Goal: Task Accomplishment & Management: Manage account settings

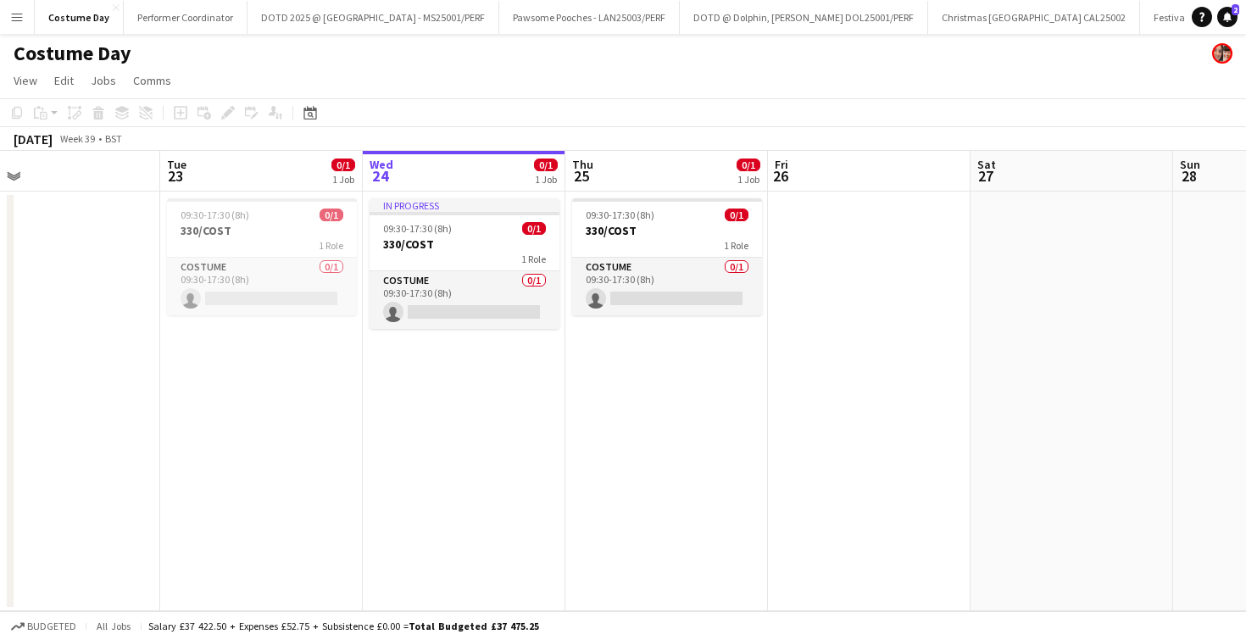
scroll to position [0, 449]
click at [686, 232] on h3 "330/COST" at bounding box center [666, 230] width 190 height 15
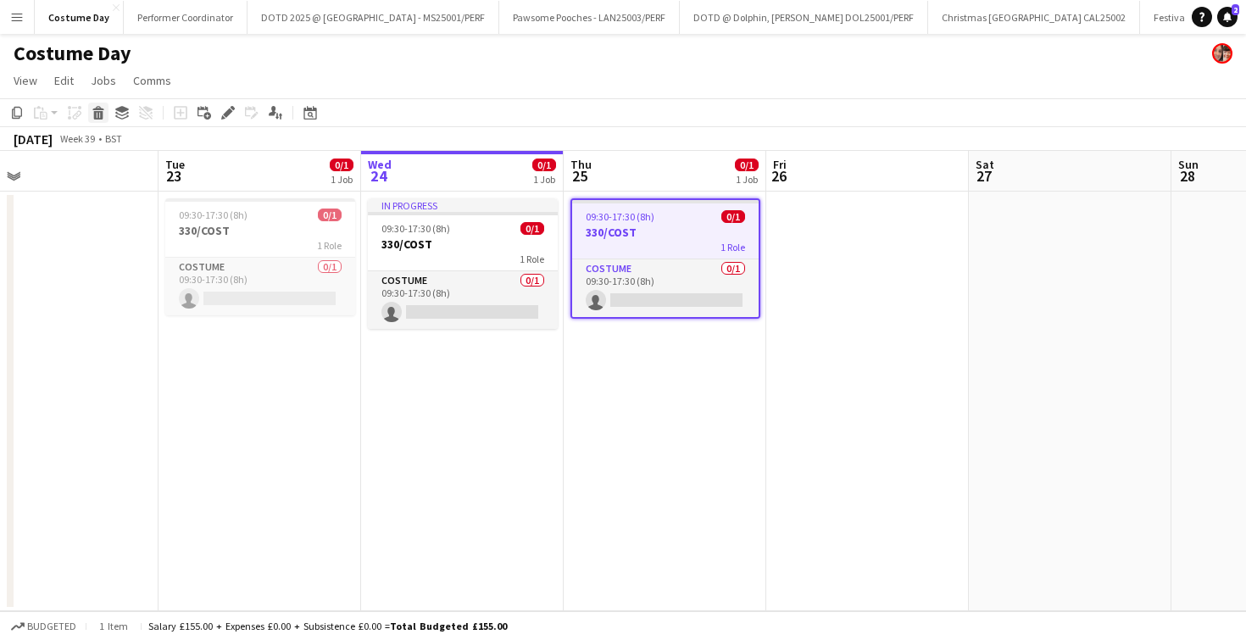
click at [92, 112] on icon "Delete" at bounding box center [99, 113] width 14 height 14
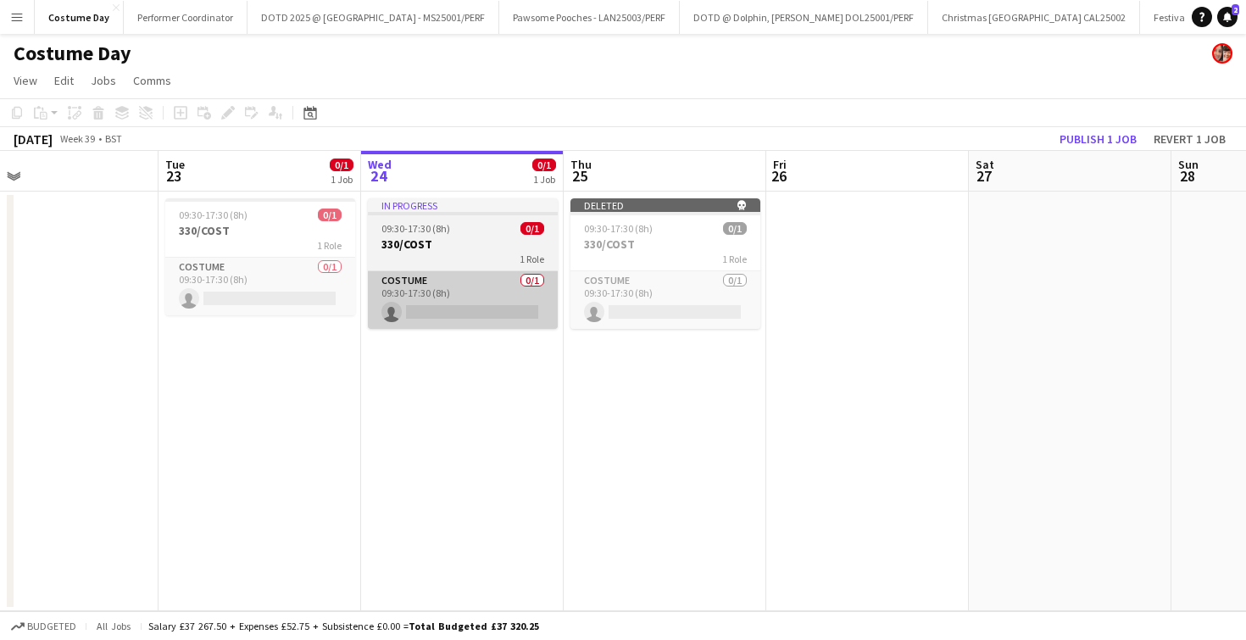
click at [465, 320] on app-card-role "Costume 0/1 09:30-17:30 (8h) single-neutral-actions" at bounding box center [463, 300] width 190 height 58
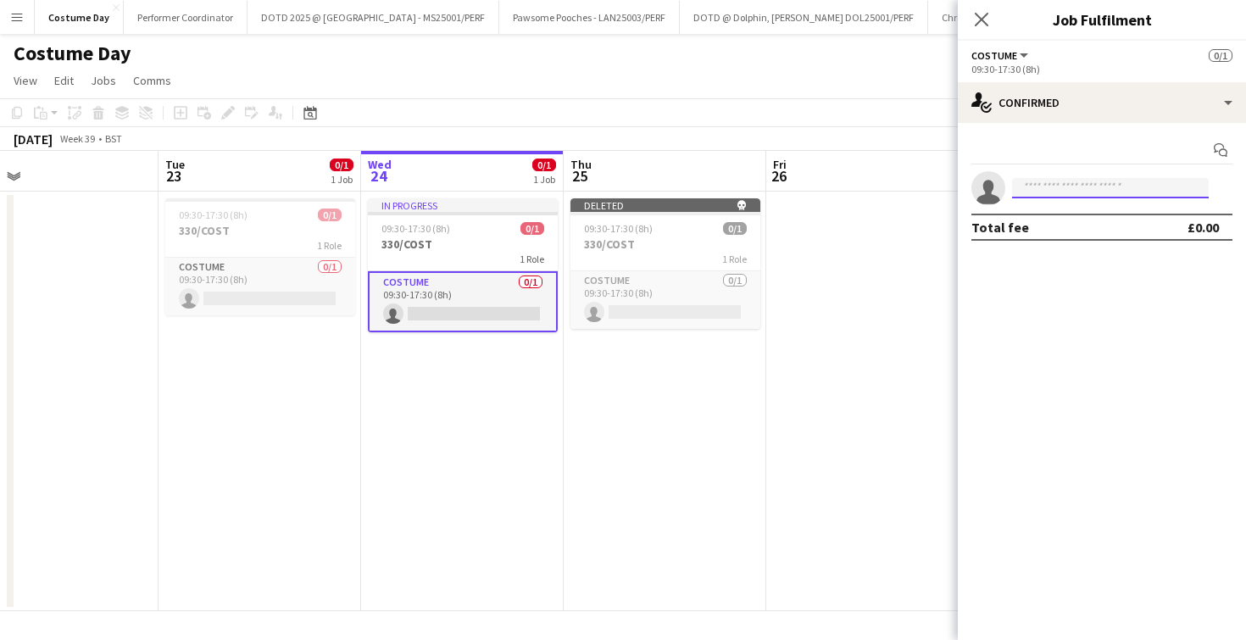
click at [1053, 187] on input at bounding box center [1110, 188] width 197 height 20
type input "*****"
click at [1061, 210] on span "bianca wolkenstein" at bounding box center [1074, 212] width 97 height 14
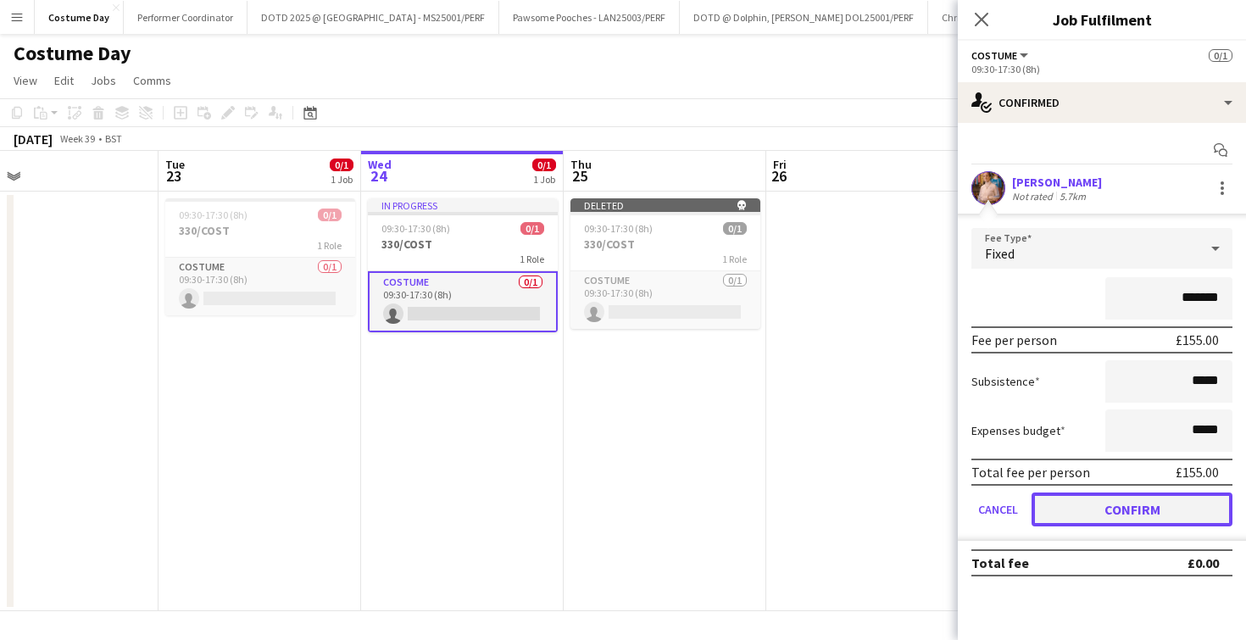
click at [1153, 504] on button "Confirm" at bounding box center [1132, 510] width 201 height 34
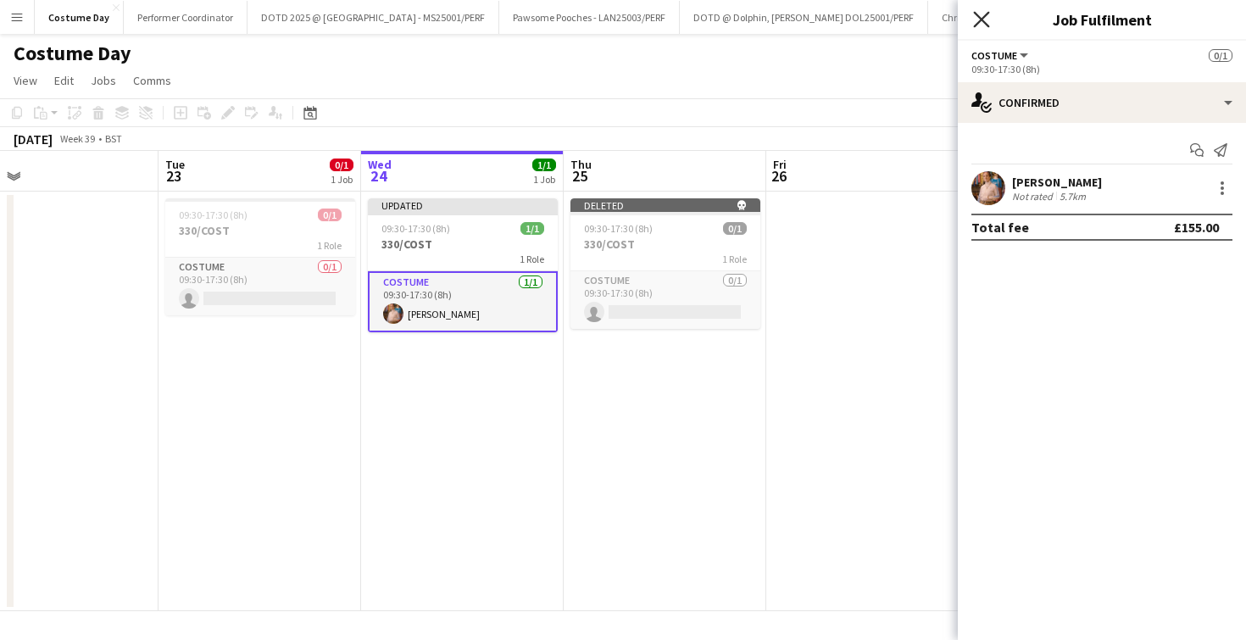
click at [981, 25] on icon "Close pop-in" at bounding box center [981, 19] width 16 height 16
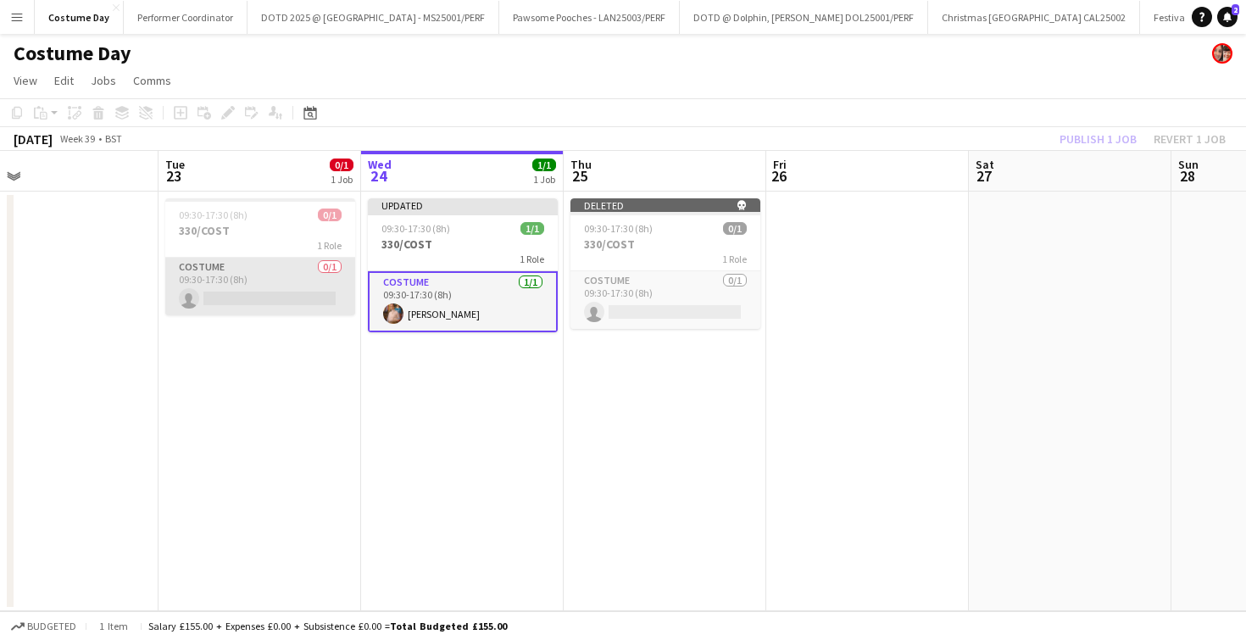
click at [293, 304] on app-card-role "Costume 0/1 09:30-17:30 (8h) single-neutral-actions" at bounding box center [260, 287] width 190 height 58
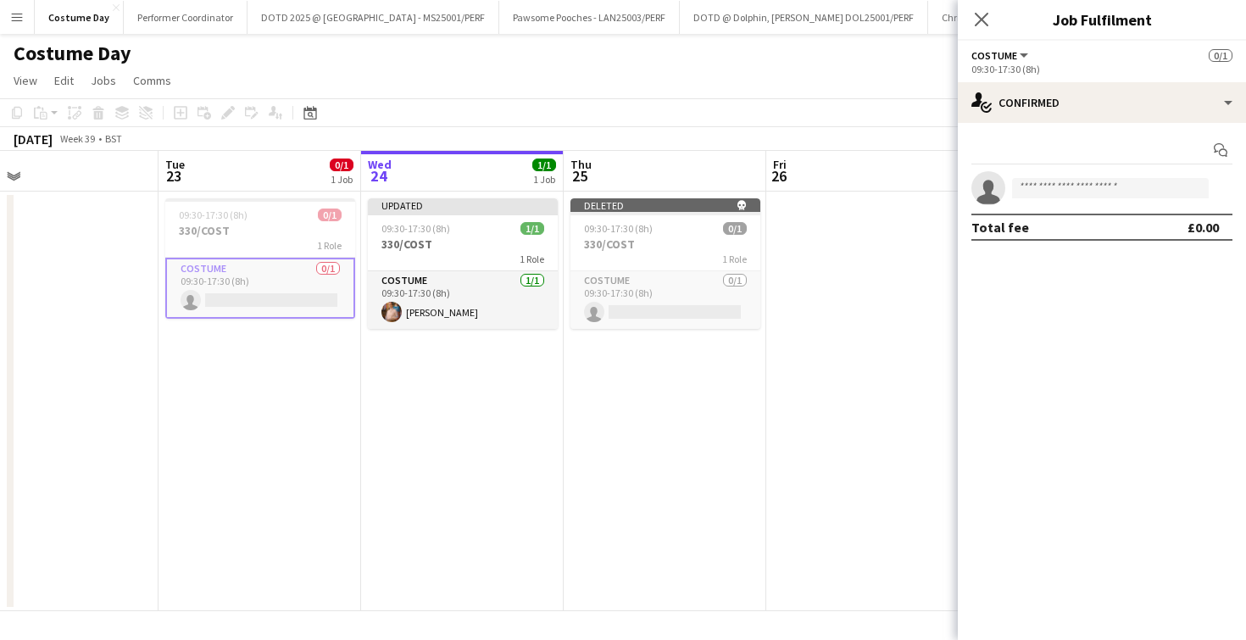
click at [1055, 174] on app-invite-slot "single-neutral-actions" at bounding box center [1102, 188] width 288 height 34
click at [1055, 182] on input at bounding box center [1110, 188] width 197 height 20
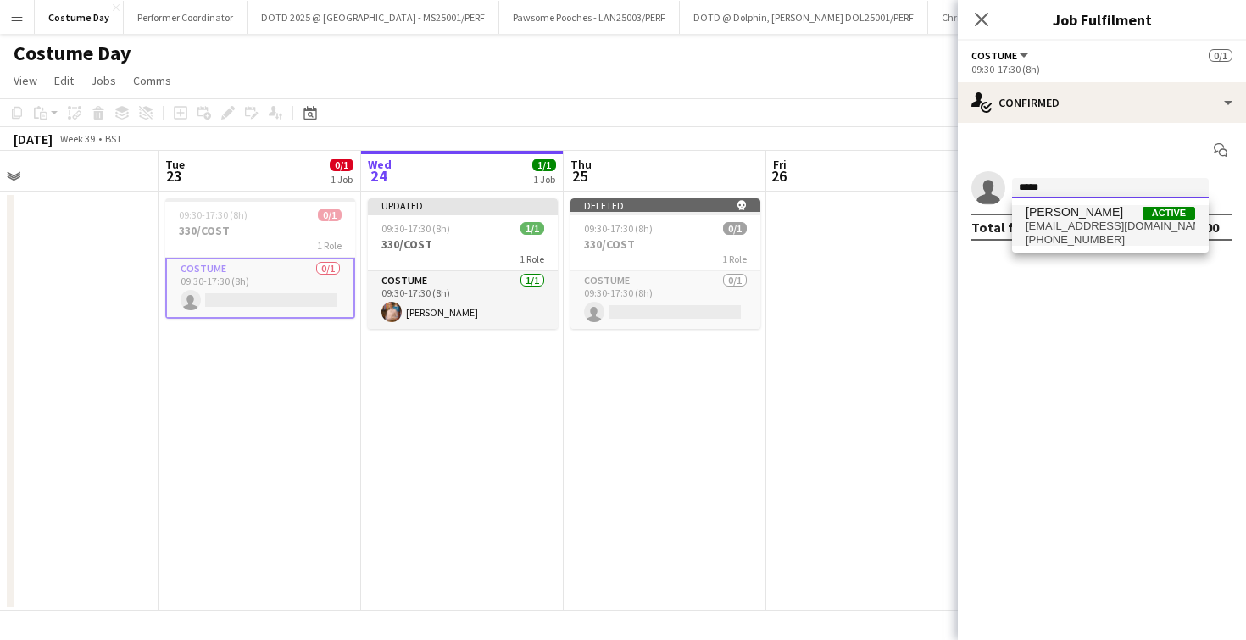
type input "*****"
click at [1054, 216] on span "bianca wolkenstein" at bounding box center [1074, 212] width 97 height 14
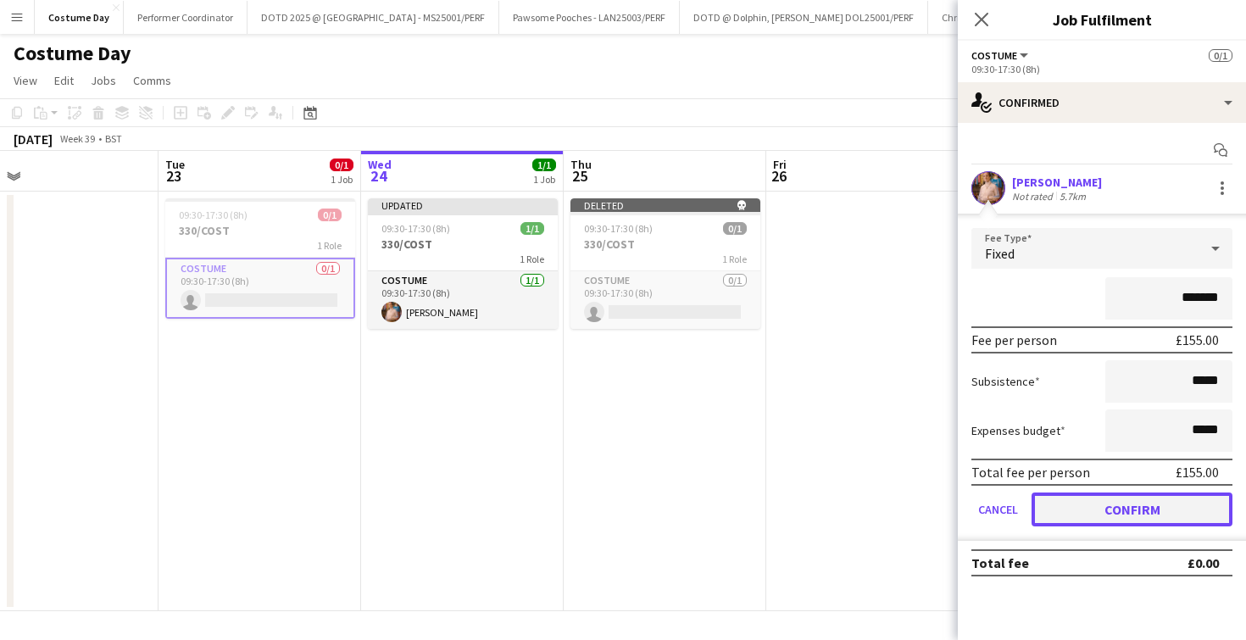
click at [1072, 502] on button "Confirm" at bounding box center [1132, 510] width 201 height 34
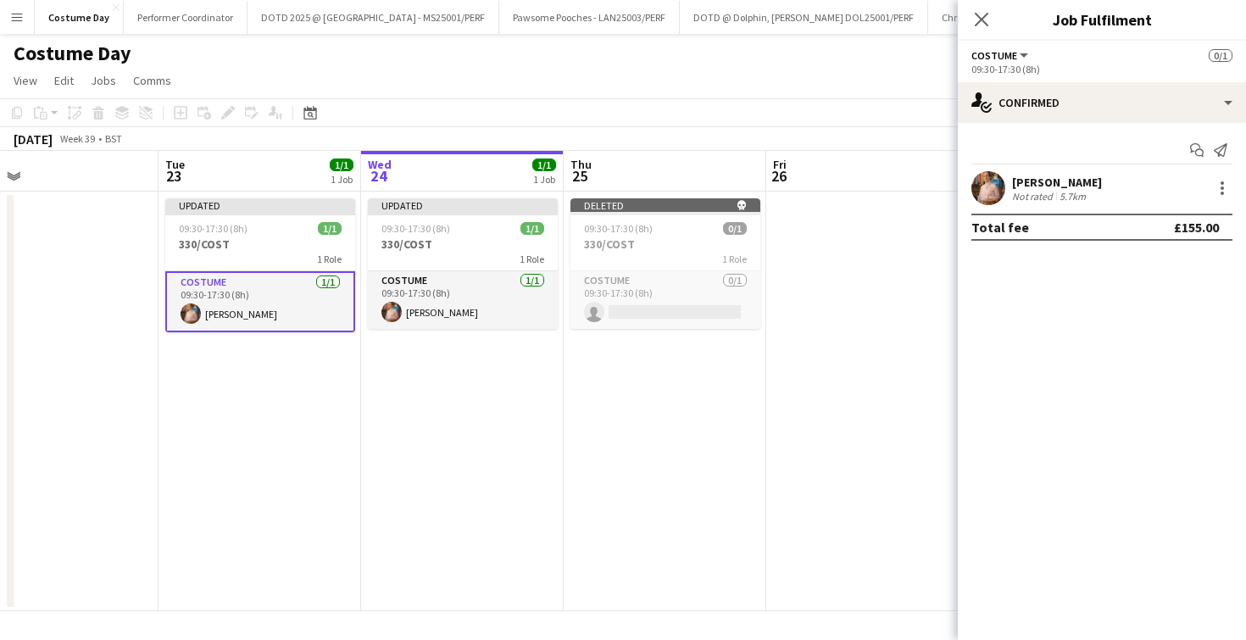
click at [725, 468] on app-date-cell "Deleted skull 09:30-17:30 (8h) 0/1 330/COST 1 Role Costume 0/1 09:30-17:30 (8h)…" at bounding box center [665, 402] width 203 height 420
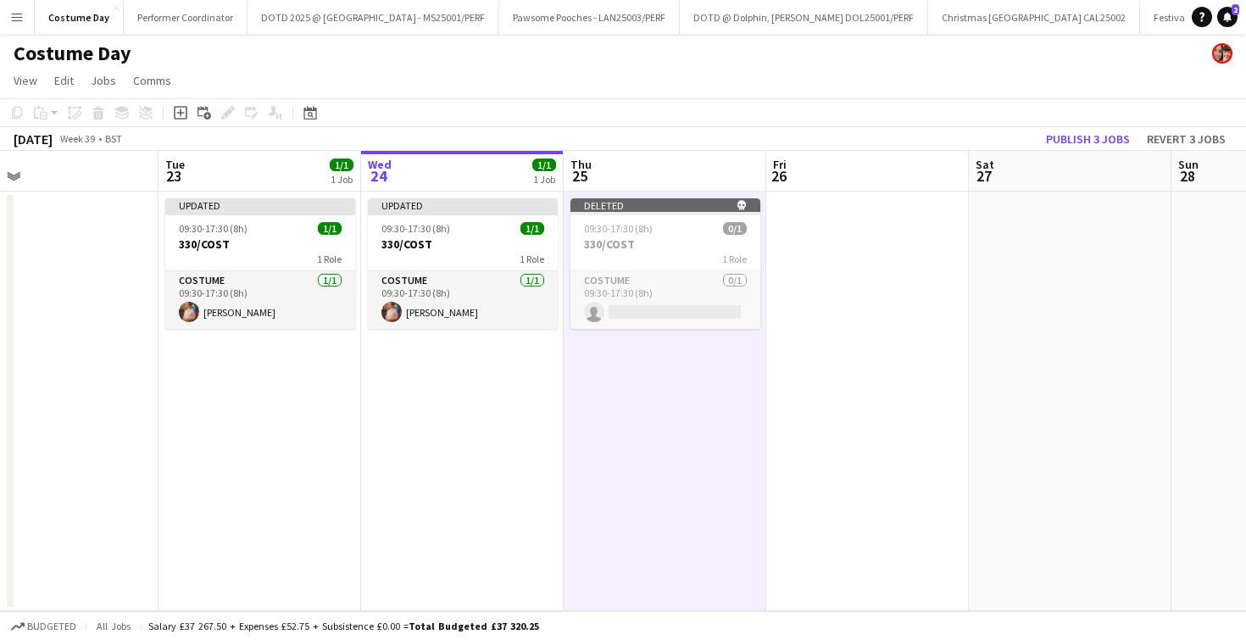
click at [927, 91] on app-page-menu "View Day view expanded Day view collapsed Month view Date picker Jump to today …" at bounding box center [623, 82] width 1246 height 32
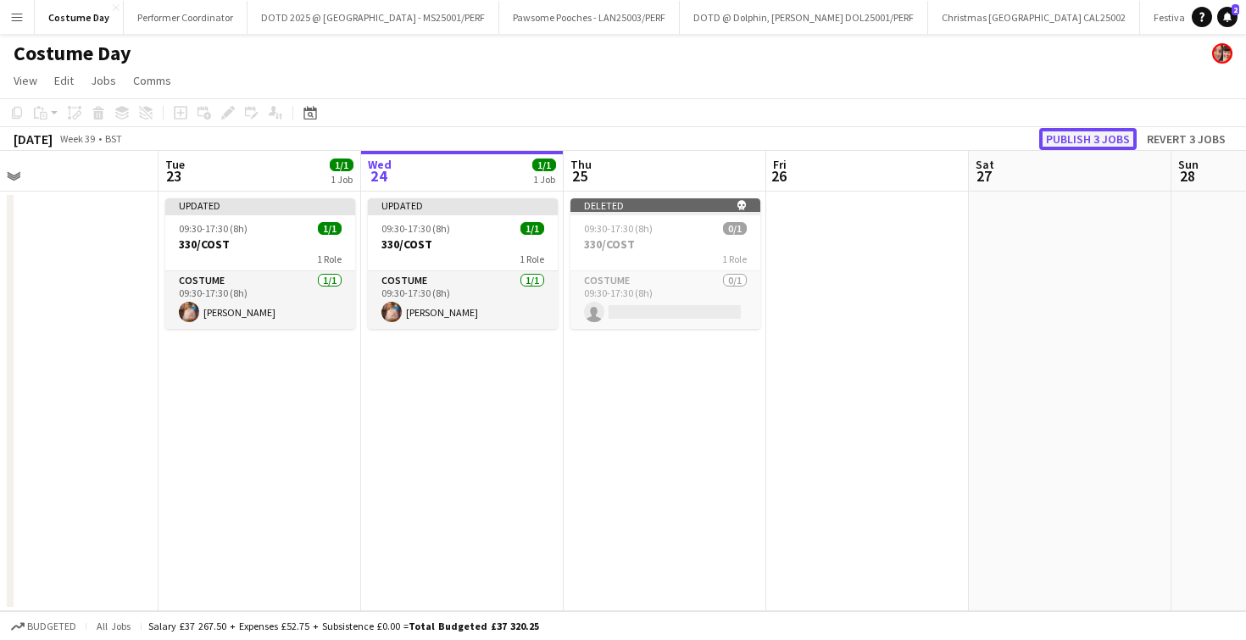
click at [1053, 140] on button "Publish 3 jobs" at bounding box center [1087, 139] width 97 height 22
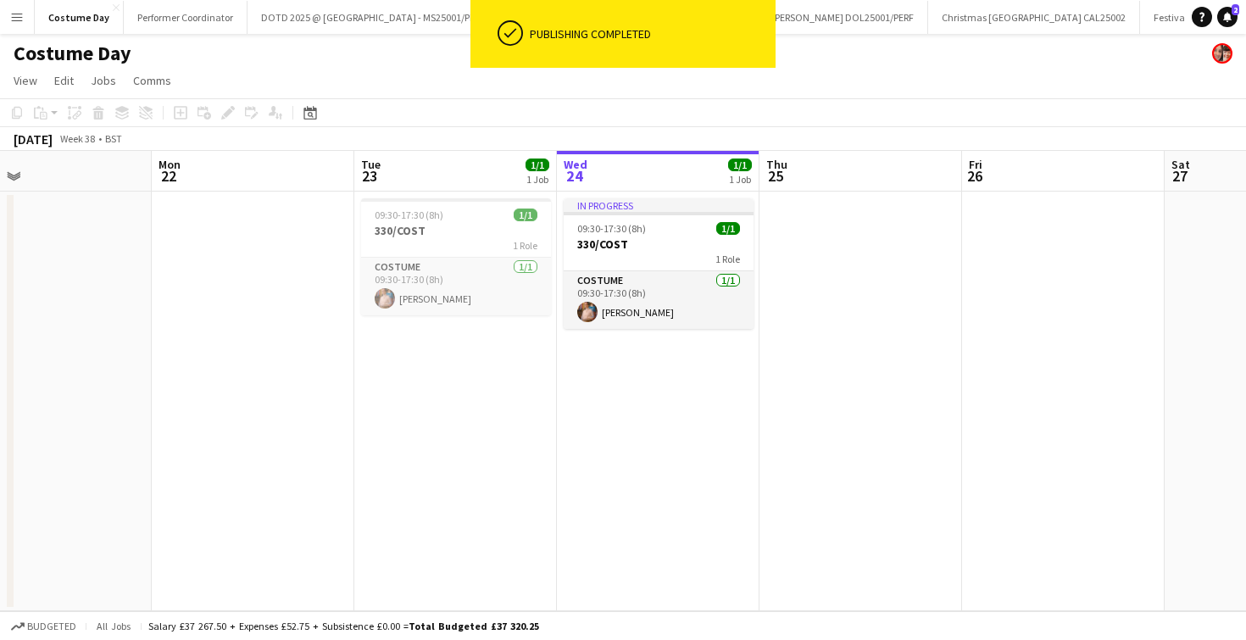
scroll to position [0, 372]
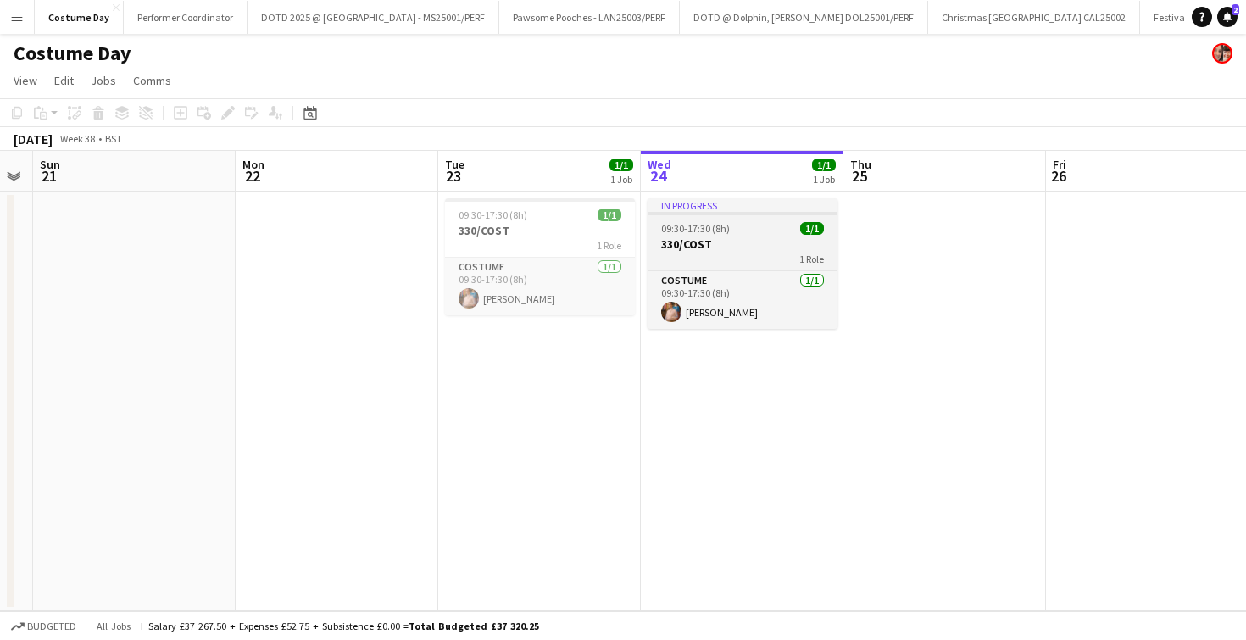
click at [738, 251] on h3 "330/COST" at bounding box center [743, 244] width 190 height 15
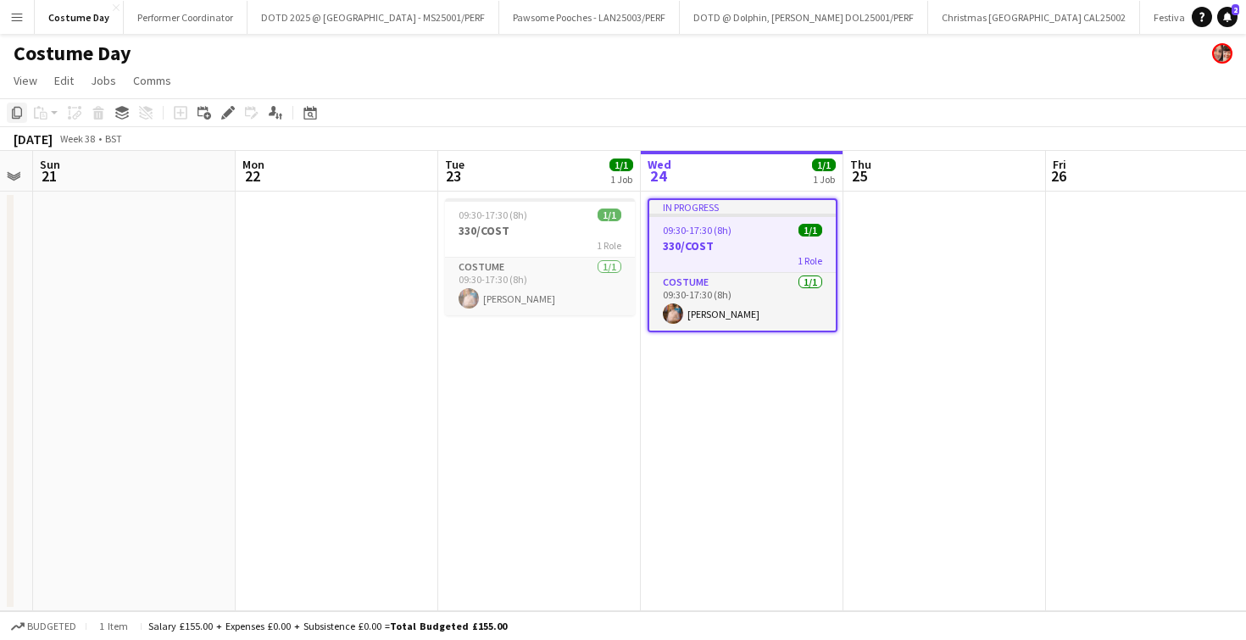
click at [23, 113] on icon "Copy" at bounding box center [17, 113] width 14 height 14
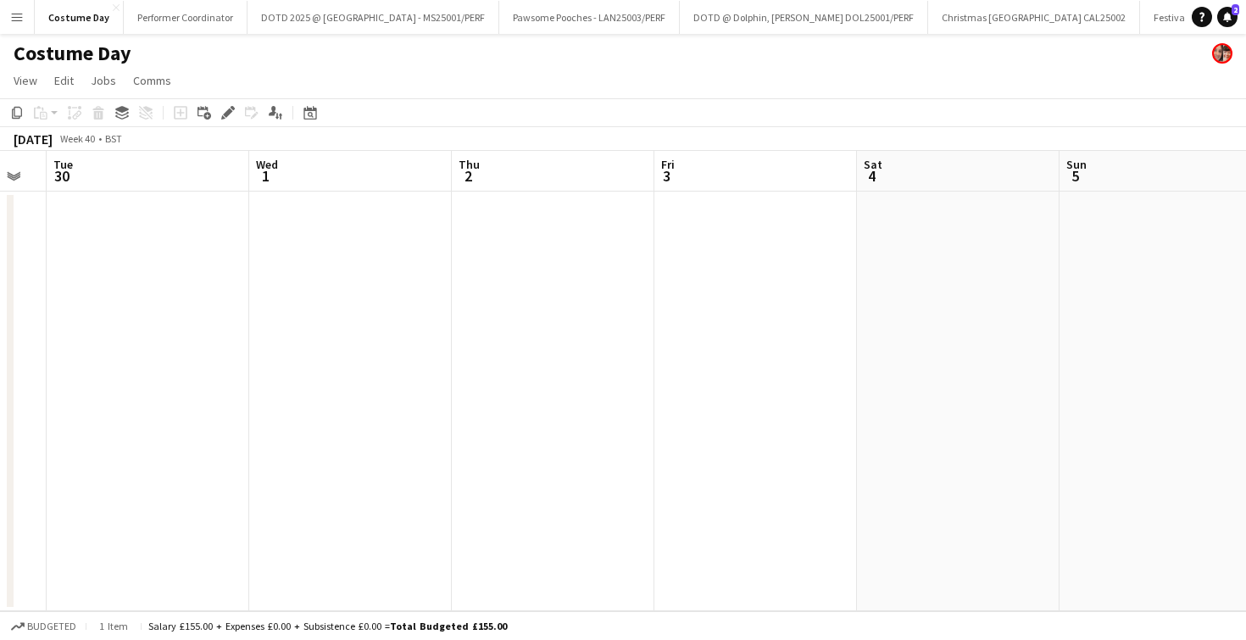
scroll to position [0, 759]
click at [658, 298] on app-date-cell at bounding box center [602, 402] width 203 height 420
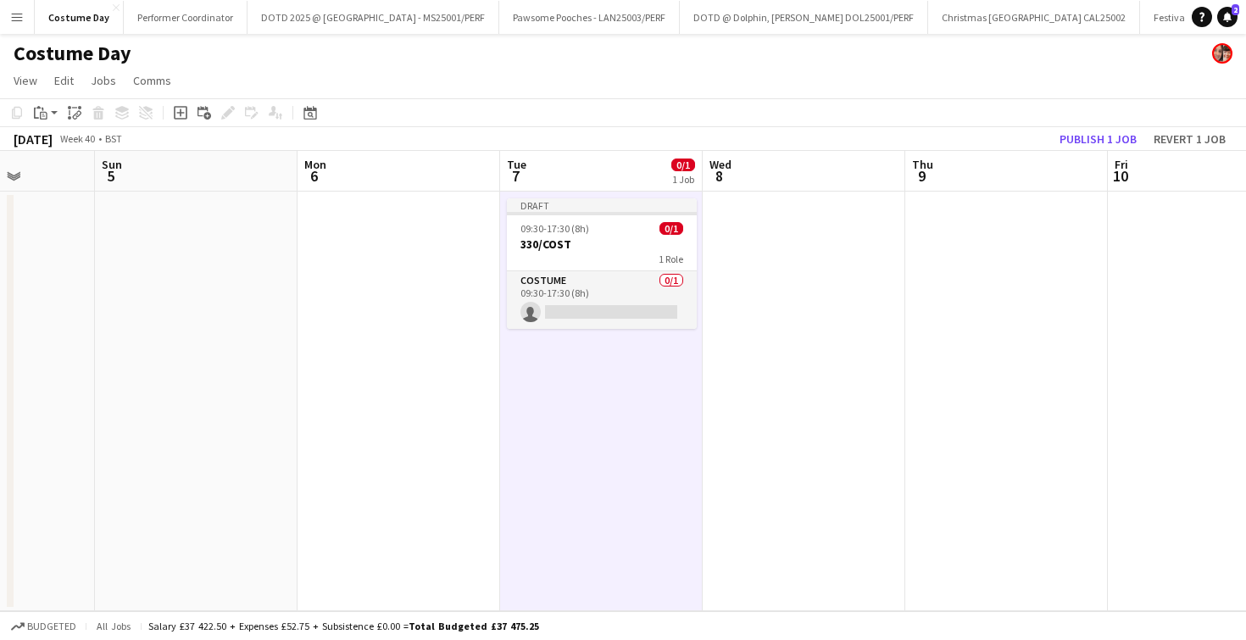
click at [803, 265] on app-date-cell at bounding box center [804, 402] width 203 height 420
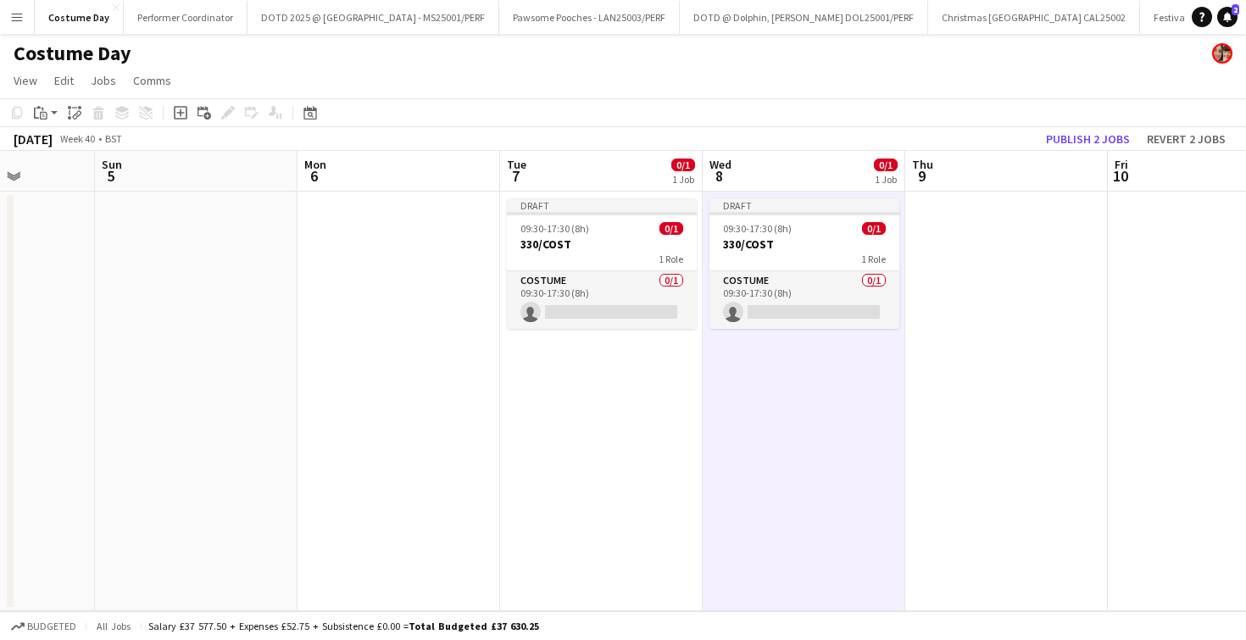
click at [956, 254] on app-date-cell at bounding box center [1006, 402] width 203 height 420
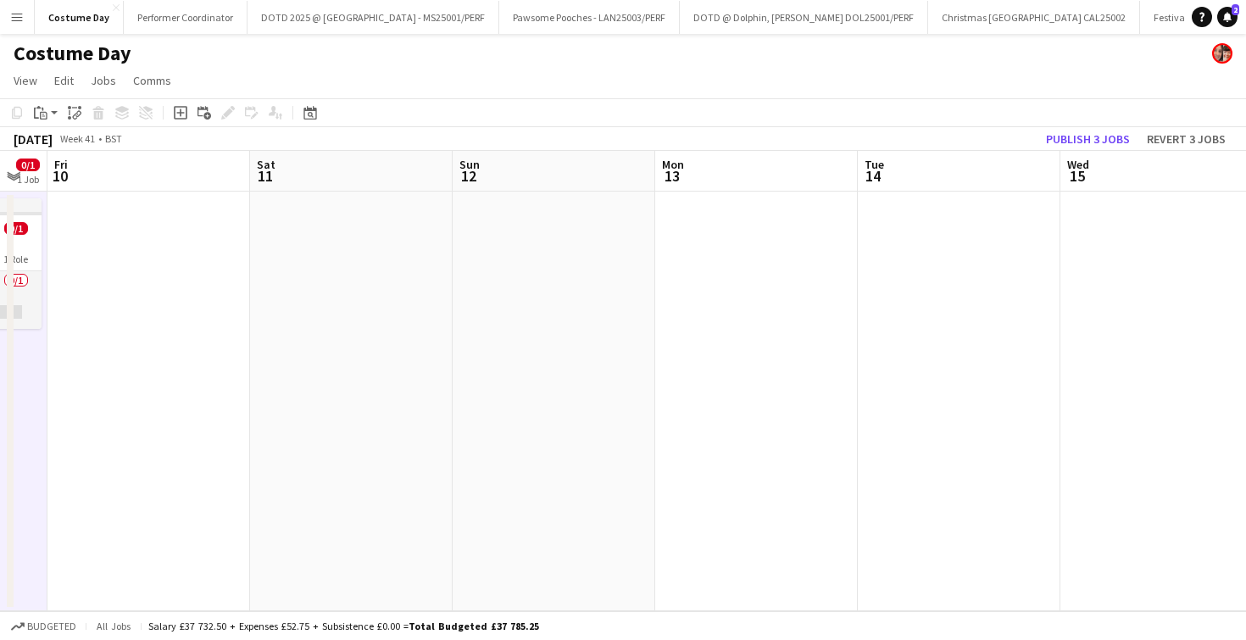
scroll to position [0, 507]
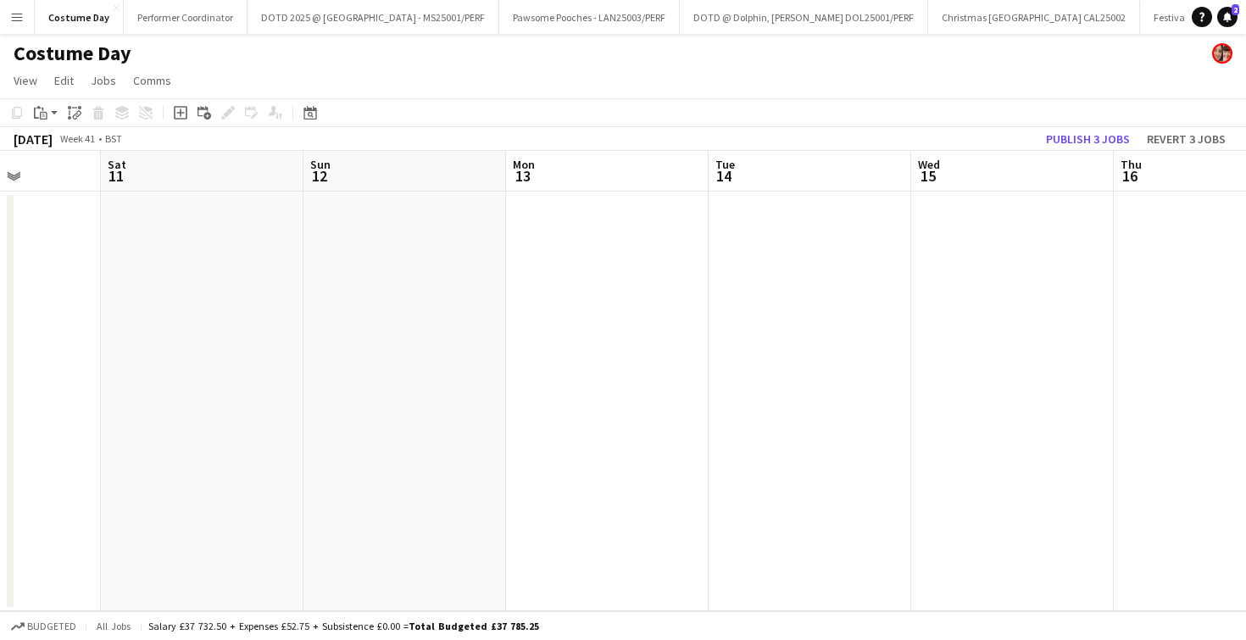
click at [806, 264] on app-date-cell at bounding box center [810, 402] width 203 height 420
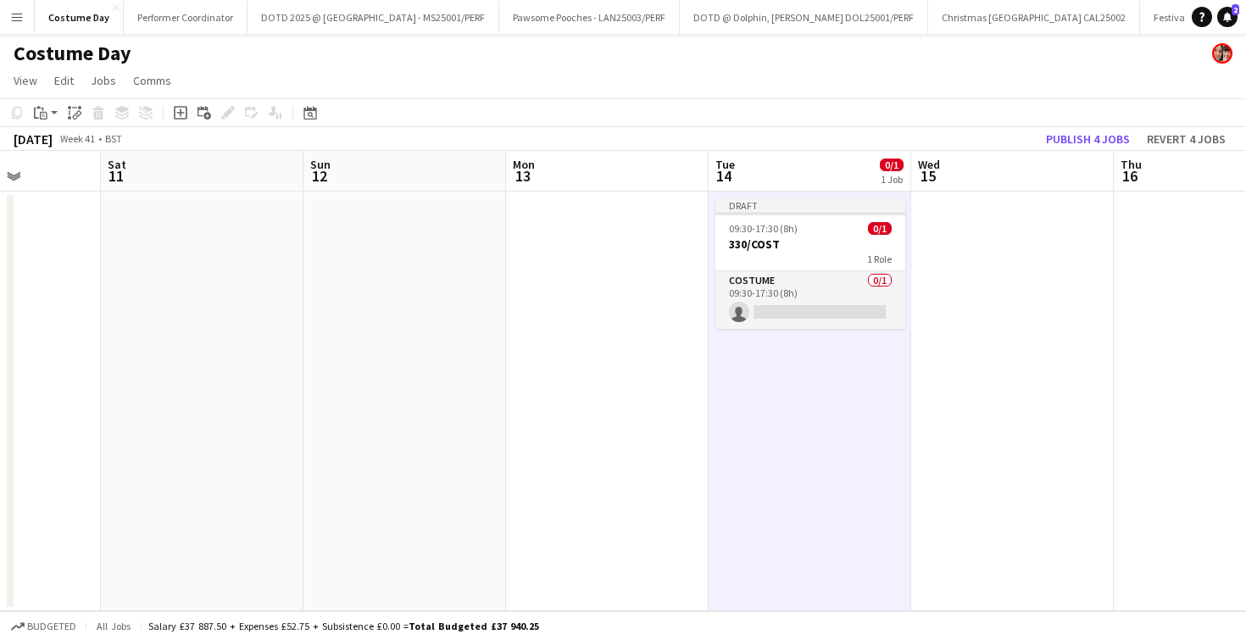
click at [972, 251] on app-date-cell at bounding box center [1012, 402] width 203 height 420
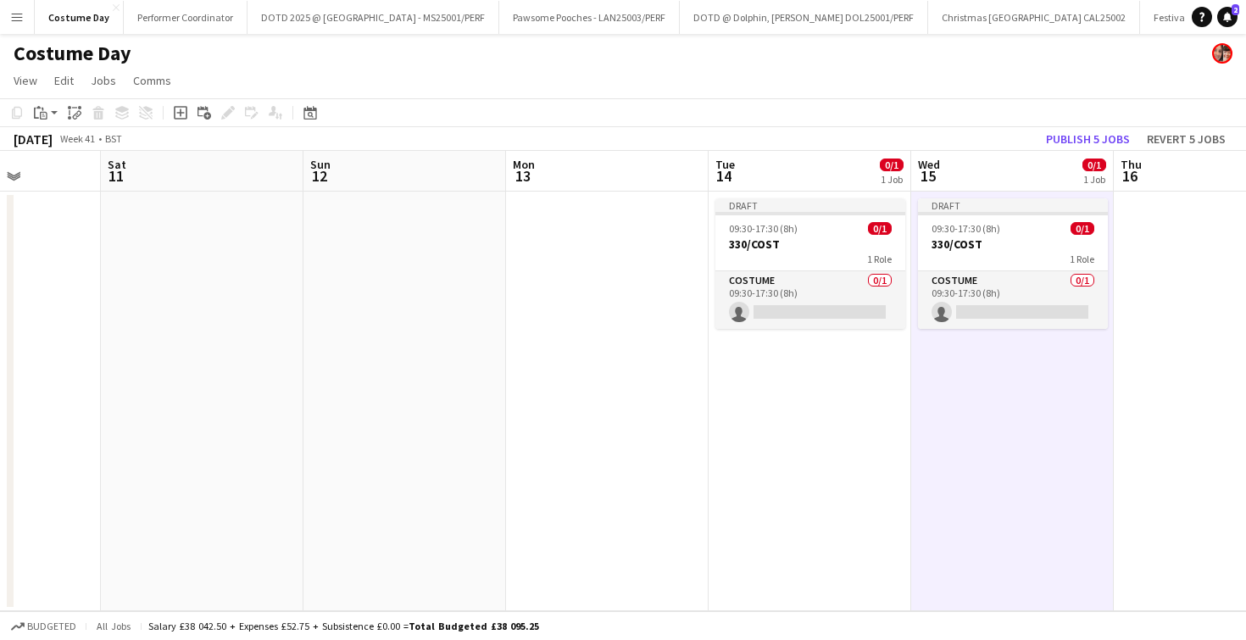
click at [1147, 244] on app-date-cell at bounding box center [1215, 402] width 203 height 420
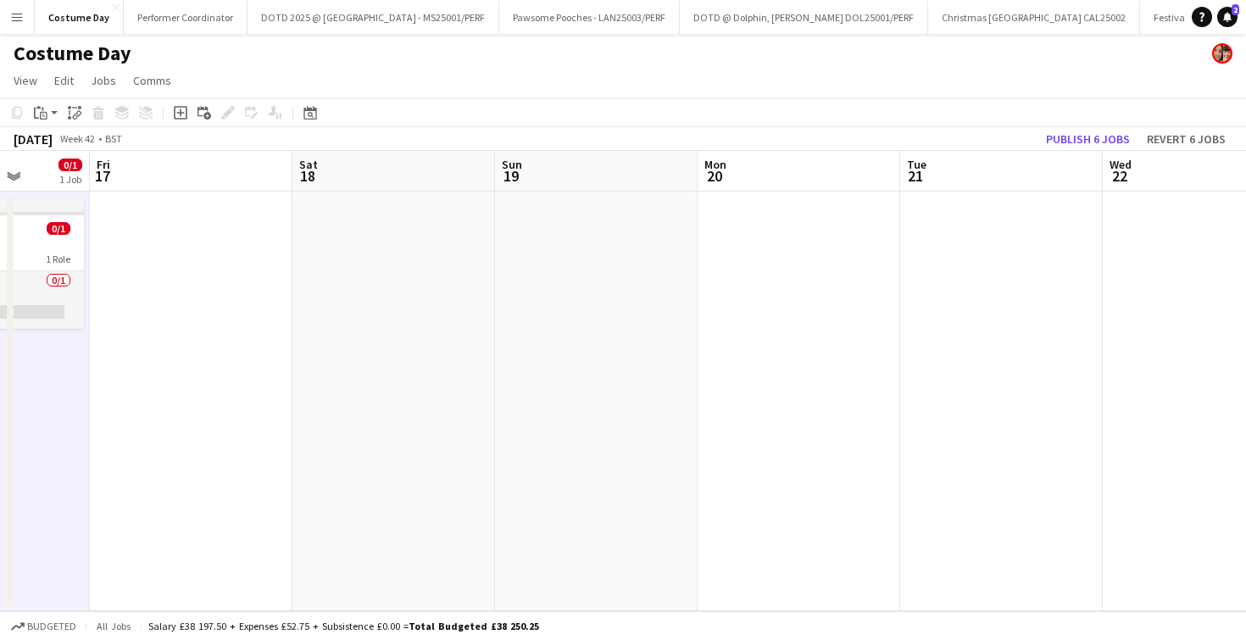
scroll to position [0, 516]
click at [1017, 227] on app-date-cell at bounding box center [1003, 402] width 203 height 420
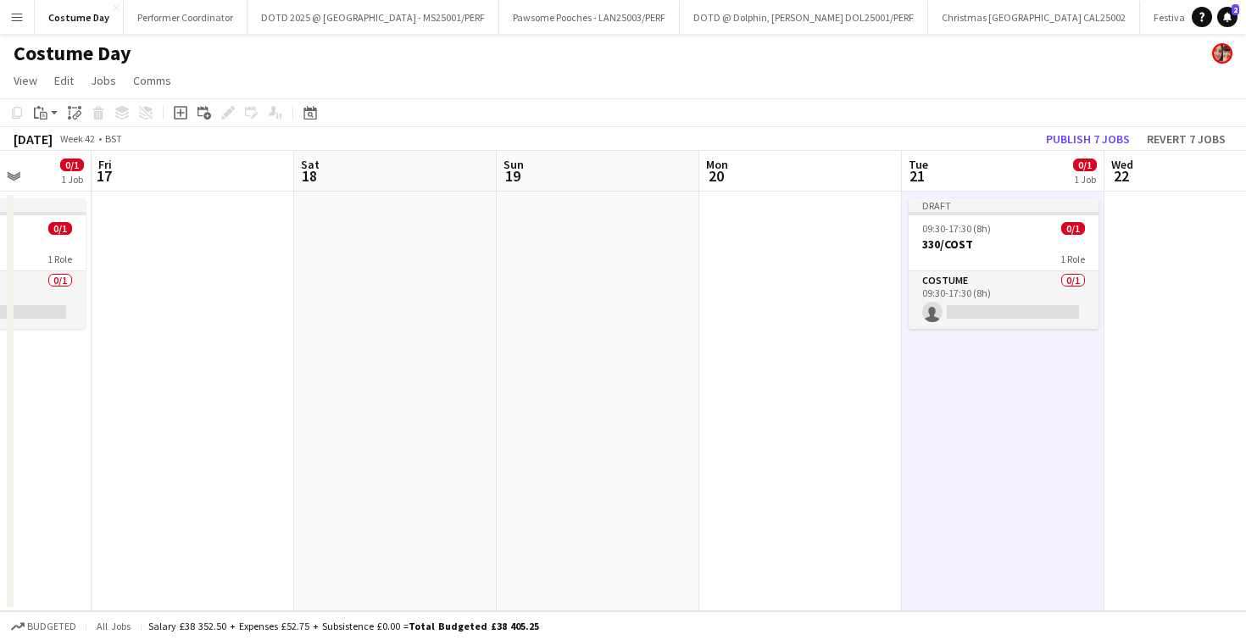
click at [1145, 230] on app-date-cell at bounding box center [1206, 402] width 203 height 420
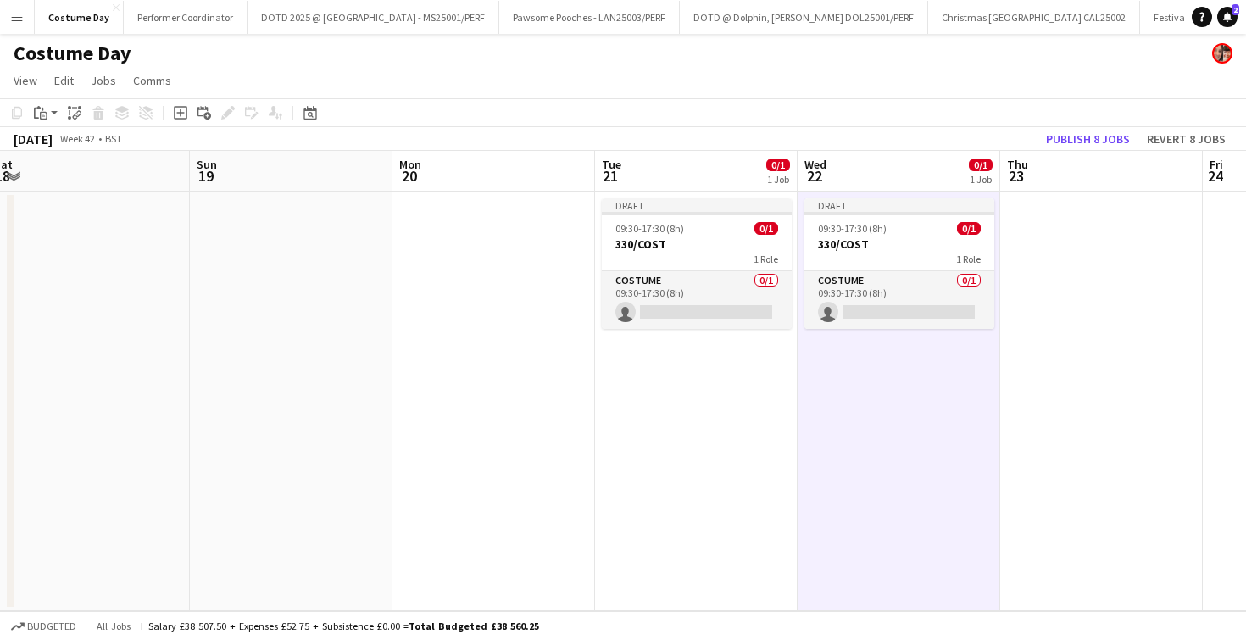
click at [1128, 231] on app-date-cell at bounding box center [1101, 402] width 203 height 420
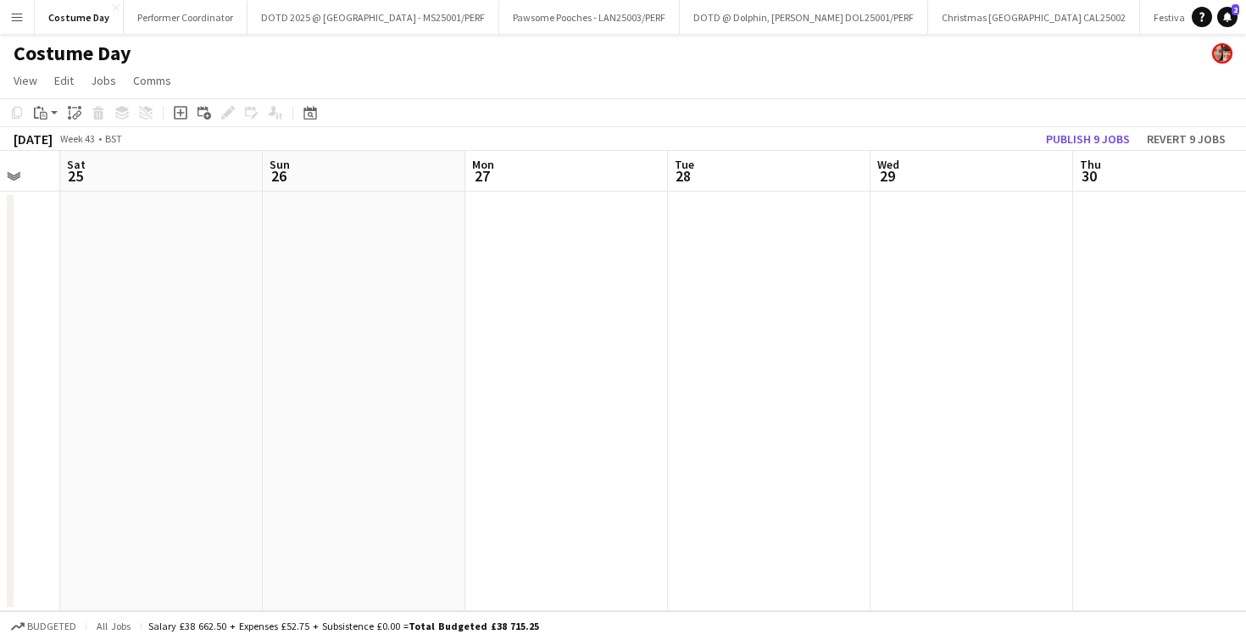
scroll to position [0, 575]
click at [777, 248] on app-date-cell at bounding box center [742, 402] width 203 height 420
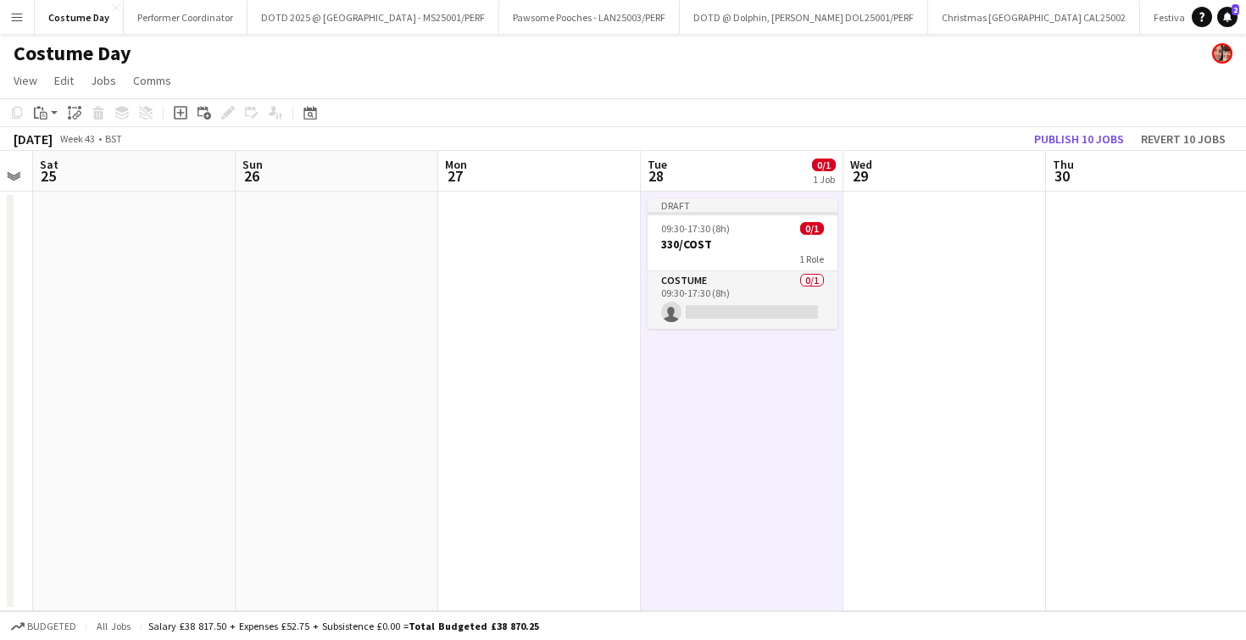
click at [932, 242] on app-date-cell at bounding box center [945, 402] width 203 height 420
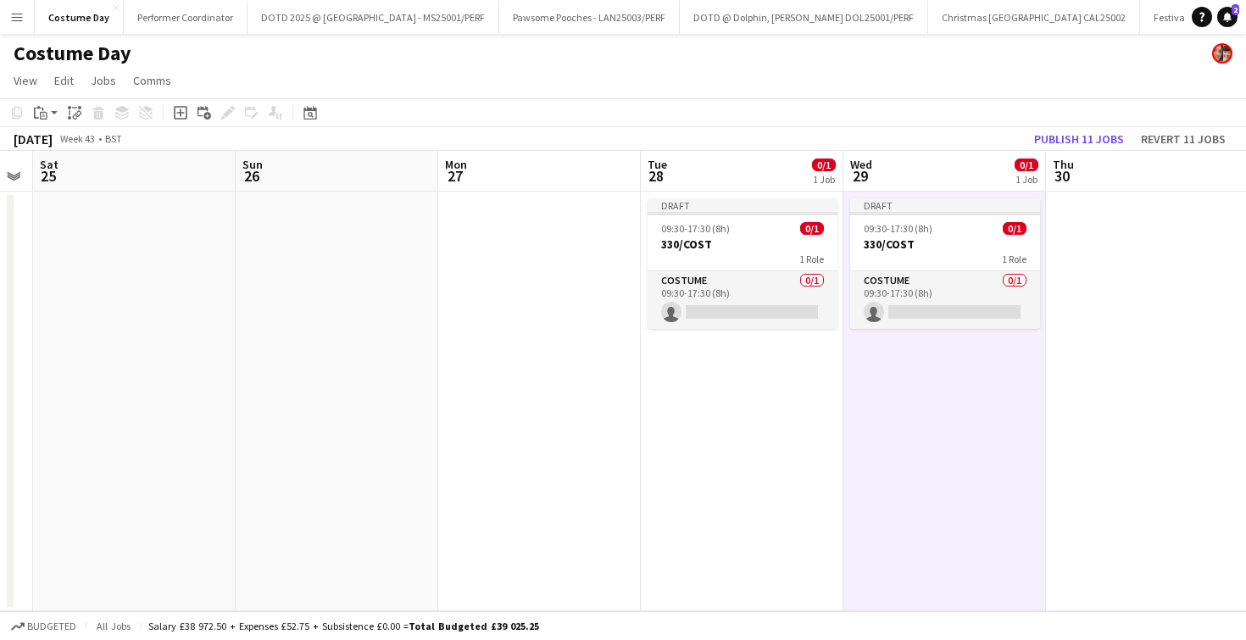
click at [1115, 230] on app-date-cell at bounding box center [1147, 402] width 203 height 420
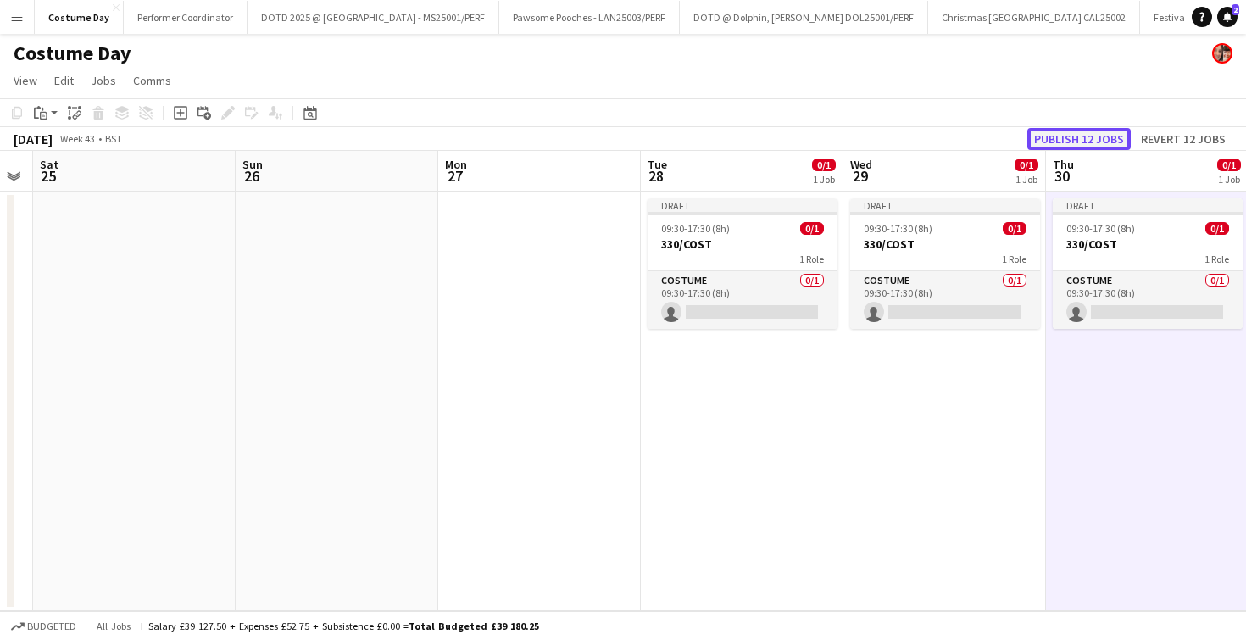
click at [1101, 144] on button "Publish 12 jobs" at bounding box center [1079, 139] width 103 height 22
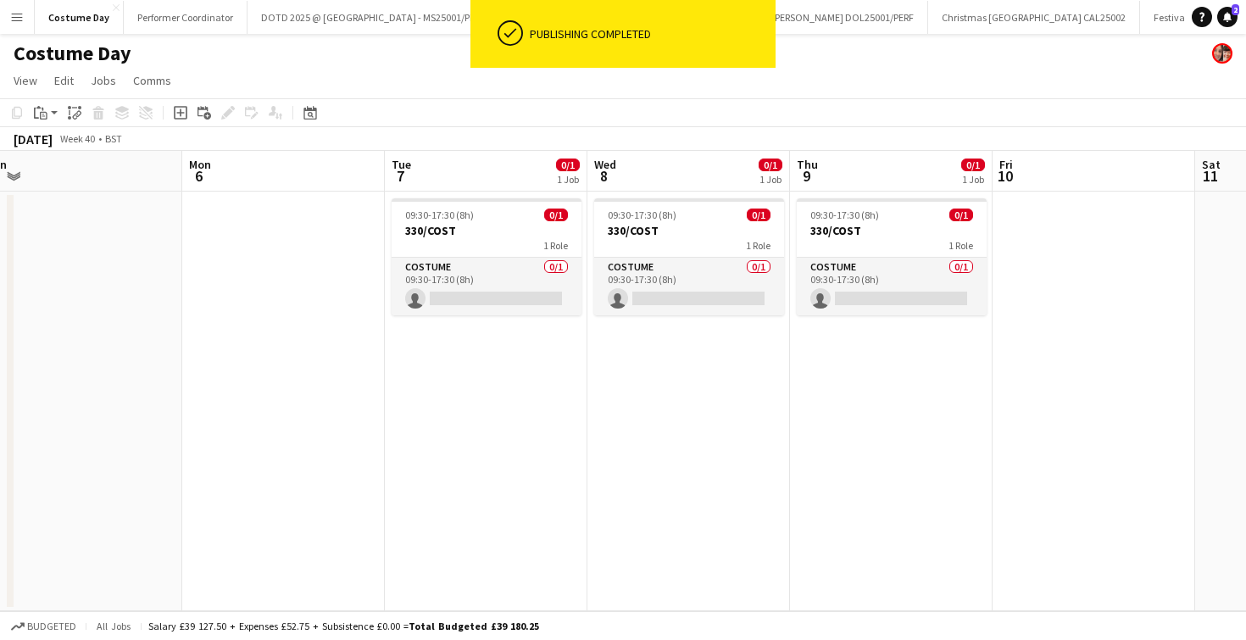
scroll to position [0, 634]
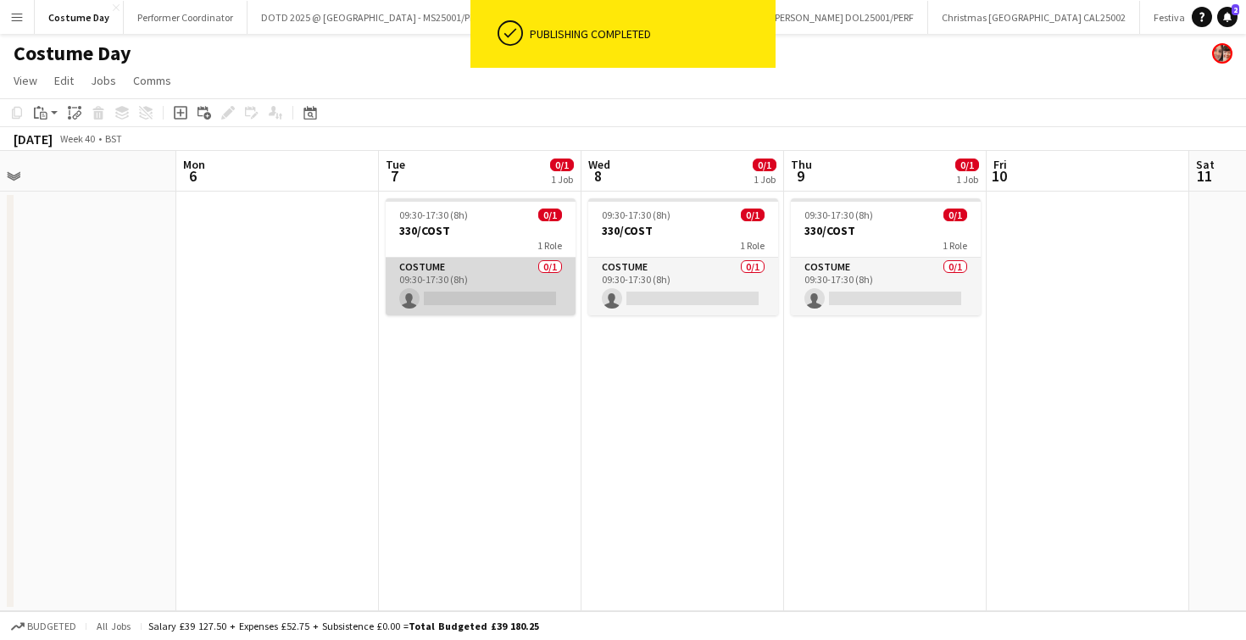
click at [501, 298] on app-card-role "Costume 0/1 09:30-17:30 (8h) single-neutral-actions" at bounding box center [481, 287] width 190 height 58
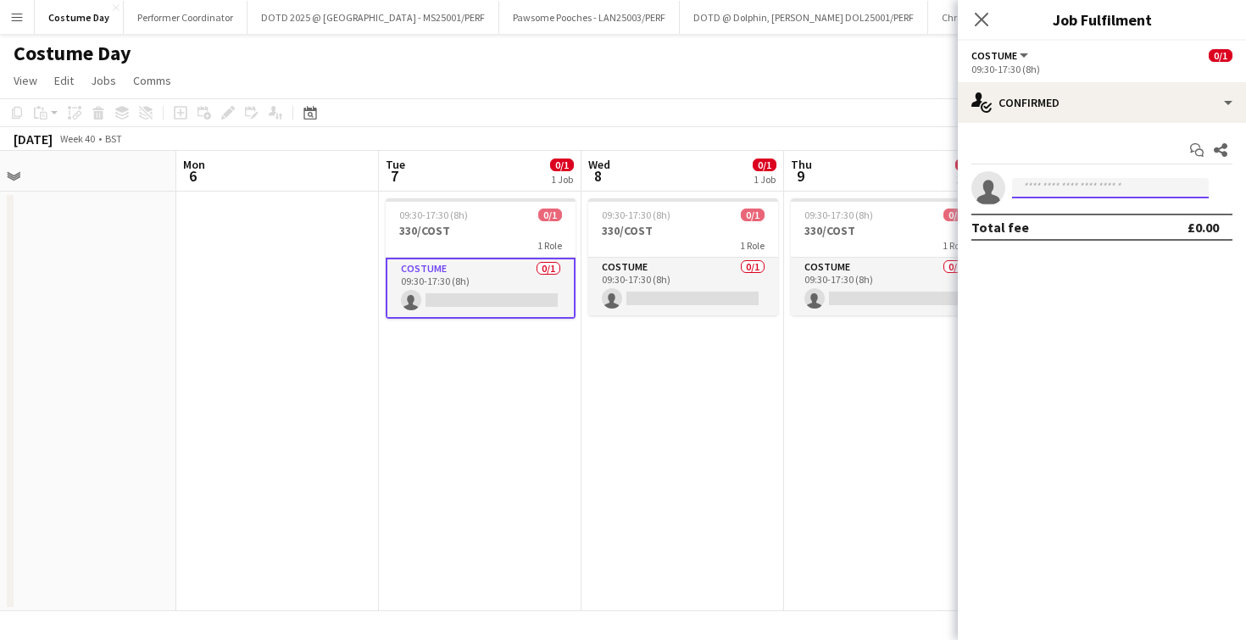
click at [1035, 187] on input at bounding box center [1110, 188] width 197 height 20
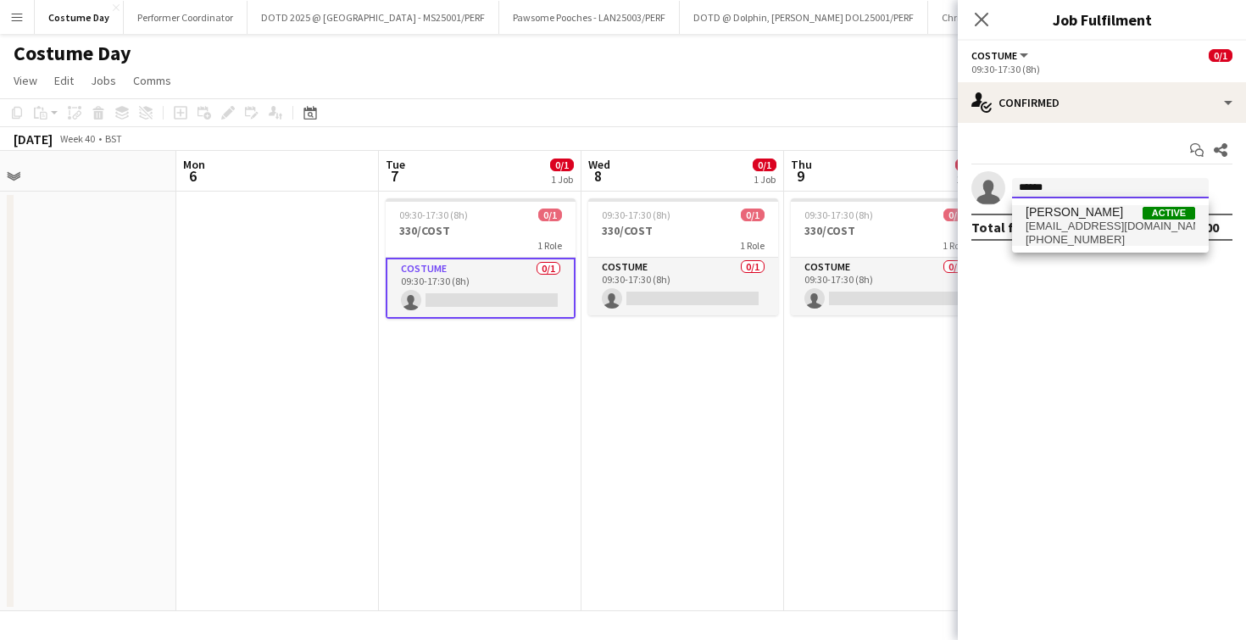
type input "******"
click at [1043, 211] on span "bianca wolkenstein" at bounding box center [1074, 212] width 97 height 14
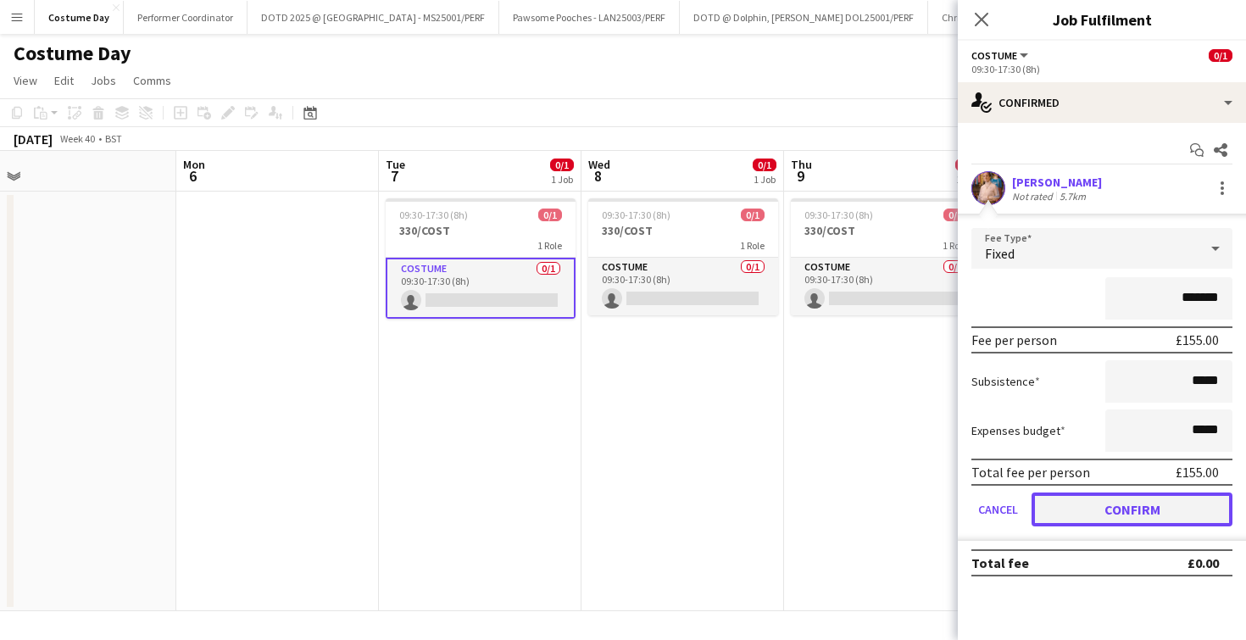
click at [1097, 515] on button "Confirm" at bounding box center [1132, 510] width 201 height 34
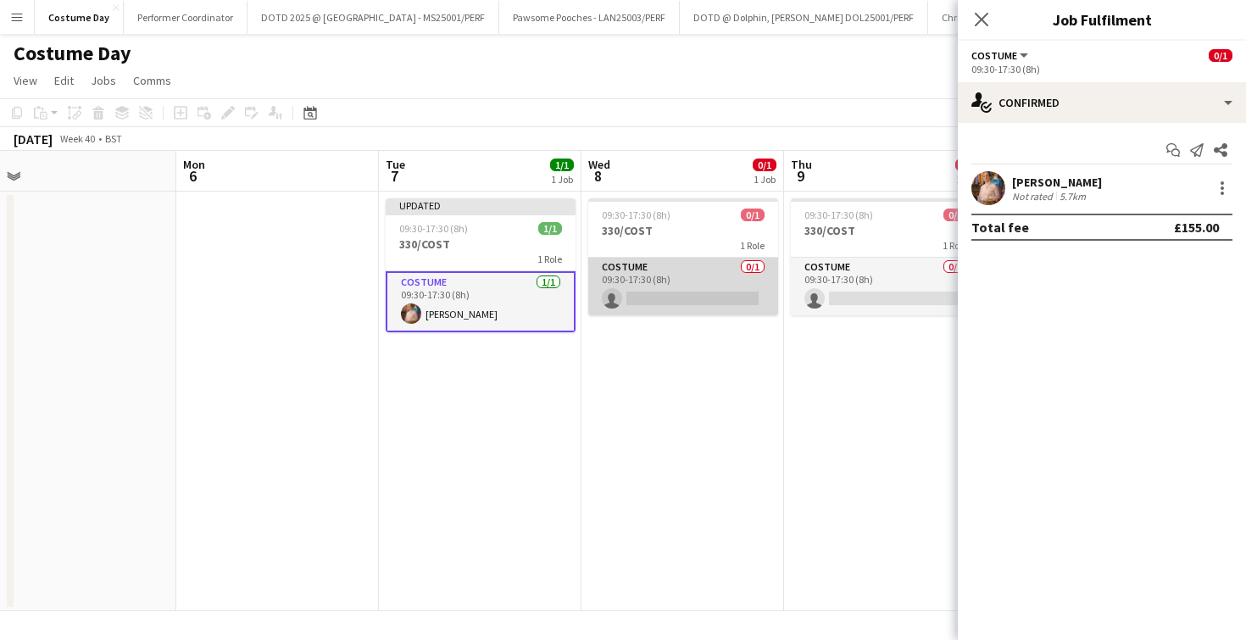
click at [709, 295] on app-card-role "Costume 0/1 09:30-17:30 (8h) single-neutral-actions" at bounding box center [683, 287] width 190 height 58
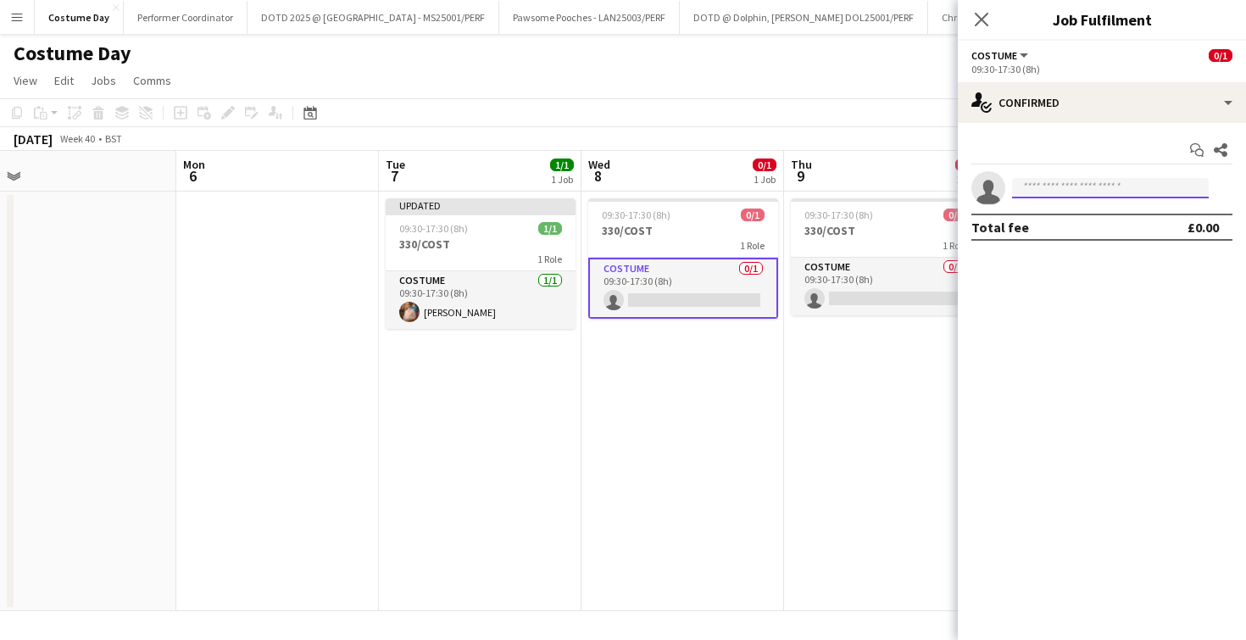
click at [1057, 194] on input at bounding box center [1110, 188] width 197 height 20
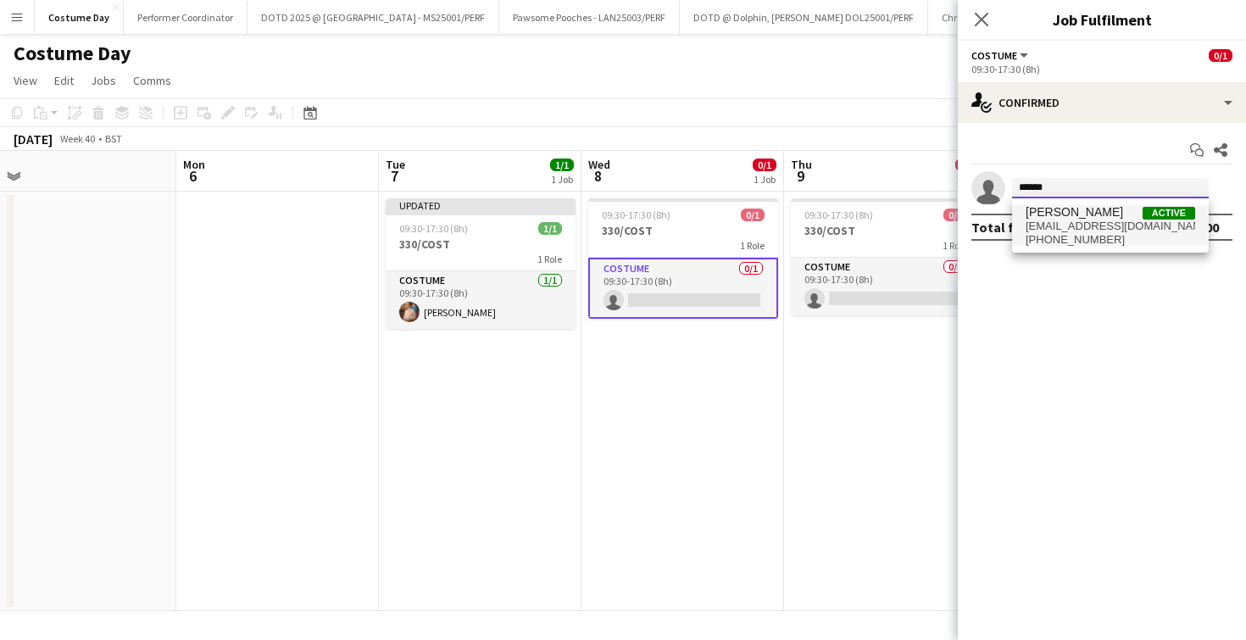
type input "******"
click at [1072, 219] on span "bianca wolkenstein" at bounding box center [1074, 212] width 97 height 14
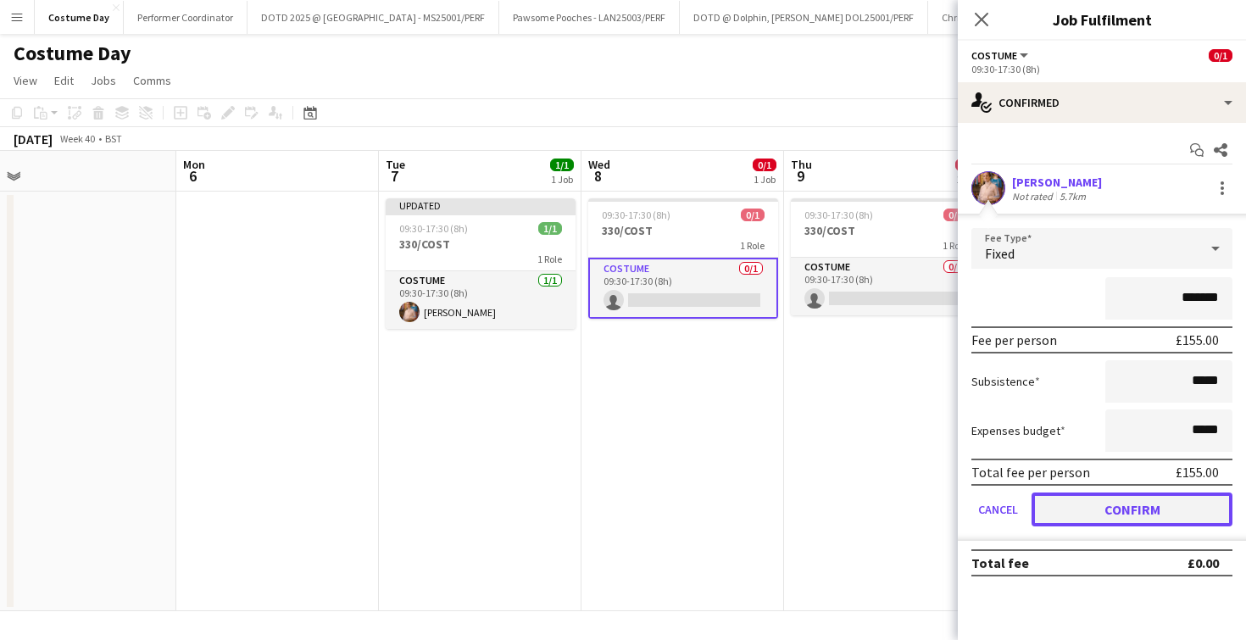
click at [1114, 522] on button "Confirm" at bounding box center [1132, 510] width 201 height 34
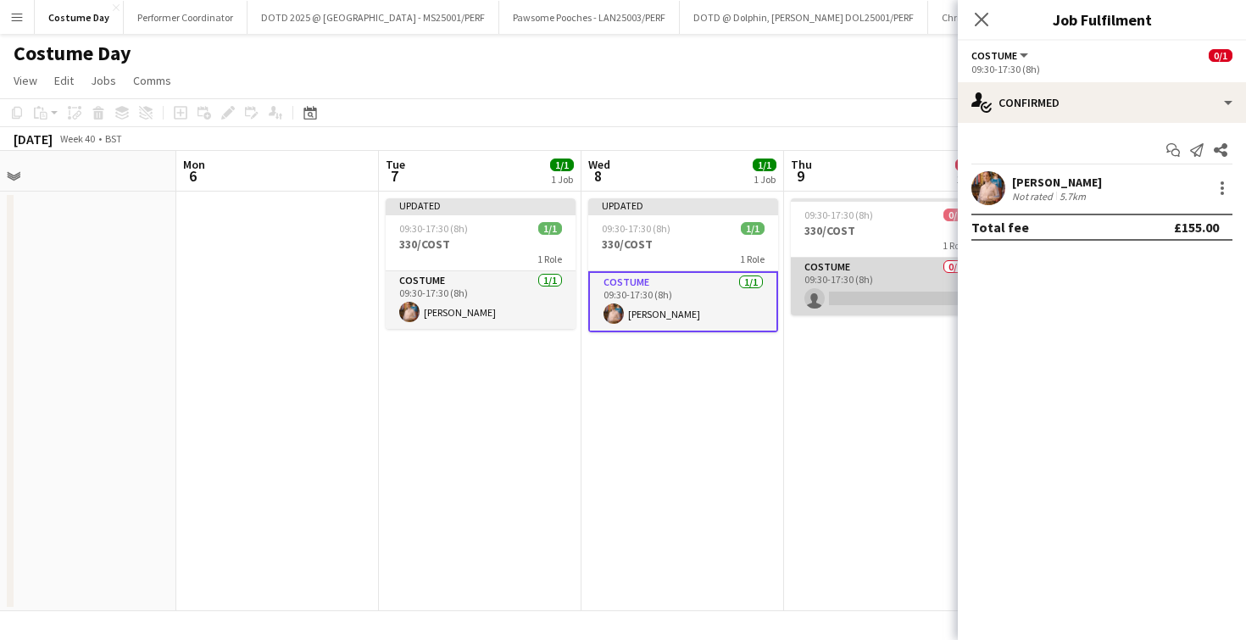
click at [875, 297] on app-card-role "Costume 0/1 09:30-17:30 (8h) single-neutral-actions" at bounding box center [886, 287] width 190 height 58
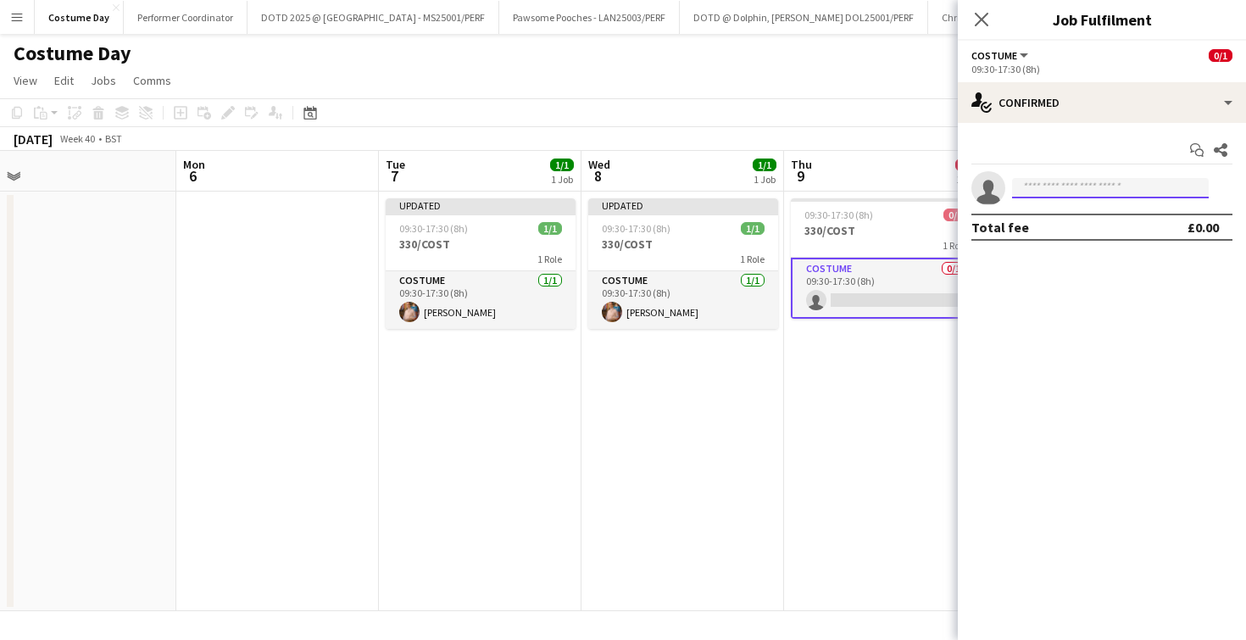
click at [1076, 193] on input at bounding box center [1110, 188] width 197 height 20
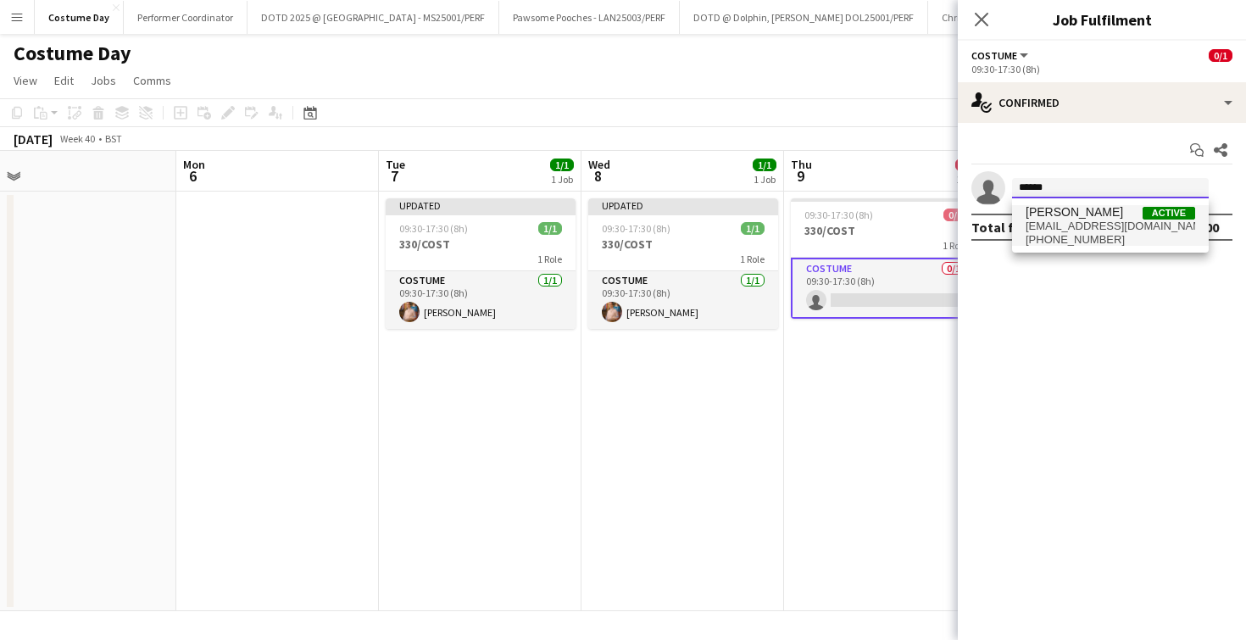
type input "******"
click at [1089, 222] on span "hello@beeskneesapparel.com" at bounding box center [1111, 227] width 170 height 14
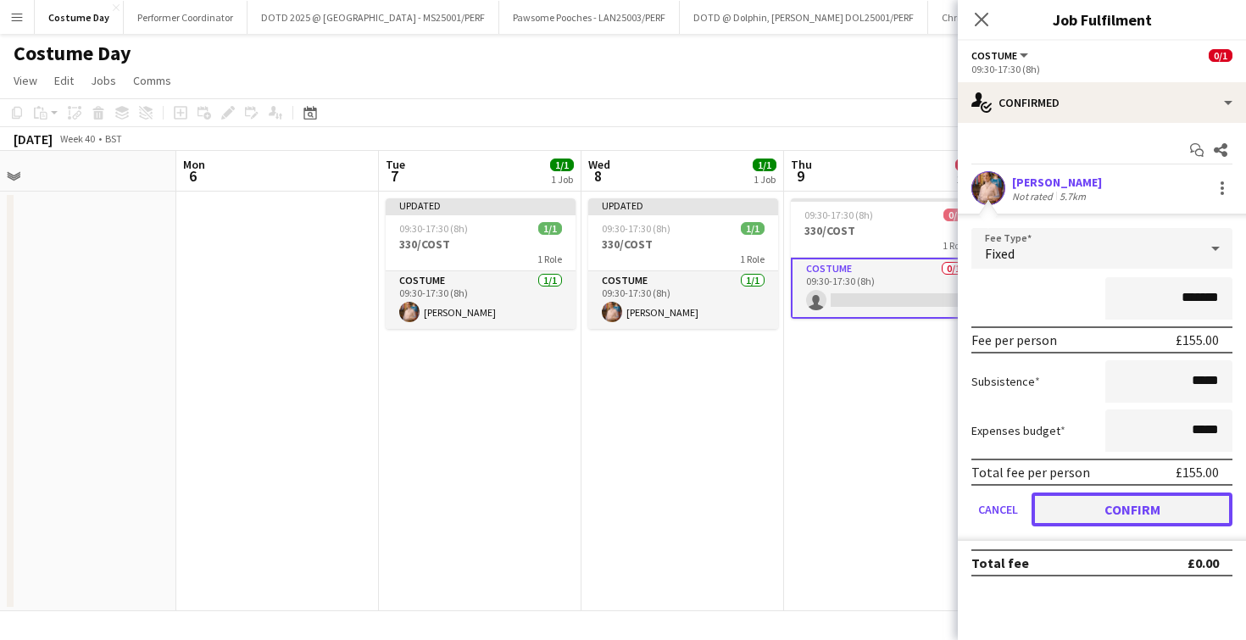
click at [1049, 524] on button "Confirm" at bounding box center [1132, 510] width 201 height 34
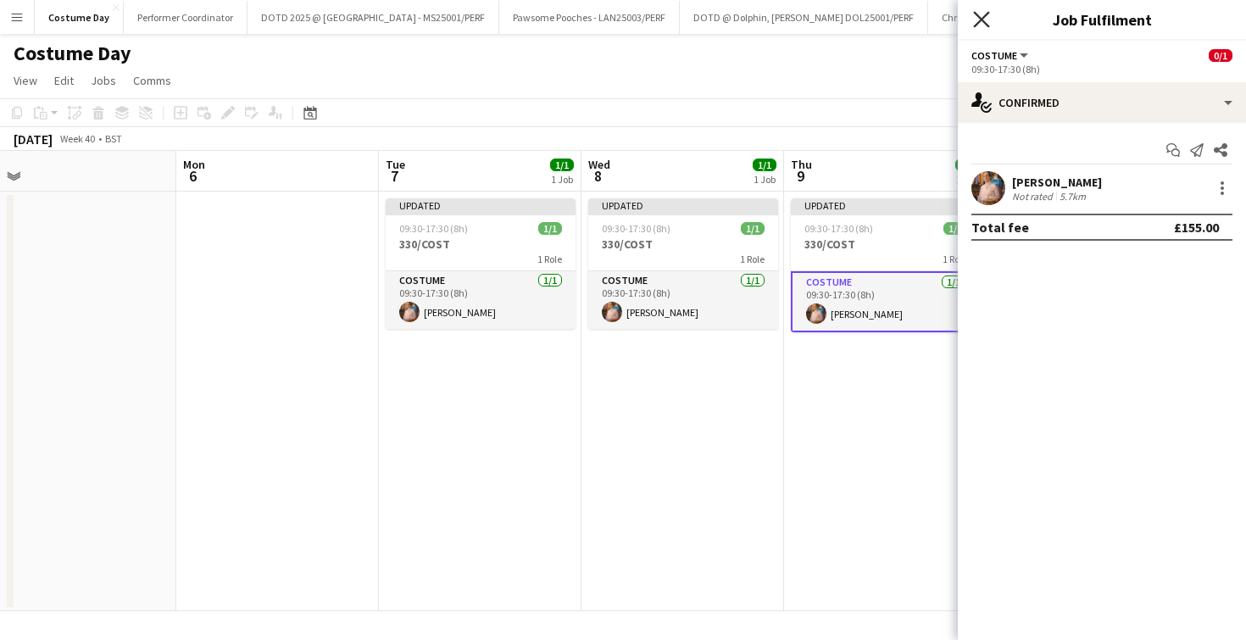
click at [978, 18] on icon "Close pop-in" at bounding box center [981, 19] width 16 height 16
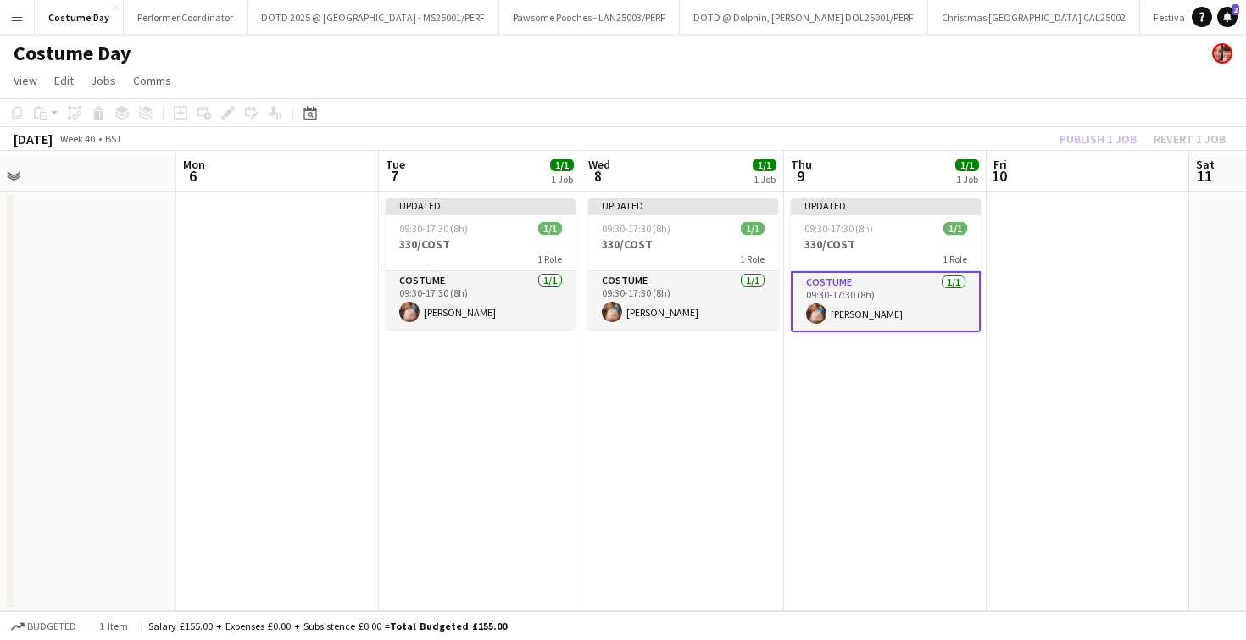
click at [732, 467] on app-date-cell "Updated 09:30-17:30 (8h) 1/1 330/COST 1 Role Costume 1/1 09:30-17:30 (8h) bianc…" at bounding box center [683, 402] width 203 height 420
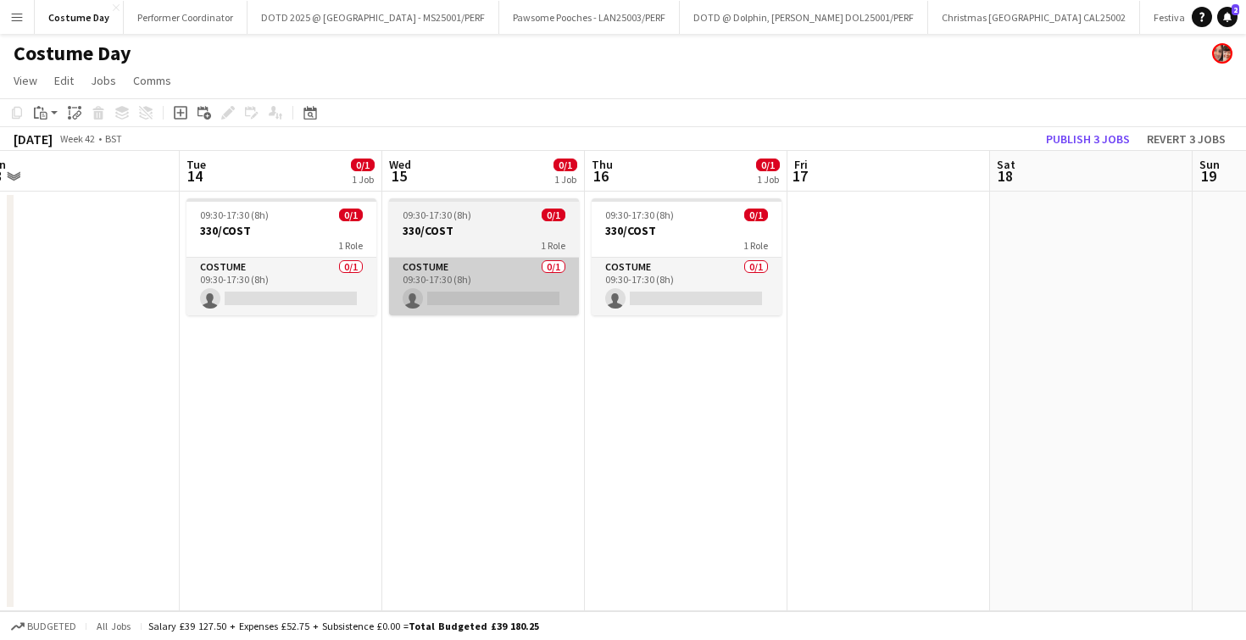
scroll to position [0, 670]
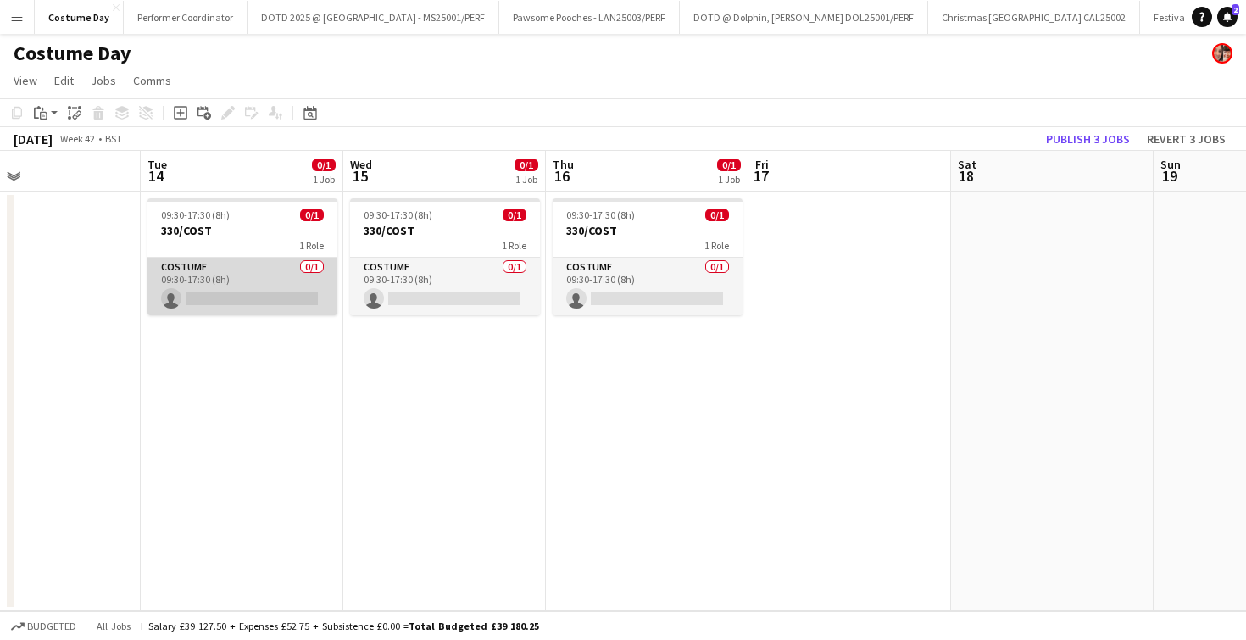
click at [271, 301] on app-card-role "Costume 0/1 09:30-17:30 (8h) single-neutral-actions" at bounding box center [243, 287] width 190 height 58
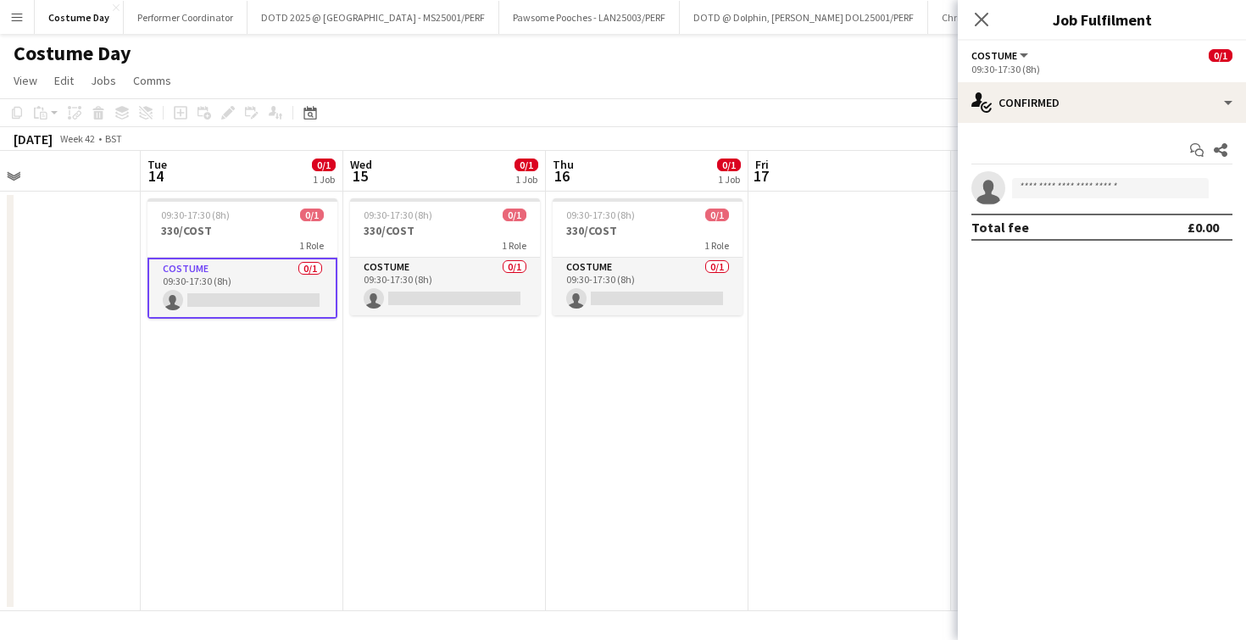
click at [1072, 175] on app-invite-slot "single-neutral-actions" at bounding box center [1102, 188] width 288 height 34
click at [1070, 191] on input at bounding box center [1110, 188] width 197 height 20
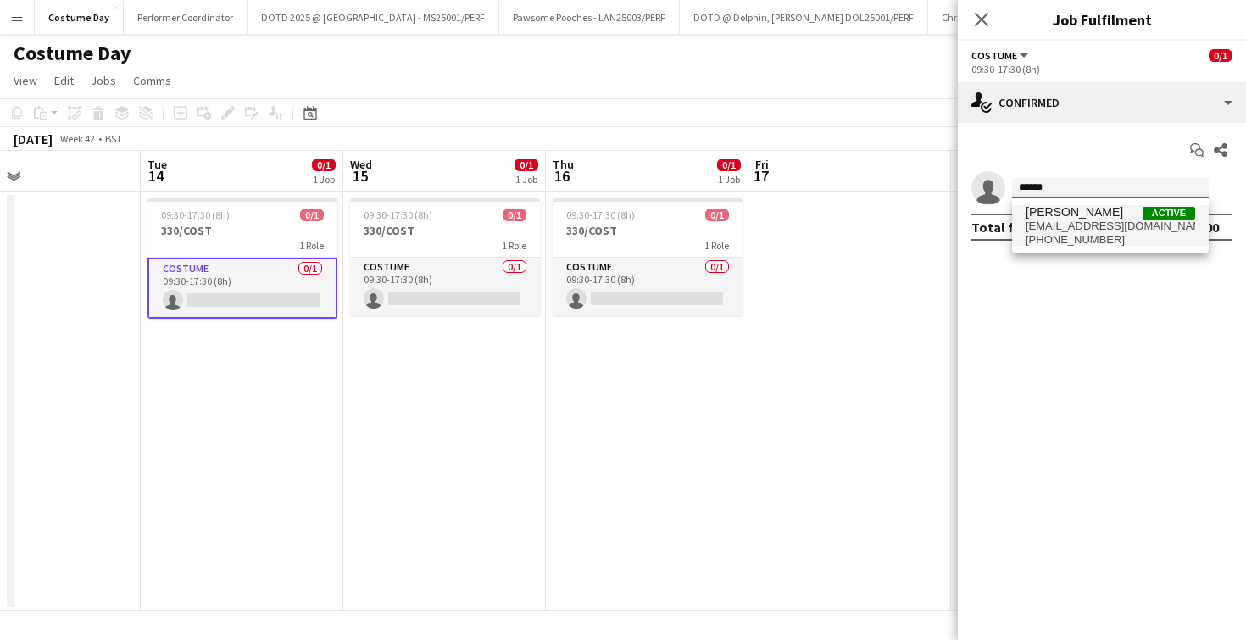
type input "******"
click at [1090, 214] on span "bianca wolkenstein" at bounding box center [1074, 212] width 97 height 14
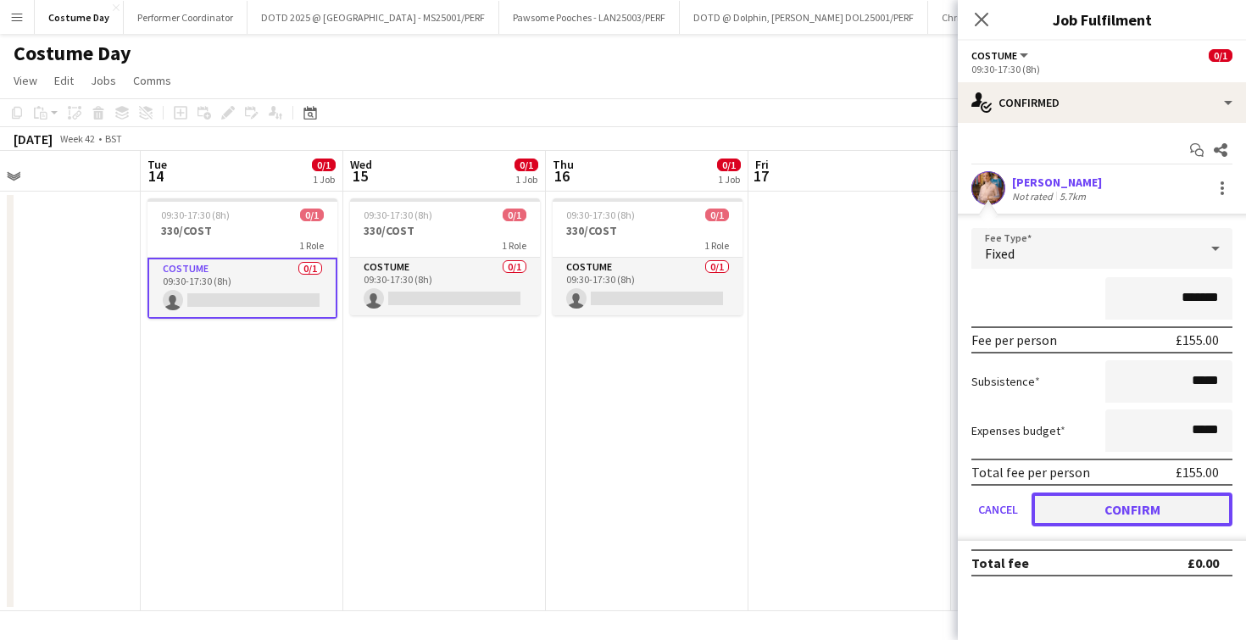
click at [1205, 519] on button "Confirm" at bounding box center [1132, 510] width 201 height 34
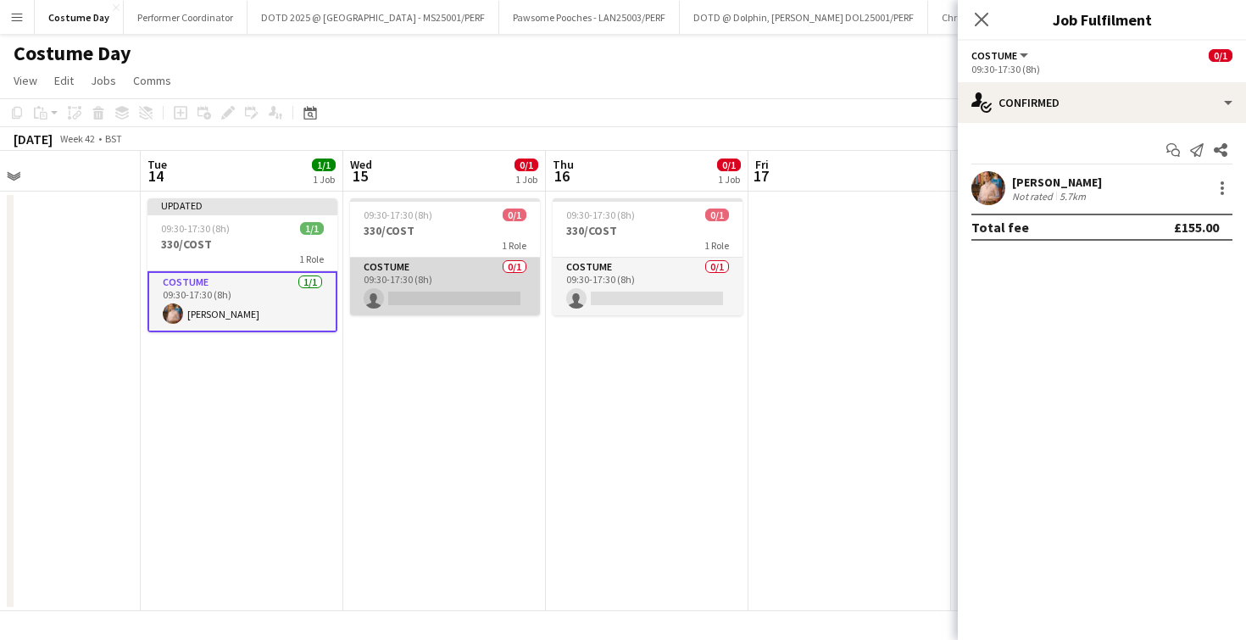
click at [428, 298] on app-card-role "Costume 0/1 09:30-17:30 (8h) single-neutral-actions" at bounding box center [445, 287] width 190 height 58
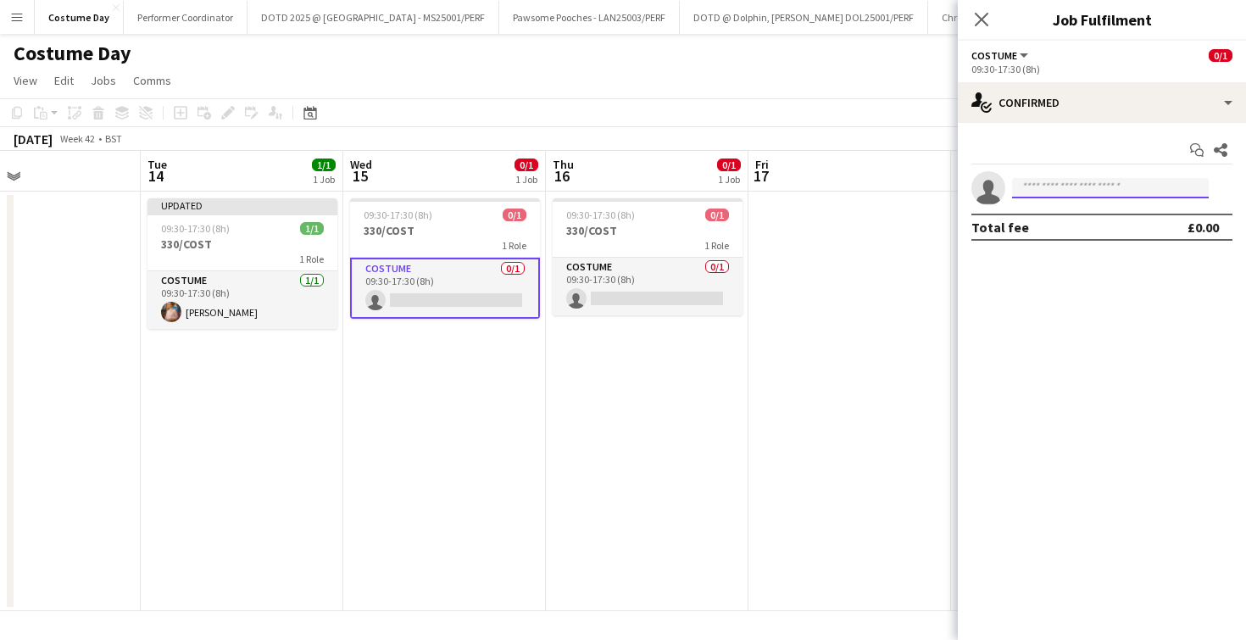
click at [1081, 193] on input at bounding box center [1110, 188] width 197 height 20
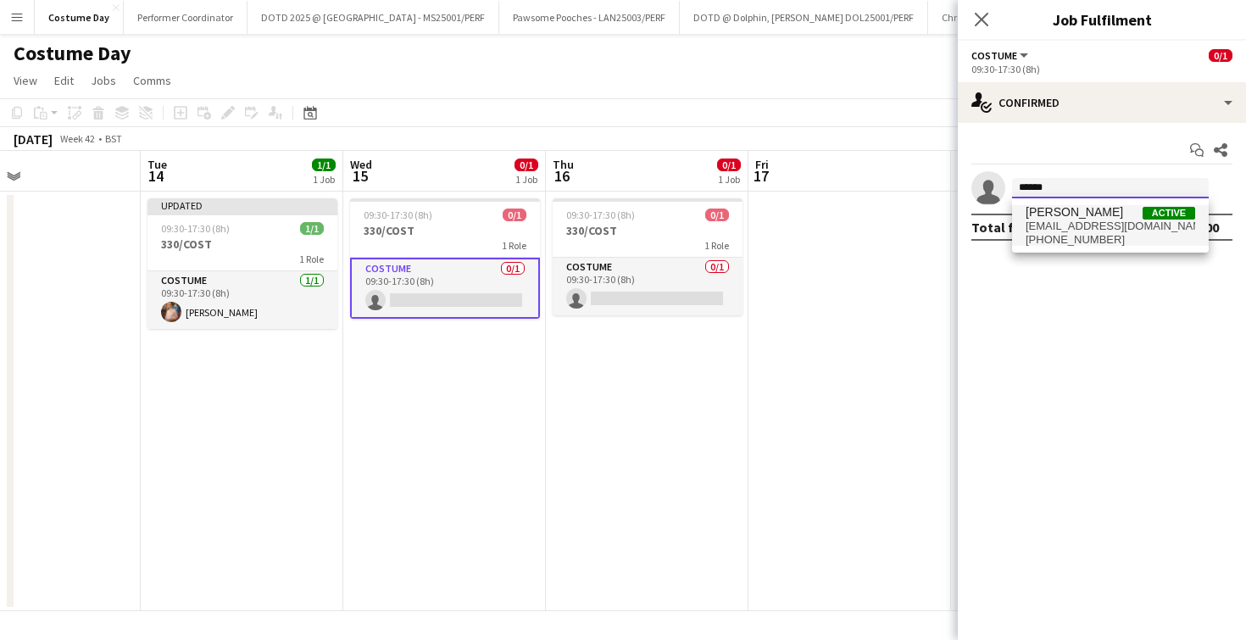
type input "******"
click at [1087, 216] on span "bianca wolkenstein" at bounding box center [1074, 212] width 97 height 14
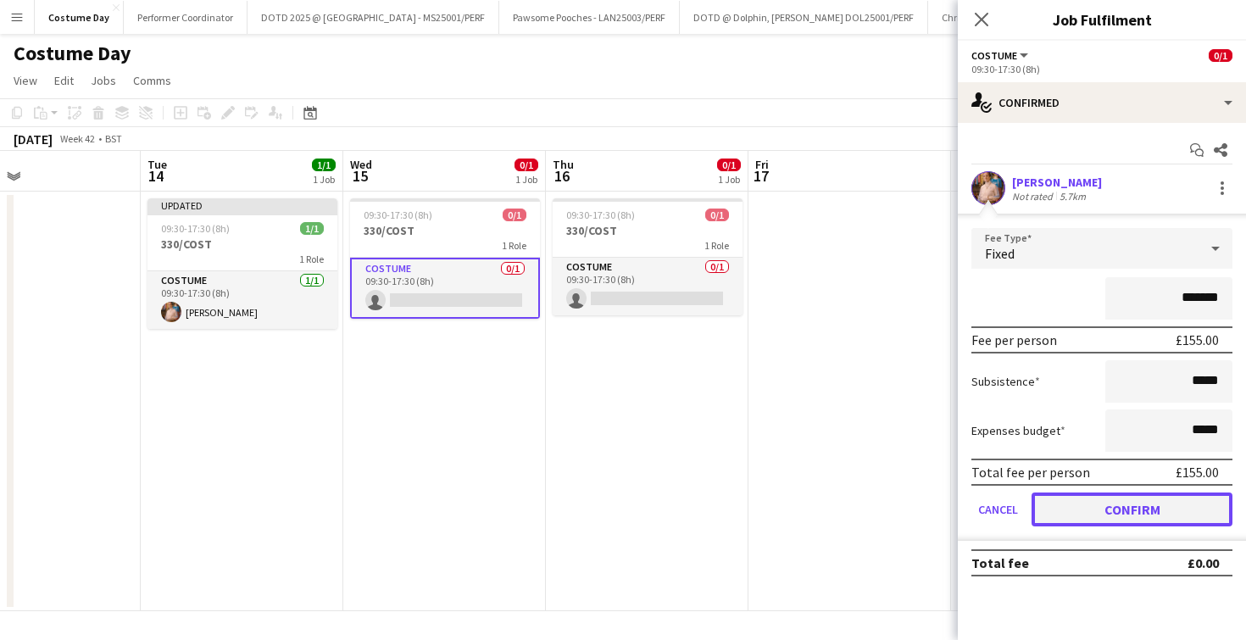
click at [1068, 517] on button "Confirm" at bounding box center [1132, 510] width 201 height 34
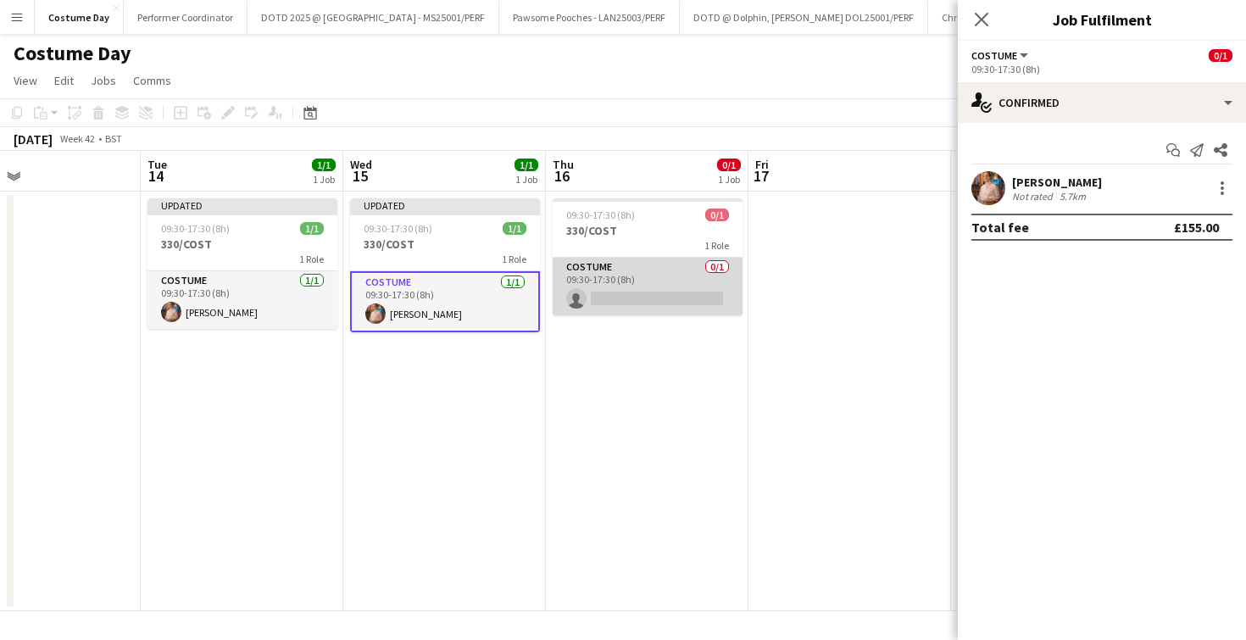
click at [693, 297] on app-card-role "Costume 0/1 09:30-17:30 (8h) single-neutral-actions" at bounding box center [648, 287] width 190 height 58
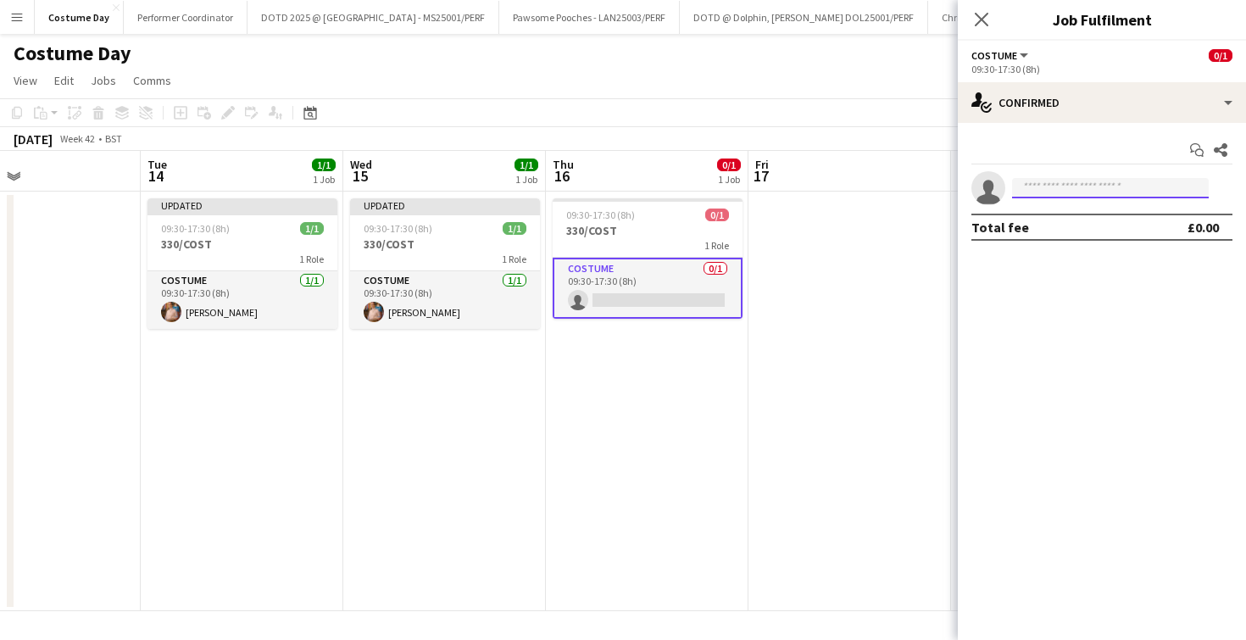
click at [1070, 194] on input at bounding box center [1110, 188] width 197 height 20
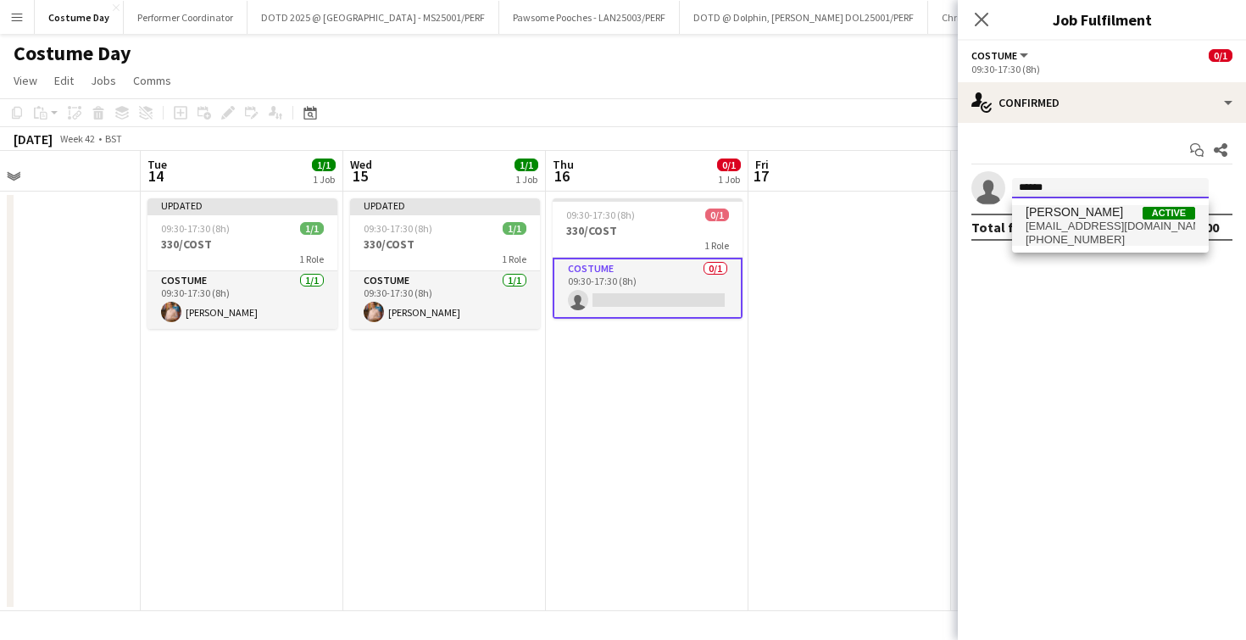
type input "******"
click at [1113, 228] on span "hello@beeskneesapparel.com" at bounding box center [1111, 227] width 170 height 14
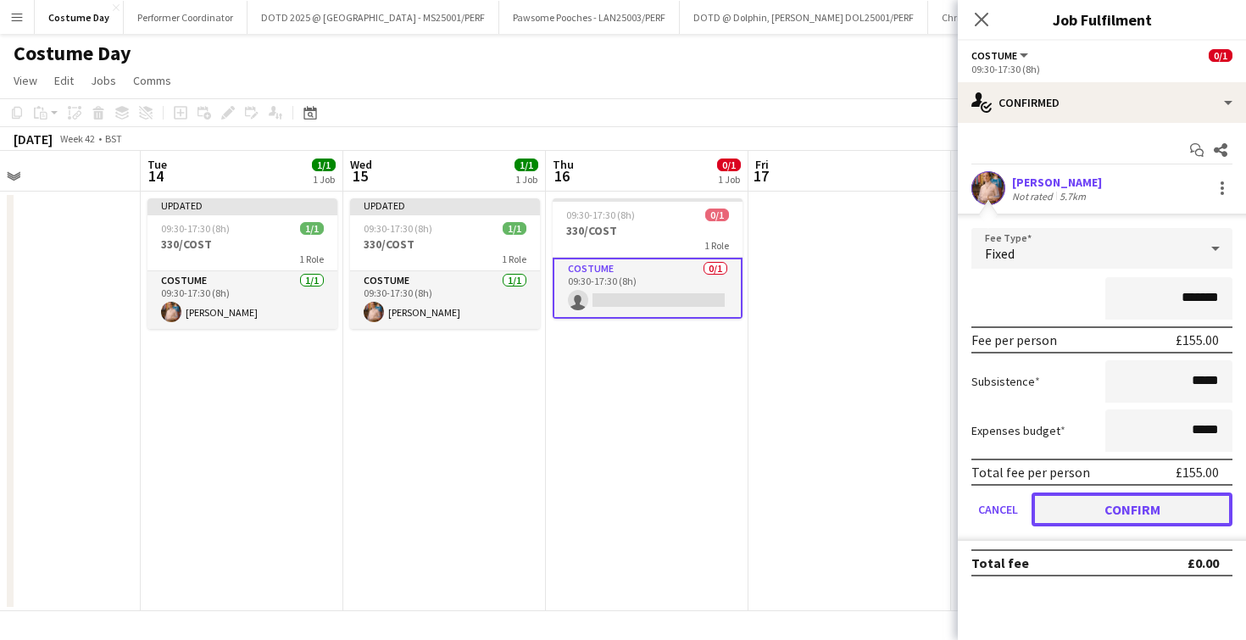
click at [1102, 501] on button "Confirm" at bounding box center [1132, 510] width 201 height 34
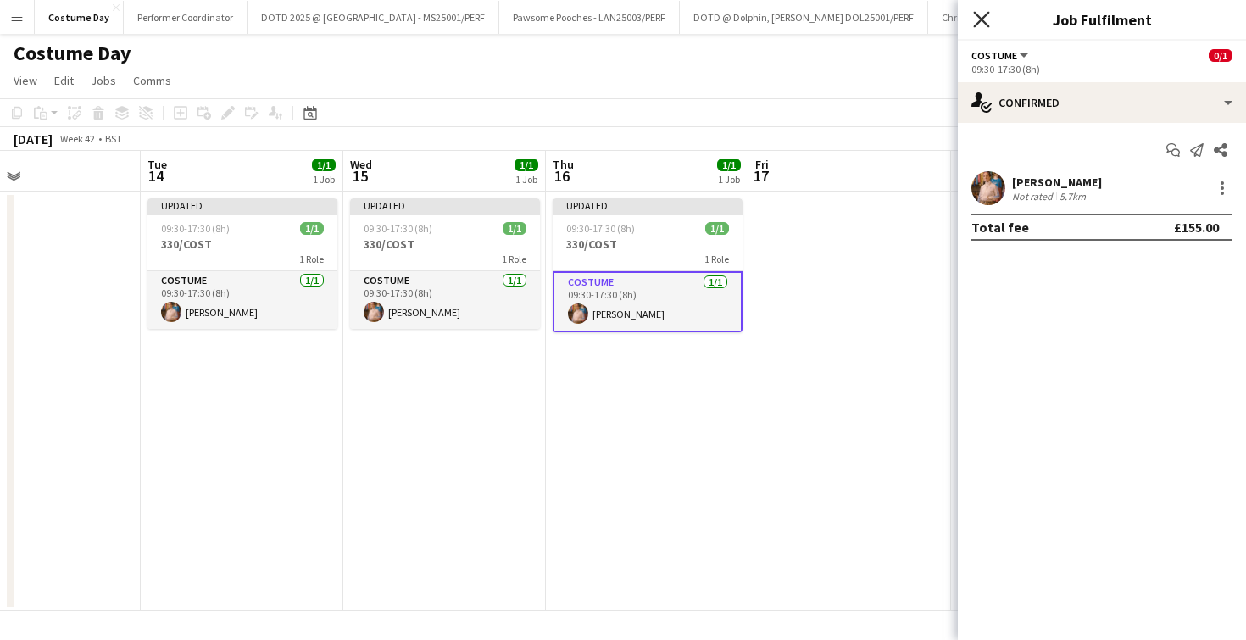
click at [977, 23] on icon at bounding box center [981, 19] width 16 height 16
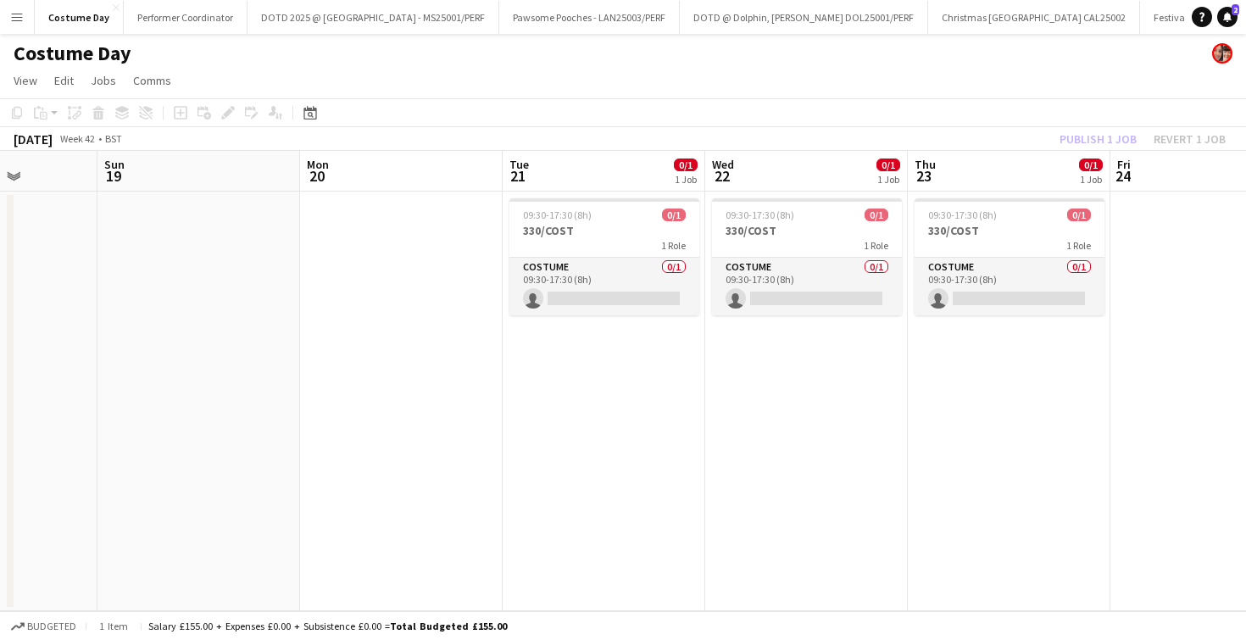
scroll to position [0, 749]
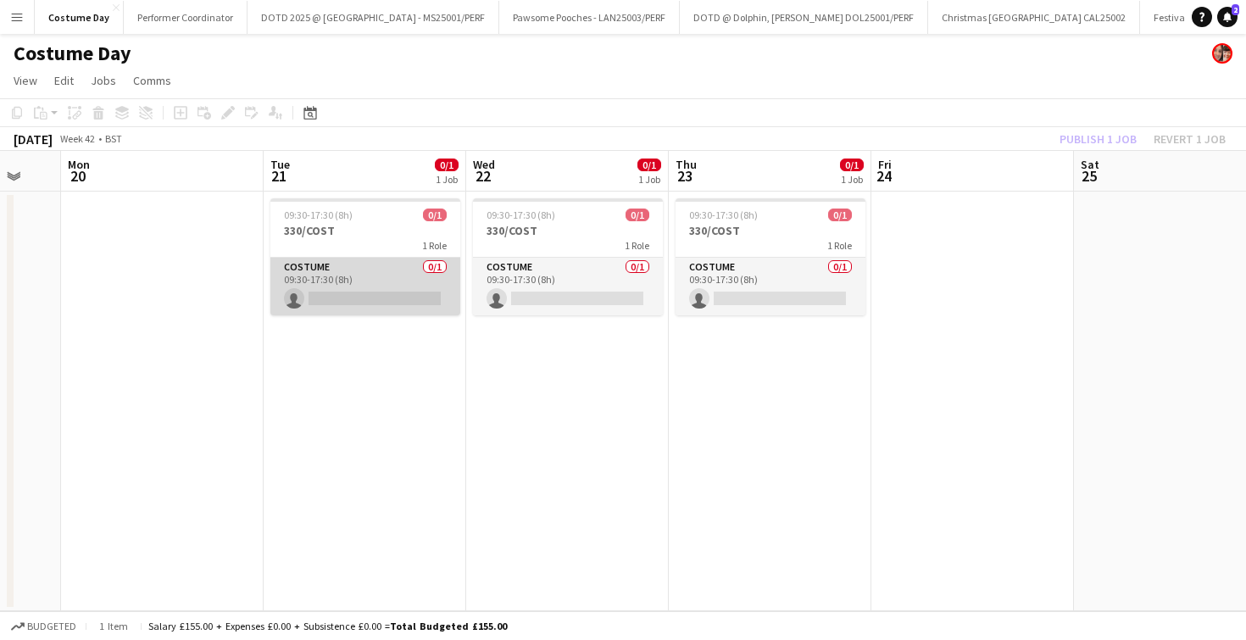
click at [344, 297] on app-card-role "Costume 0/1 09:30-17:30 (8h) single-neutral-actions" at bounding box center [365, 287] width 190 height 58
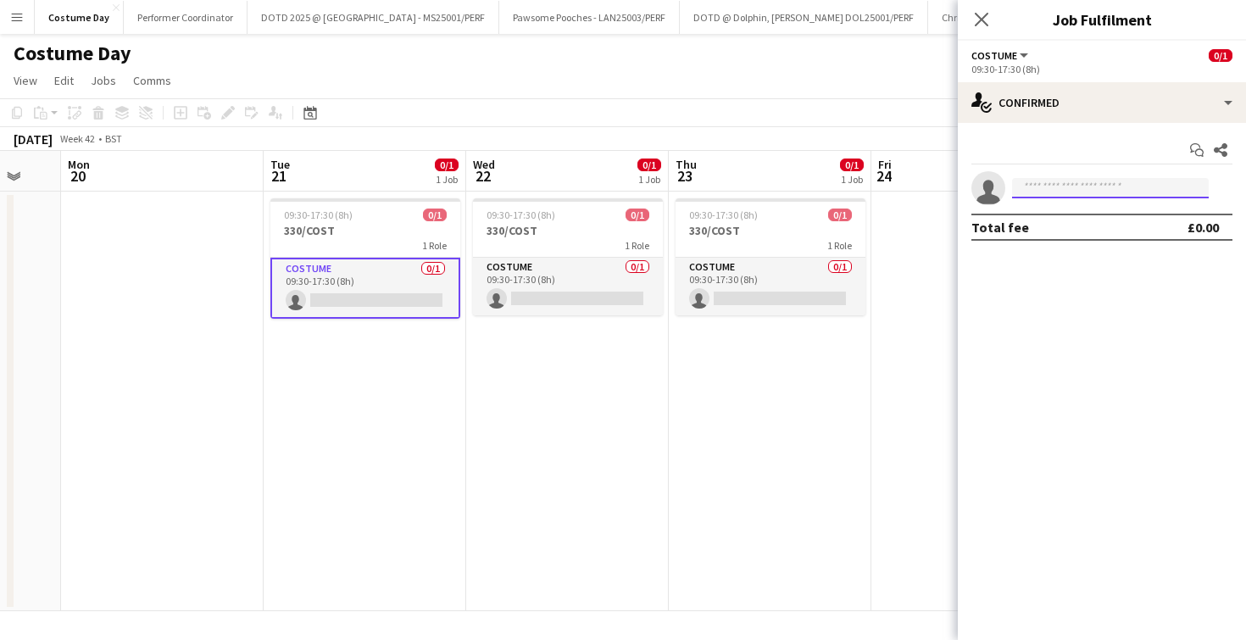
click at [1043, 198] on input at bounding box center [1110, 188] width 197 height 20
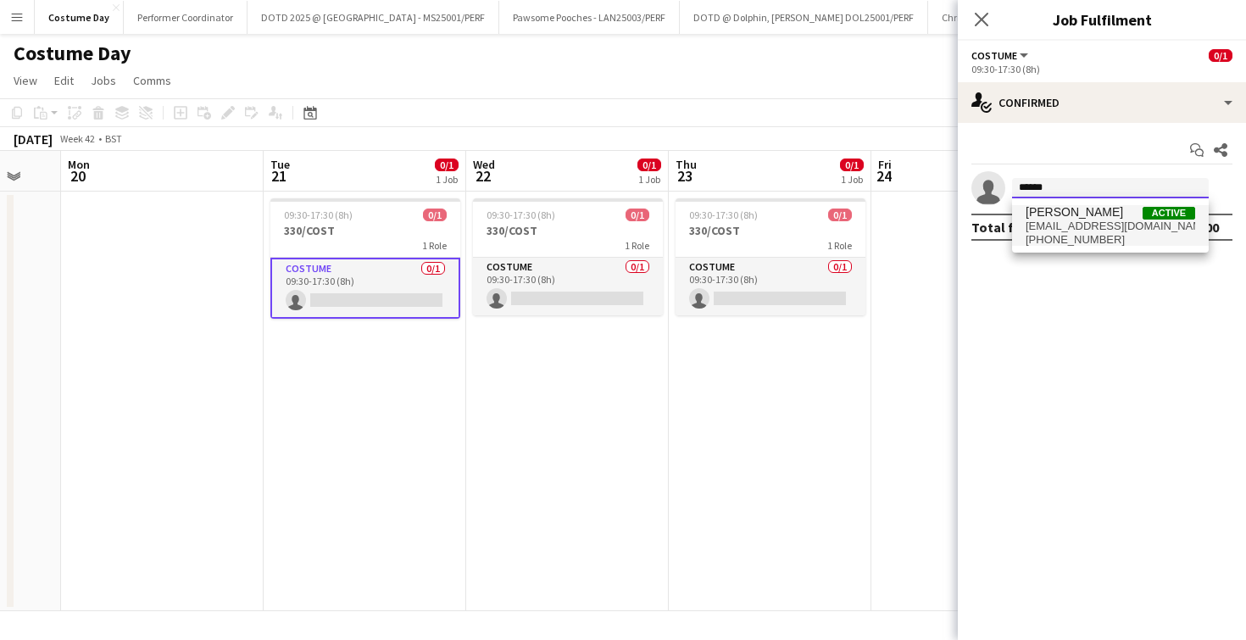
type input "******"
click at [1062, 222] on span "hello@beeskneesapparel.com" at bounding box center [1111, 227] width 170 height 14
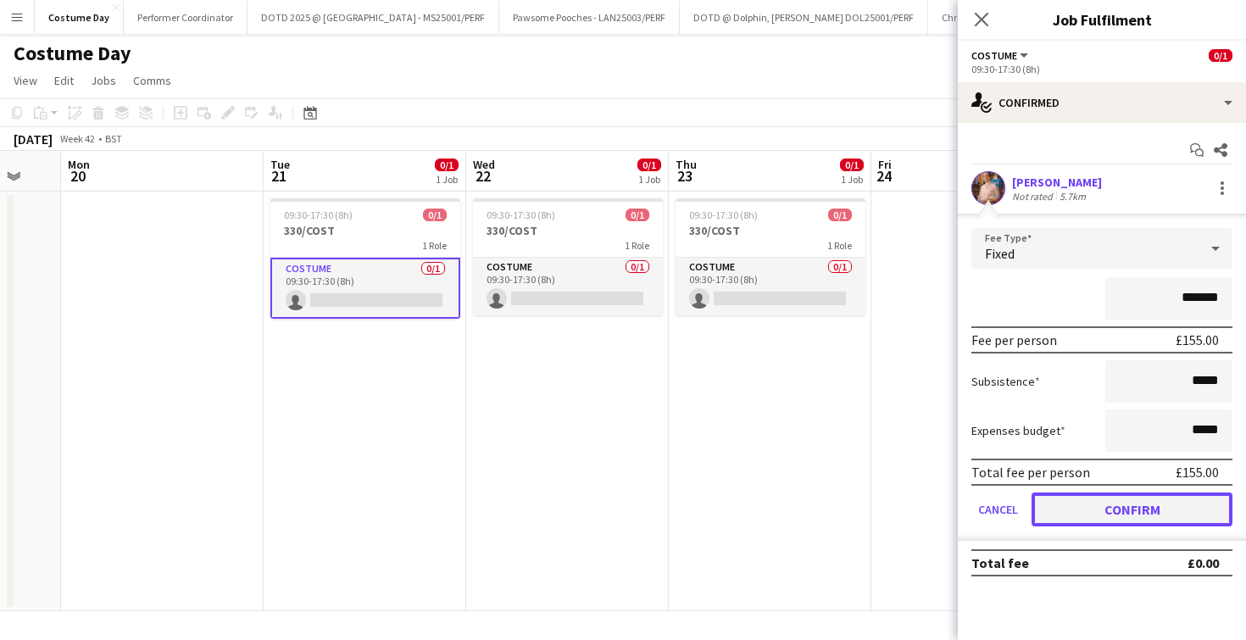
click at [1061, 508] on button "Confirm" at bounding box center [1132, 510] width 201 height 34
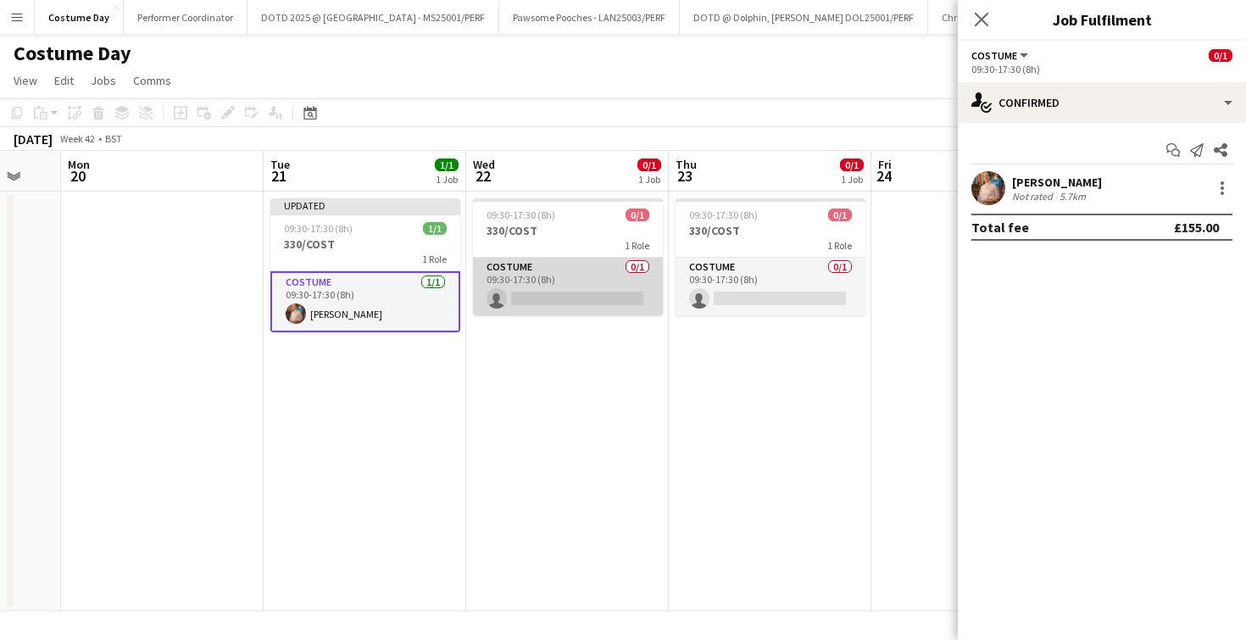
click at [574, 287] on app-card-role "Costume 0/1 09:30-17:30 (8h) single-neutral-actions" at bounding box center [568, 287] width 190 height 58
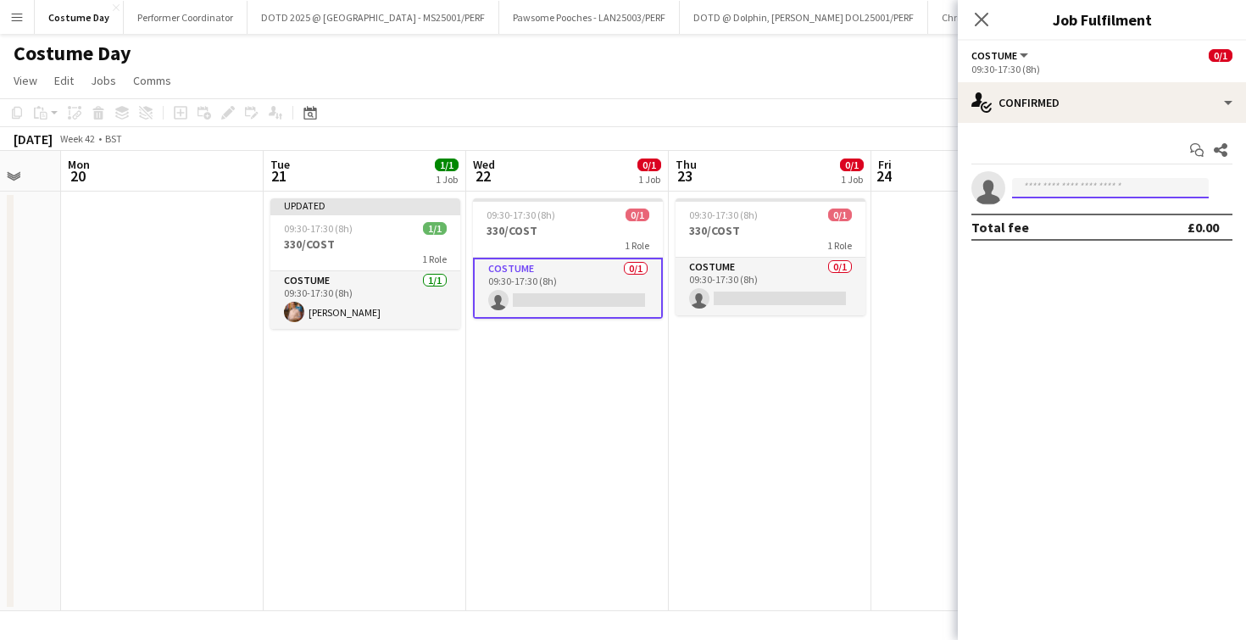
click at [1135, 186] on input at bounding box center [1110, 188] width 197 height 20
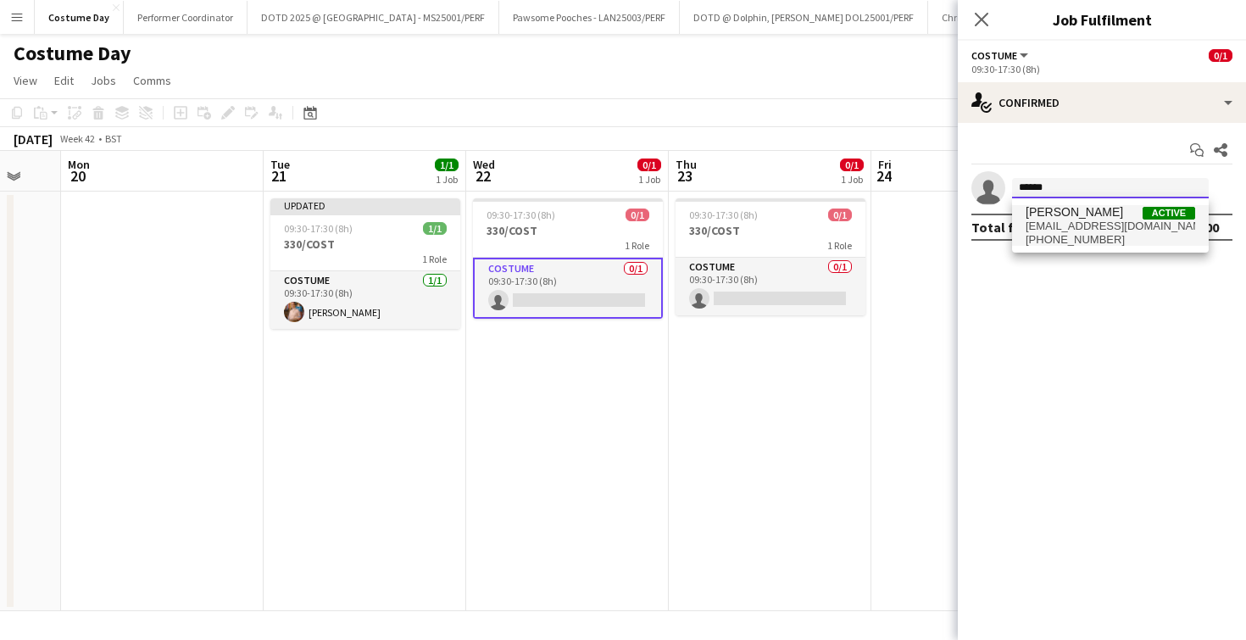
type input "******"
click at [1123, 214] on span "bianca wolkenstein" at bounding box center [1074, 212] width 97 height 14
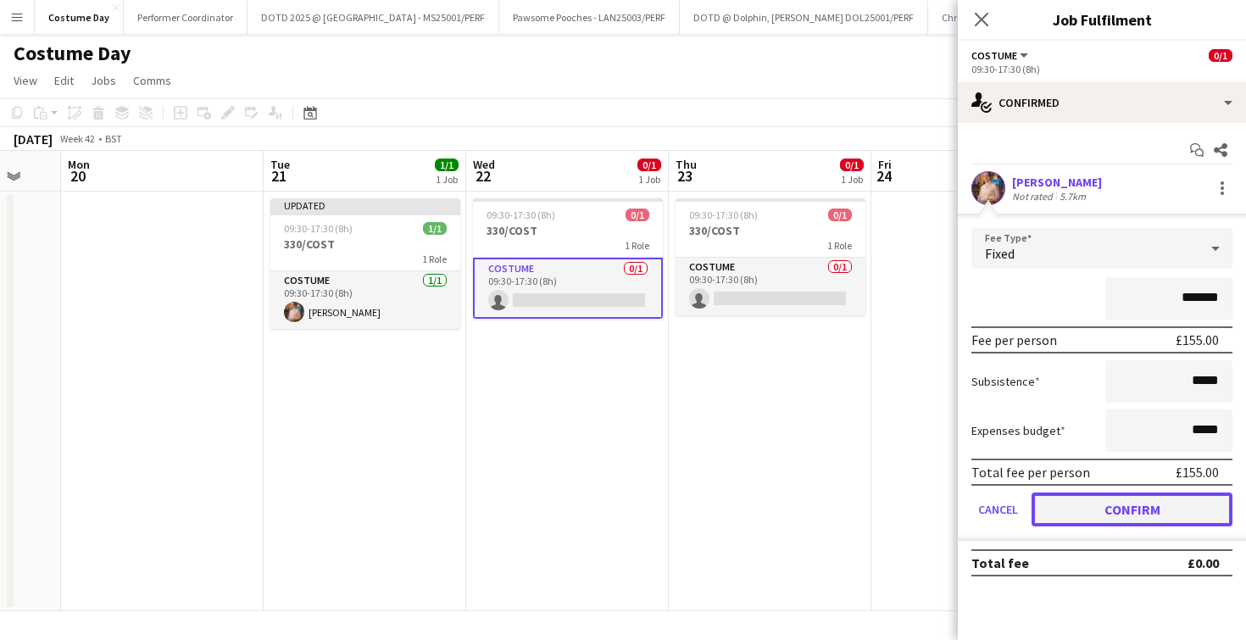
click at [1083, 510] on button "Confirm" at bounding box center [1132, 510] width 201 height 34
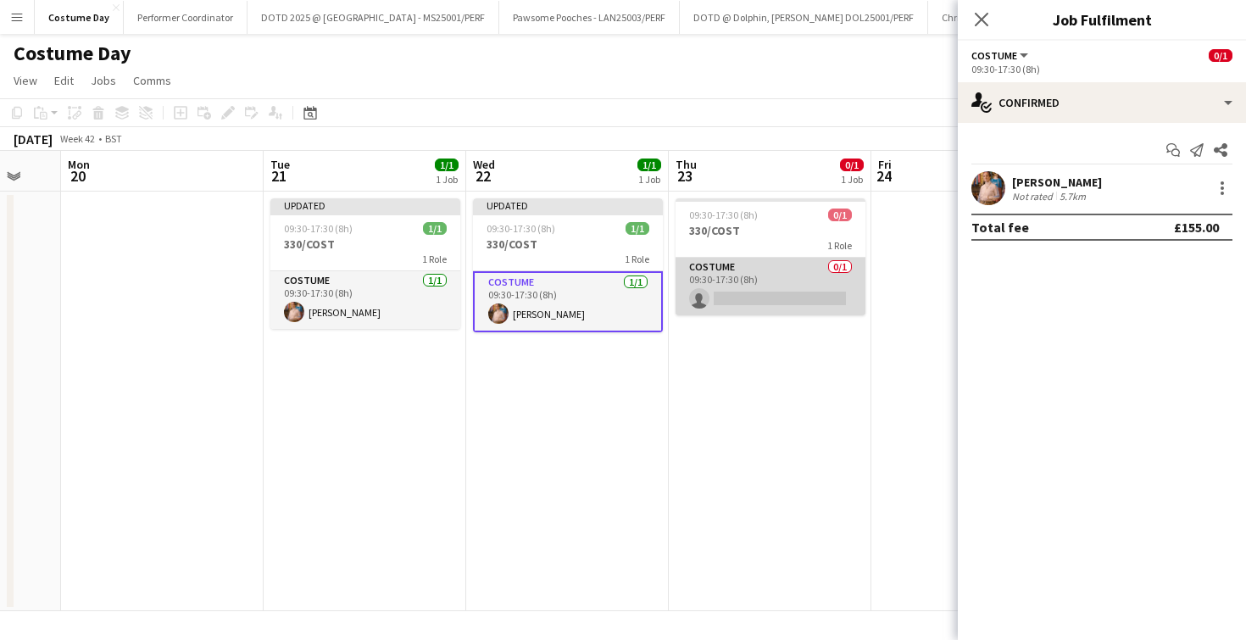
click at [745, 296] on app-card-role "Costume 0/1 09:30-17:30 (8h) single-neutral-actions" at bounding box center [771, 287] width 190 height 58
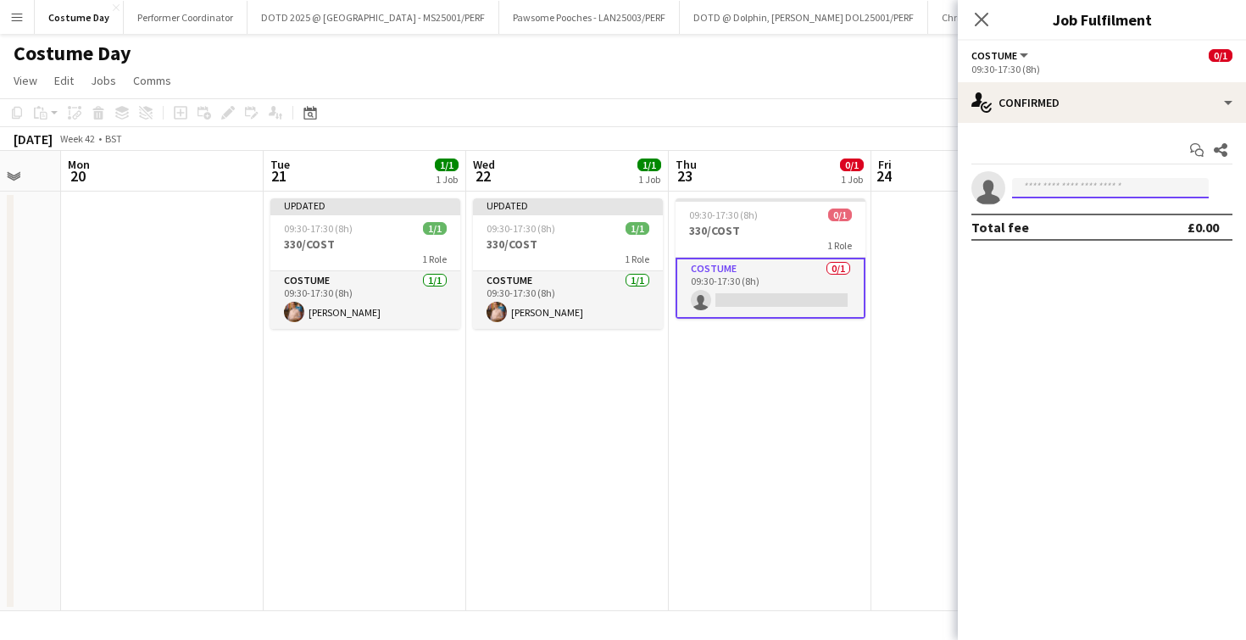
click at [1071, 185] on input at bounding box center [1110, 188] width 197 height 20
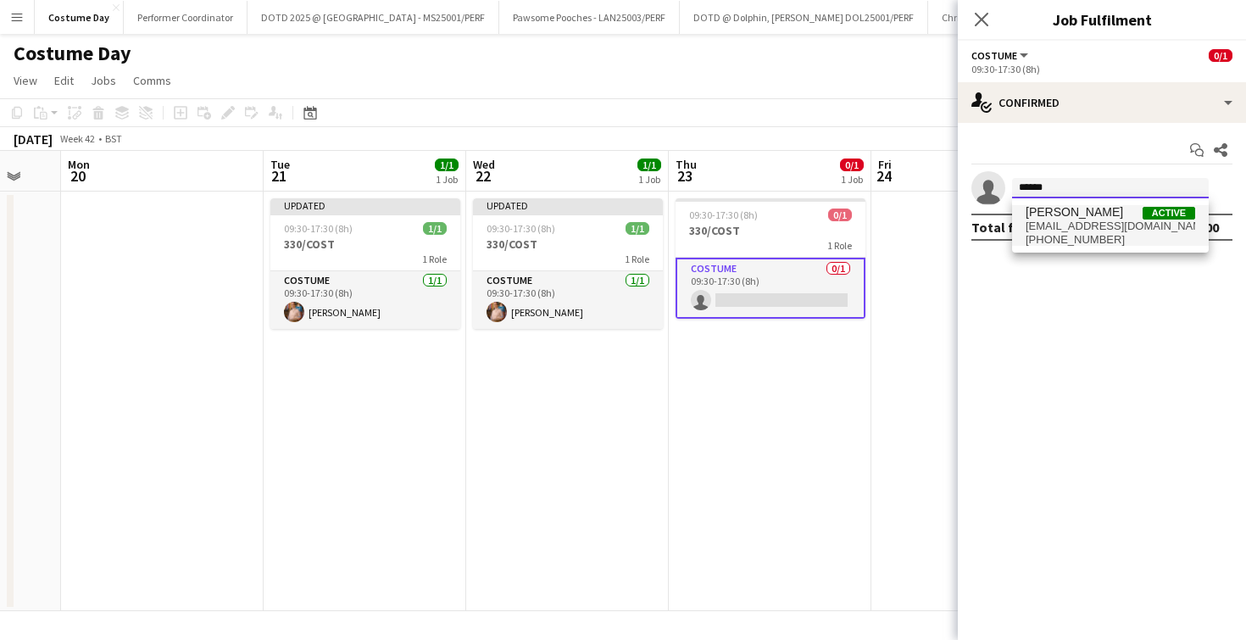
type input "******"
click at [1069, 220] on span "hello@beeskneesapparel.com" at bounding box center [1111, 227] width 170 height 14
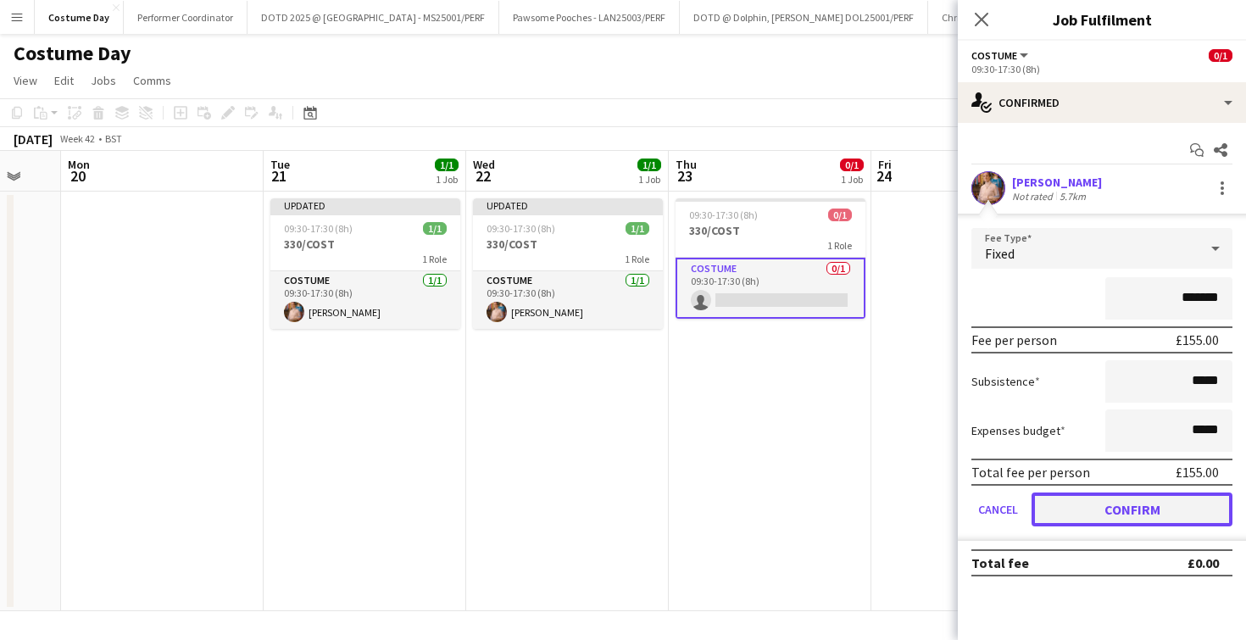
click at [1109, 510] on button "Confirm" at bounding box center [1132, 510] width 201 height 34
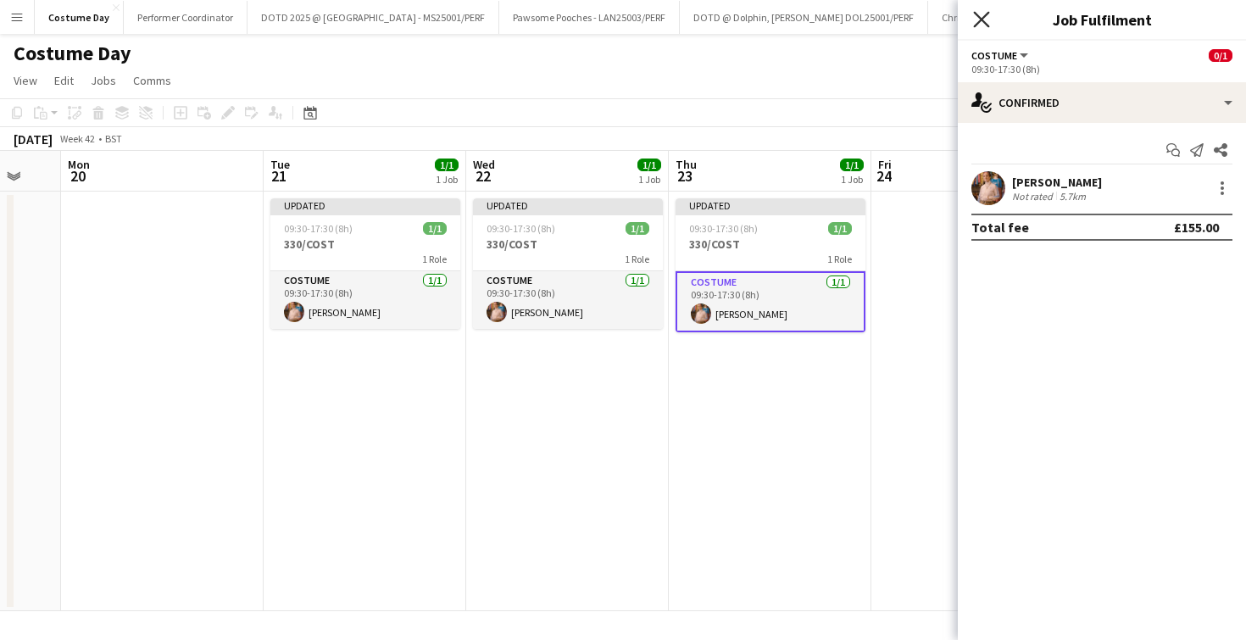
click at [989, 17] on icon "Close pop-in" at bounding box center [981, 19] width 16 height 16
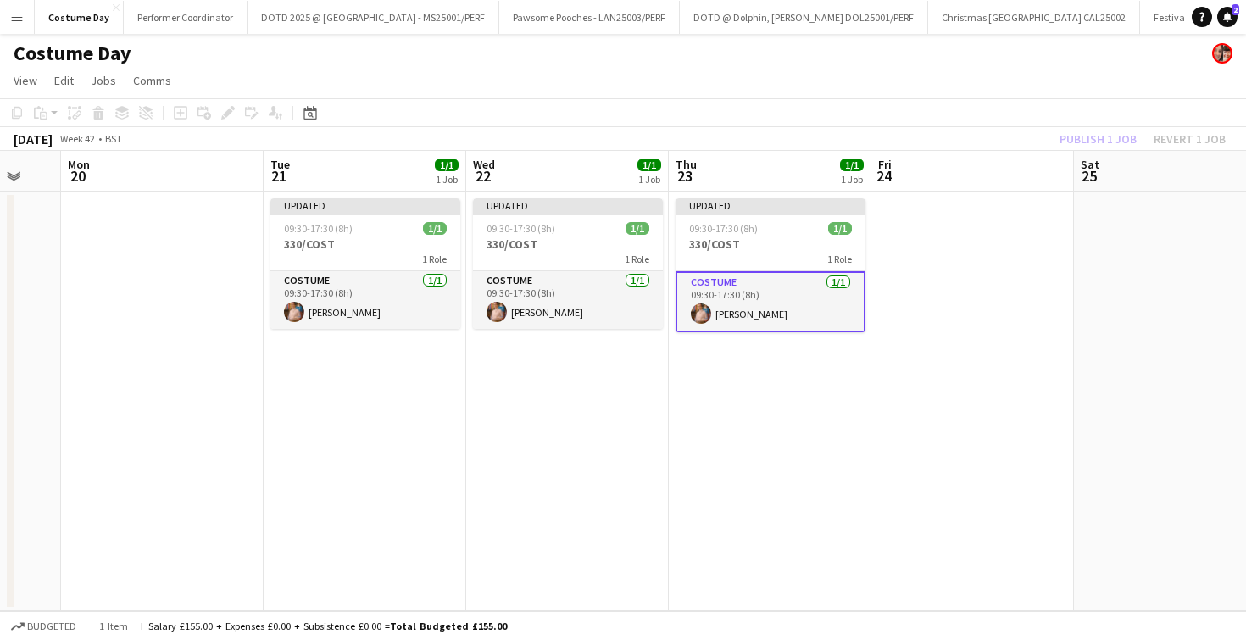
click at [795, 438] on app-date-cell "Updated 09:30-17:30 (8h) 1/1 330/COST 1 Role Costume 1/1 09:30-17:30 (8h) bianc…" at bounding box center [770, 402] width 203 height 420
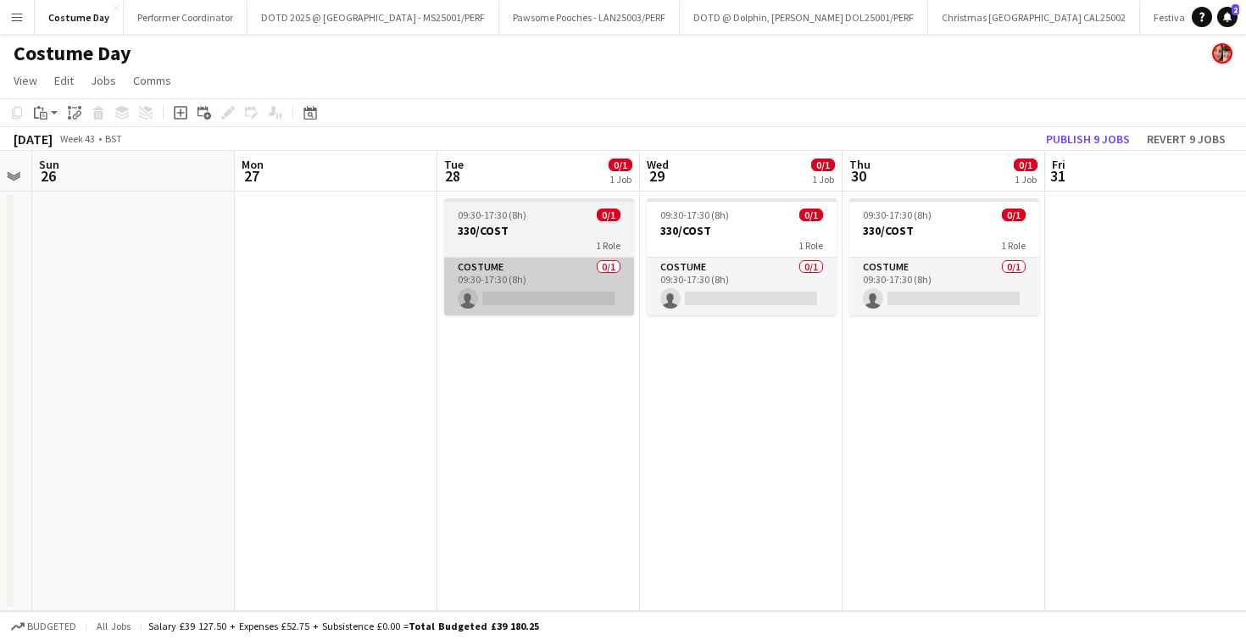
scroll to position [0, 786]
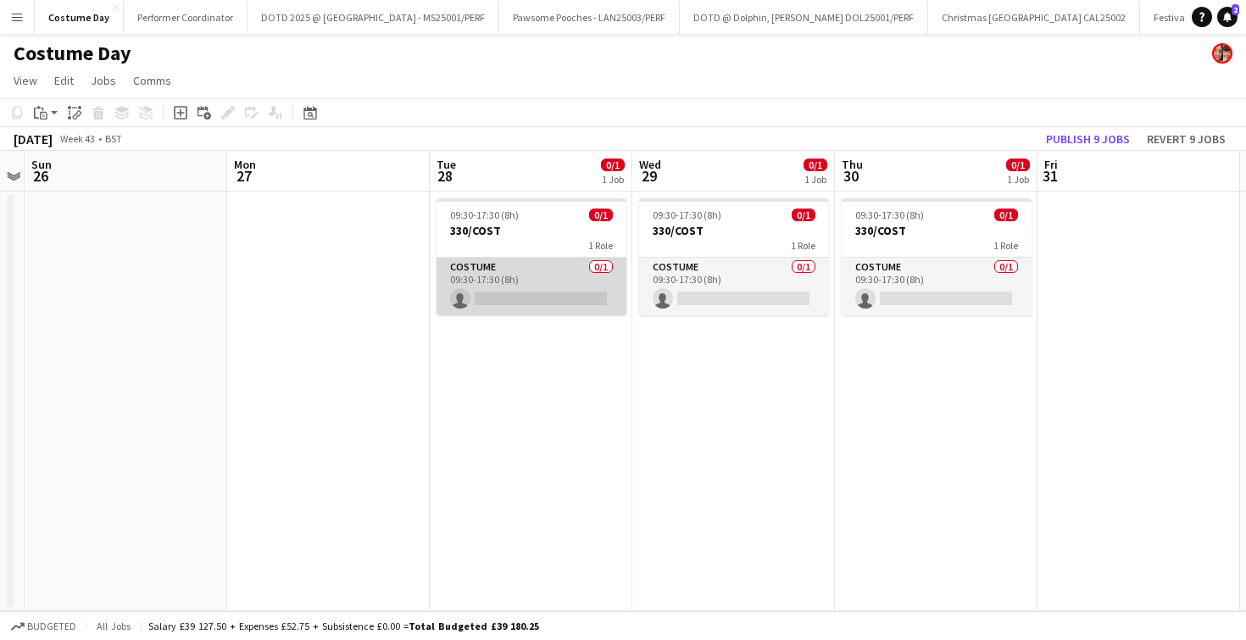
click at [567, 302] on app-card-role "Costume 0/1 09:30-17:30 (8h) single-neutral-actions" at bounding box center [532, 287] width 190 height 58
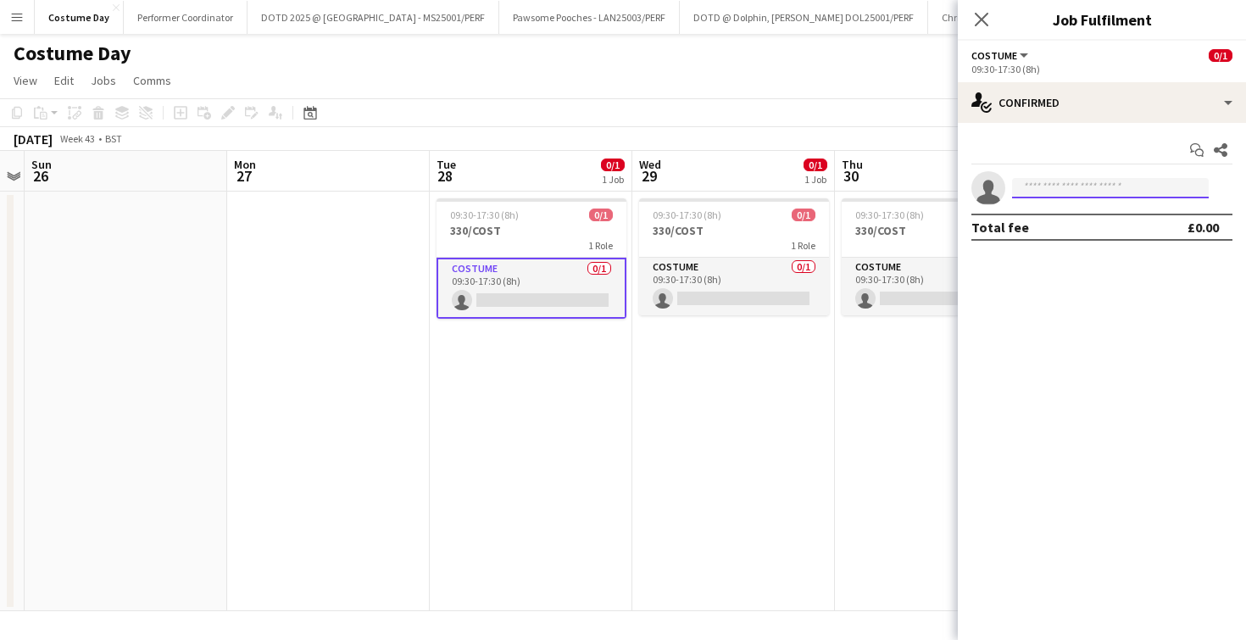
click at [1041, 190] on input at bounding box center [1110, 188] width 197 height 20
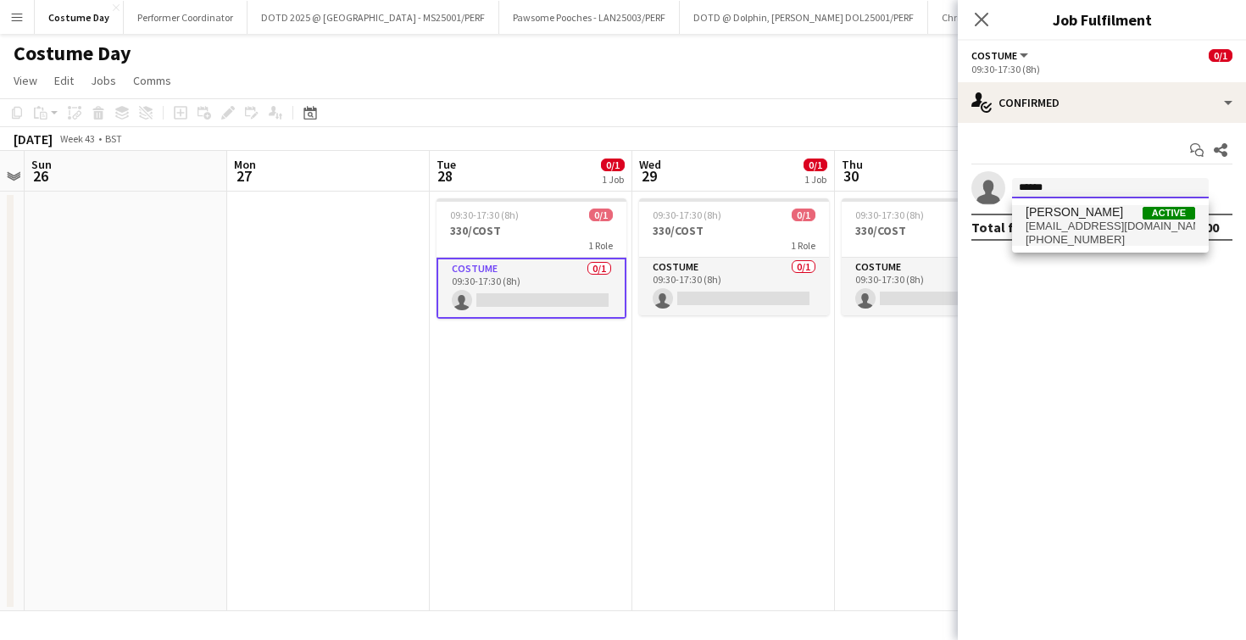
type input "******"
click at [1044, 220] on span "hello@beeskneesapparel.com" at bounding box center [1111, 227] width 170 height 14
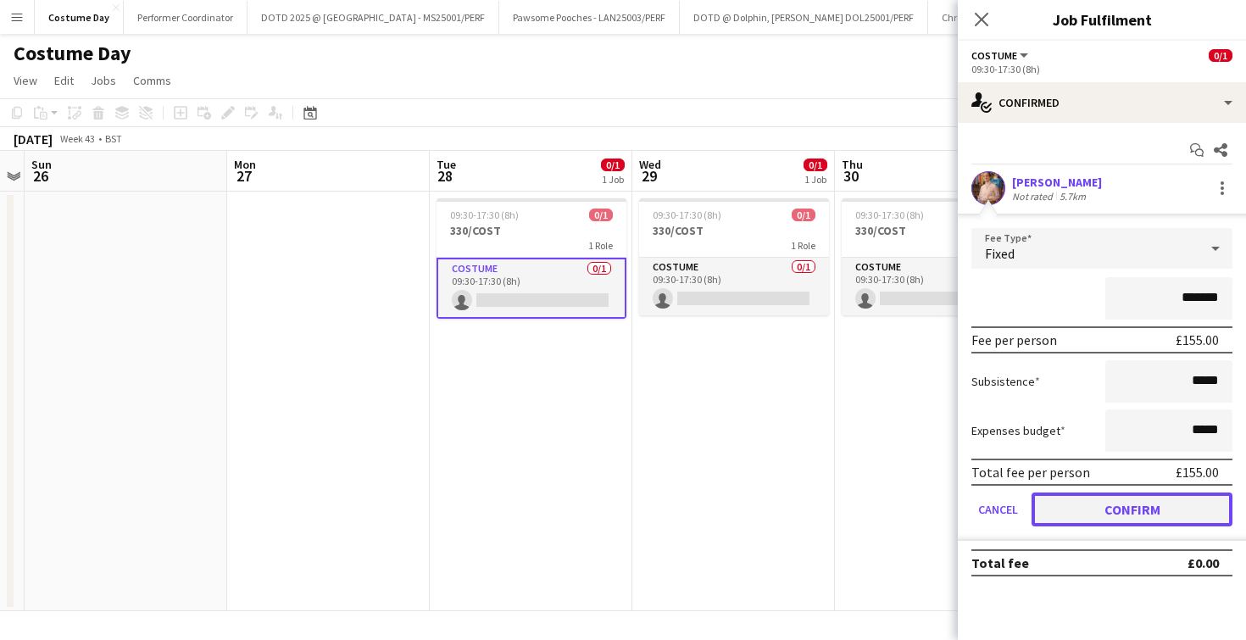
click at [1100, 510] on button "Confirm" at bounding box center [1132, 510] width 201 height 34
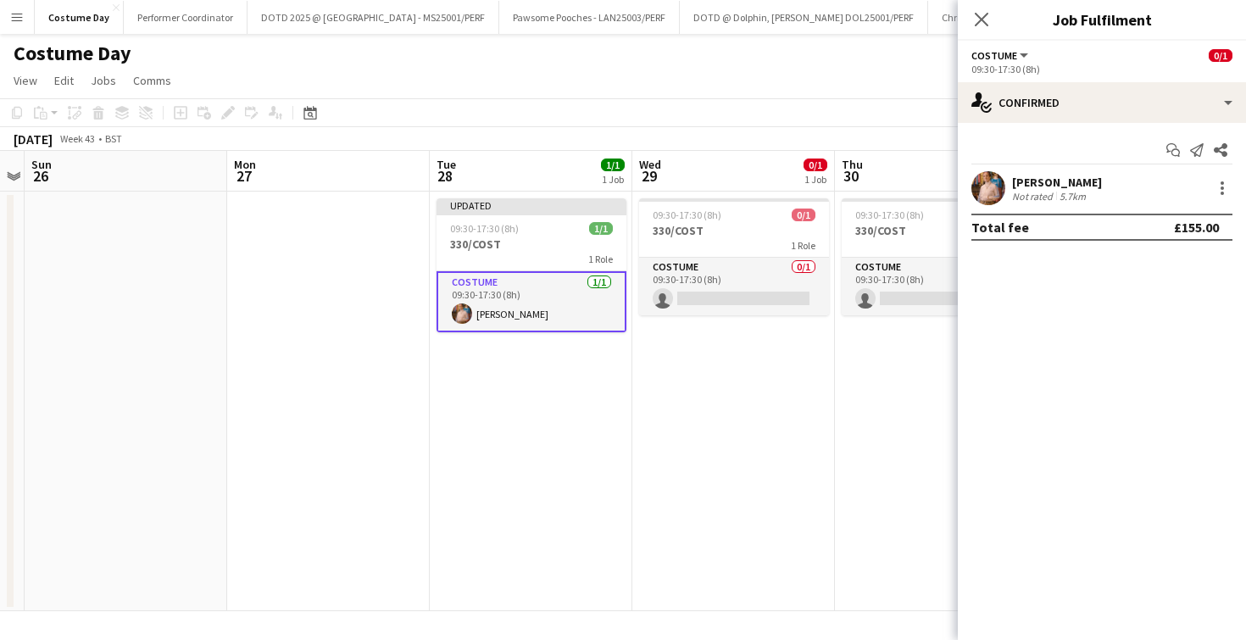
click at [727, 319] on app-date-cell "09:30-17:30 (8h) 0/1 330/COST 1 Role Costume 0/1 09:30-17:30 (8h) single-neutra…" at bounding box center [733, 402] width 203 height 420
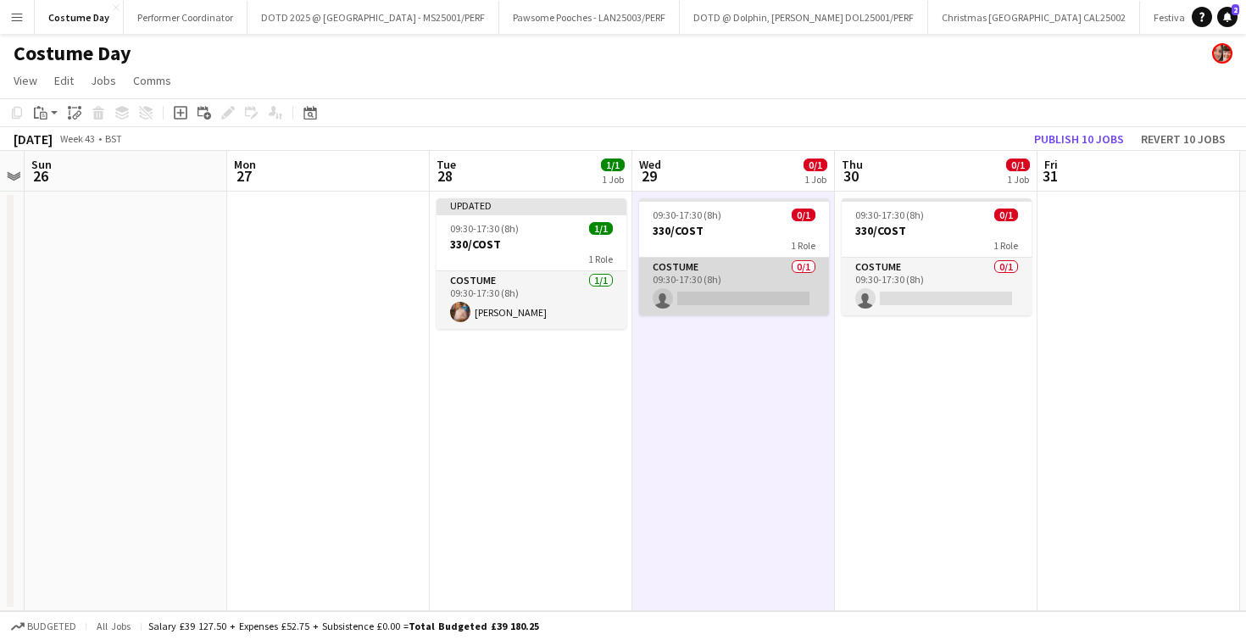
click at [727, 290] on app-card-role "Costume 0/1 09:30-17:30 (8h) single-neutral-actions" at bounding box center [734, 287] width 190 height 58
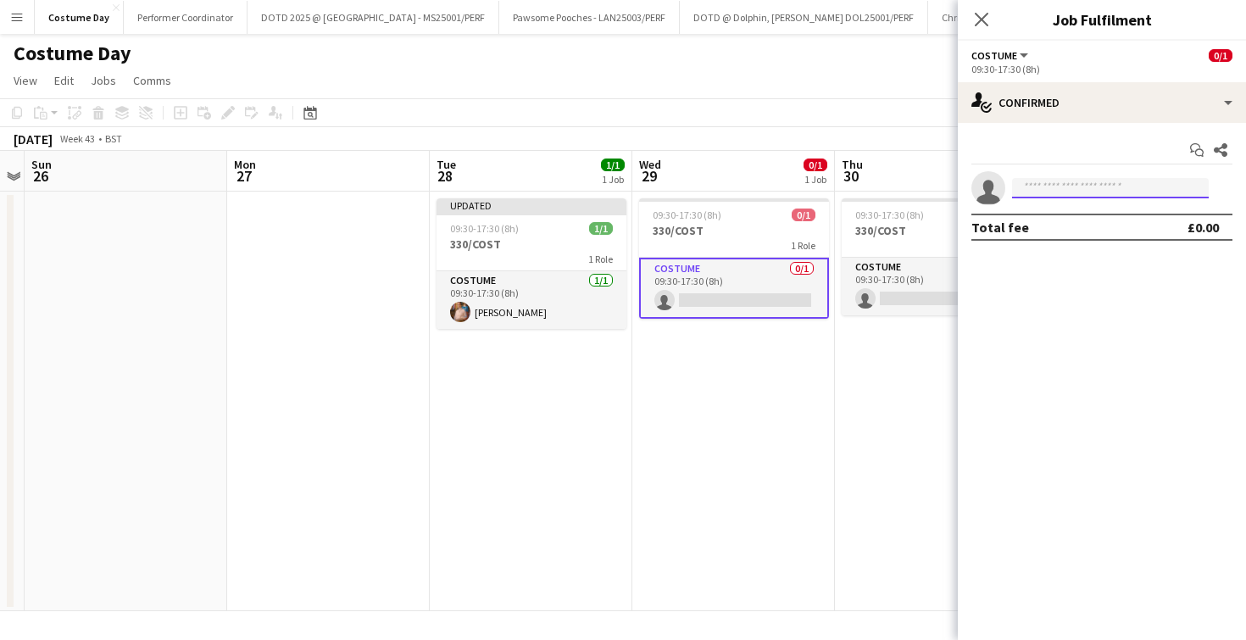
click at [1052, 180] on input at bounding box center [1110, 188] width 197 height 20
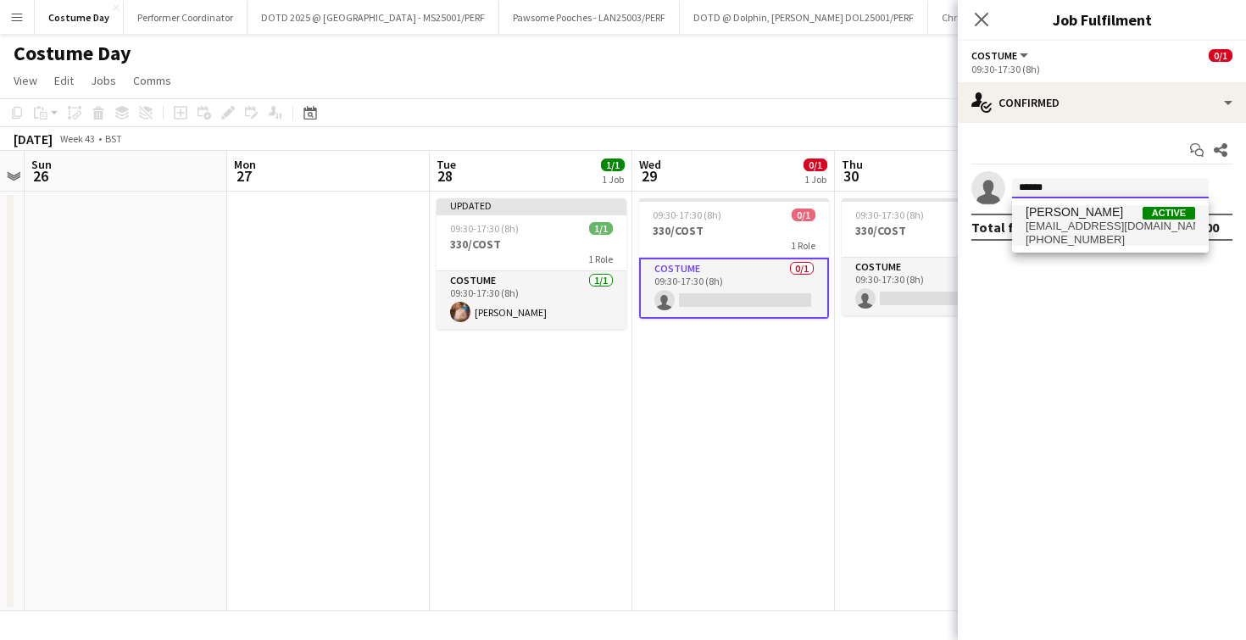
type input "******"
click at [1055, 210] on span "bianca wolkenstein" at bounding box center [1074, 212] width 97 height 14
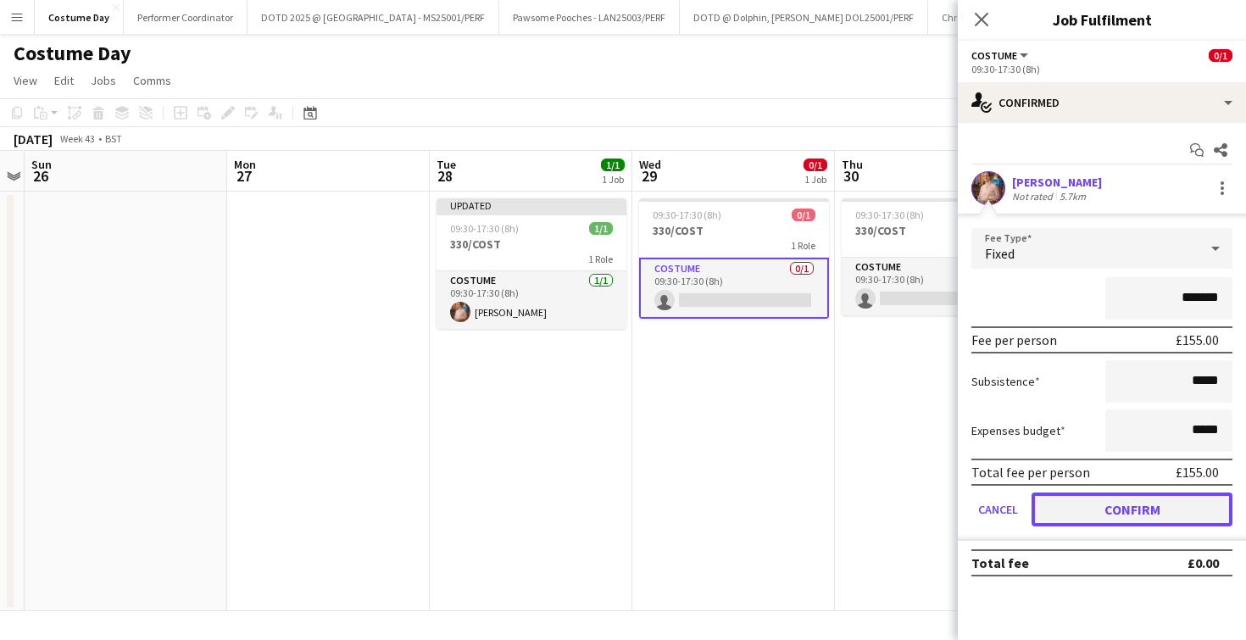
click at [1098, 521] on button "Confirm" at bounding box center [1132, 510] width 201 height 34
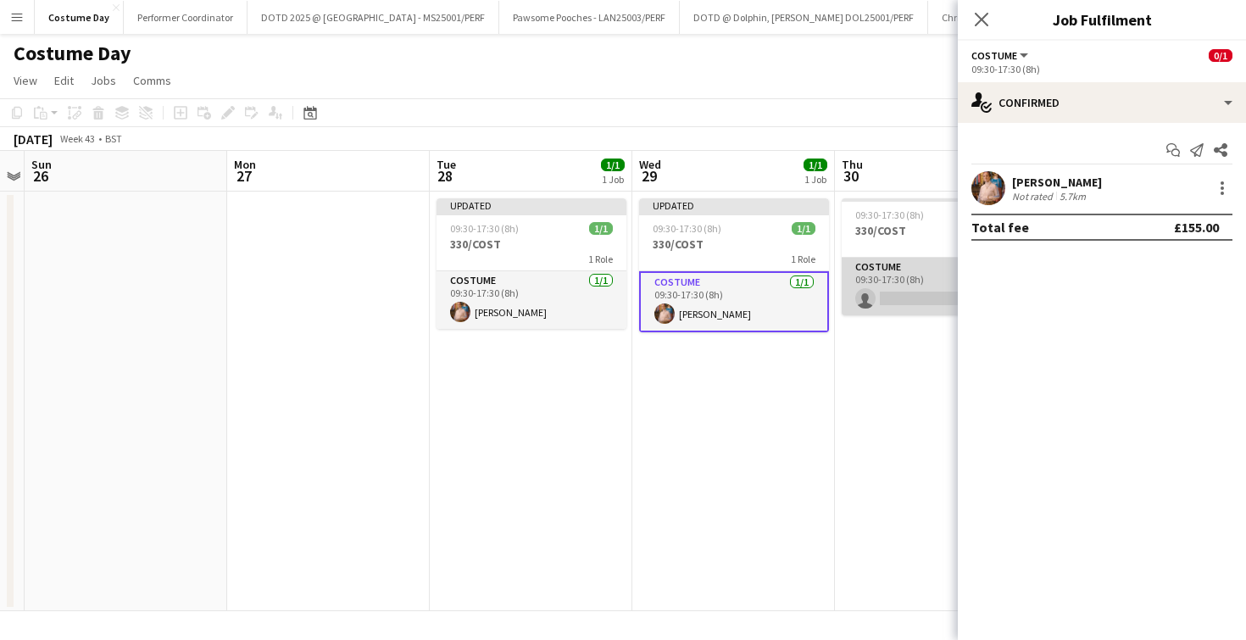
click at [917, 307] on app-card-role "Costume 0/1 09:30-17:30 (8h) single-neutral-actions" at bounding box center [937, 287] width 190 height 58
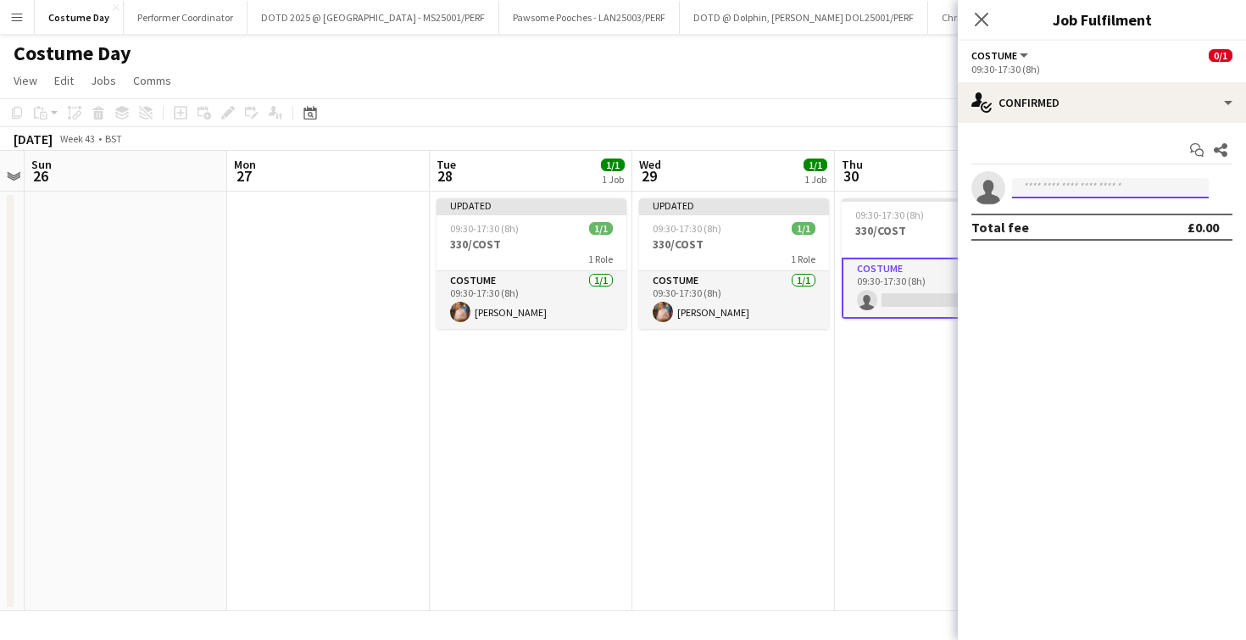
click at [1049, 191] on input at bounding box center [1110, 188] width 197 height 20
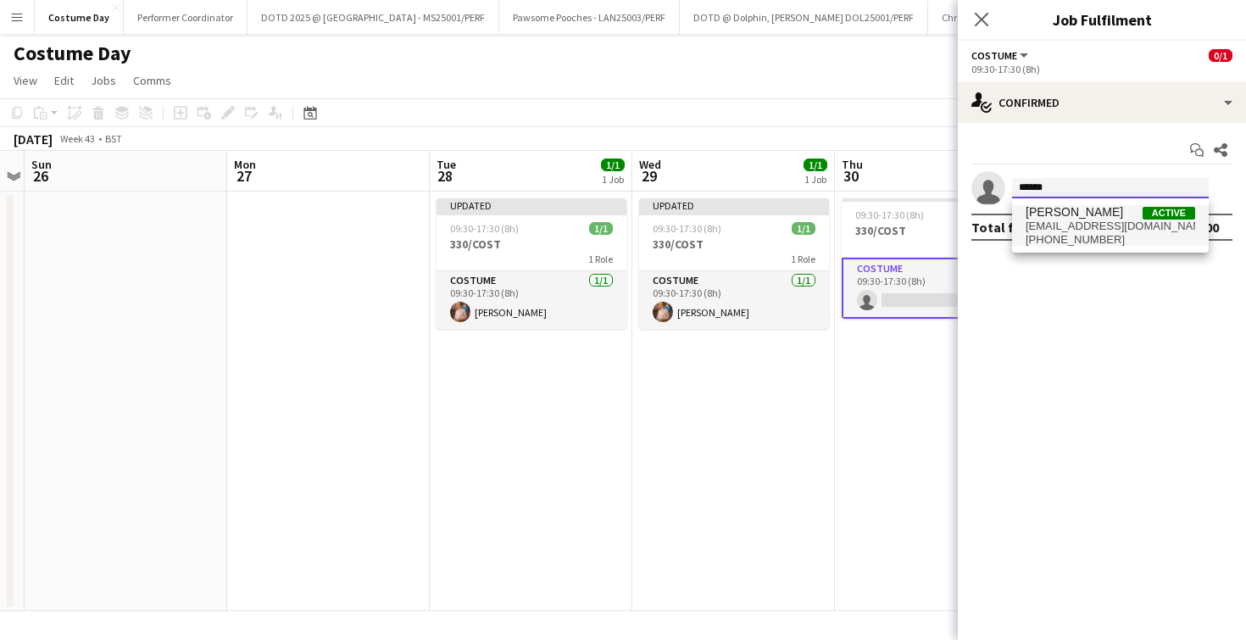
type input "******"
click at [1060, 220] on span "hello@beeskneesapparel.com" at bounding box center [1111, 227] width 170 height 14
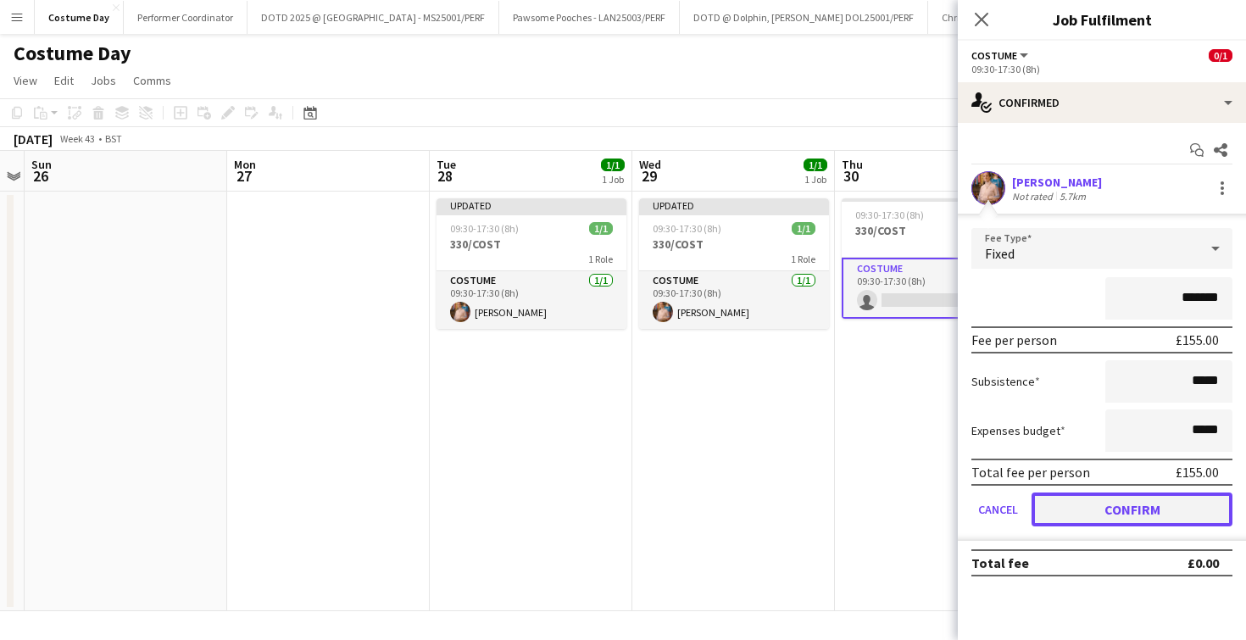
click at [1123, 497] on button "Confirm" at bounding box center [1132, 510] width 201 height 34
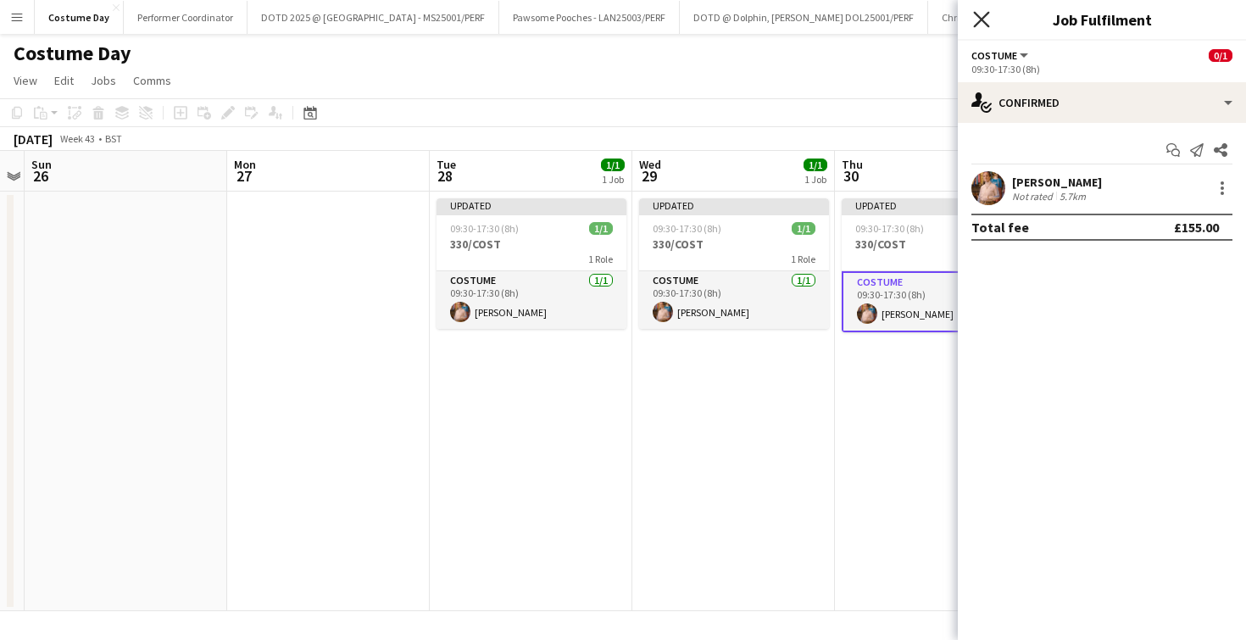
click at [988, 14] on icon "Close pop-in" at bounding box center [981, 19] width 16 height 16
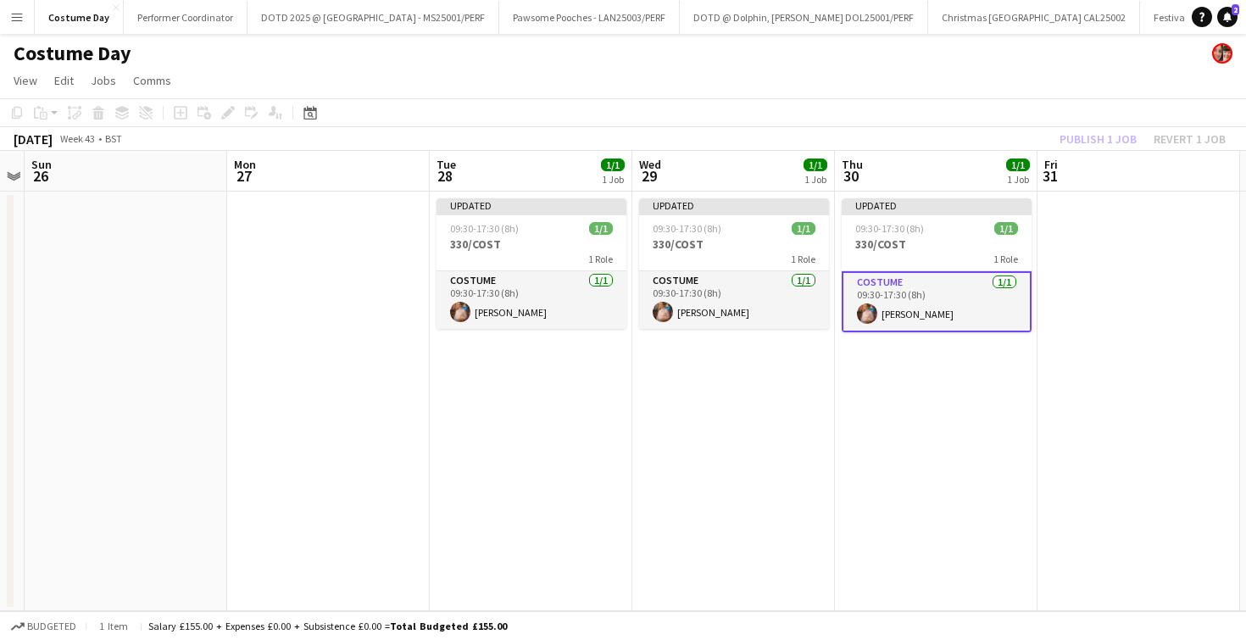
click at [849, 412] on app-date-cell "Updated 09:30-17:30 (8h) 1/1 330/COST 1 Role Costume 1/1 09:30-17:30 (8h) bianc…" at bounding box center [936, 402] width 203 height 420
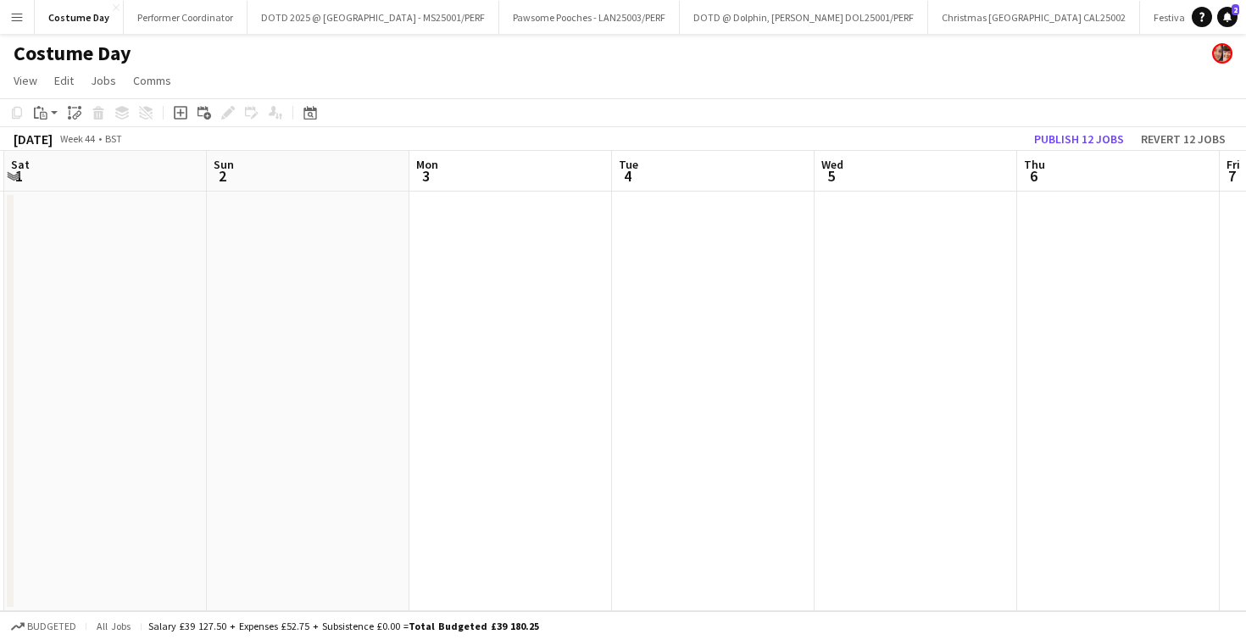
scroll to position [0, 838]
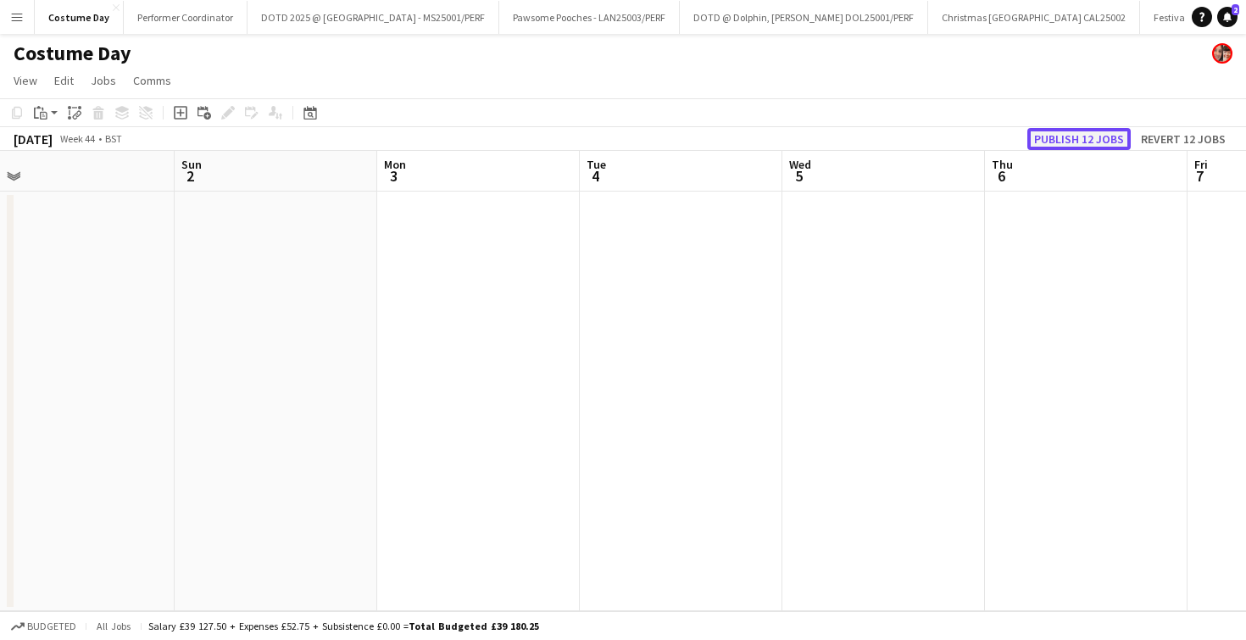
click at [1111, 130] on button "Publish 12 jobs" at bounding box center [1079, 139] width 103 height 22
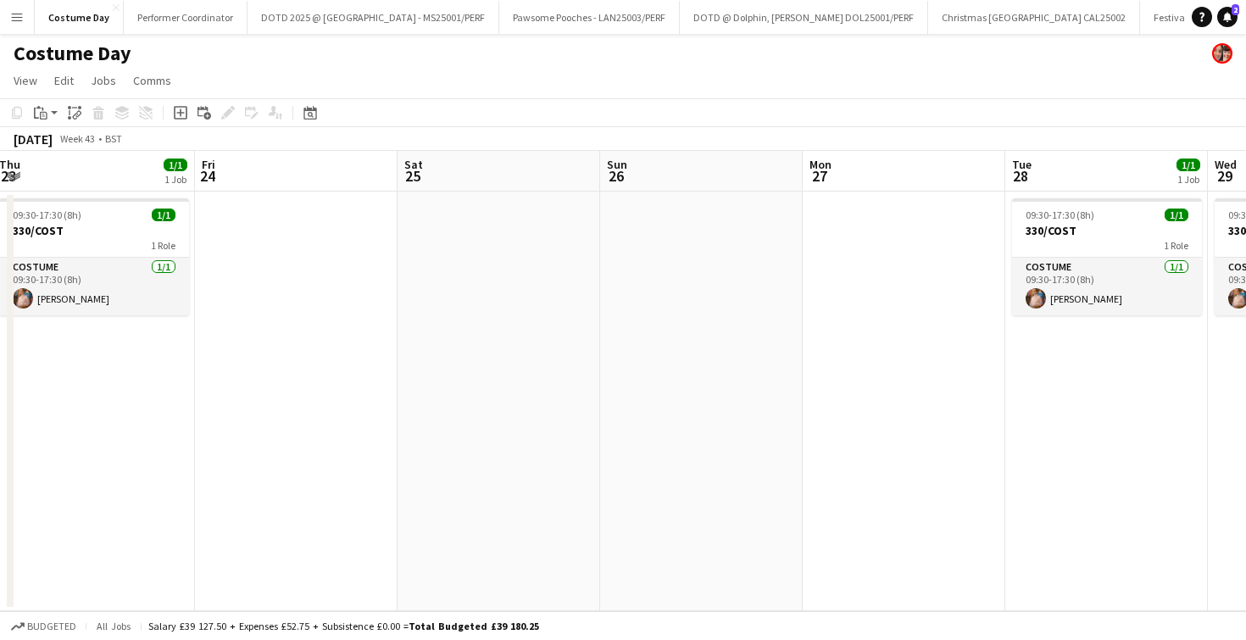
scroll to position [0, 412]
click at [196, 13] on button "Performer Coordinator Close" at bounding box center [186, 17] width 124 height 33
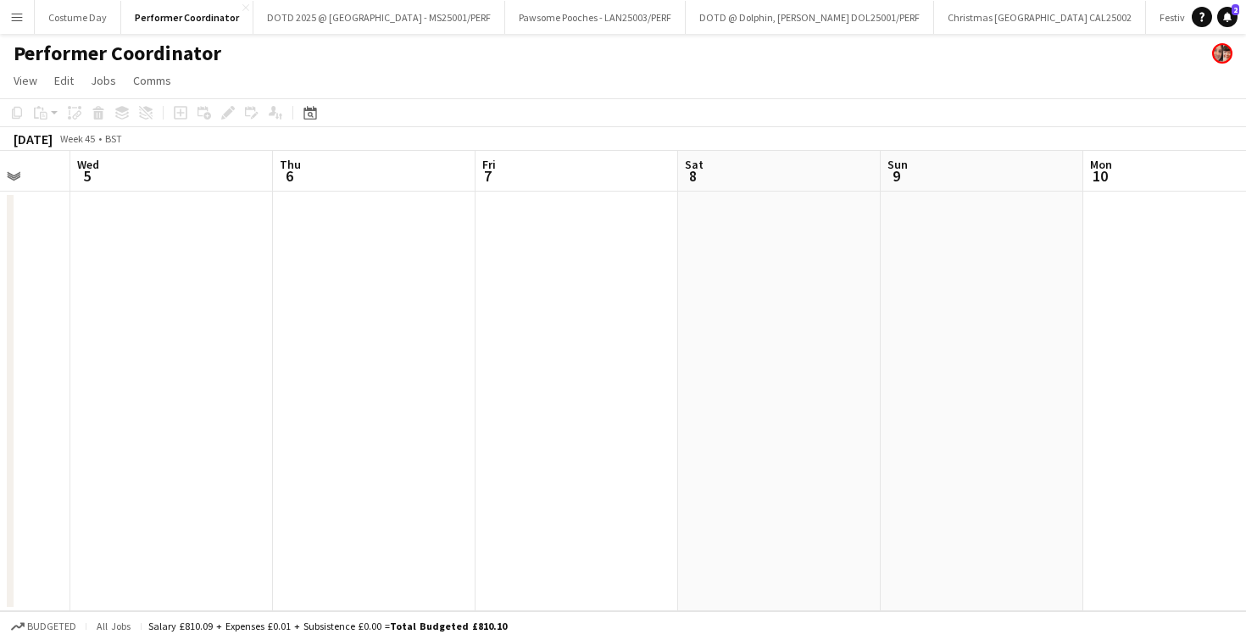
click at [441, 332] on app-date-cell at bounding box center [374, 402] width 203 height 420
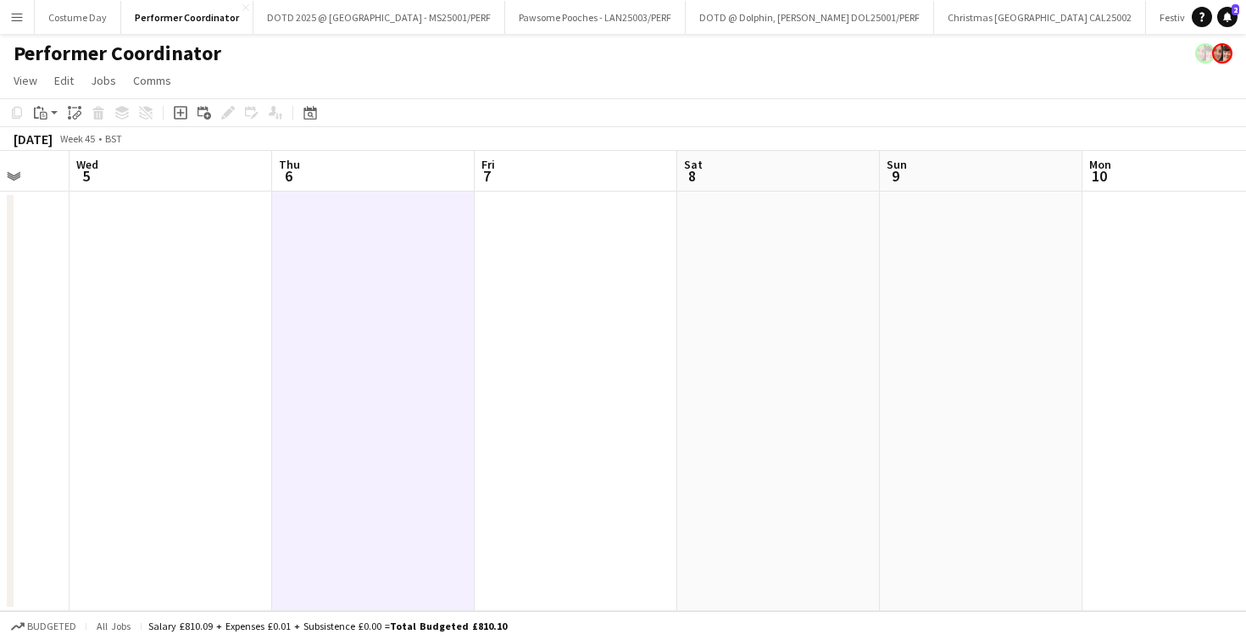
click at [25, 24] on button "Menu" at bounding box center [17, 17] width 34 height 34
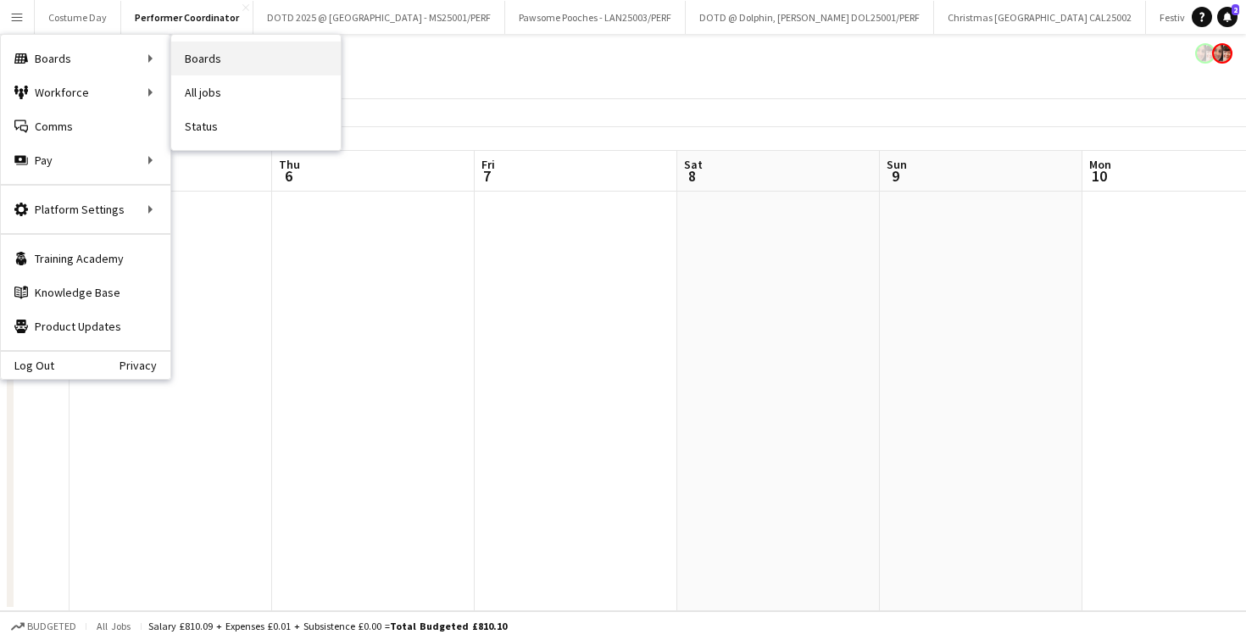
click at [201, 53] on link "Boards" at bounding box center [256, 59] width 170 height 34
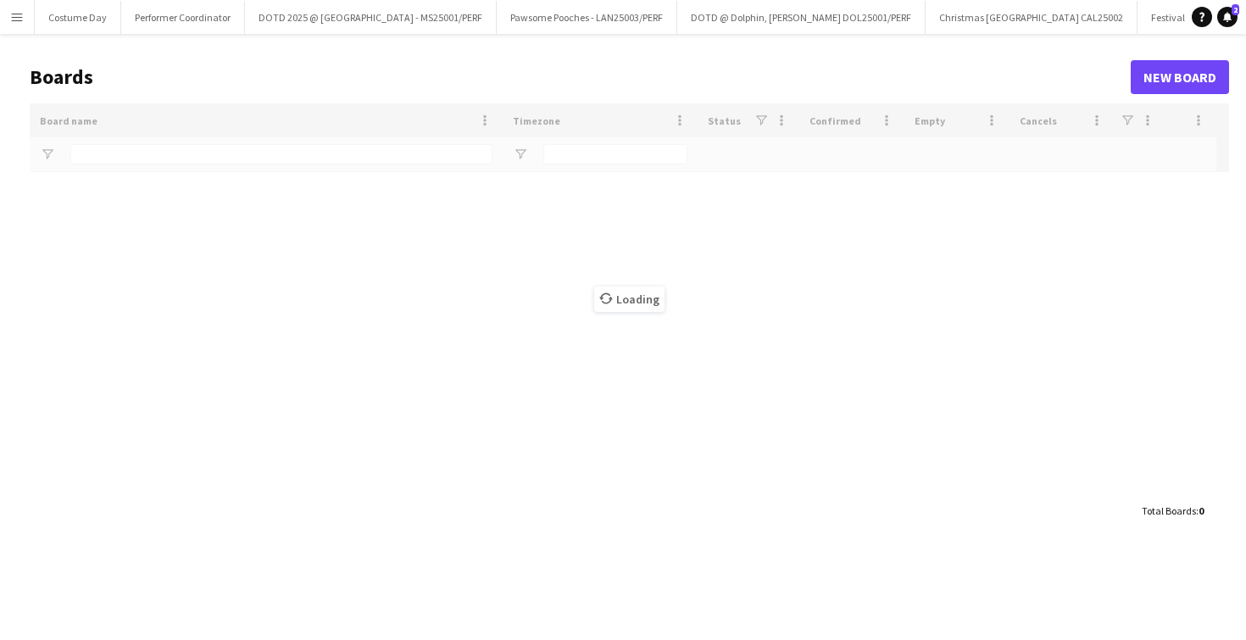
type input "*********"
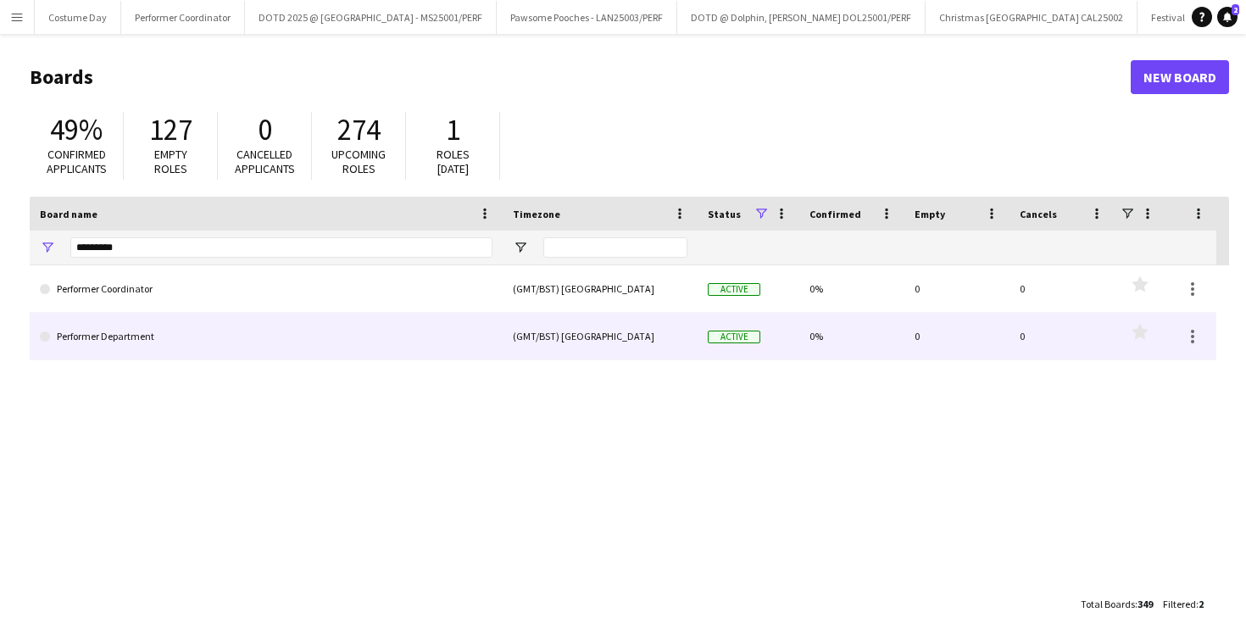
click at [189, 331] on link "Performer Department" at bounding box center [266, 336] width 453 height 47
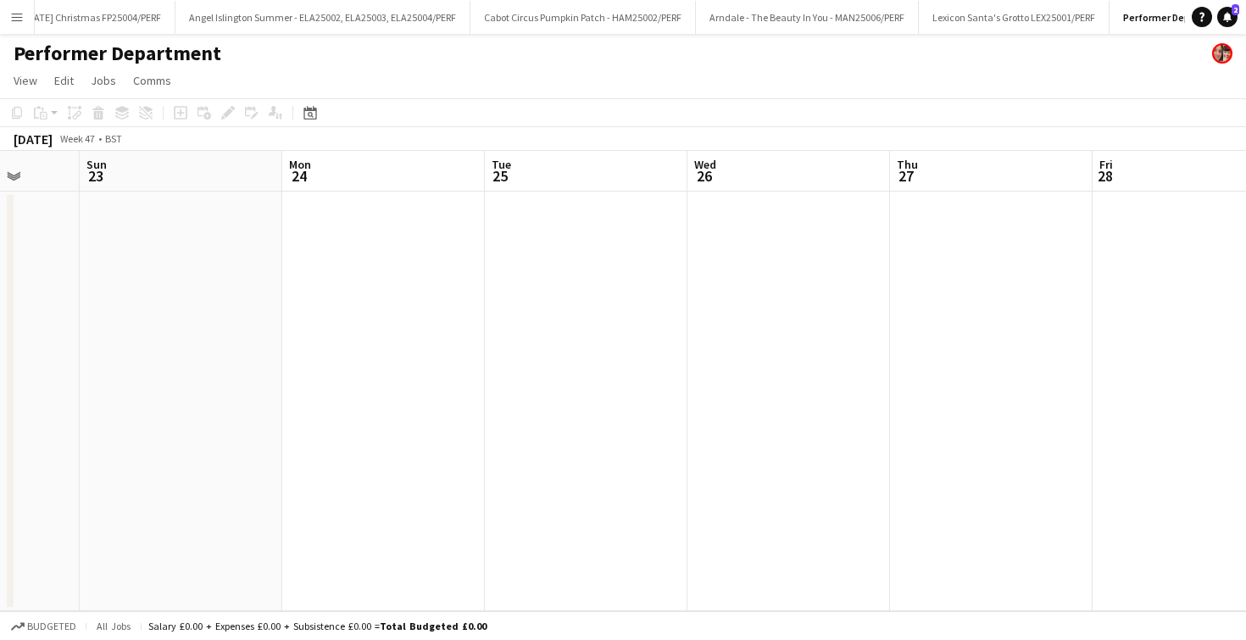
scroll to position [0, 537]
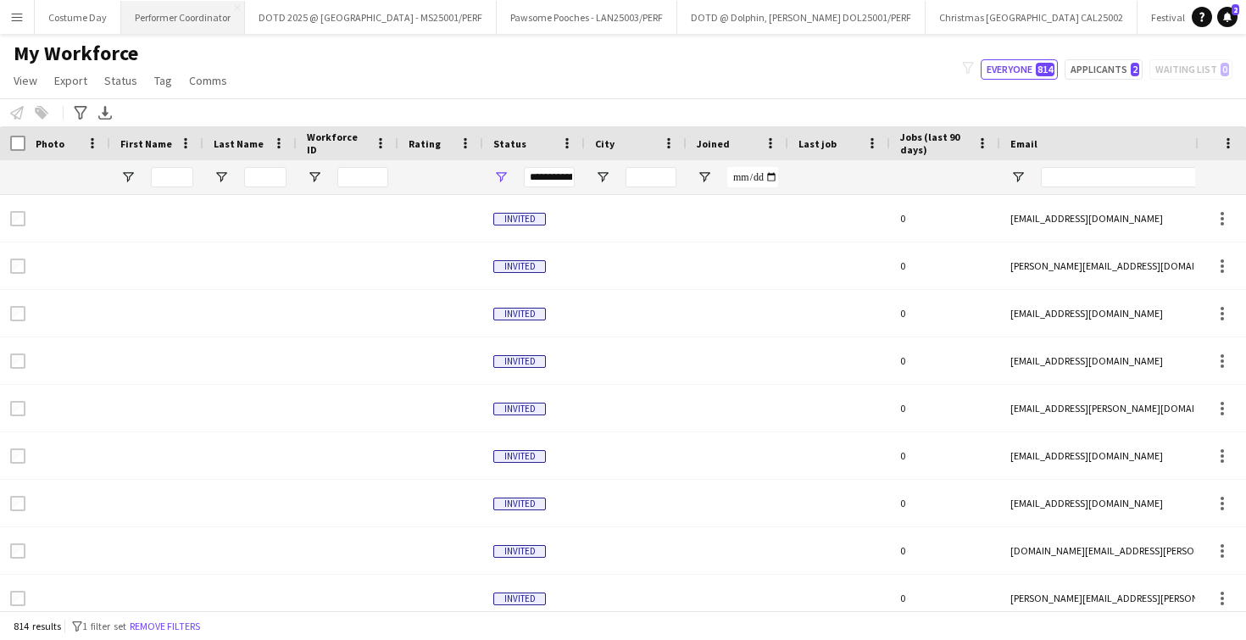
click at [146, 13] on button "Performer Coordinator Close" at bounding box center [183, 17] width 124 height 33
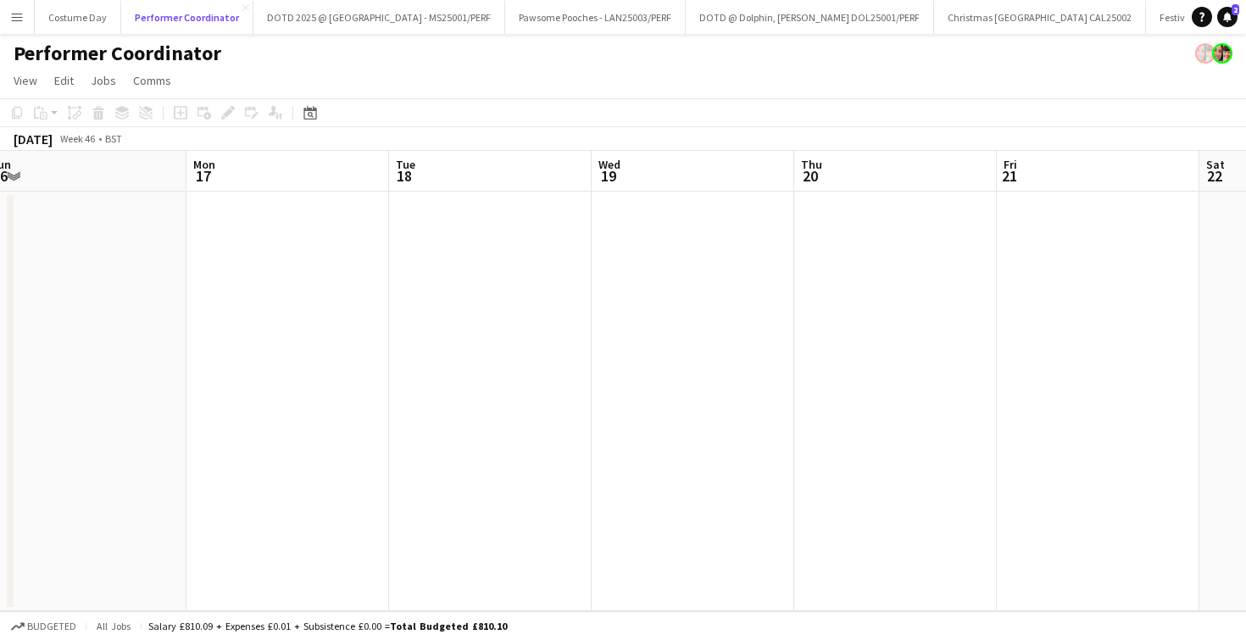
scroll to position [0, 827]
click at [25, 21] on button "Menu" at bounding box center [17, 17] width 34 height 34
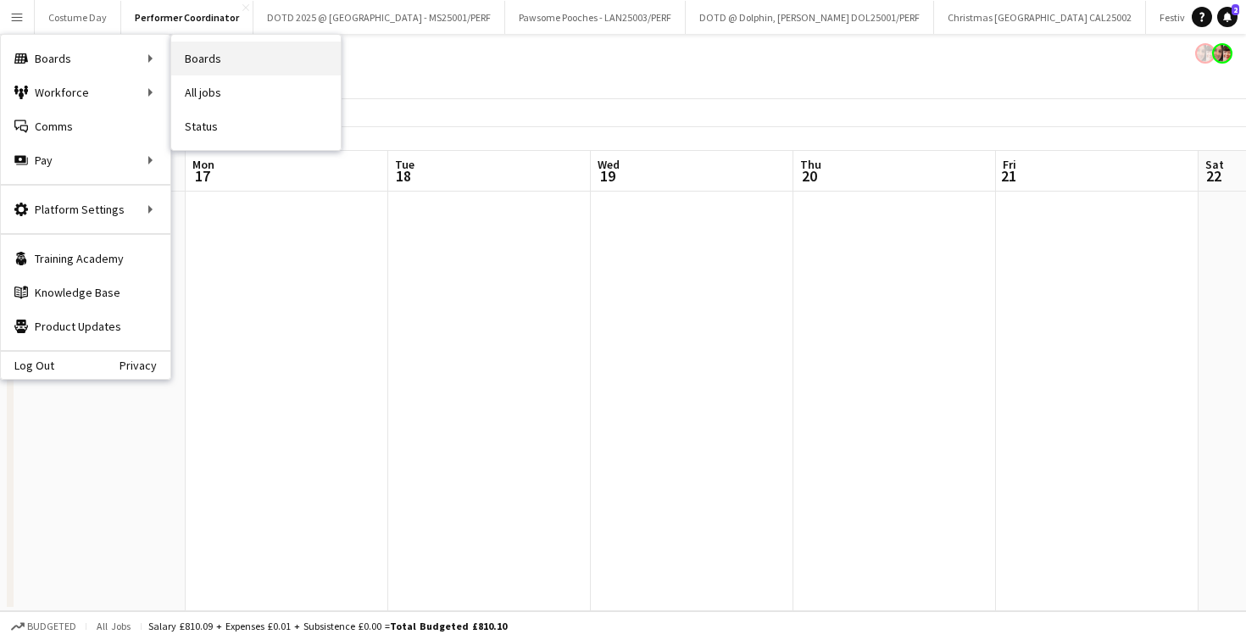
click at [207, 50] on link "Boards" at bounding box center [256, 59] width 170 height 34
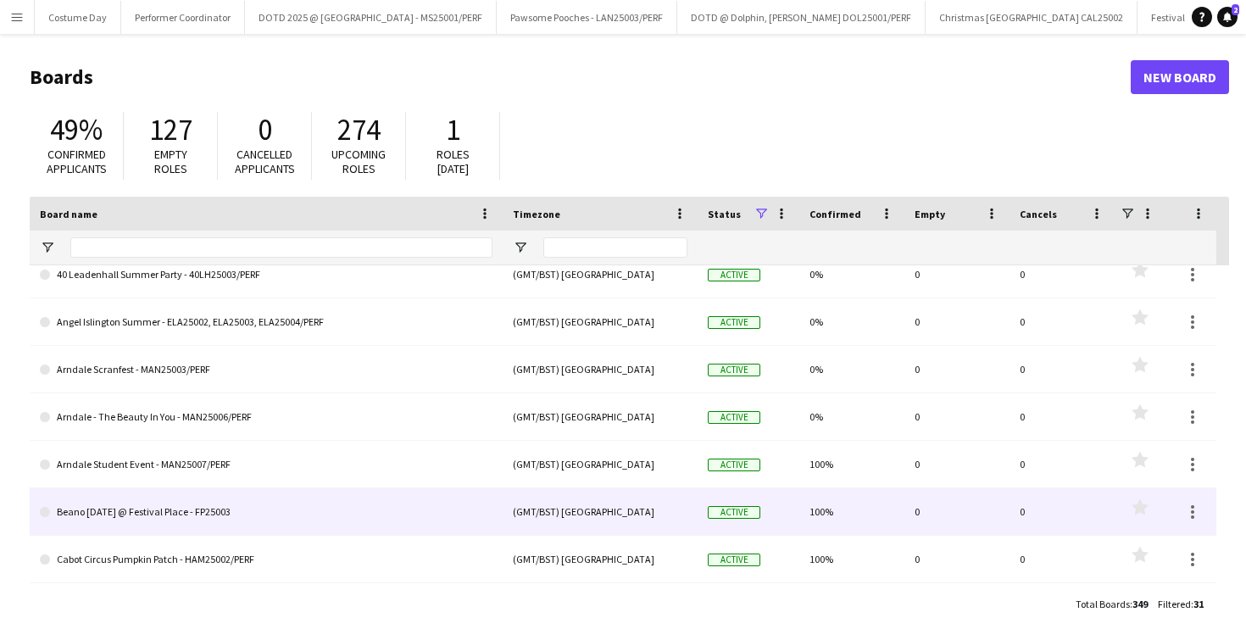
scroll to position [72, 0]
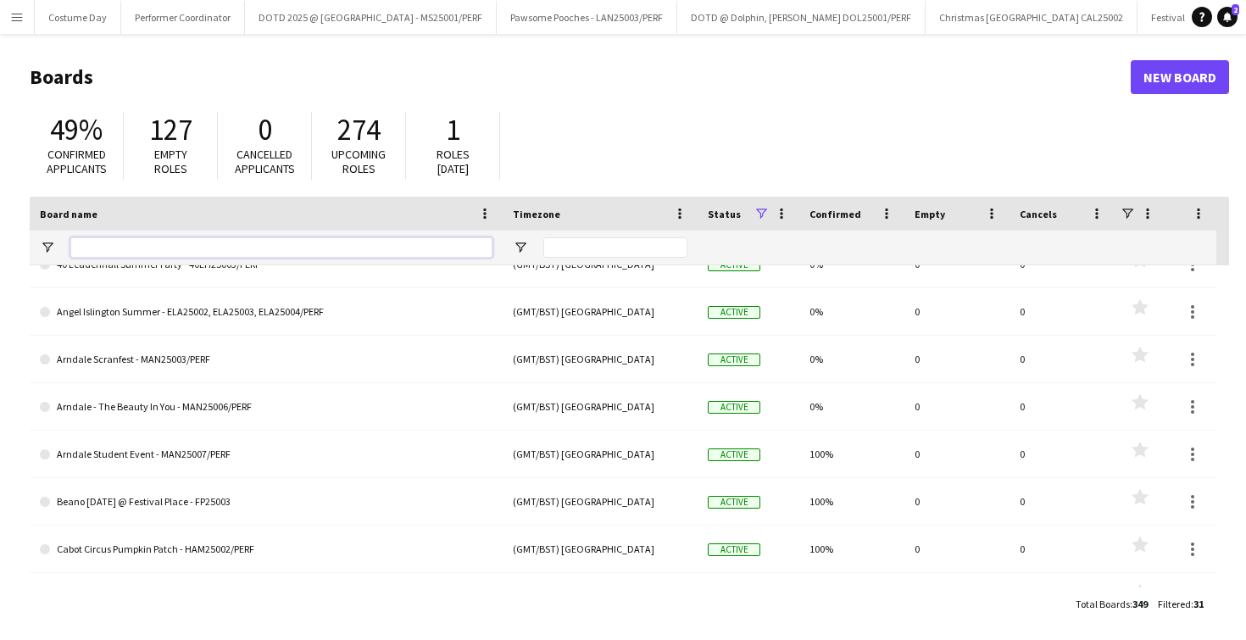
click at [198, 241] on input "Board name Filter Input" at bounding box center [281, 247] width 422 height 20
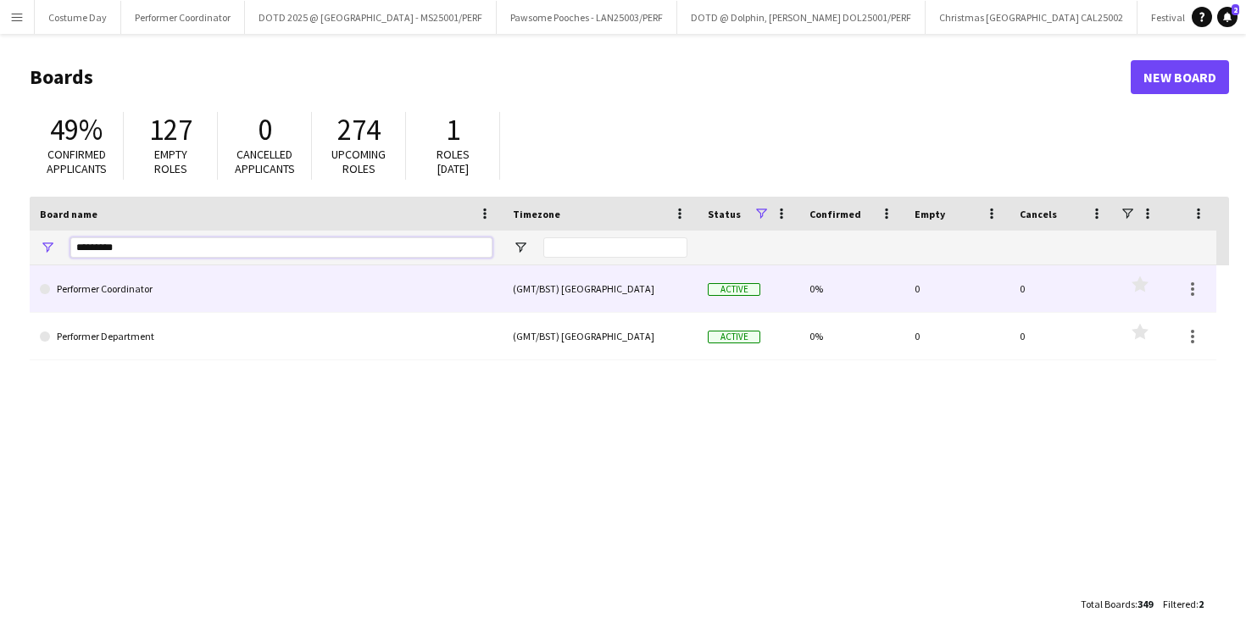
type input "*********"
click at [195, 294] on link "Performer Coordinator" at bounding box center [266, 288] width 453 height 47
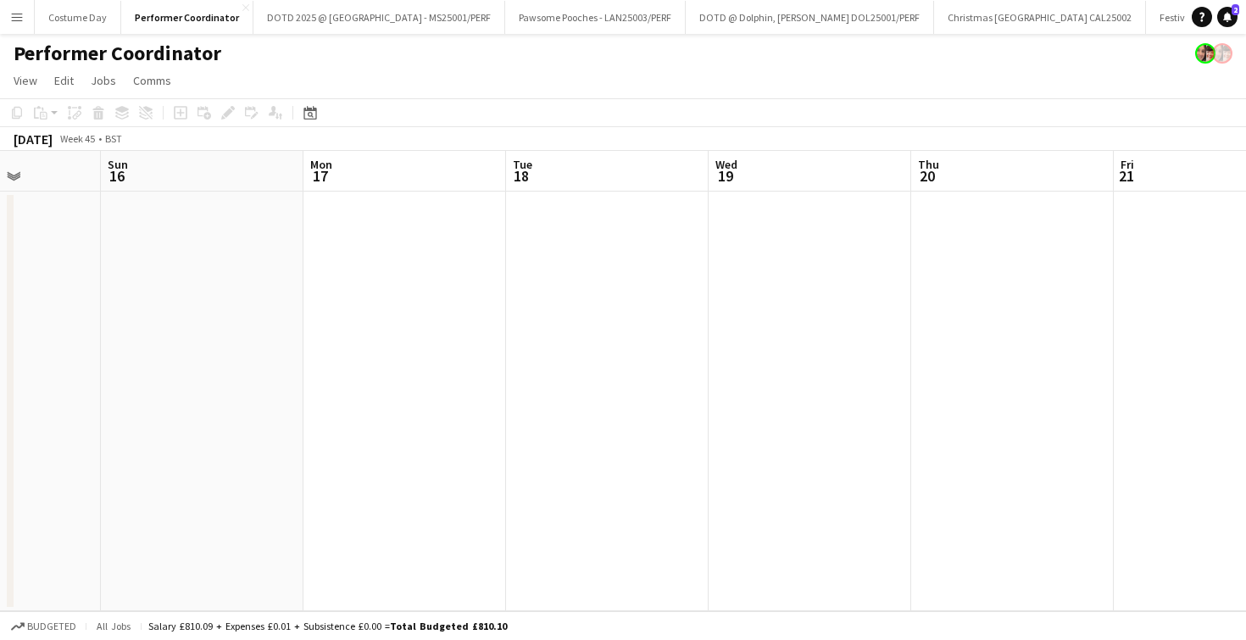
scroll to position [0, 836]
click at [318, 106] on div "Date picker" at bounding box center [310, 113] width 20 height 20
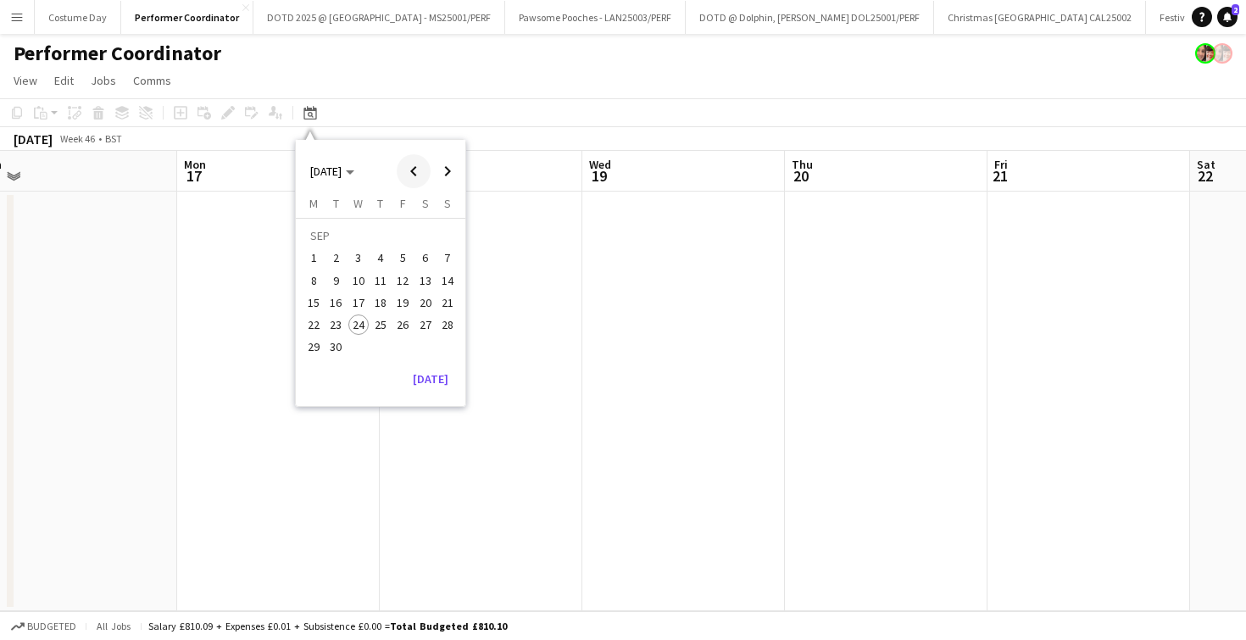
click at [419, 175] on span "Previous month" at bounding box center [414, 171] width 34 height 34
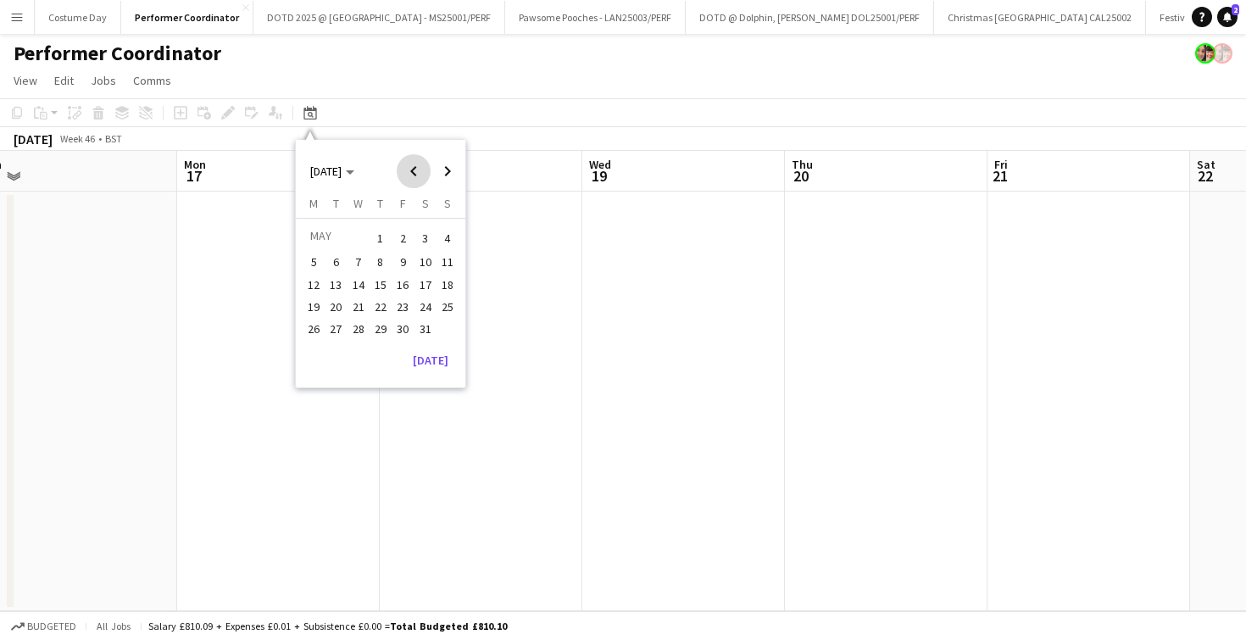
click at [419, 175] on span "Previous month" at bounding box center [414, 171] width 34 height 34
click at [353, 295] on button "11" at bounding box center [359, 285] width 22 height 22
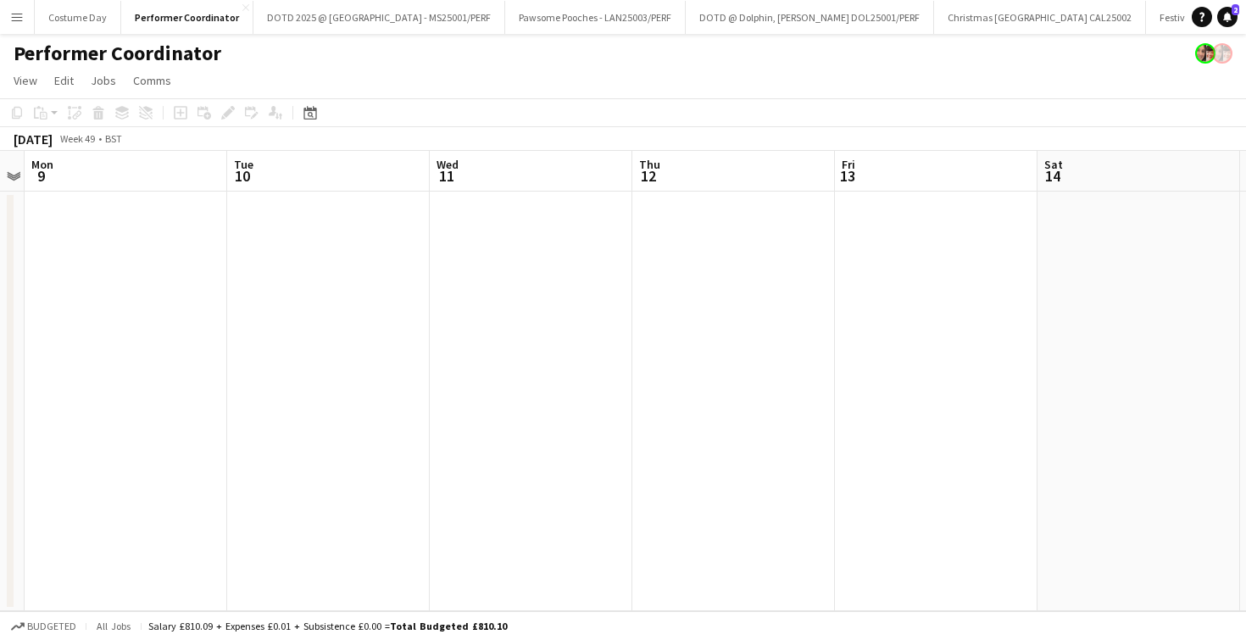
scroll to position [0, 381]
click at [675, 6] on app-icon "Close" at bounding box center [678, 7] width 7 height 7
click at [1178, 5] on app-icon "Close" at bounding box center [1181, 7] width 7 height 7
click at [1168, 6] on app-icon "Close" at bounding box center [1171, 7] width 7 height 7
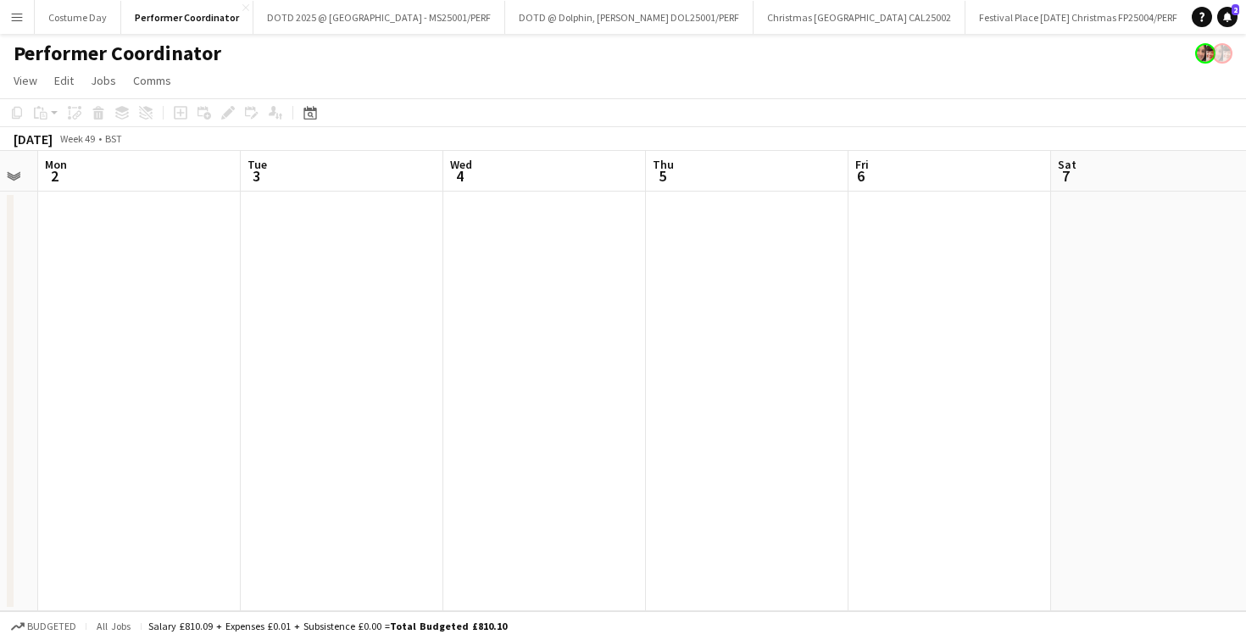
scroll to position [0, 528]
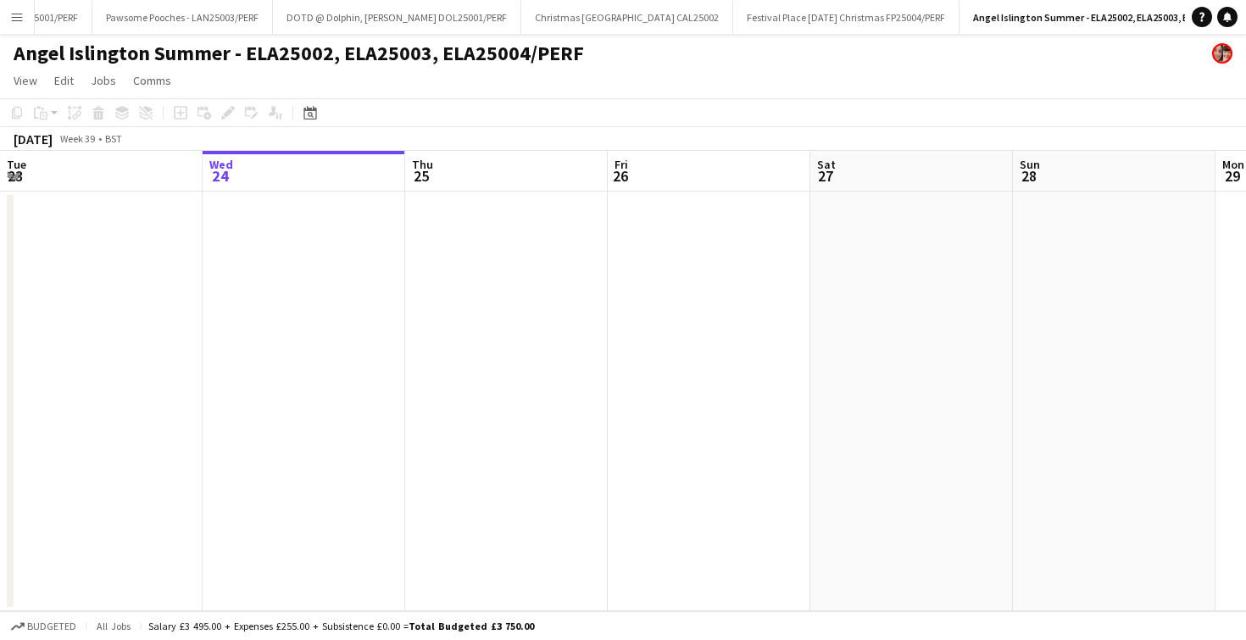
scroll to position [0, 411]
click at [23, 18] on app-icon "Menu" at bounding box center [17, 17] width 14 height 14
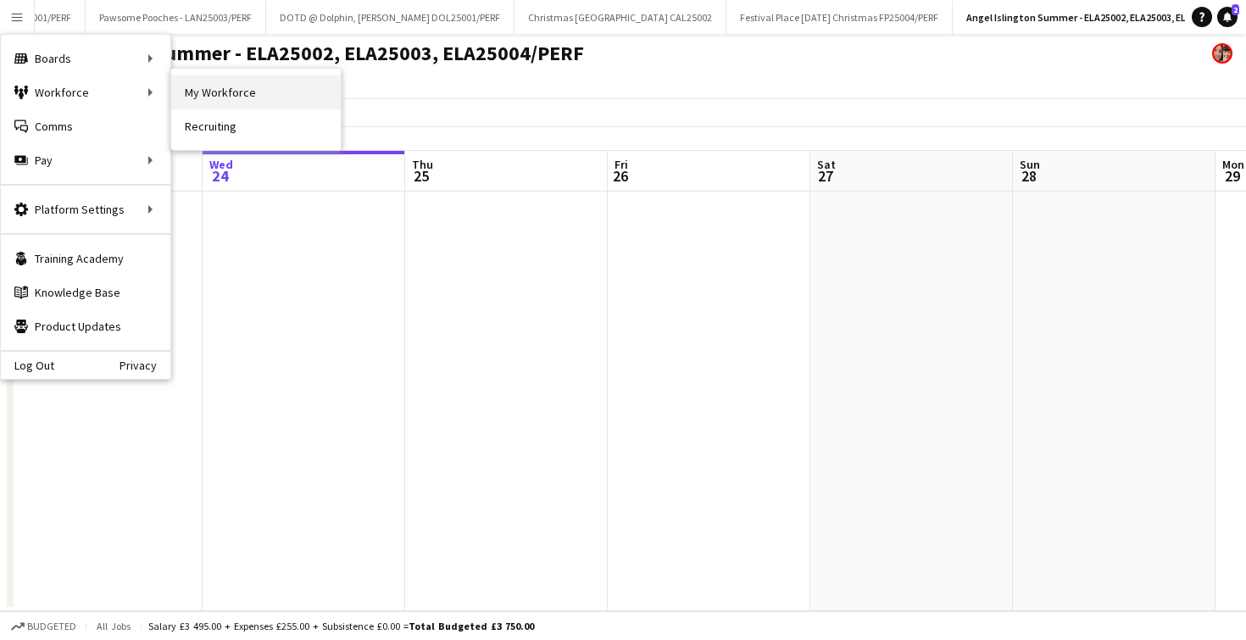
click at [199, 88] on link "My Workforce" at bounding box center [256, 92] width 170 height 34
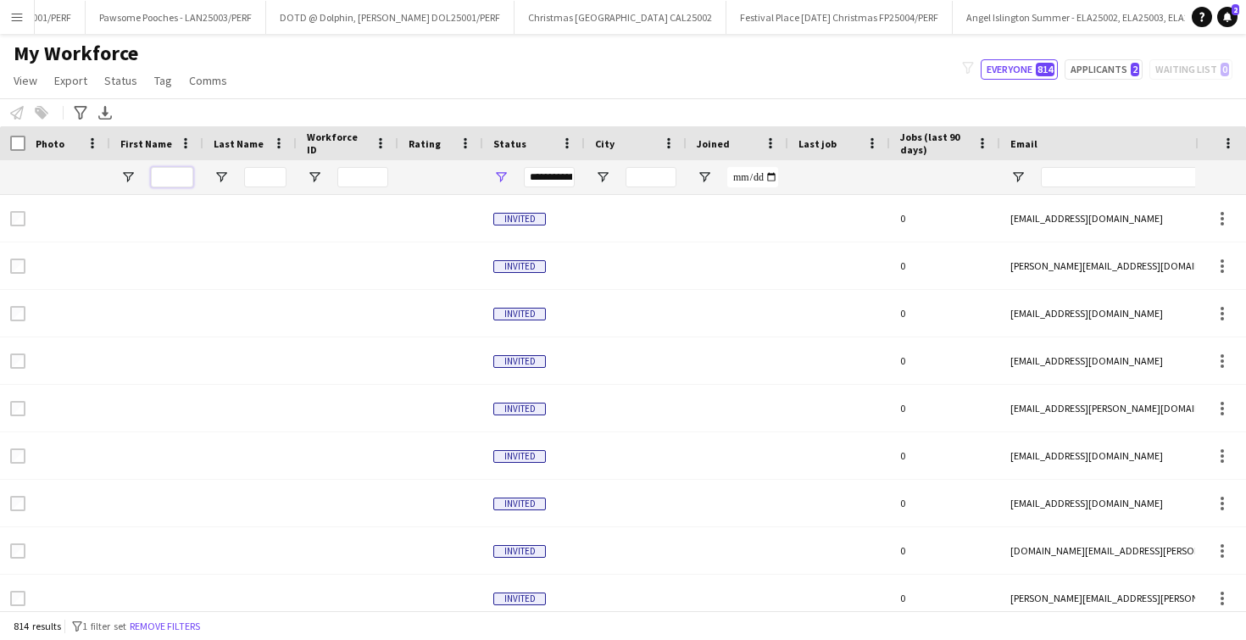
click at [175, 169] on input "First Name Filter Input" at bounding box center [172, 177] width 42 height 20
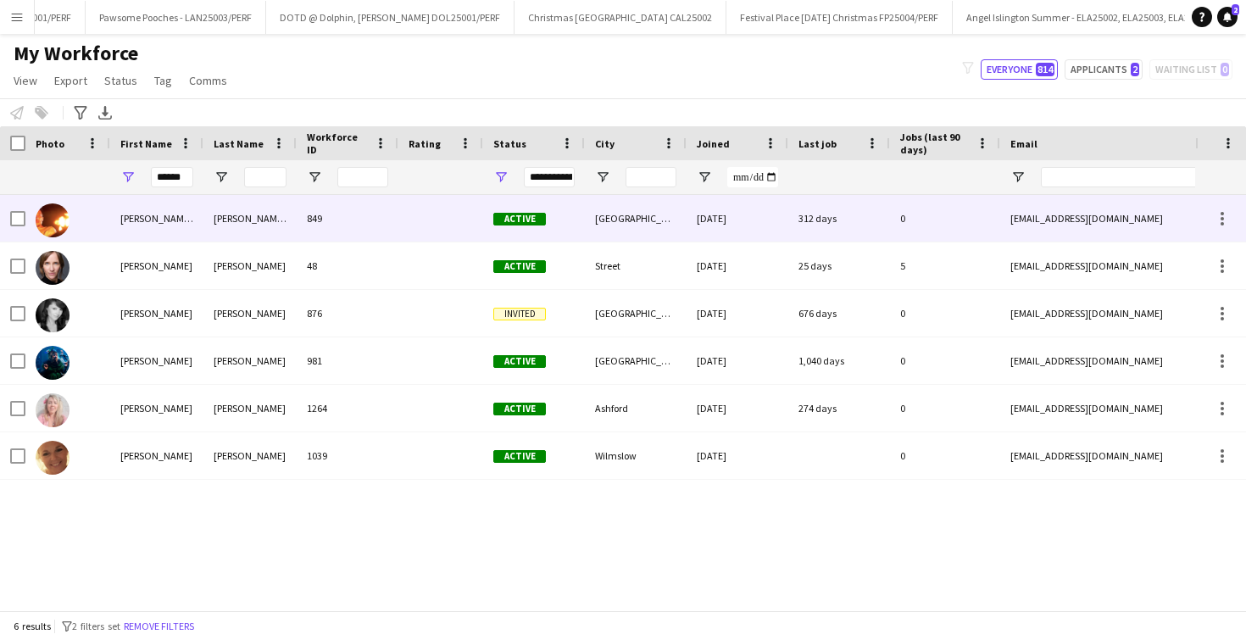
click at [198, 247] on div "Rachel" at bounding box center [156, 265] width 93 height 47
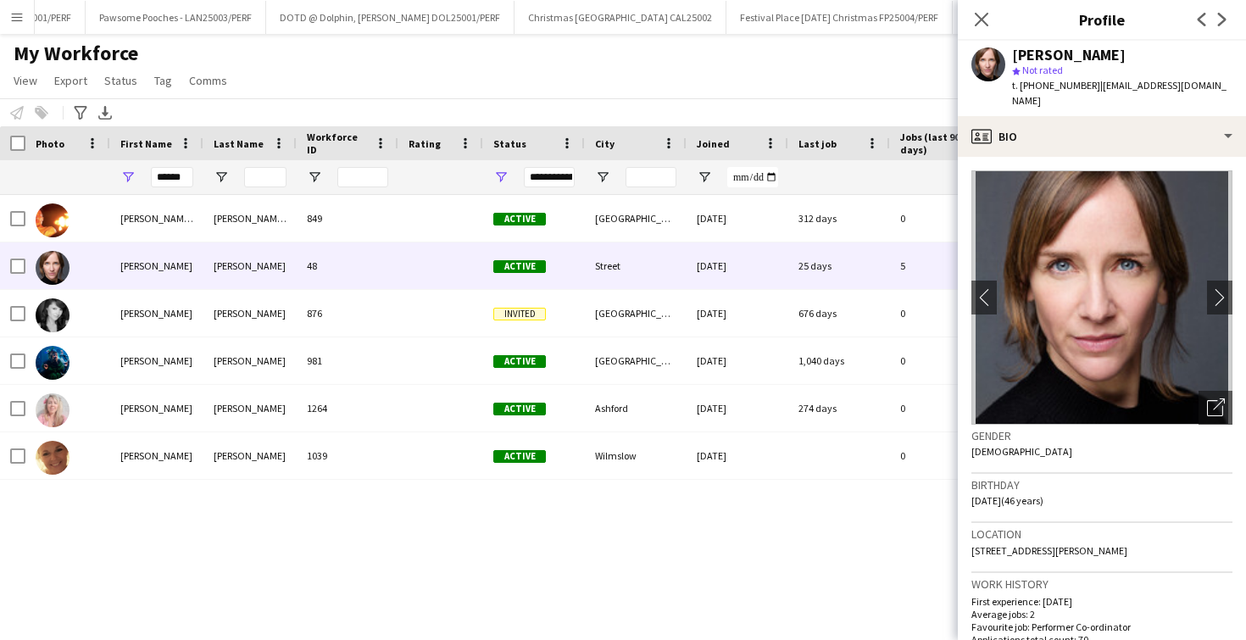
scroll to position [1018, 0]
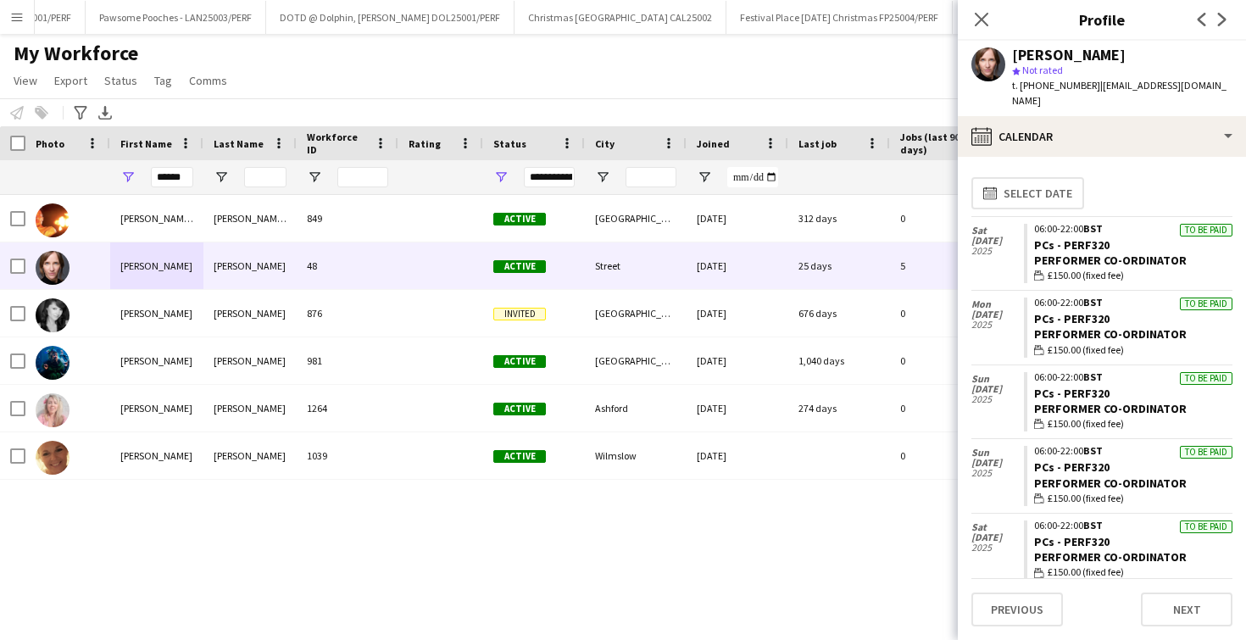
click at [1132, 298] on div "06:00-22:00 BST" at bounding box center [1133, 303] width 198 height 10
click at [1069, 311] on link "PCs - PERF320" at bounding box center [1071, 318] width 75 height 15
click at [199, 185] on div "******" at bounding box center [156, 177] width 93 height 34
click at [181, 182] on input "******" at bounding box center [172, 177] width 42 height 20
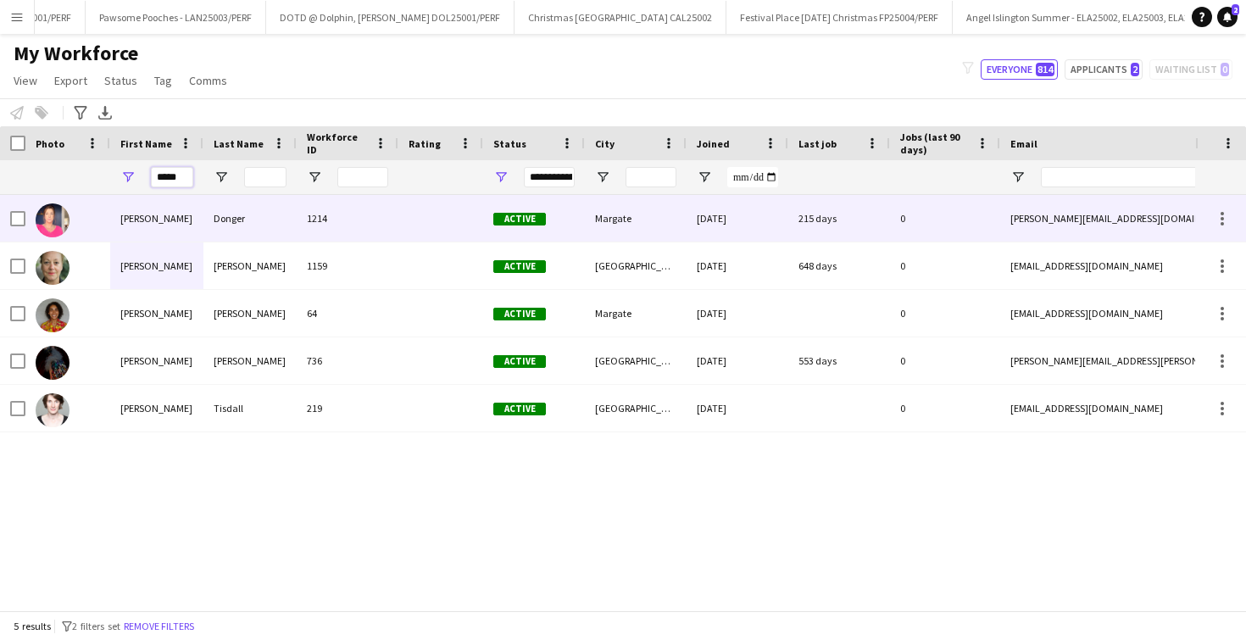
type input "*****"
click at [203, 215] on div "Donger" at bounding box center [249, 218] width 93 height 47
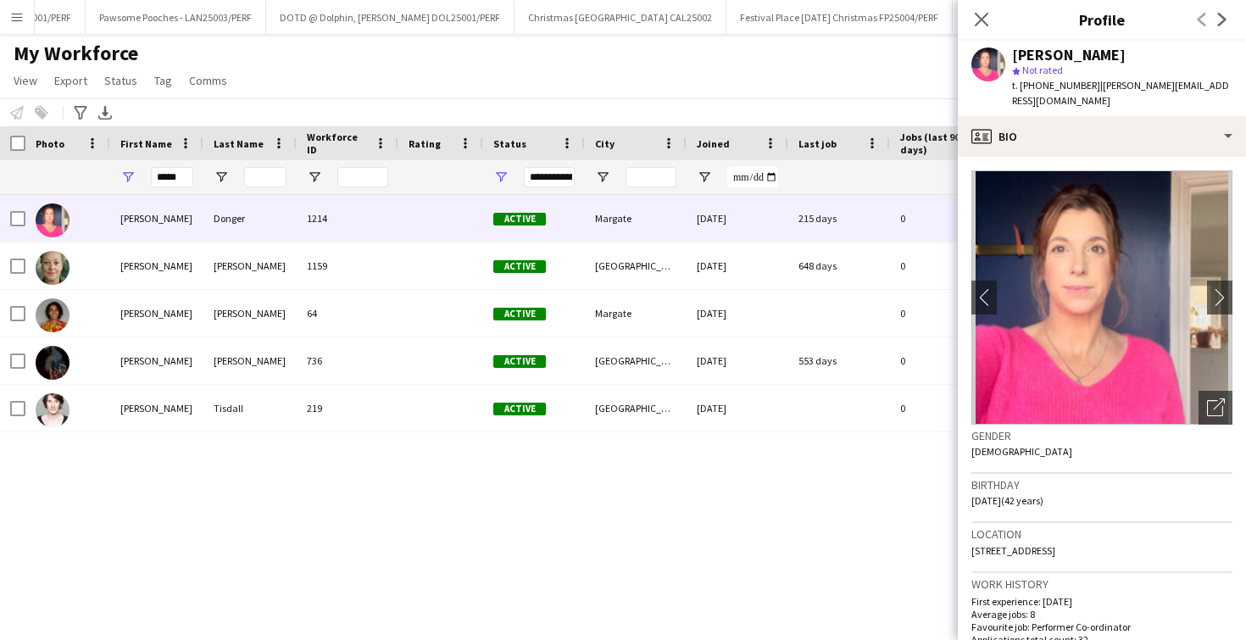
scroll to position [1053, 0]
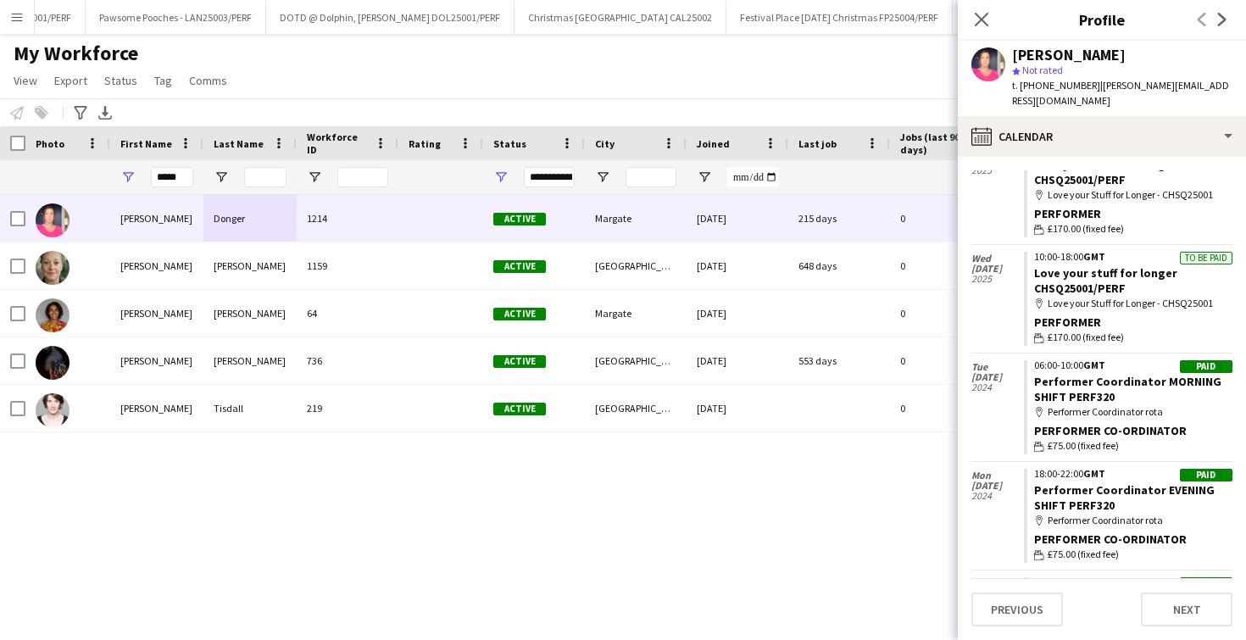
scroll to position [190, 0]
click at [1111, 373] on link "Performer Coordinator MORNING SHIFT PERF320" at bounding box center [1127, 388] width 187 height 31
click at [12, 22] on app-icon "Menu" at bounding box center [17, 17] width 14 height 14
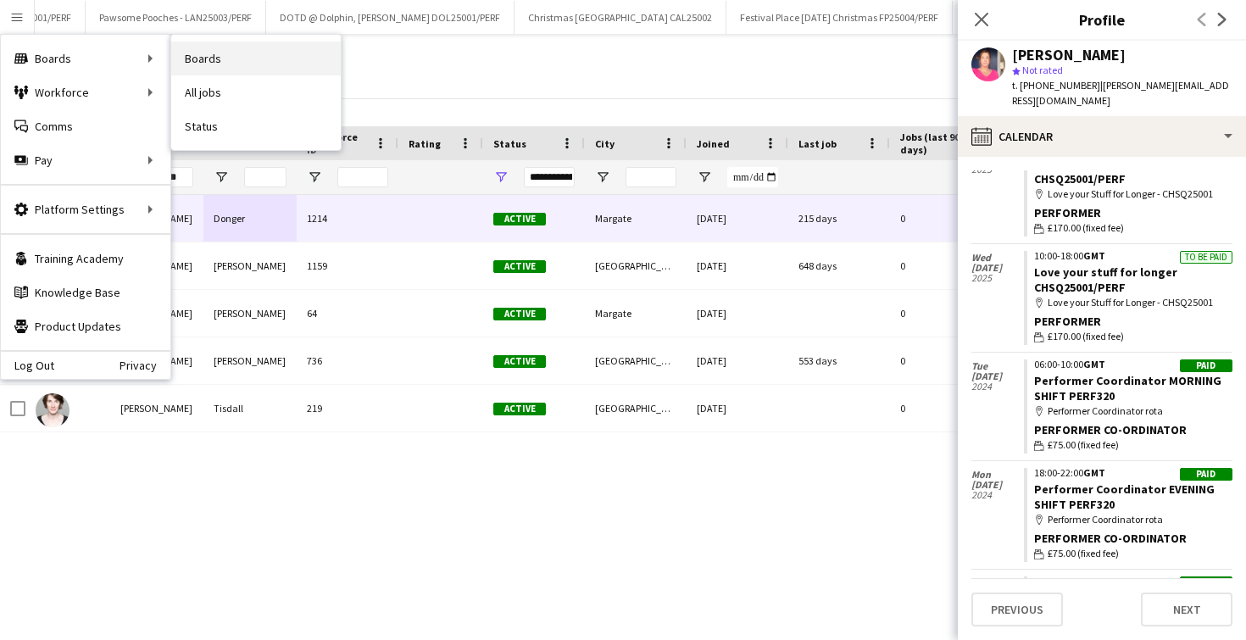
click at [214, 50] on link "Boards" at bounding box center [256, 59] width 170 height 34
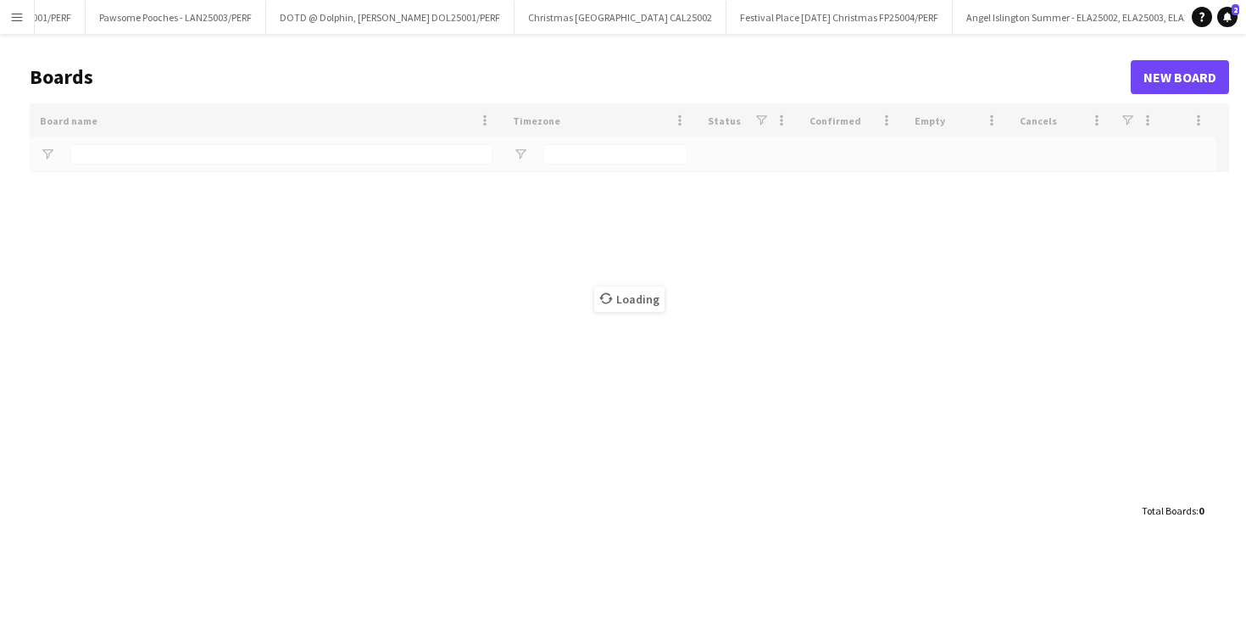
type input "*********"
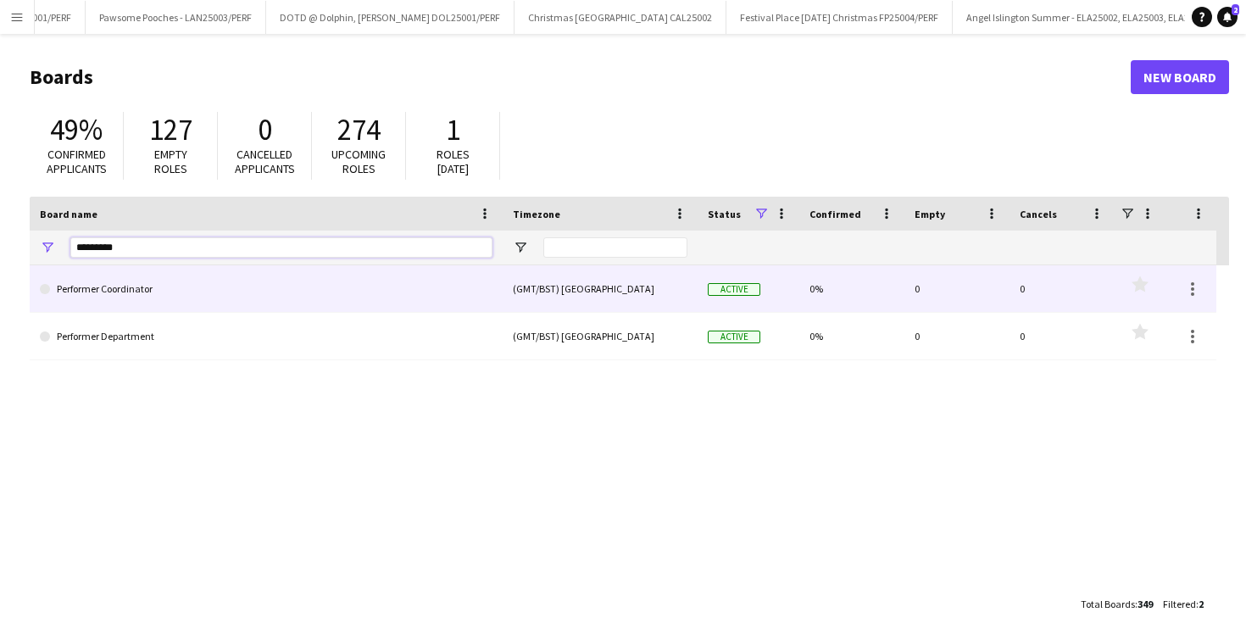
click at [168, 255] on input "*********" at bounding box center [281, 247] width 422 height 20
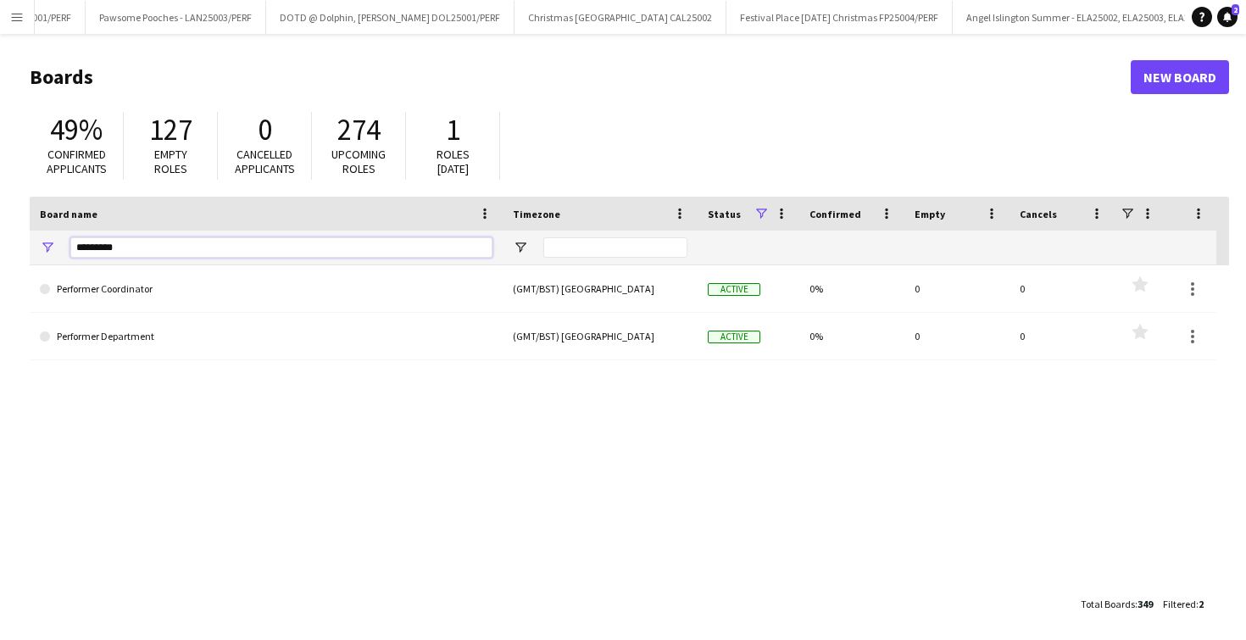
click at [168, 255] on input "*********" at bounding box center [281, 247] width 422 height 20
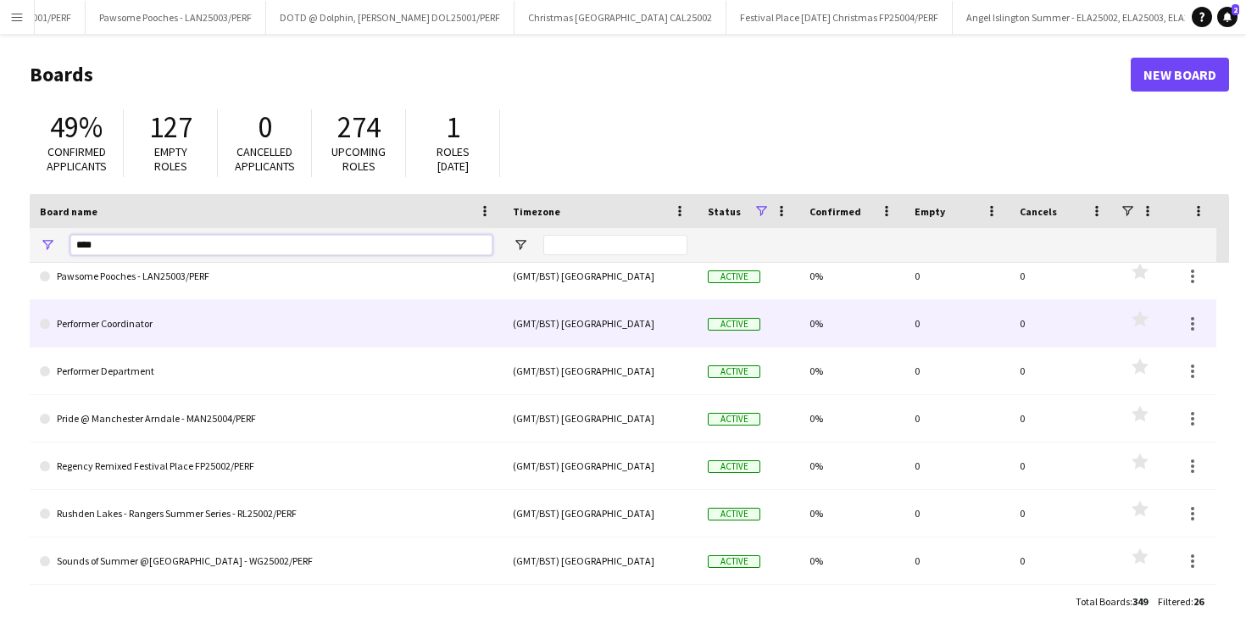
scroll to position [6, 0]
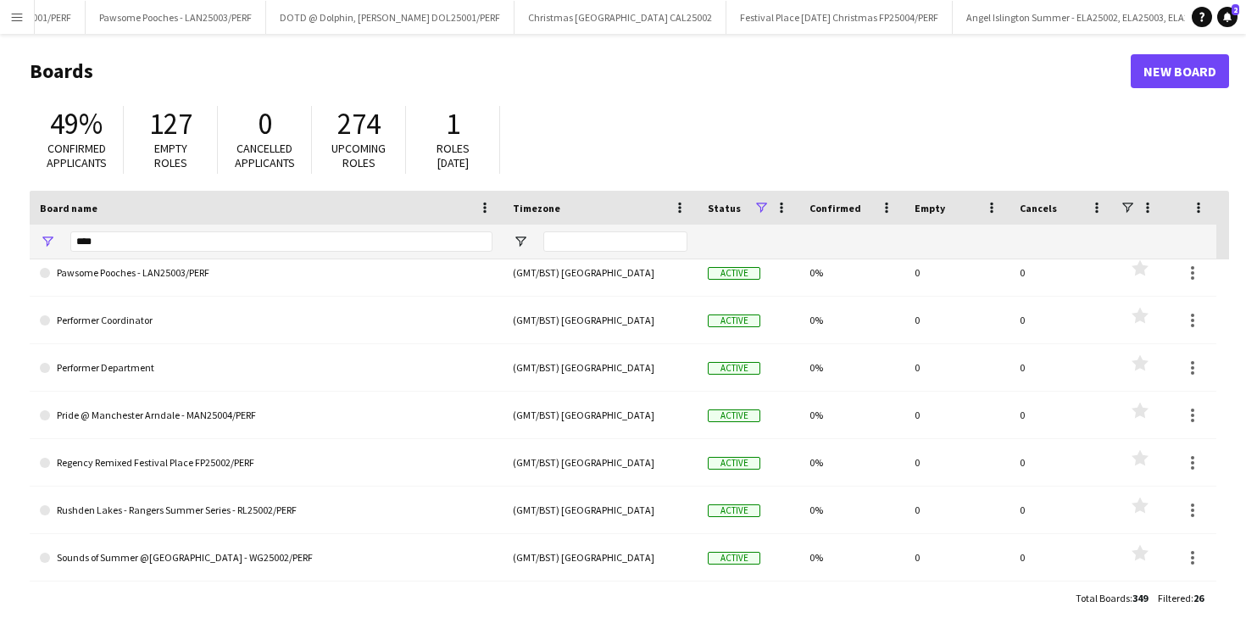
click at [1134, 595] on span "349" at bounding box center [1140, 598] width 15 height 13
click at [746, 207] on div "Status" at bounding box center [731, 207] width 46 height 25
click at [746, 207] on span at bounding box center [745, 207] width 15 height 15
click at [760, 207] on span at bounding box center [761, 207] width 15 height 15
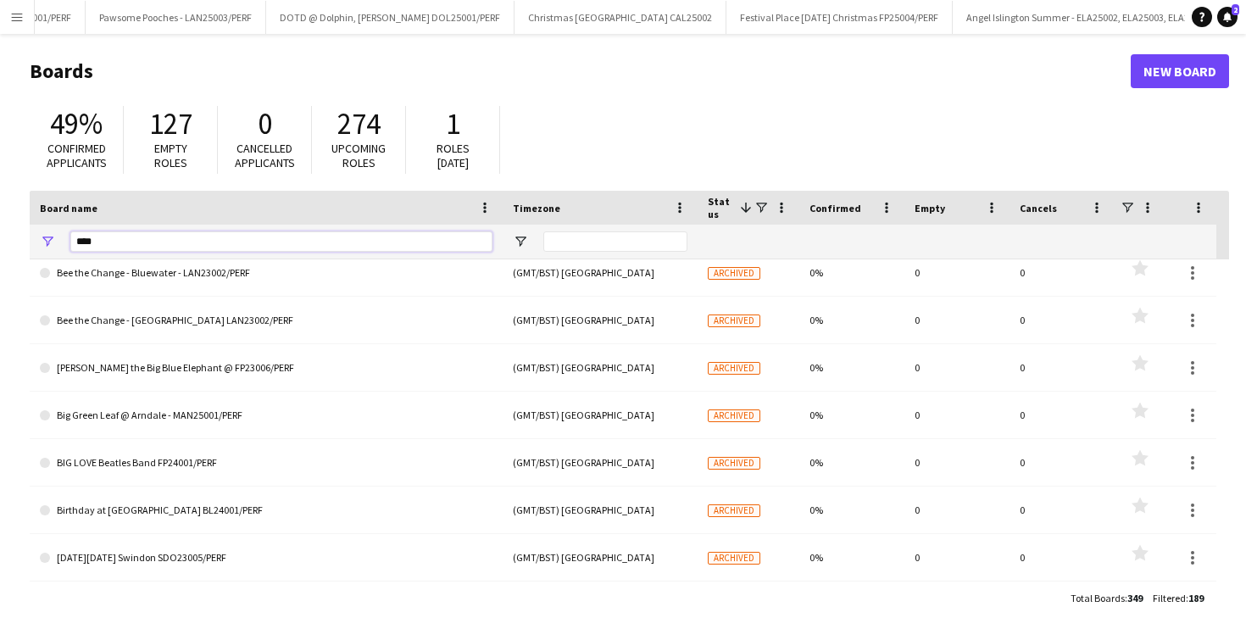
click at [158, 240] on input "****" at bounding box center [281, 241] width 422 height 20
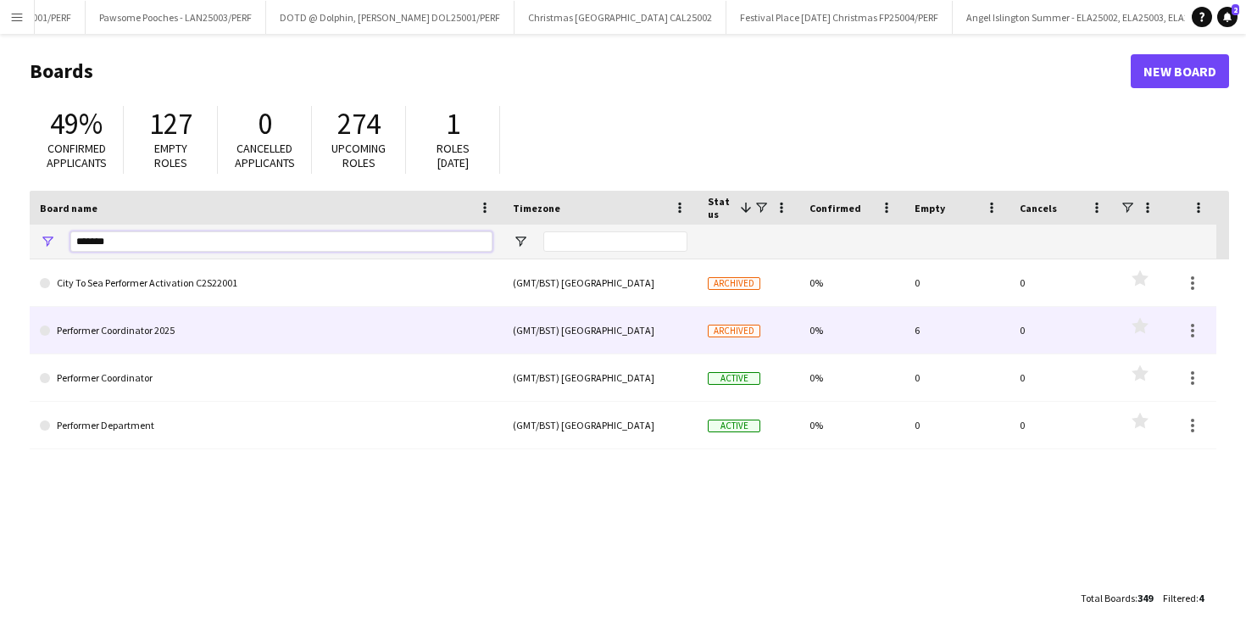
type input "*******"
click at [85, 343] on link "Performer Coordinator 2025" at bounding box center [266, 330] width 453 height 47
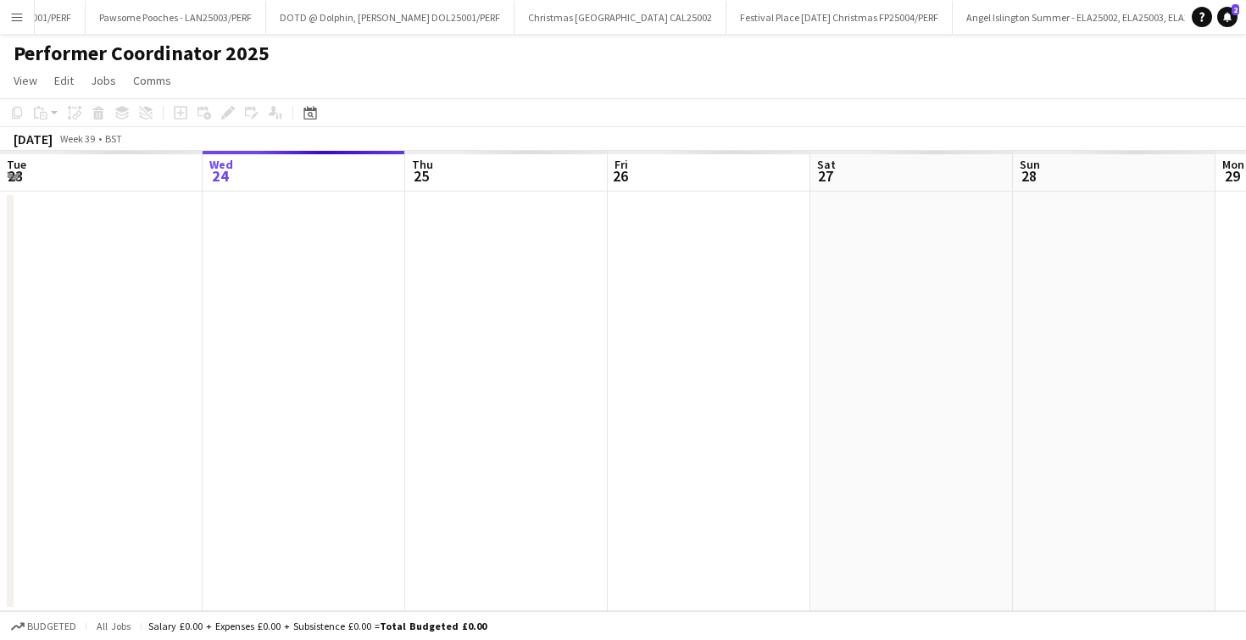
scroll to position [0, 1336]
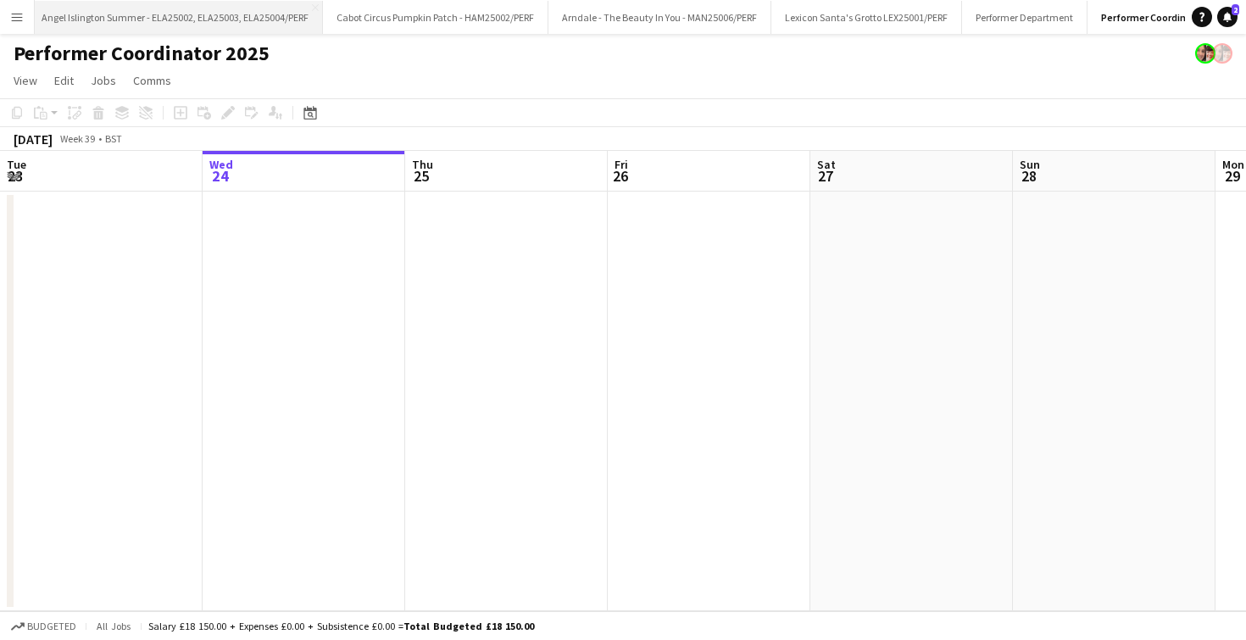
scroll to position [0, 1332]
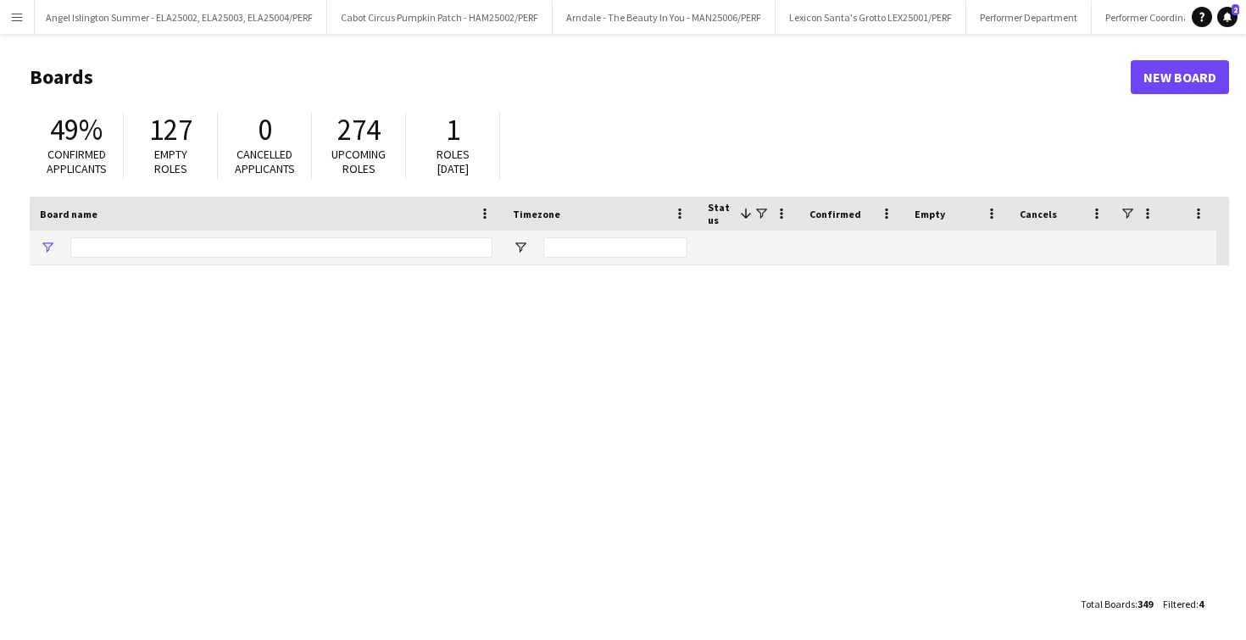
type input "*******"
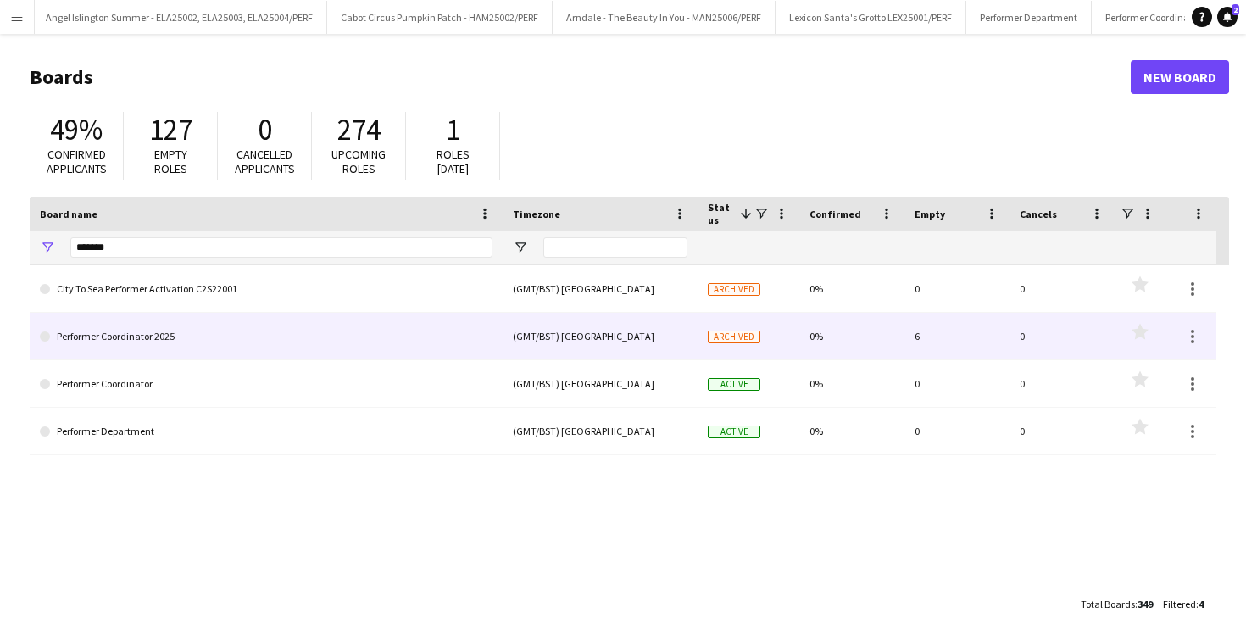
click at [724, 333] on span "Archived" at bounding box center [734, 337] width 53 height 13
click at [1195, 341] on div at bounding box center [1193, 336] width 20 height 20
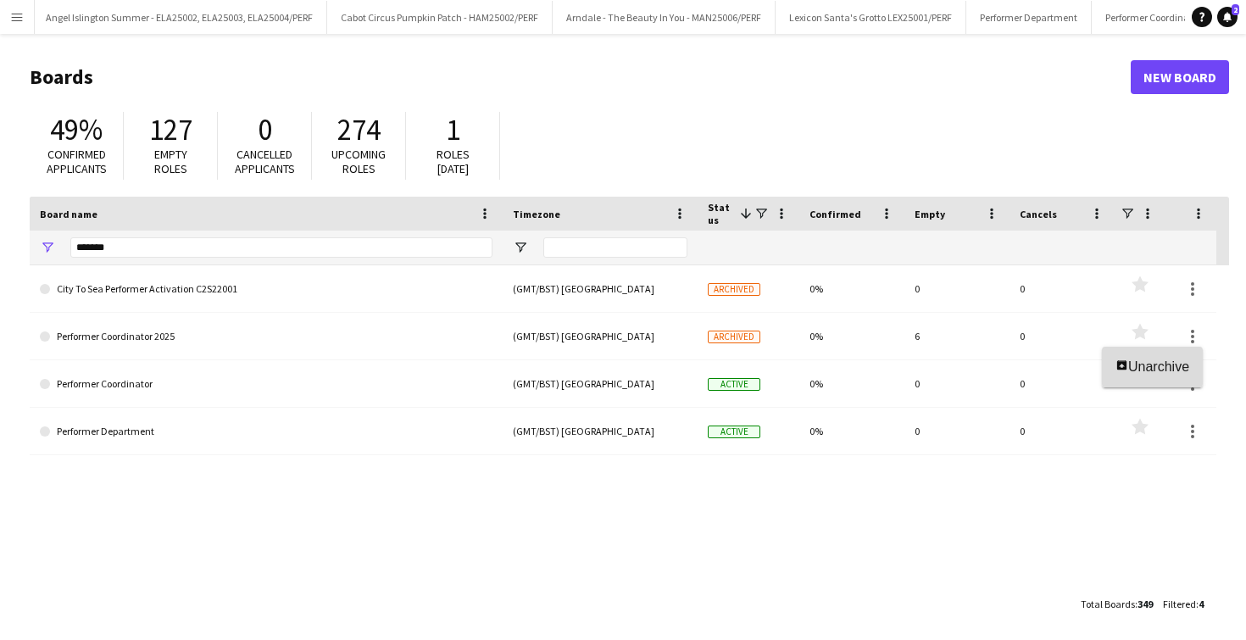
click at [1180, 359] on span "Unarchive" at bounding box center [1158, 366] width 61 height 14
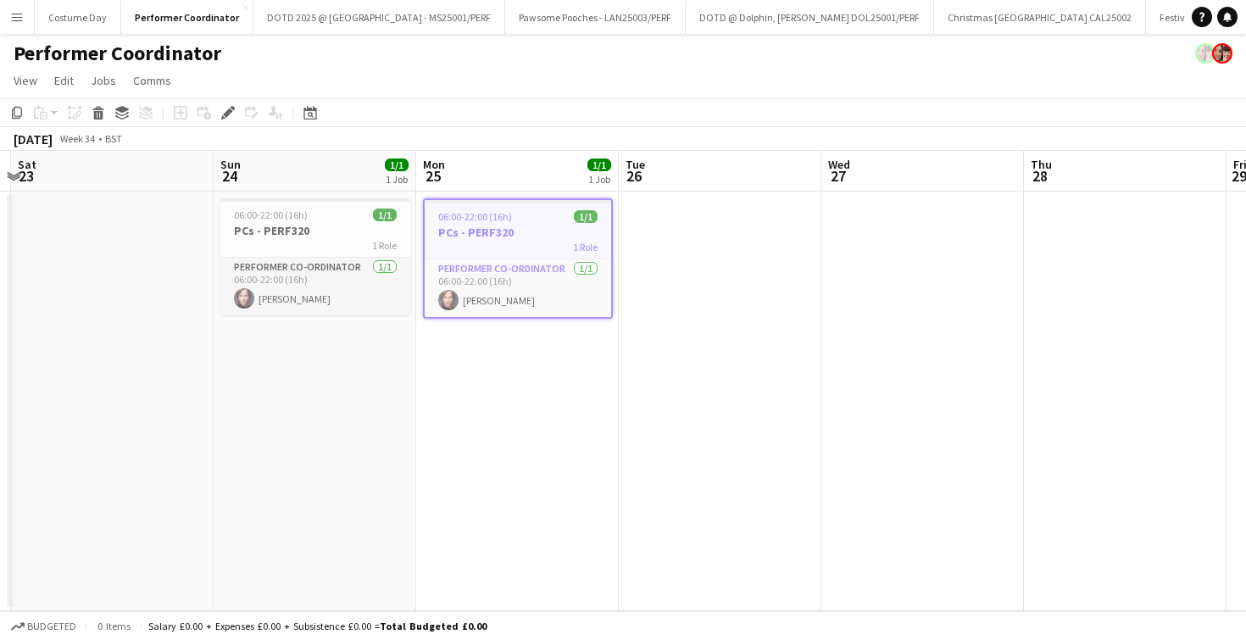
scroll to position [0, 596]
click at [599, 401] on app-date-cell "06:00-22:00 (16h) 1/1 PCs - PERF320 1 Role Performer Co-ordinator [DATE] 06:00-…" at bounding box center [518, 402] width 203 height 420
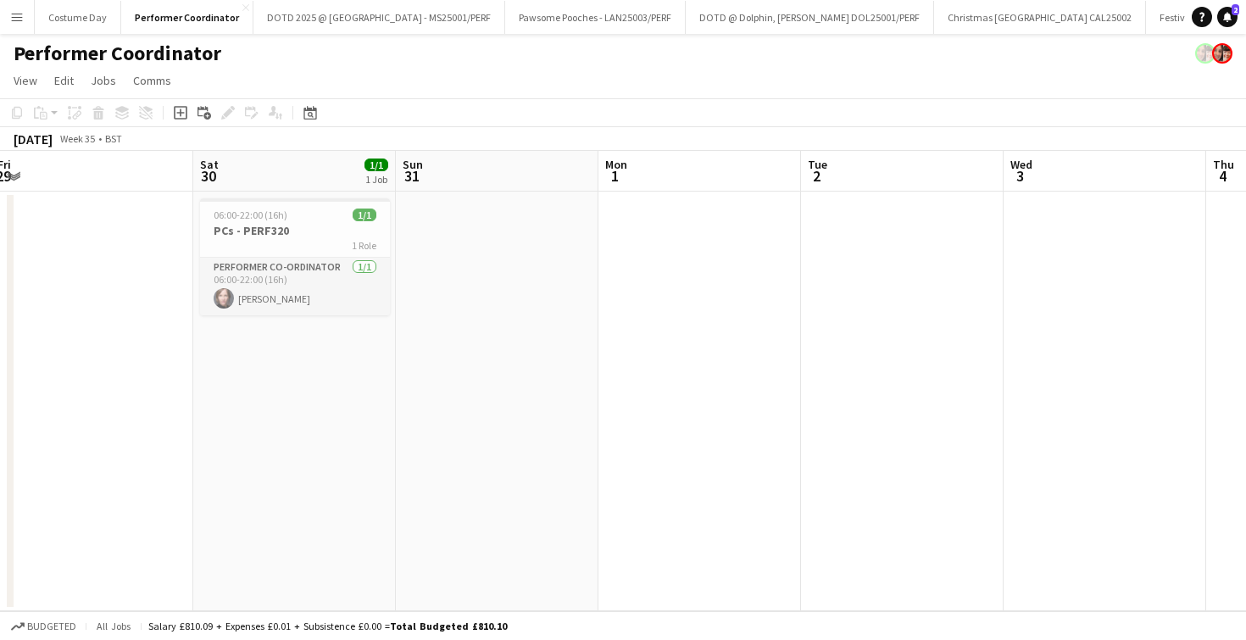
scroll to position [0, 416]
click at [294, 209] on div "06:00-22:00 (16h) 1/1" at bounding box center [293, 215] width 190 height 13
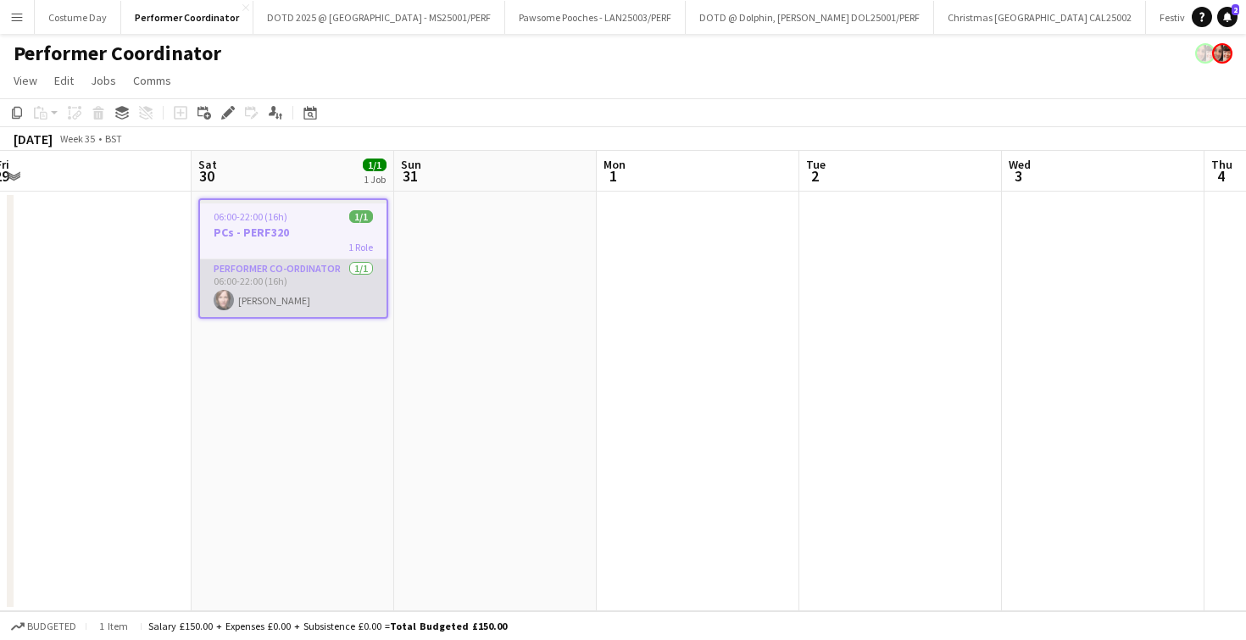
click at [312, 292] on app-card-role "Performer Co-ordinator 1/1 06:00-22:00 (16h) Rachel Cohen-White" at bounding box center [293, 288] width 187 height 58
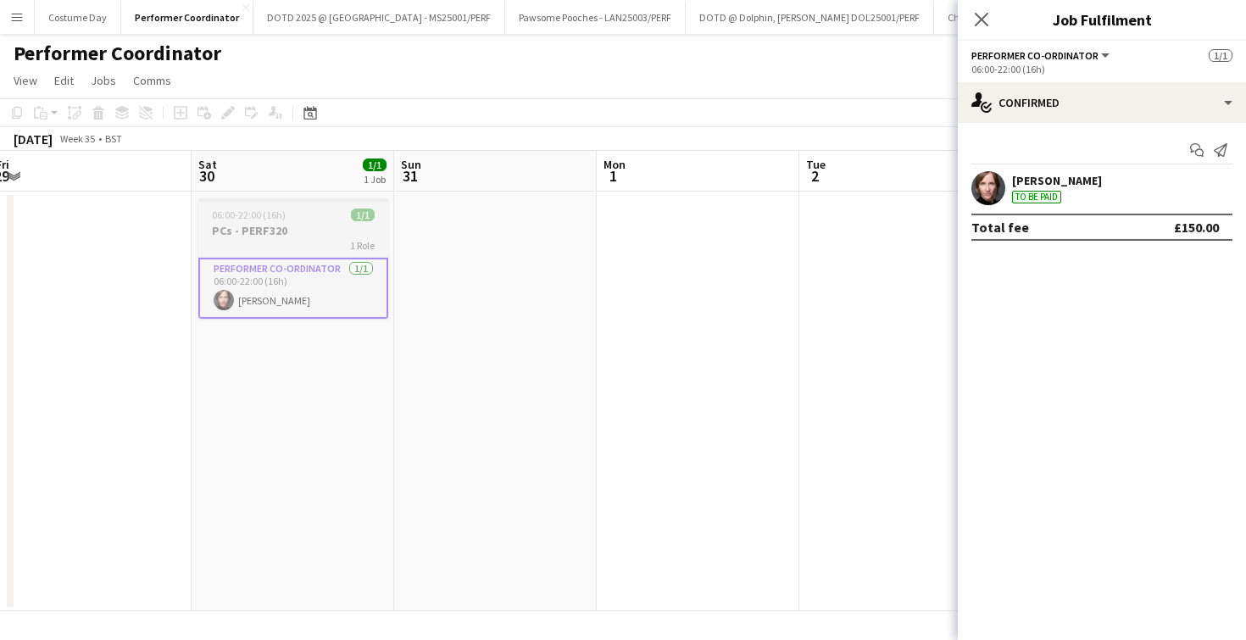
click at [303, 233] on h3 "PCs - PERF320" at bounding box center [293, 230] width 190 height 15
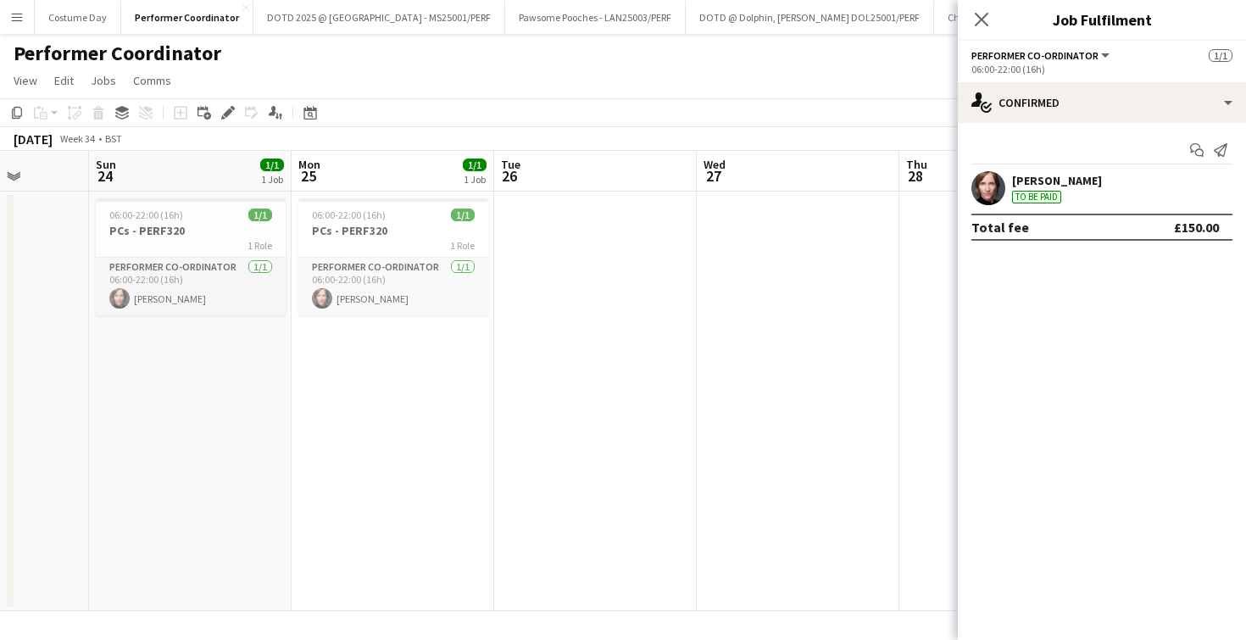
scroll to position [0, 519]
click at [381, 208] on app-job-card "06:00-22:00 (16h) 1/1 PCs - PERF320 1 Role Performer Co-ordinator 1/1 06:00-22:…" at bounding box center [393, 256] width 190 height 117
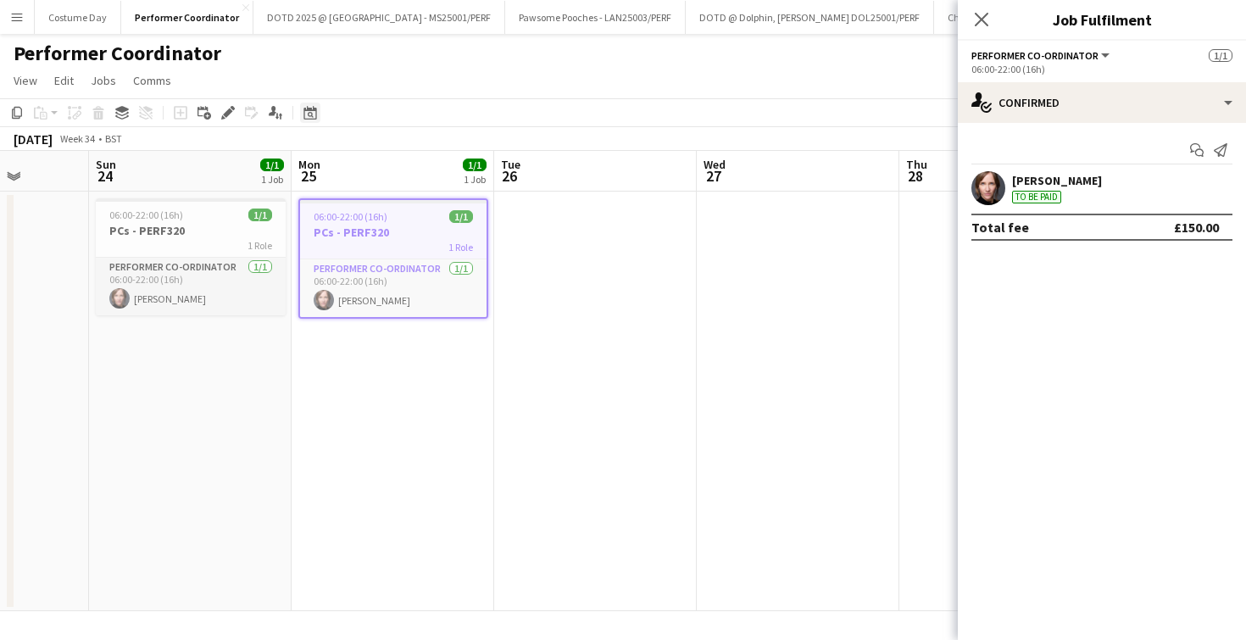
click at [311, 117] on icon "Date picker" at bounding box center [311, 113] width 14 height 14
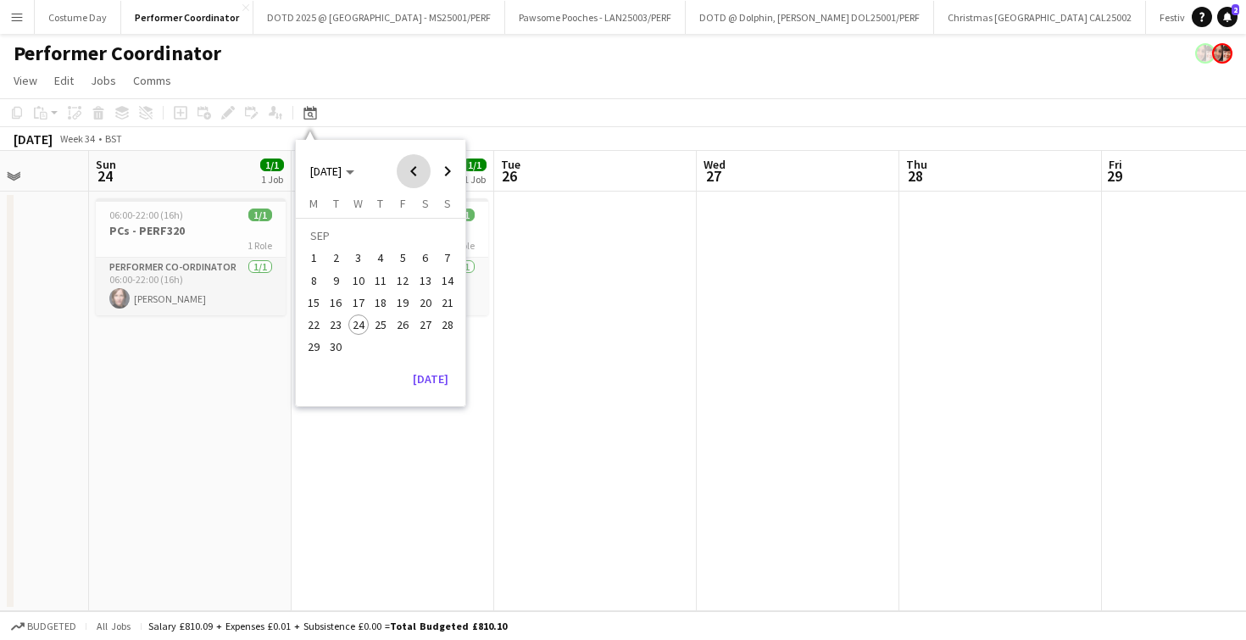
click at [422, 169] on span "Previous month" at bounding box center [414, 171] width 34 height 34
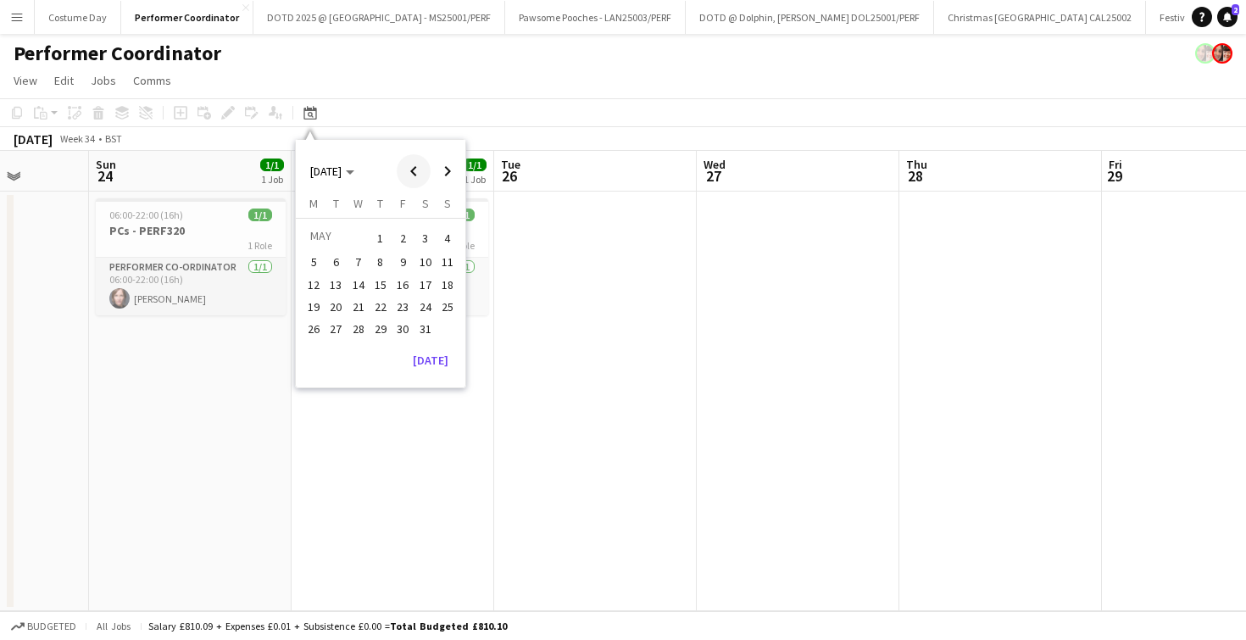
click at [422, 169] on span "Previous month" at bounding box center [414, 171] width 34 height 34
click at [354, 287] on span "11" at bounding box center [358, 285] width 20 height 20
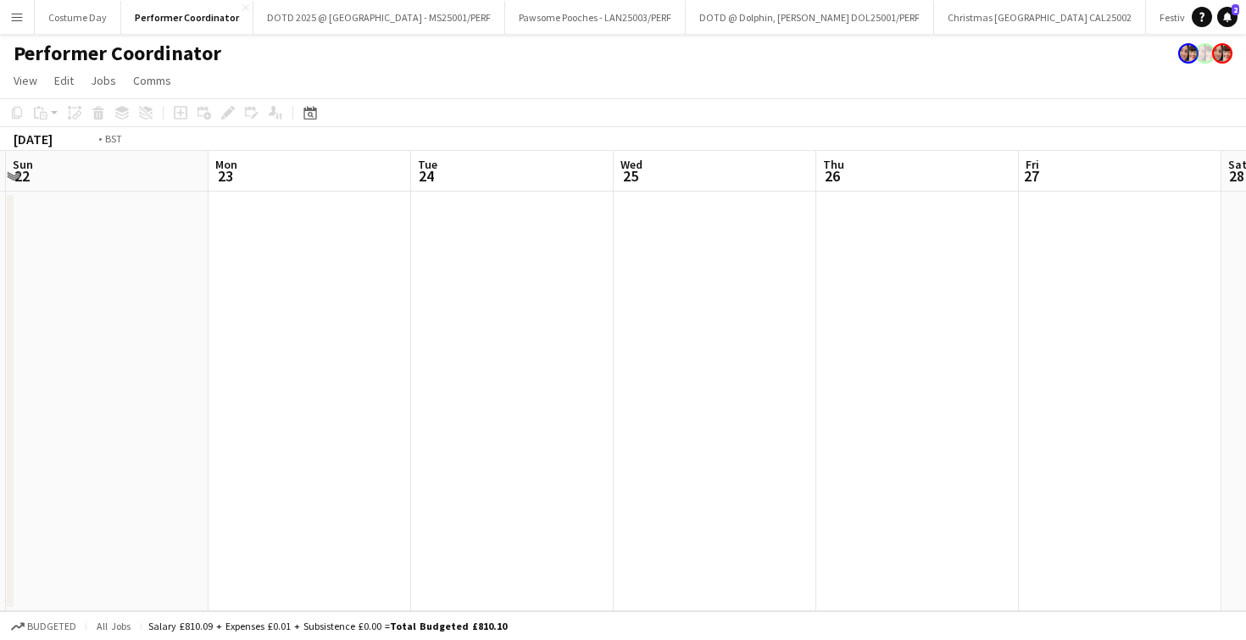
scroll to position [0, 604]
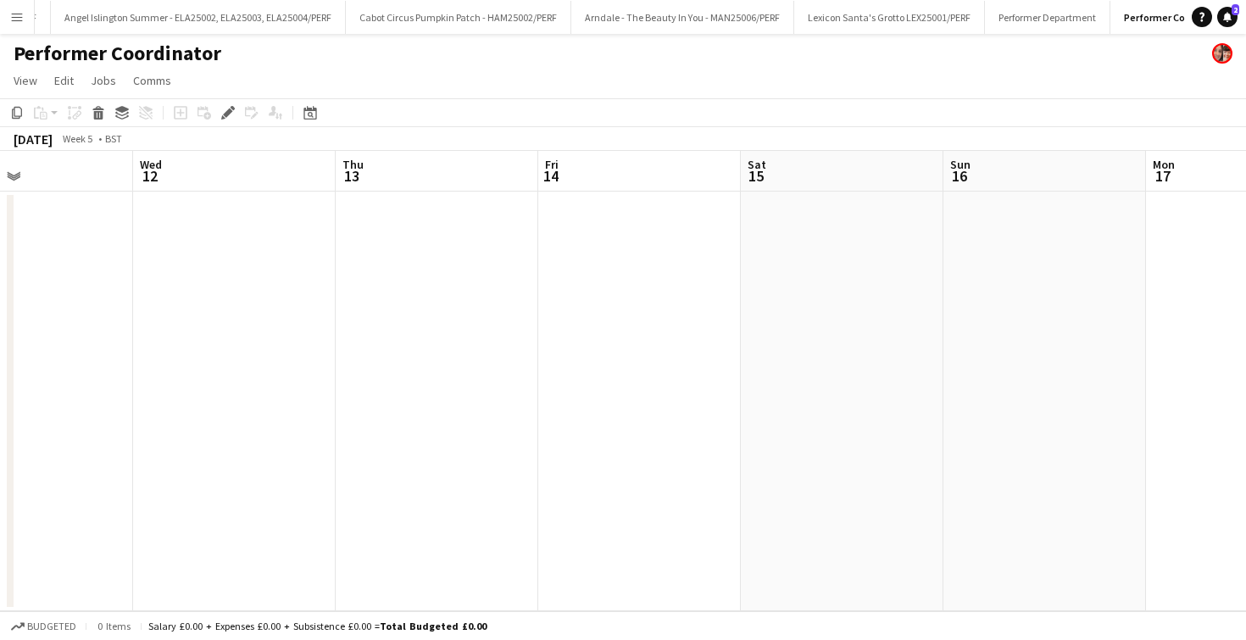
scroll to position [0, 526]
click at [320, 120] on div "Date picker [DATE] [DATE] [DATE] M [DATE] T [DATE] W [DATE] T [DATE] F [DATE] S…" at bounding box center [305, 113] width 38 height 20
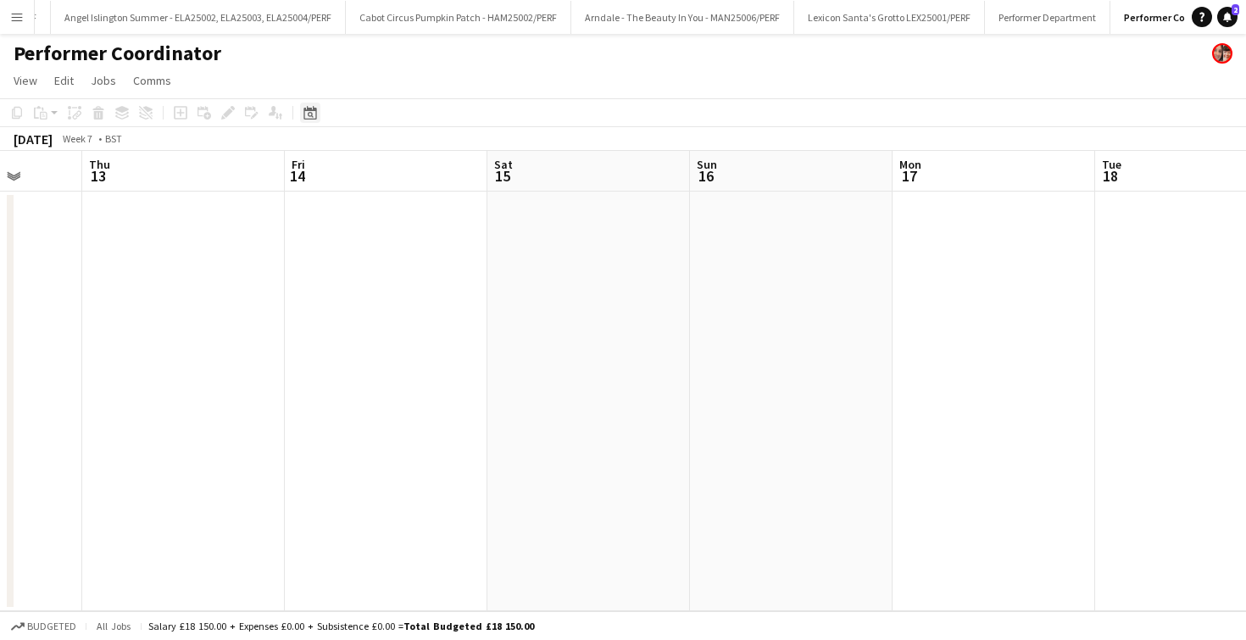
click at [312, 113] on icon "Date picker" at bounding box center [311, 113] width 14 height 14
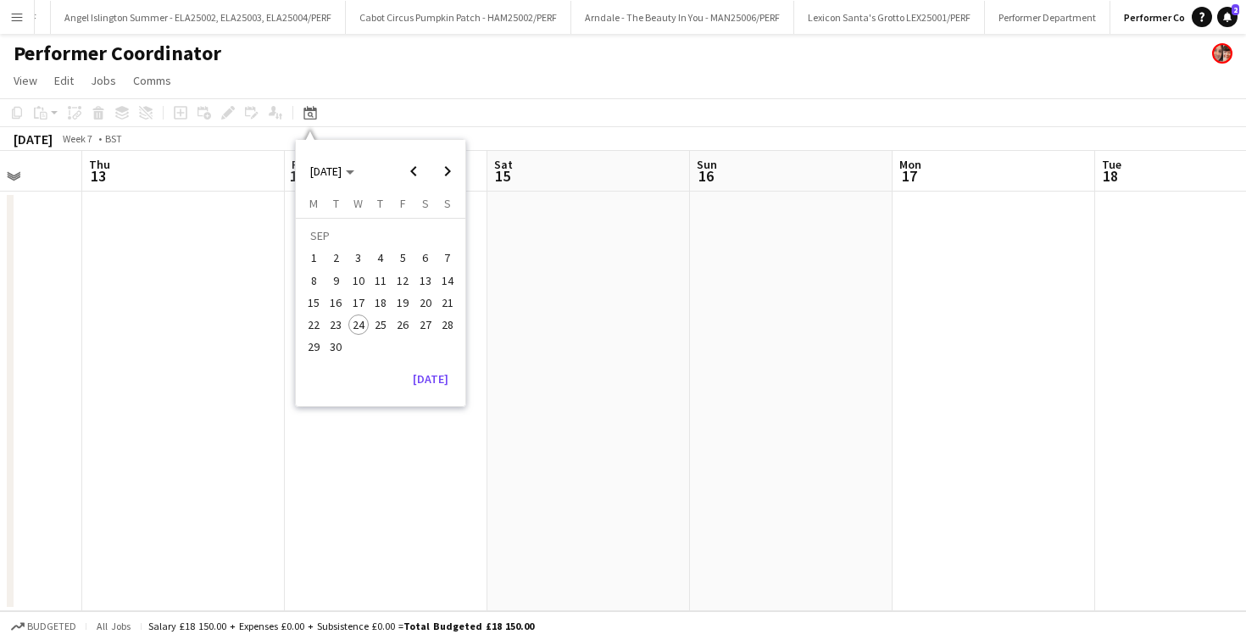
click at [354, 326] on span "24" at bounding box center [358, 325] width 20 height 20
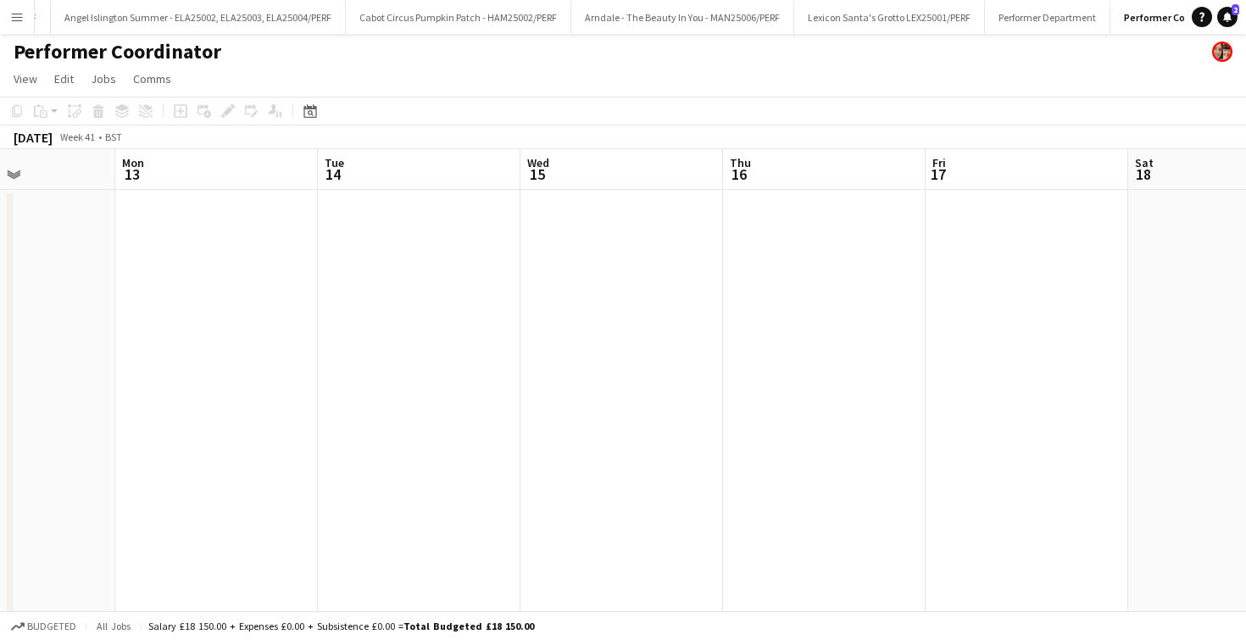
scroll to position [0, 367]
click at [304, 103] on div "Date picker" at bounding box center [310, 111] width 20 height 20
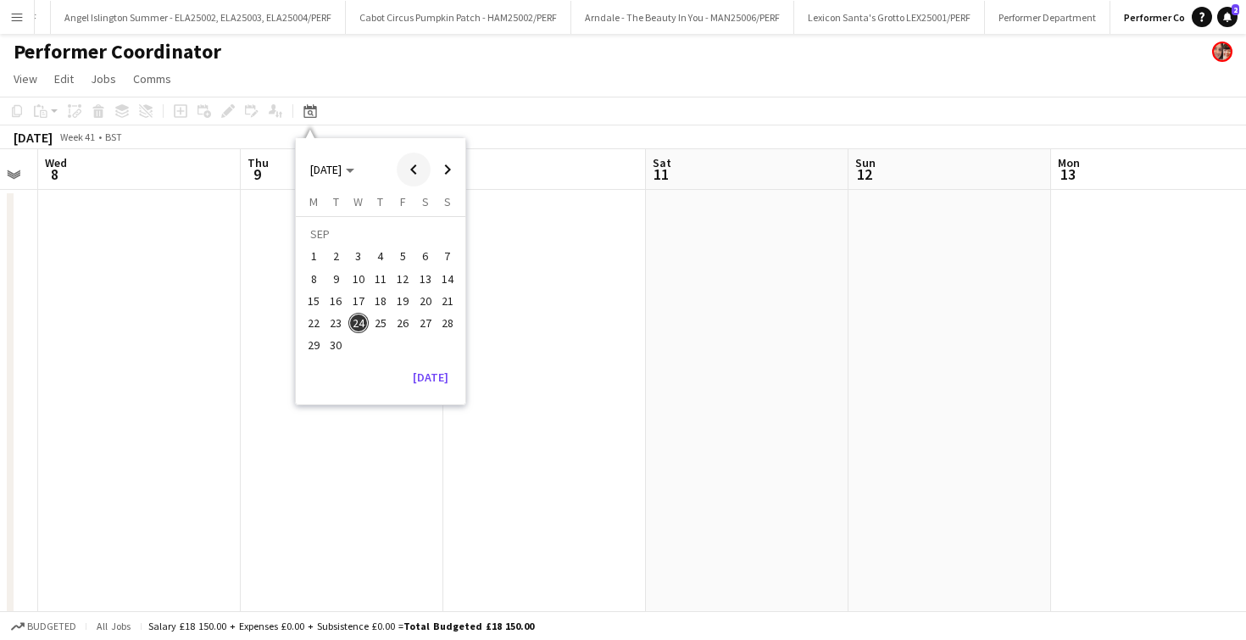
click at [422, 173] on span "Previous month" at bounding box center [414, 170] width 34 height 34
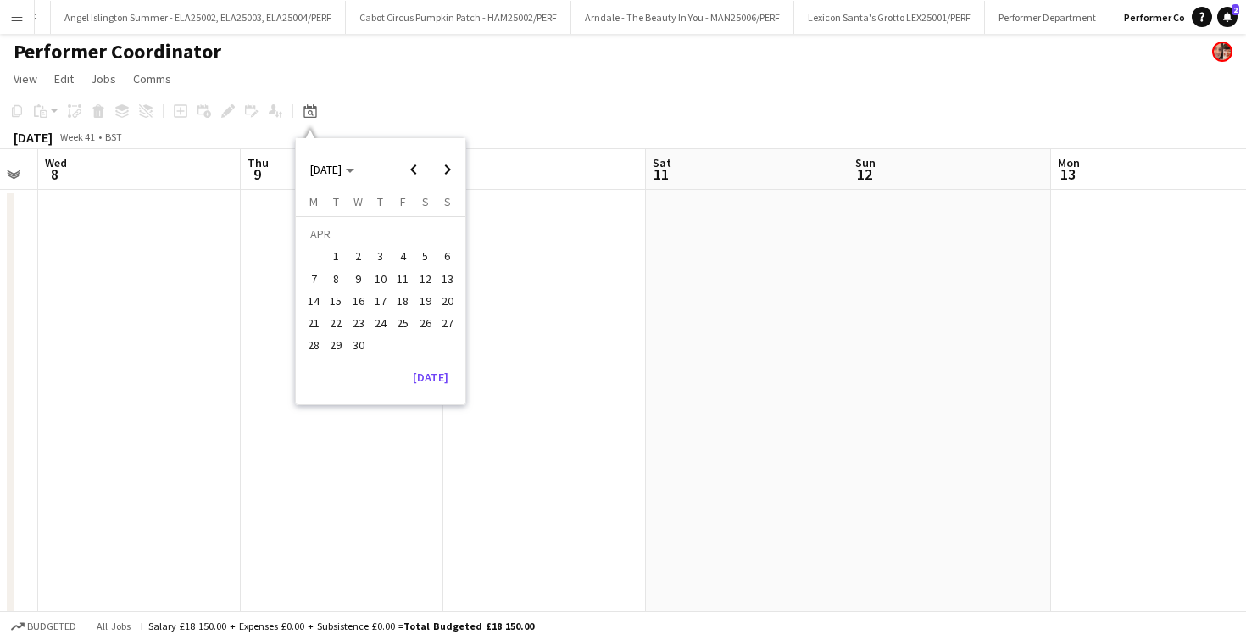
click at [188, 61] on h1 "Performer Coordinator" at bounding box center [118, 51] width 208 height 25
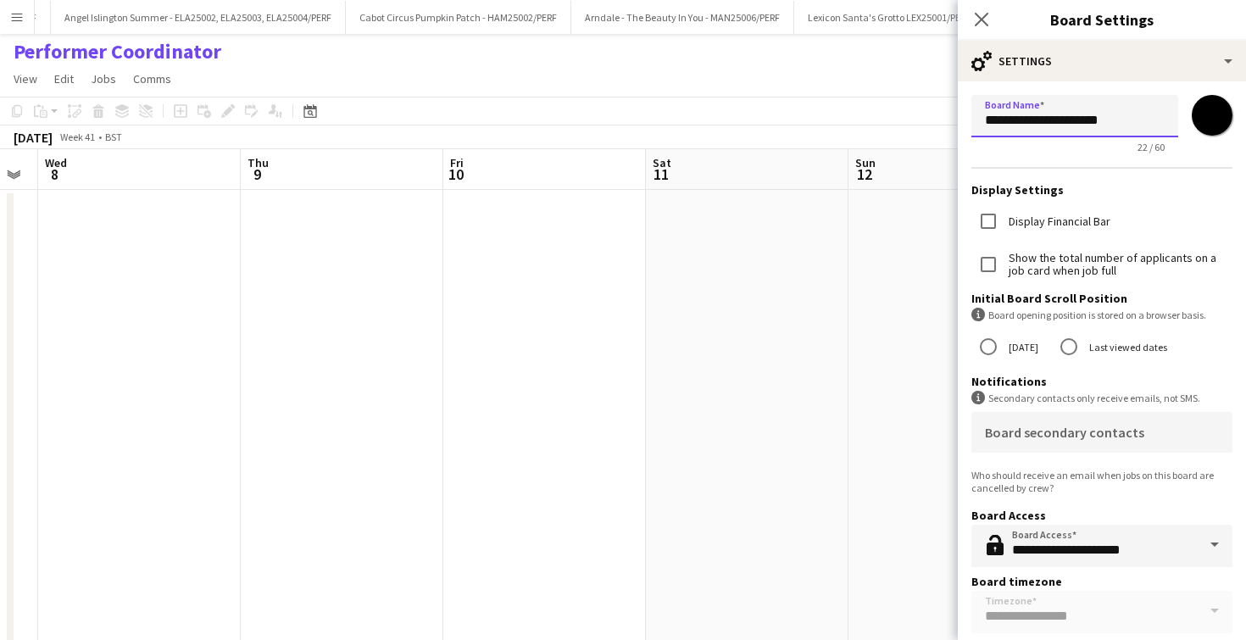
click at [1150, 116] on input "**********" at bounding box center [1075, 116] width 207 height 42
type input "**********"
click at [987, 24] on icon at bounding box center [981, 19] width 16 height 16
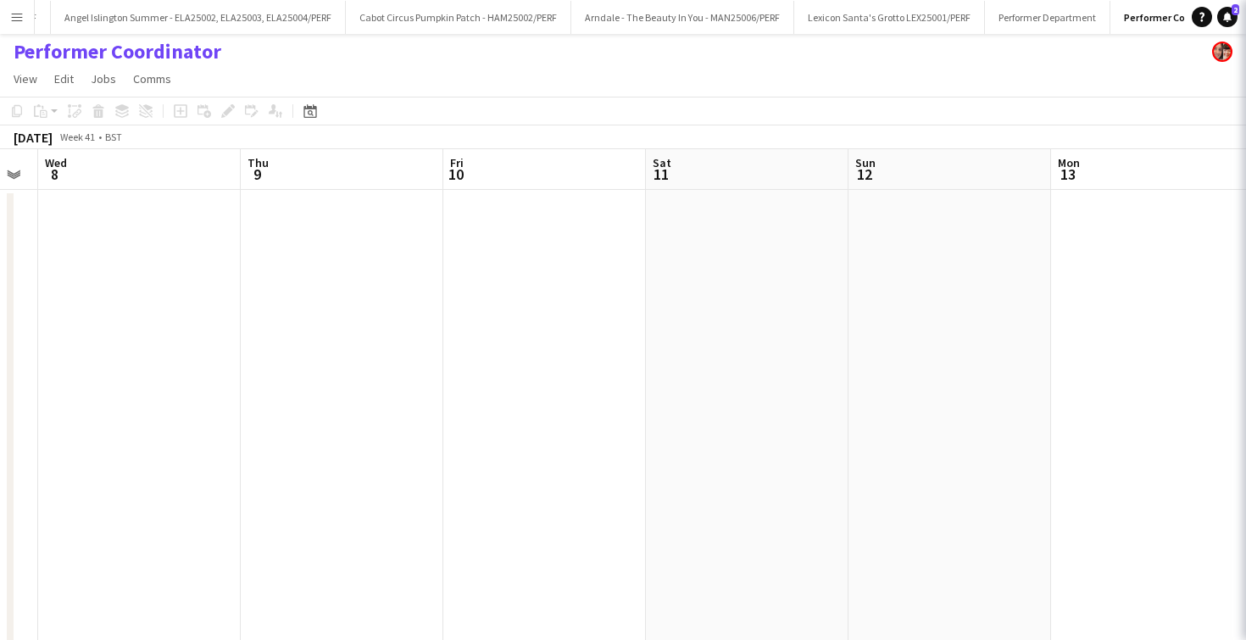
scroll to position [0, 1316]
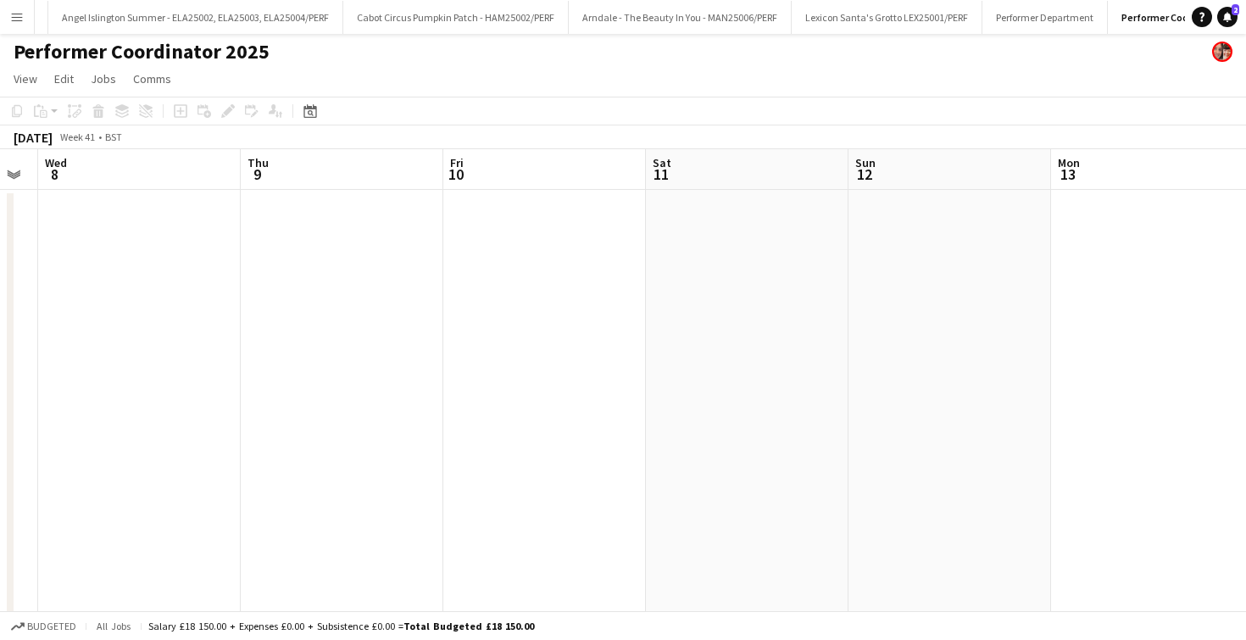
click at [173, 58] on h1 "Performer Coordinator 2025" at bounding box center [142, 51] width 256 height 25
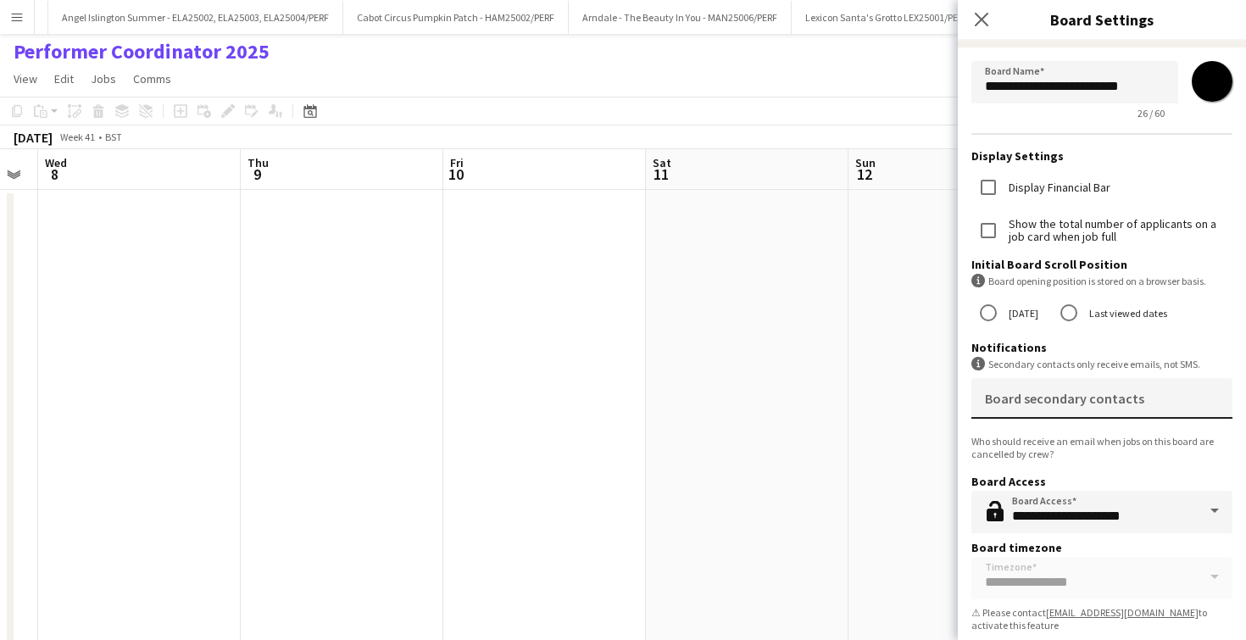
scroll to position [31, 0]
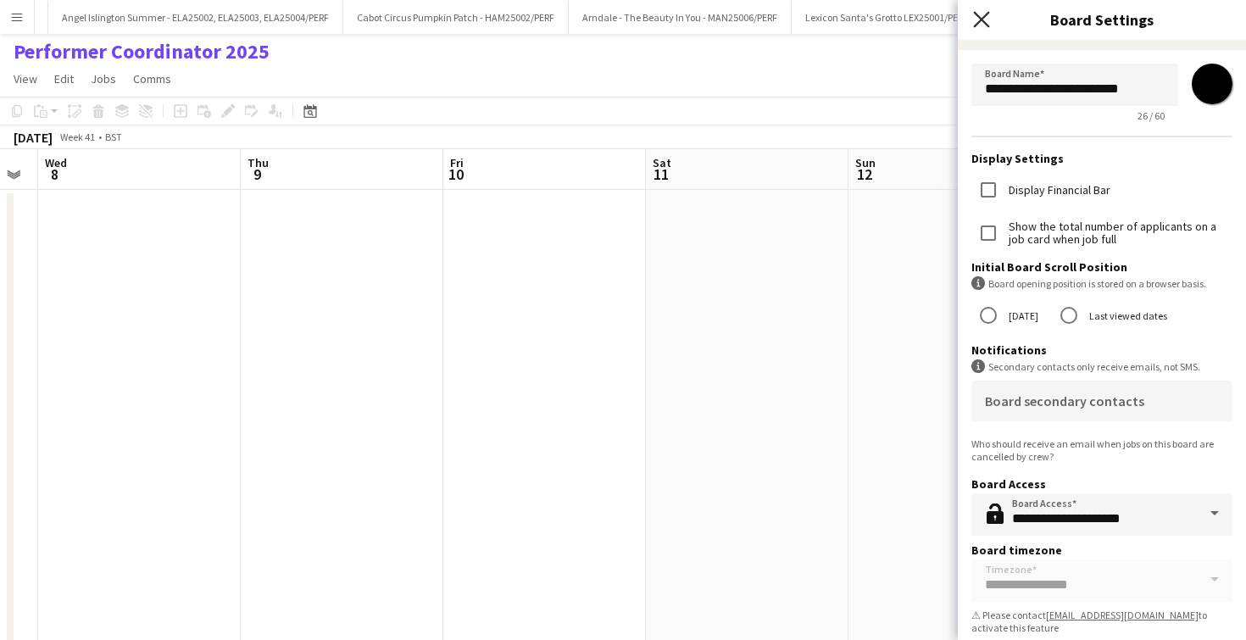
click at [989, 14] on icon "Close pop-in" at bounding box center [981, 19] width 16 height 16
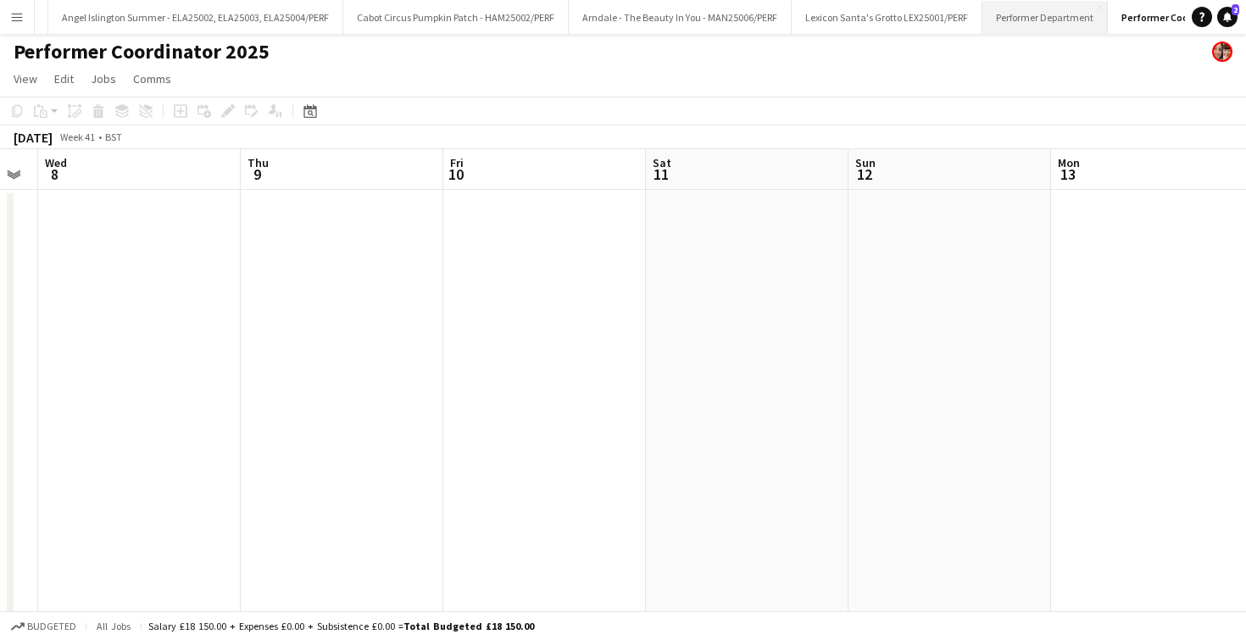
click at [983, 21] on button "Performer Department Close" at bounding box center [1045, 17] width 125 height 33
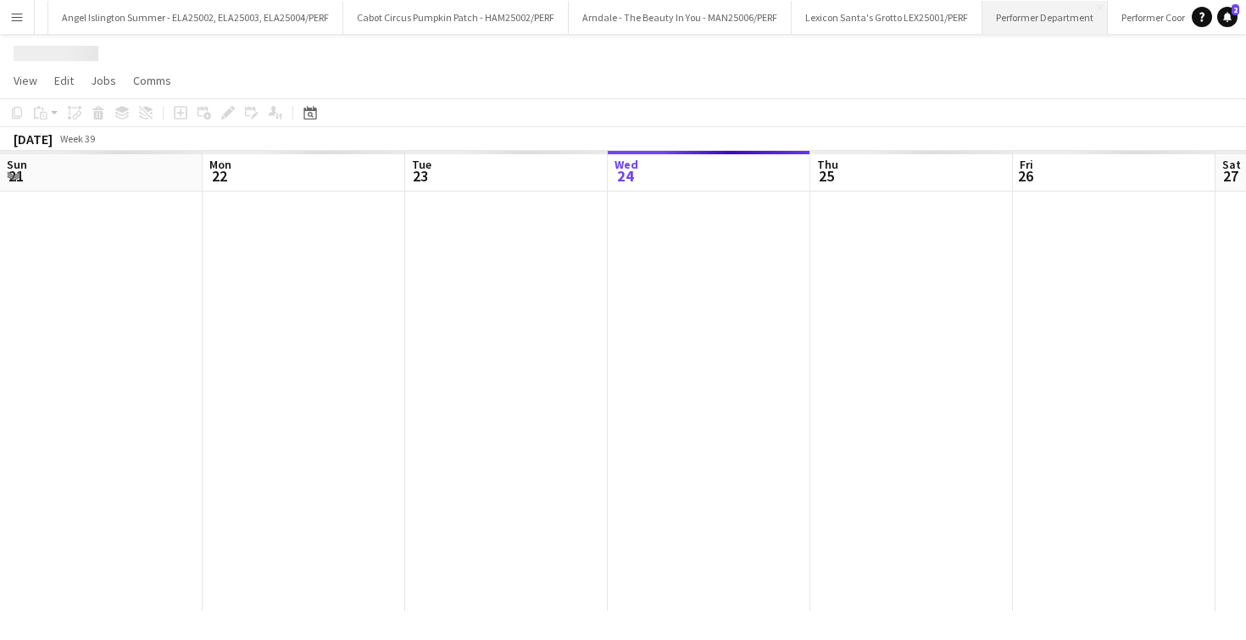
scroll to position [0, 405]
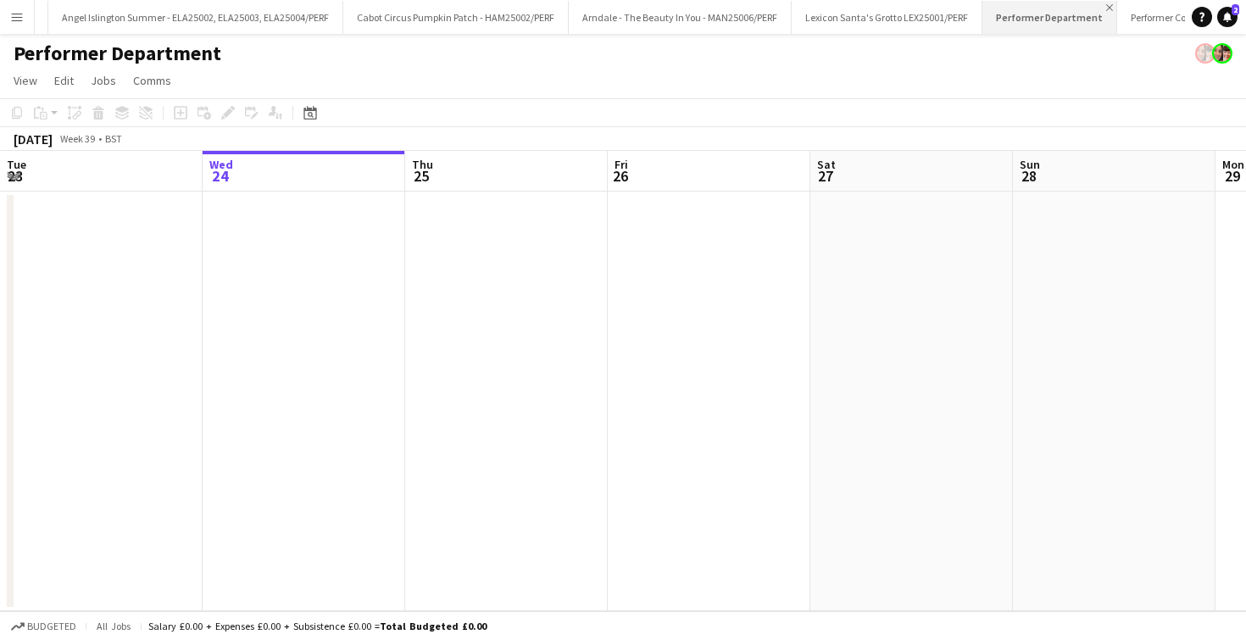
click at [1106, 8] on app-icon "Close" at bounding box center [1109, 7] width 7 height 7
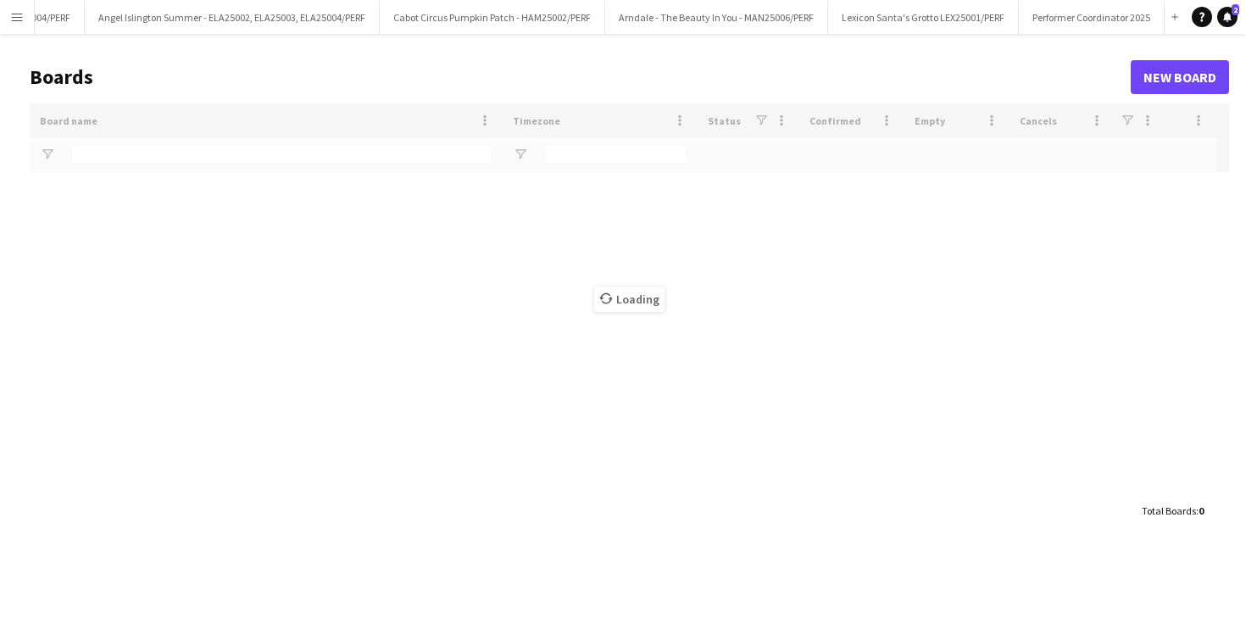
scroll to position [0, 1208]
type input "*******"
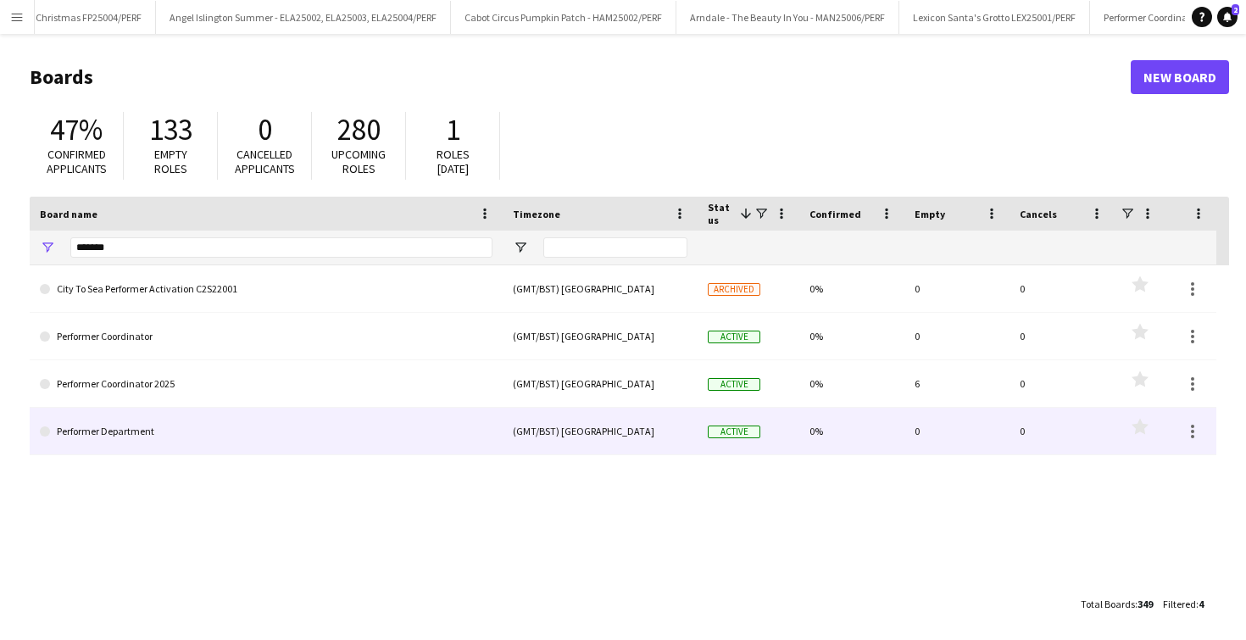
click at [320, 389] on link "Performer Coordinator 2025" at bounding box center [266, 383] width 453 height 47
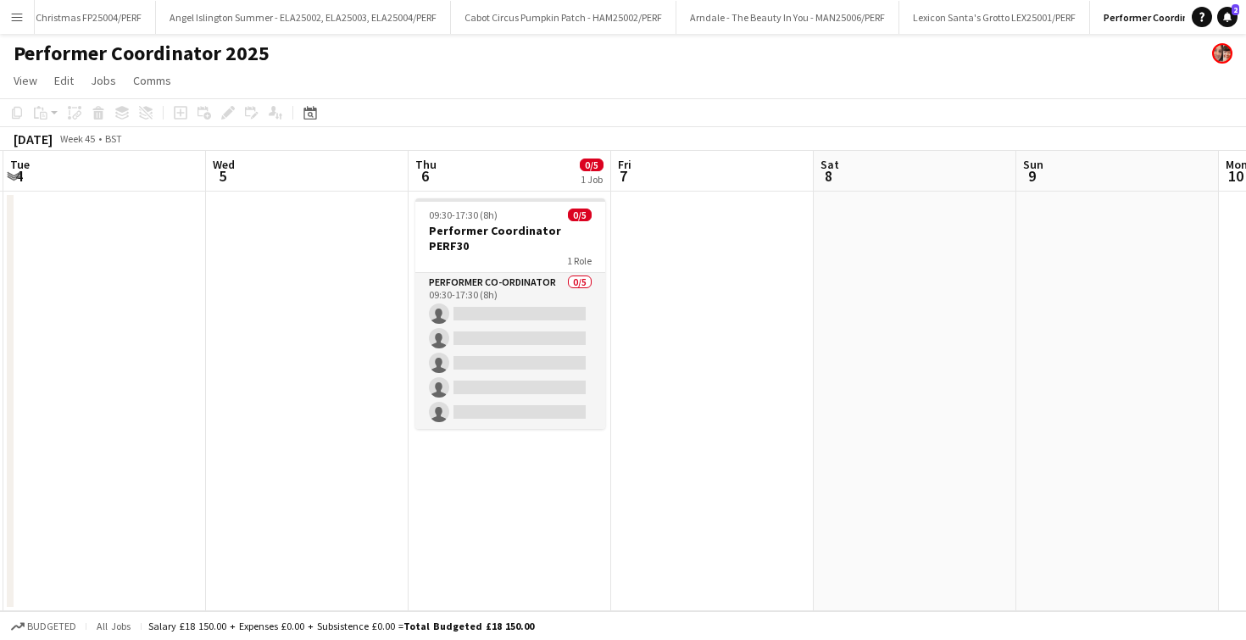
scroll to position [0, 403]
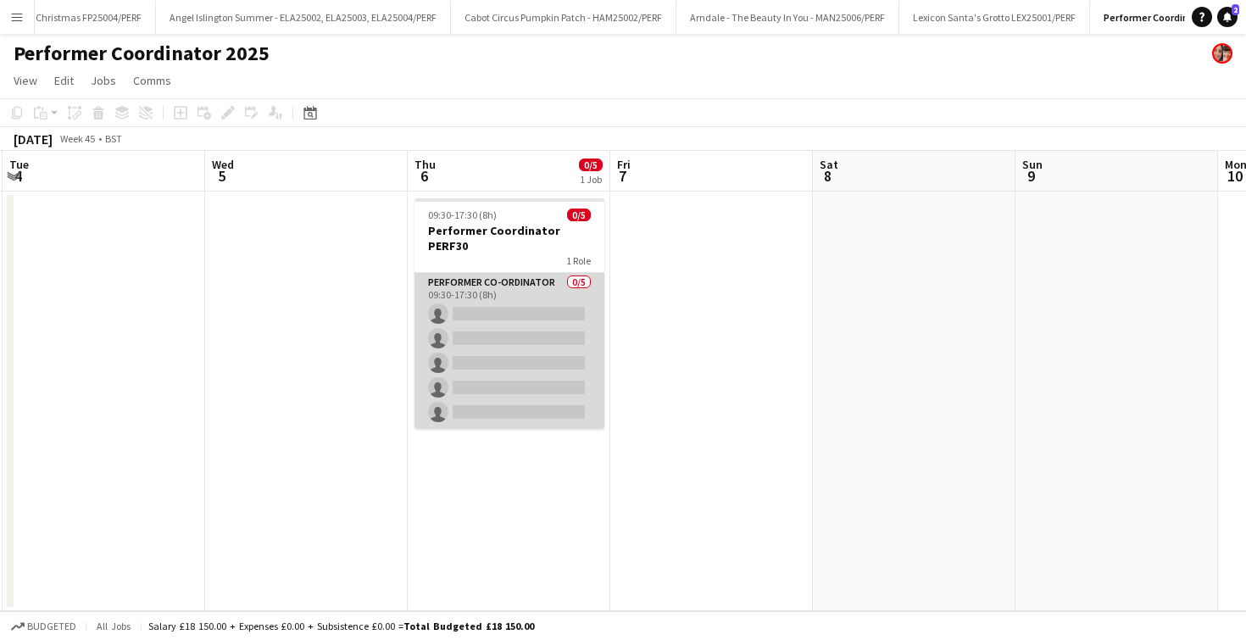
click at [545, 294] on app-card-role "Performer Co-ordinator 0/5 09:30-17:30 (8h) single-neutral-actions single-neutr…" at bounding box center [510, 351] width 190 height 156
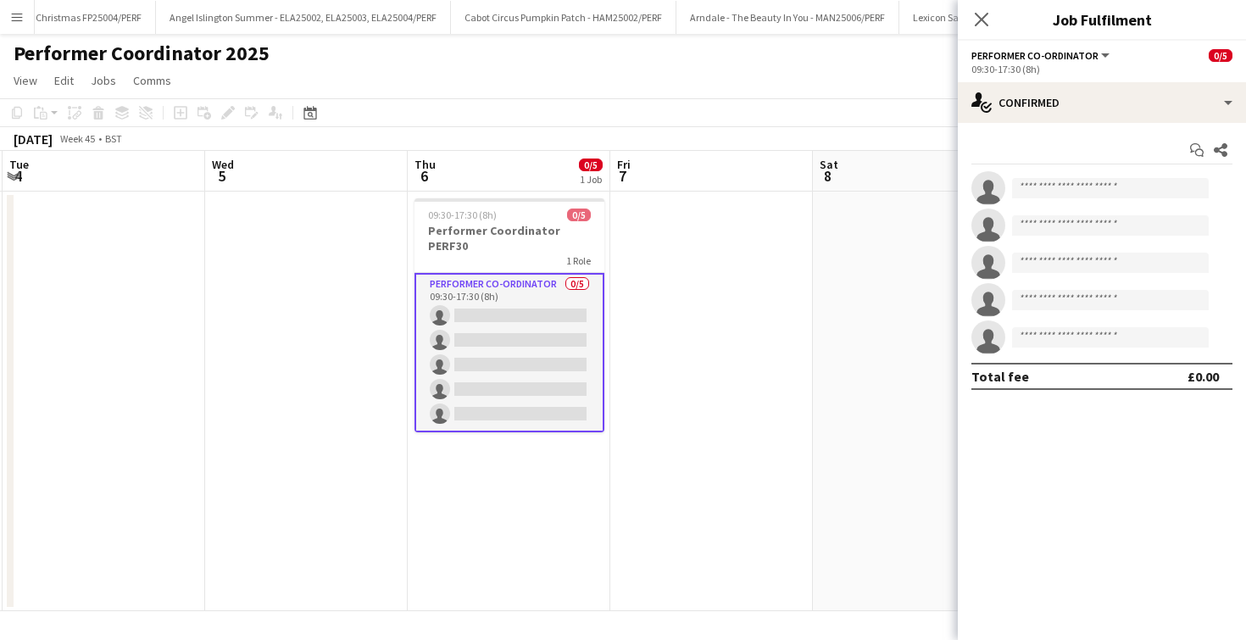
click at [504, 226] on h3 "Performer Coordinator PERF30" at bounding box center [510, 238] width 190 height 31
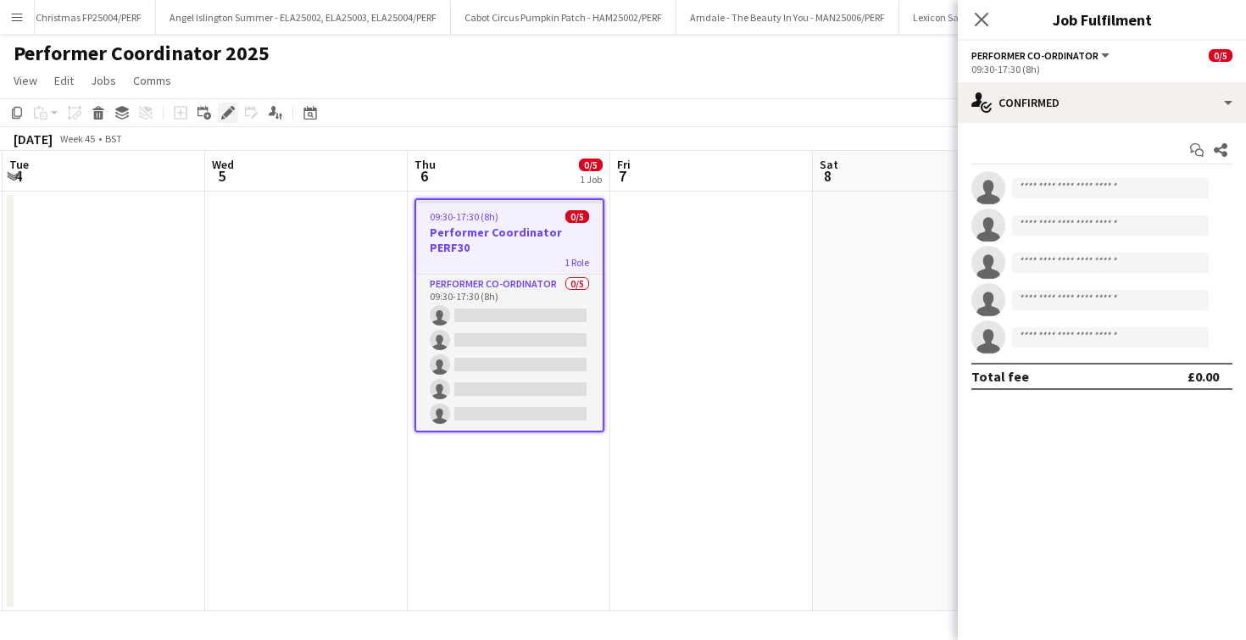
click at [237, 109] on div "Edit" at bounding box center [228, 113] width 20 height 20
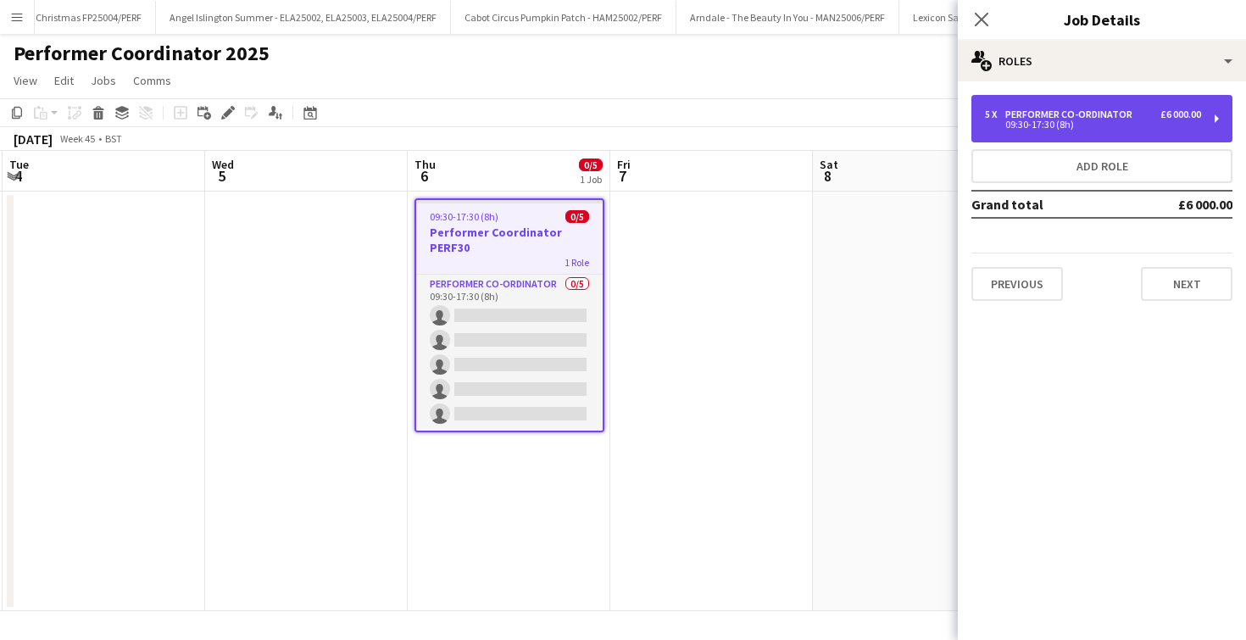
click at [1044, 135] on div "5 x Performer Co-ordinator £6 000.00 09:30-17:30 (8h)" at bounding box center [1102, 118] width 261 height 47
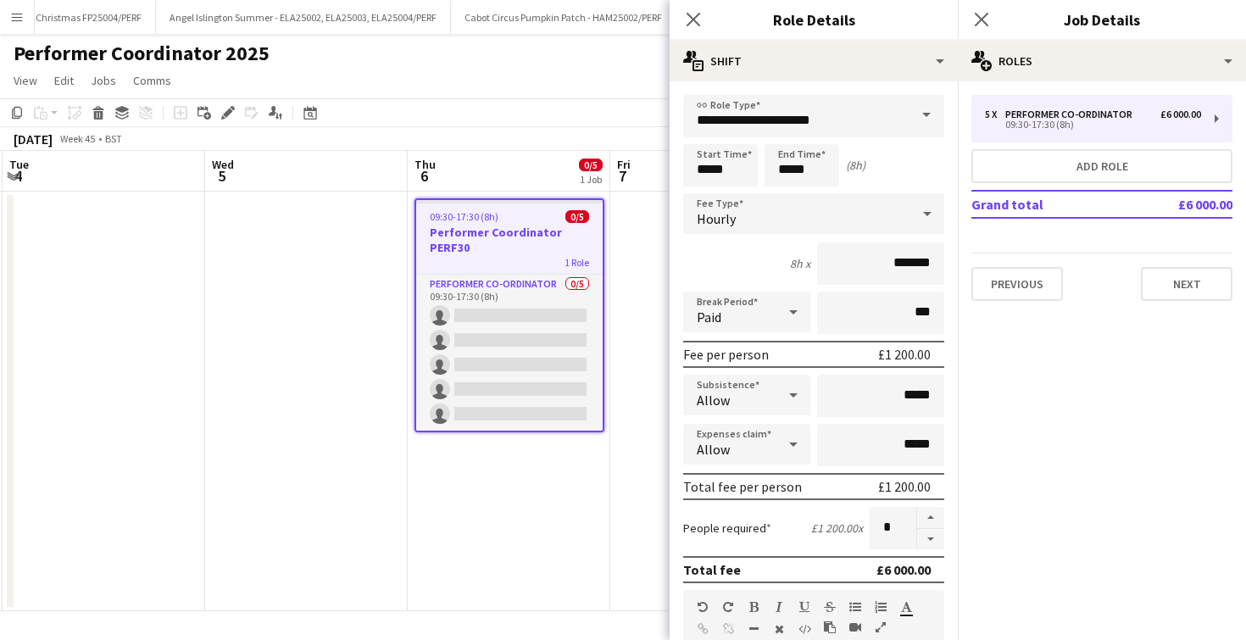
click at [838, 210] on div "Hourly" at bounding box center [796, 213] width 227 height 41
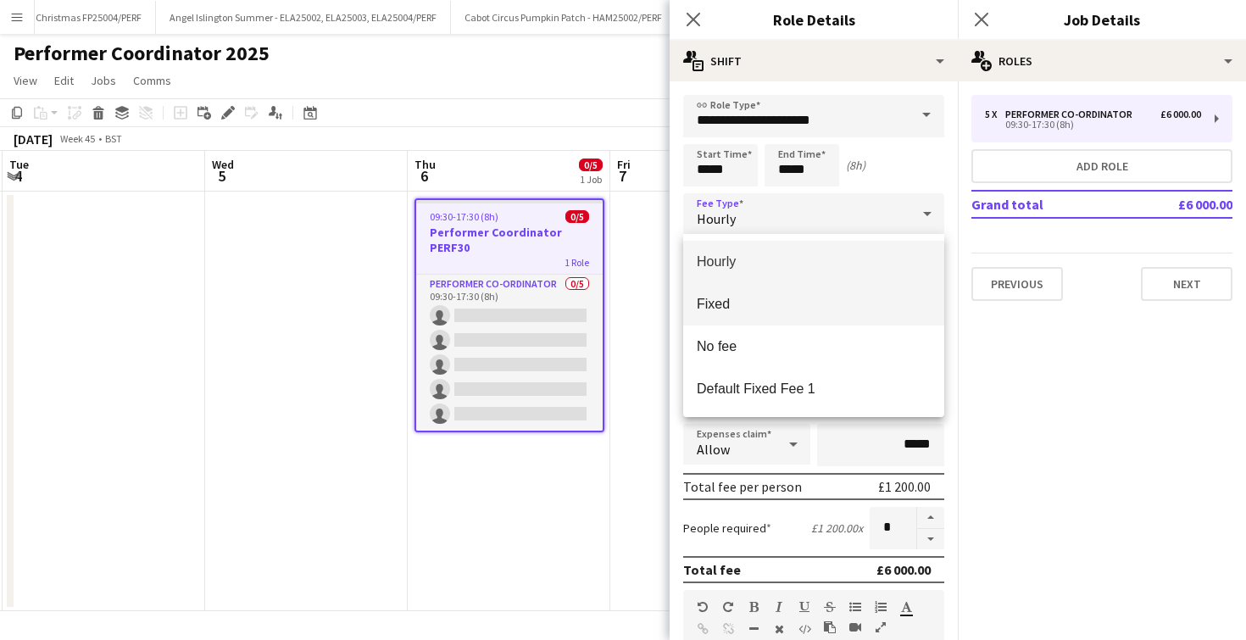
click at [785, 297] on span "Fixed" at bounding box center [814, 304] width 234 height 16
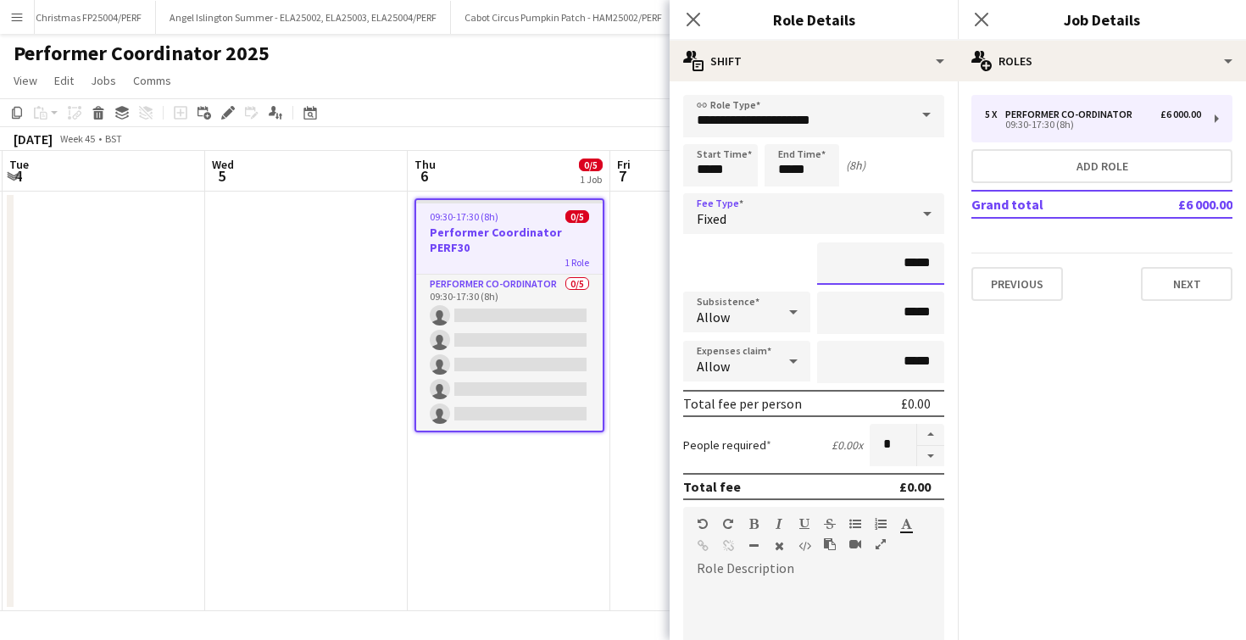
click at [909, 267] on input "*****" at bounding box center [880, 263] width 127 height 42
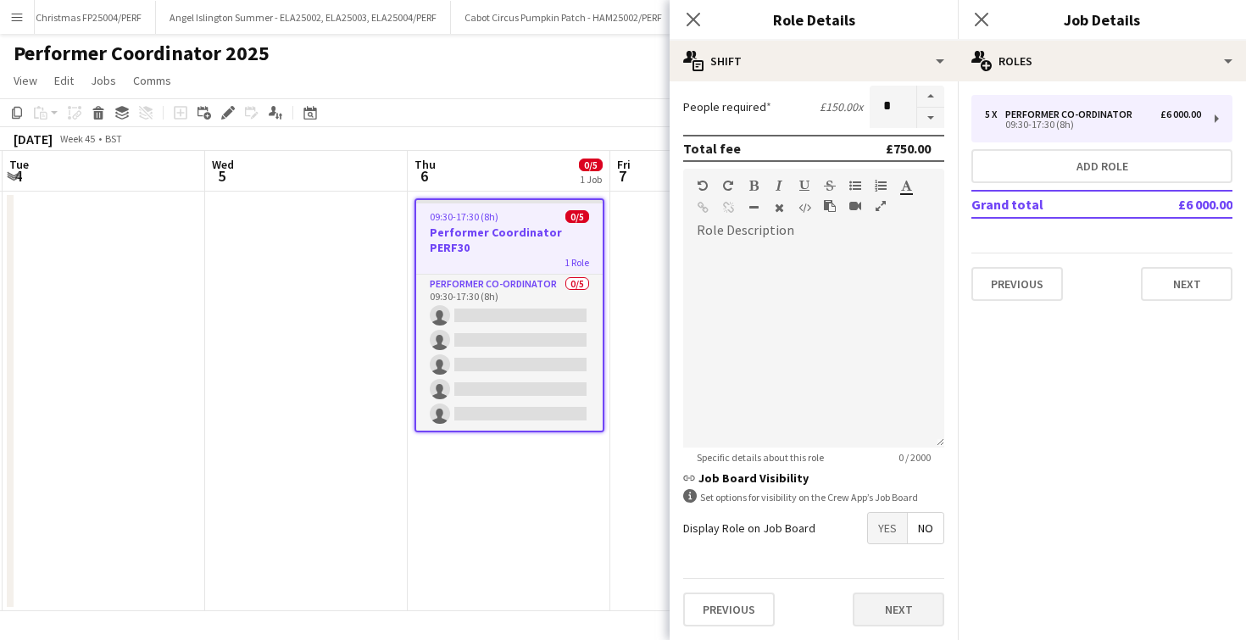
type input "*******"
click at [866, 608] on button "Next" at bounding box center [899, 610] width 92 height 34
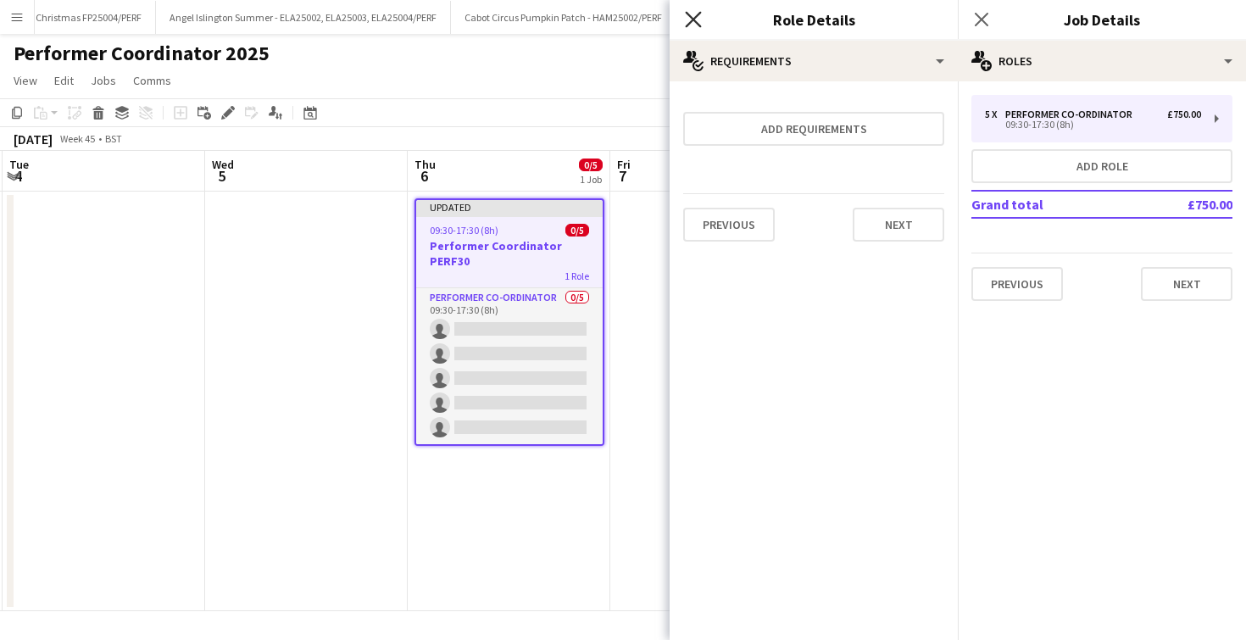
click at [691, 22] on icon at bounding box center [693, 19] width 16 height 16
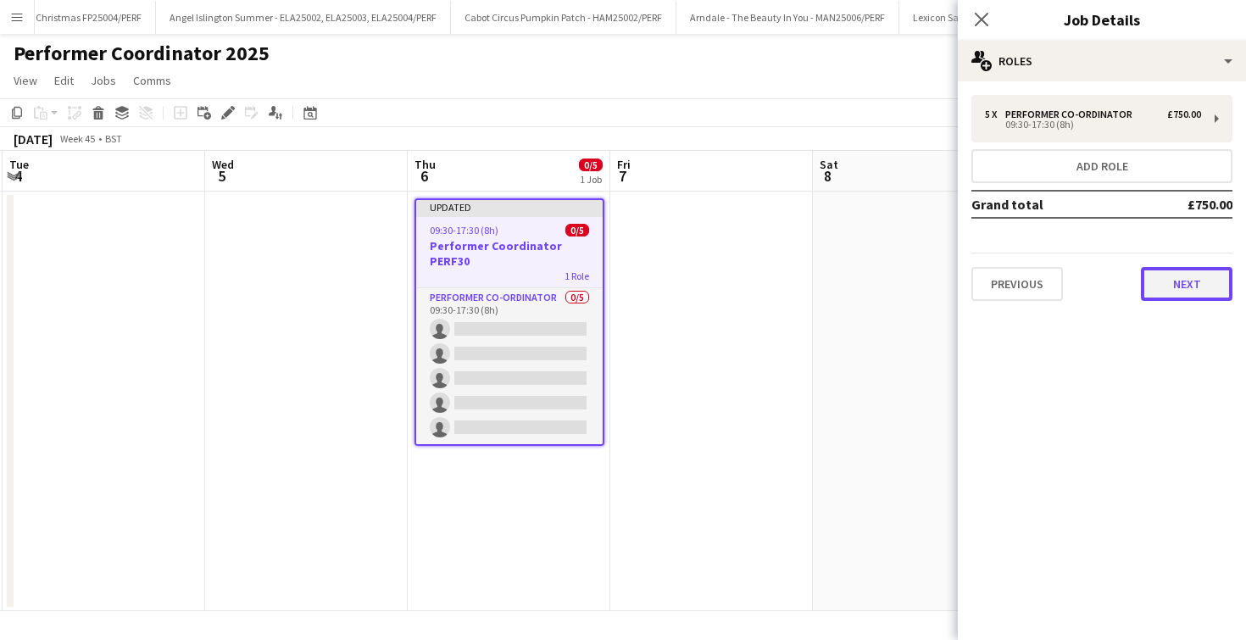
click at [1211, 299] on button "Next" at bounding box center [1187, 284] width 92 height 34
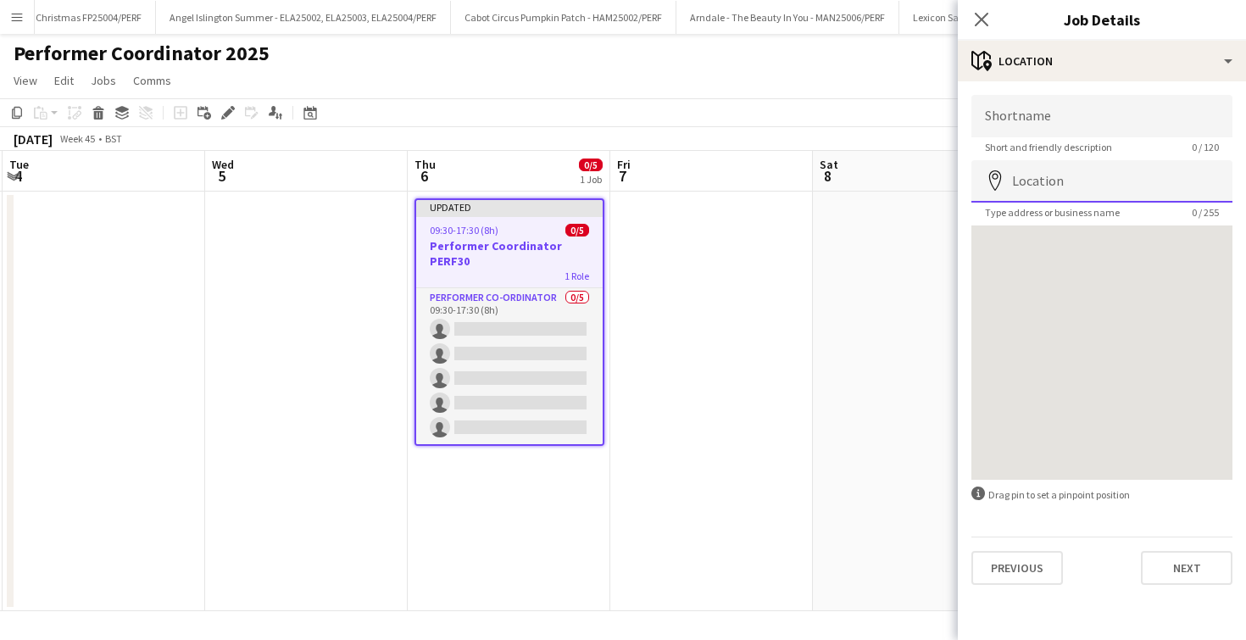
click at [1030, 189] on input "Location" at bounding box center [1102, 181] width 261 height 42
type input "**********"
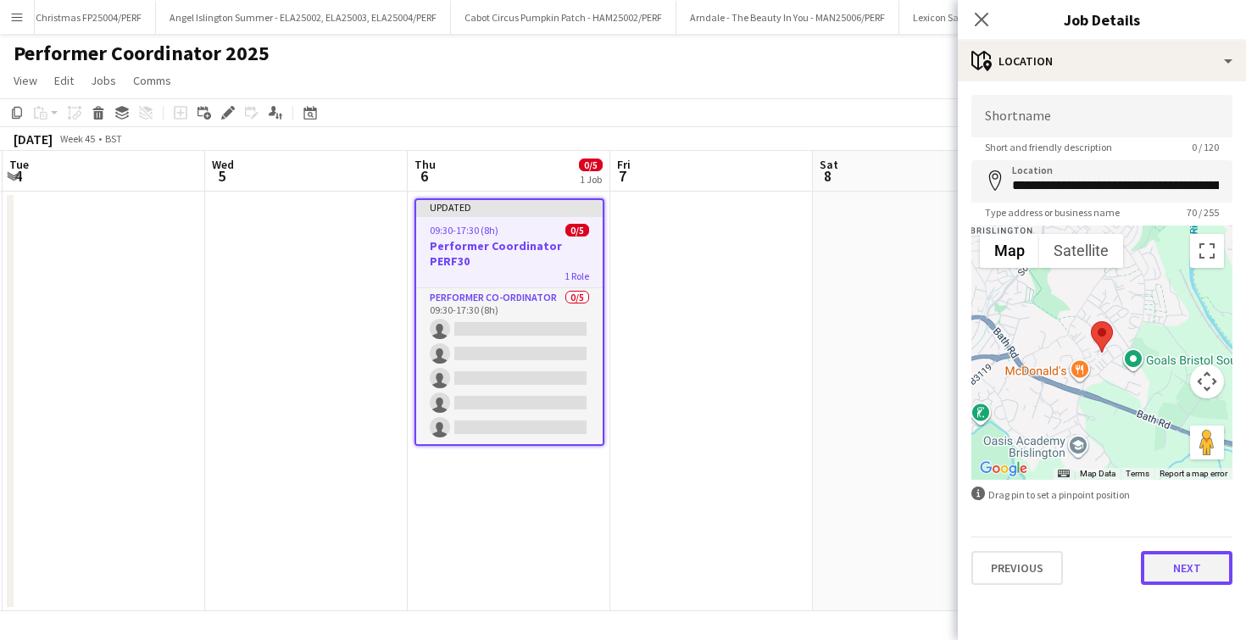
click at [1157, 579] on button "Next" at bounding box center [1187, 568] width 92 height 34
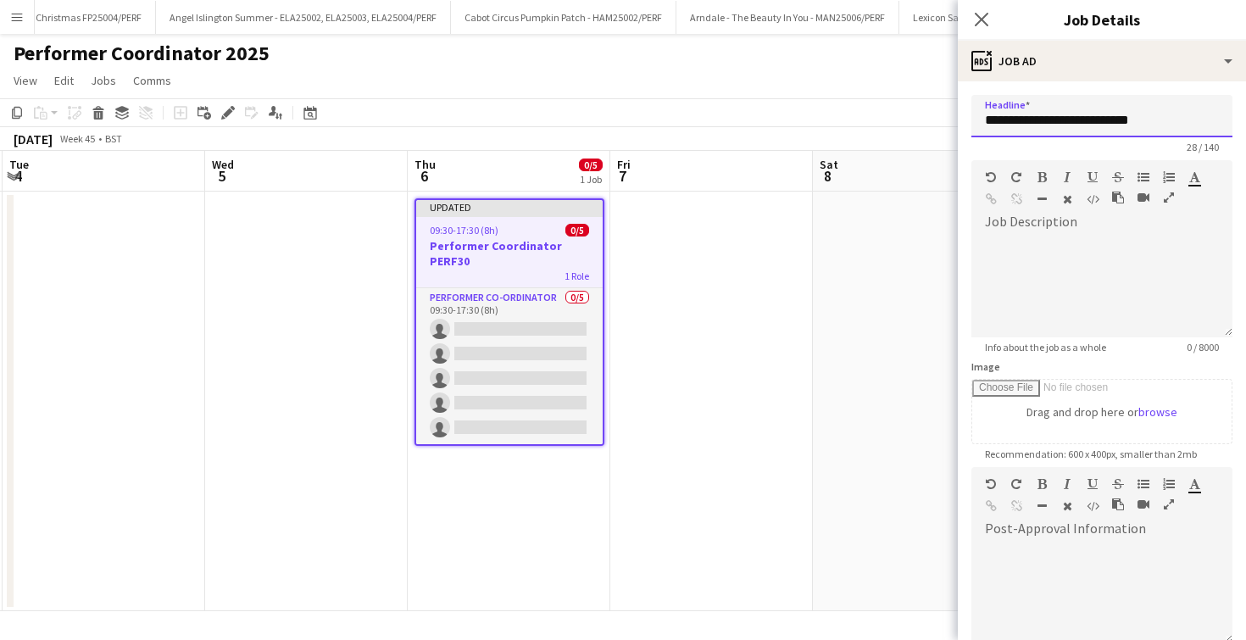
click at [1173, 128] on input "**********" at bounding box center [1102, 116] width 261 height 42
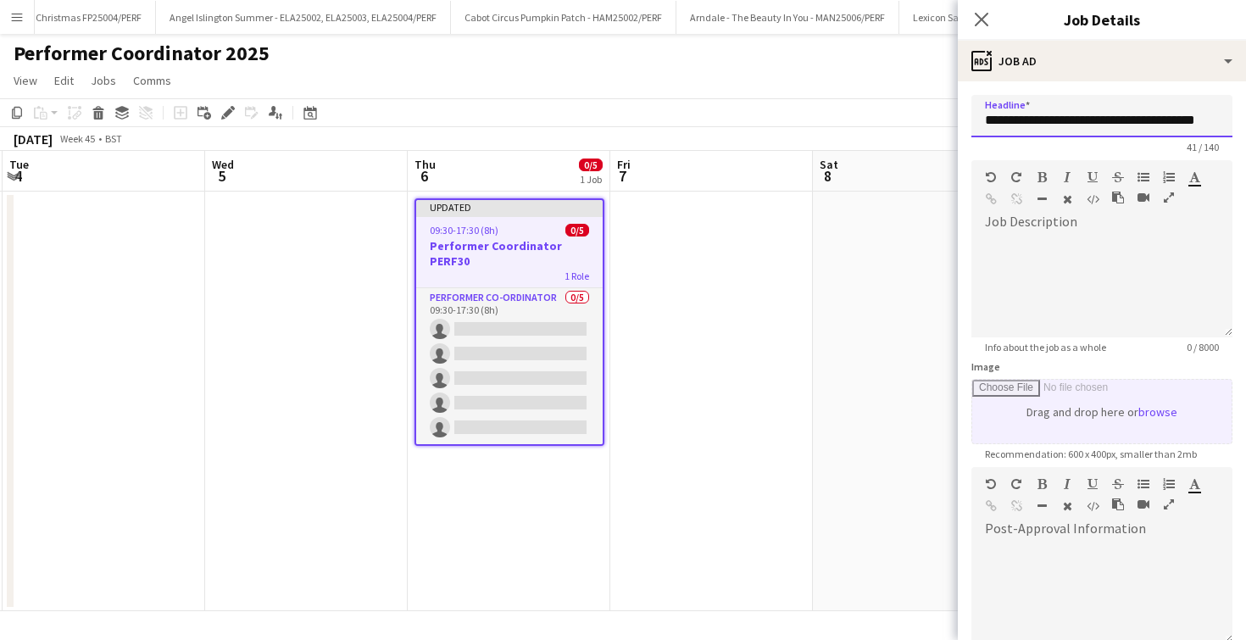
scroll to position [198, 0]
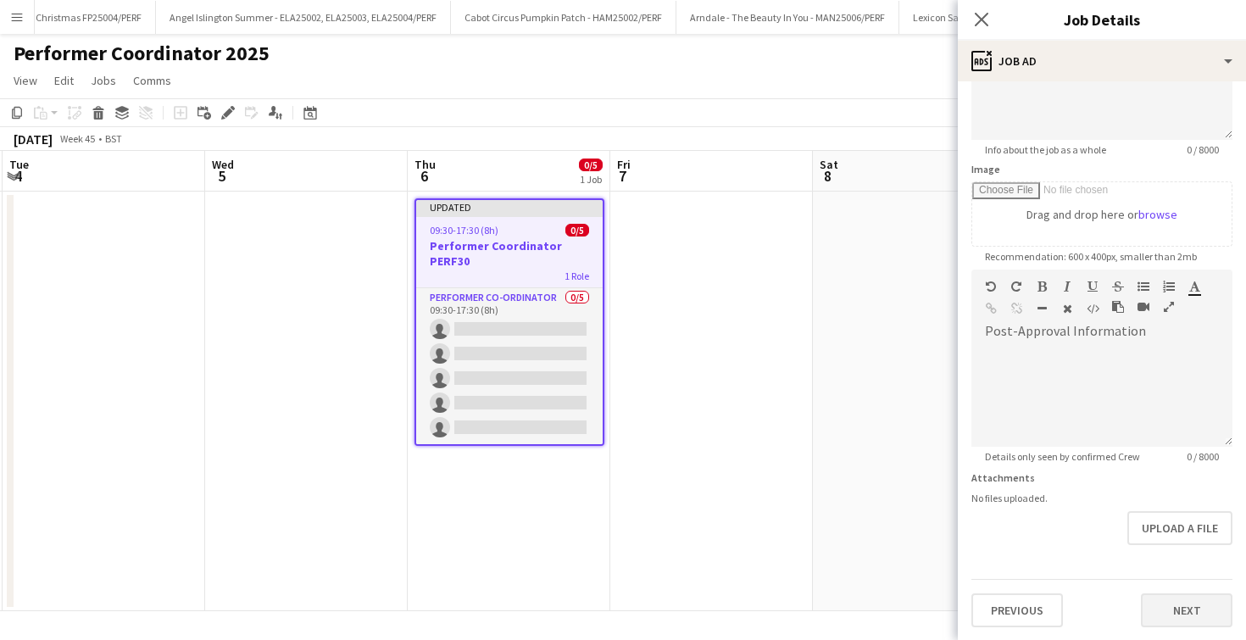
type input "**********"
click at [1206, 600] on button "Next" at bounding box center [1187, 610] width 92 height 34
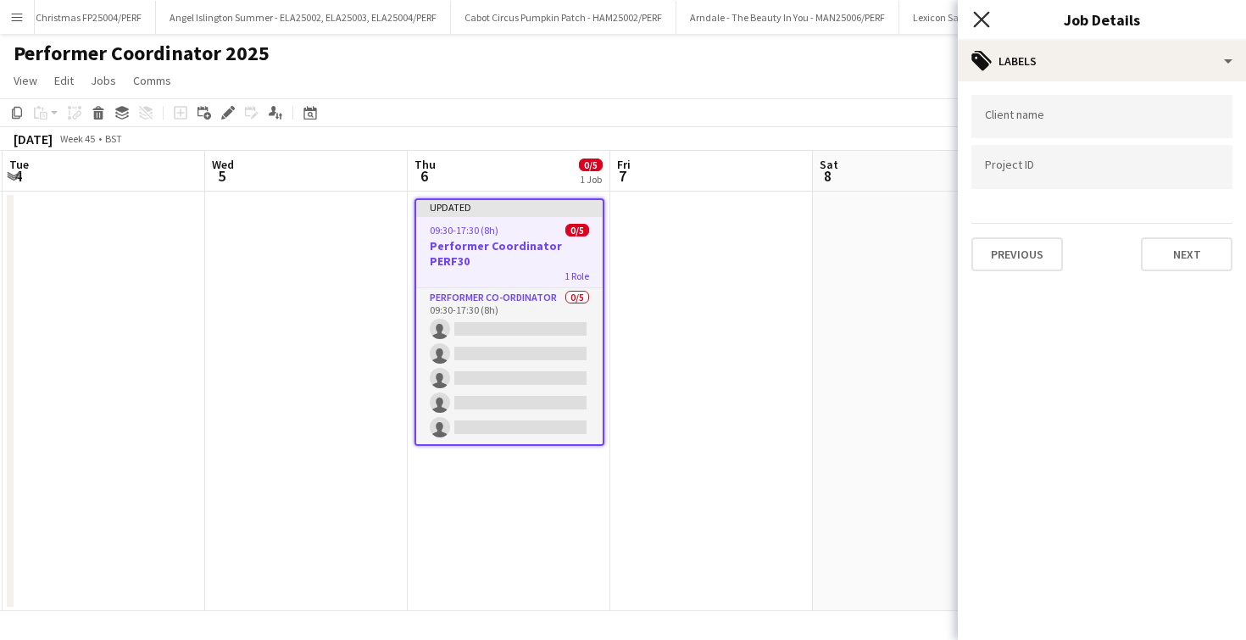
click at [985, 12] on icon "Close pop-in" at bounding box center [981, 19] width 16 height 16
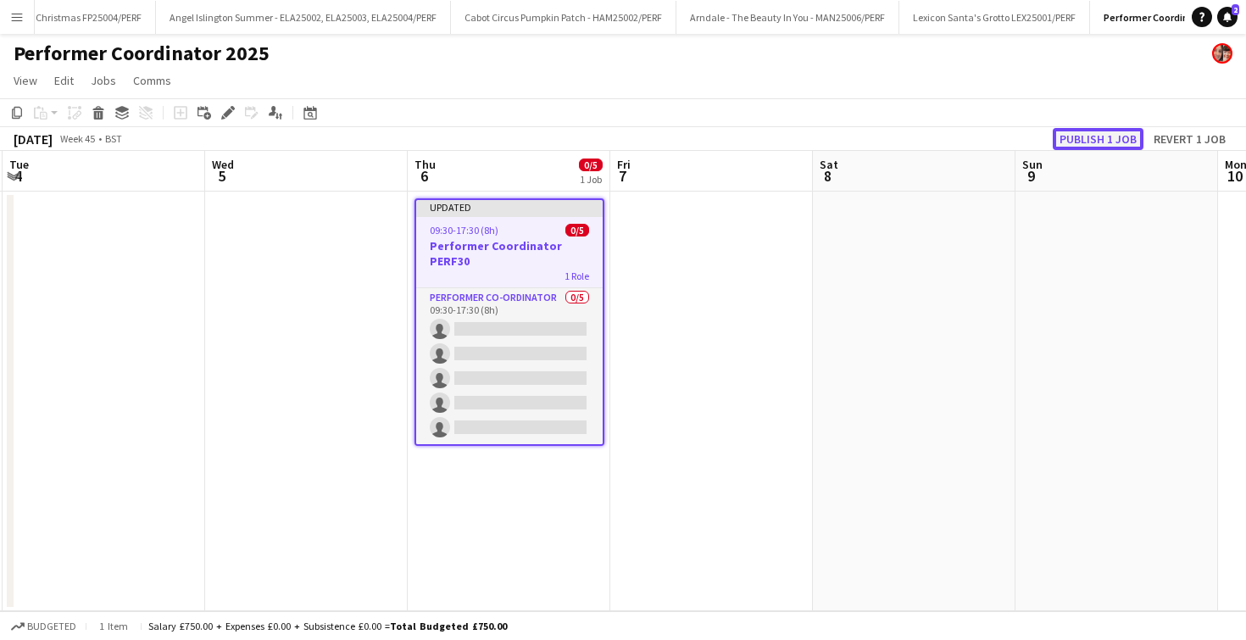
click at [1061, 144] on button "Publish 1 job" at bounding box center [1098, 139] width 91 height 22
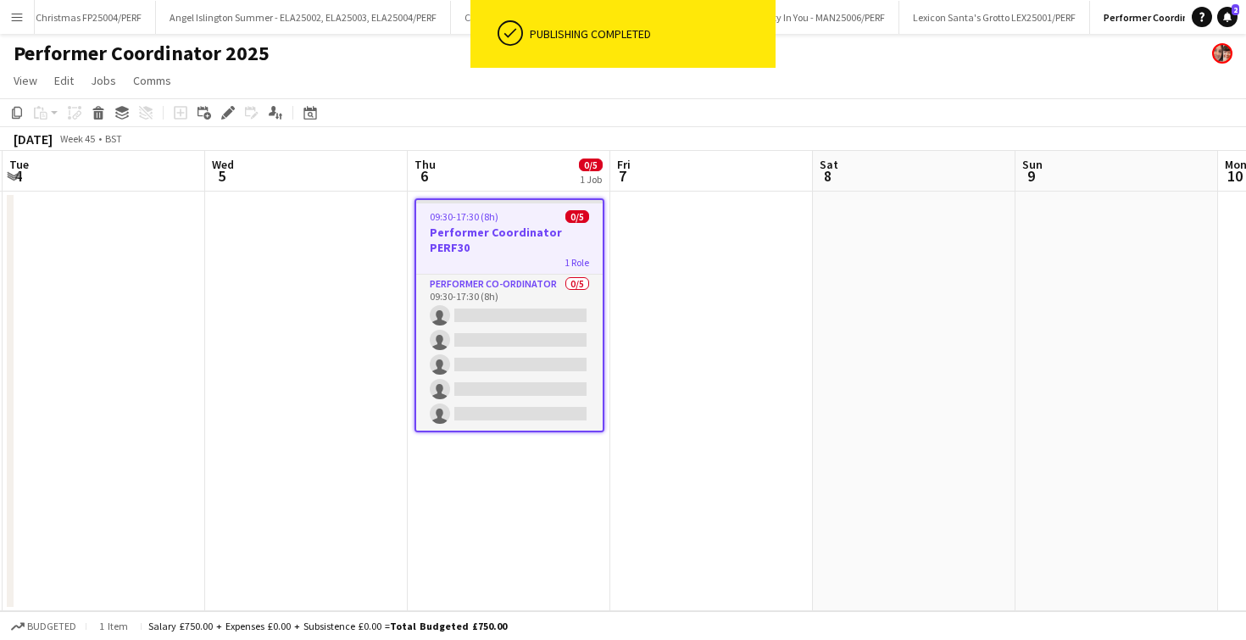
click at [515, 251] on h3 "Performer Coordinator PERF30" at bounding box center [509, 240] width 187 height 31
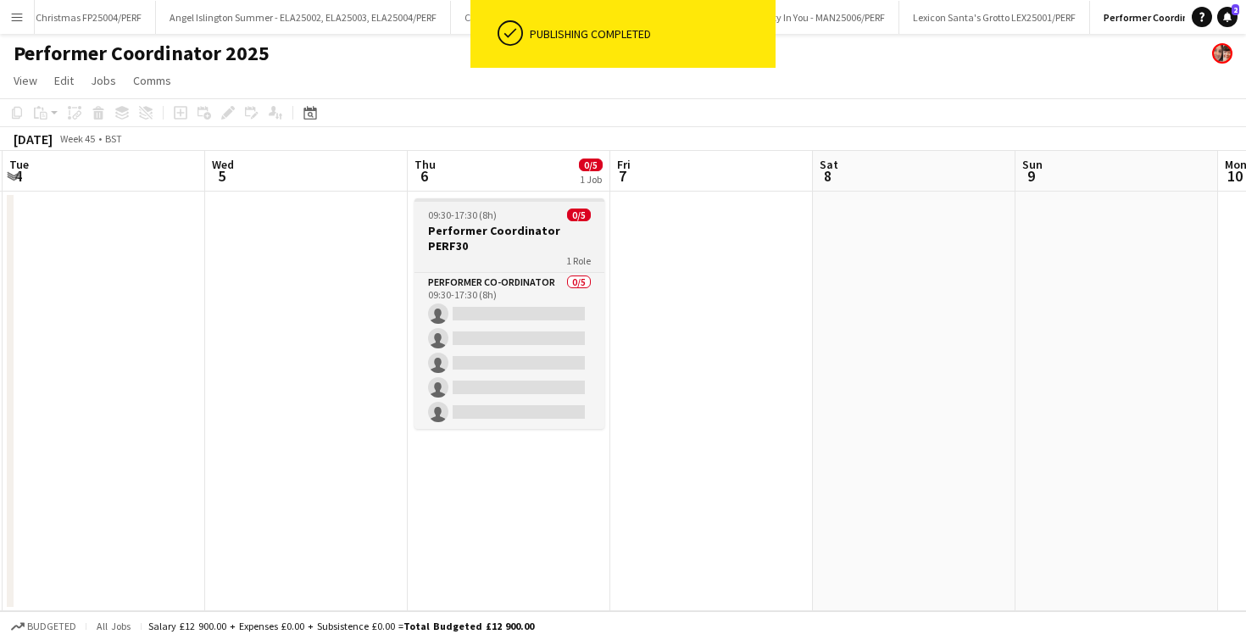
click at [465, 226] on h3 "Performer Coordinator PERF30" at bounding box center [510, 238] width 190 height 31
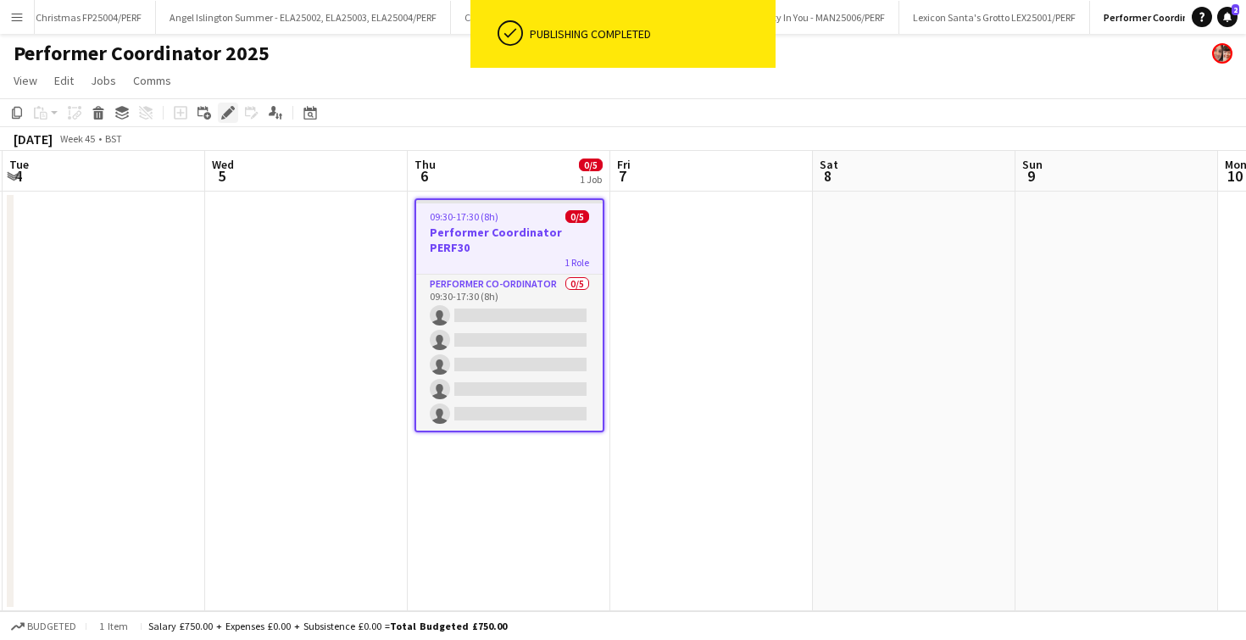
click at [229, 110] on icon at bounding box center [227, 113] width 9 height 9
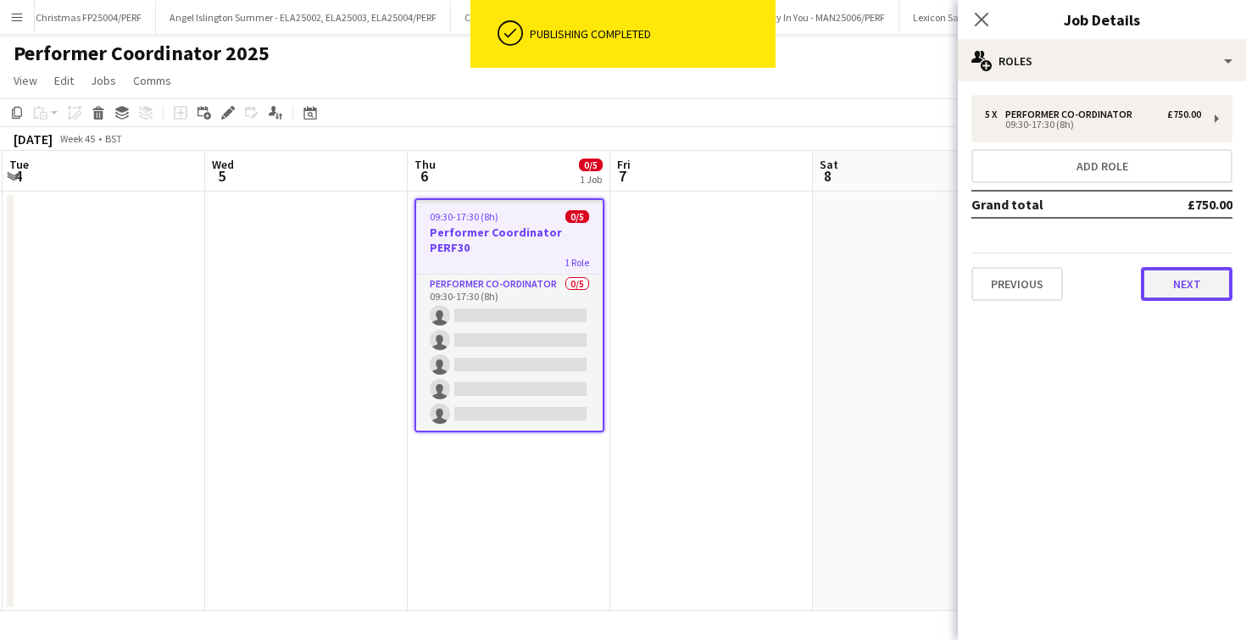
click at [1150, 287] on button "Next" at bounding box center [1187, 284] width 92 height 34
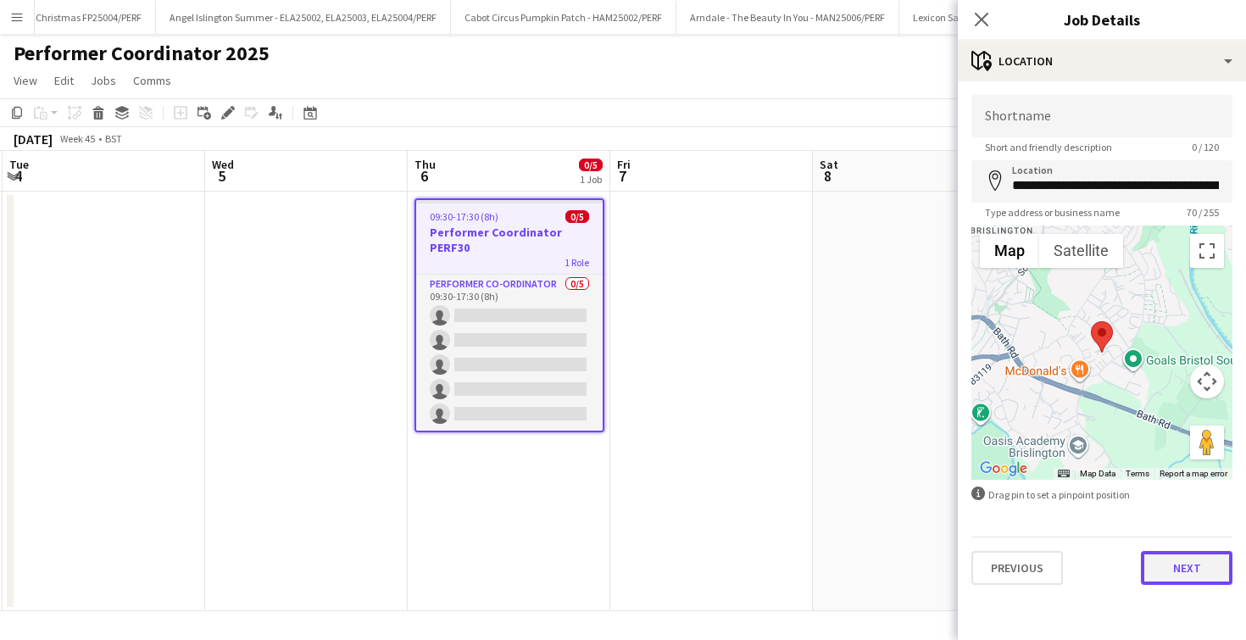
click at [1178, 576] on button "Next" at bounding box center [1187, 568] width 92 height 34
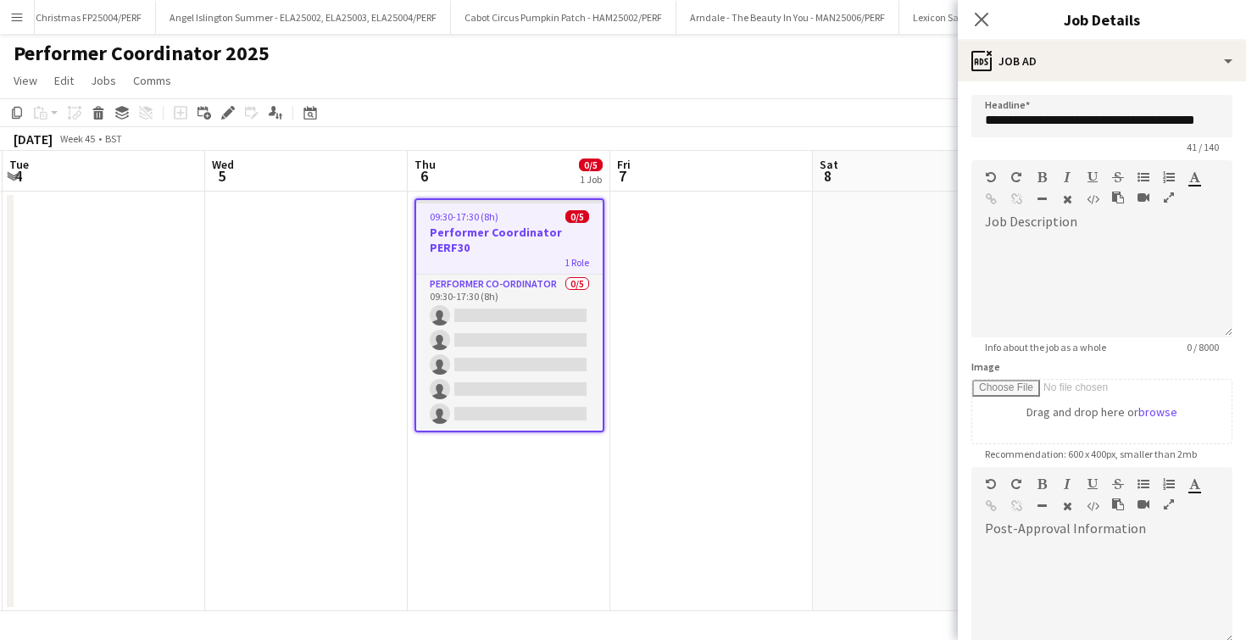
scroll to position [198, 0]
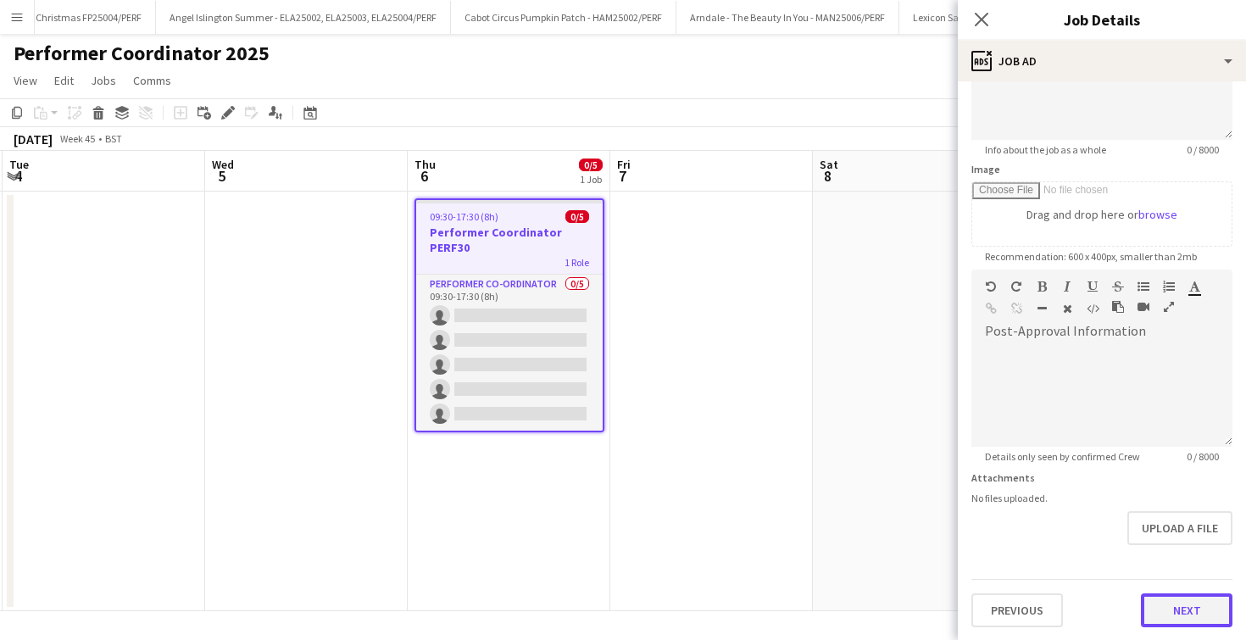
click at [1169, 618] on button "Next" at bounding box center [1187, 610] width 92 height 34
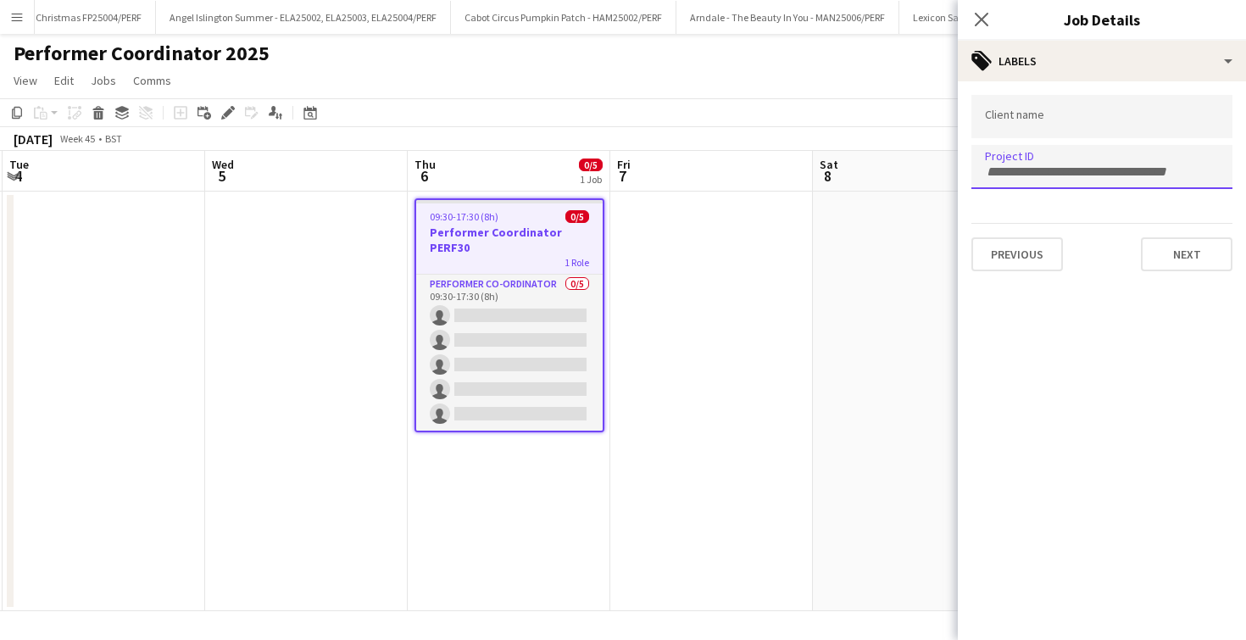
click at [1085, 182] on div at bounding box center [1102, 166] width 261 height 43
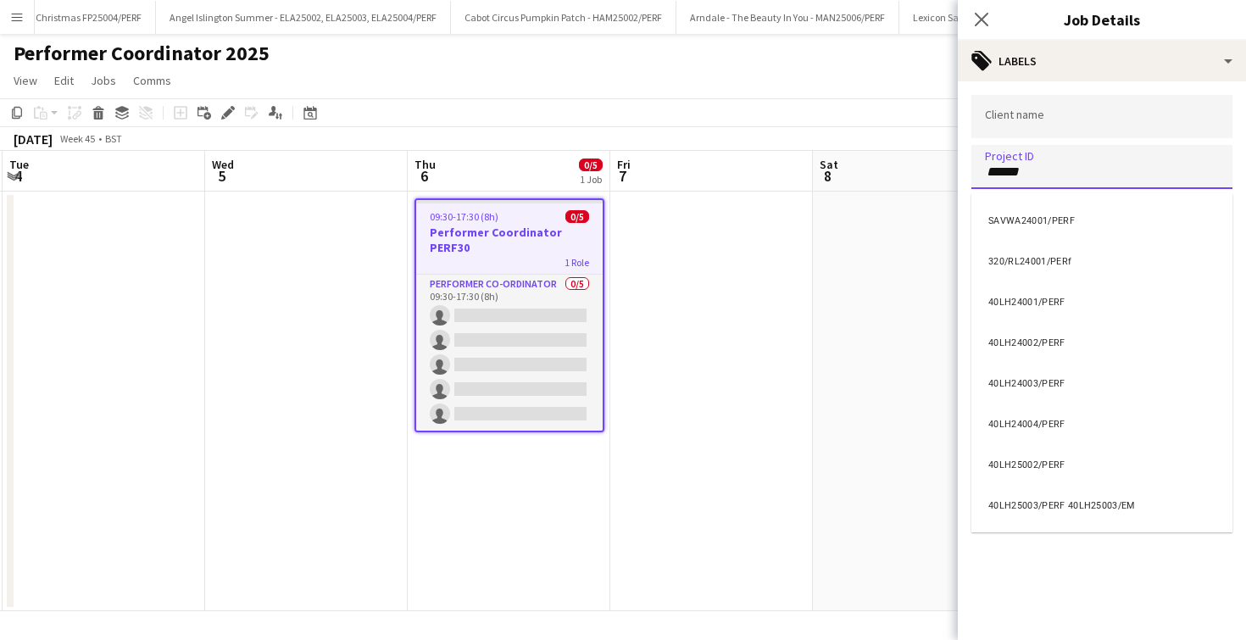
type input "******"
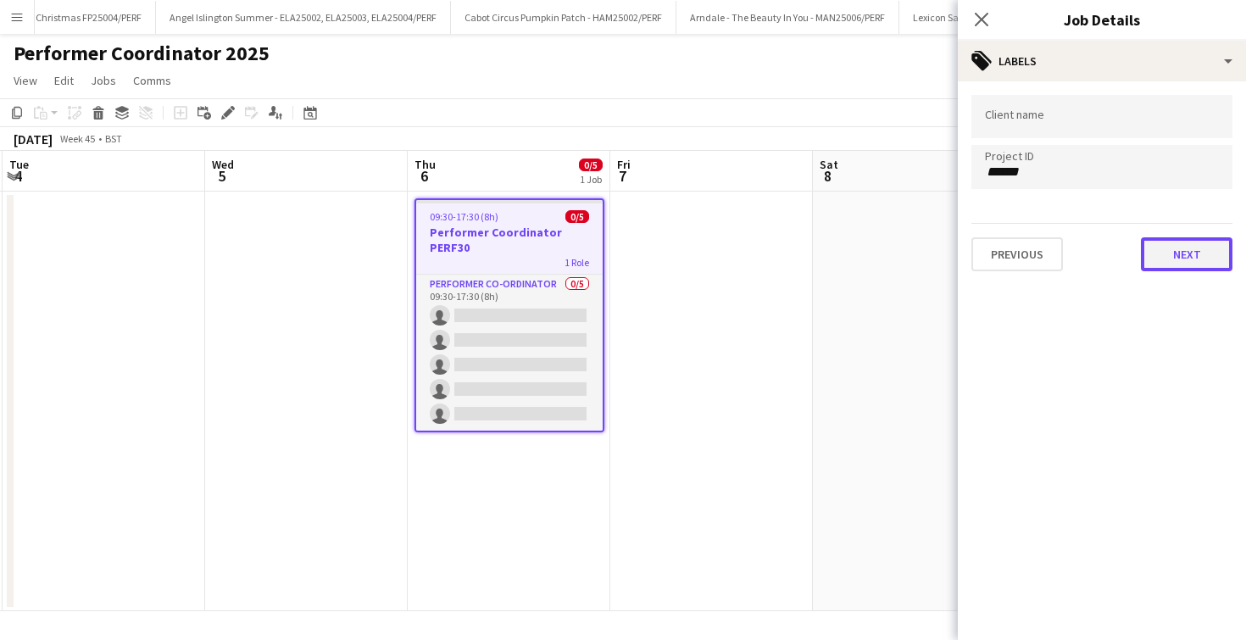
click at [1172, 250] on button "Next" at bounding box center [1187, 254] width 92 height 34
type input "*******"
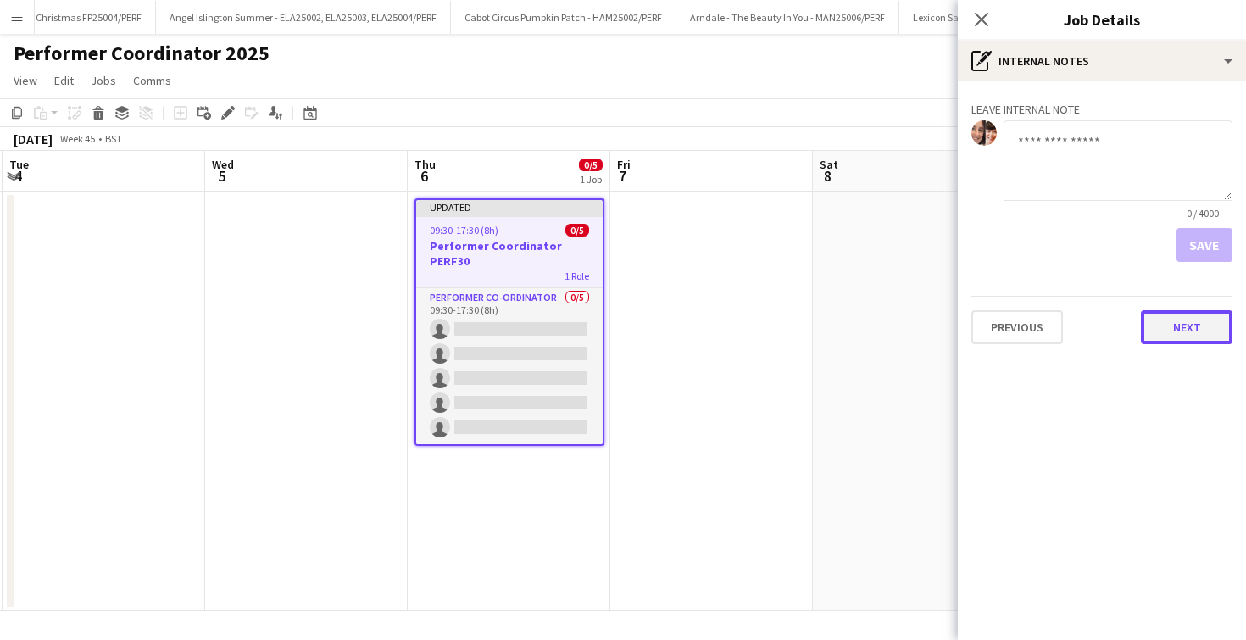
click at [1171, 312] on button "Next" at bounding box center [1187, 327] width 92 height 34
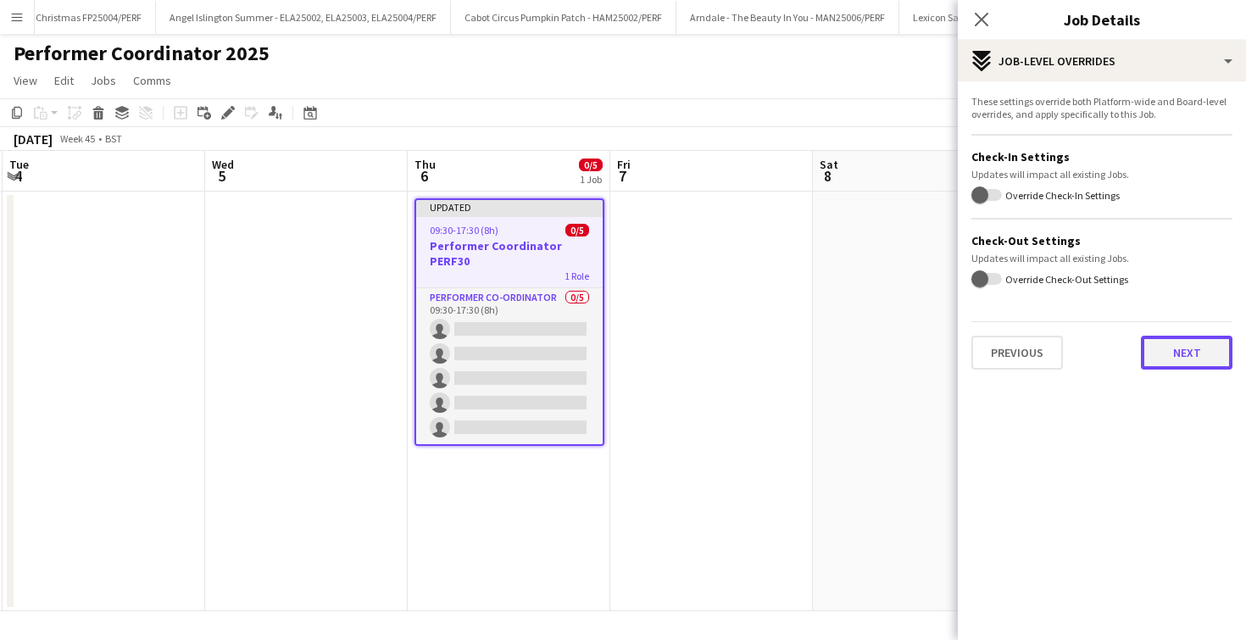
click at [1174, 359] on button "Next" at bounding box center [1187, 353] width 92 height 34
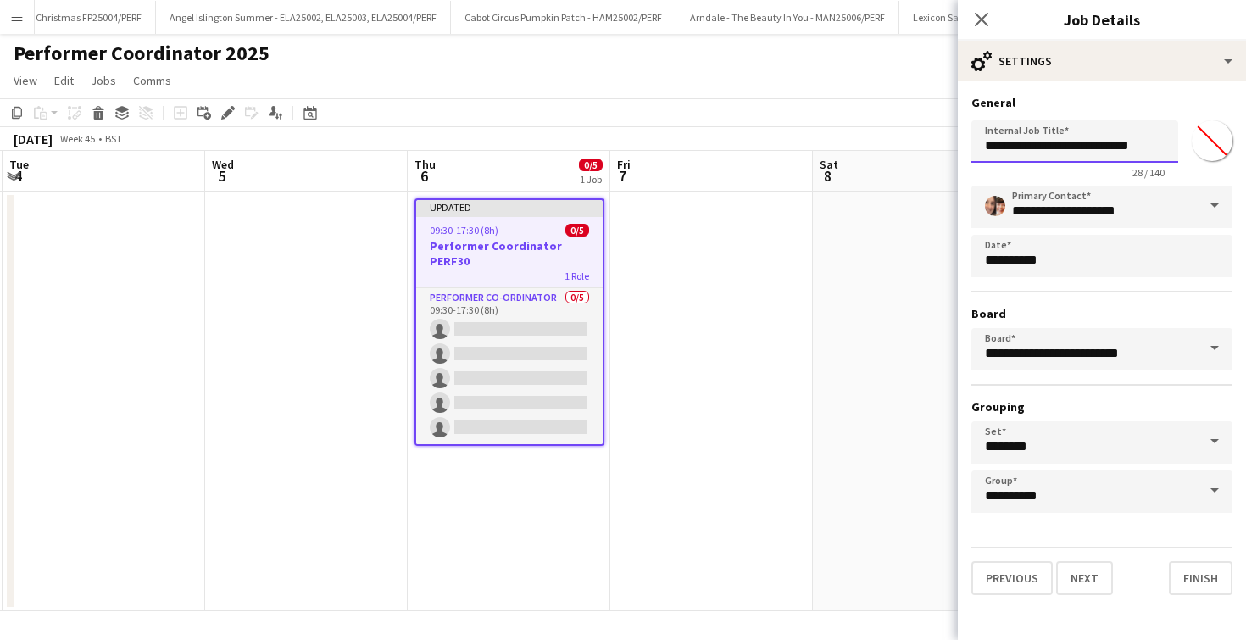
click at [1158, 122] on input "**********" at bounding box center [1075, 141] width 207 height 42
click at [1158, 131] on input "**********" at bounding box center [1075, 141] width 207 height 42
click at [1159, 148] on input "**********" at bounding box center [1075, 141] width 207 height 42
click at [1083, 139] on input "**********" at bounding box center [1075, 141] width 207 height 42
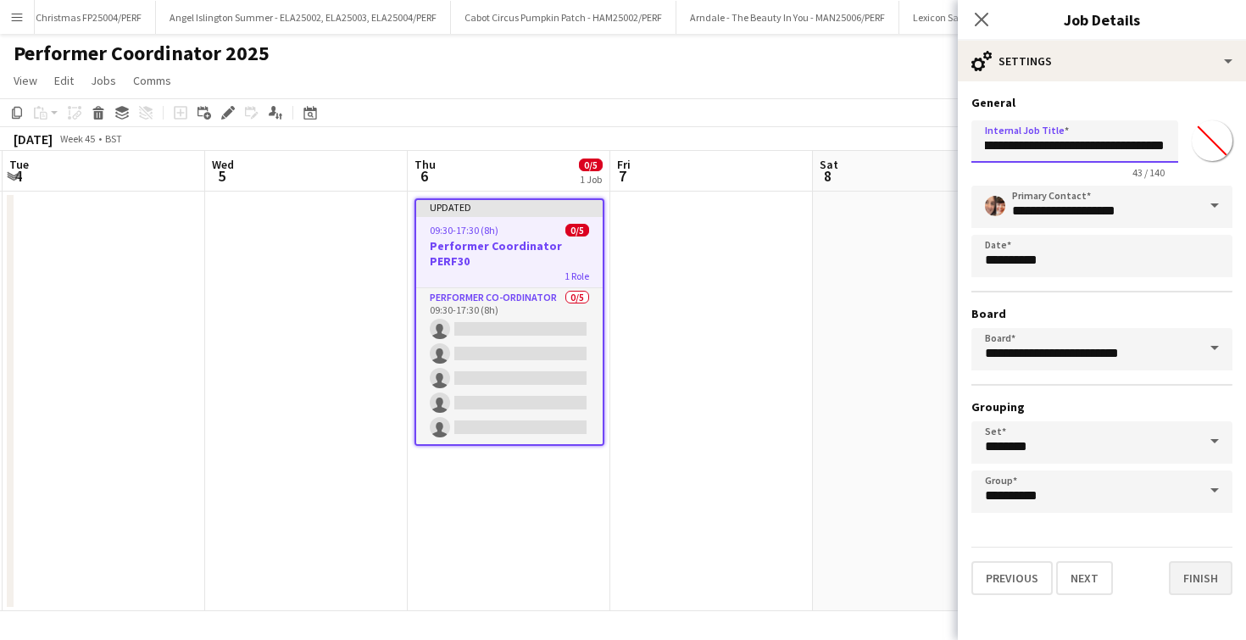
type input "**********"
click at [1181, 580] on button "Finish" at bounding box center [1201, 578] width 64 height 34
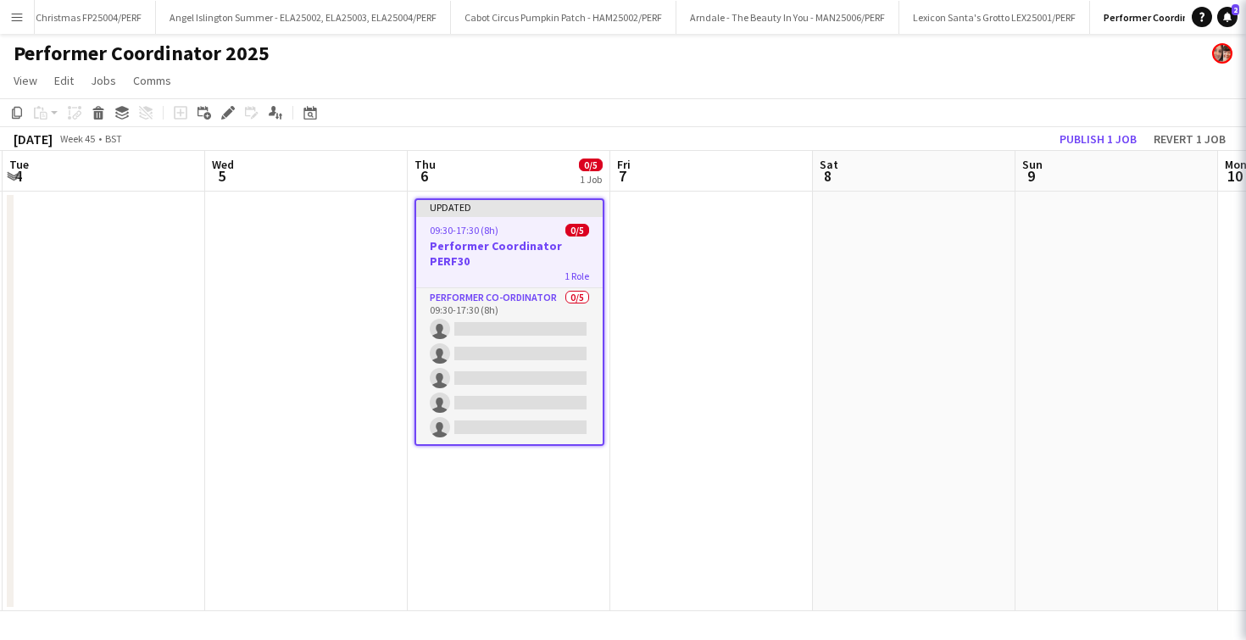
scroll to position [0, 0]
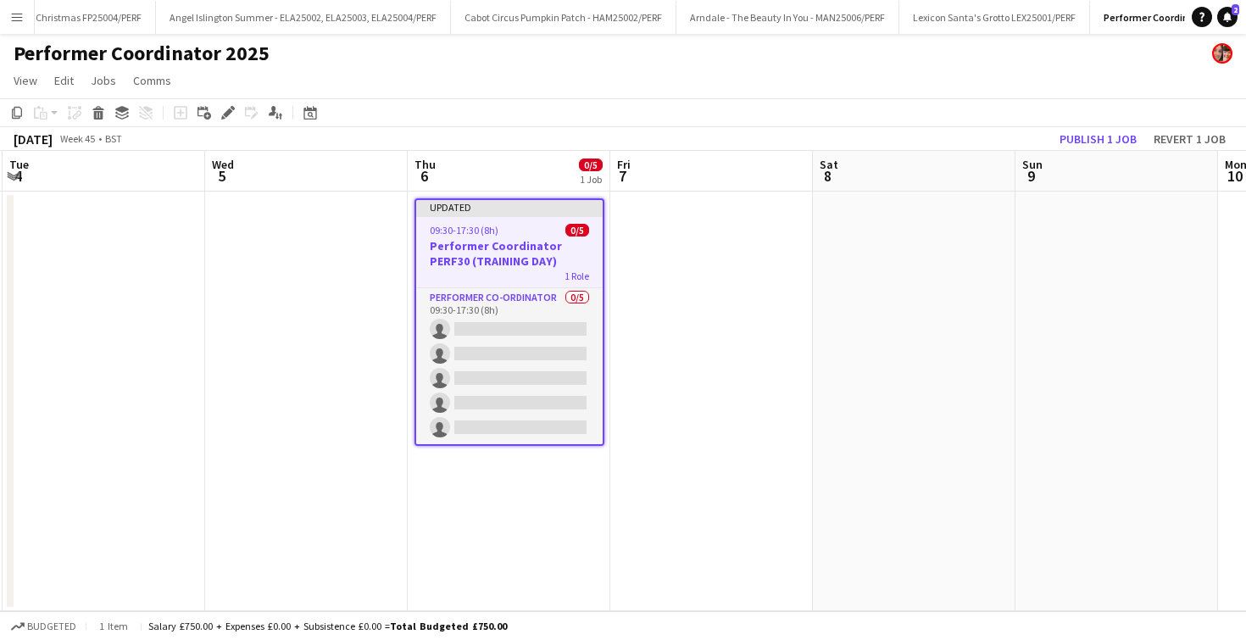
click at [699, 307] on app-date-cell at bounding box center [711, 402] width 203 height 420
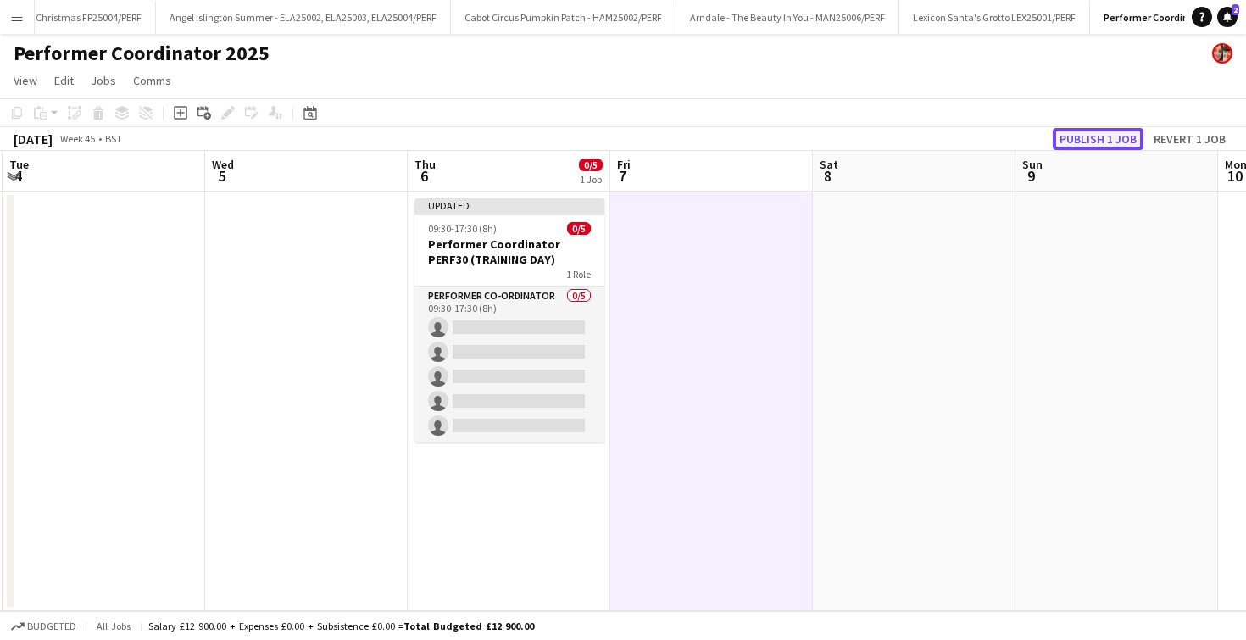
click at [1069, 136] on button "Publish 1 job" at bounding box center [1098, 139] width 91 height 22
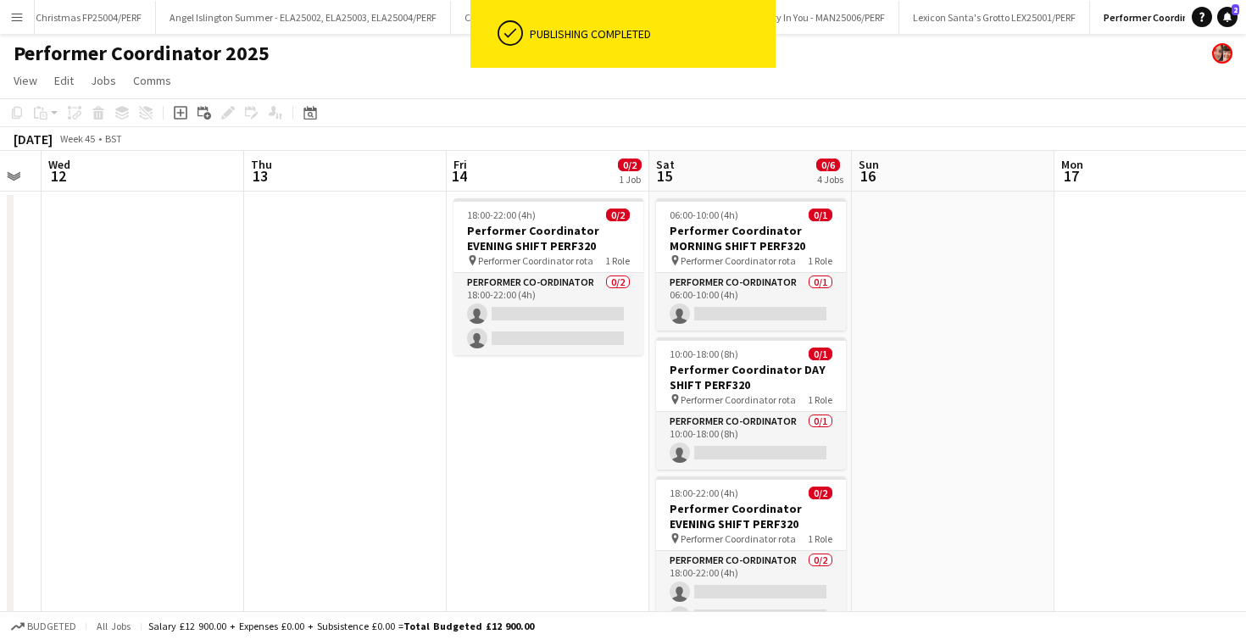
scroll to position [0, 581]
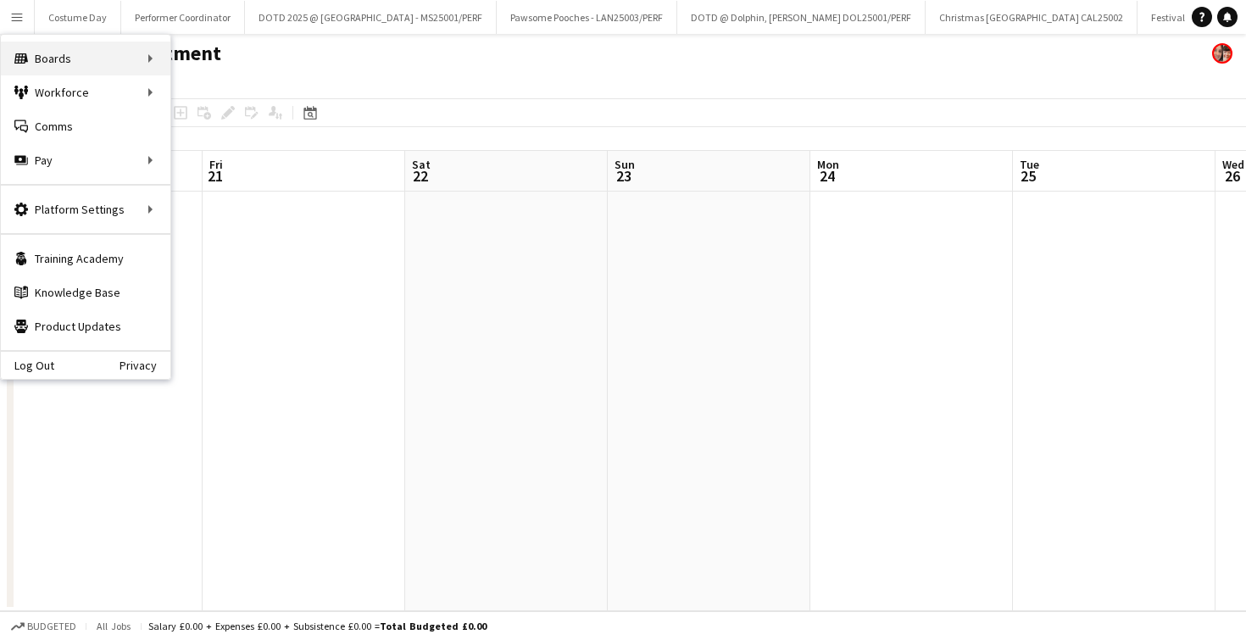
scroll to position [0, 537]
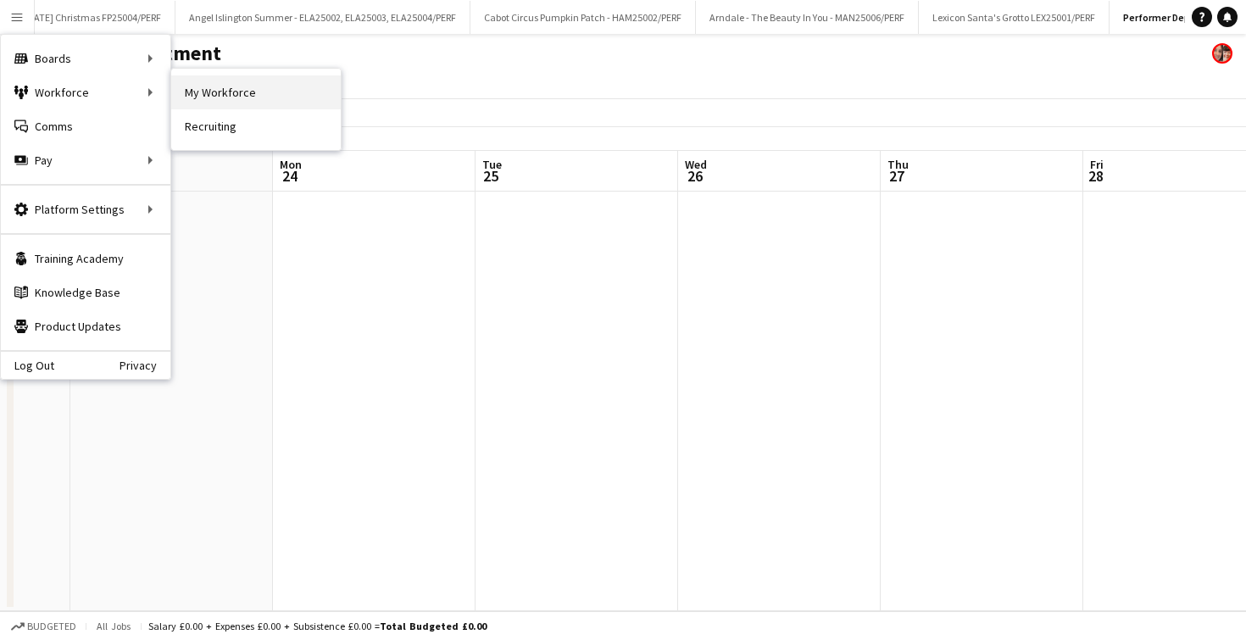
click at [201, 84] on link "My Workforce" at bounding box center [256, 92] width 170 height 34
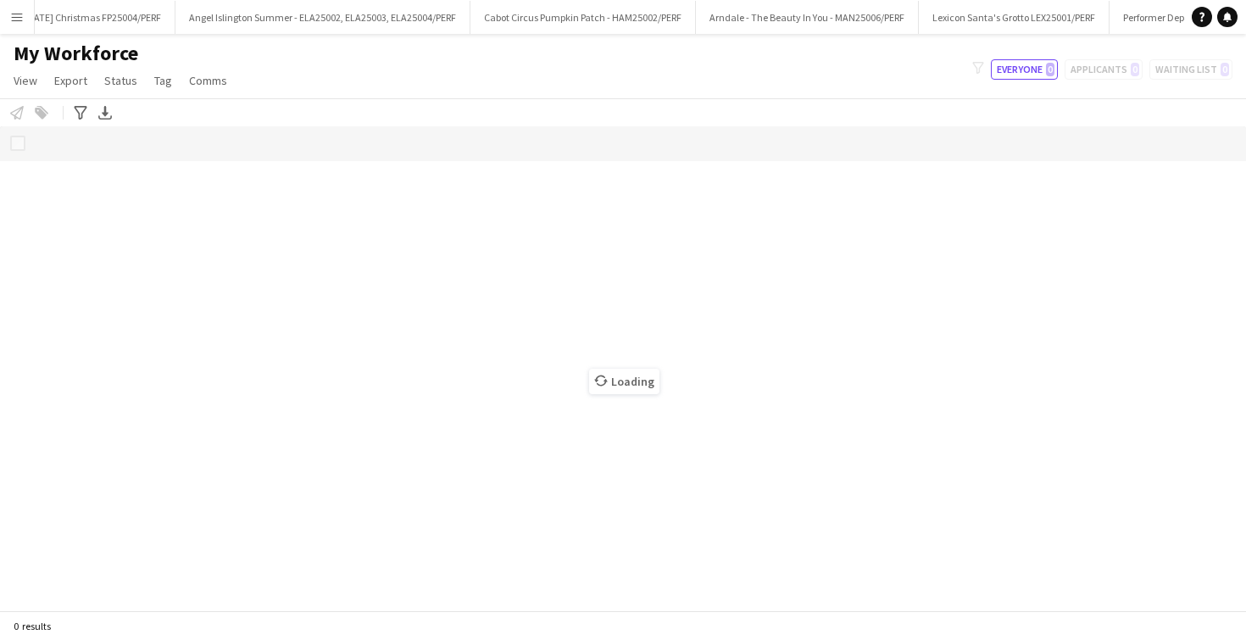
scroll to position [0, 1185]
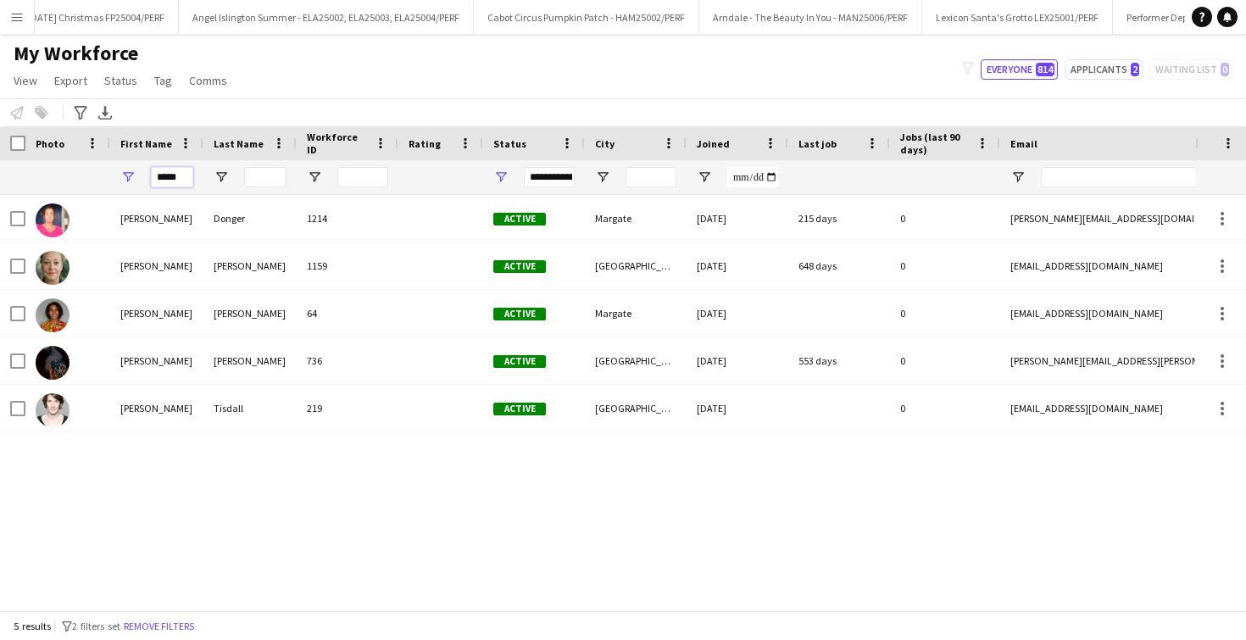
click at [180, 175] on input "*****" at bounding box center [172, 177] width 42 height 20
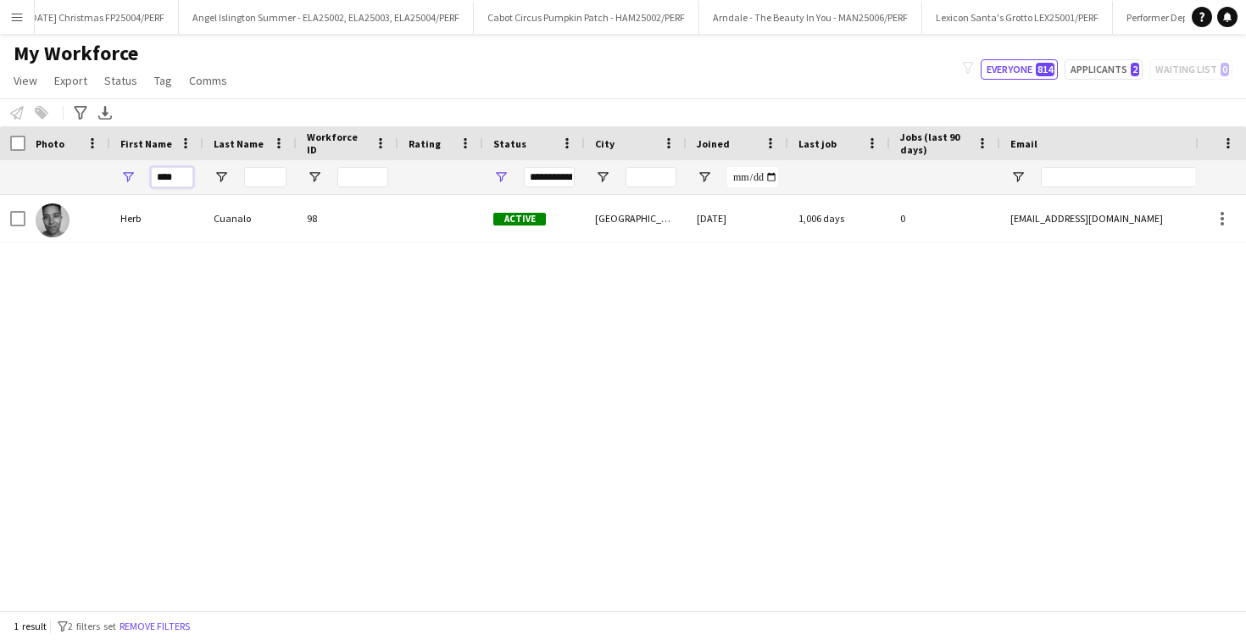
type input "****"
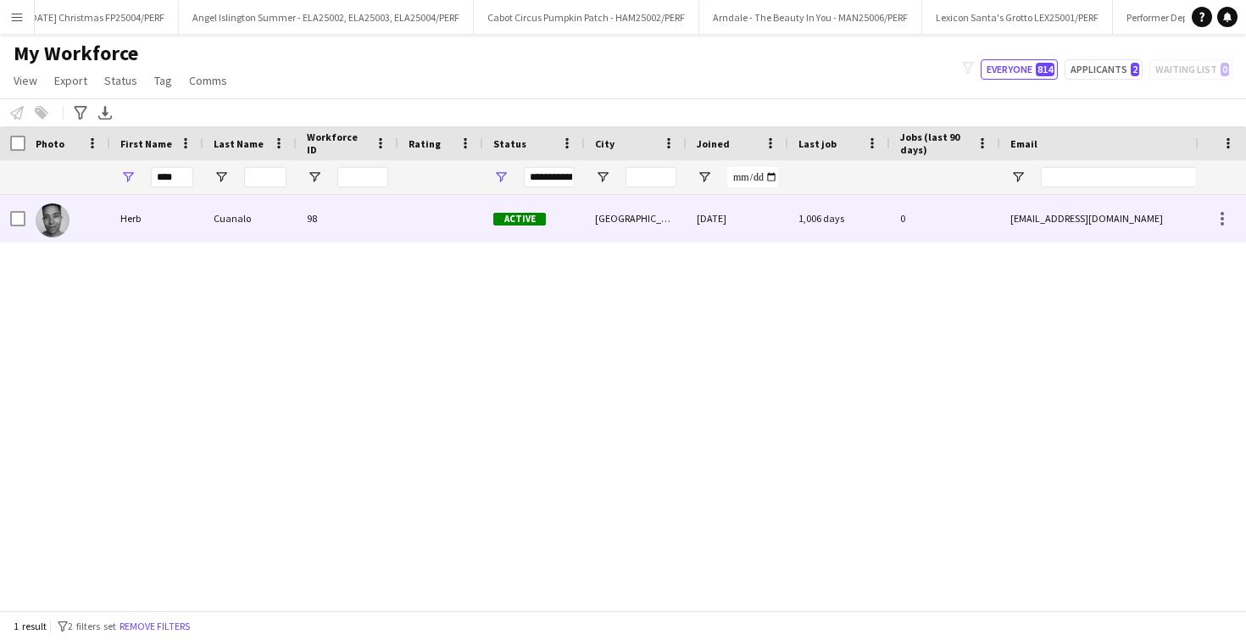
click at [175, 223] on div "Herb" at bounding box center [156, 218] width 93 height 47
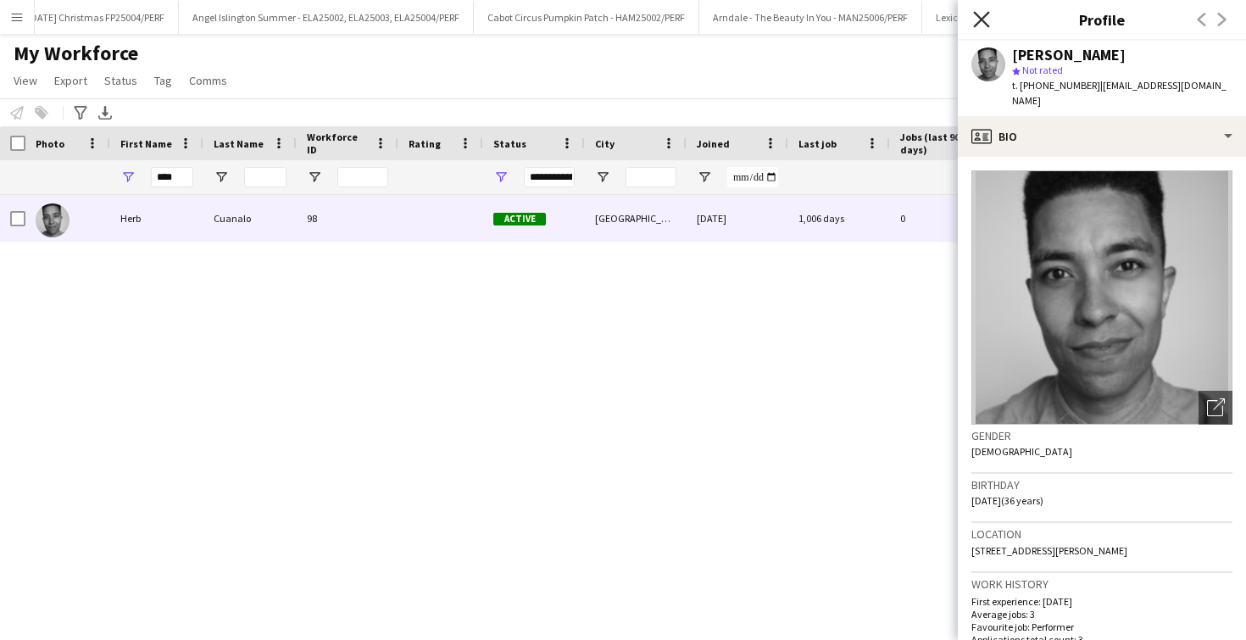
click at [977, 16] on icon "Close pop-in" at bounding box center [981, 19] width 16 height 16
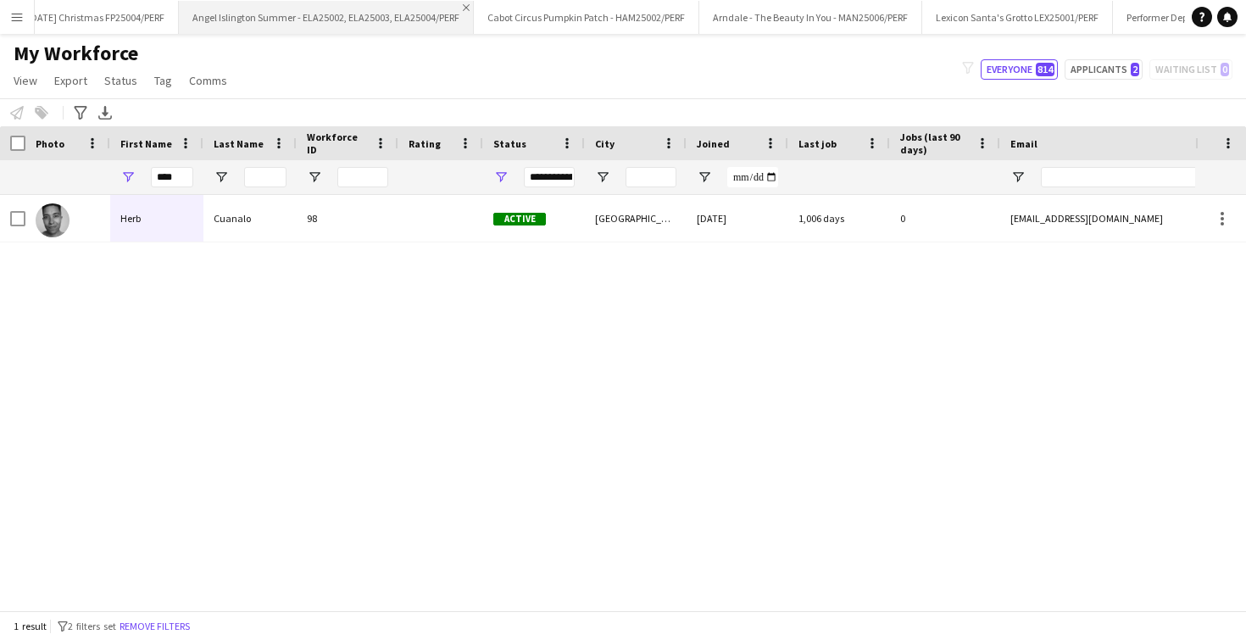
click at [463, 4] on app-icon "Close" at bounding box center [466, 7] width 7 height 7
click at [299, 9] on button "Festival Place [DATE] Christmas FP25004/PERF Close" at bounding box center [360, 17] width 226 height 33
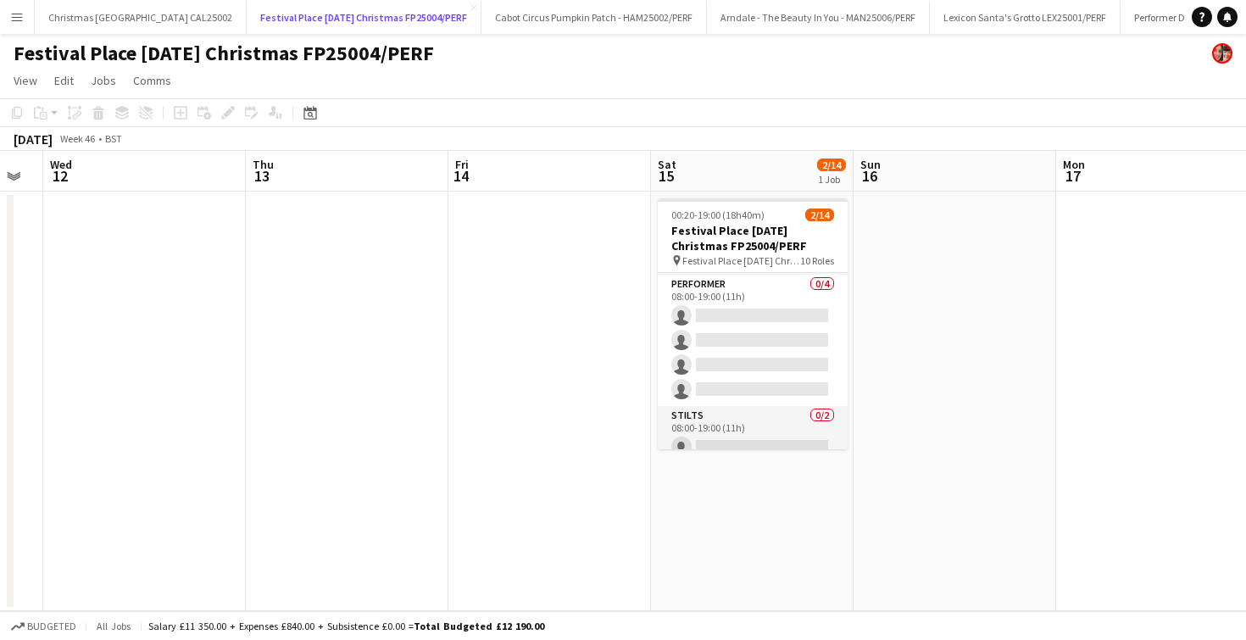
scroll to position [283, 0]
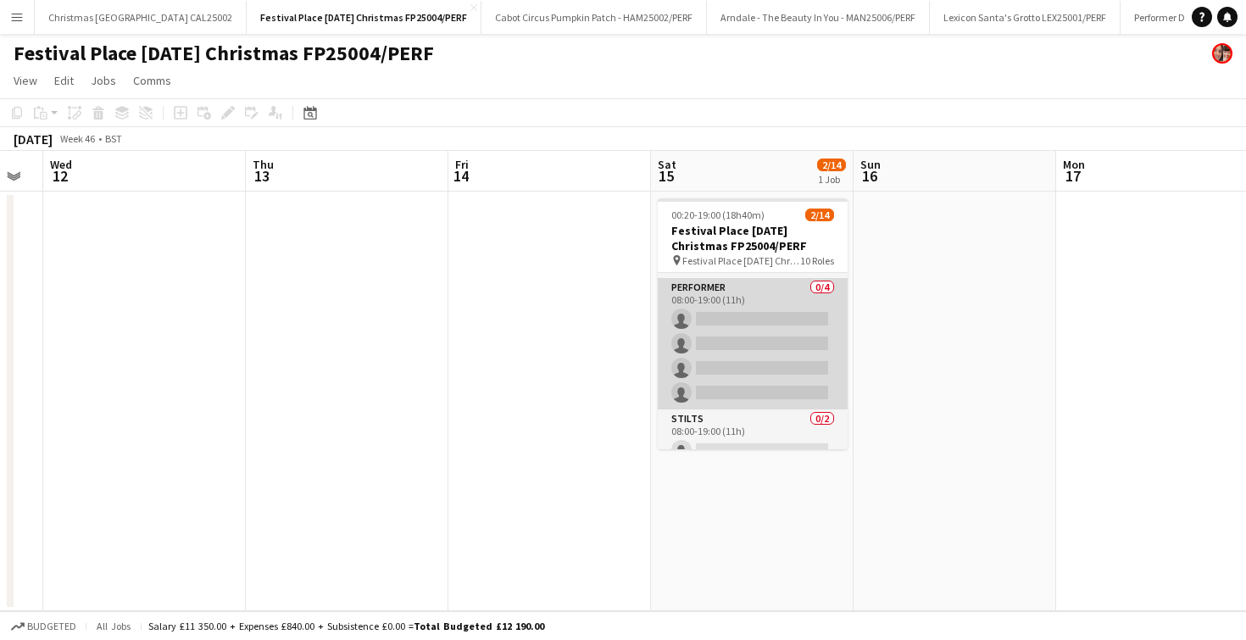
click at [748, 332] on app-card-role "Performer 0/4 08:00-19:00 (11h) single-neutral-actions single-neutral-actions s…" at bounding box center [753, 343] width 190 height 131
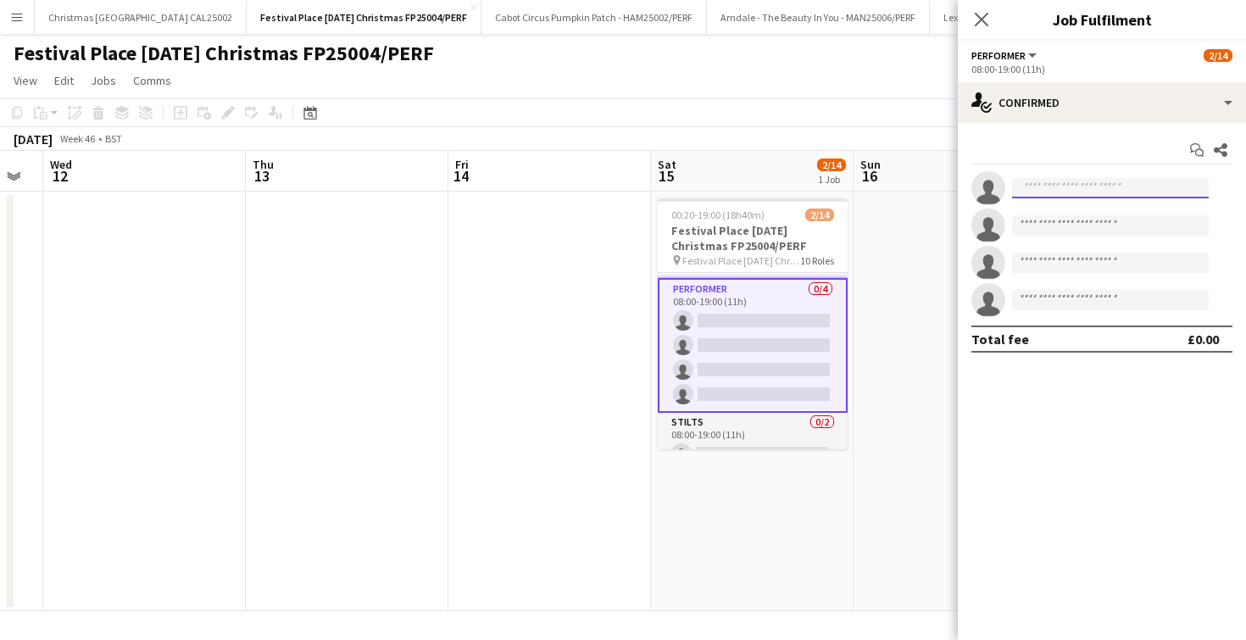
click at [1059, 195] on input at bounding box center [1110, 188] width 197 height 20
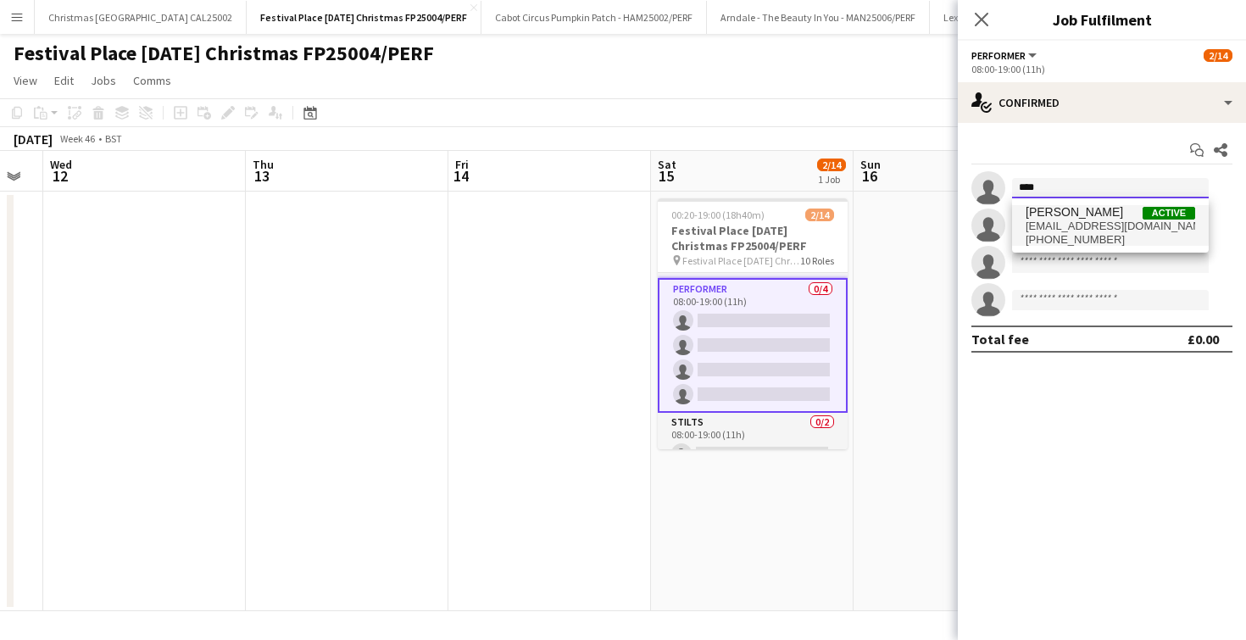
type input "****"
click at [1061, 207] on span "[PERSON_NAME]" at bounding box center [1074, 212] width 97 height 14
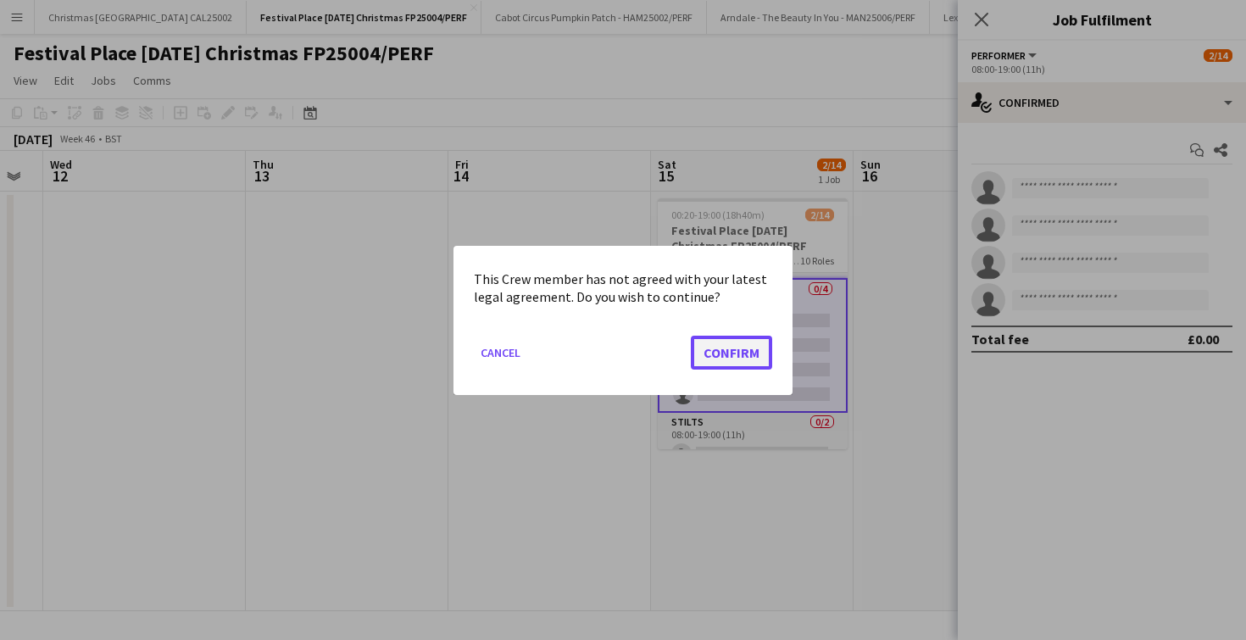
click at [755, 349] on button "Confirm" at bounding box center [731, 352] width 81 height 34
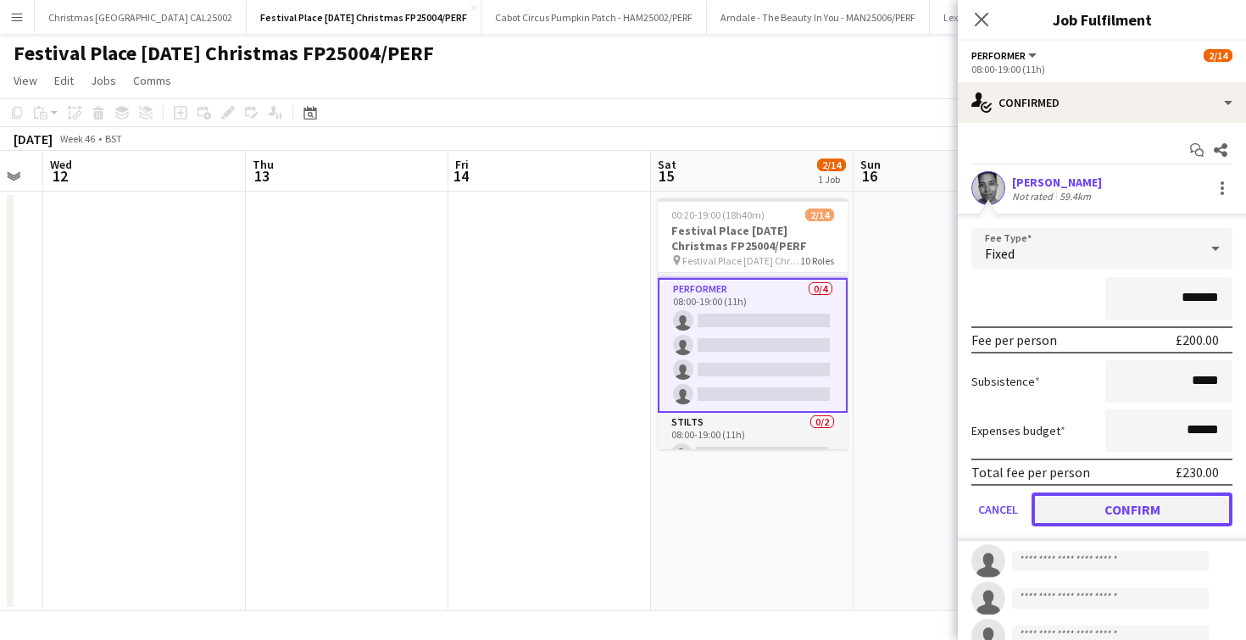
click at [1073, 515] on button "Confirm" at bounding box center [1132, 510] width 201 height 34
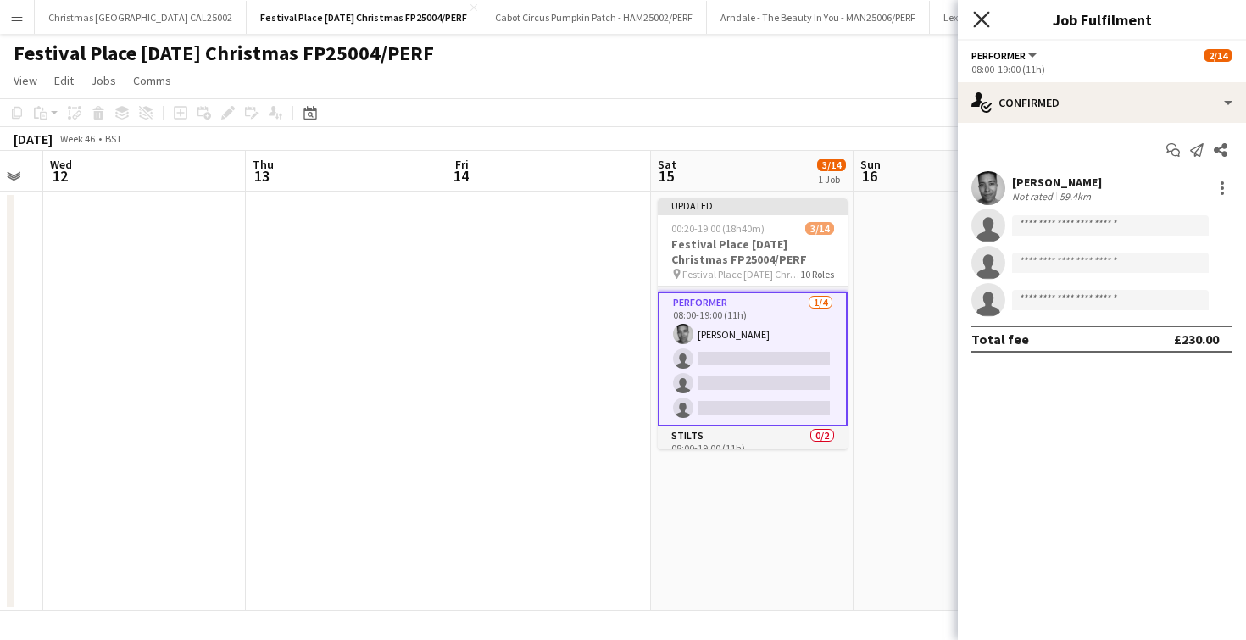
click at [988, 16] on icon "Close pop-in" at bounding box center [981, 19] width 16 height 16
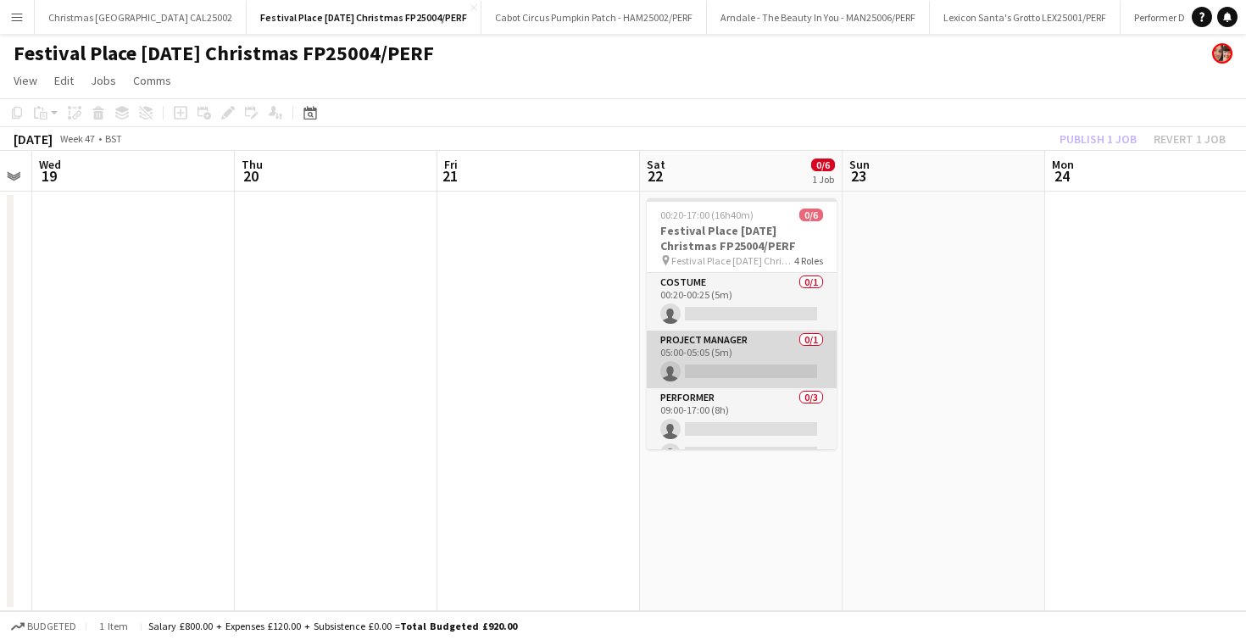
scroll to position [71, 0]
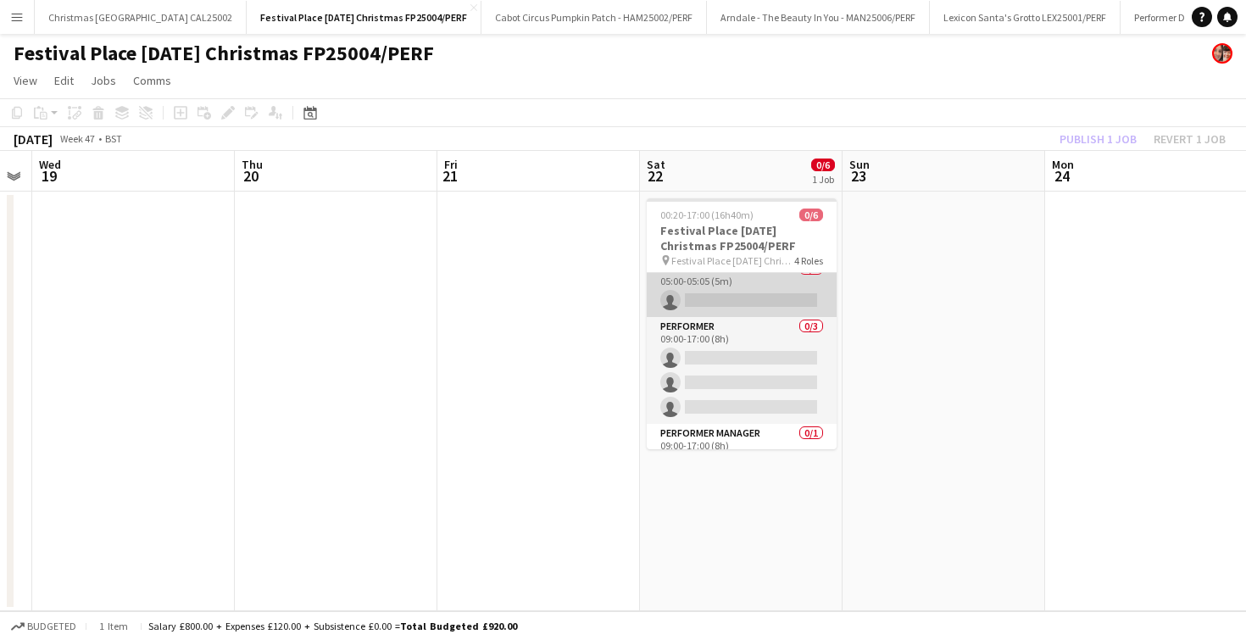
click at [736, 365] on app-card-role "Performer 0/3 09:00-17:00 (8h) single-neutral-actions single-neutral-actions si…" at bounding box center [742, 370] width 190 height 107
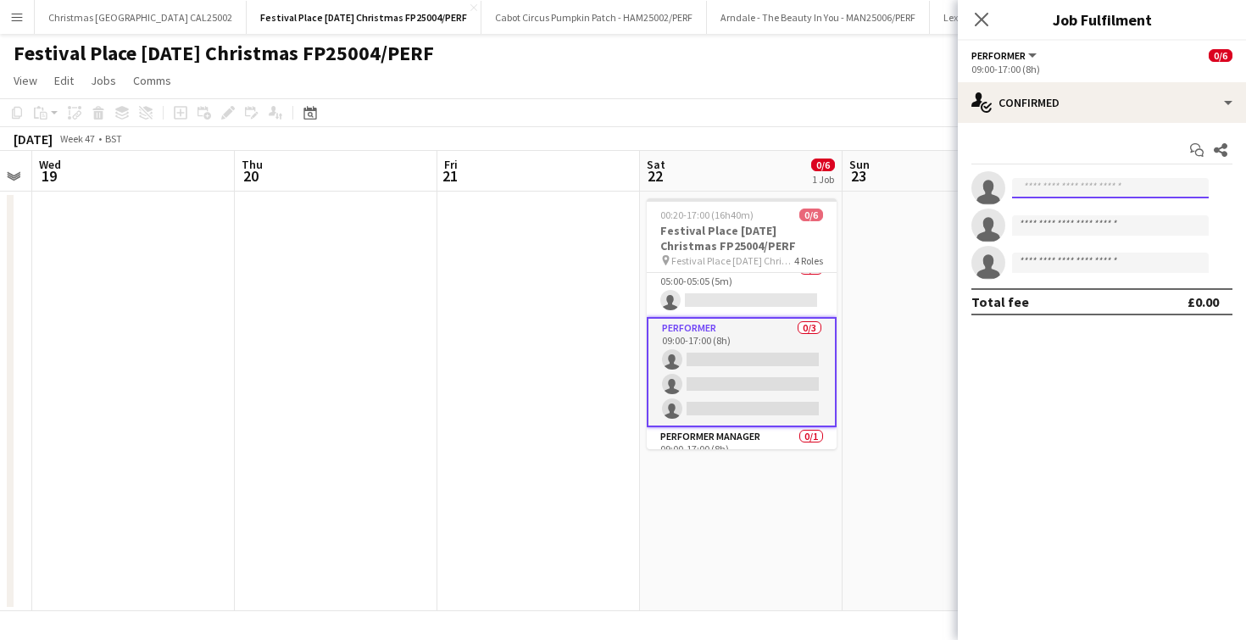
click at [1039, 193] on input at bounding box center [1110, 188] width 197 height 20
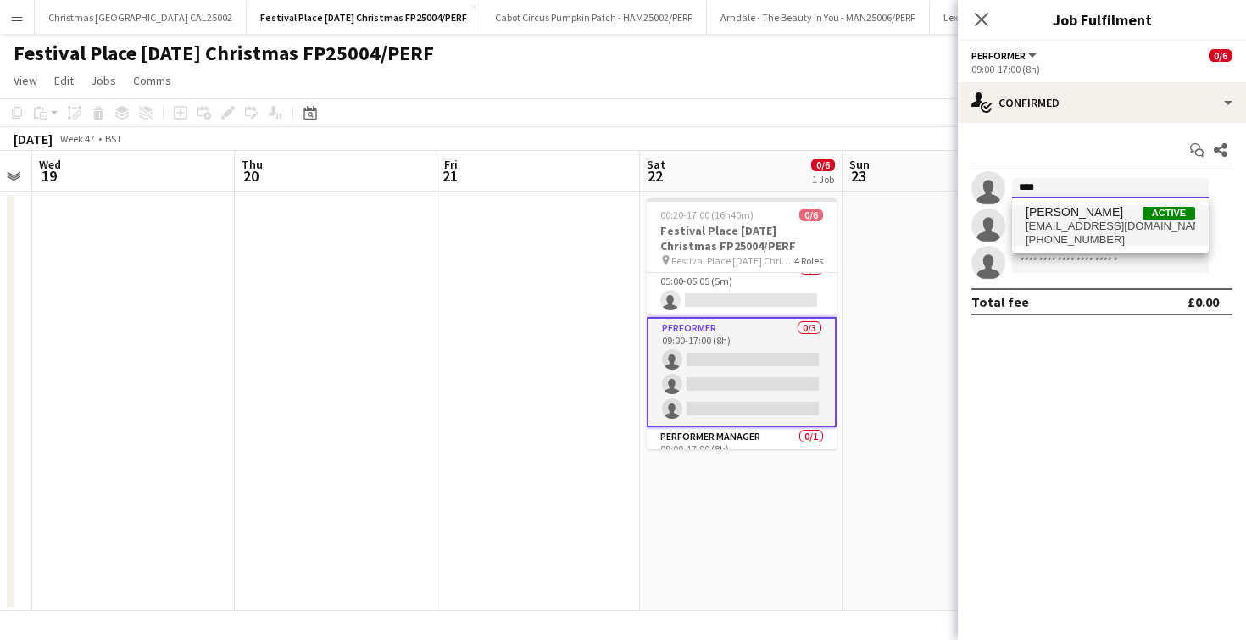
type input "****"
click at [1034, 217] on span "[PERSON_NAME]" at bounding box center [1074, 212] width 97 height 14
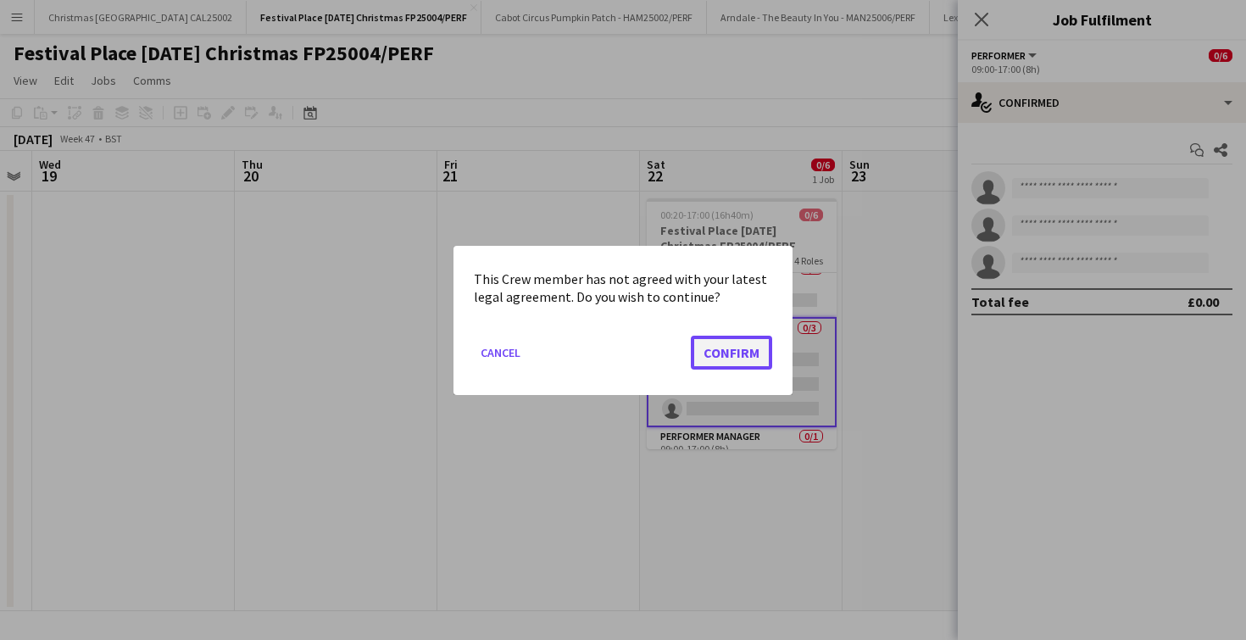
click at [750, 359] on button "Confirm" at bounding box center [731, 352] width 81 height 34
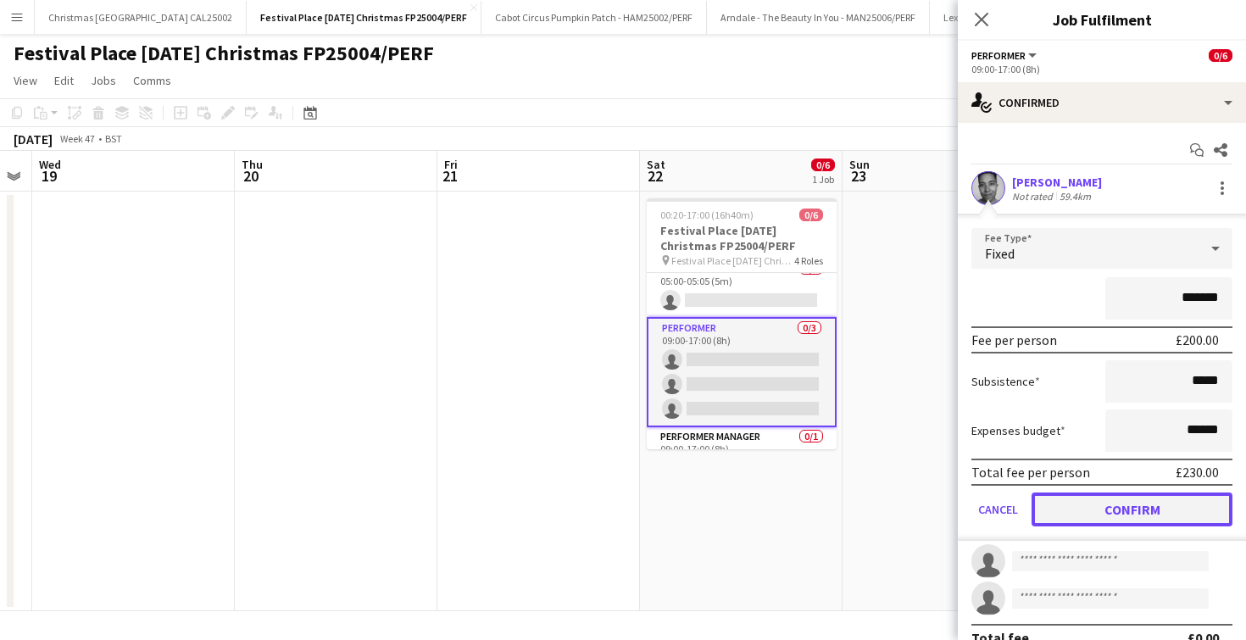
click at [1061, 519] on button "Confirm" at bounding box center [1132, 510] width 201 height 34
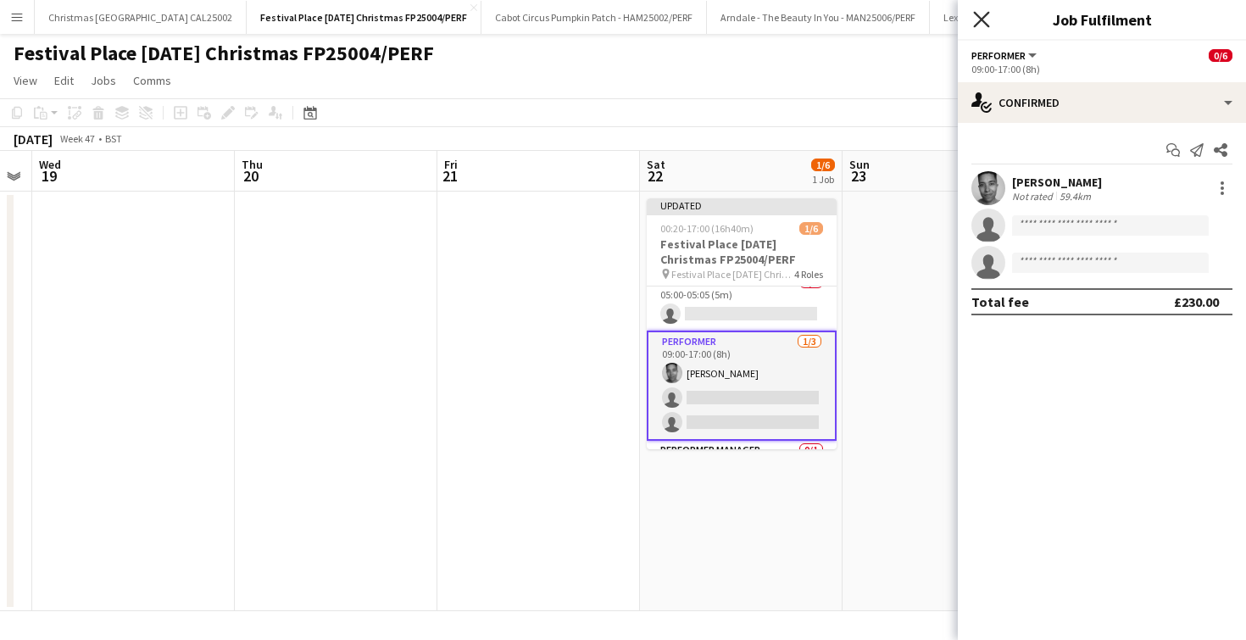
click at [988, 14] on icon at bounding box center [981, 19] width 16 height 16
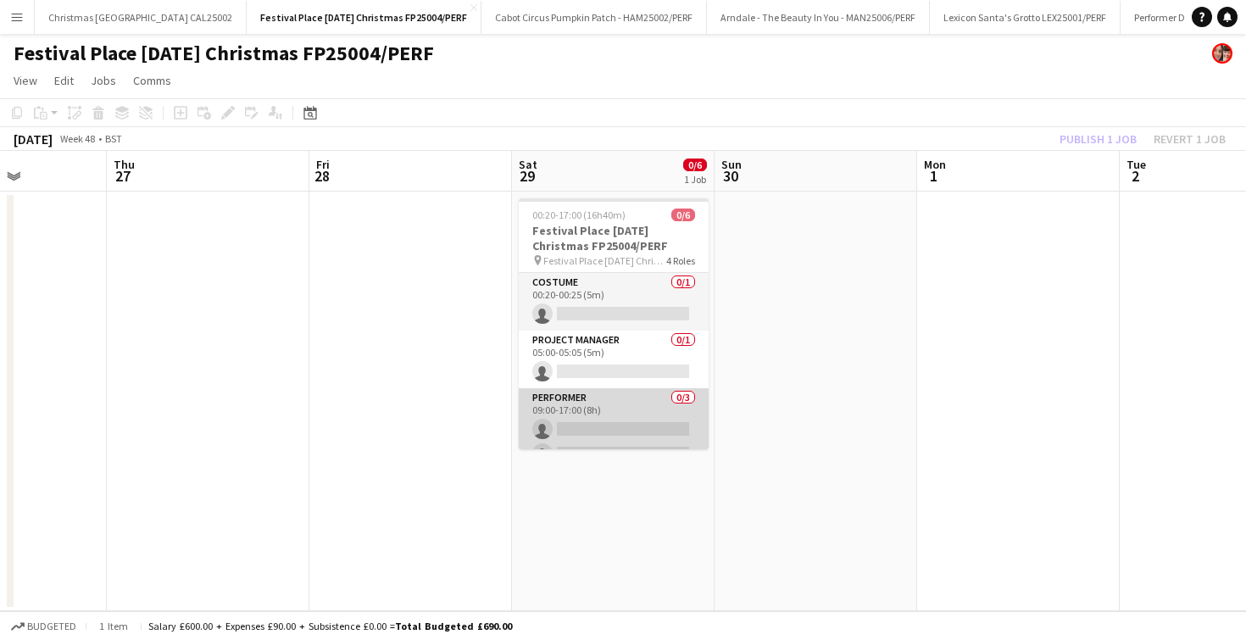
scroll to position [85, 0]
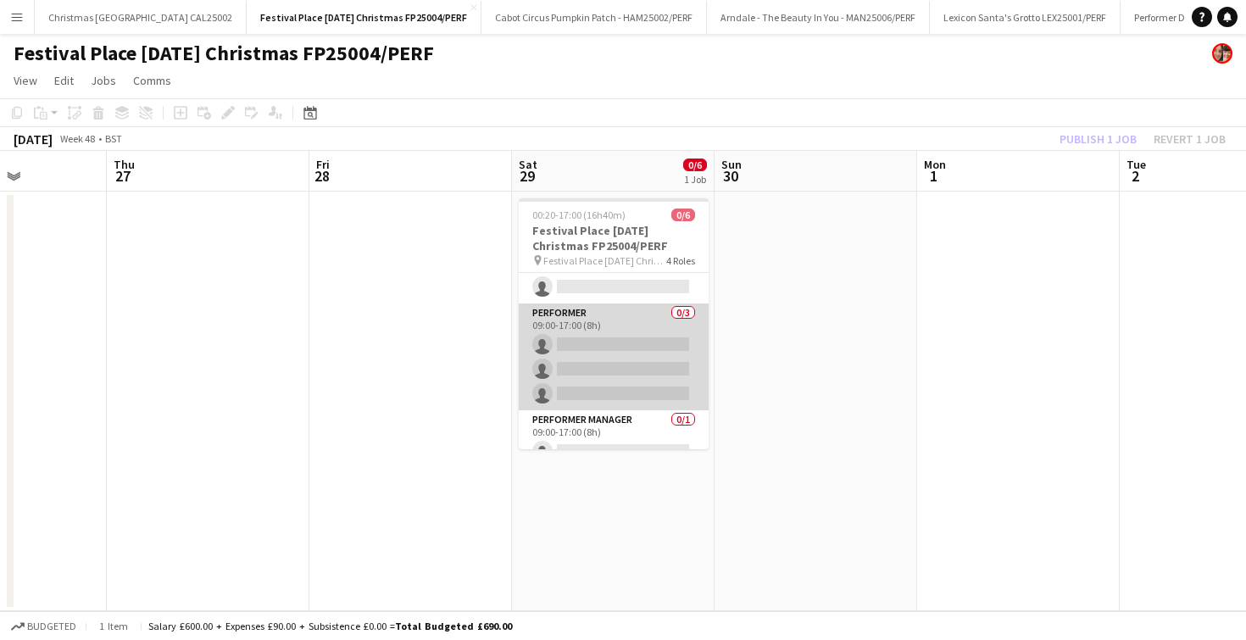
click at [638, 336] on app-card-role "Performer 0/3 09:00-17:00 (8h) single-neutral-actions single-neutral-actions si…" at bounding box center [614, 357] width 190 height 107
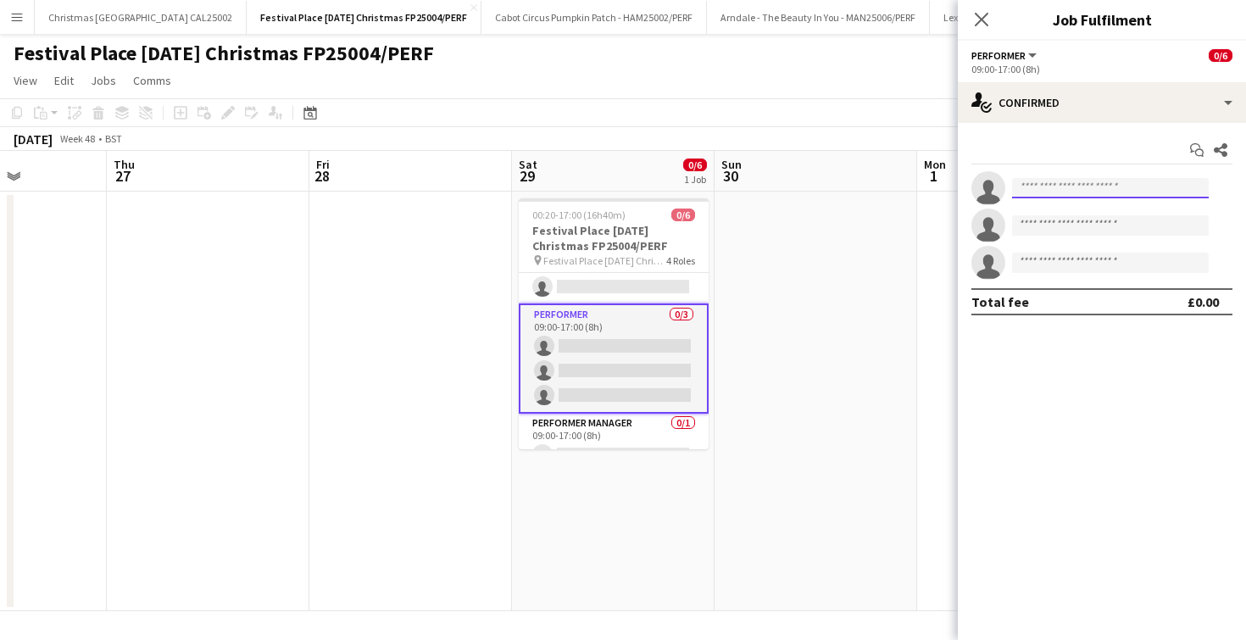
click at [1056, 188] on input at bounding box center [1110, 188] width 197 height 20
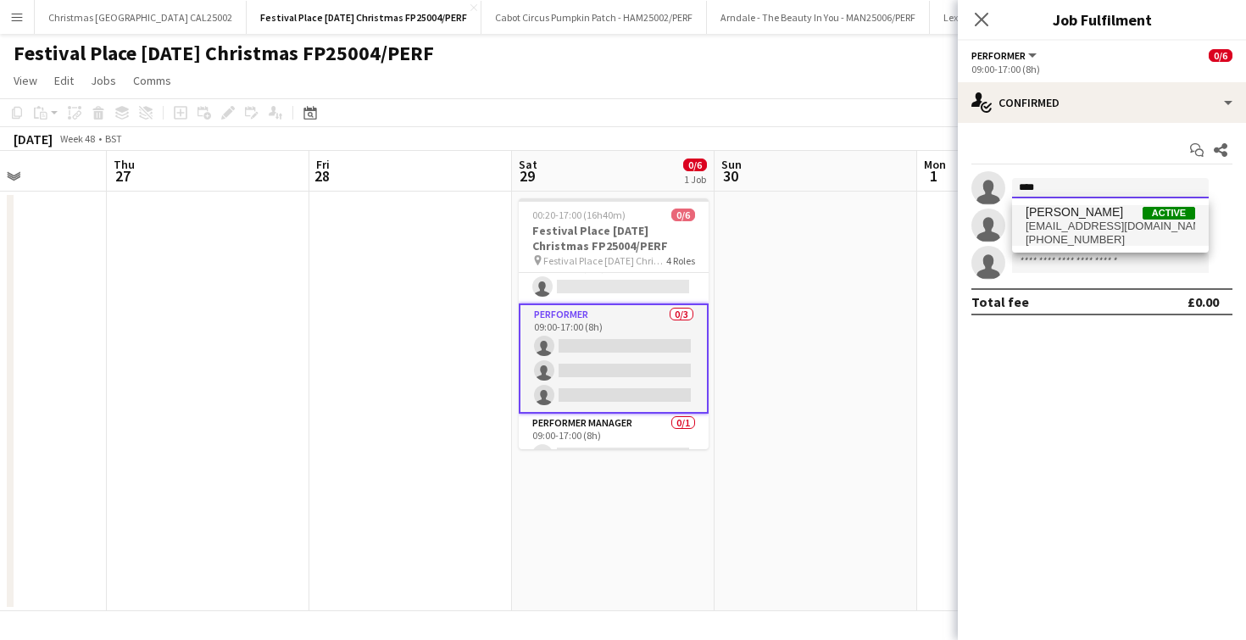
type input "****"
click at [1056, 217] on span "[PERSON_NAME]" at bounding box center [1074, 212] width 97 height 14
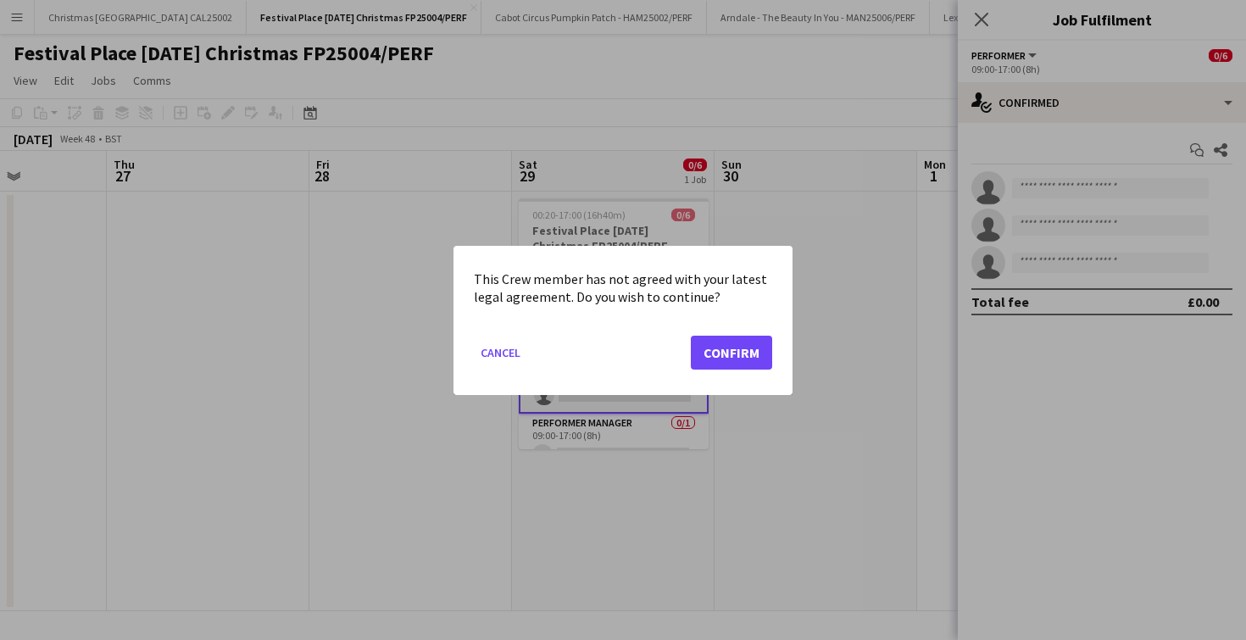
click at [730, 373] on mat-dialog-actions "Cancel Confirm" at bounding box center [623, 358] width 298 height 72
click at [730, 361] on button "Confirm" at bounding box center [731, 352] width 81 height 34
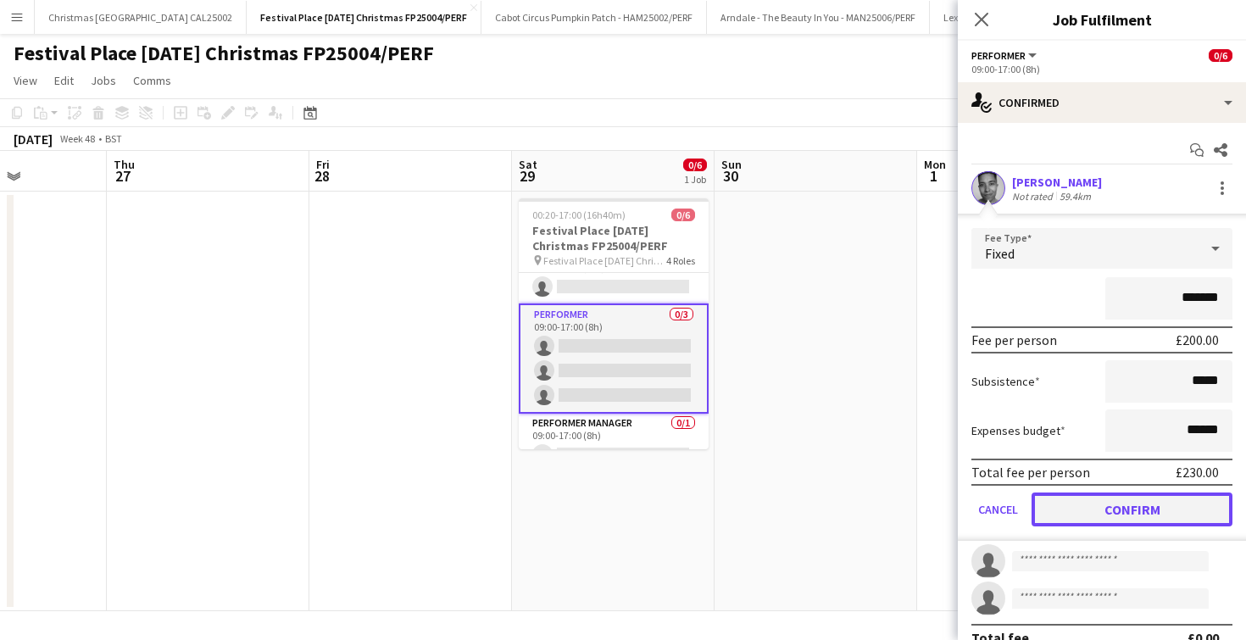
click at [1158, 507] on button "Confirm" at bounding box center [1132, 510] width 201 height 34
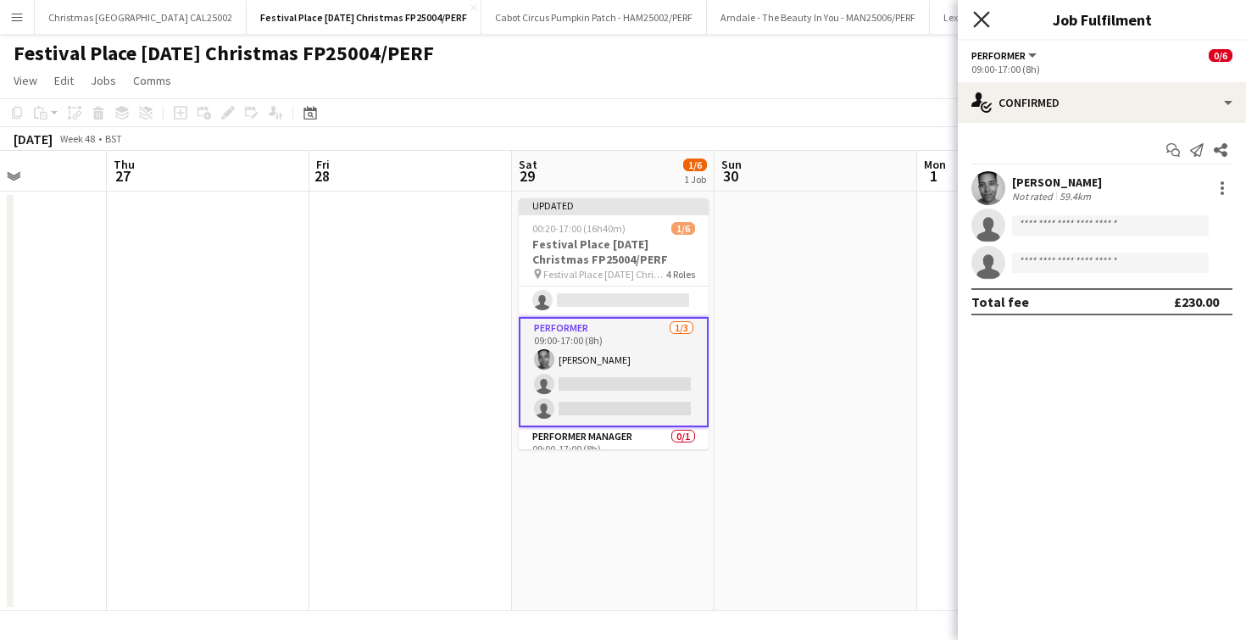
click at [974, 16] on icon "Close pop-in" at bounding box center [981, 19] width 16 height 16
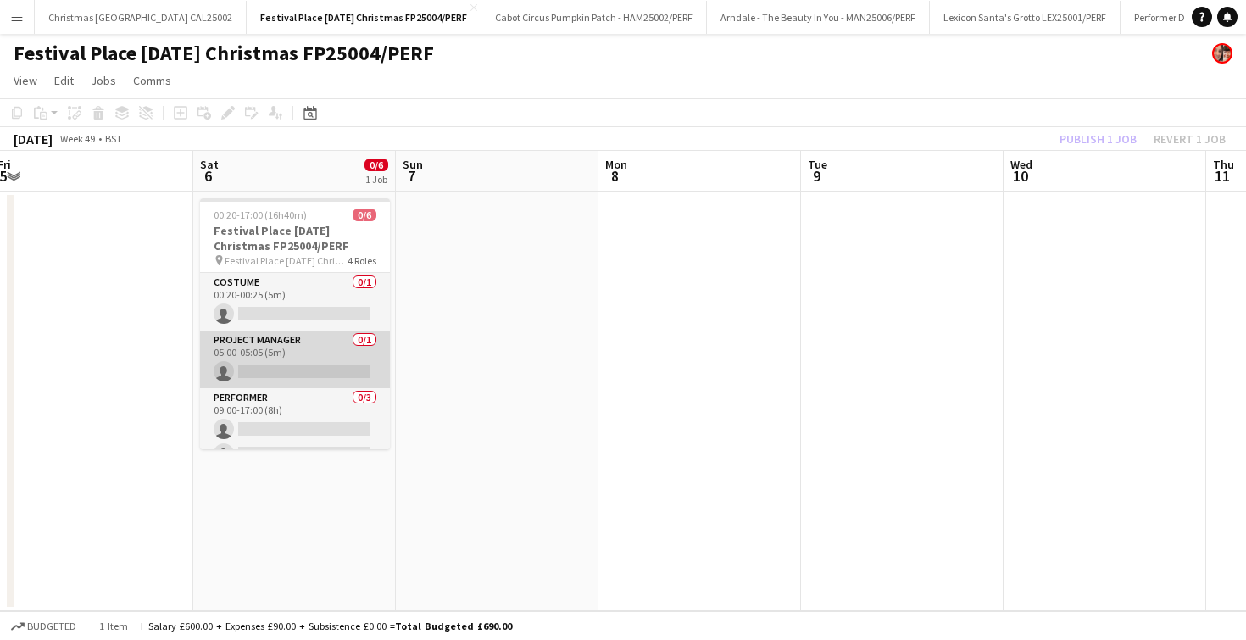
scroll to position [92, 0]
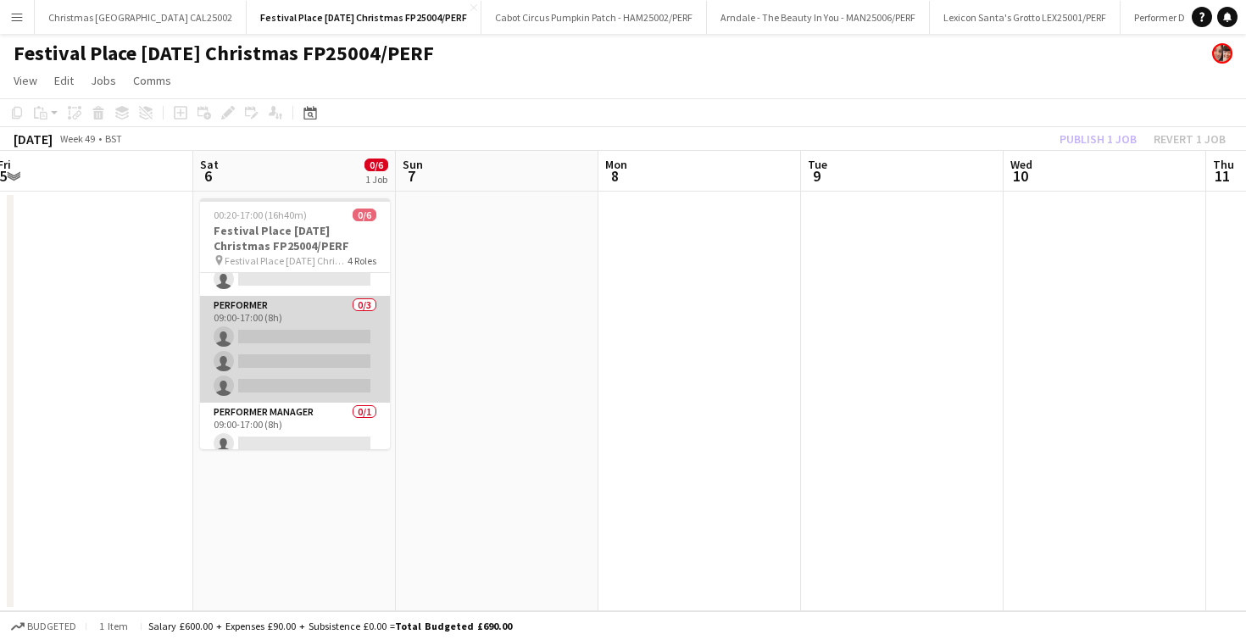
click at [281, 341] on app-card-role "Performer 0/3 09:00-17:00 (8h) single-neutral-actions single-neutral-actions si…" at bounding box center [295, 349] width 190 height 107
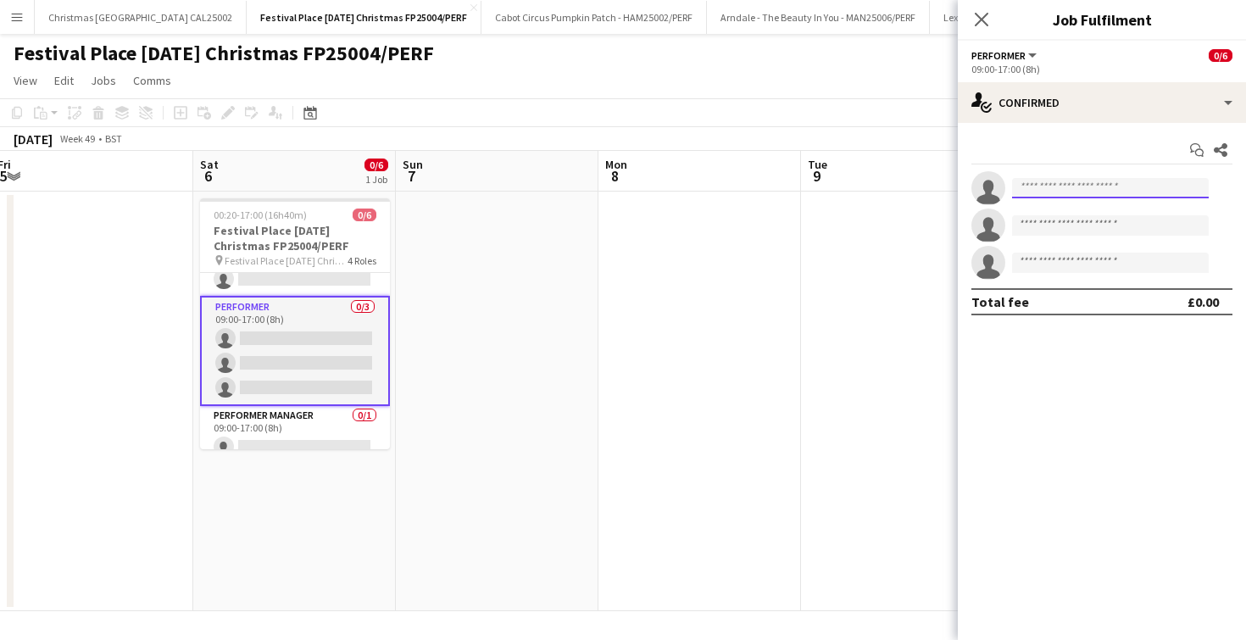
drag, startPoint x: 1078, startPoint y: 185, endPoint x: 1072, endPoint y: 165, distance: 20.6
click at [1078, 186] on input at bounding box center [1110, 188] width 197 height 20
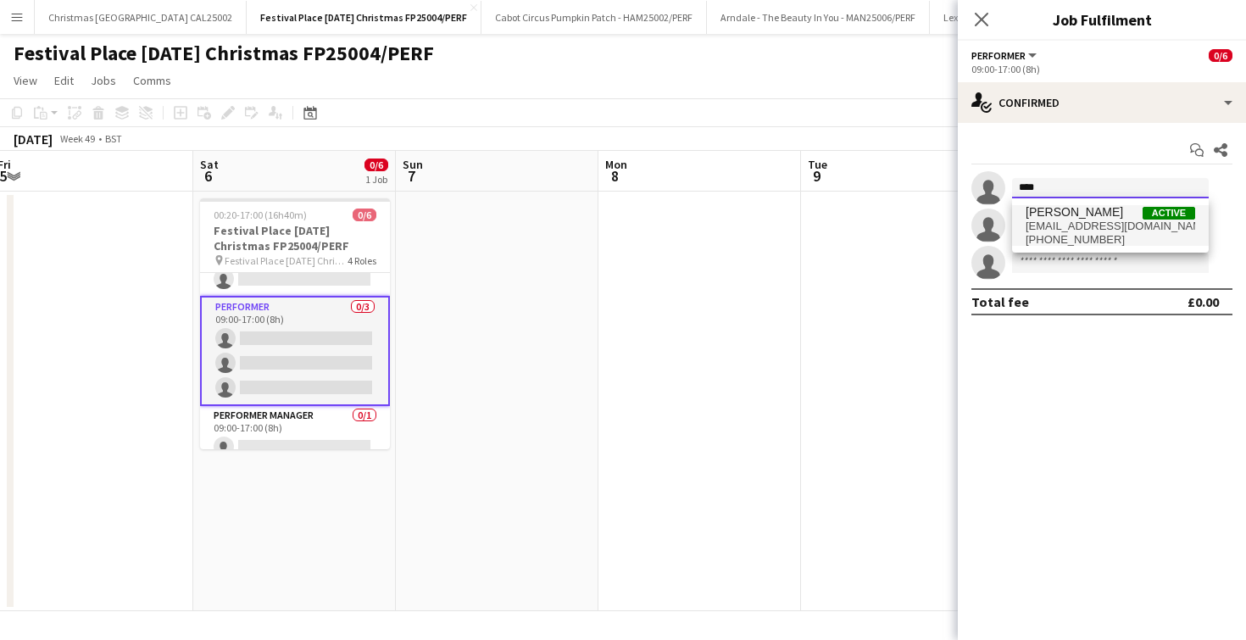
type input "****"
click at [1062, 211] on span "[PERSON_NAME]" at bounding box center [1074, 212] width 97 height 14
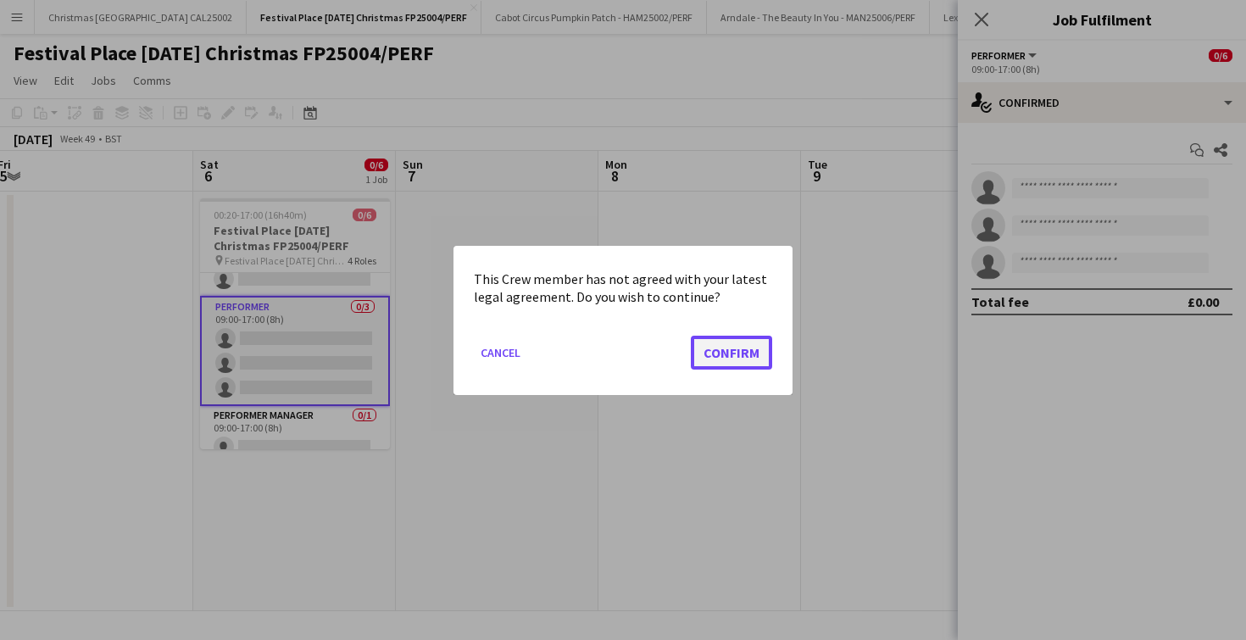
click at [738, 359] on button "Confirm" at bounding box center [731, 352] width 81 height 34
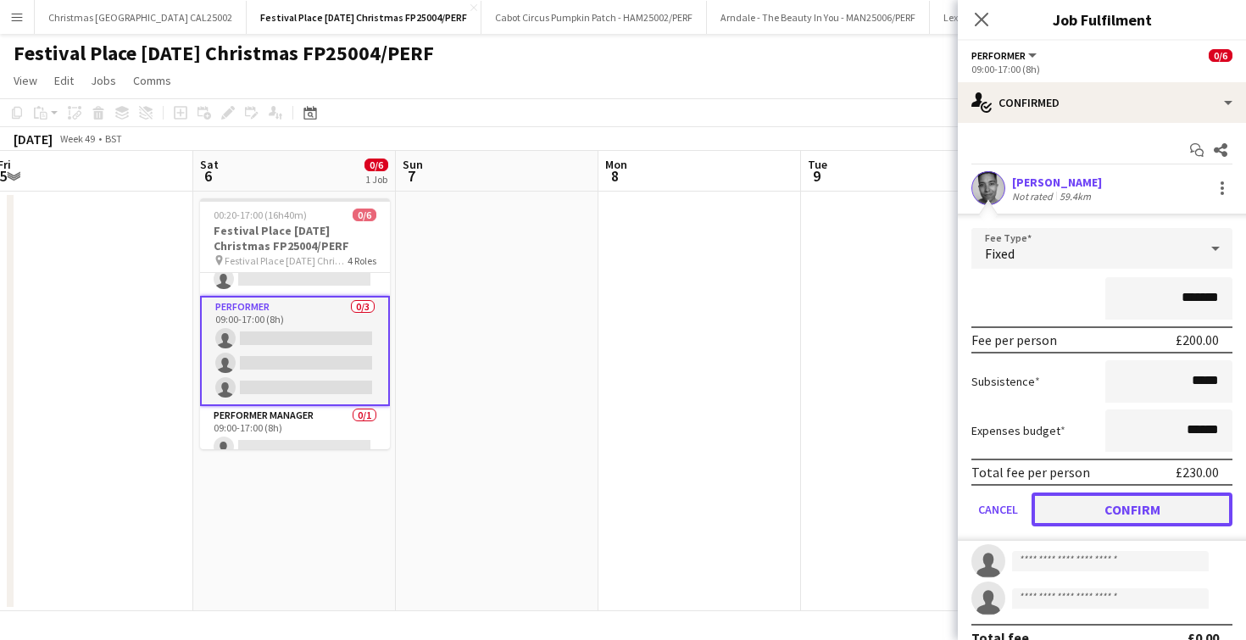
click at [1172, 505] on button "Confirm" at bounding box center [1132, 510] width 201 height 34
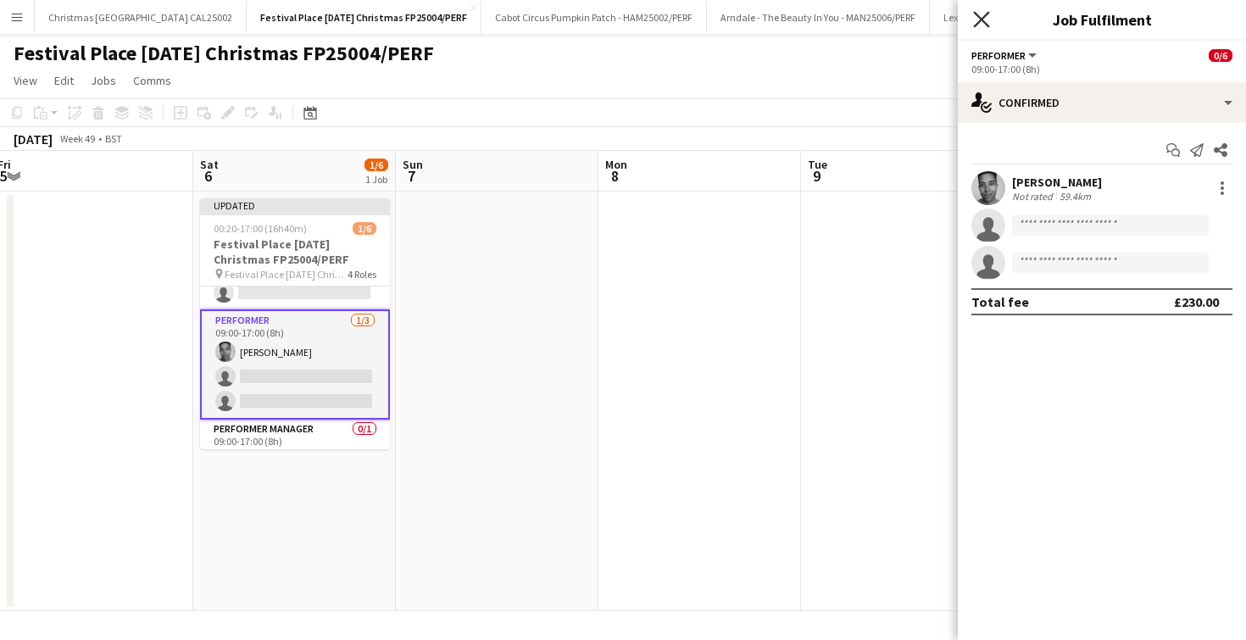
click at [977, 16] on icon at bounding box center [981, 19] width 16 height 16
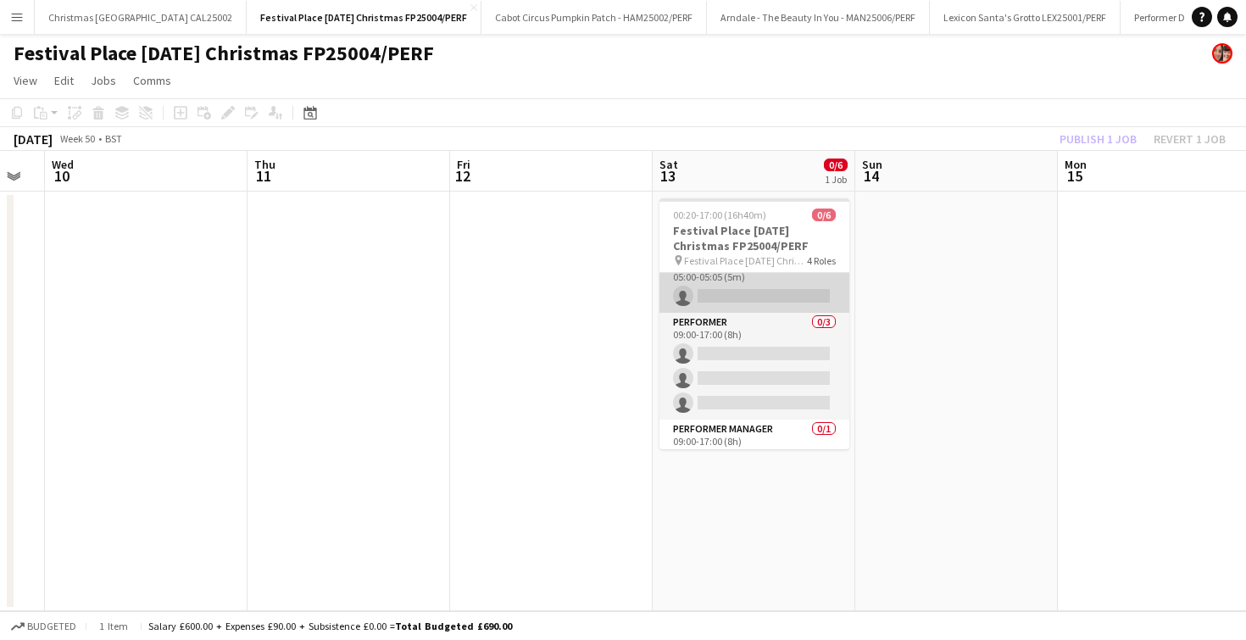
scroll to position [81, 0]
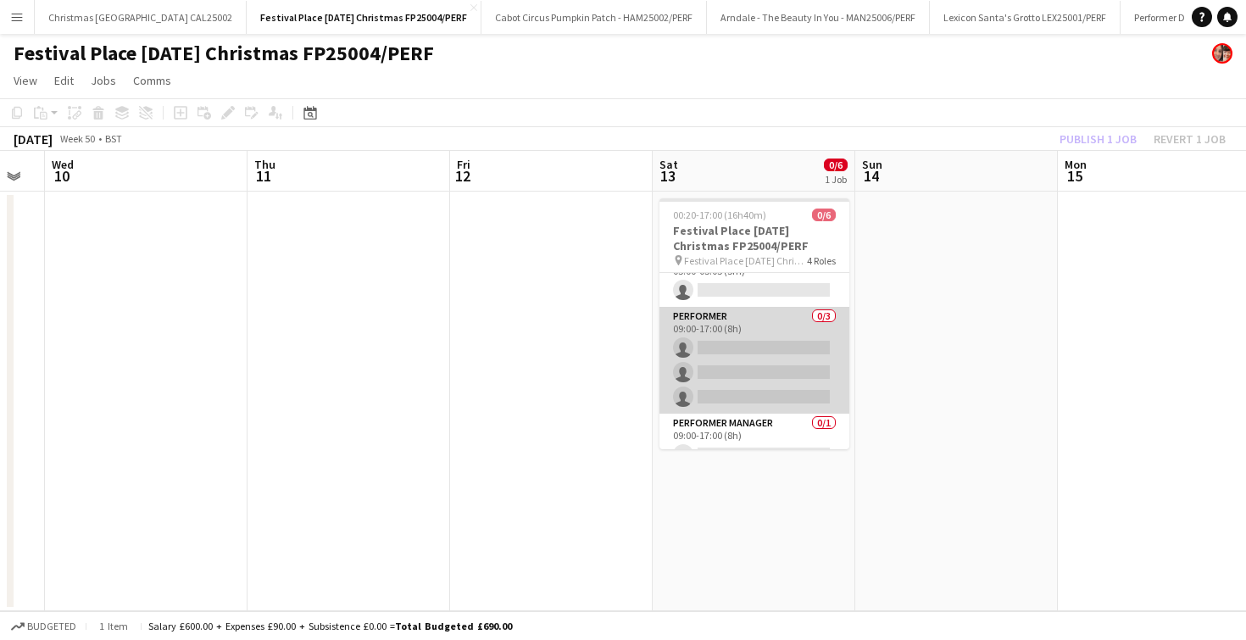
click at [773, 343] on app-card-role "Performer 0/3 09:00-17:00 (8h) single-neutral-actions single-neutral-actions si…" at bounding box center [755, 360] width 190 height 107
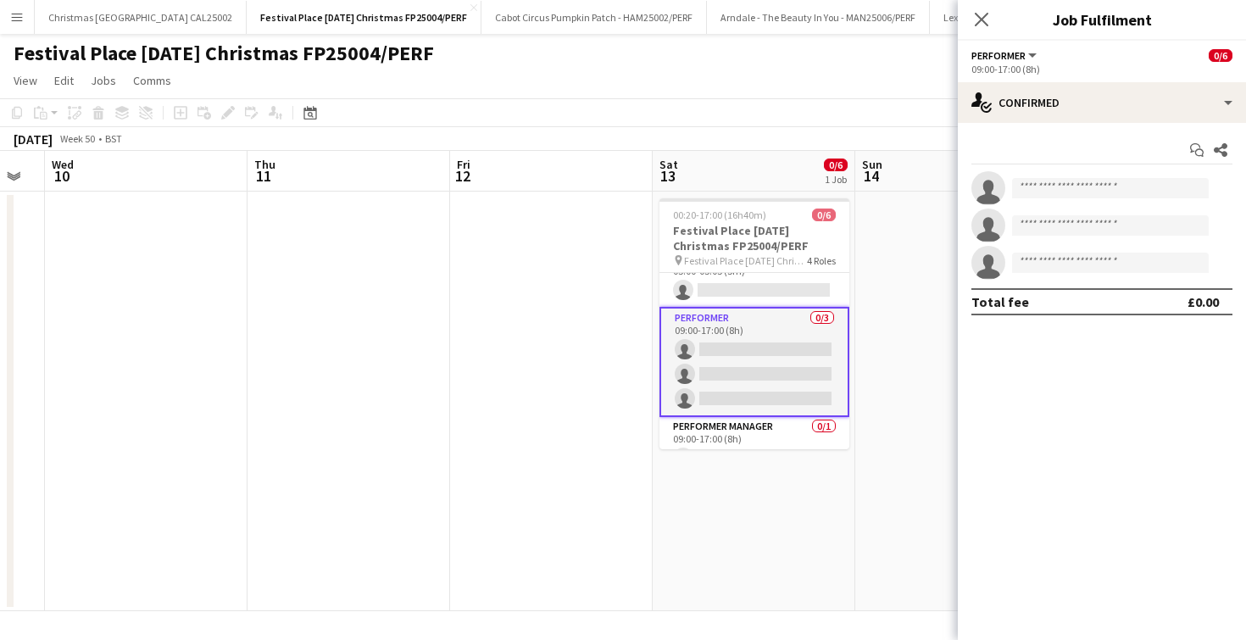
click at [1050, 204] on app-invite-slot "single-neutral-actions" at bounding box center [1102, 188] width 288 height 34
click at [1050, 194] on input at bounding box center [1110, 188] width 197 height 20
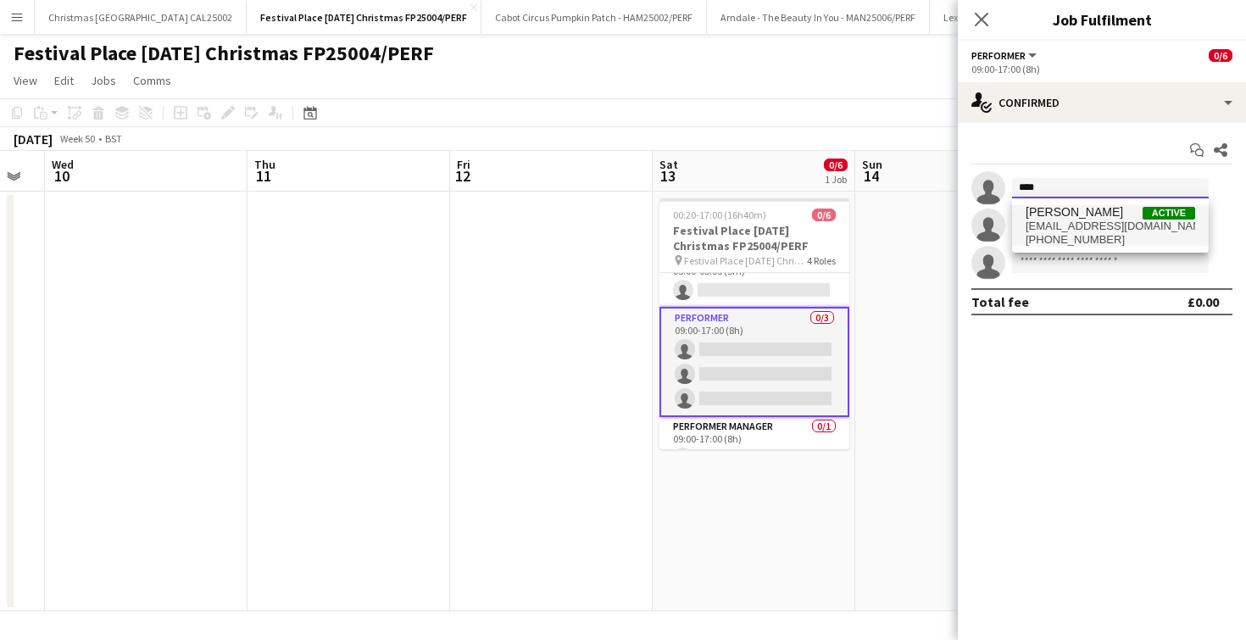
type input "****"
click at [1051, 224] on span "[EMAIL_ADDRESS][DOMAIN_NAME]" at bounding box center [1111, 227] width 170 height 14
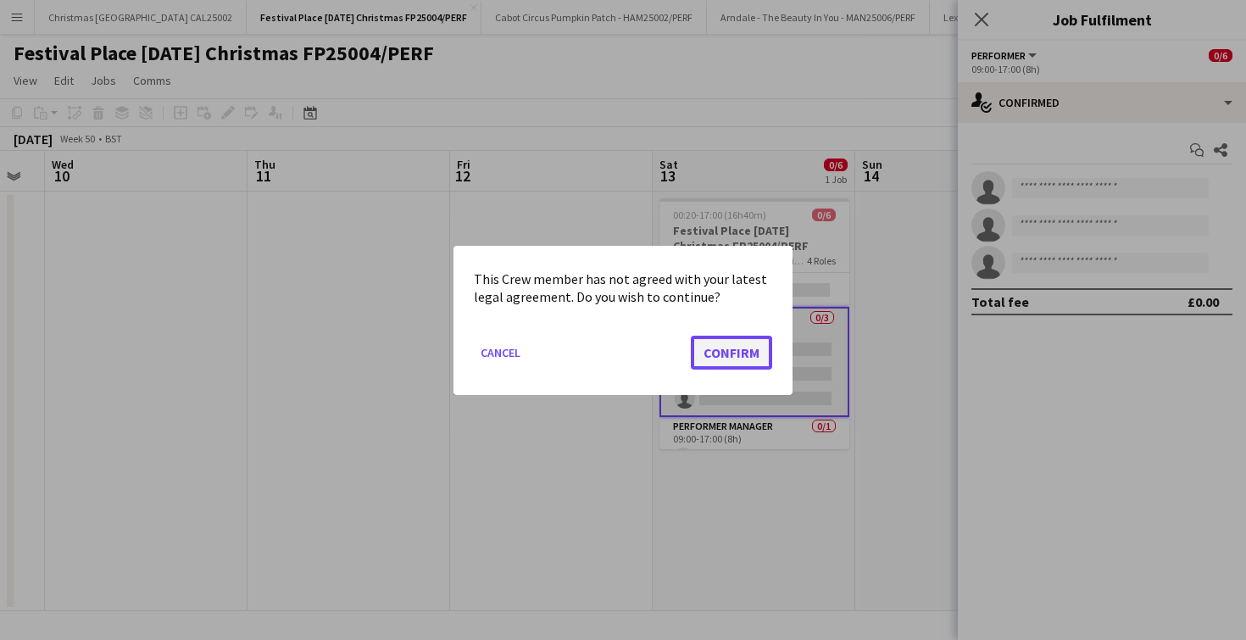
click at [731, 346] on button "Confirm" at bounding box center [731, 352] width 81 height 34
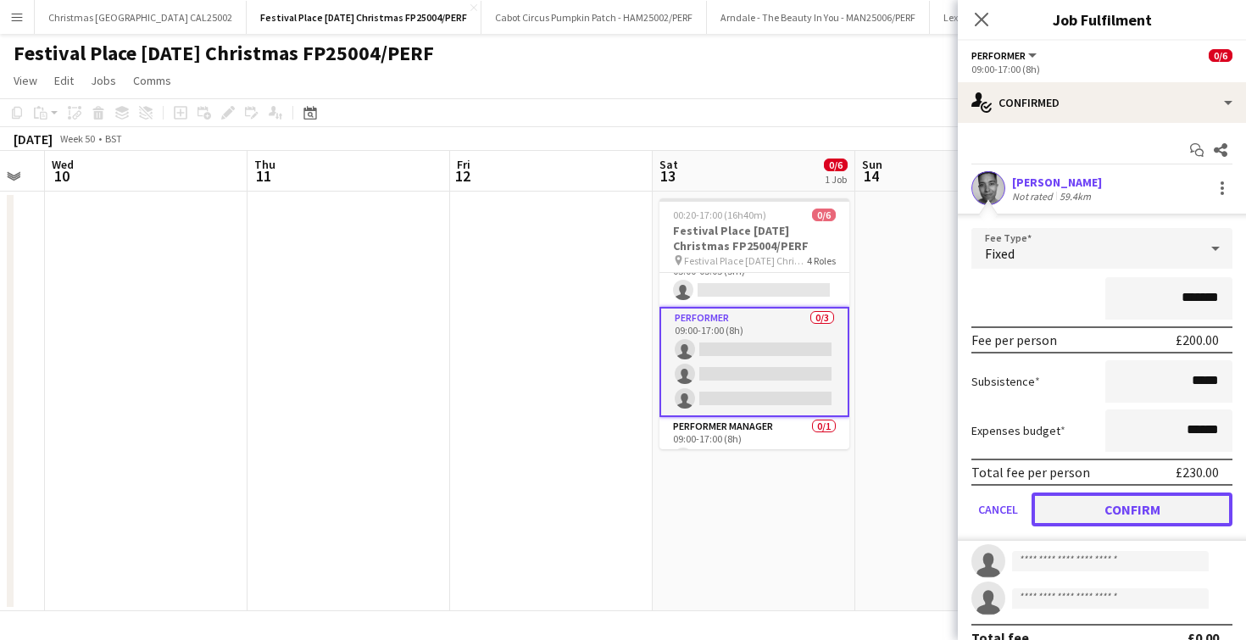
click at [1074, 504] on button "Confirm" at bounding box center [1132, 510] width 201 height 34
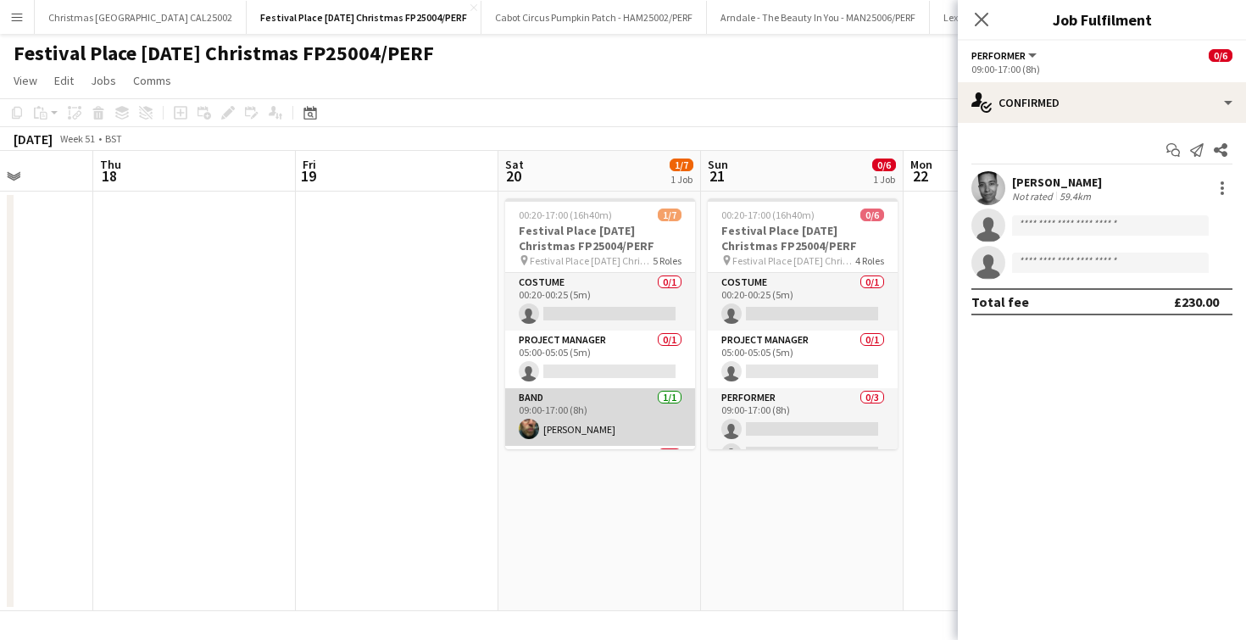
scroll to position [148, 0]
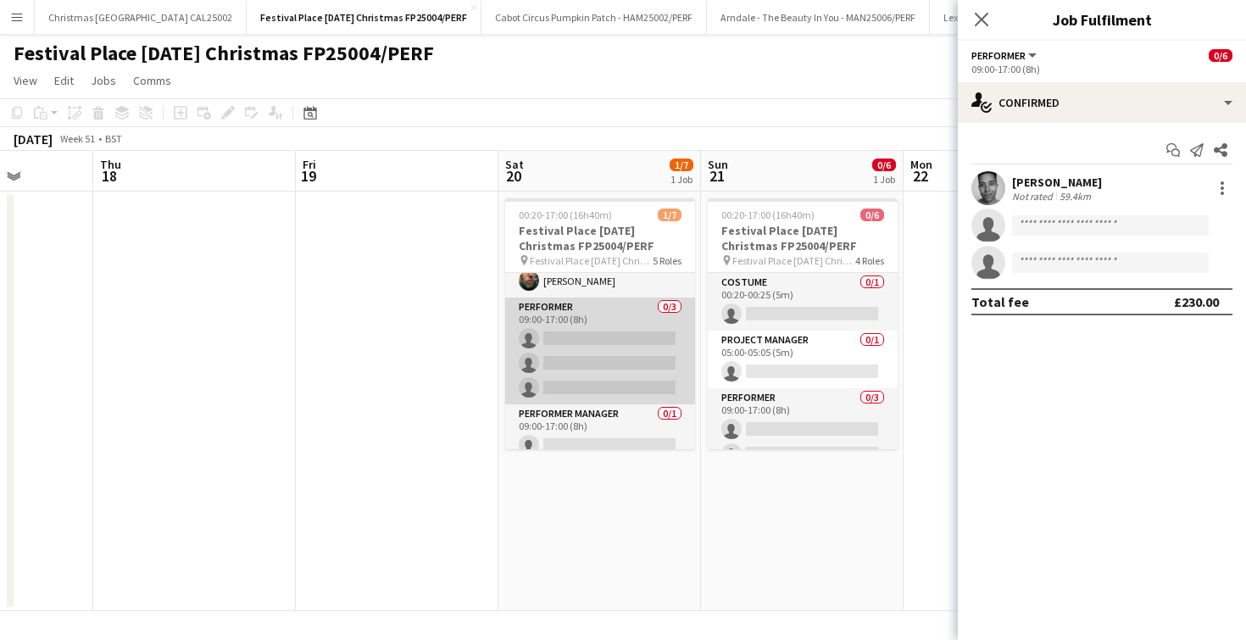
click at [613, 331] on app-card-role "Performer 0/3 09:00-17:00 (8h) single-neutral-actions single-neutral-actions si…" at bounding box center [600, 351] width 190 height 107
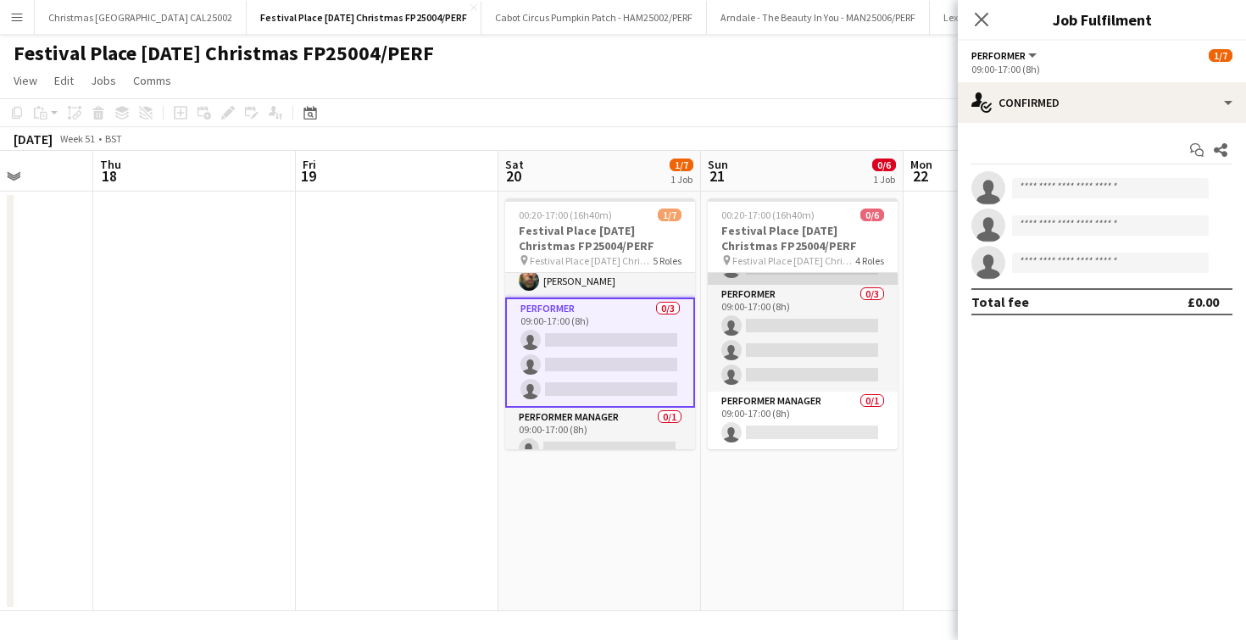
scroll to position [103, 0]
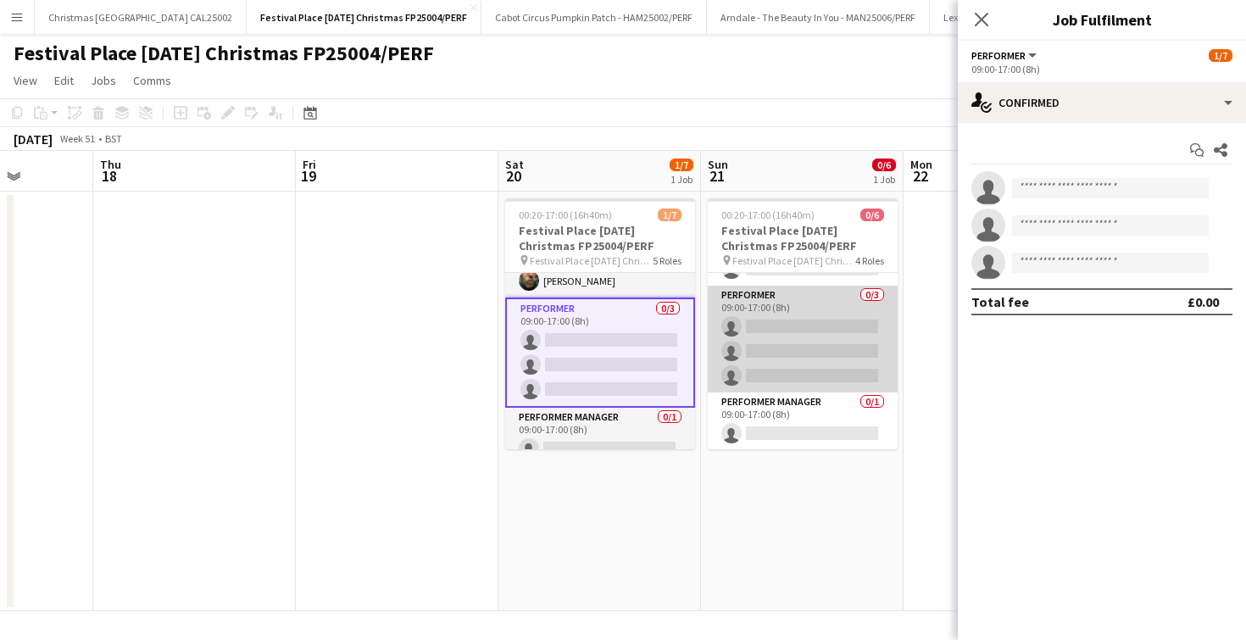
click at [768, 334] on app-card-role "Performer 0/3 09:00-17:00 (8h) single-neutral-actions single-neutral-actions si…" at bounding box center [803, 339] width 190 height 107
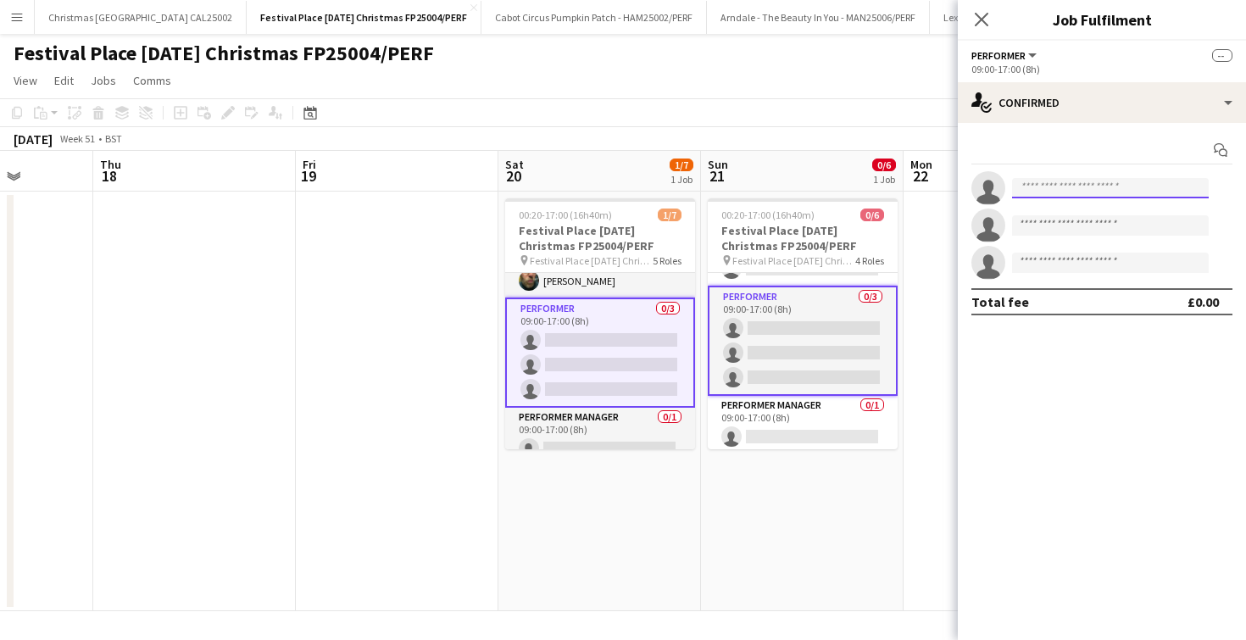
click at [1027, 190] on input at bounding box center [1110, 188] width 197 height 20
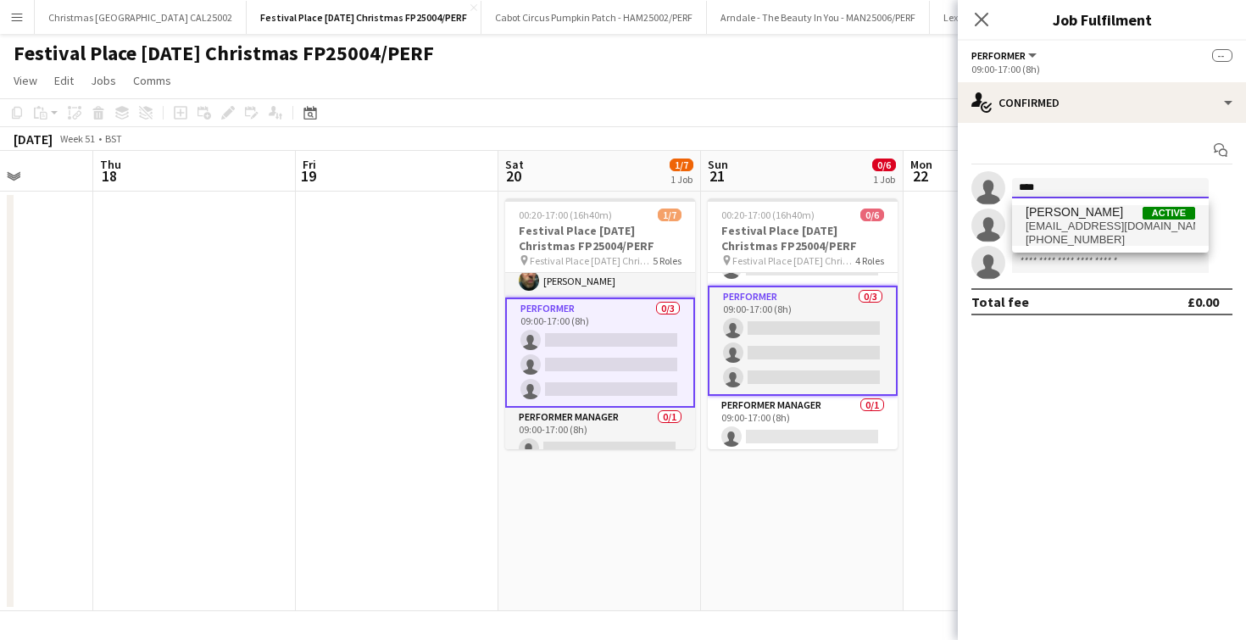
type input "****"
click at [1039, 210] on span "[PERSON_NAME]" at bounding box center [1074, 212] width 97 height 14
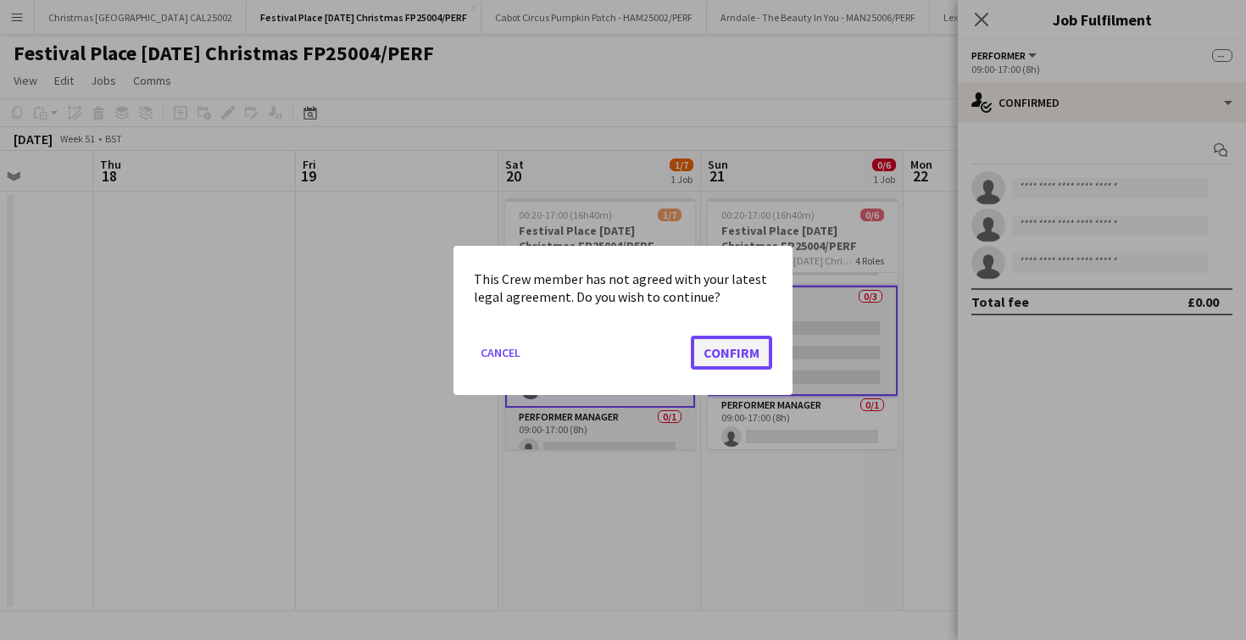
click at [744, 336] on button "Confirm" at bounding box center [731, 352] width 81 height 34
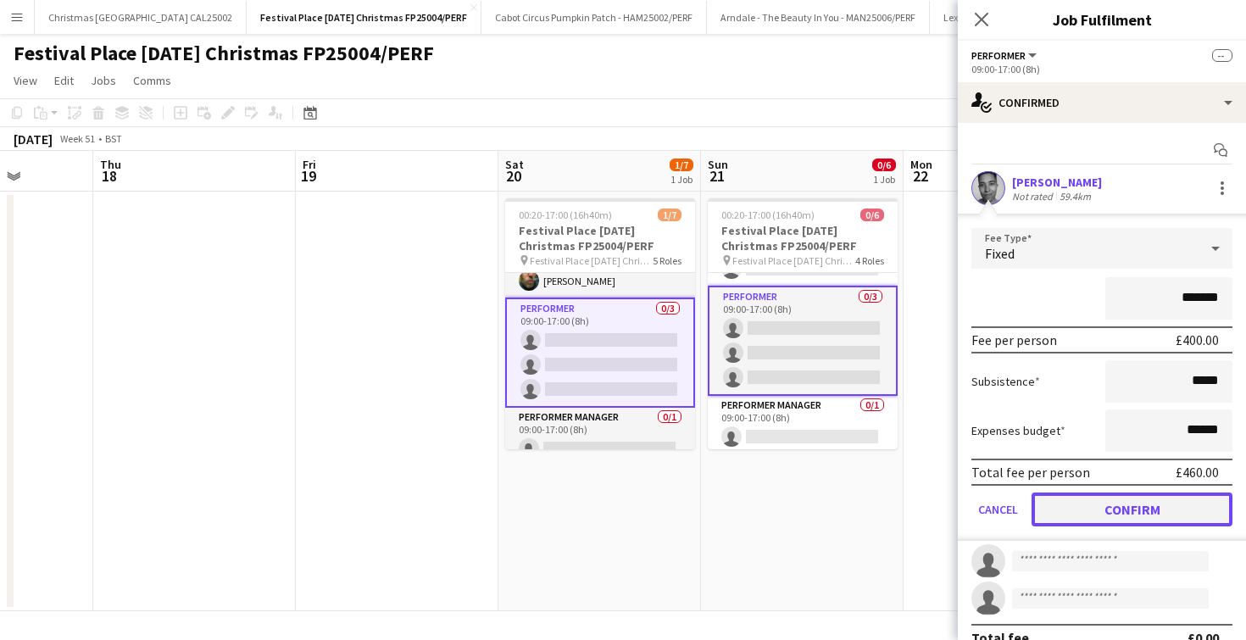
click at [1145, 518] on button "Confirm" at bounding box center [1132, 510] width 201 height 34
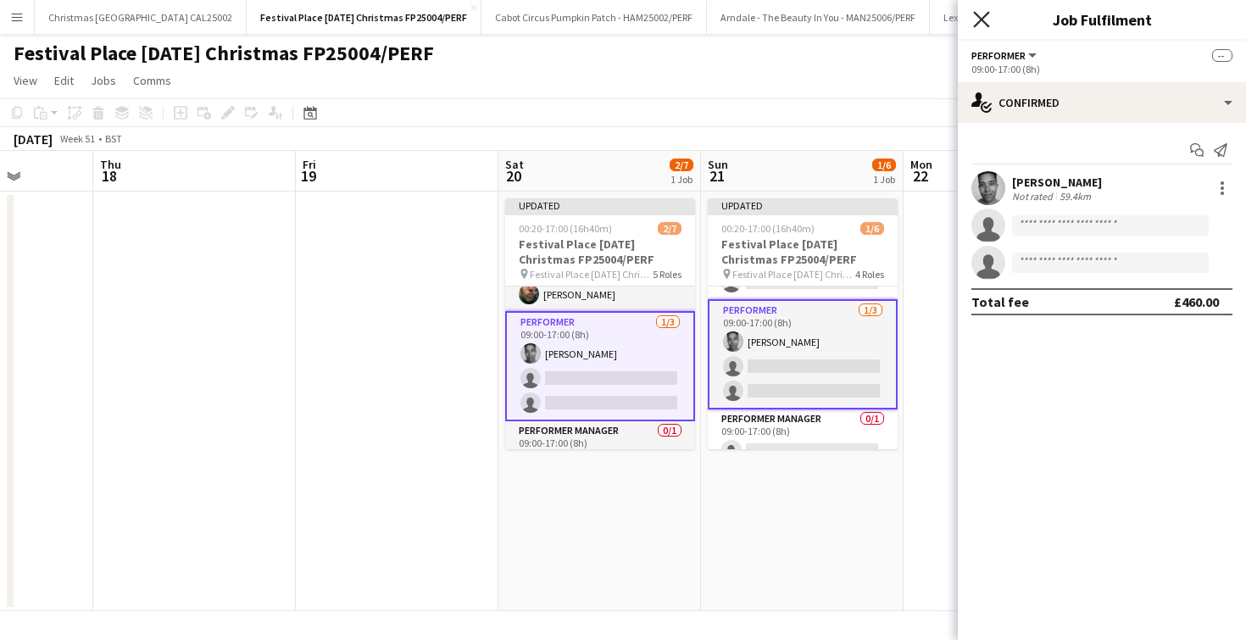
click at [983, 17] on icon at bounding box center [981, 19] width 16 height 16
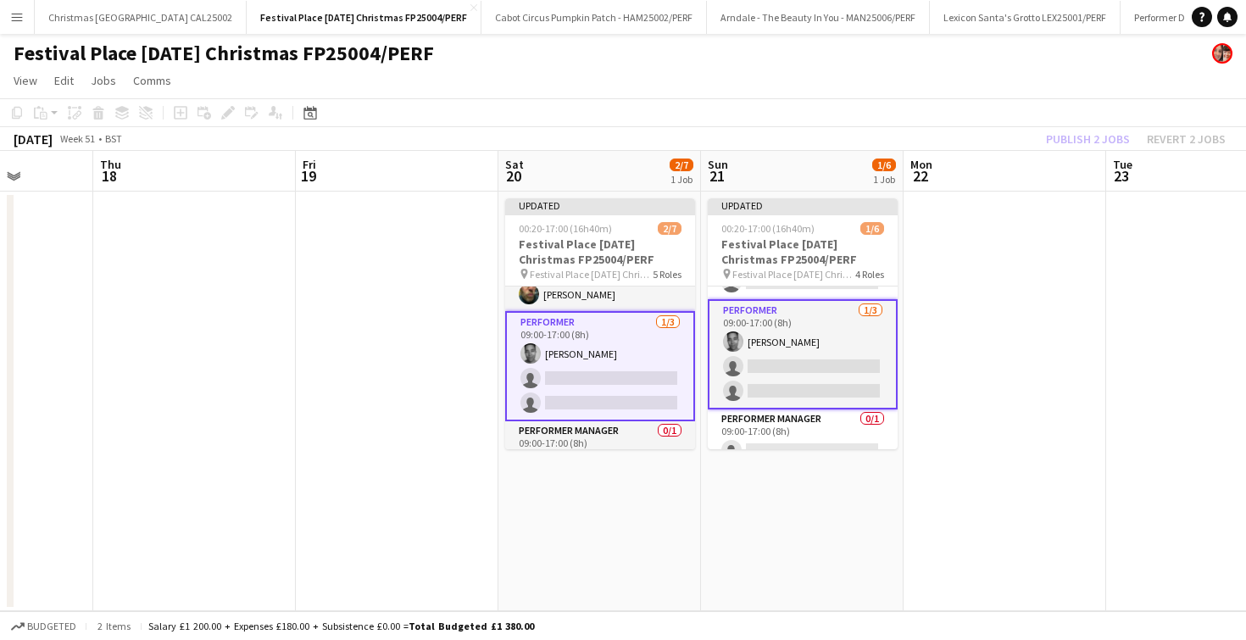
click at [348, 380] on app-date-cell at bounding box center [397, 402] width 203 height 420
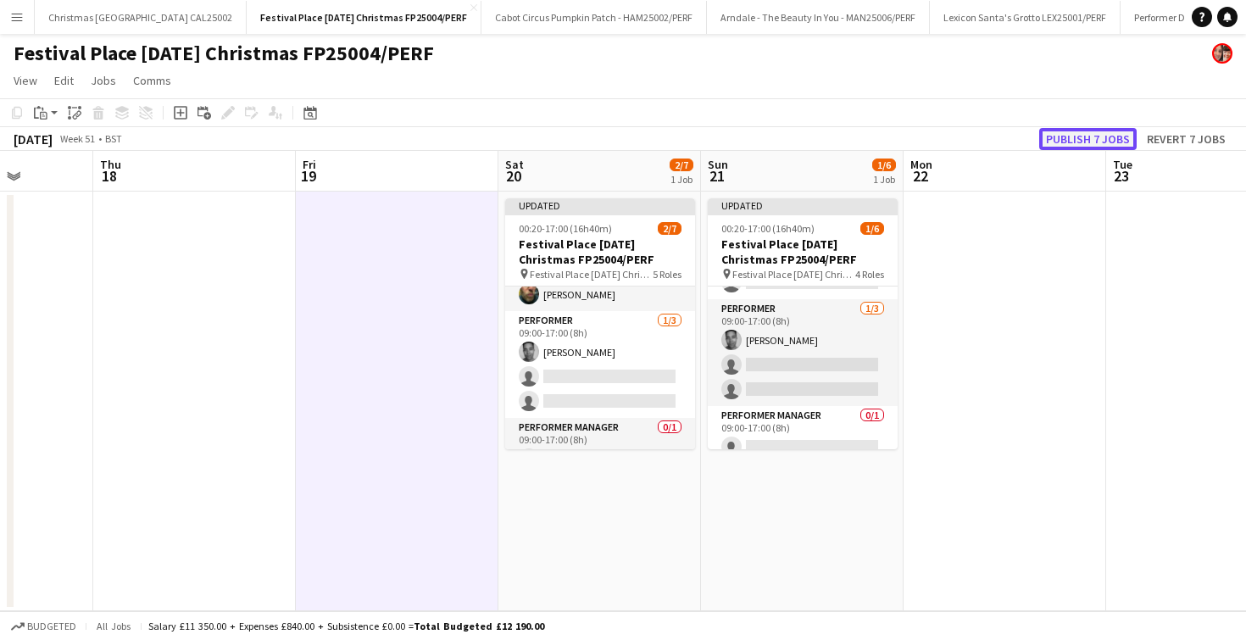
click at [1063, 138] on button "Publish 7 jobs" at bounding box center [1087, 139] width 97 height 22
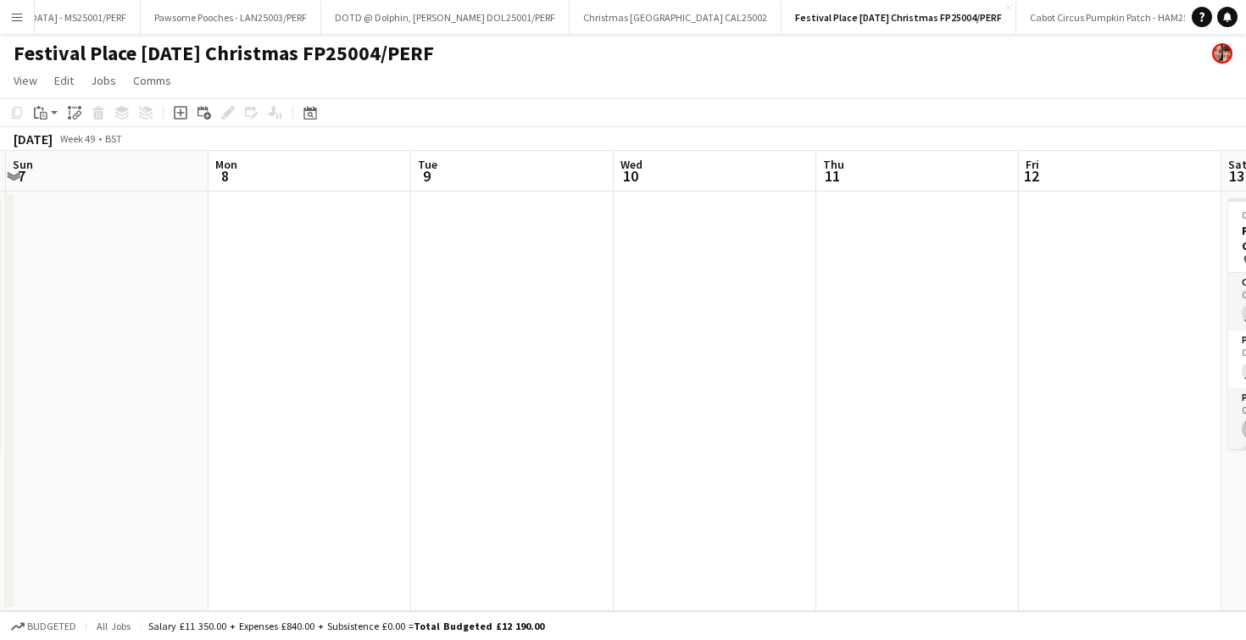
scroll to position [0, 340]
click at [388, 22] on button "DOTD @ [GEOGRAPHIC_DATA][PERSON_NAME]/PERF Close" at bounding box center [461, 17] width 248 height 33
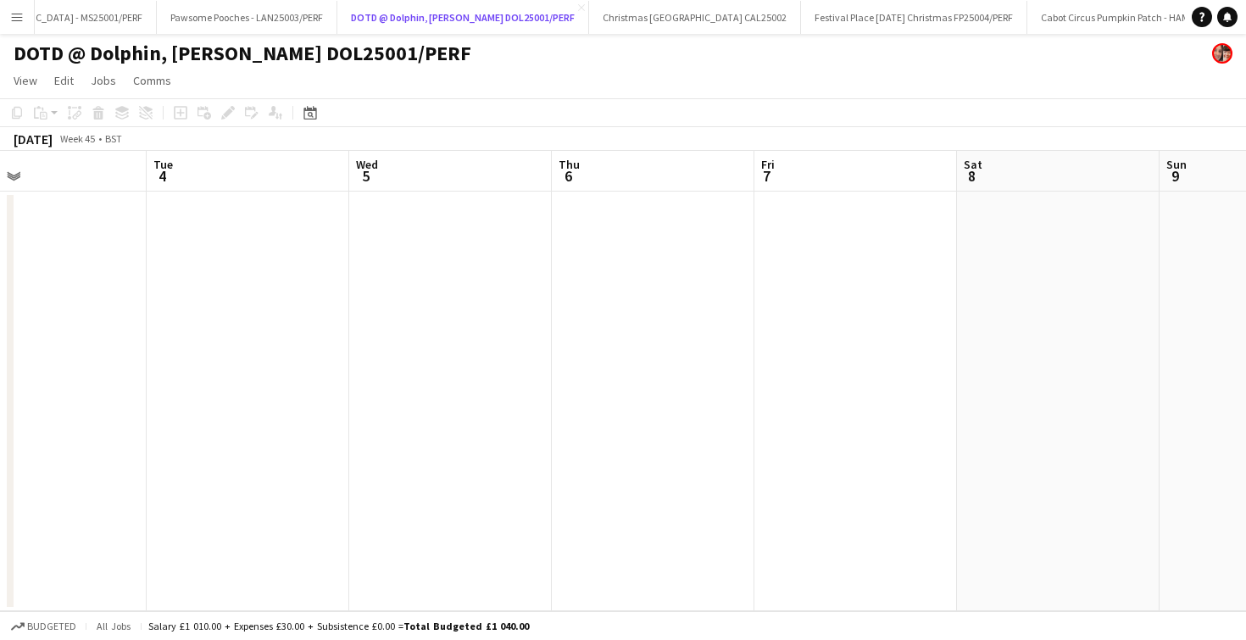
scroll to position [0, 386]
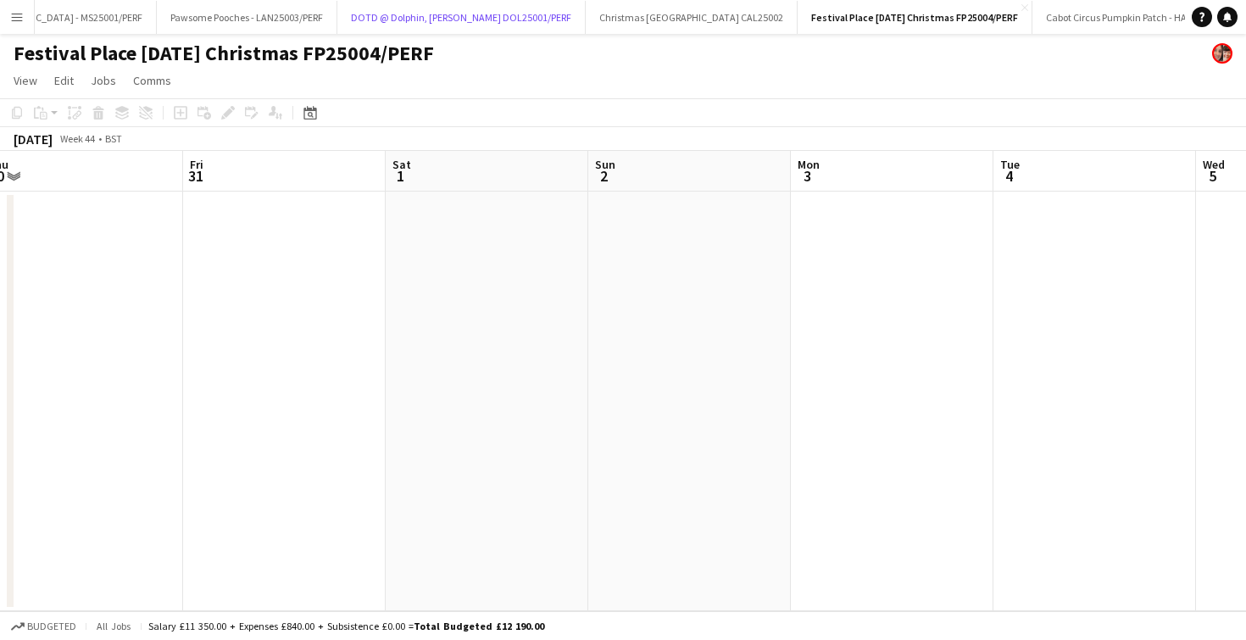
scroll to position [0, 409]
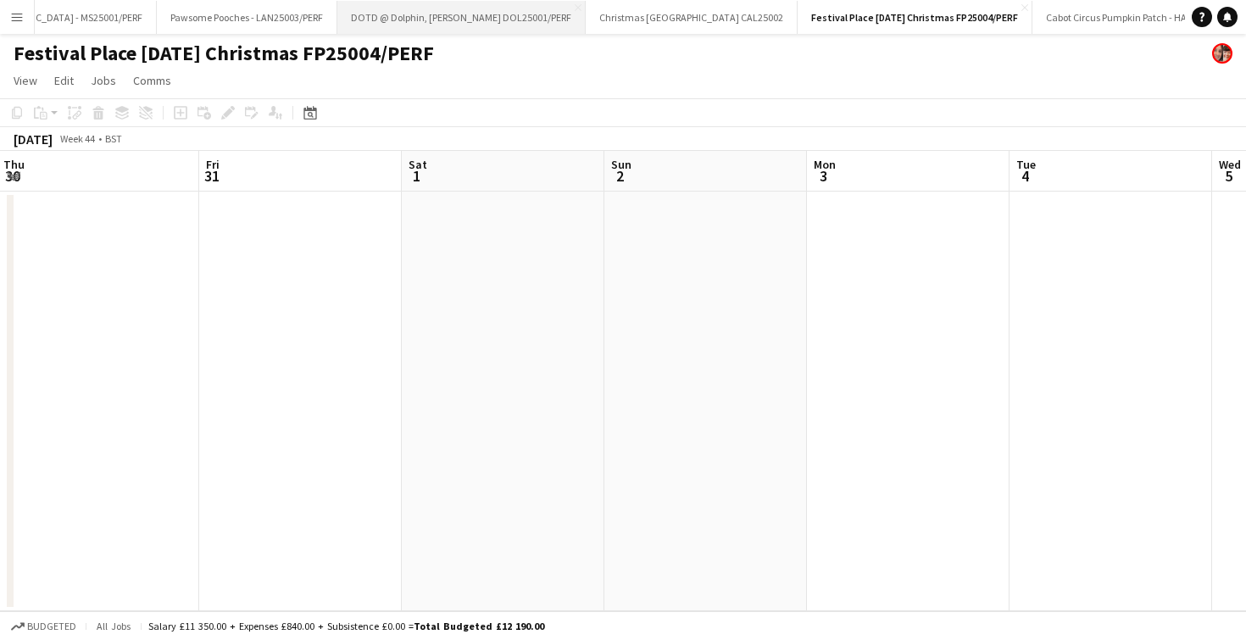
click at [403, 2] on button "DOTD @ [GEOGRAPHIC_DATA][PERSON_NAME]/PERF Close" at bounding box center [461, 17] width 248 height 33
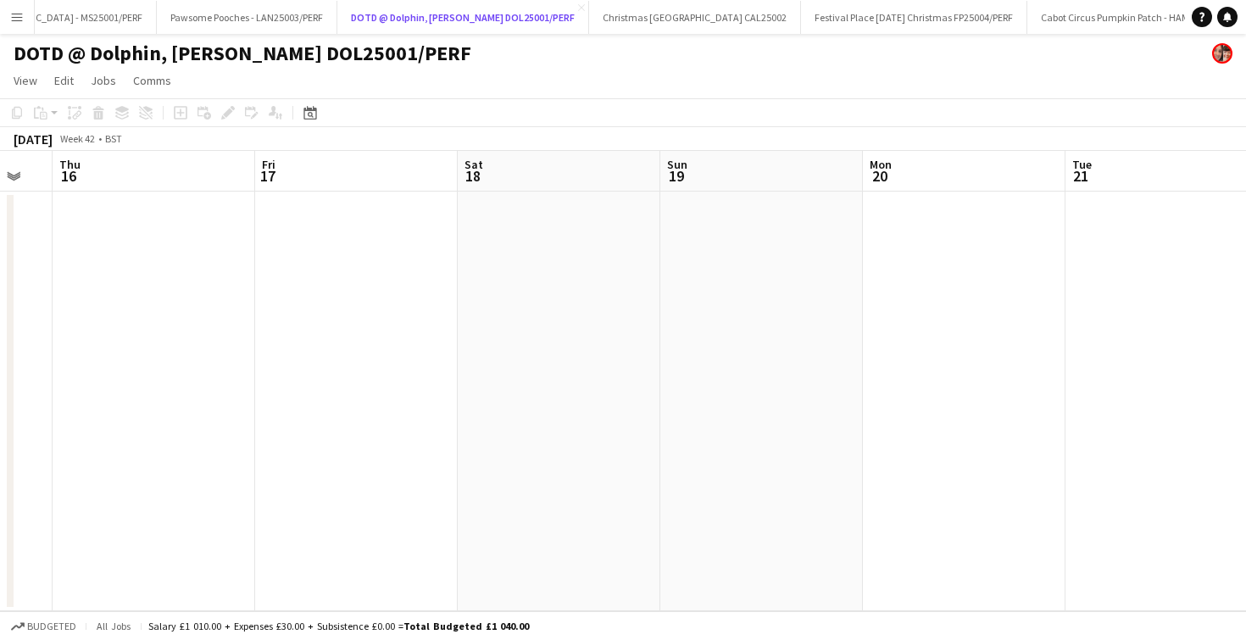
scroll to position [0, 583]
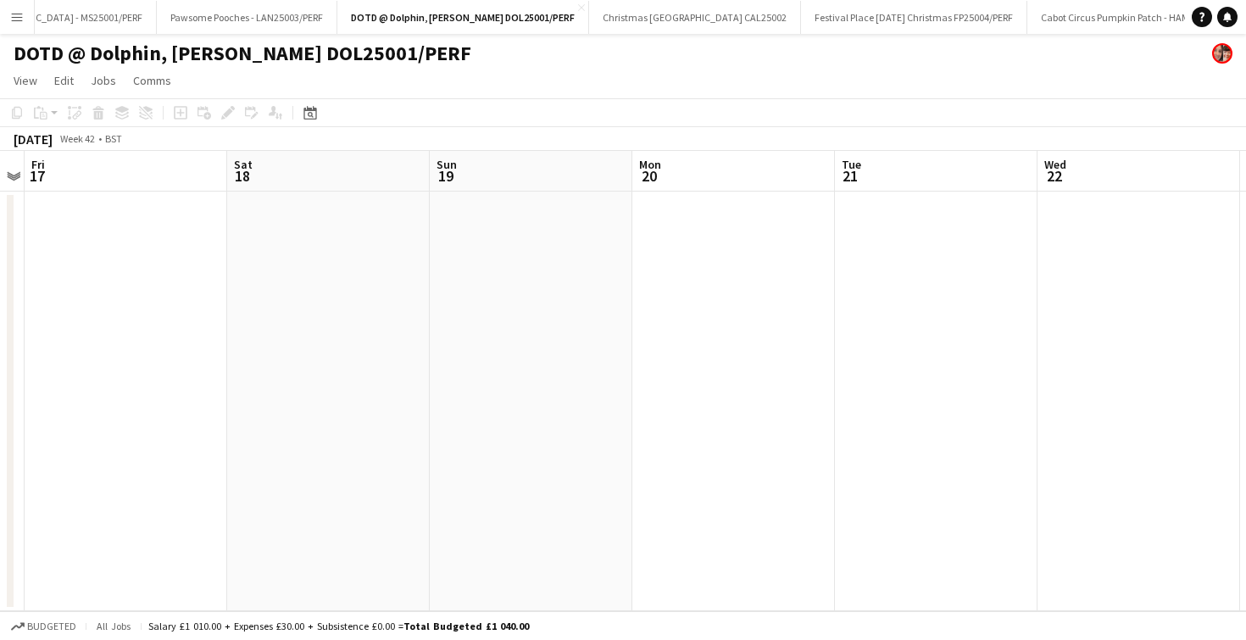
click at [575, 373] on app-date-cell at bounding box center [531, 402] width 203 height 420
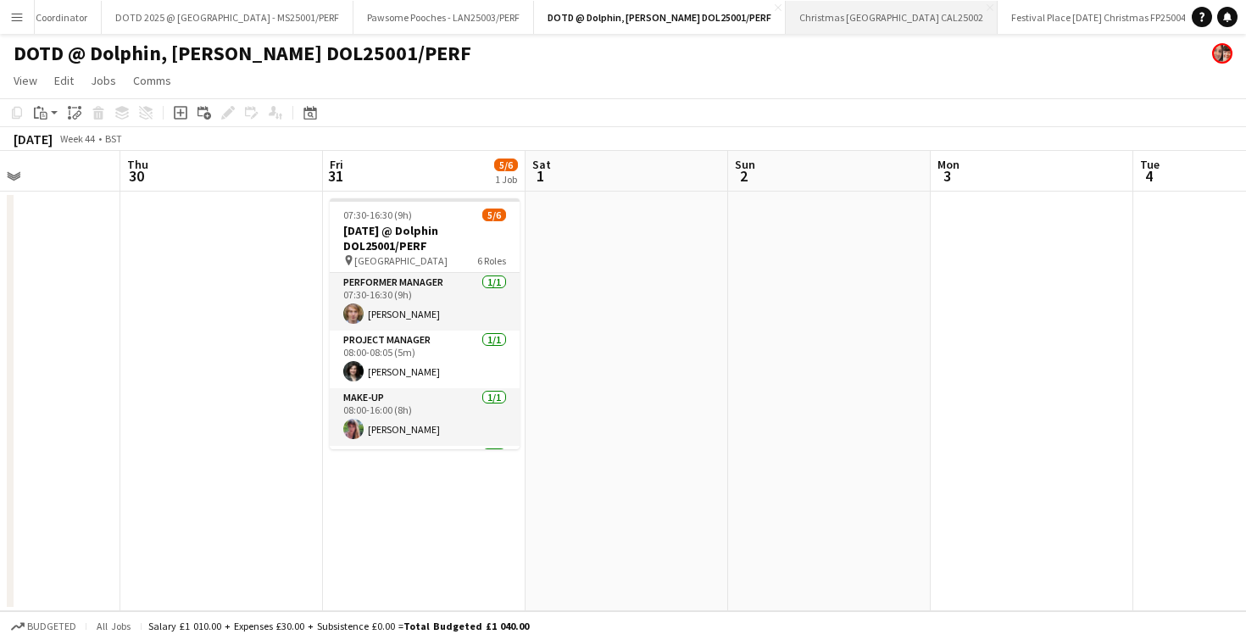
scroll to position [0, 0]
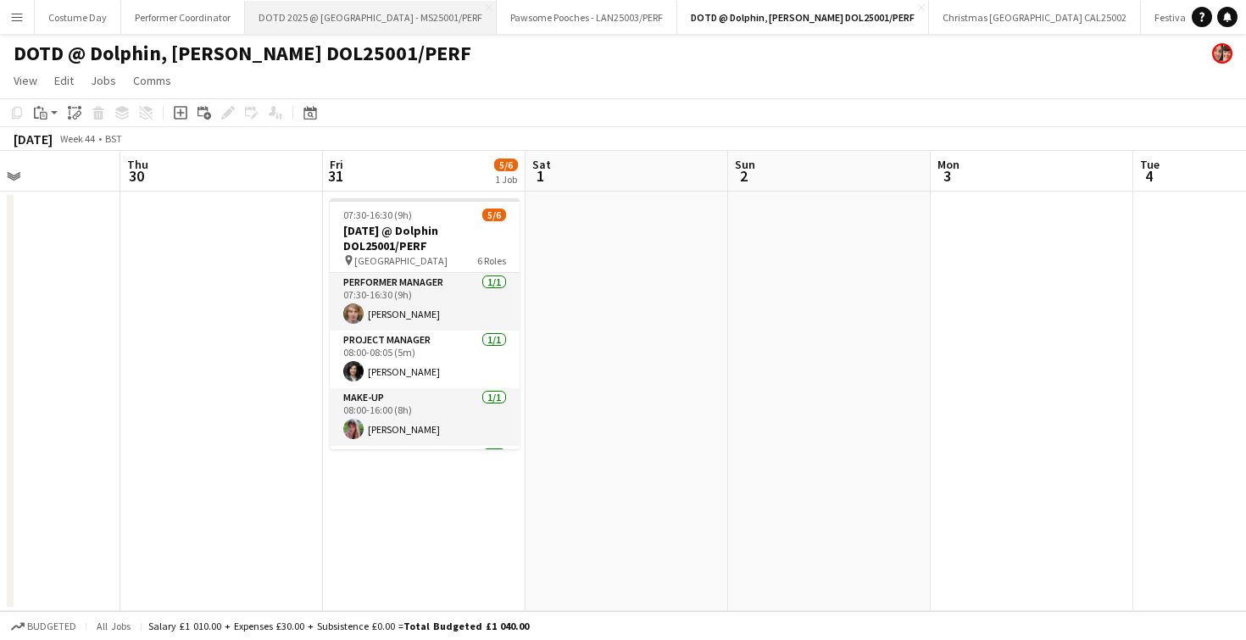
click at [393, 25] on button "DOTD 2025 @ Merchant Square - MS25001/PERF Close" at bounding box center [371, 17] width 252 height 33
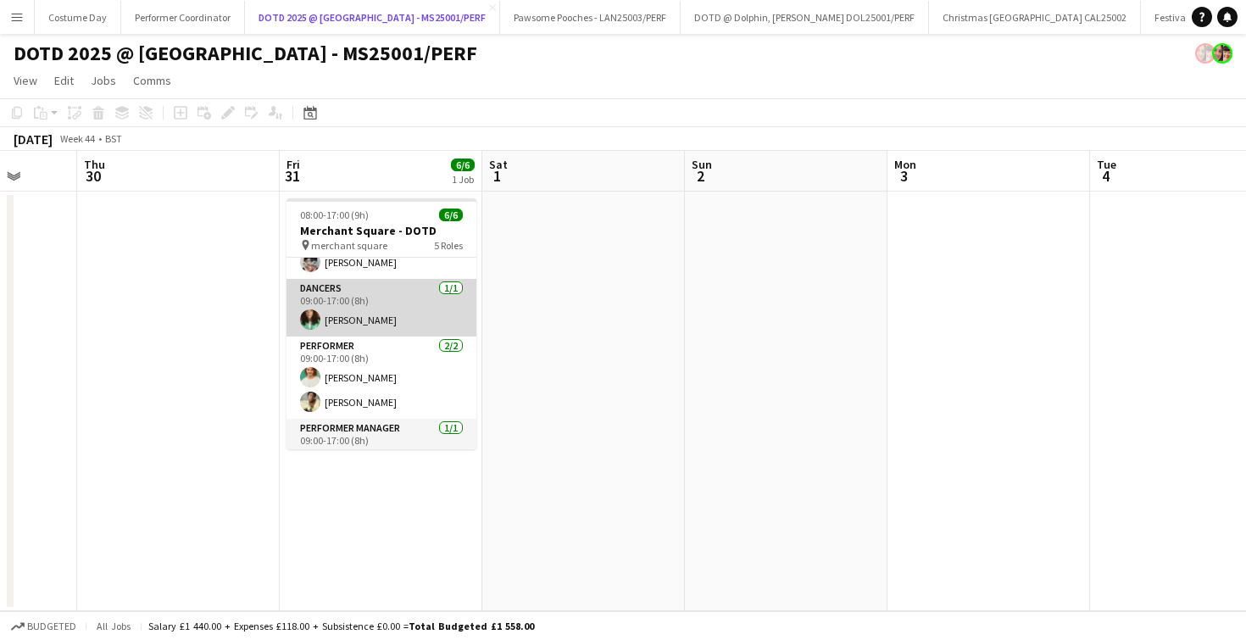
scroll to position [121, 0]
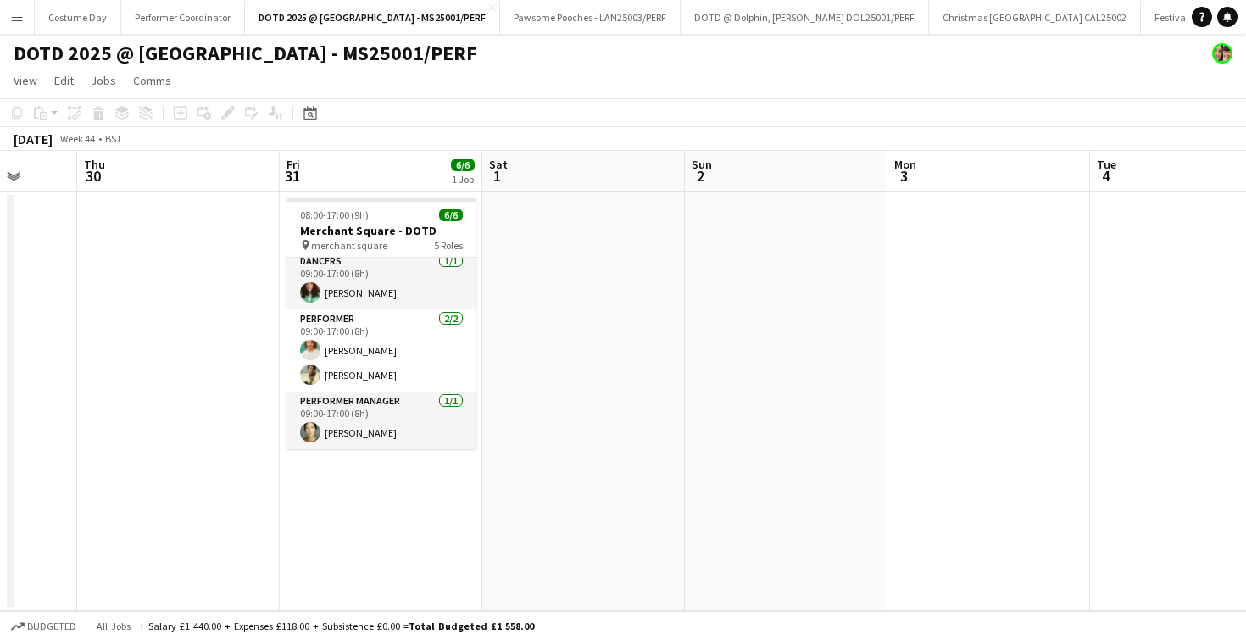
click at [1122, 34] on div "DOTD 2025 @ [GEOGRAPHIC_DATA] - MS25001/PERF" at bounding box center [623, 50] width 1246 height 32
click at [1141, 24] on button "Festival Place Carnival Christmas FP25004/PERF Close" at bounding box center [1254, 17] width 226 height 33
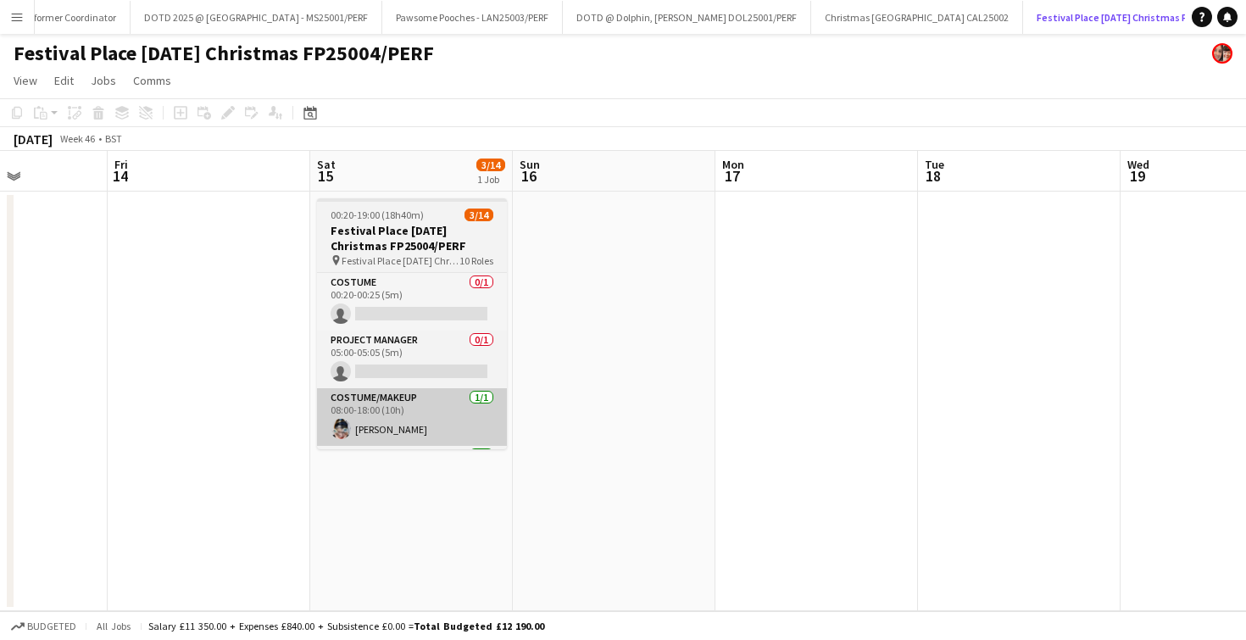
scroll to position [0, 501]
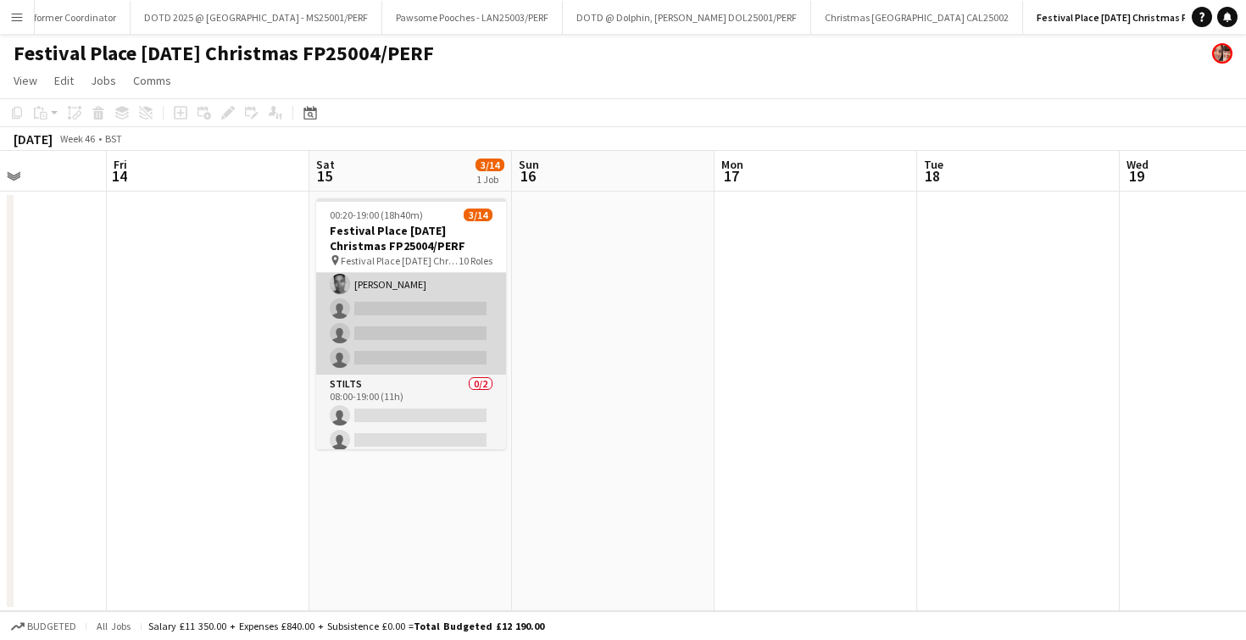
click at [386, 305] on app-card-role "Performer 1/4 08:00-19:00 (11h) Herb Cuanalo single-neutral-actions single-neut…" at bounding box center [411, 308] width 190 height 131
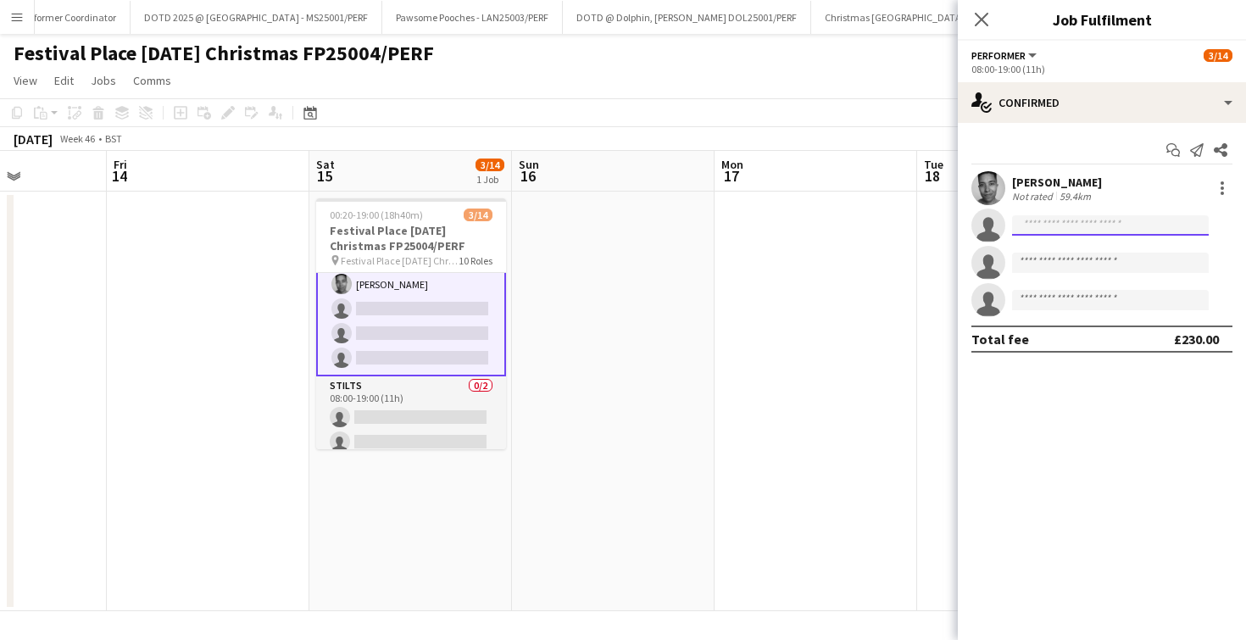
click at [1091, 221] on input at bounding box center [1110, 225] width 197 height 20
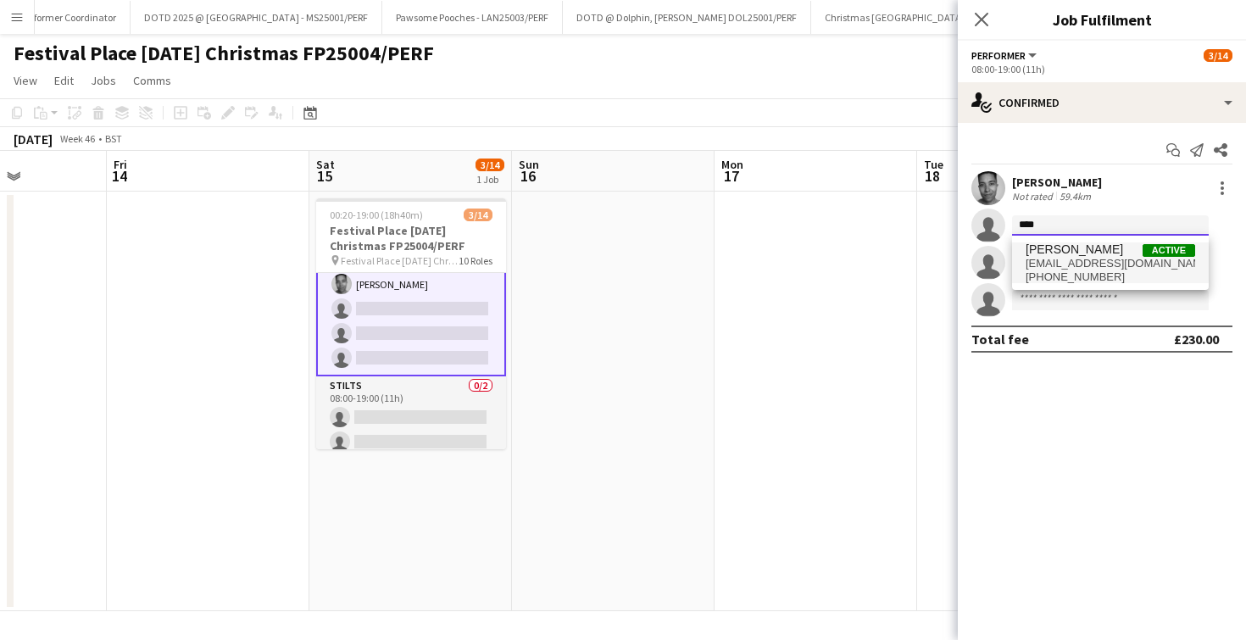
type input "****"
click at [1086, 254] on span "Nina Smith Active" at bounding box center [1111, 249] width 170 height 14
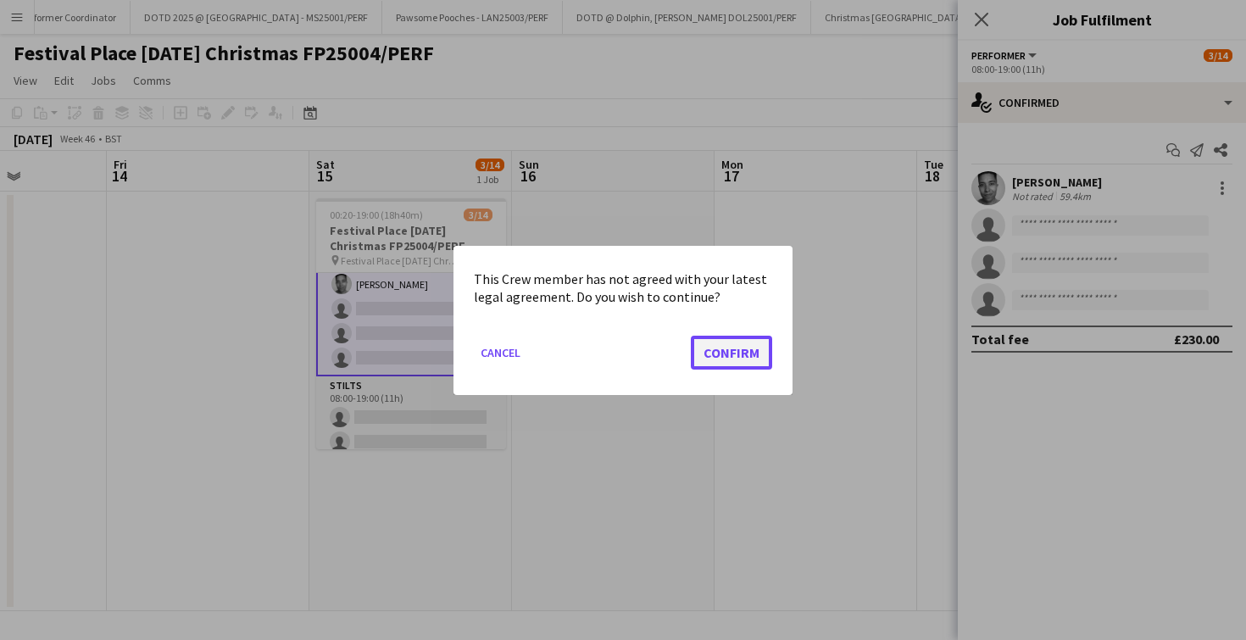
click at [731, 344] on button "Confirm" at bounding box center [731, 352] width 81 height 34
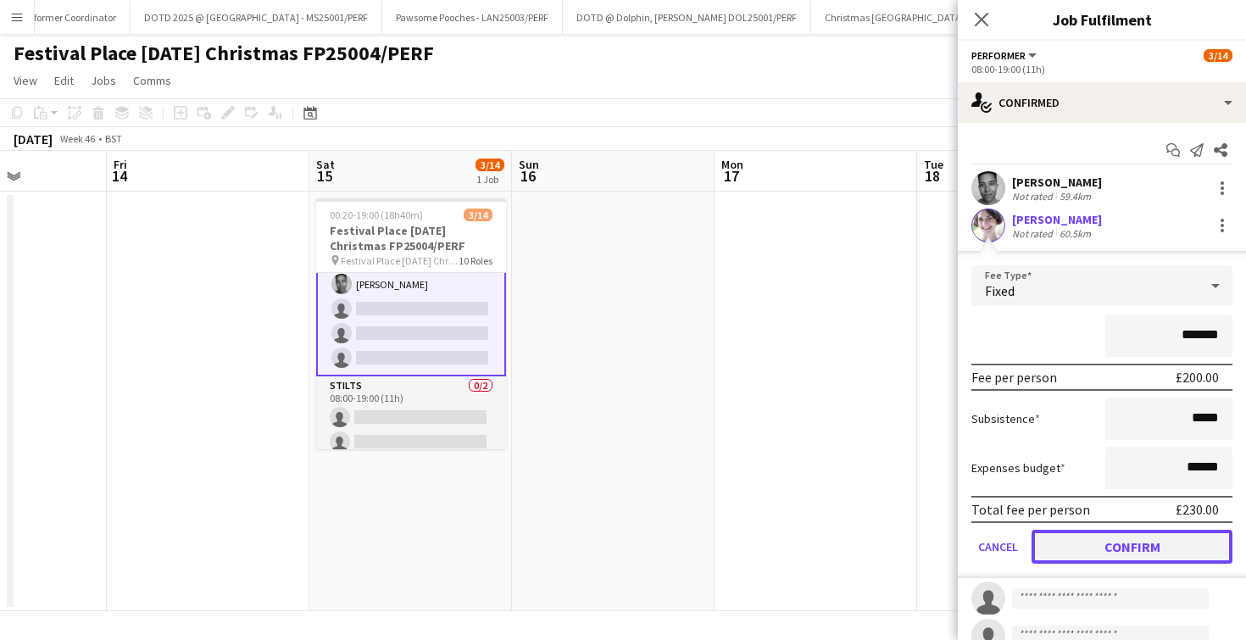
click at [1062, 537] on button "Confirm" at bounding box center [1132, 547] width 201 height 34
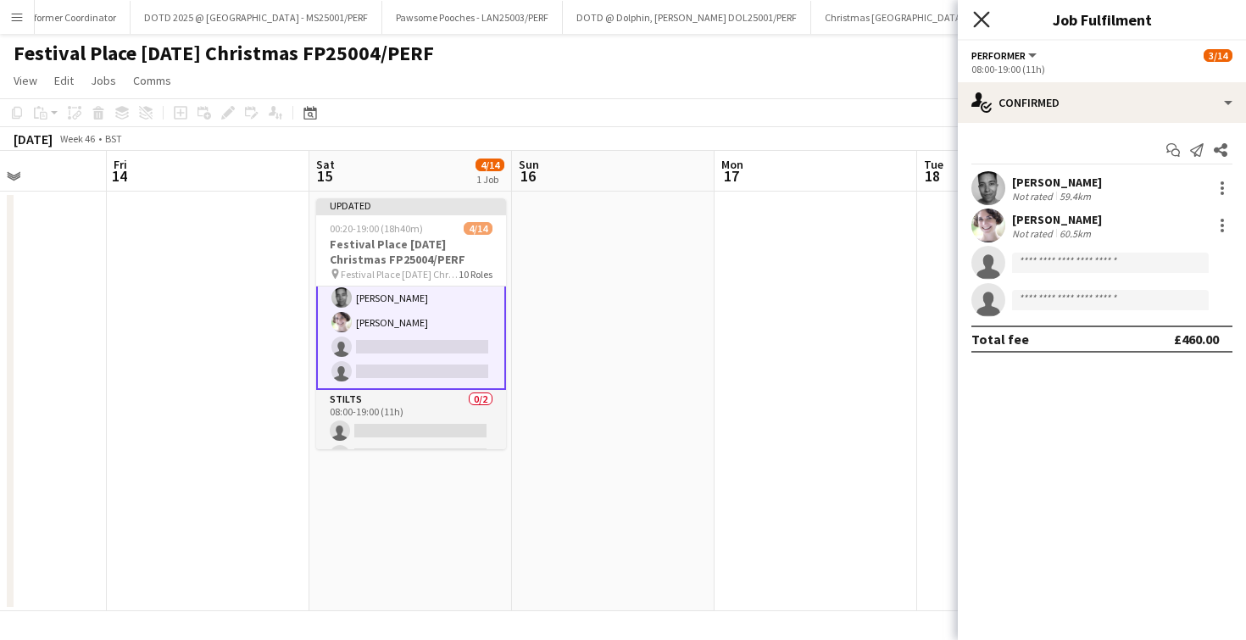
click at [985, 19] on icon "Close pop-in" at bounding box center [981, 19] width 16 height 16
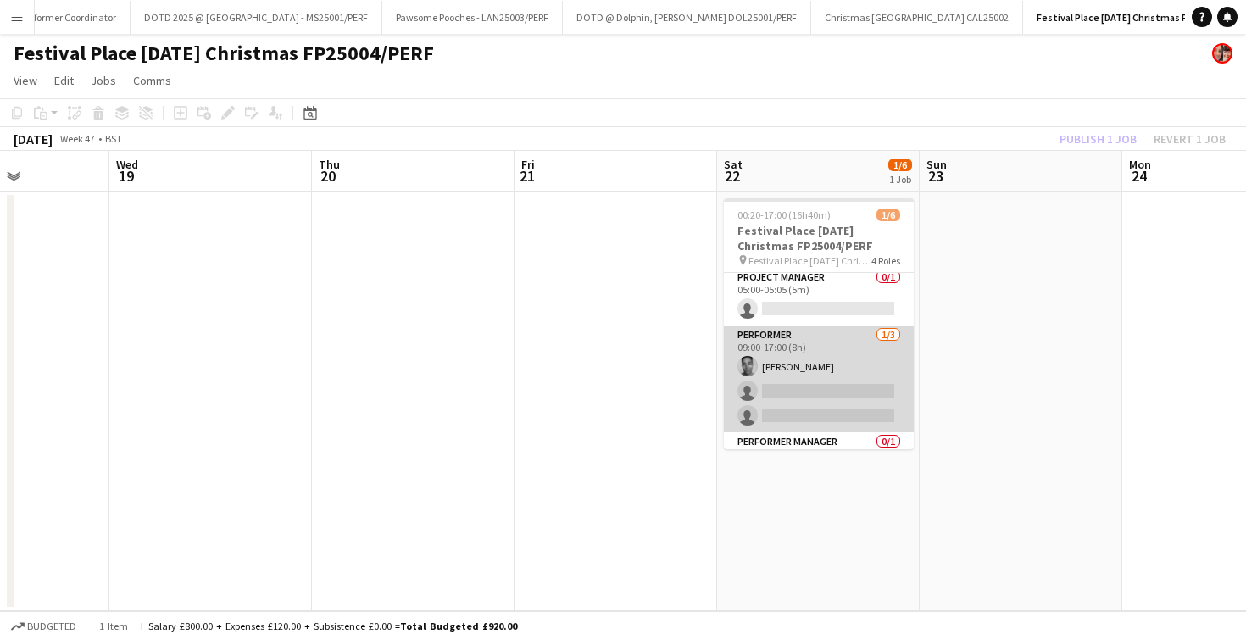
scroll to position [64, 0]
click at [800, 393] on app-card-role "Performer 1/3 09:00-17:00 (8h) Herb Cuanalo single-neutral-actions single-neutr…" at bounding box center [819, 378] width 190 height 107
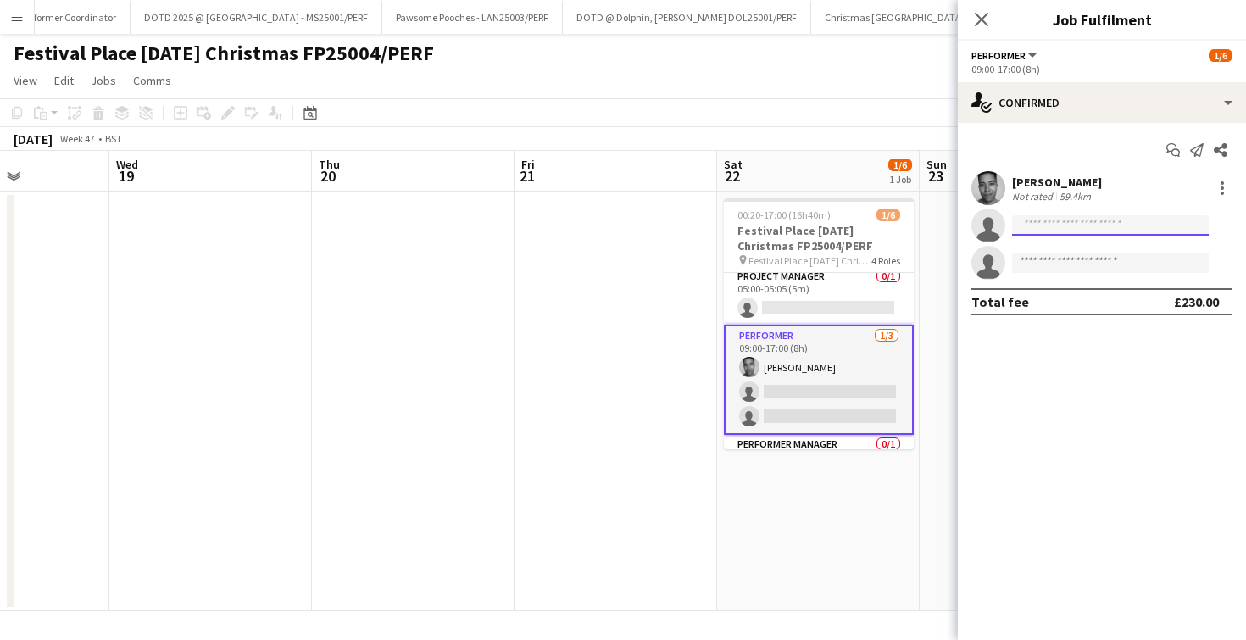
click at [1054, 224] on input at bounding box center [1110, 225] width 197 height 20
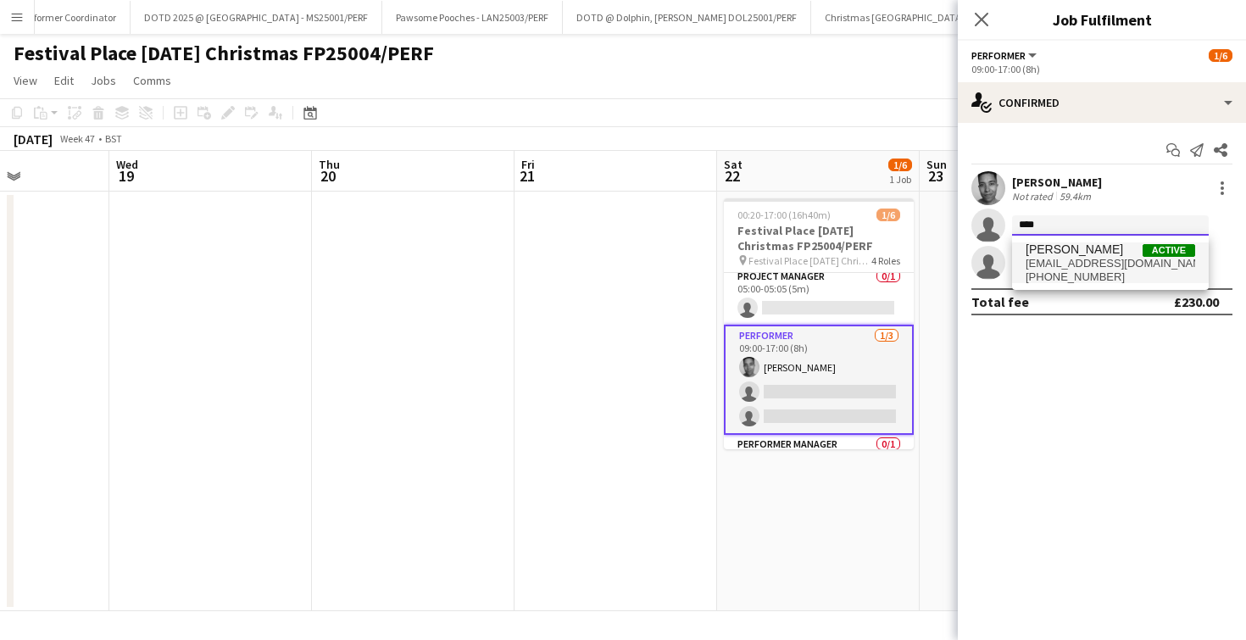
type input "****"
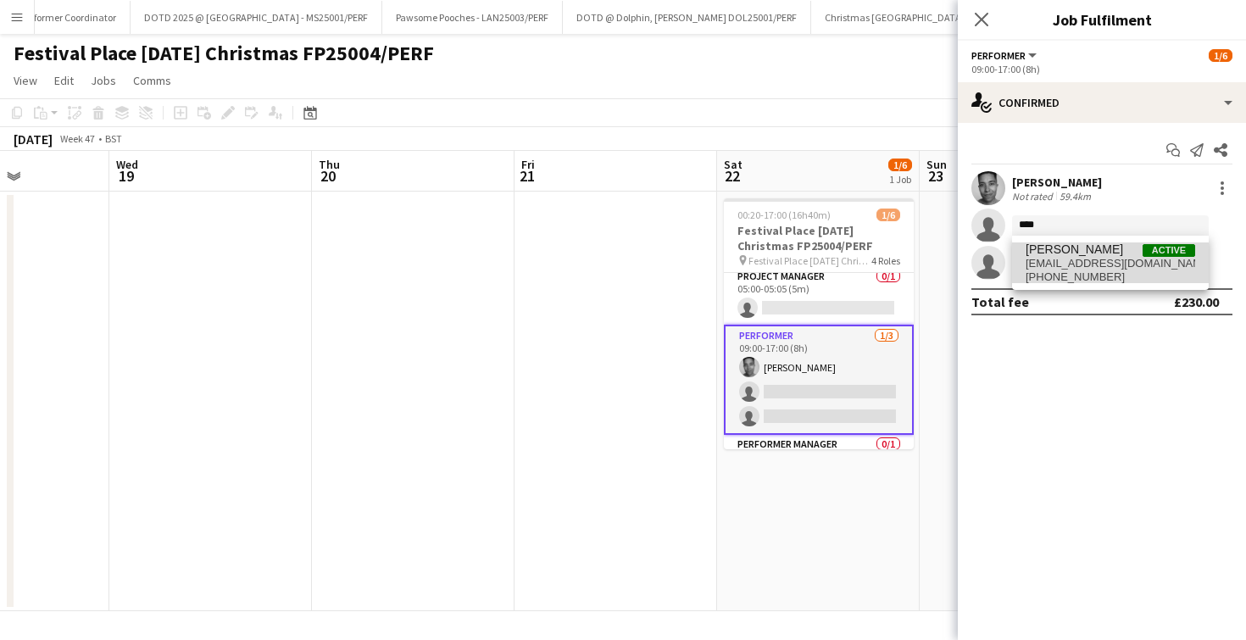
click at [1057, 251] on span "Nina Smith" at bounding box center [1074, 249] width 97 height 14
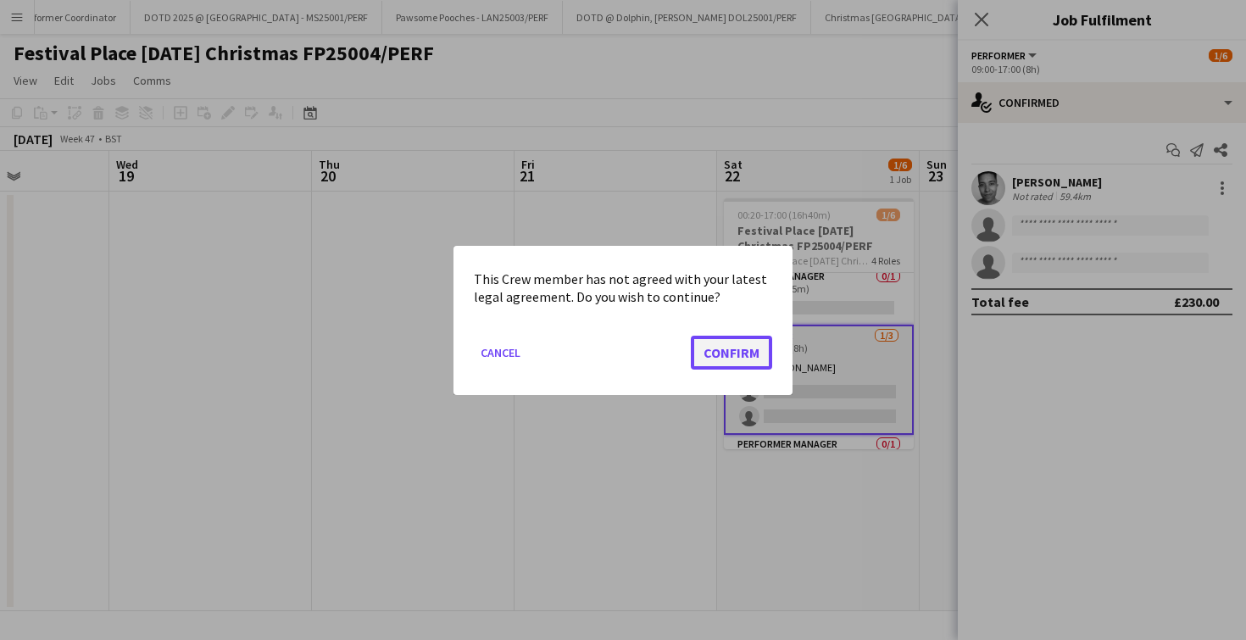
click at [748, 361] on button "Confirm" at bounding box center [731, 352] width 81 height 34
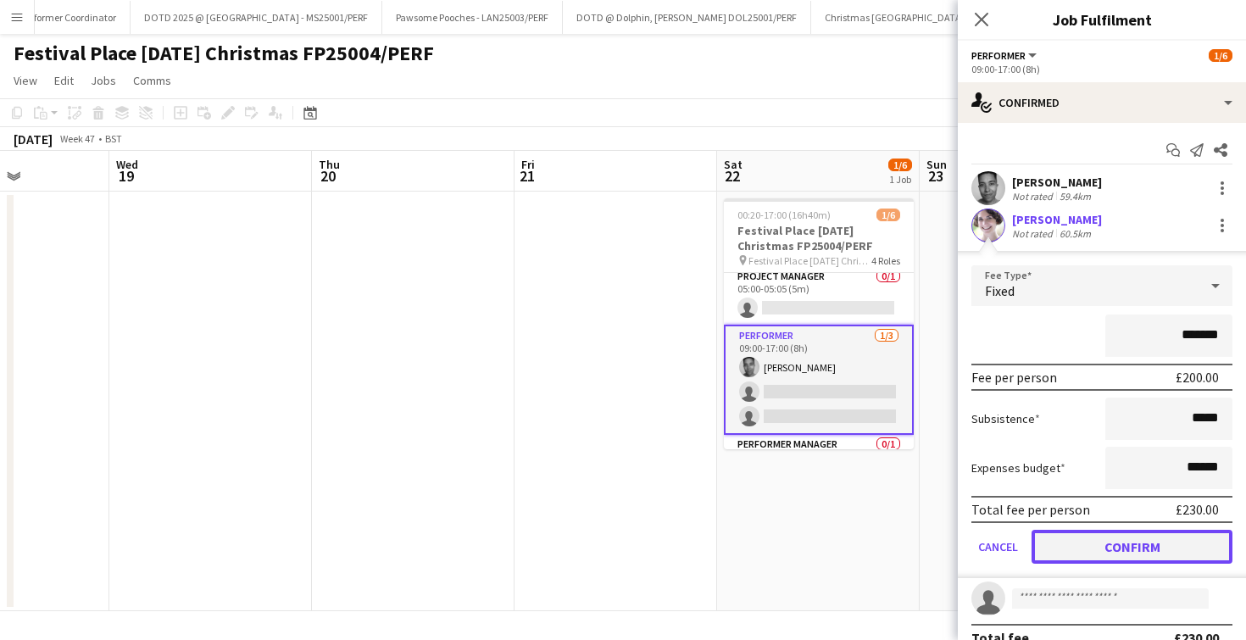
click at [1078, 555] on button "Confirm" at bounding box center [1132, 547] width 201 height 34
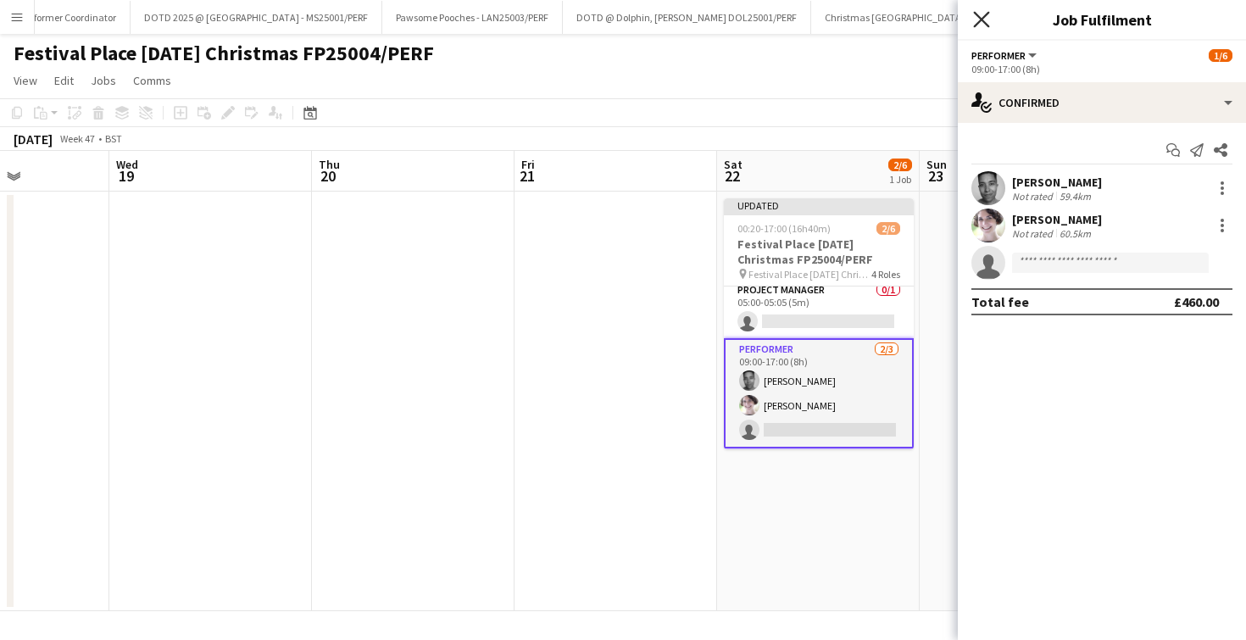
click at [978, 24] on icon "Close pop-in" at bounding box center [981, 19] width 16 height 16
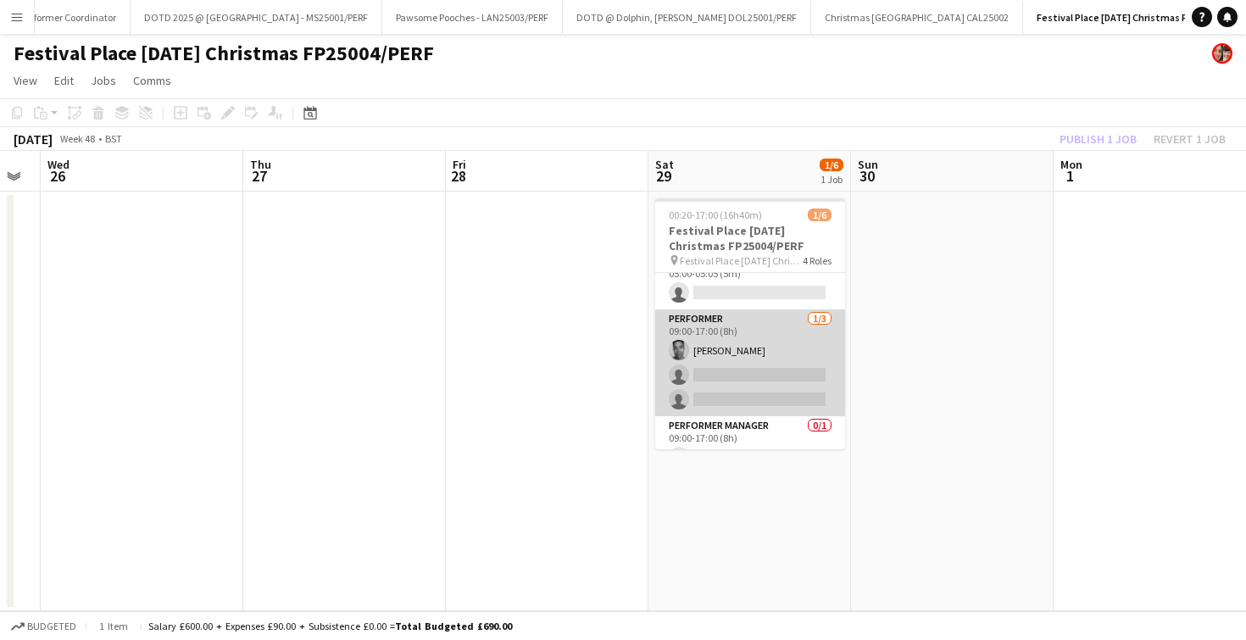
scroll to position [91, 0]
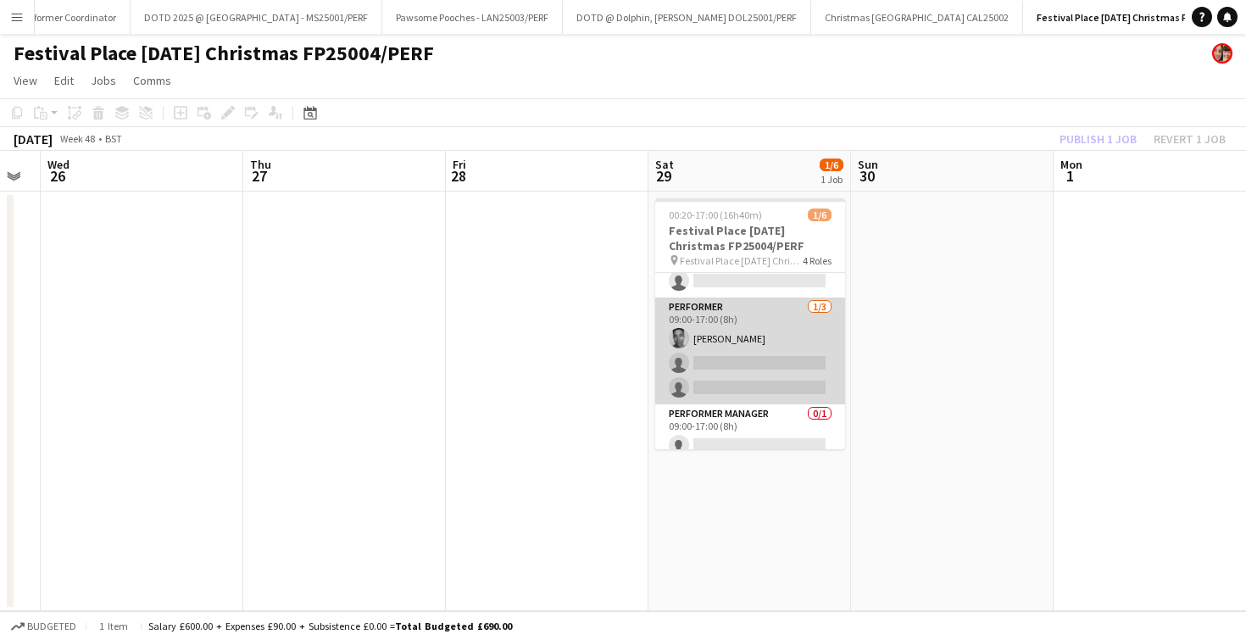
click at [747, 368] on app-card-role "Performer 1/3 09:00-17:00 (8h) Herb Cuanalo single-neutral-actions single-neutr…" at bounding box center [750, 351] width 190 height 107
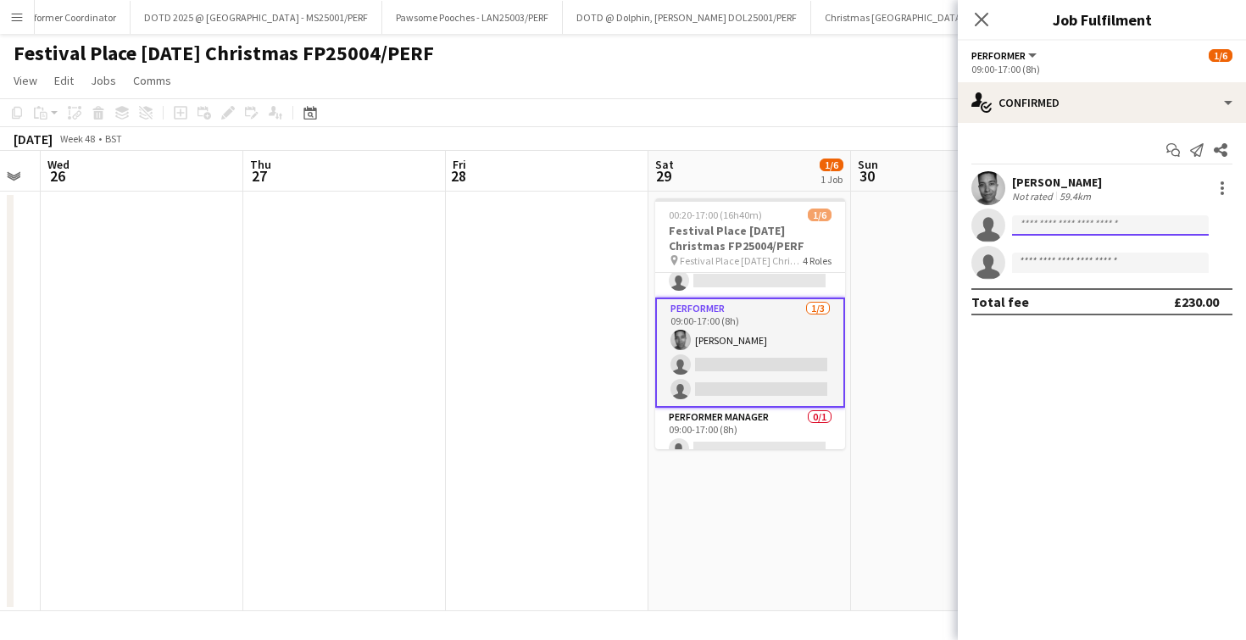
click at [1090, 231] on input at bounding box center [1110, 225] width 197 height 20
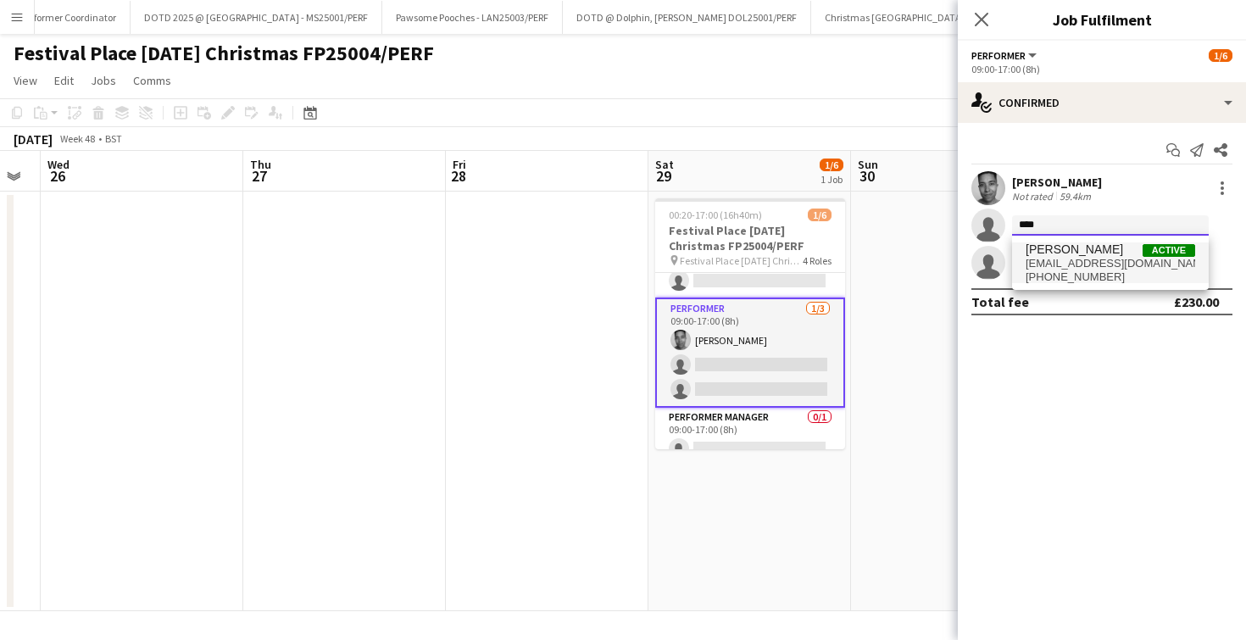
type input "****"
click at [1082, 265] on span "ninaludovicasmith@gmail.com" at bounding box center [1111, 264] width 170 height 14
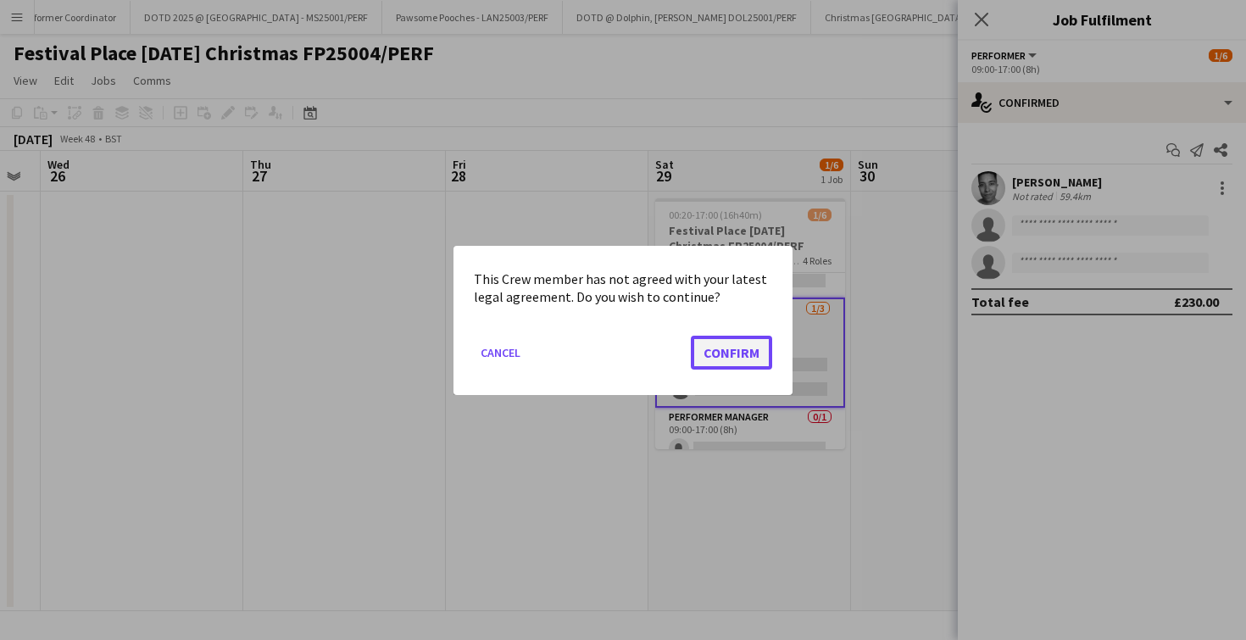
click at [710, 337] on button "Confirm" at bounding box center [731, 352] width 81 height 34
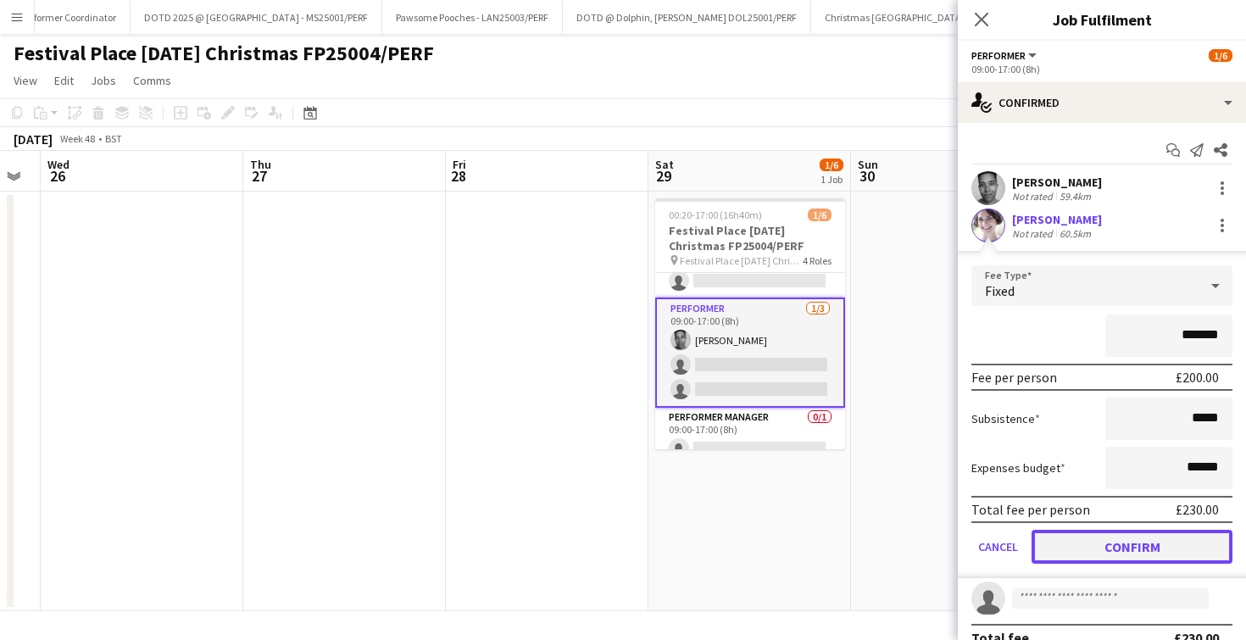
click at [1066, 552] on button "Confirm" at bounding box center [1132, 547] width 201 height 34
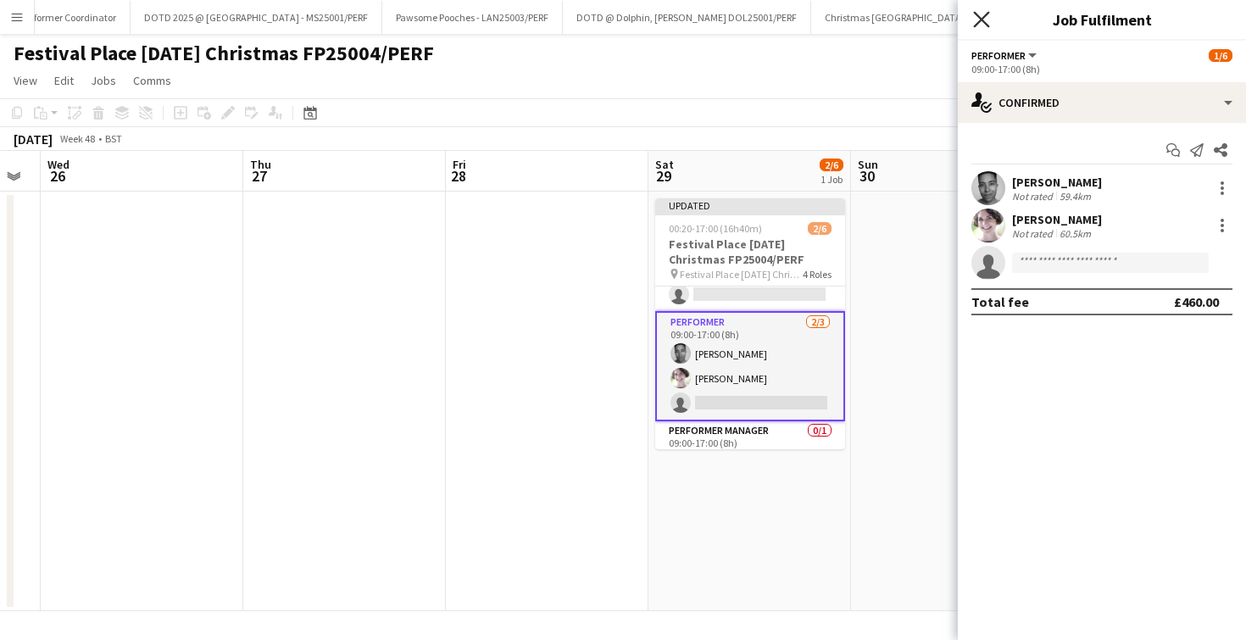
click at [973, 25] on icon "Close pop-in" at bounding box center [981, 19] width 16 height 16
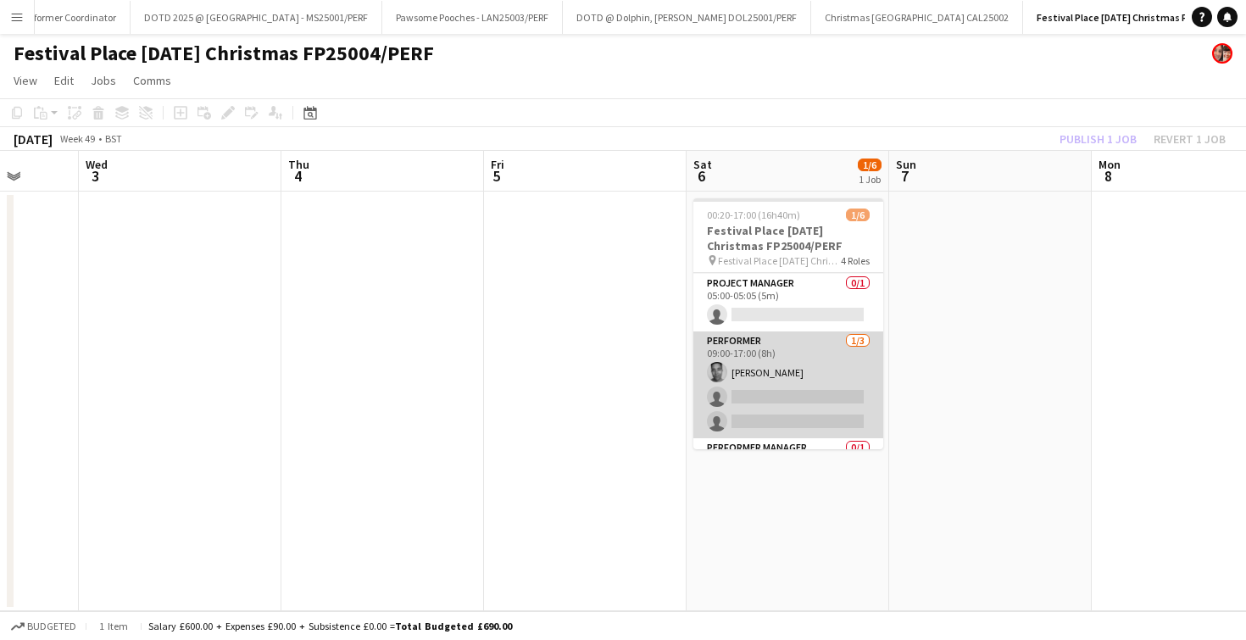
scroll to position [59, 0]
click at [776, 398] on app-card-role "Performer 1/3 09:00-17:00 (8h) Herb Cuanalo single-neutral-actions single-neutr…" at bounding box center [788, 382] width 190 height 107
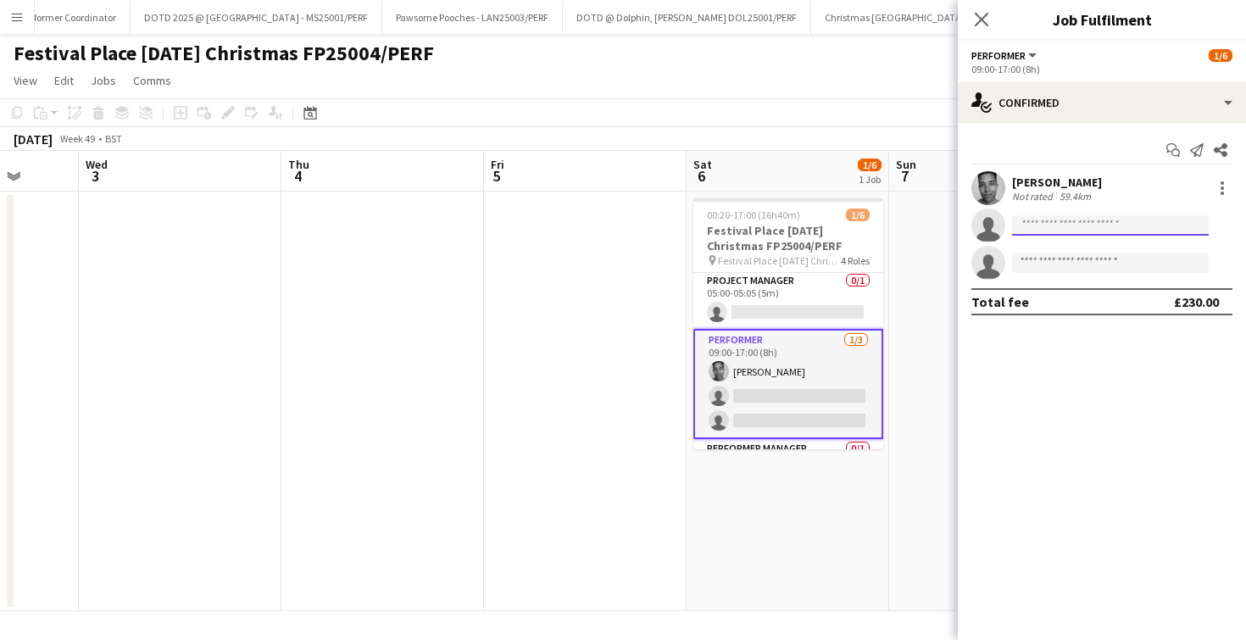
click at [1047, 226] on input at bounding box center [1110, 225] width 197 height 20
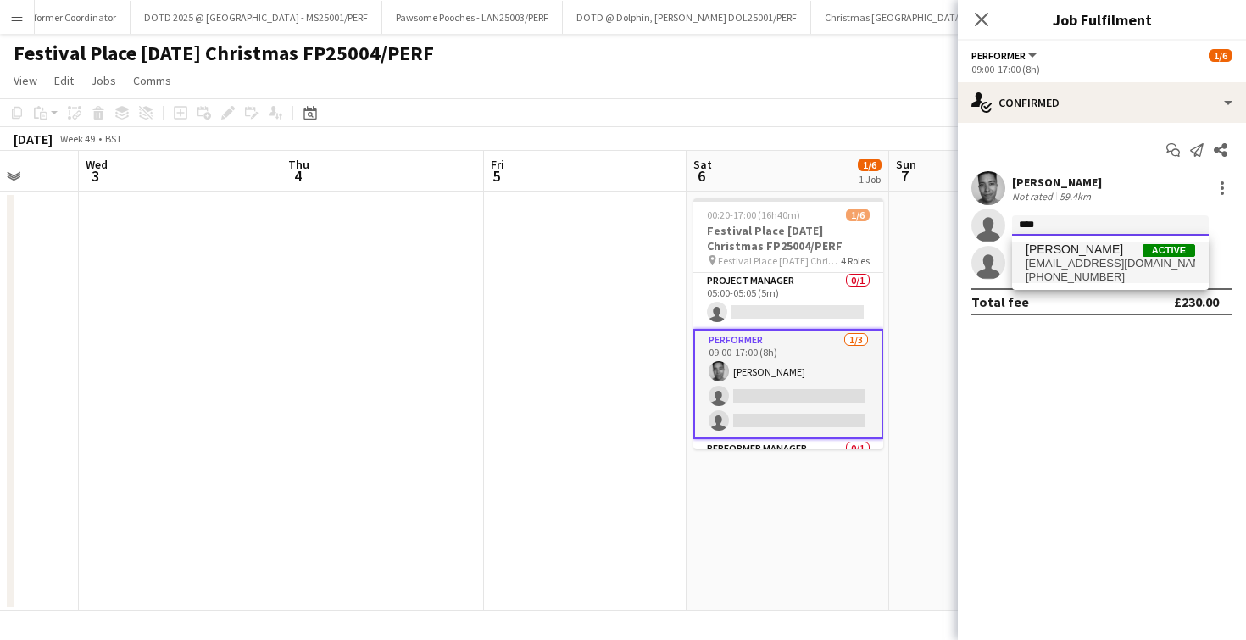
type input "****"
click at [1047, 248] on span "Nina Smith" at bounding box center [1074, 249] width 97 height 14
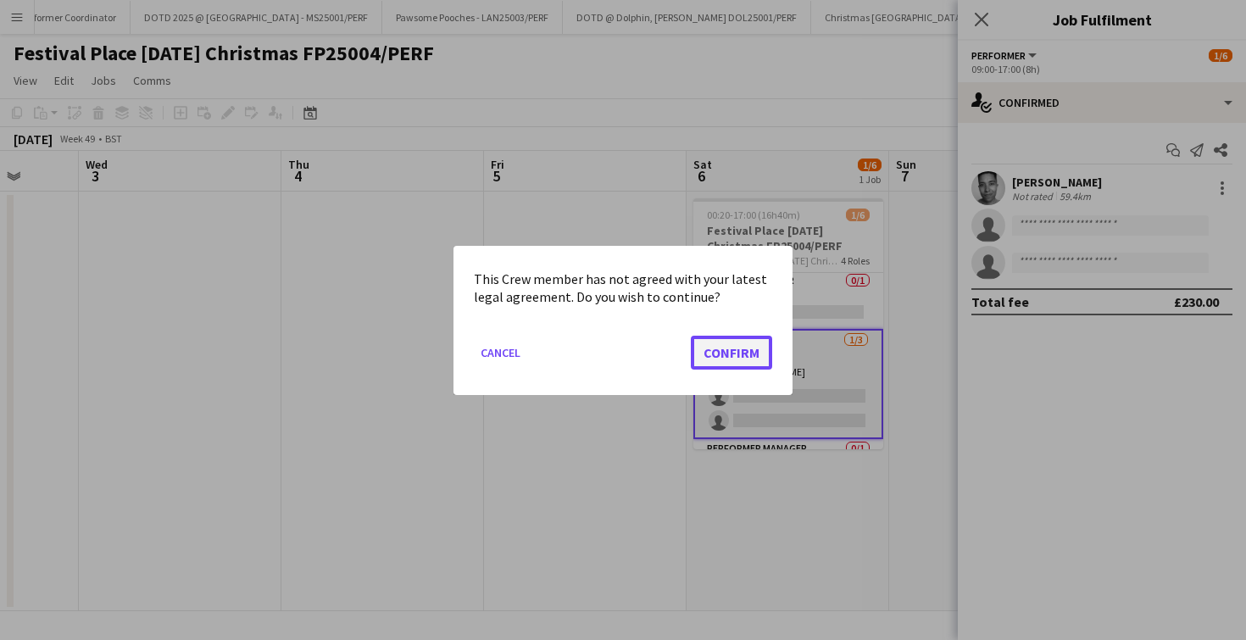
click at [737, 347] on button "Confirm" at bounding box center [731, 352] width 81 height 34
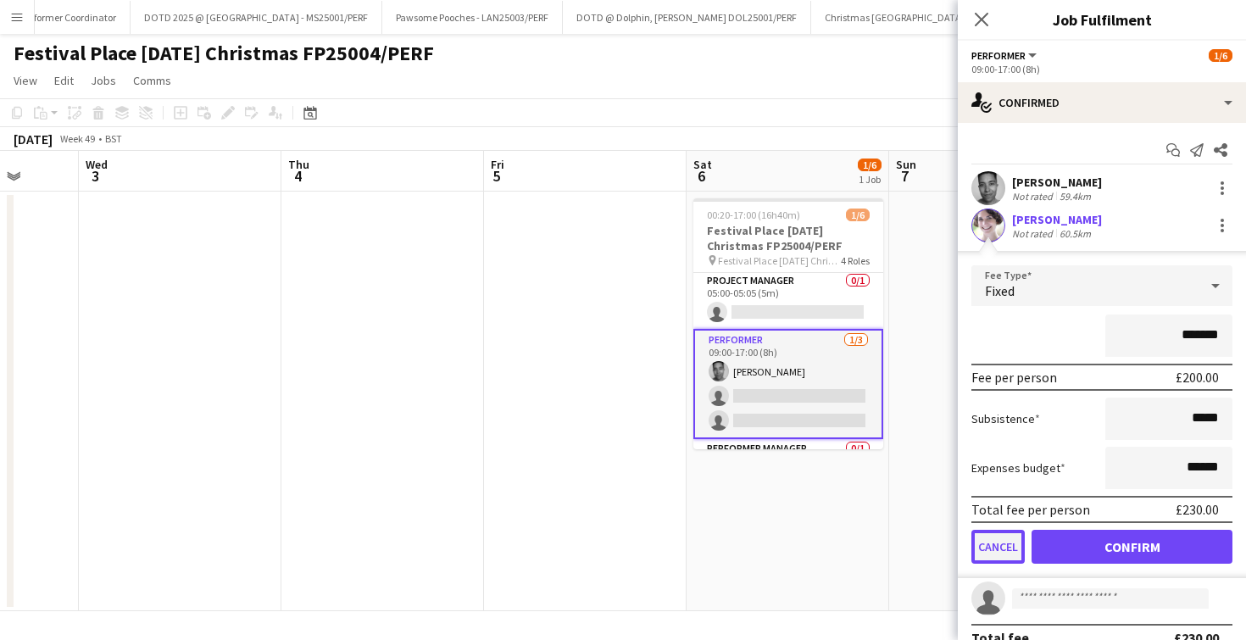
click at [1024, 553] on button "Cancel" at bounding box center [998, 547] width 53 height 34
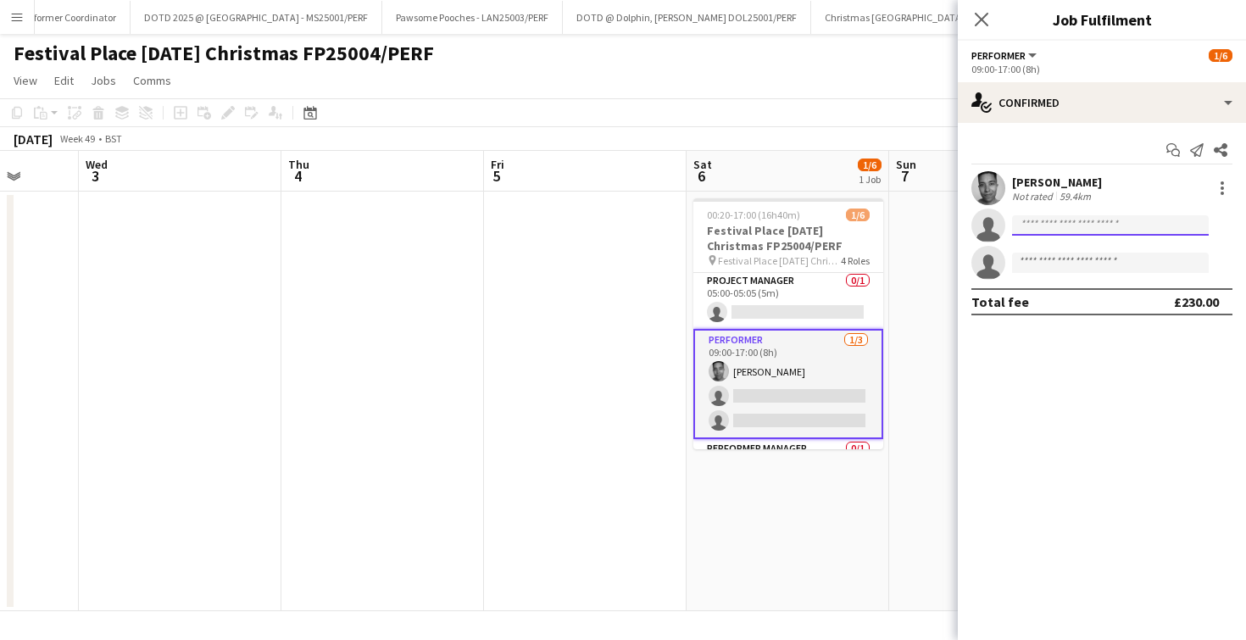
click at [1047, 225] on input at bounding box center [1110, 225] width 197 height 20
type input "****"
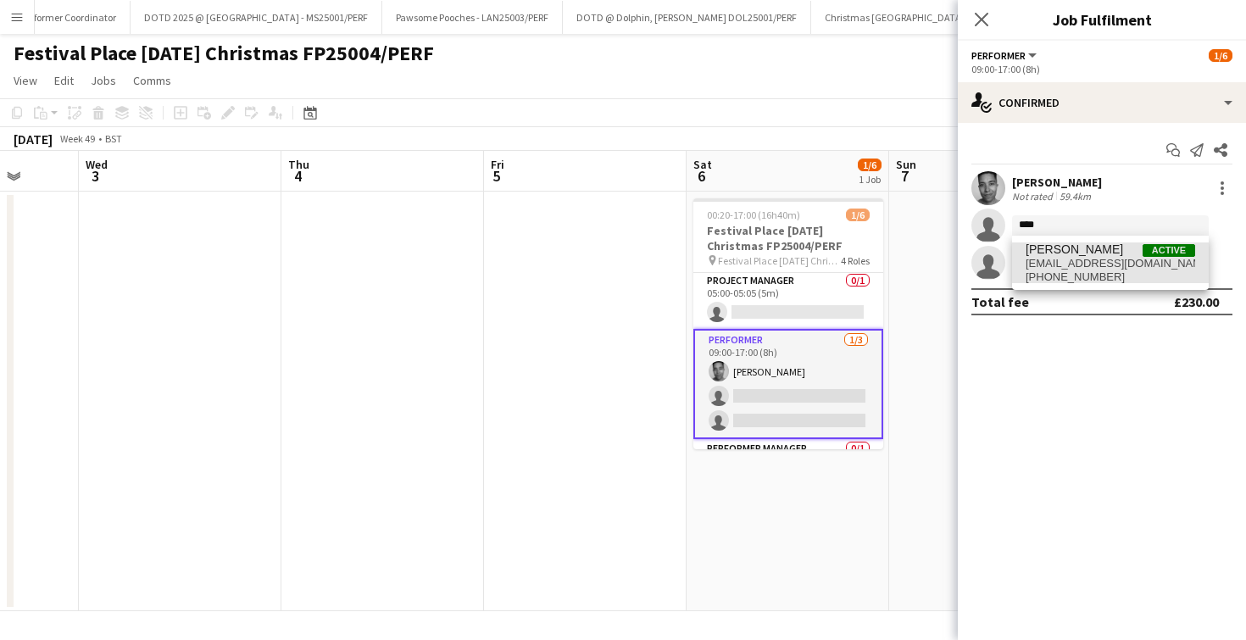
click at [1061, 253] on span "Nina Smith" at bounding box center [1074, 249] width 97 height 14
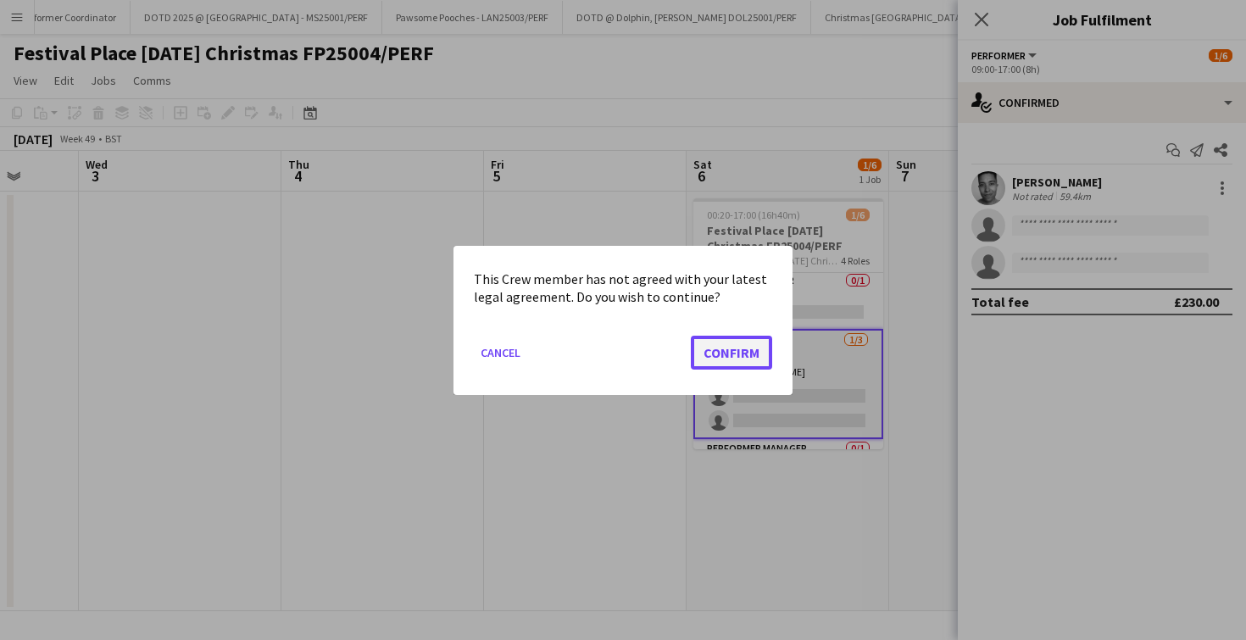
click at [755, 348] on button "Confirm" at bounding box center [731, 352] width 81 height 34
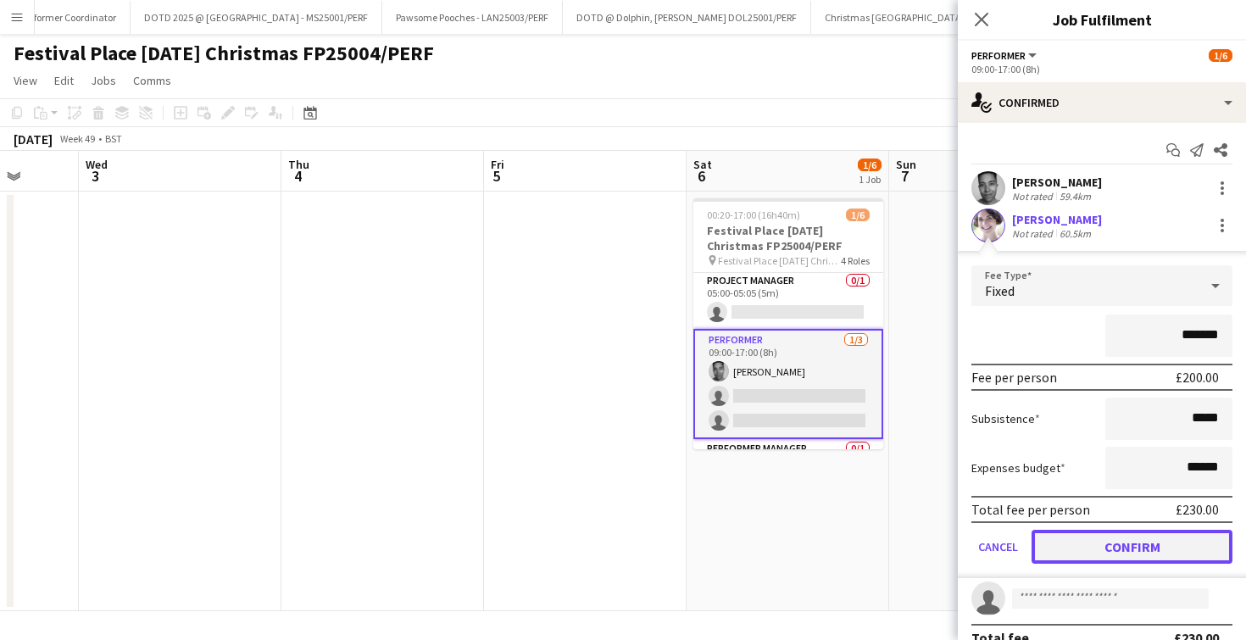
click at [1093, 538] on button "Confirm" at bounding box center [1132, 547] width 201 height 34
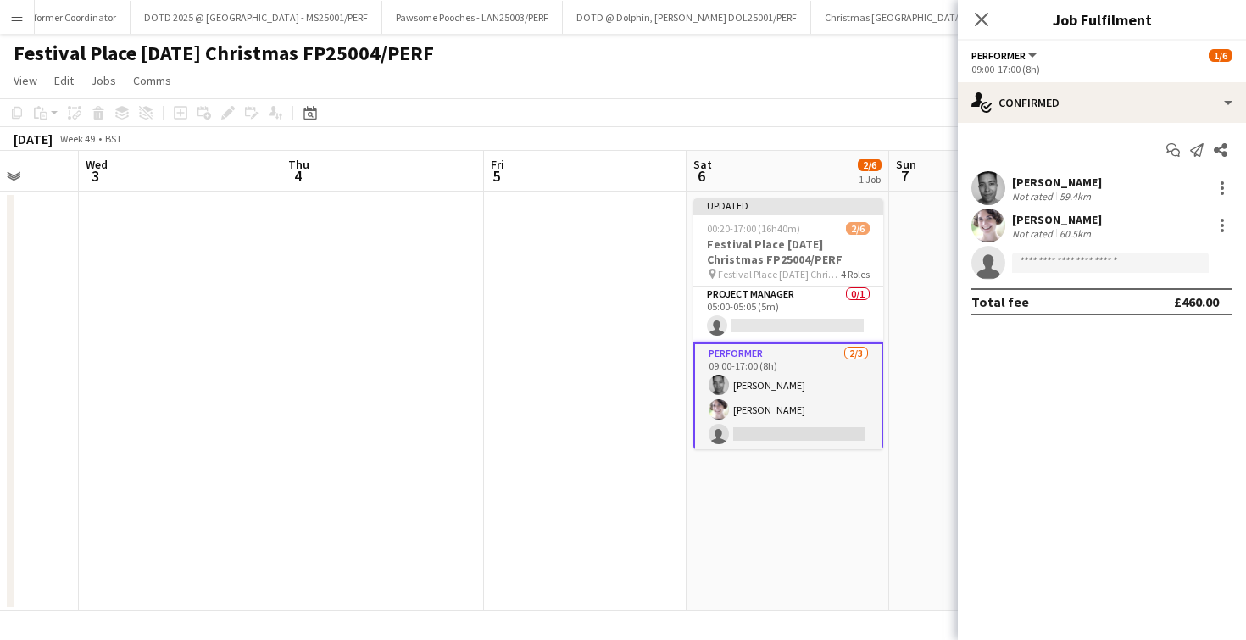
click at [983, 30] on div "Close pop-in" at bounding box center [981, 19] width 47 height 39
click at [983, 21] on icon at bounding box center [981, 19] width 16 height 16
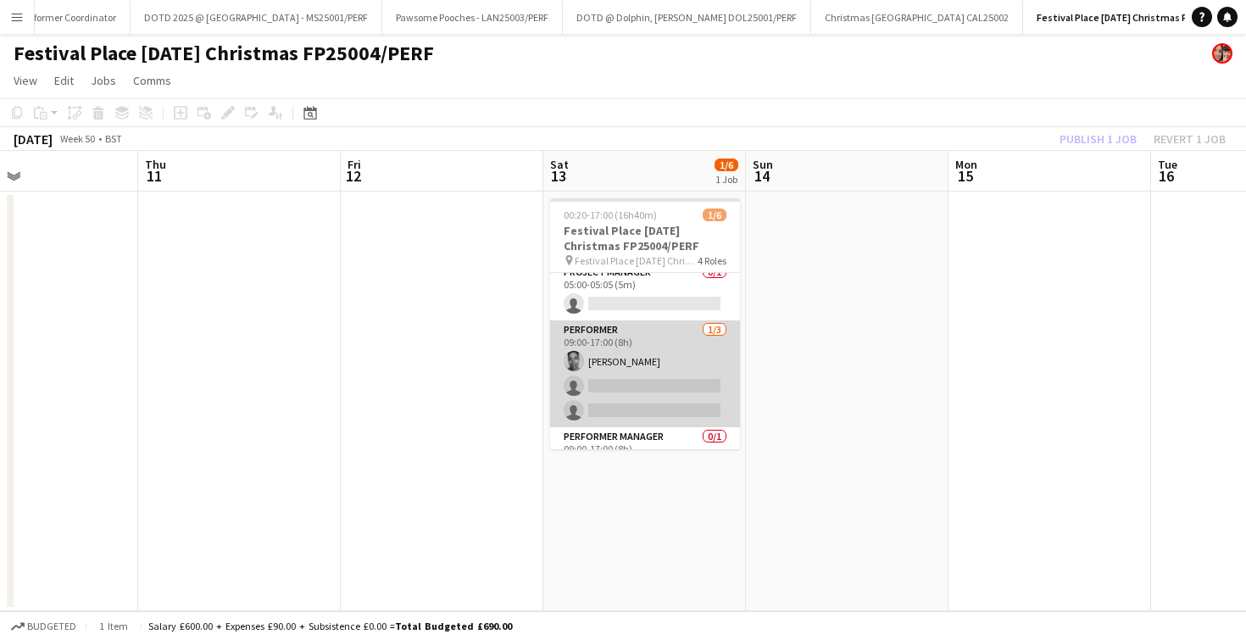
scroll to position [74, 0]
click at [616, 386] on app-card-role "Performer 1/3 09:00-17:00 (8h) Herb Cuanalo single-neutral-actions single-neutr…" at bounding box center [645, 368] width 190 height 107
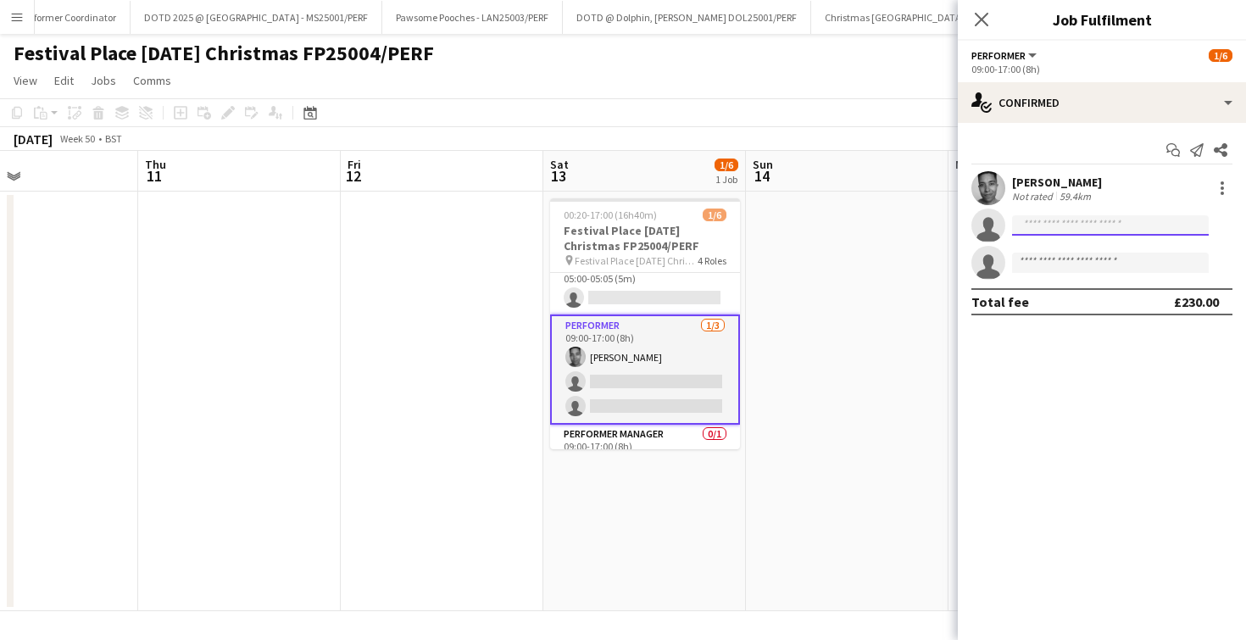
click at [1047, 220] on input at bounding box center [1110, 225] width 197 height 20
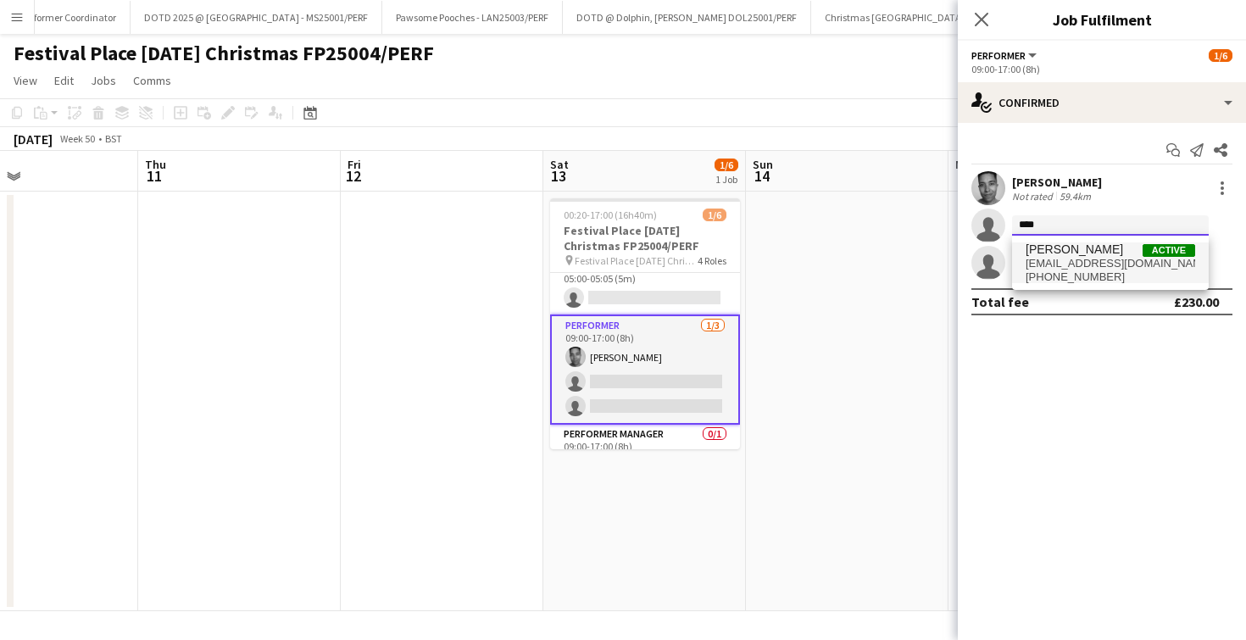
type input "****"
click at [1049, 249] on span "[PERSON_NAME]" at bounding box center [1074, 249] width 97 height 14
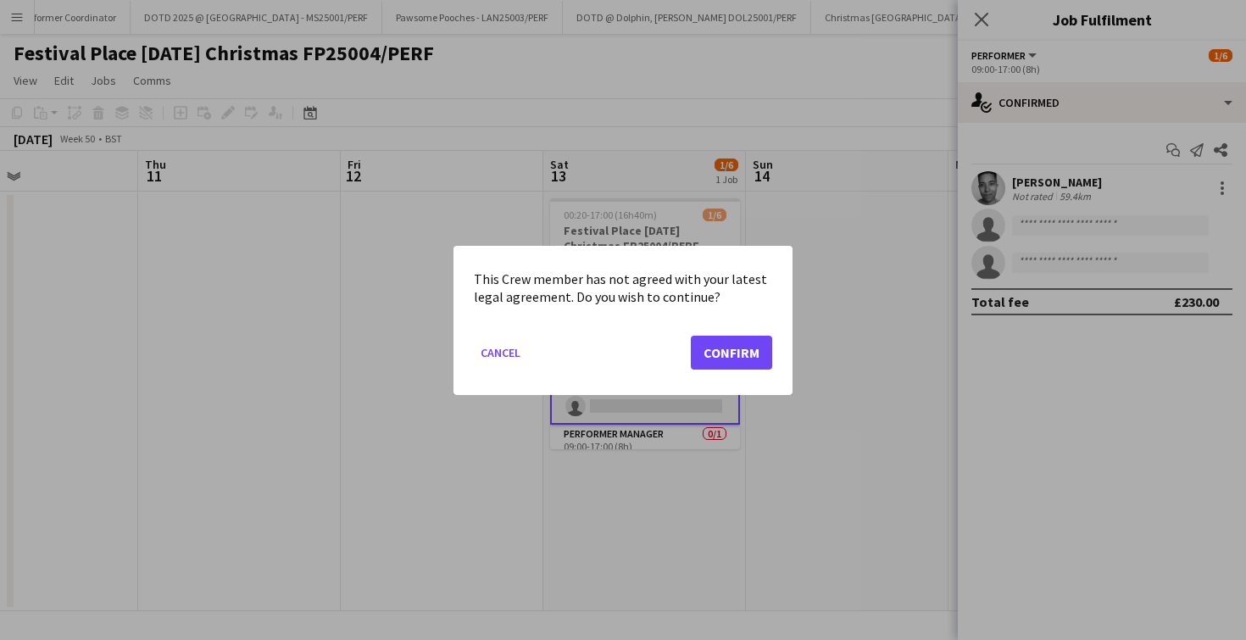
click at [755, 330] on mat-dialog-actions "Cancel Confirm" at bounding box center [623, 358] width 298 height 72
click at [749, 354] on button "Confirm" at bounding box center [731, 352] width 81 height 34
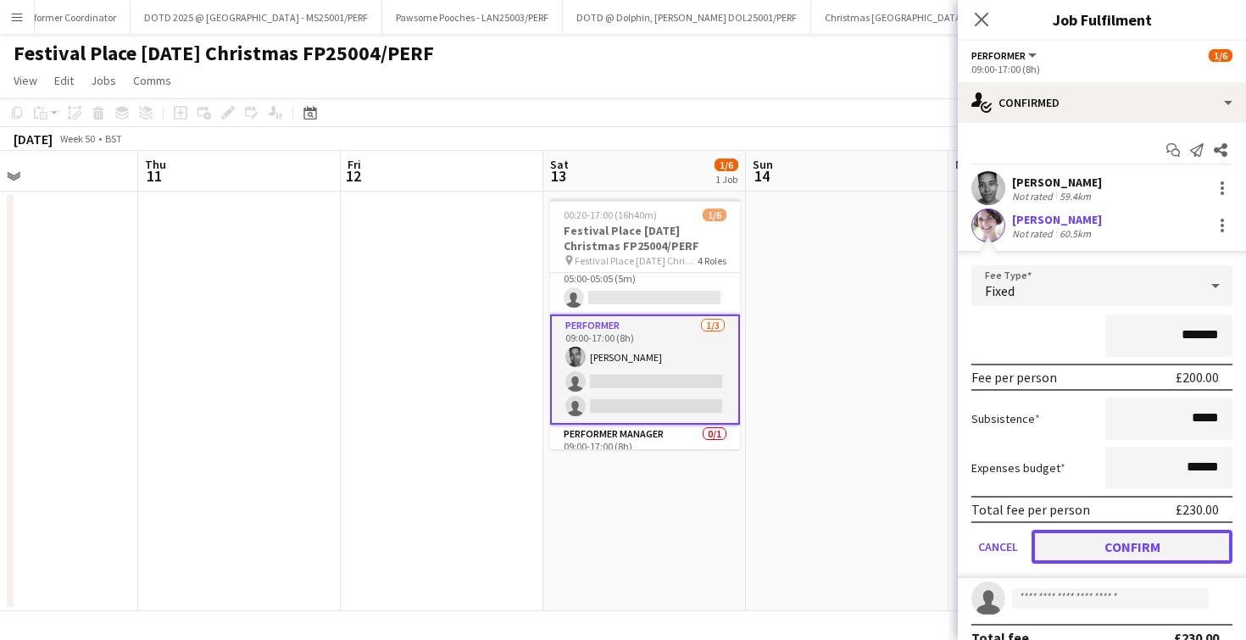
click at [1126, 537] on button "Confirm" at bounding box center [1132, 547] width 201 height 34
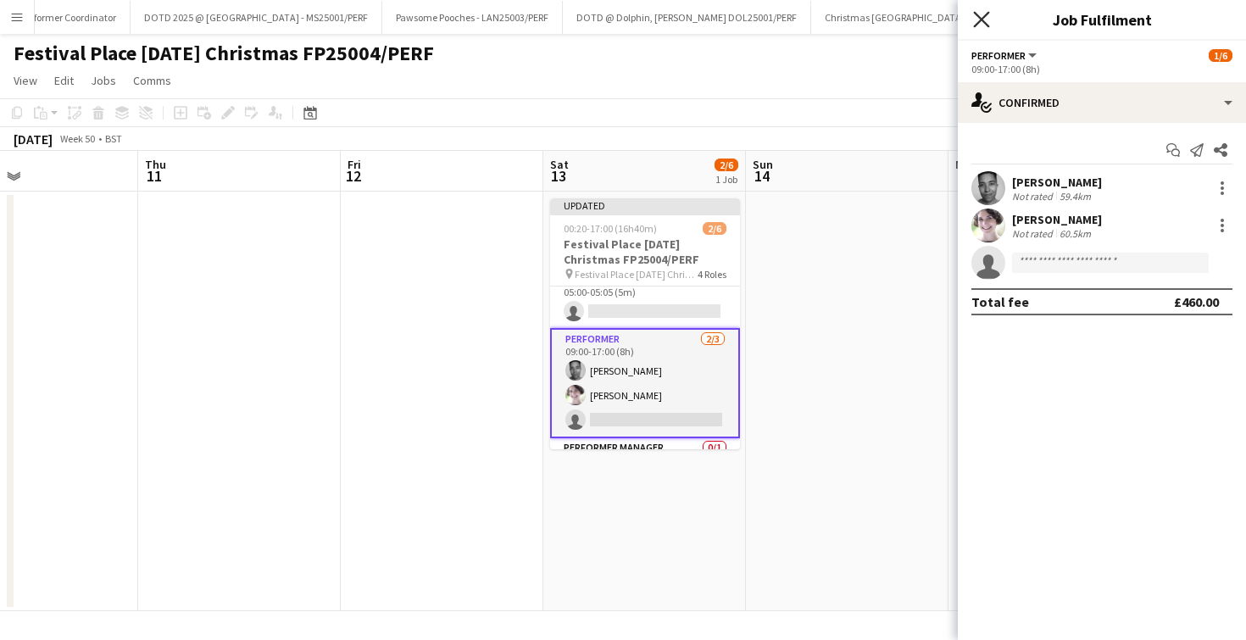
click at [979, 25] on icon "Close pop-in" at bounding box center [981, 19] width 16 height 16
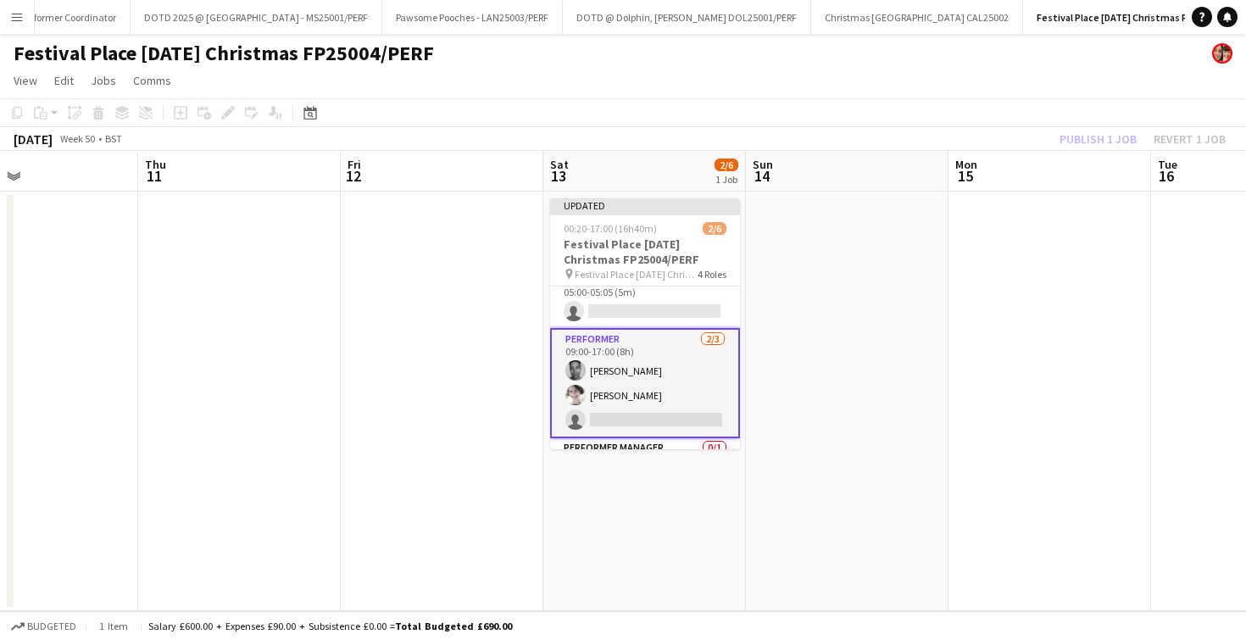
click at [878, 82] on app-page-menu "View Day view expanded Day view collapsed Month view Date picker Jump to [DATE]…" at bounding box center [623, 82] width 1246 height 32
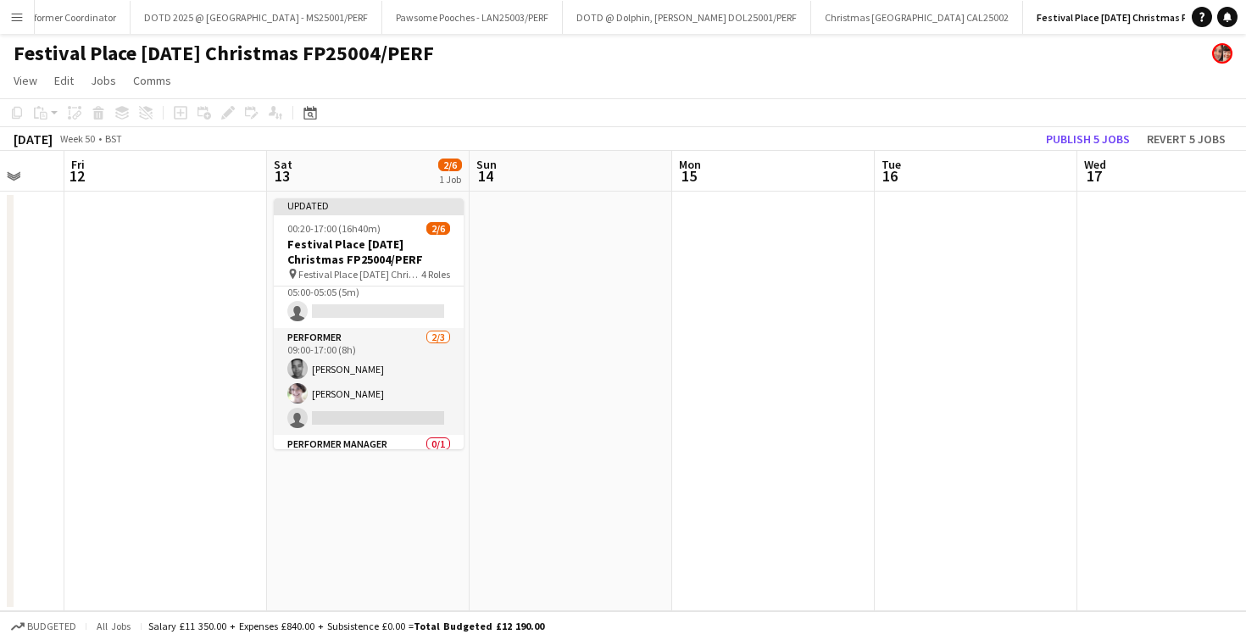
scroll to position [0, 670]
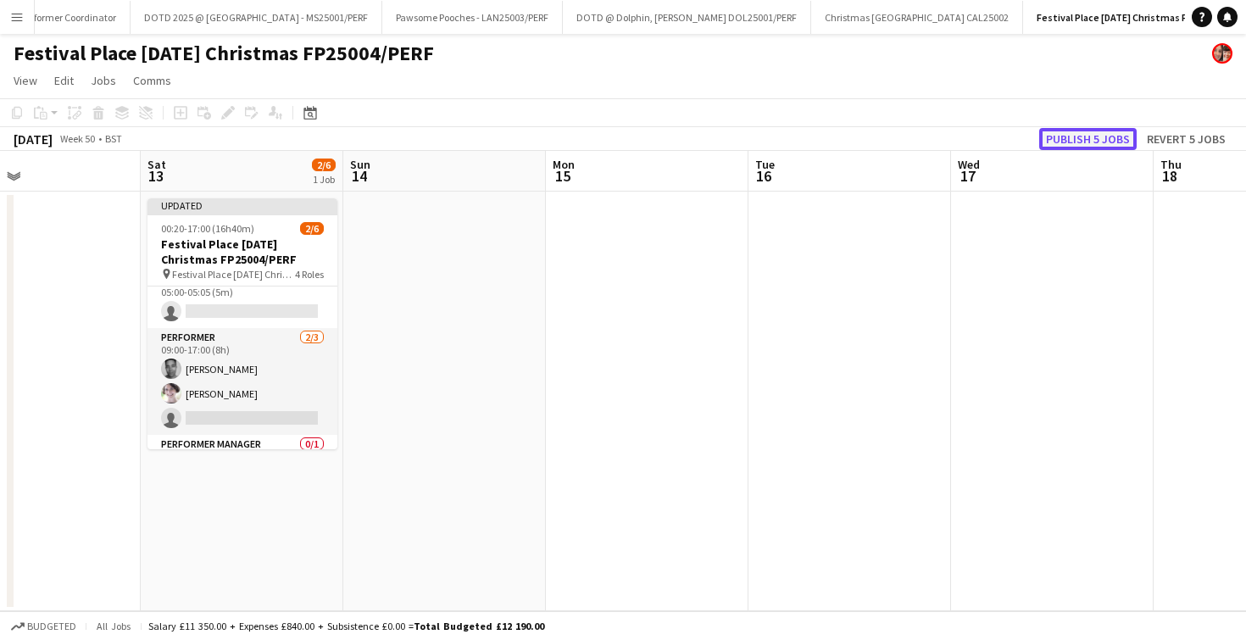
click at [1089, 129] on button "Publish 5 jobs" at bounding box center [1087, 139] width 97 height 22
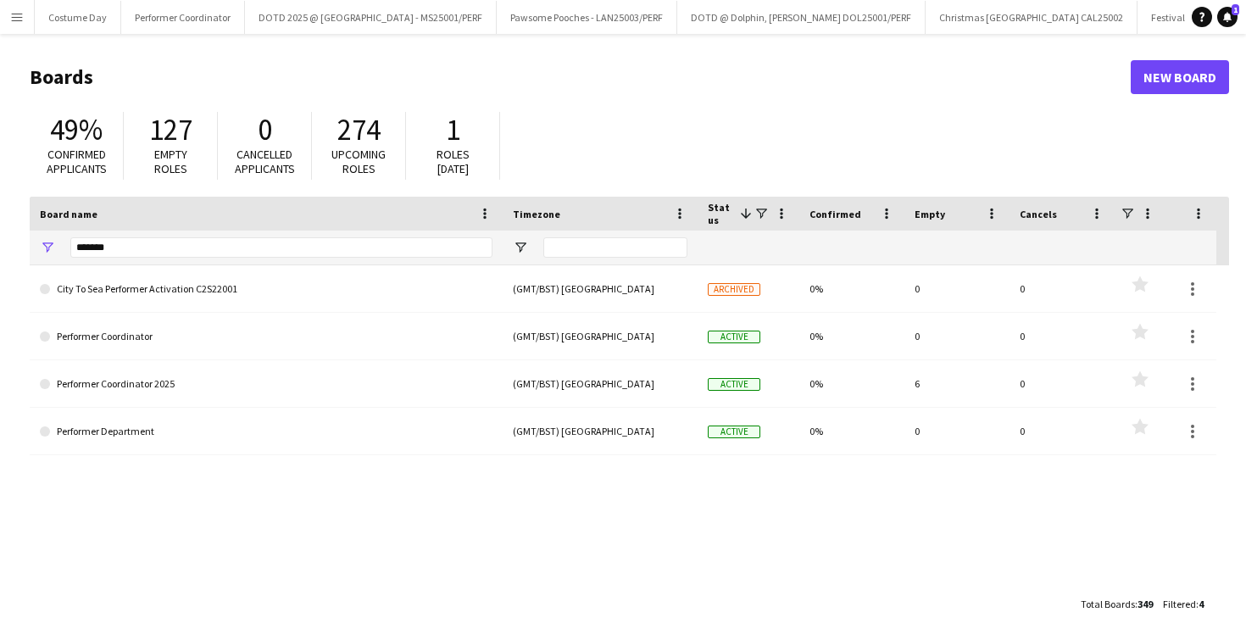
click at [179, 244] on input "*******" at bounding box center [281, 247] width 422 height 20
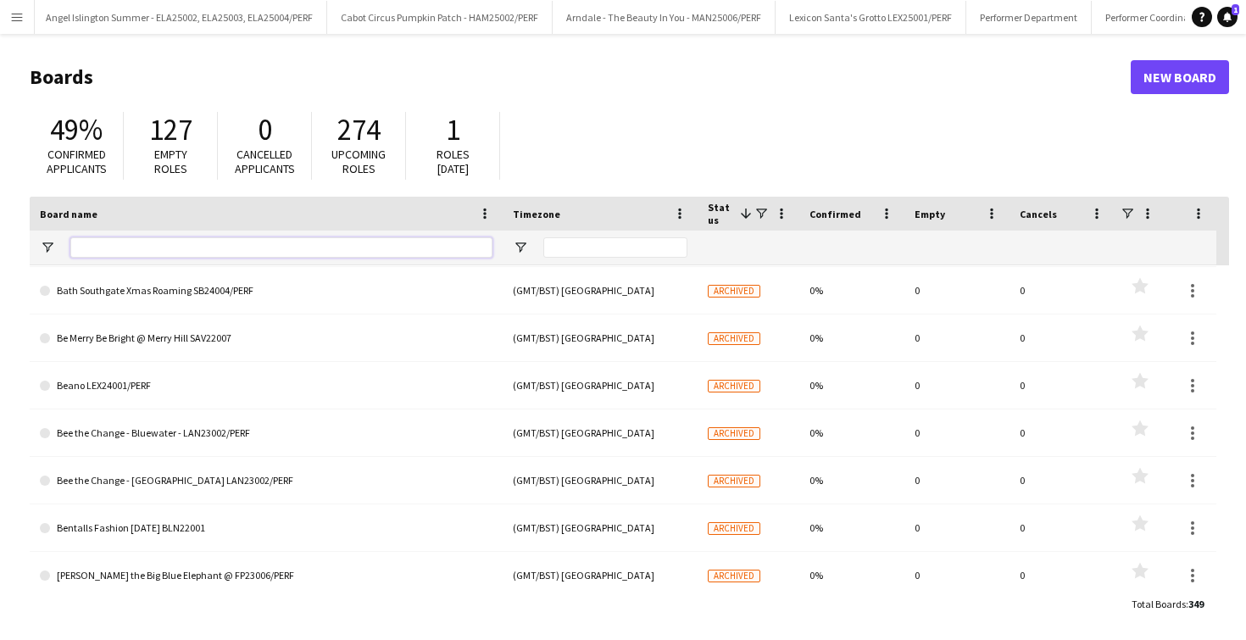
scroll to position [1423, 0]
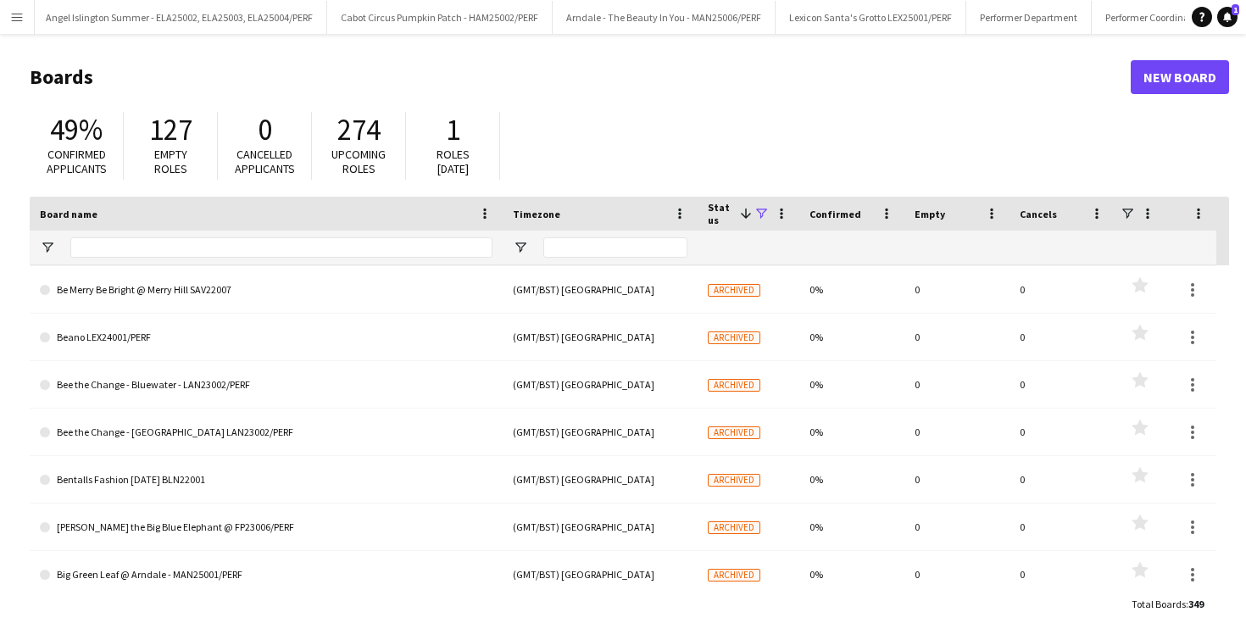
click at [763, 213] on span at bounding box center [761, 213] width 15 height 15
click at [777, 327] on div "Archived" at bounding box center [839, 319] width 159 height 20
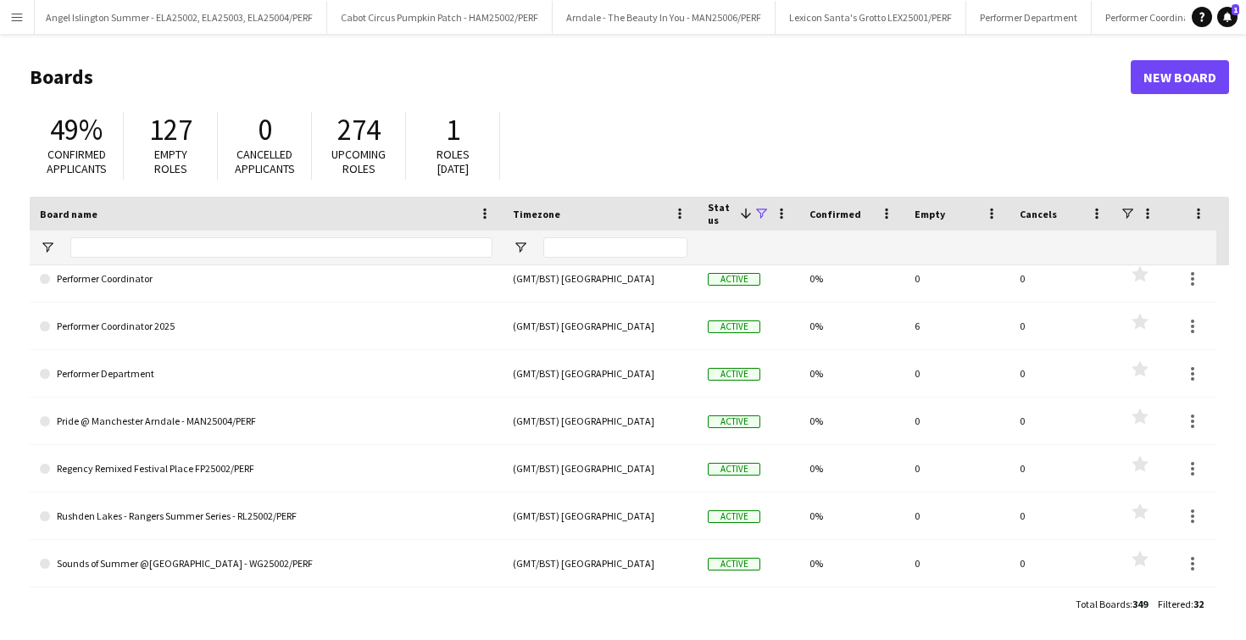
click at [341, 603] on div "Total Boards : 349 Filtered : 32" at bounding box center [630, 604] width 1200 height 33
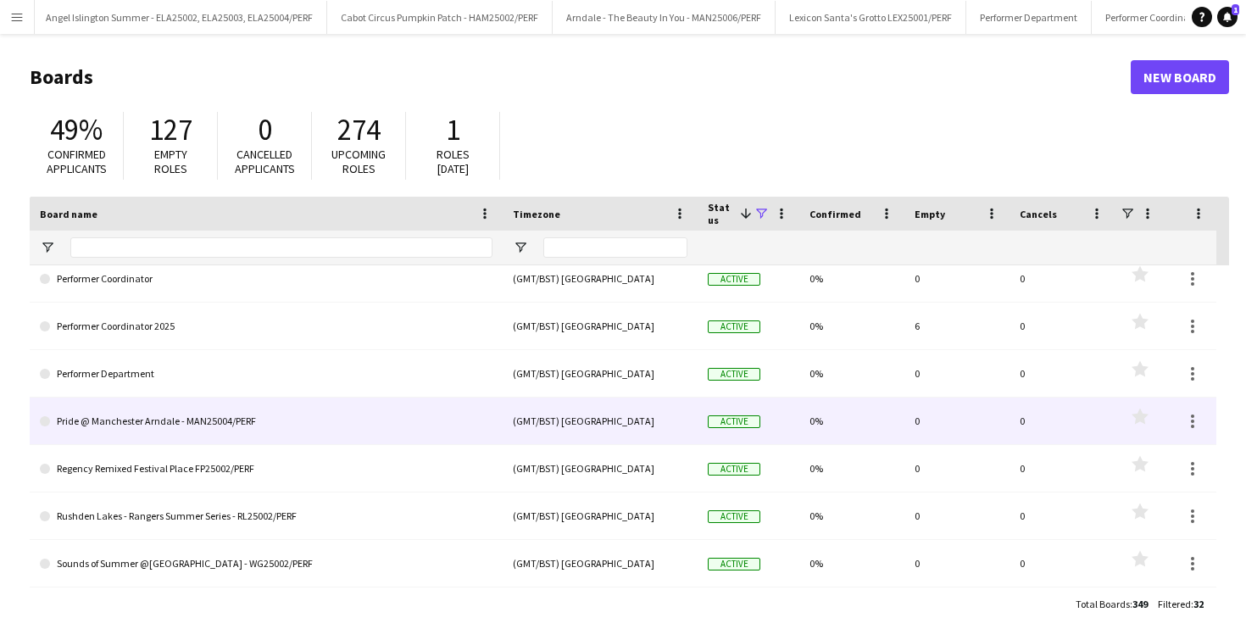
click at [209, 366] on link "Performer Department" at bounding box center [266, 373] width 453 height 47
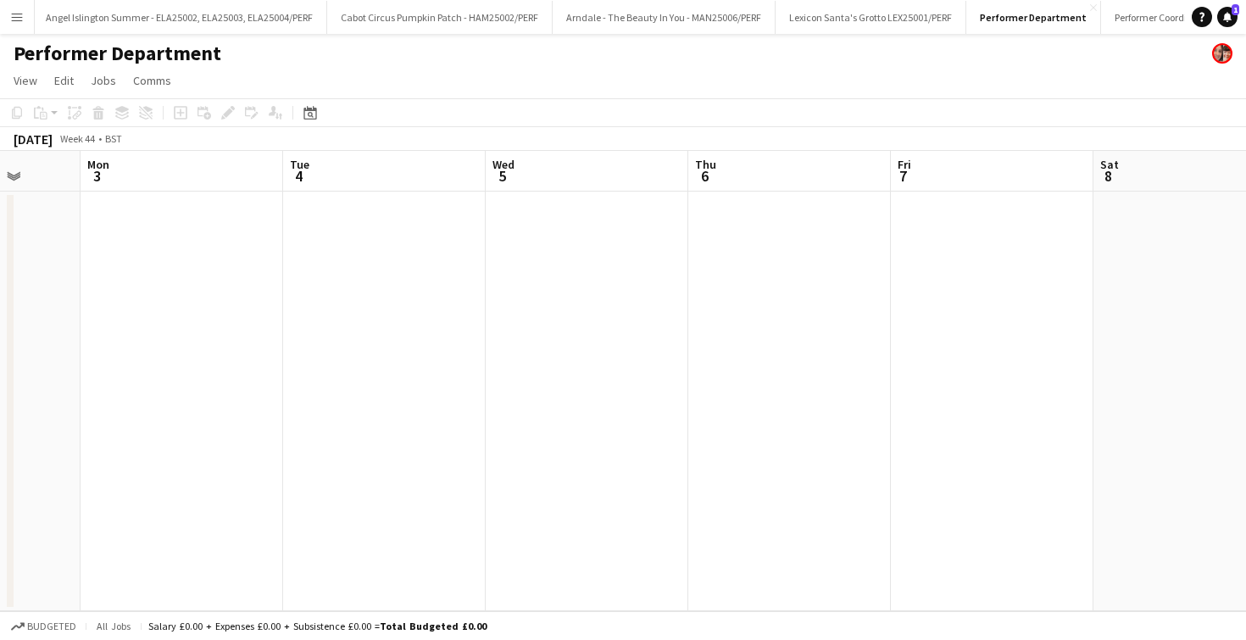
scroll to position [0, 729]
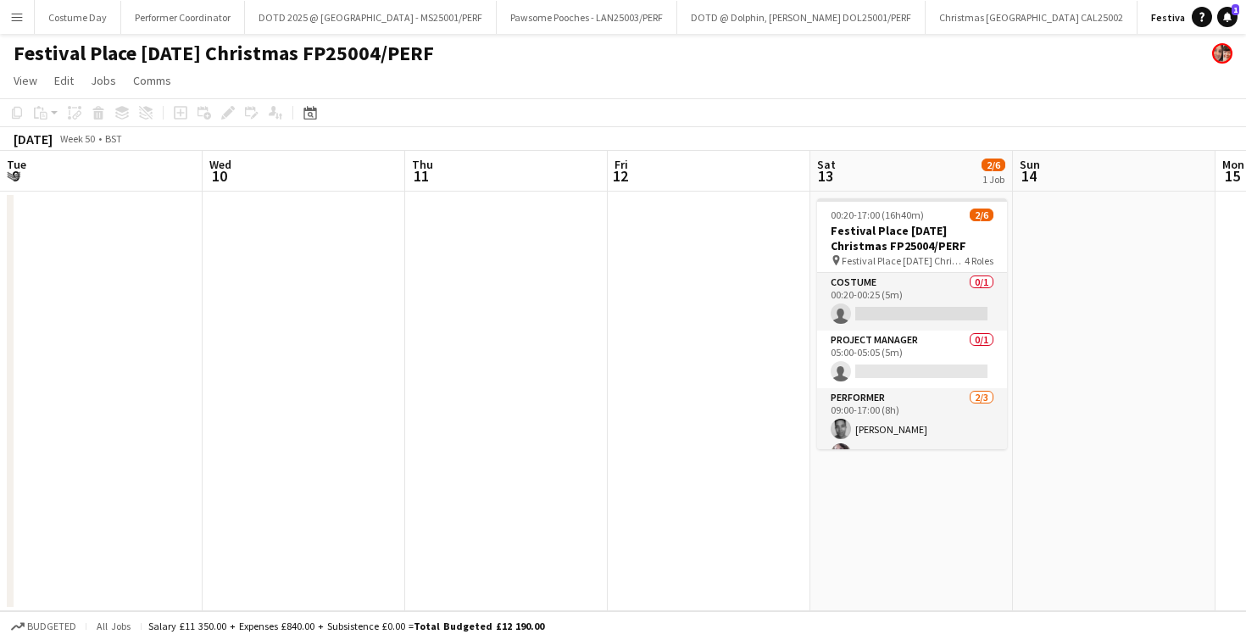
scroll to position [74, 0]
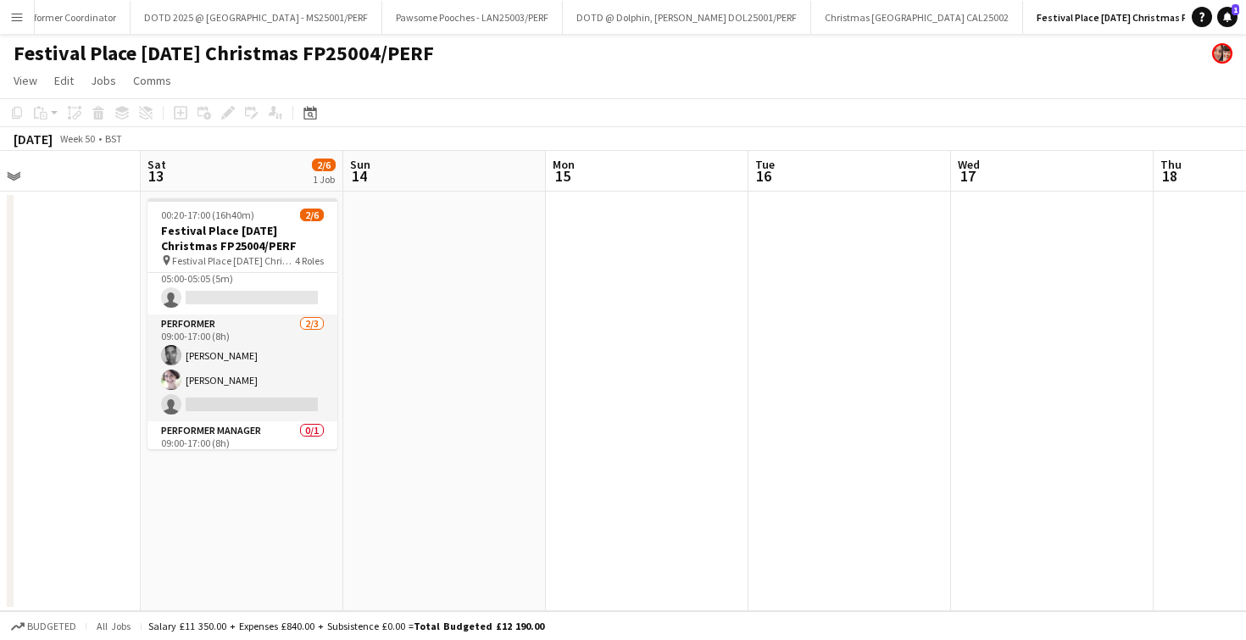
click at [19, 19] on app-icon "Menu" at bounding box center [17, 17] width 14 height 14
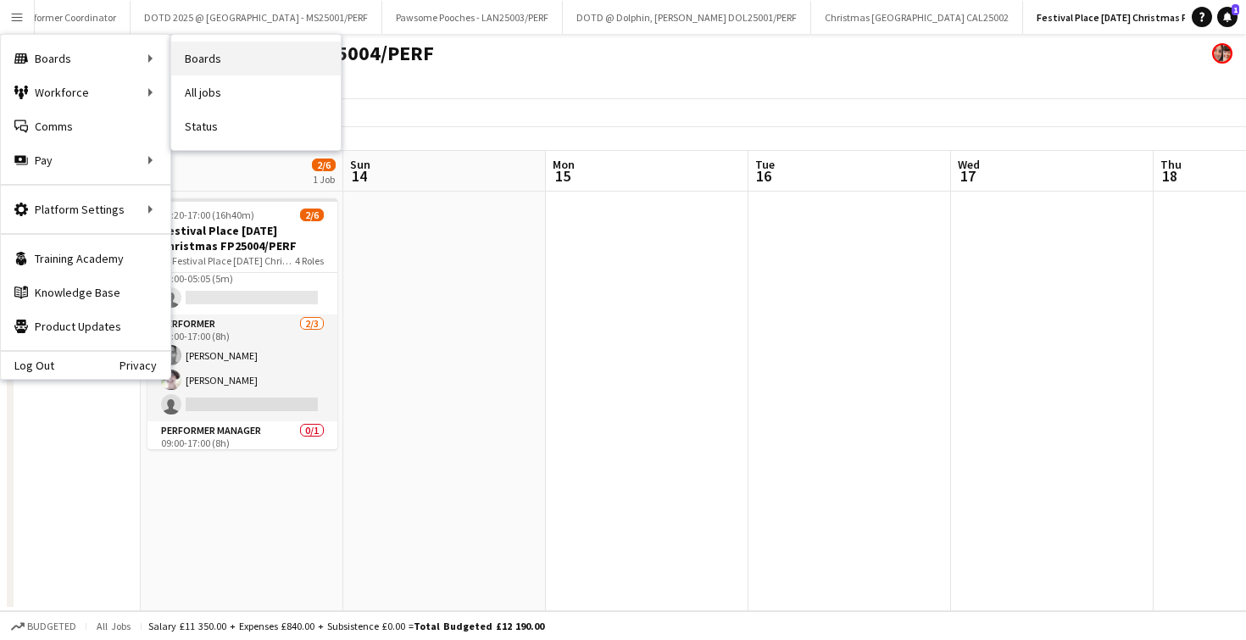
click at [231, 49] on link "Boards" at bounding box center [256, 59] width 170 height 34
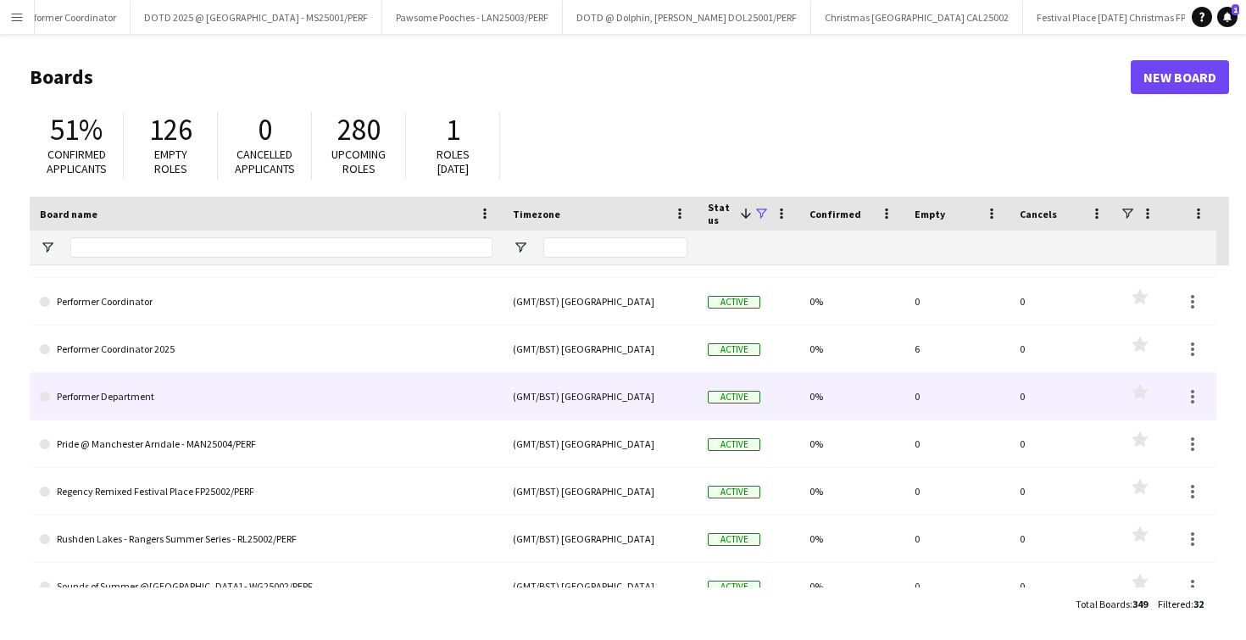
scroll to position [1197, 0]
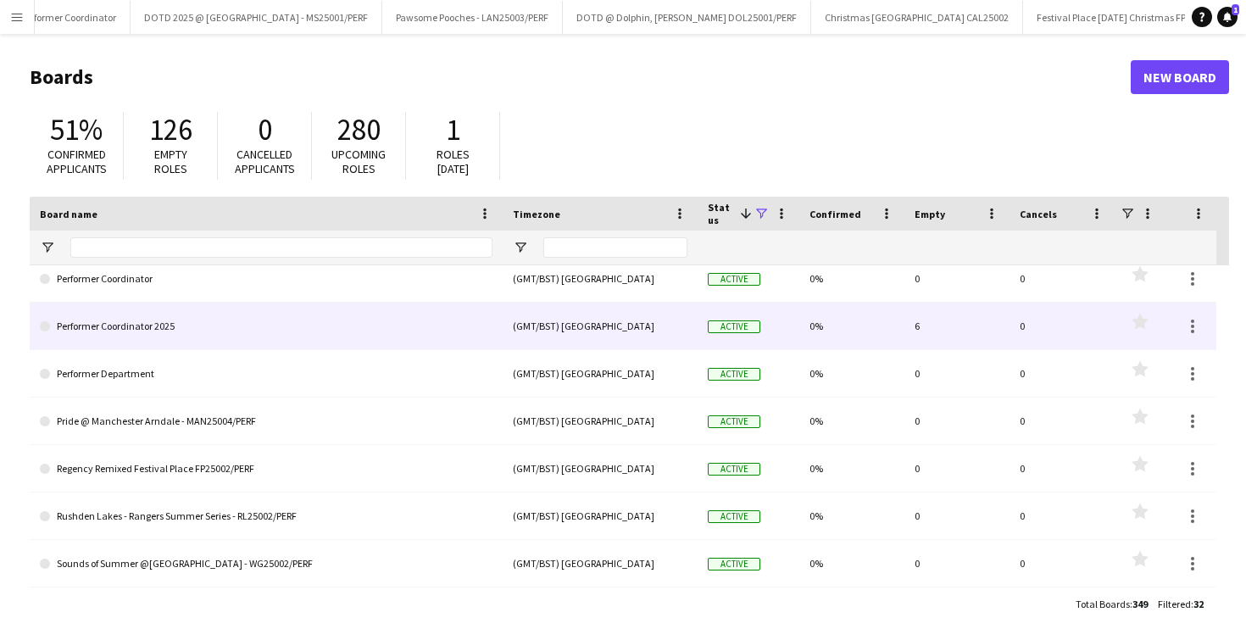
click at [286, 333] on link "Performer Coordinator 2025" at bounding box center [266, 326] width 453 height 47
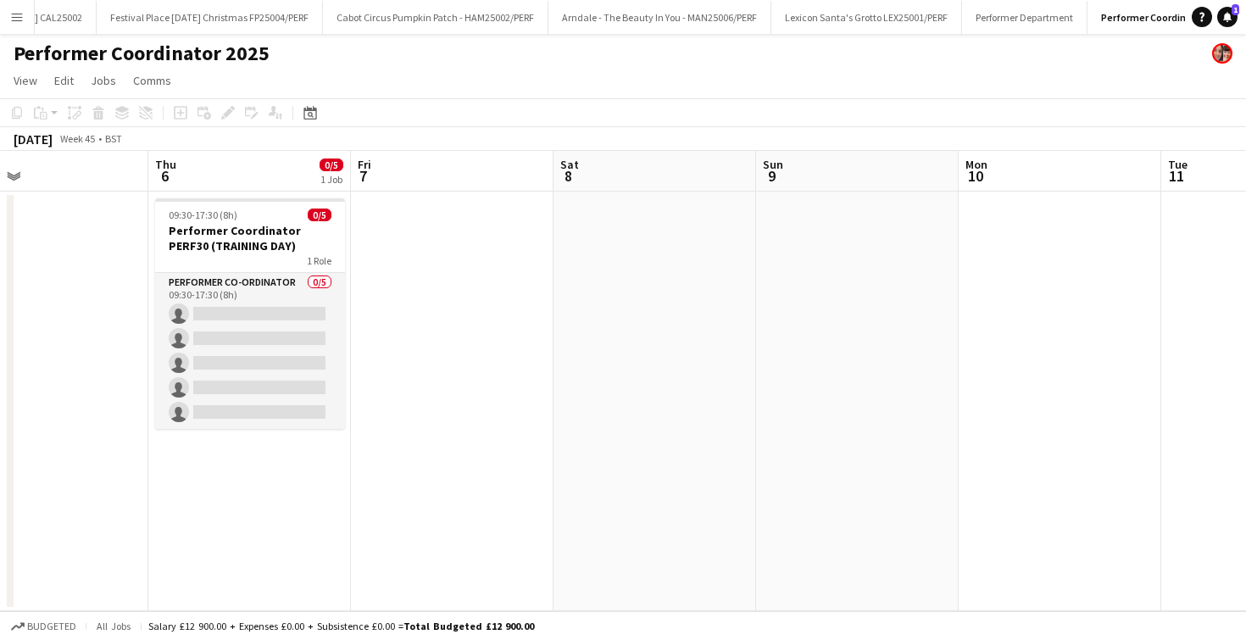
scroll to position [0, 747]
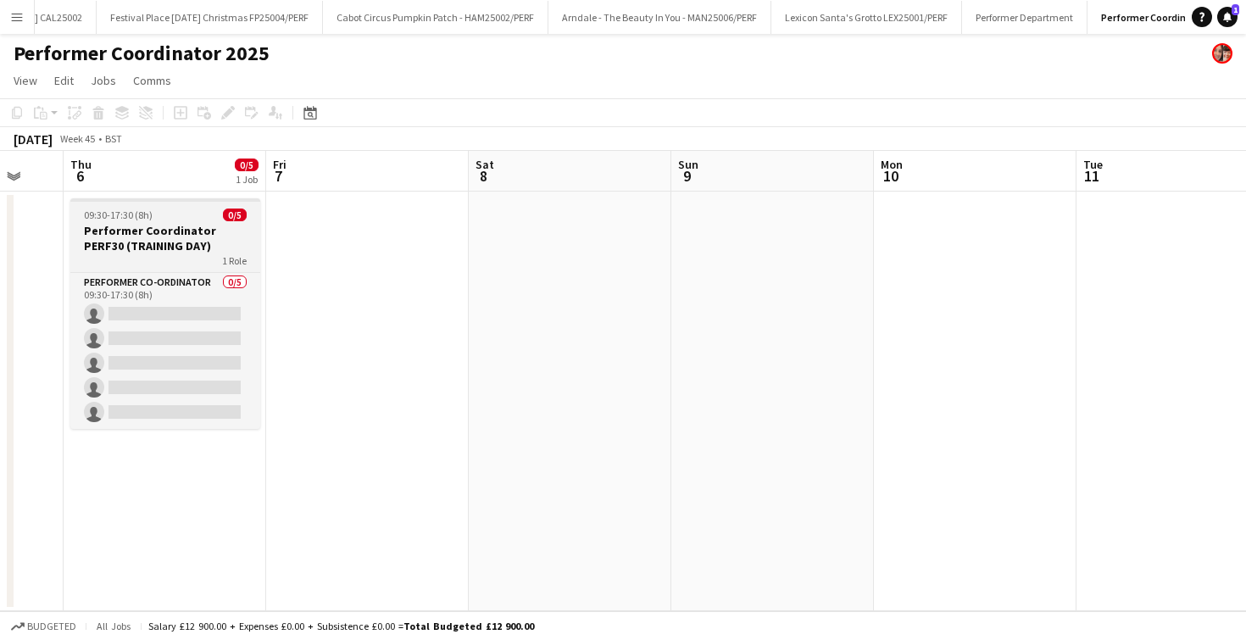
click at [195, 233] on h3 "Performer Coordinator PERF30 (TRAINING DAY)" at bounding box center [165, 238] width 190 height 31
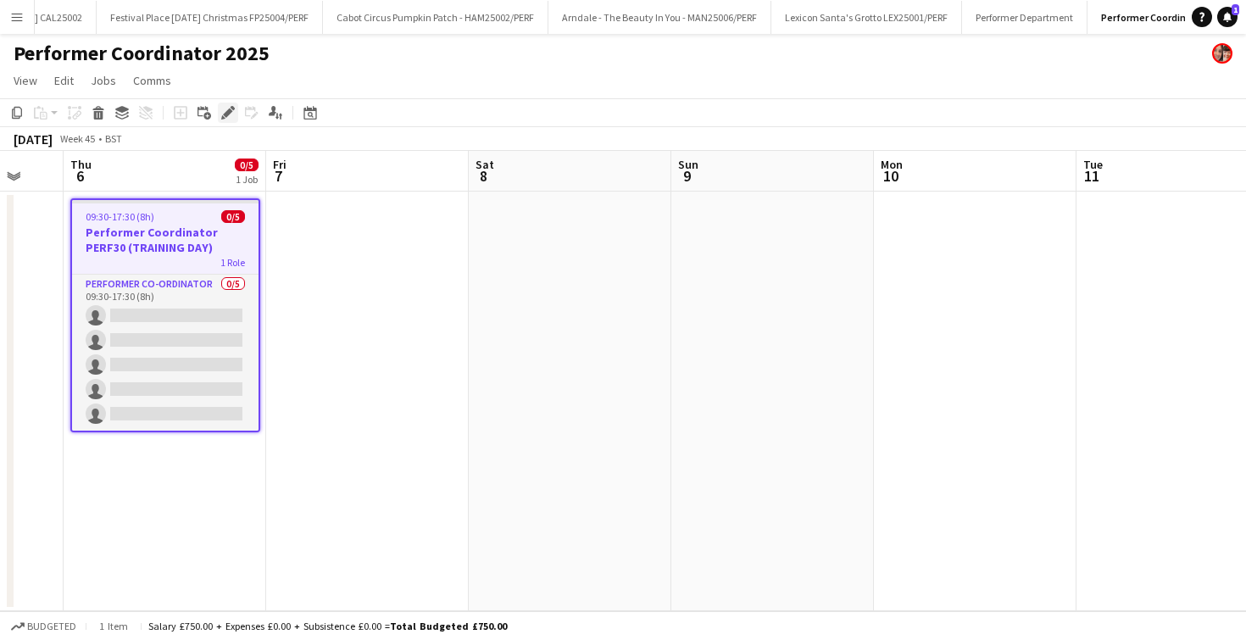
click at [225, 109] on icon "Edit" at bounding box center [228, 113] width 14 height 14
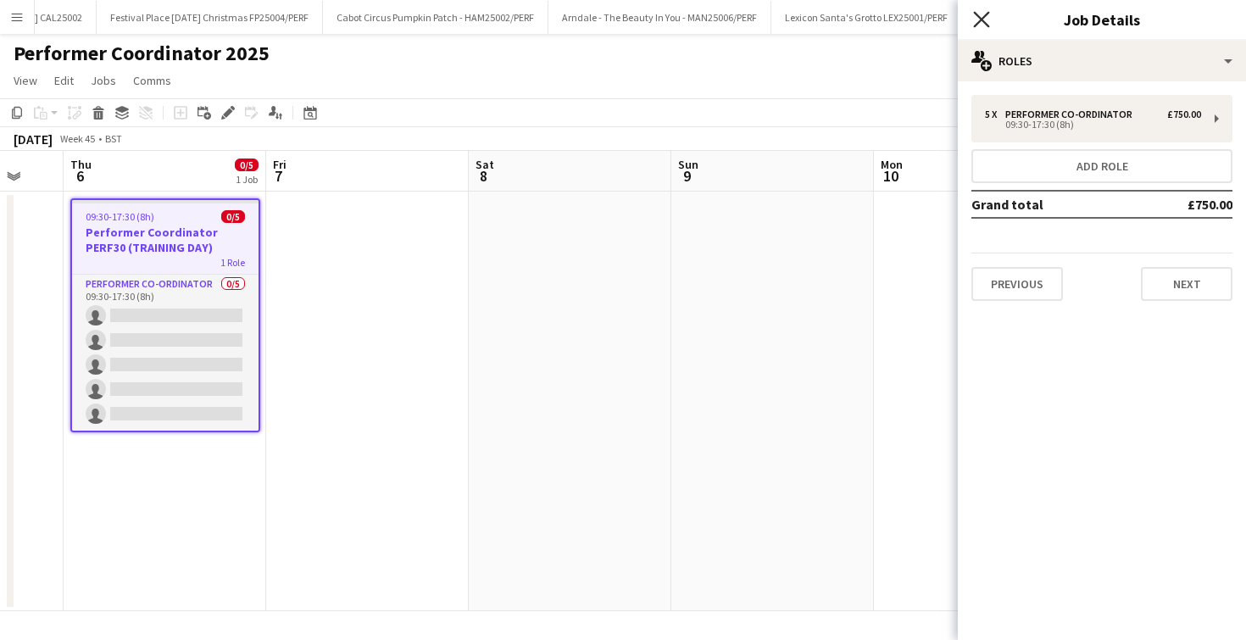
click at [981, 14] on icon "Close pop-in" at bounding box center [981, 19] width 16 height 16
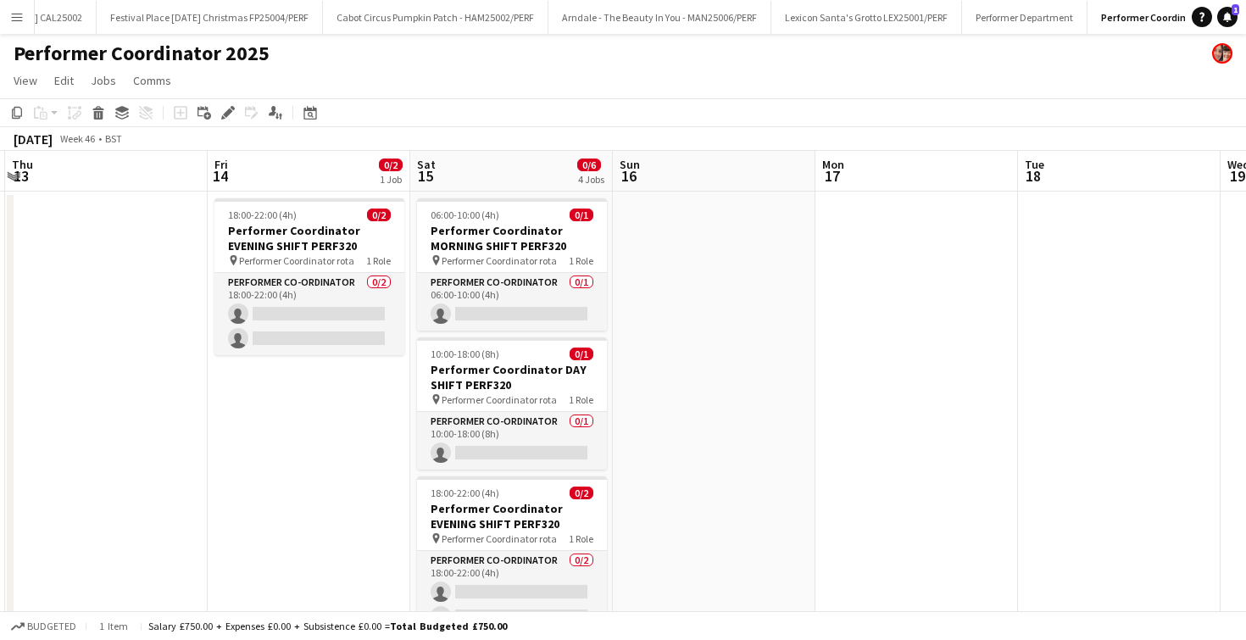
scroll to position [0, 807]
click at [298, 232] on h3 "Performer Coordinator EVENING SHIFT PERF320" at bounding box center [308, 238] width 190 height 31
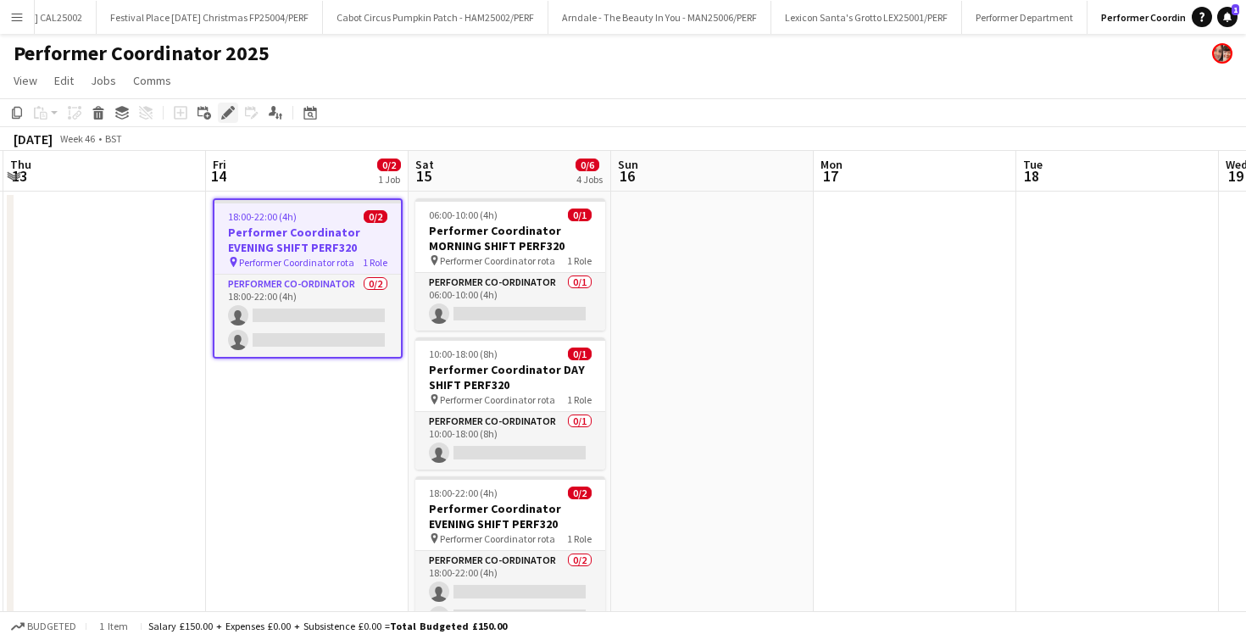
click at [230, 113] on icon at bounding box center [227, 113] width 9 height 9
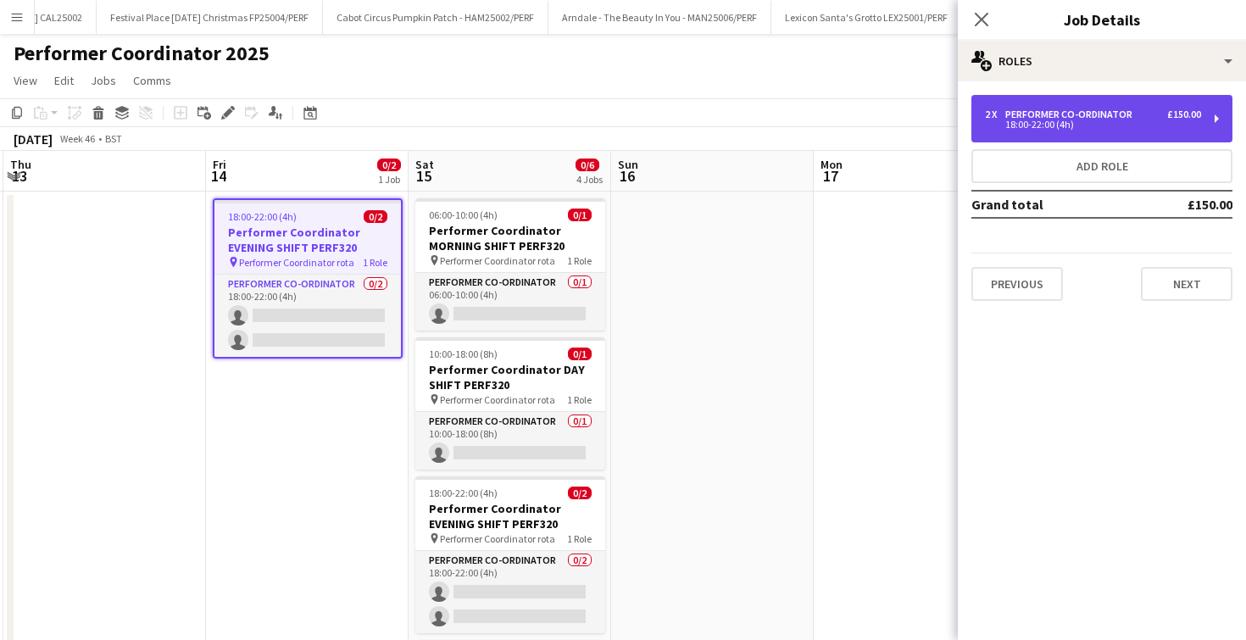
click at [1056, 120] on div "18:00-22:00 (4h)" at bounding box center [1093, 124] width 216 height 8
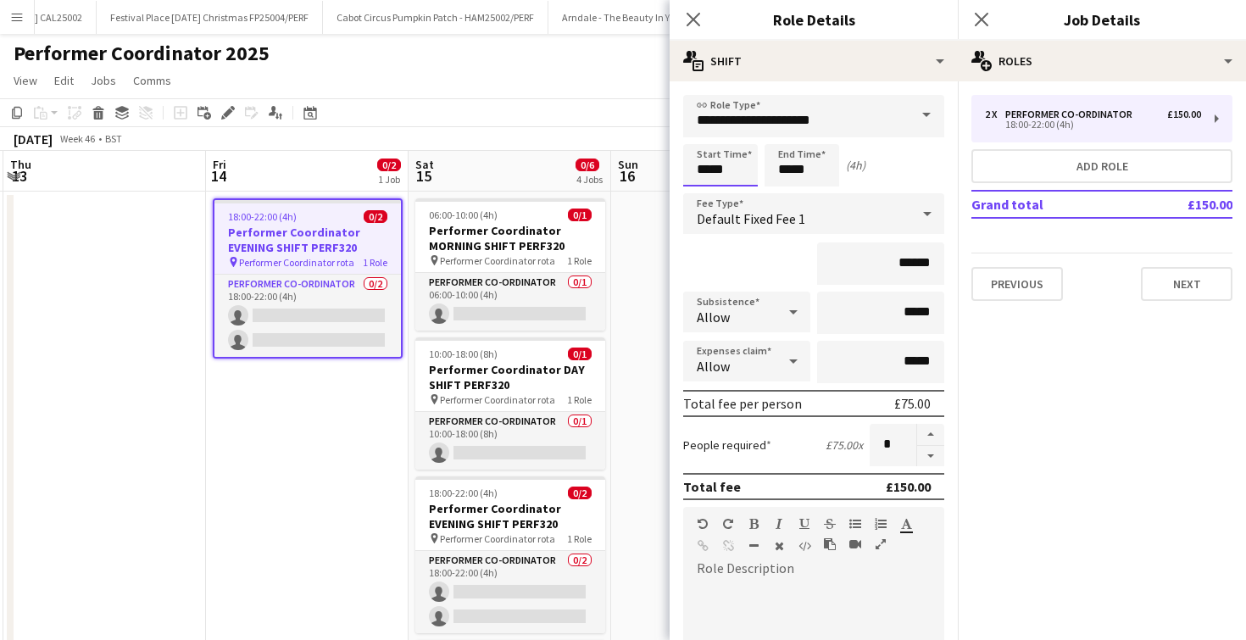
click at [705, 173] on input "*****" at bounding box center [720, 165] width 75 height 42
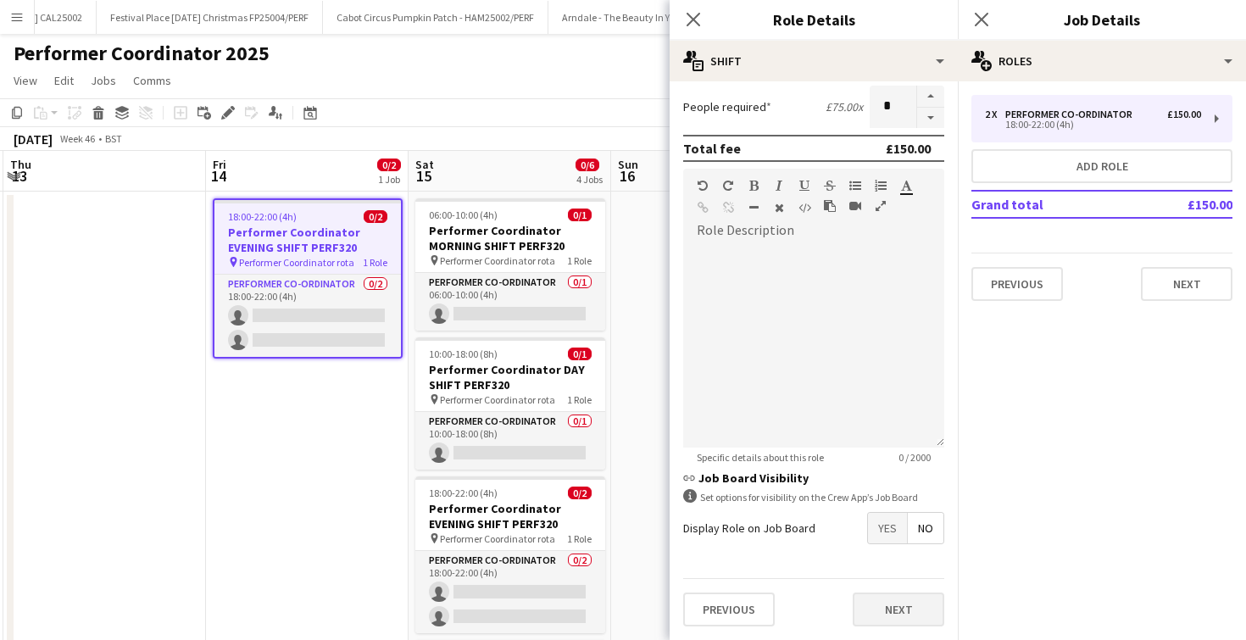
type input "*****"
click at [876, 615] on button "Next" at bounding box center [899, 610] width 92 height 34
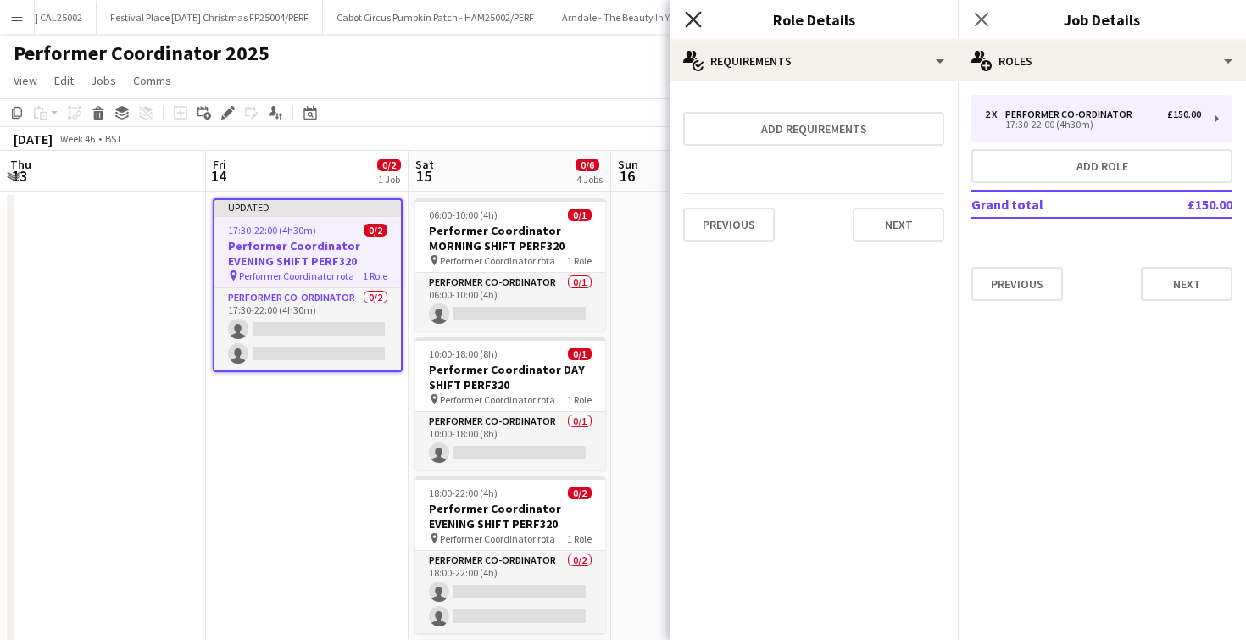
click at [697, 25] on icon "Close pop-in" at bounding box center [693, 19] width 16 height 16
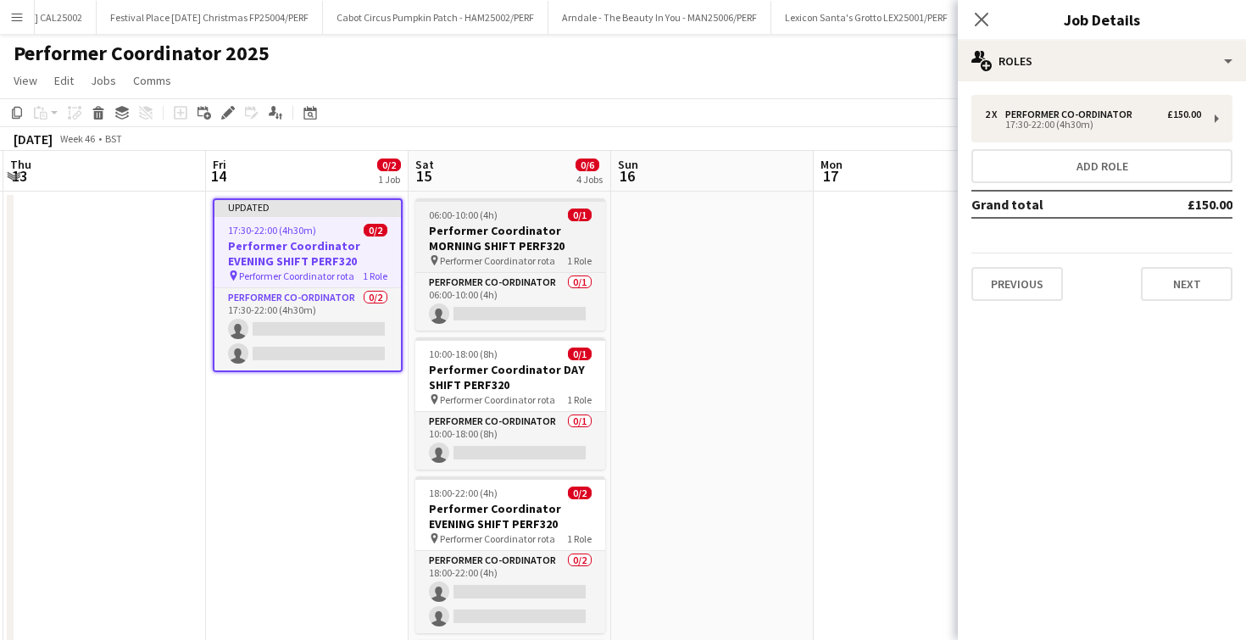
click at [470, 247] on h3 "Performer Coordinator MORNING SHIFT PERF320" at bounding box center [510, 238] width 190 height 31
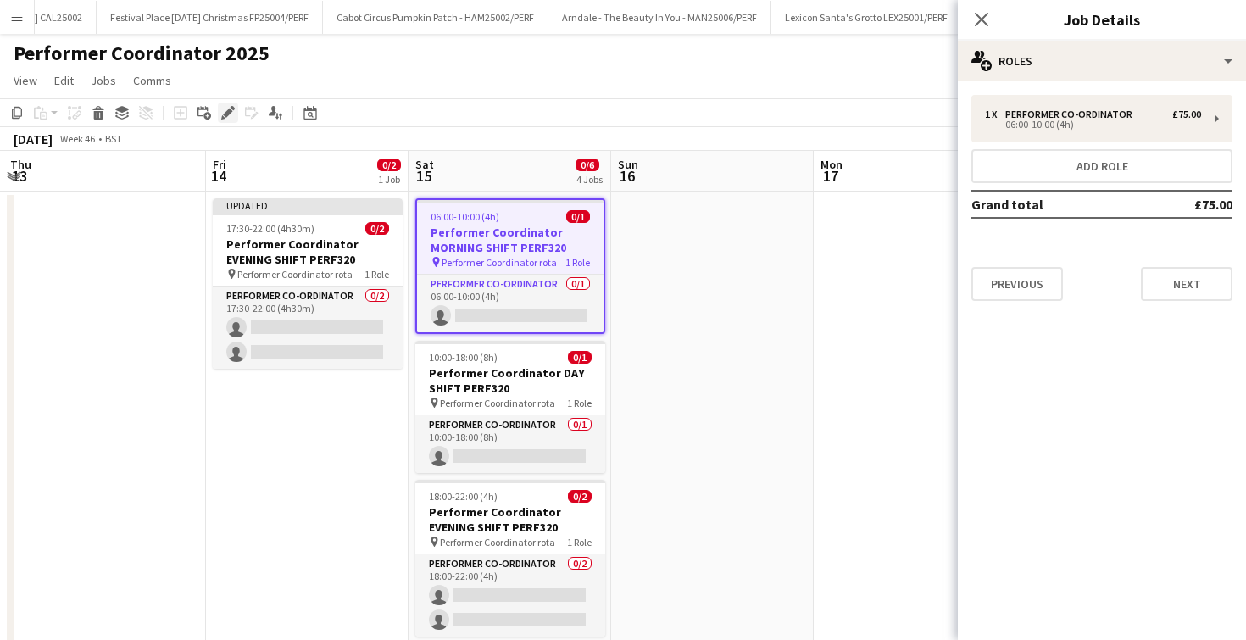
click at [229, 110] on icon at bounding box center [227, 113] width 9 height 9
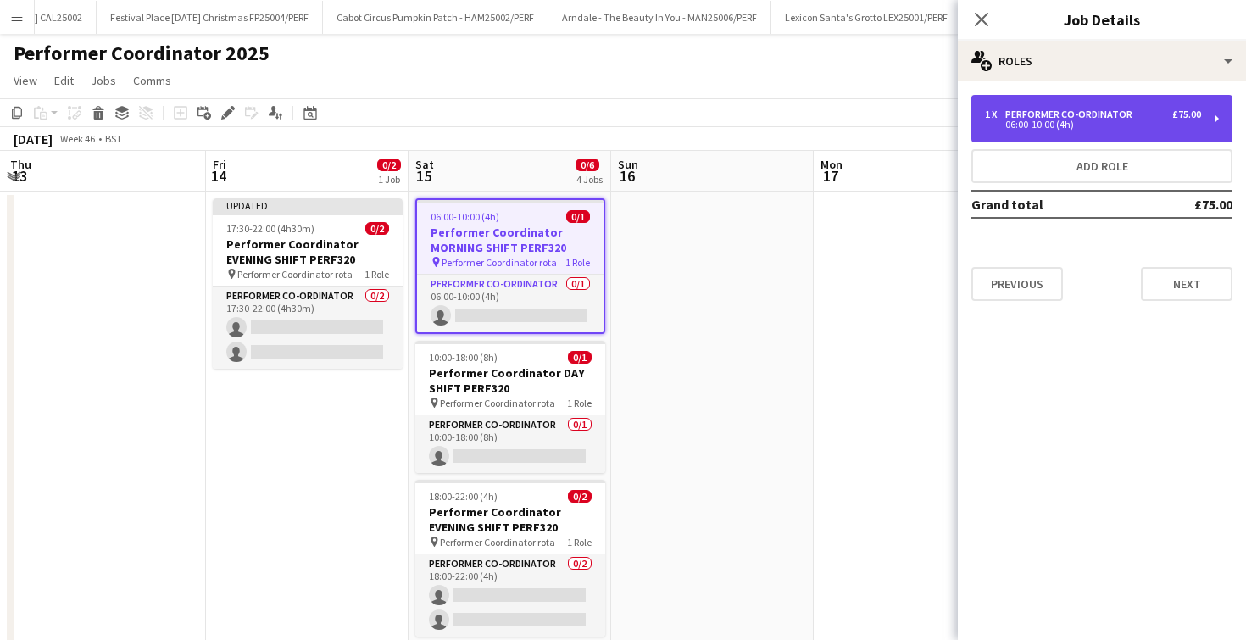
click at [1000, 120] on div "06:00-10:00 (4h)" at bounding box center [1093, 124] width 216 height 8
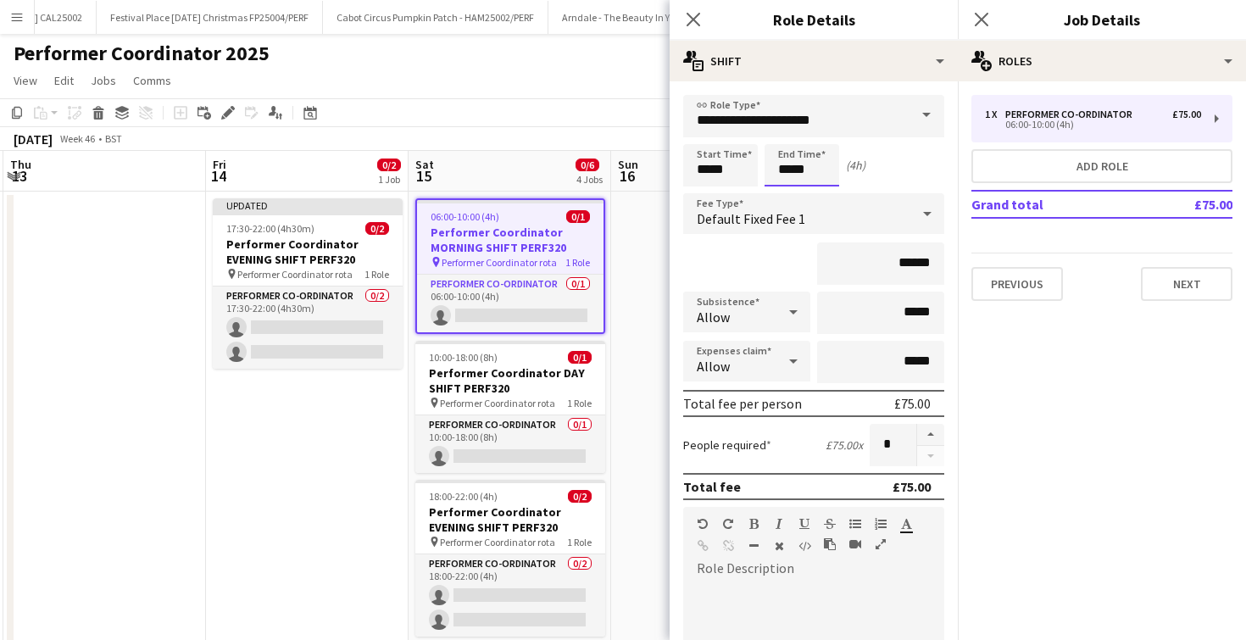
click at [795, 170] on input "*****" at bounding box center [802, 165] width 75 height 42
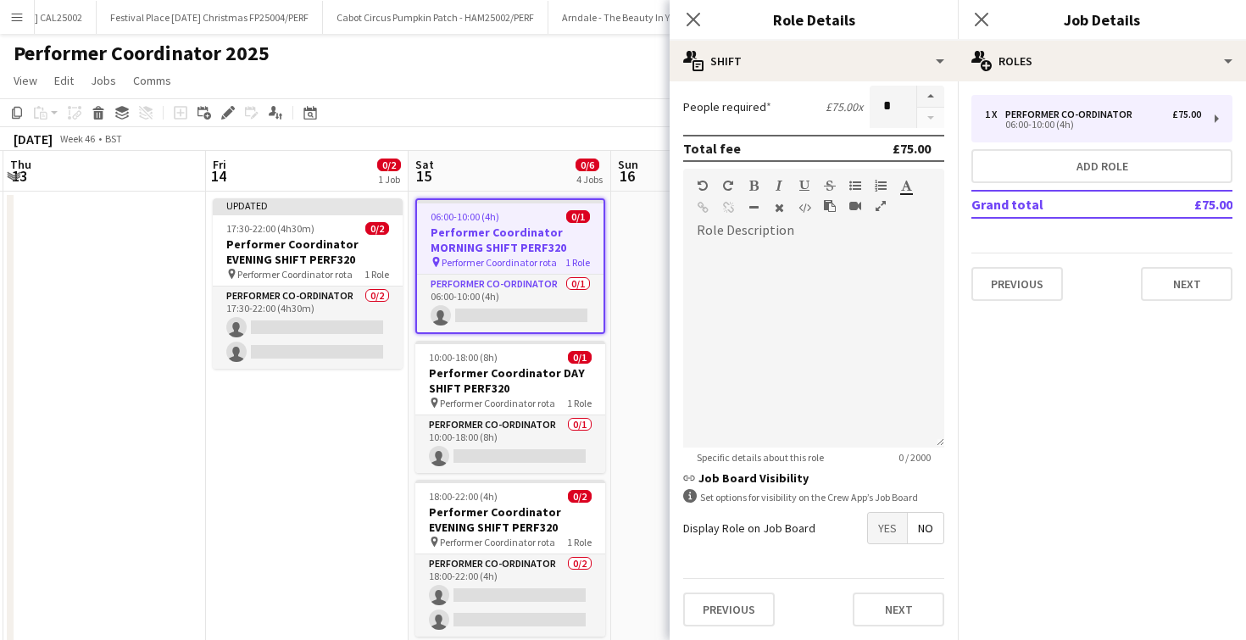
type input "*****"
click at [882, 591] on div "Previous Next" at bounding box center [813, 609] width 261 height 62
click at [884, 610] on button "Next" at bounding box center [899, 610] width 92 height 34
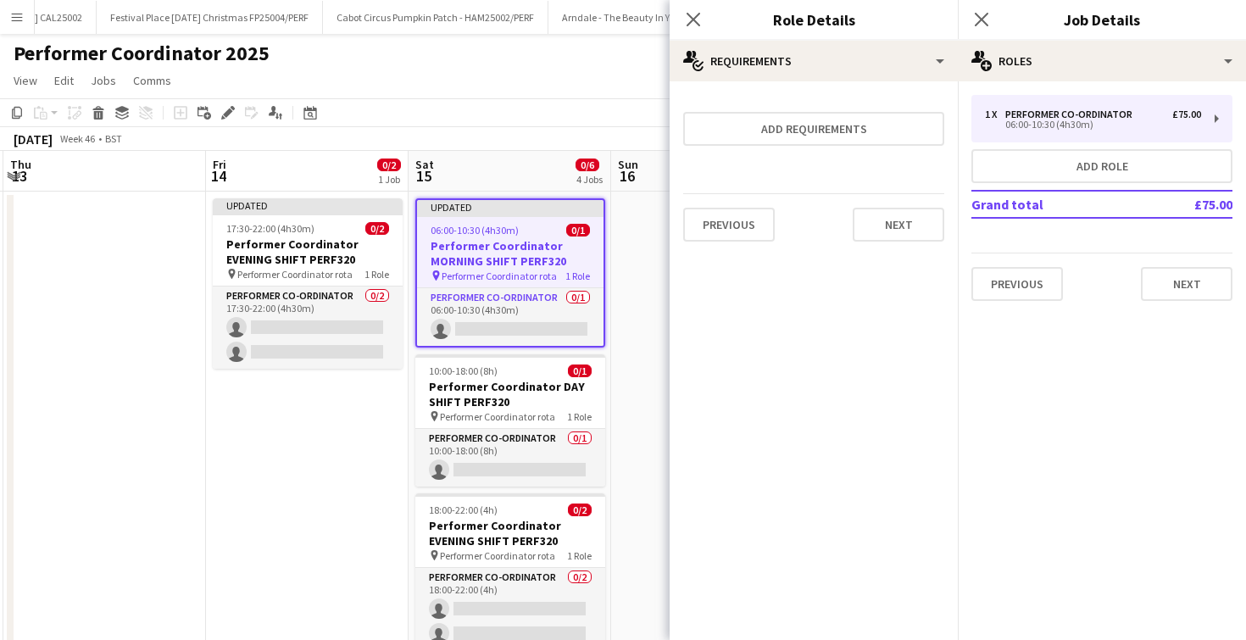
scroll to position [0, 0]
click at [690, 11] on icon "Close pop-in" at bounding box center [693, 19] width 16 height 16
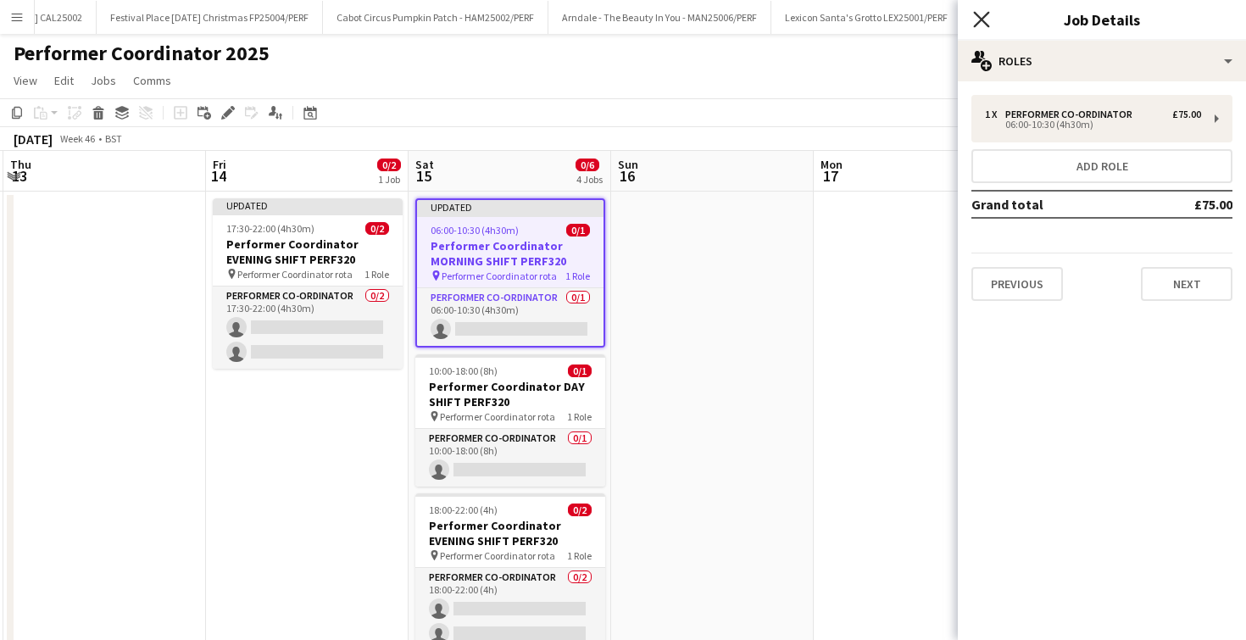
click at [979, 19] on icon "Close pop-in" at bounding box center [981, 19] width 16 height 16
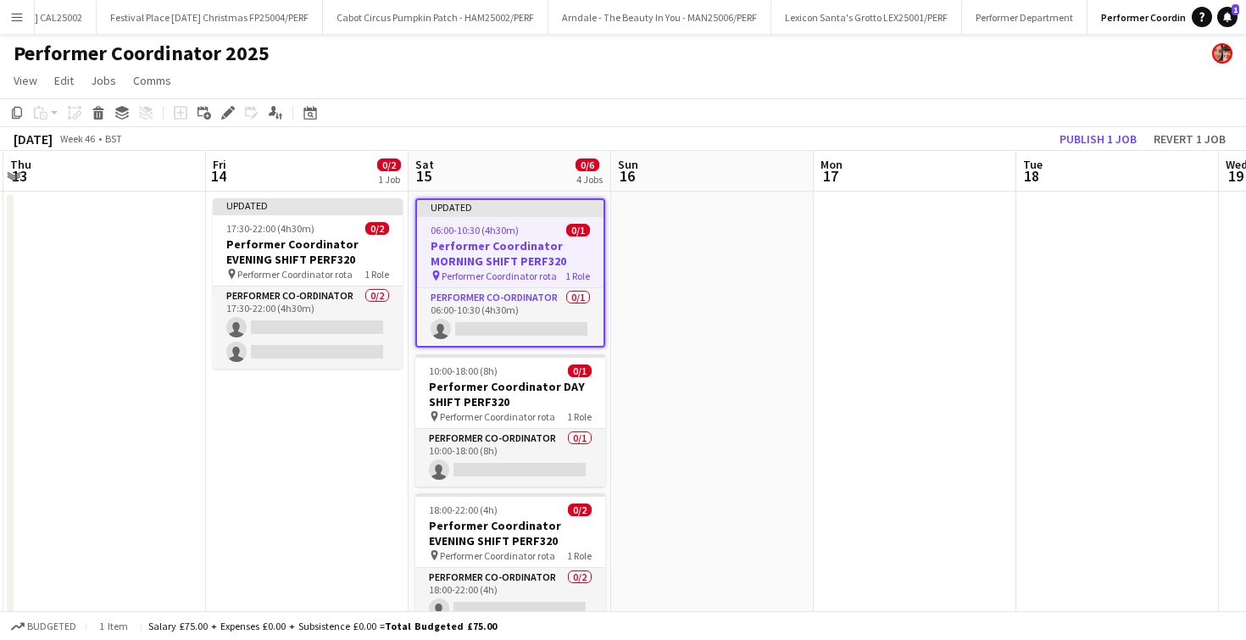
click at [323, 437] on app-date-cell "Updated 17:30-22:00 (4h30m) 0/2 Performer Coordinator EVENING SHIFT PERF320 pin…" at bounding box center [307, 521] width 203 height 658
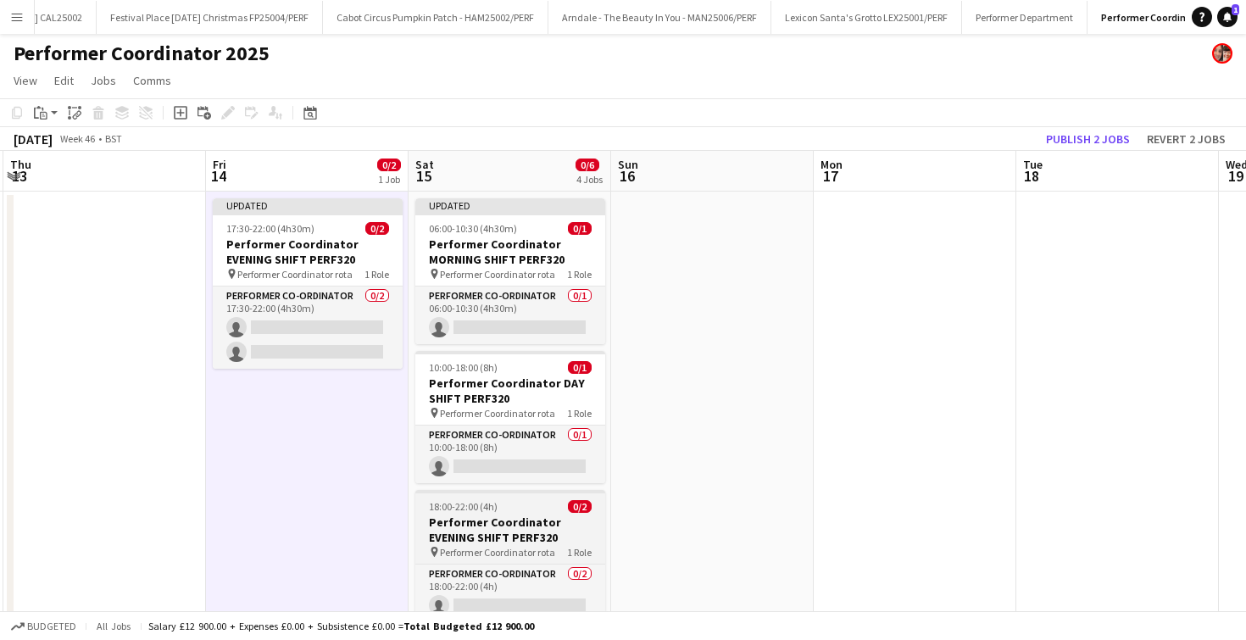
click at [446, 491] on div at bounding box center [510, 491] width 190 height 3
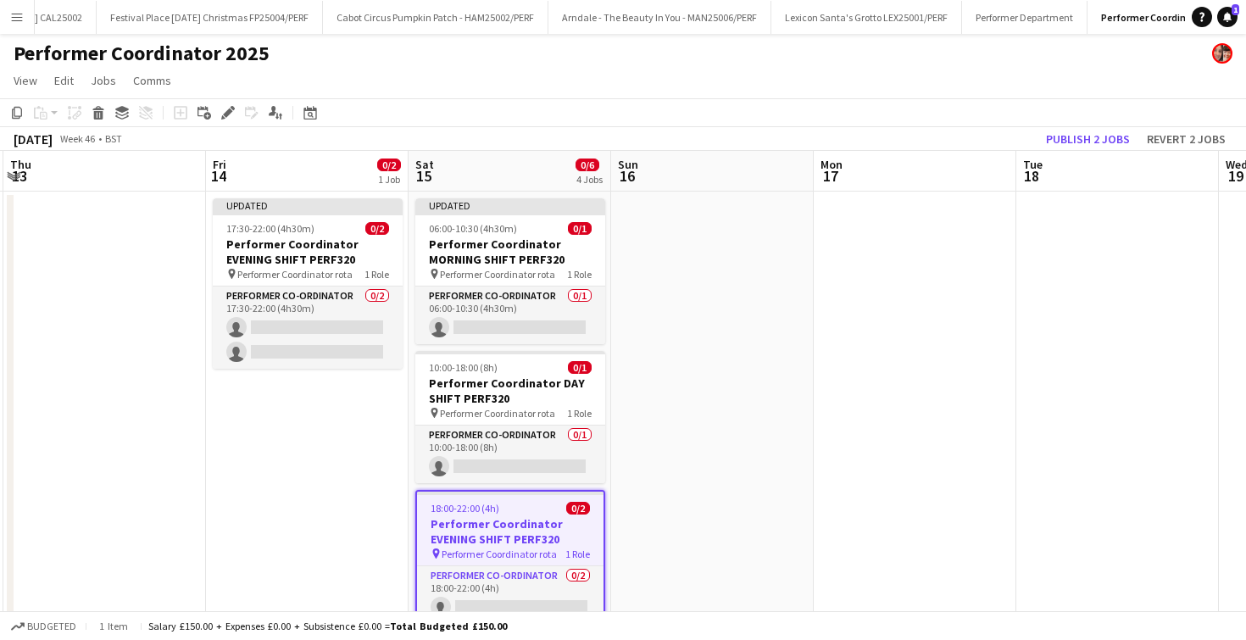
click at [722, 503] on app-date-cell at bounding box center [712, 521] width 203 height 658
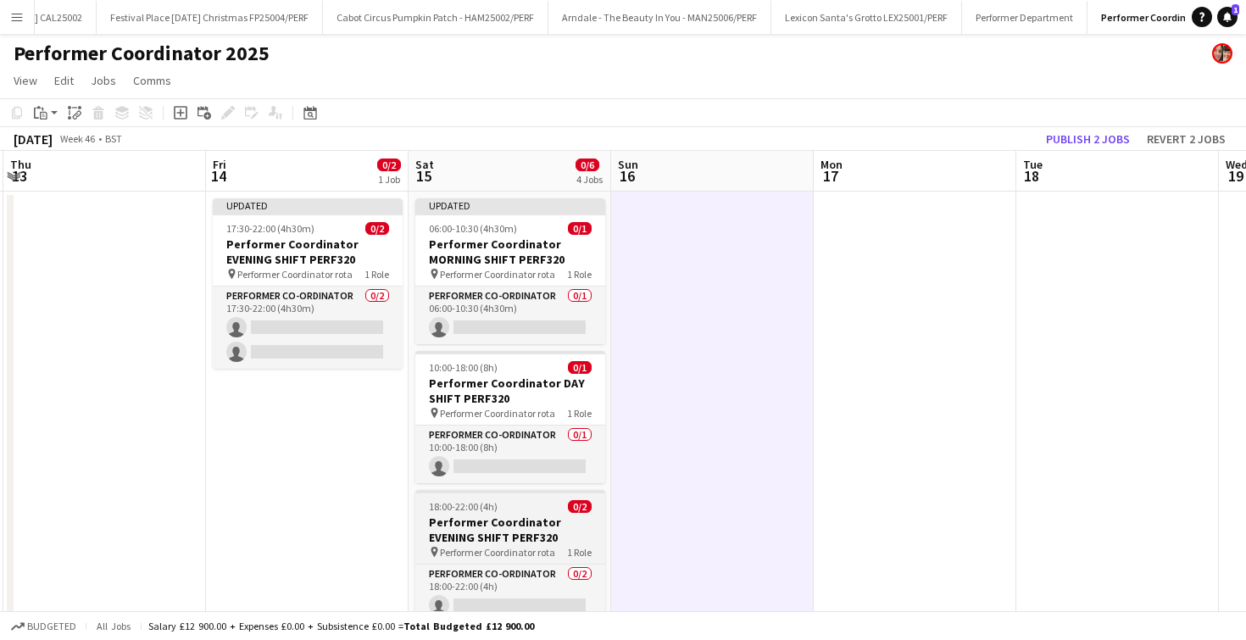
click at [553, 505] on div "18:00-22:00 (4h) 0/2" at bounding box center [510, 506] width 190 height 13
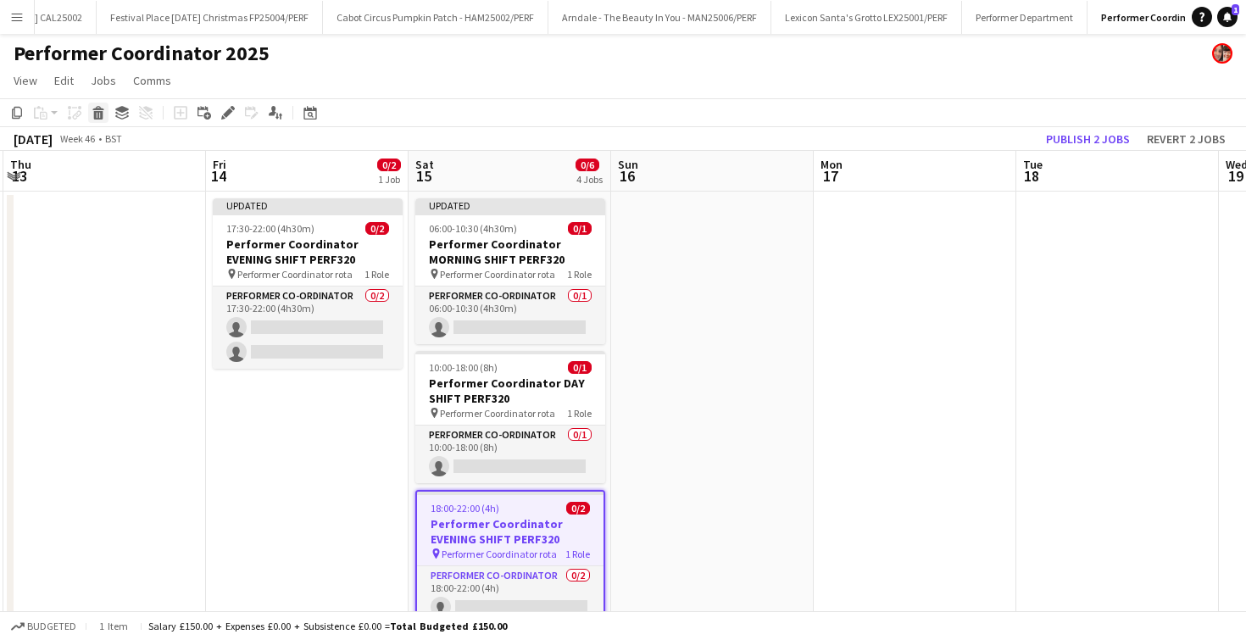
click at [105, 114] on div "Delete" at bounding box center [98, 113] width 20 height 20
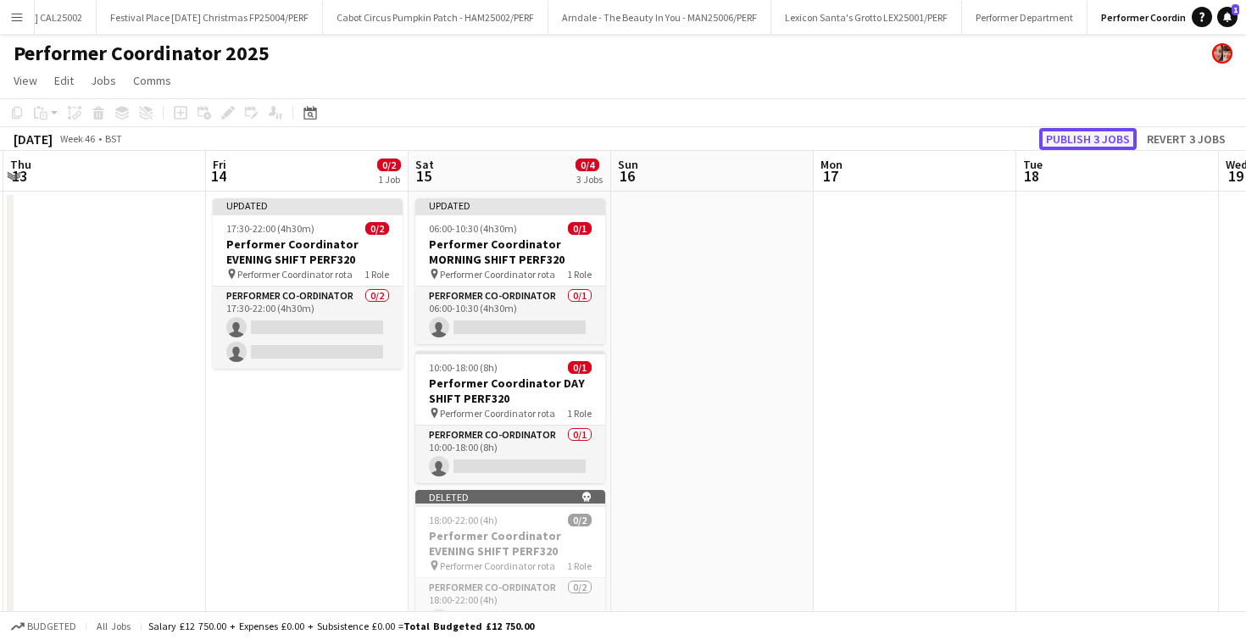
click at [1055, 132] on button "Publish 3 jobs" at bounding box center [1087, 139] width 97 height 22
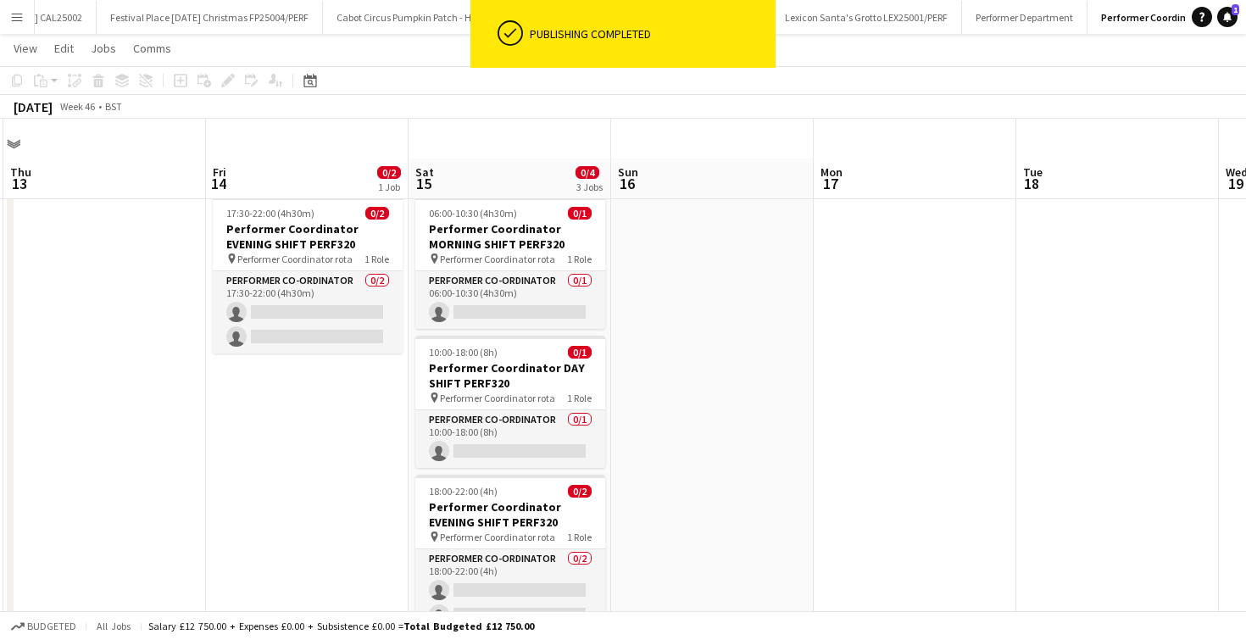
scroll to position [71, 0]
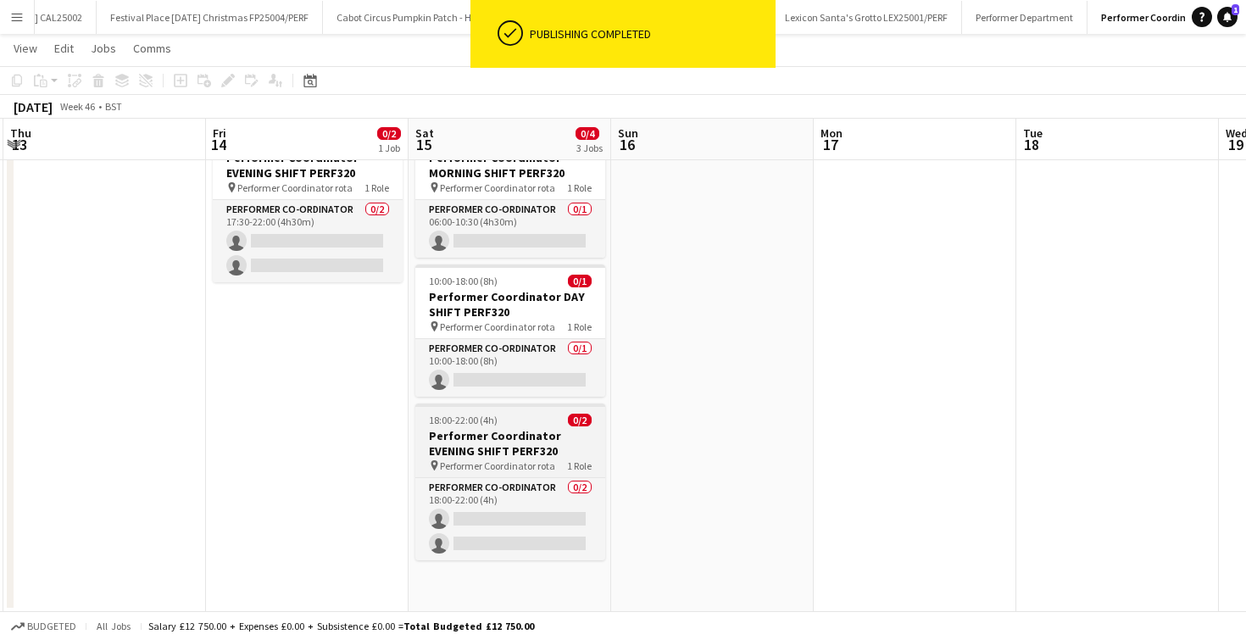
click at [497, 443] on h3 "Performer Coordinator EVENING SHIFT PERF320" at bounding box center [510, 443] width 190 height 31
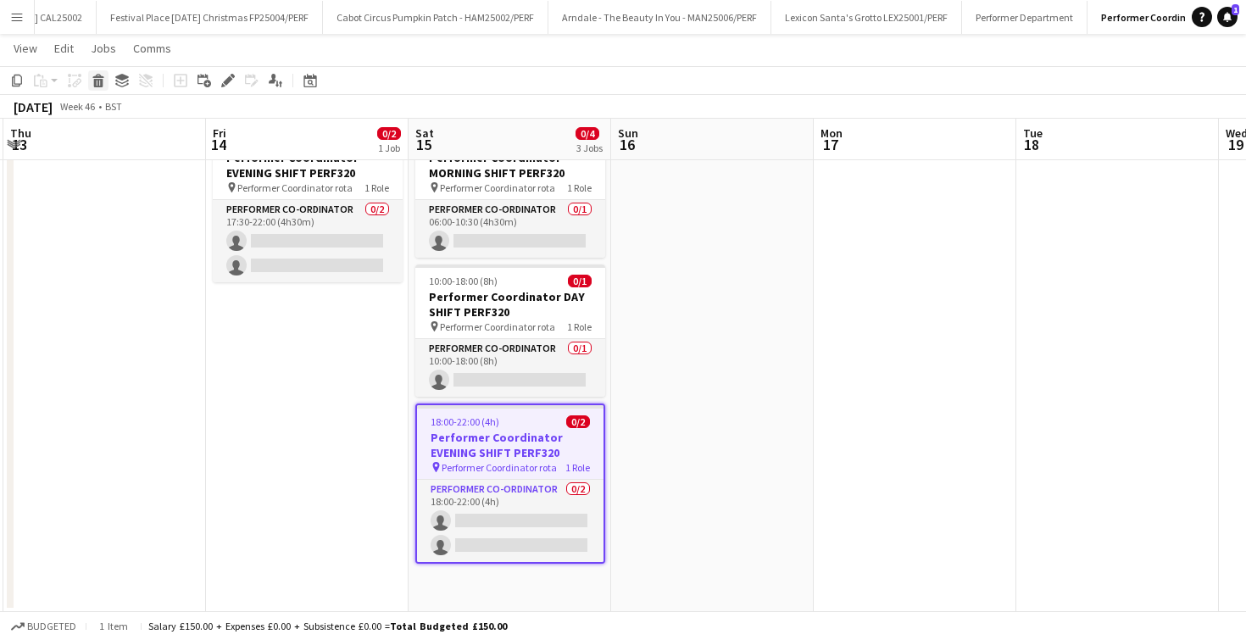
click at [93, 78] on icon "Delete" at bounding box center [99, 81] width 14 height 14
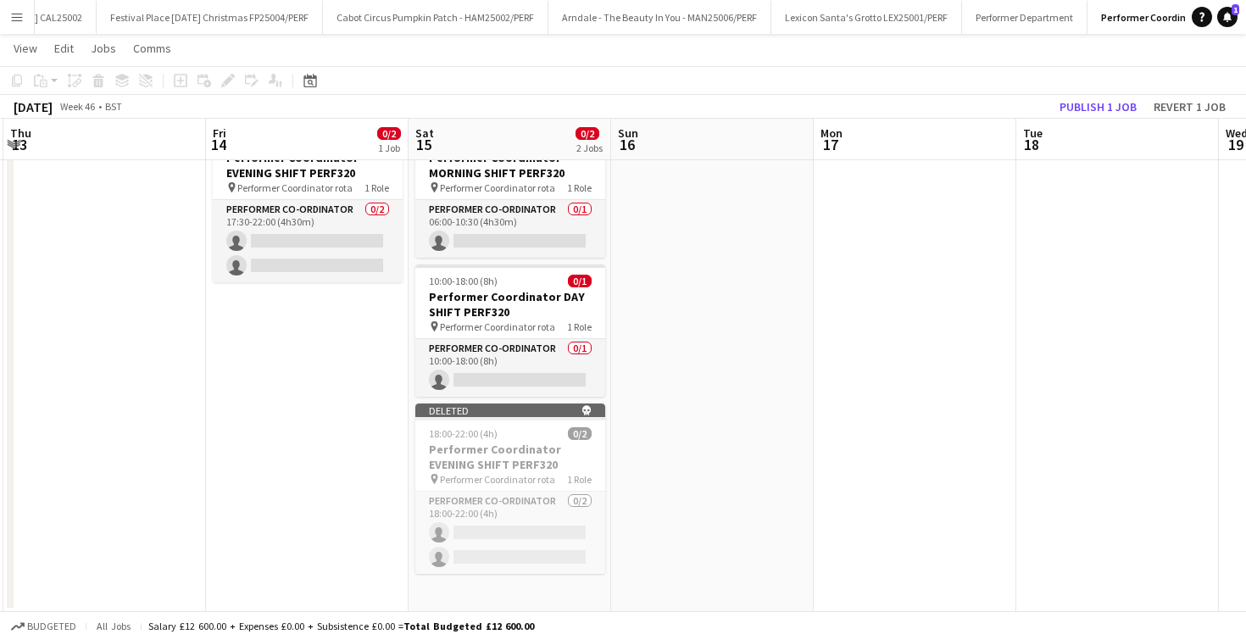
click at [833, 343] on app-date-cell at bounding box center [915, 365] width 203 height 493
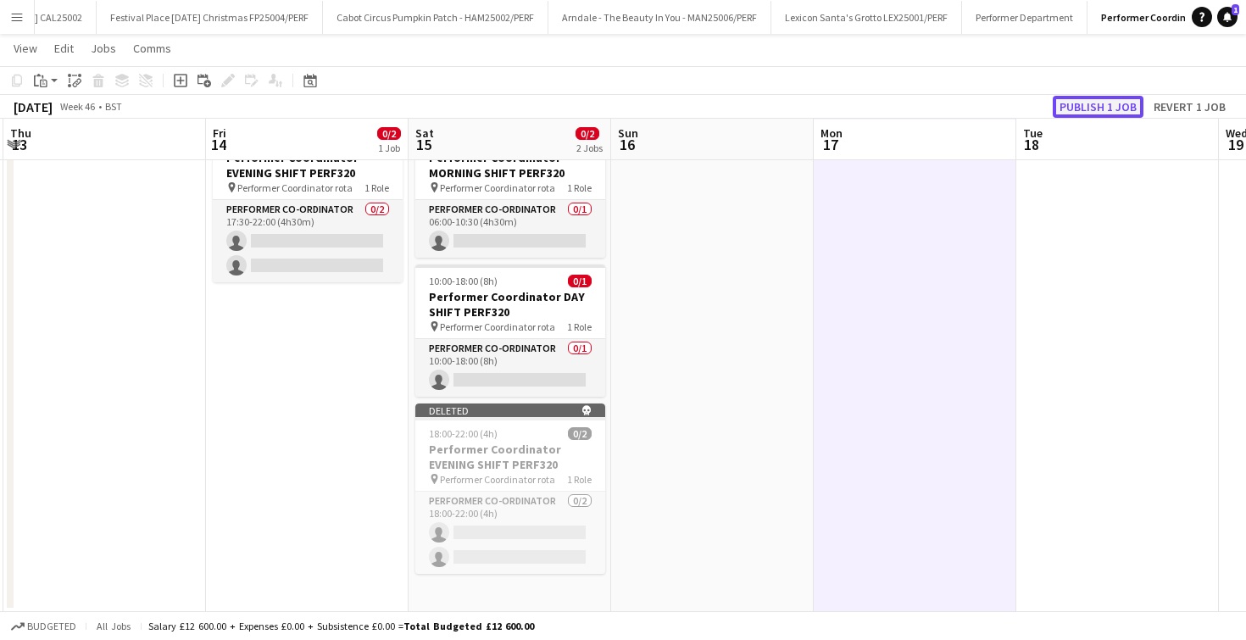
click at [1078, 109] on button "Publish 1 job" at bounding box center [1098, 107] width 91 height 22
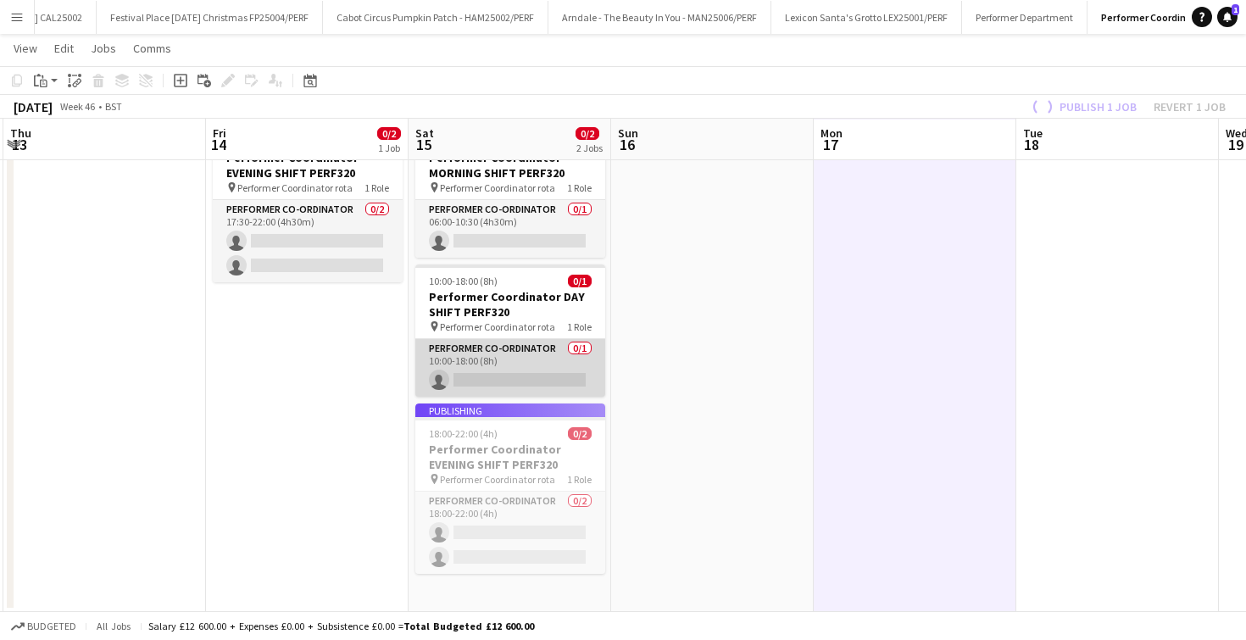
scroll to position [0, 0]
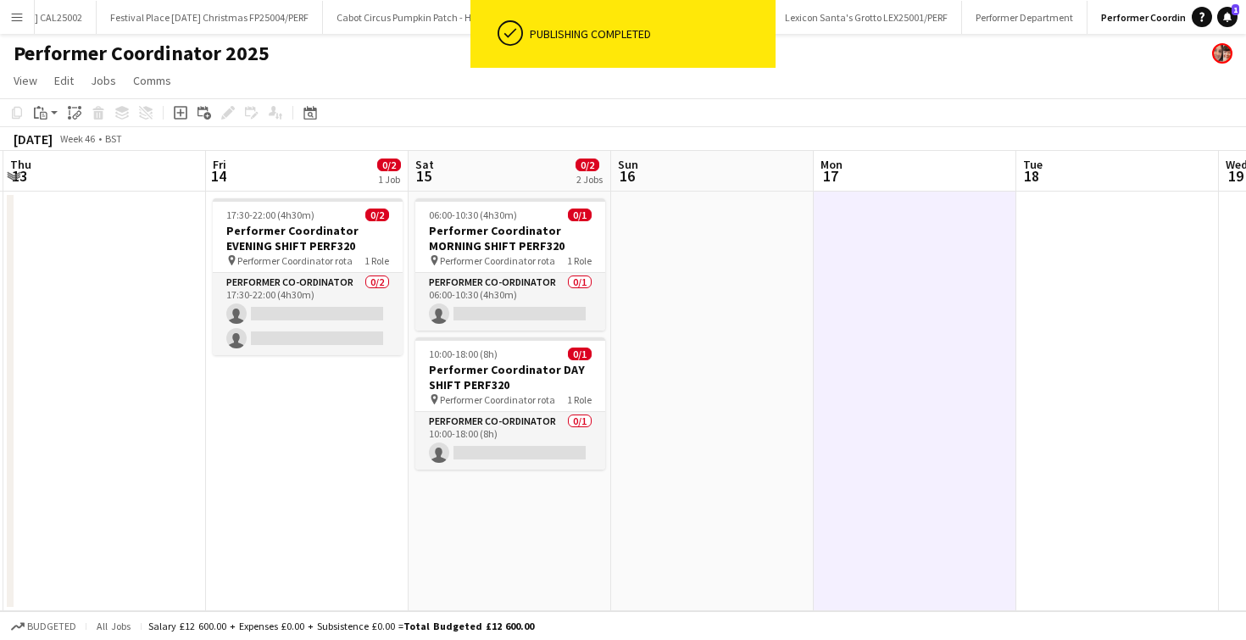
click at [317, 238] on h3 "Performer Coordinator EVENING SHIFT PERF320" at bounding box center [308, 238] width 190 height 31
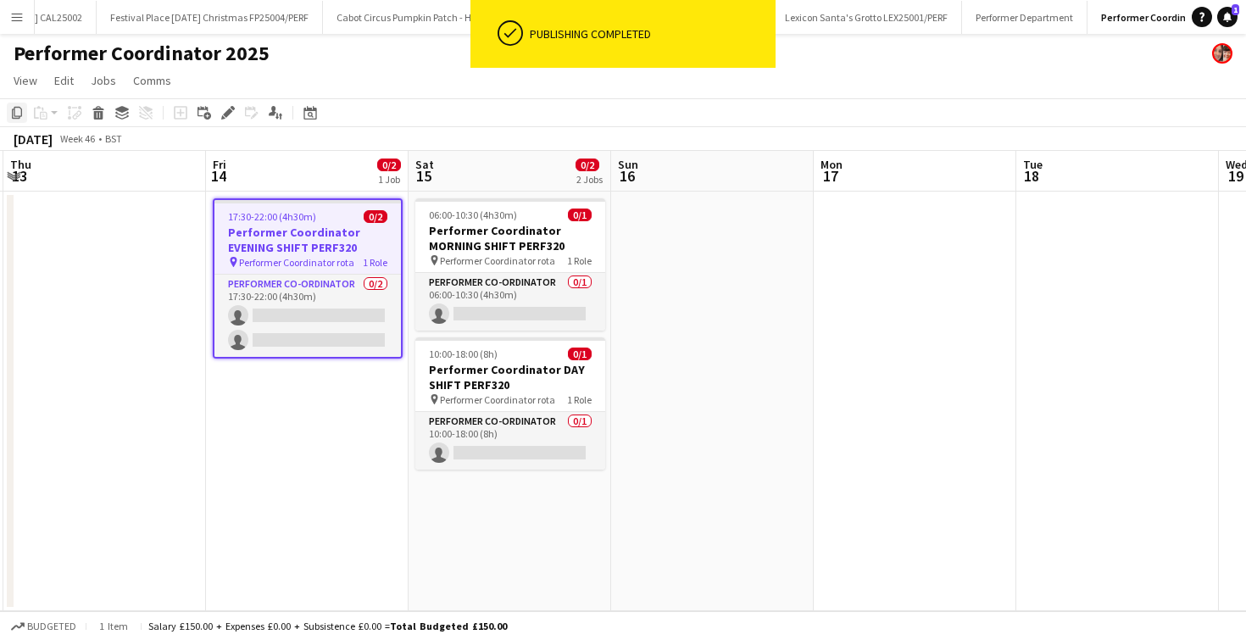
click at [9, 114] on div "Copy" at bounding box center [17, 113] width 20 height 20
click at [537, 539] on app-date-cell "06:00-10:30 (4h30m) 0/1 Performer Coordinator MORNING SHIFT PERF320 pin Perform…" at bounding box center [510, 402] width 203 height 420
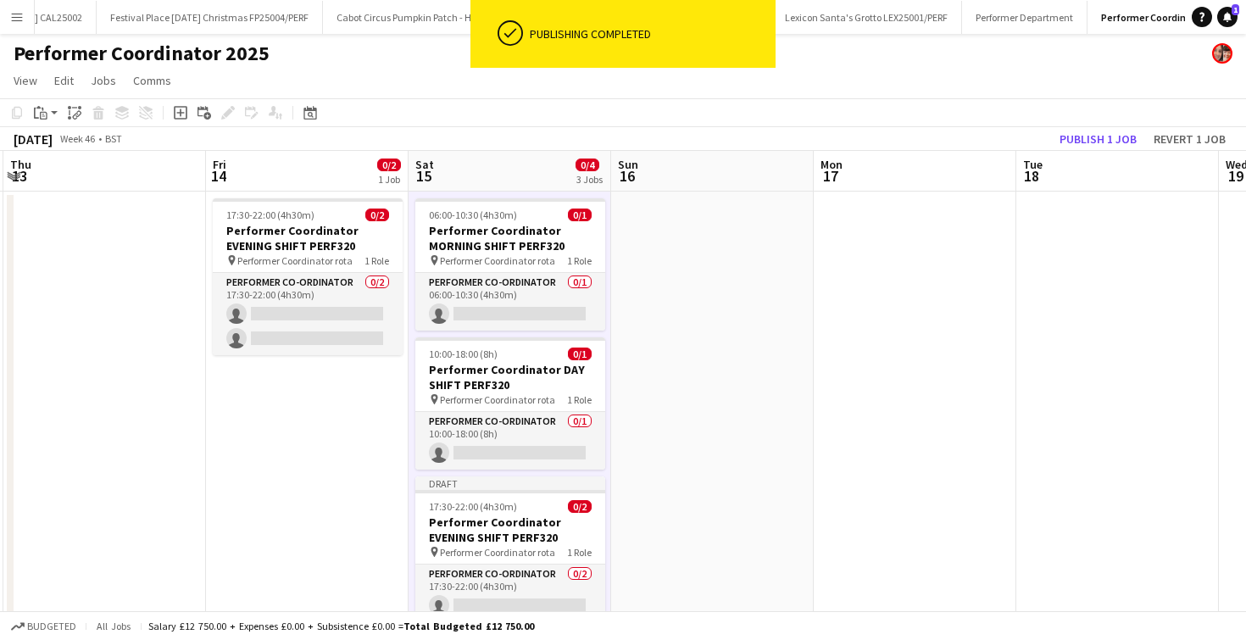
click at [752, 495] on app-date-cell at bounding box center [712, 438] width 203 height 493
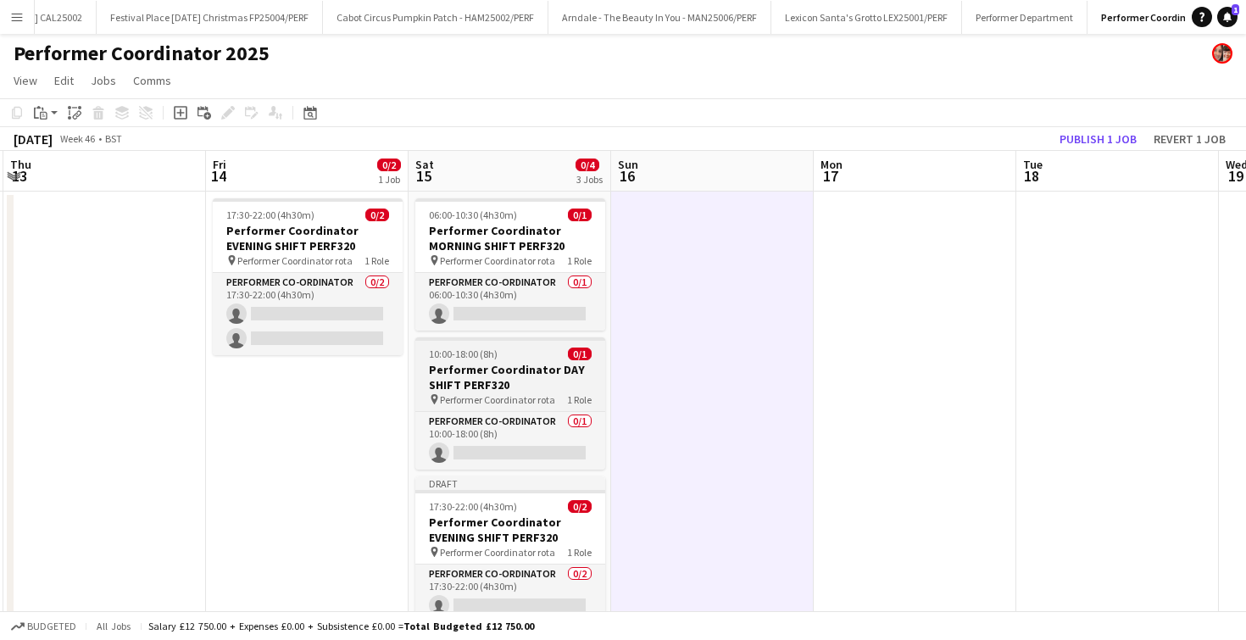
click at [509, 361] on app-job-card "10:00-18:00 (8h) 0/1 Performer Coordinator DAY SHIFT PERF320 pin Performer Coor…" at bounding box center [510, 403] width 190 height 132
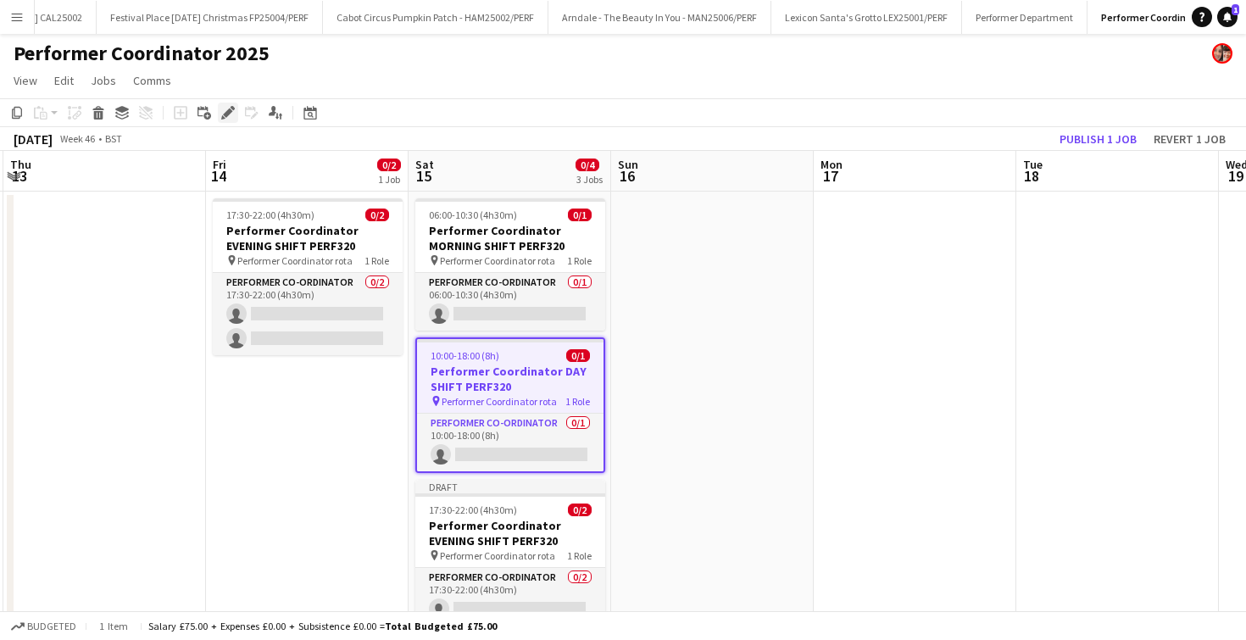
click at [228, 120] on div "Edit" at bounding box center [228, 113] width 20 height 20
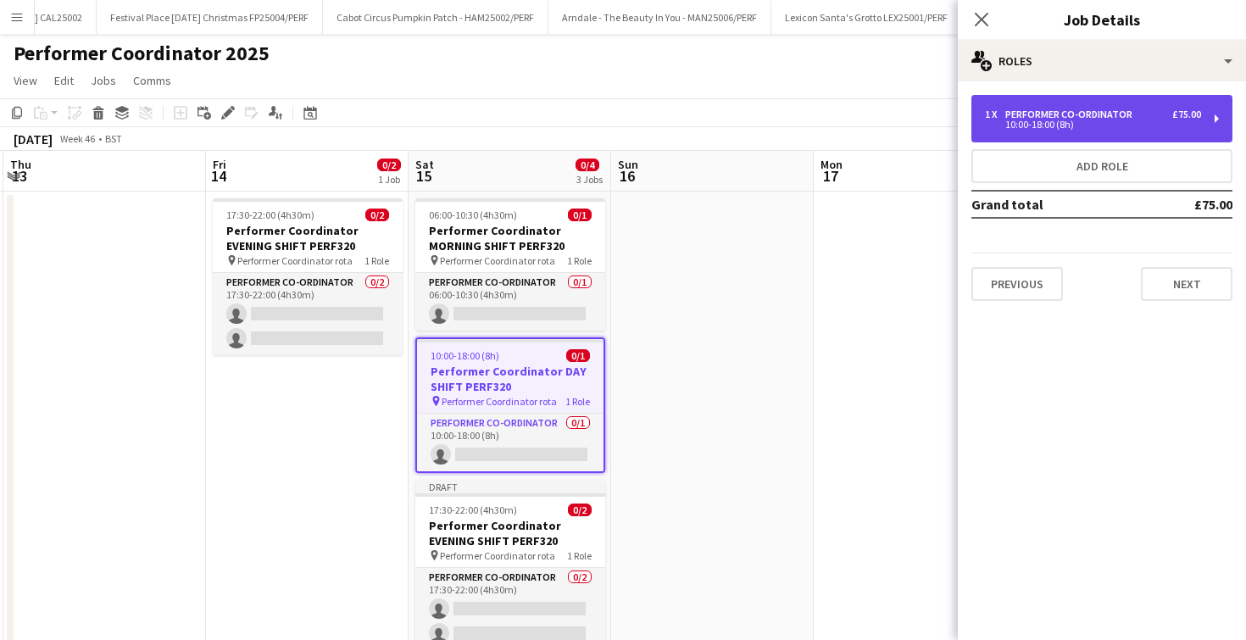
click at [1017, 134] on div "1 x Performer Co-ordinator £75.00 10:00-18:00 (8h)" at bounding box center [1102, 118] width 261 height 47
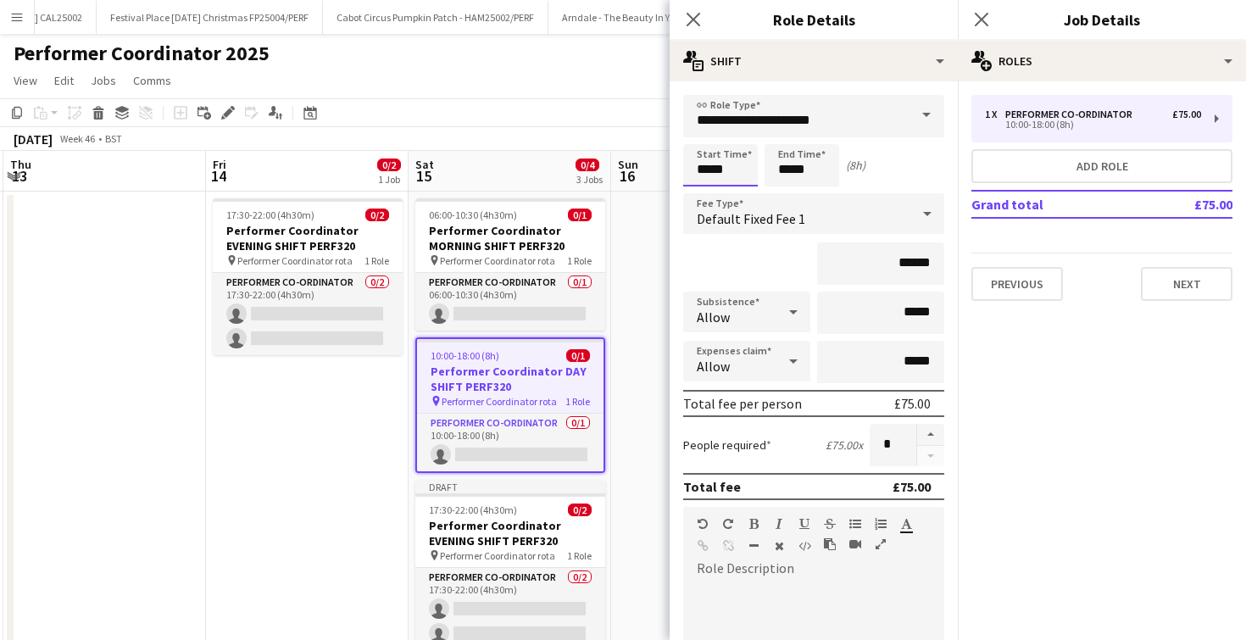
click at [716, 170] on input "*****" at bounding box center [720, 165] width 75 height 42
type input "*****"
click at [793, 166] on input "*****" at bounding box center [802, 165] width 75 height 42
click at [803, 174] on input "*****" at bounding box center [802, 165] width 75 height 42
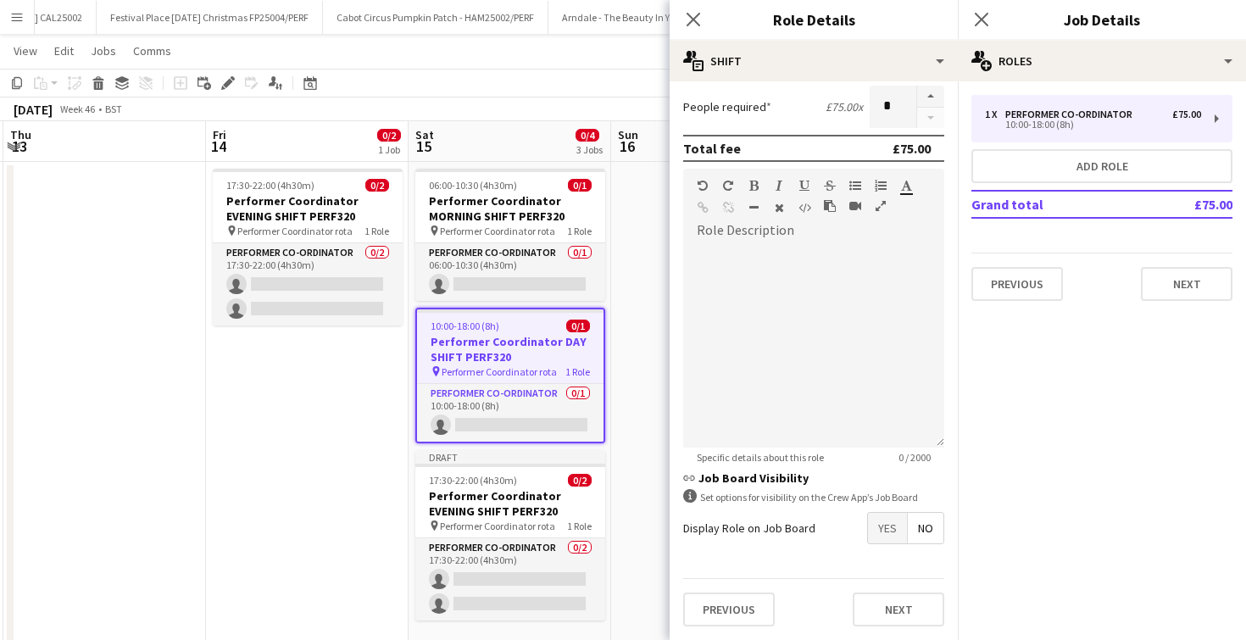
scroll to position [71, 0]
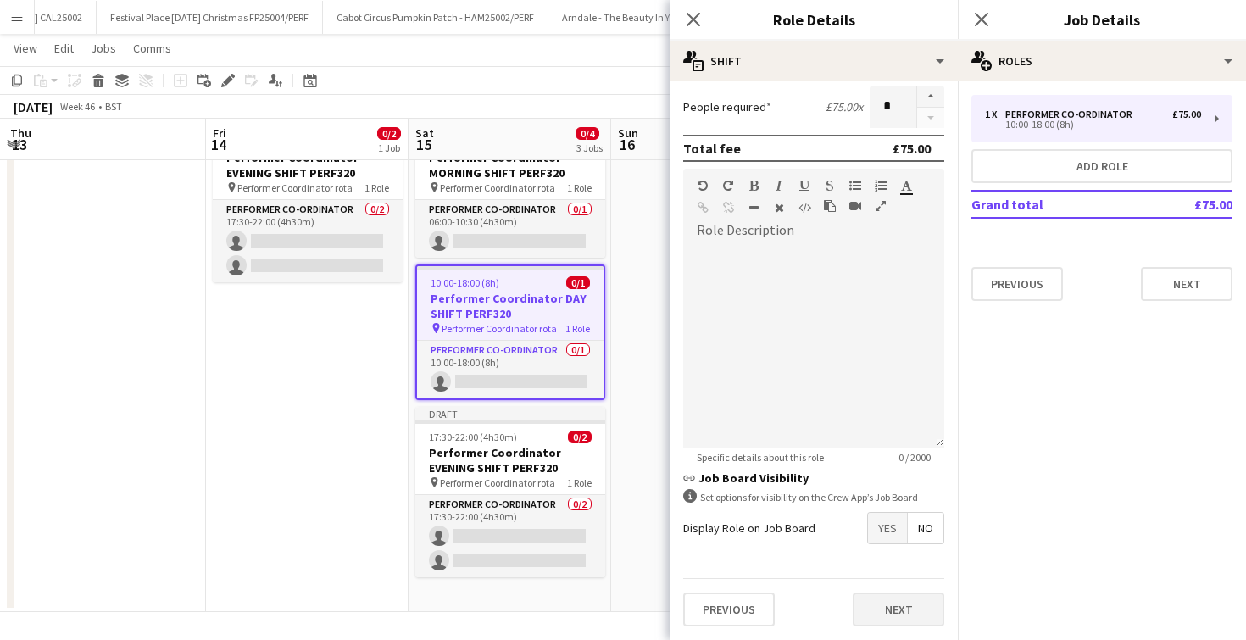
type input "*****"
click at [872, 612] on button "Next" at bounding box center [899, 610] width 92 height 34
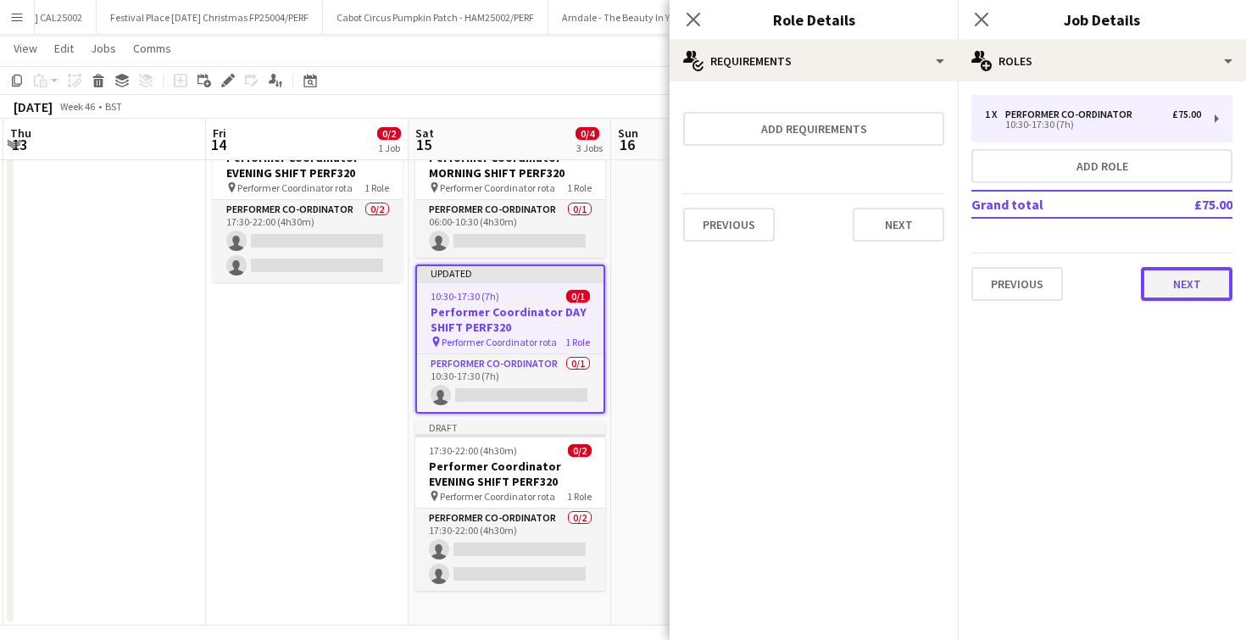
click at [1176, 274] on button "Next" at bounding box center [1187, 284] width 92 height 34
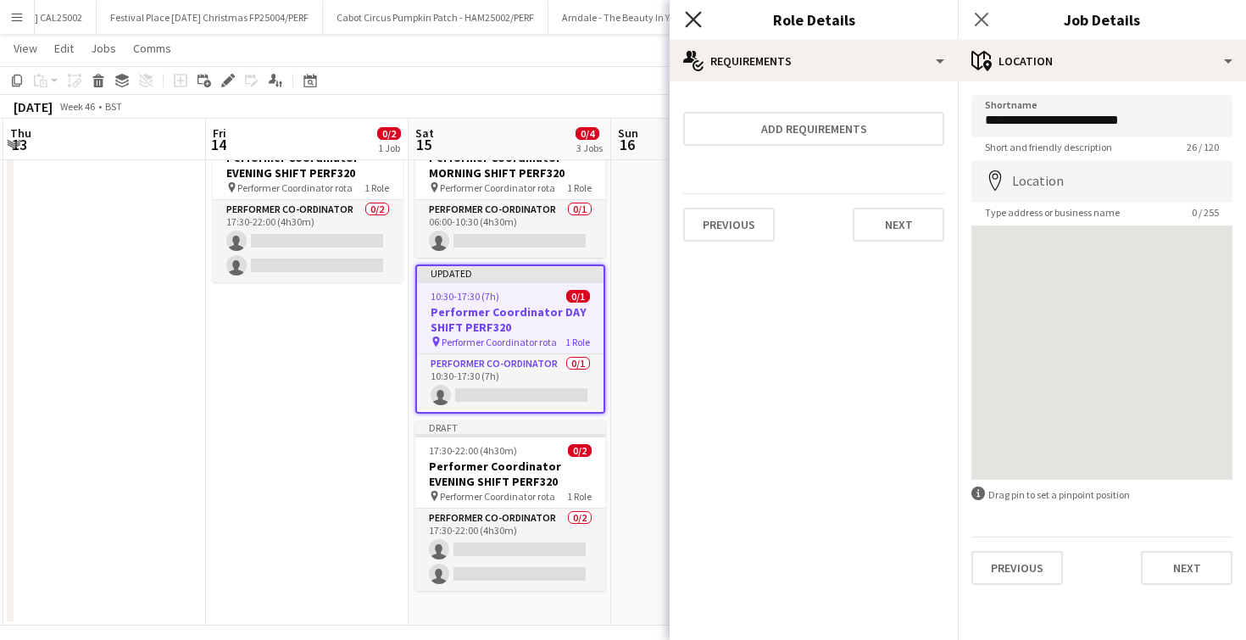
click at [687, 12] on icon at bounding box center [693, 19] width 16 height 16
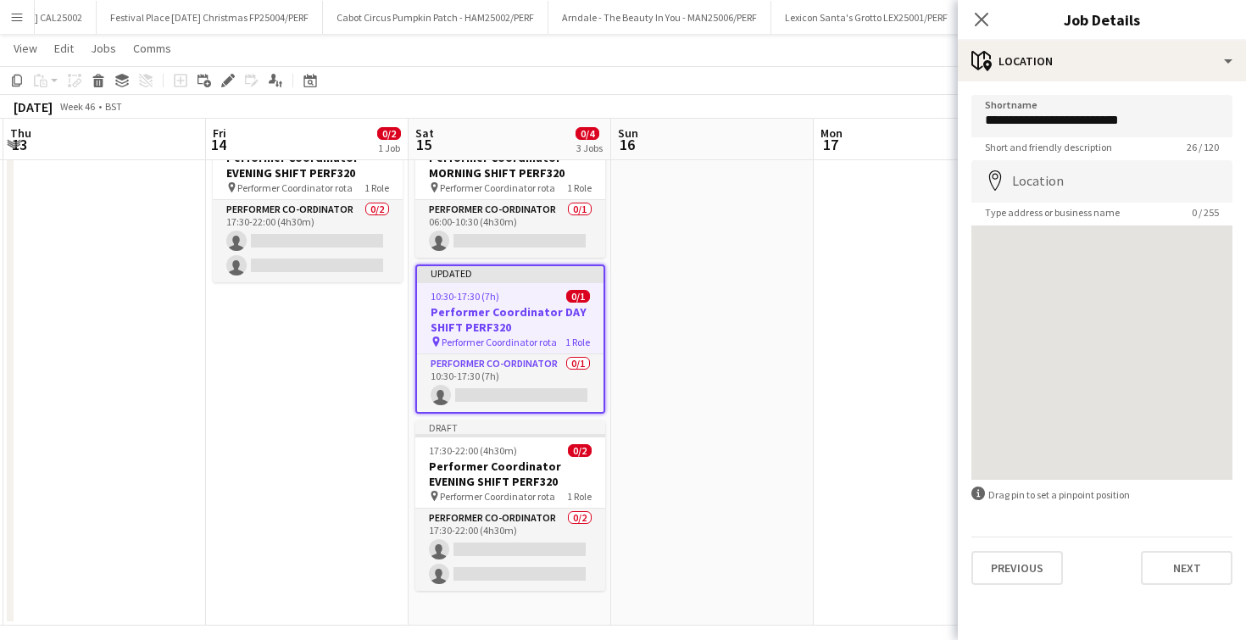
click at [994, 19] on div "Close pop-in" at bounding box center [981, 19] width 47 height 39
click at [982, 19] on icon at bounding box center [981, 19] width 16 height 16
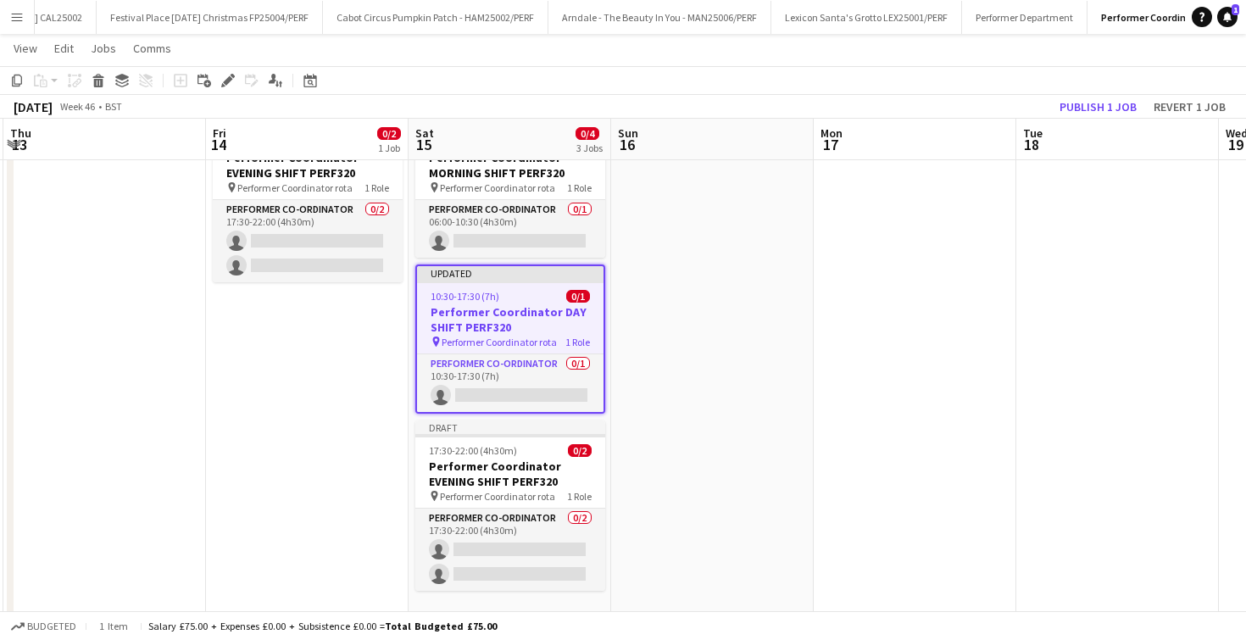
click at [742, 312] on app-date-cell at bounding box center [712, 372] width 203 height 507
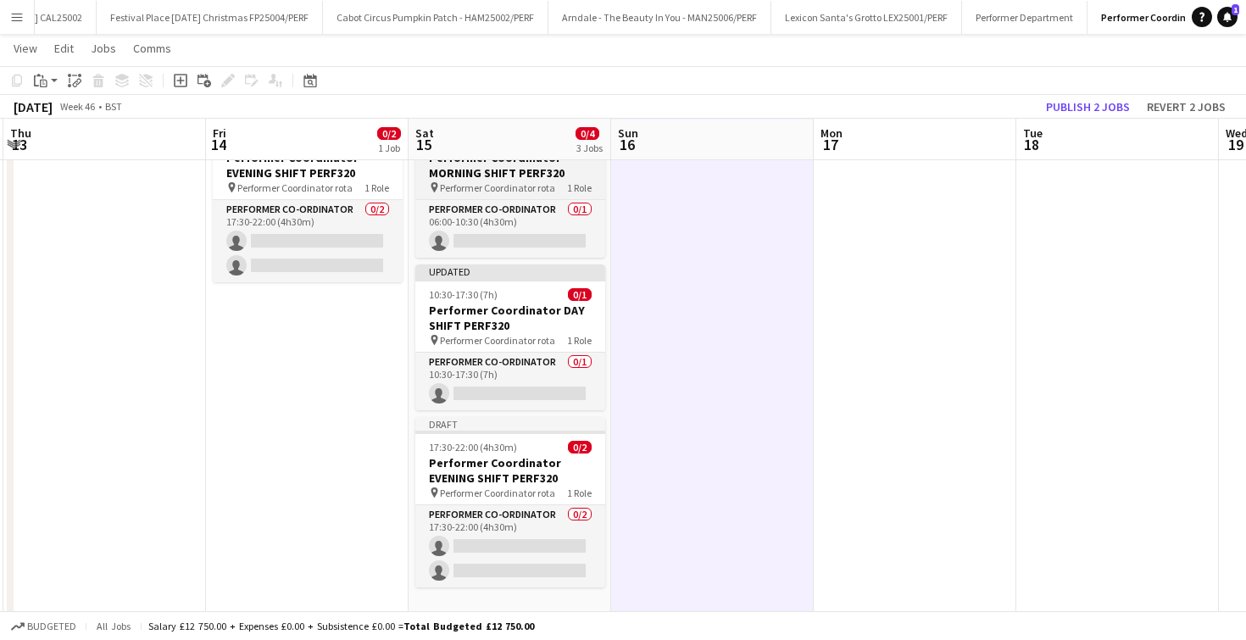
click at [493, 179] on h3 "Performer Coordinator MORNING SHIFT PERF320" at bounding box center [510, 165] width 190 height 31
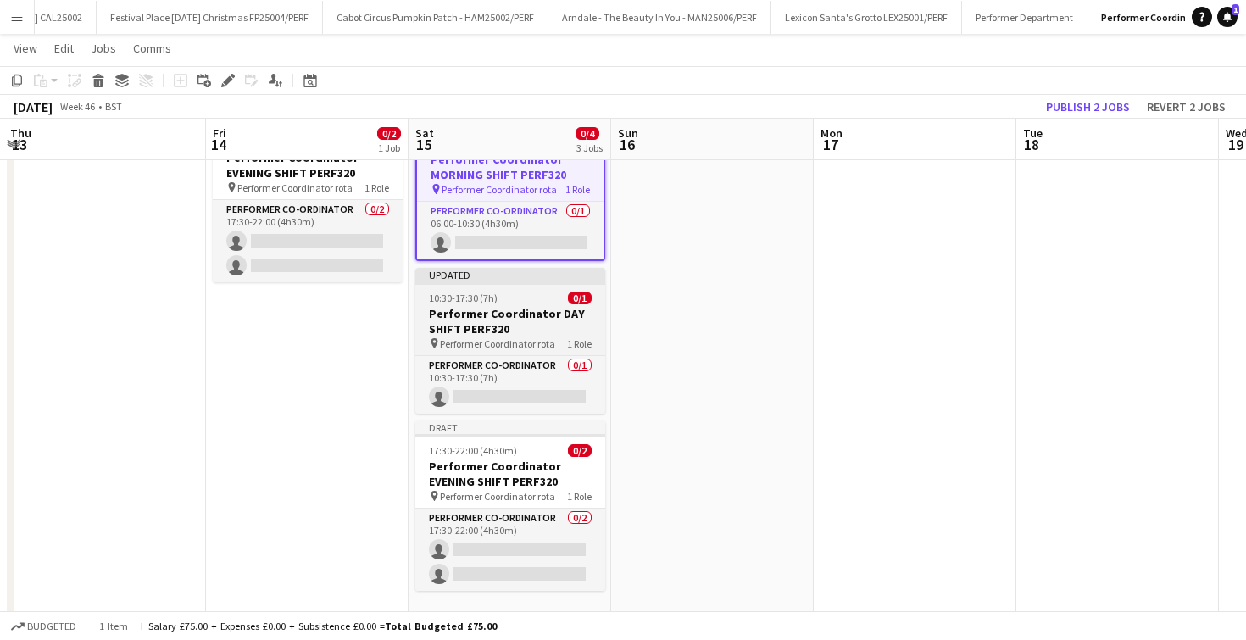
click at [492, 300] on span "10:30-17:30 (7h)" at bounding box center [463, 298] width 69 height 13
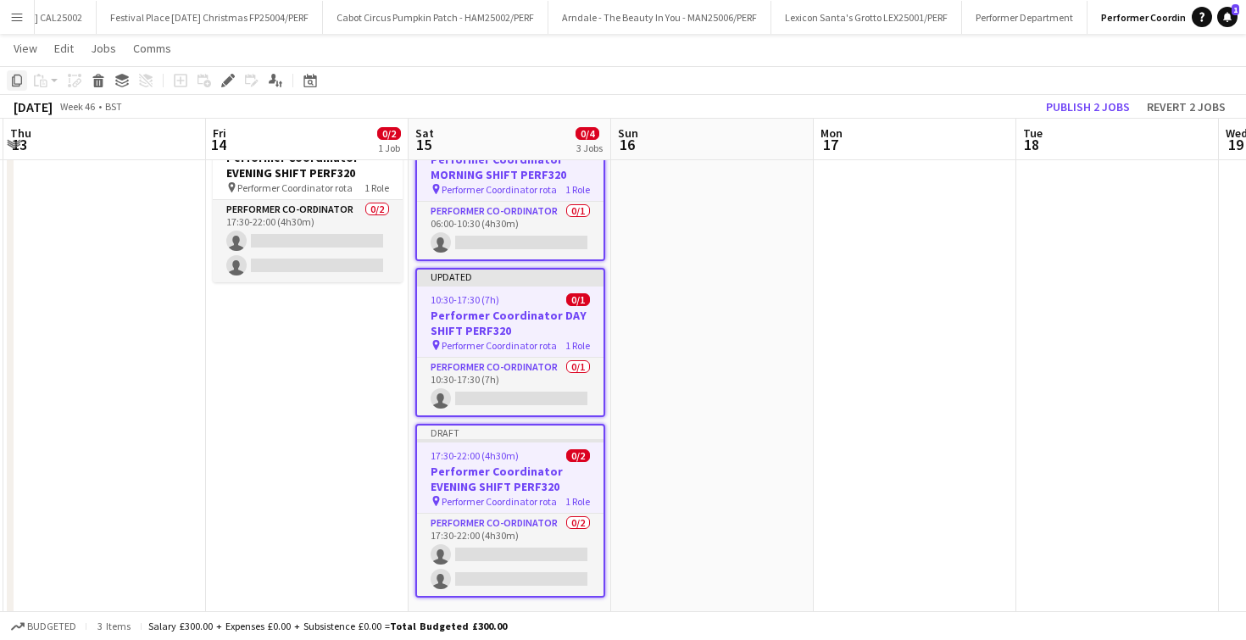
click at [12, 80] on icon at bounding box center [17, 81] width 10 height 12
click at [687, 206] on app-date-cell at bounding box center [712, 372] width 203 height 507
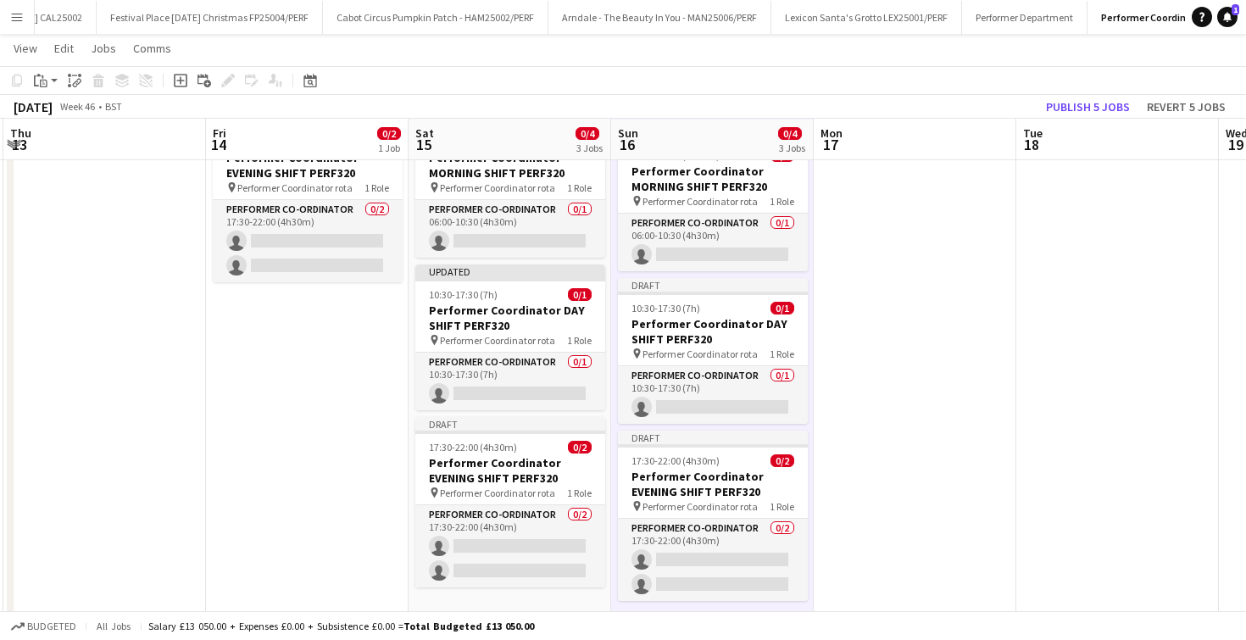
click at [917, 288] on app-date-cell at bounding box center [915, 379] width 203 height 521
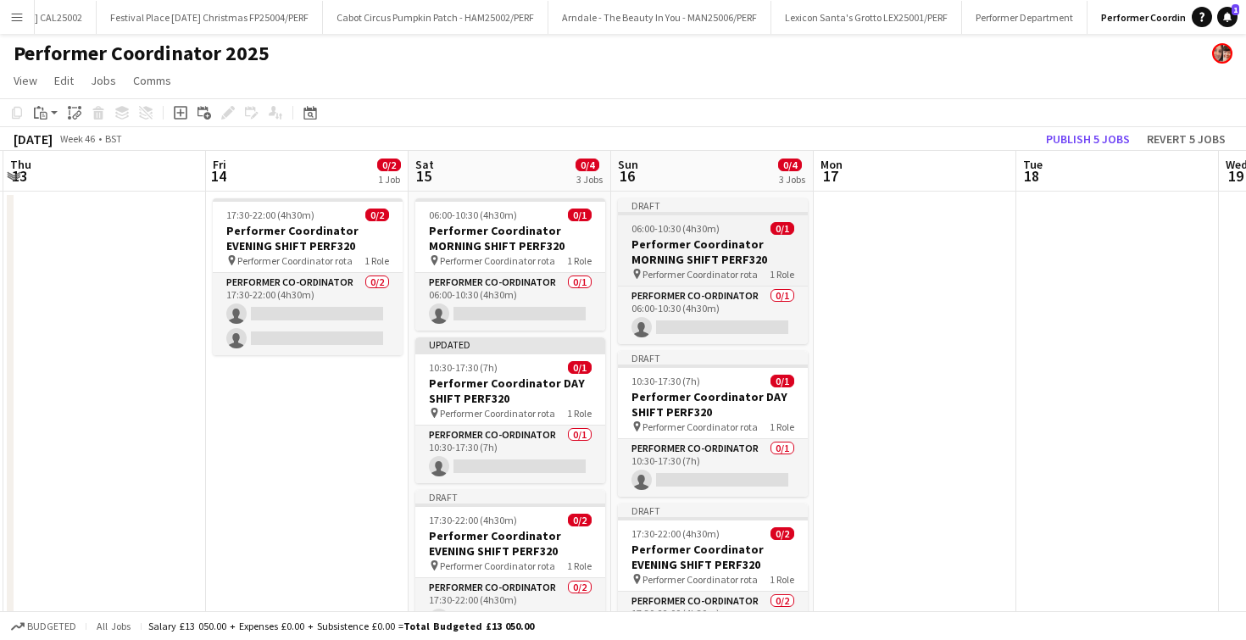
click at [724, 265] on h3 "Performer Coordinator MORNING SHIFT PERF320" at bounding box center [713, 252] width 190 height 31
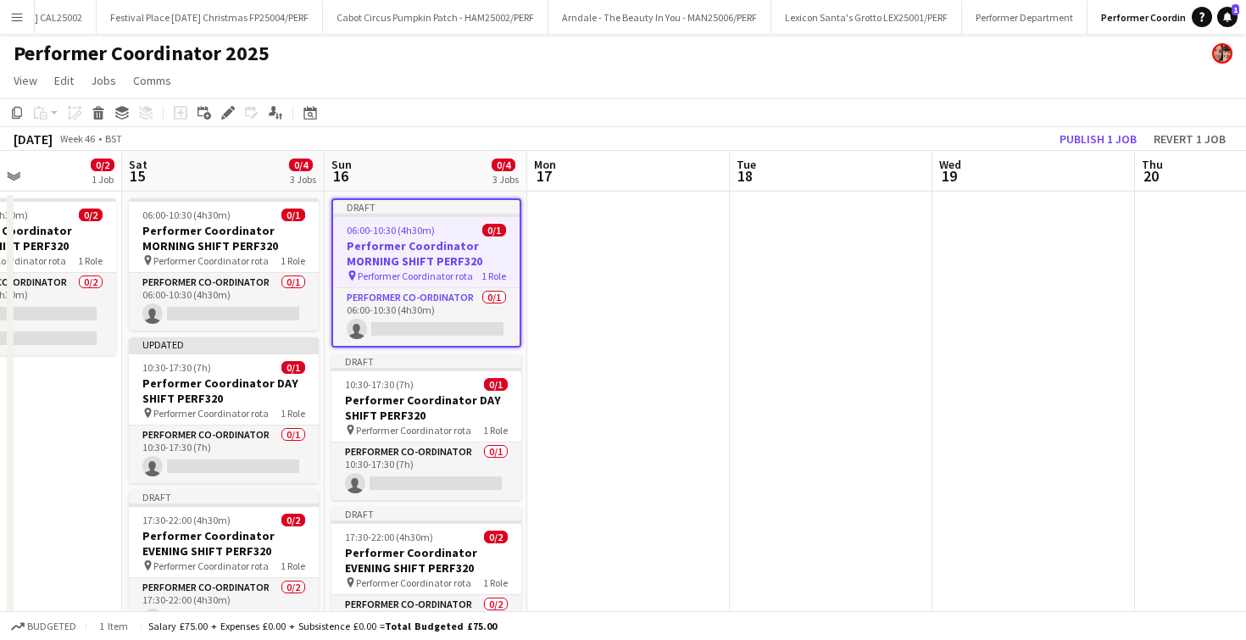
scroll to position [0, 690]
click at [1180, 247] on app-date-cell at bounding box center [1234, 452] width 203 height 521
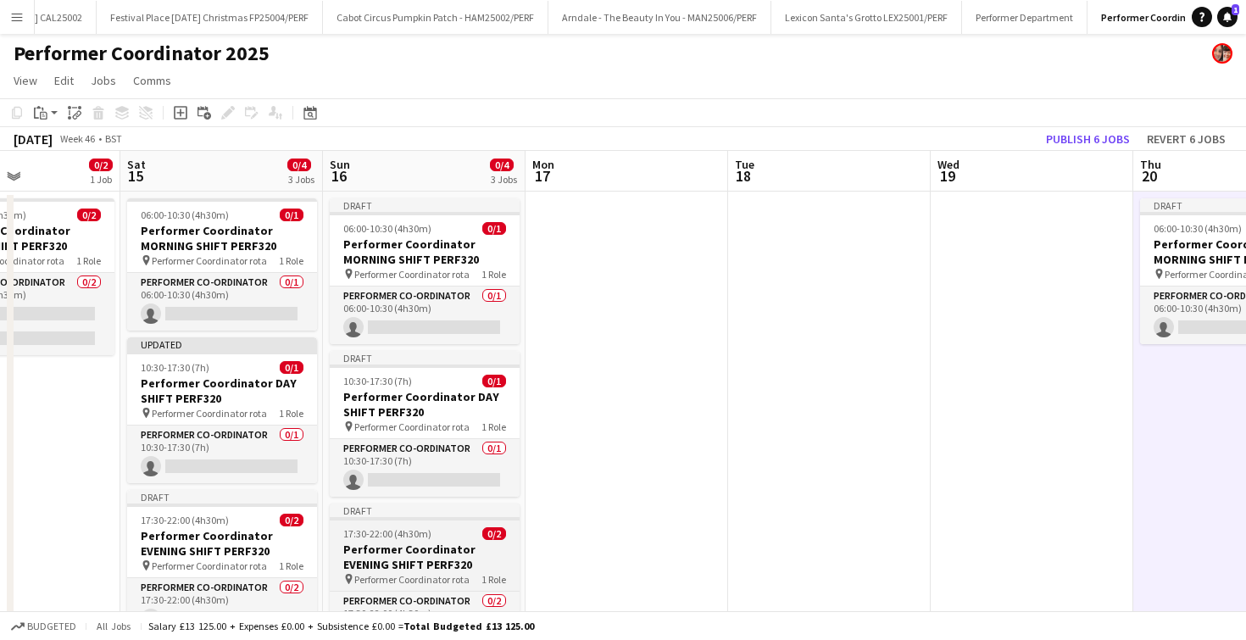
click at [432, 535] on div "17:30-22:00 (4h30m) 0/2" at bounding box center [425, 533] width 190 height 13
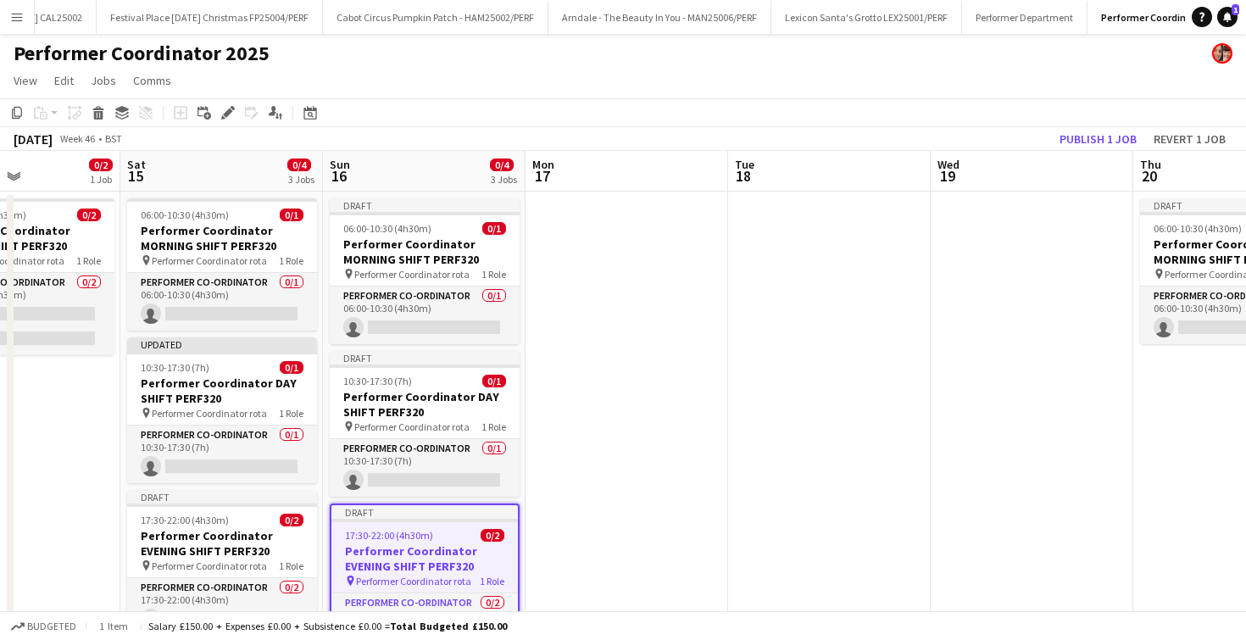
click at [979, 277] on app-date-cell at bounding box center [1032, 452] width 203 height 521
click at [1011, 245] on app-date-cell at bounding box center [1032, 452] width 203 height 521
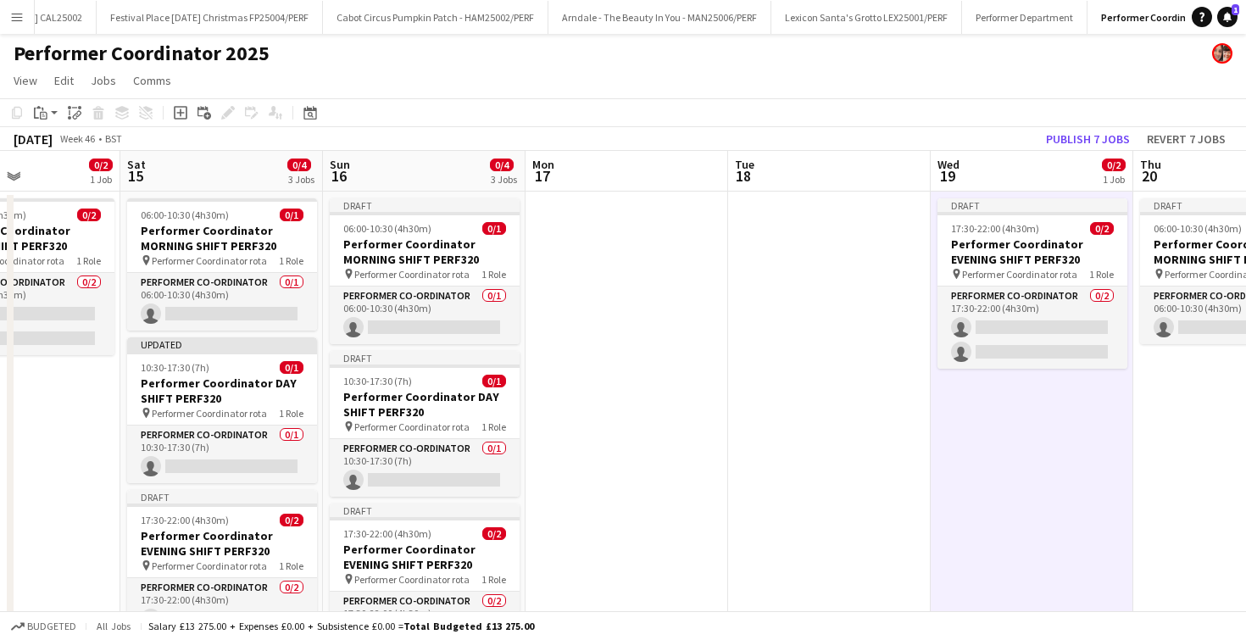
click at [803, 315] on app-date-cell at bounding box center [829, 452] width 203 height 521
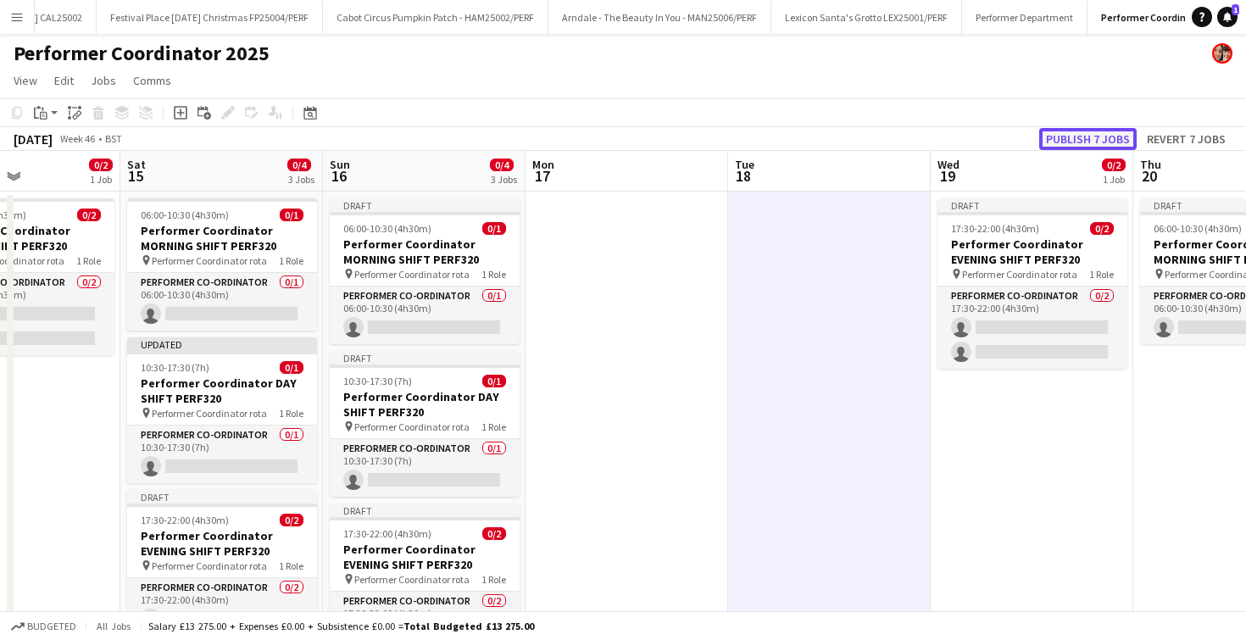
click at [1087, 135] on button "Publish 7 jobs" at bounding box center [1087, 139] width 97 height 22
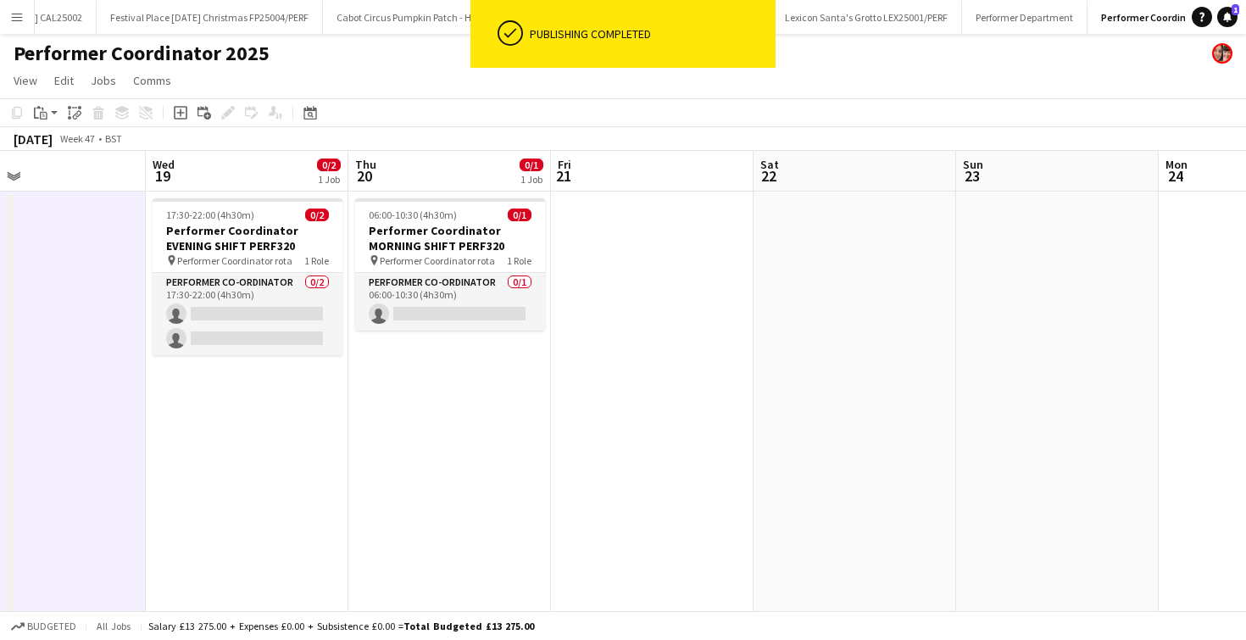
scroll to position [0, 668]
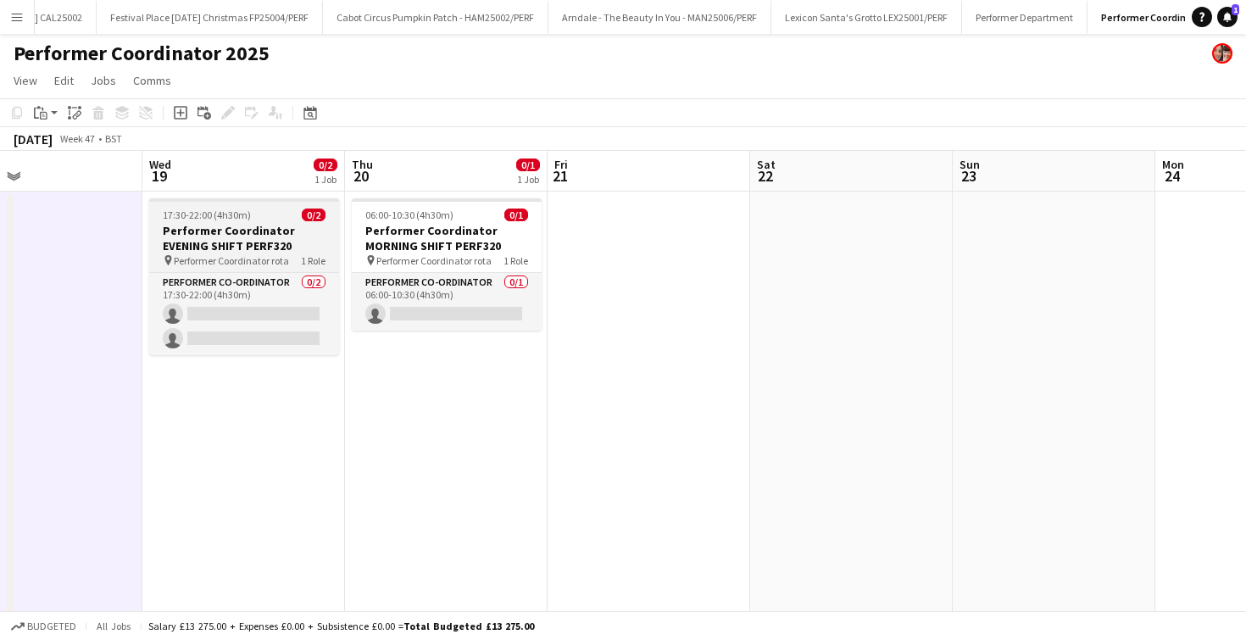
click at [224, 227] on h3 "Performer Coordinator EVENING SHIFT PERF320" at bounding box center [244, 238] width 190 height 31
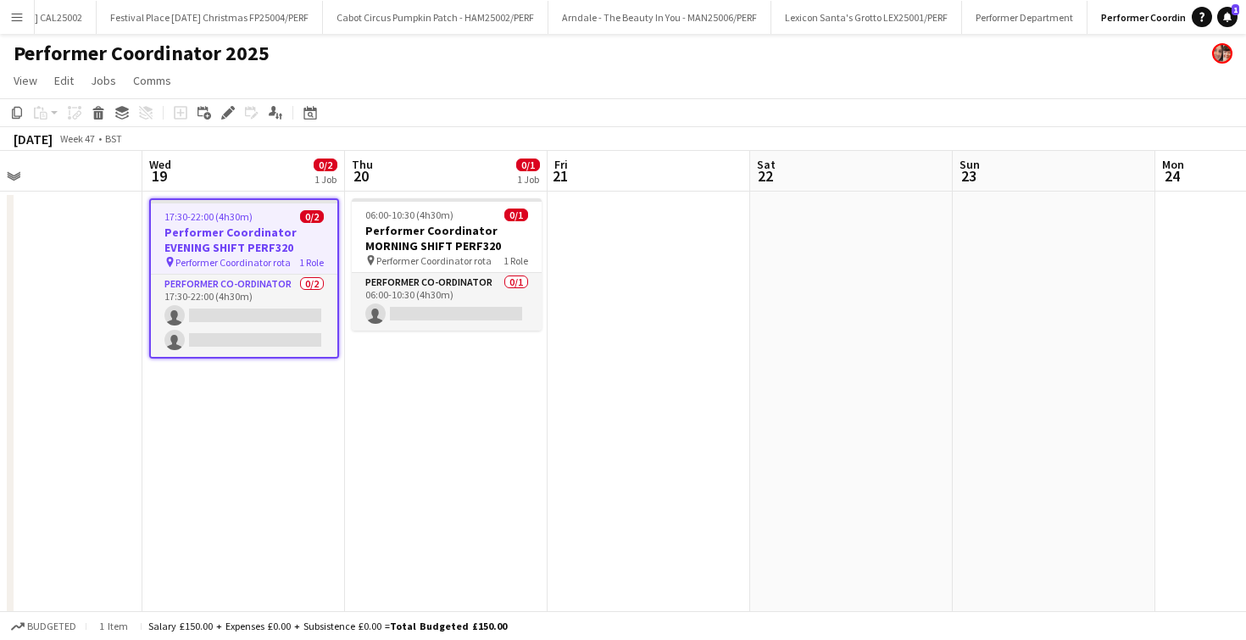
click at [426, 365] on app-date-cell "06:00-10:30 (4h30m) 0/1 Performer Coordinator MORNING SHIFT PERF320 pin Perform…" at bounding box center [446, 432] width 203 height 480
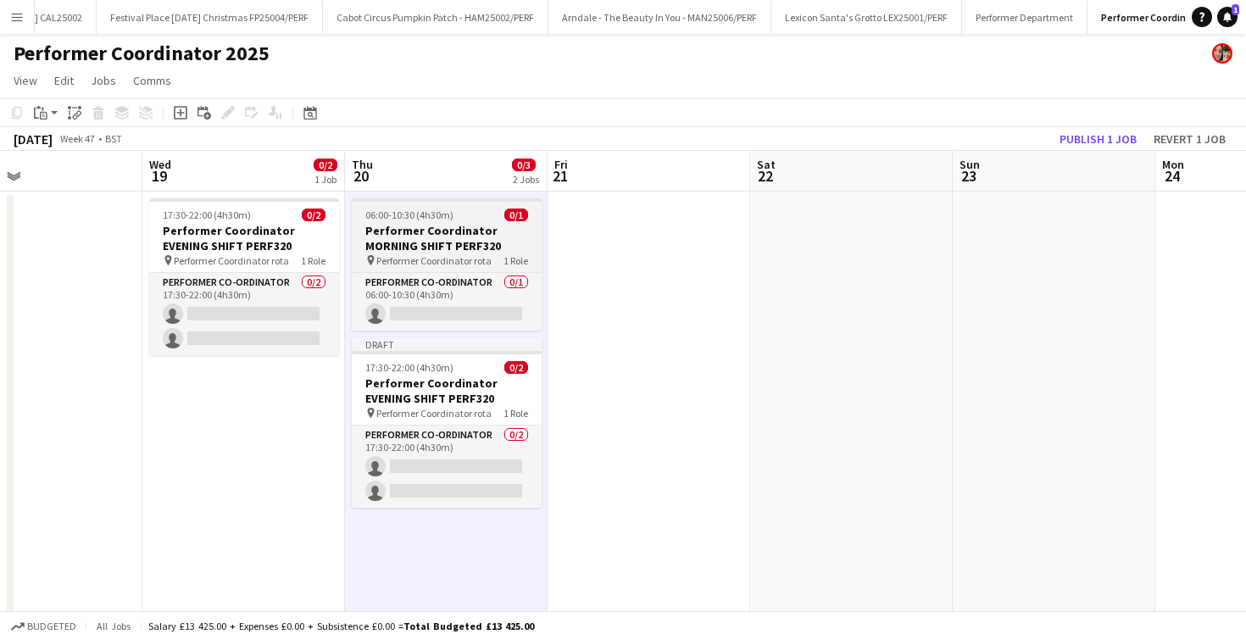
click at [458, 244] on h3 "Performer Coordinator MORNING SHIFT PERF320" at bounding box center [447, 238] width 190 height 31
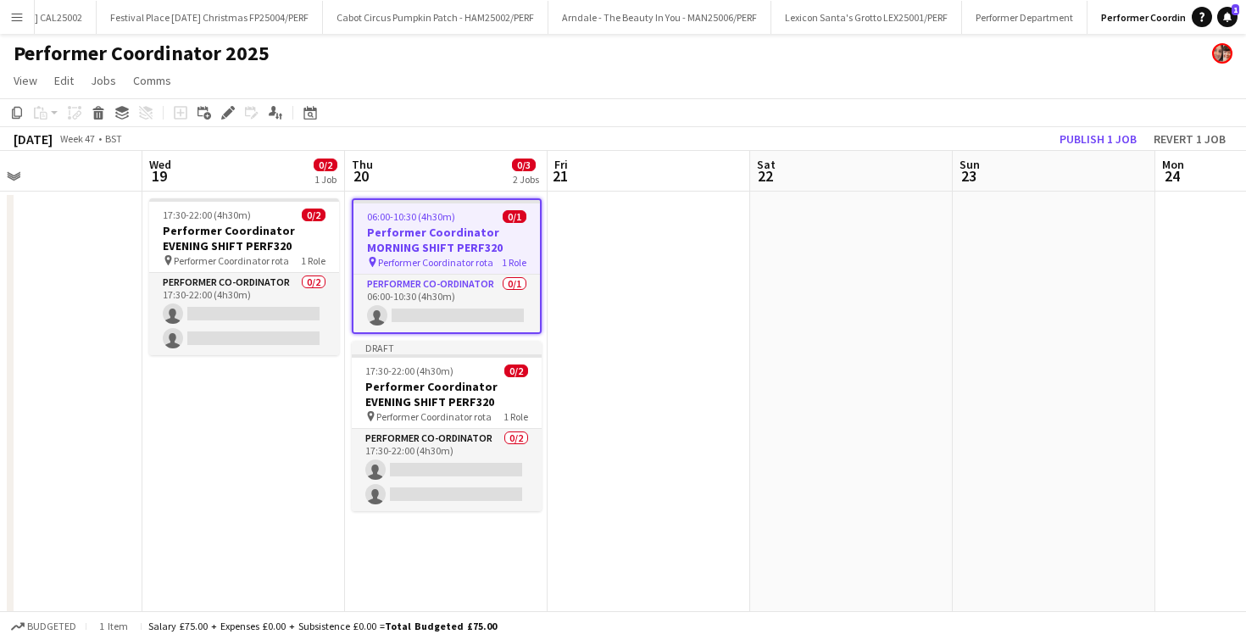
click at [608, 253] on app-date-cell at bounding box center [649, 432] width 203 height 480
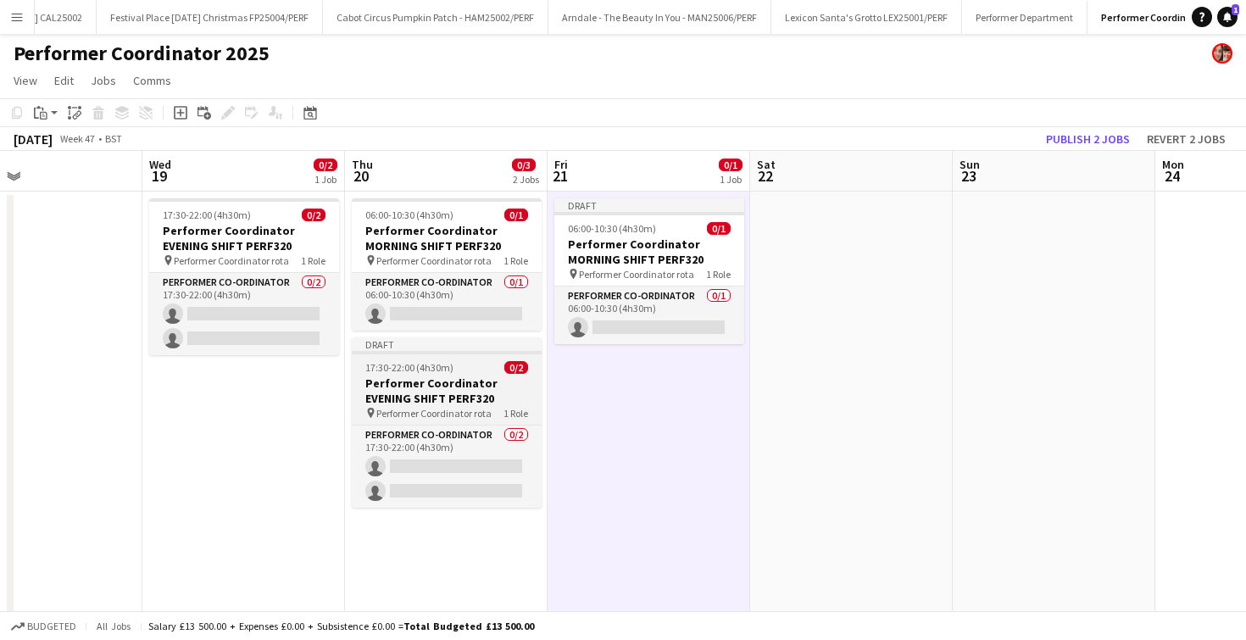
click at [457, 381] on h3 "Performer Coordinator EVENING SHIFT PERF320" at bounding box center [447, 391] width 190 height 31
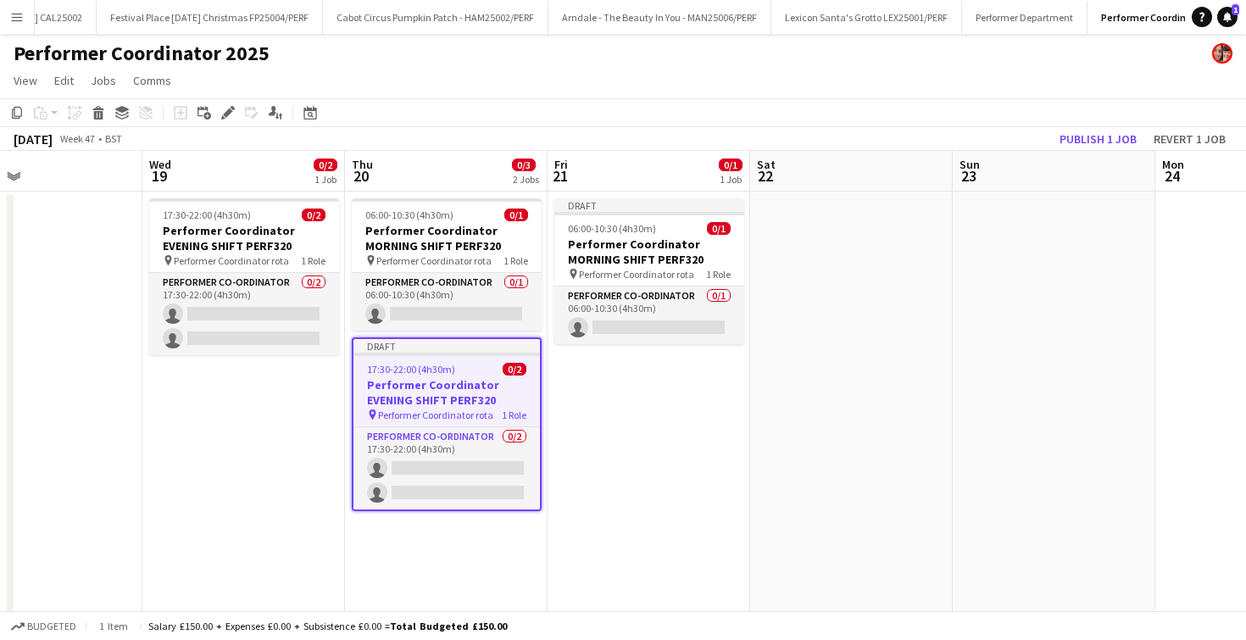
click at [633, 392] on app-date-cell "Draft 06:00-10:30 (4h30m) 0/1 Performer Coordinator MORNING SHIFT PERF320 pin P…" at bounding box center [649, 432] width 203 height 480
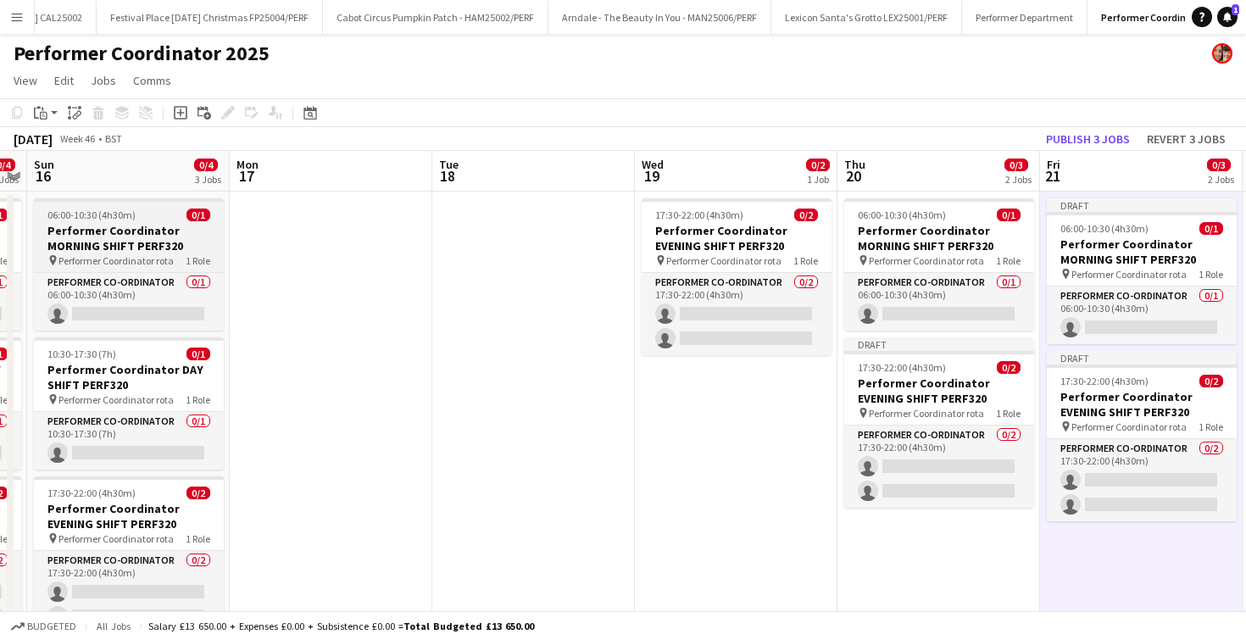
click at [97, 233] on h3 "Performer Coordinator MORNING SHIFT PERF320" at bounding box center [129, 238] width 190 height 31
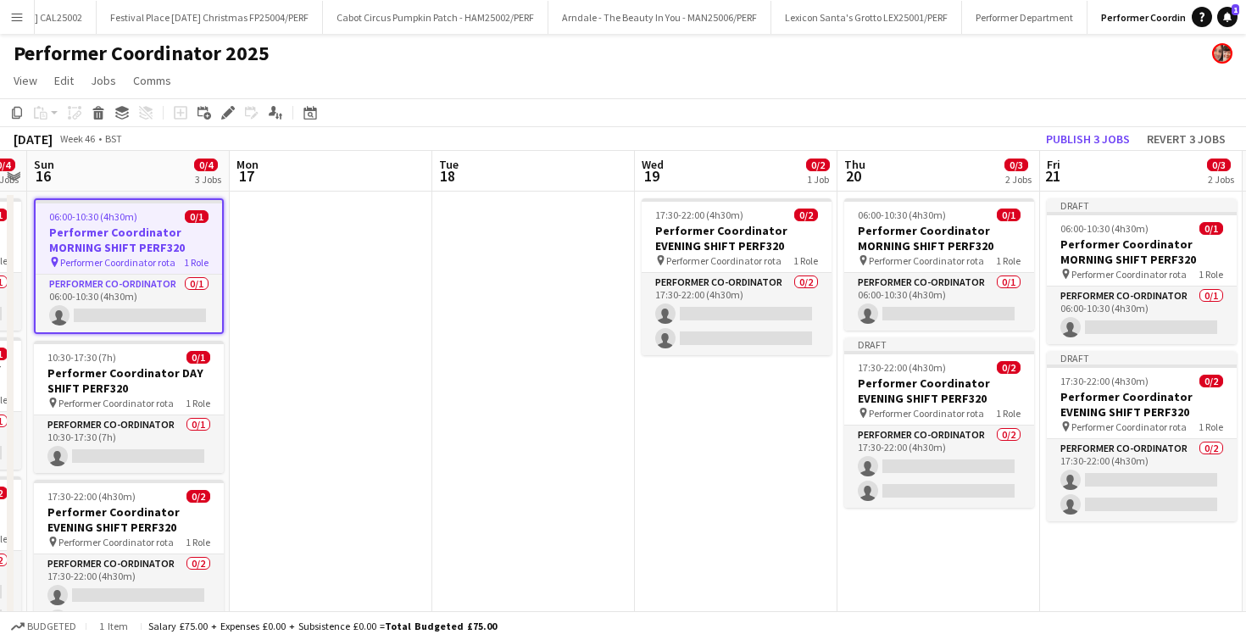
scroll to position [0, 377]
click at [121, 356] on div "10:30-17:30 (7h) 0/1" at bounding box center [130, 357] width 190 height 13
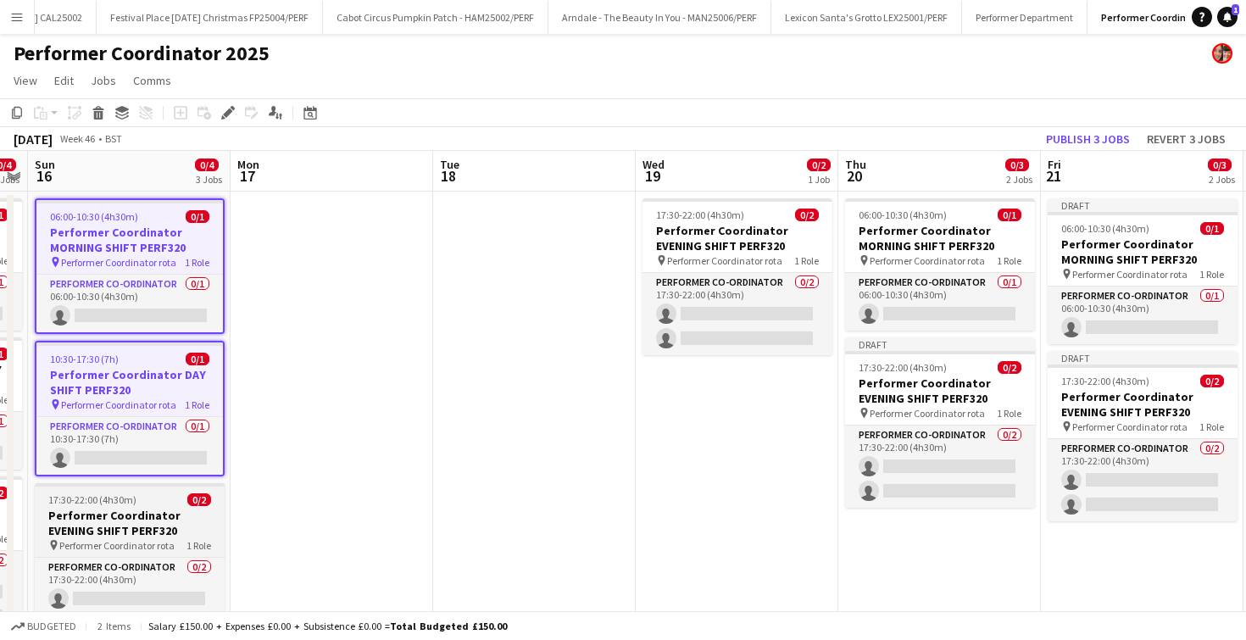
click at [112, 533] on h3 "Performer Coordinator EVENING SHIFT PERF320" at bounding box center [130, 523] width 190 height 31
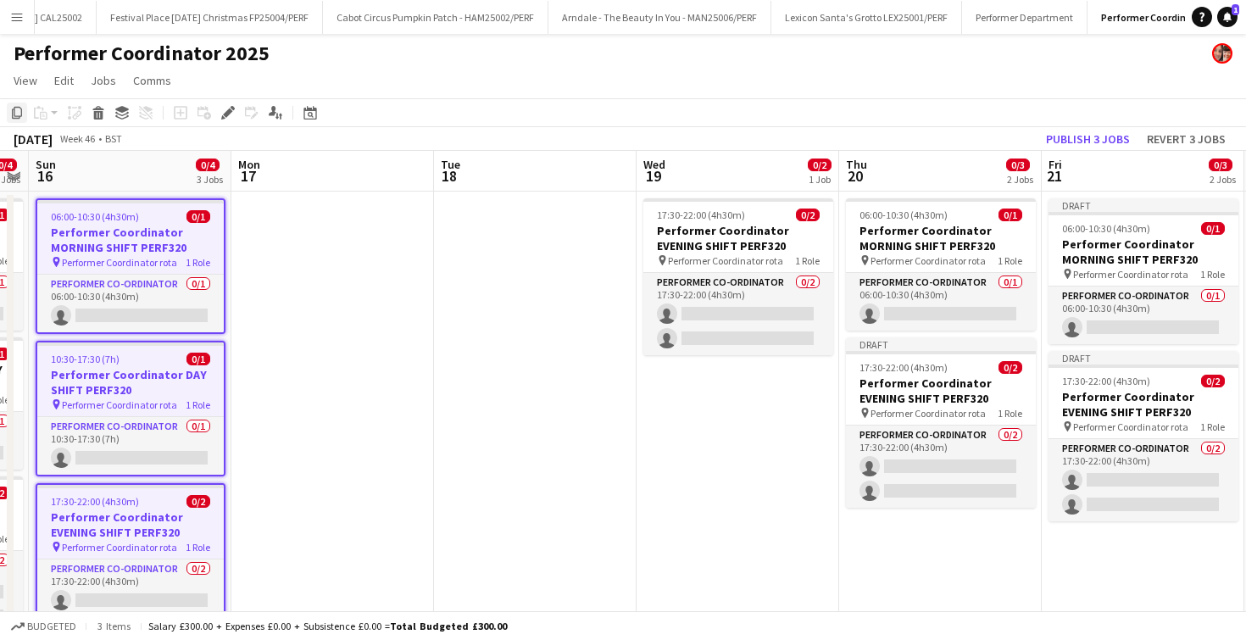
click at [15, 109] on icon "Copy" at bounding box center [17, 113] width 14 height 14
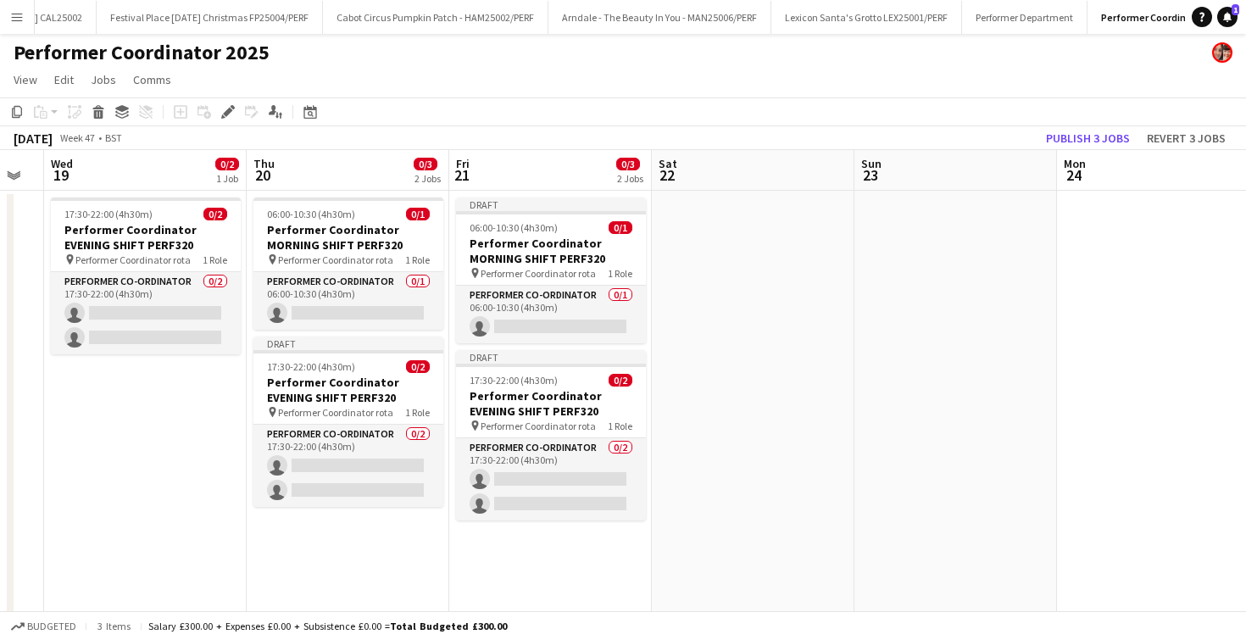
scroll to position [0, 672]
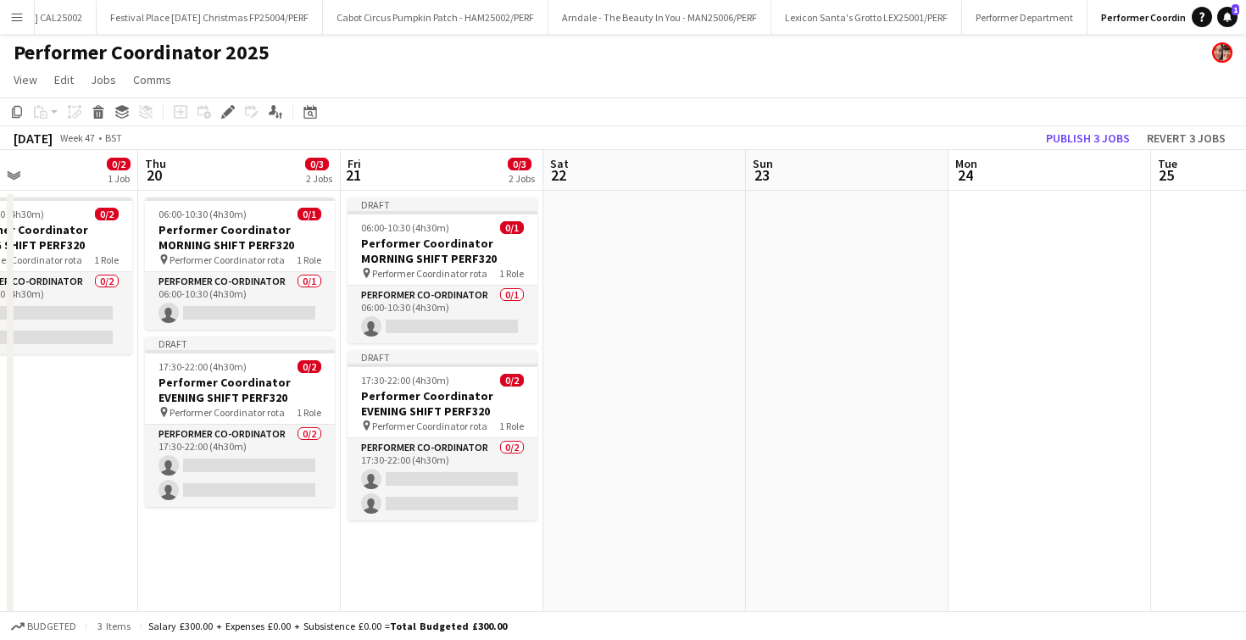
click at [582, 258] on app-date-cell at bounding box center [644, 431] width 203 height 480
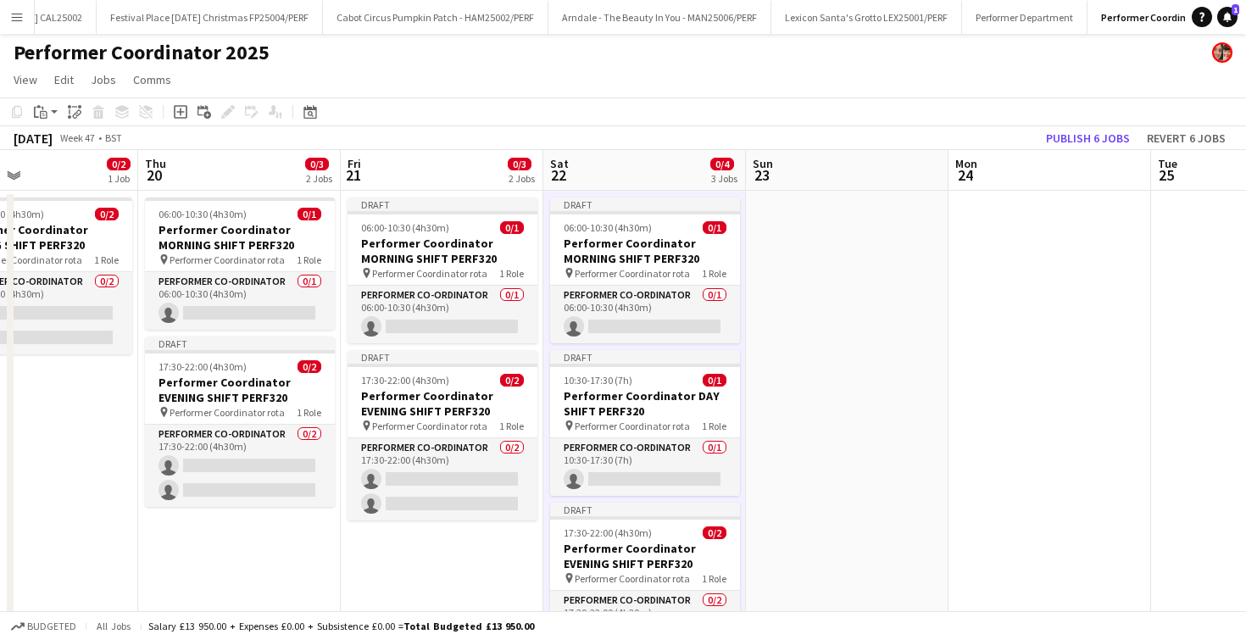
click at [807, 249] on app-date-cell at bounding box center [847, 451] width 203 height 521
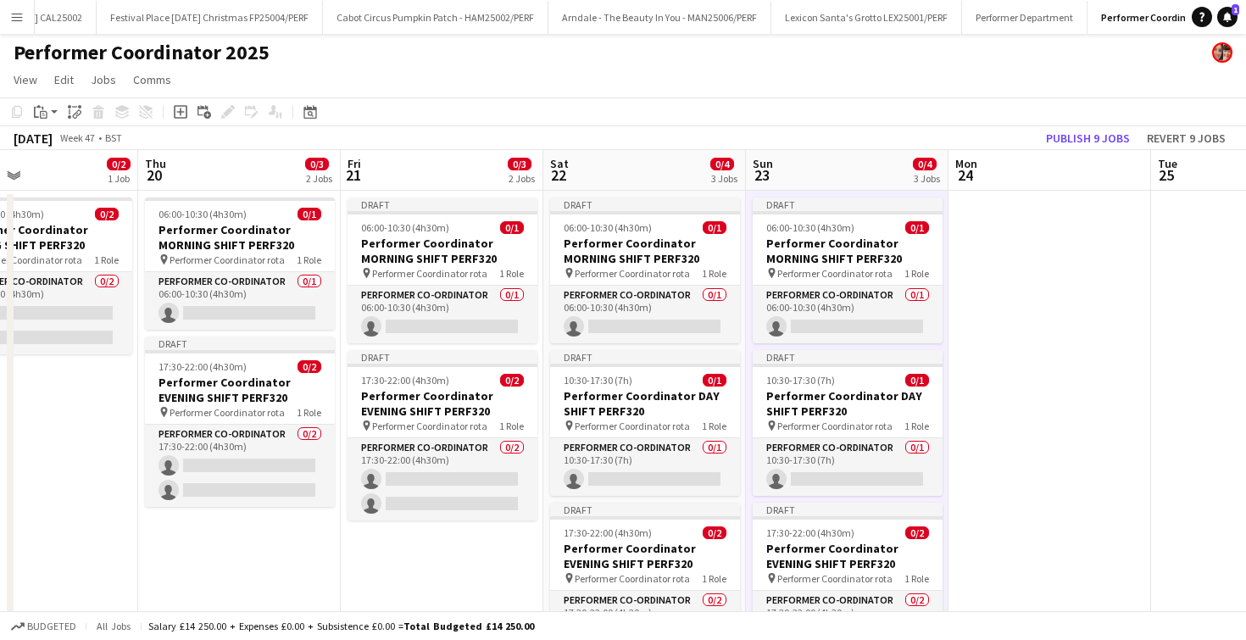
click at [1005, 293] on app-date-cell at bounding box center [1050, 451] width 203 height 521
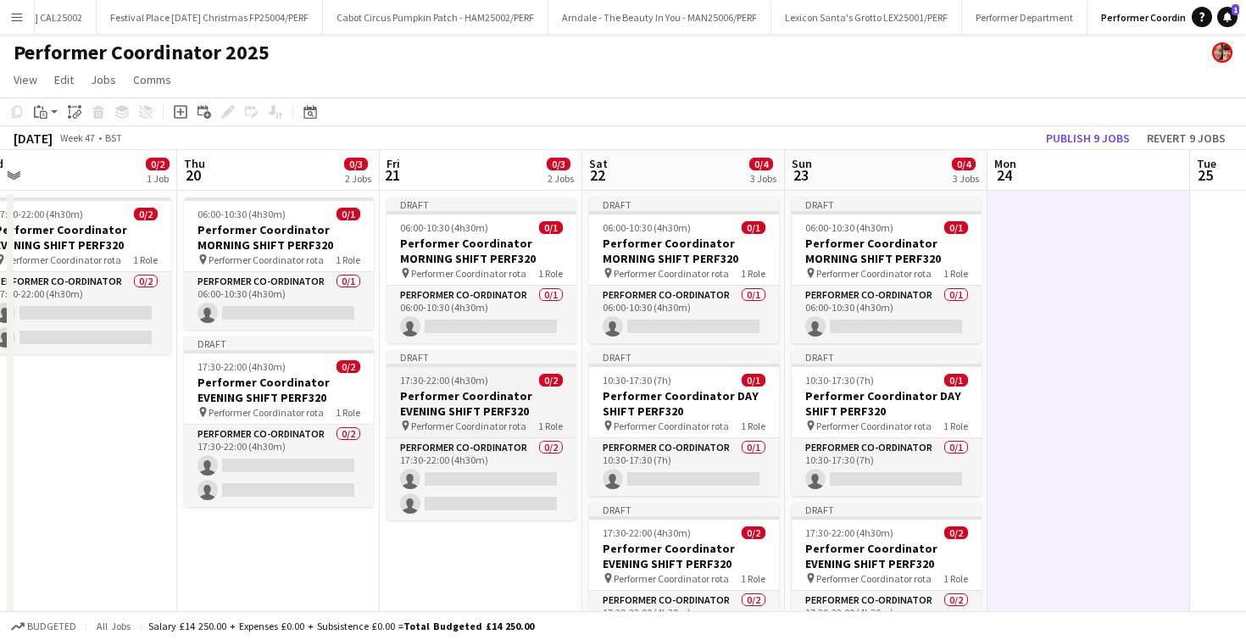
scroll to position [0, 600]
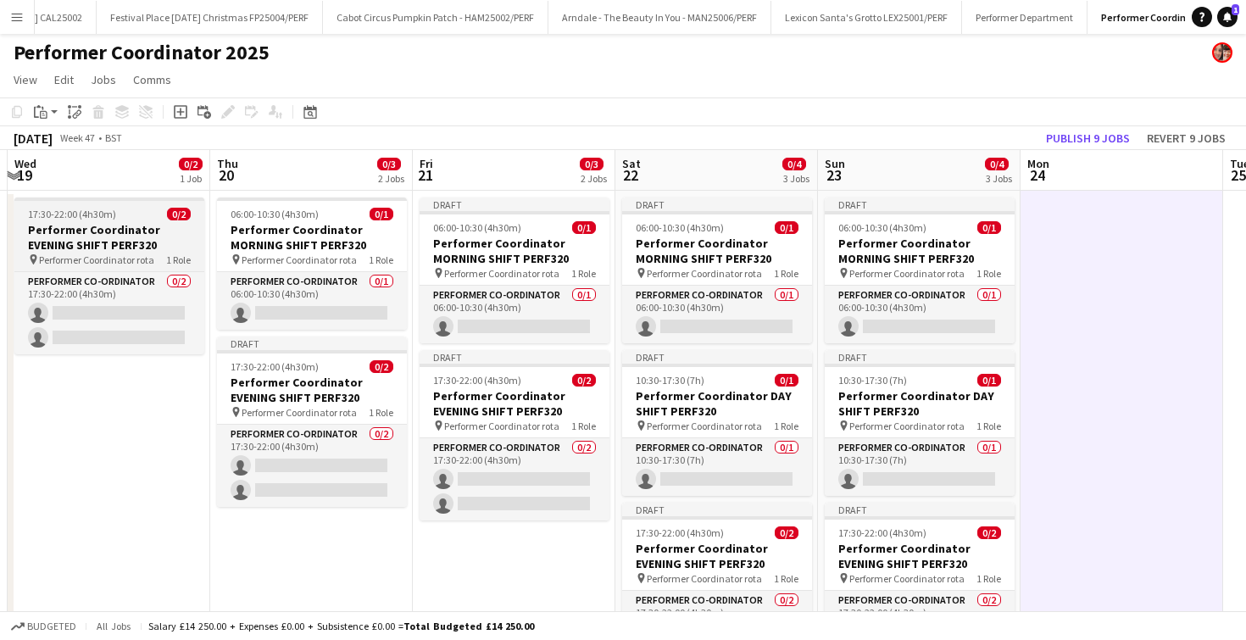
click at [142, 237] on h3 "Performer Coordinator EVENING SHIFT PERF320" at bounding box center [109, 237] width 190 height 31
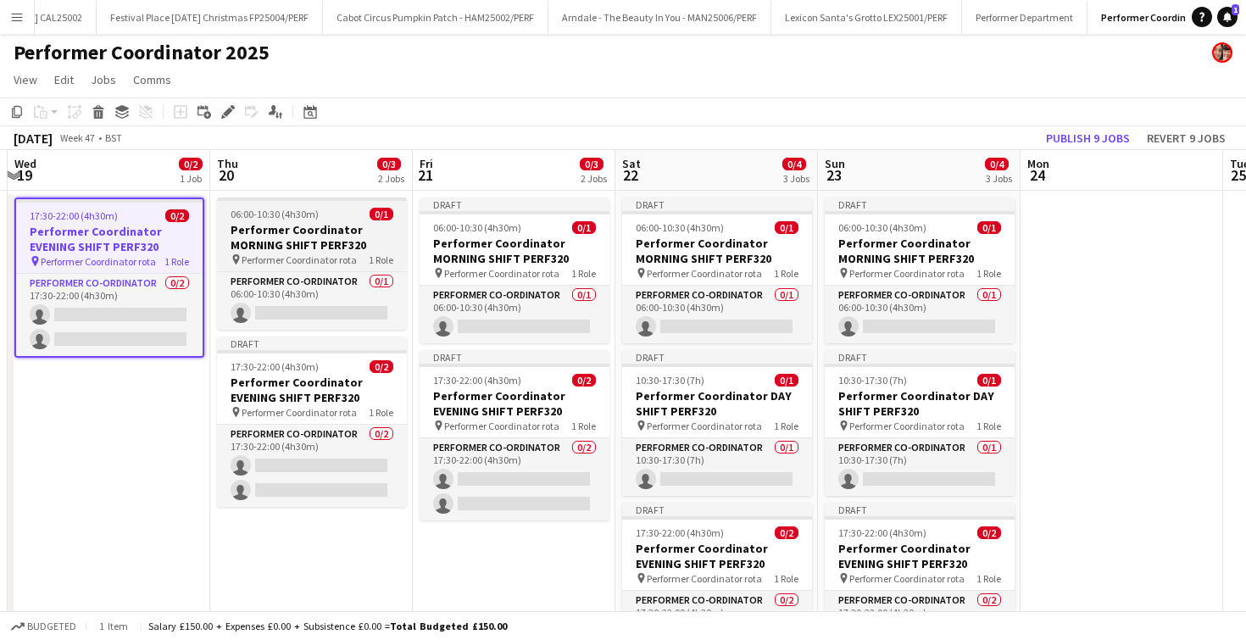
click at [306, 243] on h3 "Performer Coordinator MORNING SHIFT PERF320" at bounding box center [312, 237] width 190 height 31
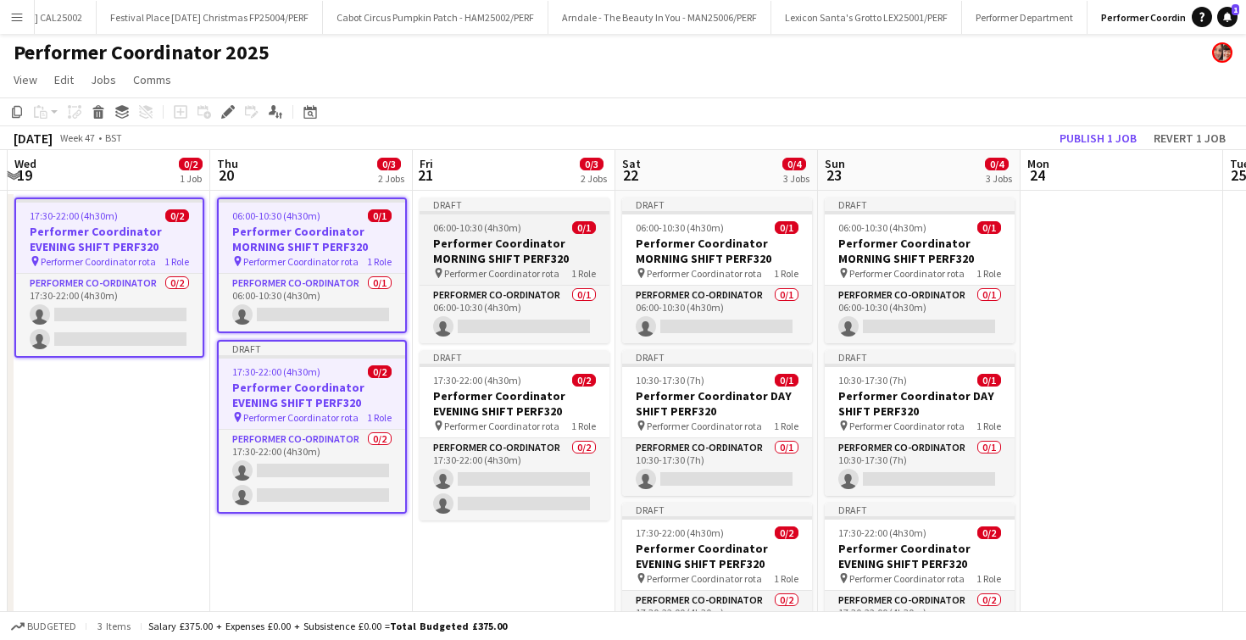
click at [443, 265] on h3 "Performer Coordinator MORNING SHIFT PERF320" at bounding box center [515, 251] width 190 height 31
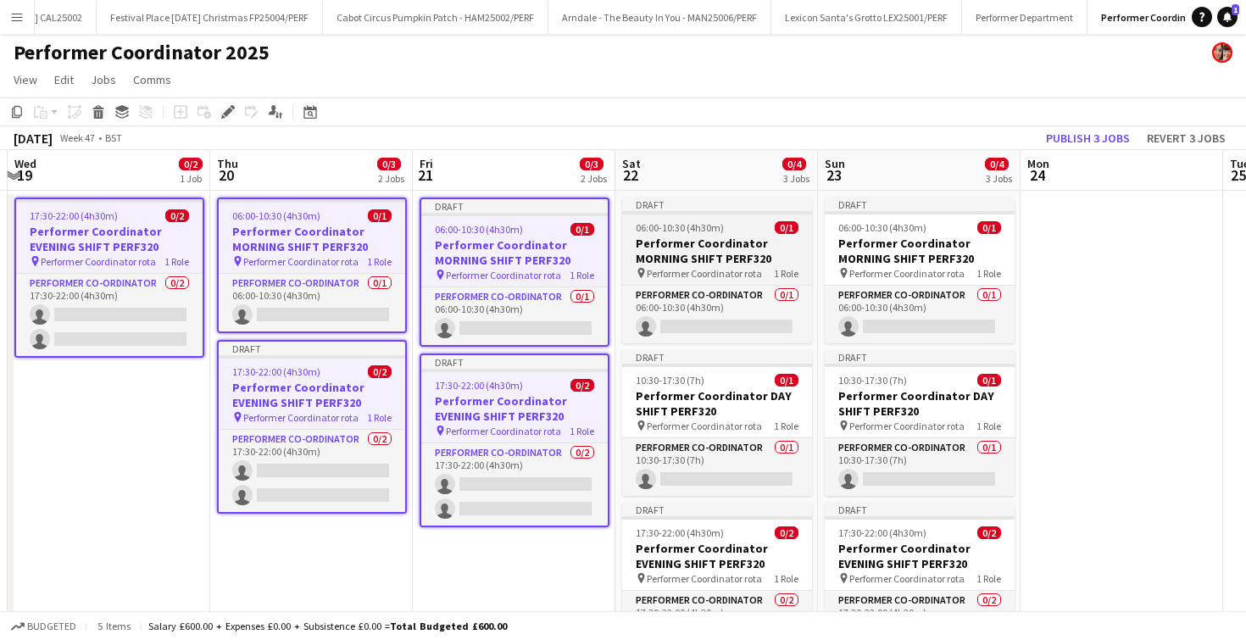
click at [675, 257] on h3 "Performer Coordinator MORNING SHIFT PERF320" at bounding box center [717, 251] width 190 height 31
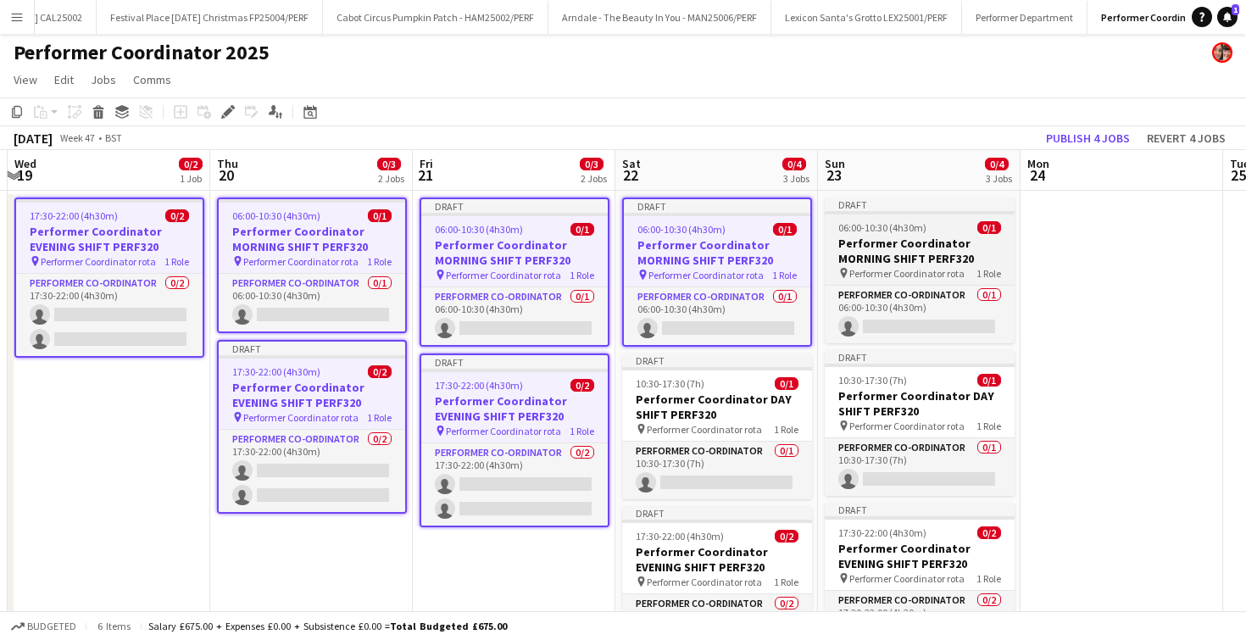
click at [889, 255] on h3 "Performer Coordinator MORNING SHIFT PERF320" at bounding box center [920, 251] width 190 height 31
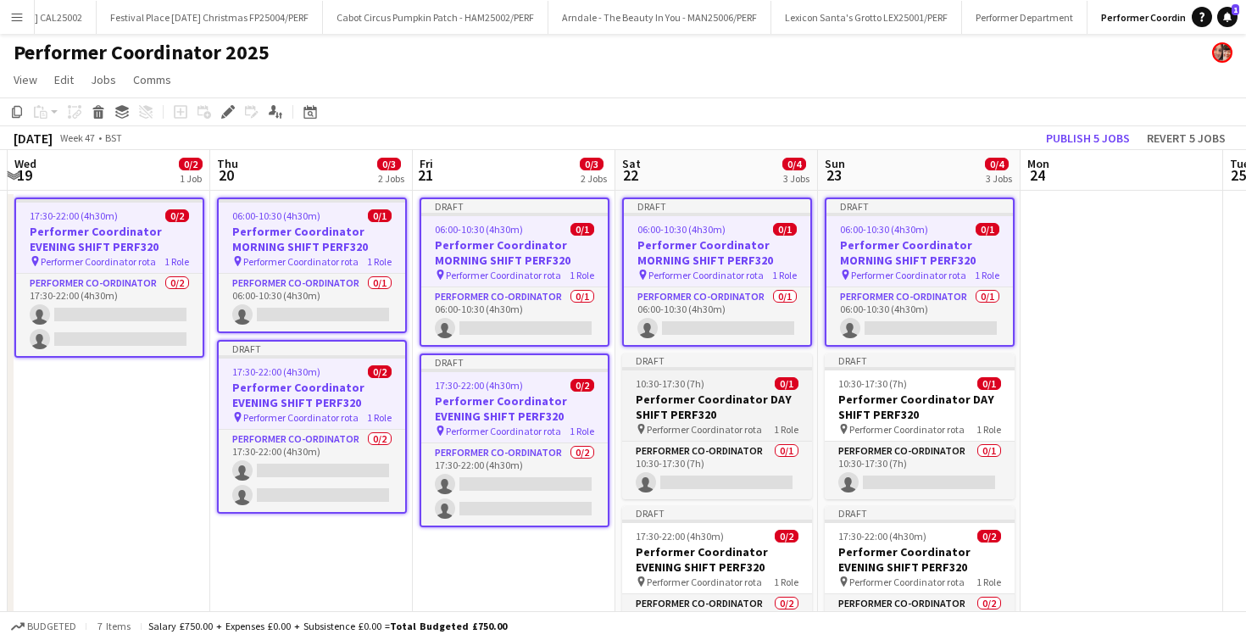
click at [717, 388] on div "10:30-17:30 (7h) 0/1" at bounding box center [717, 383] width 190 height 13
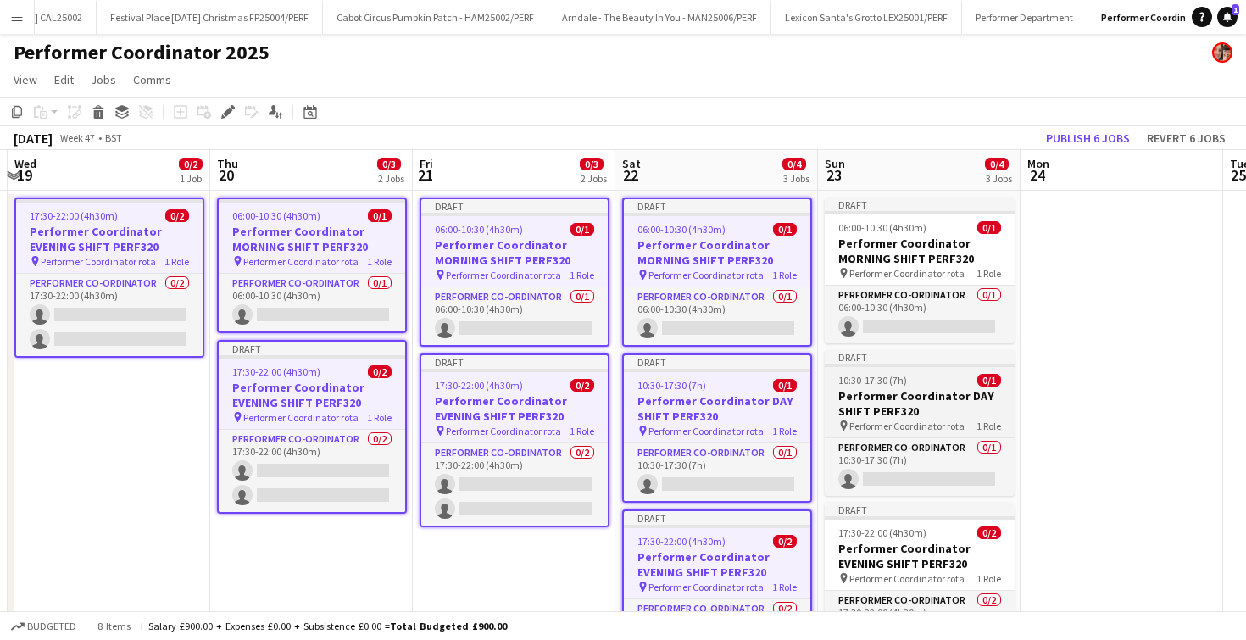
click at [873, 404] on h3 "Performer Coordinator DAY SHIFT PERF320" at bounding box center [920, 403] width 190 height 31
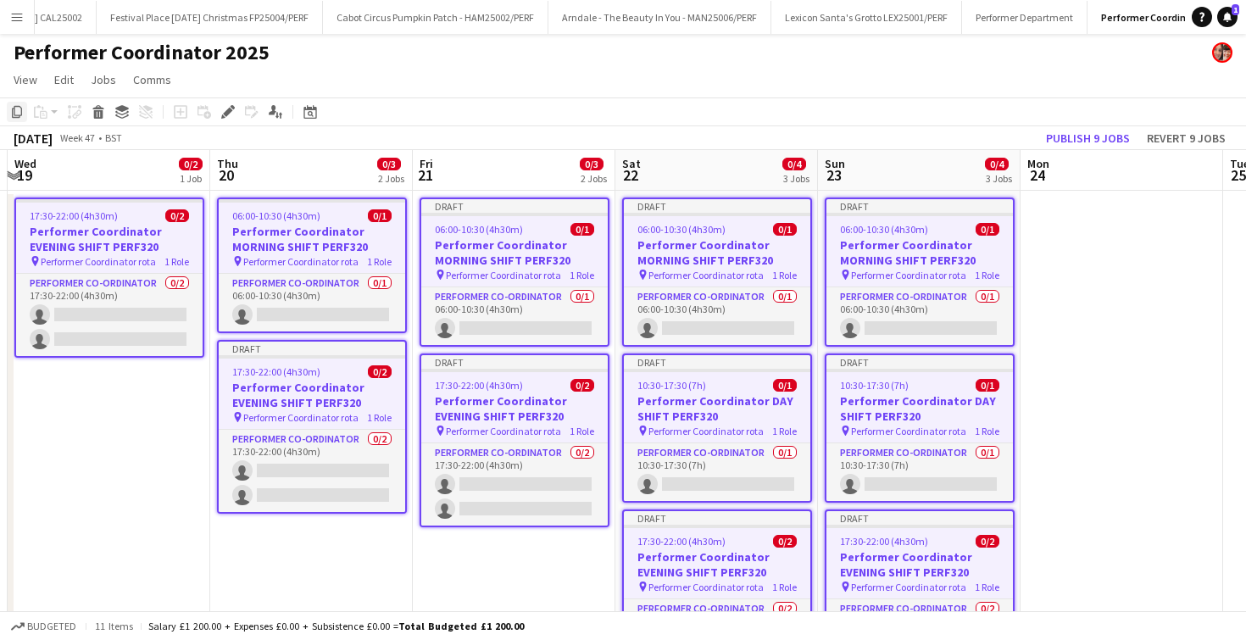
click at [18, 112] on icon "Copy" at bounding box center [17, 112] width 14 height 14
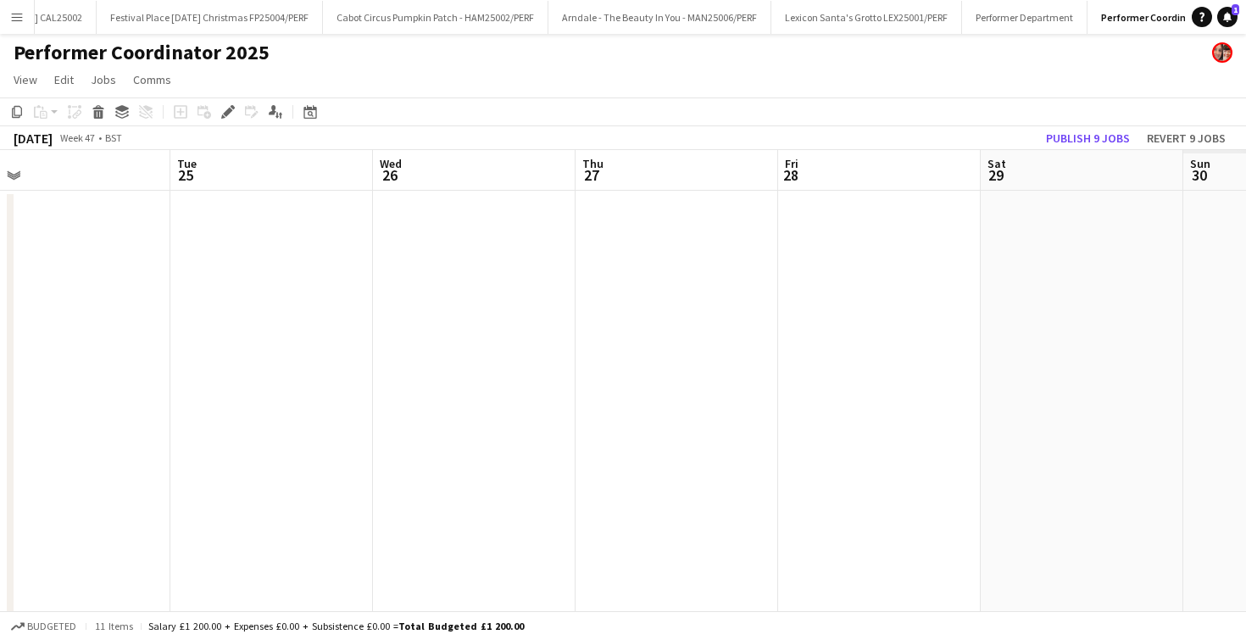
scroll to position [0, 588]
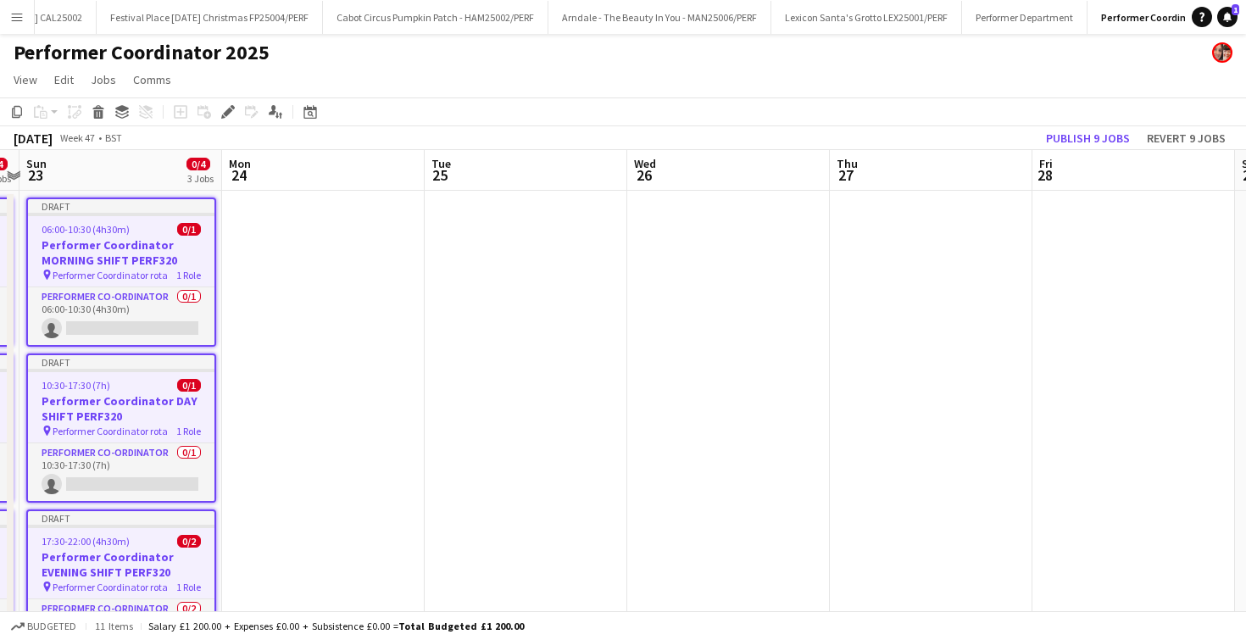
click at [743, 278] on app-date-cell at bounding box center [728, 451] width 203 height 521
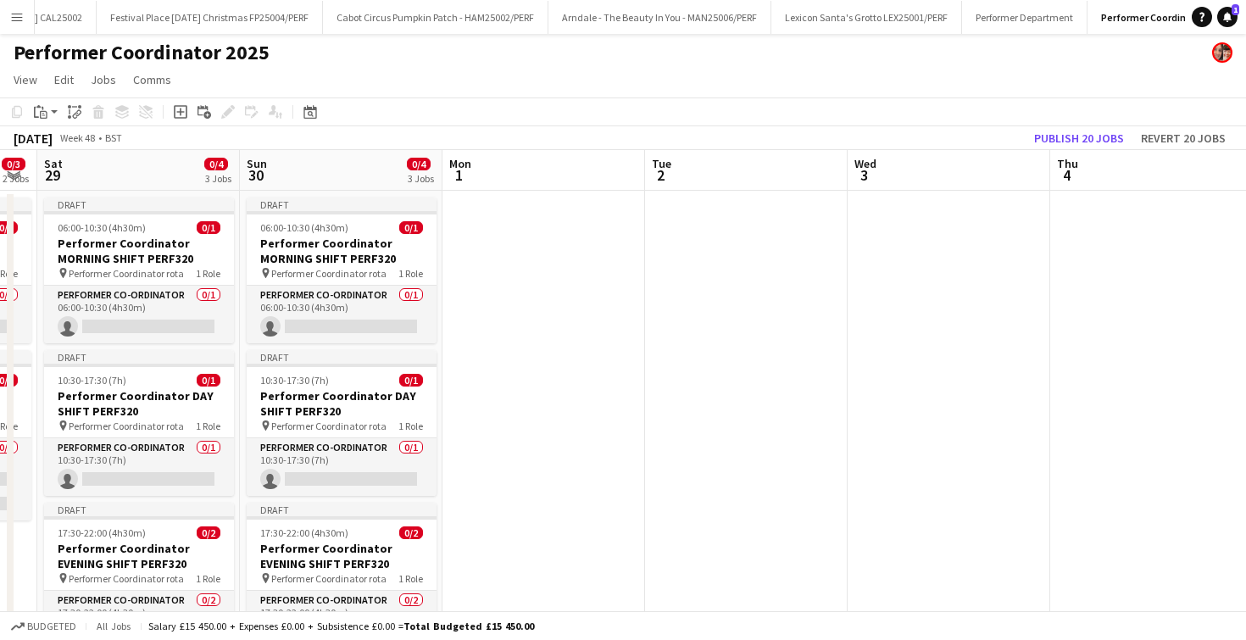
scroll to position [0, 667]
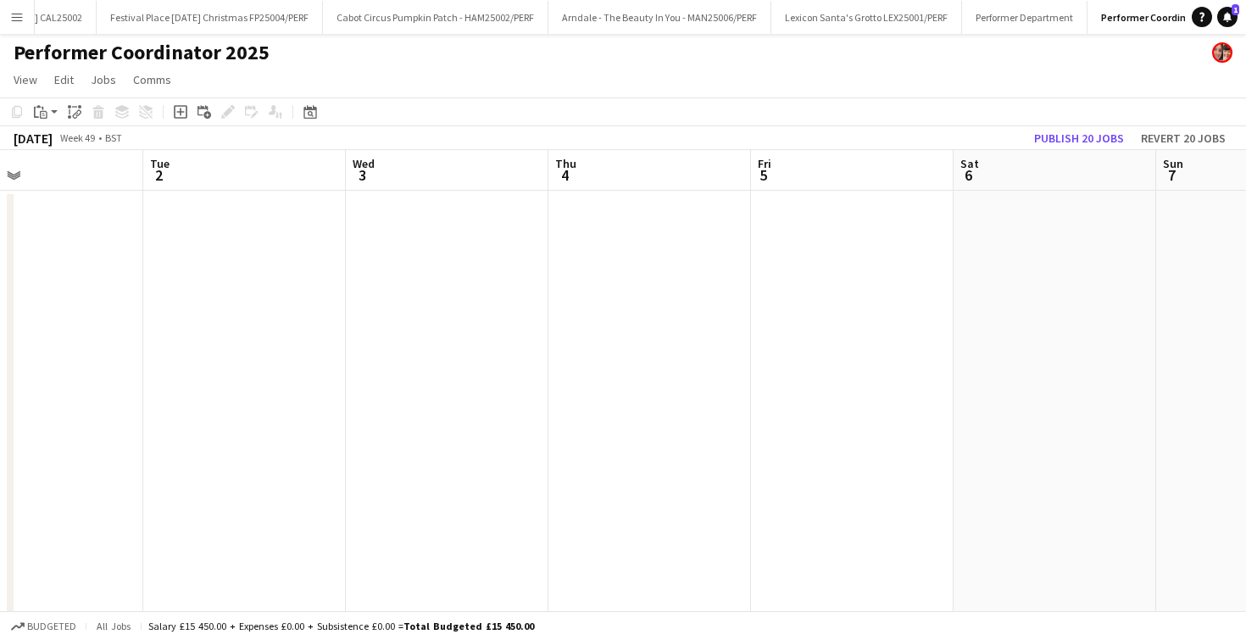
click at [465, 297] on app-date-cell at bounding box center [447, 451] width 203 height 521
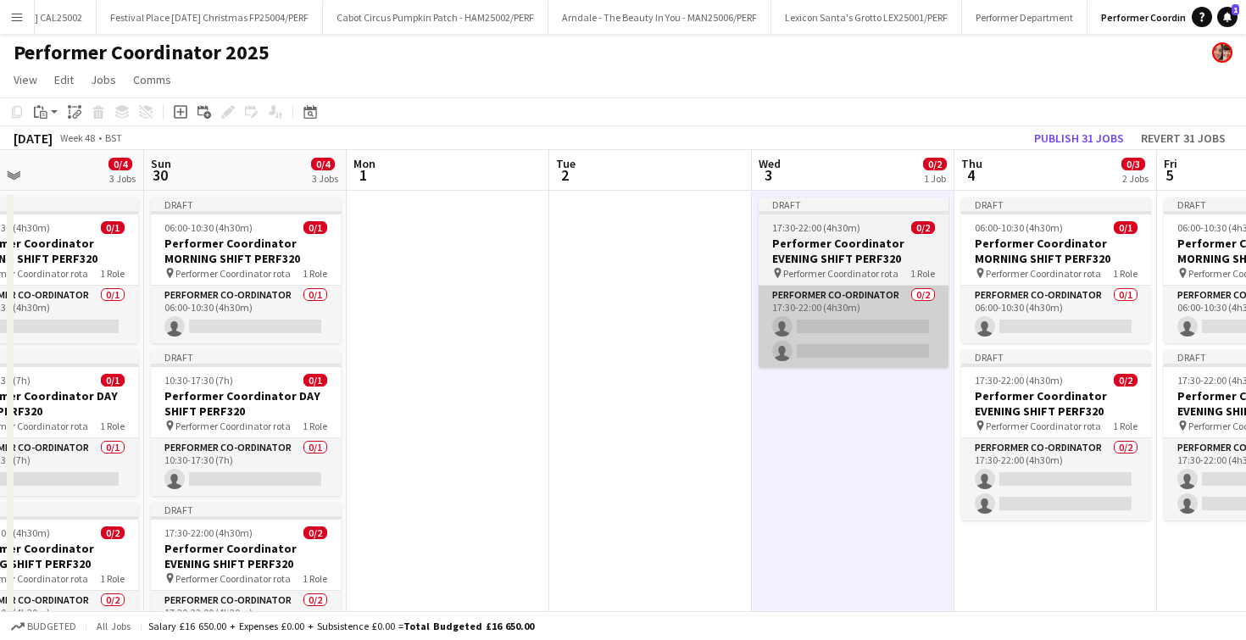
scroll to position [0, 413]
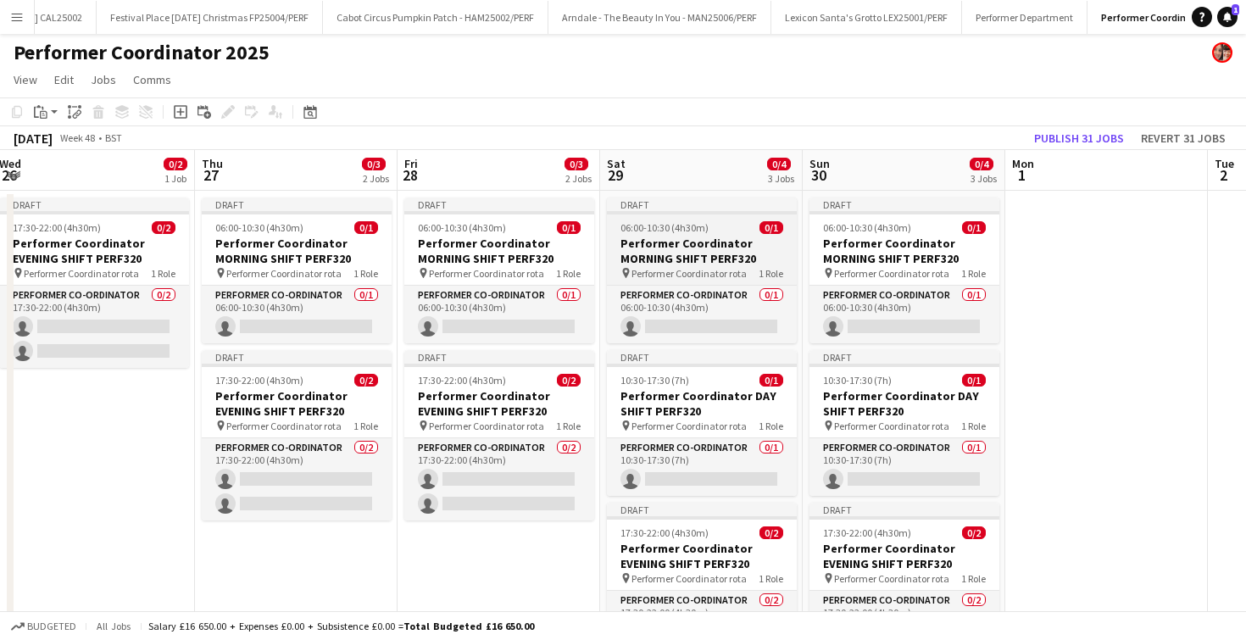
click at [627, 225] on span "06:00-10:30 (4h30m)" at bounding box center [665, 227] width 88 height 13
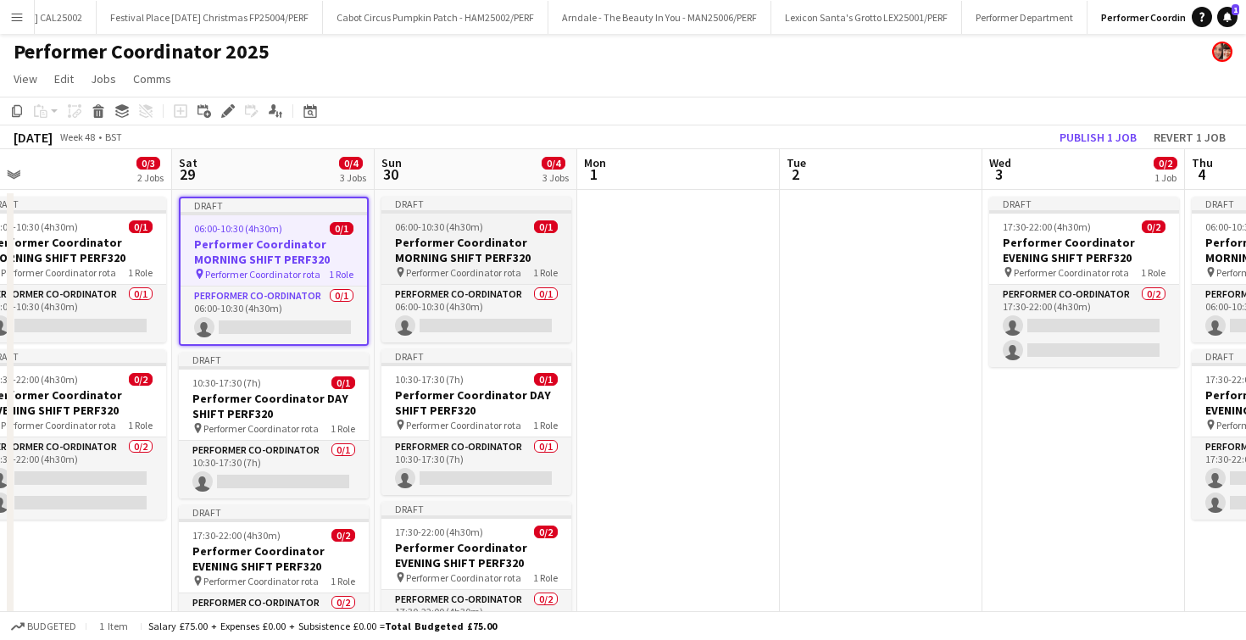
scroll to position [0, 354]
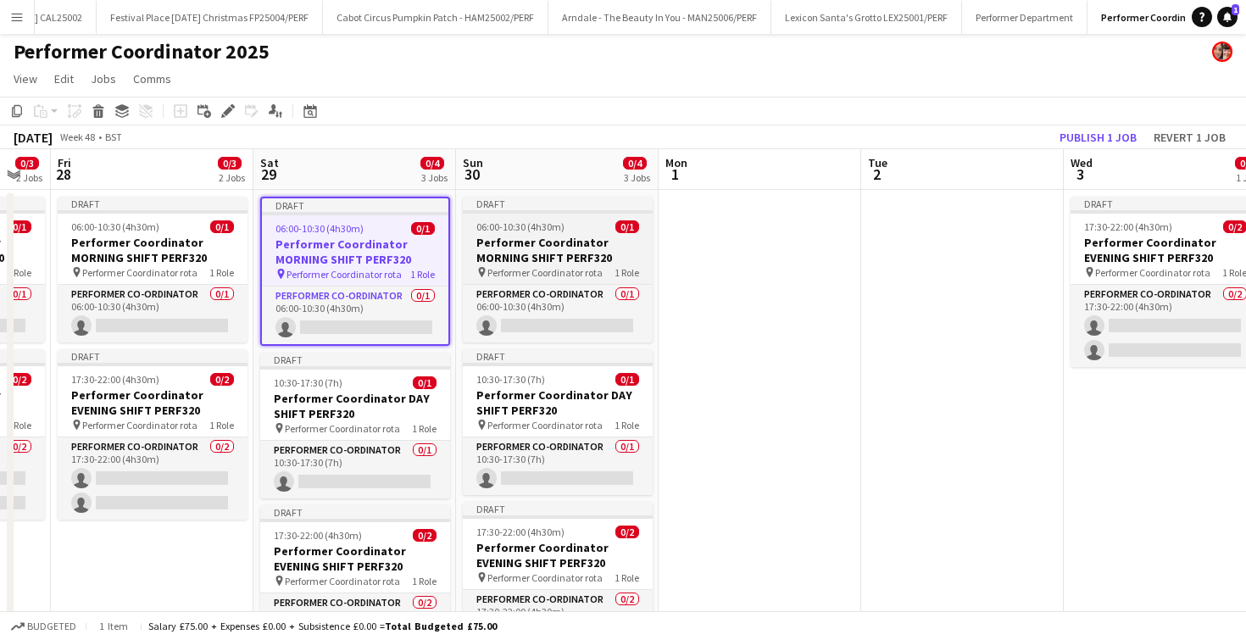
click at [524, 249] on h3 "Performer Coordinator MORNING SHIFT PERF320" at bounding box center [558, 250] width 190 height 31
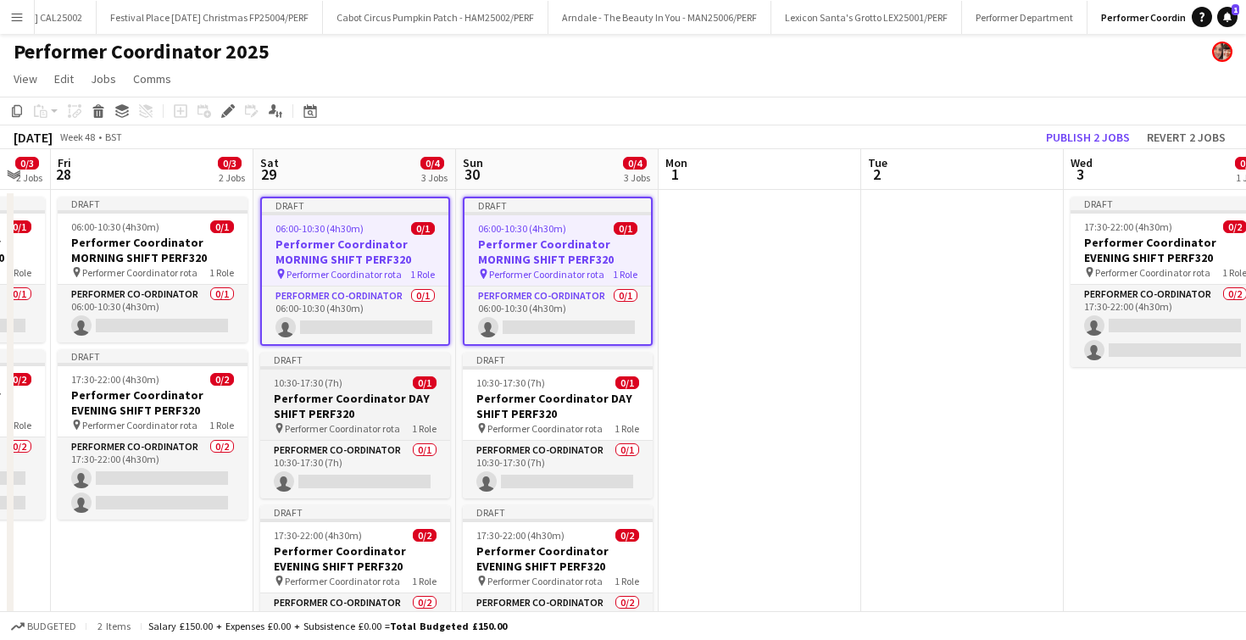
click at [343, 370] on app-job-card "Draft 10:30-17:30 (7h) 0/1 Performer Coordinator DAY SHIFT PERF320 pin Performe…" at bounding box center [355, 426] width 190 height 146
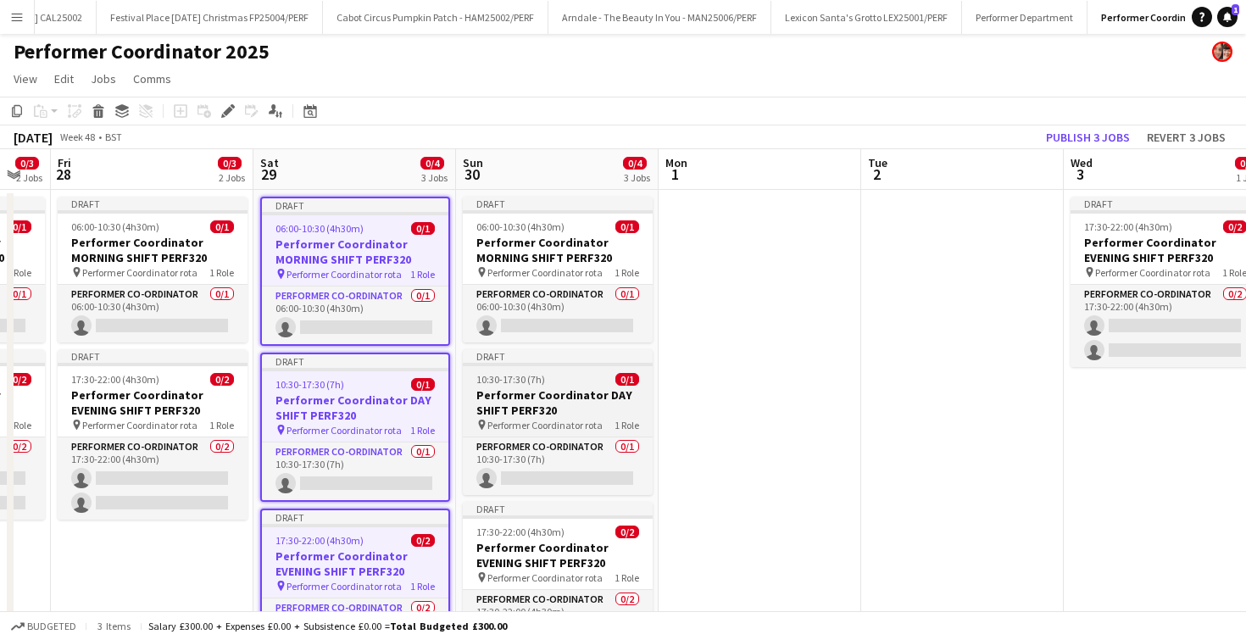
click at [534, 415] on h3 "Performer Coordinator DAY SHIFT PERF320" at bounding box center [558, 402] width 190 height 31
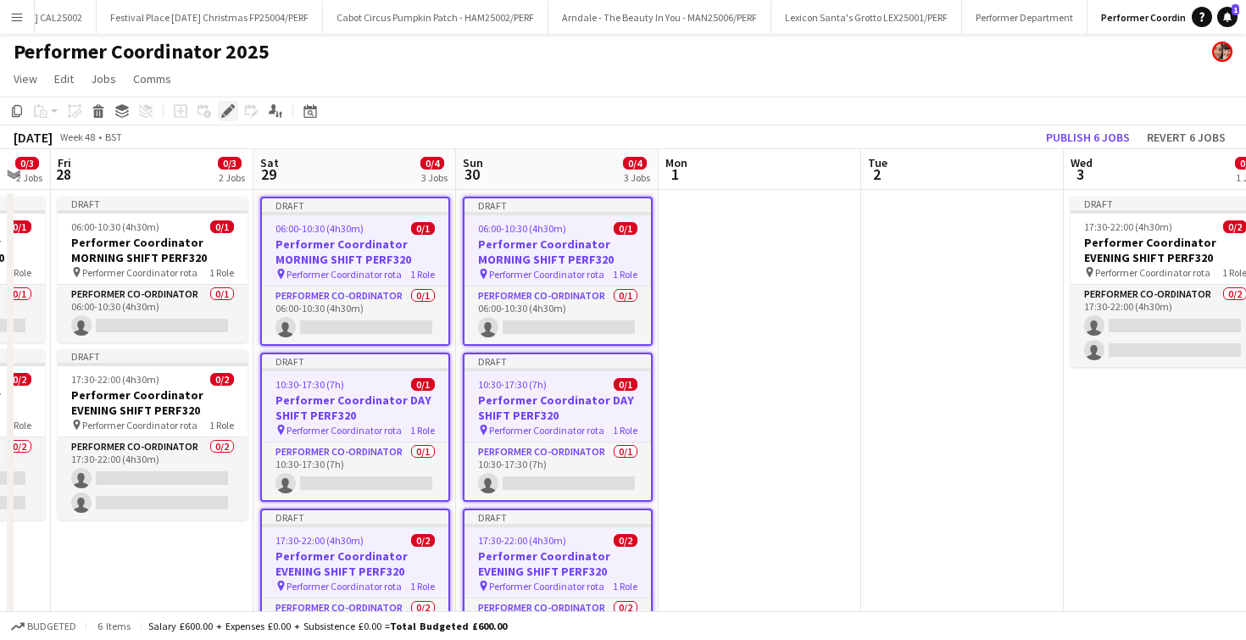
click at [229, 119] on div "Edit" at bounding box center [228, 111] width 20 height 20
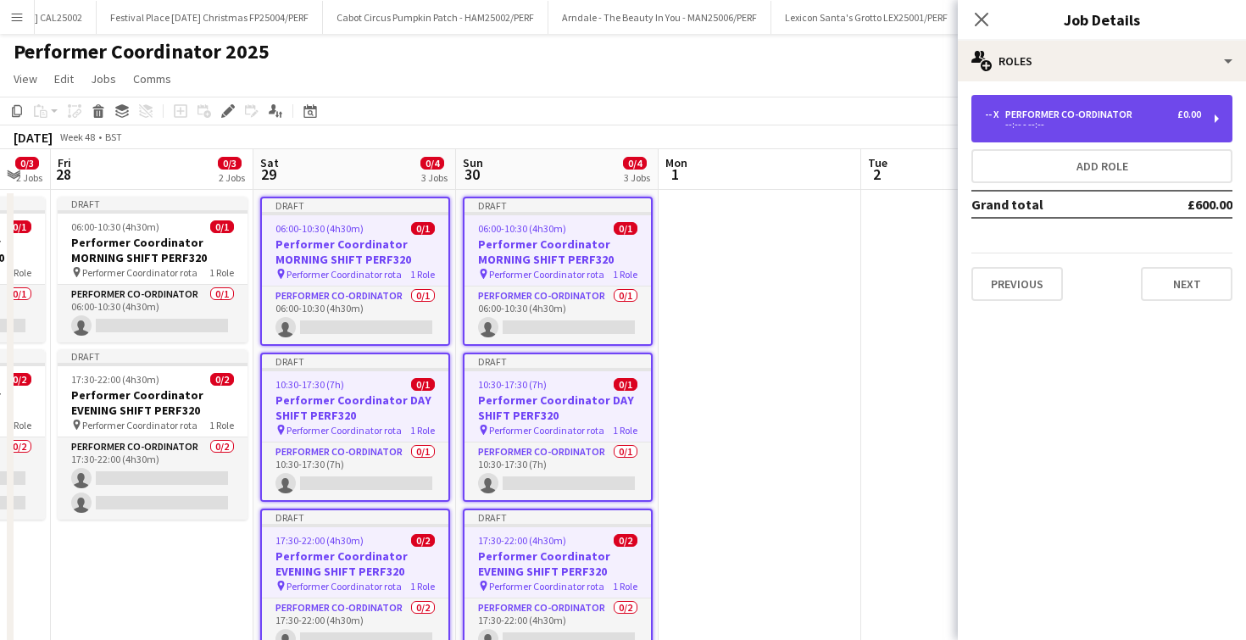
click at [1055, 122] on div "--:-- - --:--" at bounding box center [1093, 124] width 216 height 8
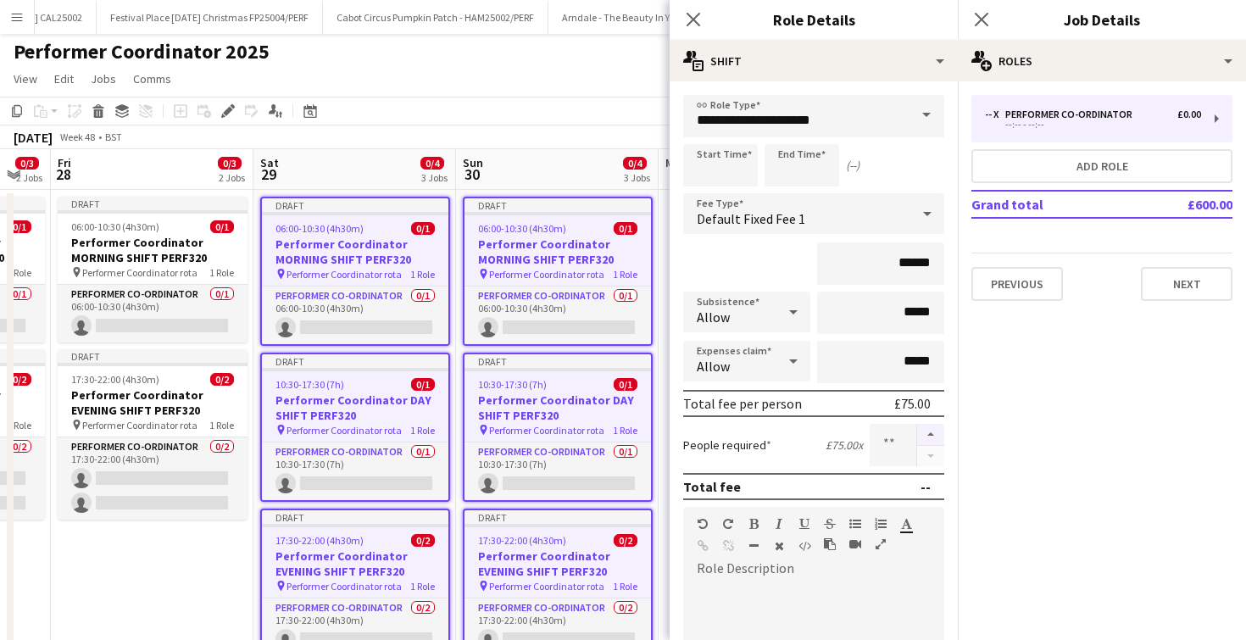
click at [927, 426] on button "button" at bounding box center [930, 435] width 27 height 22
type input "*"
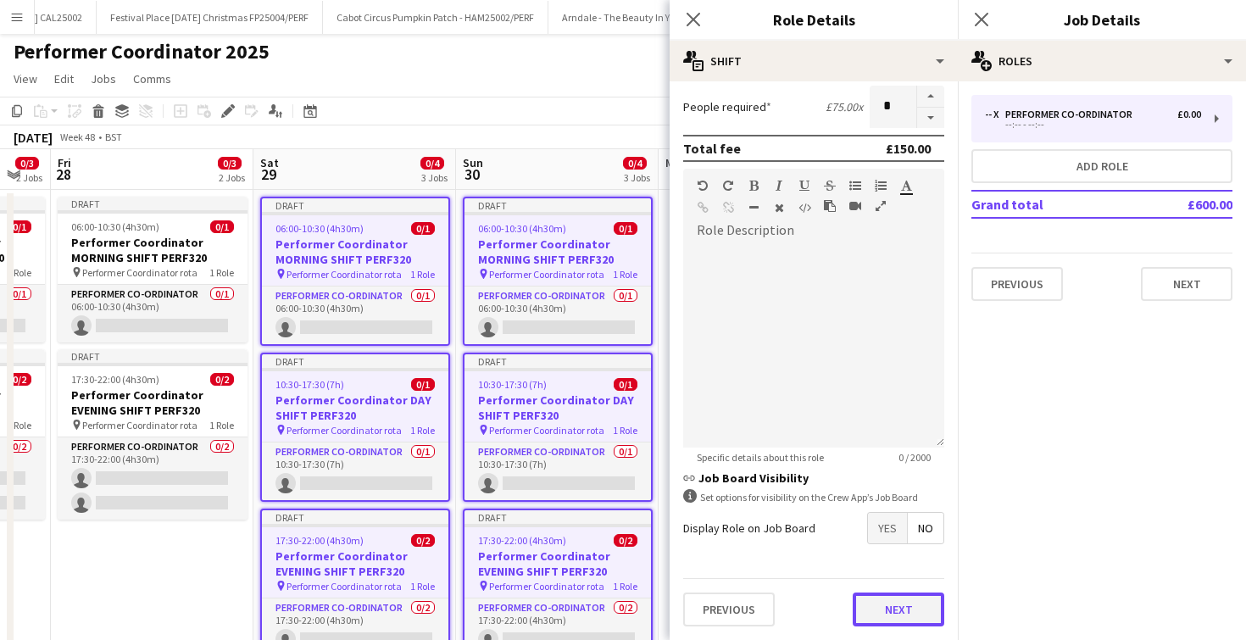
click at [890, 605] on button "Next" at bounding box center [899, 610] width 92 height 34
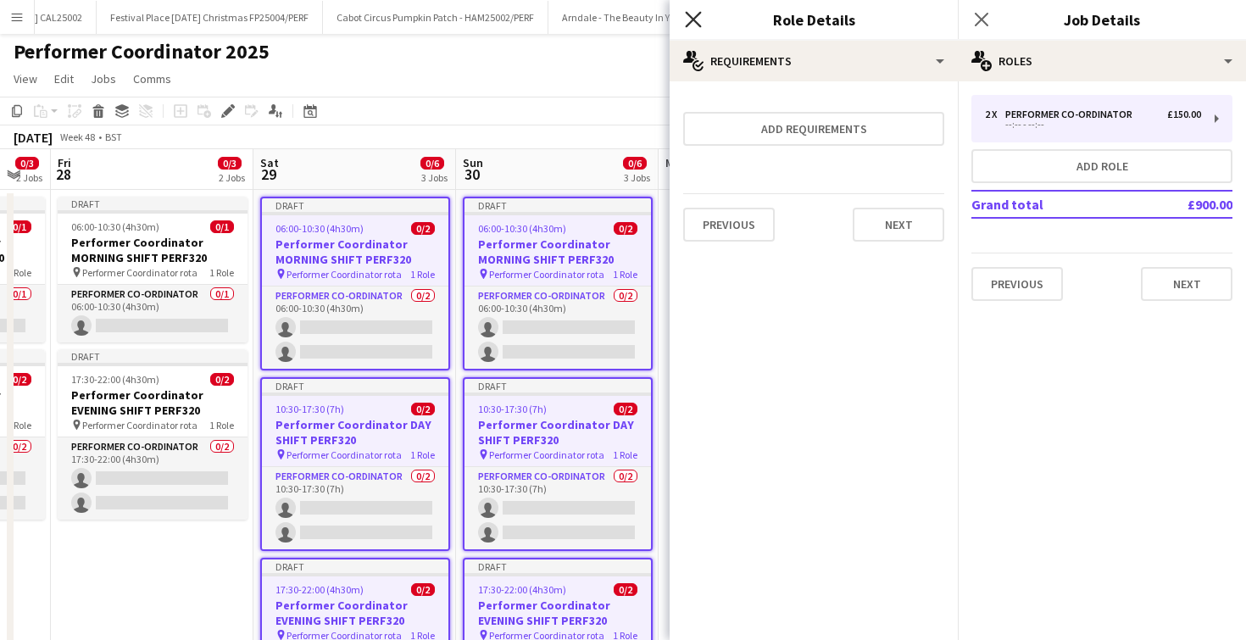
click at [699, 25] on icon at bounding box center [693, 19] width 16 height 16
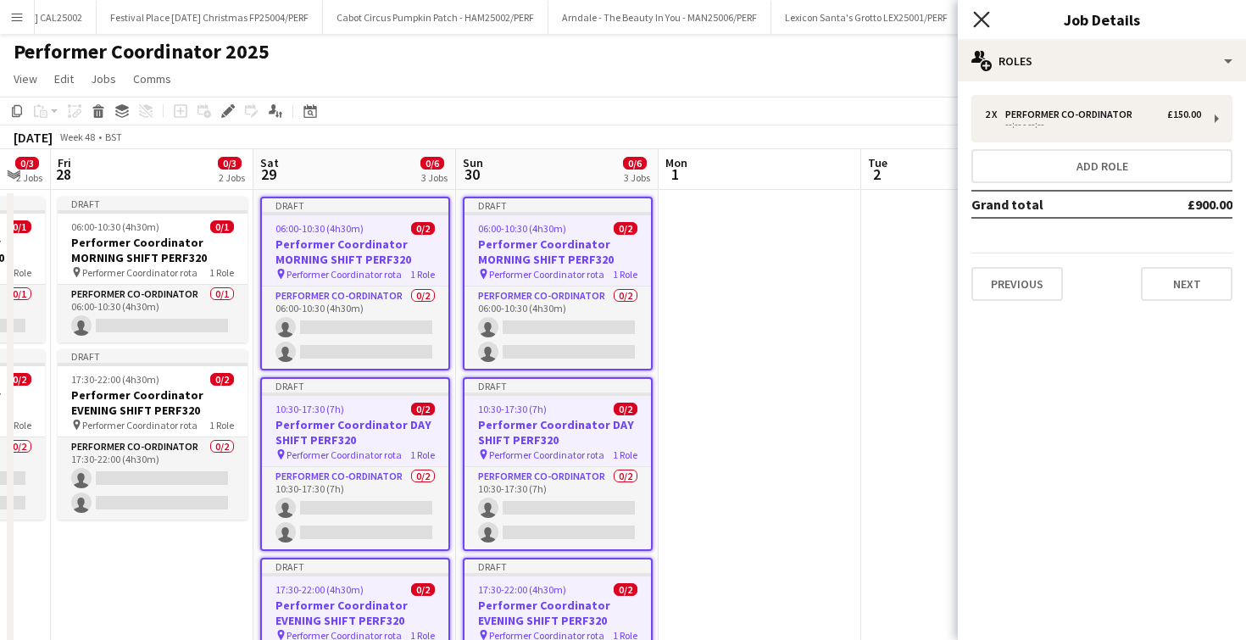
click at [986, 20] on icon "Close pop-in" at bounding box center [981, 19] width 16 height 16
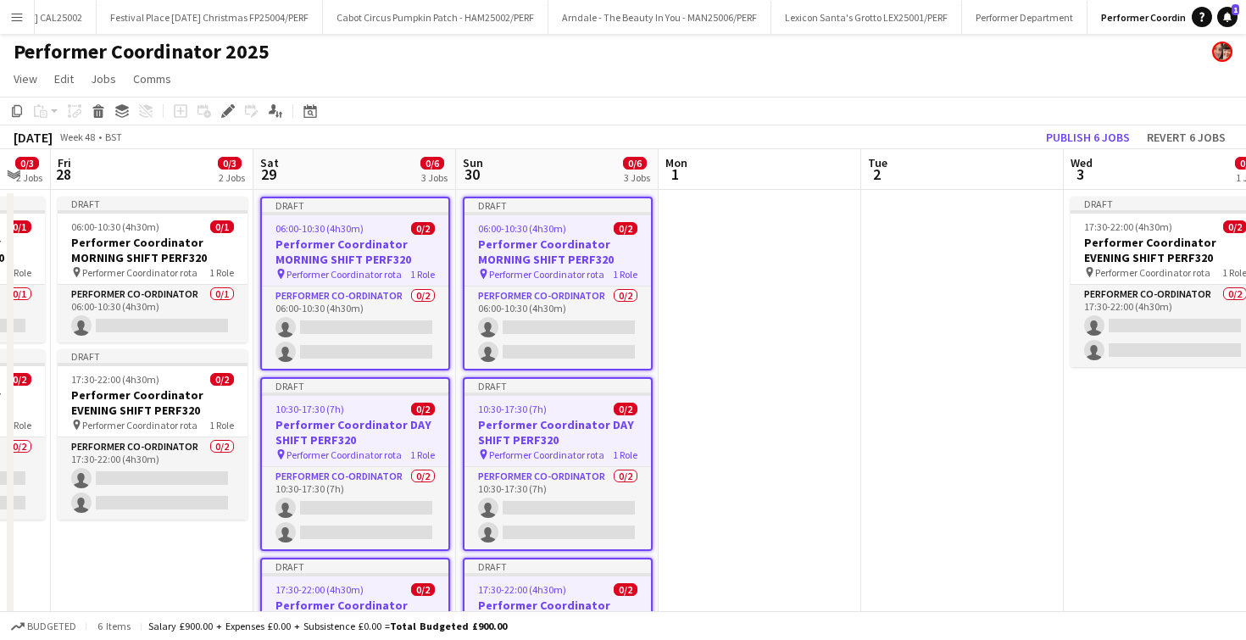
click at [755, 391] on app-date-cell at bounding box center [760, 475] width 203 height 570
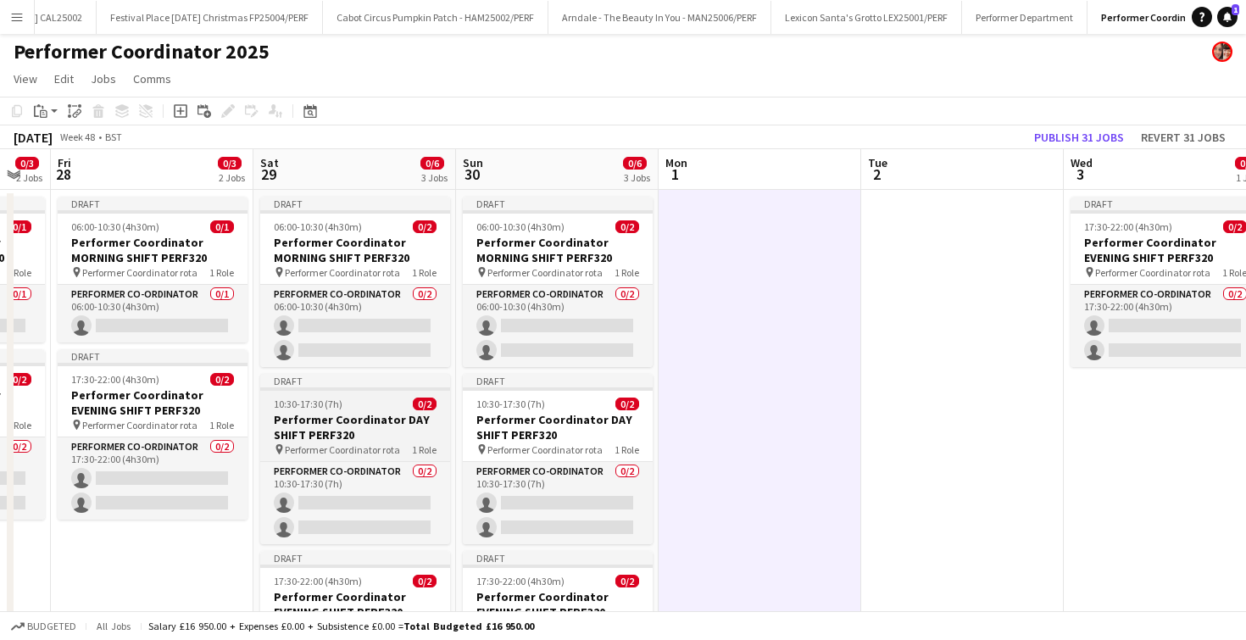
click at [367, 410] on app-job-card "Draft 10:30-17:30 (7h) 0/2 Performer Coordinator DAY SHIFT PERF320 pin Performe…" at bounding box center [355, 459] width 190 height 170
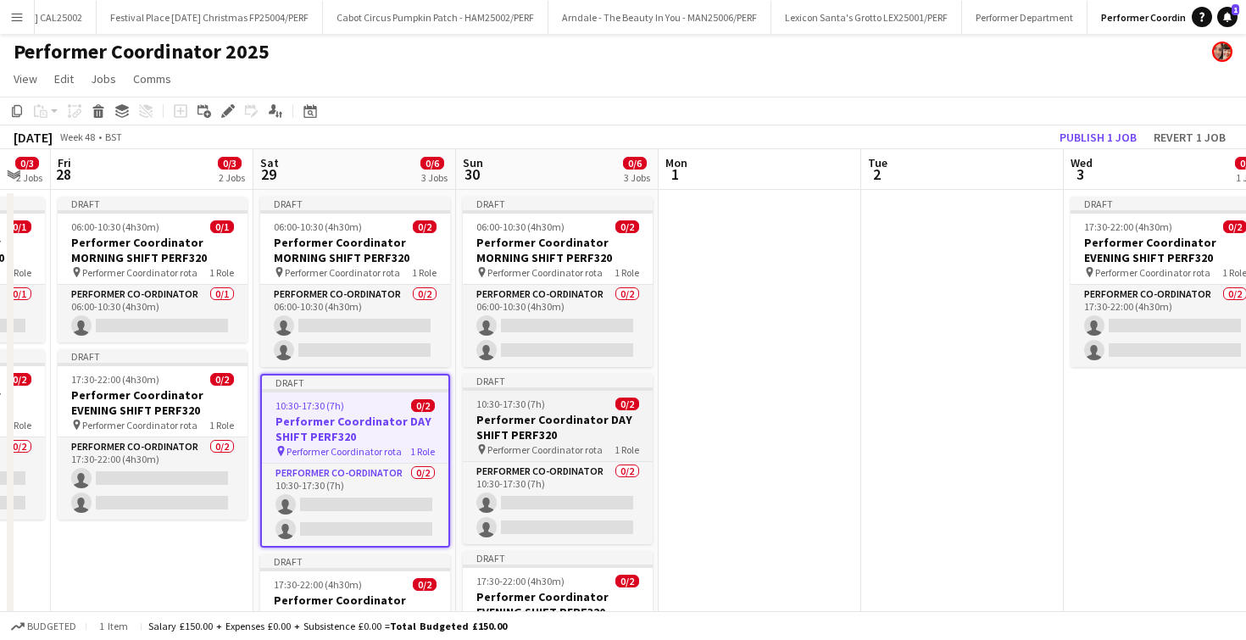
click at [544, 437] on h3 "Performer Coordinator DAY SHIFT PERF320" at bounding box center [558, 427] width 190 height 31
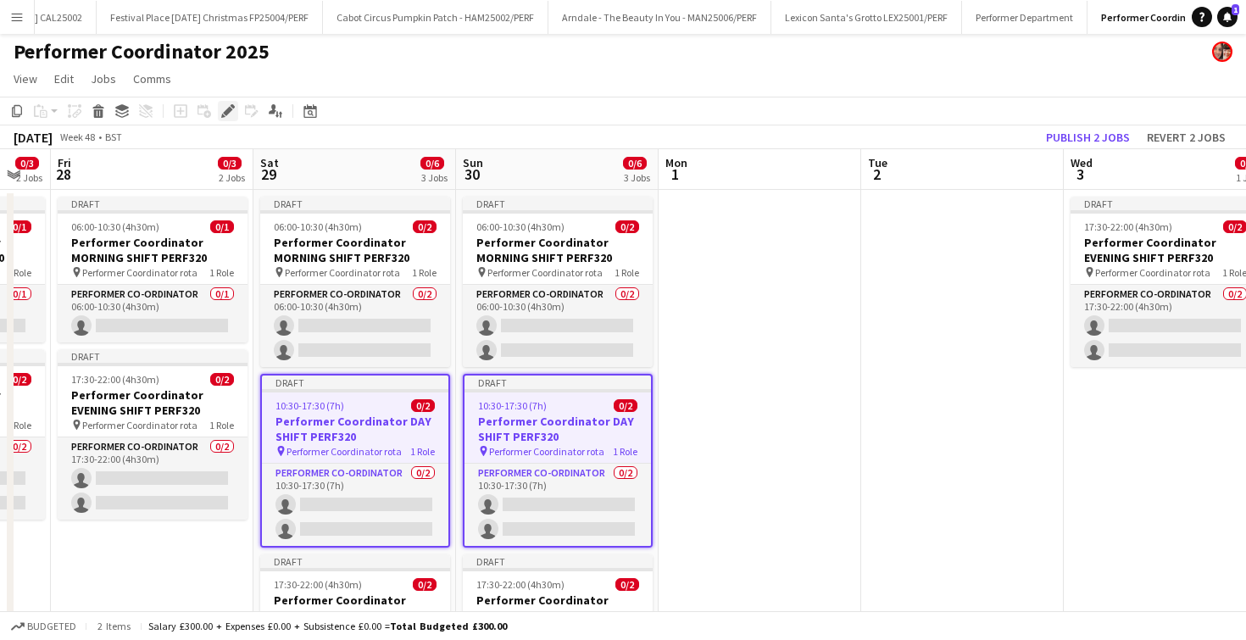
click at [222, 107] on icon "Edit" at bounding box center [228, 111] width 14 height 14
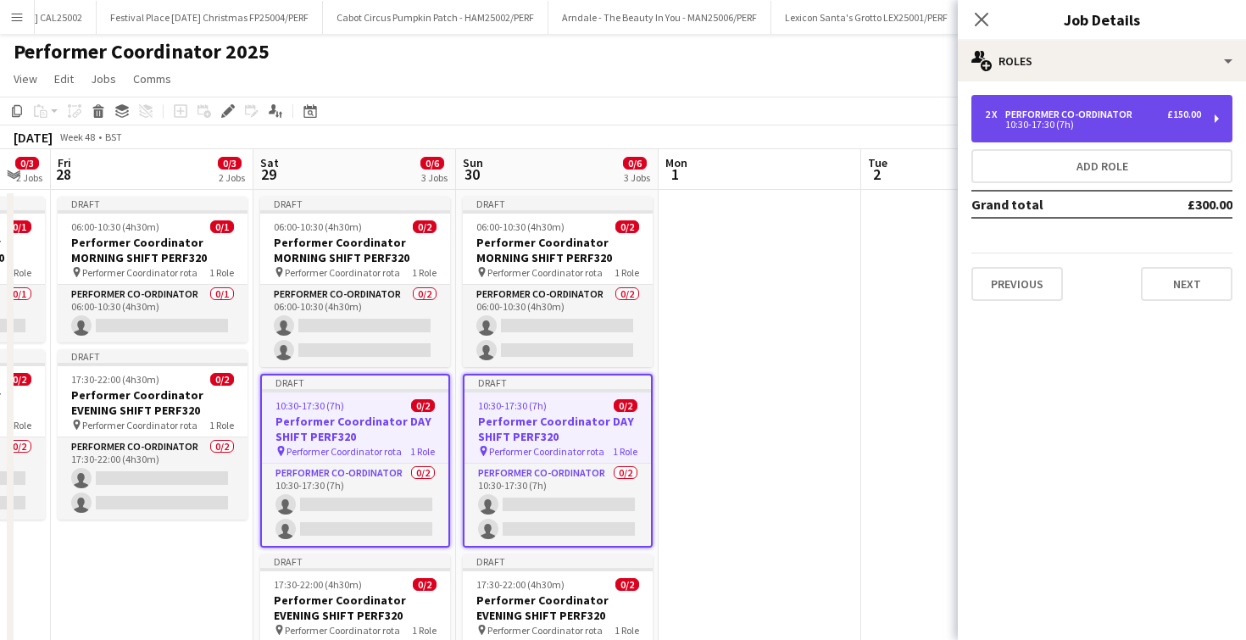
click at [1055, 120] on div "10:30-17:30 (7h)" at bounding box center [1093, 124] width 216 height 8
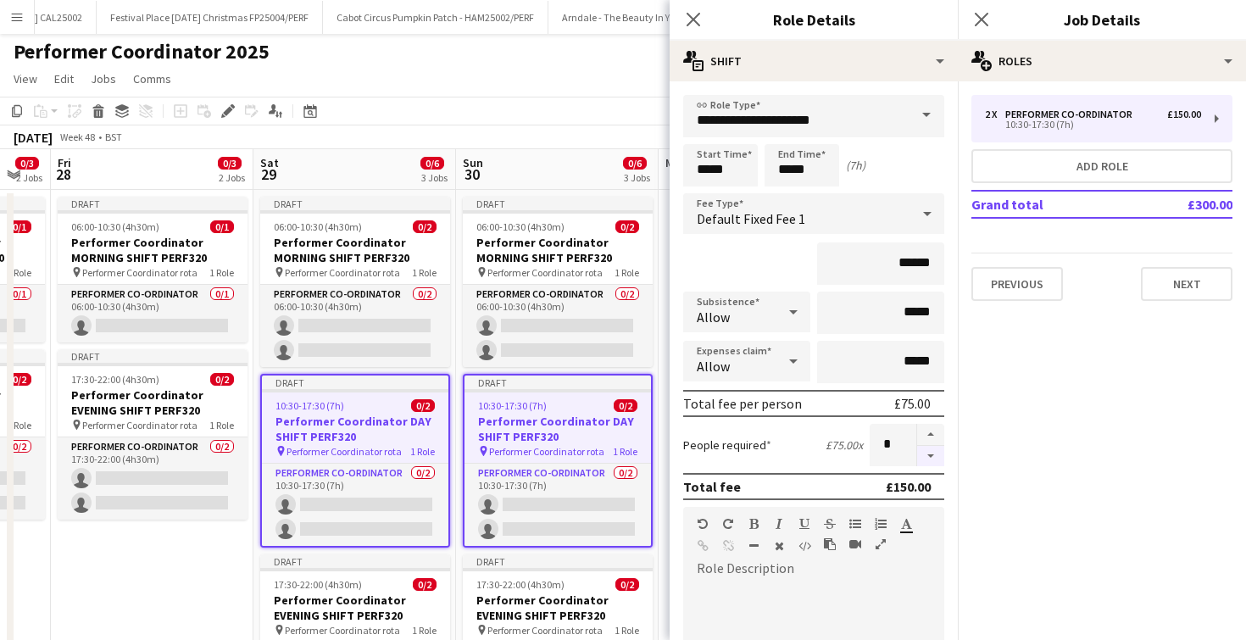
click at [925, 462] on button "button" at bounding box center [930, 456] width 27 height 21
type input "*"
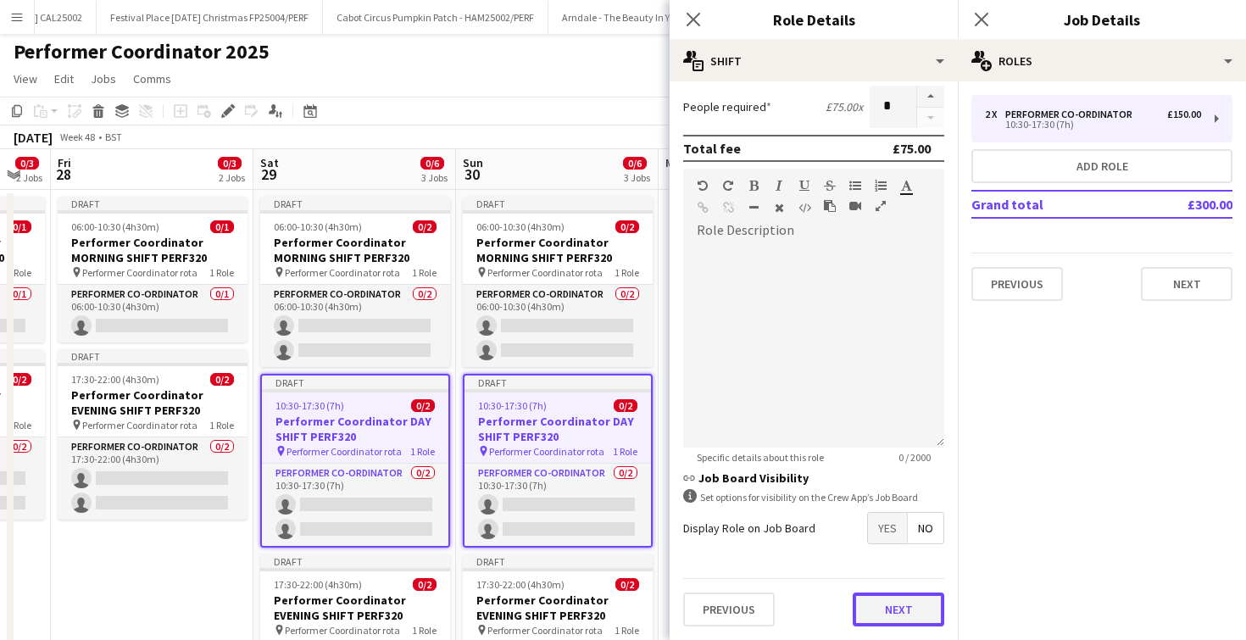
click at [899, 623] on button "Next" at bounding box center [899, 610] width 92 height 34
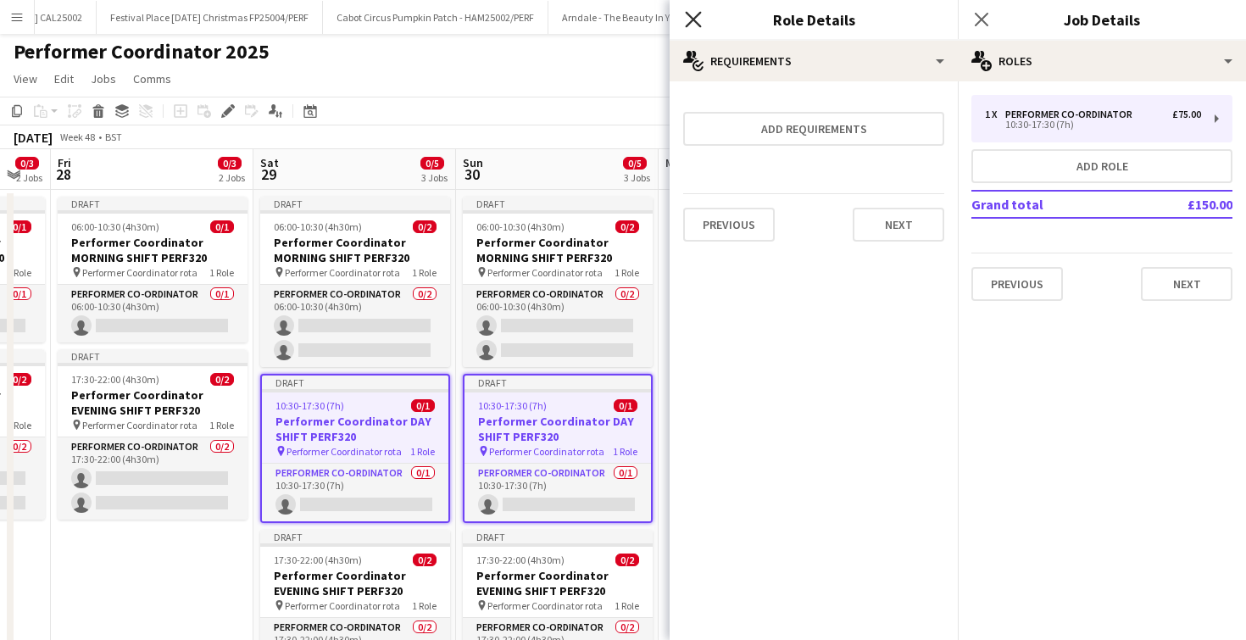
click at [689, 23] on icon at bounding box center [693, 19] width 16 height 16
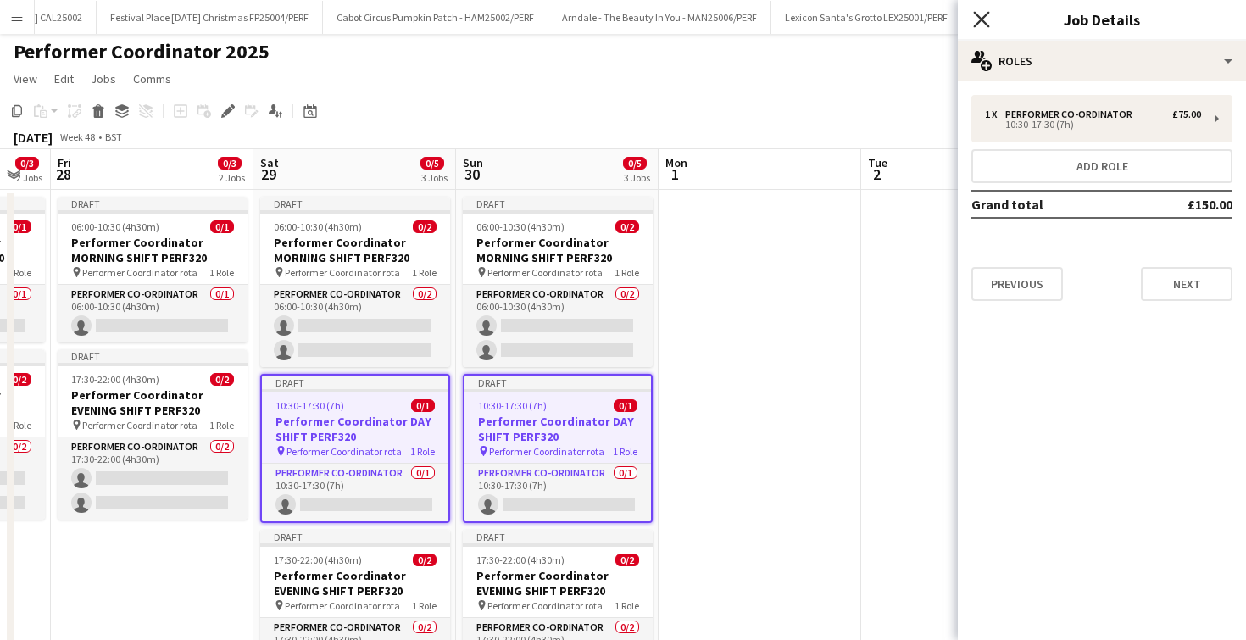
click at [982, 19] on icon at bounding box center [981, 19] width 16 height 16
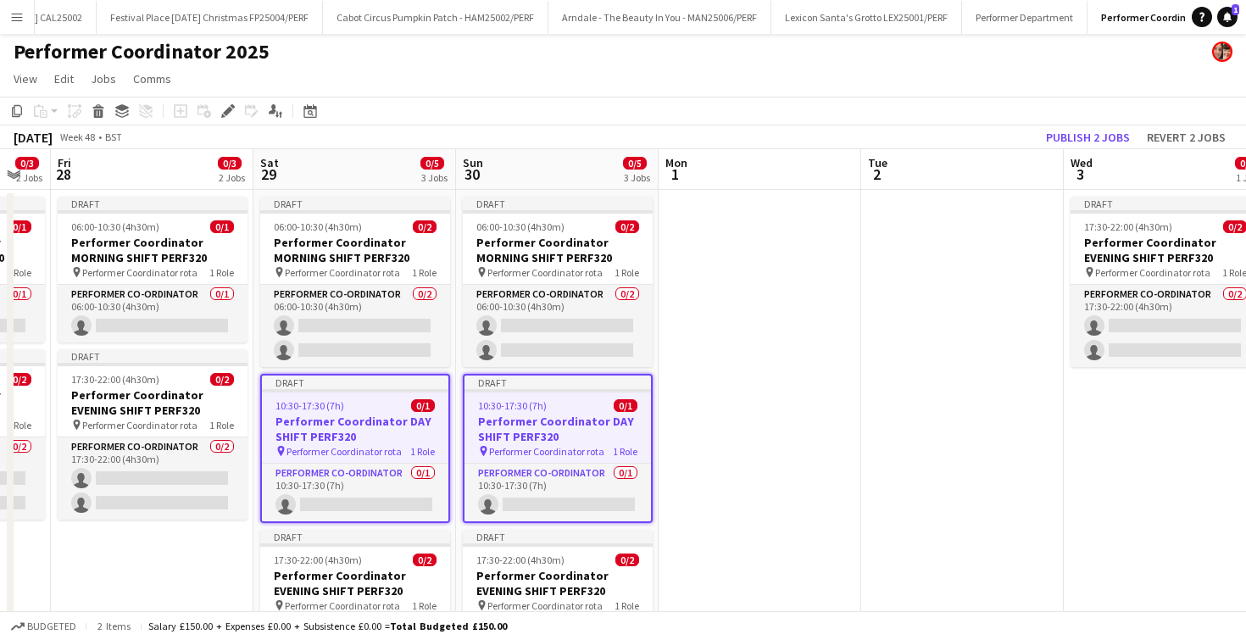
click at [743, 394] on app-date-cell at bounding box center [760, 462] width 203 height 545
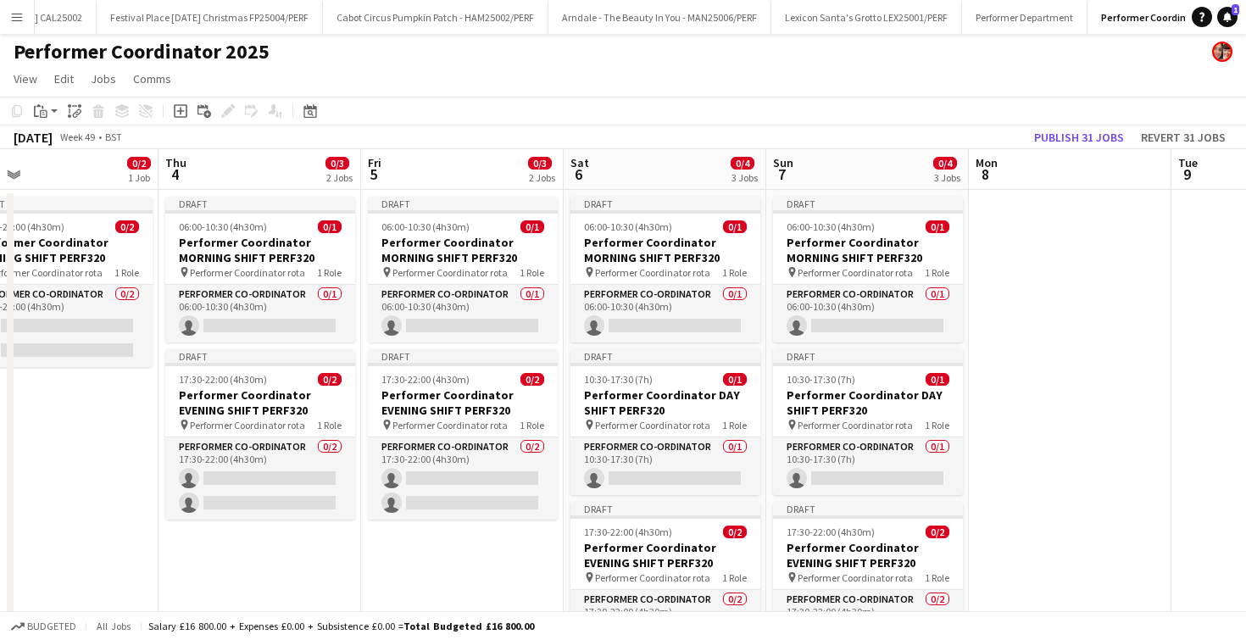
scroll to position [0, 651]
click at [624, 247] on h3 "Performer Coordinator MORNING SHIFT PERF320" at bounding box center [666, 250] width 190 height 31
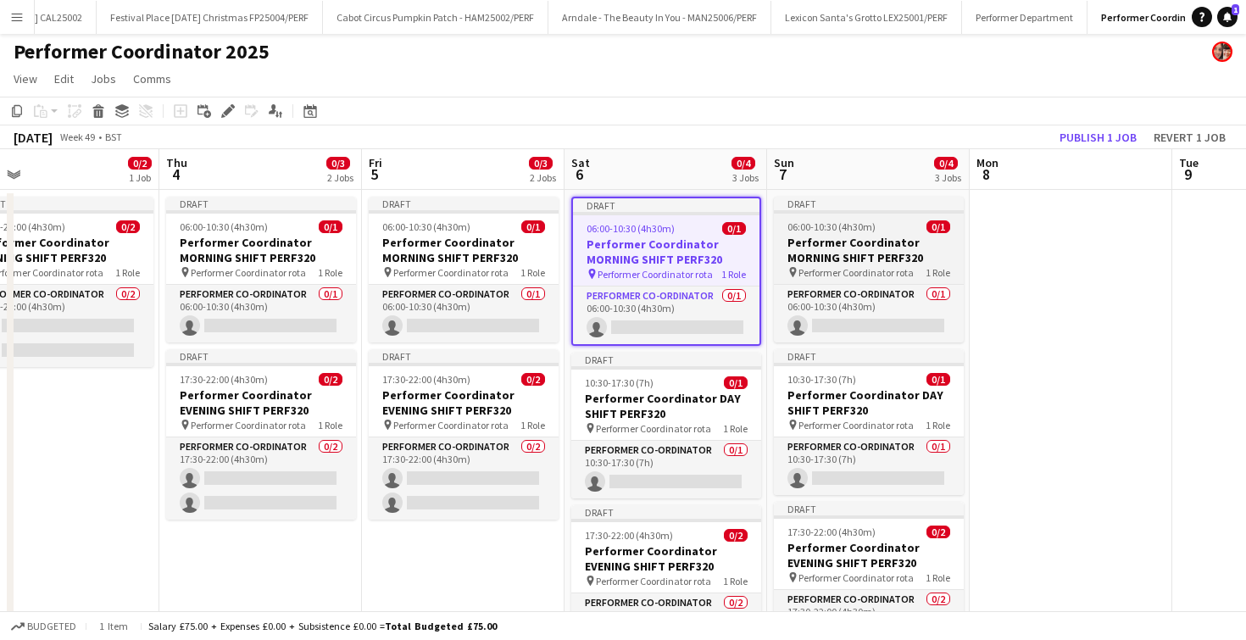
click at [860, 239] on h3 "Performer Coordinator MORNING SHIFT PERF320" at bounding box center [869, 250] width 190 height 31
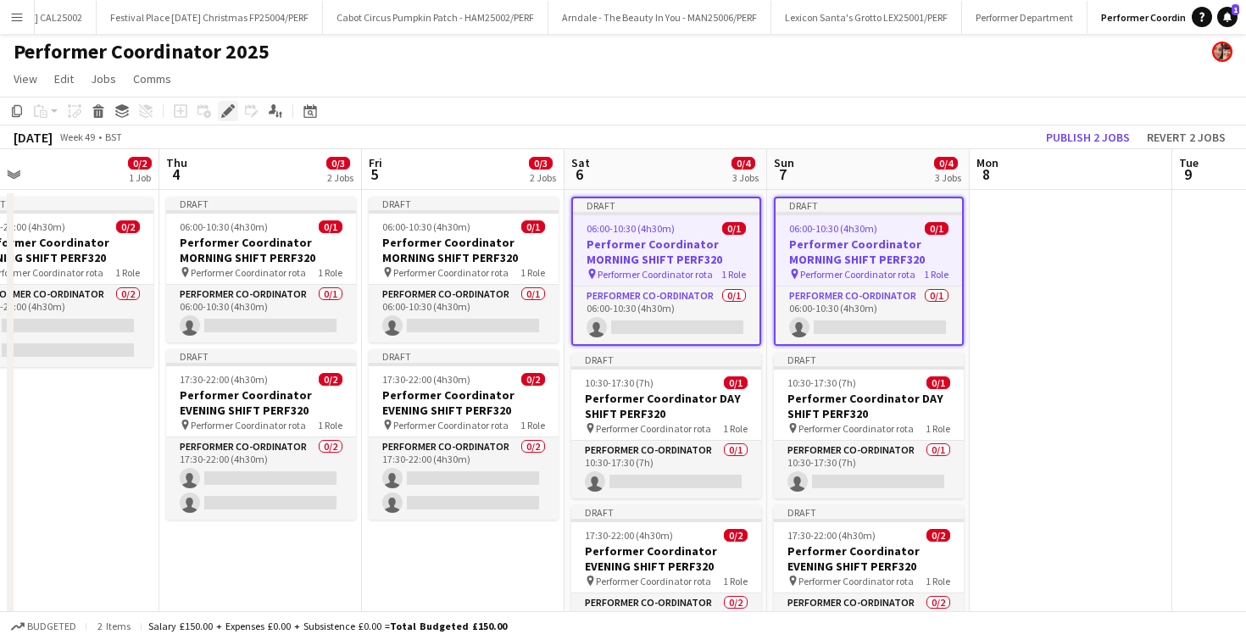
click at [232, 106] on icon at bounding box center [233, 106] width 4 height 4
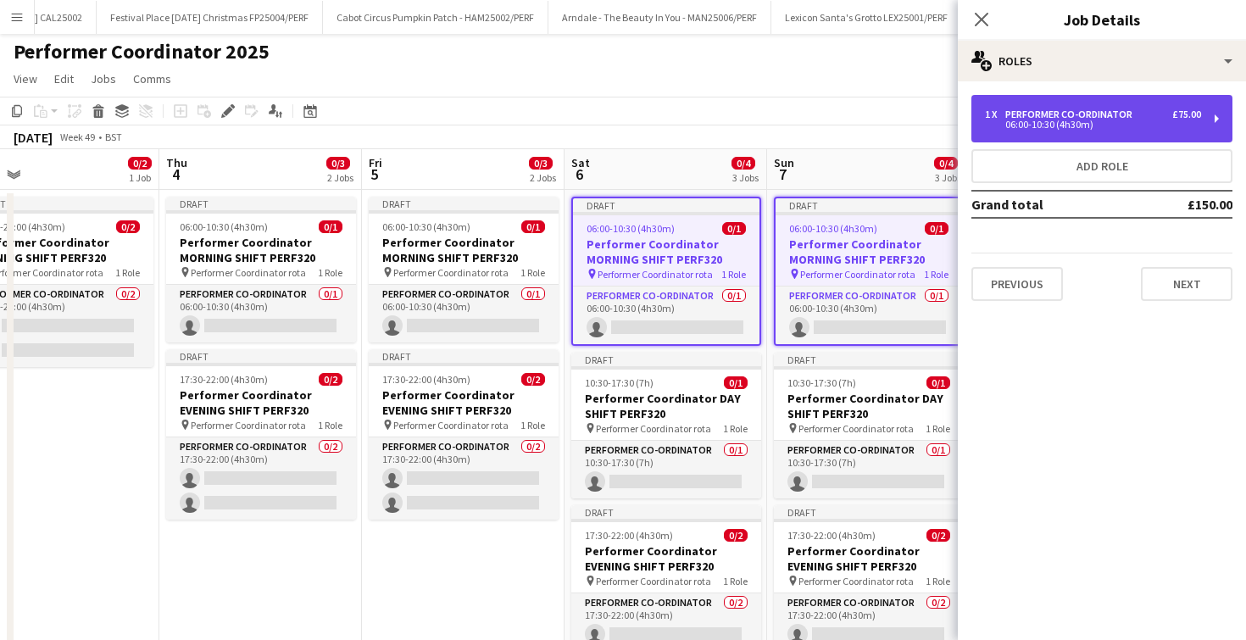
click at [1167, 125] on div "06:00-10:30 (4h30m)" at bounding box center [1093, 124] width 216 height 8
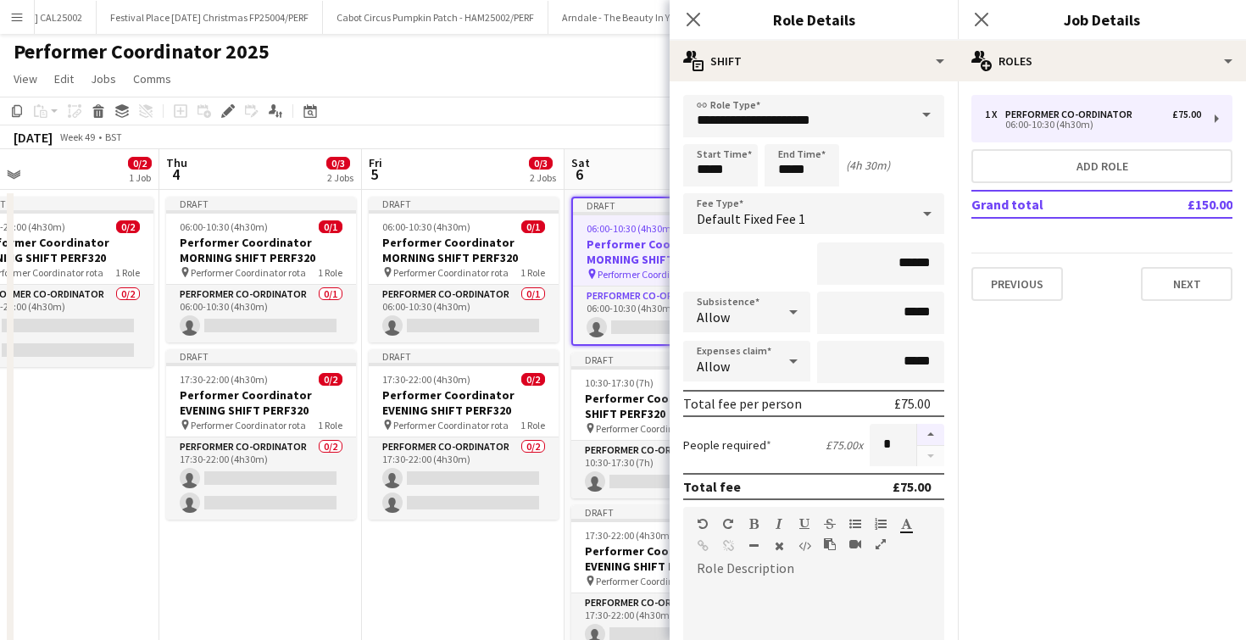
click at [921, 437] on button "button" at bounding box center [930, 435] width 27 height 22
type input "*"
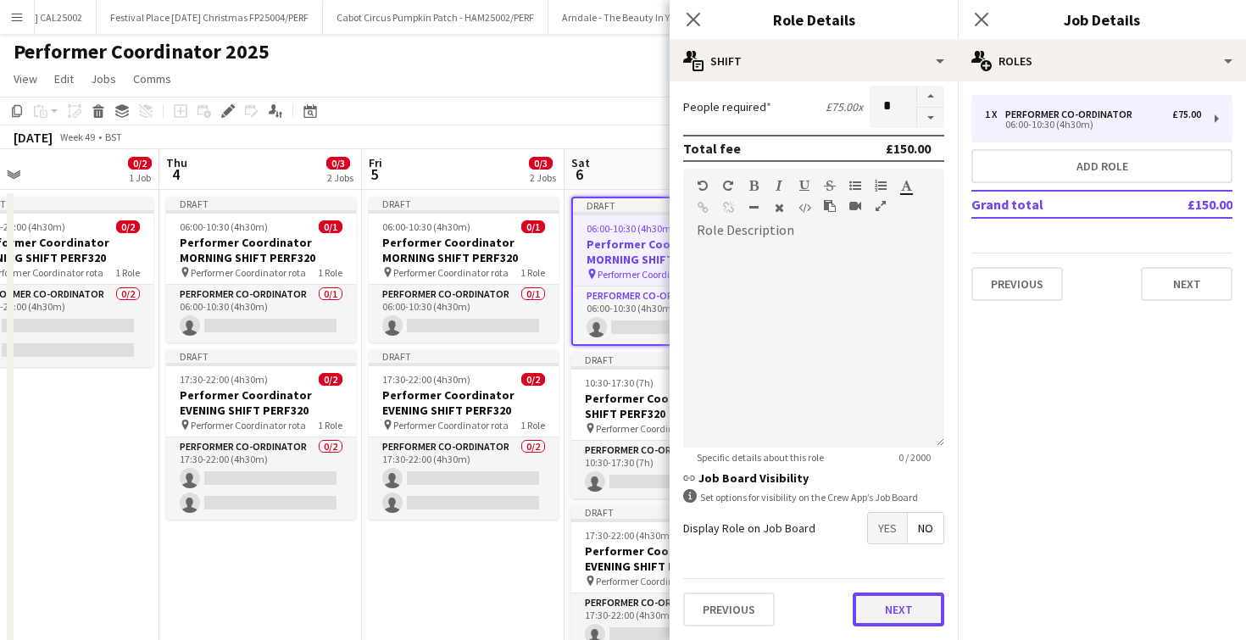
click at [898, 599] on button "Next" at bounding box center [899, 610] width 92 height 34
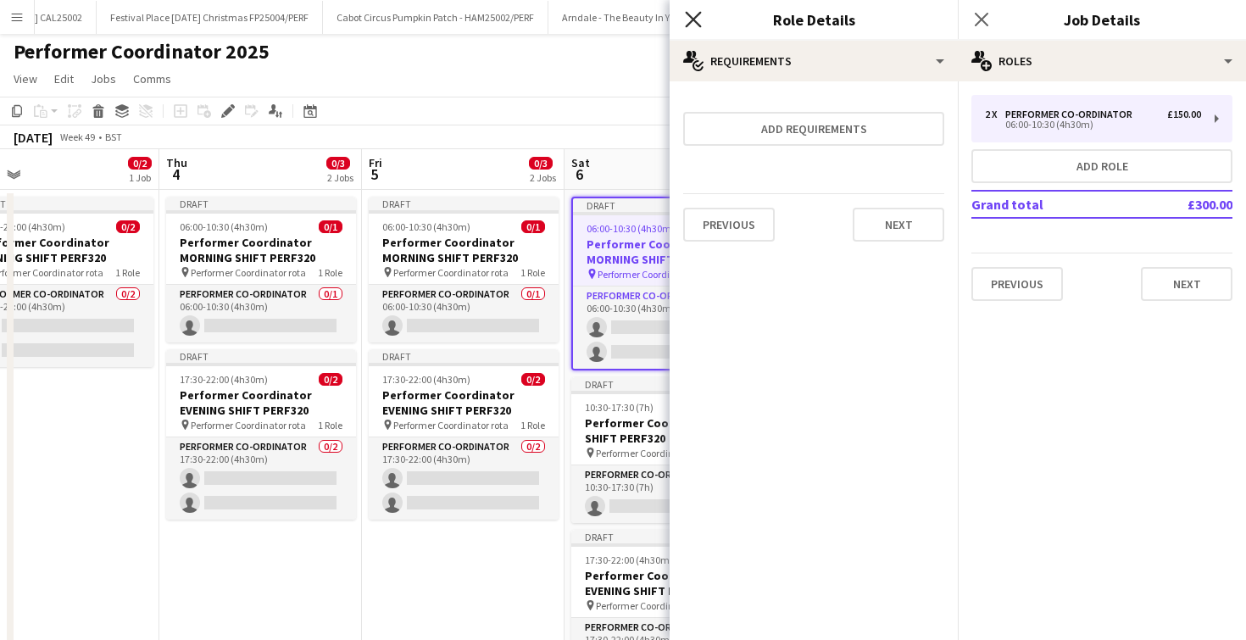
click at [699, 17] on icon "Close pop-in" at bounding box center [693, 19] width 16 height 16
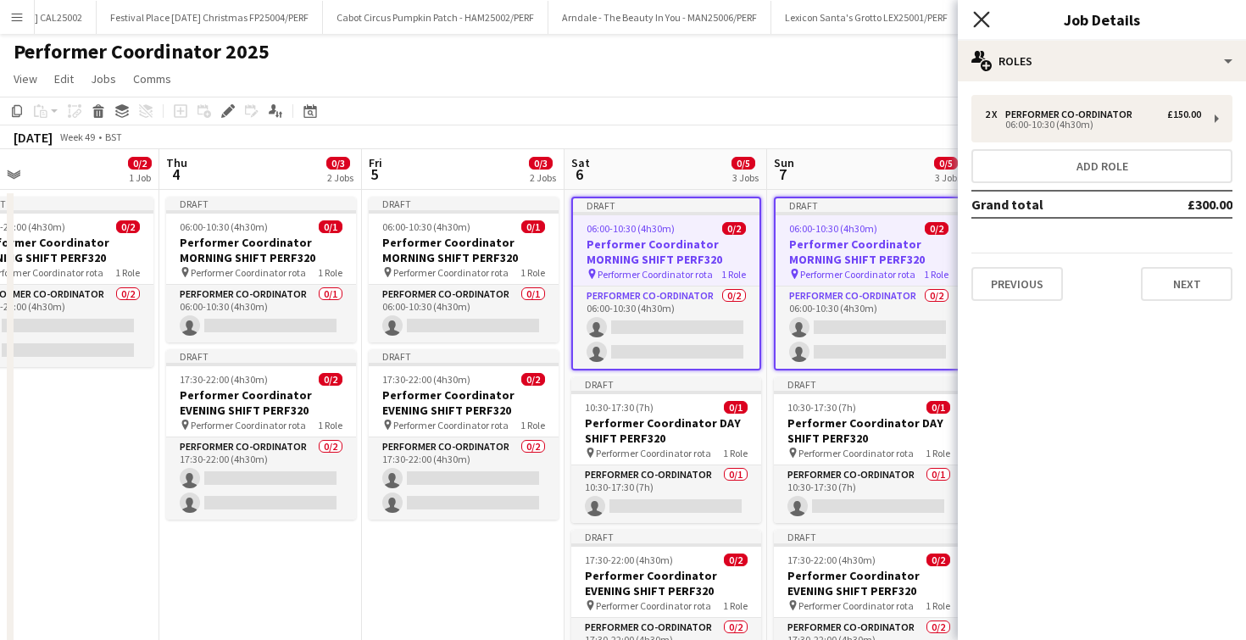
click at [977, 19] on icon "Close pop-in" at bounding box center [981, 19] width 16 height 16
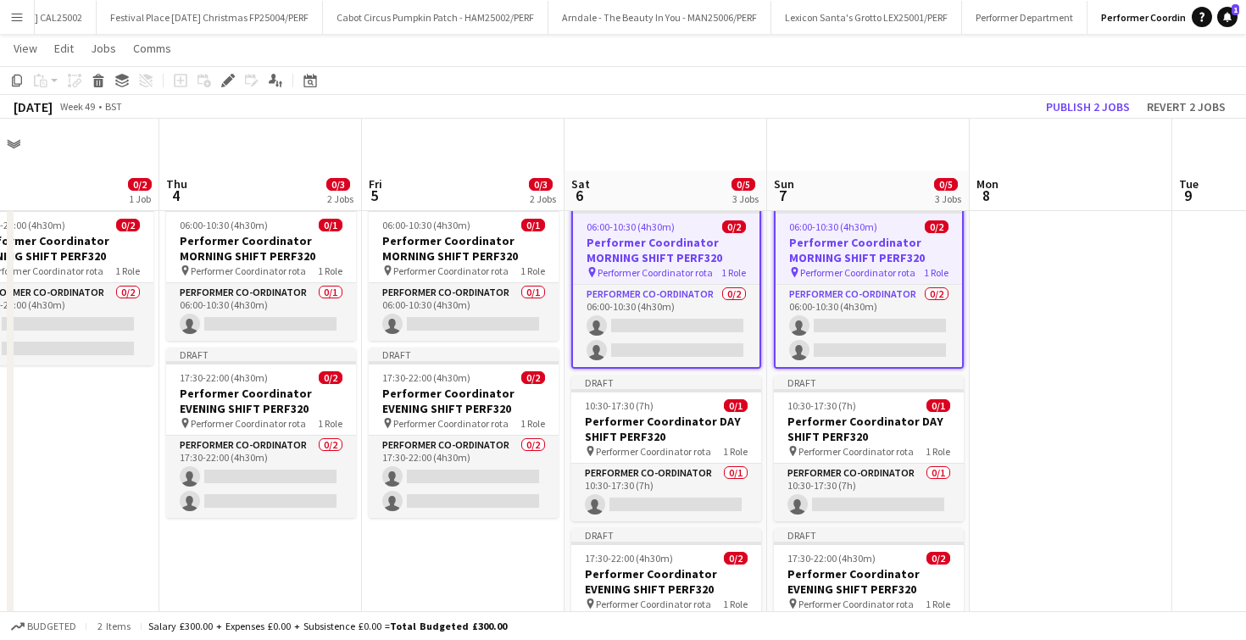
scroll to position [123, 0]
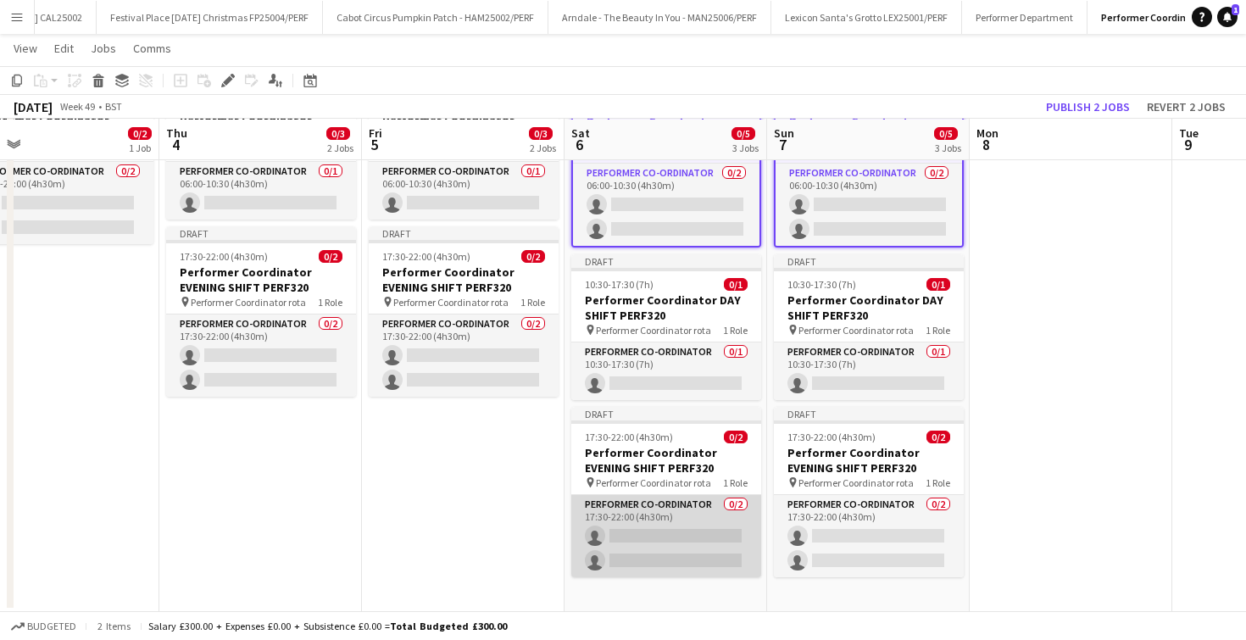
click at [673, 498] on app-card-role "Performer Co-ordinator 0/2 17:30-22:00 (4h30m) single-neutral-actions single-ne…" at bounding box center [666, 536] width 190 height 82
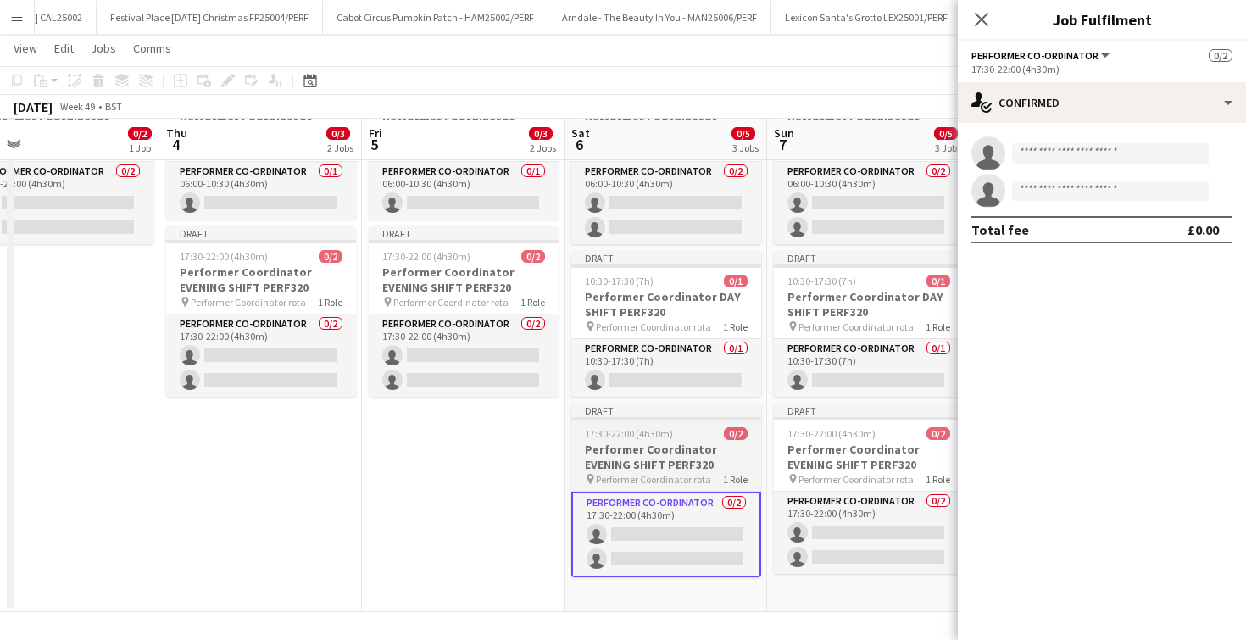
click at [674, 464] on h3 "Performer Coordinator EVENING SHIFT PERF320" at bounding box center [666, 457] width 190 height 31
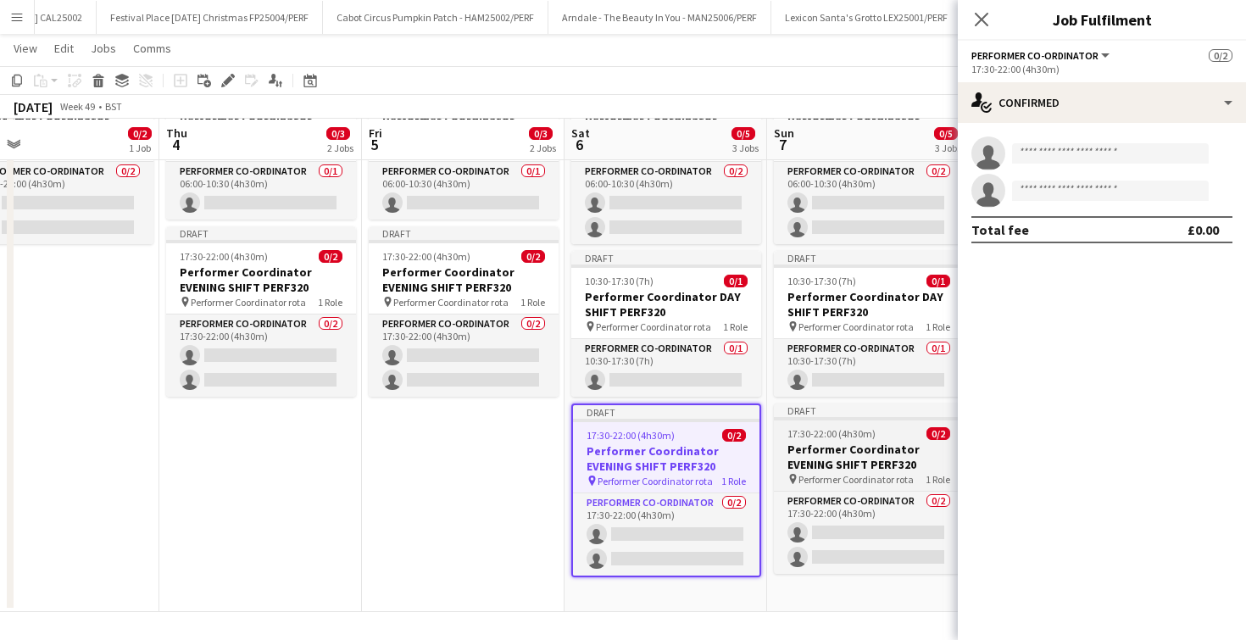
click at [836, 464] on h3 "Performer Coordinator EVENING SHIFT PERF320" at bounding box center [869, 457] width 190 height 31
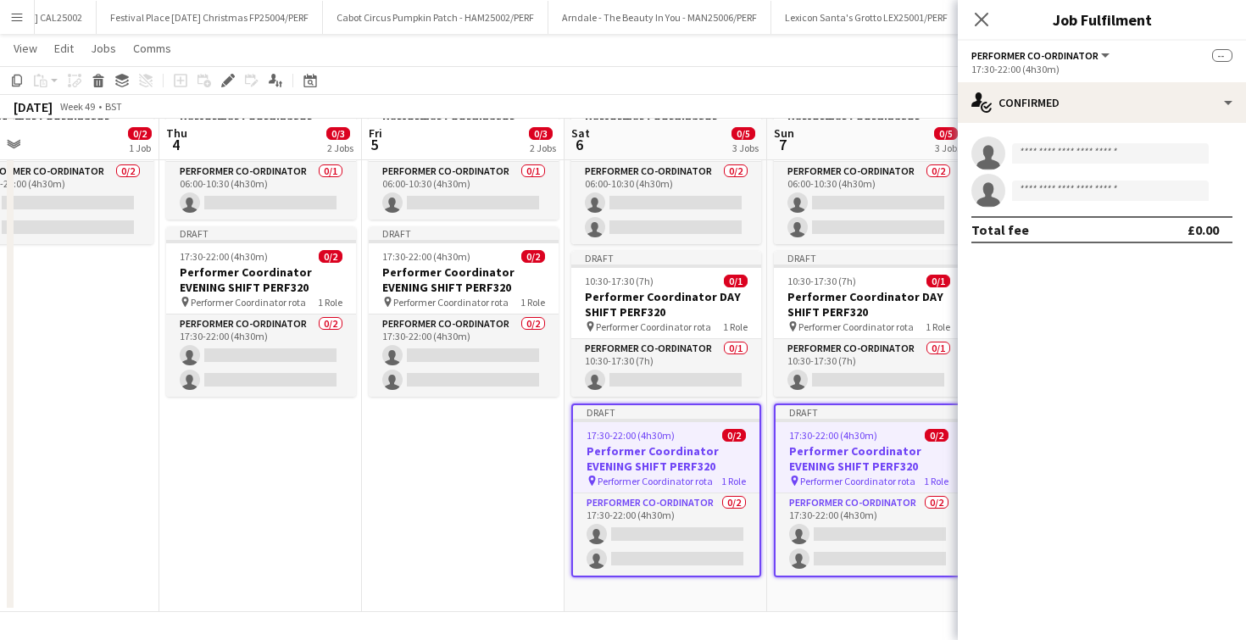
click at [993, 14] on div "Close pop-in" at bounding box center [981, 19] width 47 height 39
click at [980, 14] on icon "Close pop-in" at bounding box center [981, 19] width 16 height 16
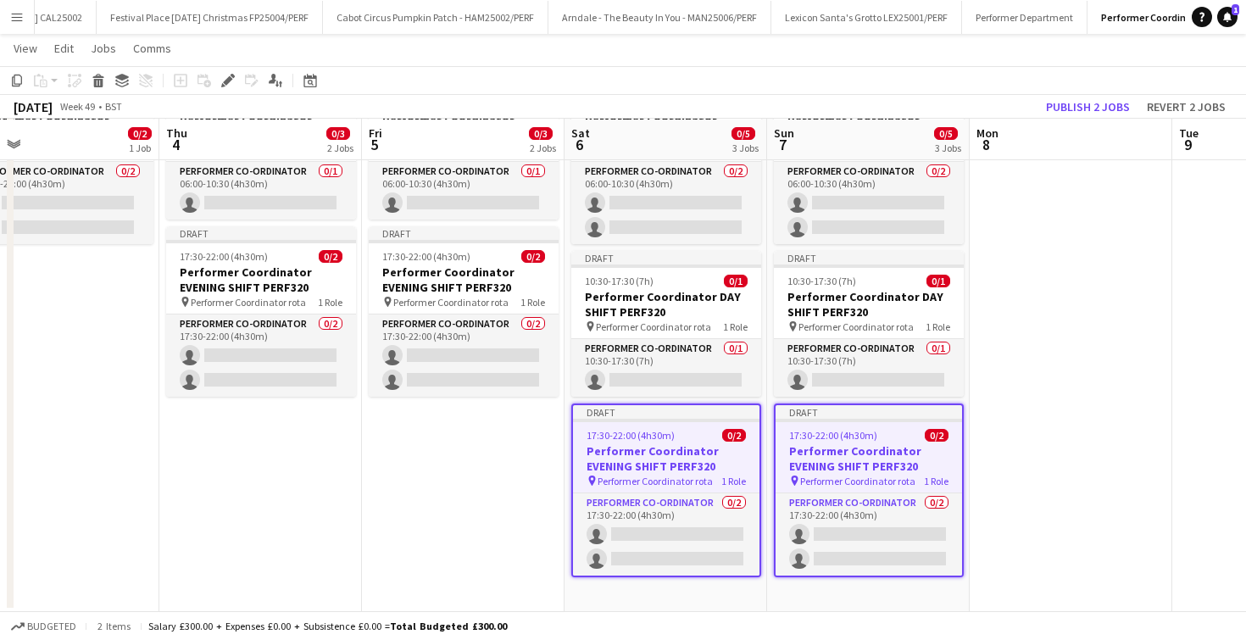
click at [524, 438] on app-date-cell "Draft 06:00-10:30 (4h30m) 0/1 Performer Coordinator MORNING SHIFT PERF320 pin P…" at bounding box center [463, 339] width 203 height 545
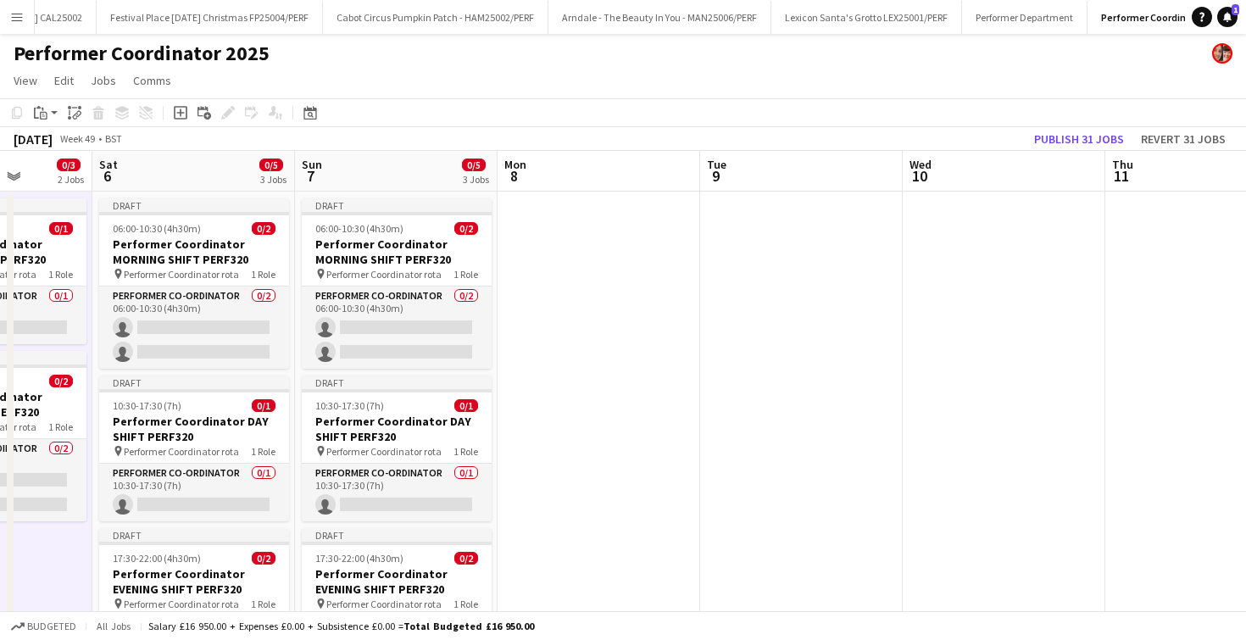
scroll to position [0, 524]
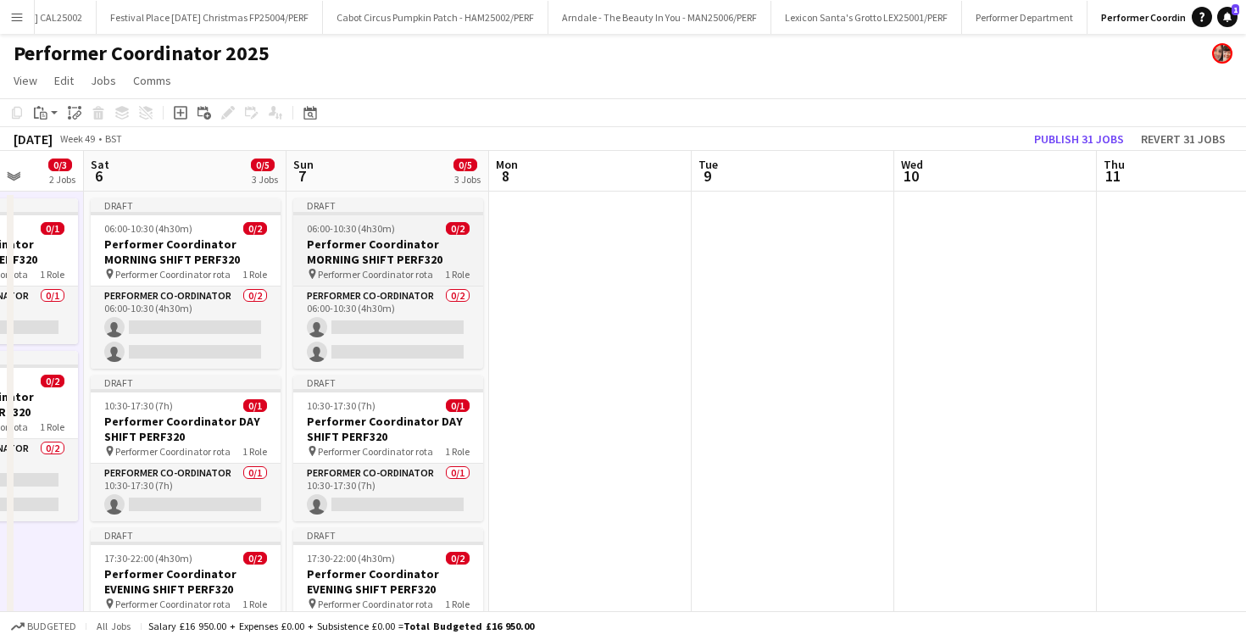
click at [443, 248] on h3 "Performer Coordinator MORNING SHIFT PERF320" at bounding box center [388, 252] width 190 height 31
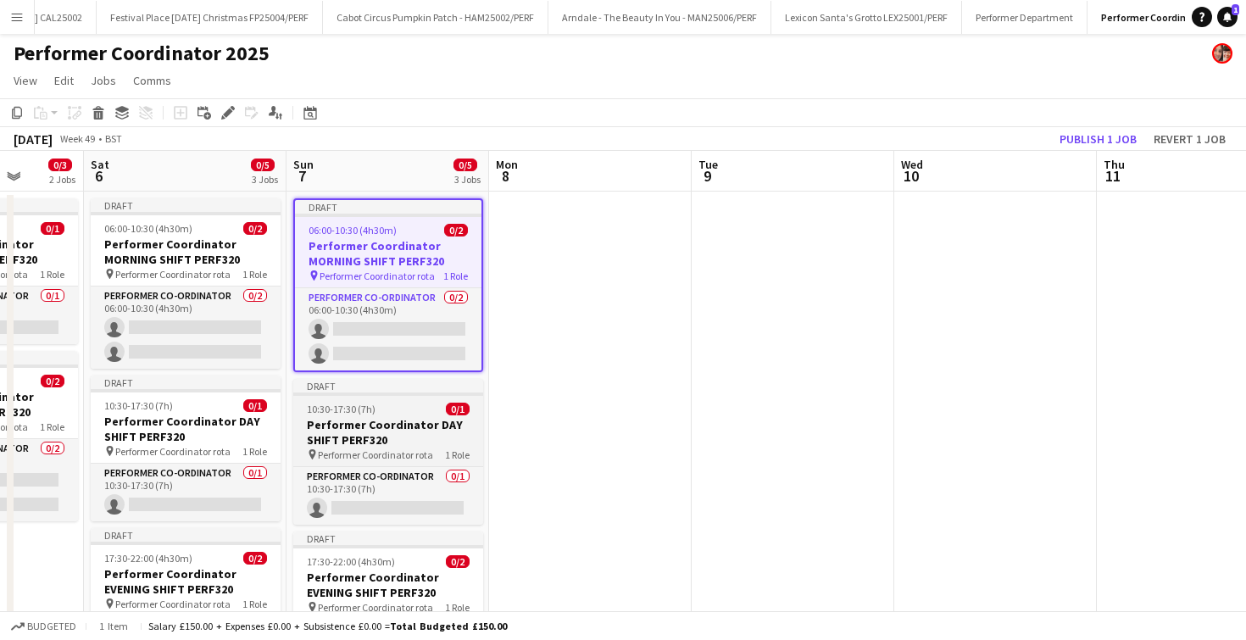
click at [381, 384] on div "Draft" at bounding box center [388, 386] width 190 height 14
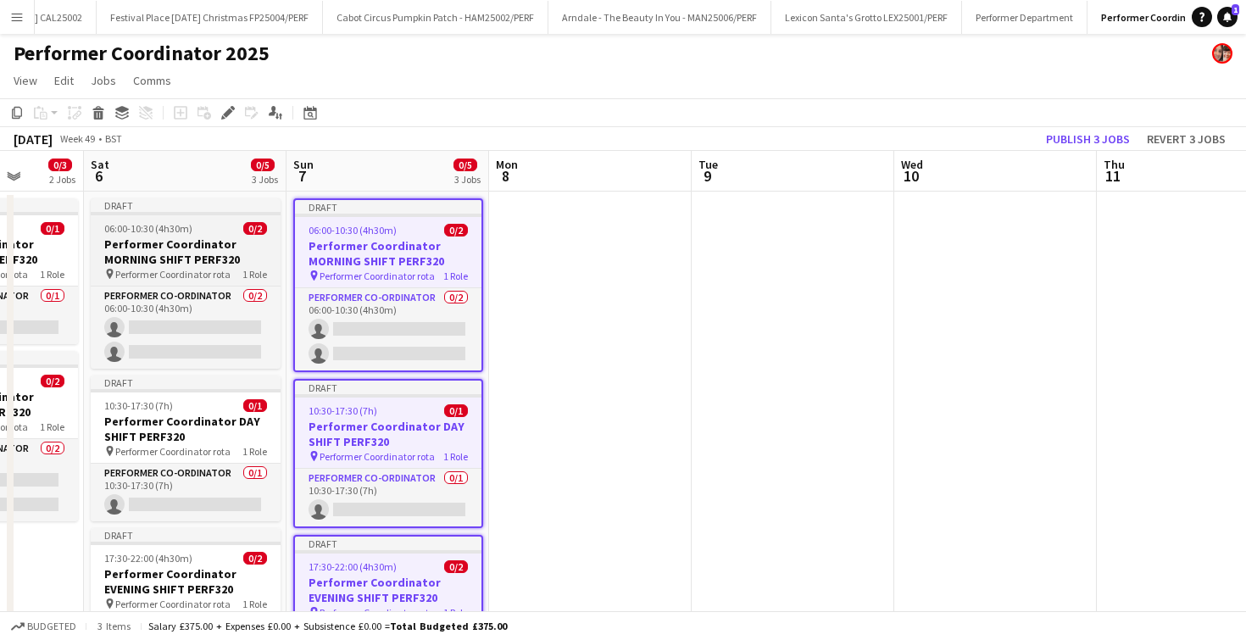
click at [215, 241] on h3 "Performer Coordinator MORNING SHIFT PERF320" at bounding box center [186, 252] width 190 height 31
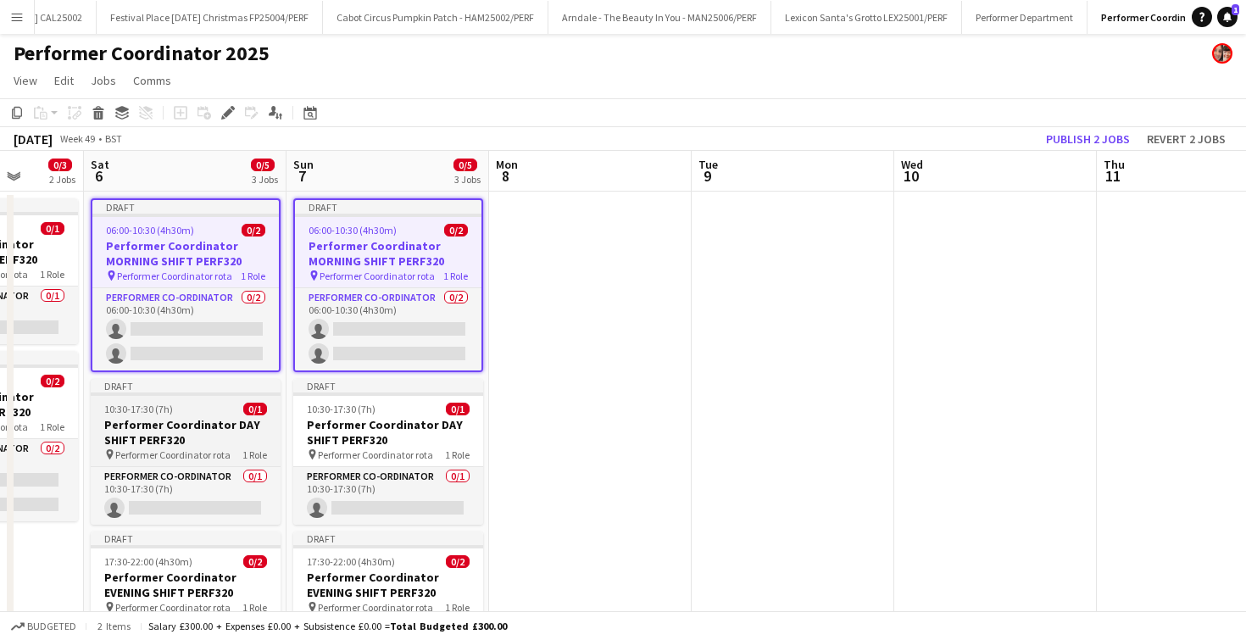
click at [146, 465] on app-job-card "Draft 10:30-17:30 (7h) 0/1 Performer Coordinator DAY SHIFT PERF320 pin Performe…" at bounding box center [186, 452] width 190 height 146
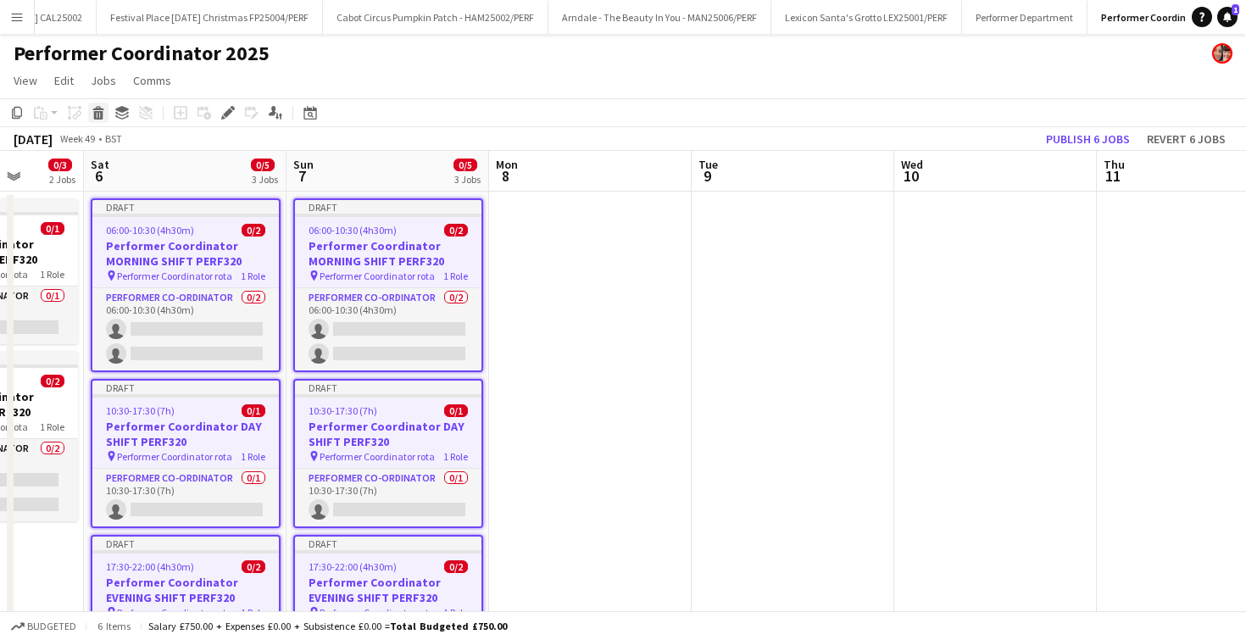
click at [99, 120] on div "Delete" at bounding box center [98, 113] width 20 height 20
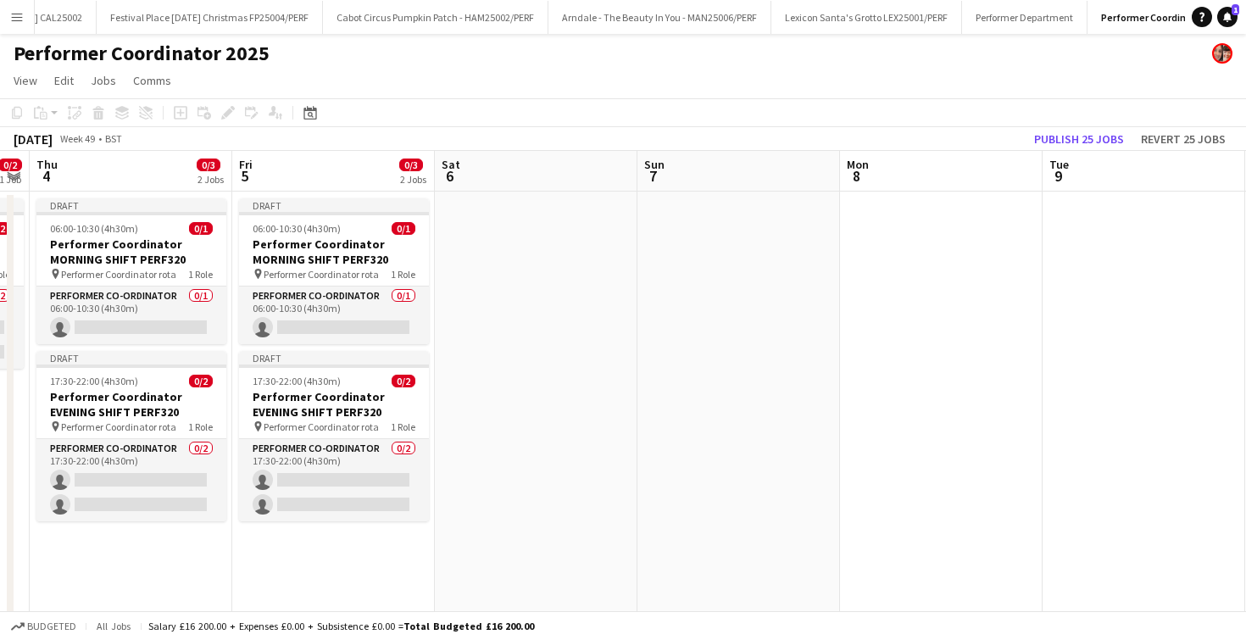
scroll to position [0, 379]
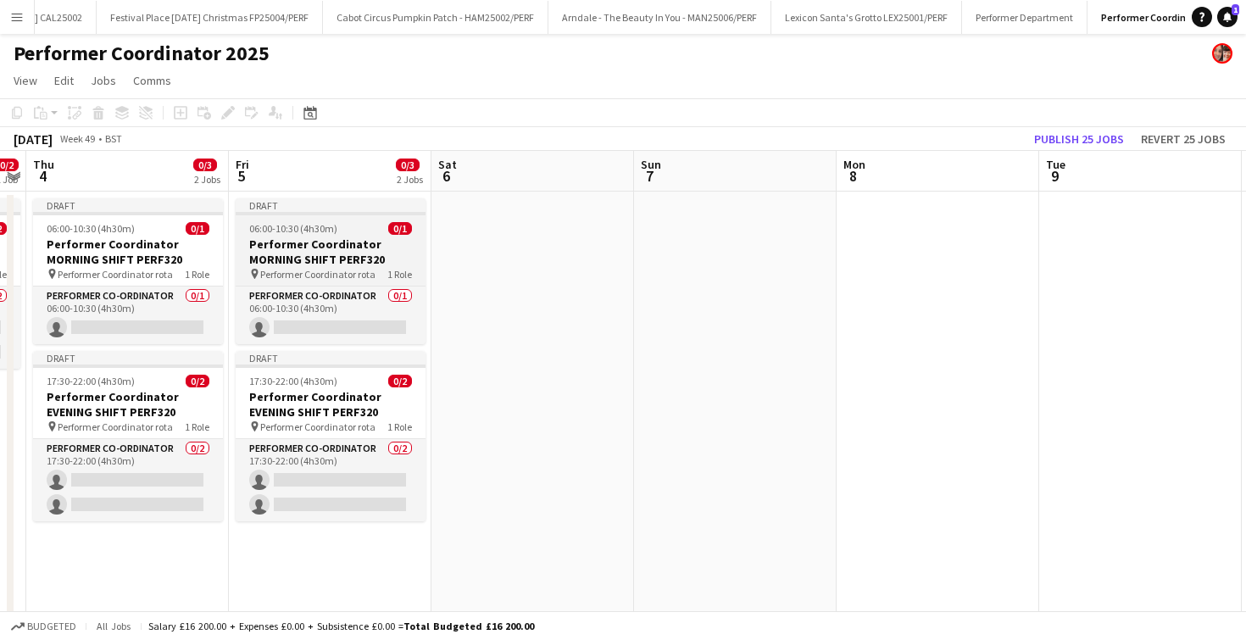
click at [321, 251] on h3 "Performer Coordinator MORNING SHIFT PERF320" at bounding box center [331, 252] width 190 height 31
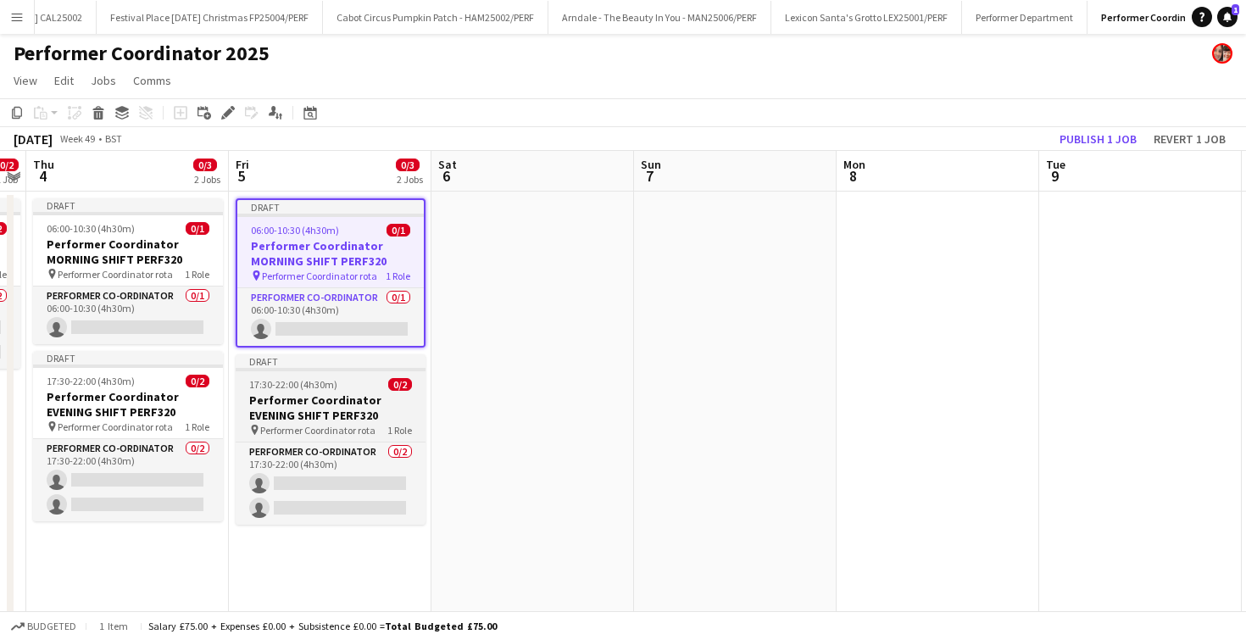
click at [300, 410] on h3 "Performer Coordinator EVENING SHIFT PERF320" at bounding box center [331, 408] width 190 height 31
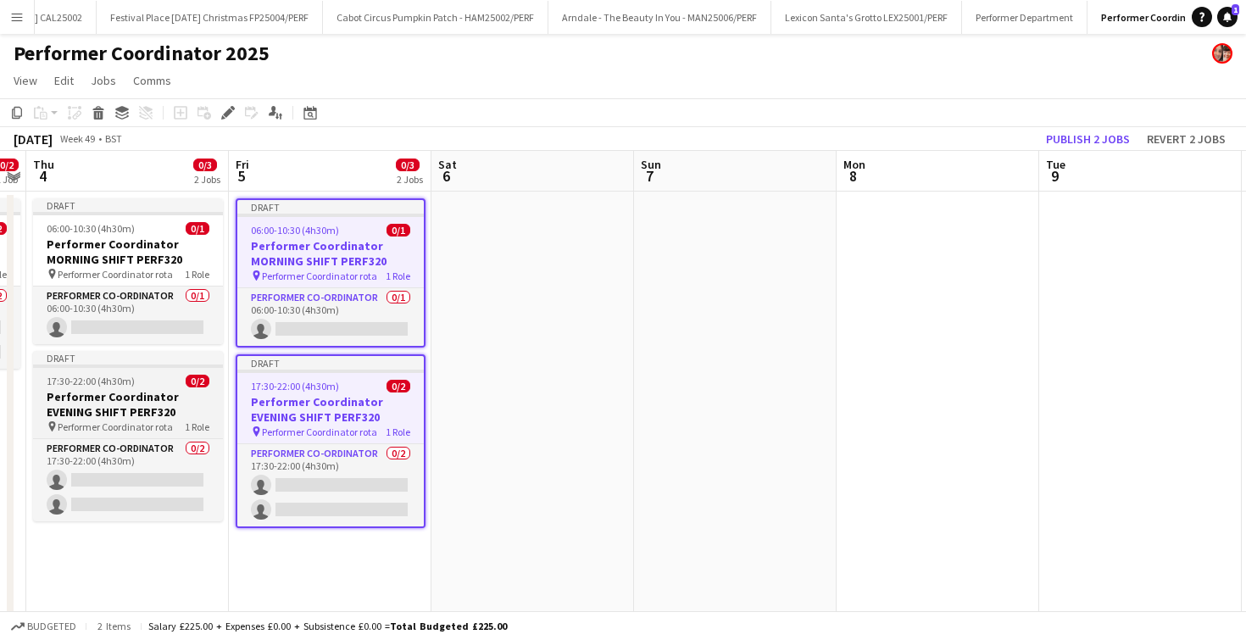
click at [122, 375] on span "17:30-22:00 (4h30m)" at bounding box center [91, 381] width 88 height 13
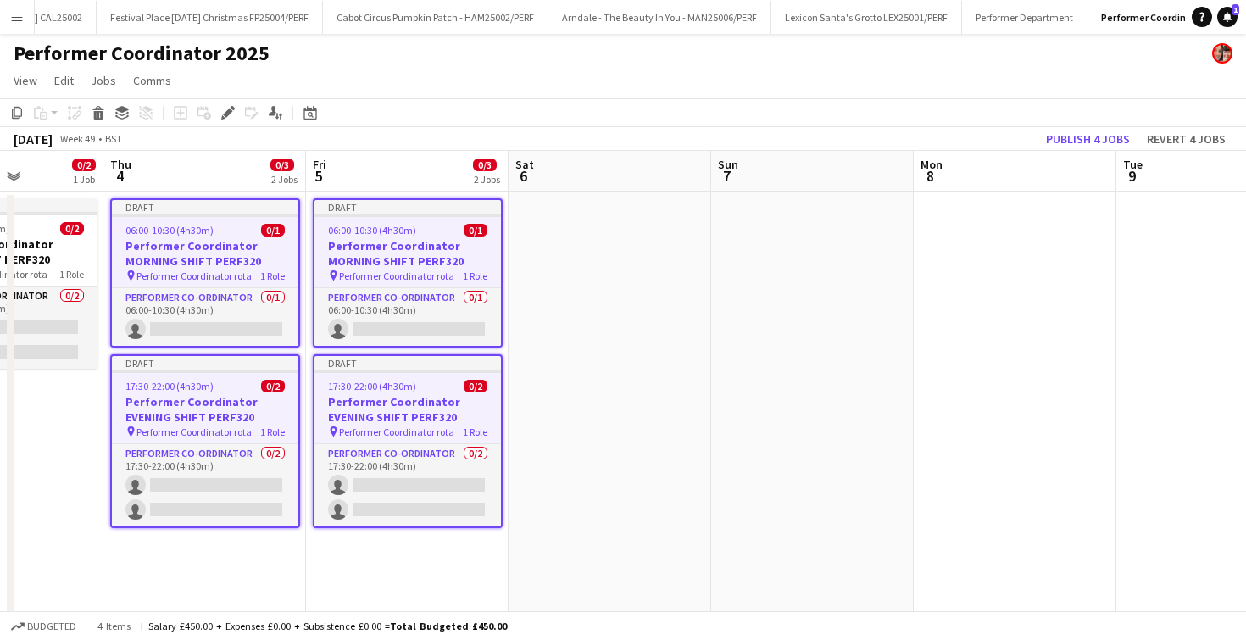
scroll to position [0, 503]
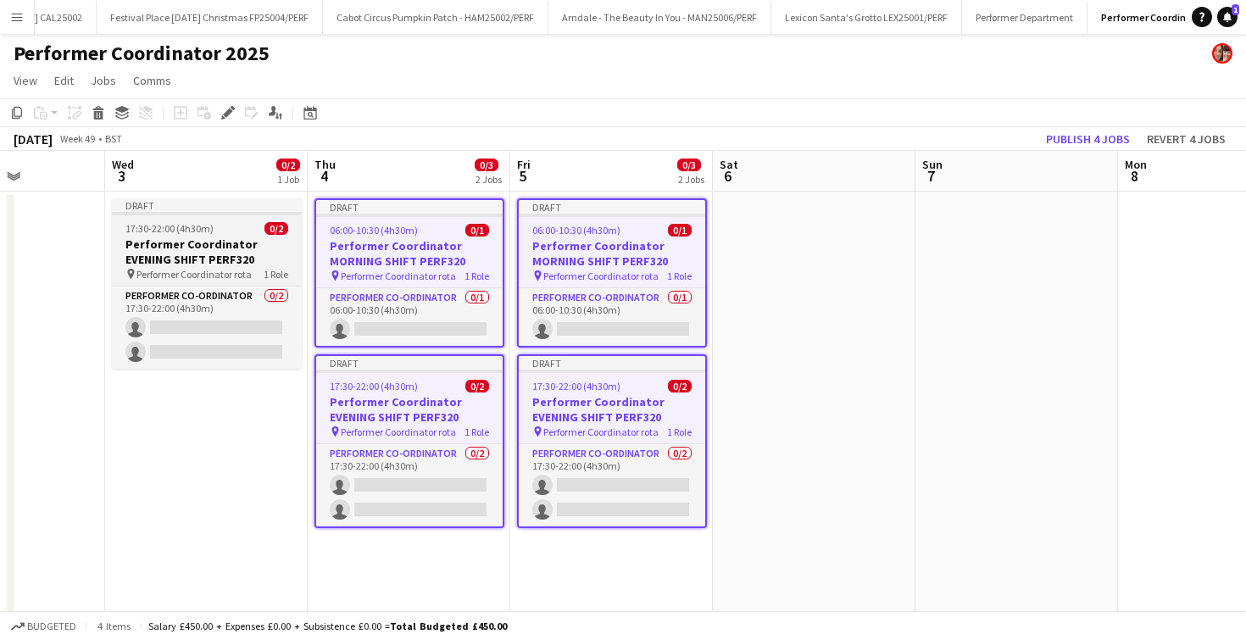
click at [174, 240] on h3 "Performer Coordinator EVENING SHIFT PERF320" at bounding box center [207, 252] width 190 height 31
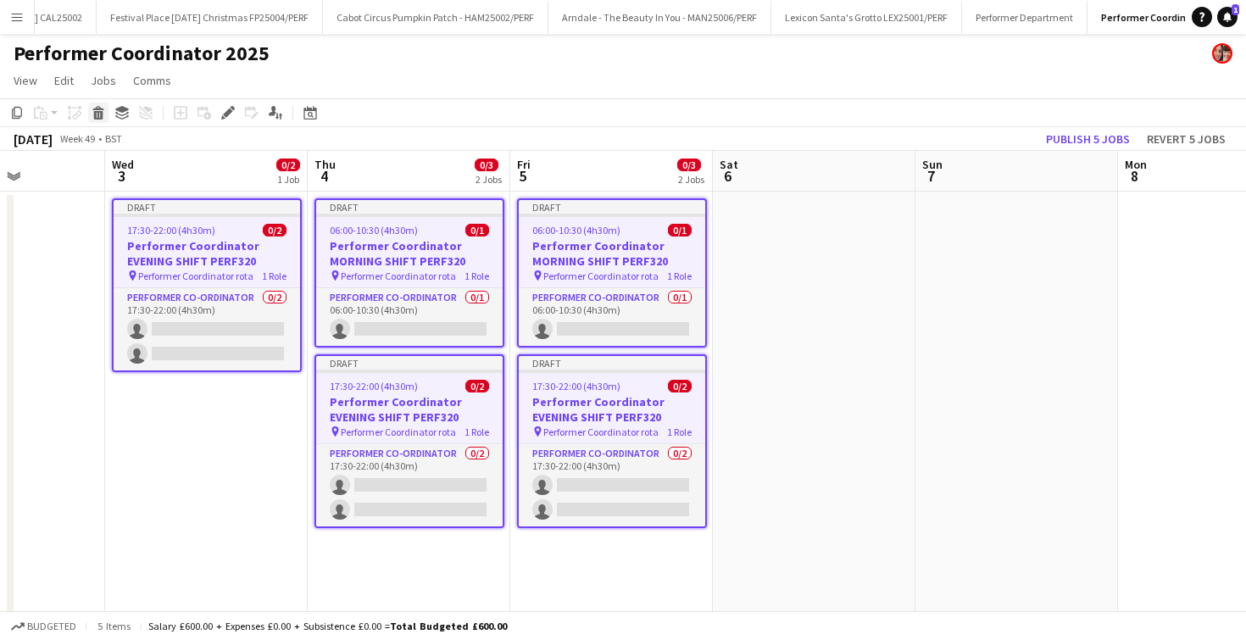
click at [103, 105] on div "Delete" at bounding box center [98, 113] width 20 height 20
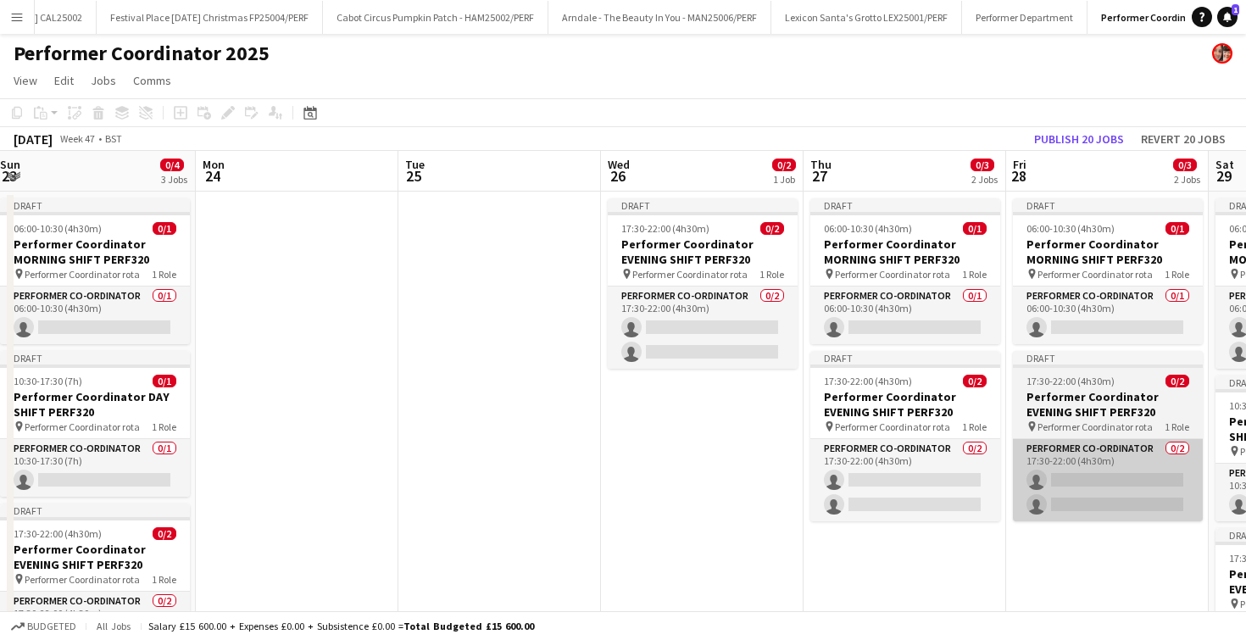
scroll to position [0, 454]
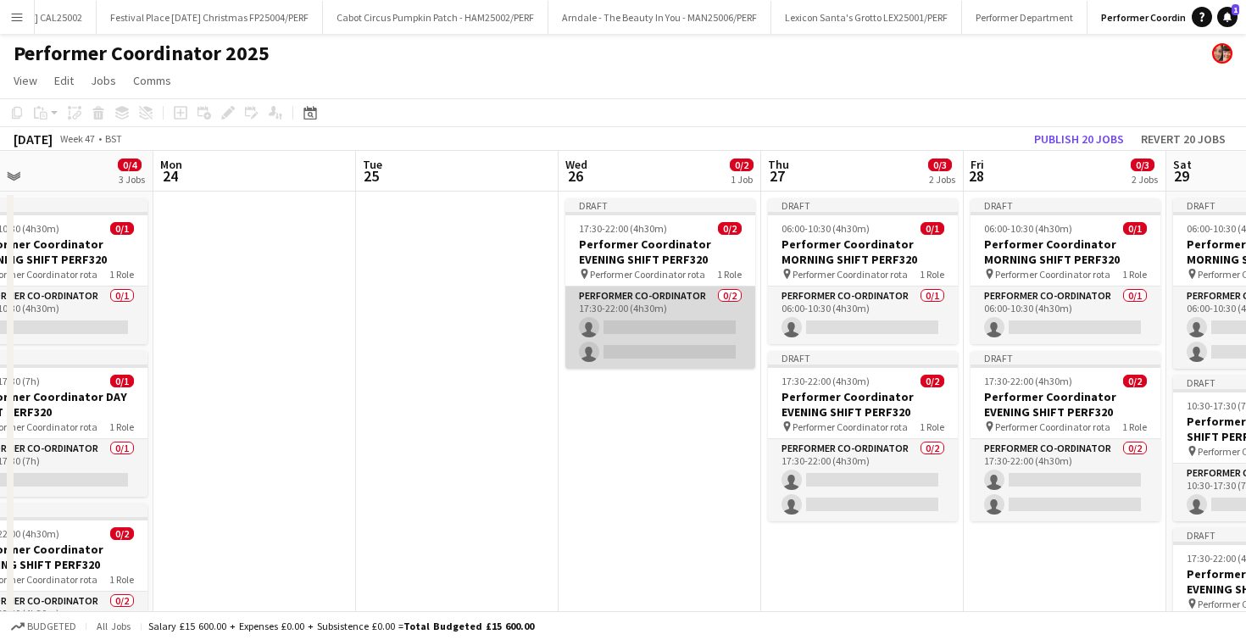
click at [610, 297] on app-card-role "Performer Co-ordinator 0/2 17:30-22:00 (4h30m) single-neutral-actions single-ne…" at bounding box center [660, 328] width 190 height 82
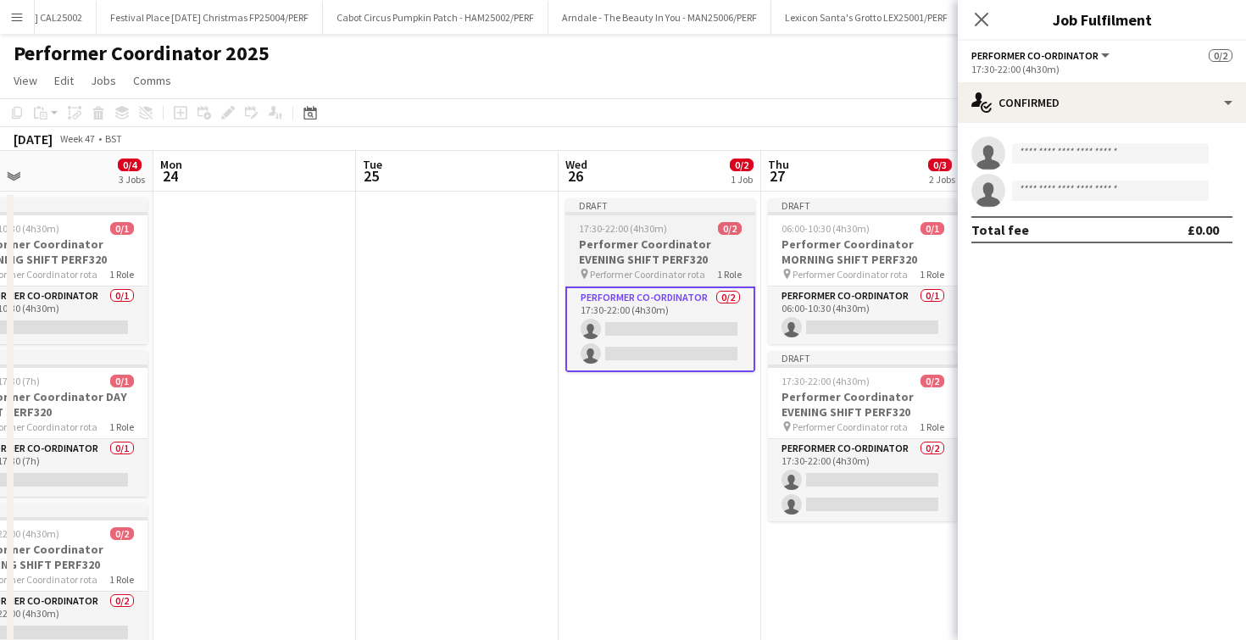
click at [662, 242] on h3 "Performer Coordinator EVENING SHIFT PERF320" at bounding box center [660, 252] width 190 height 31
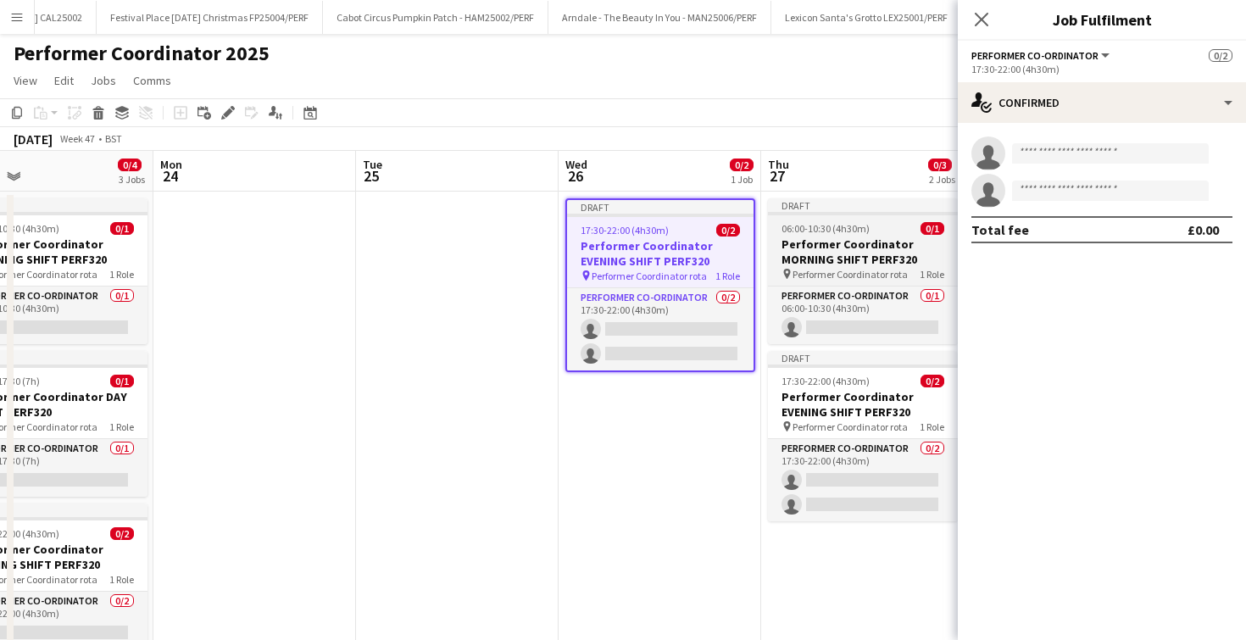
click at [825, 242] on h3 "Performer Coordinator MORNING SHIFT PERF320" at bounding box center [863, 252] width 190 height 31
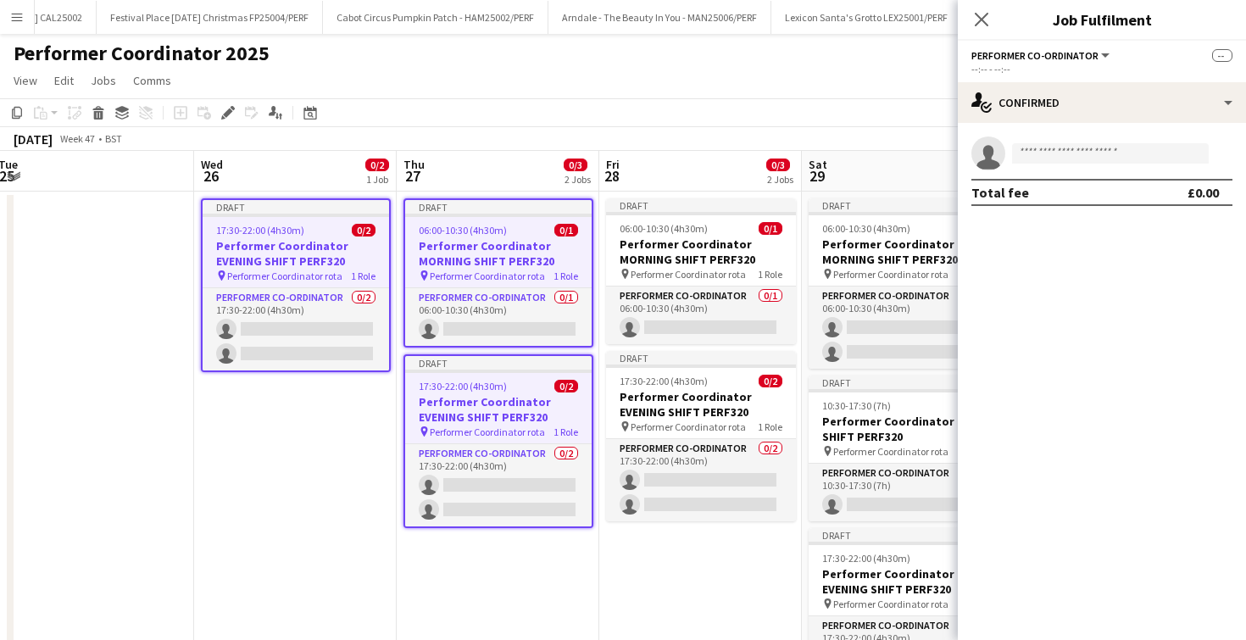
scroll to position [0, 820]
click at [716, 251] on h3 "Performer Coordinator MORNING SHIFT PERF320" at bounding box center [700, 252] width 190 height 31
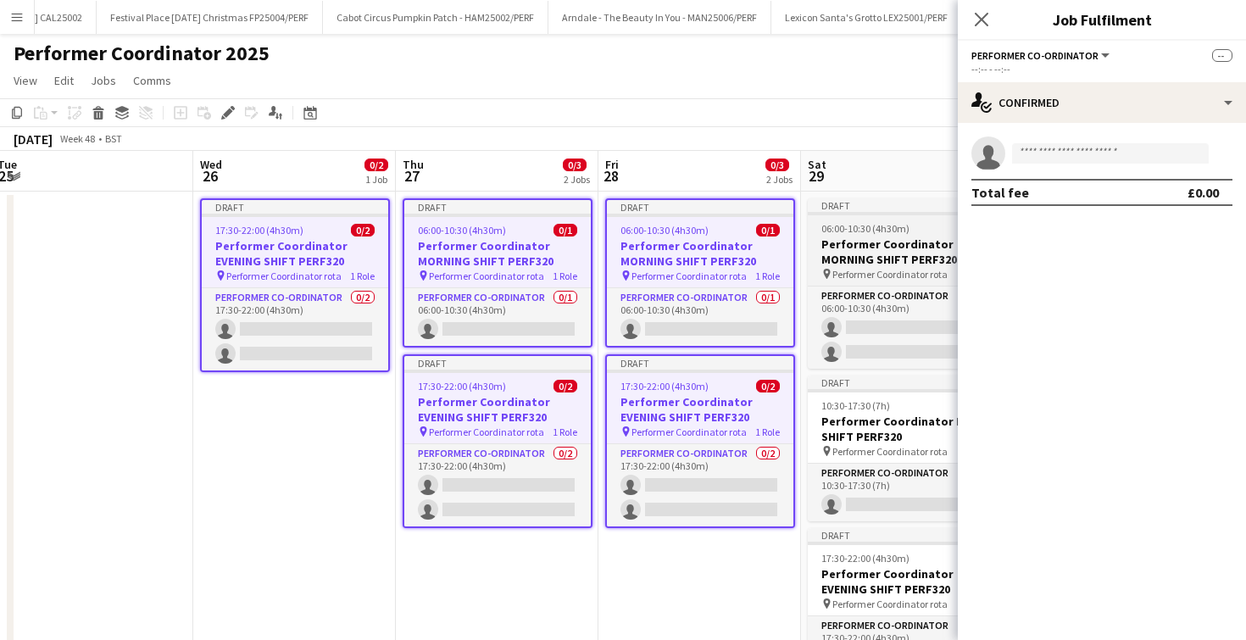
click at [892, 249] on h3 "Performer Coordinator MORNING SHIFT PERF320" at bounding box center [903, 252] width 190 height 31
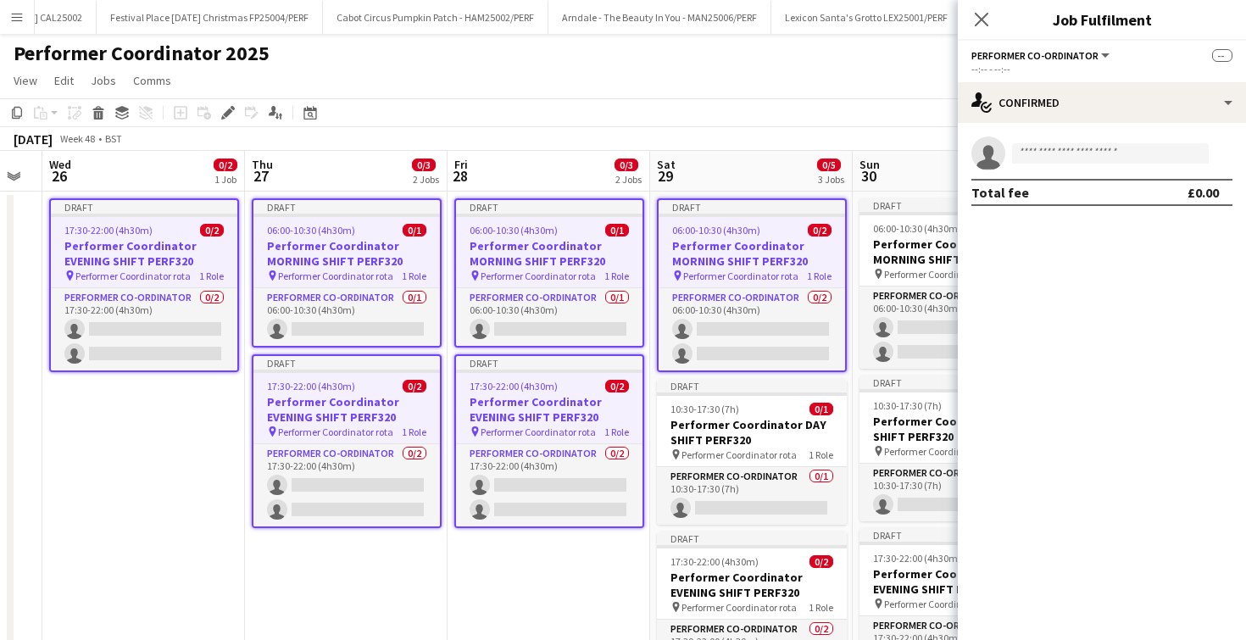
scroll to position [0, 653]
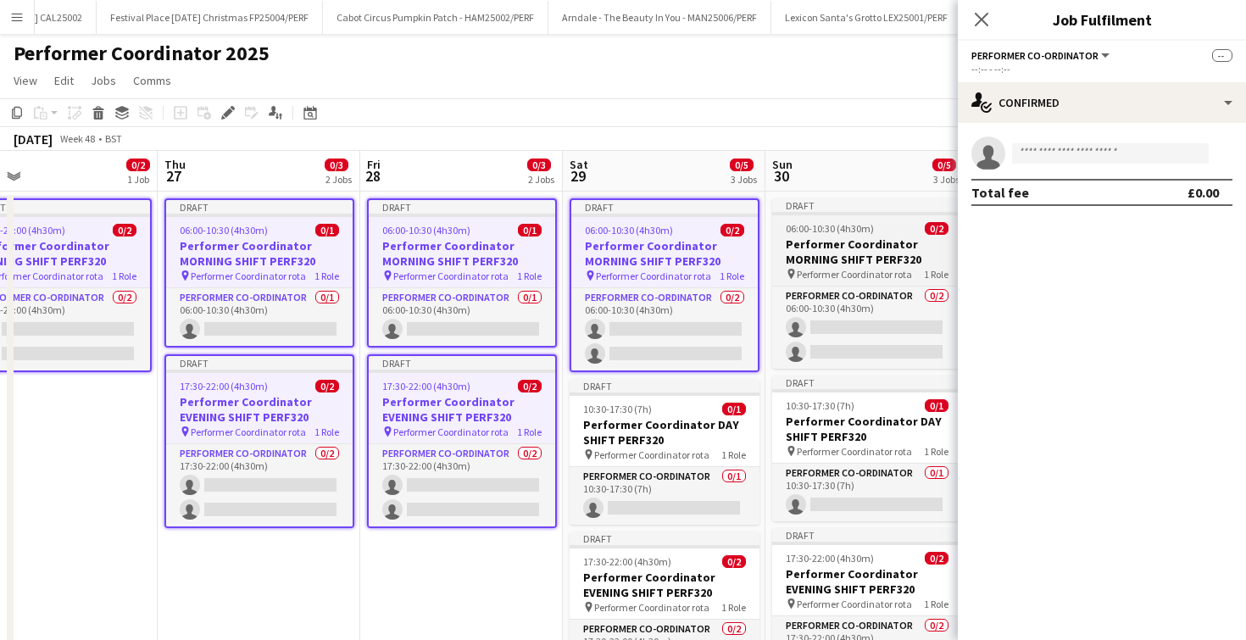
click at [892, 248] on h3 "Performer Coordinator MORNING SHIFT PERF320" at bounding box center [867, 252] width 190 height 31
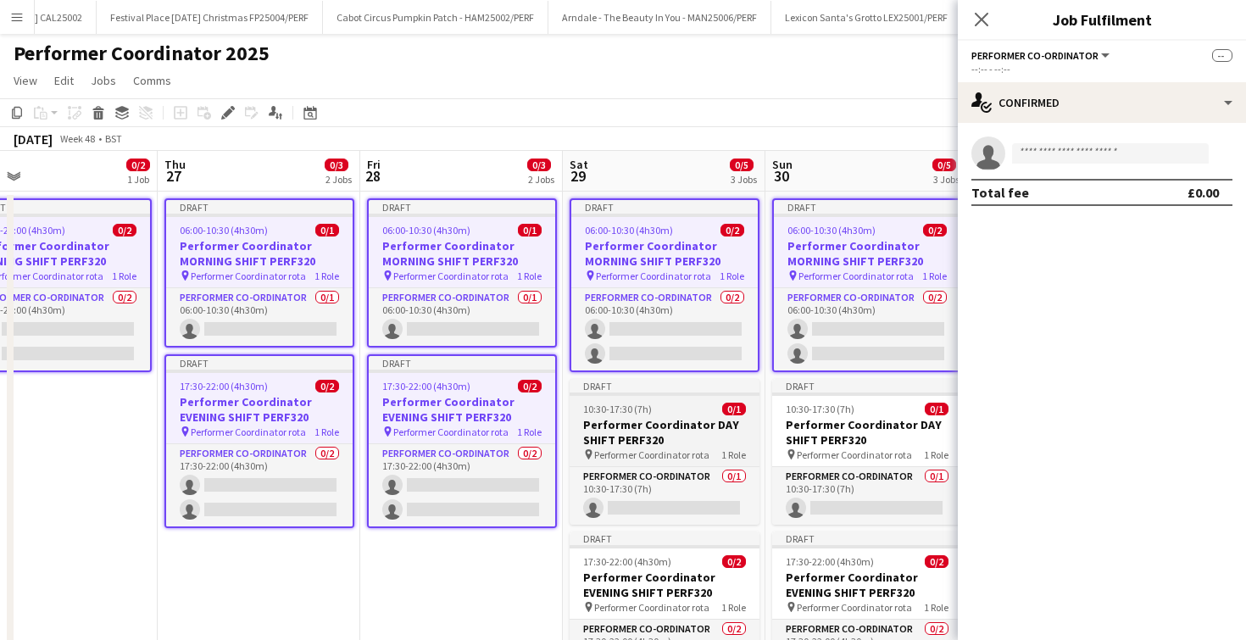
click at [701, 409] on div "10:30-17:30 (7h) 0/1" at bounding box center [665, 409] width 190 height 13
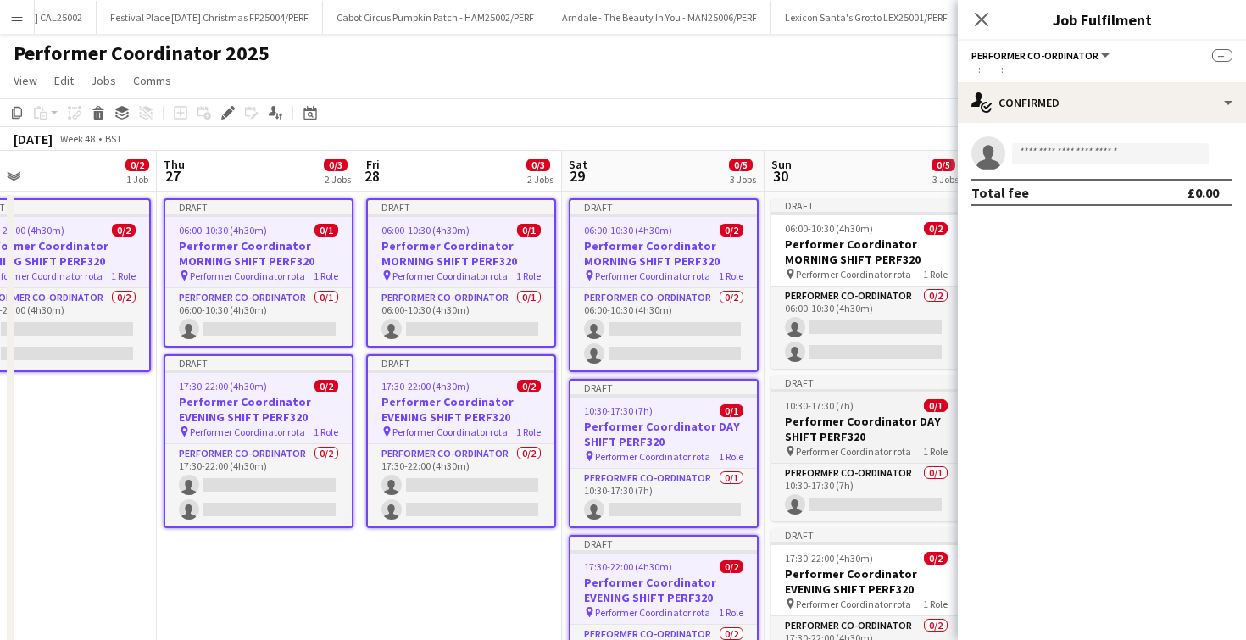
click at [794, 416] on h3 "Performer Coordinator DAY SHIFT PERF320" at bounding box center [866, 429] width 190 height 31
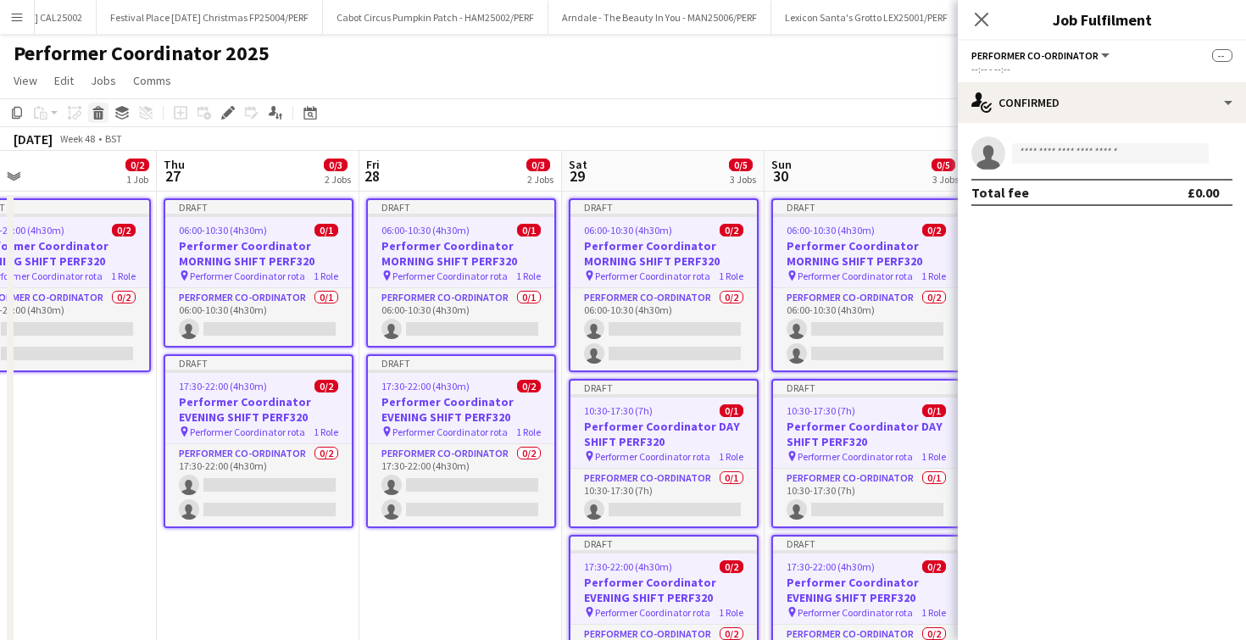
click at [99, 109] on icon at bounding box center [97, 108] width 11 height 4
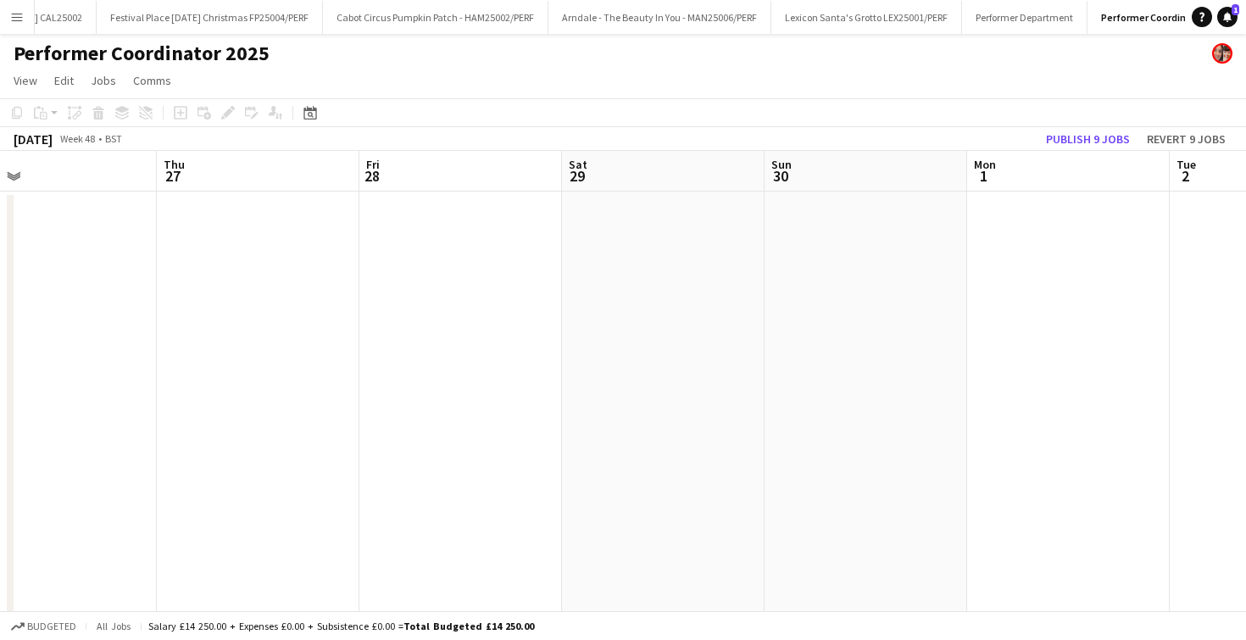
click at [749, 290] on app-date-cell at bounding box center [663, 452] width 203 height 521
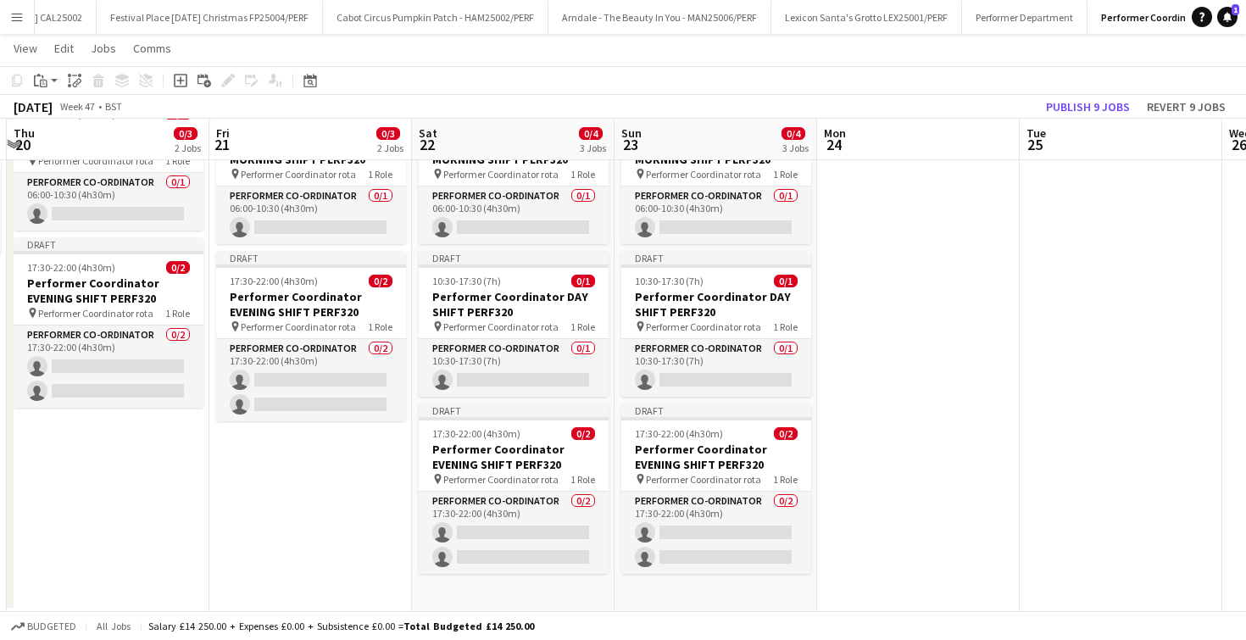
scroll to position [0, 401]
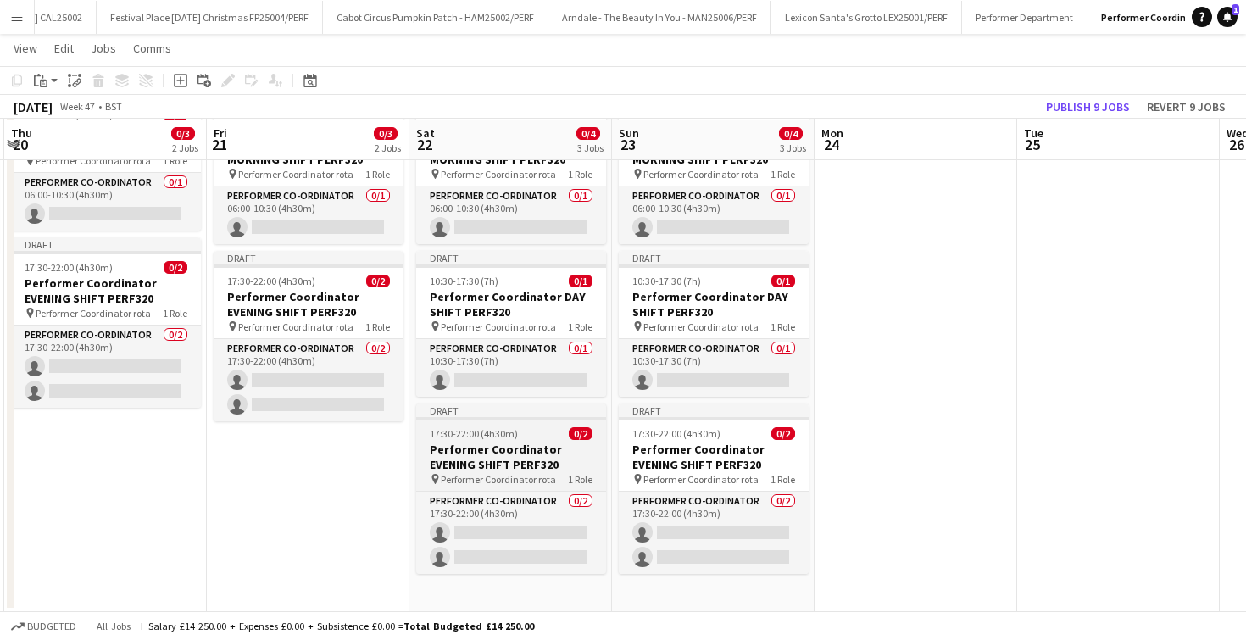
click at [456, 431] on span "17:30-22:00 (4h30m)" at bounding box center [474, 433] width 88 height 13
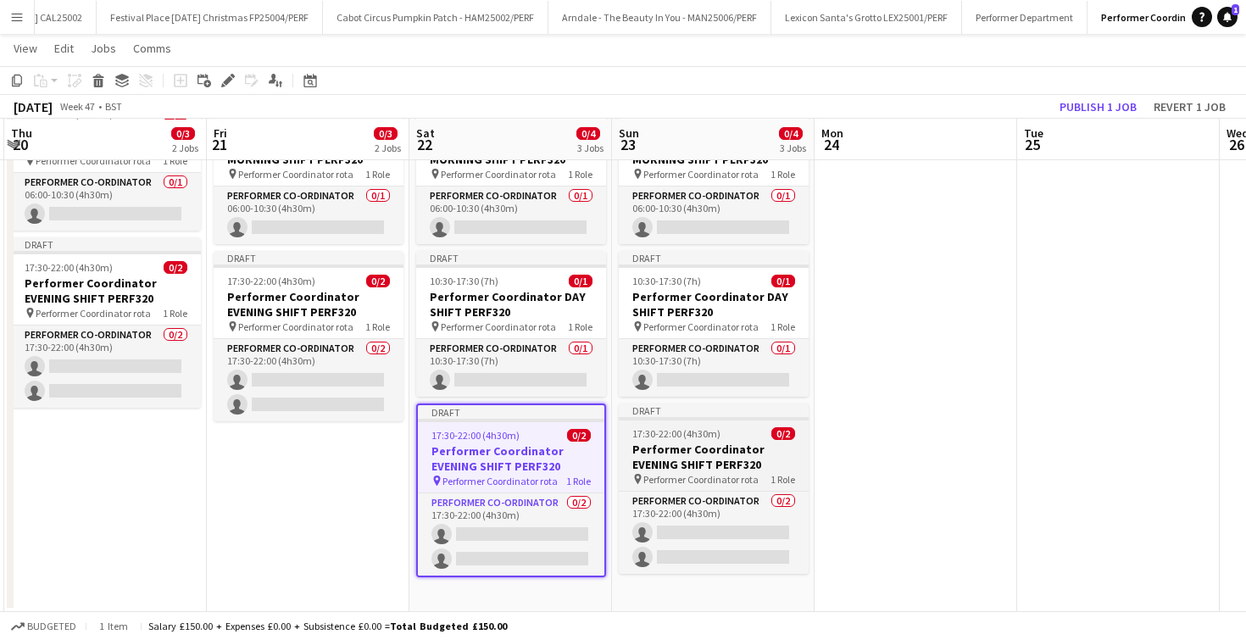
click at [738, 436] on div "17:30-22:00 (4h30m) 0/2" at bounding box center [714, 433] width 190 height 13
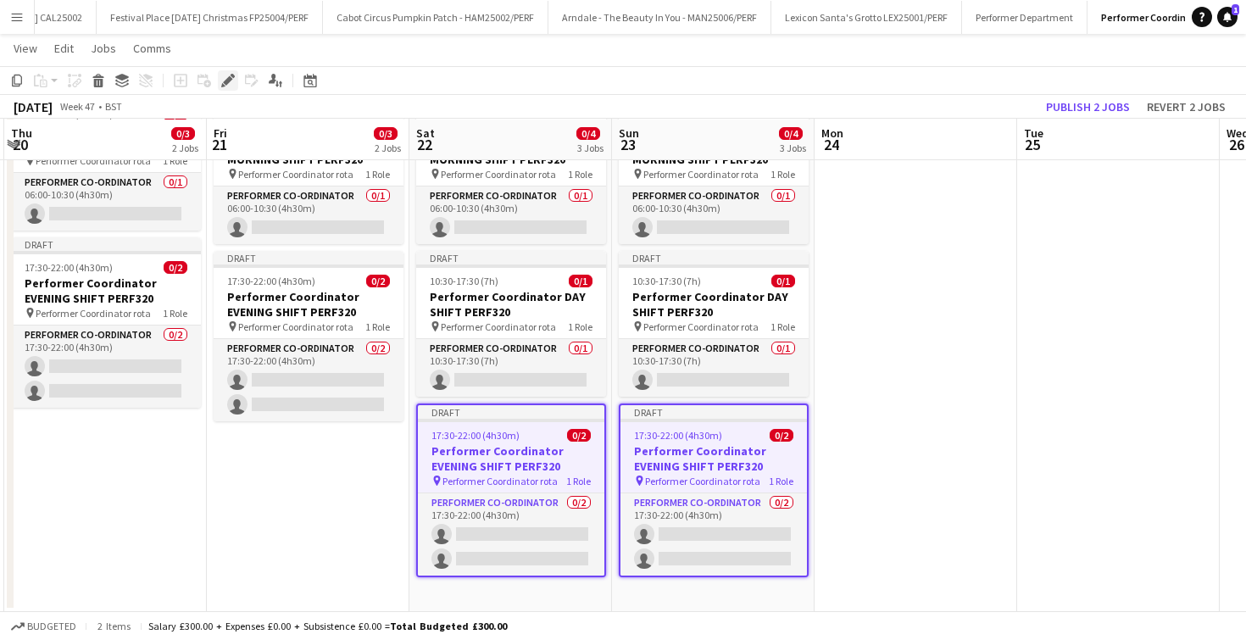
click at [225, 85] on icon "Edit" at bounding box center [228, 81] width 14 height 14
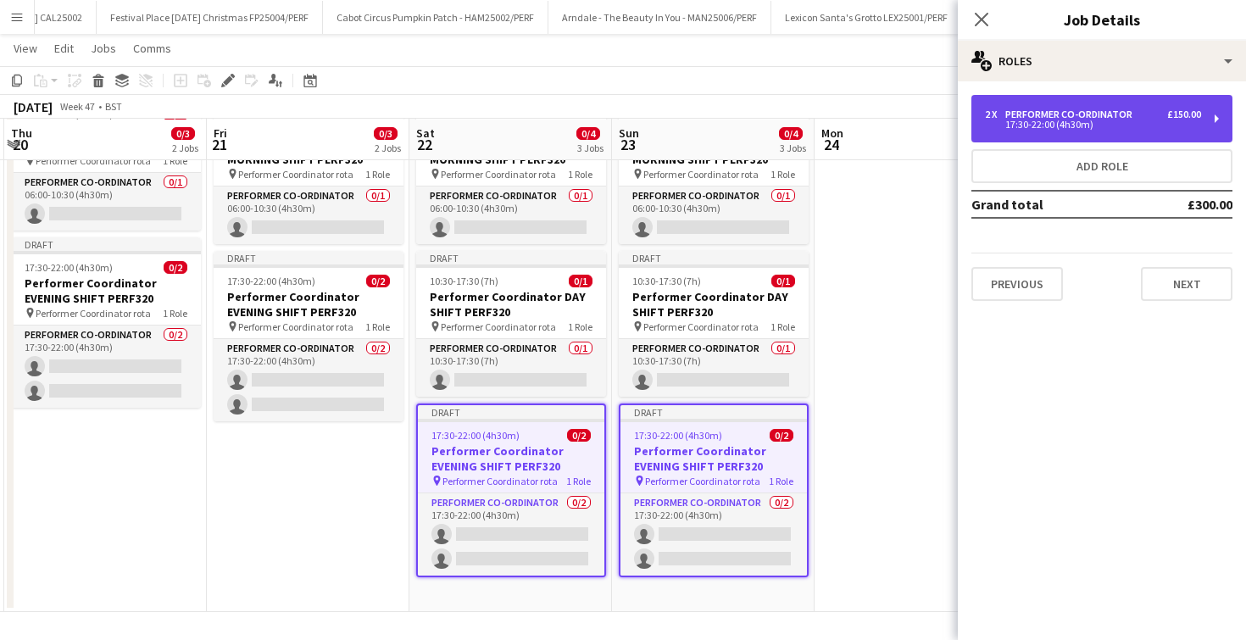
click at [1135, 126] on div "17:30-22:00 (4h30m)" at bounding box center [1093, 124] width 216 height 8
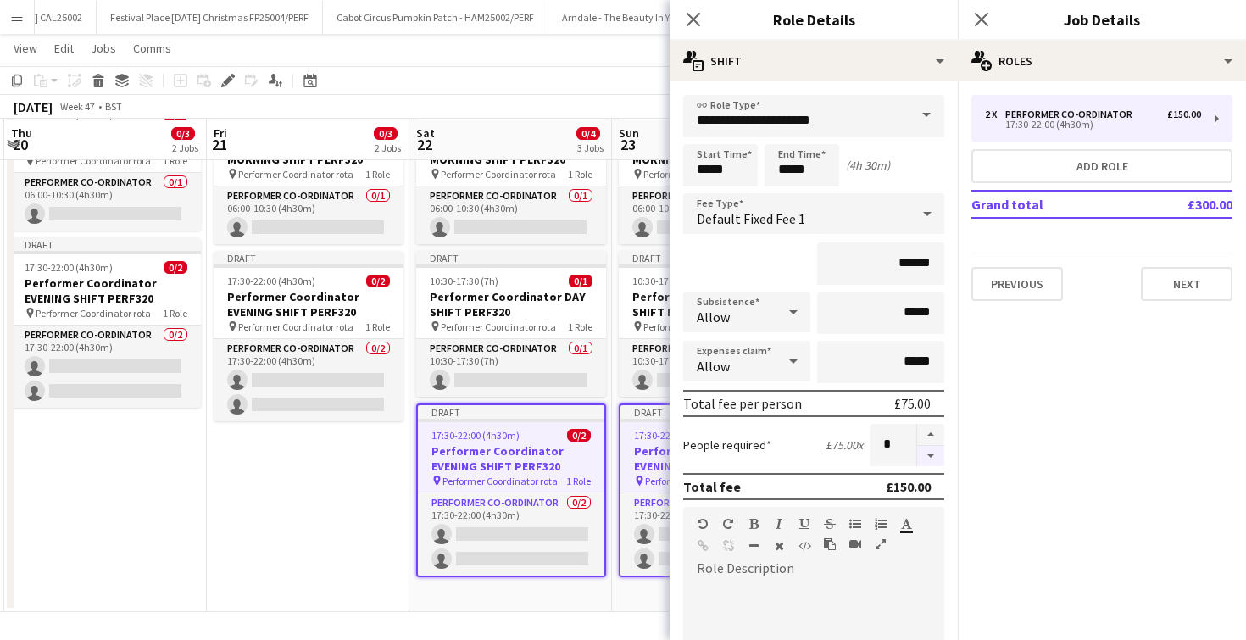
click at [933, 456] on button "button" at bounding box center [930, 456] width 27 height 21
type input "*"
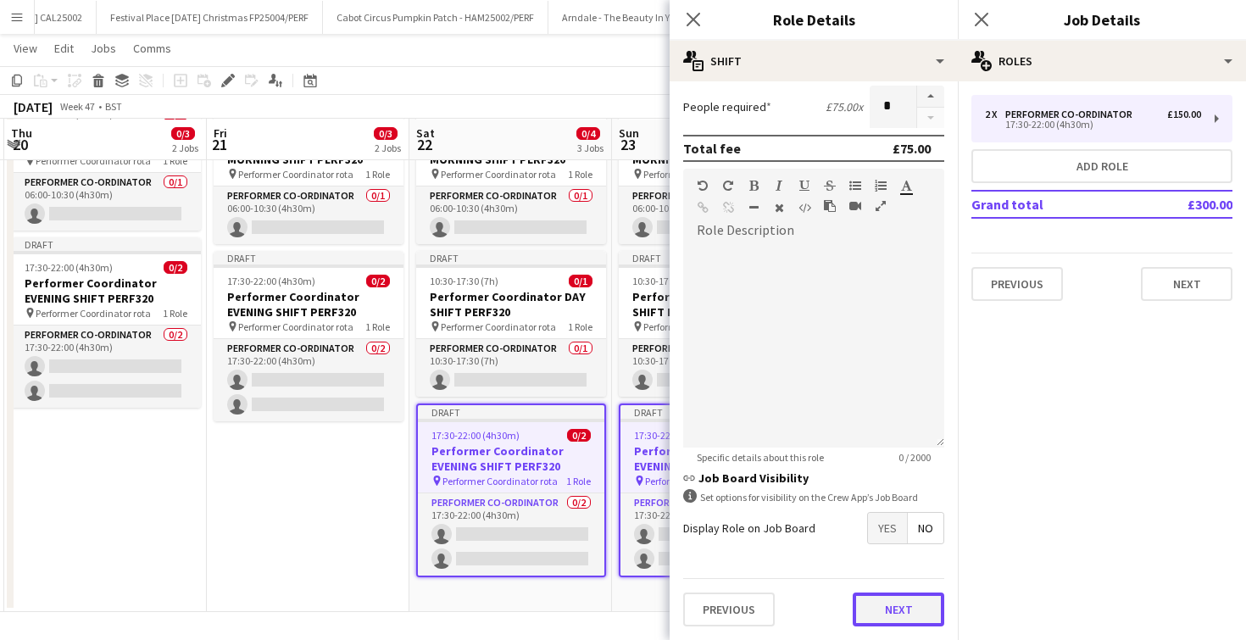
click at [896, 612] on button "Next" at bounding box center [899, 610] width 92 height 34
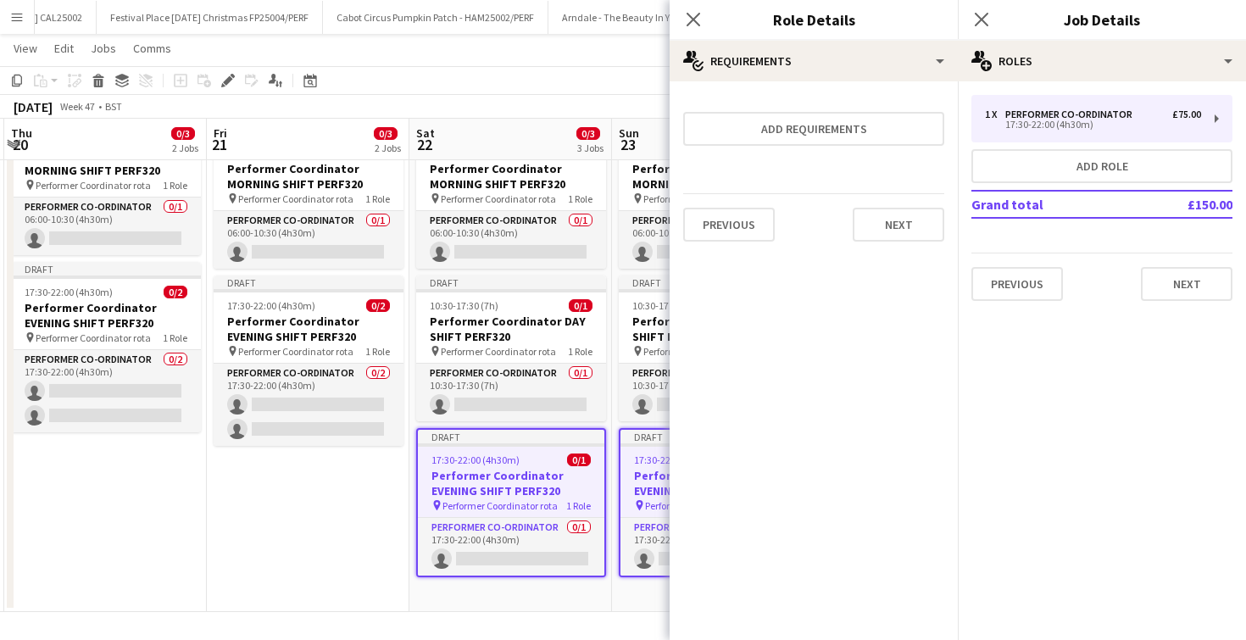
click at [707, 12] on div "Close pop-in" at bounding box center [693, 19] width 47 height 39
click at [699, 15] on icon "Close pop-in" at bounding box center [693, 19] width 16 height 16
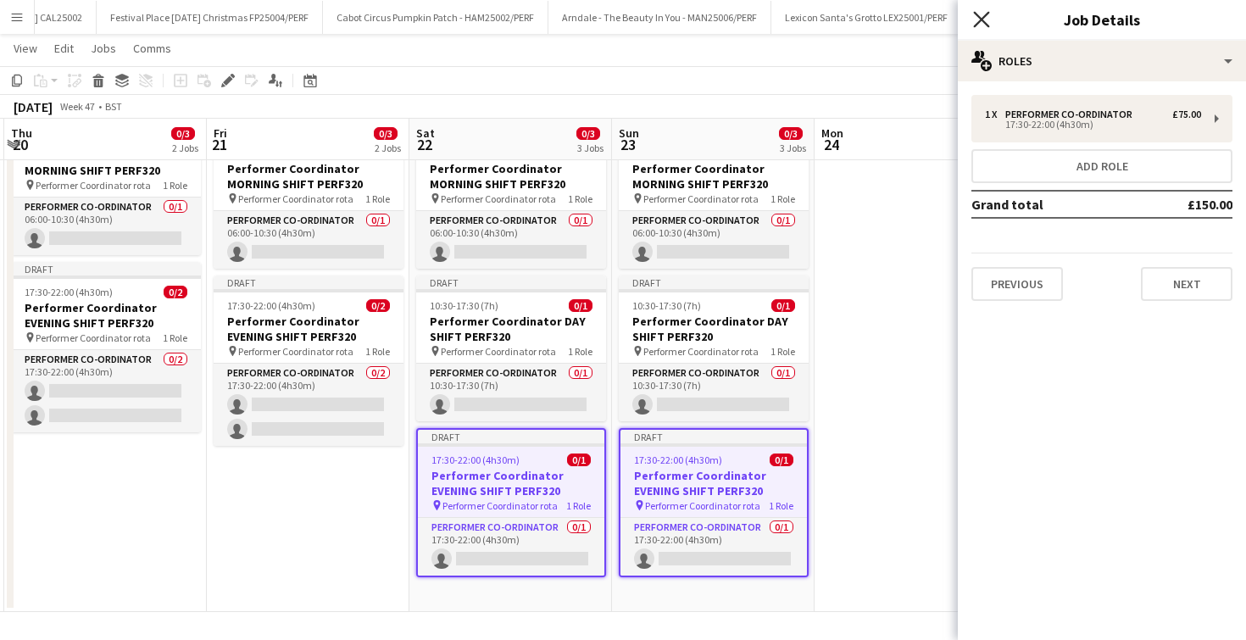
click at [981, 14] on icon "Close pop-in" at bounding box center [981, 19] width 16 height 16
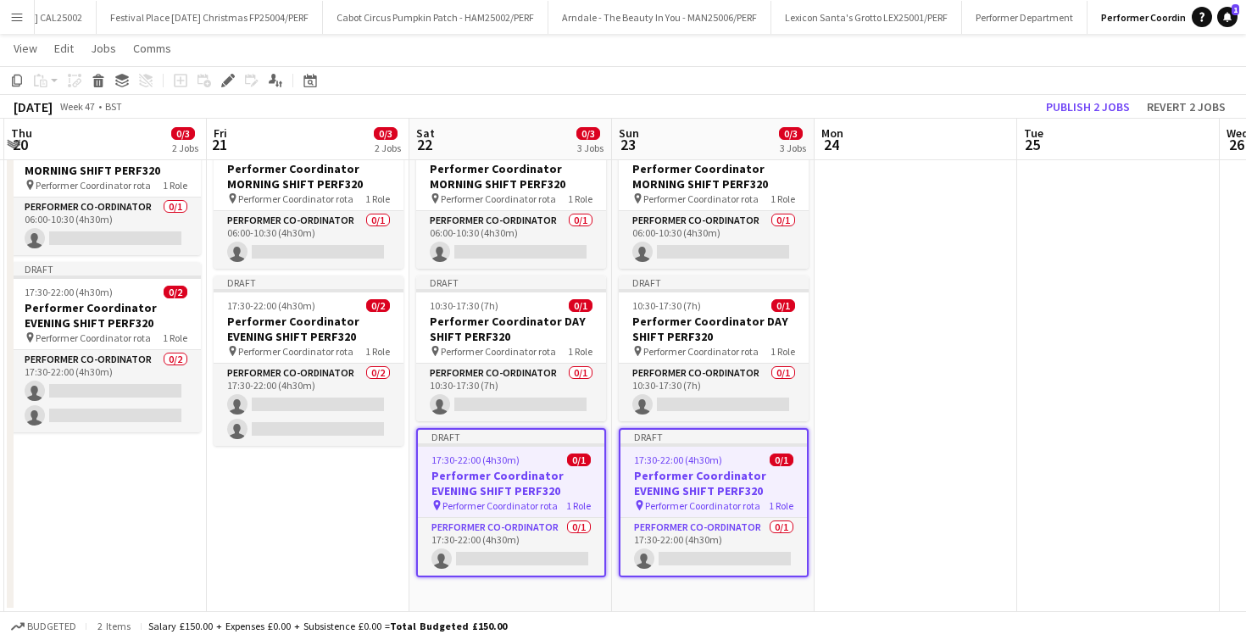
click at [866, 287] on app-date-cell at bounding box center [916, 364] width 203 height 496
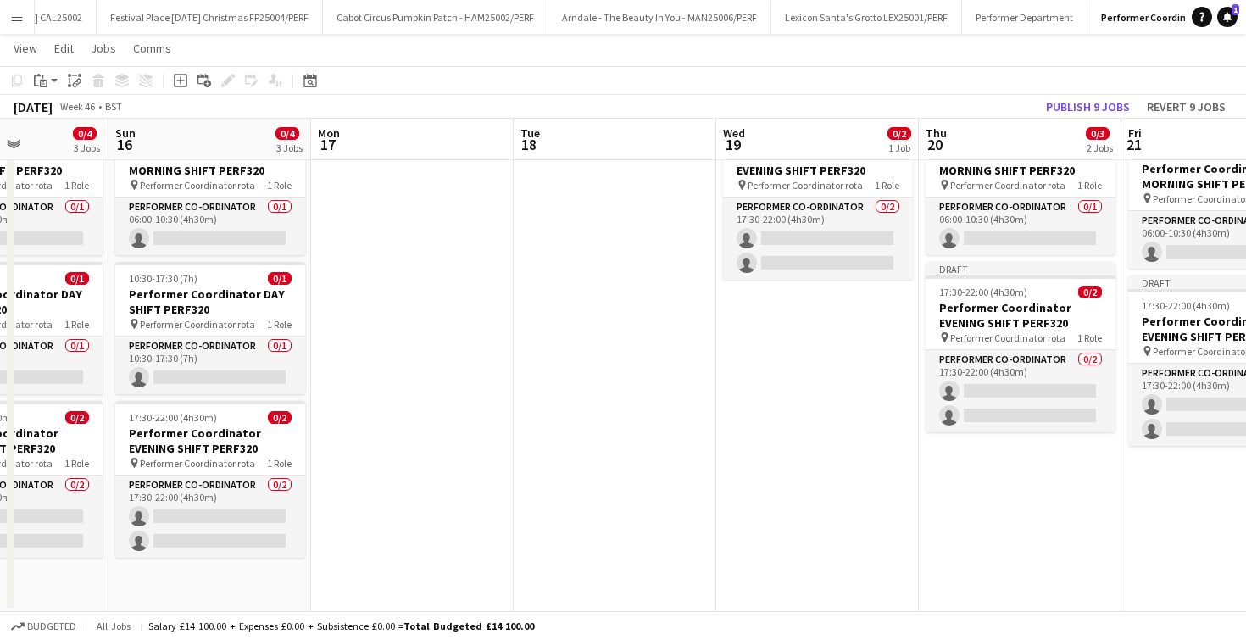
scroll to position [0, 705]
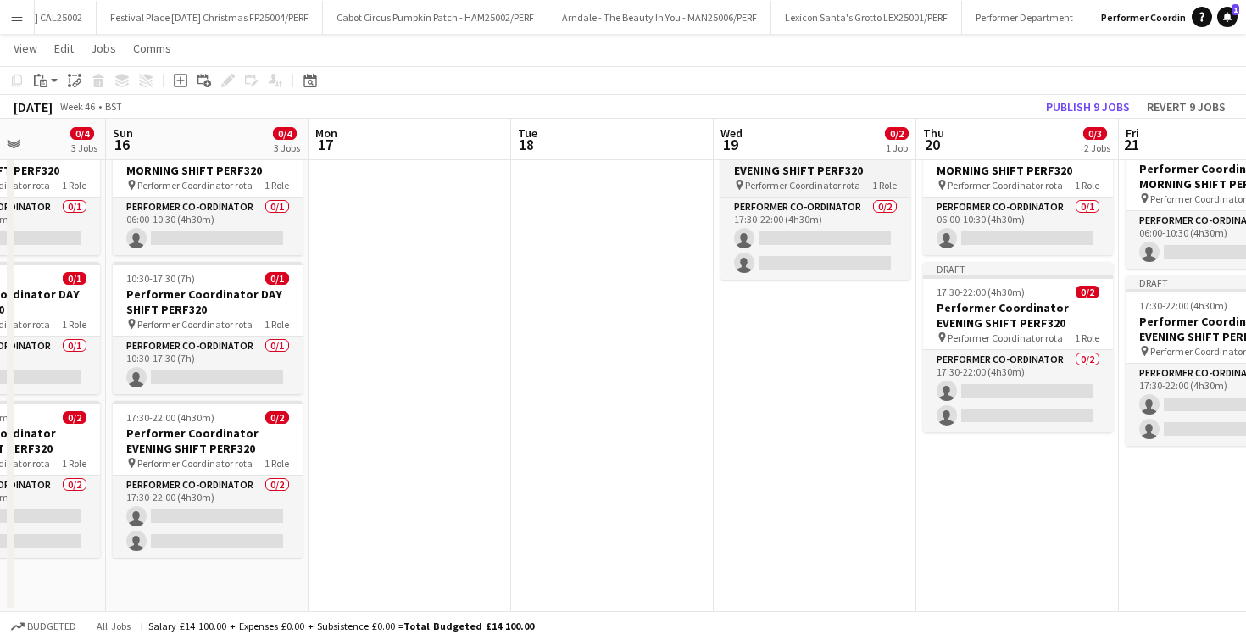
click at [764, 181] on span "Performer Coordinator rota" at bounding box center [802, 185] width 115 height 13
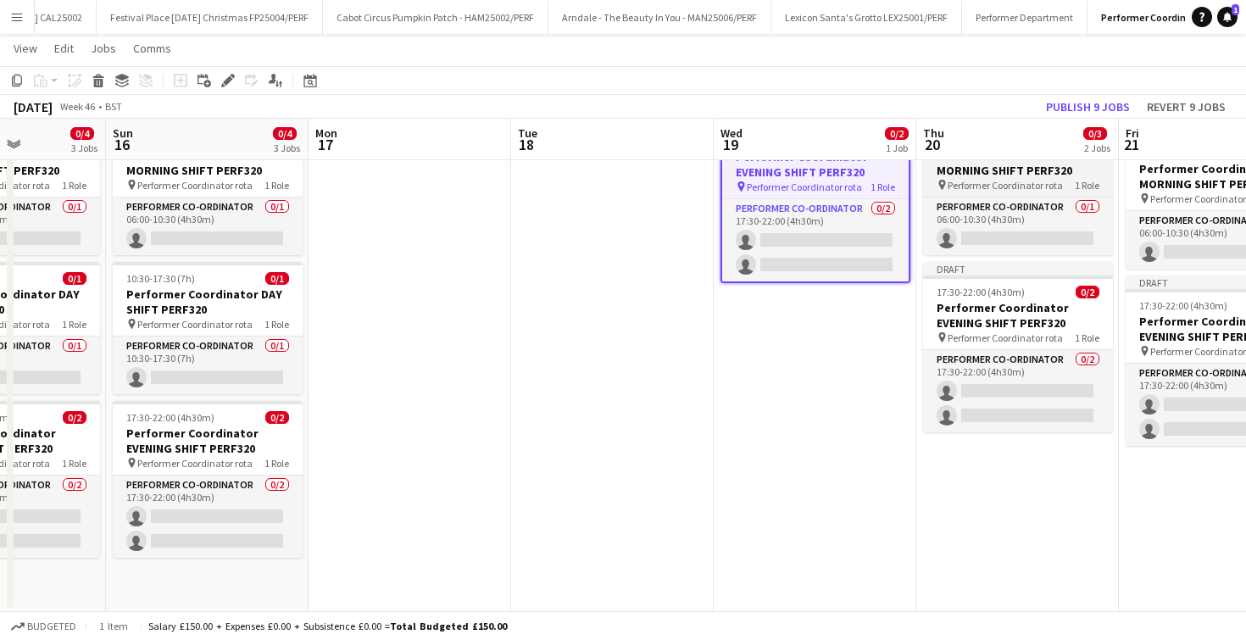
click at [977, 172] on h3 "Performer Coordinator MORNING SHIFT PERF320" at bounding box center [1018, 163] width 190 height 31
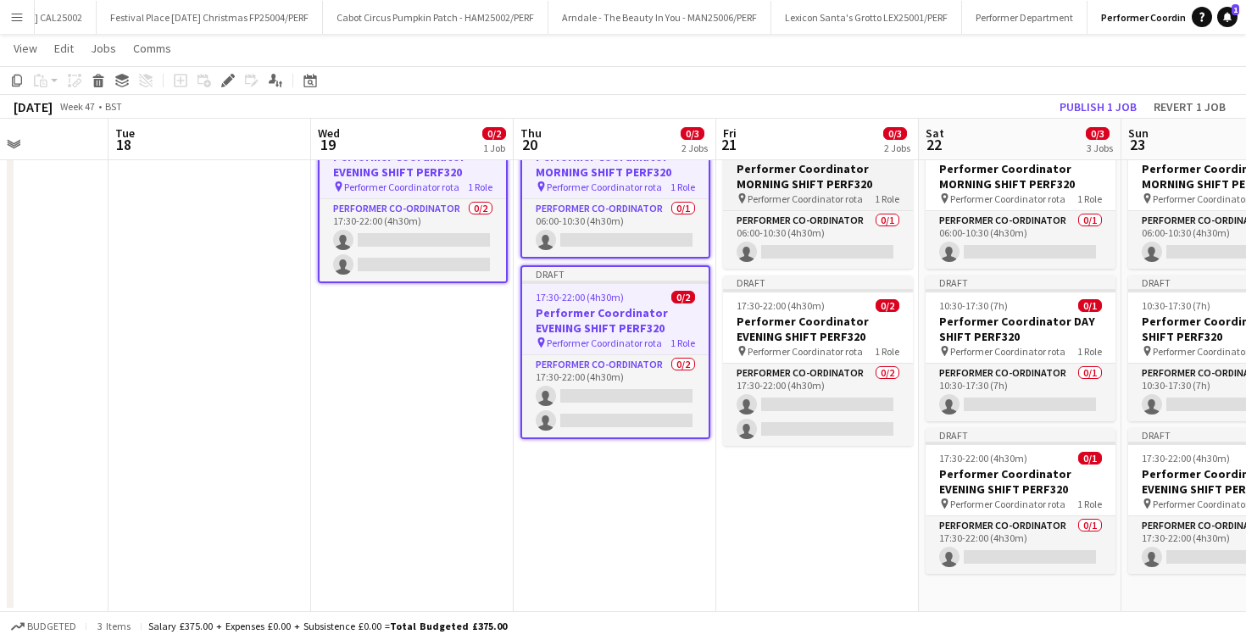
click at [802, 170] on h3 "Performer Coordinator MORNING SHIFT PERF320" at bounding box center [818, 176] width 190 height 31
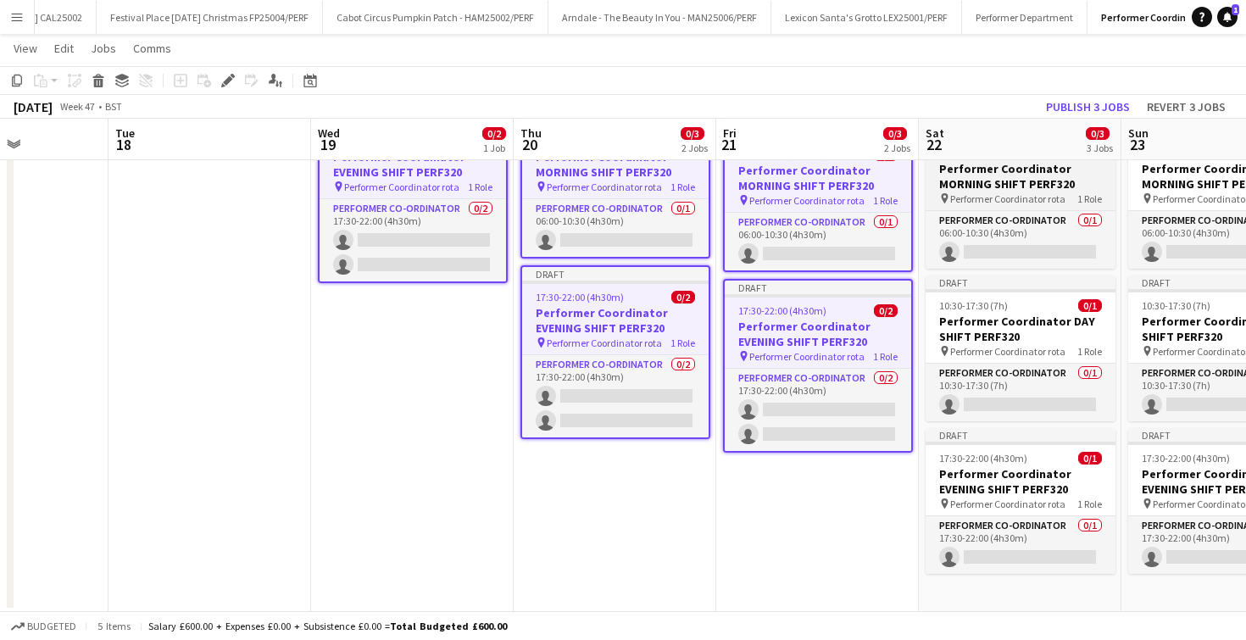
click at [977, 185] on h3 "Performer Coordinator MORNING SHIFT PERF320" at bounding box center [1021, 176] width 190 height 31
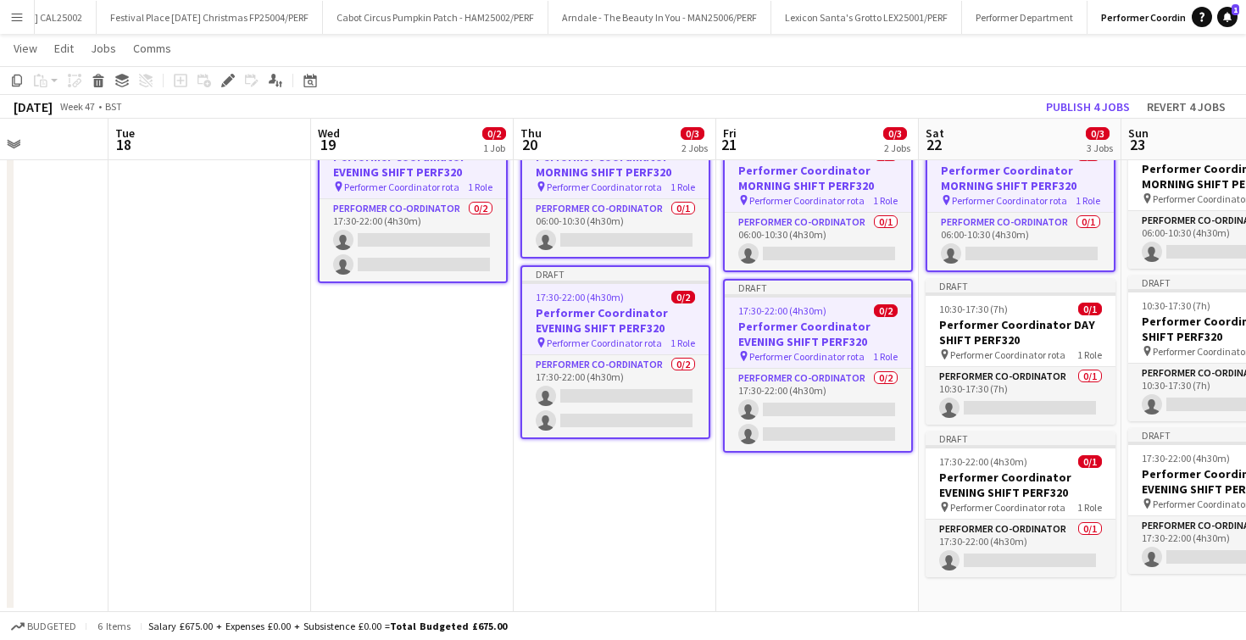
scroll to position [0, 701]
click at [1129, 192] on div "pin Performer Coordinator rota 1 Role" at bounding box center [1224, 199] width 190 height 14
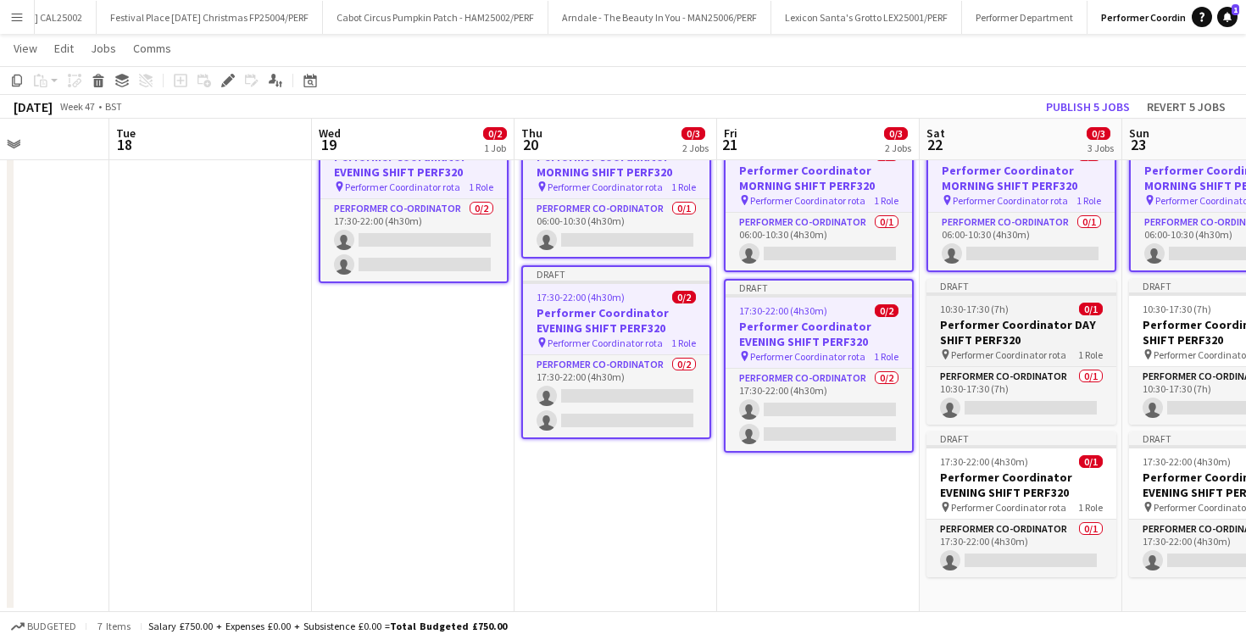
click at [1043, 279] on div "Draft" at bounding box center [1022, 286] width 190 height 14
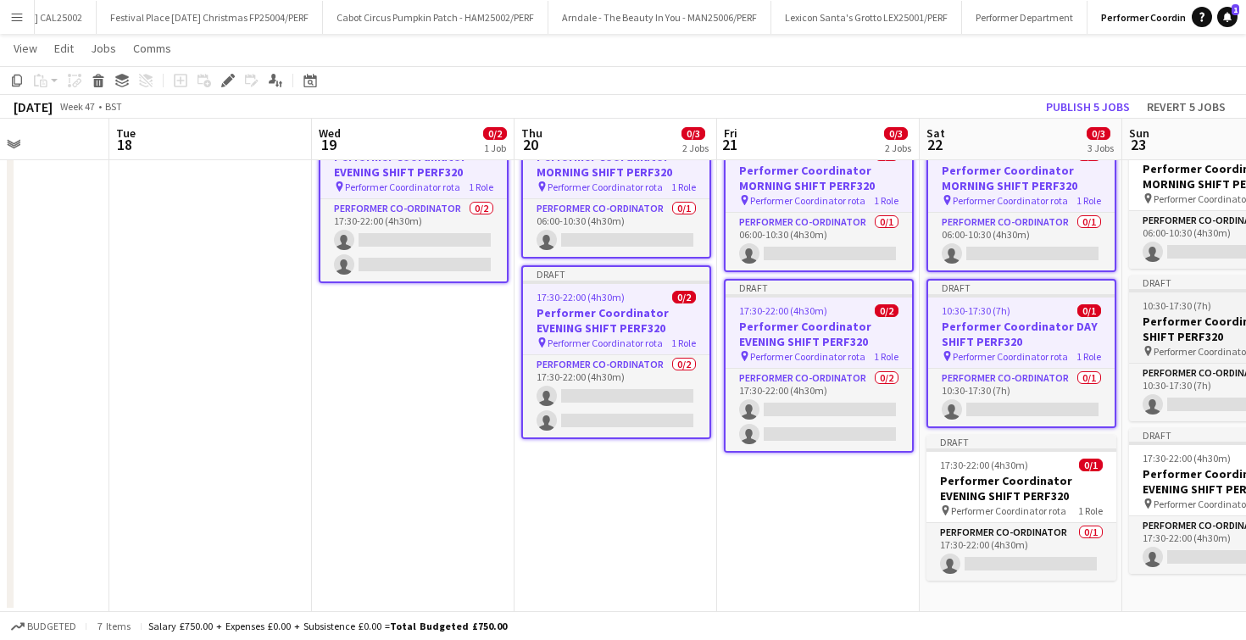
click at [1136, 334] on h3 "Performer Coordinator DAY SHIFT PERF320" at bounding box center [1224, 329] width 190 height 31
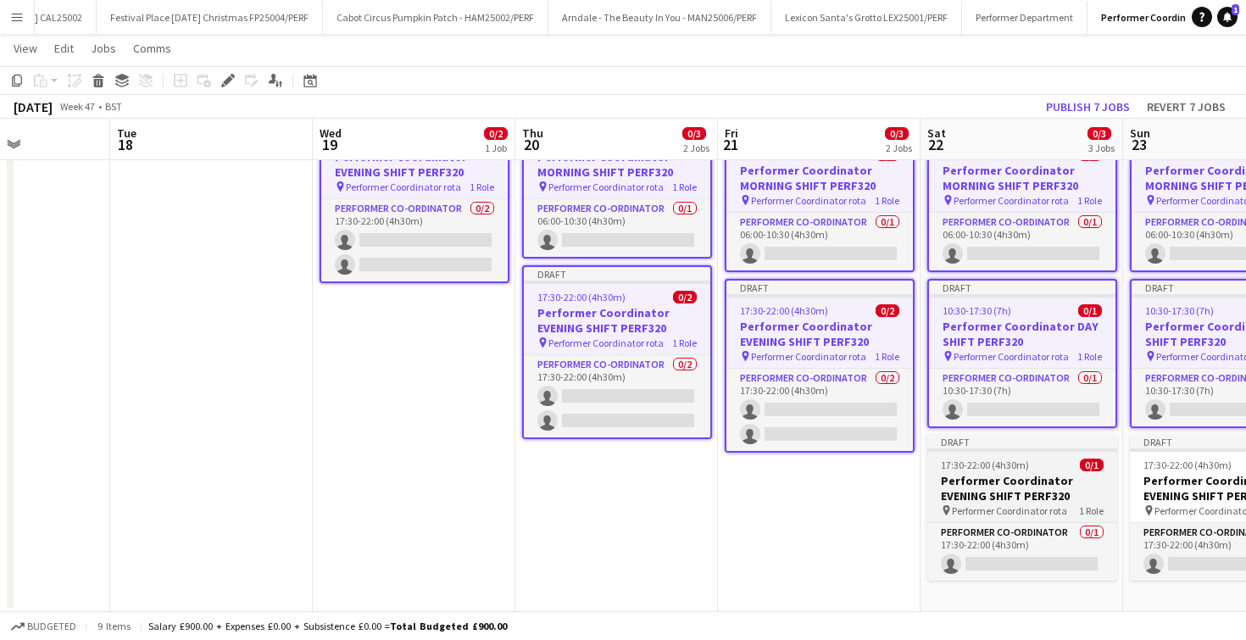
click at [1039, 474] on h3 "Performer Coordinator EVENING SHIFT PERF320" at bounding box center [1022, 488] width 190 height 31
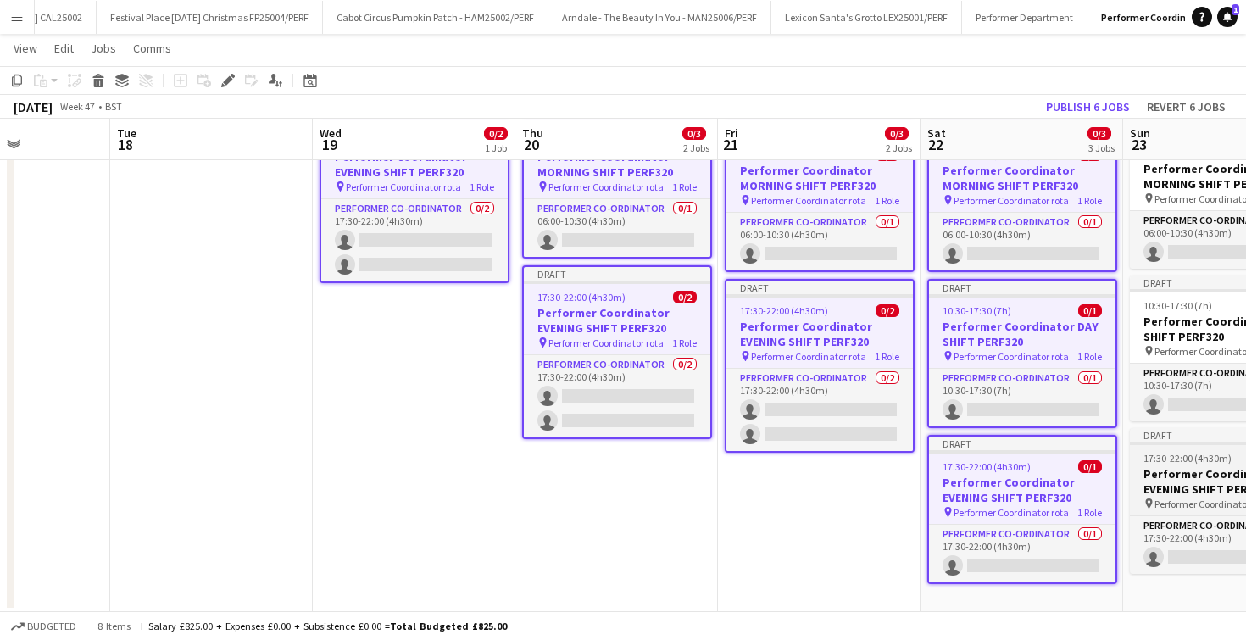
click at [1167, 483] on h3 "Performer Coordinator EVENING SHIFT PERF320" at bounding box center [1225, 481] width 190 height 31
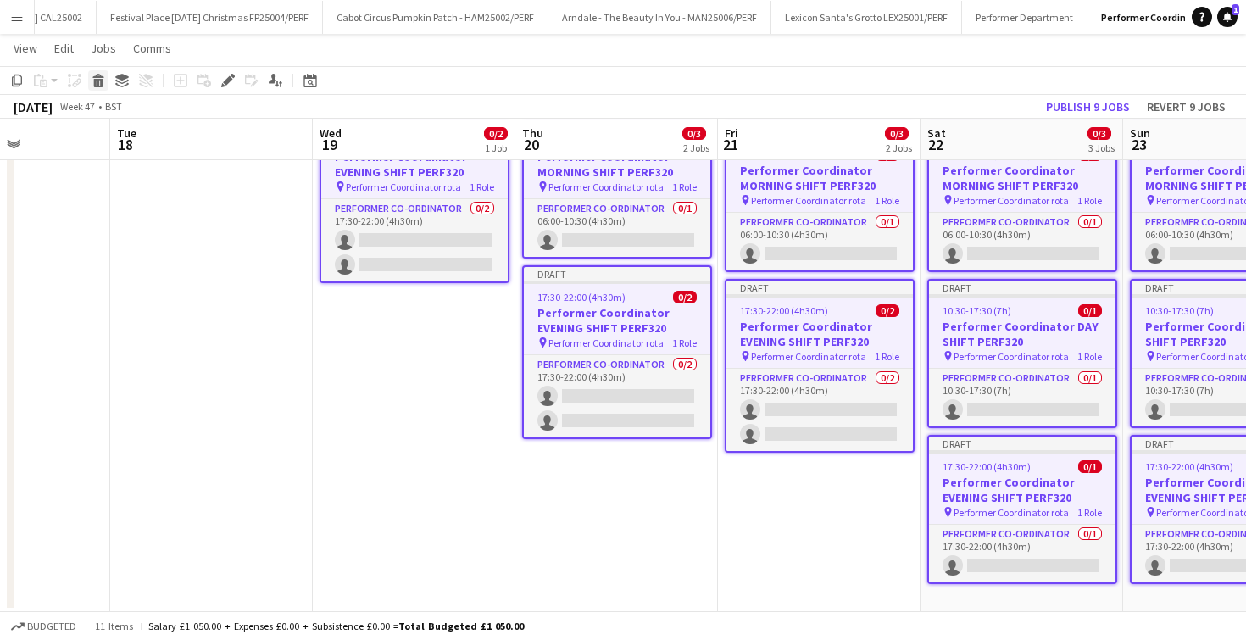
click at [103, 74] on icon "Delete" at bounding box center [99, 81] width 14 height 14
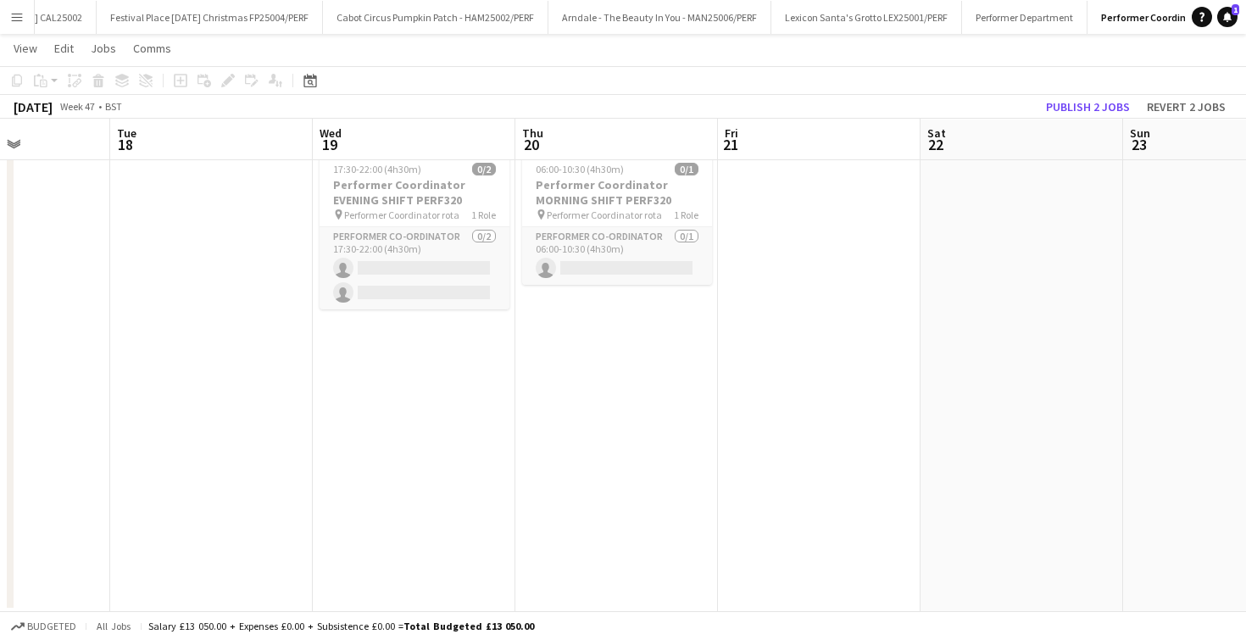
click at [908, 227] on app-date-cell at bounding box center [819, 372] width 203 height 480
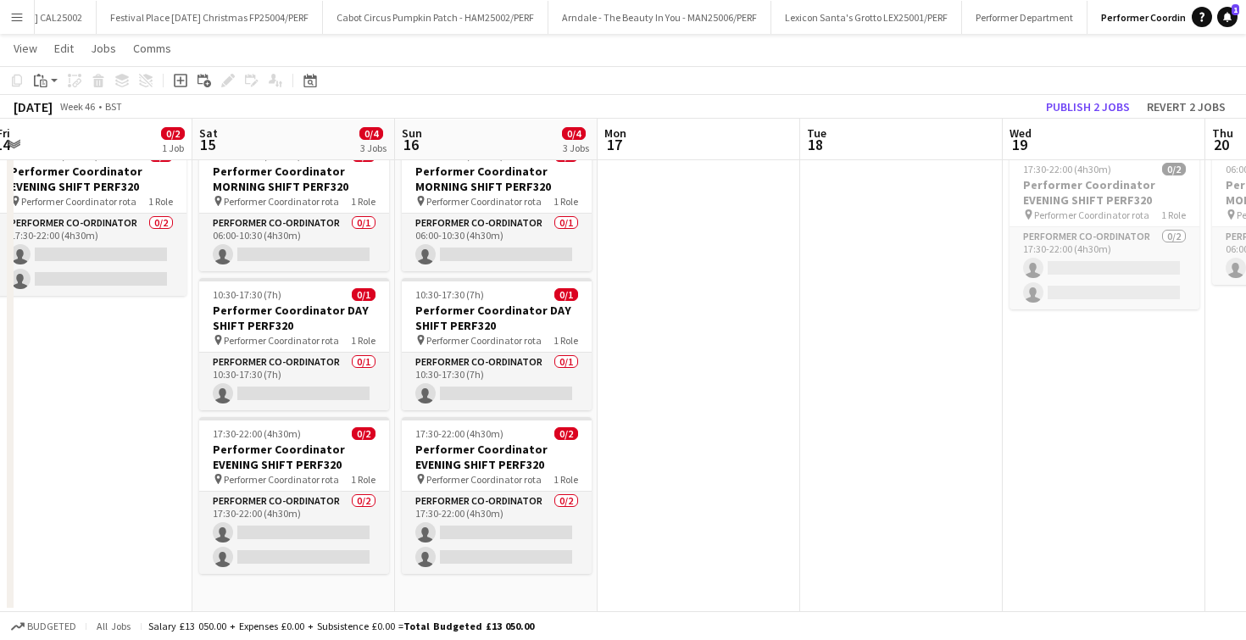
scroll to position [0, 721]
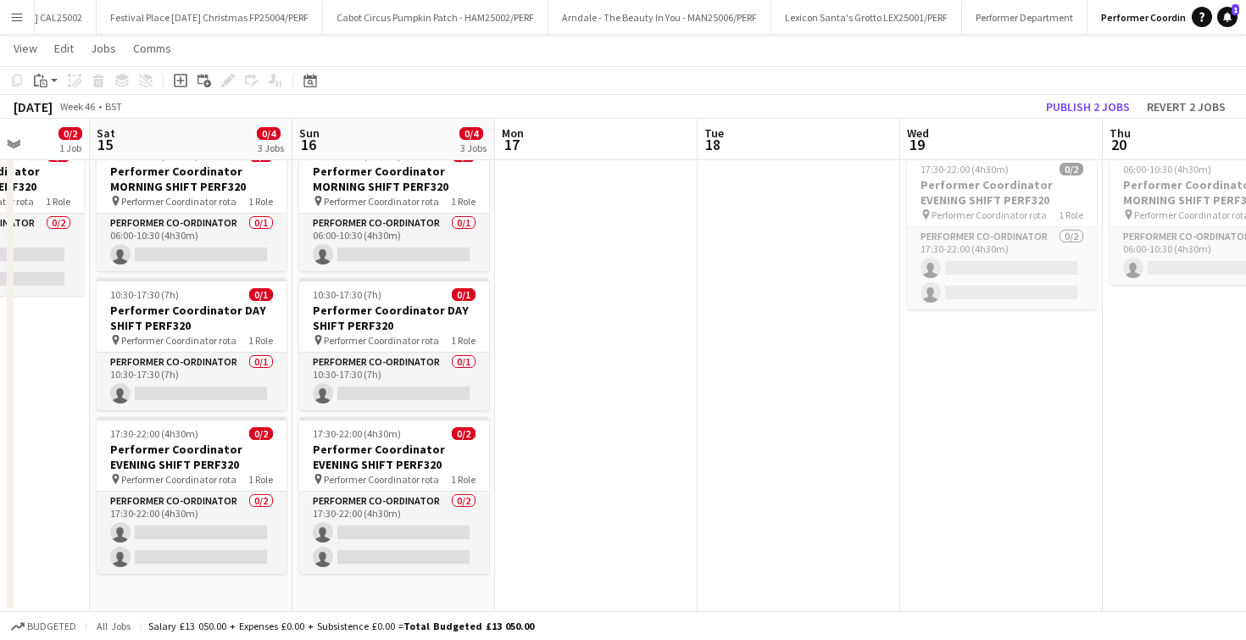
click at [682, 398] on app-date-cell at bounding box center [596, 372] width 203 height 480
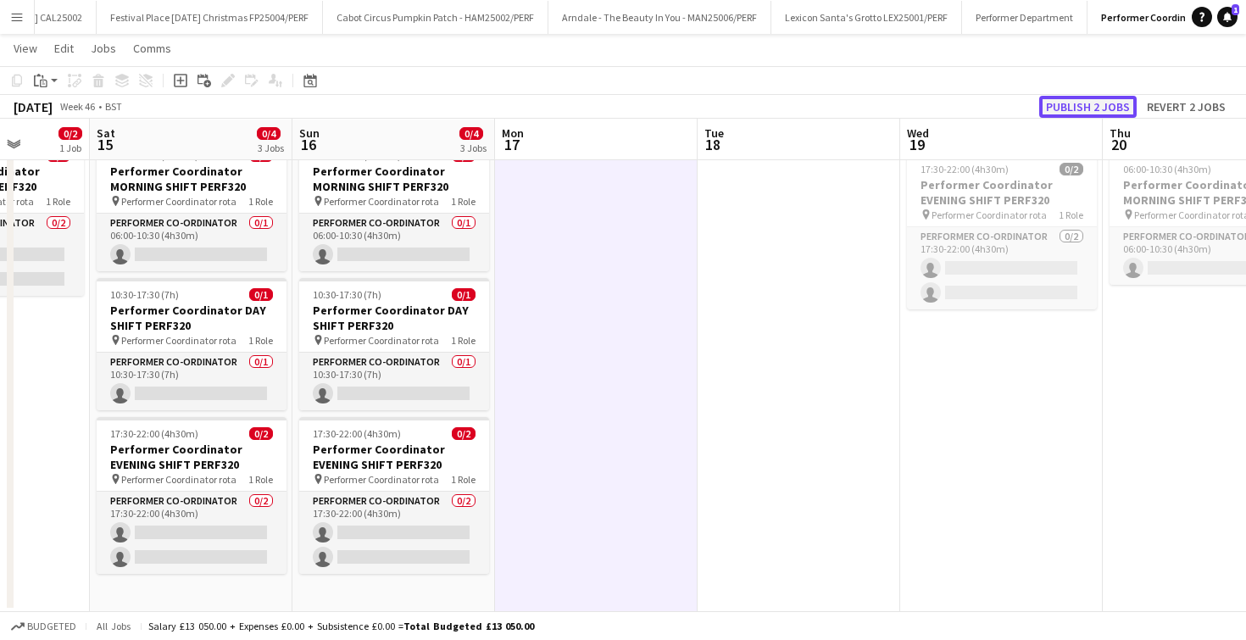
click at [1091, 102] on button "Publish 2 jobs" at bounding box center [1087, 107] width 97 height 22
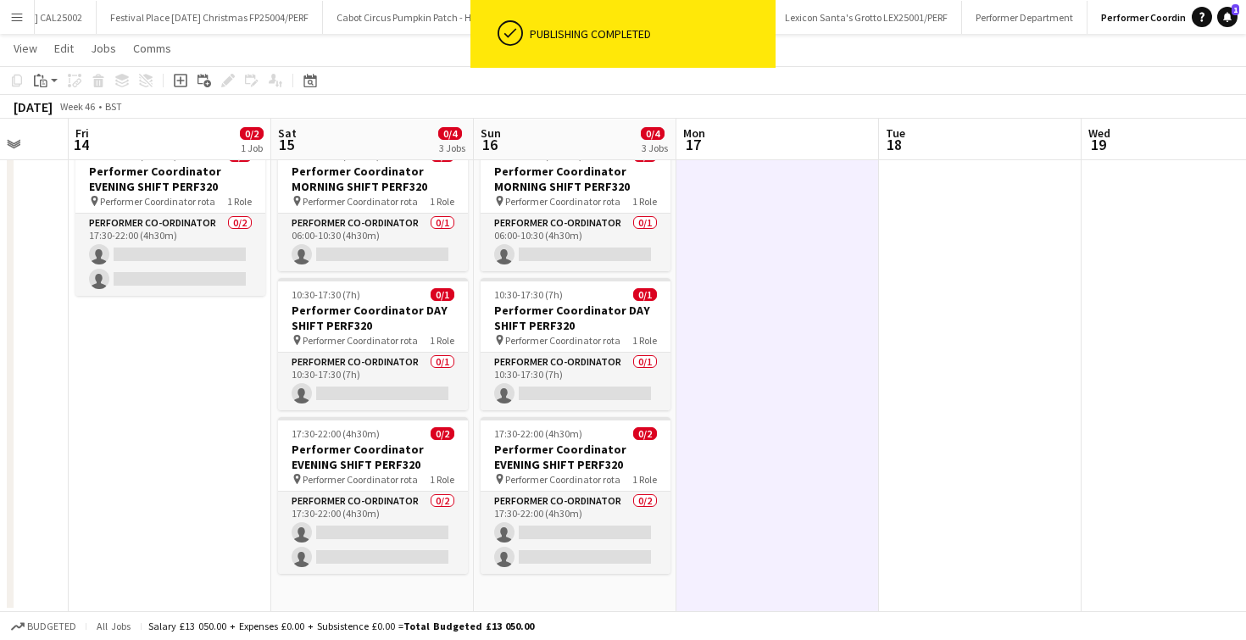
scroll to position [0, 448]
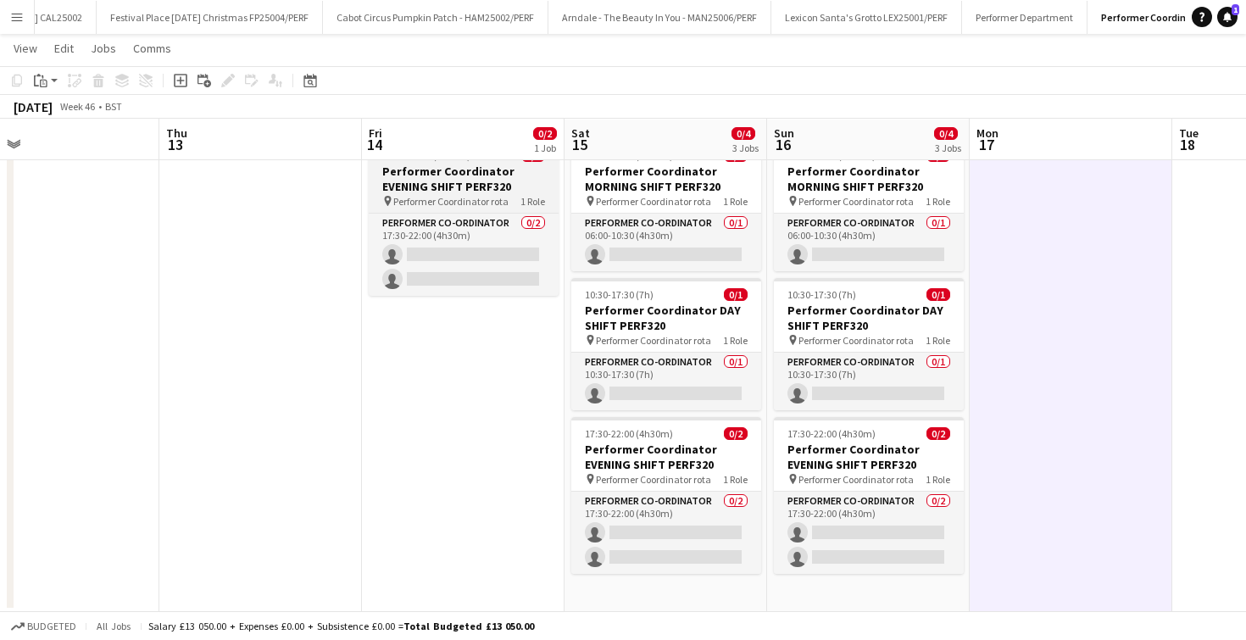
click at [473, 196] on span "Performer Coordinator rota" at bounding box center [450, 201] width 115 height 13
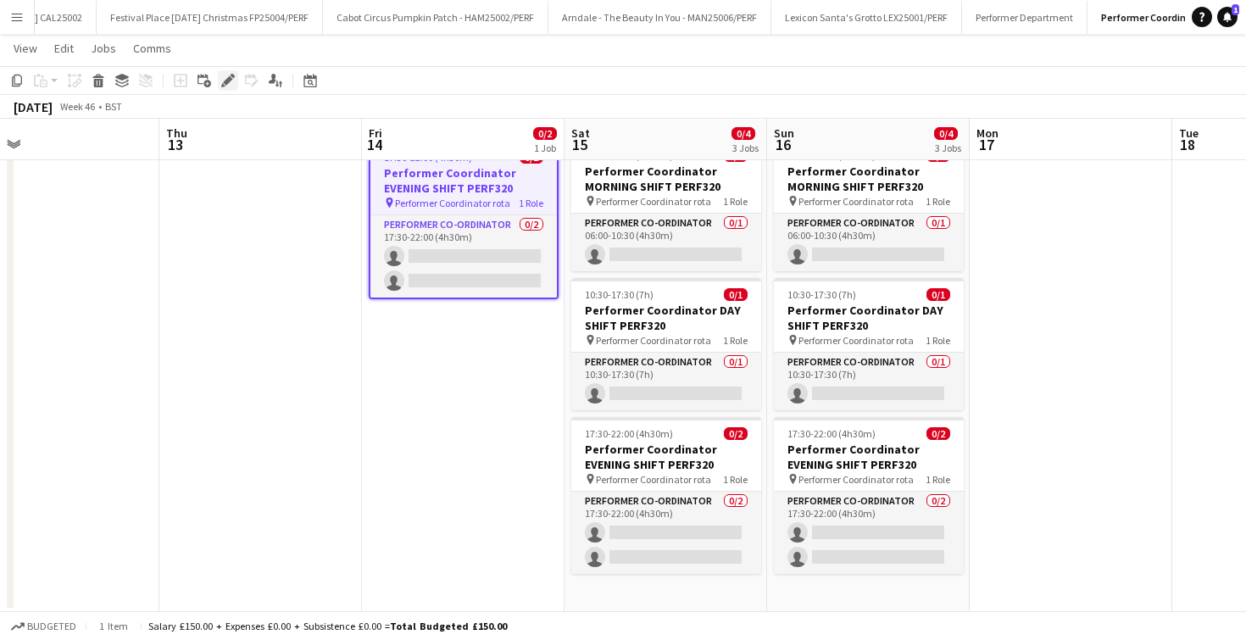
click at [235, 90] on div "Edit" at bounding box center [228, 80] width 20 height 20
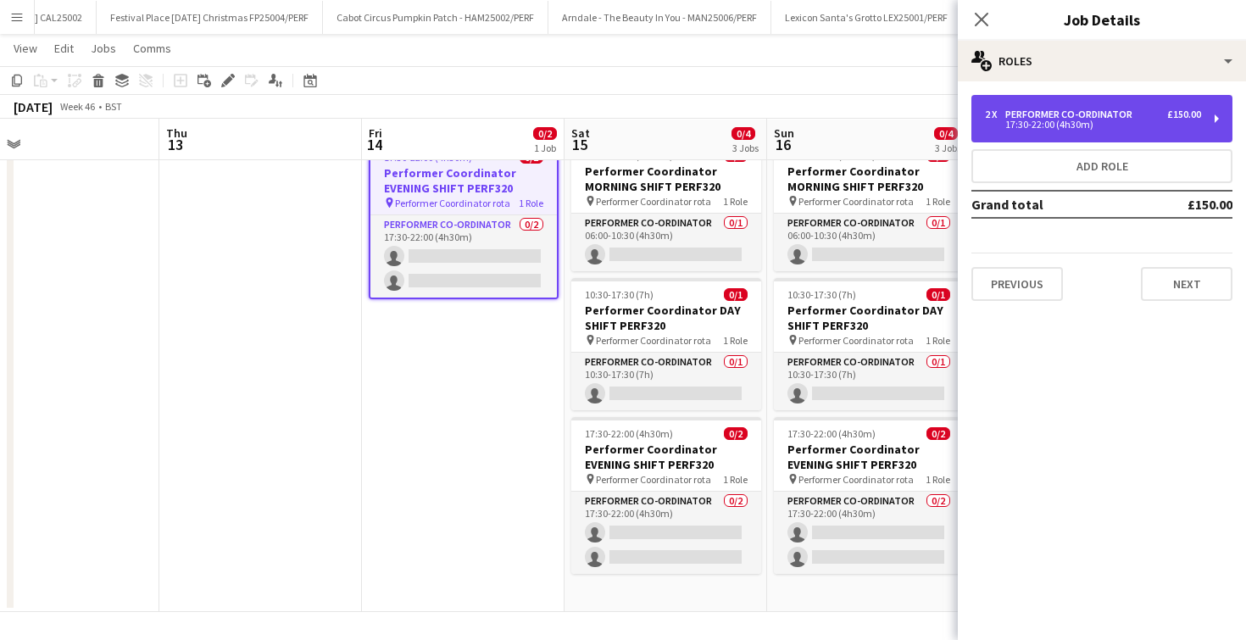
click at [1128, 104] on div "2 x Performer Co-ordinator £150.00 17:30-22:00 (4h30m)" at bounding box center [1102, 118] width 261 height 47
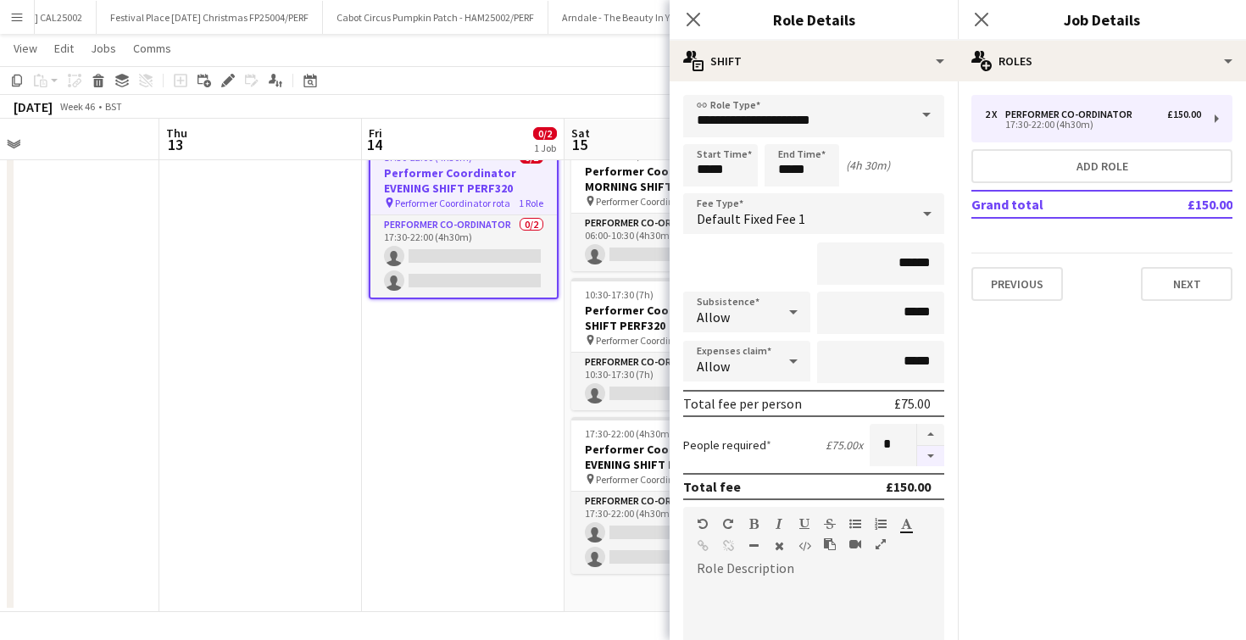
click at [930, 451] on button "button" at bounding box center [930, 456] width 27 height 21
type input "*"
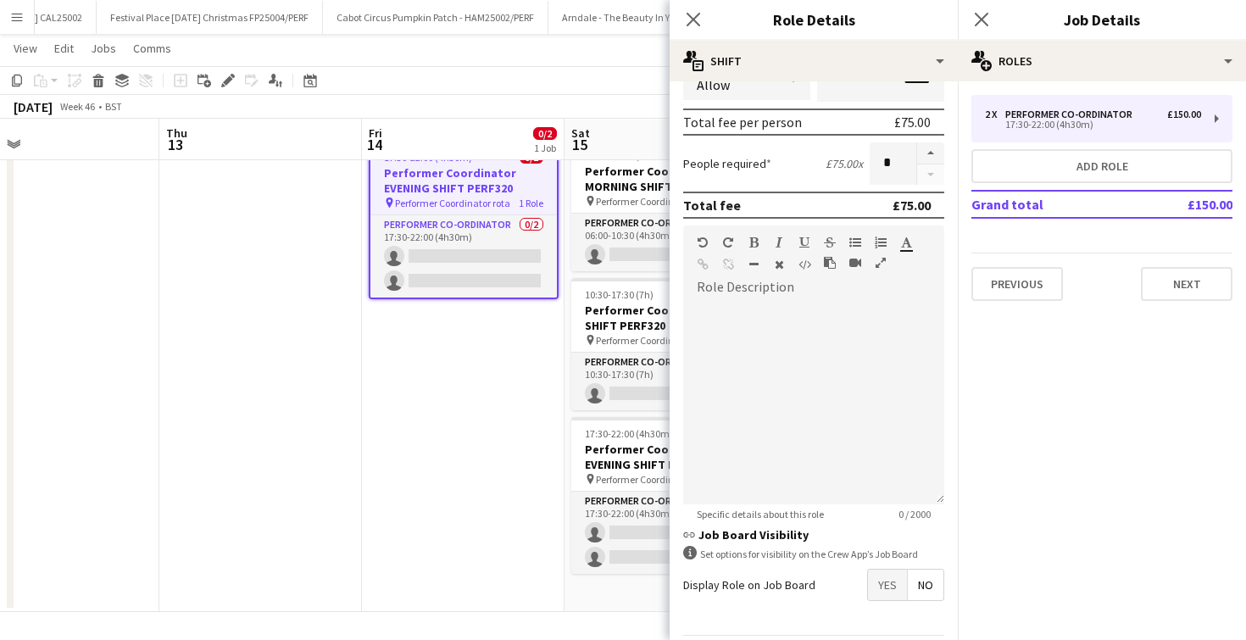
scroll to position [338, 0]
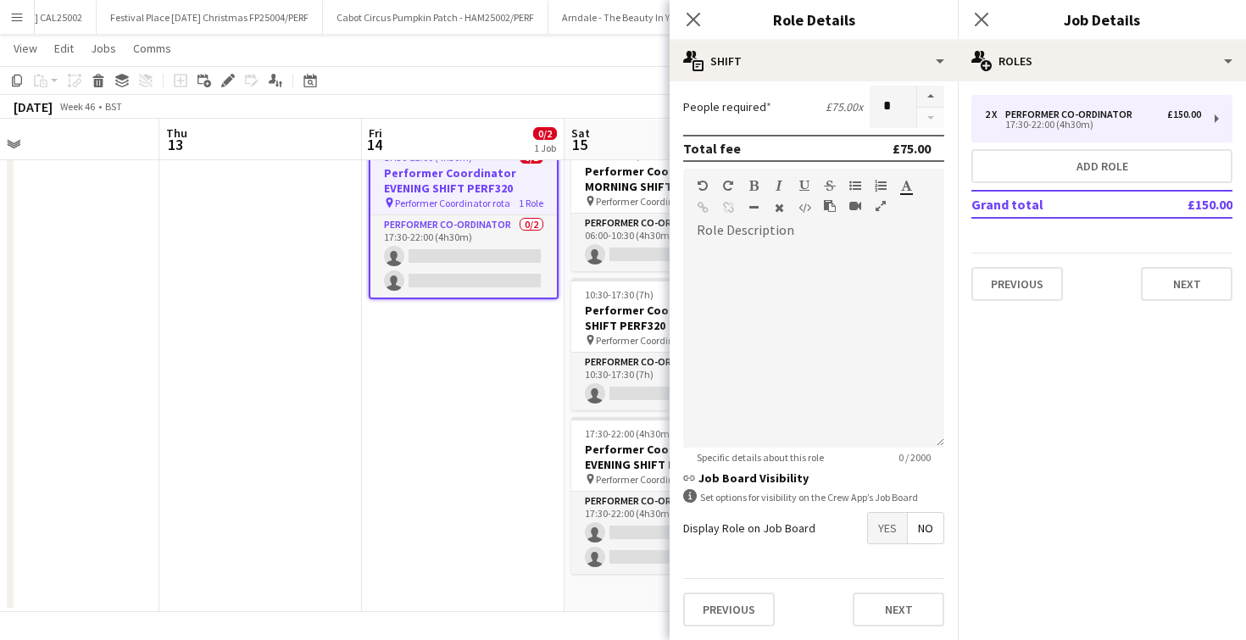
click at [911, 633] on div "Previous Next" at bounding box center [813, 609] width 261 height 62
click at [911, 607] on button "Next" at bounding box center [899, 610] width 92 height 34
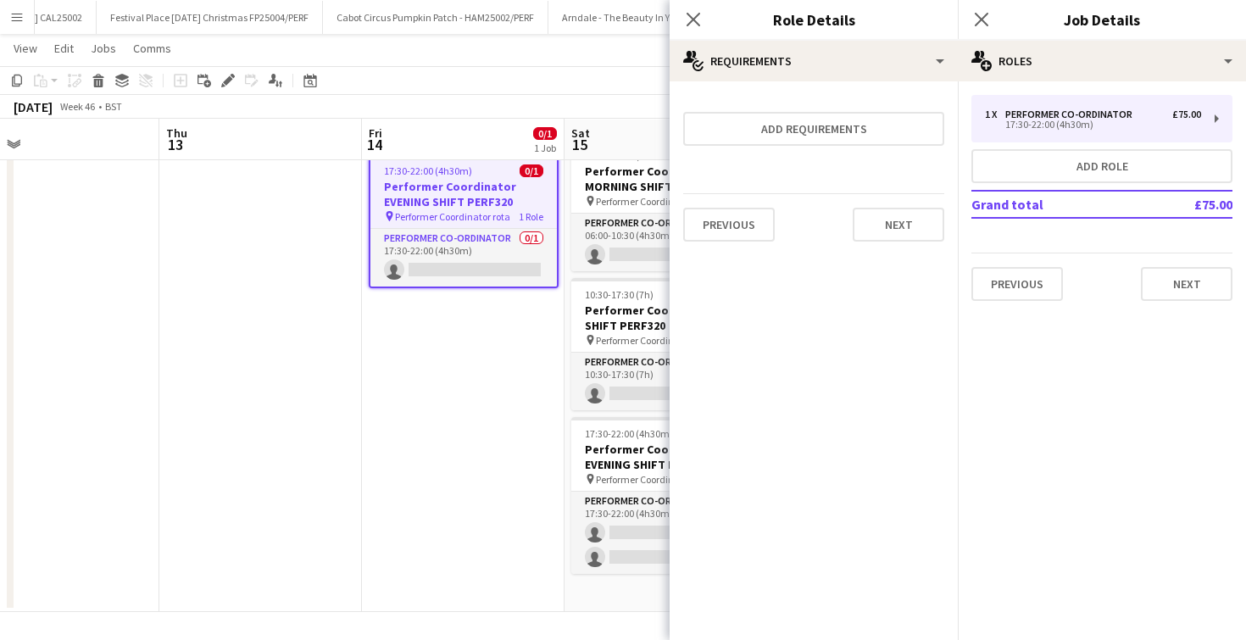
scroll to position [0, 0]
click at [699, 20] on icon "Close pop-in" at bounding box center [693, 19] width 16 height 16
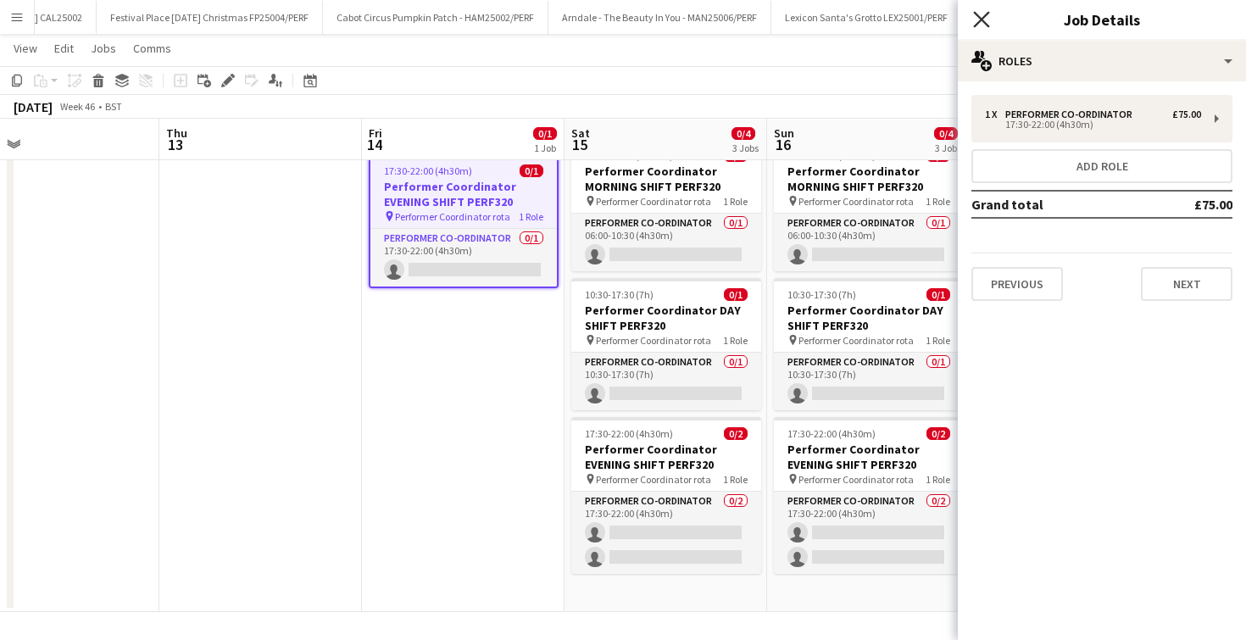
click at [980, 21] on icon at bounding box center [981, 19] width 16 height 16
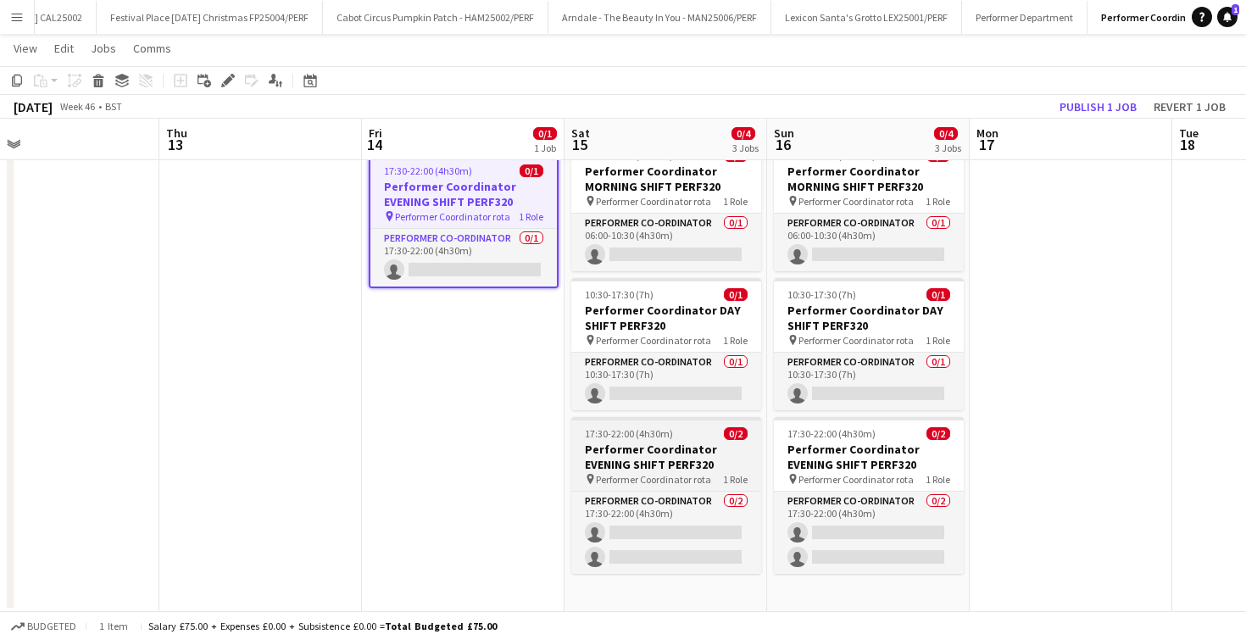
click at [651, 452] on h3 "Performer Coordinator EVENING SHIFT PERF320" at bounding box center [666, 457] width 190 height 31
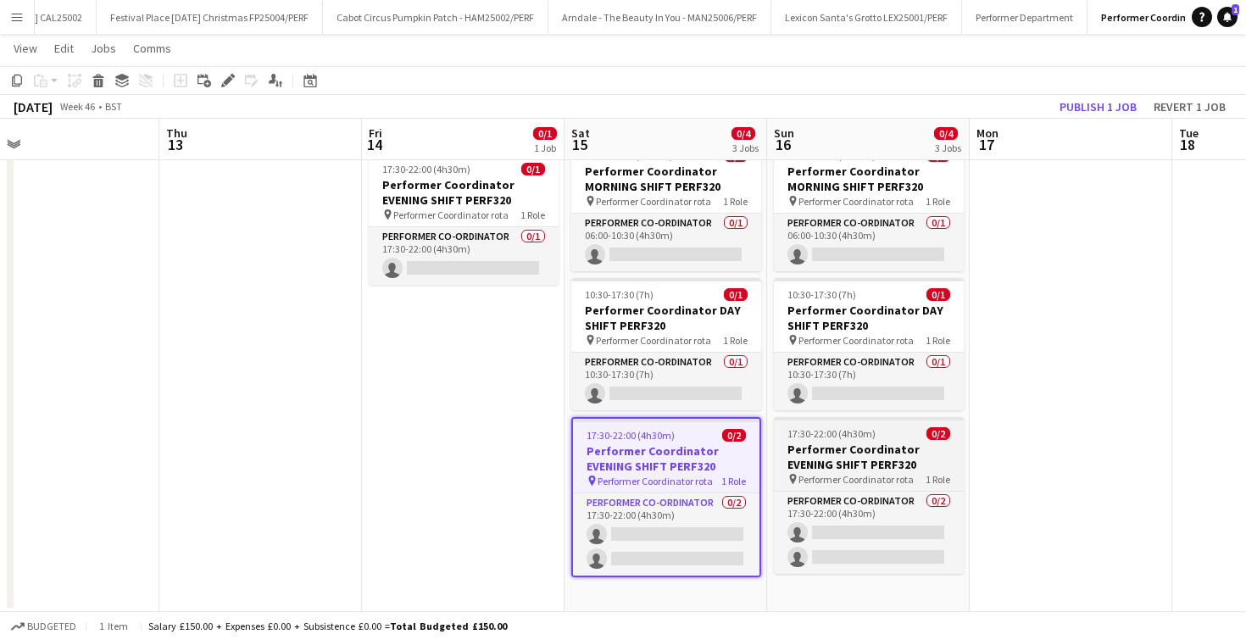
click at [849, 451] on h3 "Performer Coordinator EVENING SHIFT PERF320" at bounding box center [869, 457] width 190 height 31
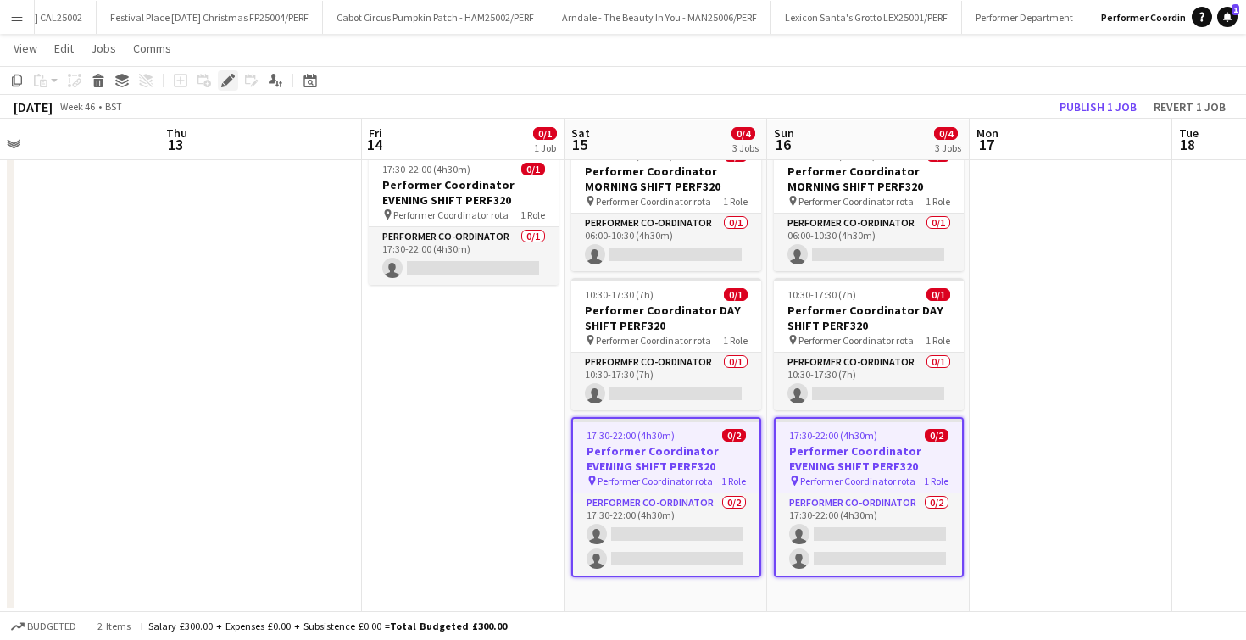
click at [219, 75] on div "Edit" at bounding box center [228, 80] width 20 height 20
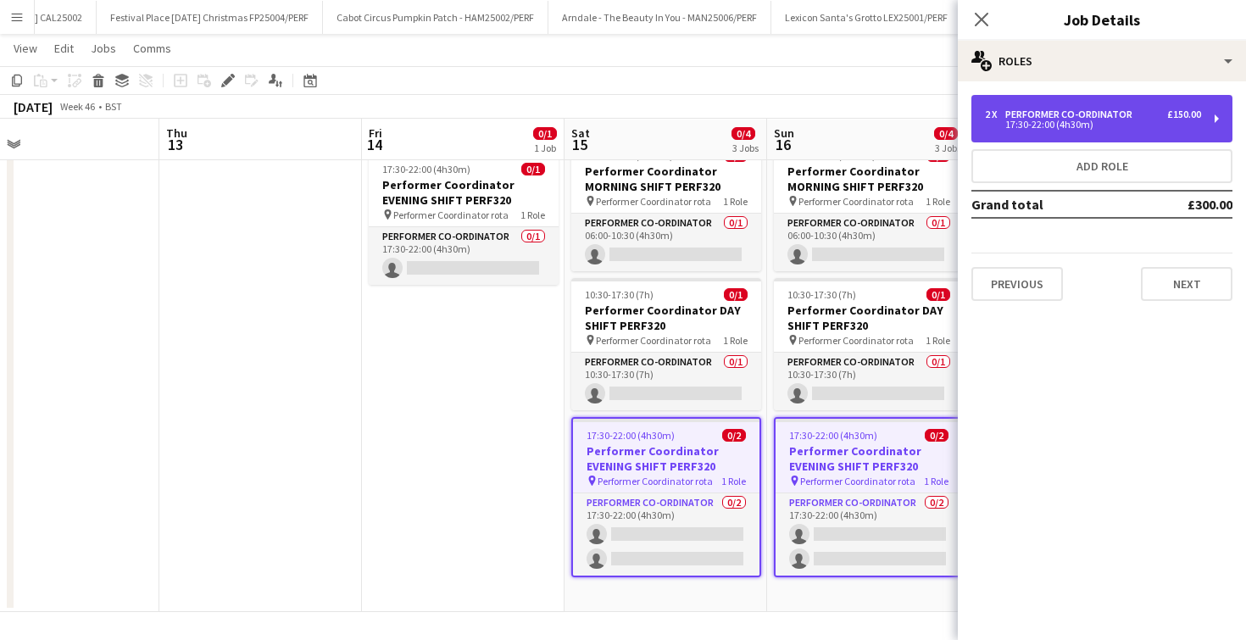
click at [1094, 123] on div "17:30-22:00 (4h30m)" at bounding box center [1093, 124] width 216 height 8
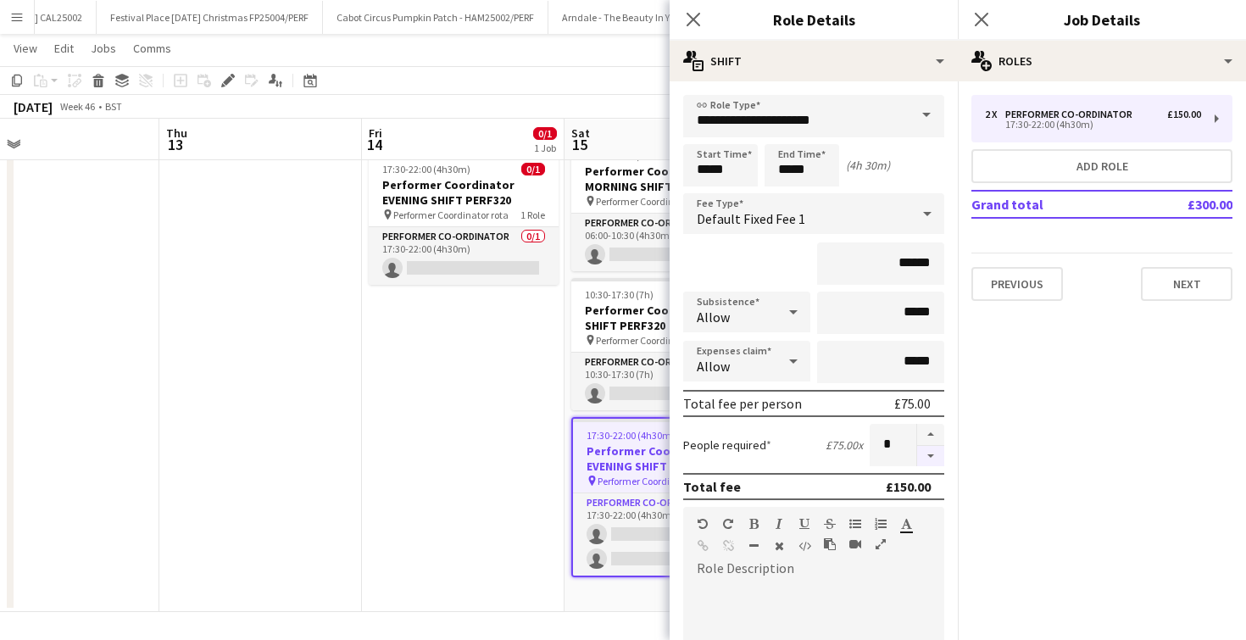
click at [929, 459] on button "button" at bounding box center [930, 456] width 27 height 21
type input "*"
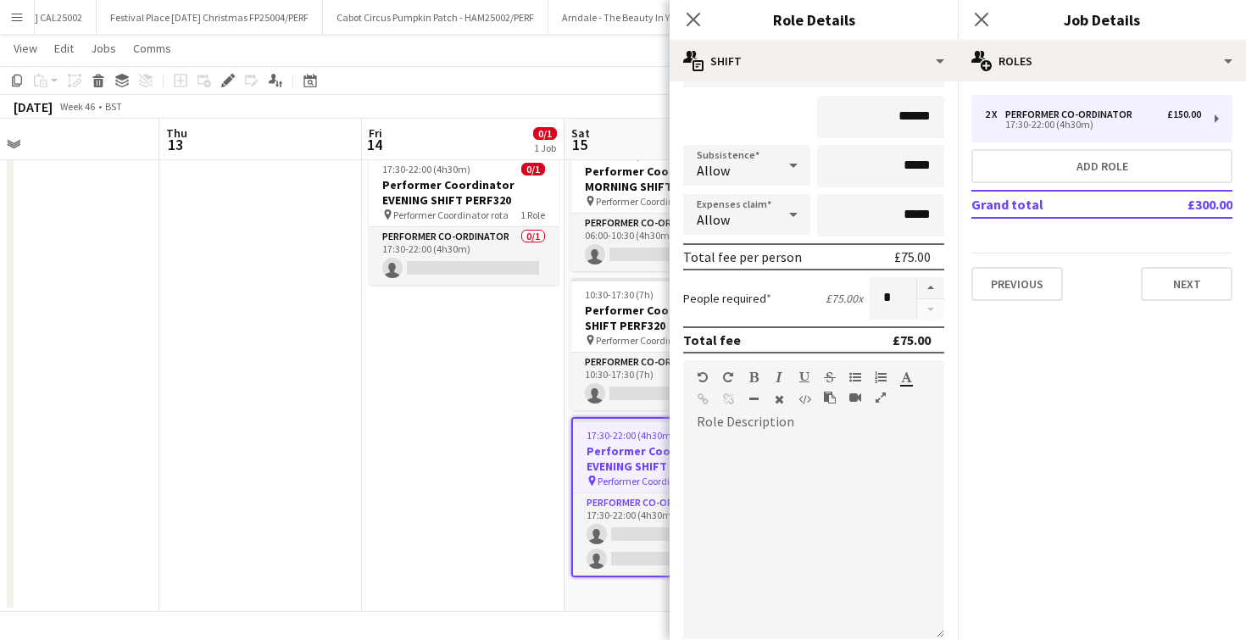
scroll to position [338, 0]
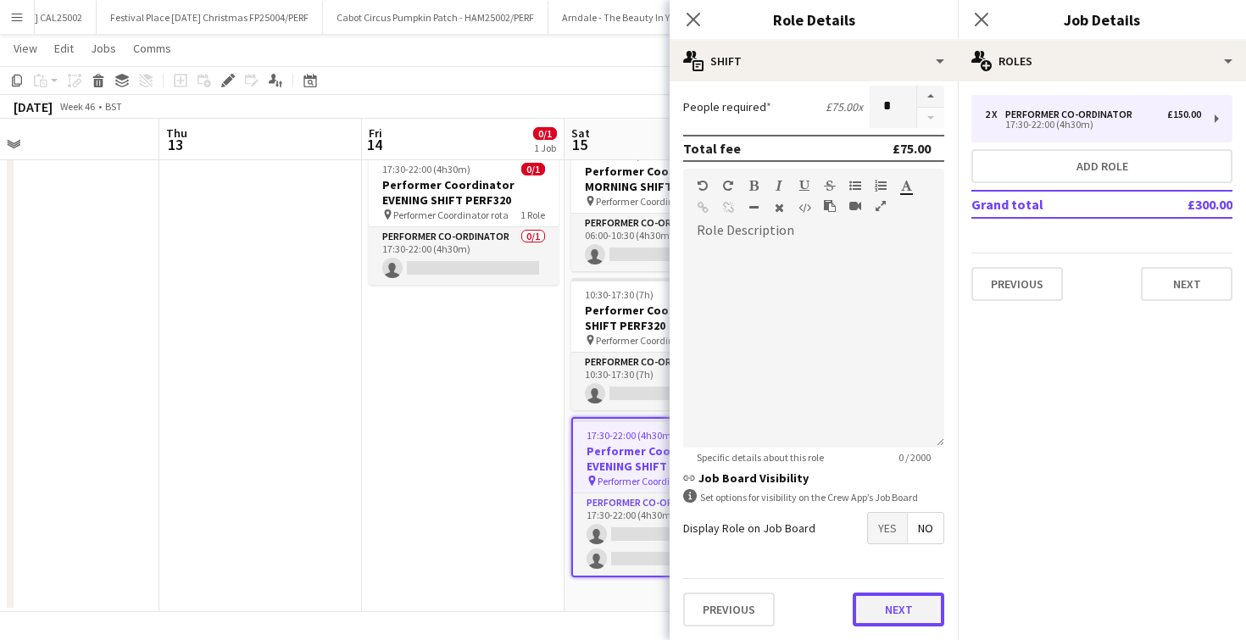
click at [887, 607] on button "Next" at bounding box center [899, 610] width 92 height 34
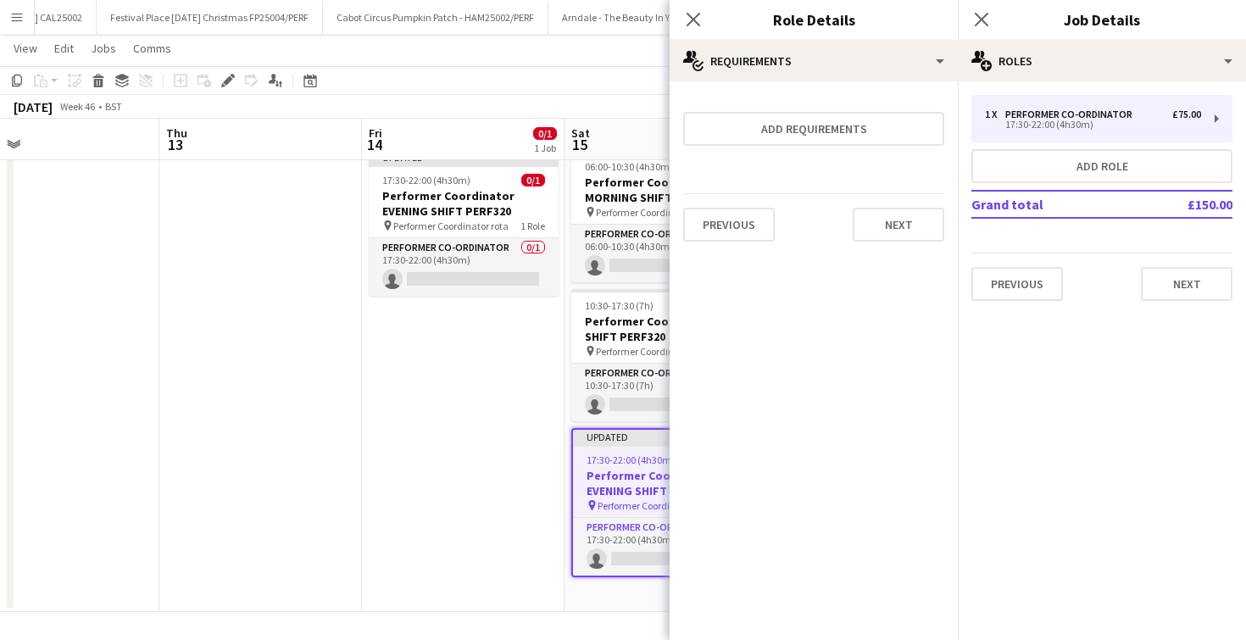
scroll to position [0, 0]
click at [692, 22] on icon "Close pop-in" at bounding box center [693, 19] width 16 height 16
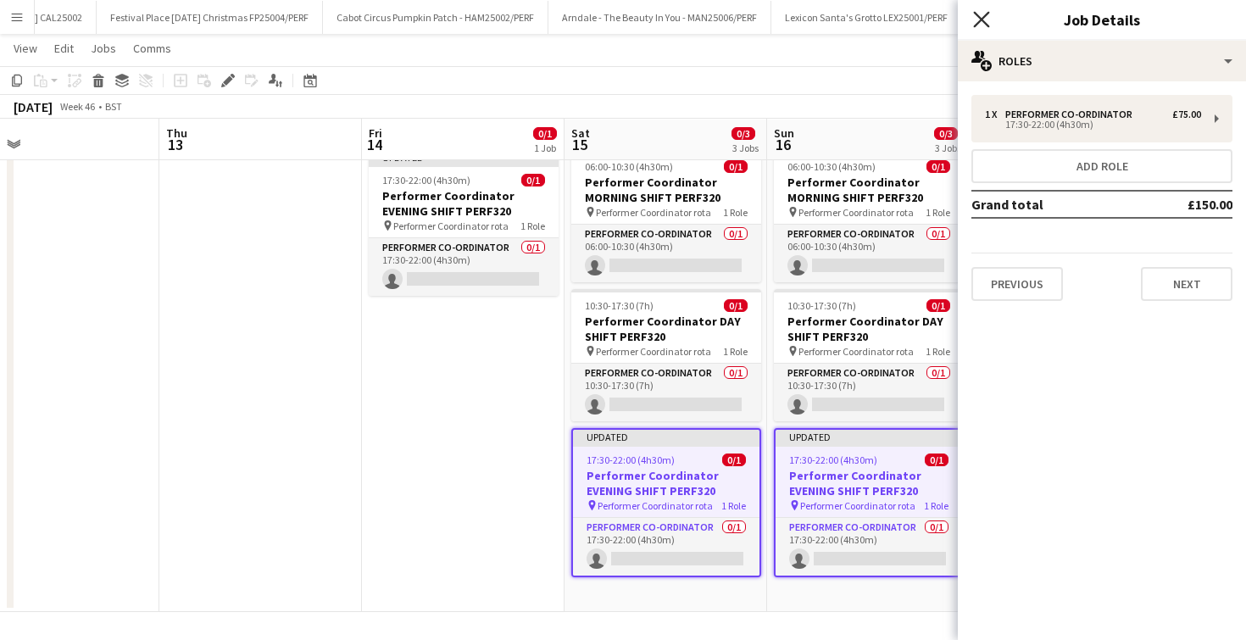
click at [983, 20] on icon at bounding box center [981, 19] width 16 height 16
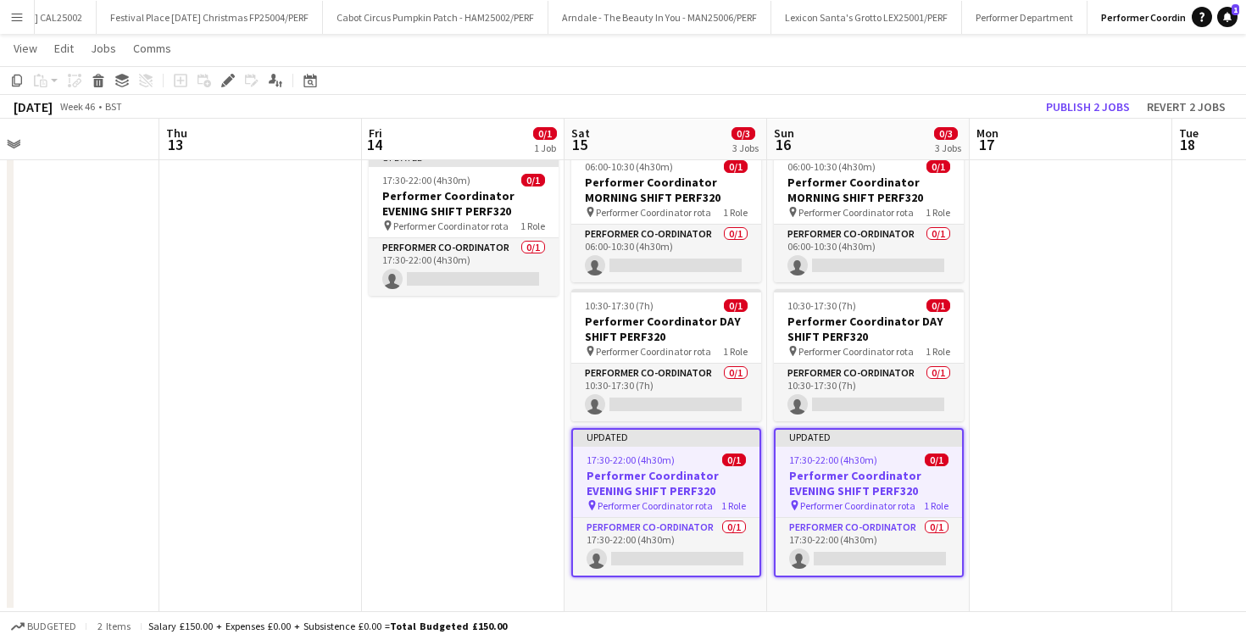
click at [430, 498] on app-date-cell "Updated 17:30-22:00 (4h30m) 0/1 Performer Coordinator EVENING SHIFT PERF320 pin…" at bounding box center [463, 377] width 203 height 469
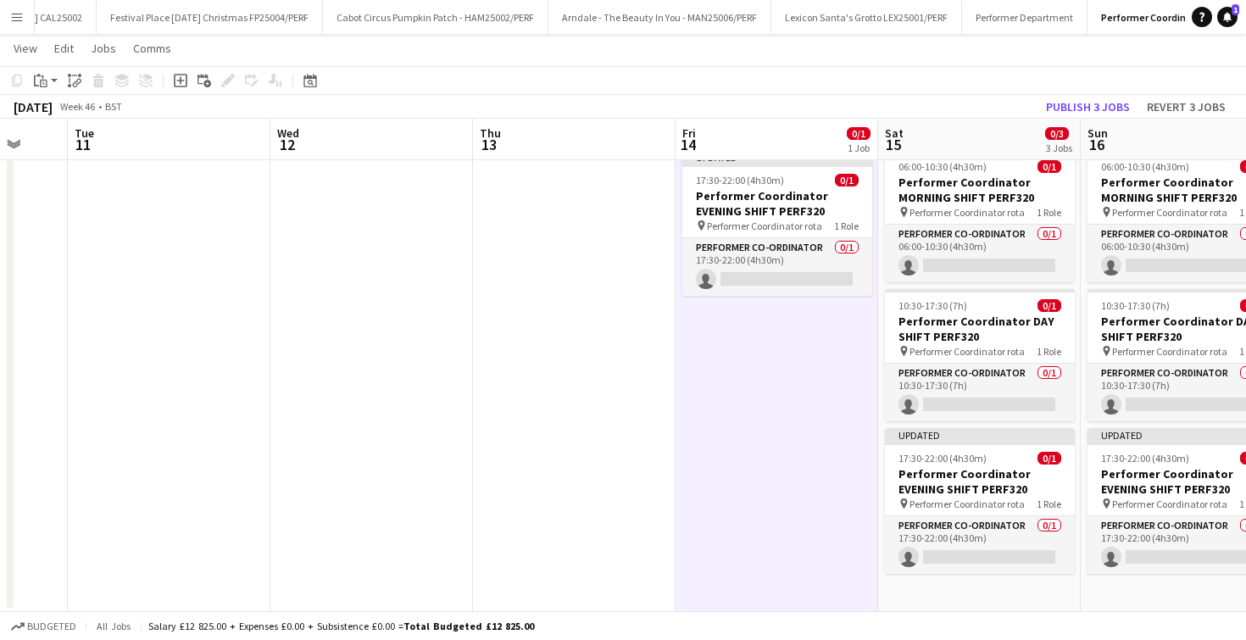
scroll to position [0, 726]
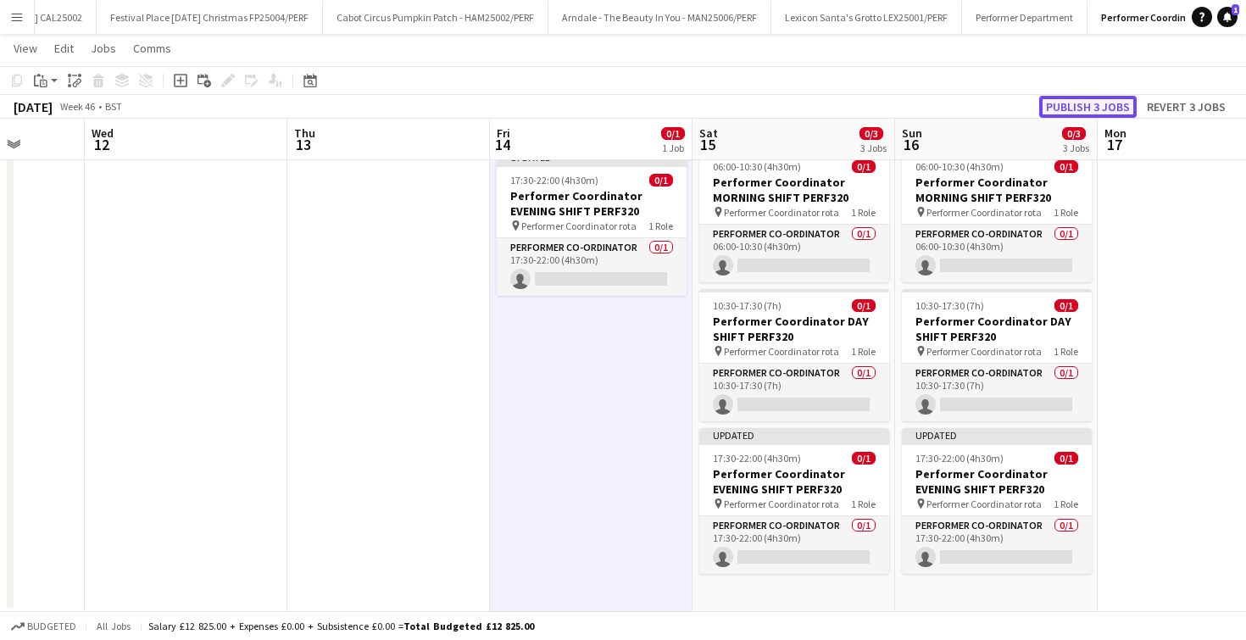
click at [1083, 111] on button "Publish 3 jobs" at bounding box center [1087, 107] width 97 height 22
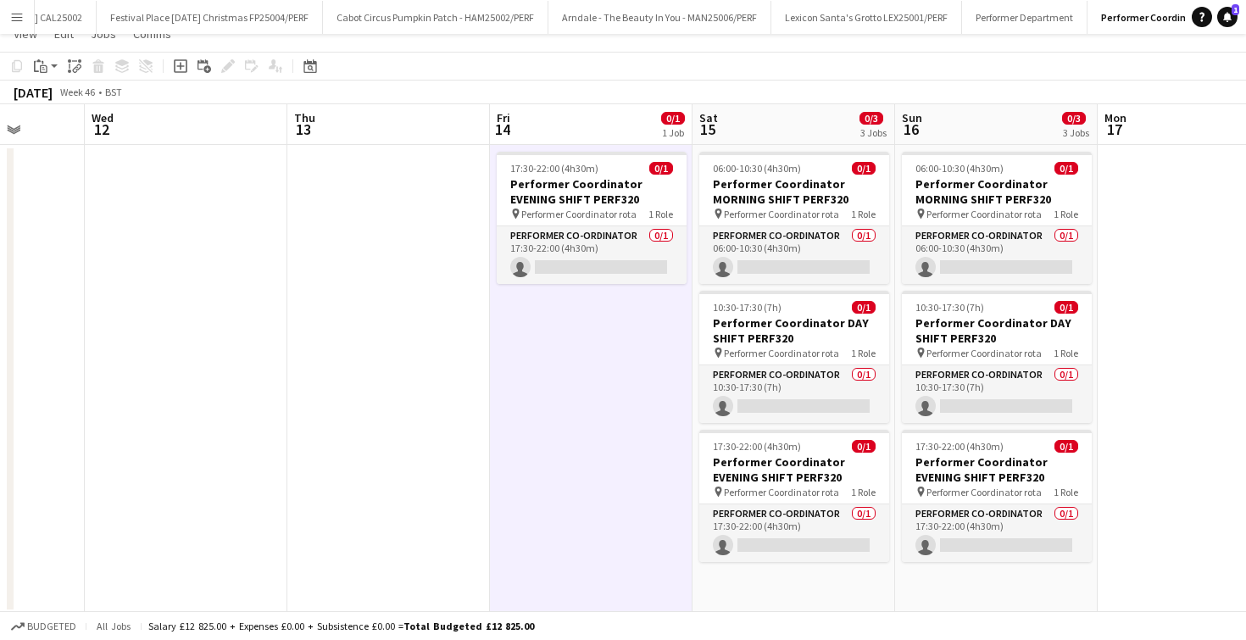
scroll to position [0, 0]
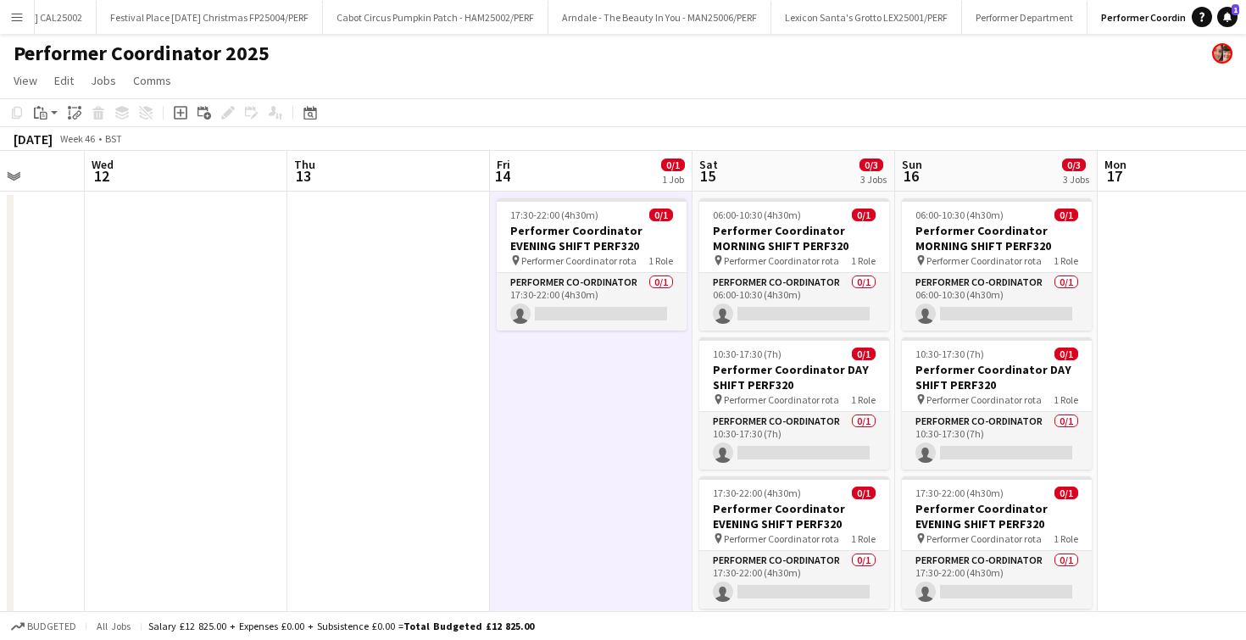
click at [549, 435] on app-date-cell "17:30-22:00 (4h30m) 0/1 Performer Coordinator EVENING SHIFT PERF320 pin Perform…" at bounding box center [591, 426] width 203 height 469
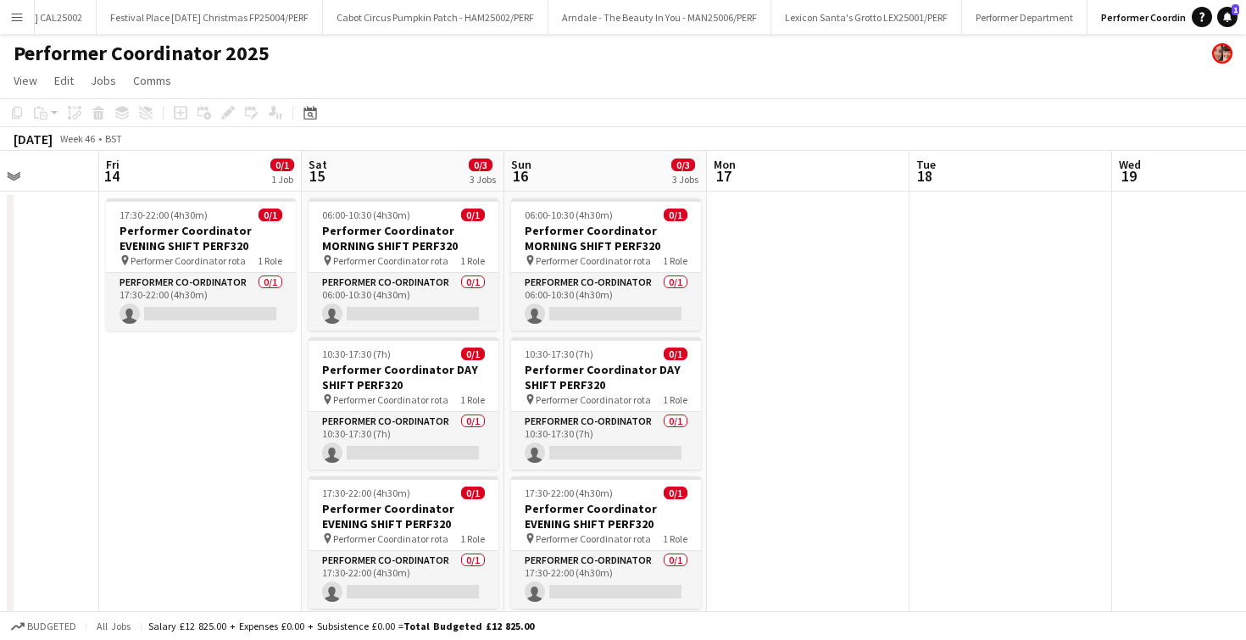
scroll to position [0, 488]
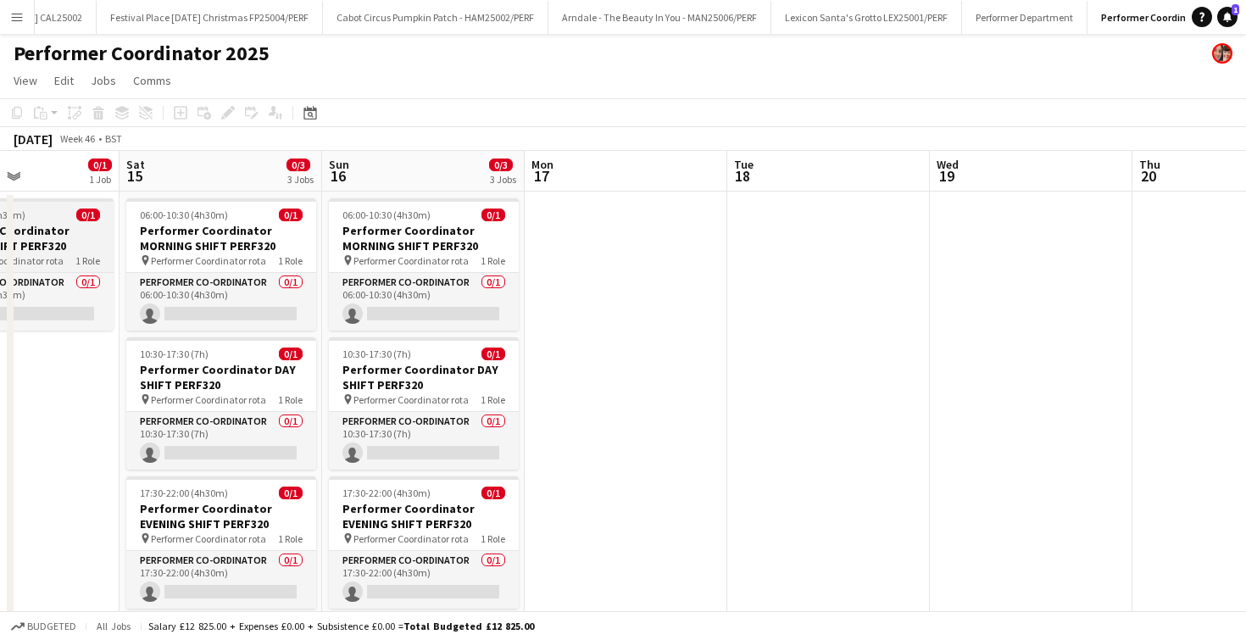
click at [47, 235] on h3 "Performer Coordinator EVENING SHIFT PERF320" at bounding box center [19, 238] width 190 height 31
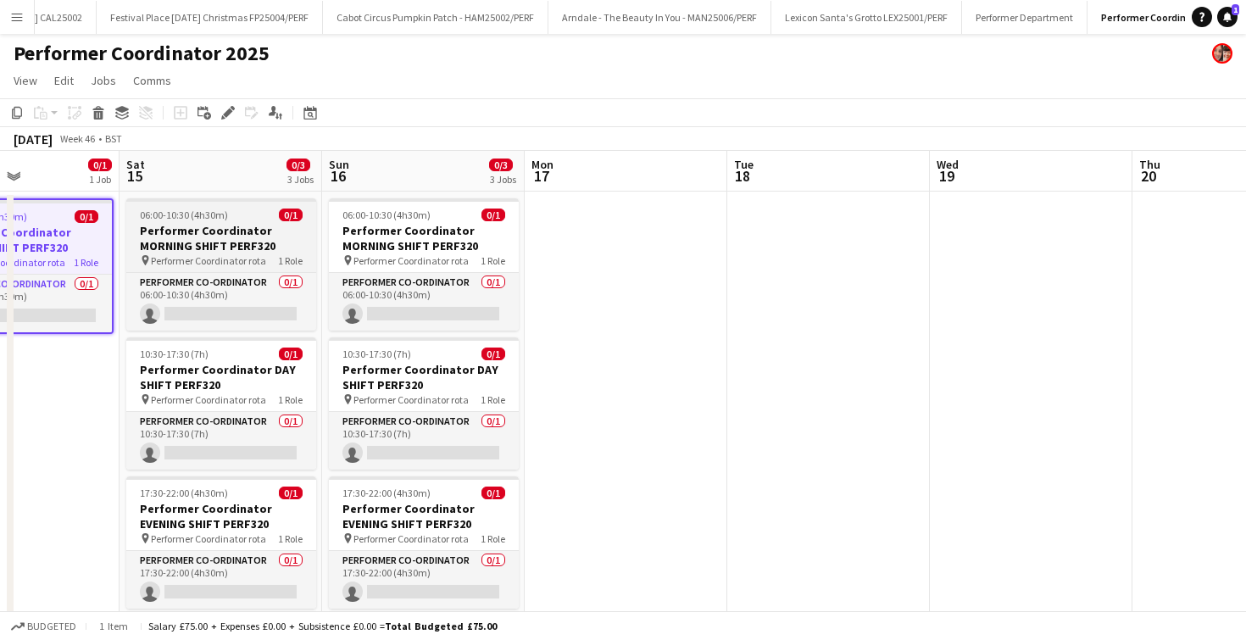
click at [205, 233] on h3 "Performer Coordinator MORNING SHIFT PERF320" at bounding box center [221, 238] width 190 height 31
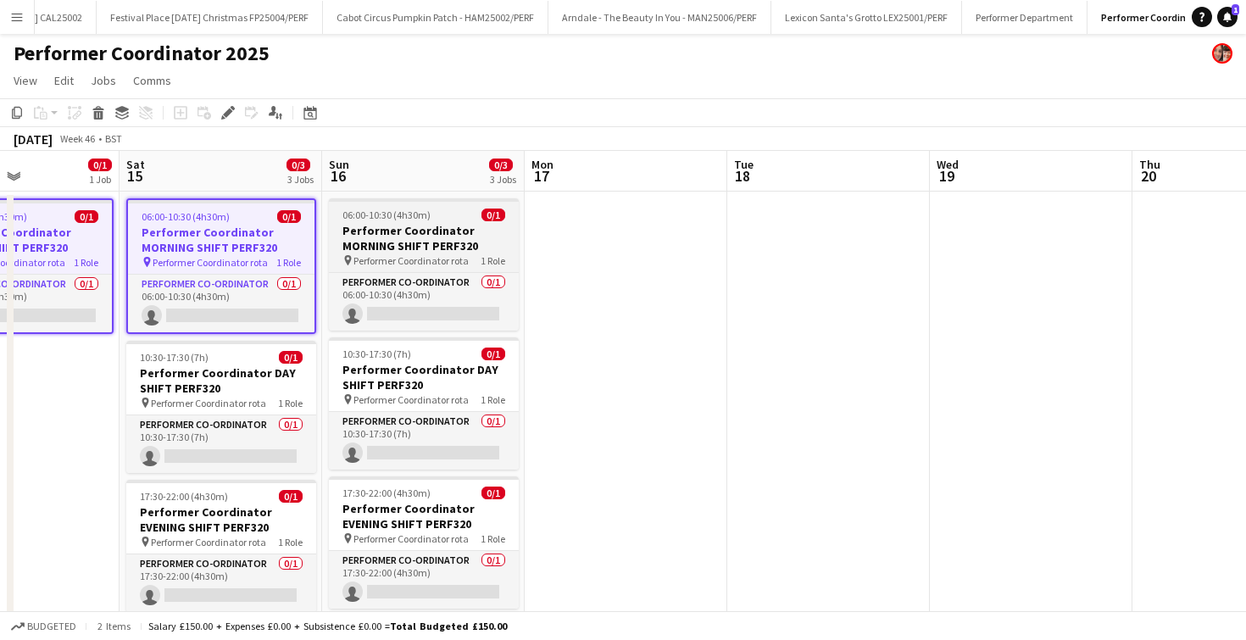
click at [385, 227] on h3 "Performer Coordinator MORNING SHIFT PERF320" at bounding box center [424, 238] width 190 height 31
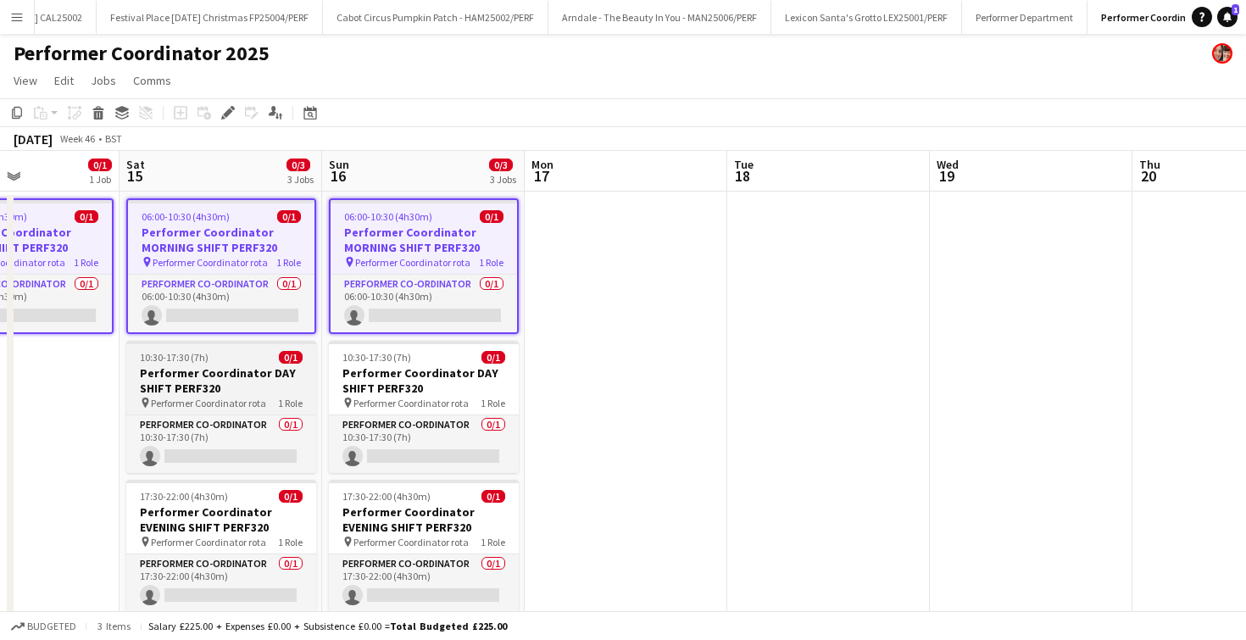
click at [226, 365] on h3 "Performer Coordinator DAY SHIFT PERF320" at bounding box center [221, 380] width 190 height 31
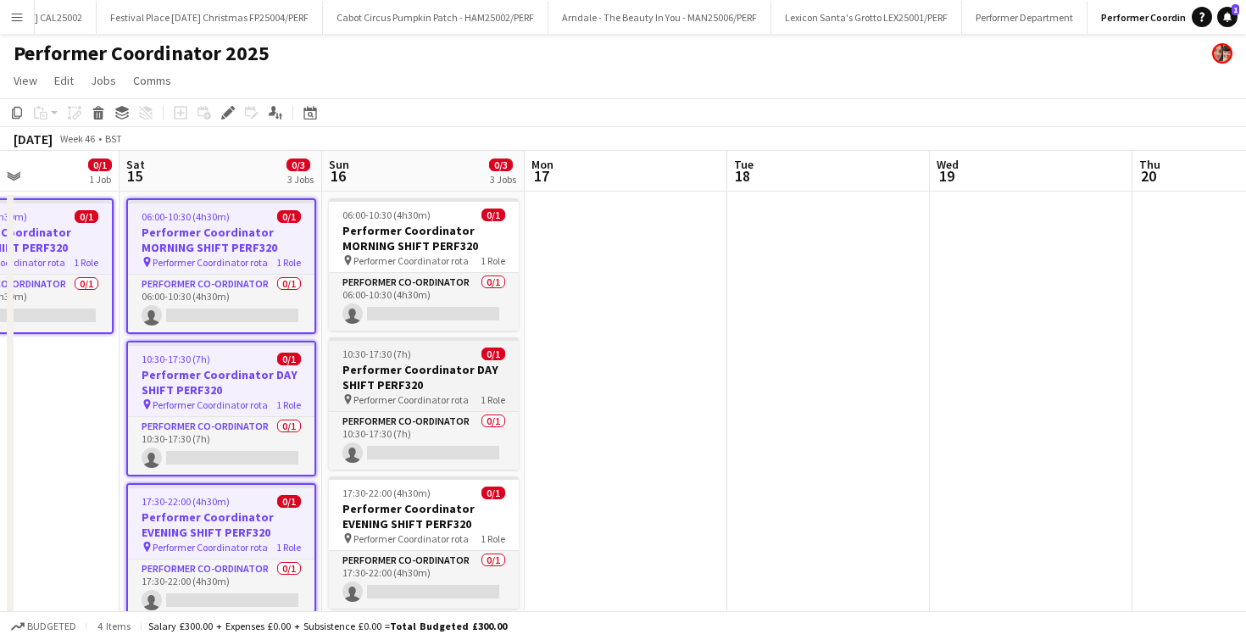
click at [398, 370] on h3 "Performer Coordinator DAY SHIFT PERF320" at bounding box center [424, 377] width 190 height 31
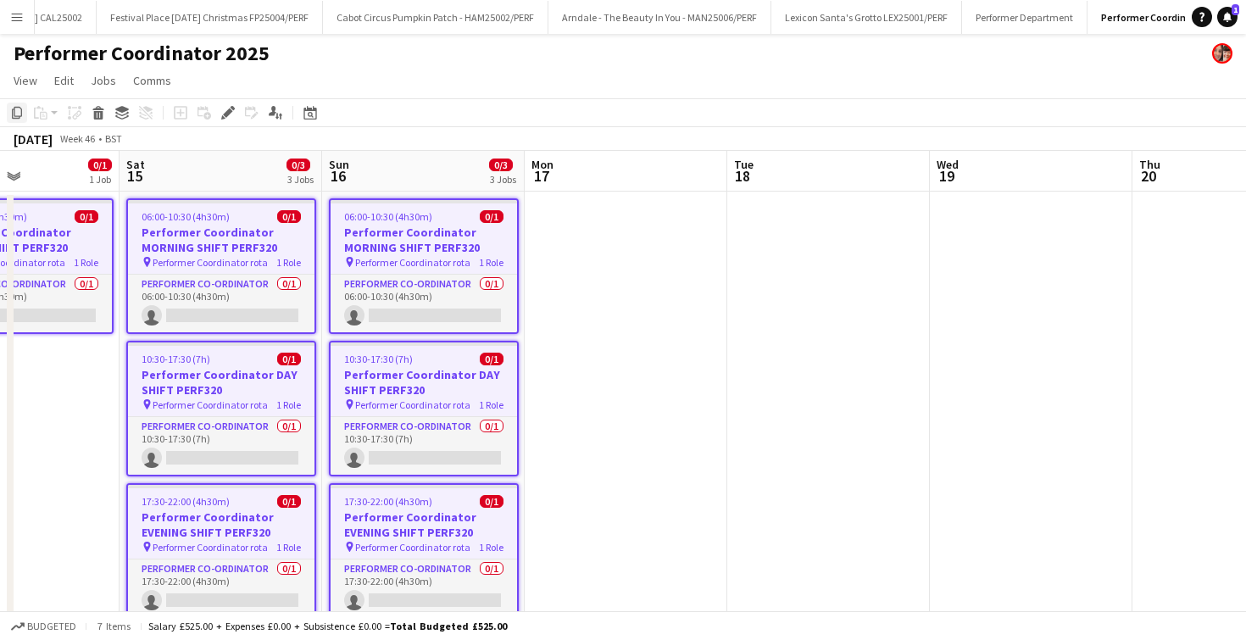
click at [15, 112] on icon "Copy" at bounding box center [17, 113] width 14 height 14
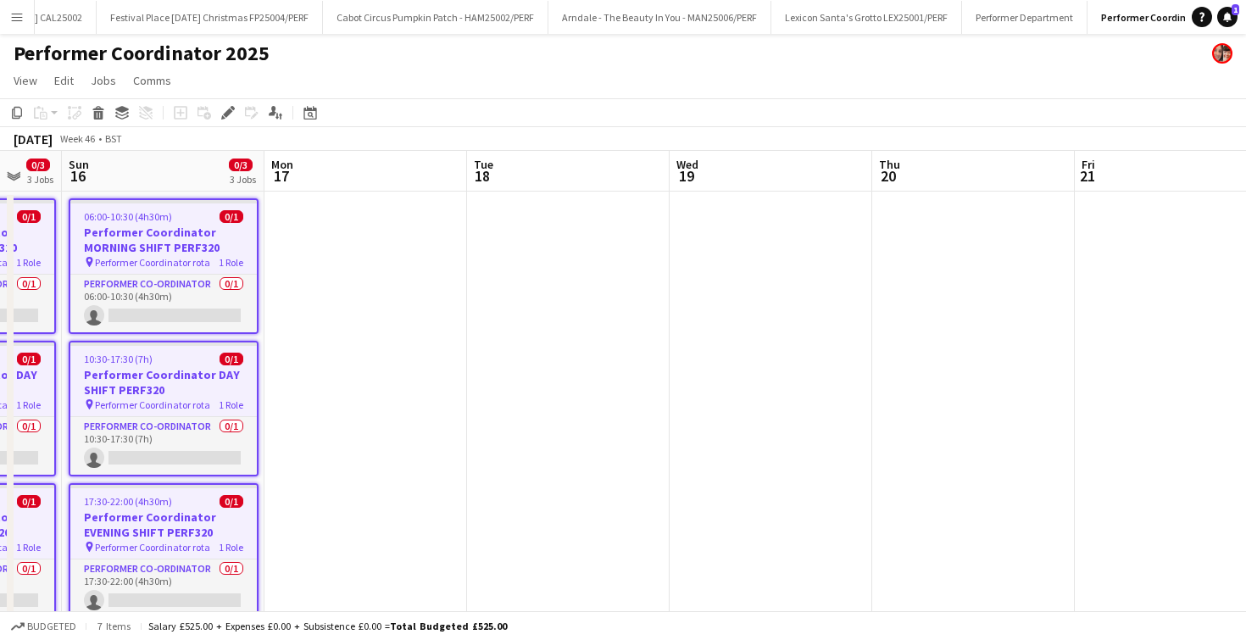
scroll to position [0, 638]
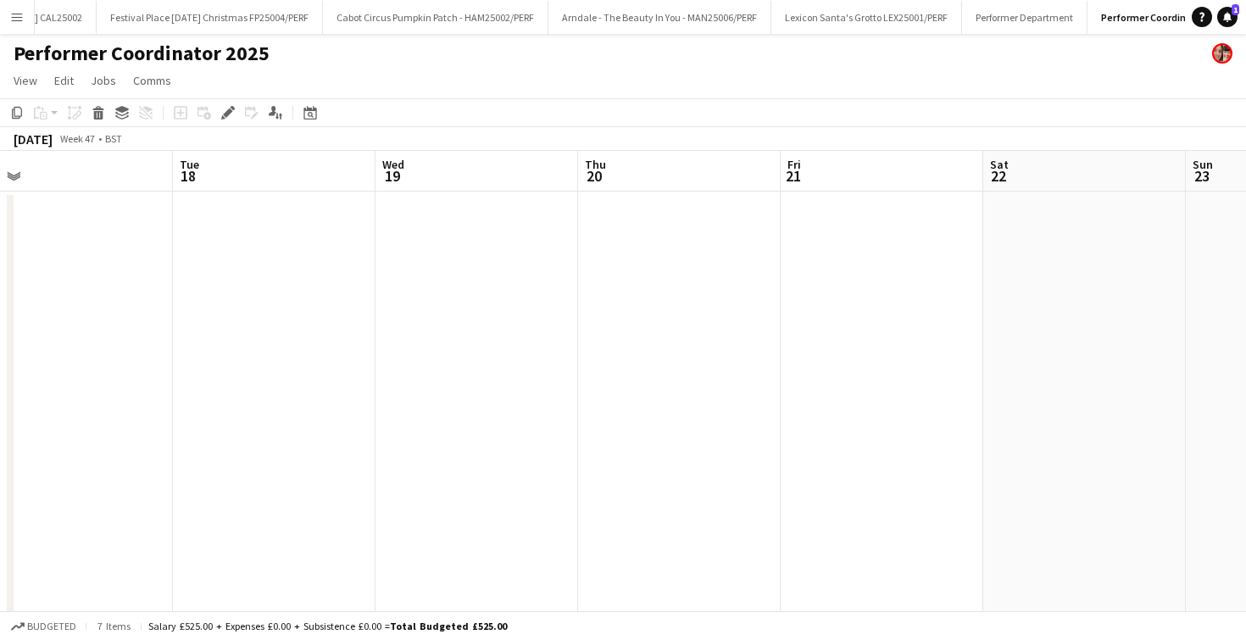
click at [872, 250] on app-date-cell at bounding box center [882, 419] width 203 height 455
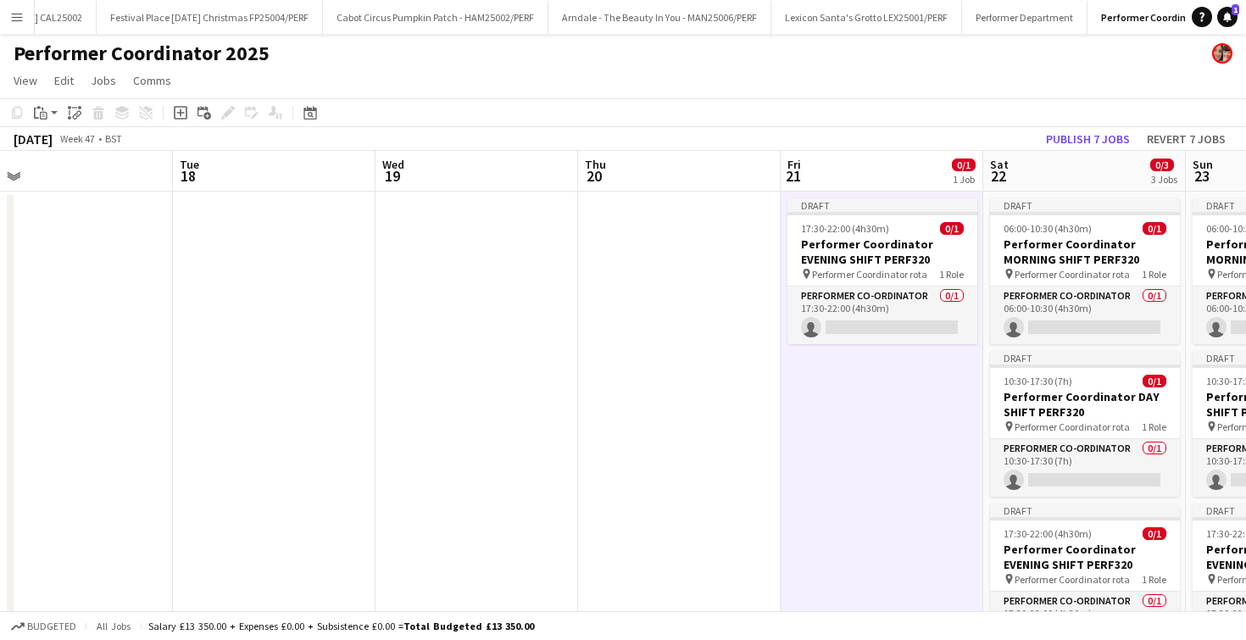
click at [588, 264] on app-date-cell at bounding box center [679, 440] width 203 height 496
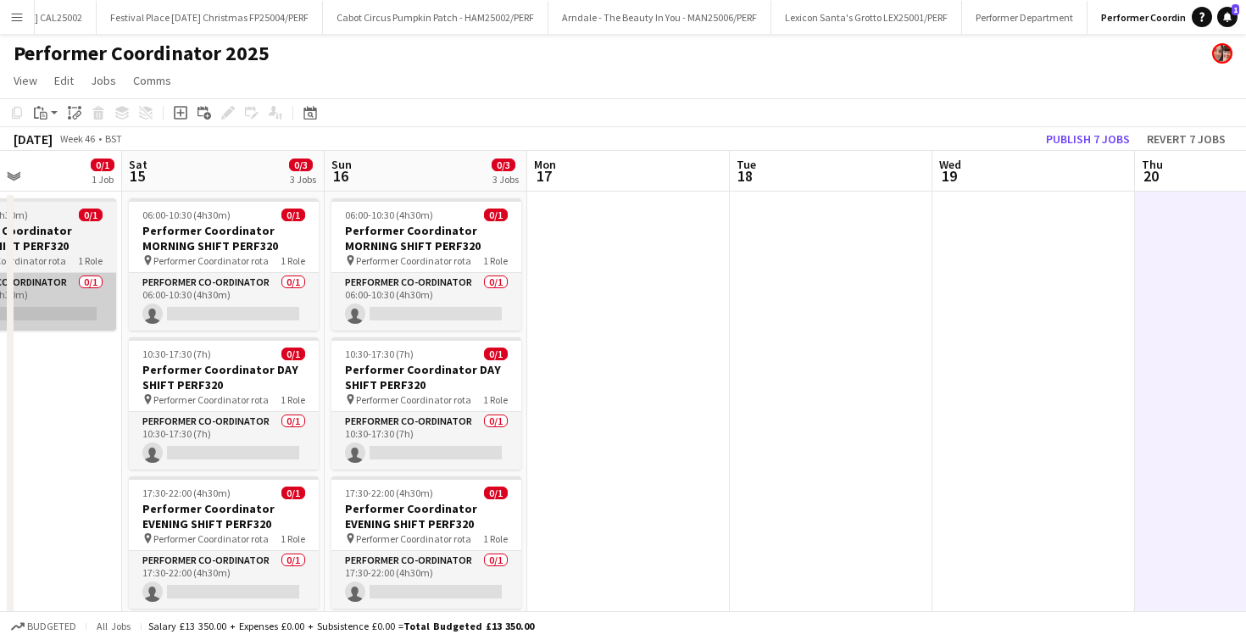
scroll to position [0, 591]
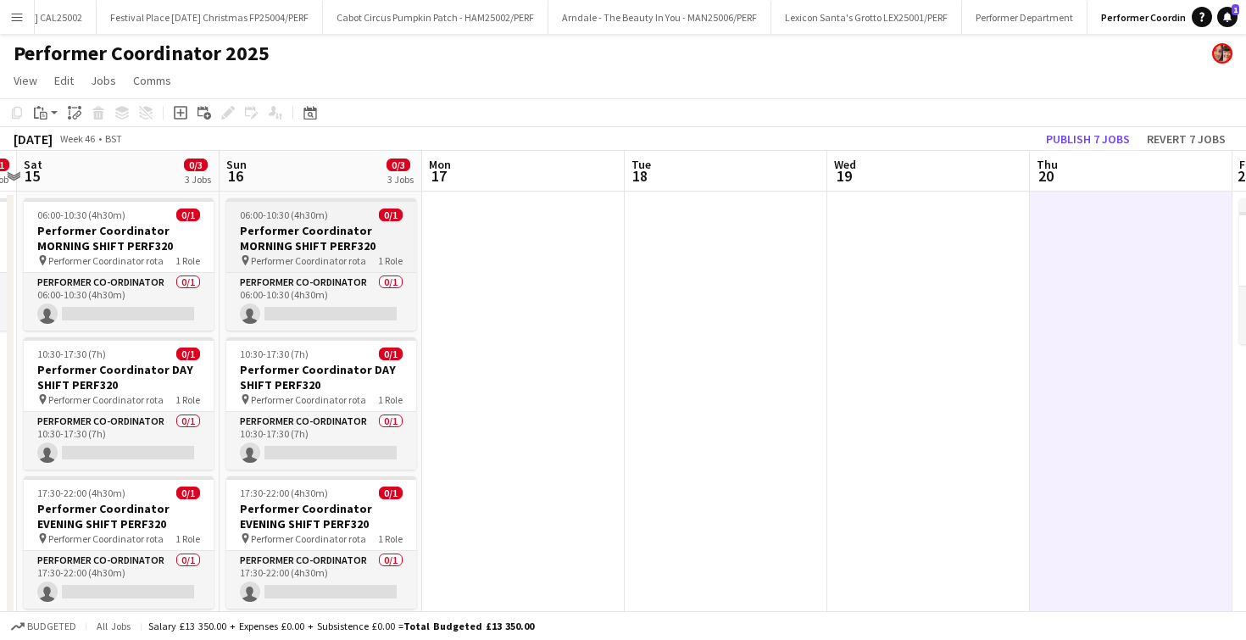
click at [353, 253] on h3 "Performer Coordinator MORNING SHIFT PERF320" at bounding box center [321, 238] width 190 height 31
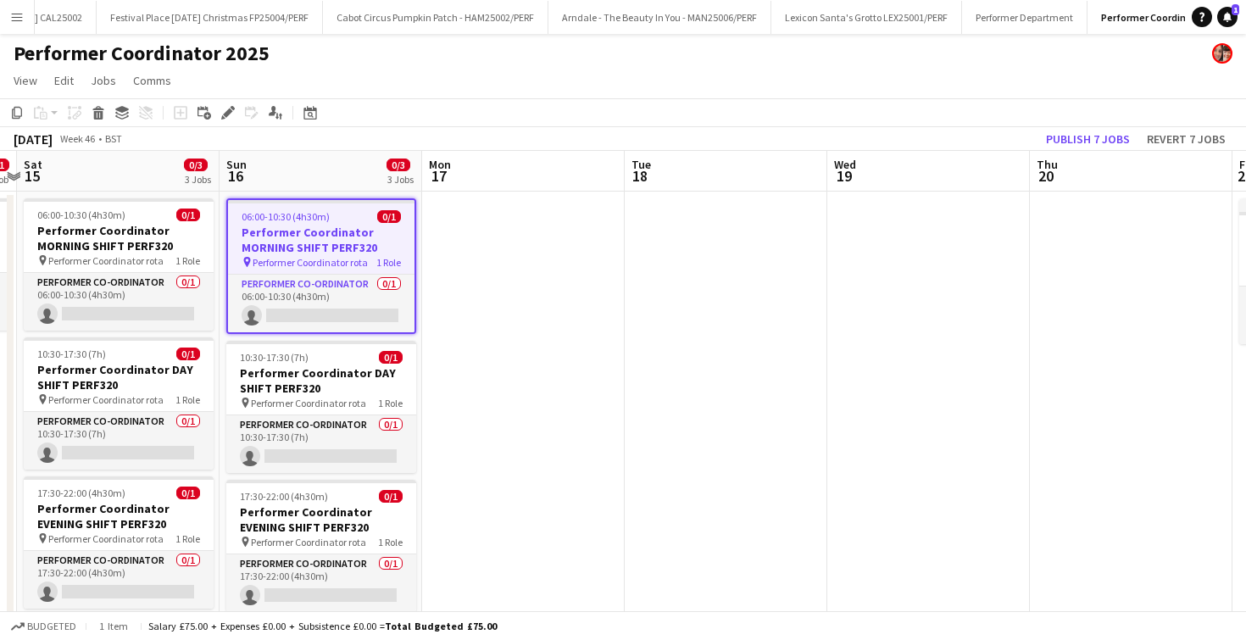
click at [844, 237] on app-date-cell at bounding box center [928, 440] width 203 height 496
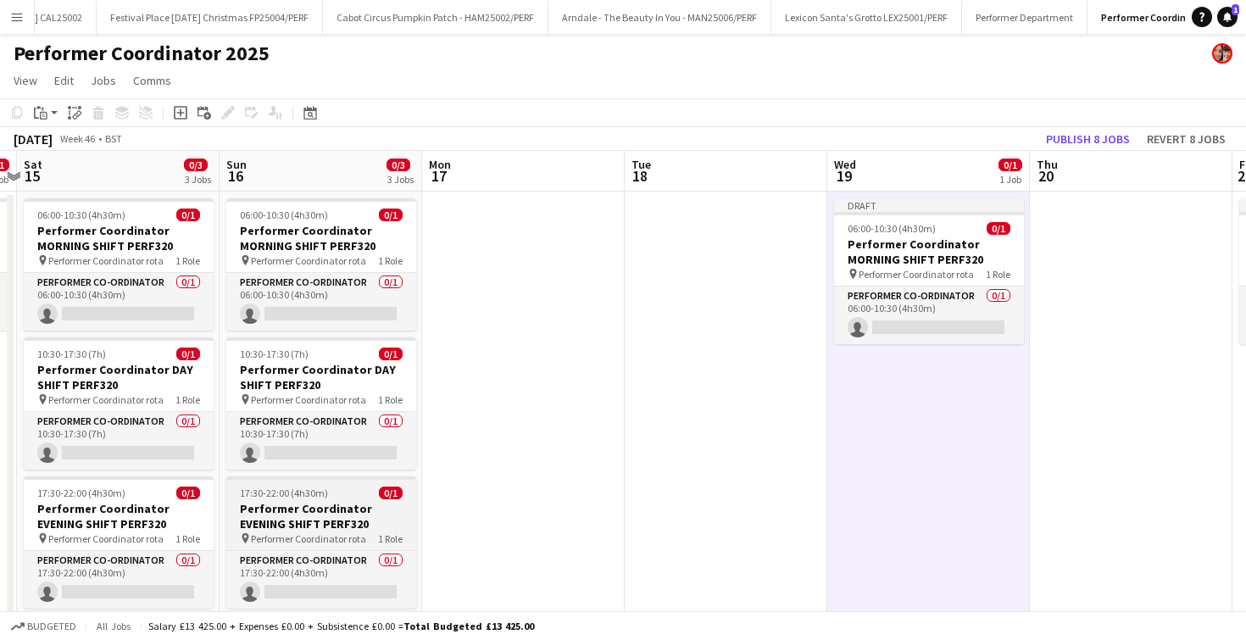
click at [340, 507] on h3 "Performer Coordinator EVENING SHIFT PERF320" at bounding box center [321, 516] width 190 height 31
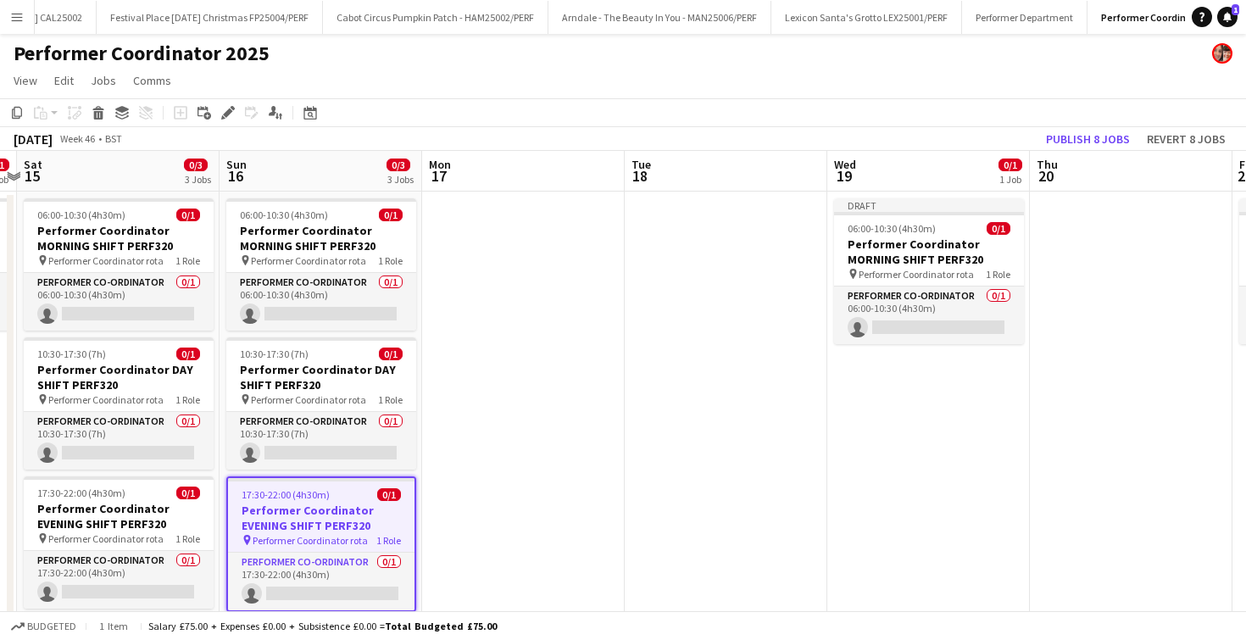
click at [934, 473] on app-date-cell "Draft 06:00-10:30 (4h30m) 0/1 Performer Coordinator MORNING SHIFT PERF320 pin P…" at bounding box center [928, 440] width 203 height 496
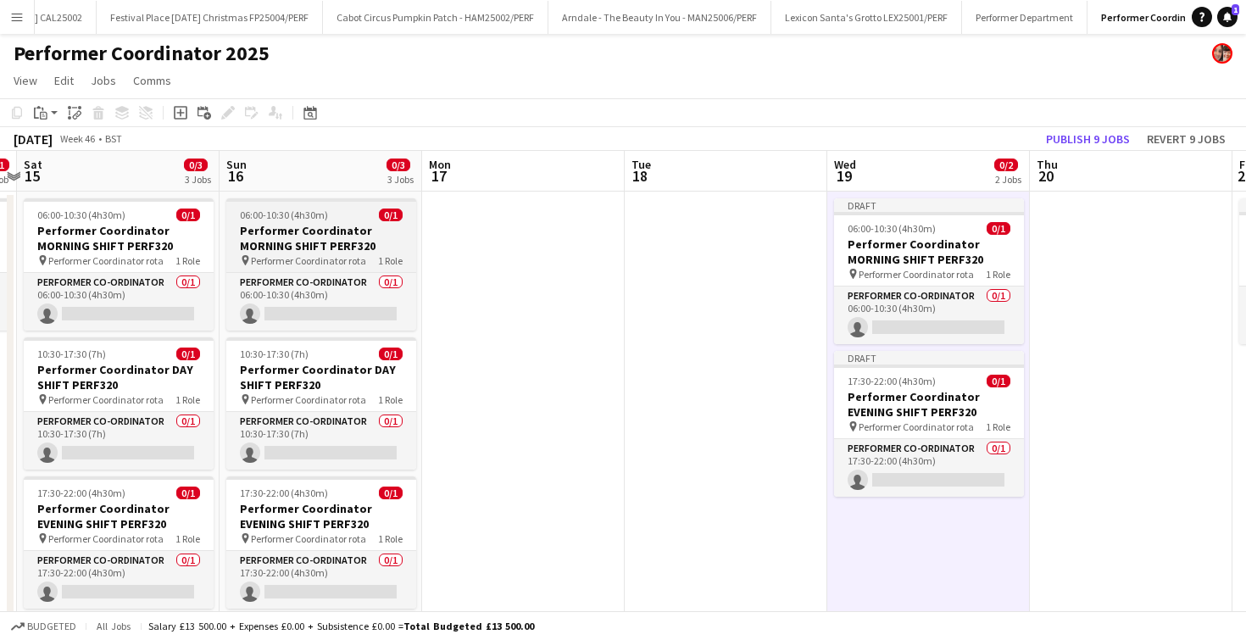
click at [334, 256] on span "Performer Coordinator rota" at bounding box center [308, 260] width 115 height 13
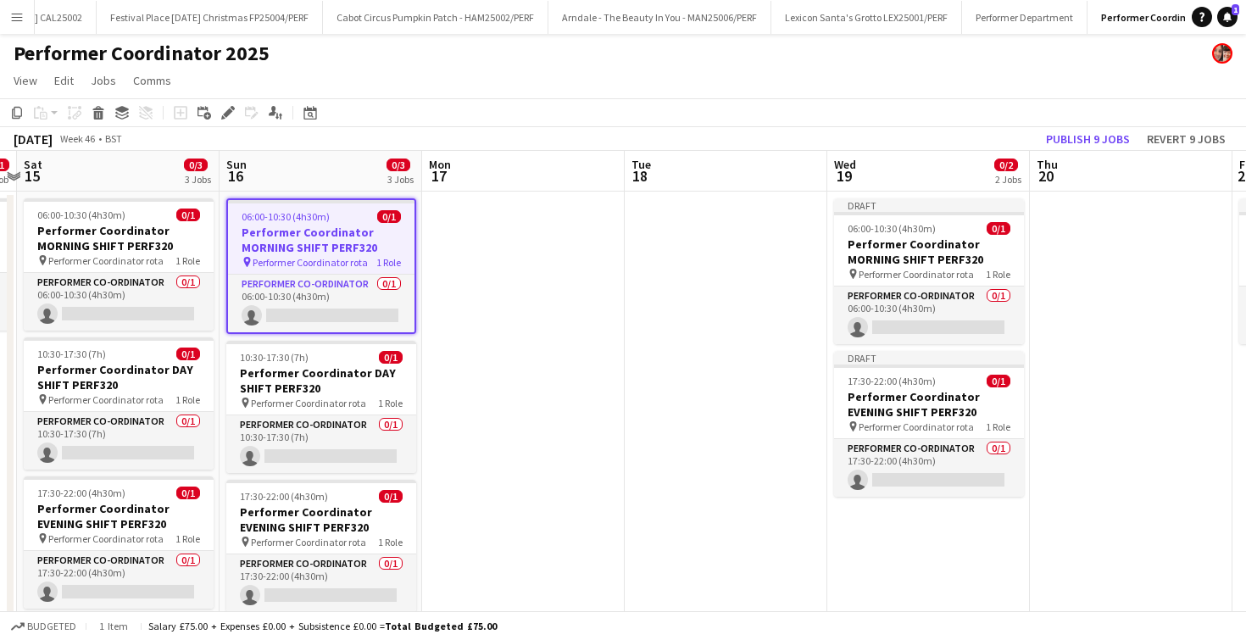
click at [1061, 241] on app-date-cell at bounding box center [1131, 440] width 203 height 496
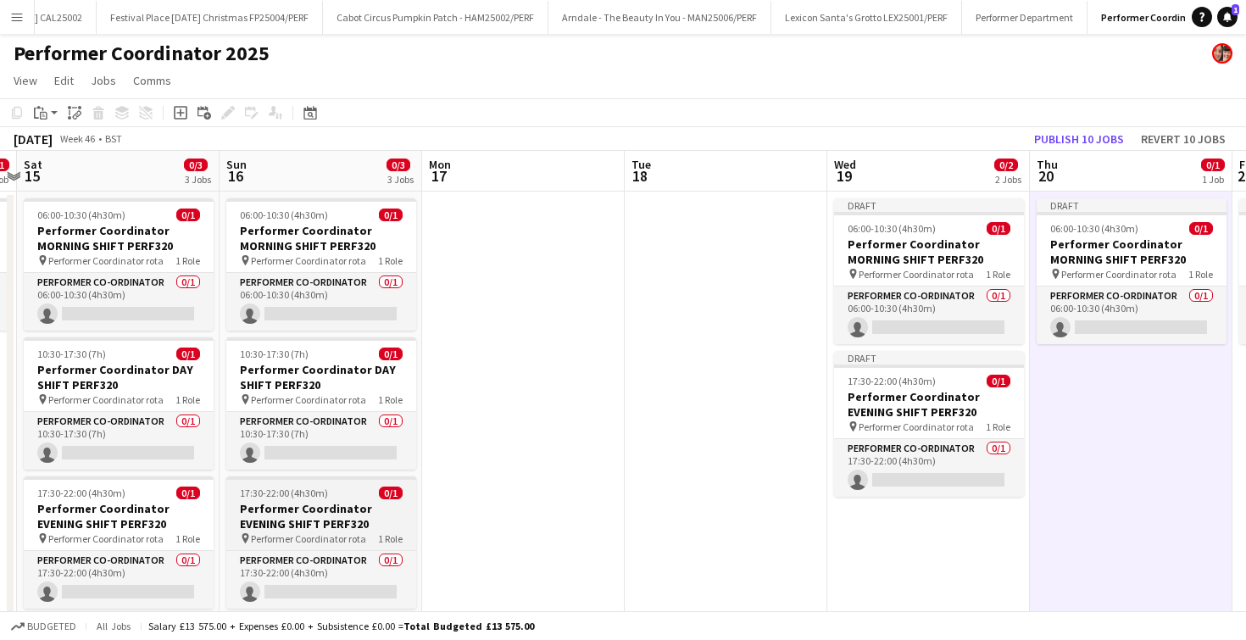
click at [276, 505] on h3 "Performer Coordinator EVENING SHIFT PERF320" at bounding box center [321, 516] width 190 height 31
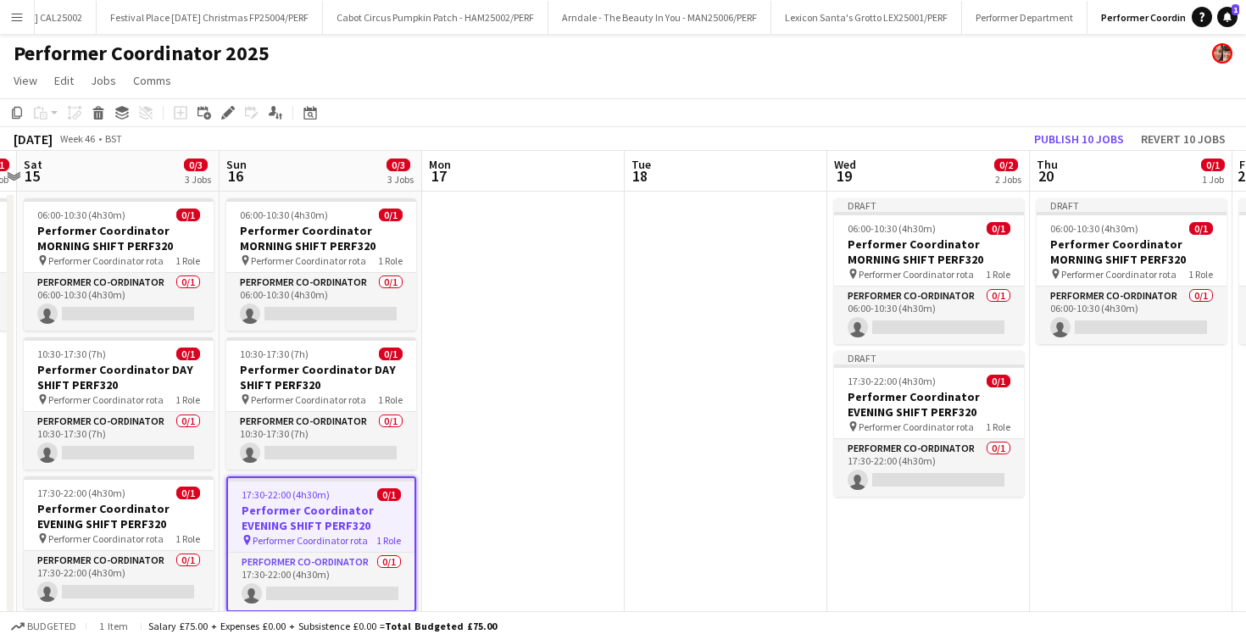
click at [1100, 430] on app-date-cell "Draft 06:00-10:30 (4h30m) 0/1 Performer Coordinator MORNING SHIFT PERF320 pin P…" at bounding box center [1131, 440] width 203 height 496
click at [1152, 420] on app-date-cell "Draft 06:00-10:30 (4h30m) 0/1 Performer Coordinator MORNING SHIFT PERF320 pin P…" at bounding box center [1131, 440] width 203 height 496
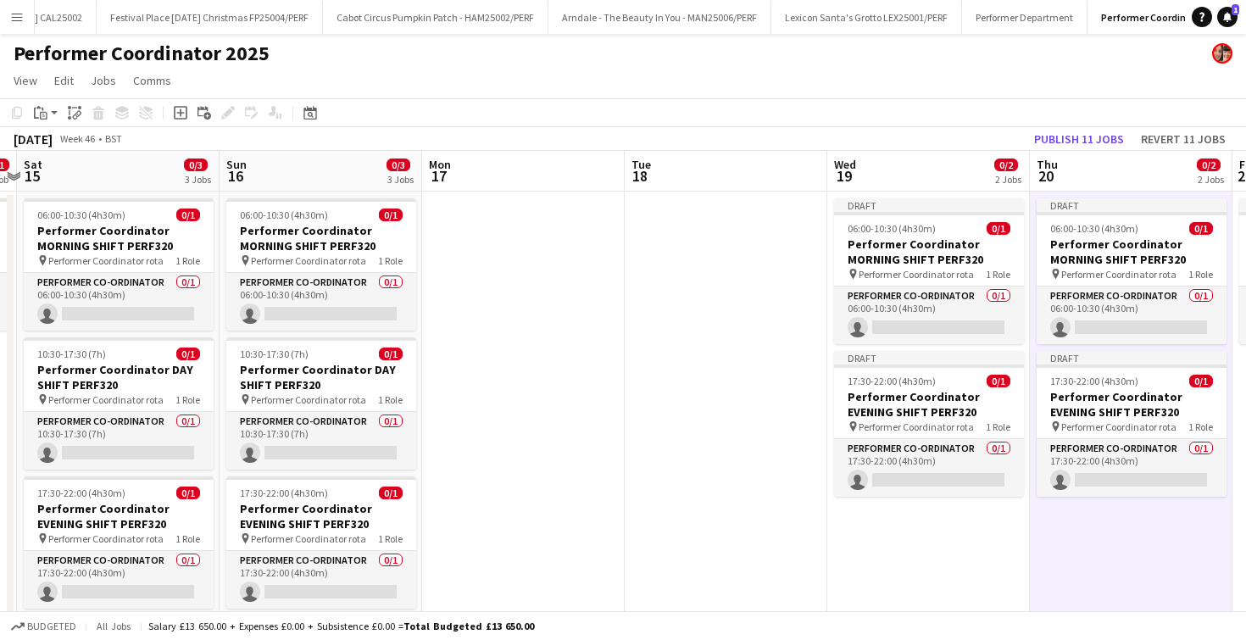
click at [677, 384] on app-date-cell at bounding box center [726, 440] width 203 height 496
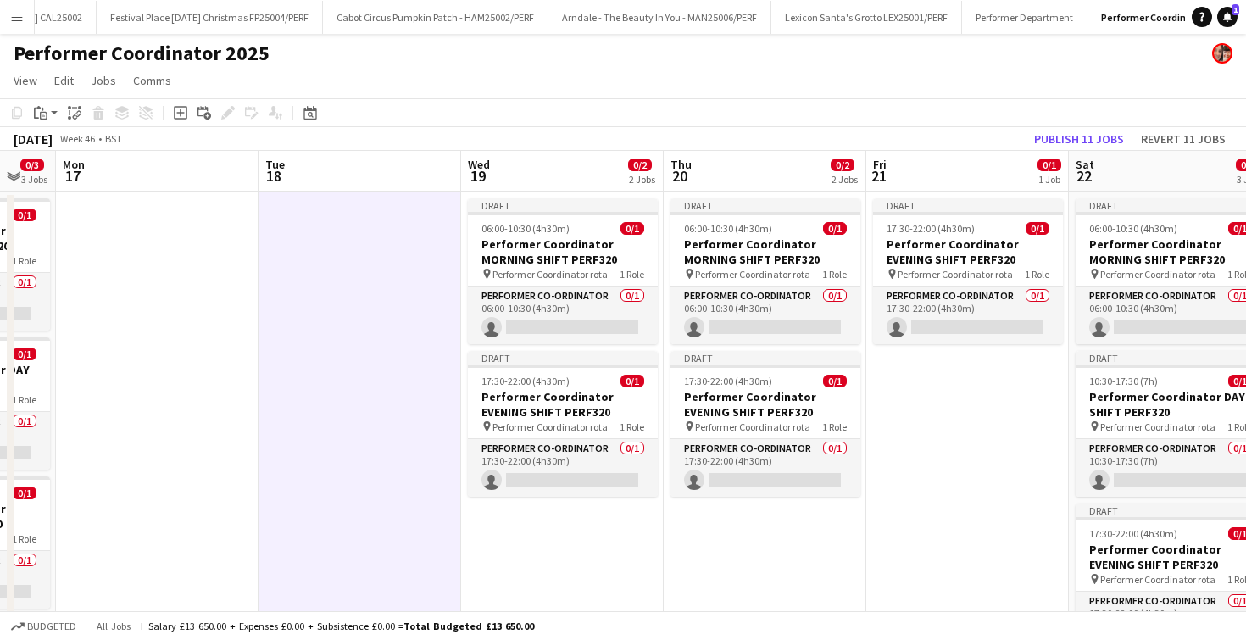
scroll to position [0, 551]
click at [763, 268] on span "Performer Coordinator rota" at bounding box center [753, 274] width 115 height 13
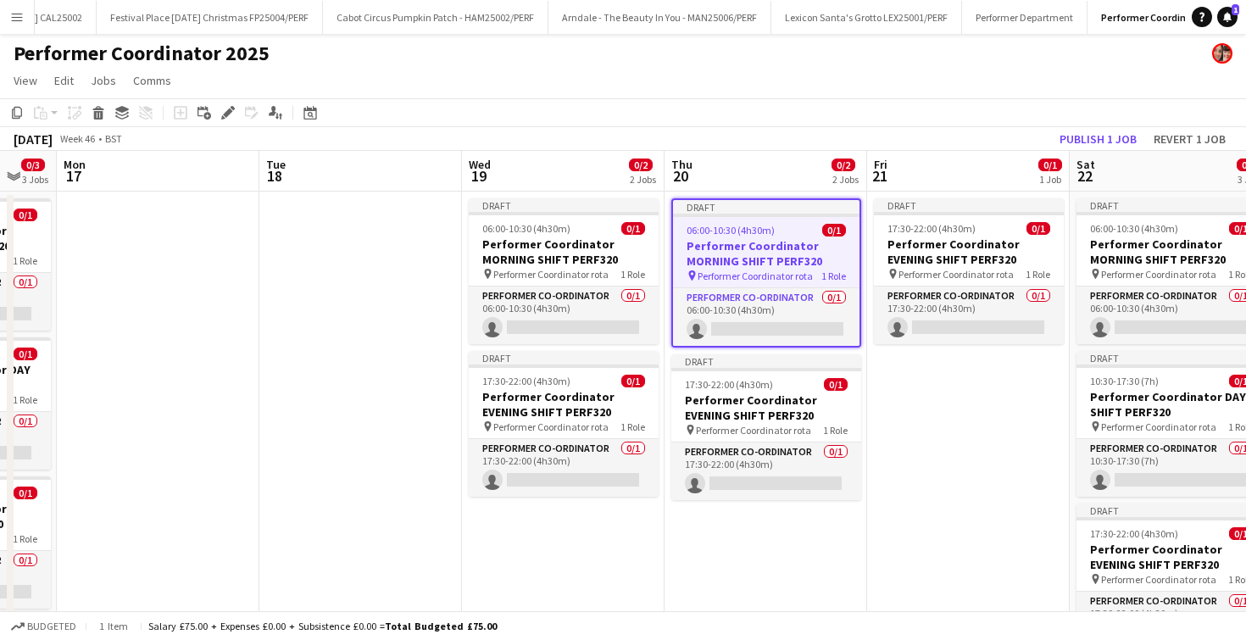
click at [1002, 376] on app-date-cell "Draft 17:30-22:00 (4h30m) 0/1 Performer Coordinator EVENING SHIFT PERF320 pin P…" at bounding box center [968, 440] width 203 height 496
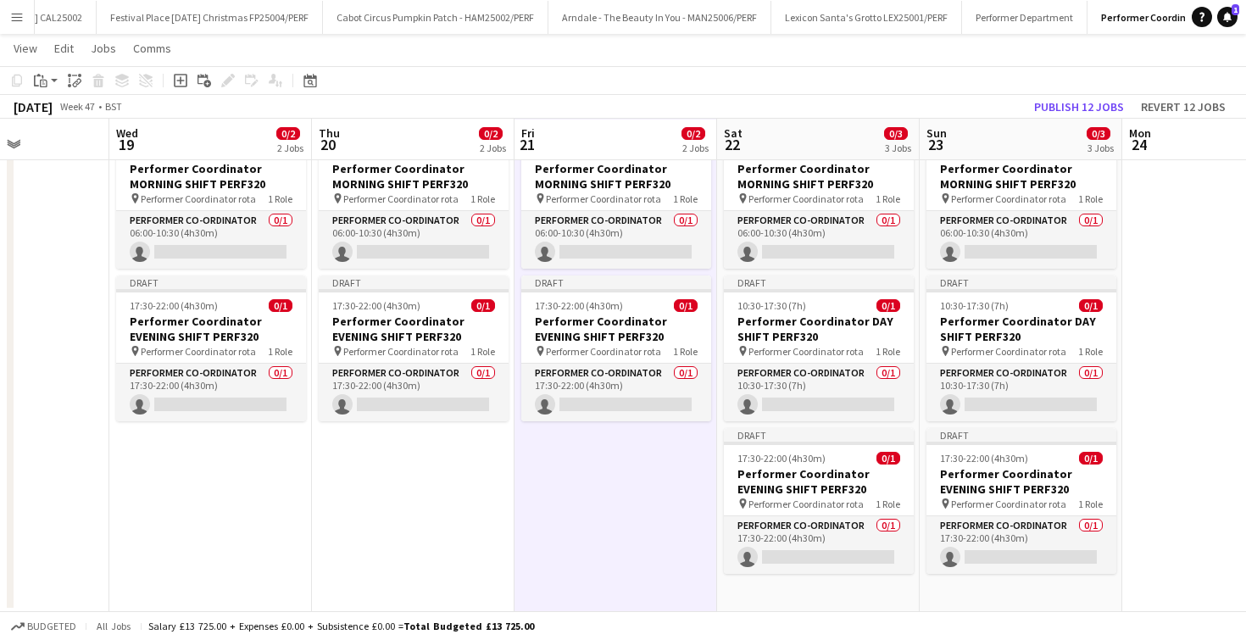
scroll to position [0, 498]
click at [210, 188] on h3 "Performer Coordinator MORNING SHIFT PERF320" at bounding box center [212, 176] width 190 height 31
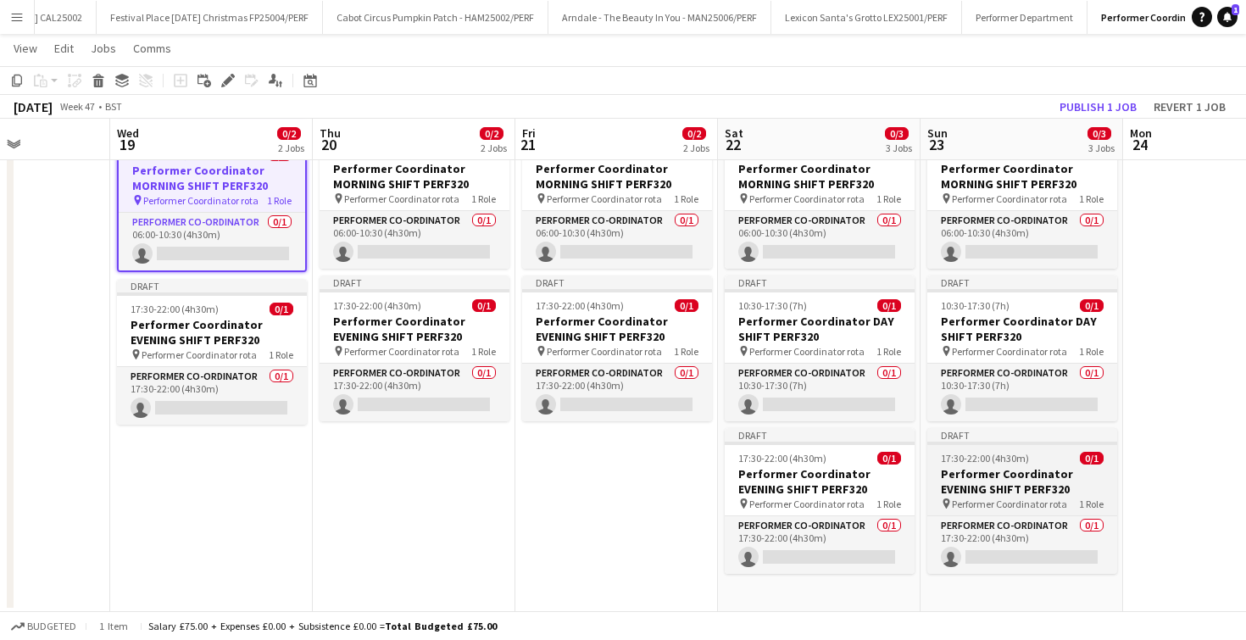
click at [984, 472] on h3 "Performer Coordinator EVENING SHIFT PERF320" at bounding box center [1022, 481] width 190 height 31
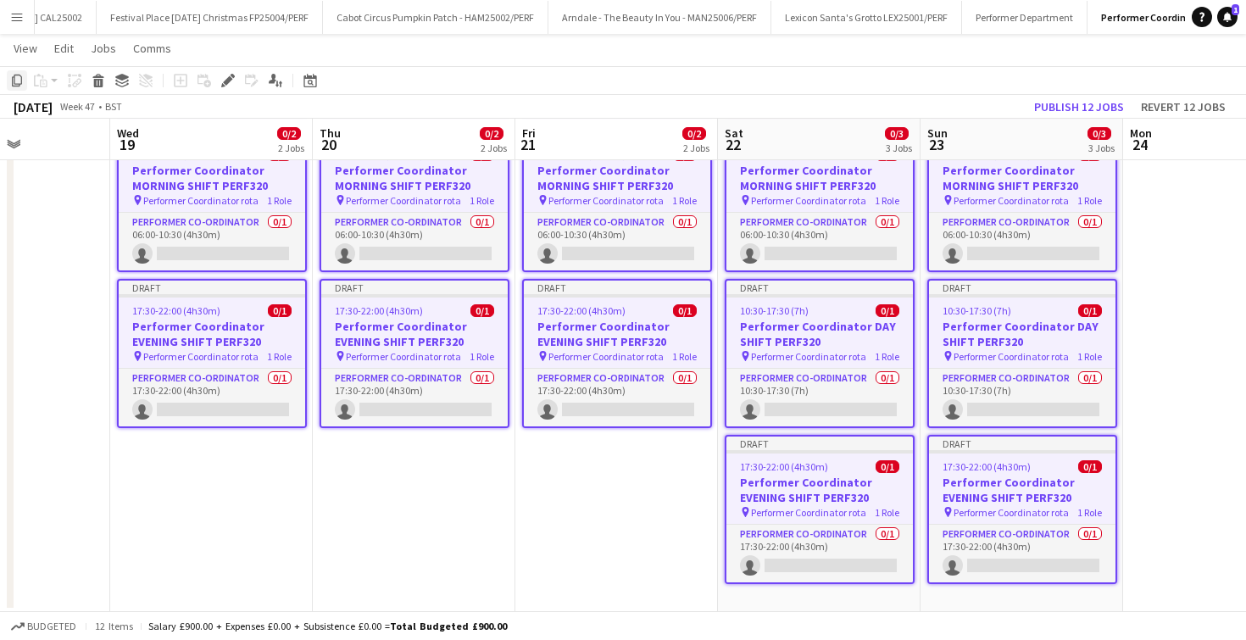
click at [14, 81] on icon at bounding box center [17, 81] width 10 height 12
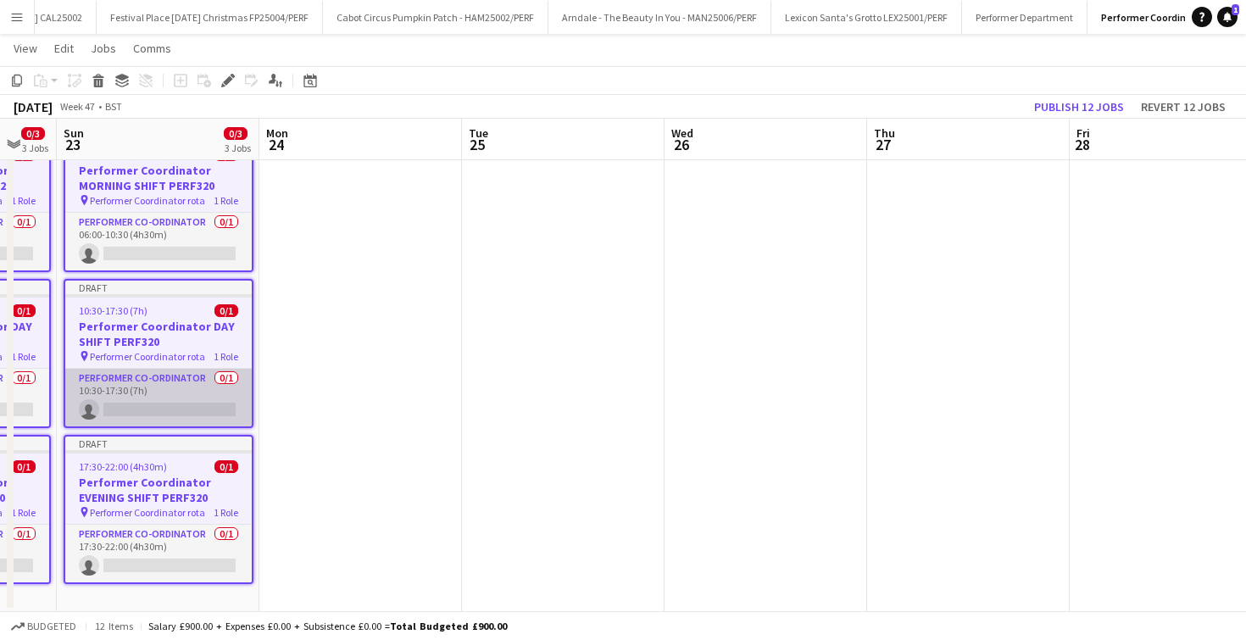
scroll to position [0, 553]
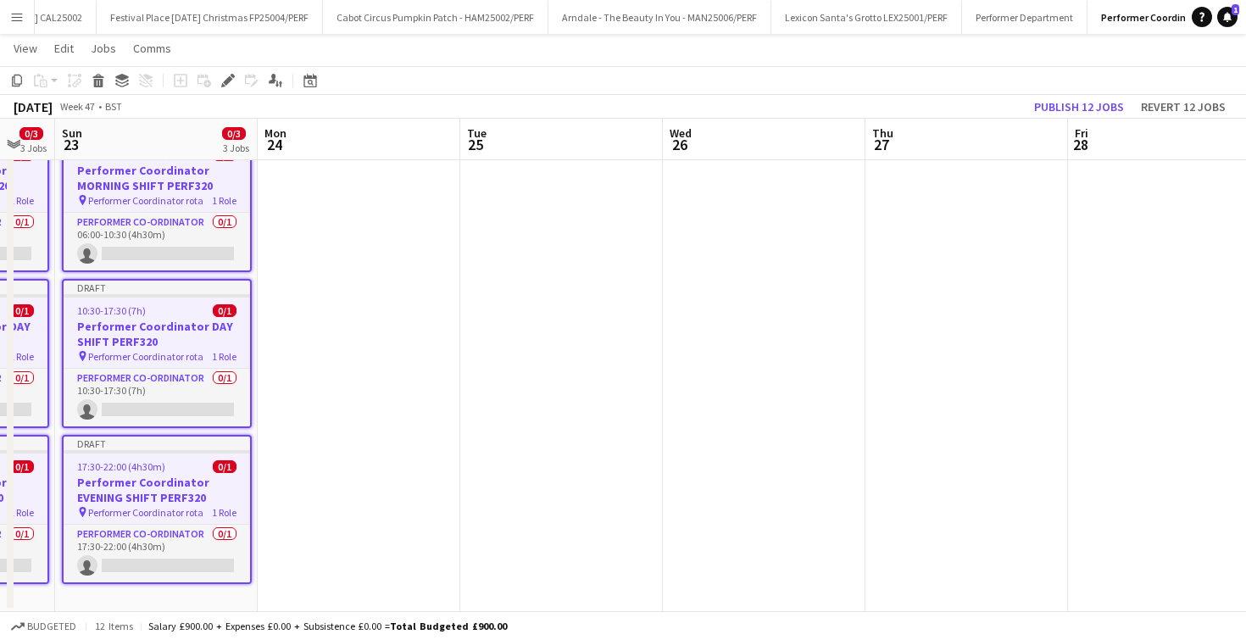
click at [745, 249] on app-date-cell at bounding box center [764, 364] width 203 height 496
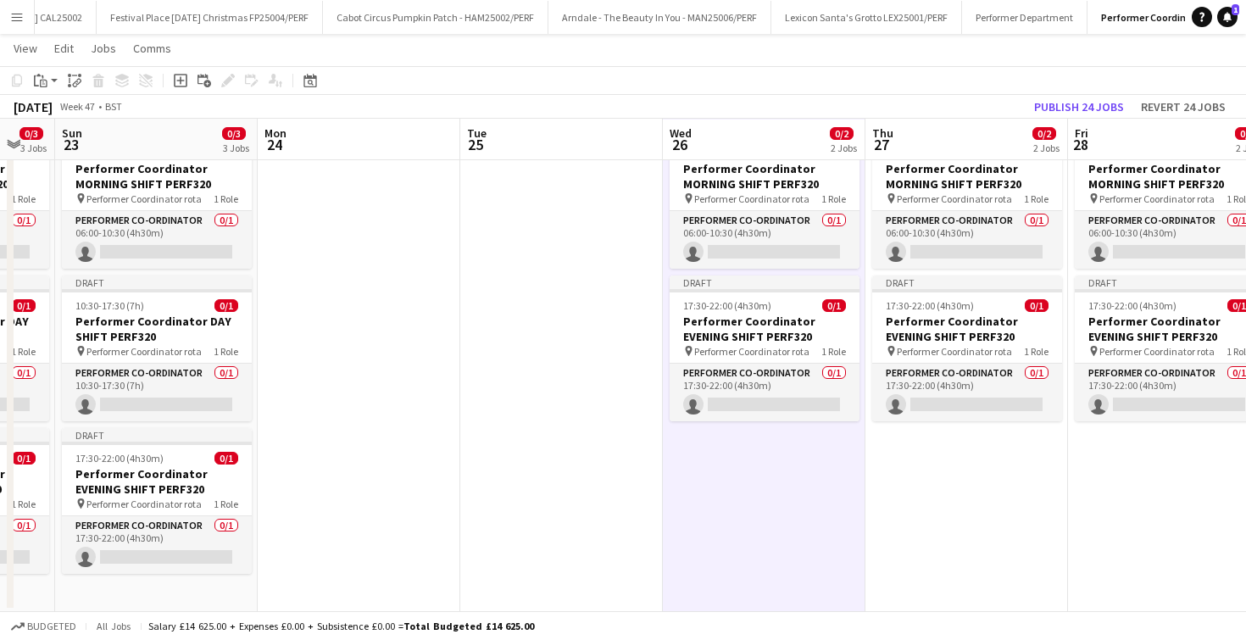
click at [693, 484] on app-date-cell "Draft 06:00-10:30 (4h30m) 0/1 Performer Coordinator MORNING SHIFT PERF320 pin P…" at bounding box center [764, 364] width 203 height 496
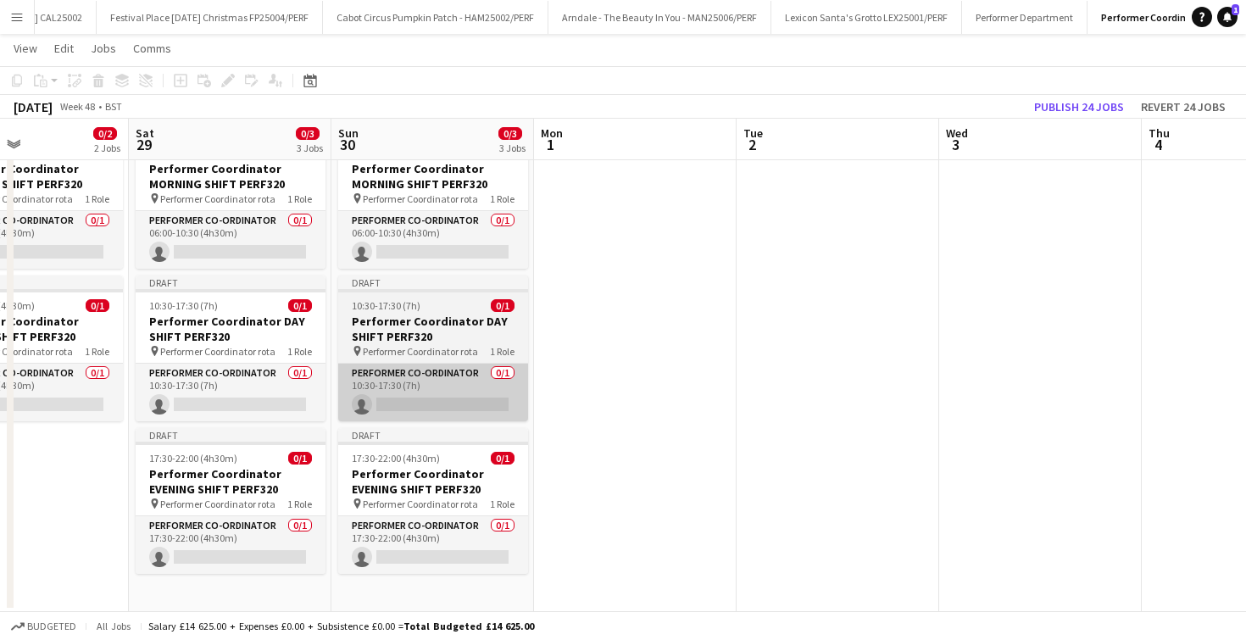
scroll to position [0, 476]
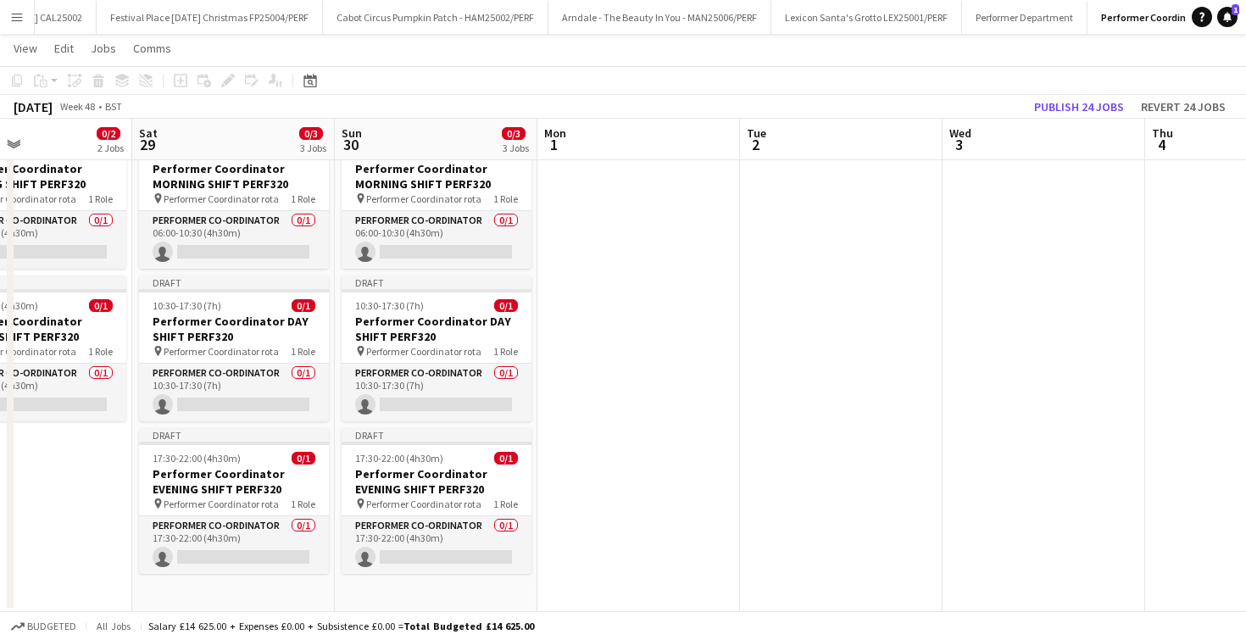
click at [989, 219] on app-date-cell at bounding box center [1044, 364] width 203 height 496
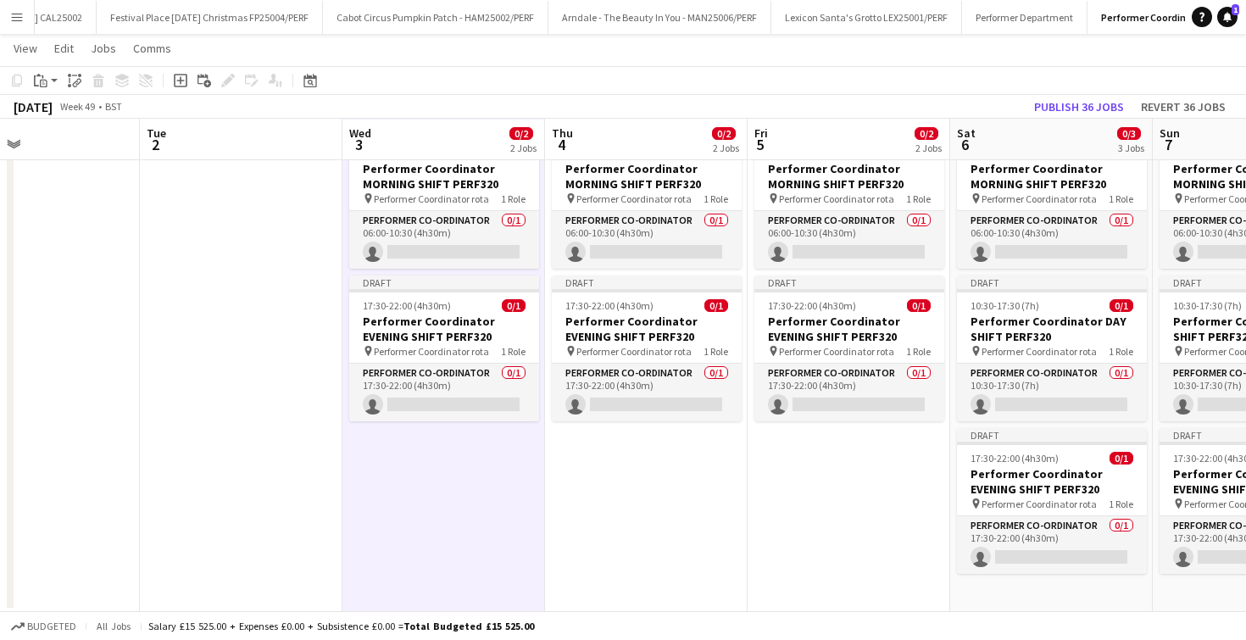
scroll to position [0, 795]
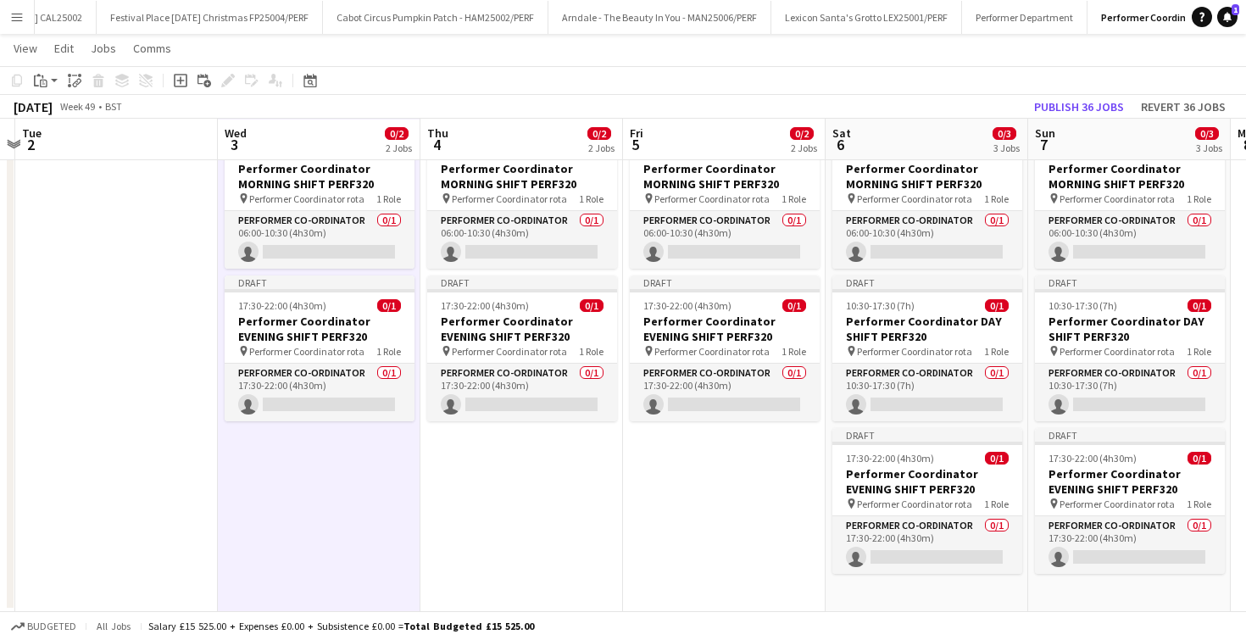
click at [710, 460] on app-date-cell "Draft 06:00-10:30 (4h30m) 0/1 Performer Coordinator MORNING SHIFT PERF320 pin P…" at bounding box center [724, 364] width 203 height 496
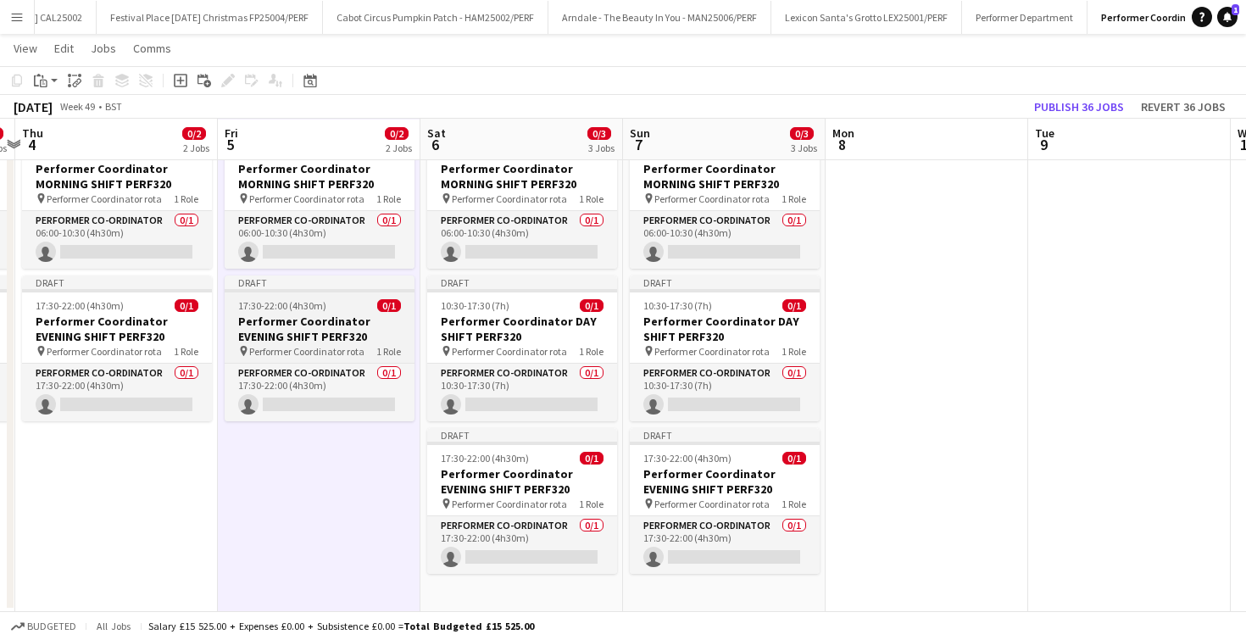
scroll to position [0, 612]
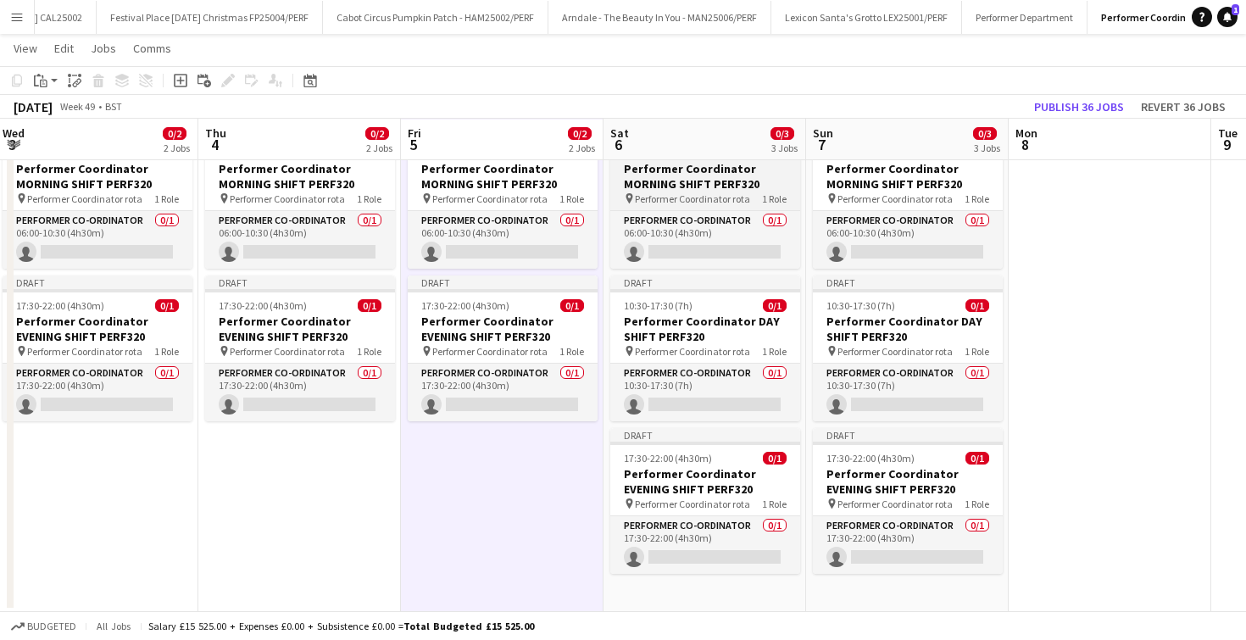
click at [723, 175] on h3 "Performer Coordinator MORNING SHIFT PERF320" at bounding box center [705, 176] width 190 height 31
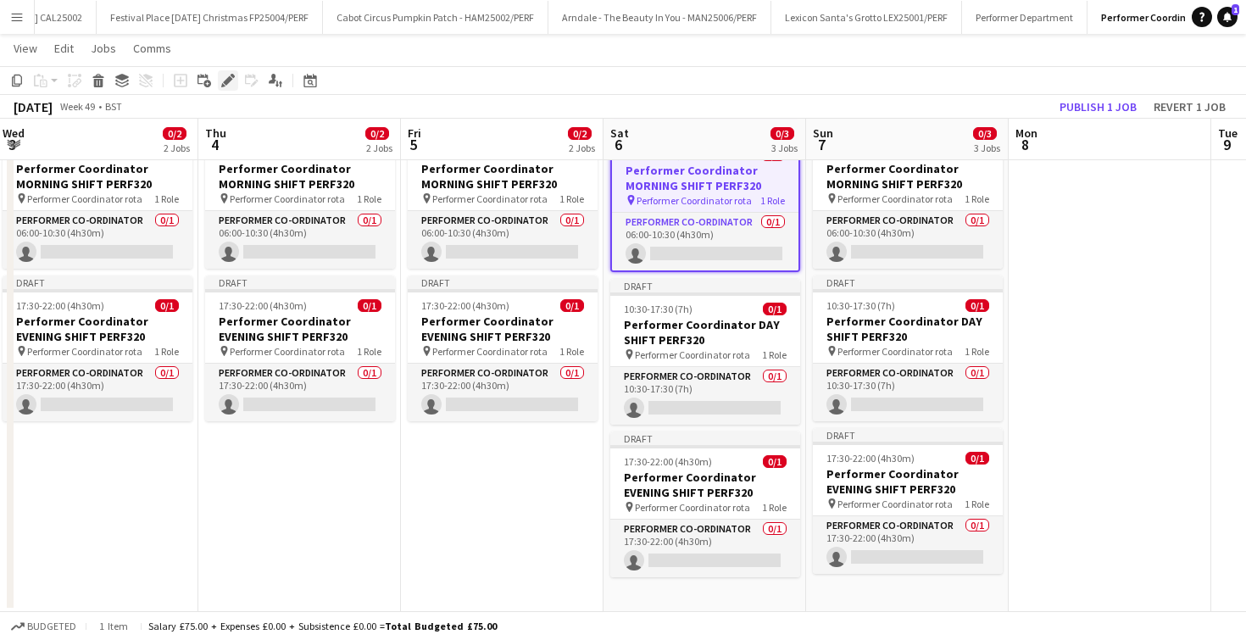
click at [226, 81] on icon at bounding box center [227, 80] width 9 height 9
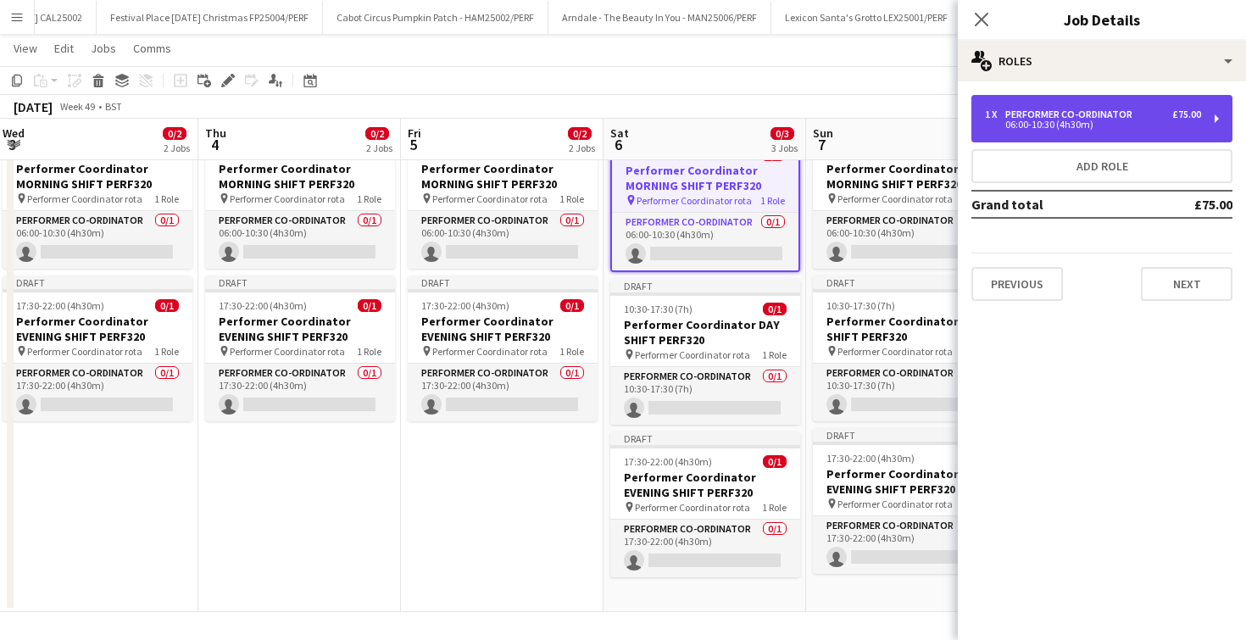
click at [1104, 109] on div "Performer Co-ordinator" at bounding box center [1072, 115] width 134 height 12
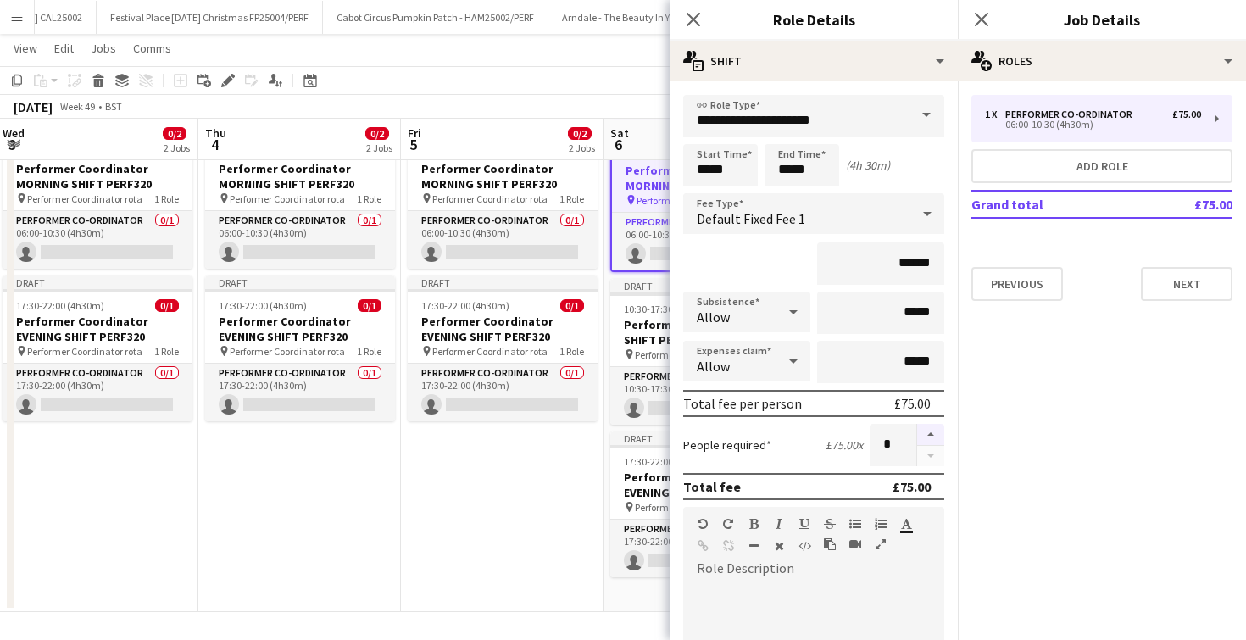
click at [931, 428] on button "button" at bounding box center [930, 435] width 27 height 22
type input "*"
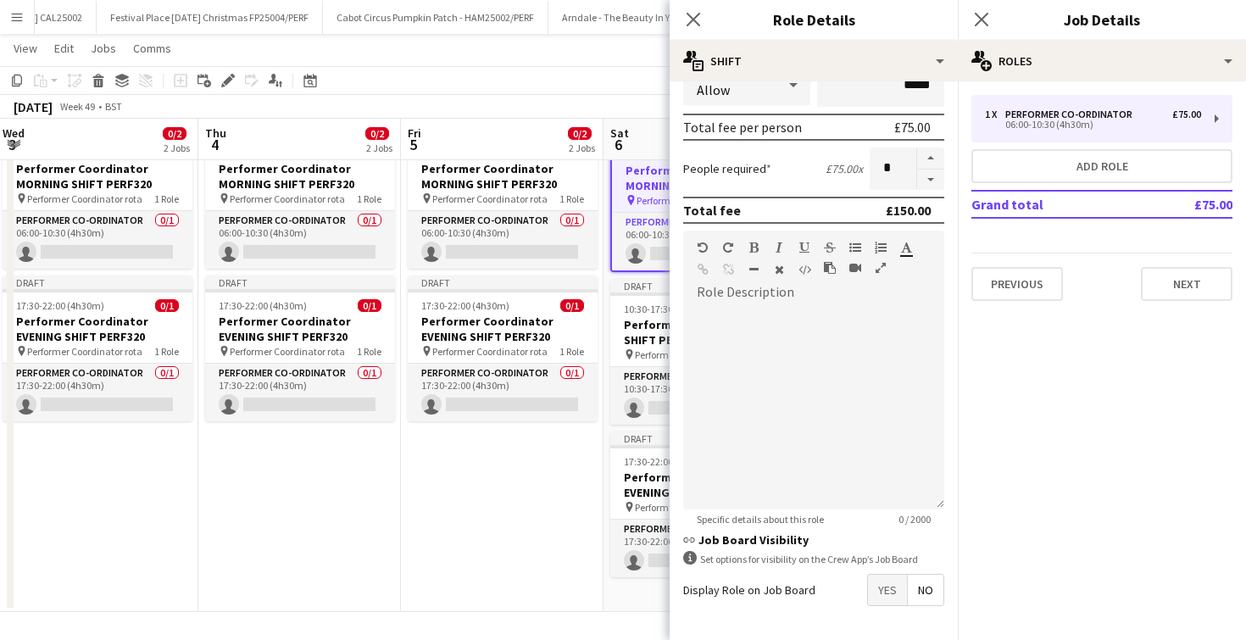
scroll to position [338, 0]
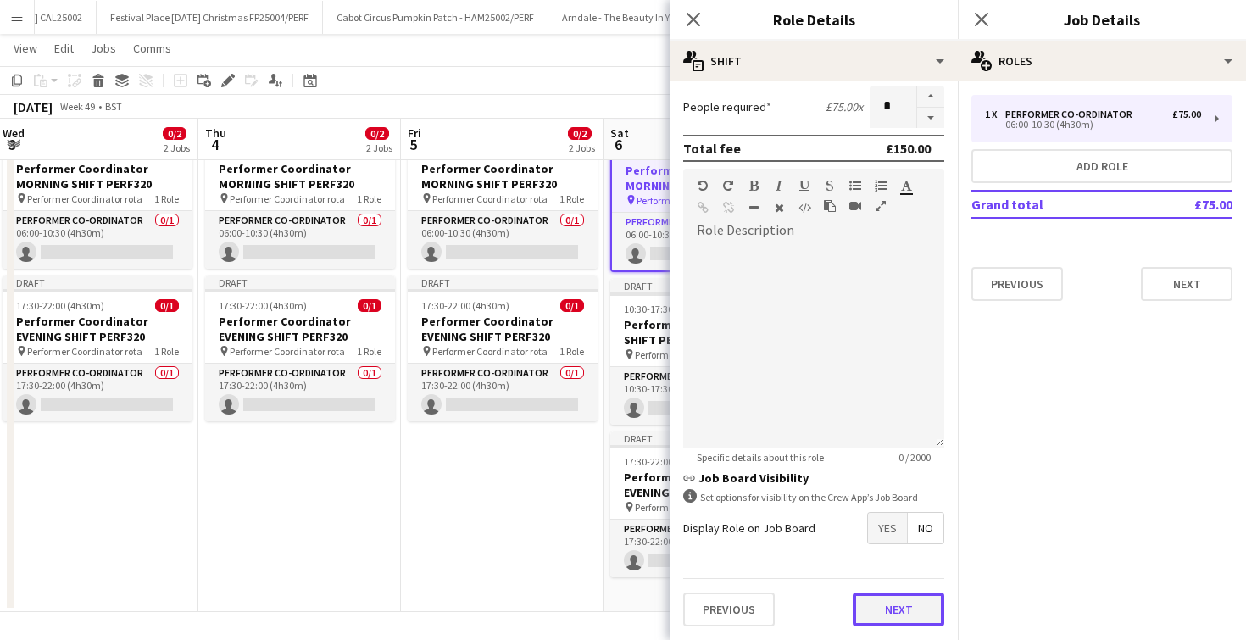
click at [902, 617] on button "Next" at bounding box center [899, 610] width 92 height 34
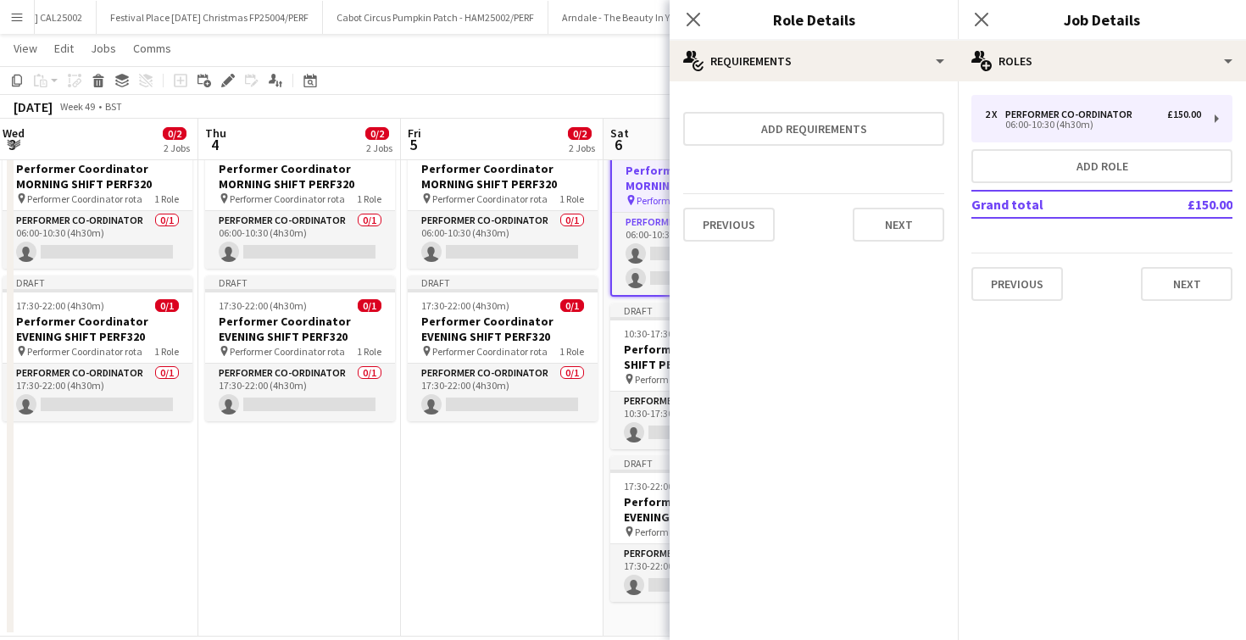
scroll to position [0, 0]
click at [691, 18] on icon at bounding box center [693, 19] width 16 height 16
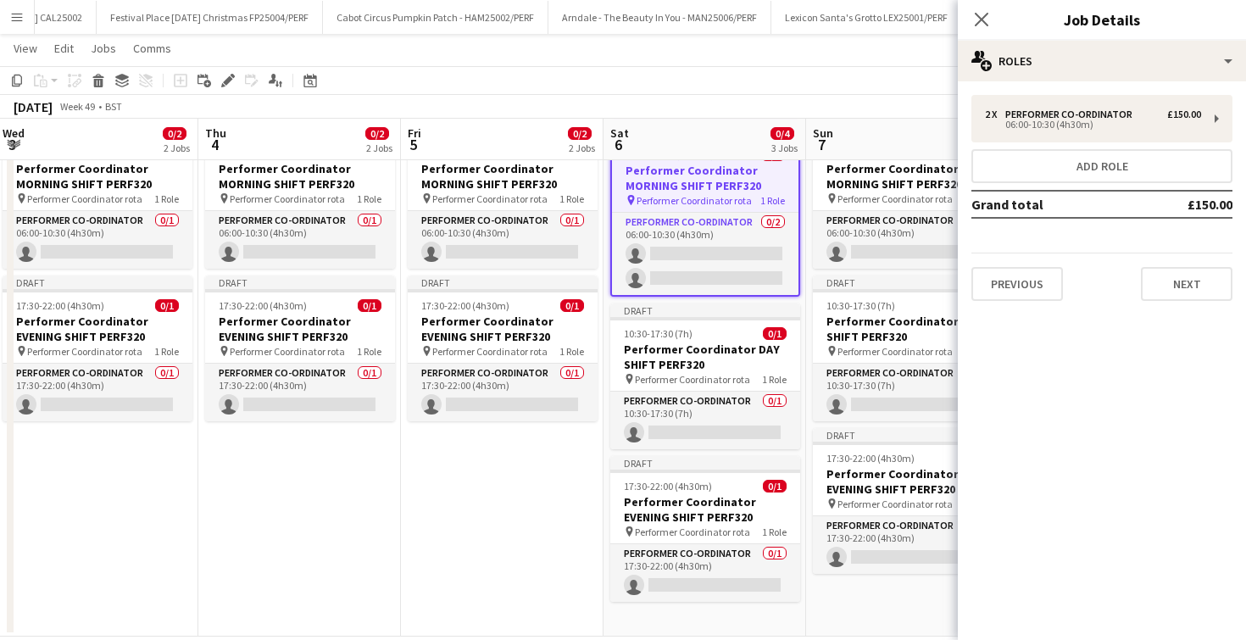
click at [993, 14] on div "Close pop-in" at bounding box center [981, 19] width 47 height 39
click at [985, 8] on app-icon "Close pop-in" at bounding box center [982, 20] width 25 height 25
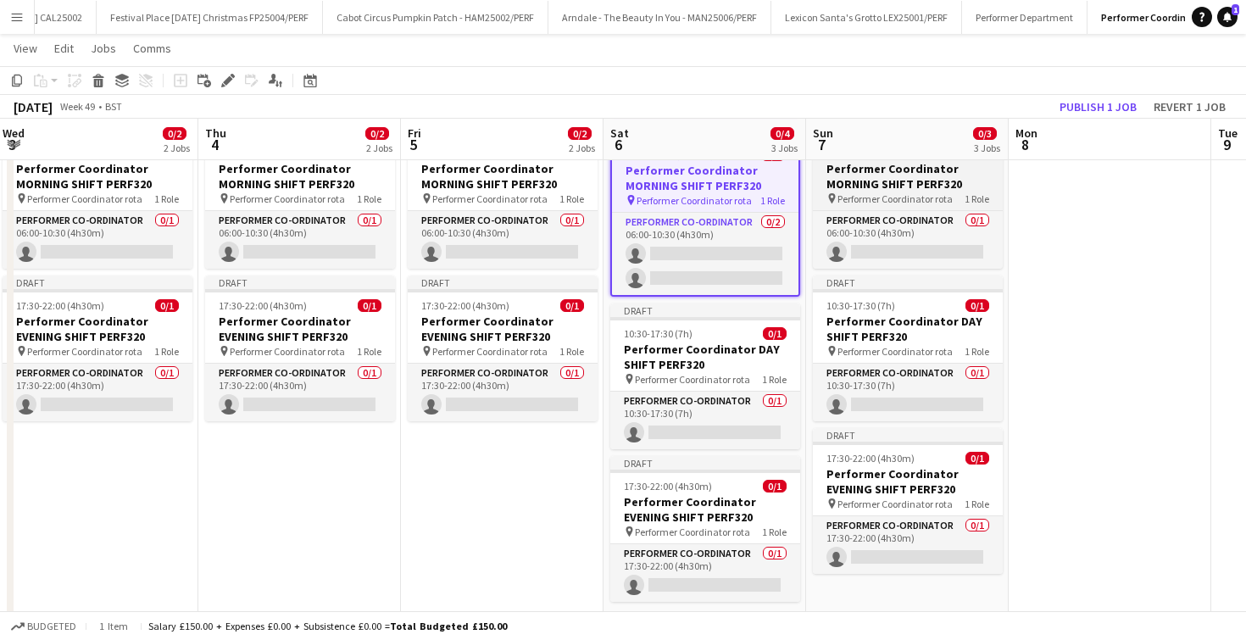
click at [892, 190] on h3 "Performer Coordinator MORNING SHIFT PERF320" at bounding box center [908, 176] width 190 height 31
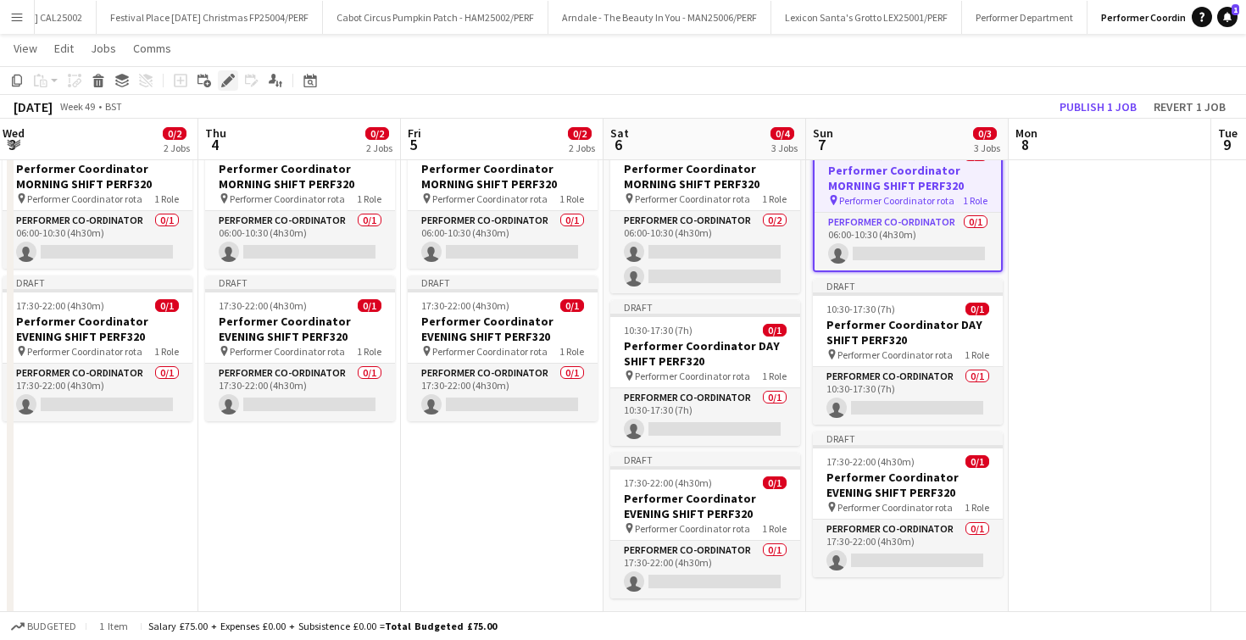
click at [230, 74] on icon "Edit" at bounding box center [228, 81] width 14 height 14
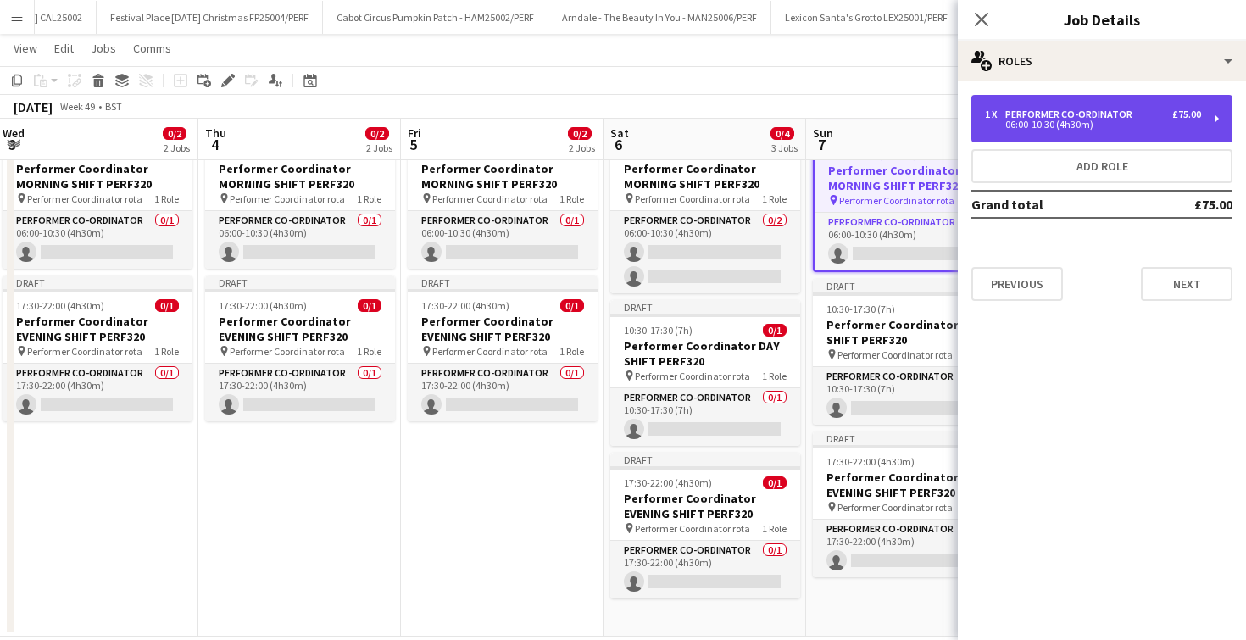
click at [1090, 115] on div "Performer Co-ordinator" at bounding box center [1072, 115] width 134 height 12
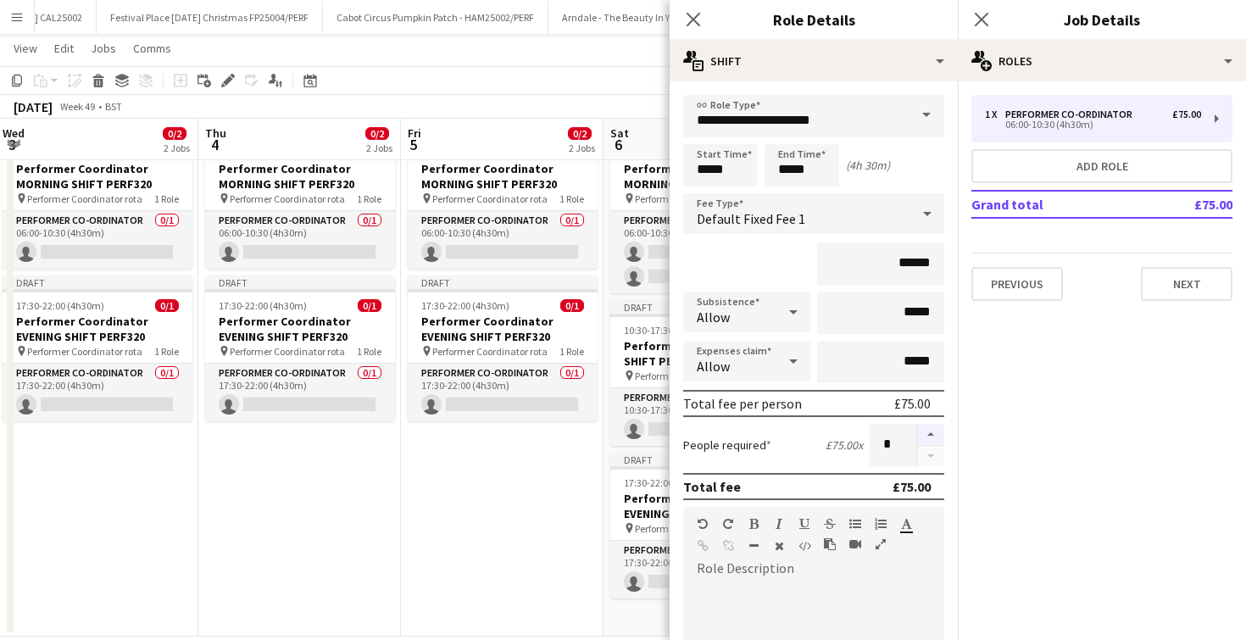
click at [929, 442] on button "button" at bounding box center [930, 435] width 27 height 22
type input "*"
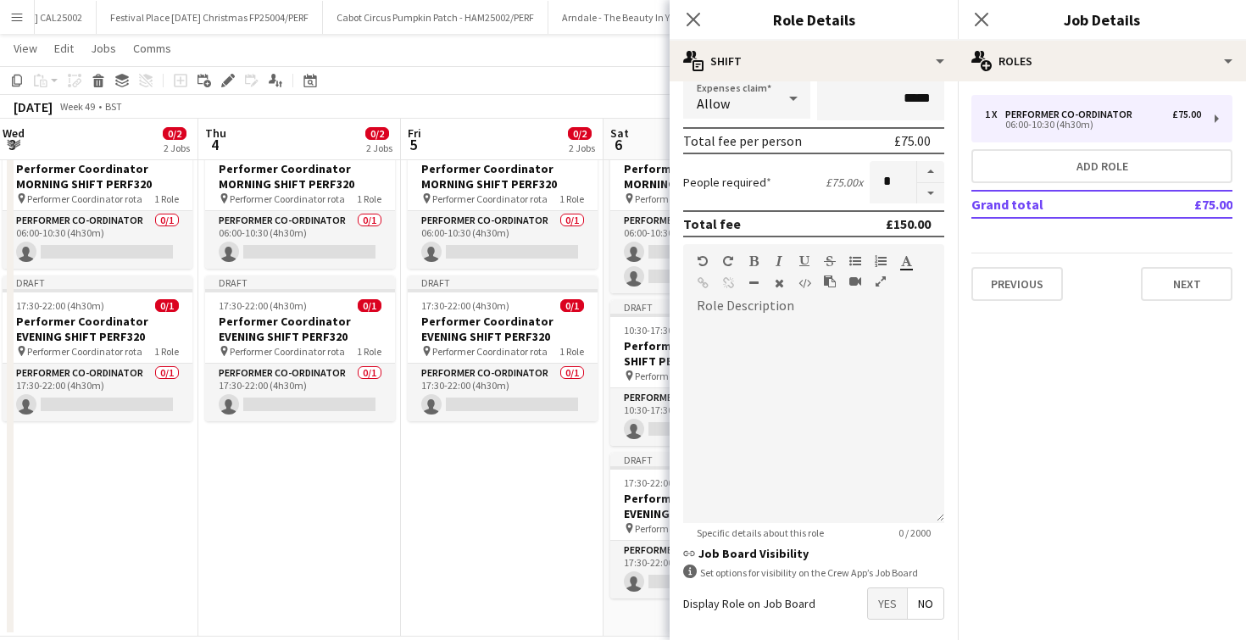
scroll to position [338, 0]
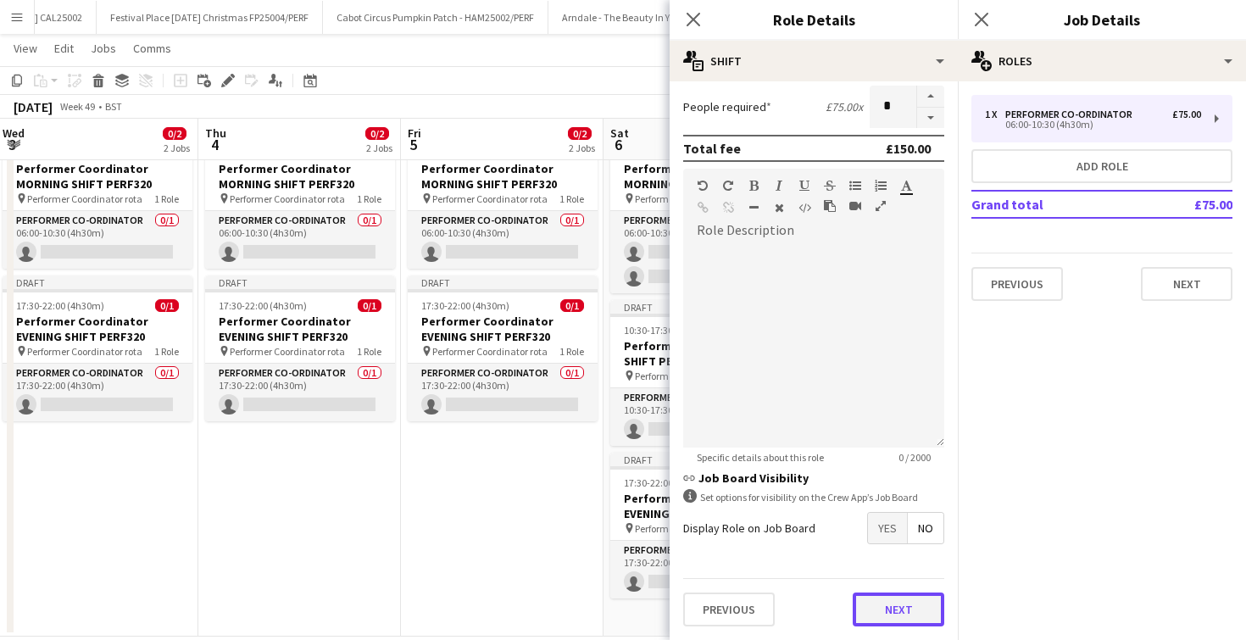
click at [874, 609] on button "Next" at bounding box center [899, 610] width 92 height 34
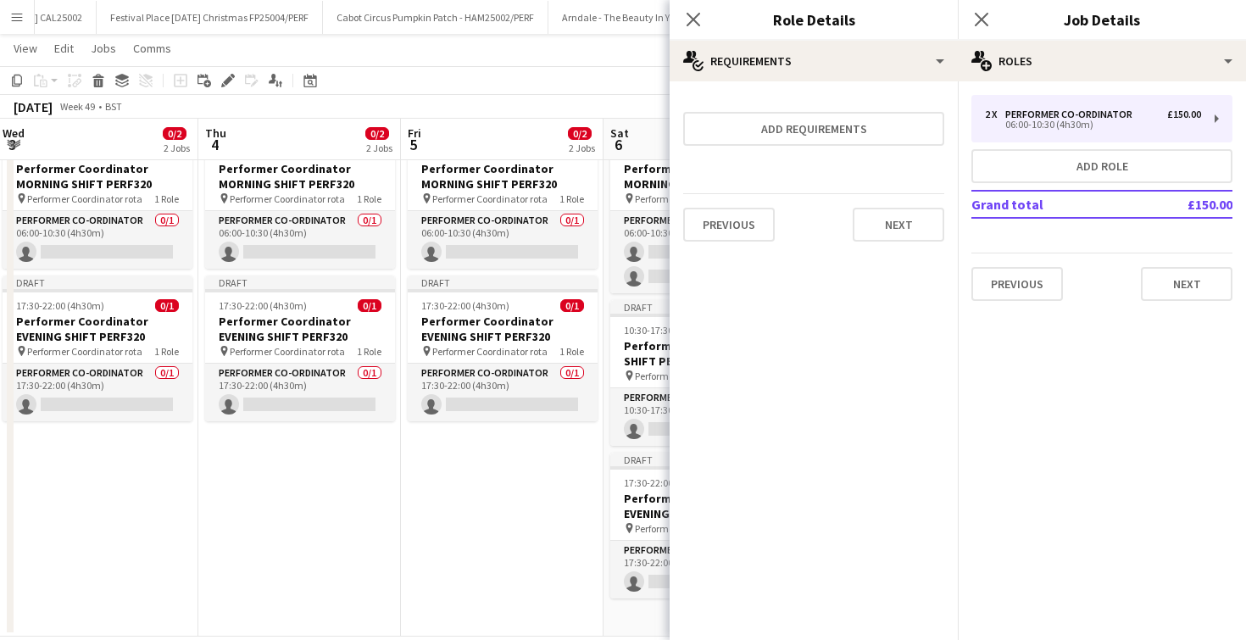
scroll to position [0, 0]
click at [693, 14] on icon "Close pop-in" at bounding box center [693, 19] width 16 height 16
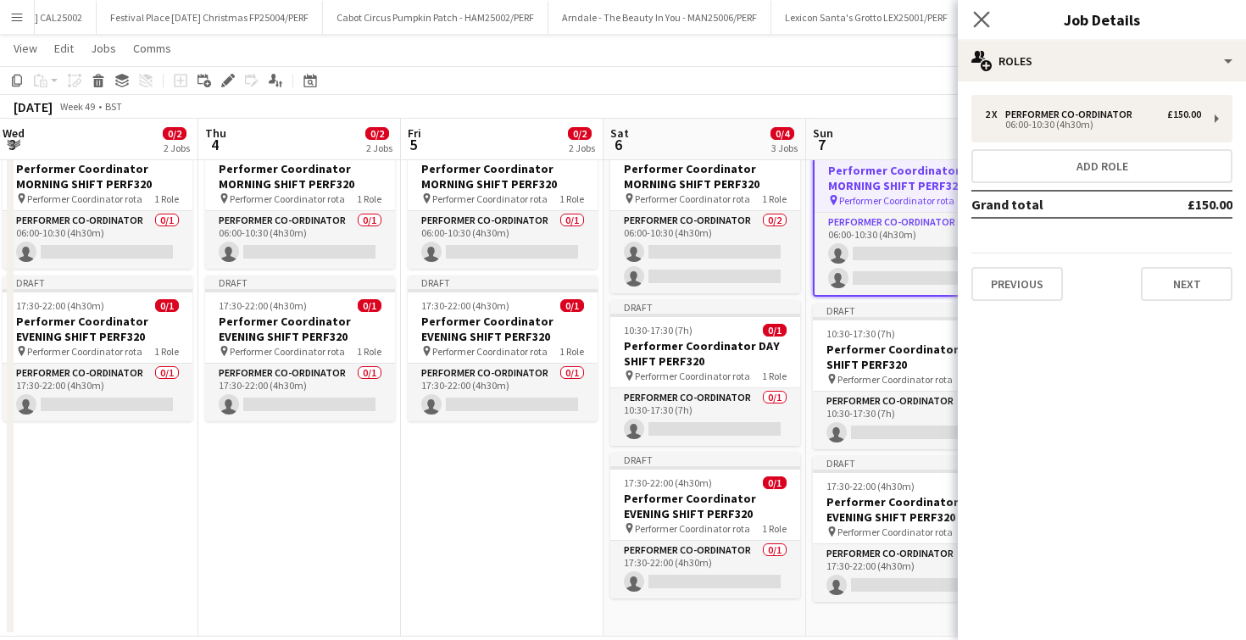
click at [989, 14] on icon "Close pop-in" at bounding box center [981, 19] width 16 height 16
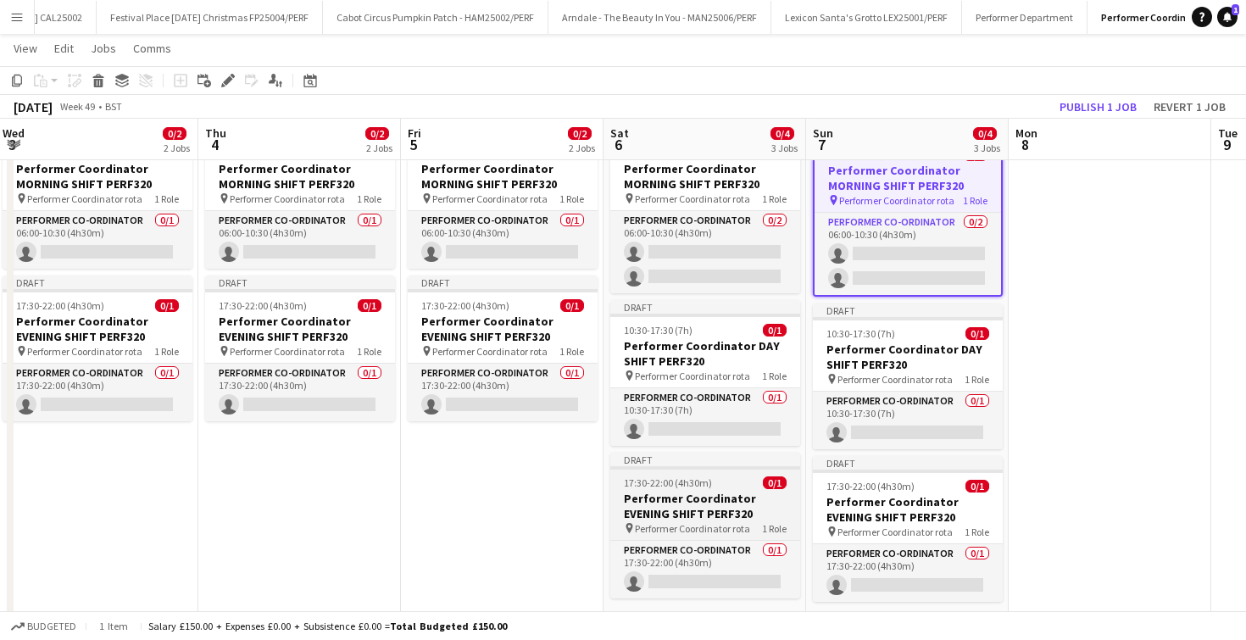
click at [724, 485] on div "17:30-22:00 (4h30m) 0/1" at bounding box center [705, 482] width 190 height 13
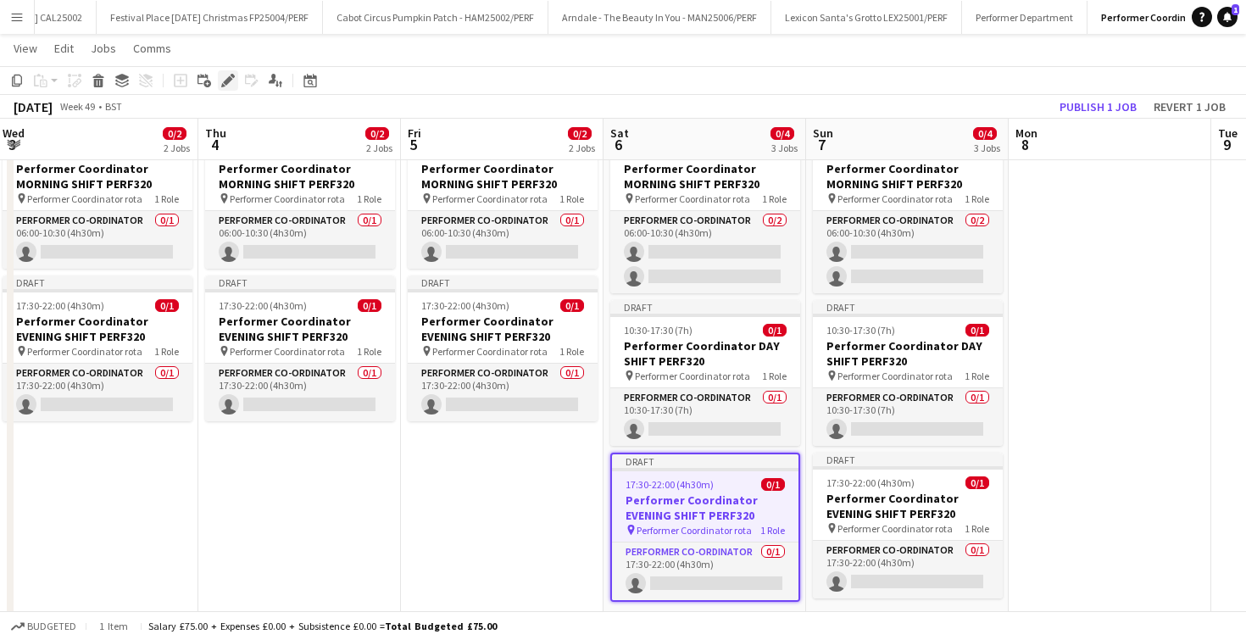
click at [232, 85] on icon "Edit" at bounding box center [228, 81] width 14 height 14
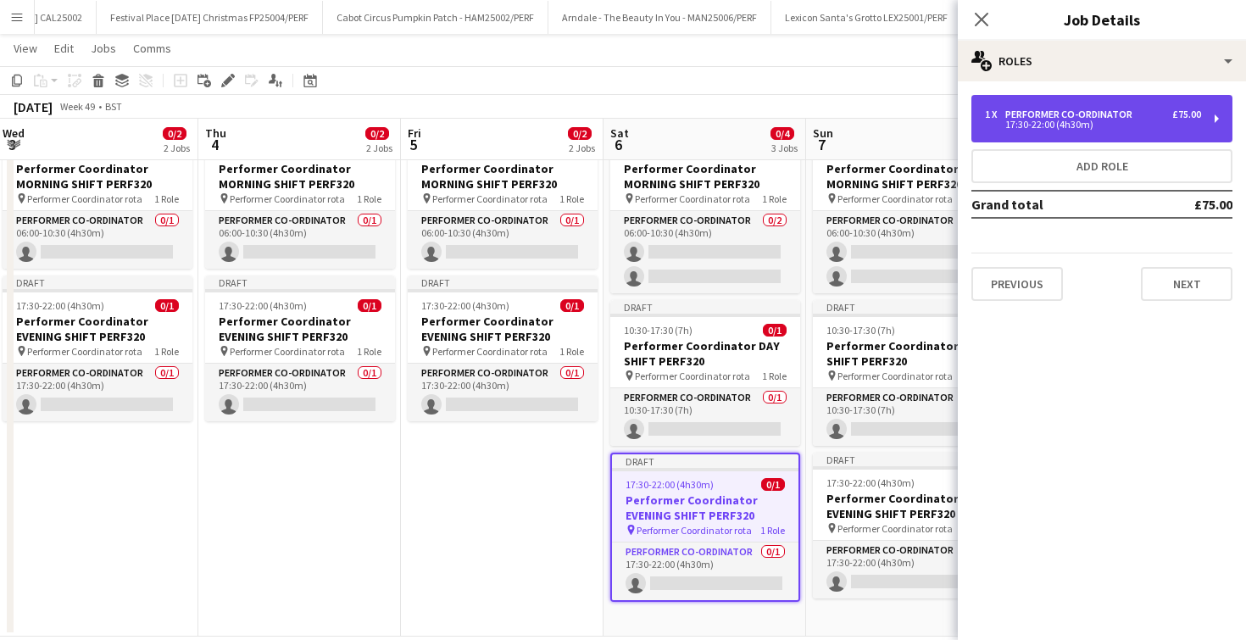
click at [1087, 128] on div "17:30-22:00 (4h30m)" at bounding box center [1093, 124] width 216 height 8
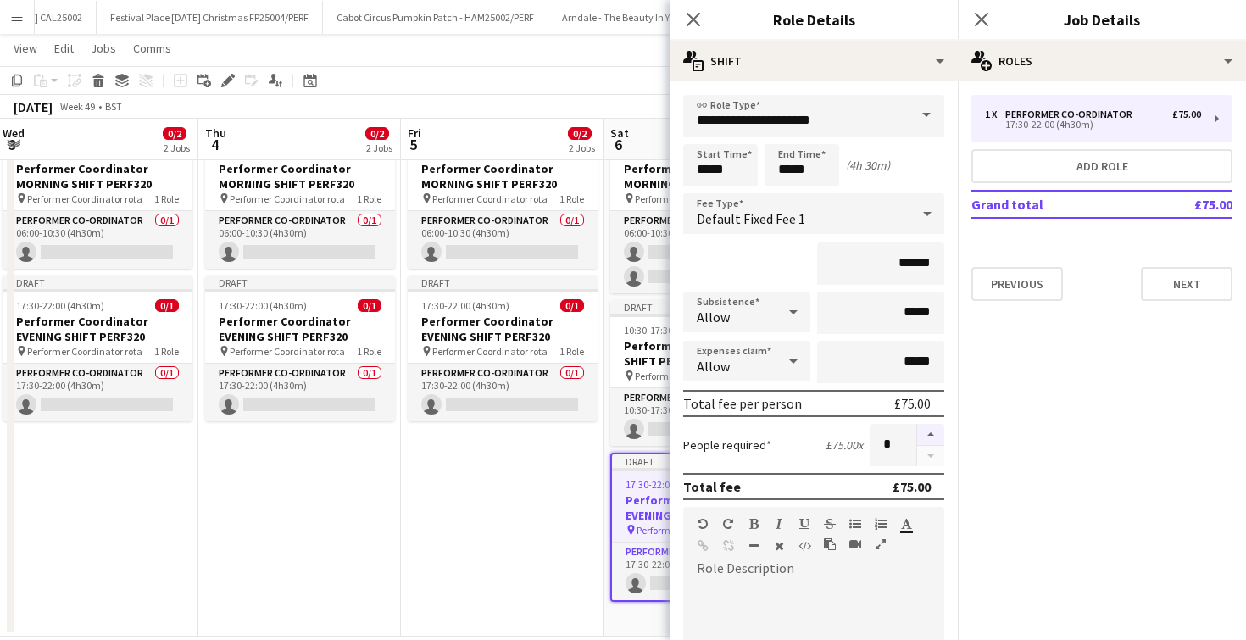
click at [940, 435] on button "button" at bounding box center [930, 435] width 27 height 22
type input "*"
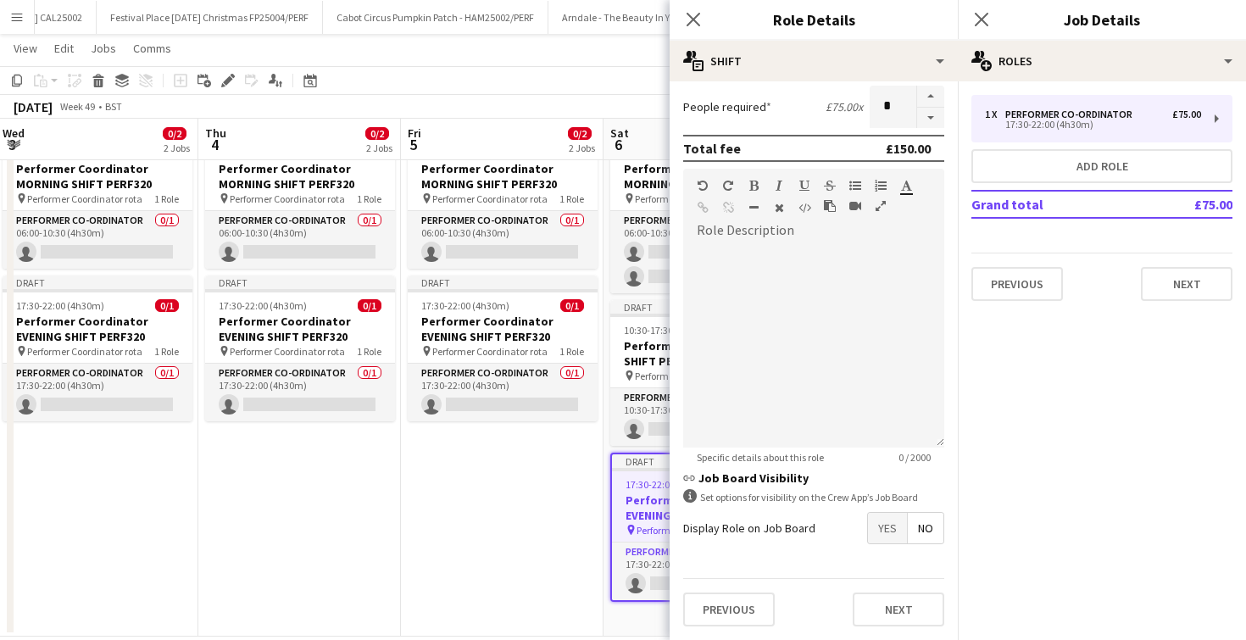
click at [891, 582] on div "Previous Next" at bounding box center [813, 609] width 261 height 62
click at [891, 608] on button "Next" at bounding box center [899, 610] width 92 height 34
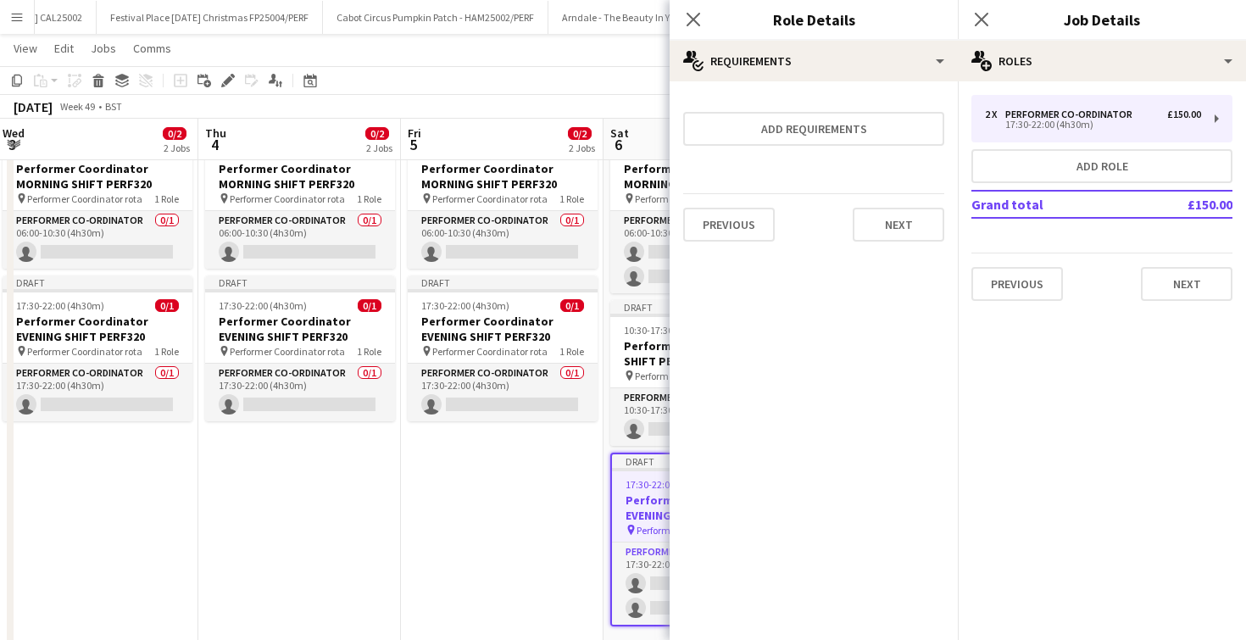
scroll to position [0, 0]
click at [696, 18] on icon "Close pop-in" at bounding box center [693, 19] width 16 height 16
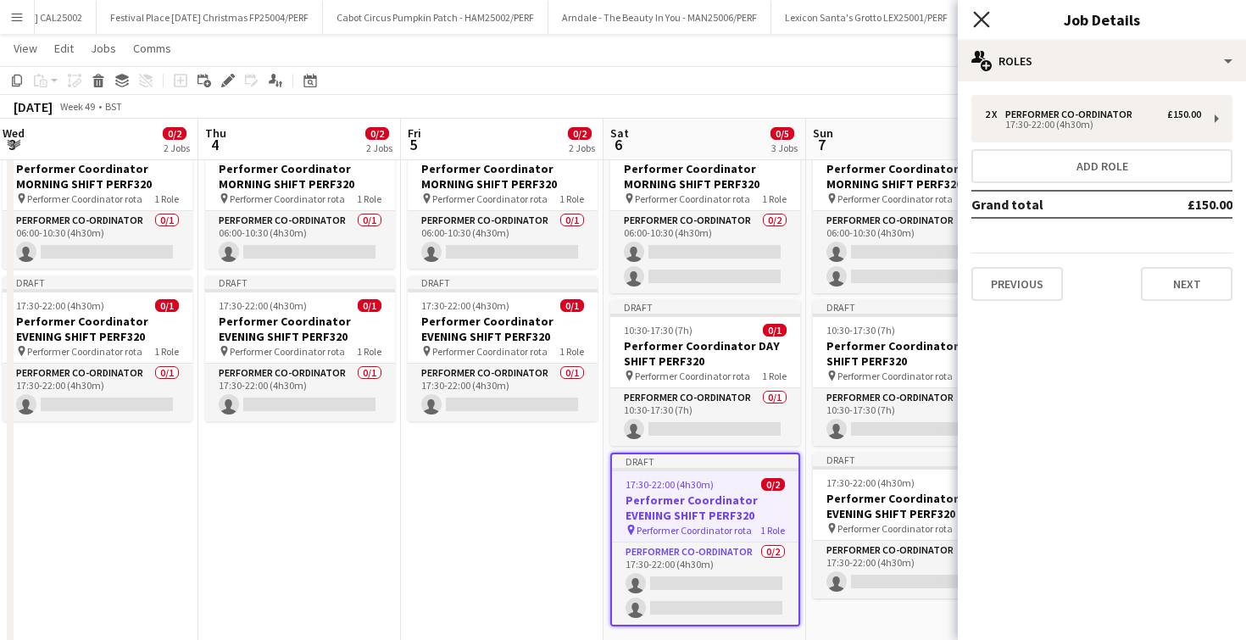
click at [981, 17] on icon "Close pop-in" at bounding box center [981, 19] width 16 height 16
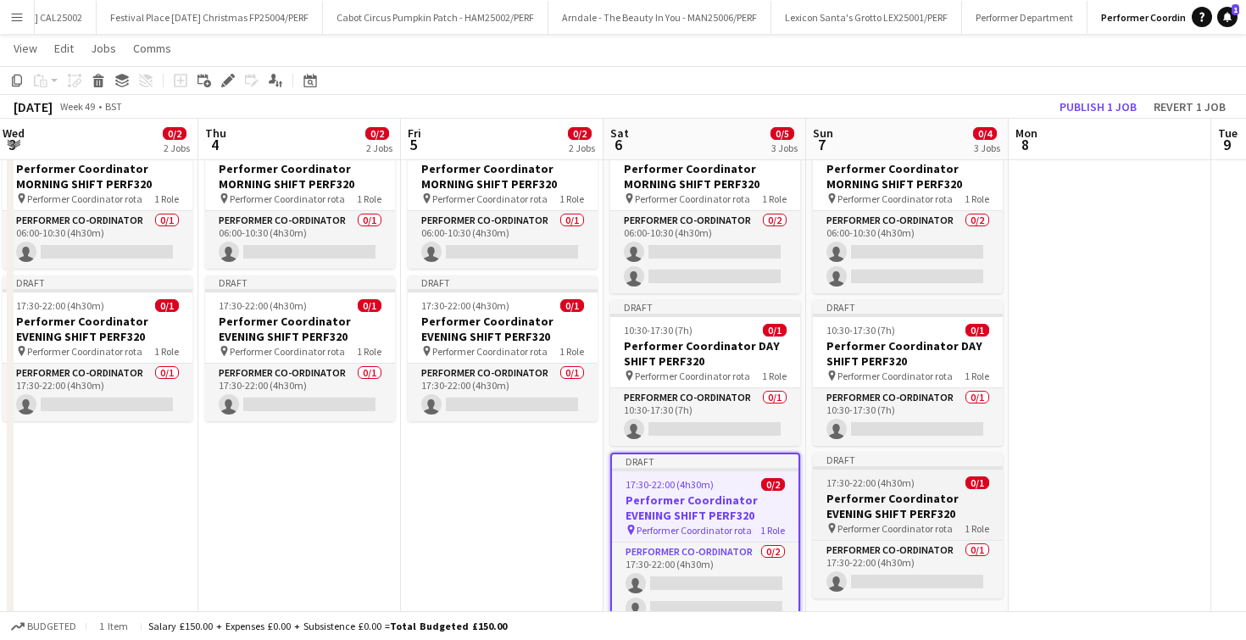
click at [927, 478] on div "17:30-22:00 (4h30m) 0/1" at bounding box center [908, 482] width 190 height 13
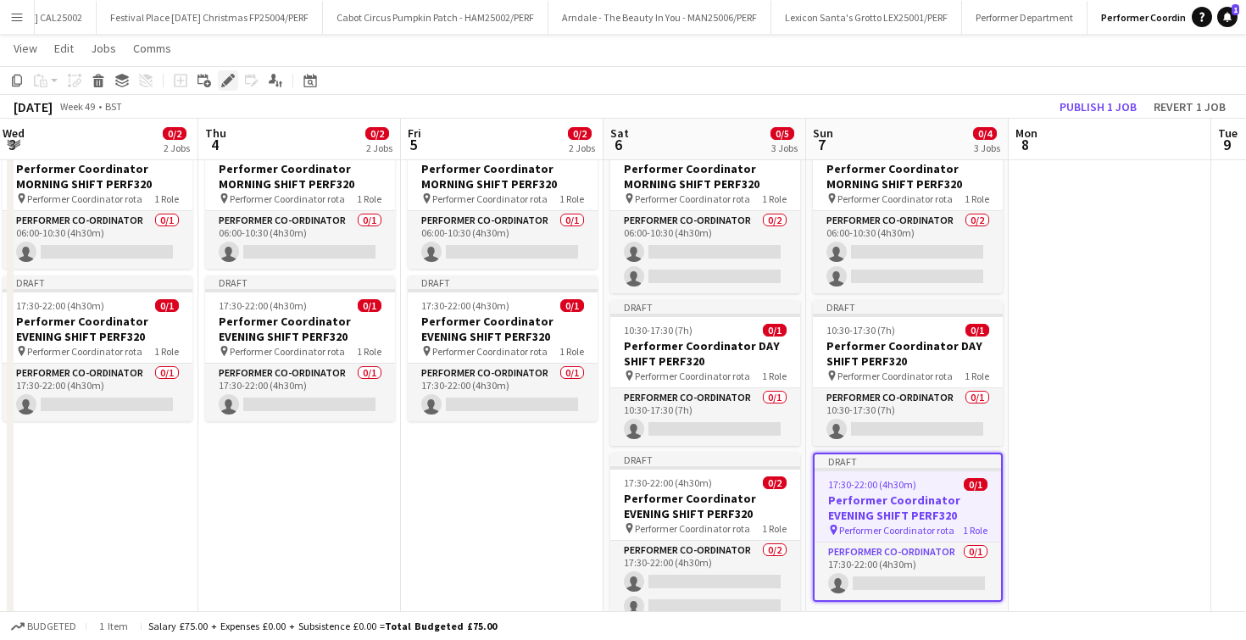
click at [224, 76] on icon "Edit" at bounding box center [228, 81] width 14 height 14
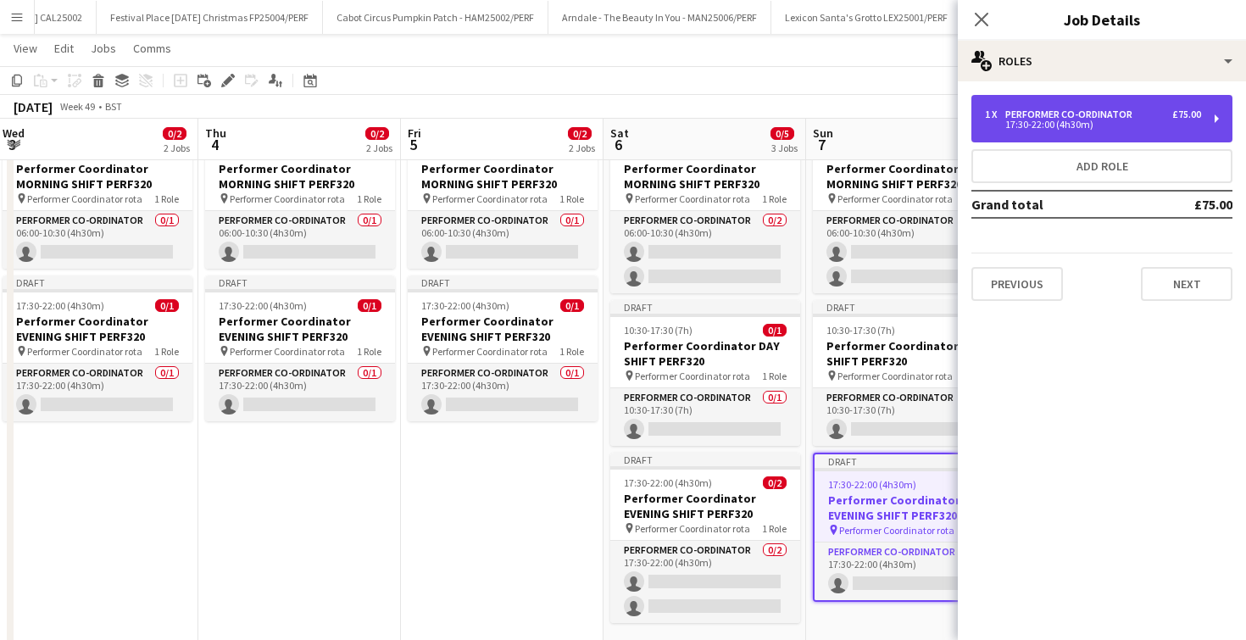
click at [1094, 119] on div "Performer Co-ordinator" at bounding box center [1072, 115] width 134 height 12
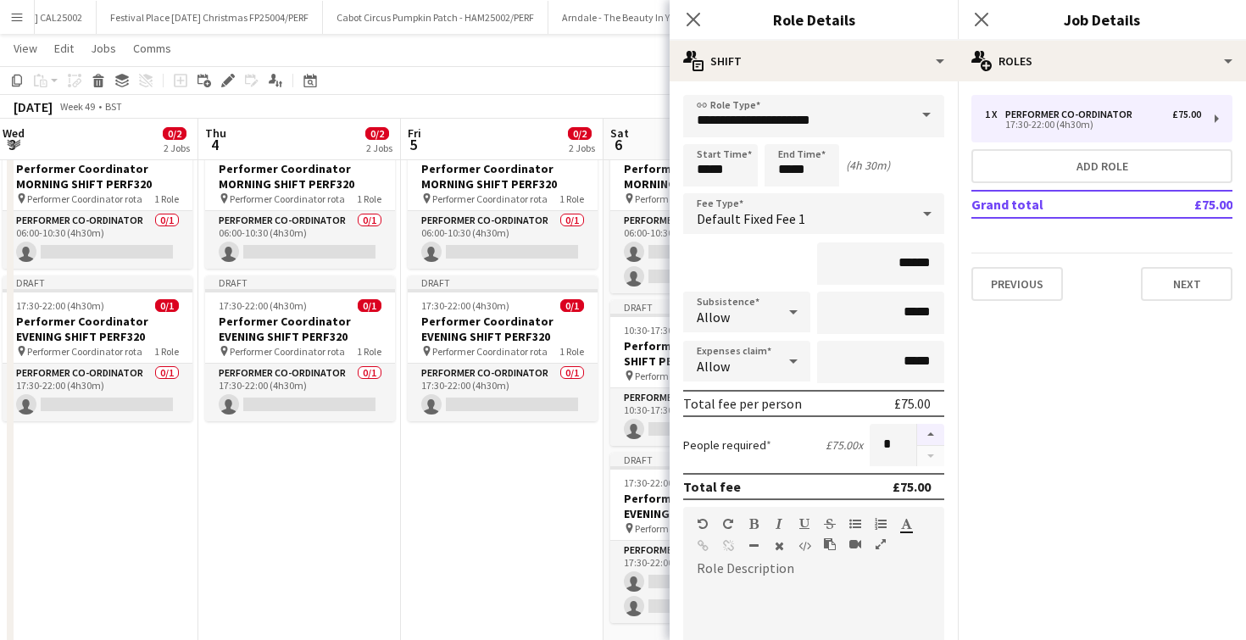
click at [923, 432] on button "button" at bounding box center [930, 435] width 27 height 22
type input "*"
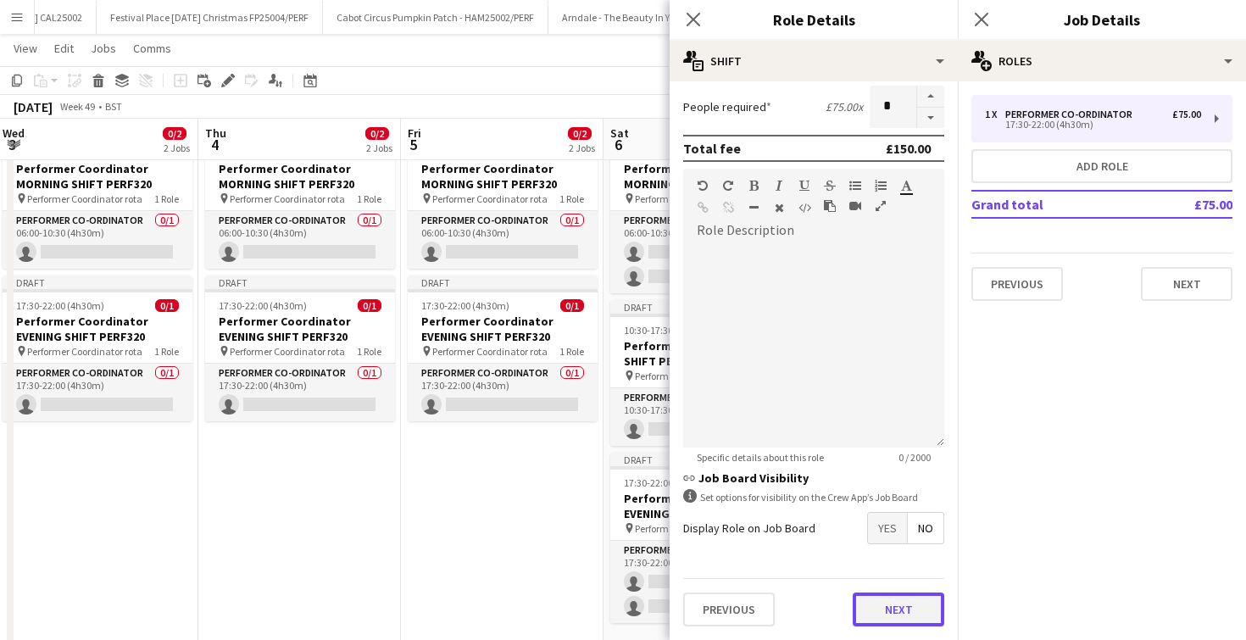
click at [919, 609] on button "Next" at bounding box center [899, 610] width 92 height 34
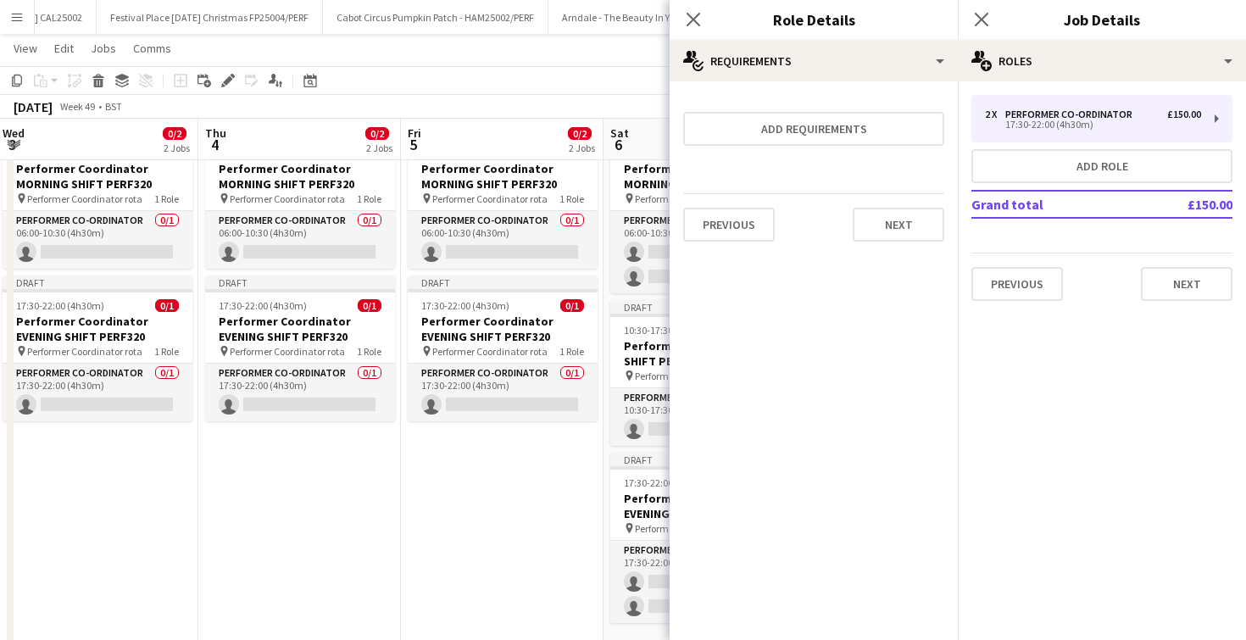
scroll to position [0, 0]
click at [692, 17] on icon at bounding box center [693, 19] width 16 height 16
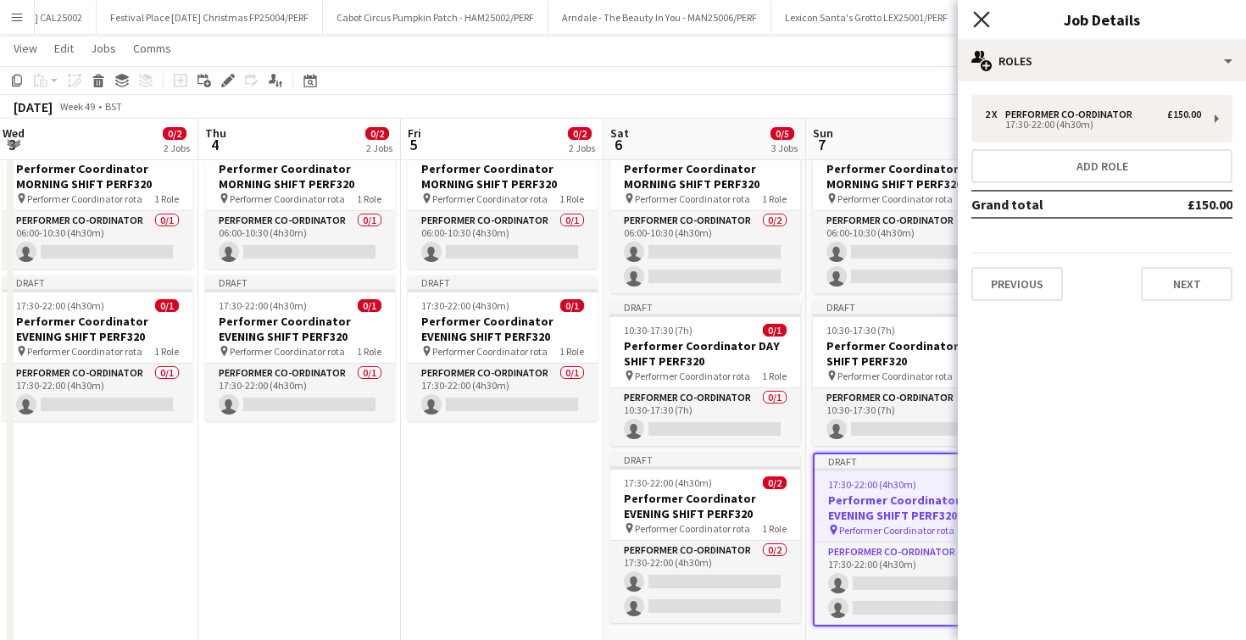
click at [977, 19] on icon "Close pop-in" at bounding box center [981, 19] width 16 height 16
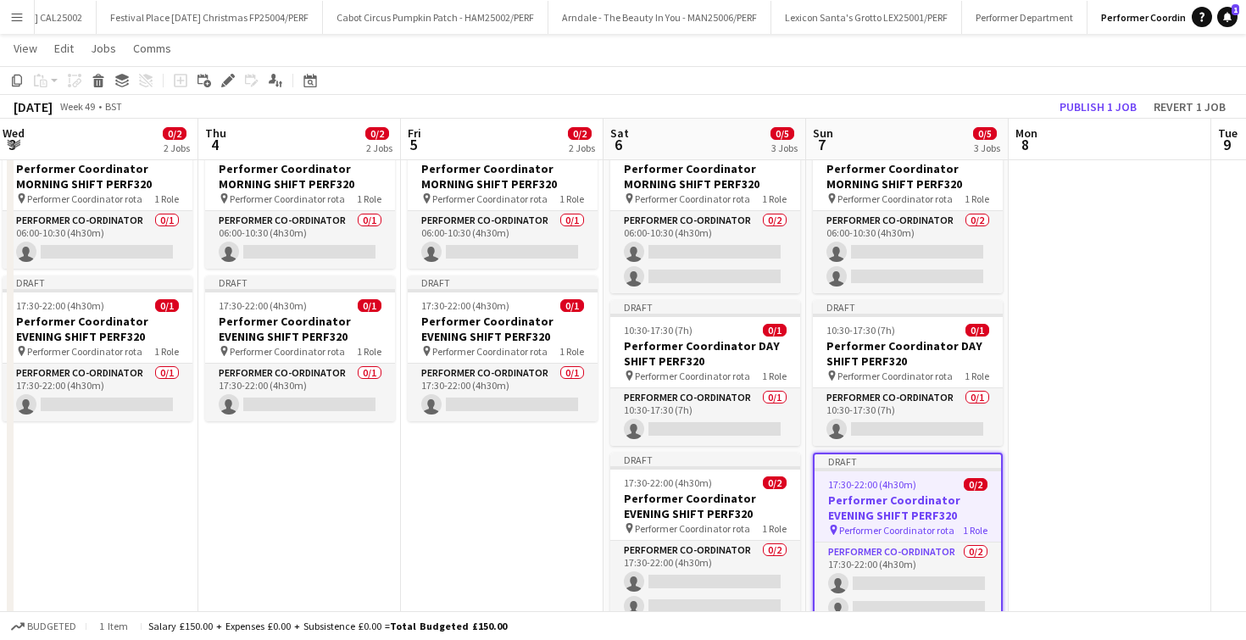
click at [929, 92] on app-toolbar "Copy Paste Paste Command V Paste with crew Command Shift V Paste linked Job [GE…" at bounding box center [623, 80] width 1246 height 29
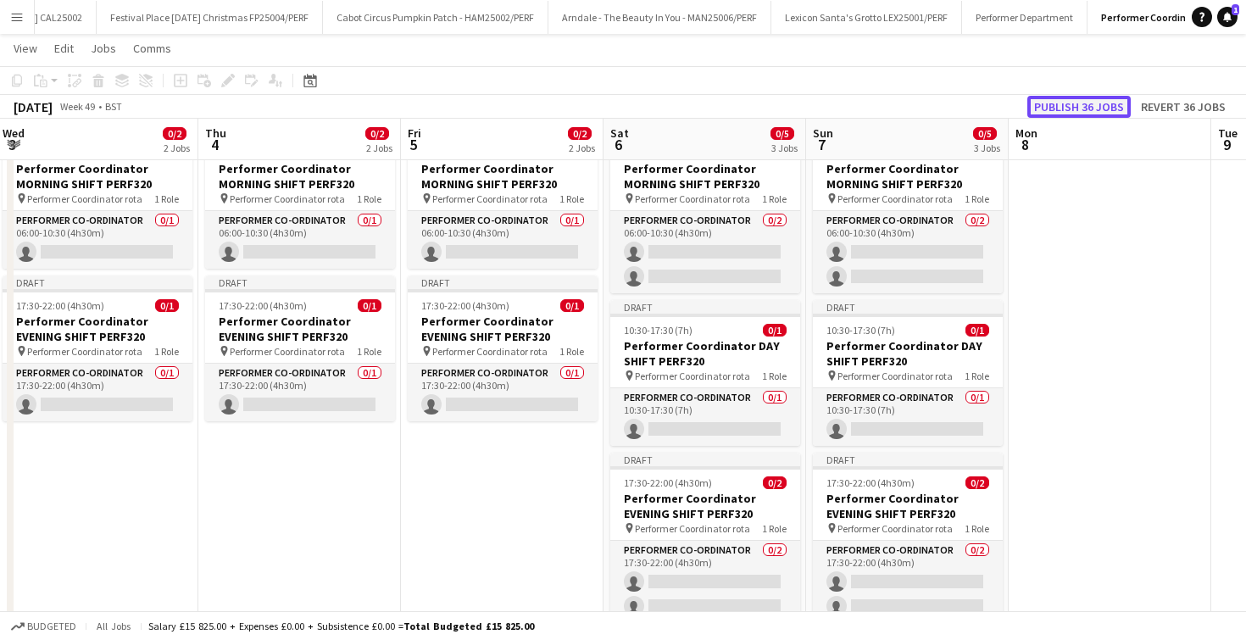
click at [1087, 104] on button "Publish 36 jobs" at bounding box center [1079, 107] width 103 height 22
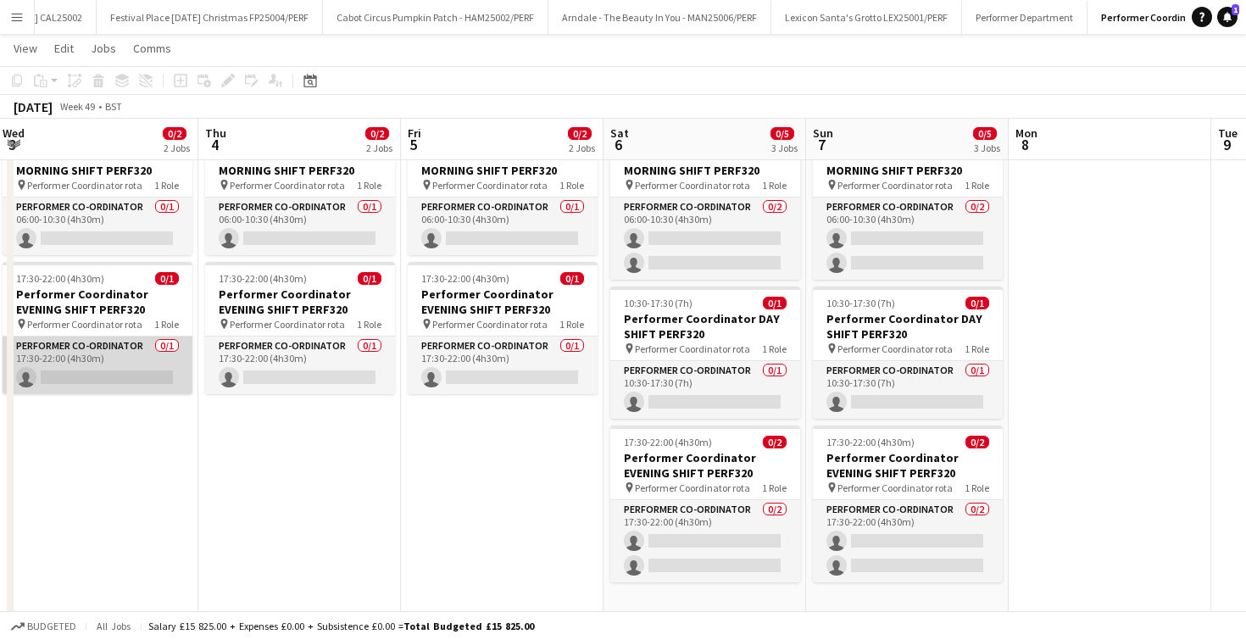
scroll to position [0, 568]
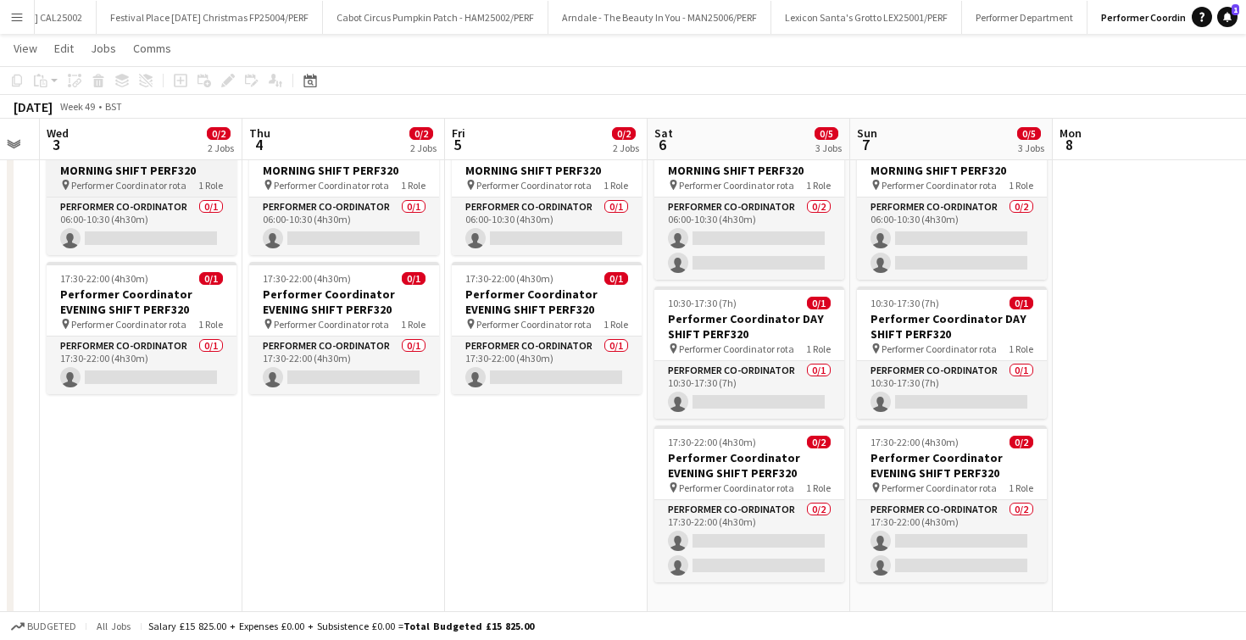
click at [127, 190] on span "Performer Coordinator rota" at bounding box center [128, 185] width 115 height 13
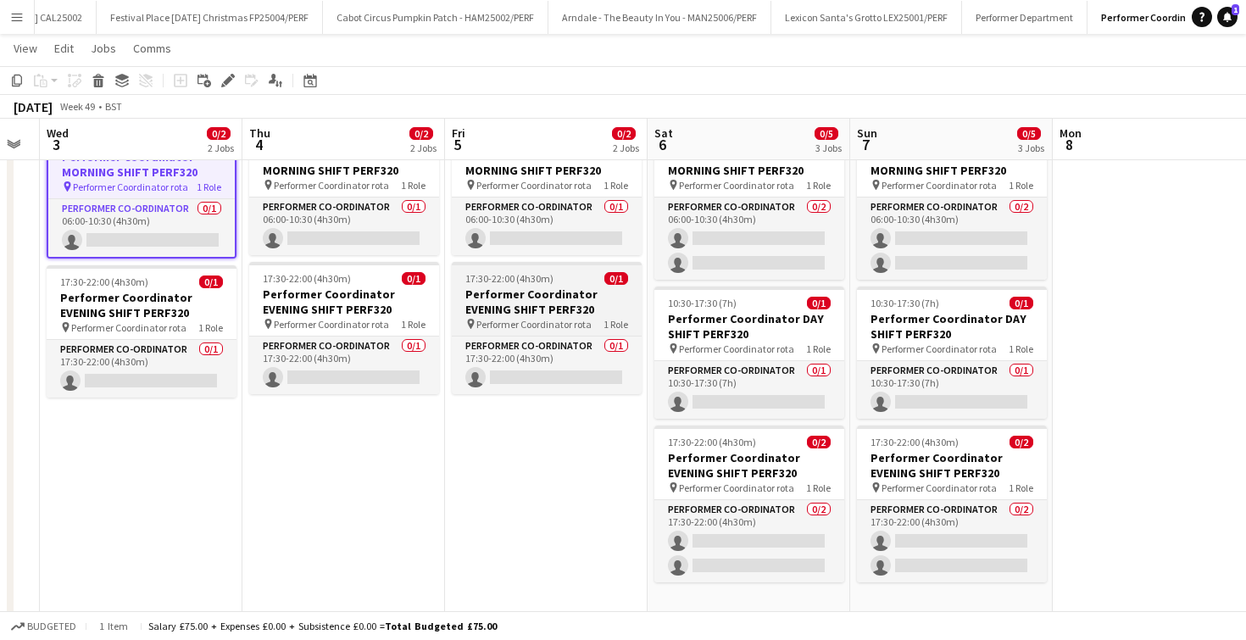
click at [496, 320] on span "Performer Coordinator rota" at bounding box center [533, 324] width 115 height 13
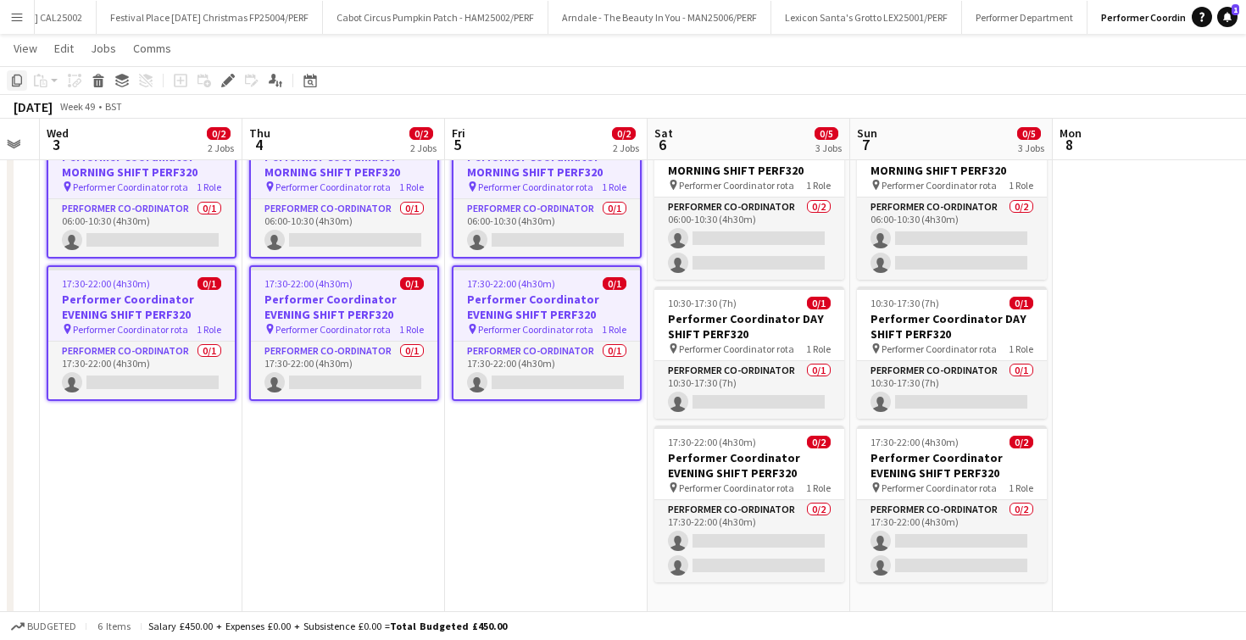
click at [12, 86] on icon "Copy" at bounding box center [17, 81] width 14 height 14
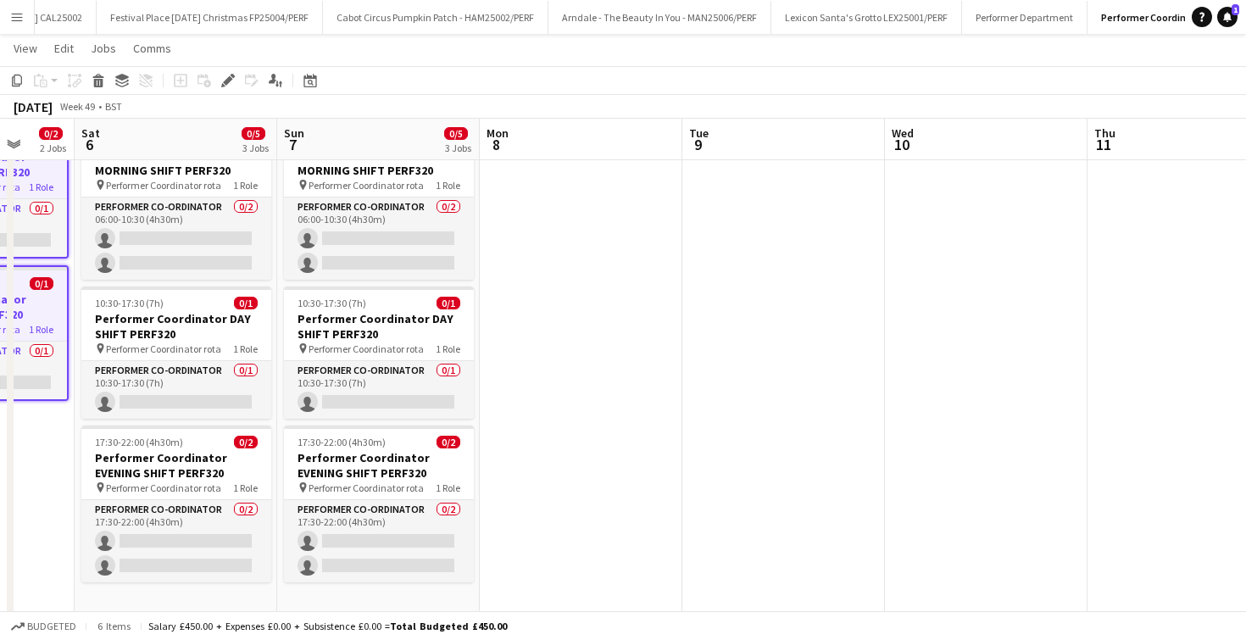
scroll to position [0, 835]
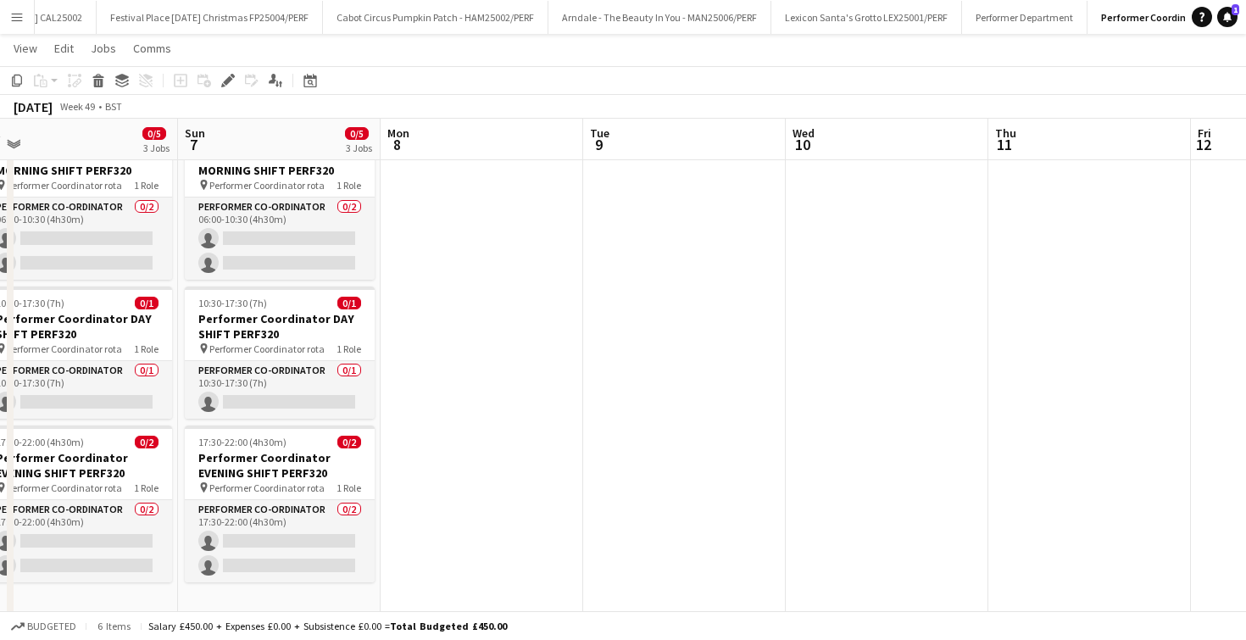
click at [916, 231] on app-date-cell at bounding box center [887, 368] width 203 height 504
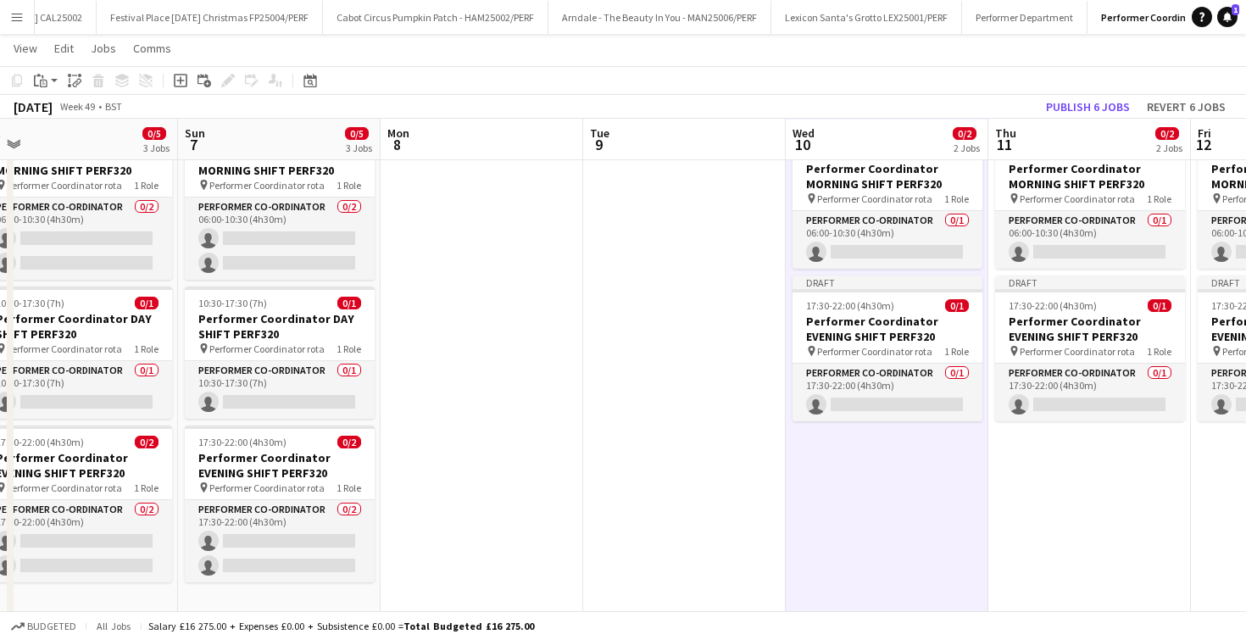
click at [679, 307] on app-date-cell at bounding box center [684, 368] width 203 height 504
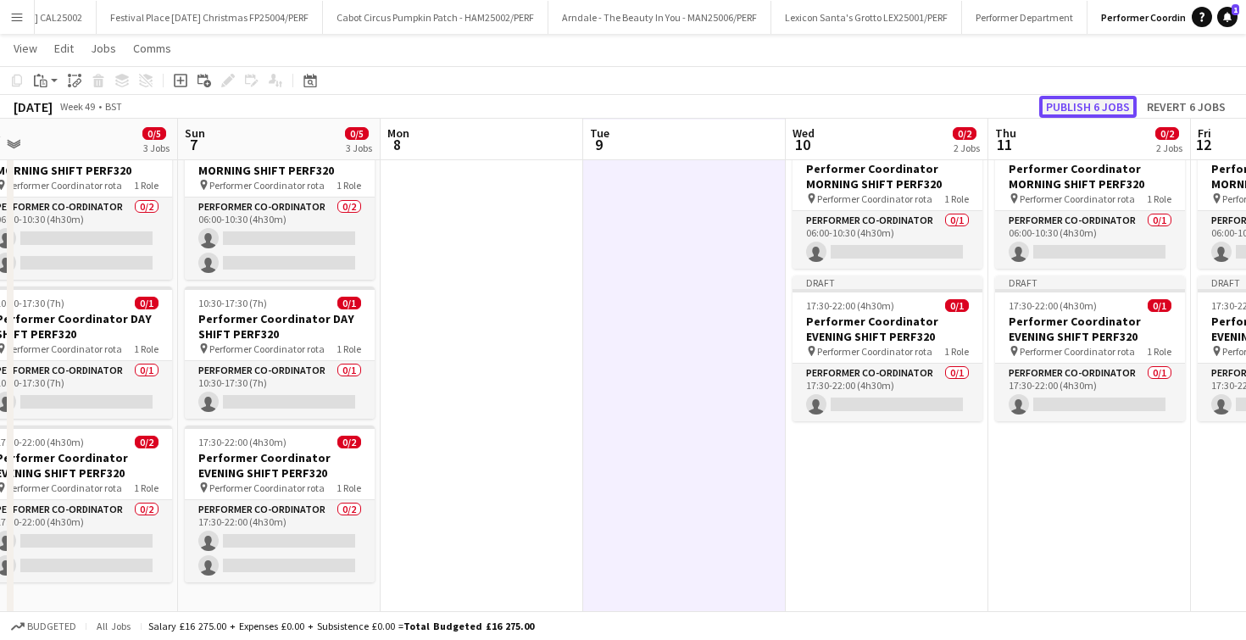
click at [1089, 100] on button "Publish 6 jobs" at bounding box center [1087, 107] width 97 height 22
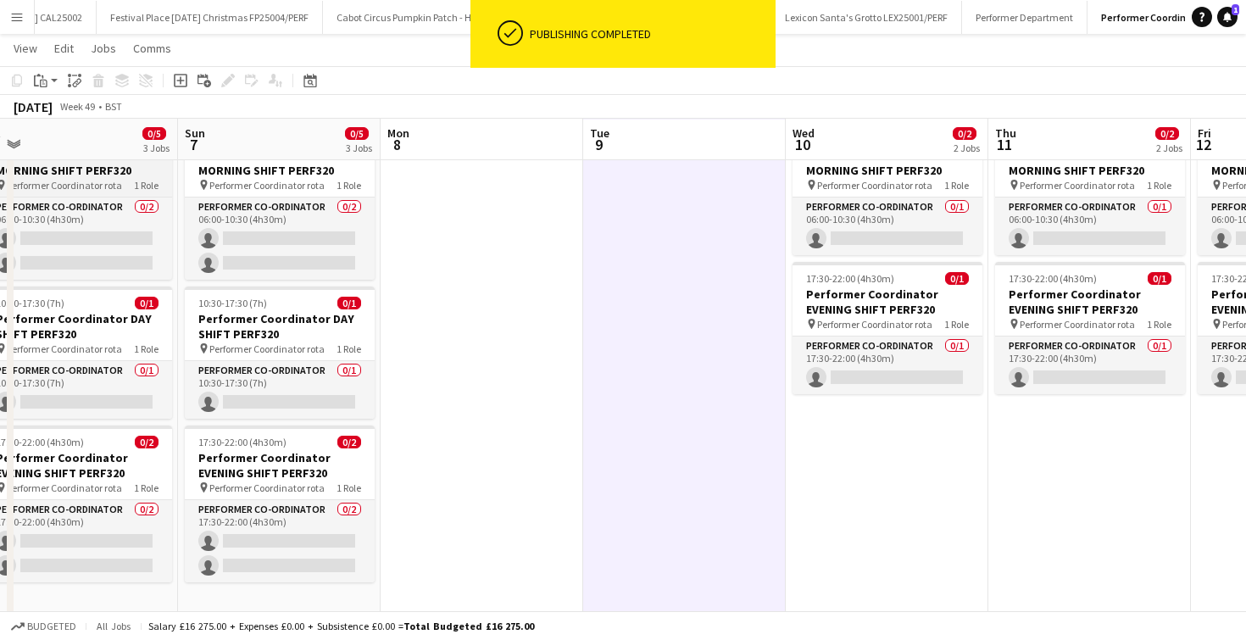
click at [49, 185] on span "Performer Coordinator rota" at bounding box center [64, 185] width 115 height 13
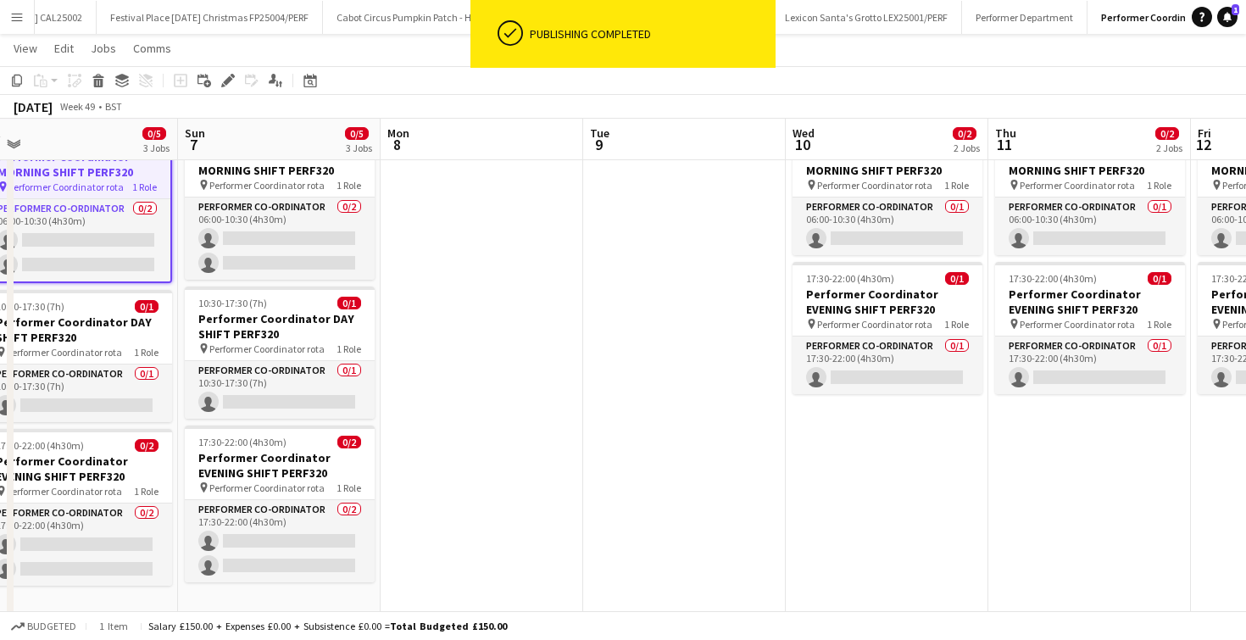
click at [249, 418] on app-date-cell "06:00-10:30 (4h30m) 0/2 Performer Coordinator MORNING SHIFT PERF320 pin Perform…" at bounding box center [279, 368] width 203 height 504
click at [253, 460] on h3 "Performer Coordinator EVENING SHIFT PERF320" at bounding box center [280, 465] width 190 height 31
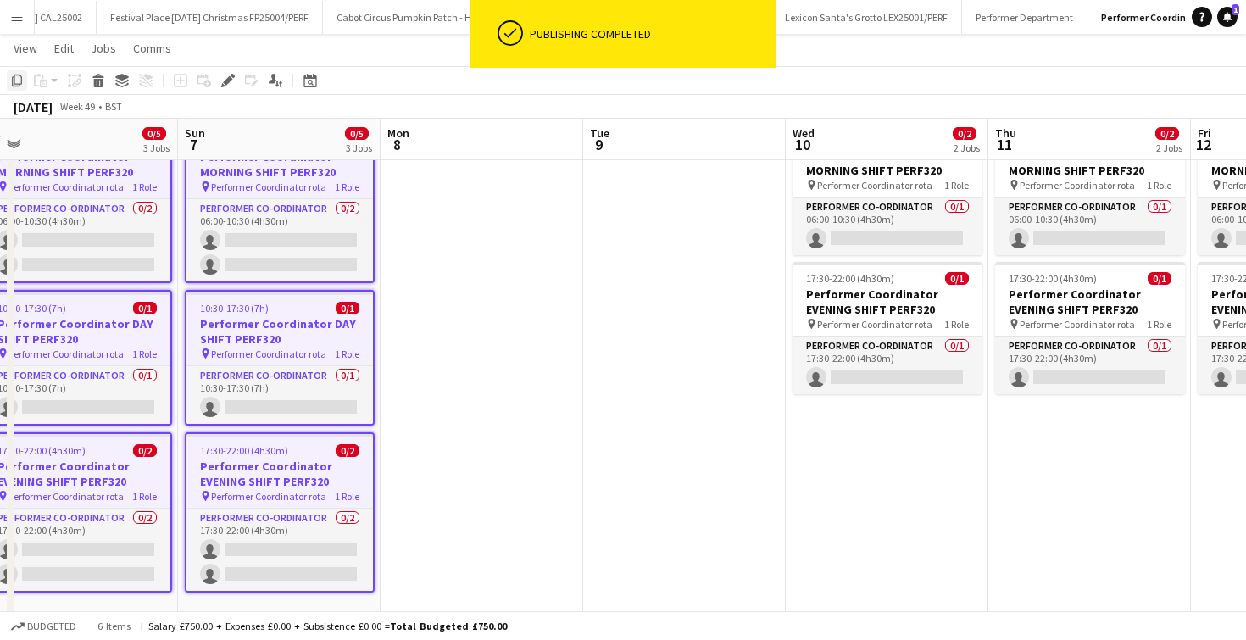
click at [18, 80] on icon "Copy" at bounding box center [17, 81] width 14 height 14
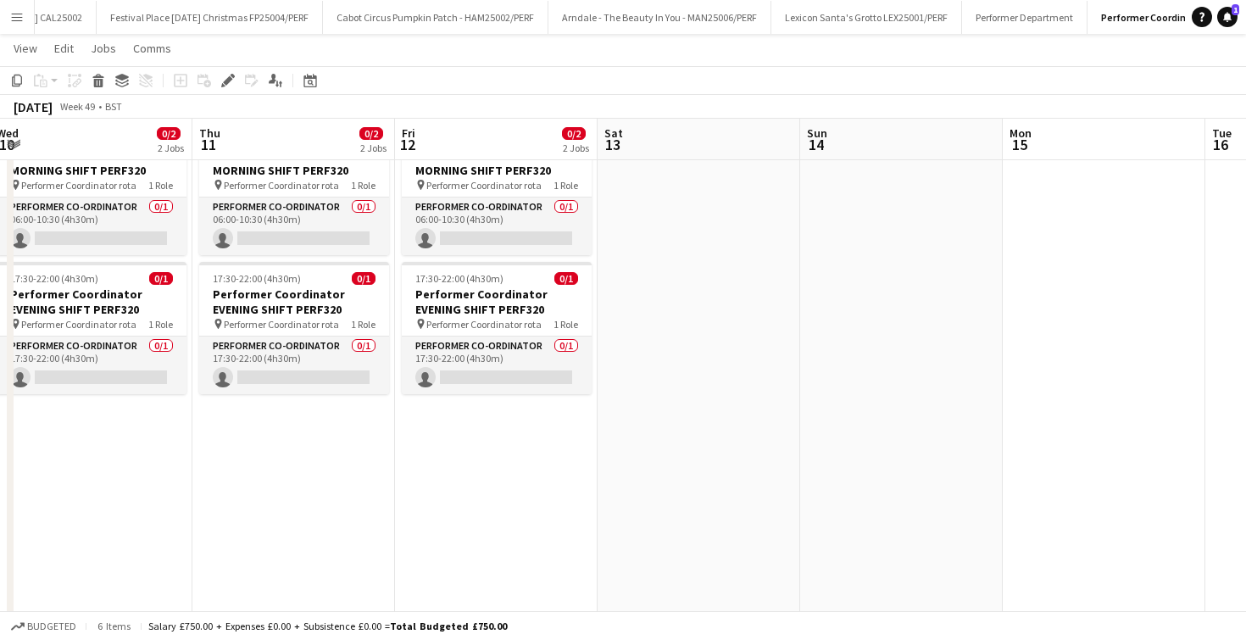
scroll to position [0, 828]
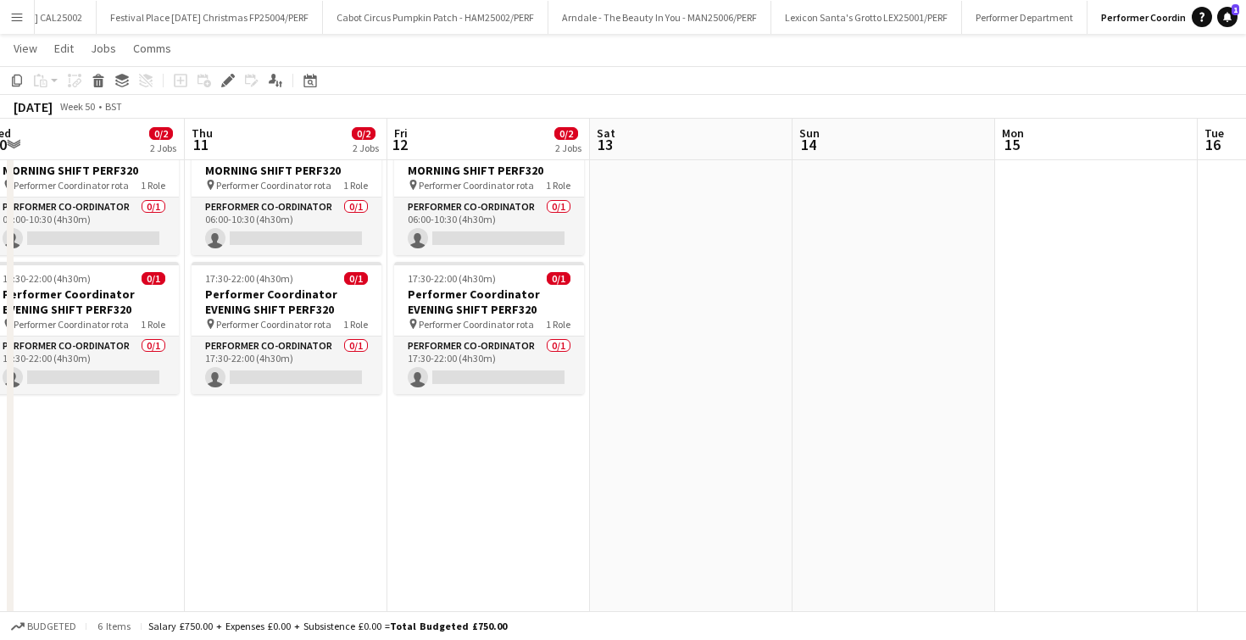
click at [671, 224] on app-date-cell at bounding box center [691, 368] width 203 height 504
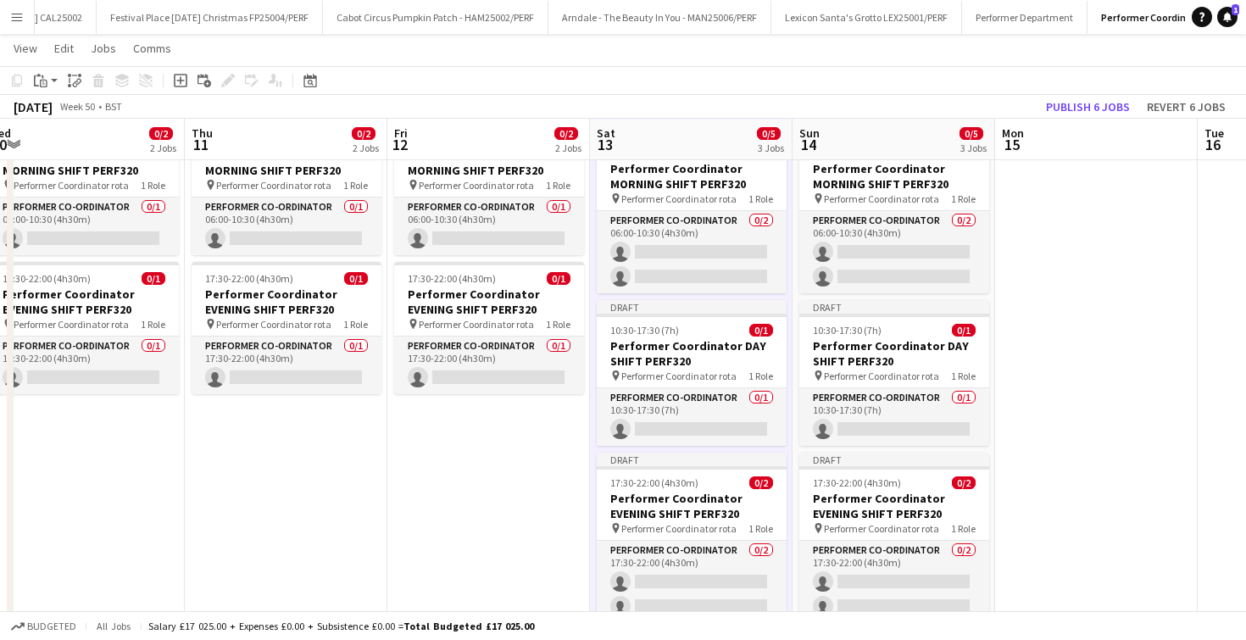
click at [1087, 322] on app-date-cell at bounding box center [1096, 388] width 203 height 545
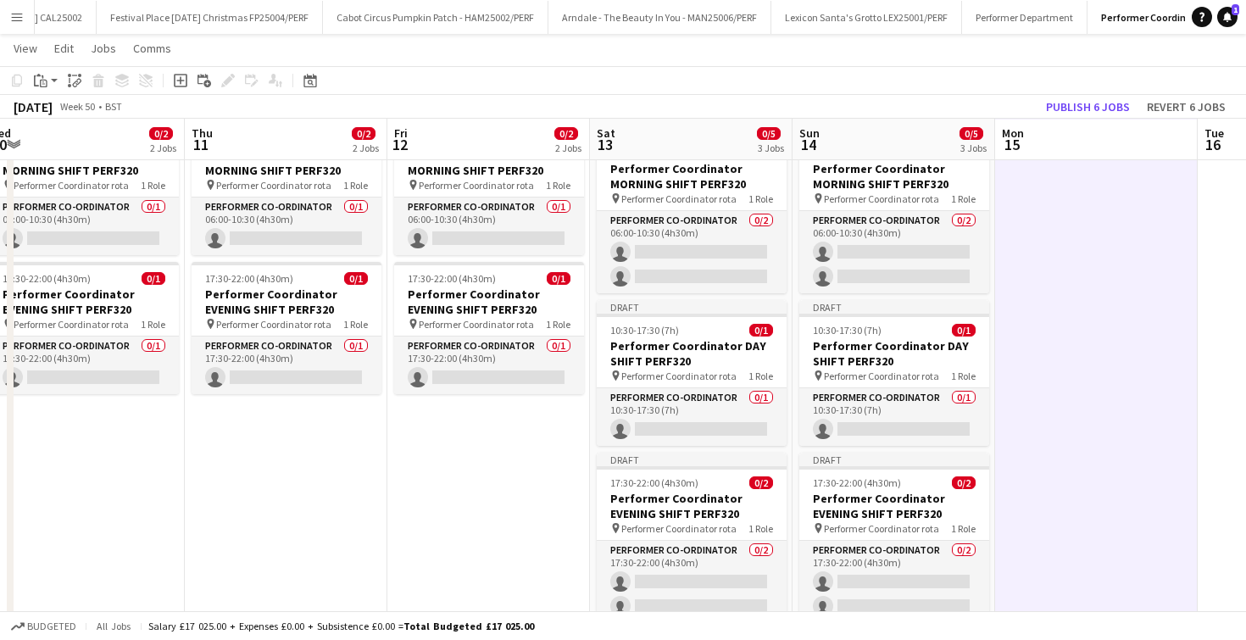
click at [820, 85] on app-toolbar "Copy Paste Paste Command V Paste with crew Command Shift V Paste linked Job [GE…" at bounding box center [623, 80] width 1246 height 29
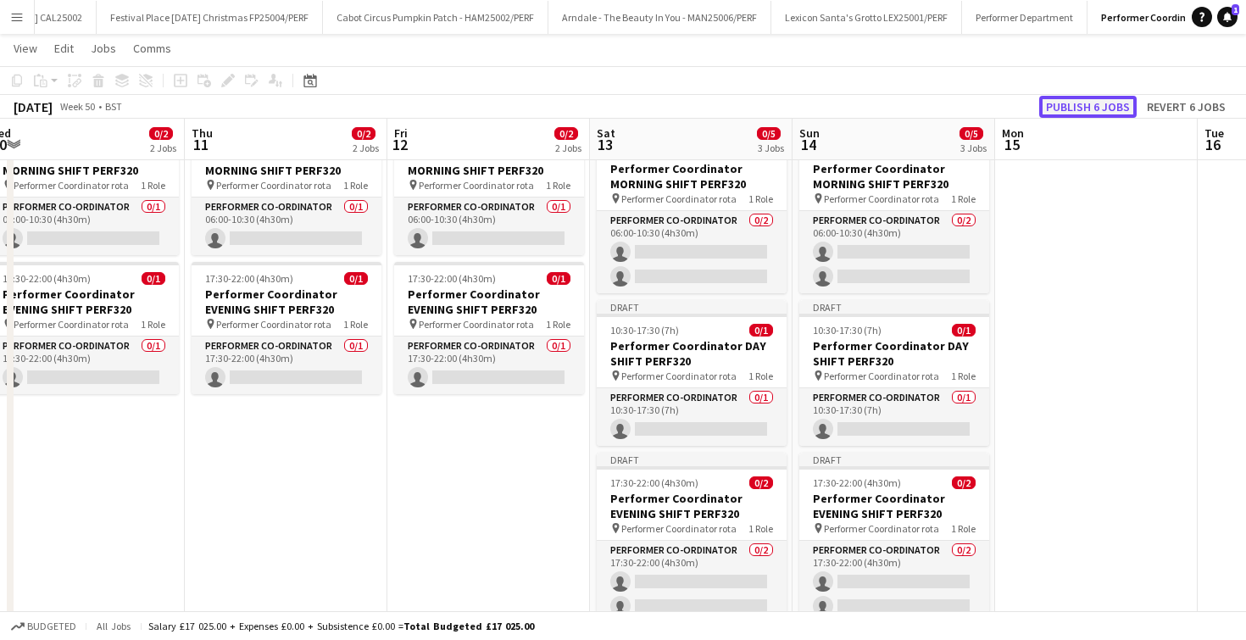
click at [1079, 101] on button "Publish 6 jobs" at bounding box center [1087, 107] width 97 height 22
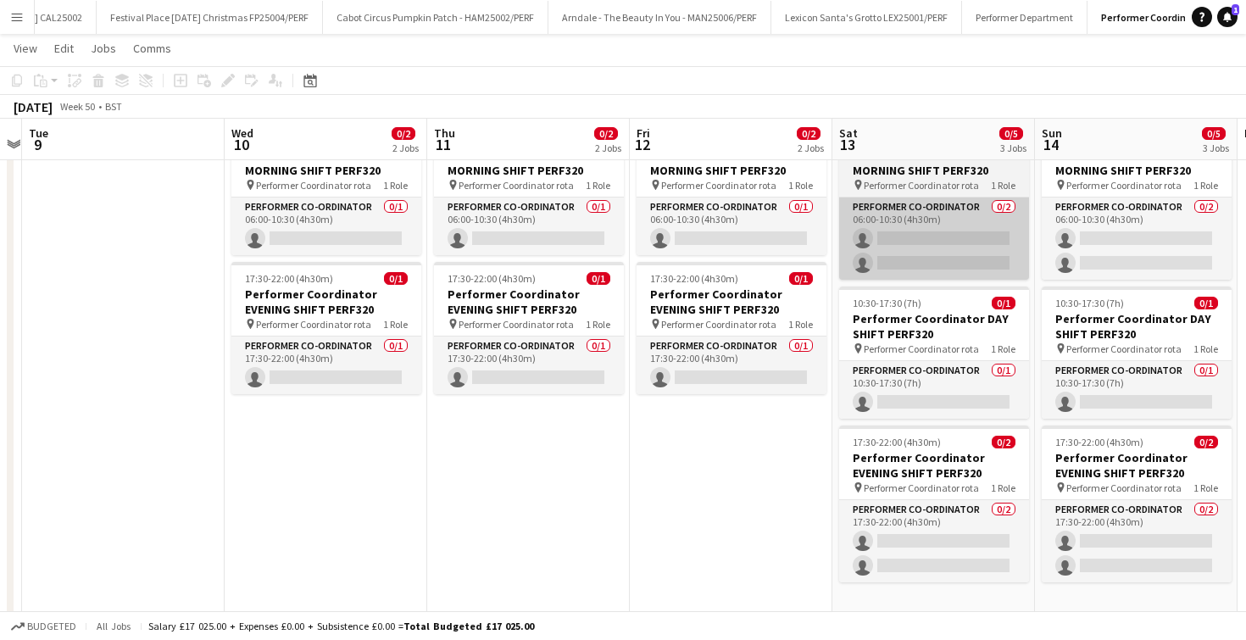
scroll to position [0, 385]
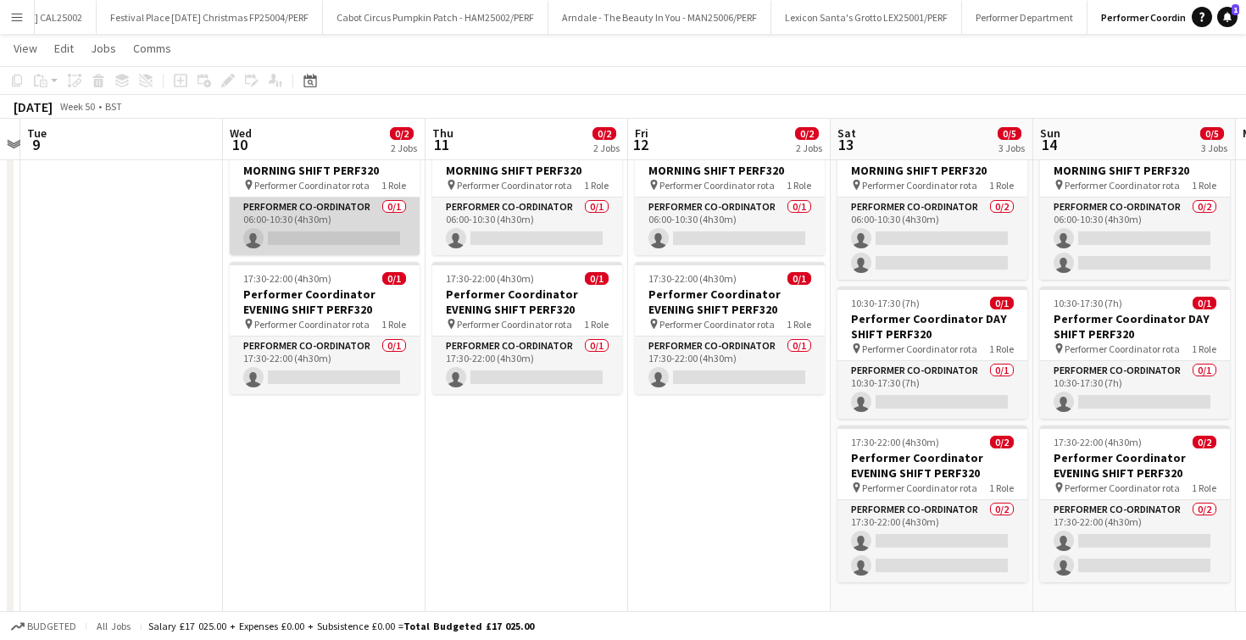
click at [299, 210] on app-card-role "Performer Co-ordinator 0/1 06:00-10:30 (4h30m) single-neutral-actions" at bounding box center [325, 227] width 190 height 58
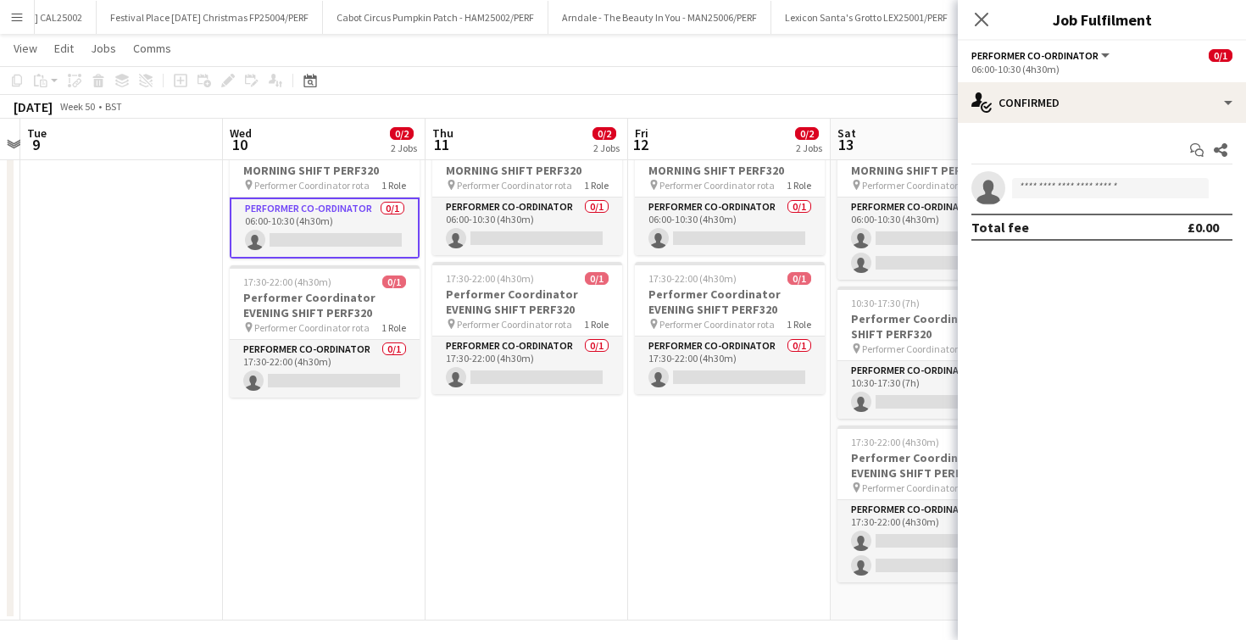
click at [297, 187] on span "Performer Coordinator rota" at bounding box center [311, 185] width 115 height 13
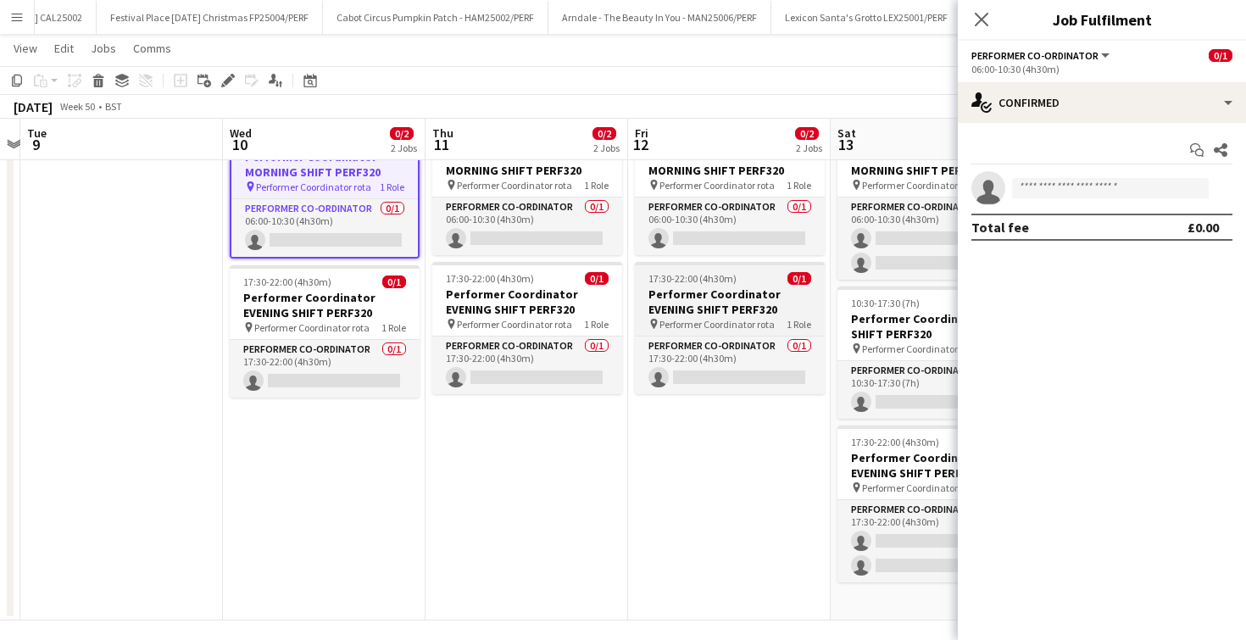
click at [738, 305] on h3 "Performer Coordinator EVENING SHIFT PERF320" at bounding box center [730, 302] width 190 height 31
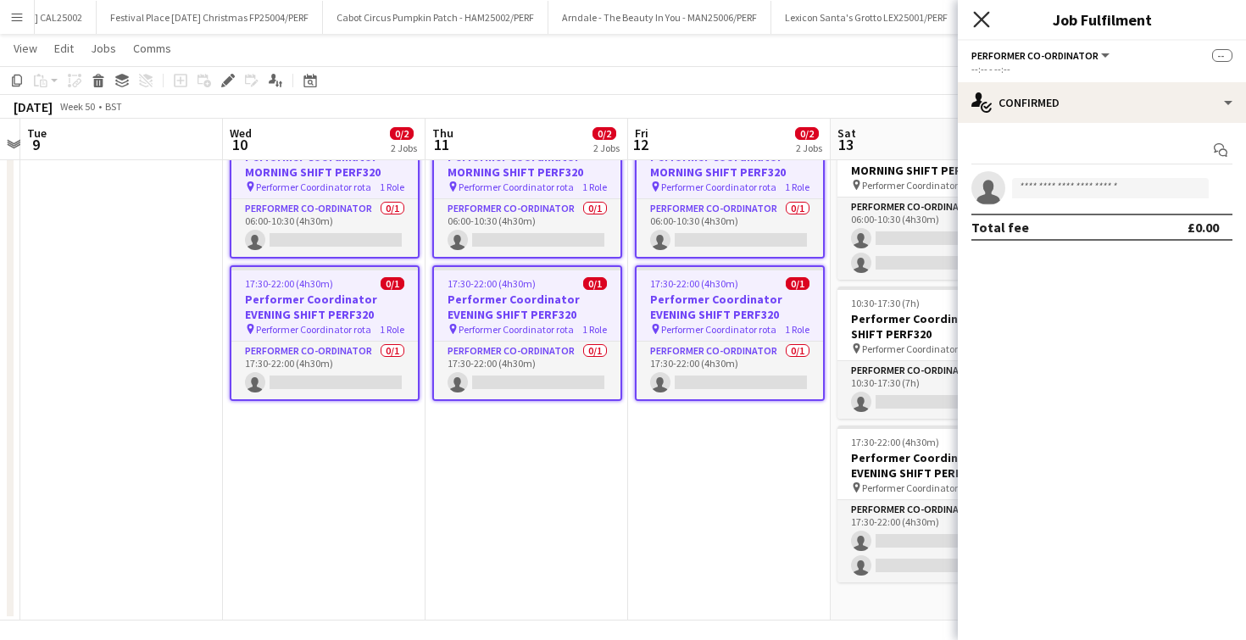
click at [983, 13] on icon "Close pop-in" at bounding box center [981, 19] width 16 height 16
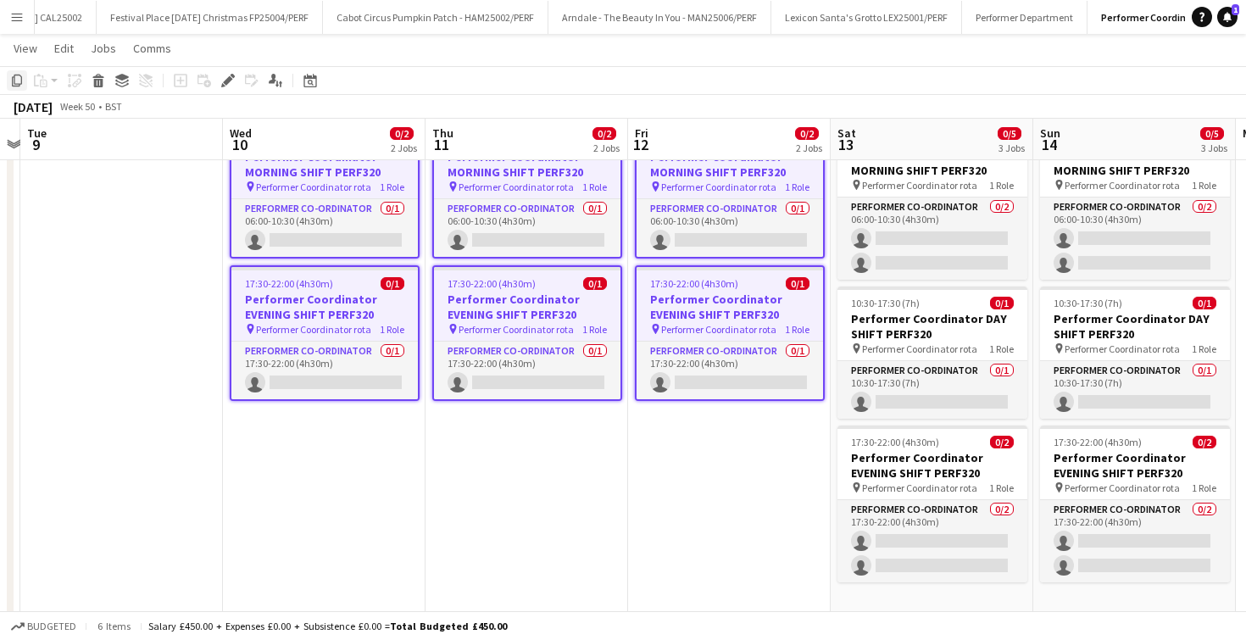
click at [11, 75] on icon "Copy" at bounding box center [17, 81] width 14 height 14
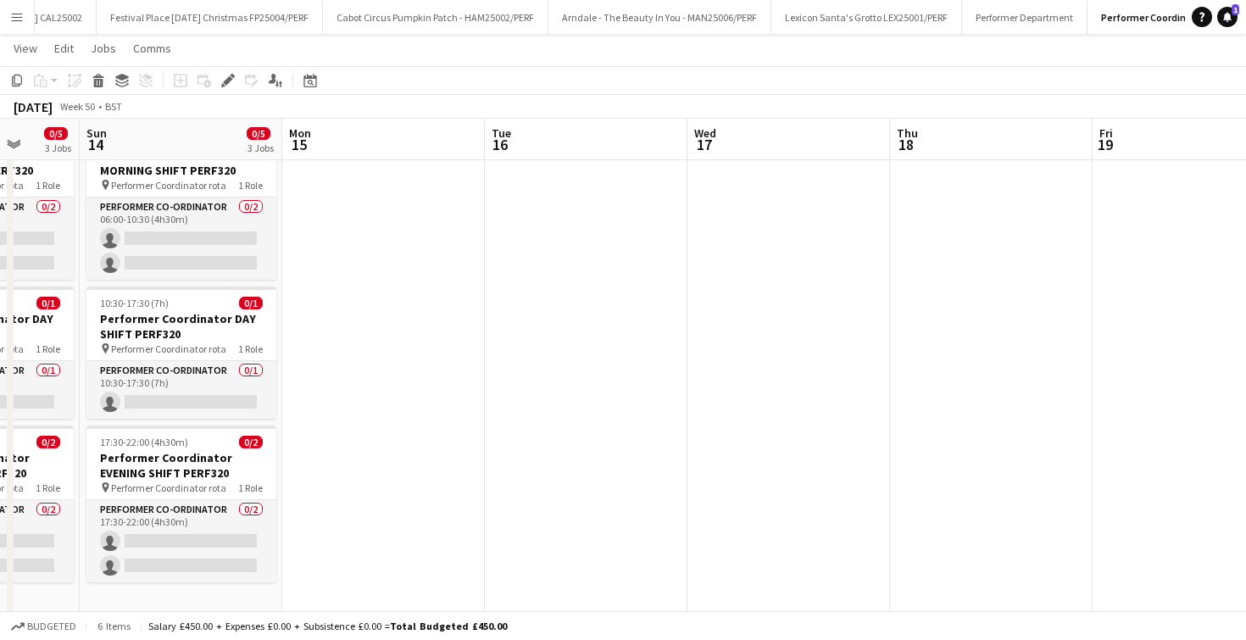
scroll to position [0, 770]
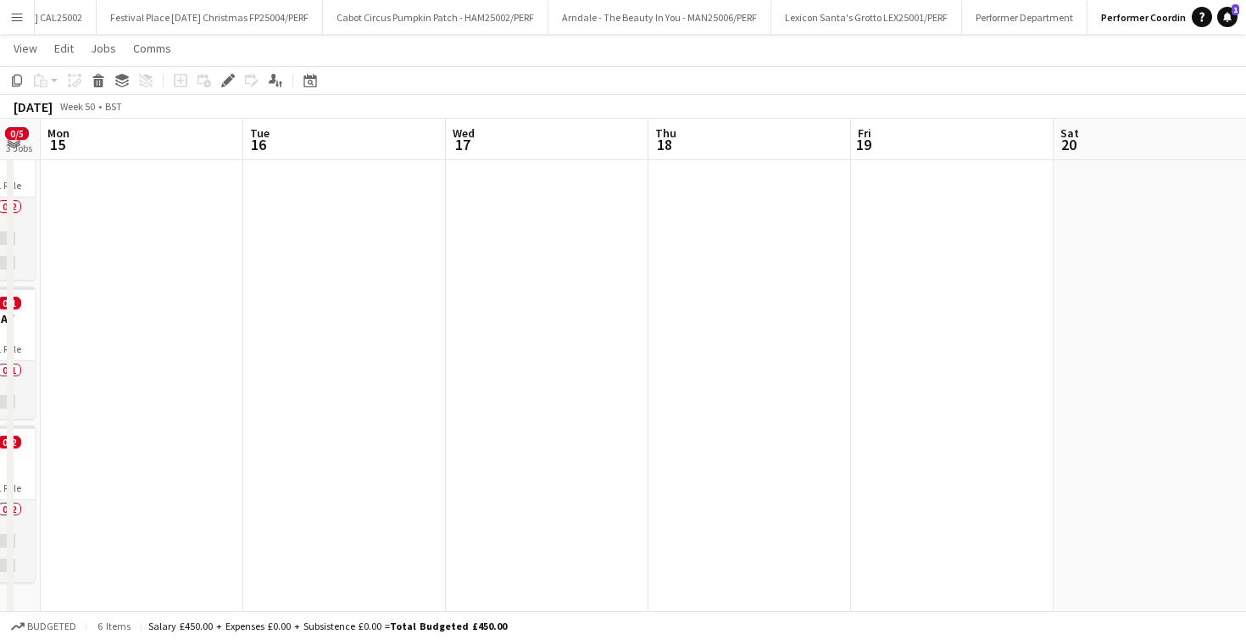
click at [593, 238] on app-date-cell at bounding box center [547, 368] width 203 height 504
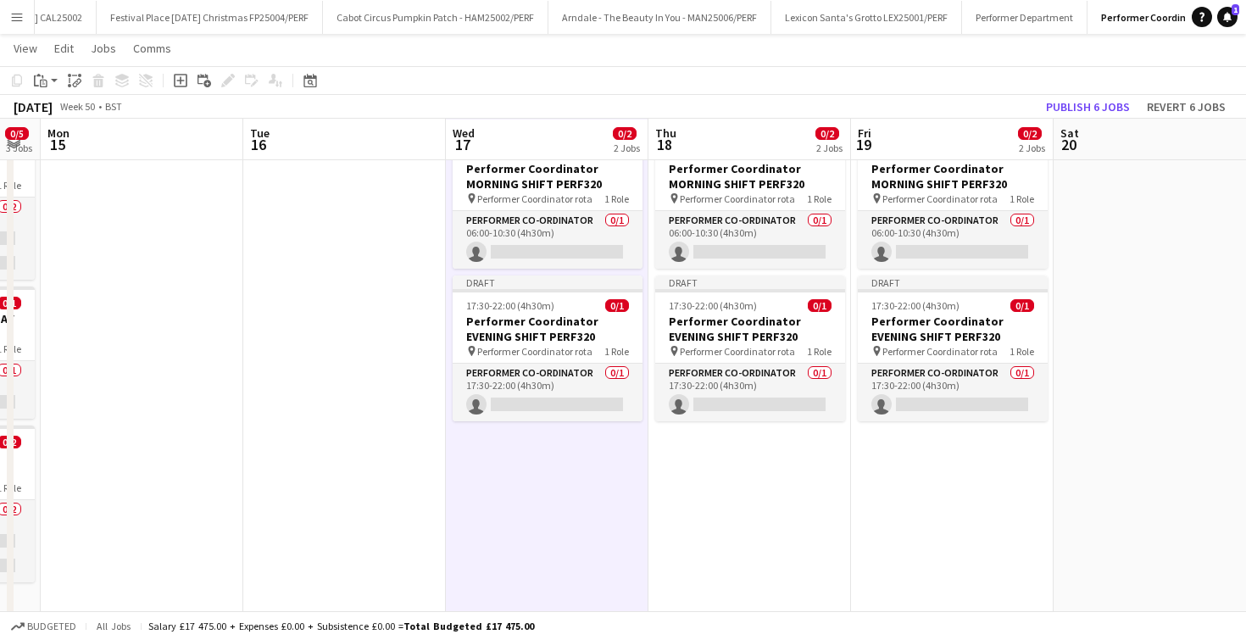
click at [944, 471] on app-date-cell "Draft 06:00-10:30 (4h30m) 0/1 Performer Coordinator MORNING SHIFT PERF320 pin P…" at bounding box center [952, 368] width 203 height 504
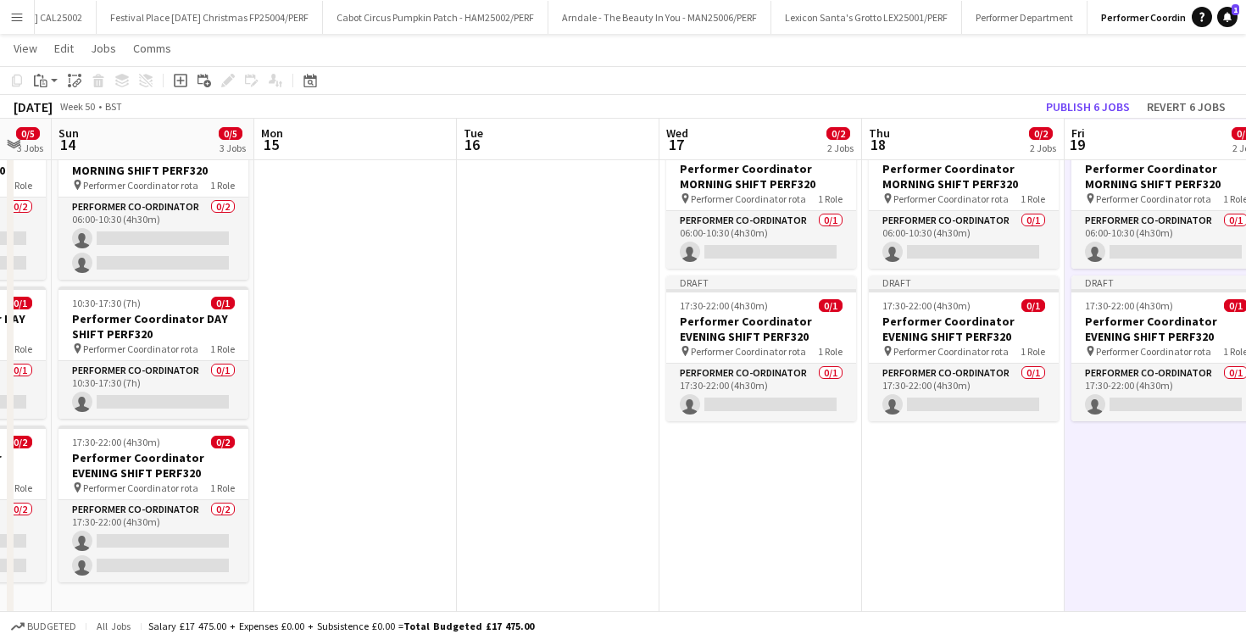
scroll to position [0, 392]
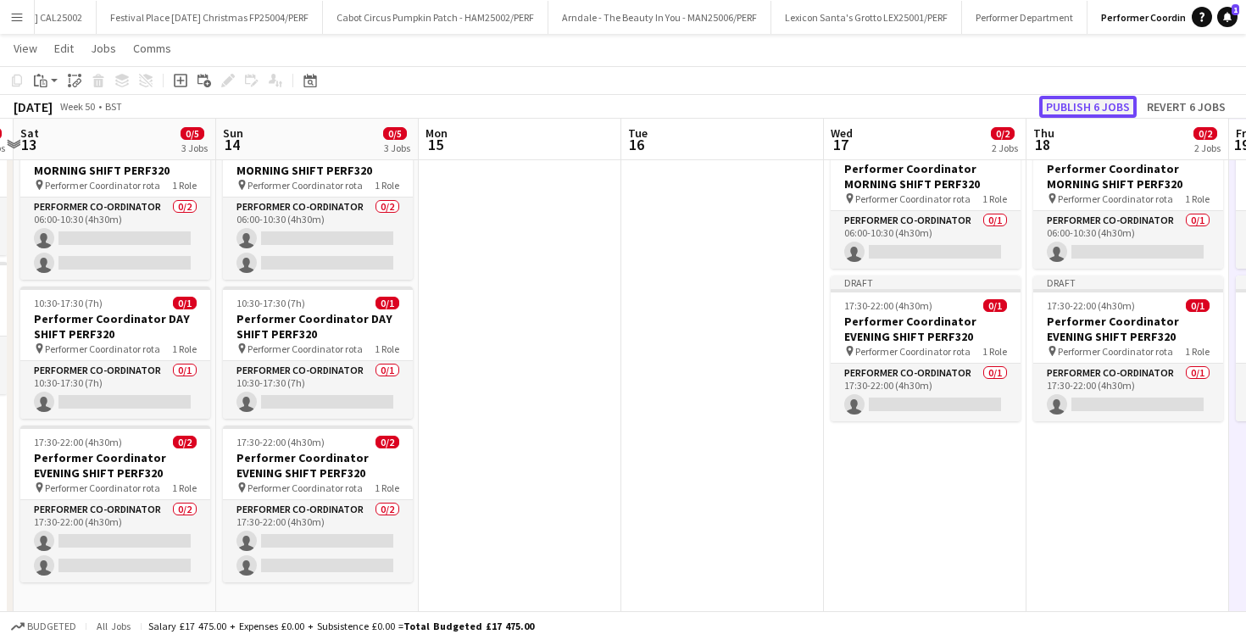
click at [1104, 99] on button "Publish 6 jobs" at bounding box center [1087, 107] width 97 height 22
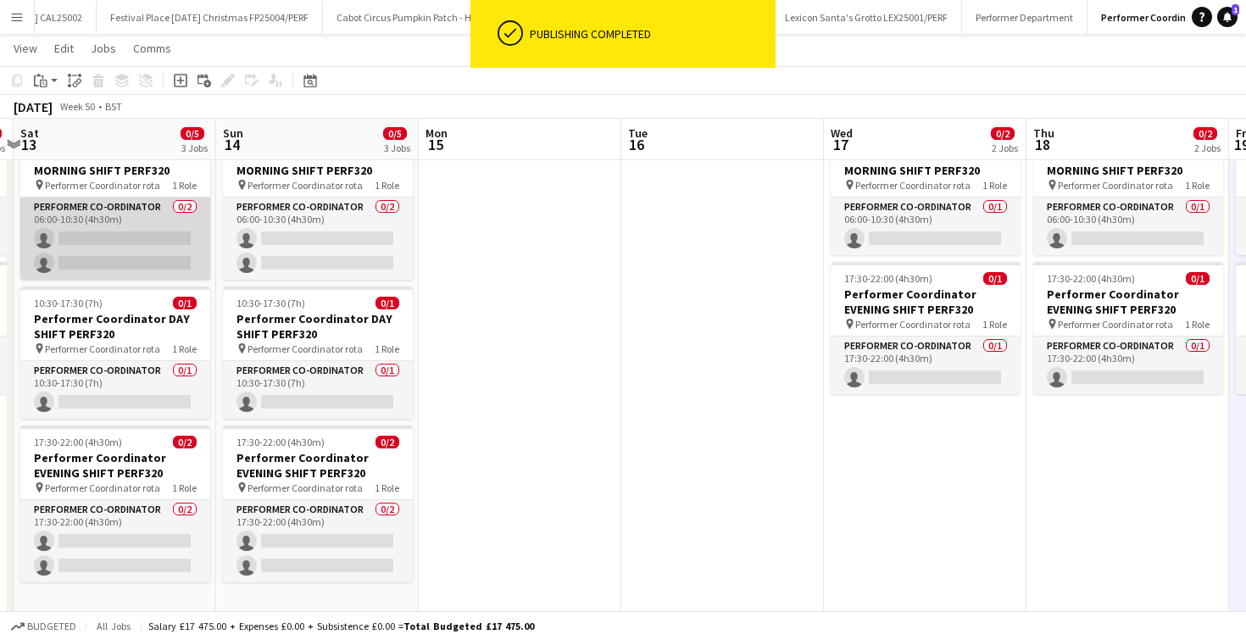
click at [86, 201] on app-card-role "Performer Co-ordinator 0/2 06:00-10:30 (4h30m) single-neutral-actions single-ne…" at bounding box center [115, 239] width 190 height 82
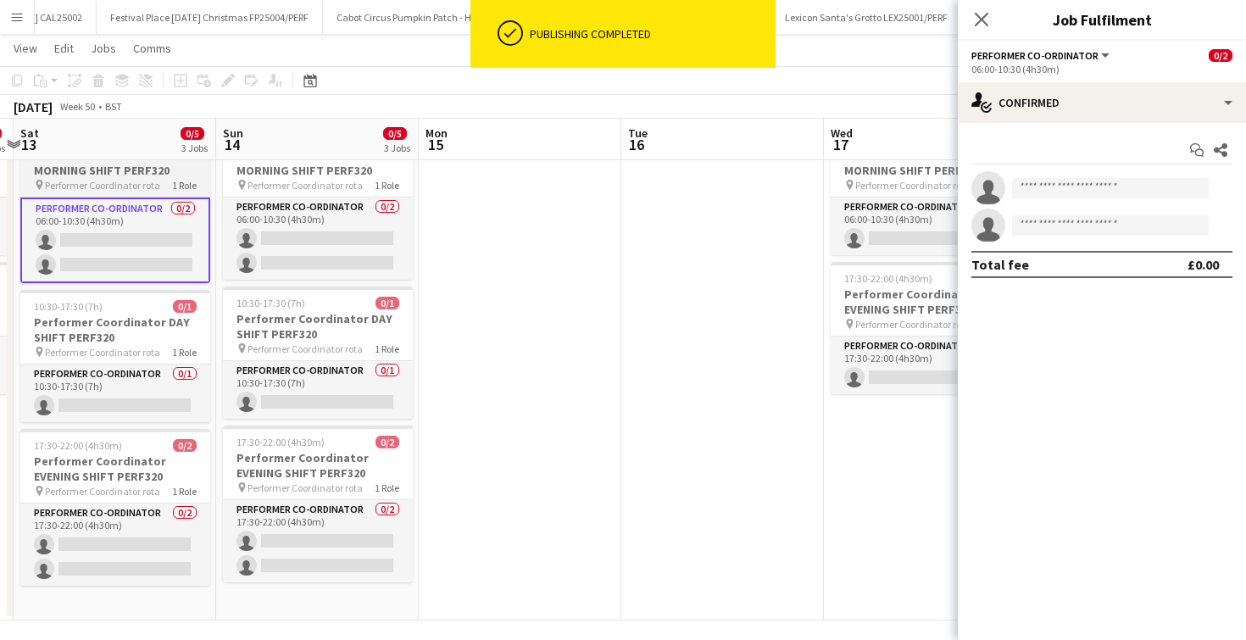
click at [97, 187] on span "Performer Coordinator rota" at bounding box center [102, 185] width 115 height 13
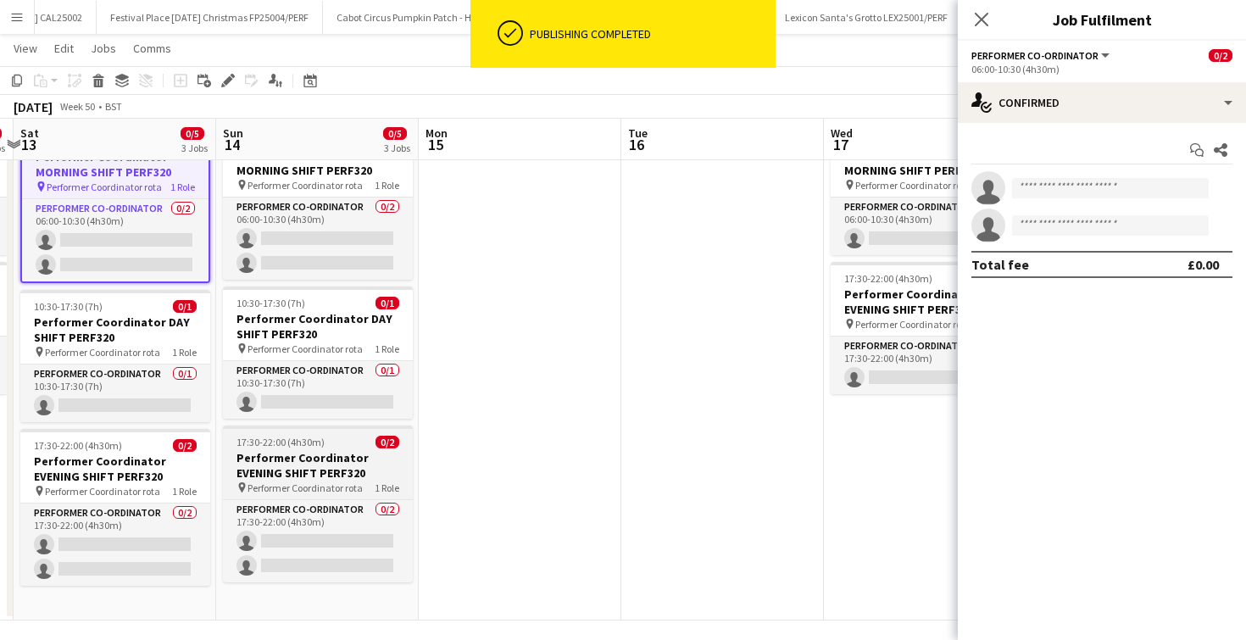
click at [278, 461] on h3 "Performer Coordinator EVENING SHIFT PERF320" at bounding box center [318, 465] width 190 height 31
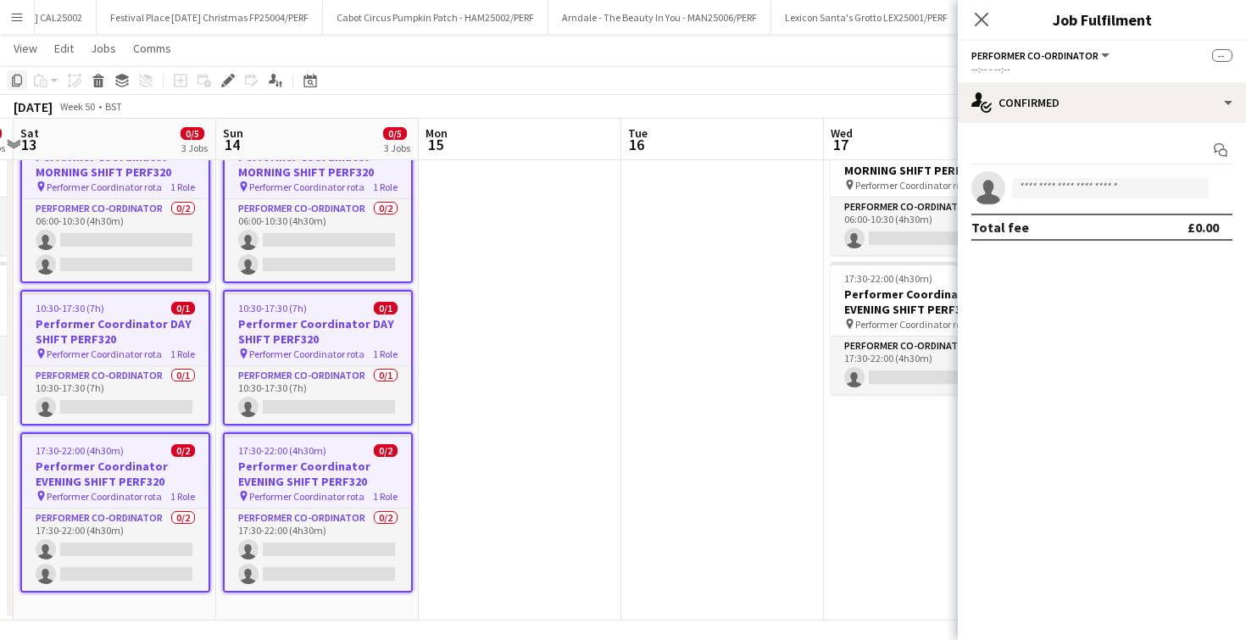
click at [16, 83] on icon at bounding box center [17, 81] width 10 height 12
click at [973, 18] on icon "Close pop-in" at bounding box center [981, 19] width 16 height 16
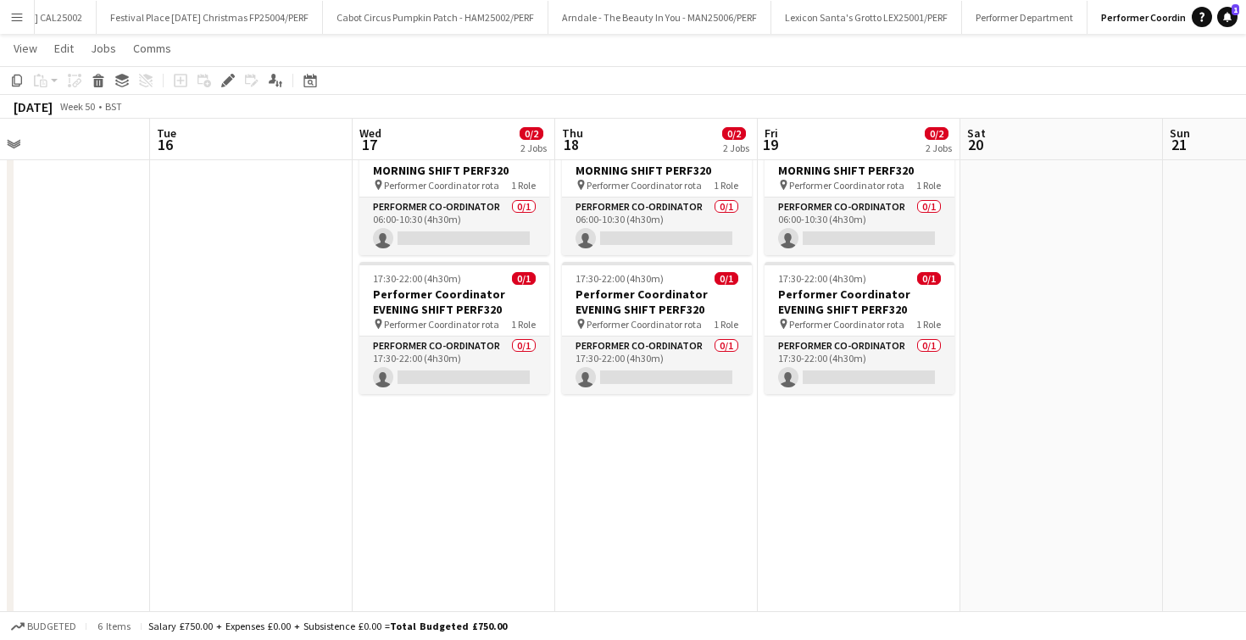
scroll to position [0, 630]
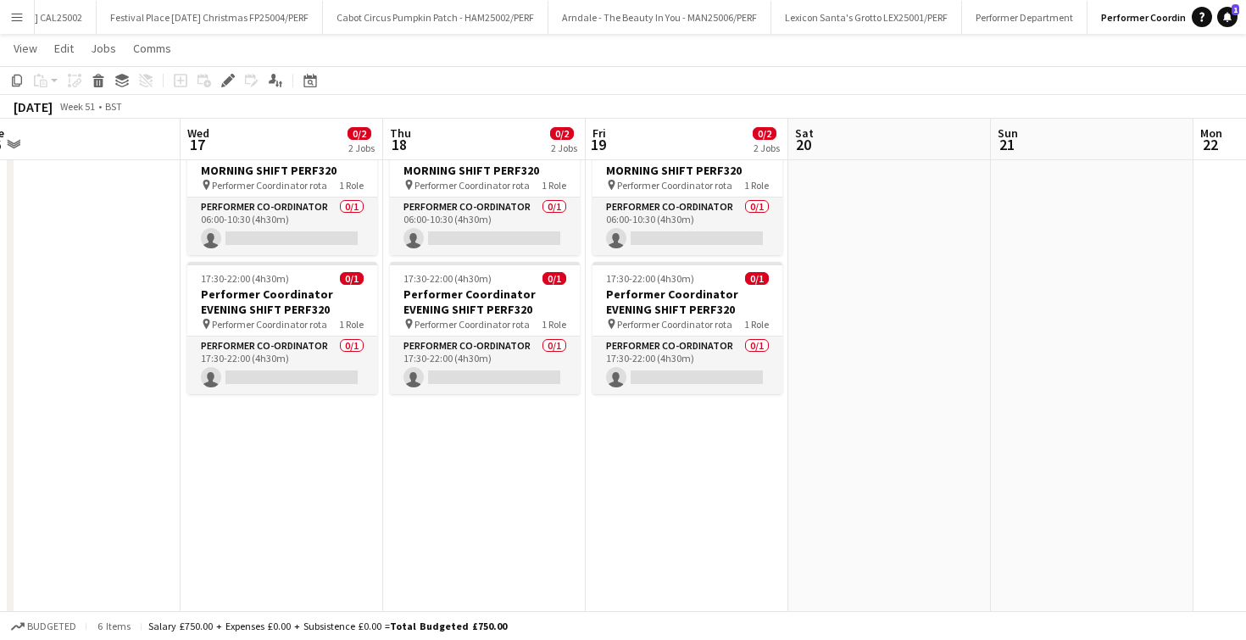
click at [842, 224] on app-date-cell at bounding box center [889, 368] width 203 height 504
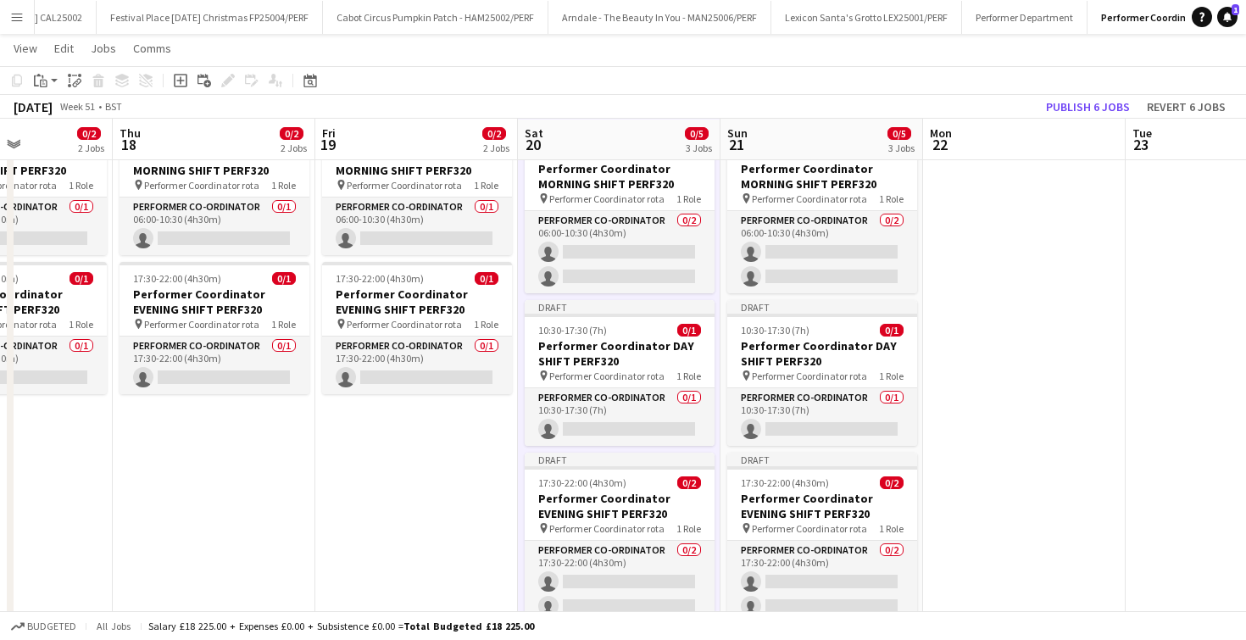
scroll to position [0, 498]
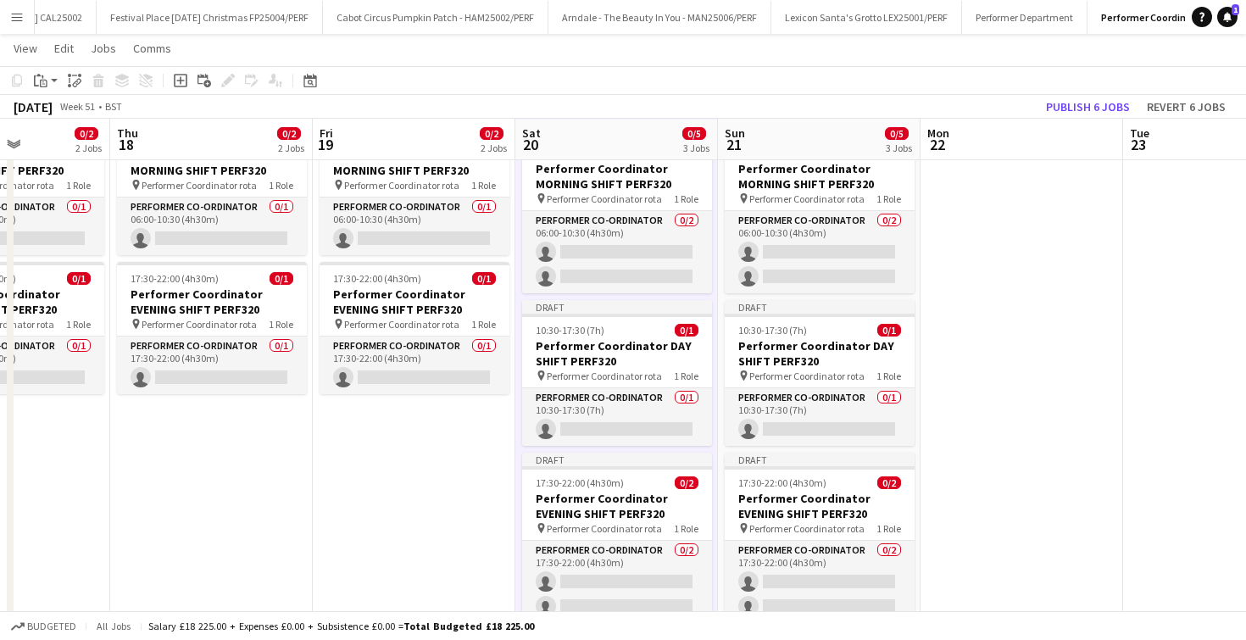
click at [1001, 242] on app-date-cell at bounding box center [1022, 388] width 203 height 545
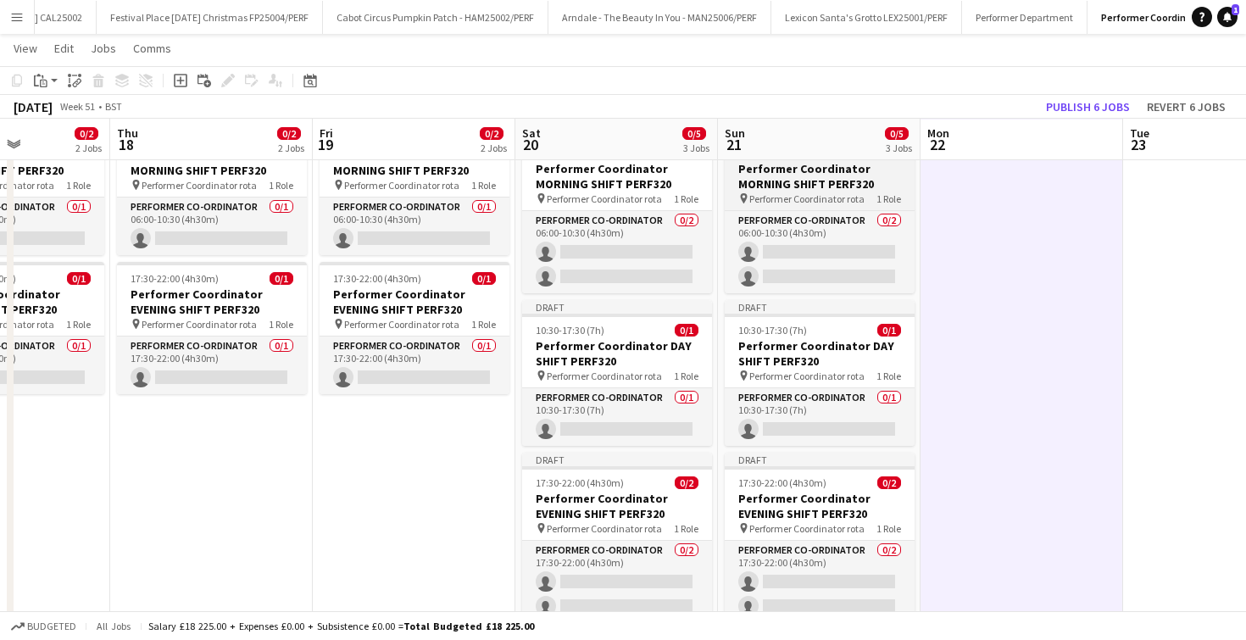
click at [789, 187] on h3 "Performer Coordinator MORNING SHIFT PERF320" at bounding box center [820, 176] width 190 height 31
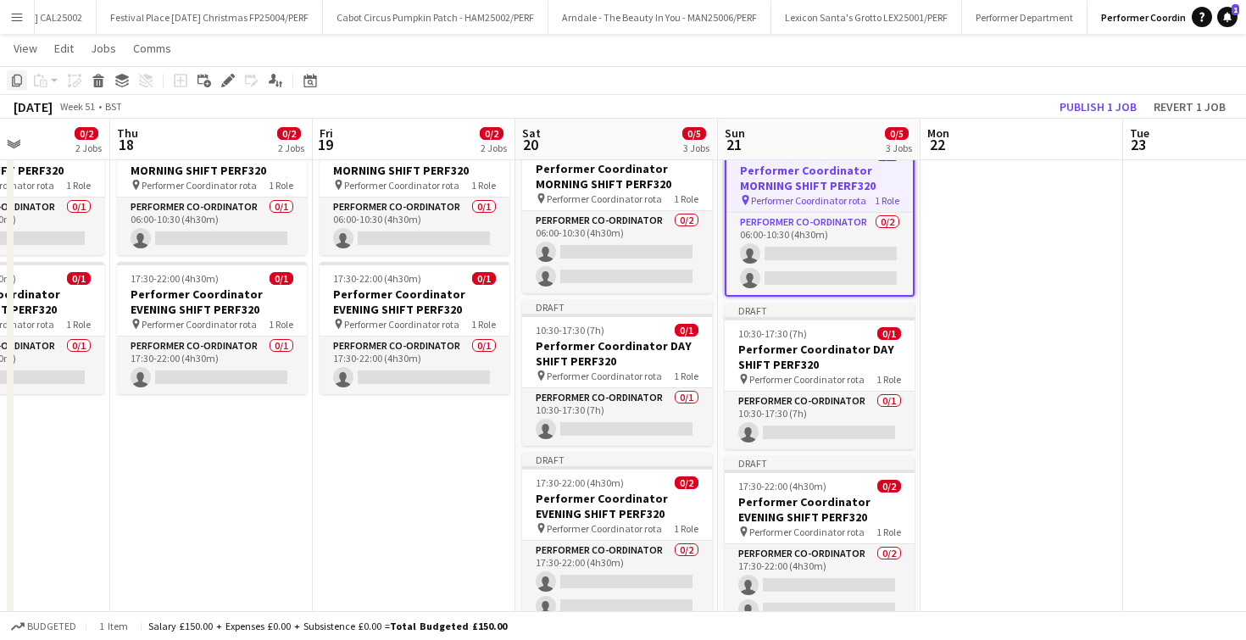
click at [20, 79] on icon "Copy" at bounding box center [17, 81] width 14 height 14
click at [983, 201] on app-date-cell at bounding box center [1022, 388] width 203 height 545
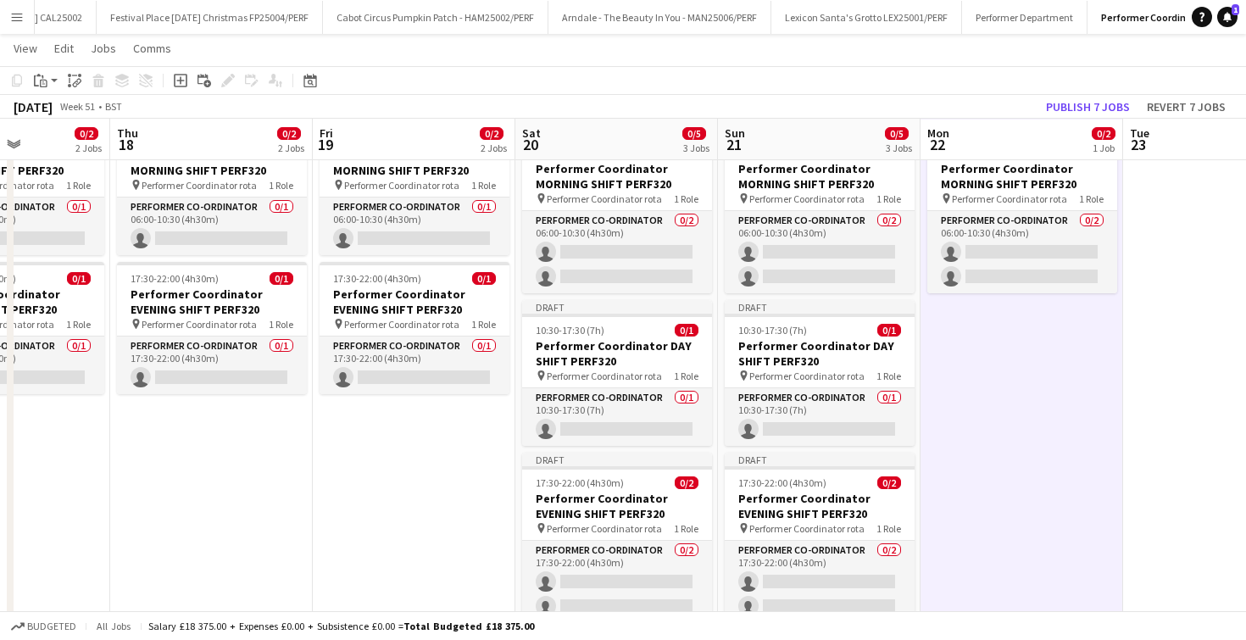
click at [1191, 195] on app-date-cell at bounding box center [1224, 388] width 203 height 545
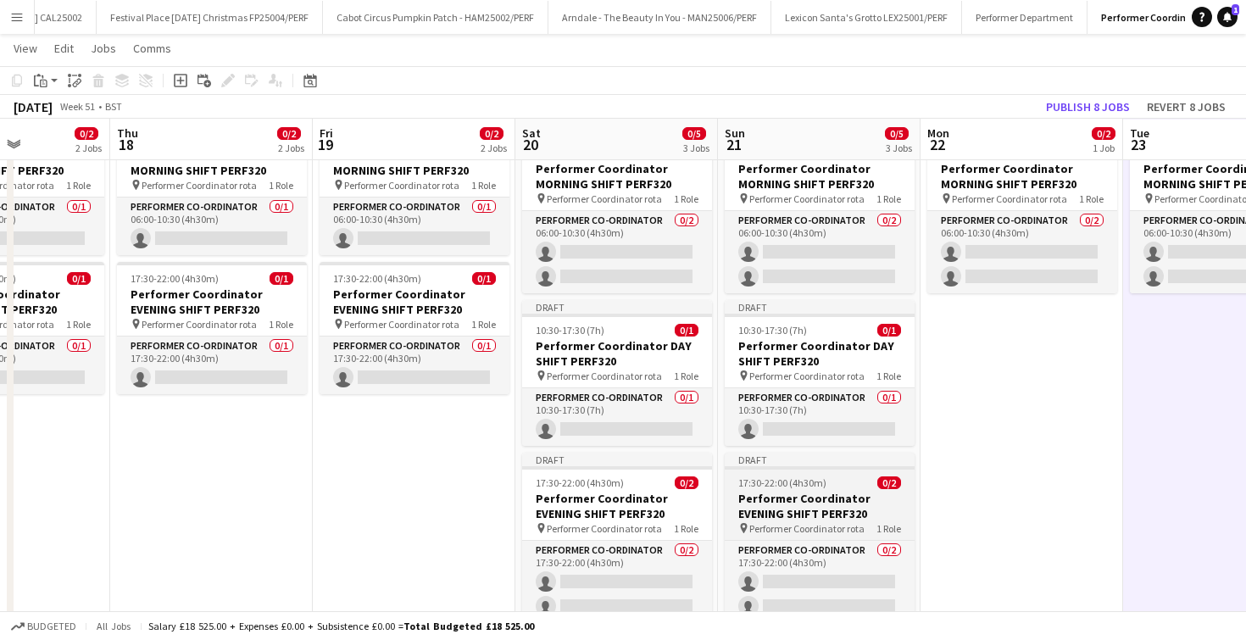
click at [827, 488] on div "17:30-22:00 (4h30m) 0/2" at bounding box center [820, 482] width 190 height 13
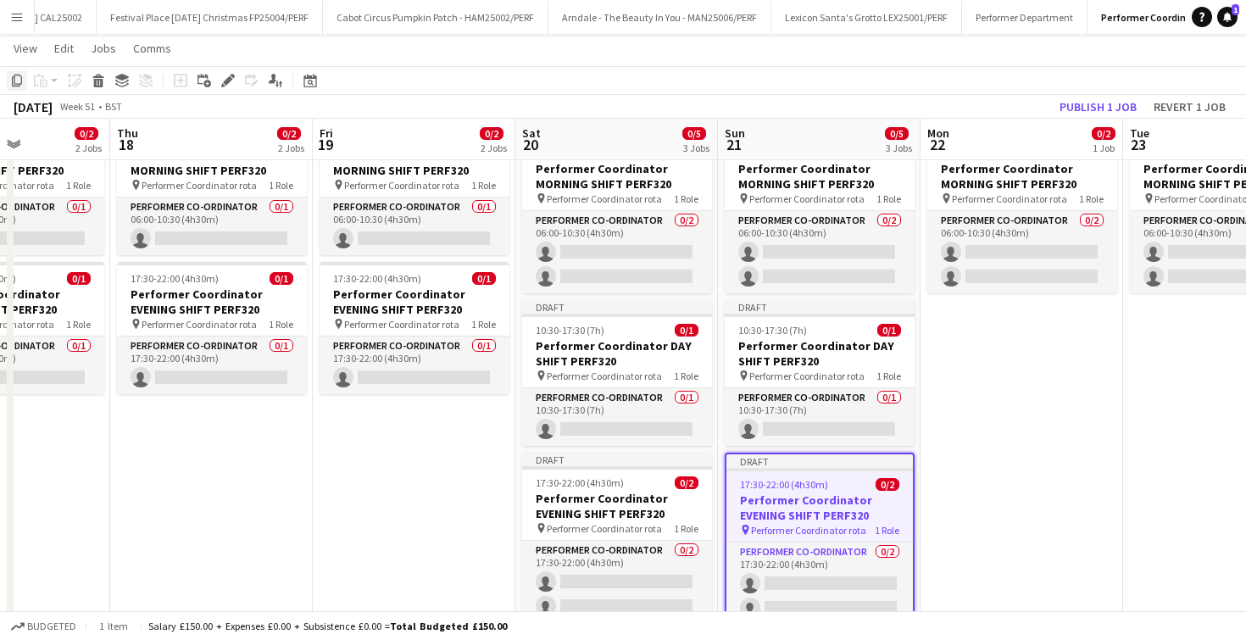
click at [19, 78] on icon "Copy" at bounding box center [17, 81] width 14 height 14
click at [1051, 363] on app-date-cell "Draft 06:00-10:30 (4h30m) 0/2 Performer Coordinator MORNING SHIFT PERF320 pin P…" at bounding box center [1022, 388] width 203 height 545
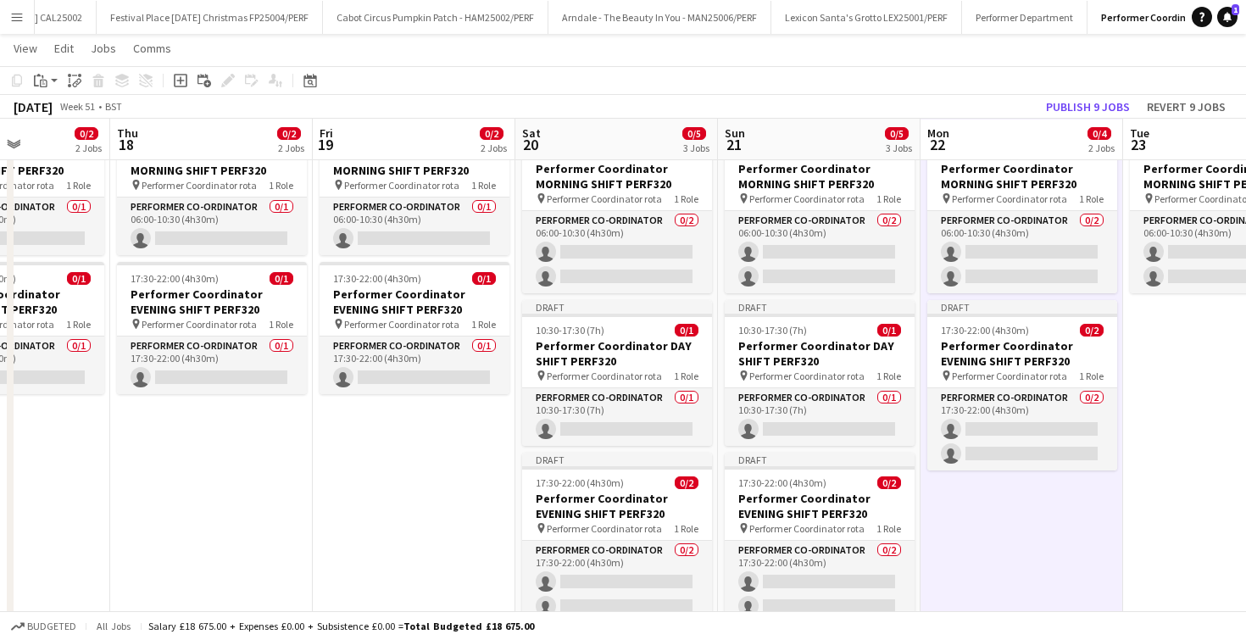
click at [1178, 352] on app-date-cell "Draft 06:00-10:30 (4h30m) 0/2 Performer Coordinator MORNING SHIFT PERF320 pin P…" at bounding box center [1224, 388] width 203 height 545
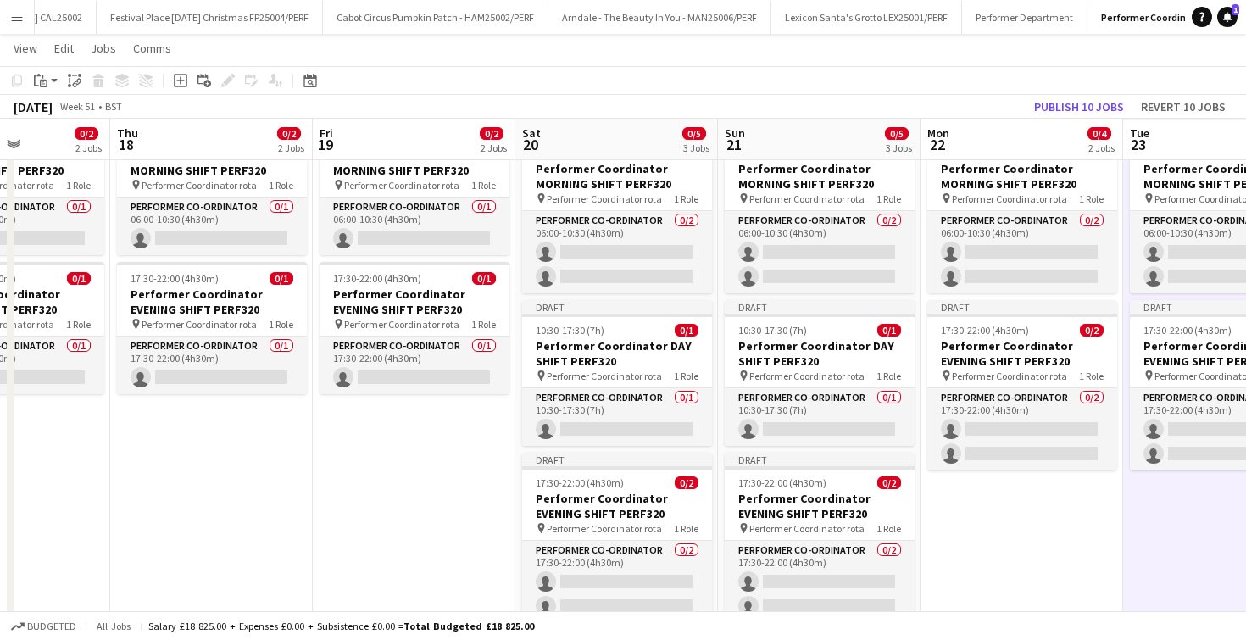
click at [1070, 514] on app-date-cell "Draft 06:00-10:30 (4h30m) 0/2 Performer Coordinator MORNING SHIFT PERF320 pin P…" at bounding box center [1022, 388] width 203 height 545
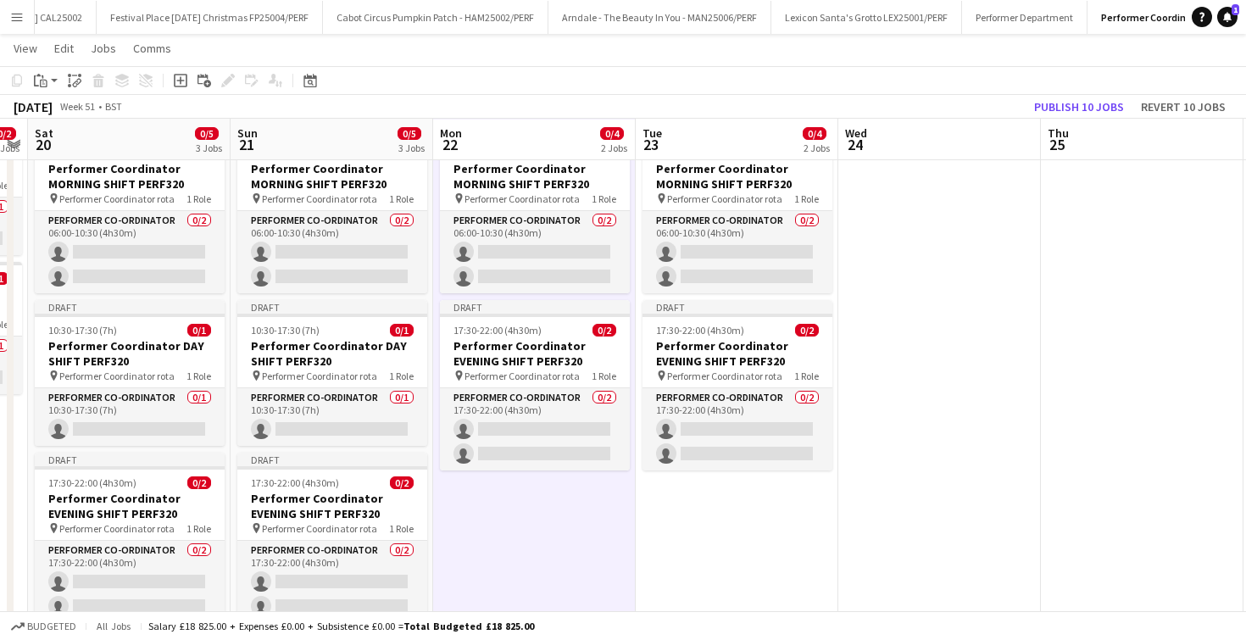
scroll to position [0, 585]
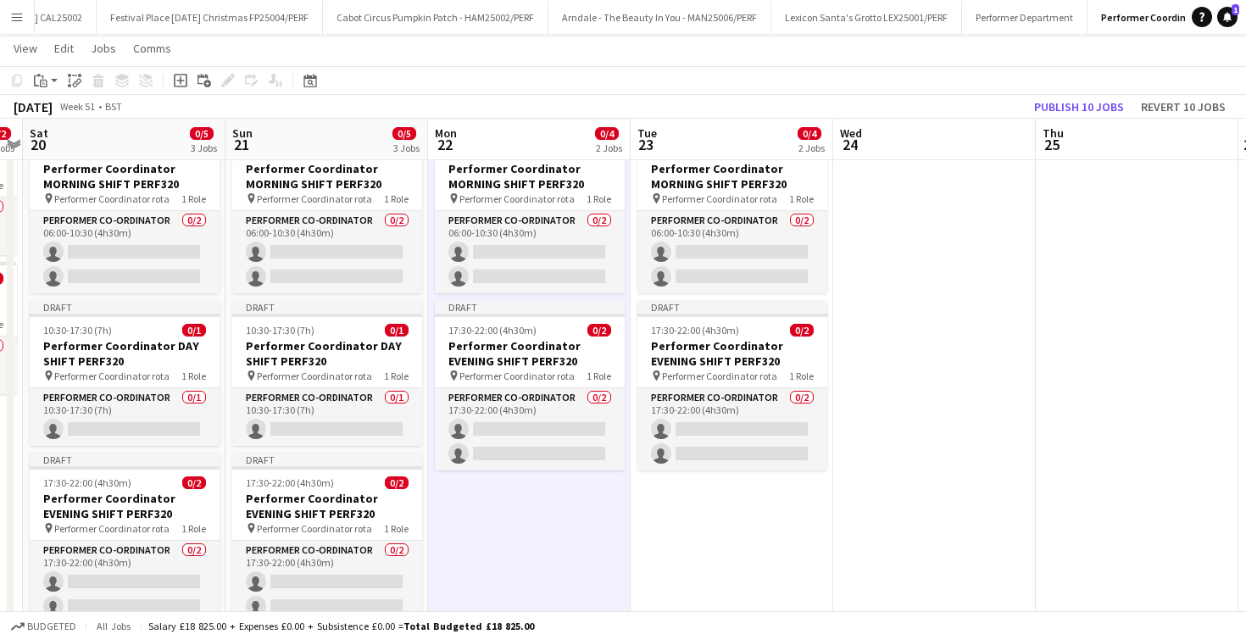
click at [911, 240] on app-date-cell at bounding box center [934, 388] width 203 height 545
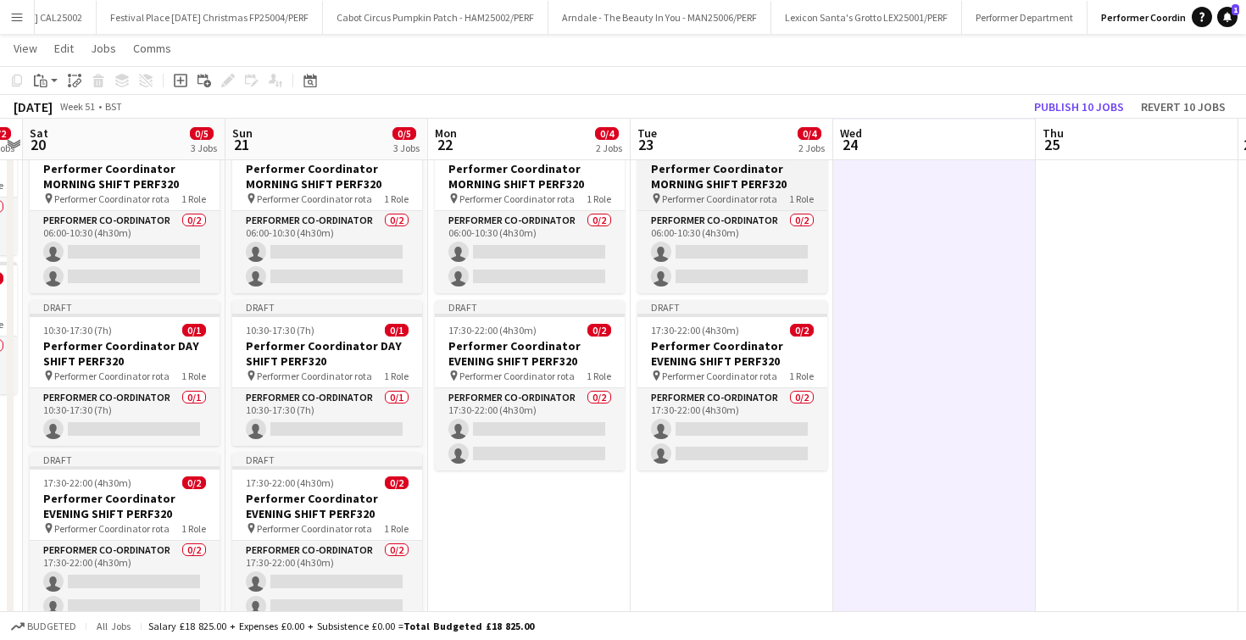
click at [720, 197] on span "Performer Coordinator rota" at bounding box center [719, 198] width 115 height 13
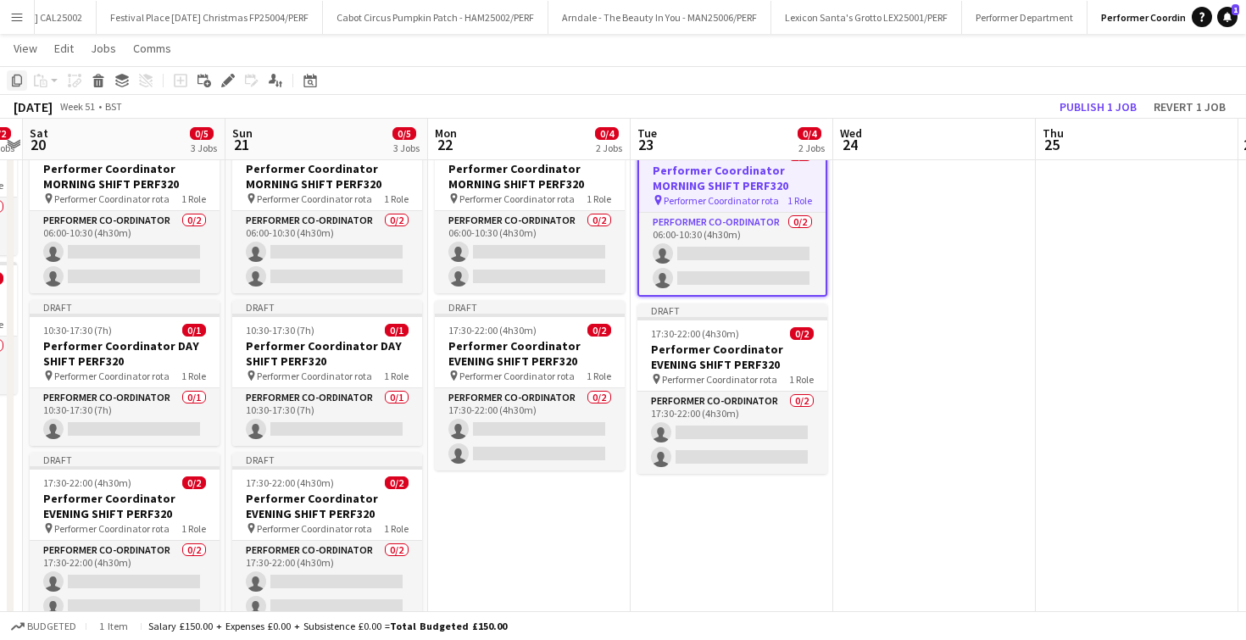
click at [19, 81] on icon "Copy" at bounding box center [17, 81] width 14 height 14
click at [882, 211] on app-date-cell at bounding box center [934, 388] width 203 height 545
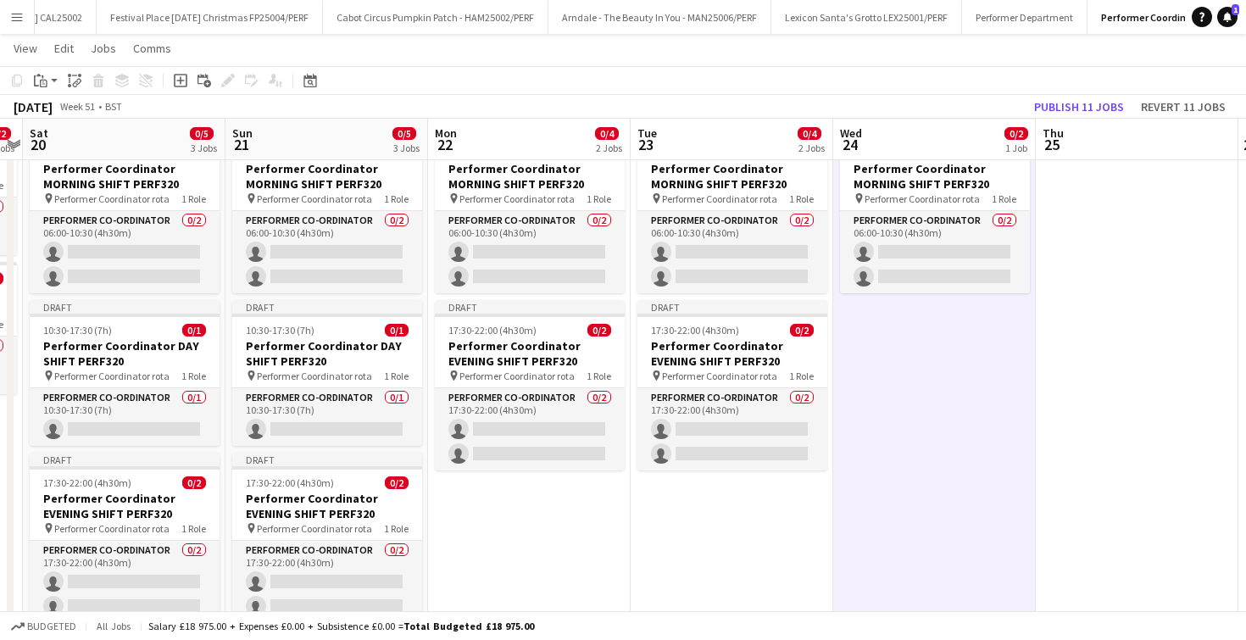
click at [946, 71] on app-toolbar "Copy Paste Paste Command V Paste with crew Command Shift V Paste linked Job [GE…" at bounding box center [623, 80] width 1246 height 29
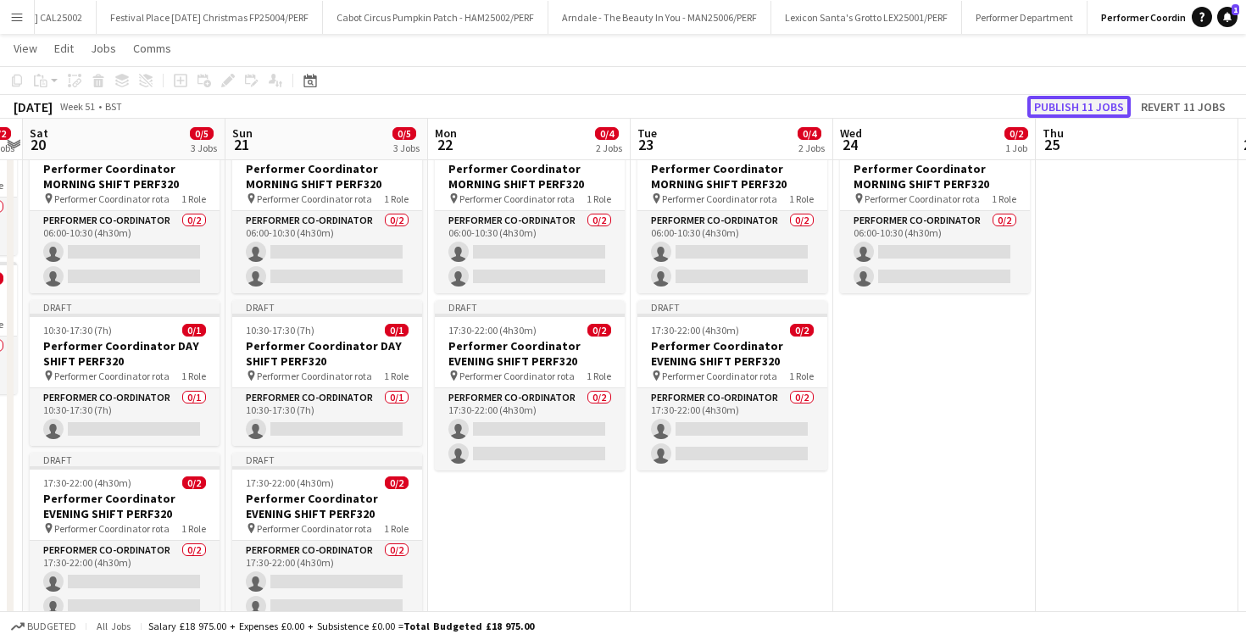
click at [1063, 101] on button "Publish 11 jobs" at bounding box center [1079, 107] width 103 height 22
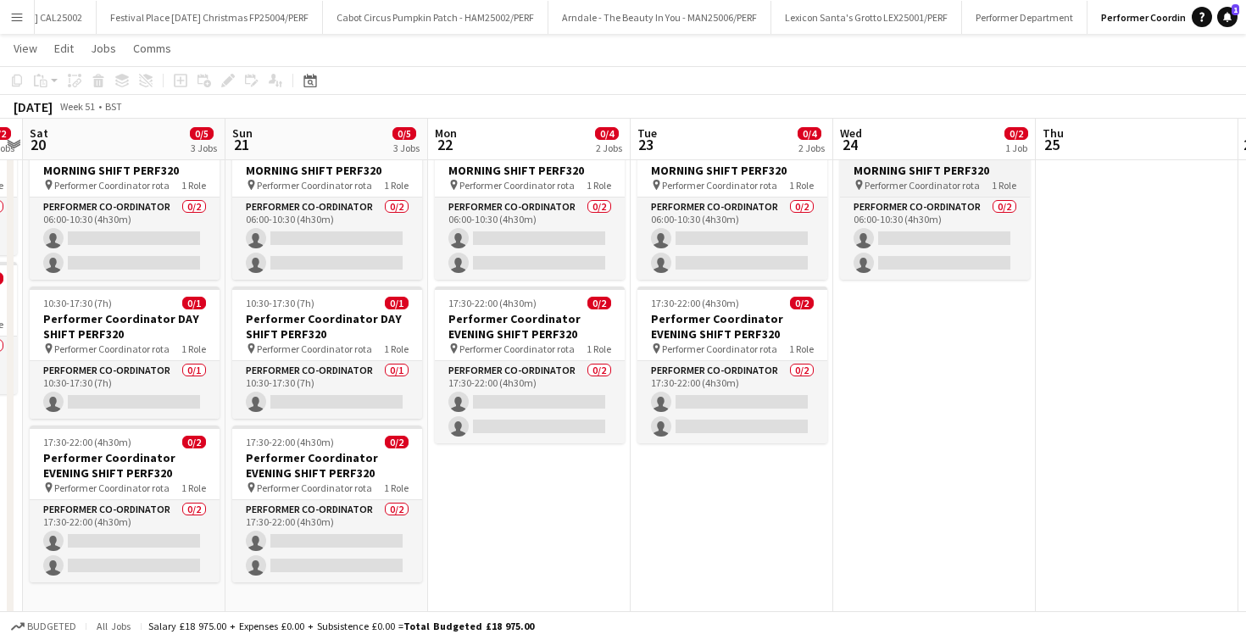
click at [935, 168] on h3 "Performer Coordinator MORNING SHIFT PERF320" at bounding box center [935, 163] width 190 height 31
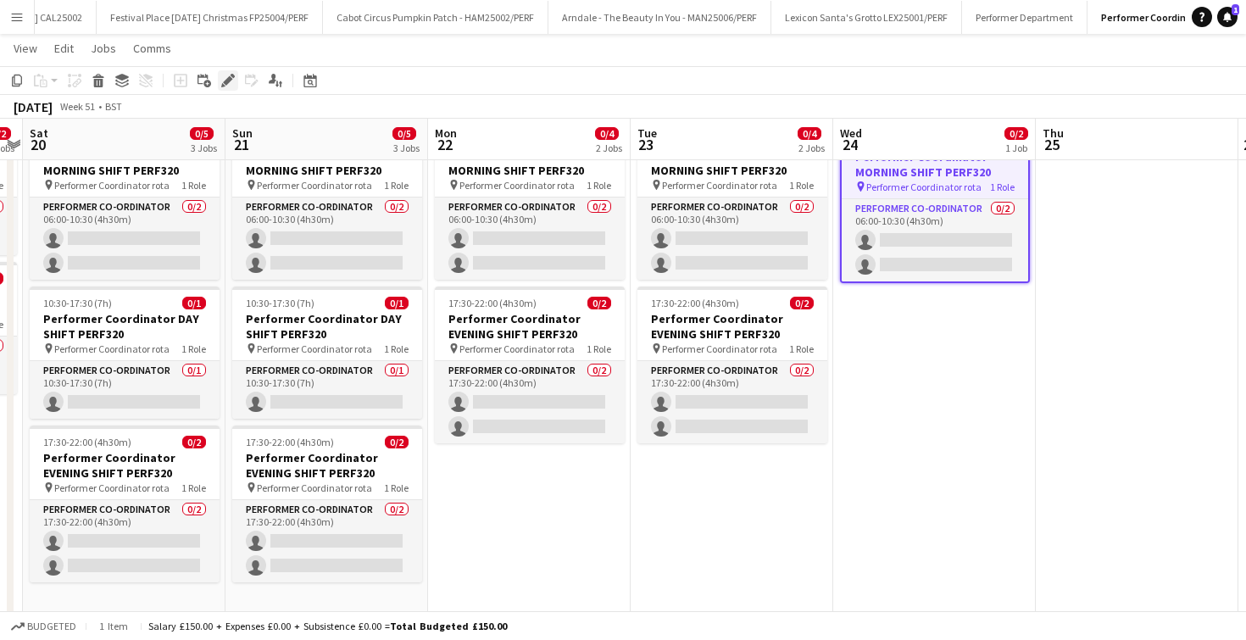
click at [231, 79] on icon at bounding box center [227, 80] width 9 height 9
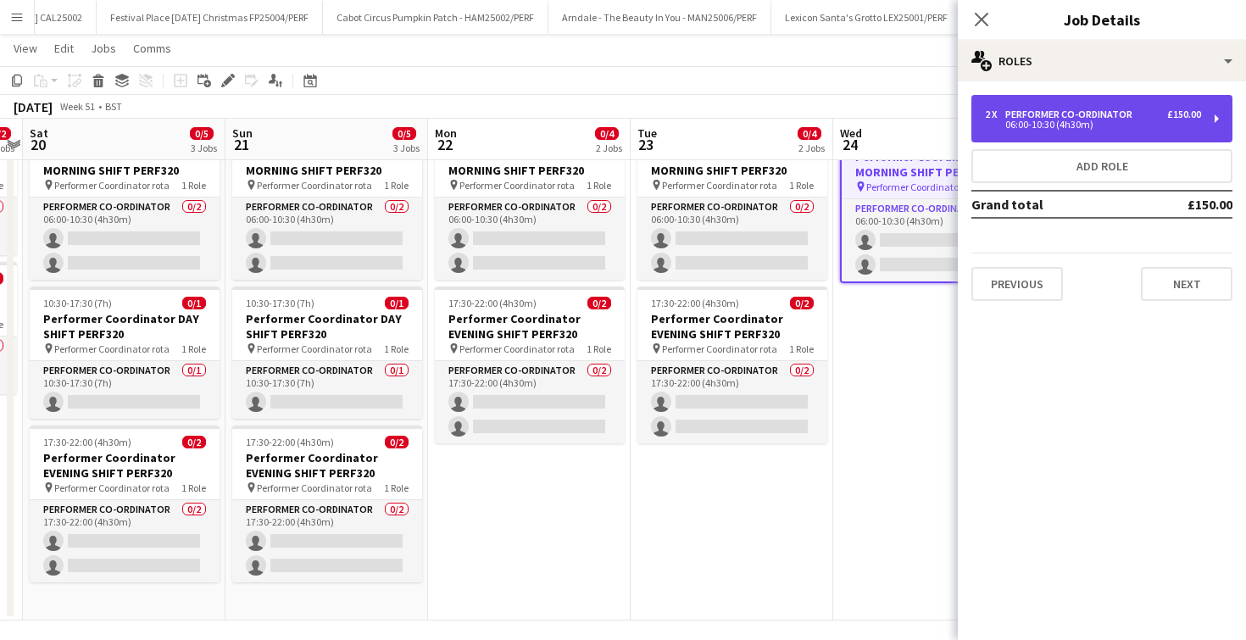
click at [1039, 122] on div "06:00-10:30 (4h30m)" at bounding box center [1093, 124] width 216 height 8
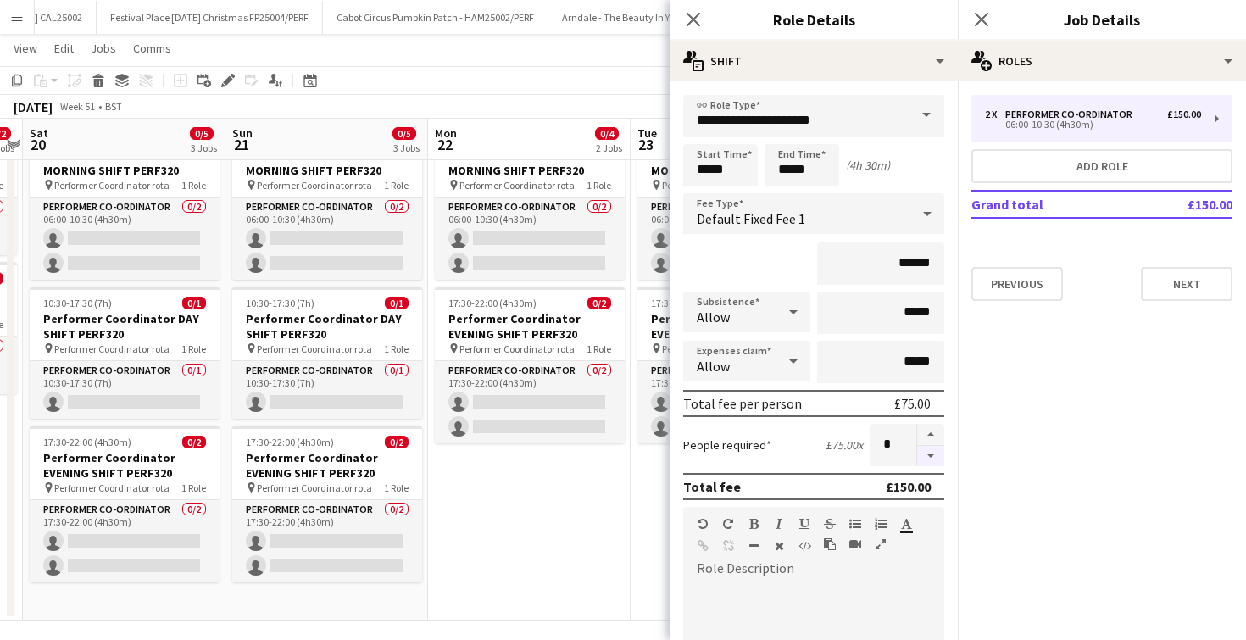
click at [927, 458] on button "button" at bounding box center [930, 456] width 27 height 21
type input "*"
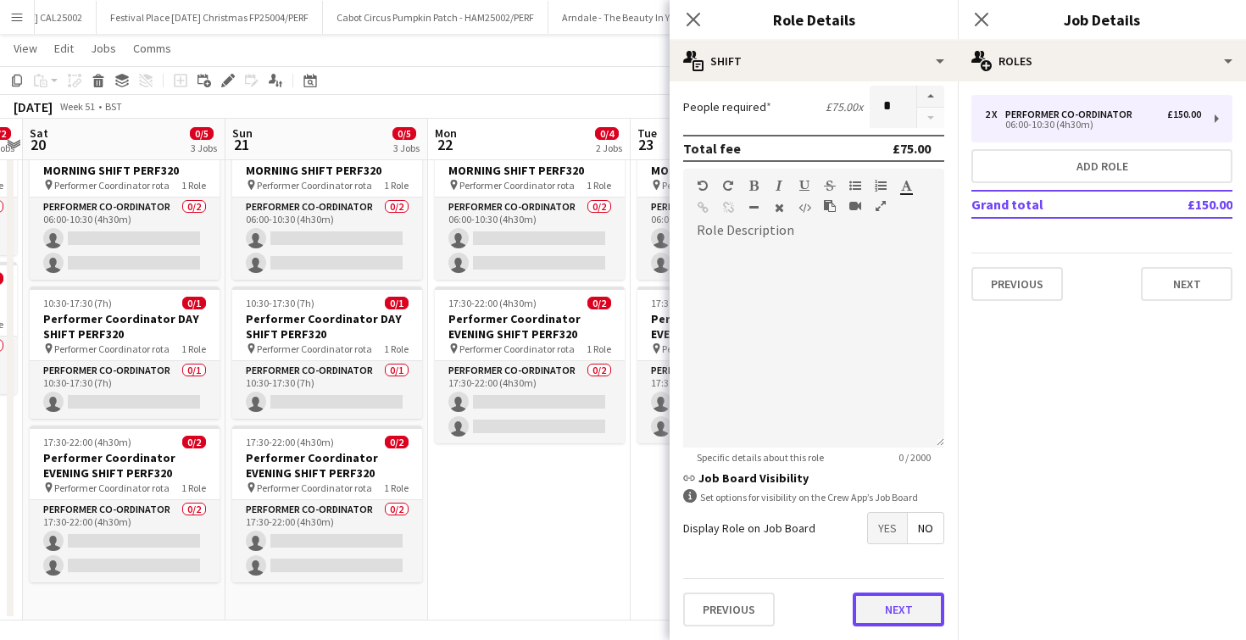
click at [884, 623] on button "Next" at bounding box center [899, 610] width 92 height 34
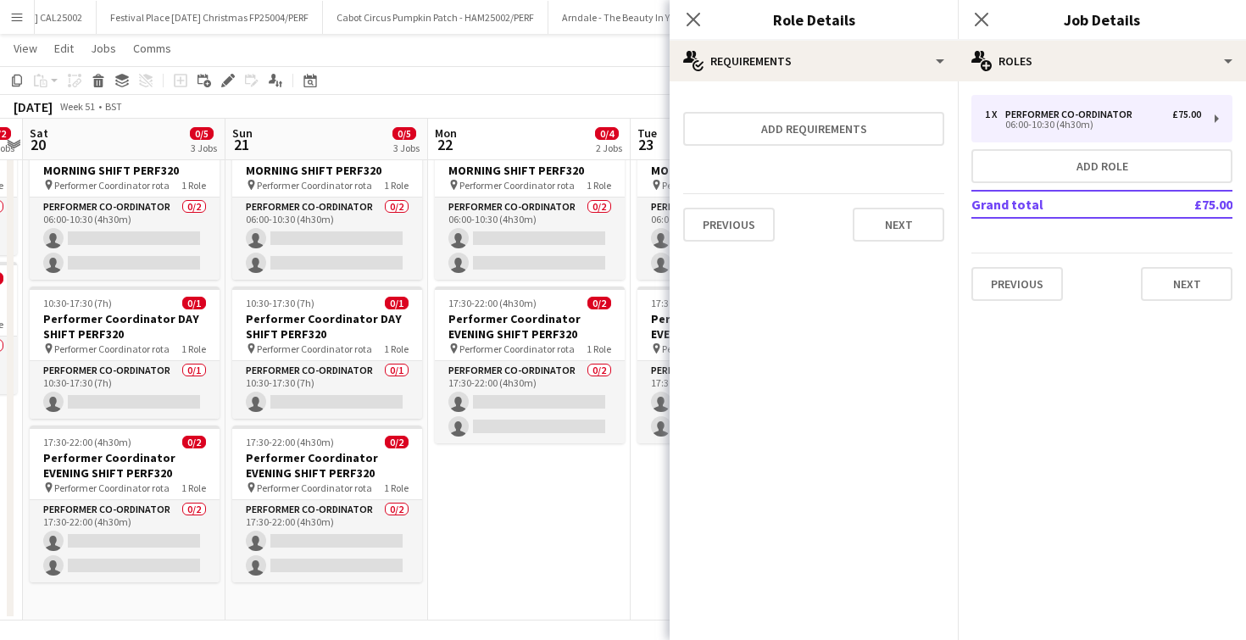
scroll to position [0, 0]
click at [692, 19] on icon at bounding box center [693, 19] width 16 height 16
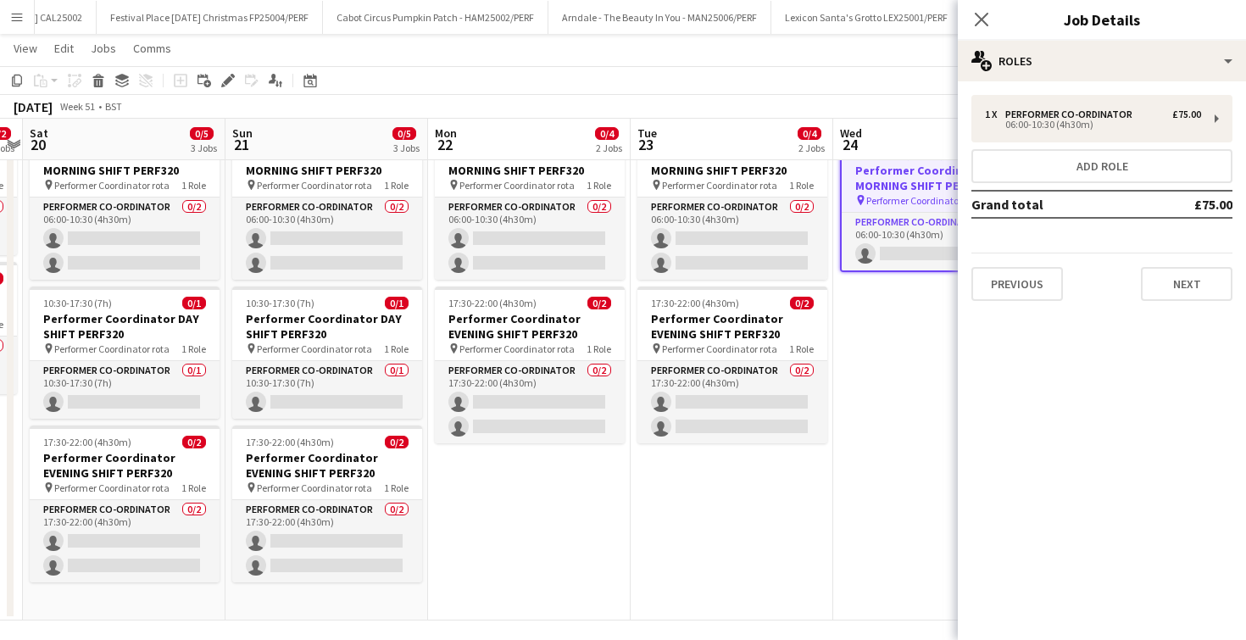
click at [969, 19] on div "Close pop-in" at bounding box center [981, 19] width 47 height 39
click at [987, 21] on icon "Close pop-in" at bounding box center [981, 19] width 16 height 16
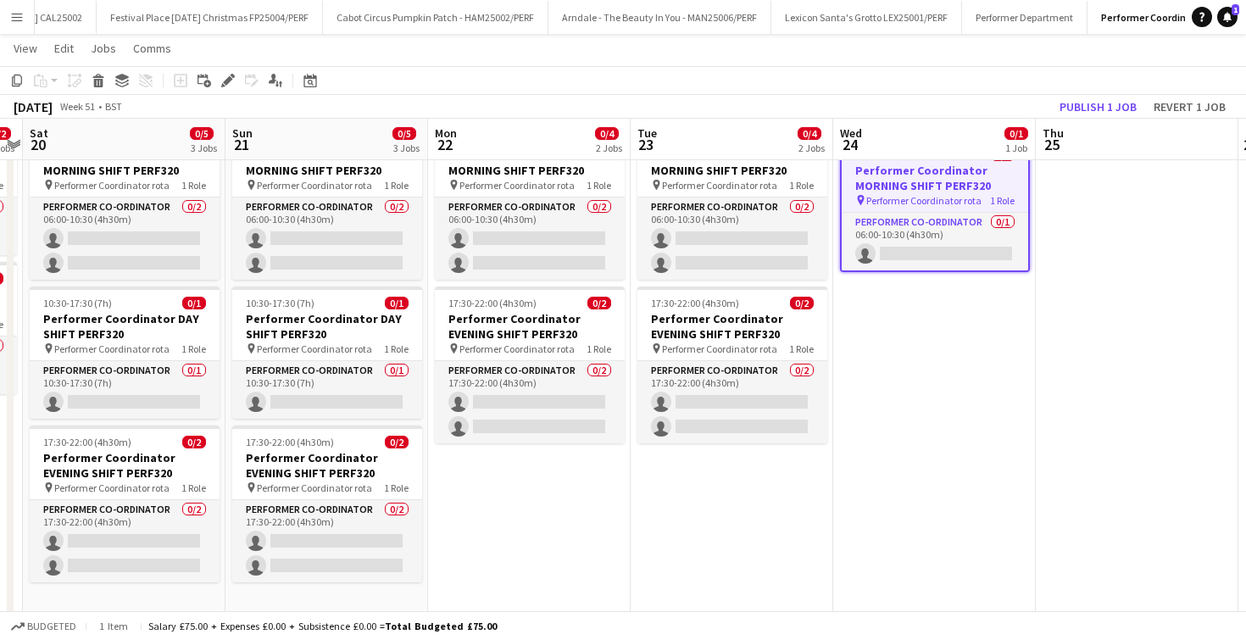
click at [913, 357] on app-date-cell "Updated 06:00-10:30 (4h30m) 0/1 Performer Coordinator MORNING SHIFT PERF320 pin…" at bounding box center [934, 368] width 203 height 504
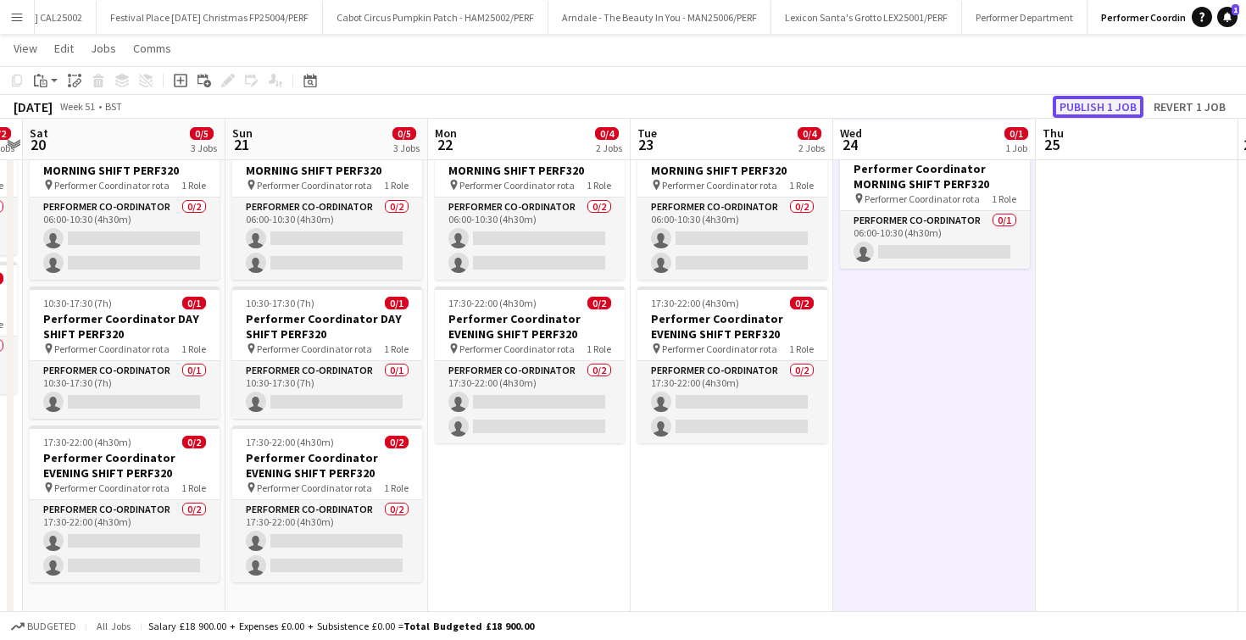
click at [1080, 97] on button "Publish 1 job" at bounding box center [1098, 107] width 91 height 22
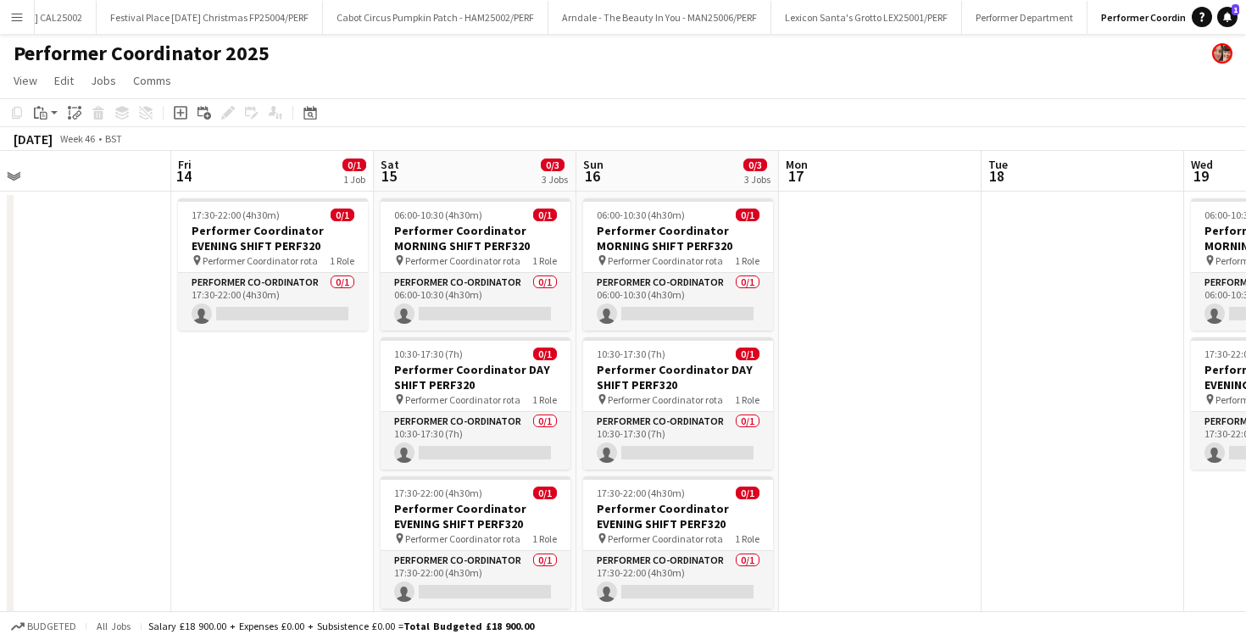
scroll to position [0, 588]
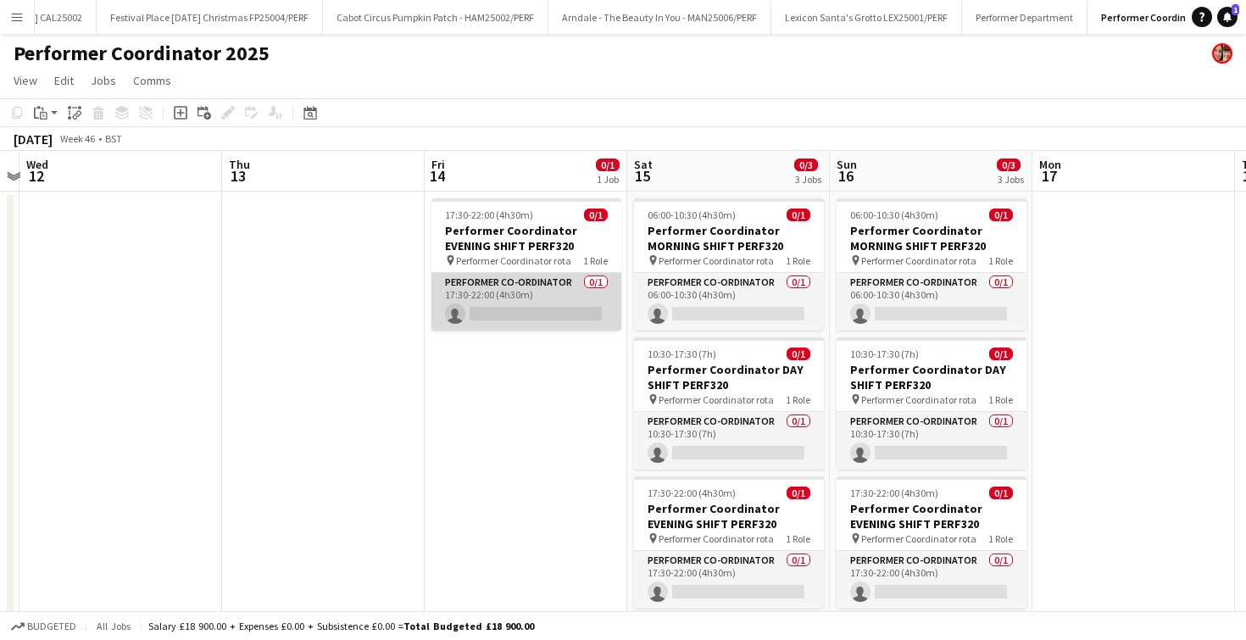
click at [493, 309] on app-card-role "Performer Co-ordinator 0/1 17:30-22:00 (4h30m) single-neutral-actions" at bounding box center [527, 302] width 190 height 58
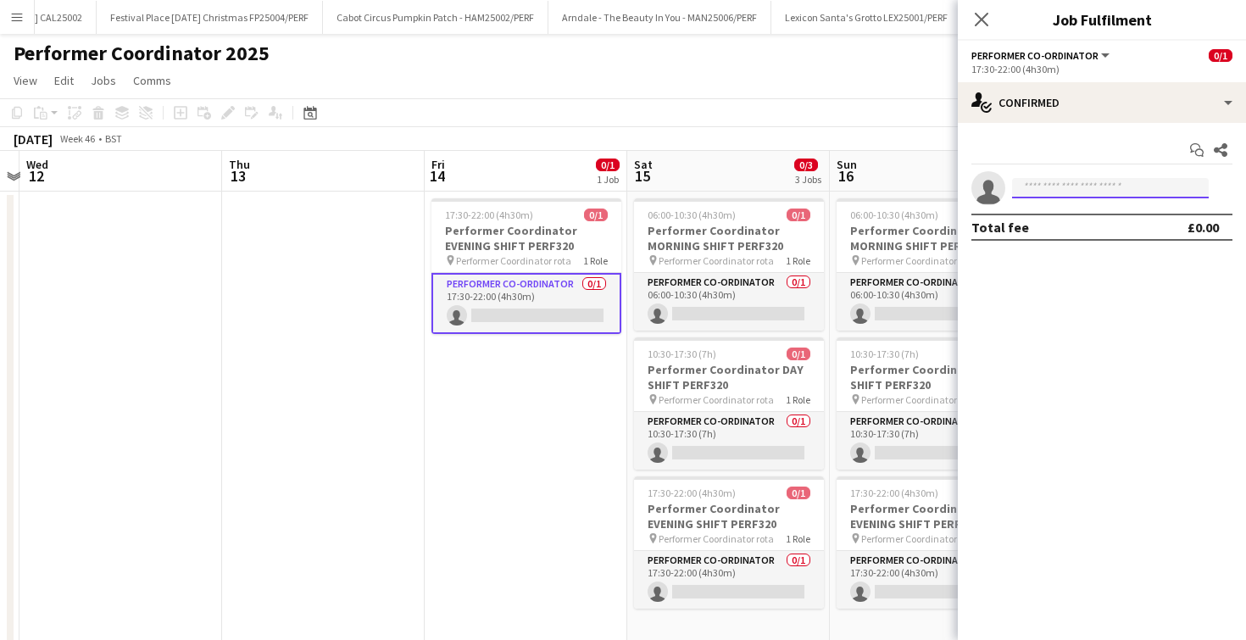
click at [1028, 186] on input at bounding box center [1110, 188] width 197 height 20
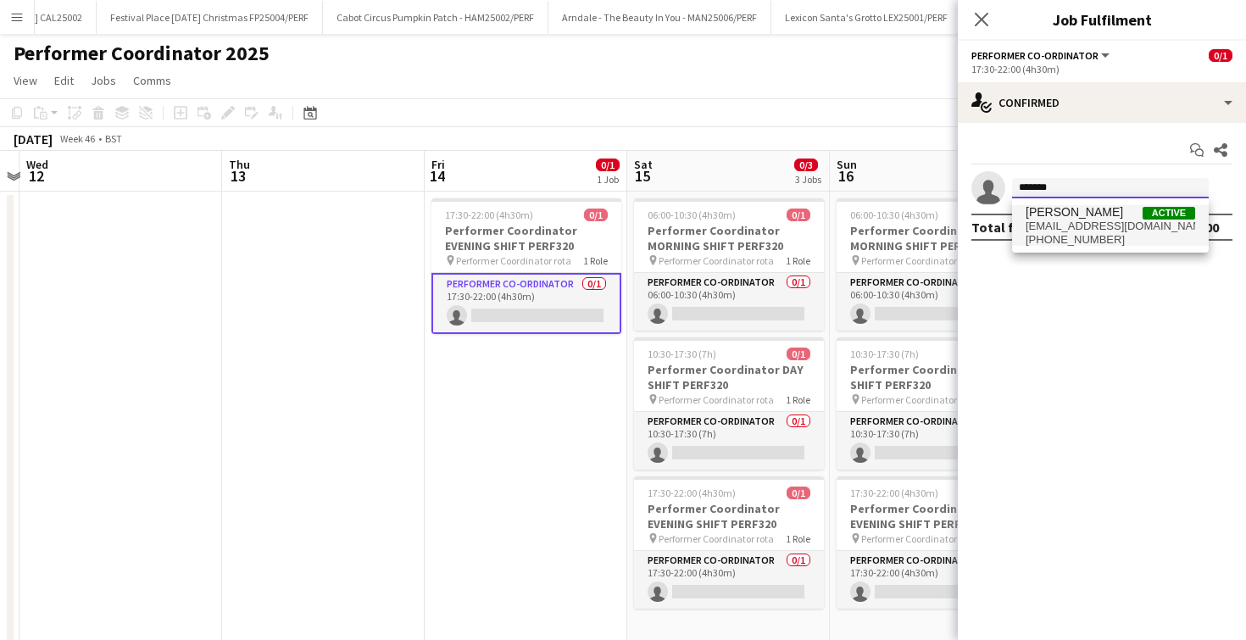
type input "*******"
click at [1060, 220] on span "[EMAIL_ADDRESS][DOMAIN_NAME]" at bounding box center [1111, 227] width 170 height 14
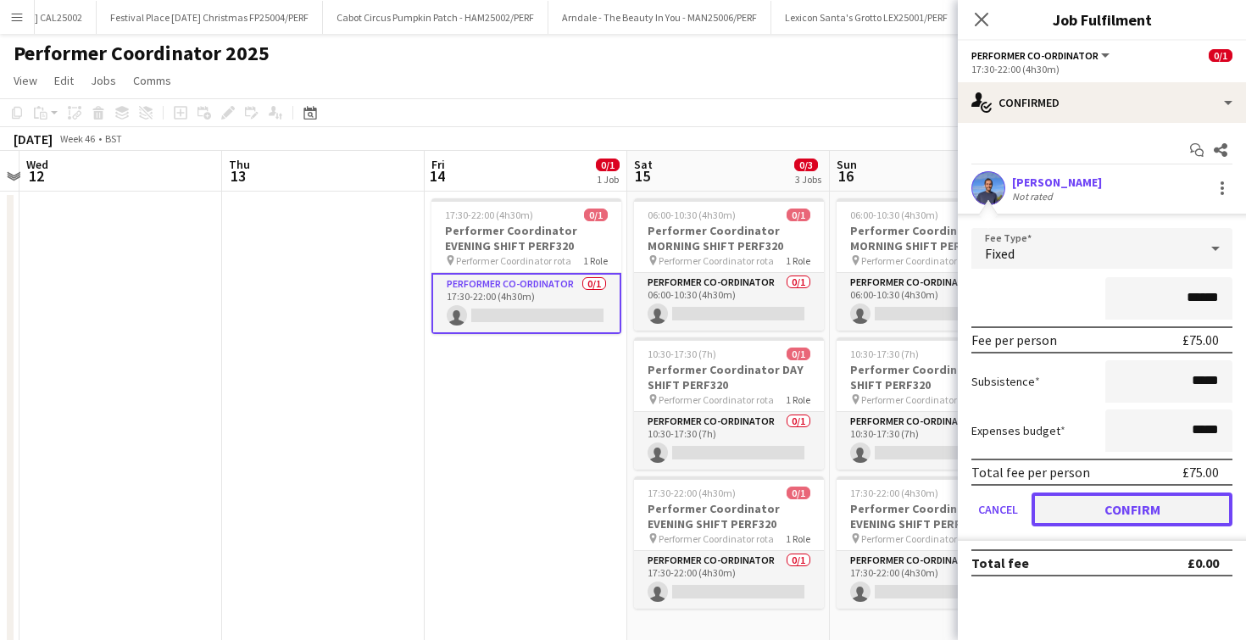
click at [1101, 510] on button "Confirm" at bounding box center [1132, 510] width 201 height 34
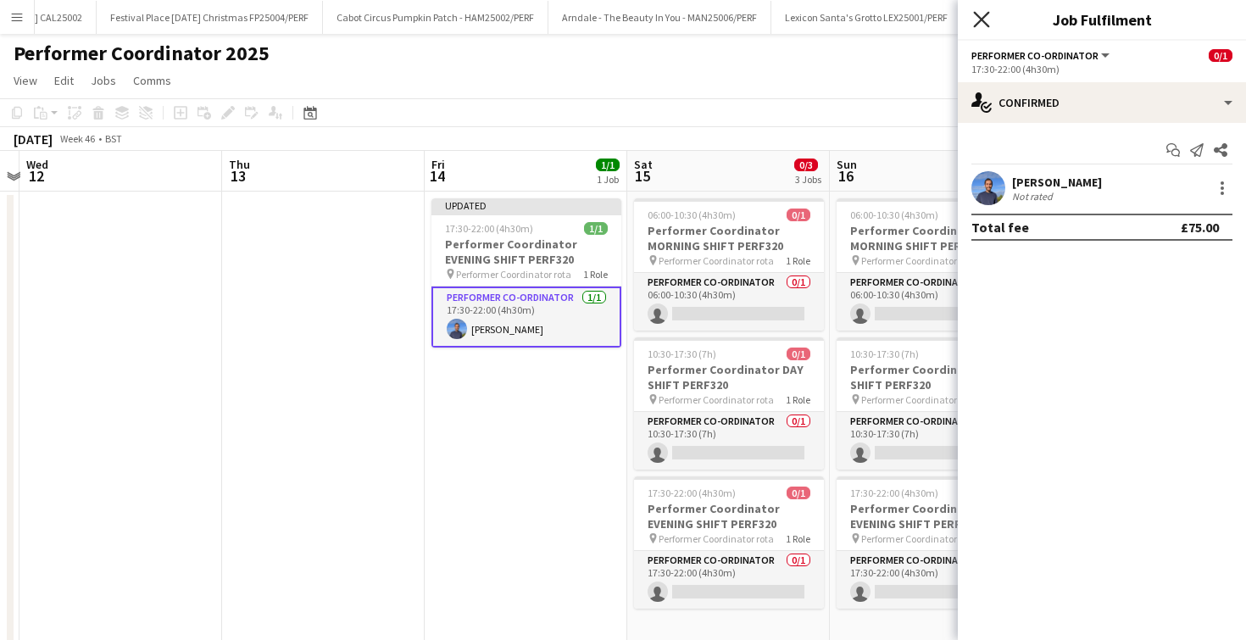
click at [980, 24] on icon "Close pop-in" at bounding box center [981, 19] width 16 height 16
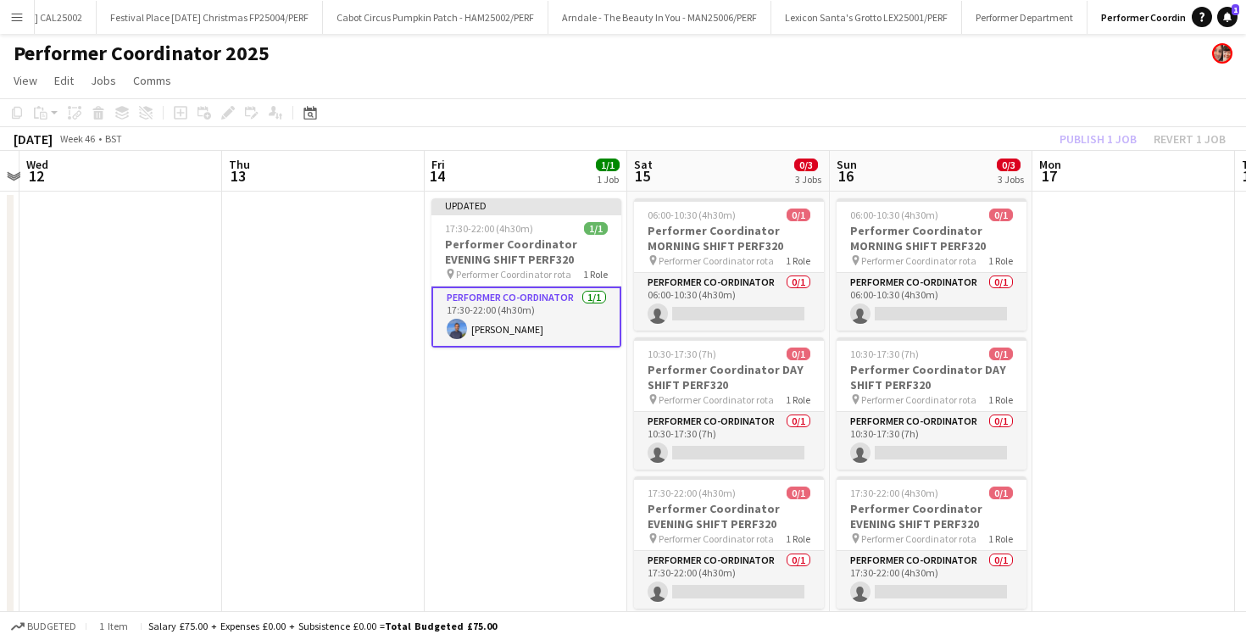
click at [494, 454] on app-date-cell "Updated 17:30-22:00 (4h30m) 1/1 Performer Coordinator EVENING SHIFT PERF320 pin…" at bounding box center [526, 444] width 203 height 504
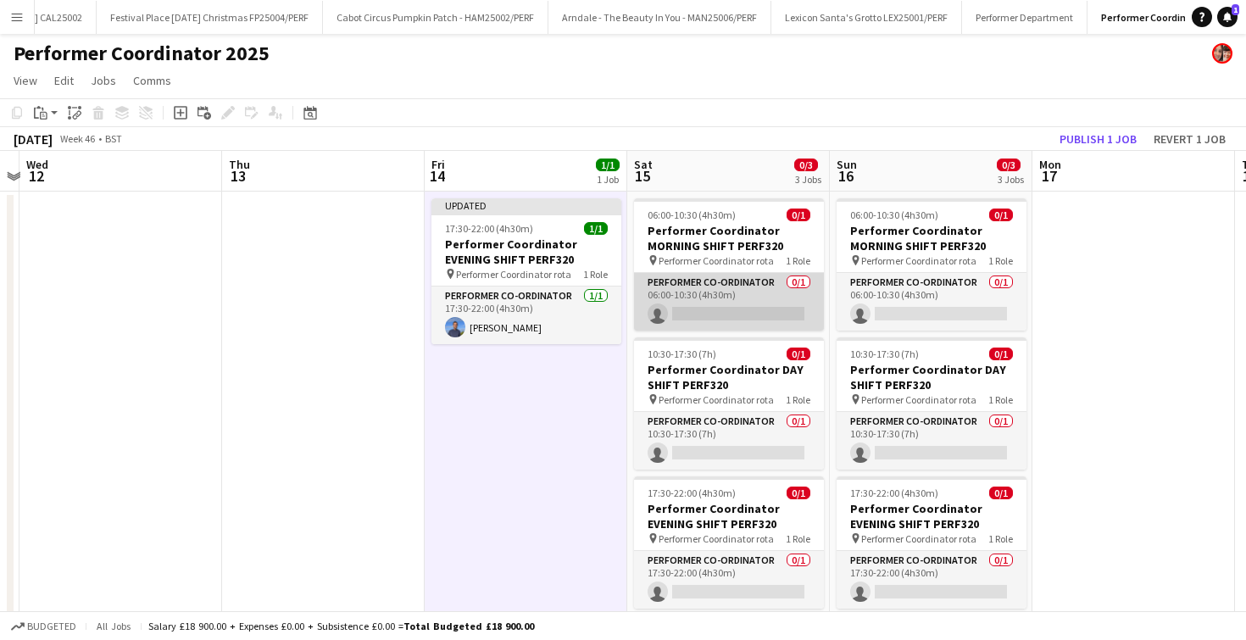
click at [728, 307] on app-card-role "Performer Co-ordinator 0/1 06:00-10:30 (4h30m) single-neutral-actions" at bounding box center [729, 302] width 190 height 58
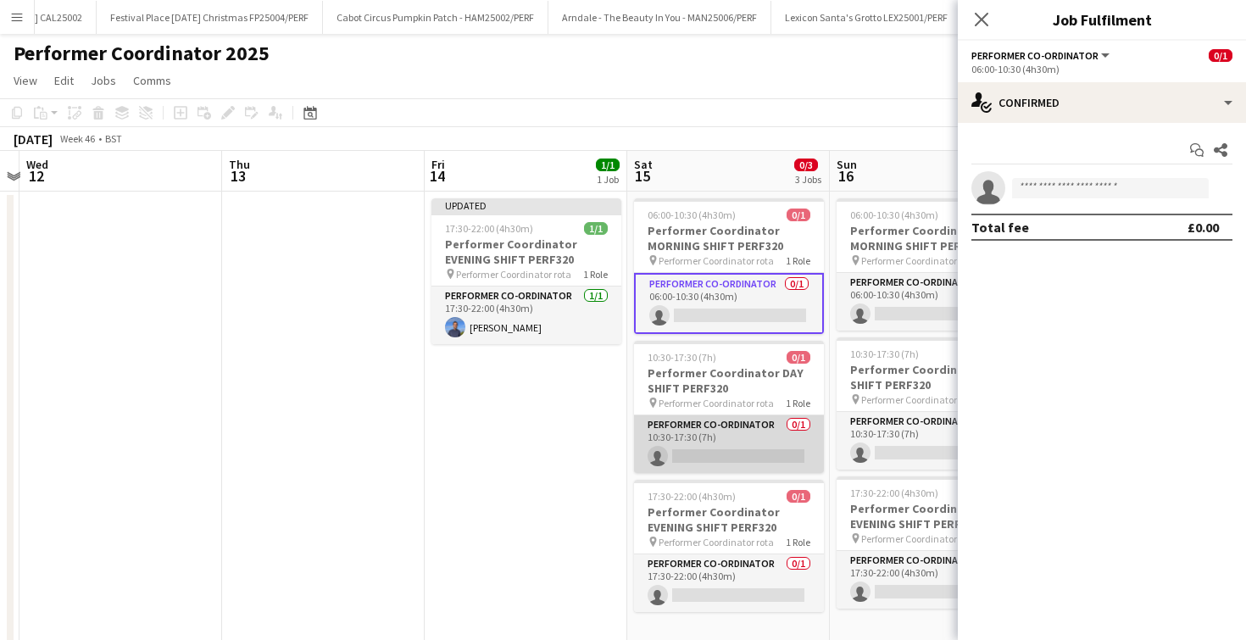
click at [721, 455] on app-card-role "Performer Co-ordinator 0/1 10:30-17:30 (7h) single-neutral-actions" at bounding box center [729, 444] width 190 height 58
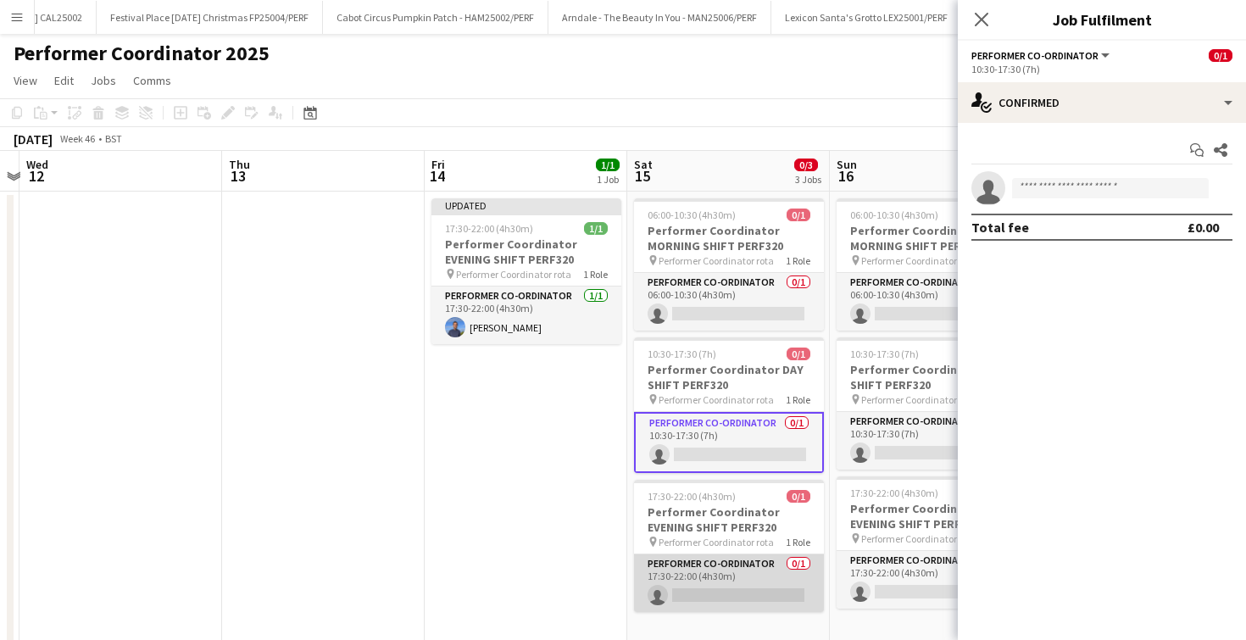
click at [716, 585] on app-card-role "Performer Co-ordinator 0/1 17:30-22:00 (4h30m) single-neutral-actions" at bounding box center [729, 583] width 190 height 58
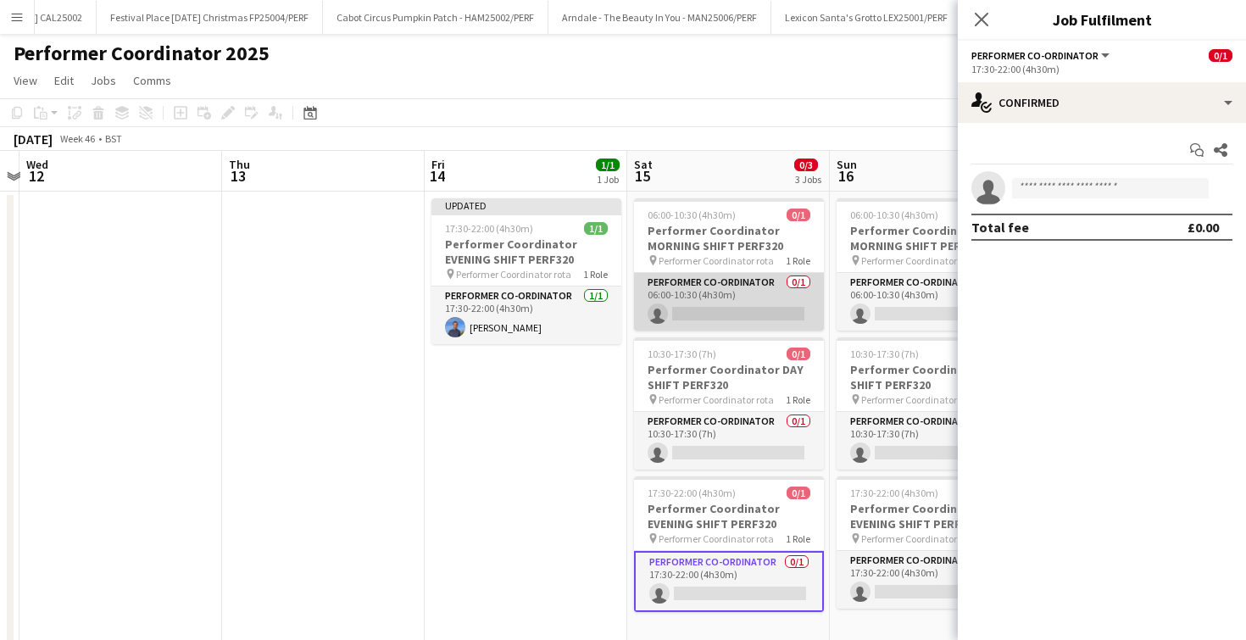
click at [732, 318] on app-card-role "Performer Co-ordinator 0/1 06:00-10:30 (4h30m) single-neutral-actions" at bounding box center [729, 302] width 190 height 58
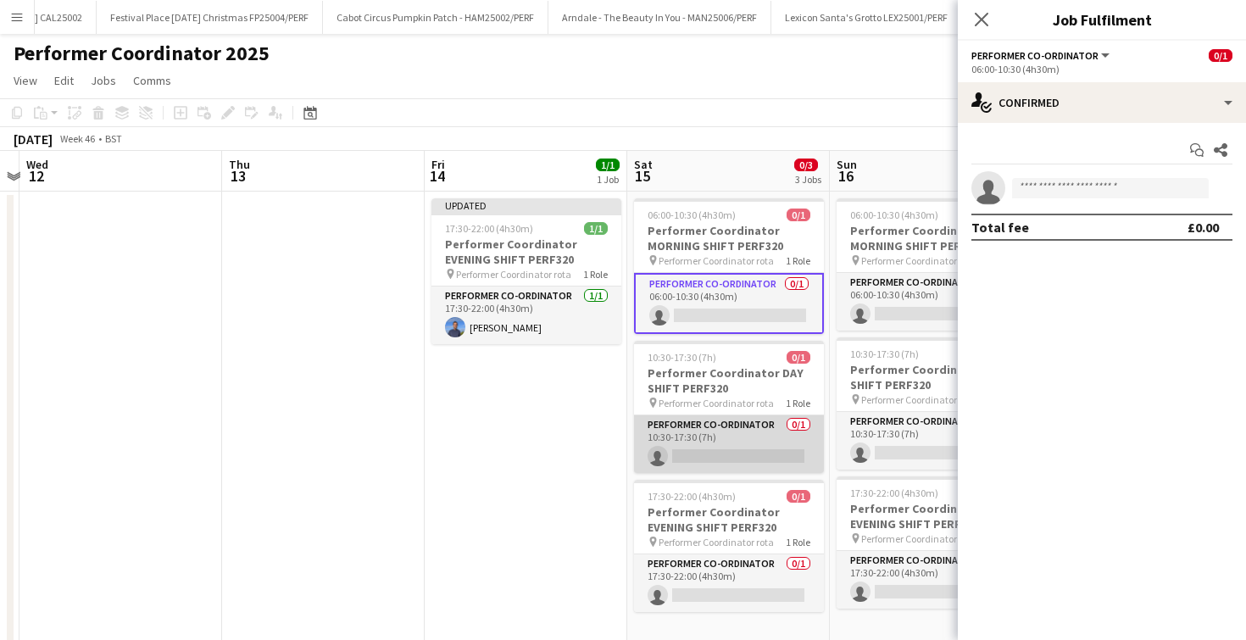
click at [752, 459] on app-card-role "Performer Co-ordinator 0/1 10:30-17:30 (7h) single-neutral-actions" at bounding box center [729, 444] width 190 height 58
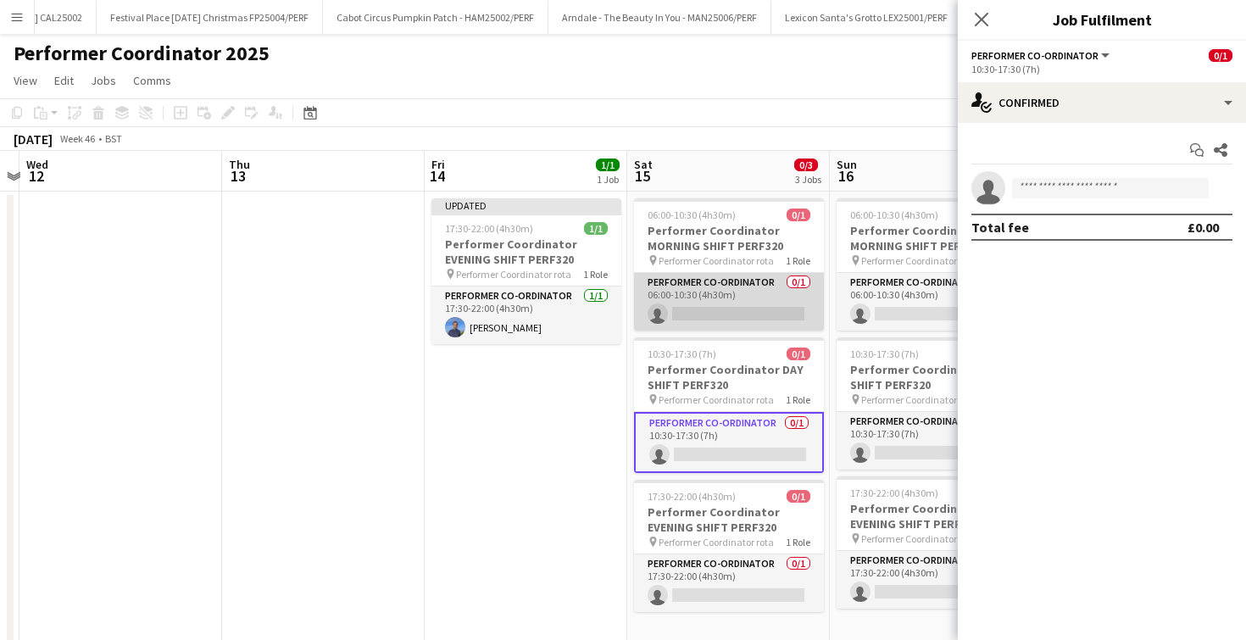
click at [735, 313] on app-card-role "Performer Co-ordinator 0/1 06:00-10:30 (4h30m) single-neutral-actions" at bounding box center [729, 302] width 190 height 58
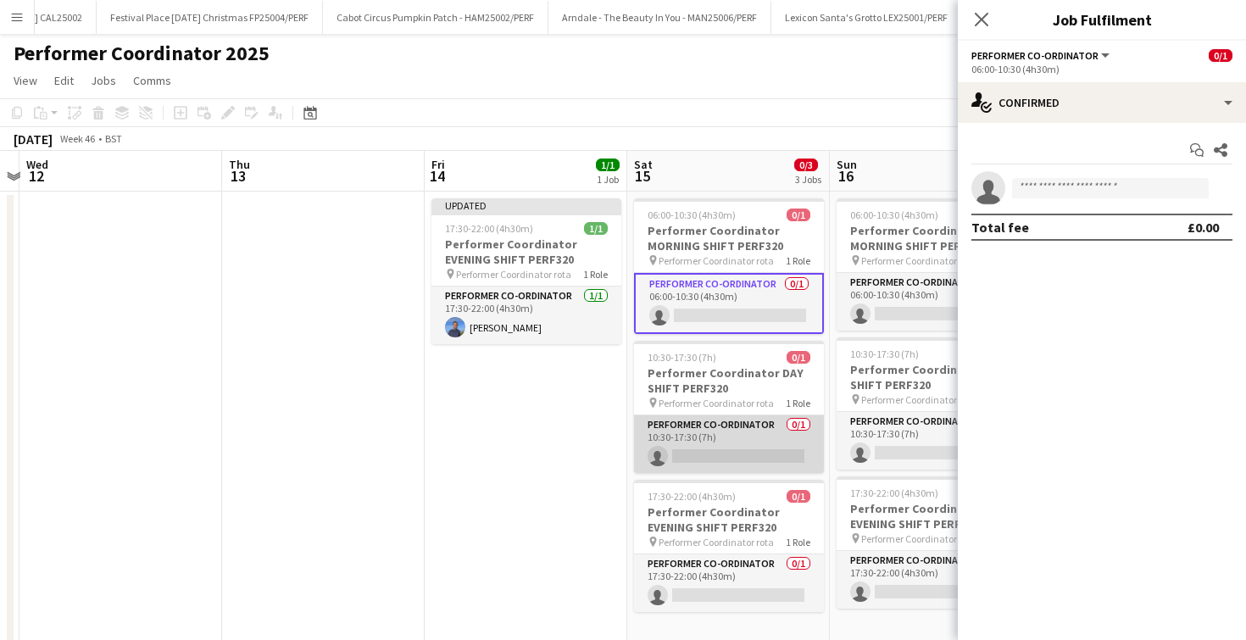
click at [754, 444] on app-card-role "Performer Co-ordinator 0/1 10:30-17:30 (7h) single-neutral-actions" at bounding box center [729, 444] width 190 height 58
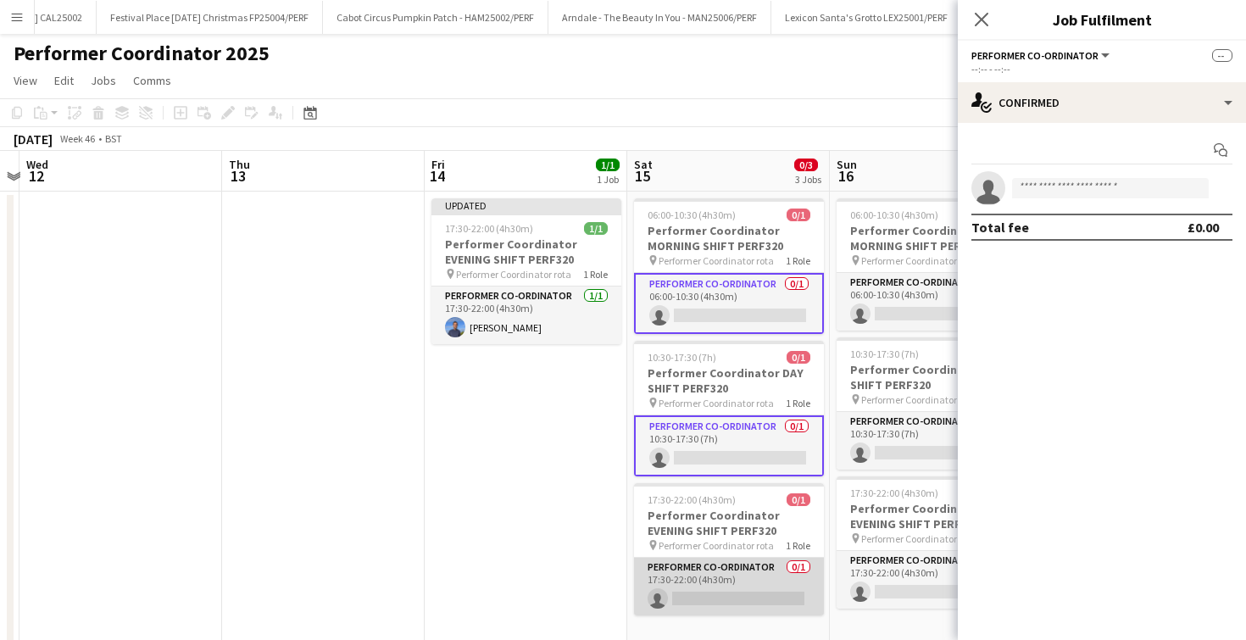
click at [733, 592] on app-card-role "Performer Co-ordinator 0/1 17:30-22:00 (4h30m) single-neutral-actions" at bounding box center [729, 587] width 190 height 58
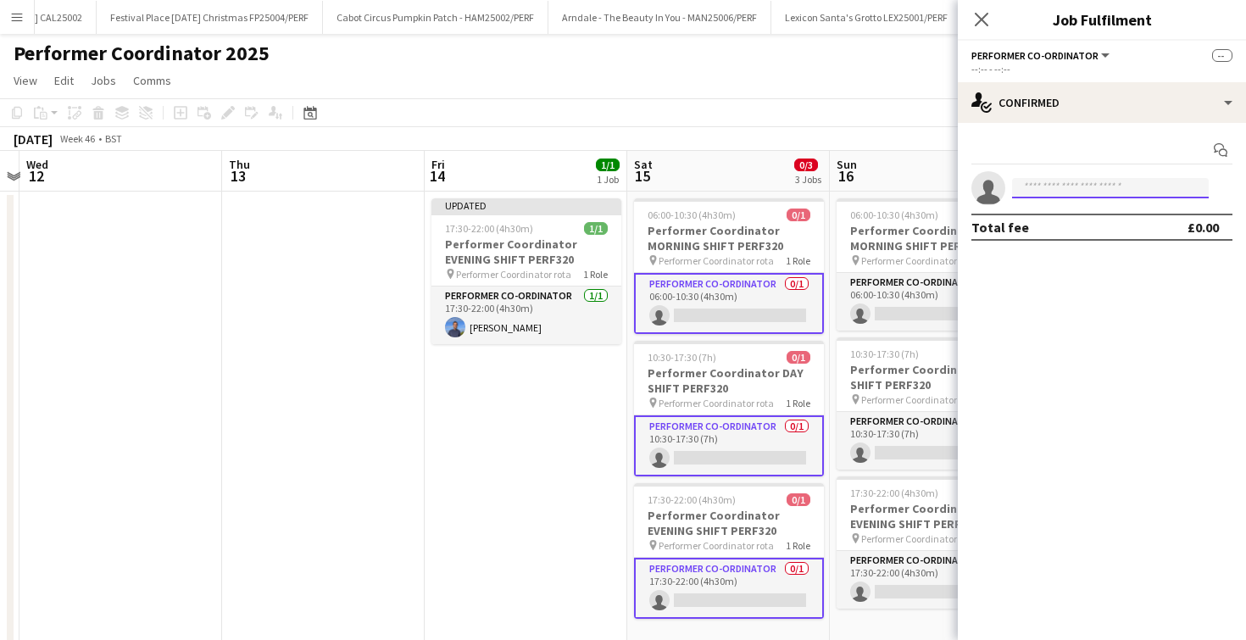
click at [1033, 196] on input at bounding box center [1110, 188] width 197 height 20
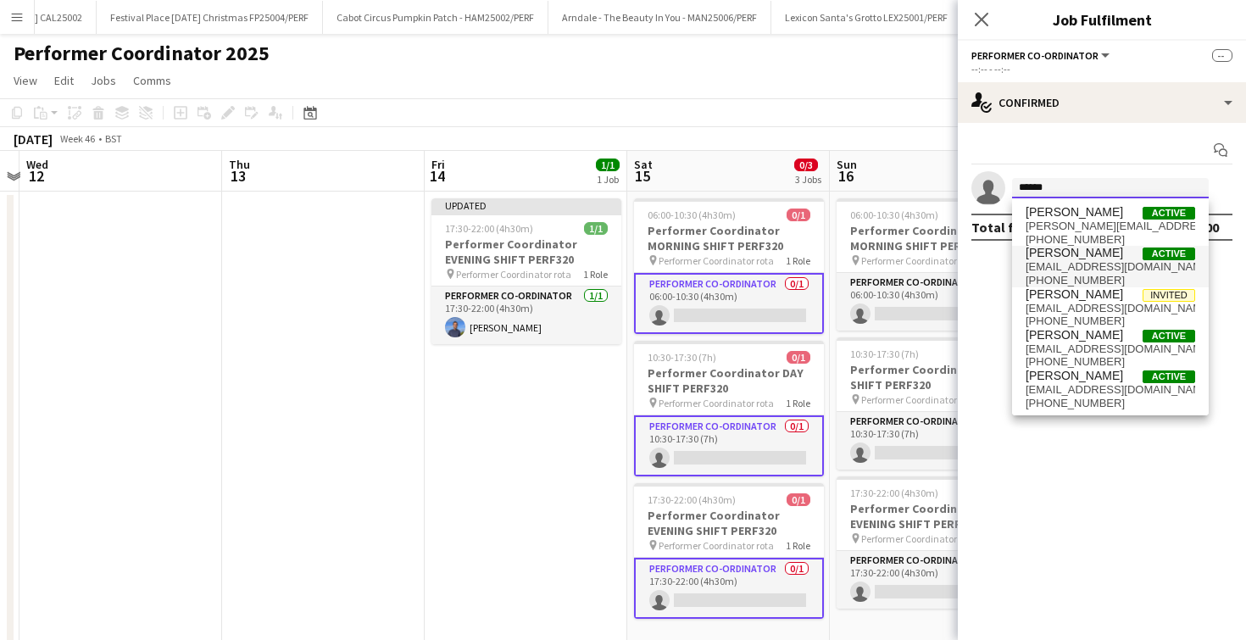
type input "******"
click at [1034, 251] on span "[PERSON_NAME]" at bounding box center [1074, 253] width 97 height 14
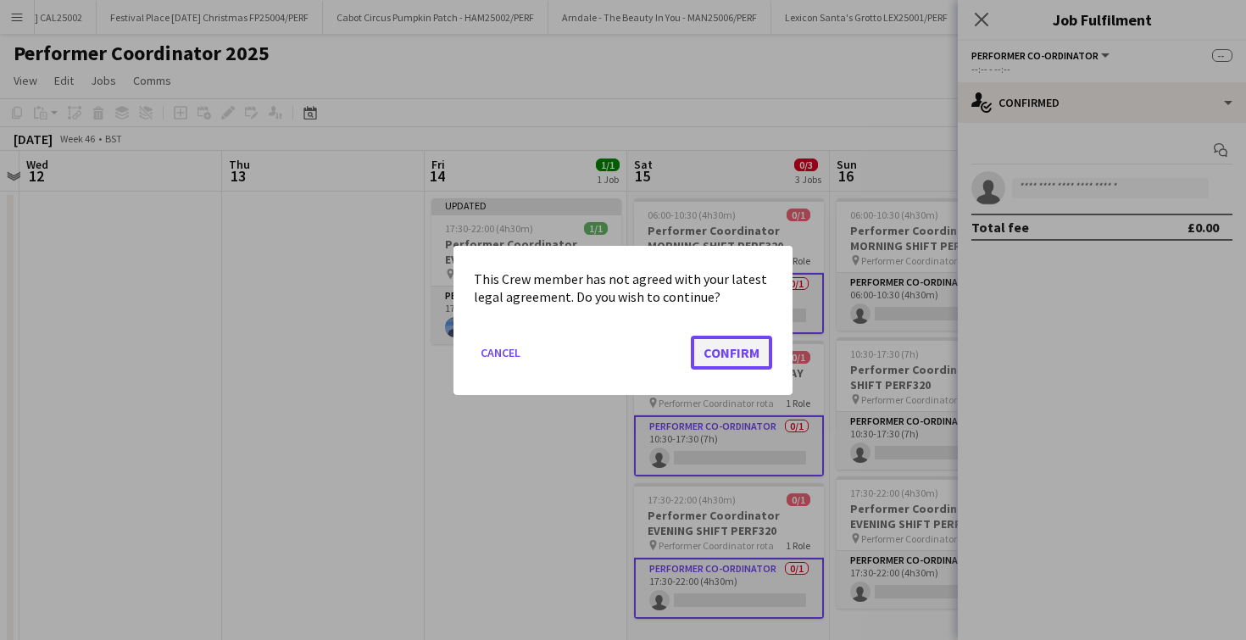
click at [727, 352] on button "Confirm" at bounding box center [731, 352] width 81 height 34
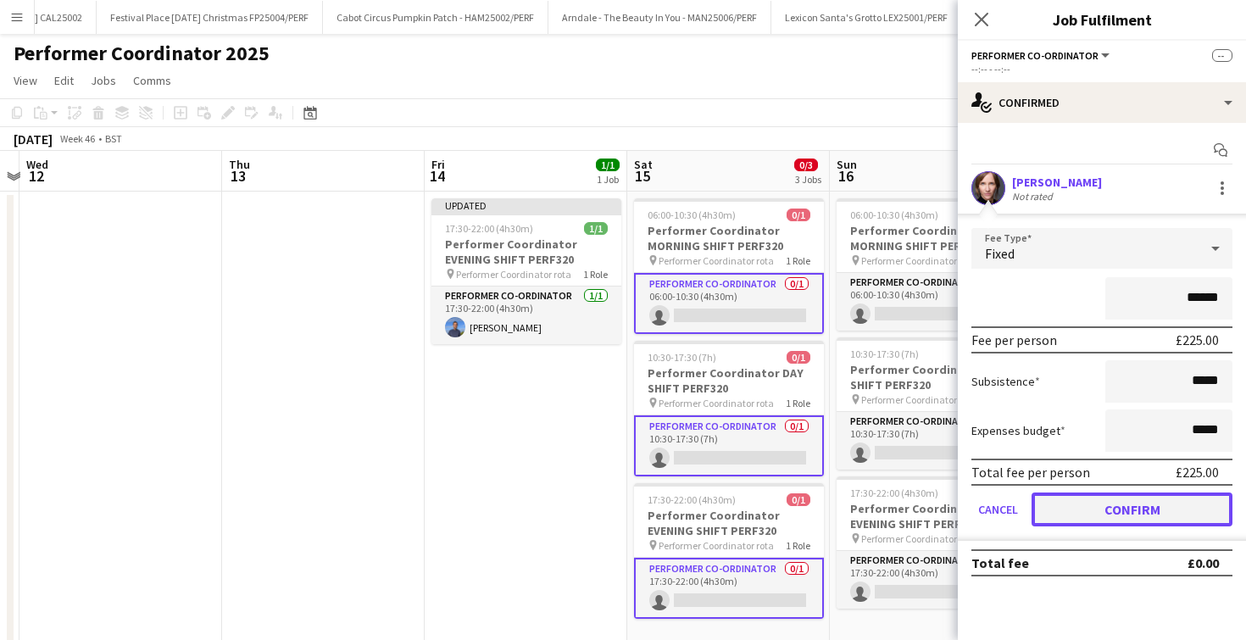
click at [1058, 511] on button "Confirm" at bounding box center [1132, 510] width 201 height 34
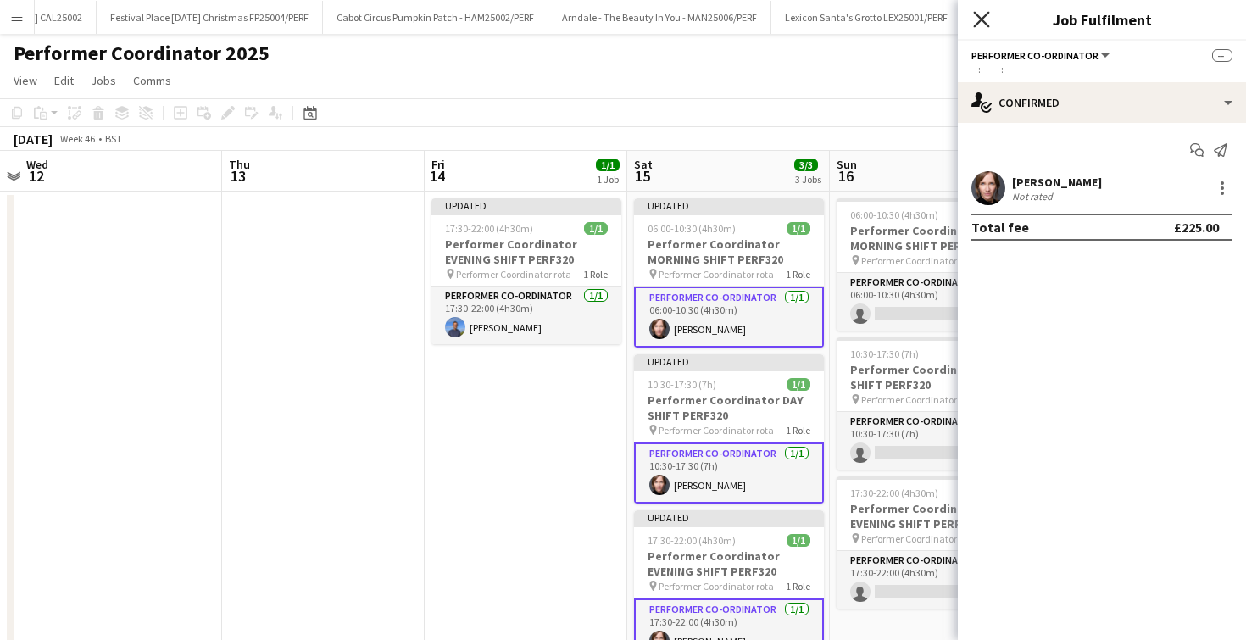
click at [976, 15] on icon at bounding box center [981, 19] width 16 height 16
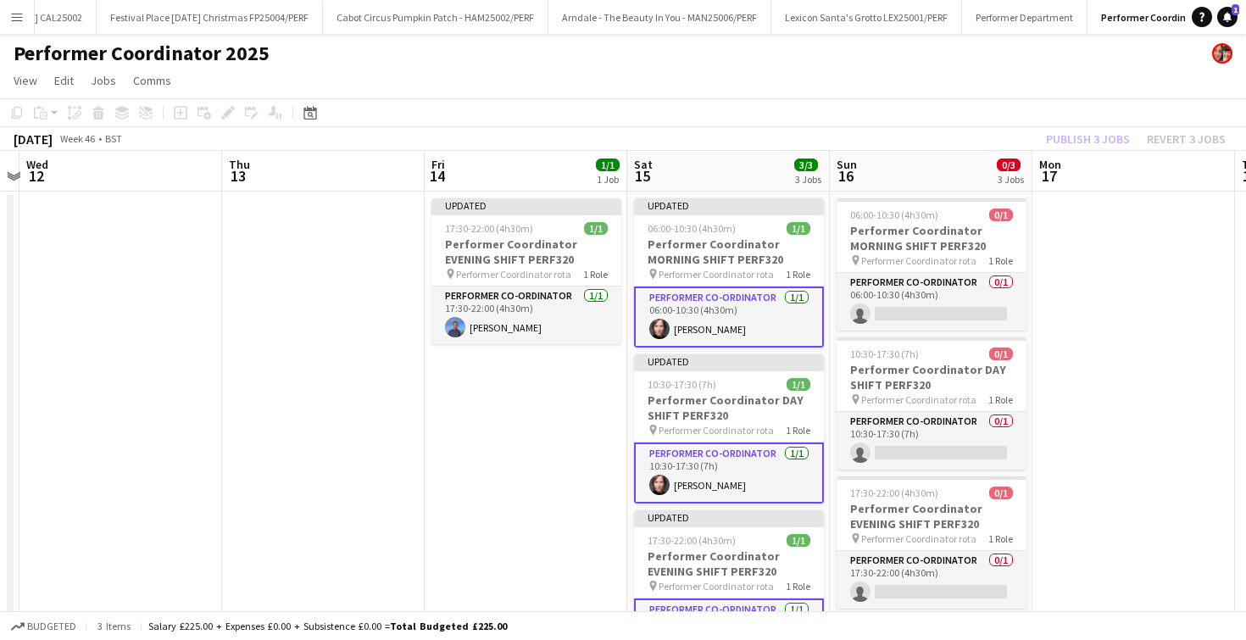
click at [573, 450] on app-date-cell "Updated 17:30-22:00 (4h30m) 1/1 Performer Coordinator EVENING SHIFT PERF320 pin…" at bounding box center [526, 444] width 203 height 504
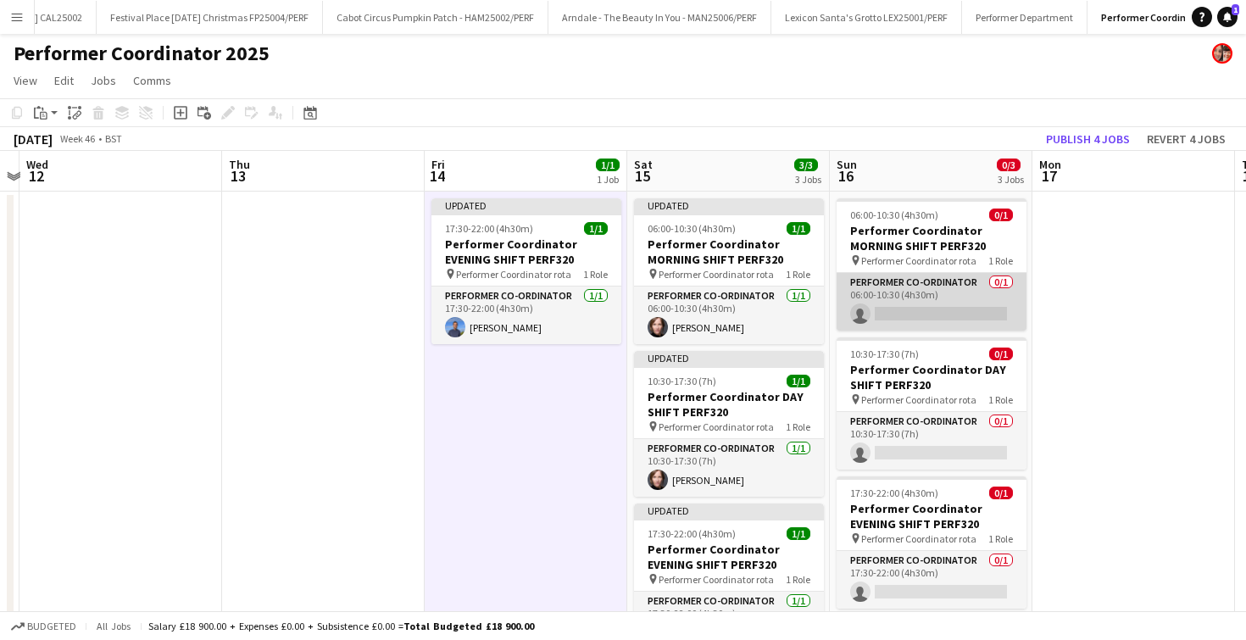
click at [899, 314] on app-card-role "Performer Co-ordinator 0/1 06:00-10:30 (4h30m) single-neutral-actions" at bounding box center [932, 302] width 190 height 58
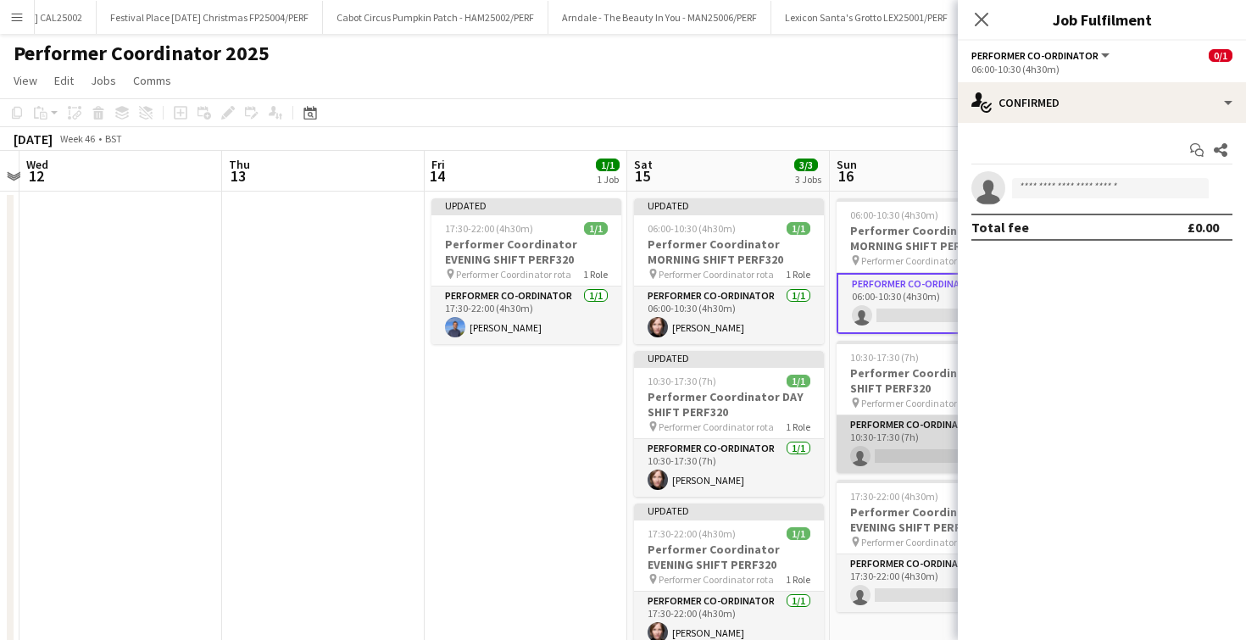
click at [898, 441] on app-card-role "Performer Co-ordinator 0/1 10:30-17:30 (7h) single-neutral-actions" at bounding box center [932, 444] width 190 height 58
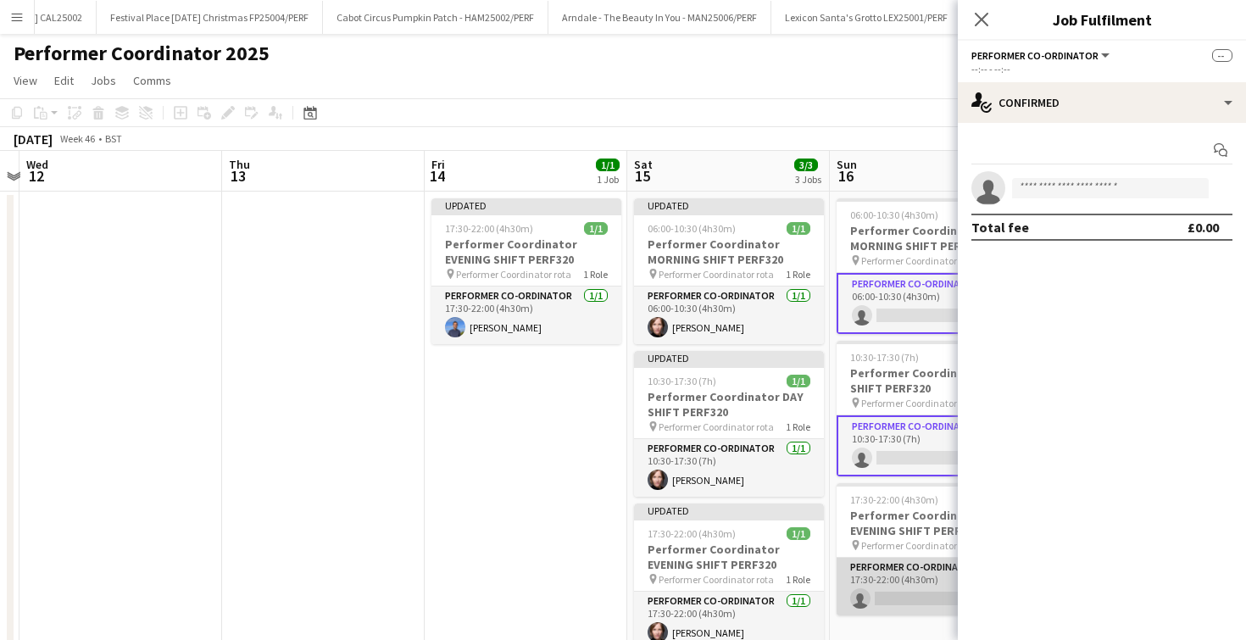
click at [893, 593] on app-card-role "Performer Co-ordinator 0/1 17:30-22:00 (4h30m) single-neutral-actions" at bounding box center [932, 587] width 190 height 58
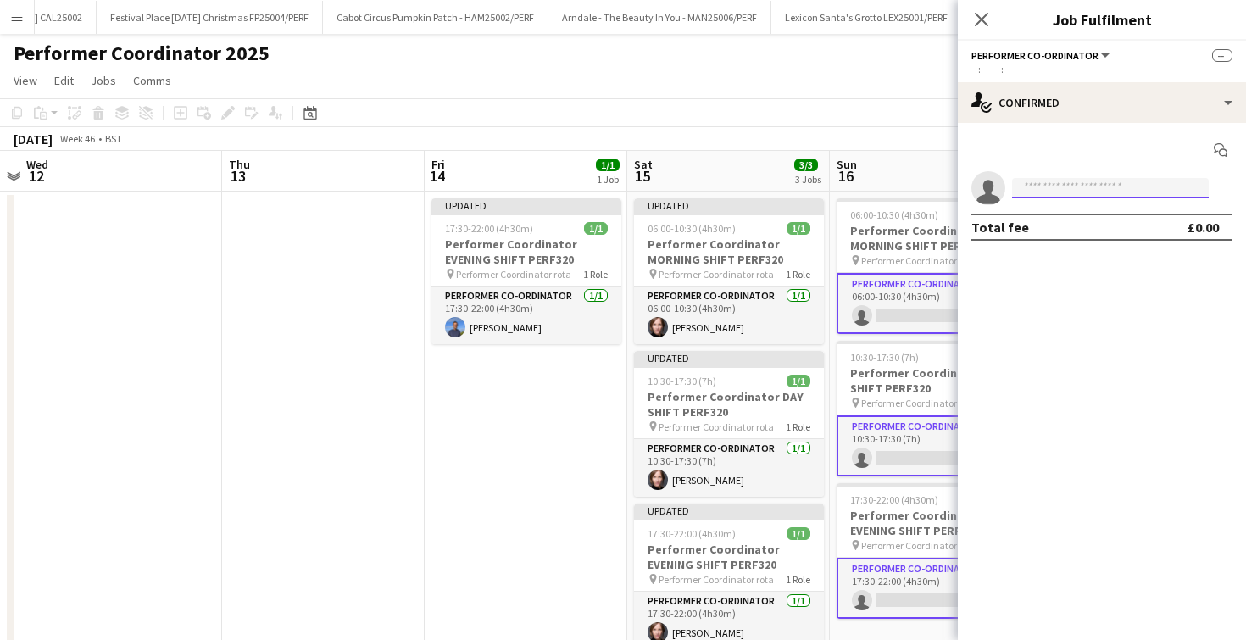
click at [1028, 191] on input at bounding box center [1110, 188] width 197 height 20
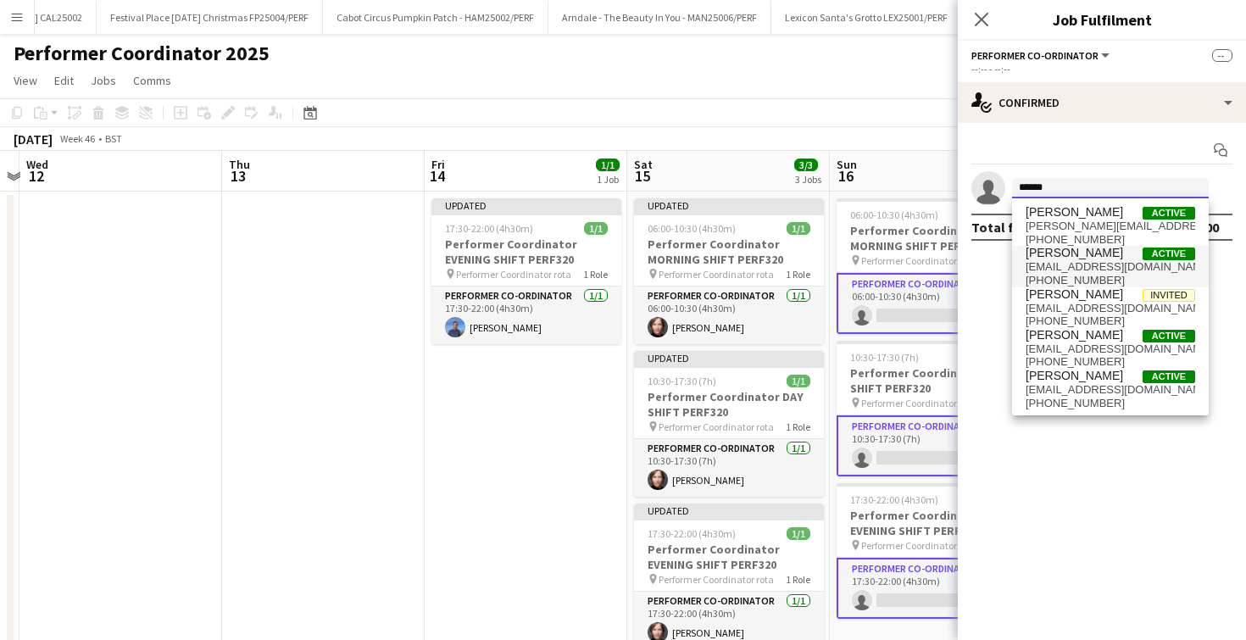
type input "******"
click at [1020, 277] on mat-option "[PERSON_NAME] Active [EMAIL_ADDRESS][DOMAIN_NAME] [PHONE_NUMBER]" at bounding box center [1110, 266] width 197 height 41
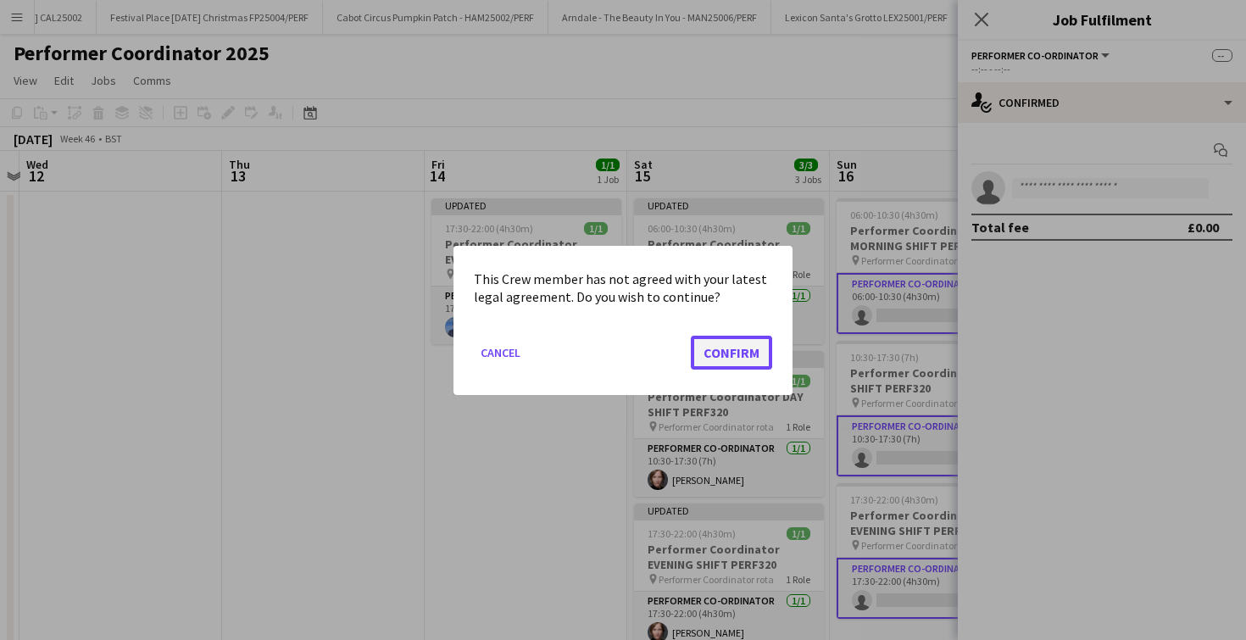
click at [741, 337] on button "Confirm" at bounding box center [731, 352] width 81 height 34
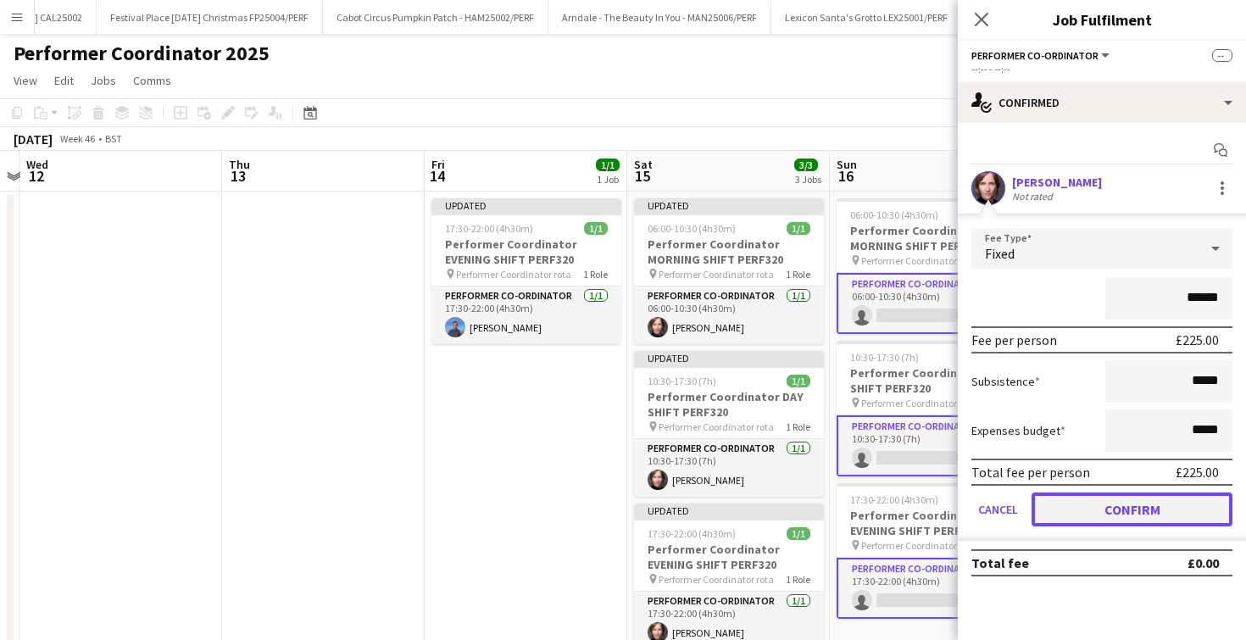
click at [1078, 515] on button "Confirm" at bounding box center [1132, 510] width 201 height 34
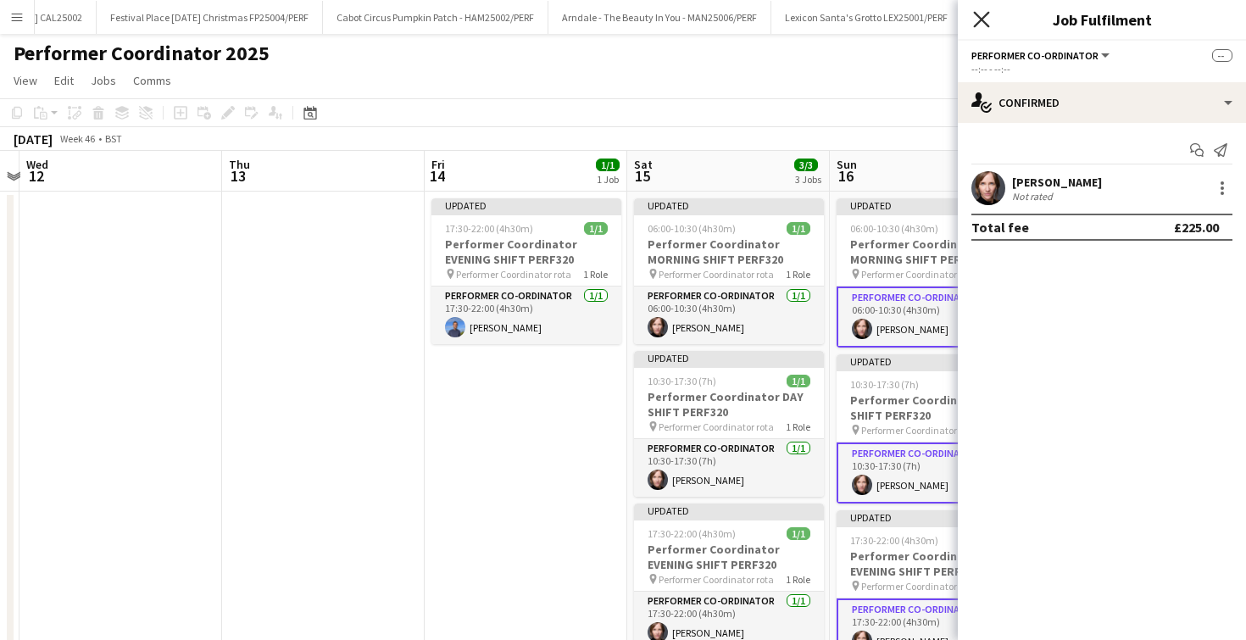
click at [981, 19] on icon at bounding box center [981, 19] width 16 height 16
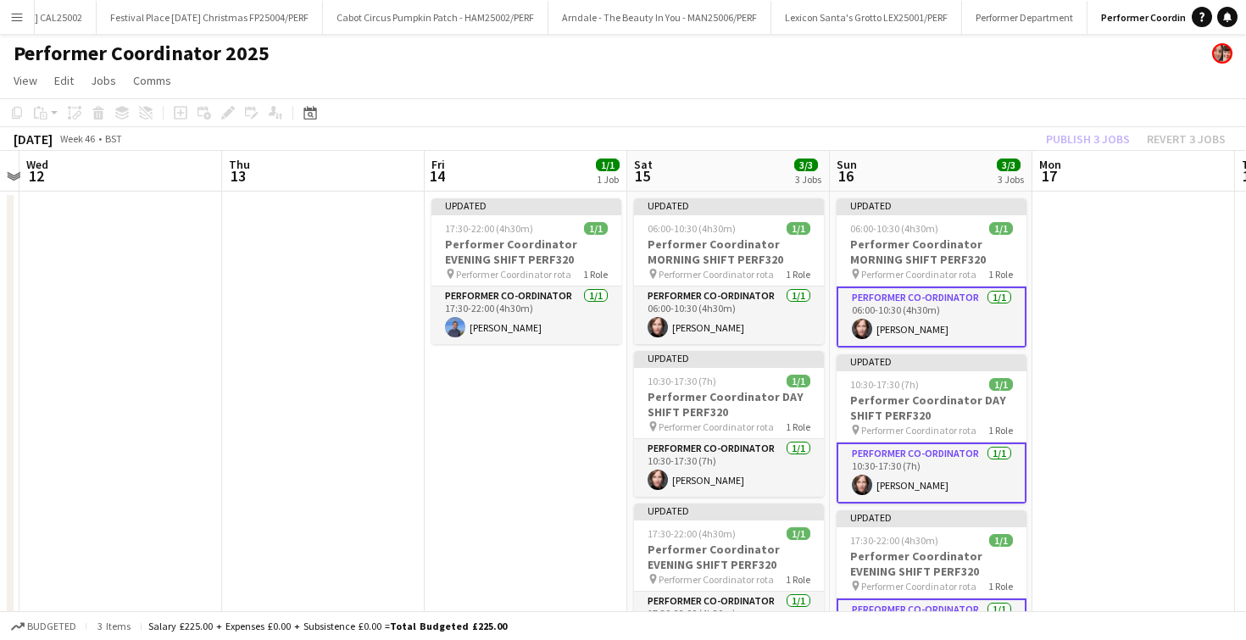
click at [944, 117] on app-toolbar "Copy Paste Paste Command V Paste with crew Command Shift V Paste linked Job [GE…" at bounding box center [623, 112] width 1246 height 29
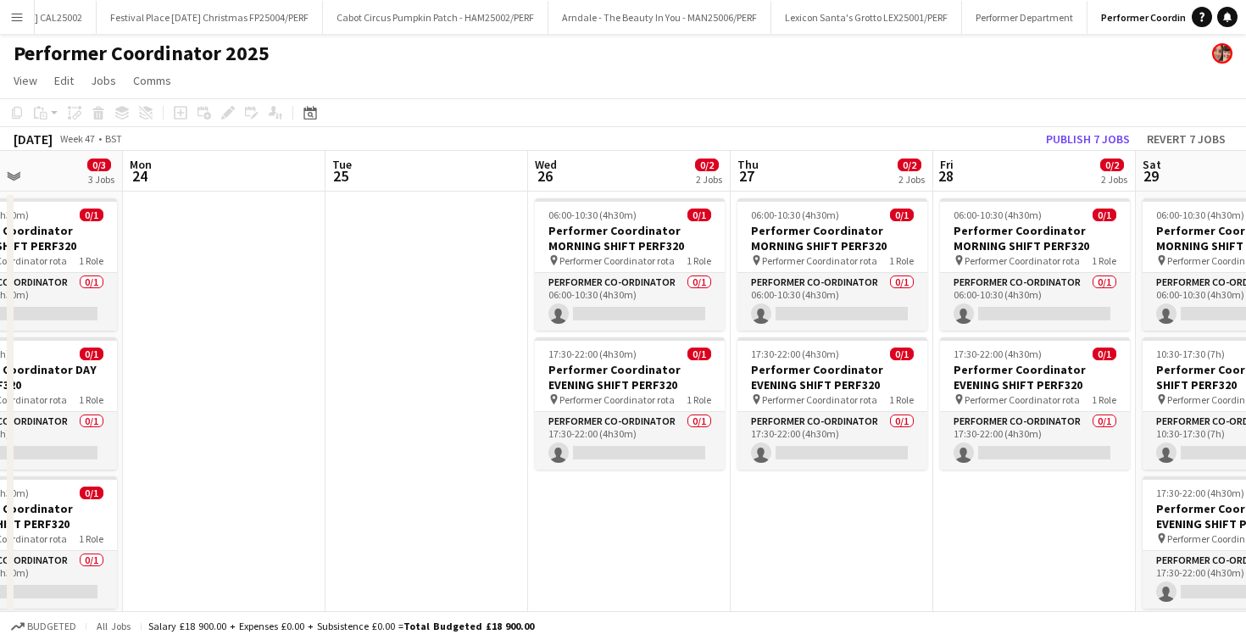
scroll to position [0, 485]
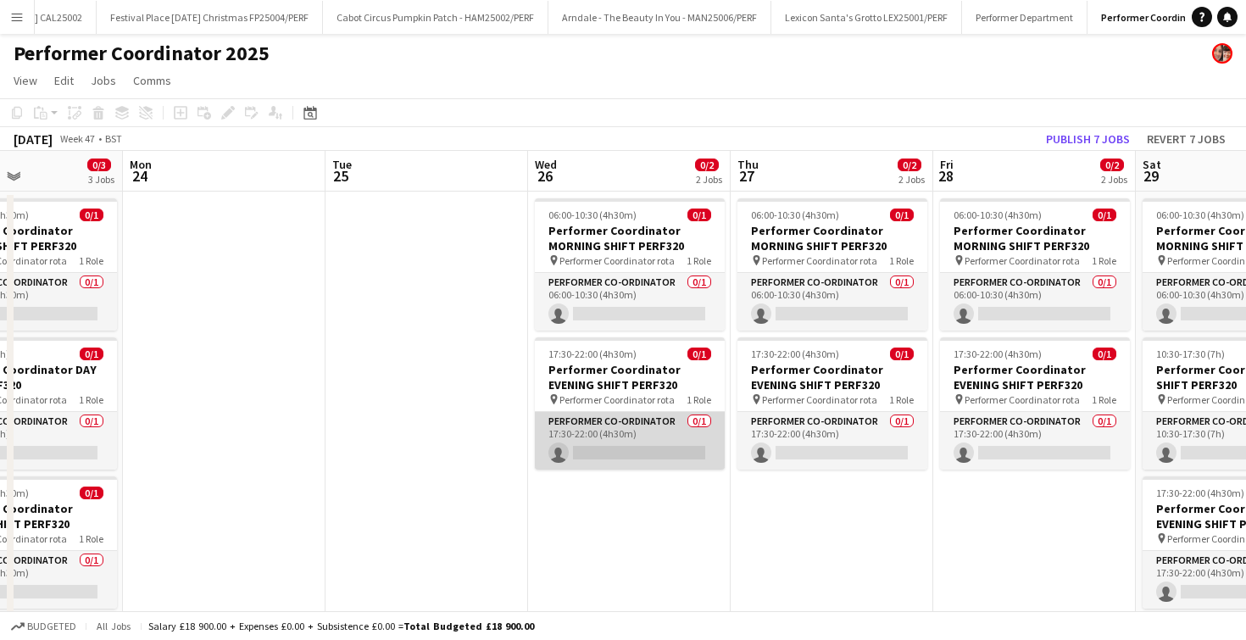
click at [617, 447] on app-card-role "Performer Co-ordinator 0/1 17:30-22:00 (4h30m) single-neutral-actions" at bounding box center [630, 441] width 190 height 58
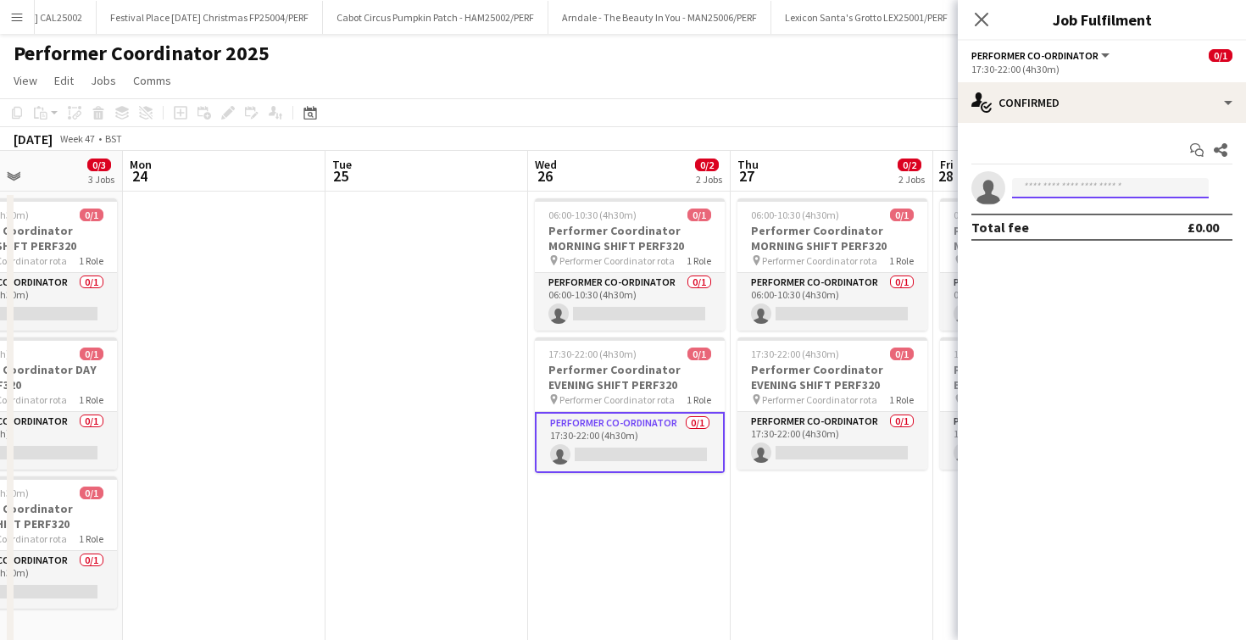
click at [1031, 186] on input at bounding box center [1110, 188] width 197 height 20
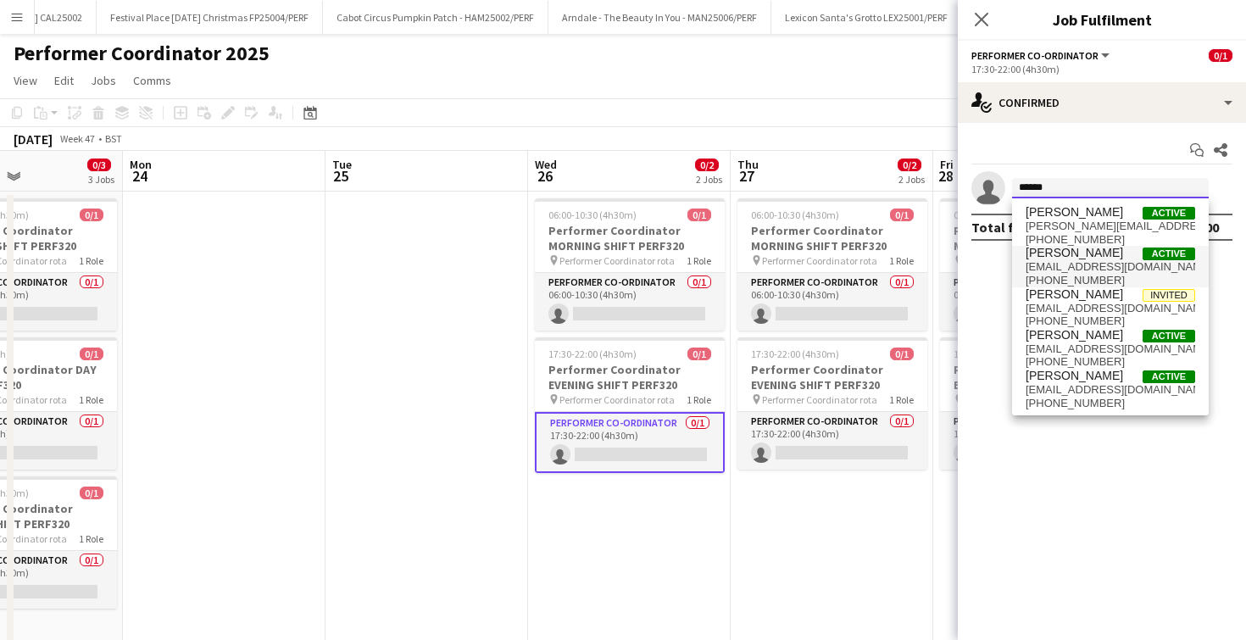
type input "******"
click at [1036, 263] on span "[EMAIL_ADDRESS][DOMAIN_NAME]" at bounding box center [1111, 267] width 170 height 14
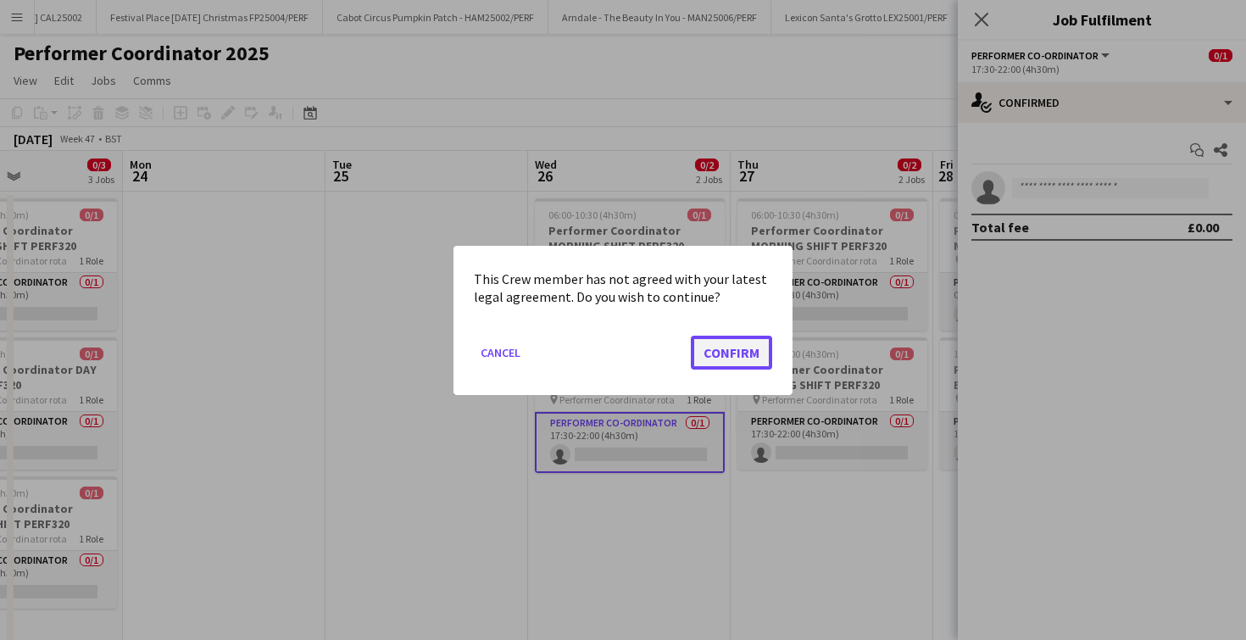
click at [712, 356] on button "Confirm" at bounding box center [731, 352] width 81 height 34
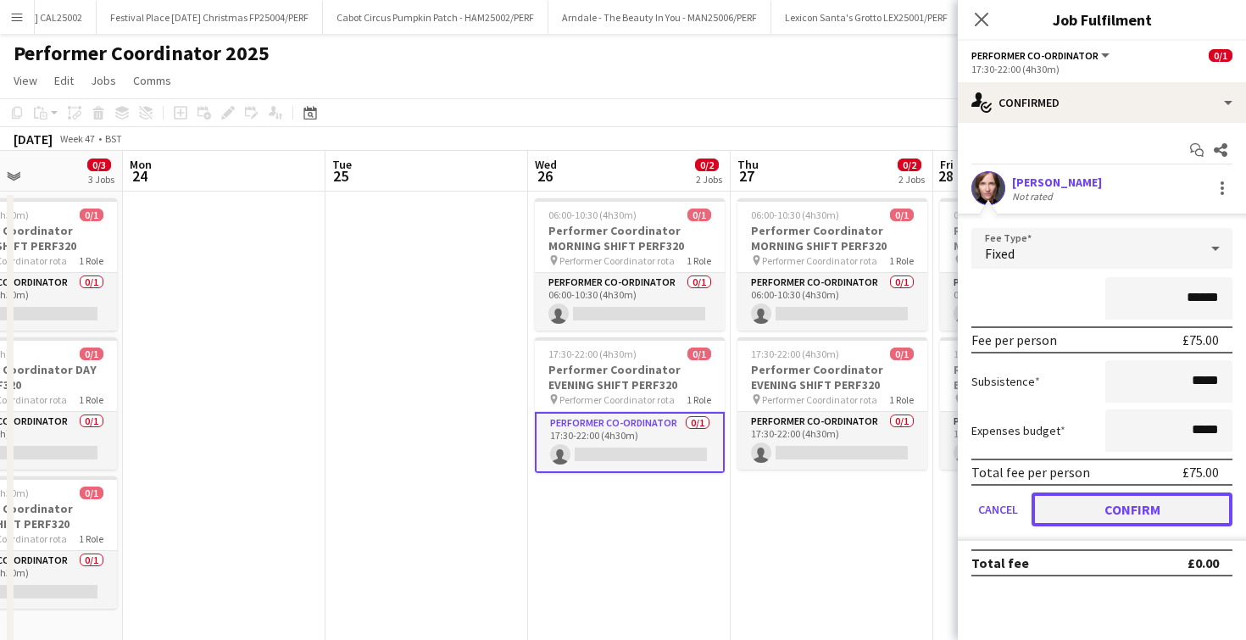
click at [1093, 501] on button "Confirm" at bounding box center [1132, 510] width 201 height 34
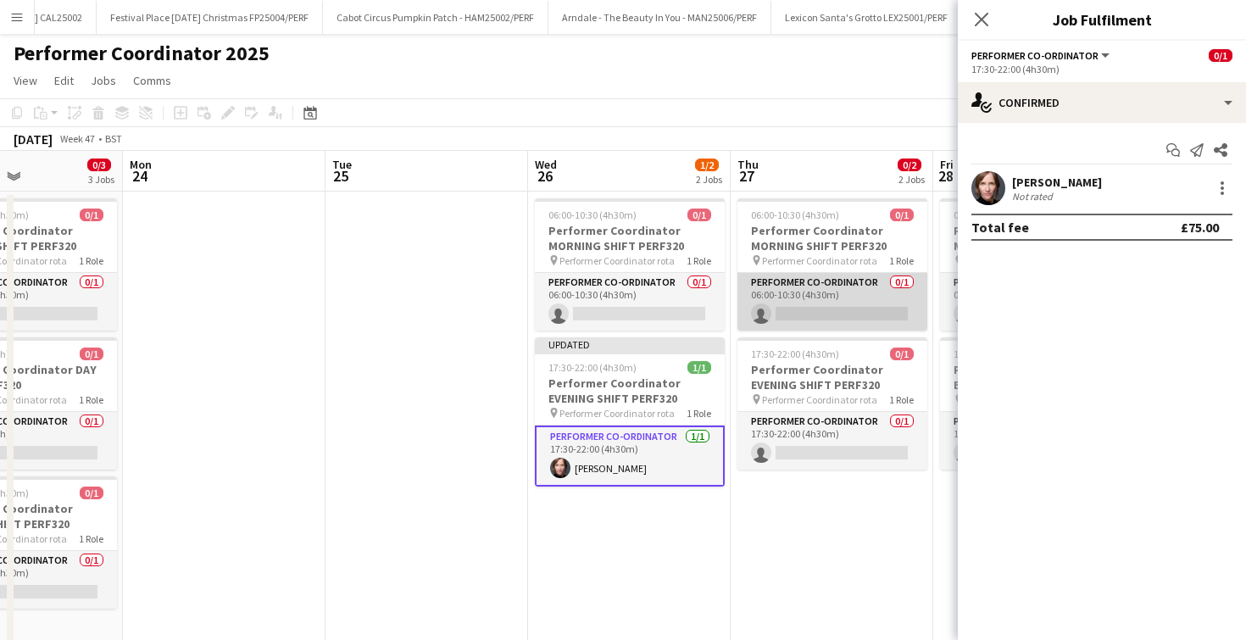
click at [844, 307] on app-card-role "Performer Co-ordinator 0/1 06:00-10:30 (4h30m) single-neutral-actions" at bounding box center [833, 302] width 190 height 58
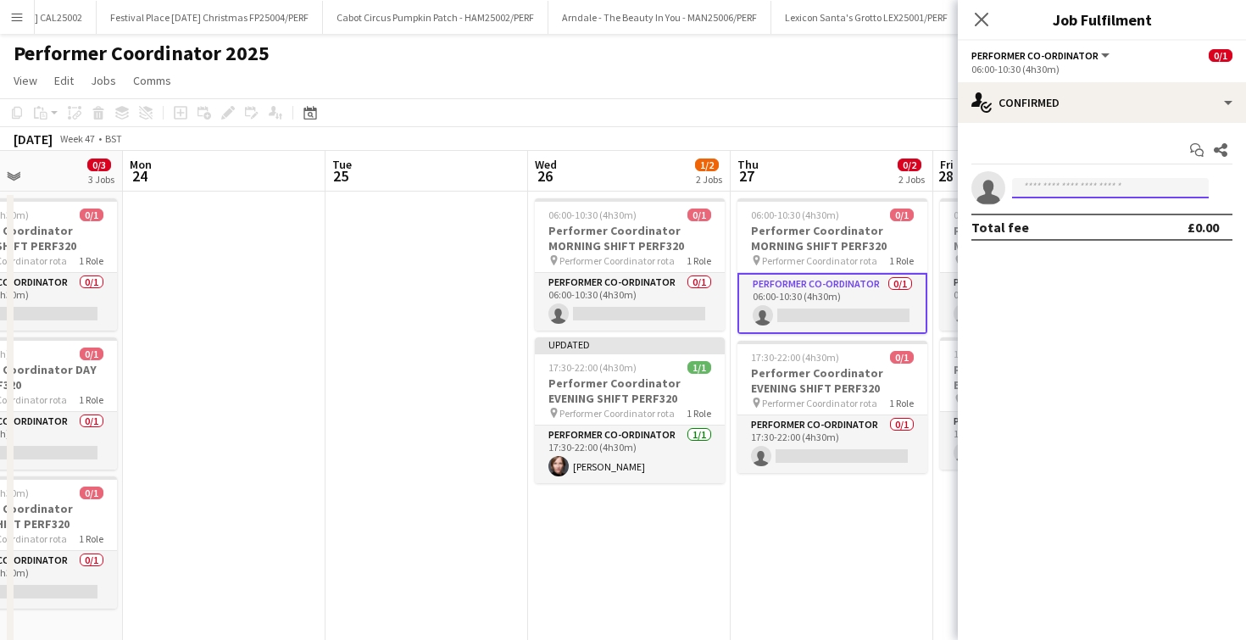
click at [1040, 187] on input at bounding box center [1110, 188] width 197 height 20
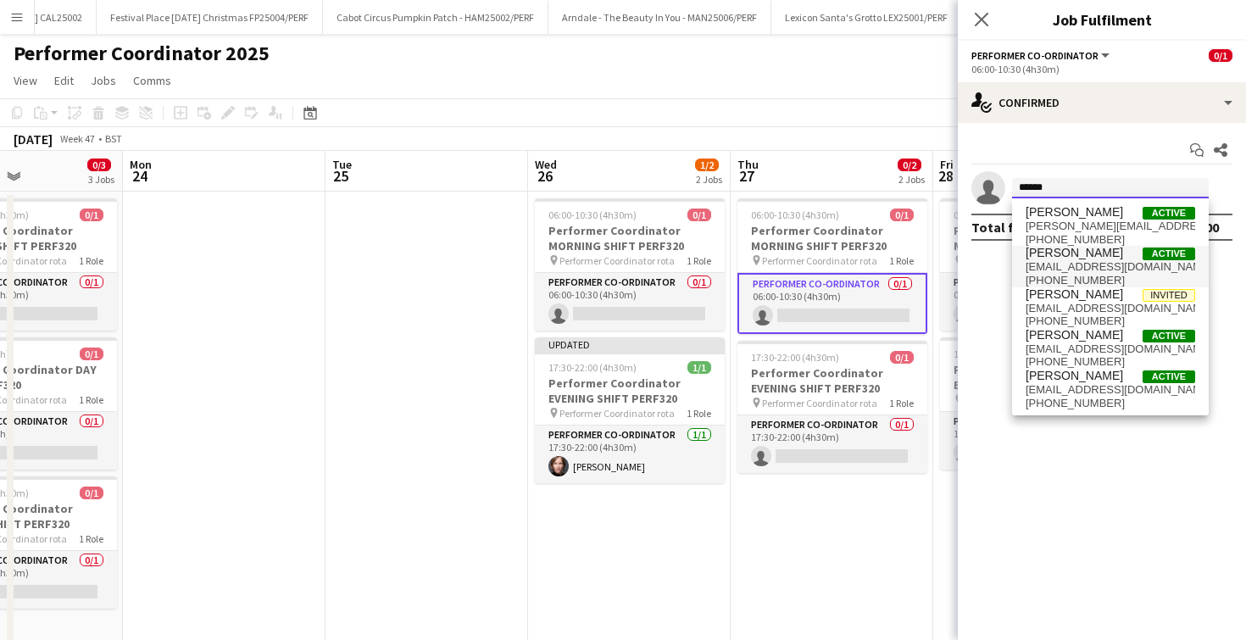
type input "******"
click at [1035, 270] on span "[EMAIL_ADDRESS][DOMAIN_NAME]" at bounding box center [1111, 267] width 170 height 14
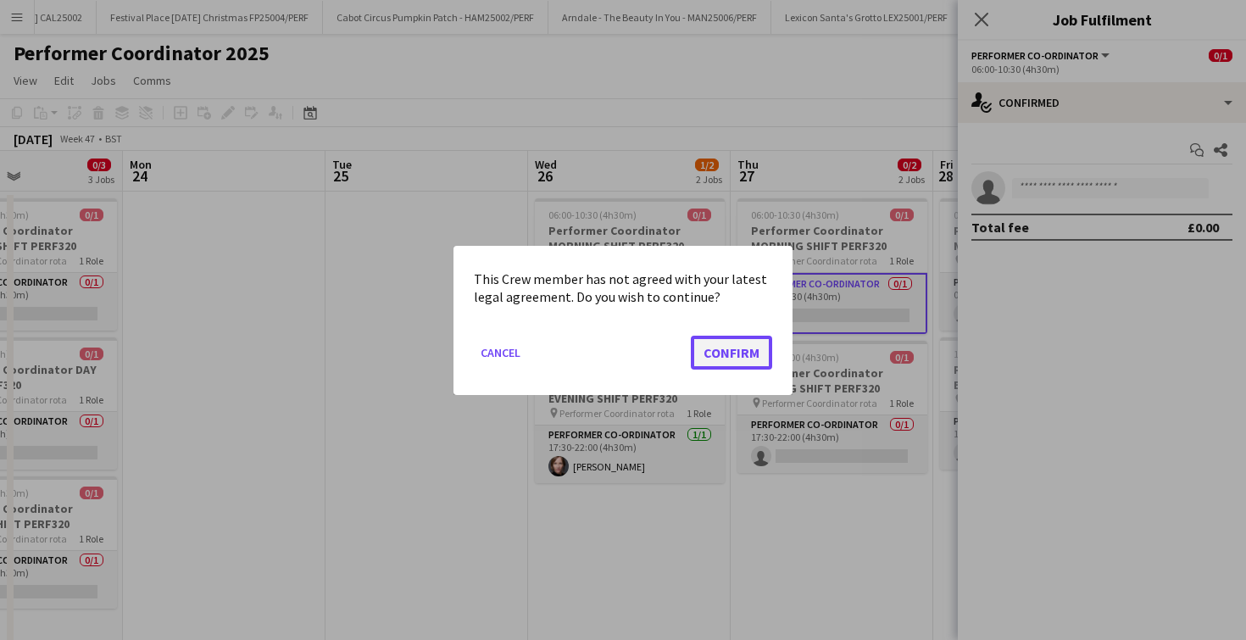
click at [734, 342] on button "Confirm" at bounding box center [731, 352] width 81 height 34
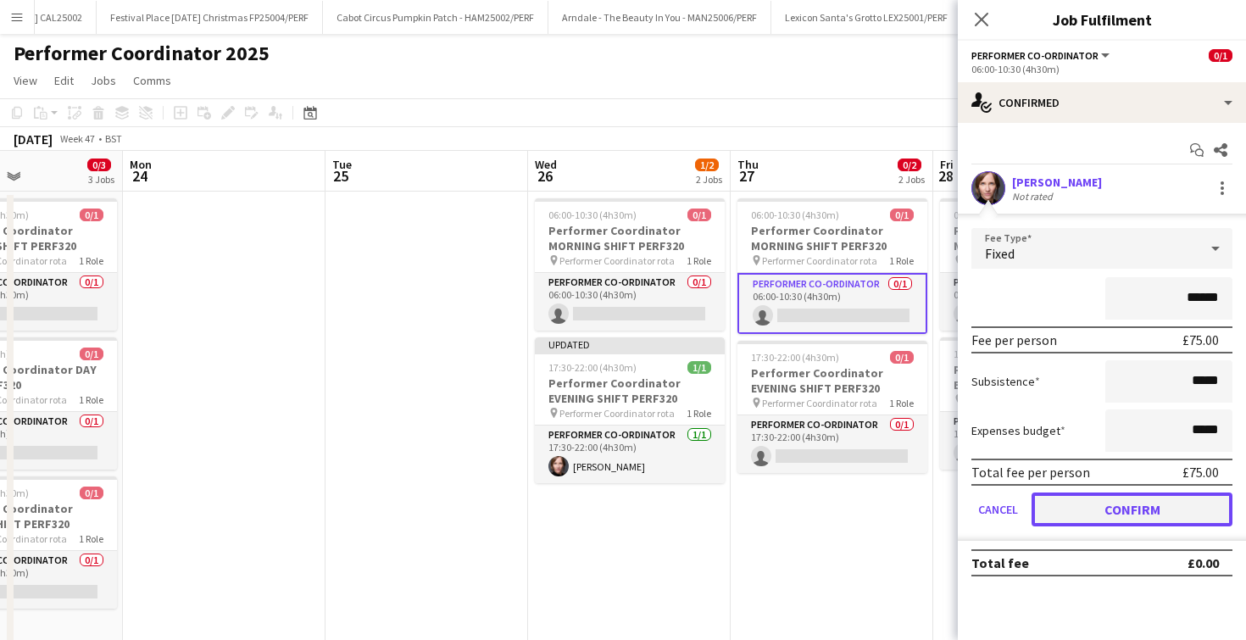
click at [1140, 519] on button "Confirm" at bounding box center [1132, 510] width 201 height 34
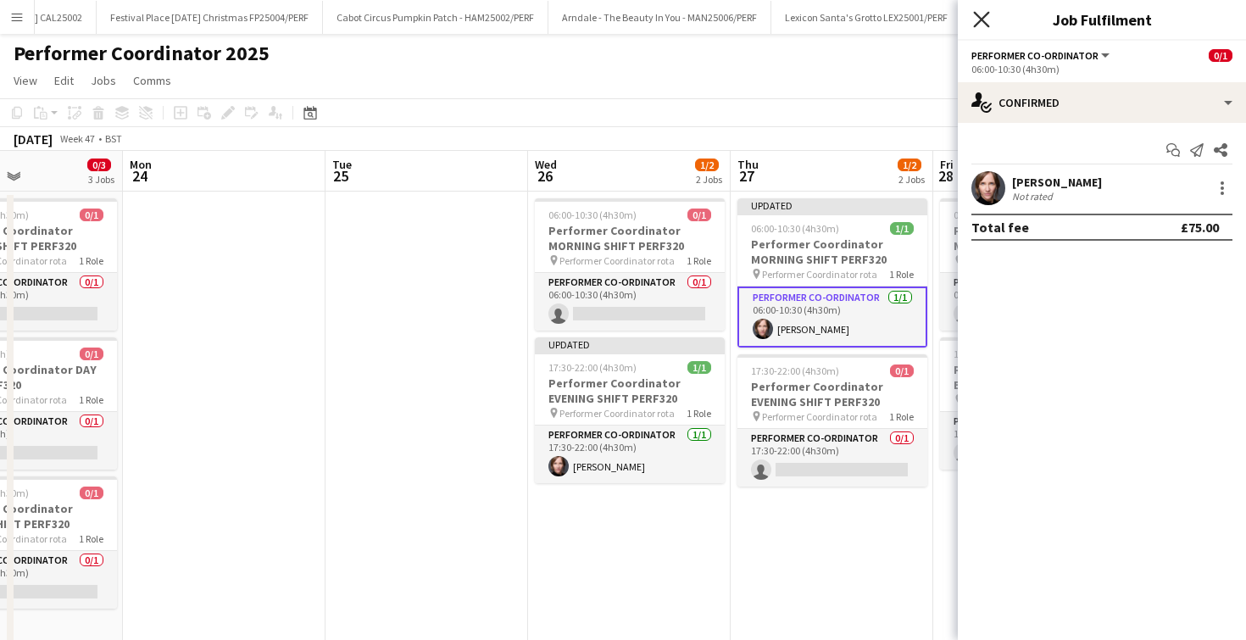
click at [977, 17] on icon "Close pop-in" at bounding box center [981, 19] width 16 height 16
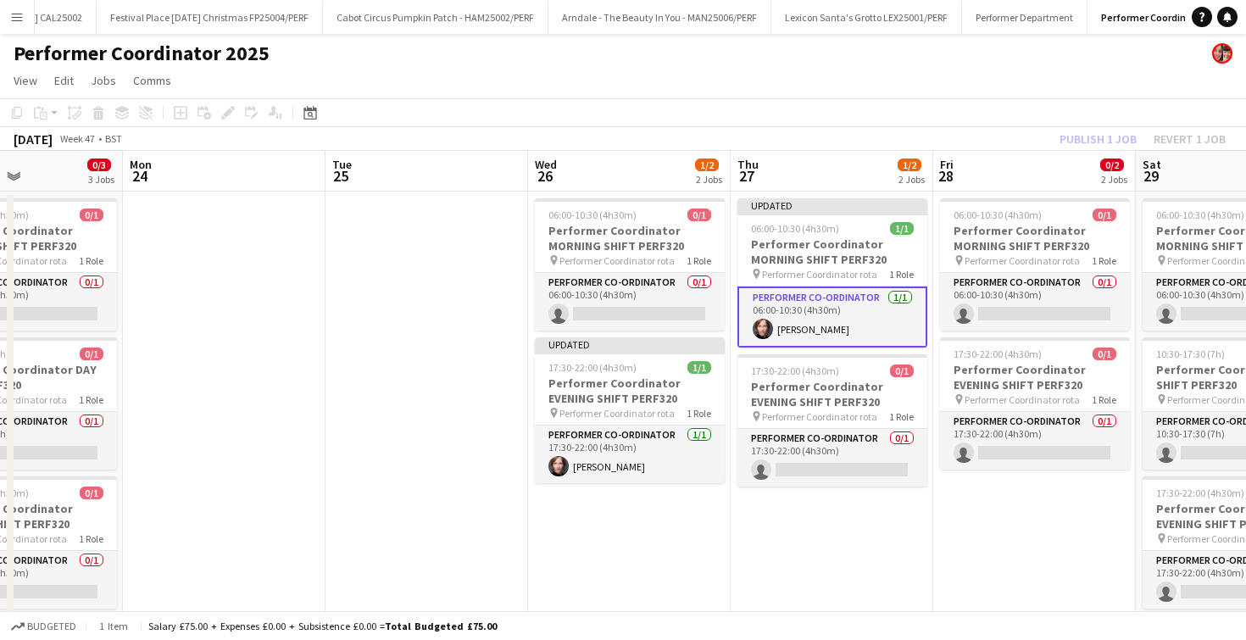
click at [396, 311] on app-date-cell at bounding box center [427, 444] width 203 height 504
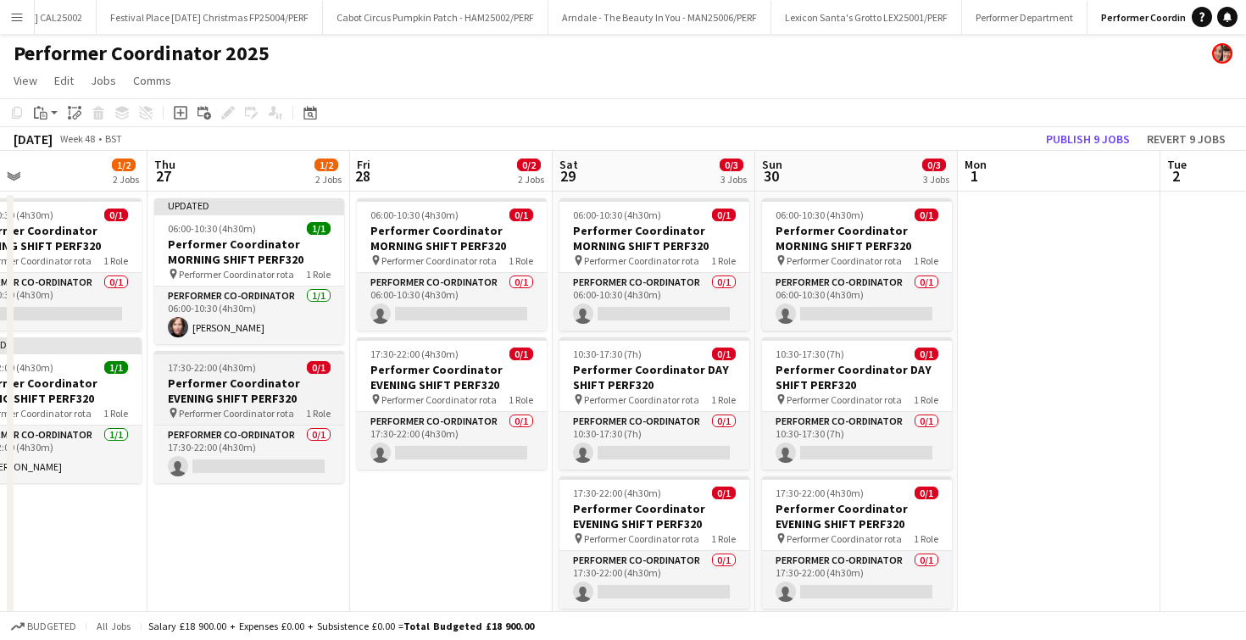
scroll to position [0, 682]
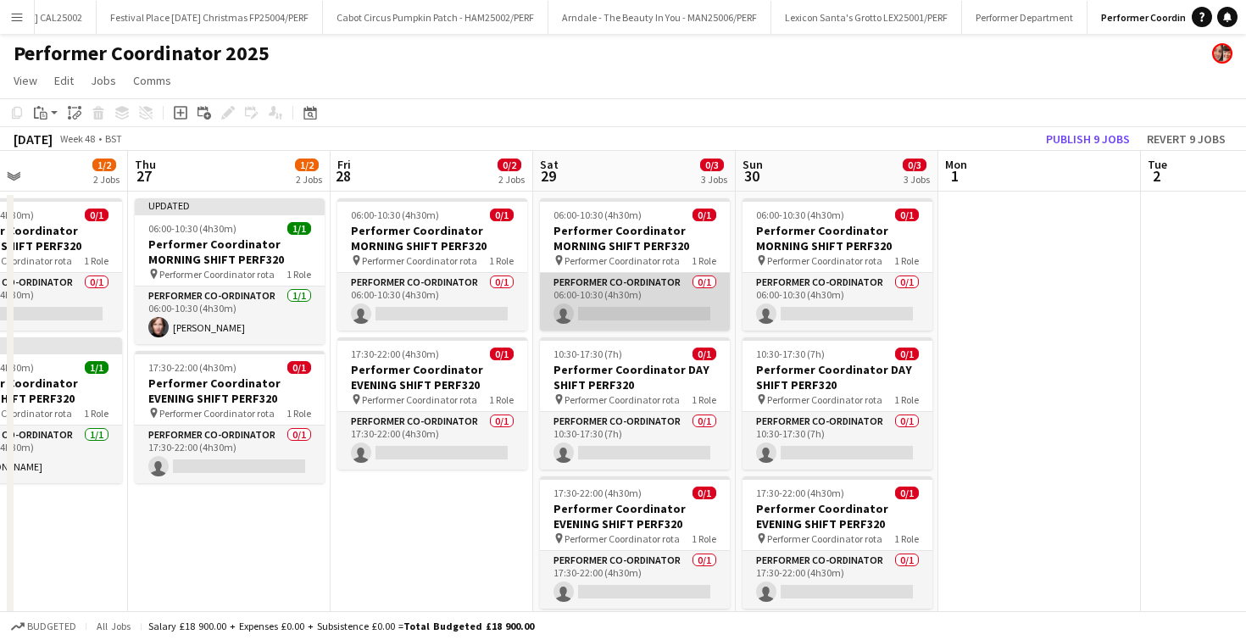
click at [622, 305] on app-card-role "Performer Co-ordinator 0/1 06:00-10:30 (4h30m) single-neutral-actions" at bounding box center [635, 302] width 190 height 58
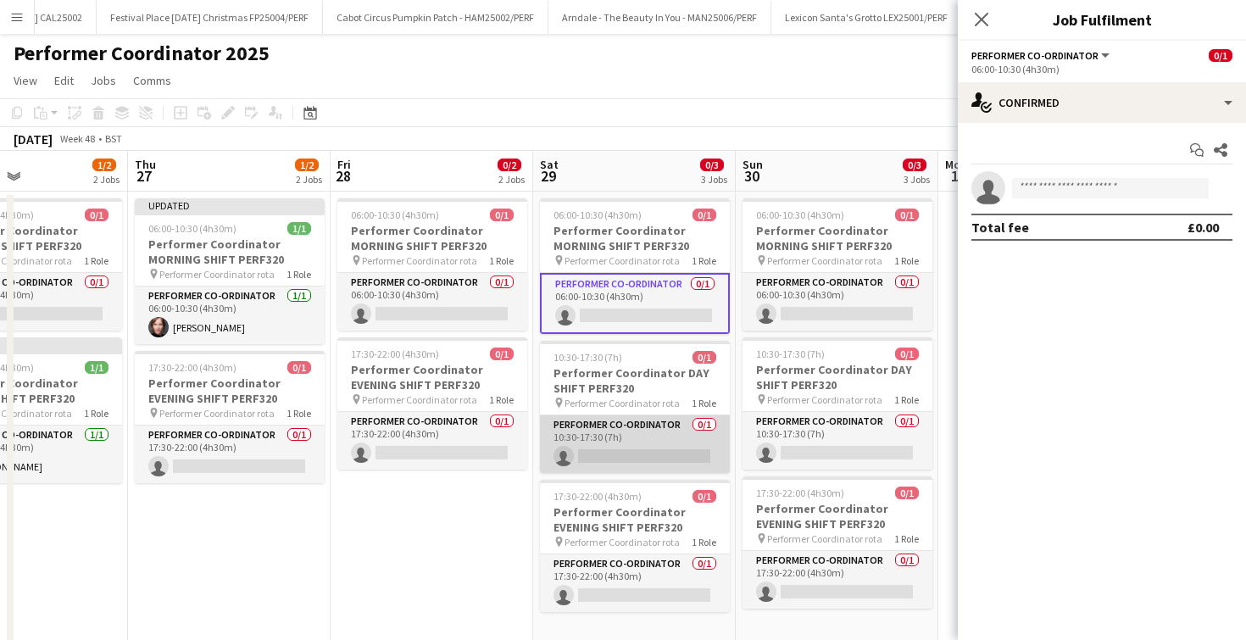
click at [634, 454] on app-card-role "Performer Co-ordinator 0/1 10:30-17:30 (7h) single-neutral-actions" at bounding box center [635, 444] width 190 height 58
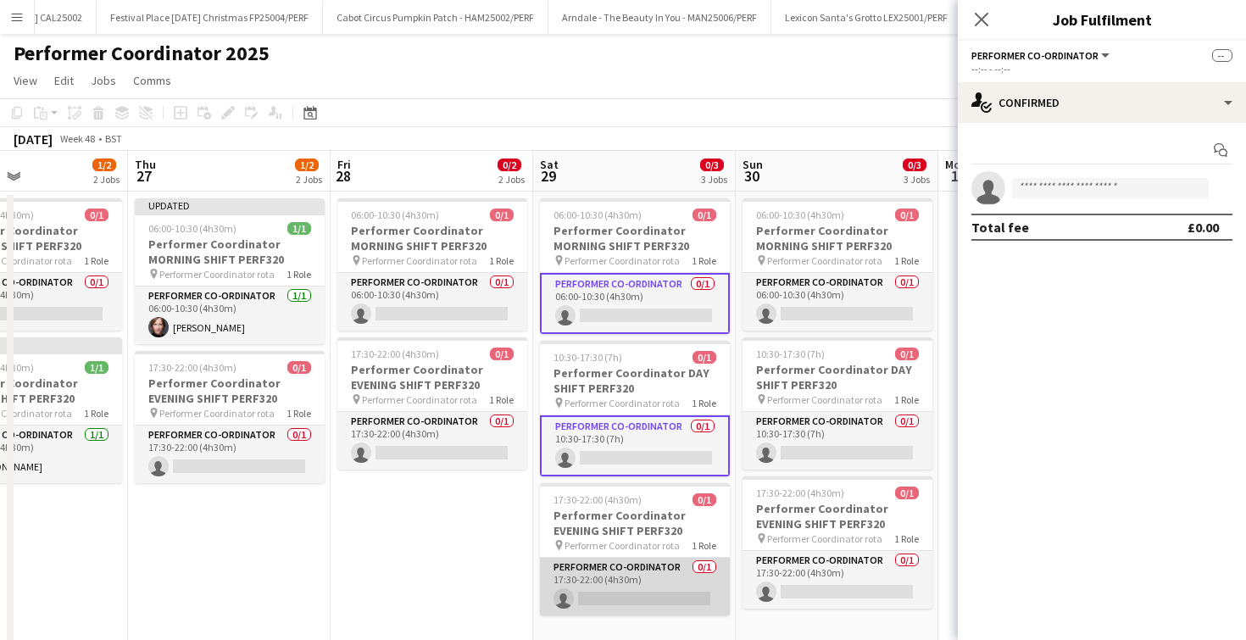
click at [640, 582] on app-card-role "Performer Co-ordinator 0/1 17:30-22:00 (4h30m) single-neutral-actions" at bounding box center [635, 587] width 190 height 58
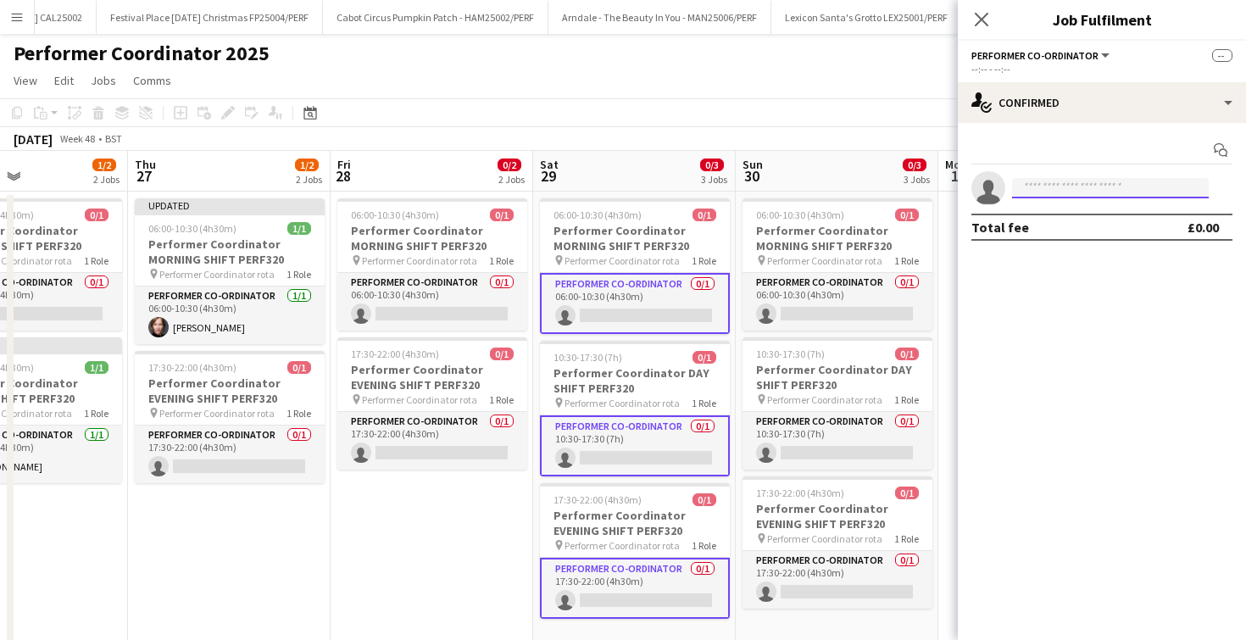
click at [1061, 194] on input at bounding box center [1110, 188] width 197 height 20
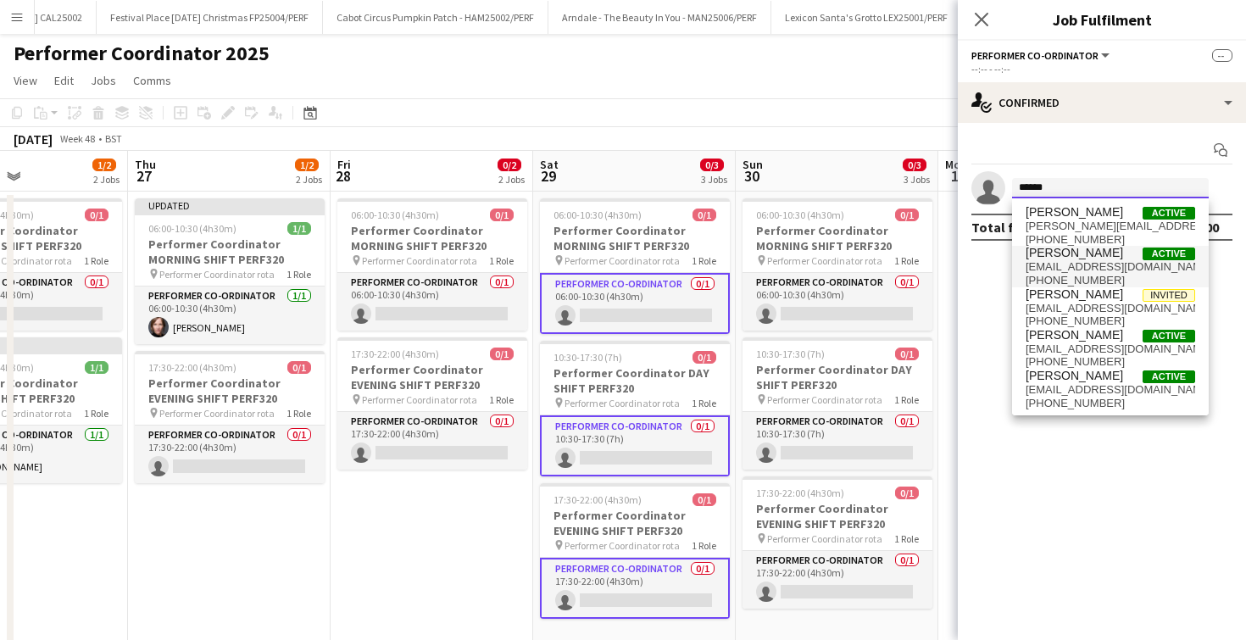
type input "******"
click at [1069, 267] on span "[EMAIL_ADDRESS][DOMAIN_NAME]" at bounding box center [1111, 267] width 170 height 14
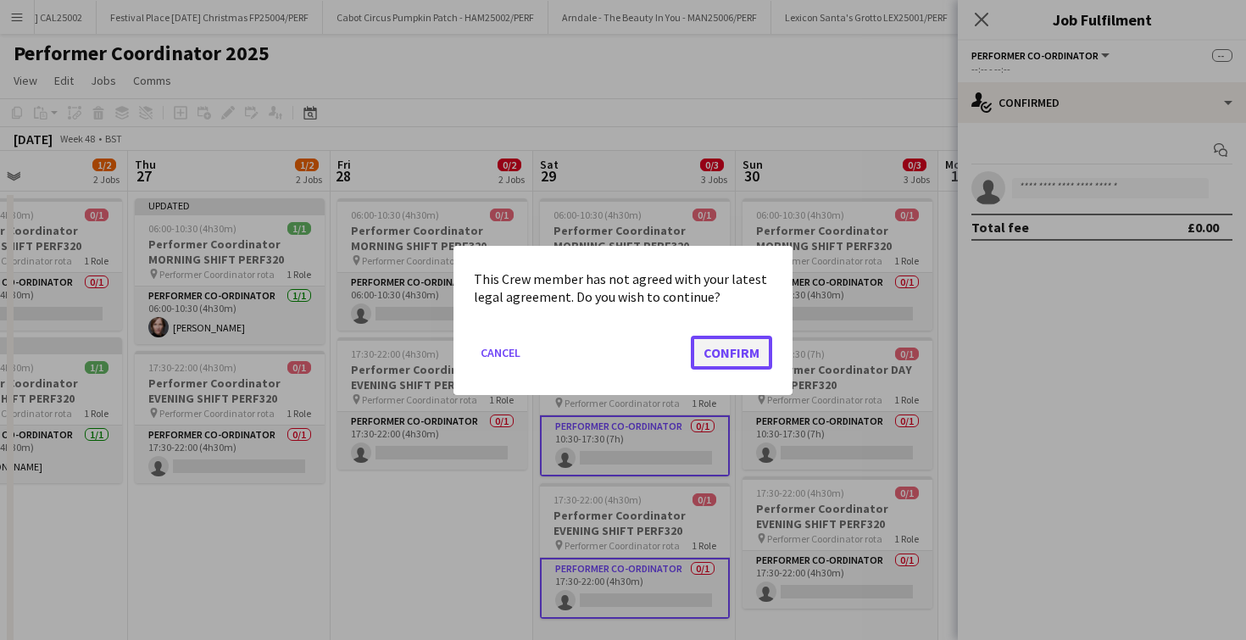
click at [752, 341] on button "Confirm" at bounding box center [731, 352] width 81 height 34
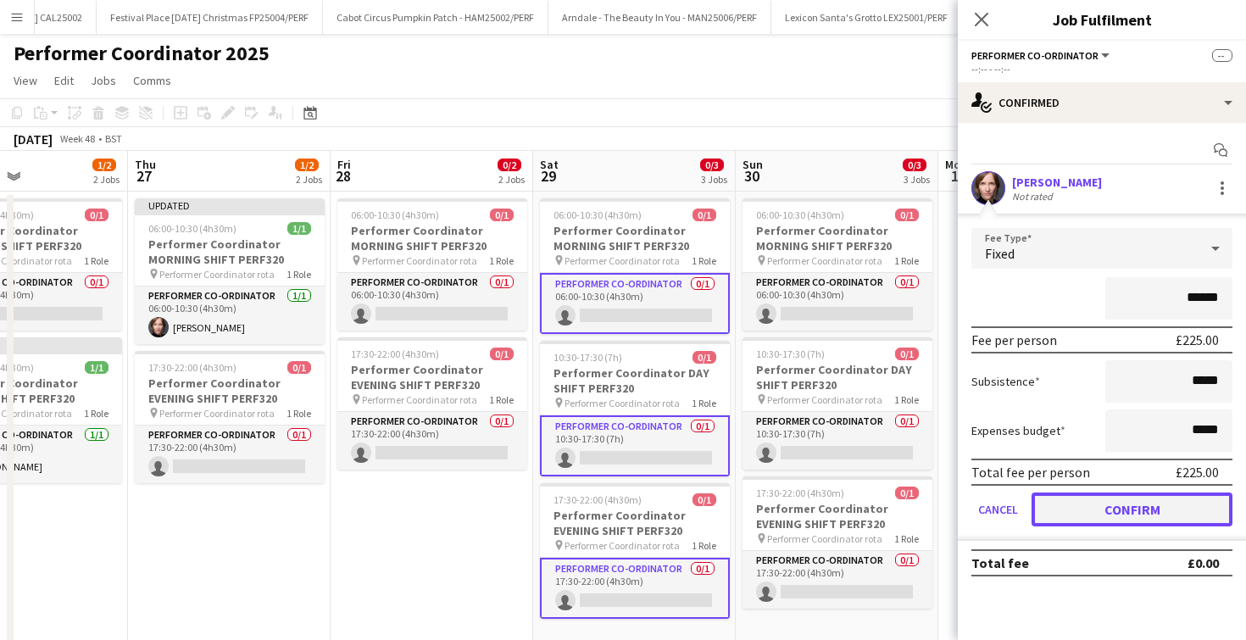
click at [1060, 506] on button "Confirm" at bounding box center [1132, 510] width 201 height 34
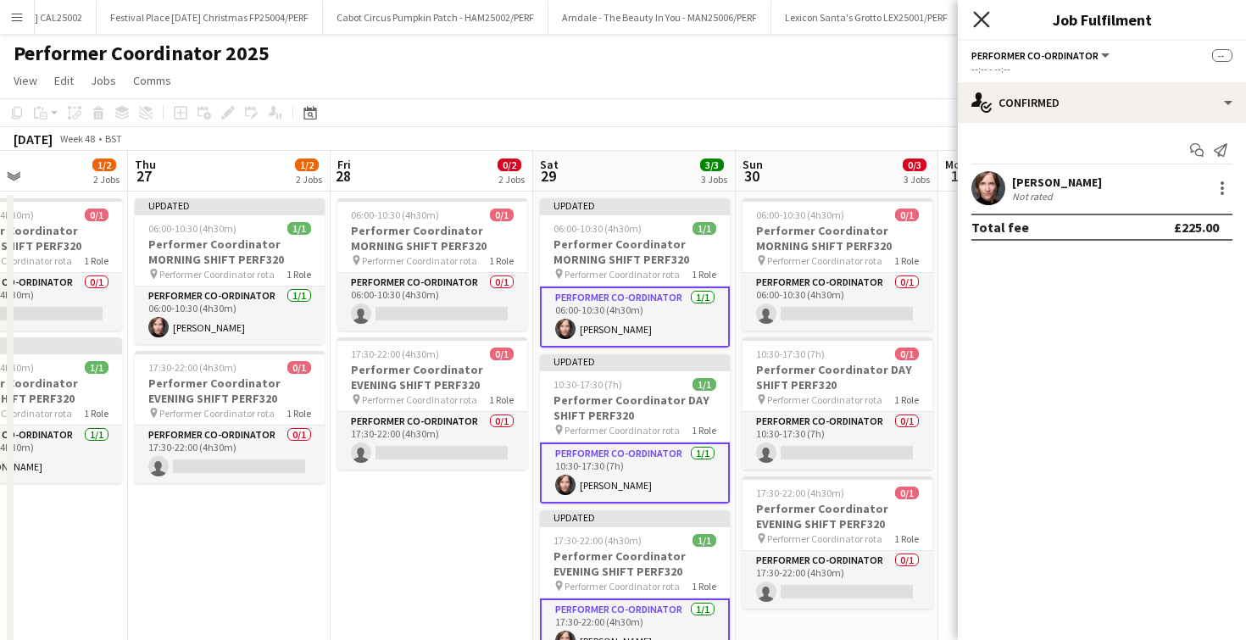
click at [982, 17] on icon "Close pop-in" at bounding box center [981, 19] width 16 height 16
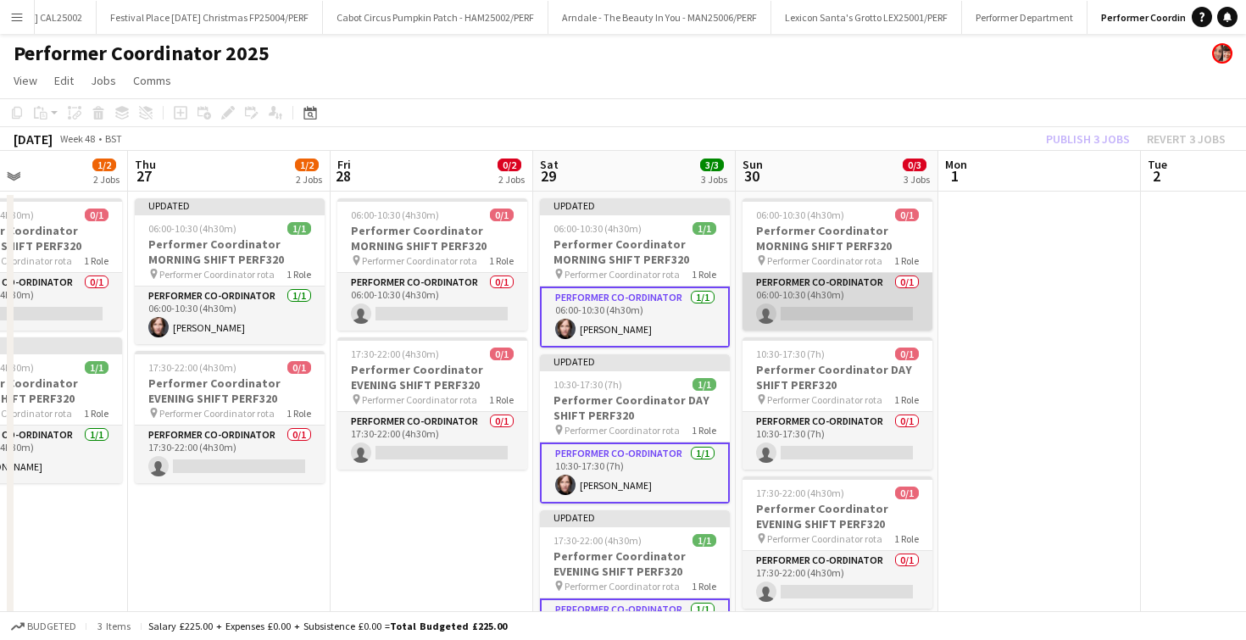
click at [812, 297] on app-card-role "Performer Co-ordinator 0/1 06:00-10:30 (4h30m) single-neutral-actions" at bounding box center [838, 302] width 190 height 58
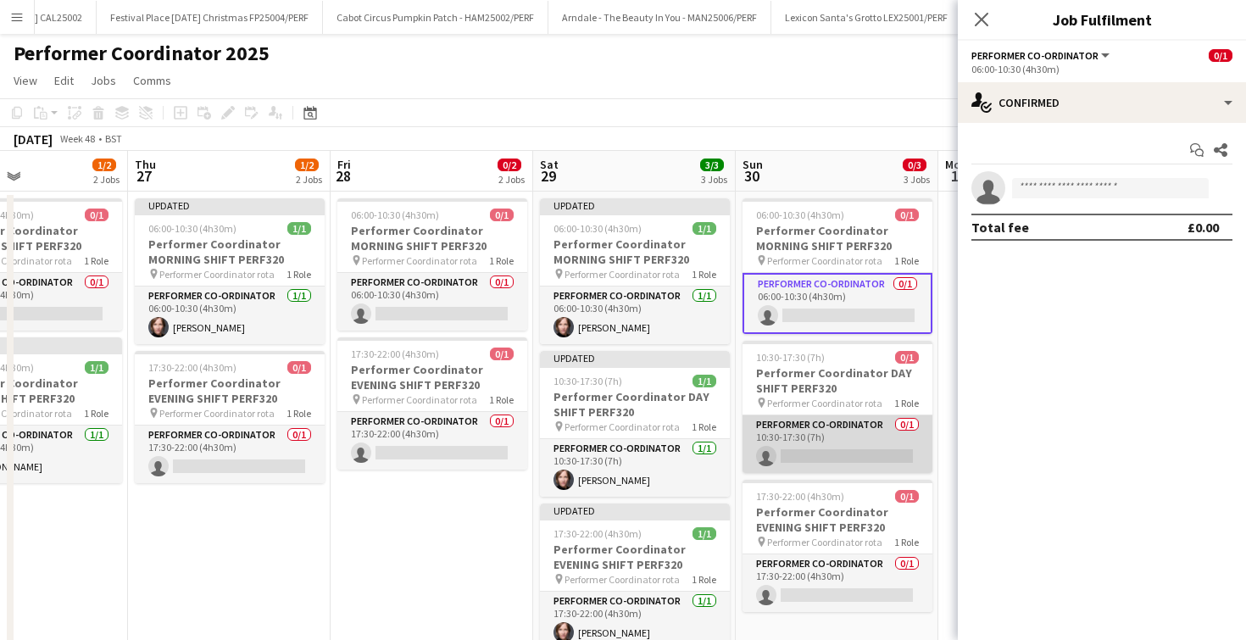
click at [807, 436] on app-card-role "Performer Co-ordinator 0/1 10:30-17:30 (7h) single-neutral-actions" at bounding box center [838, 444] width 190 height 58
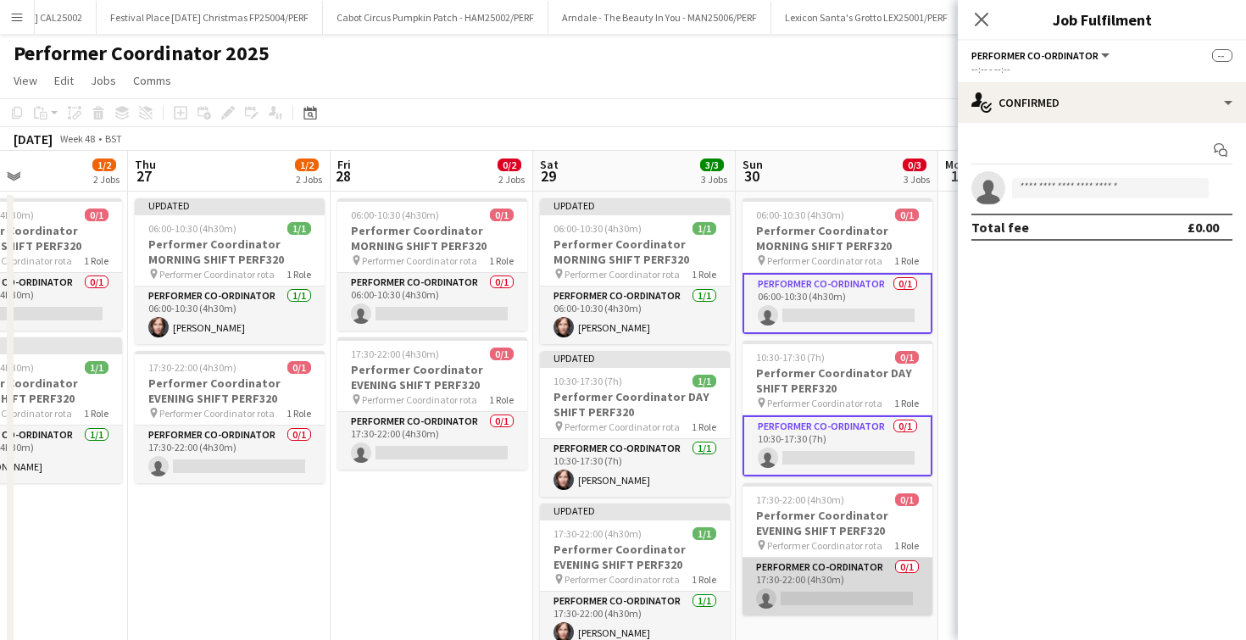
click at [816, 566] on app-card-role "Performer Co-ordinator 0/1 17:30-22:00 (4h30m) single-neutral-actions" at bounding box center [838, 587] width 190 height 58
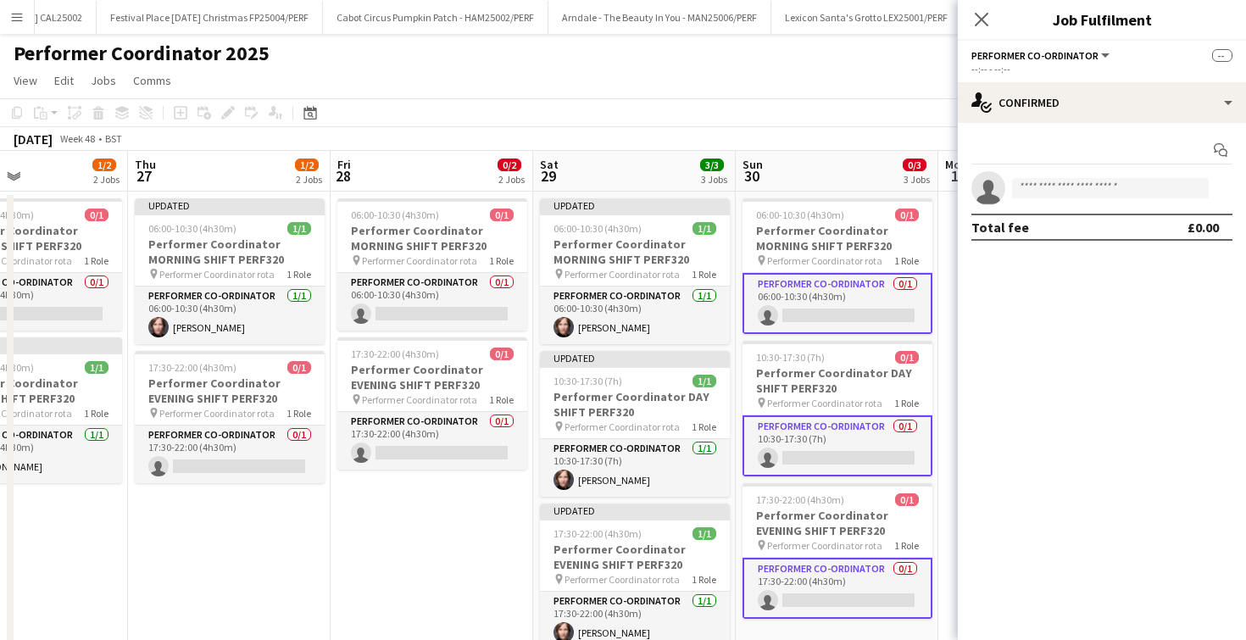
click at [1043, 177] on app-invite-slot "single-neutral-actions" at bounding box center [1102, 188] width 288 height 34
click at [1043, 187] on input at bounding box center [1110, 188] width 197 height 20
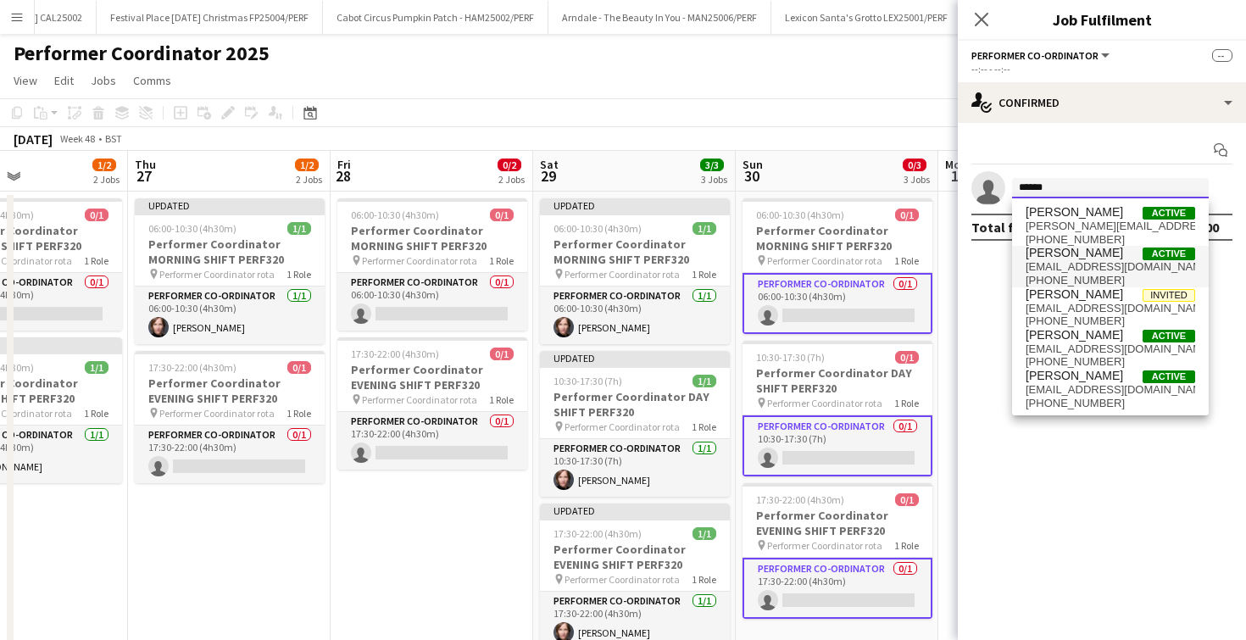
type input "******"
click at [1044, 271] on span "[EMAIL_ADDRESS][DOMAIN_NAME]" at bounding box center [1111, 267] width 170 height 14
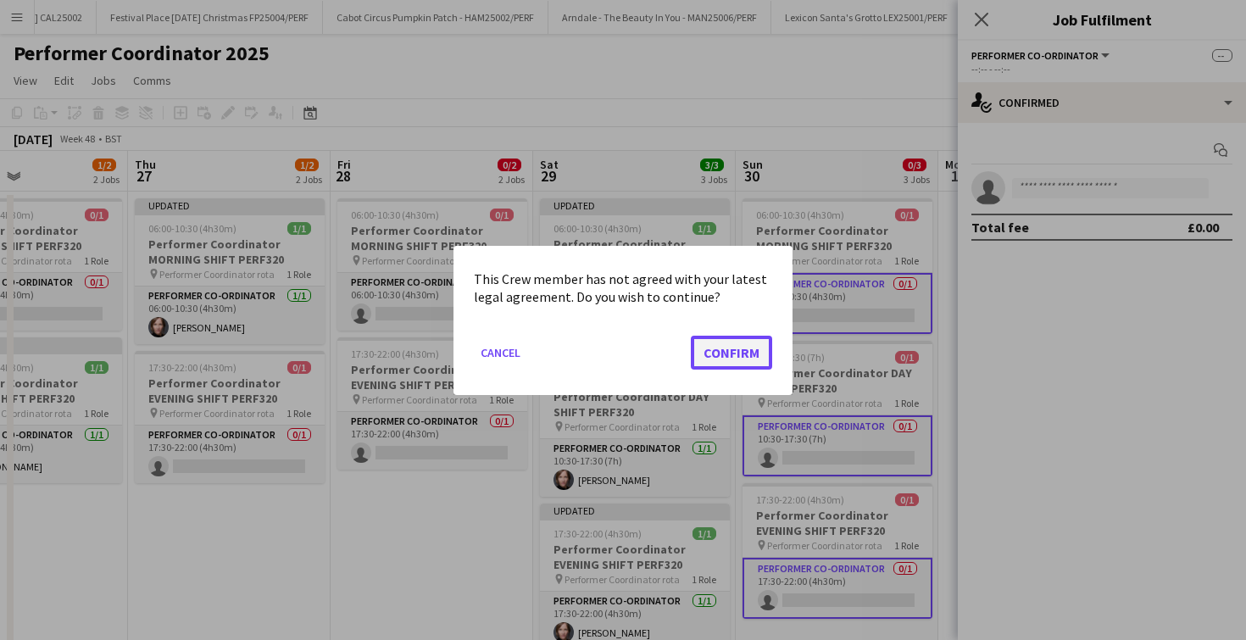
click at [741, 350] on button "Confirm" at bounding box center [731, 352] width 81 height 34
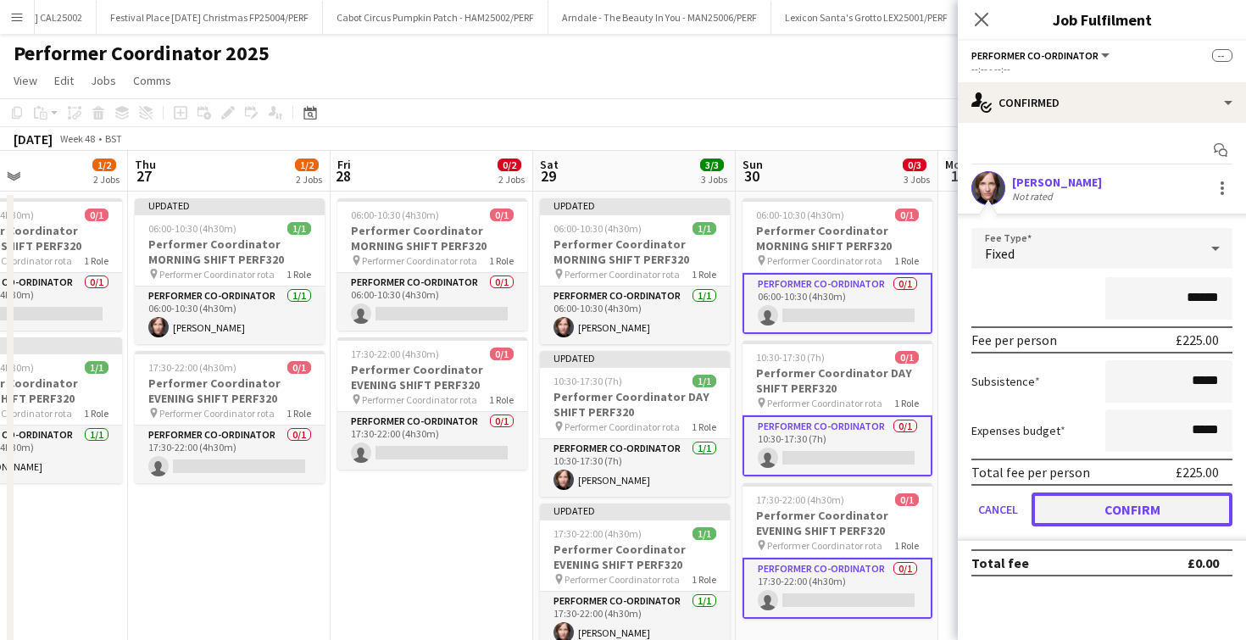
click at [1034, 515] on button "Confirm" at bounding box center [1132, 510] width 201 height 34
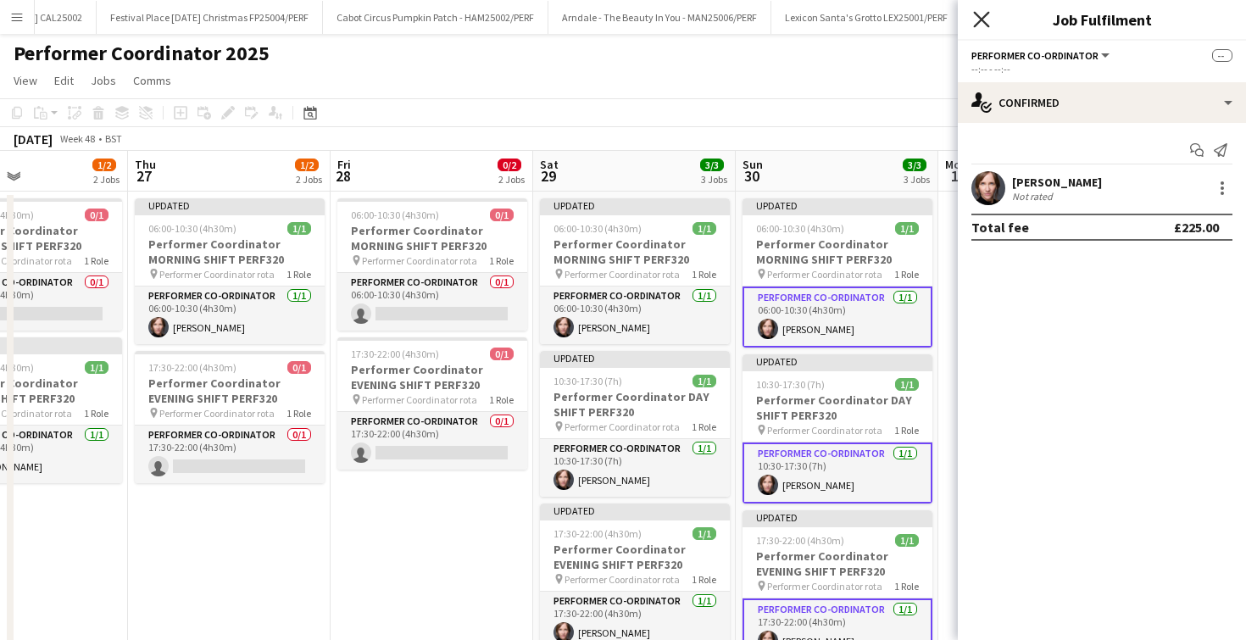
click at [977, 14] on icon at bounding box center [981, 19] width 16 height 16
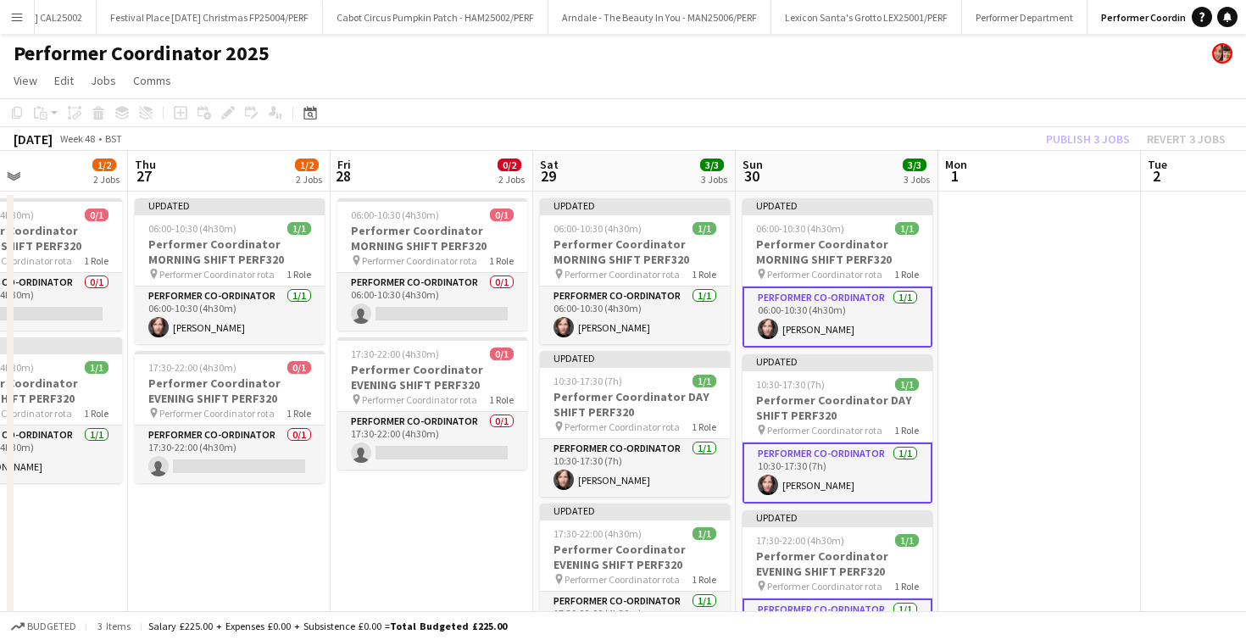
click at [804, 74] on app-page-menu "View Day view expanded Day view collapsed Month view Date picker Jump to [DATE]…" at bounding box center [623, 82] width 1246 height 32
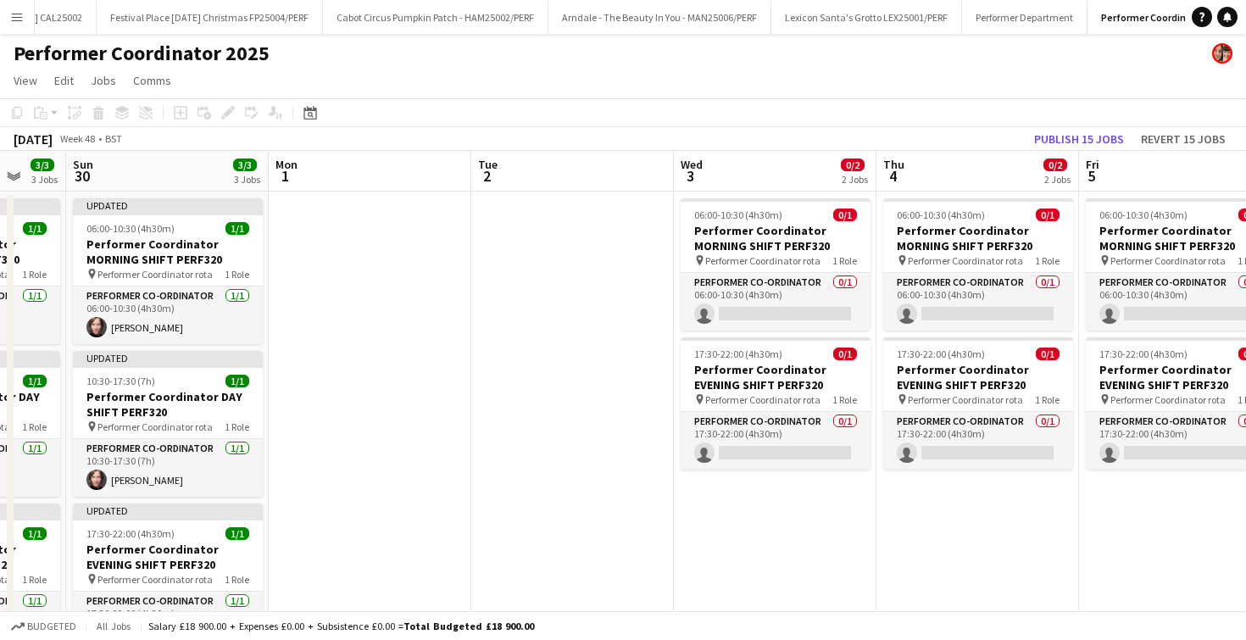
scroll to position [0, 654]
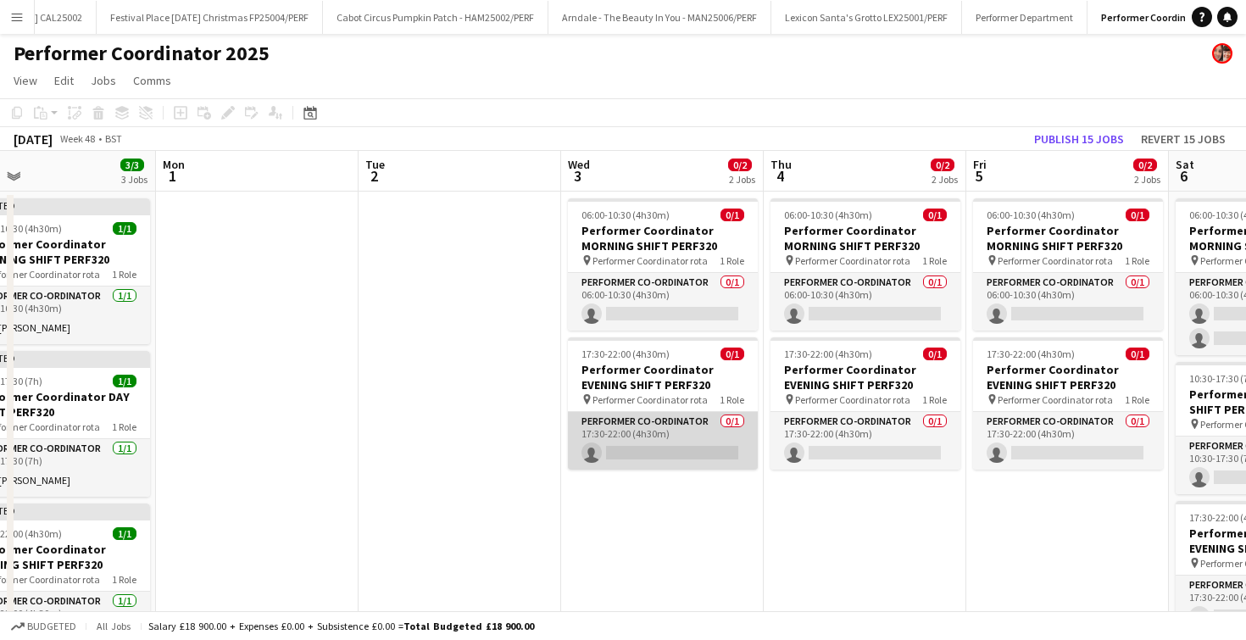
click at [705, 437] on app-card-role "Performer Co-ordinator 0/1 17:30-22:00 (4h30m) single-neutral-actions" at bounding box center [663, 441] width 190 height 58
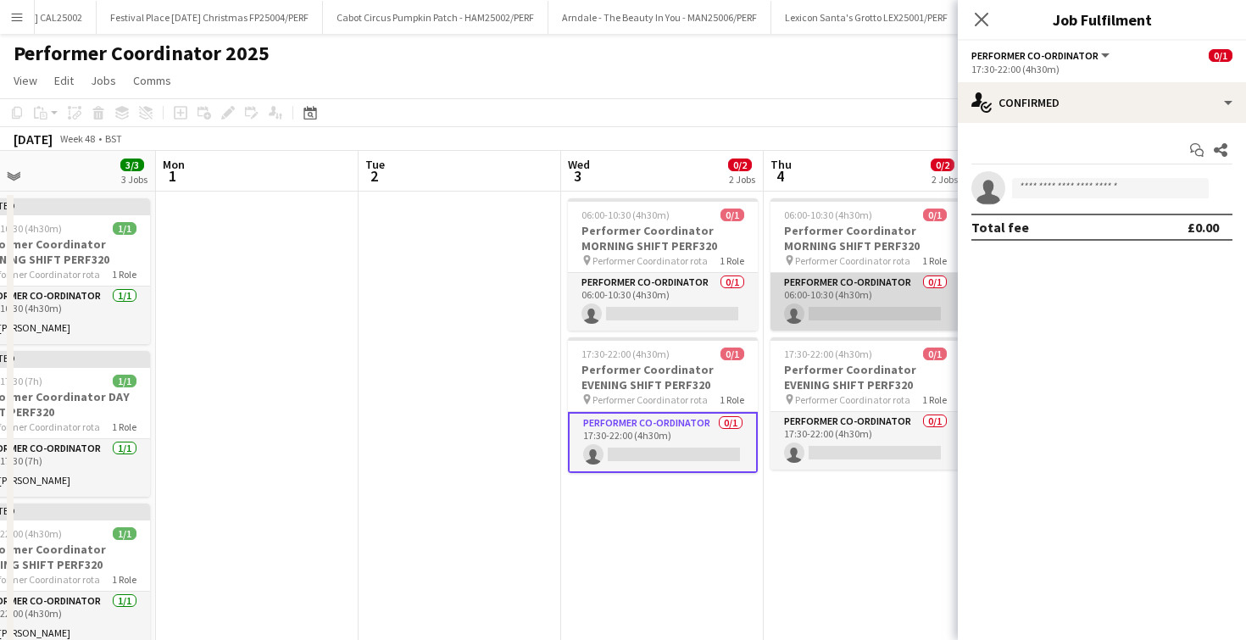
click at [833, 312] on app-card-role "Performer Co-ordinator 0/1 06:00-10:30 (4h30m) single-neutral-actions" at bounding box center [866, 302] width 190 height 58
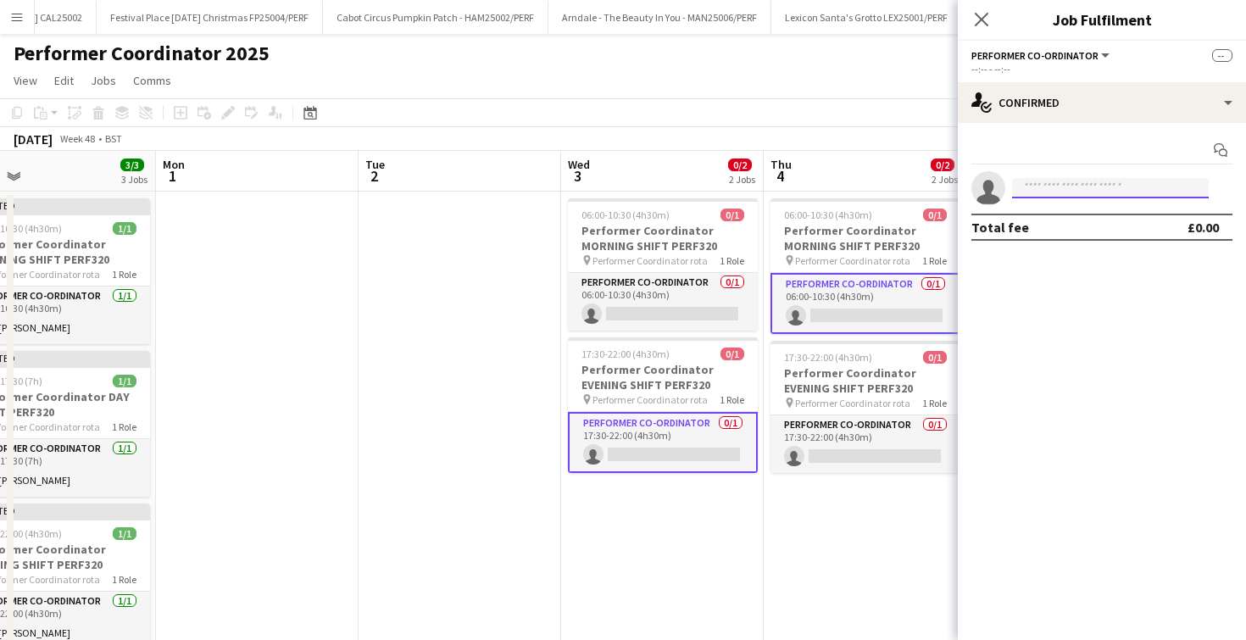
click at [1078, 179] on input at bounding box center [1110, 188] width 197 height 20
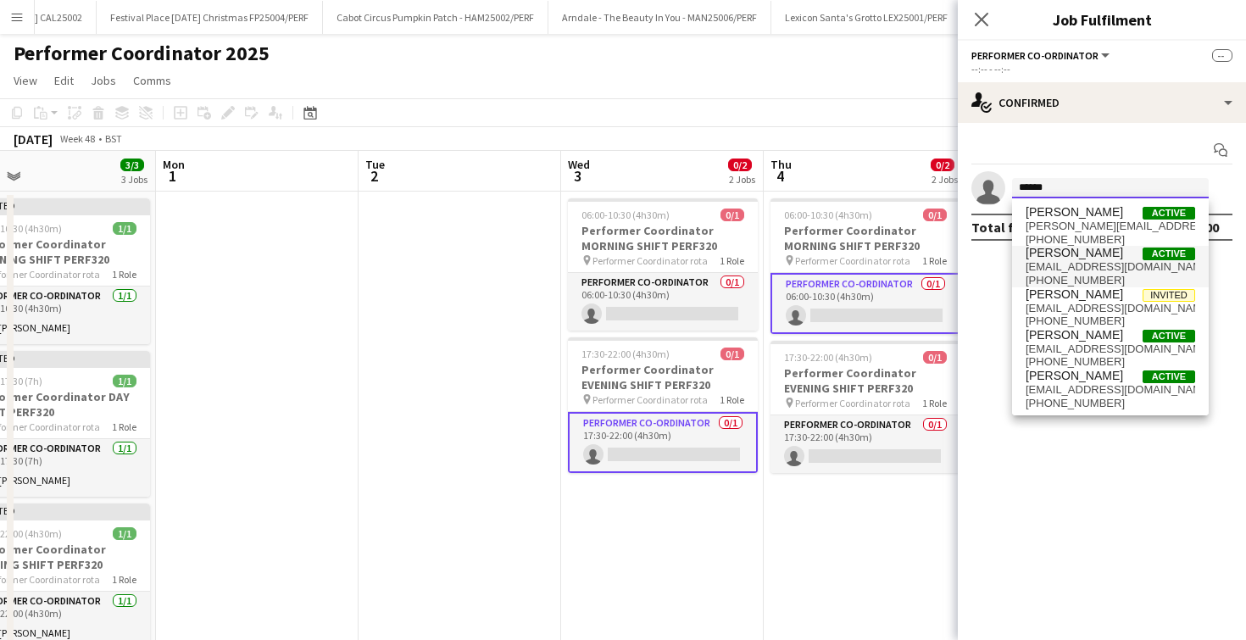
type input "******"
click at [1056, 259] on span "[PERSON_NAME]" at bounding box center [1074, 253] width 97 height 14
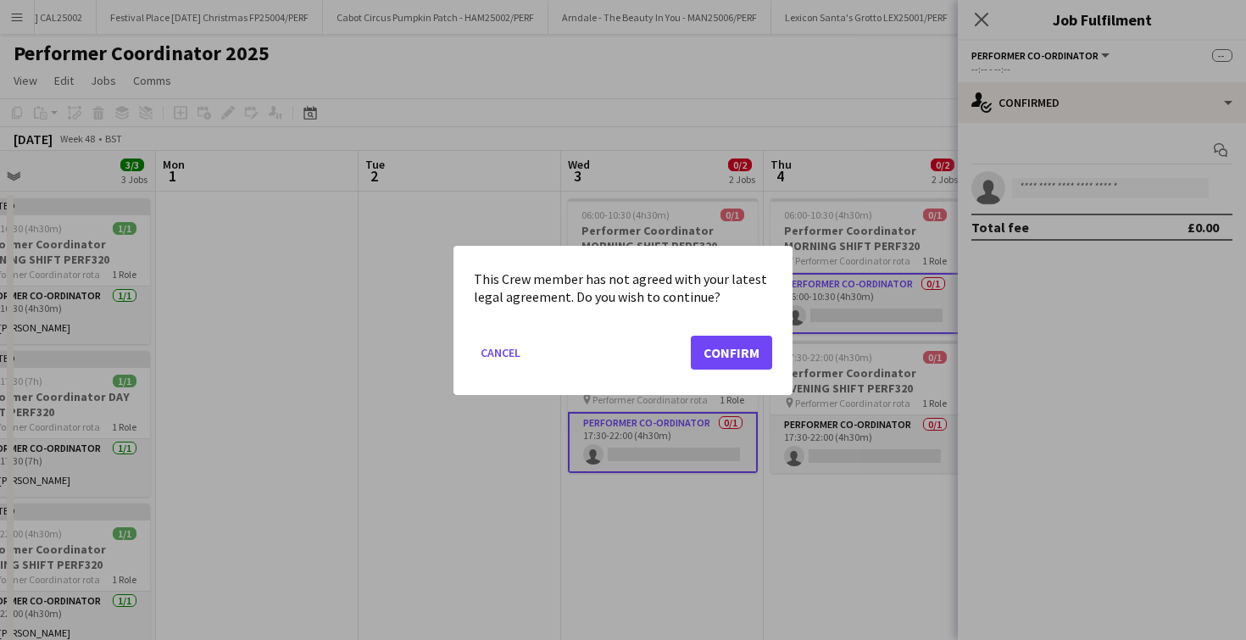
click at [743, 372] on mat-dialog-actions "Cancel Confirm" at bounding box center [623, 358] width 298 height 72
click at [743, 358] on button "Confirm" at bounding box center [731, 352] width 81 height 34
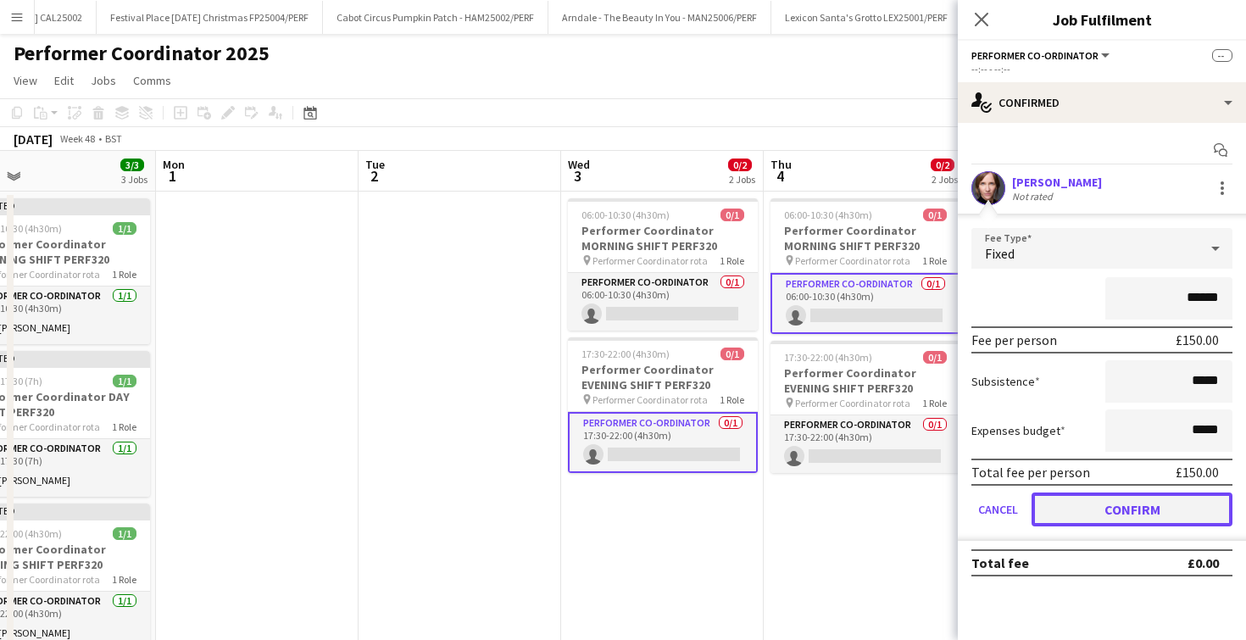
click at [1081, 524] on button "Confirm" at bounding box center [1132, 510] width 201 height 34
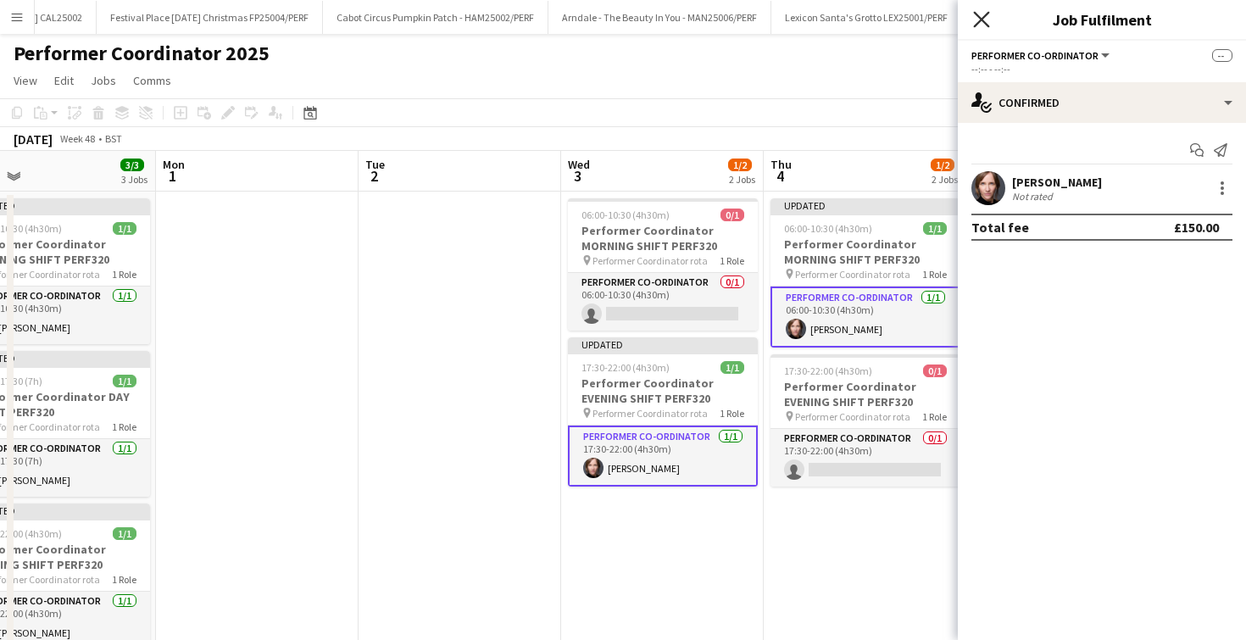
click at [983, 19] on icon at bounding box center [981, 19] width 16 height 16
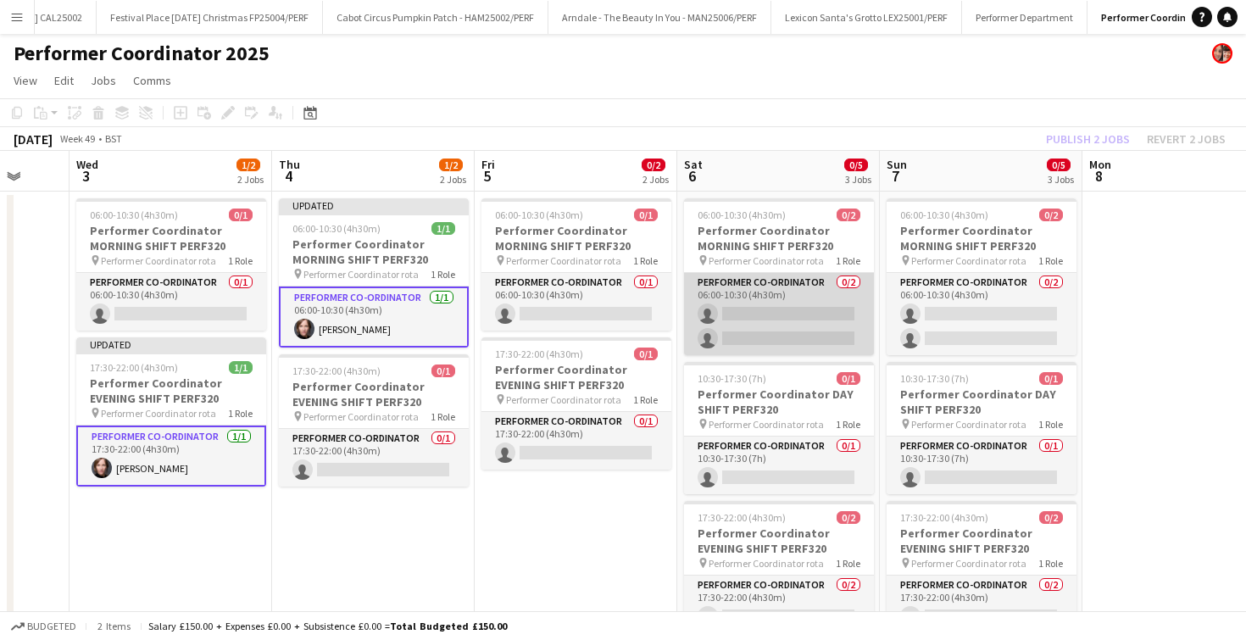
scroll to position [0, 743]
click at [816, 298] on app-card-role "Performer Co-ordinator 0/2 06:00-10:30 (4h30m) single-neutral-actions single-ne…" at bounding box center [777, 314] width 190 height 82
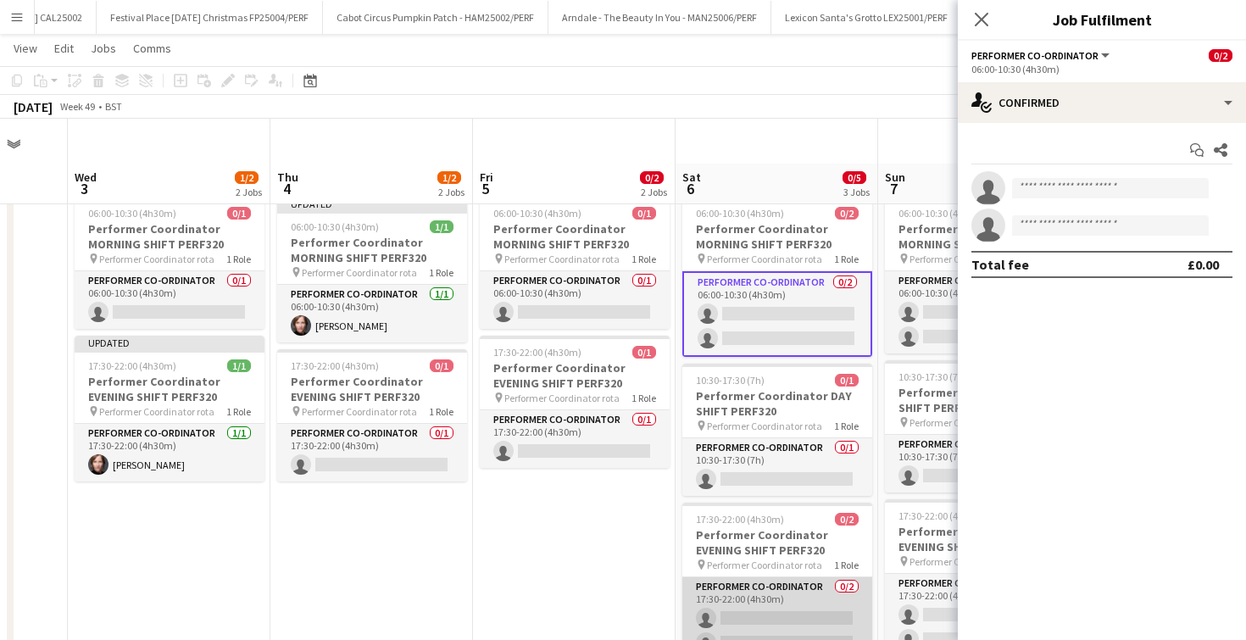
scroll to position [73, 0]
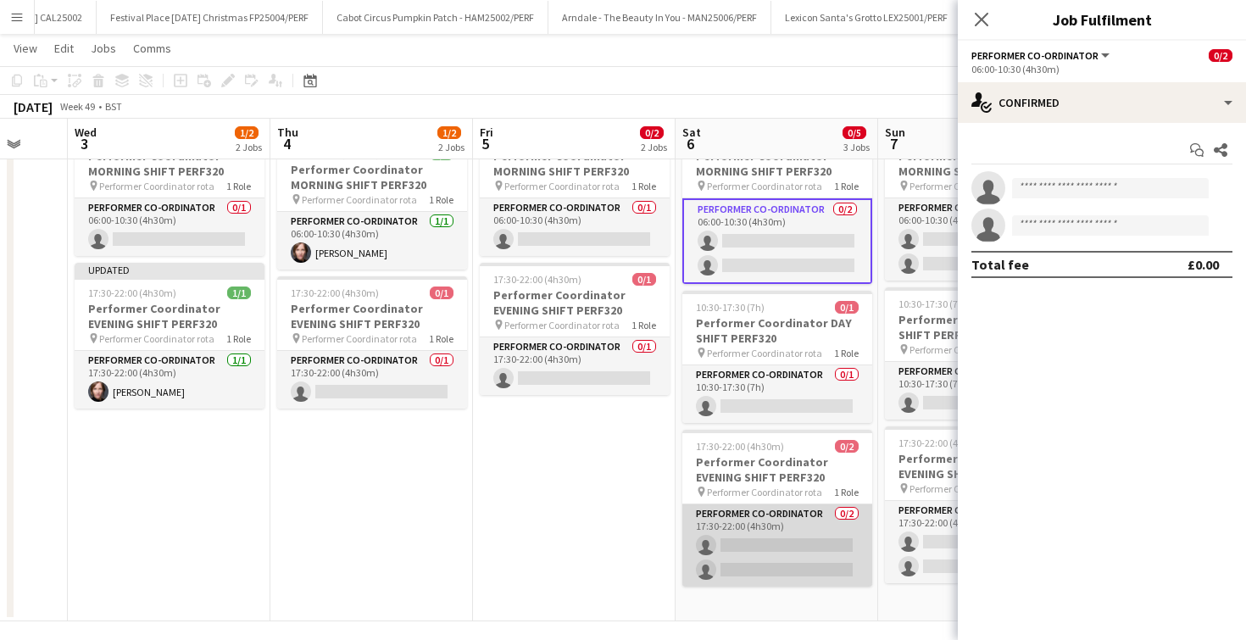
click at [790, 550] on app-card-role "Performer Co-ordinator 0/2 17:30-22:00 (4h30m) single-neutral-actions single-ne…" at bounding box center [777, 545] width 190 height 82
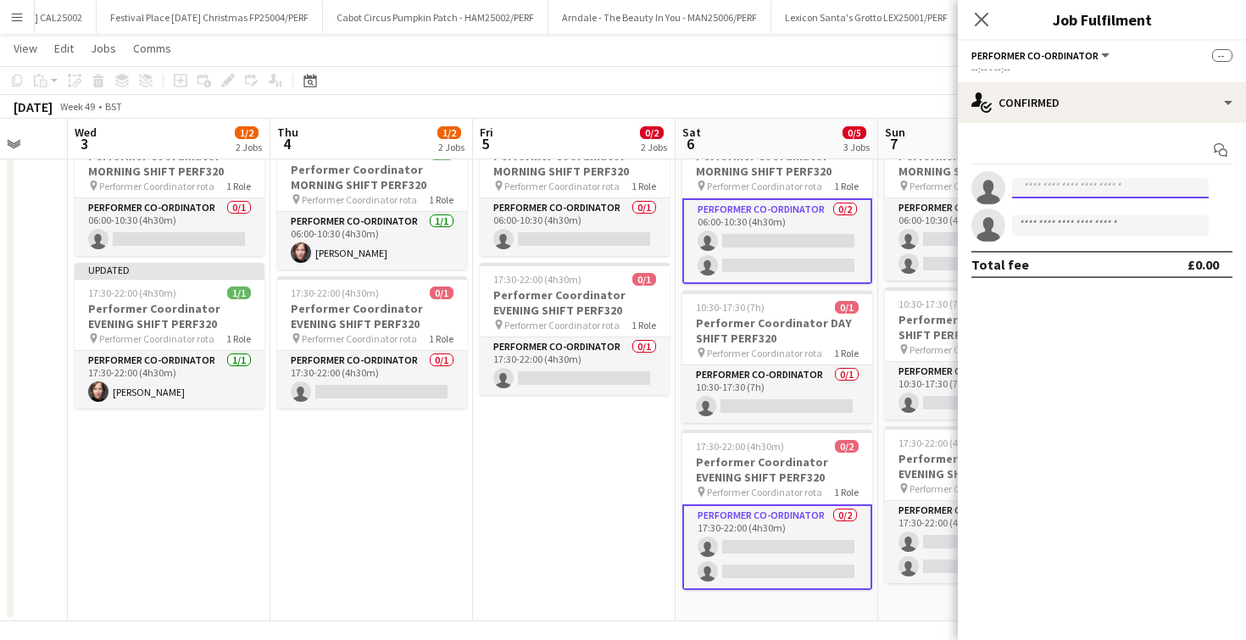
click at [1050, 195] on input at bounding box center [1110, 188] width 197 height 20
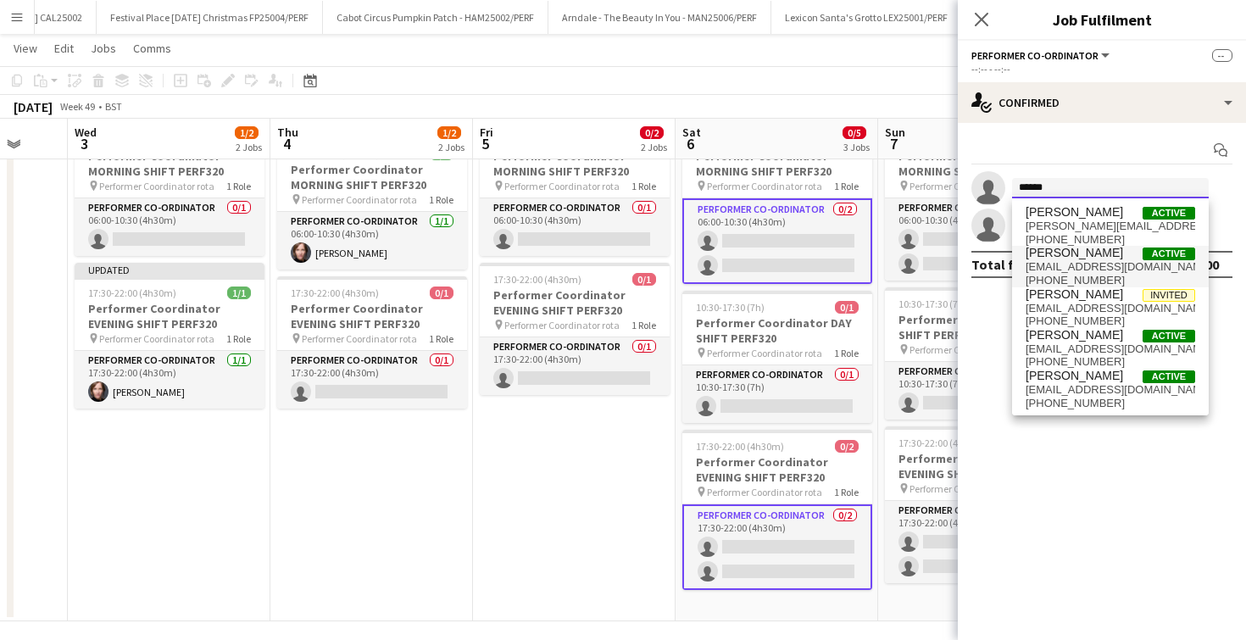
type input "******"
click at [1058, 258] on span "[PERSON_NAME]" at bounding box center [1074, 253] width 97 height 14
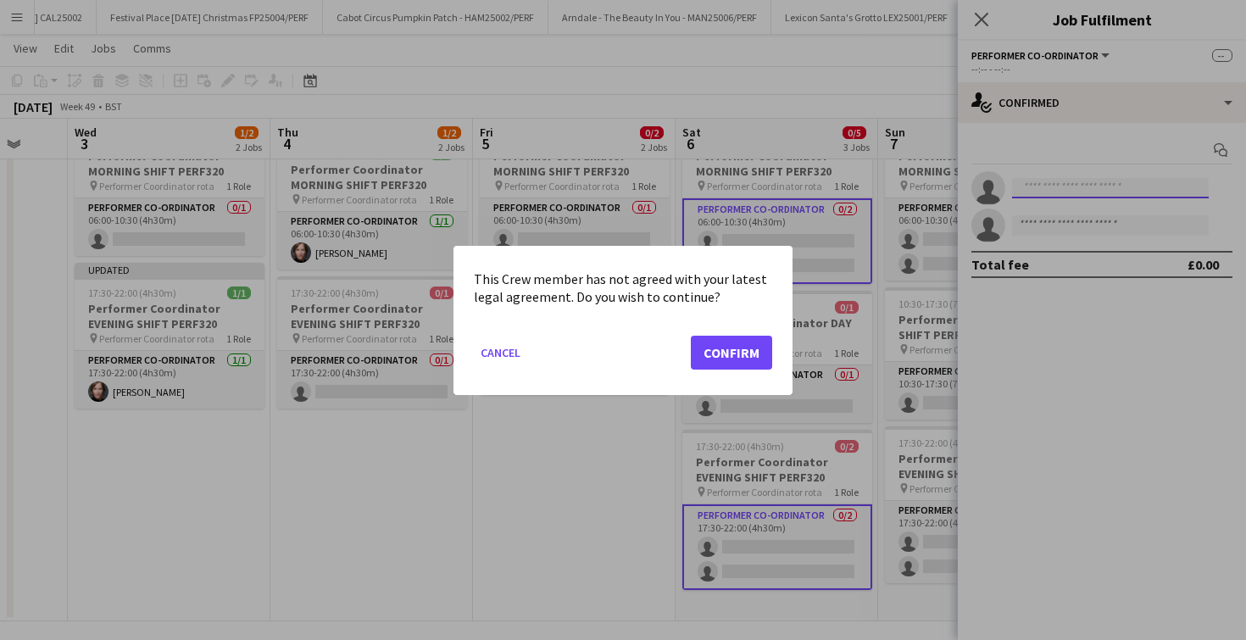
scroll to position [0, 0]
click at [757, 371] on mat-dialog-actions "Cancel Confirm" at bounding box center [623, 358] width 298 height 72
click at [757, 359] on button "Confirm" at bounding box center [731, 352] width 81 height 34
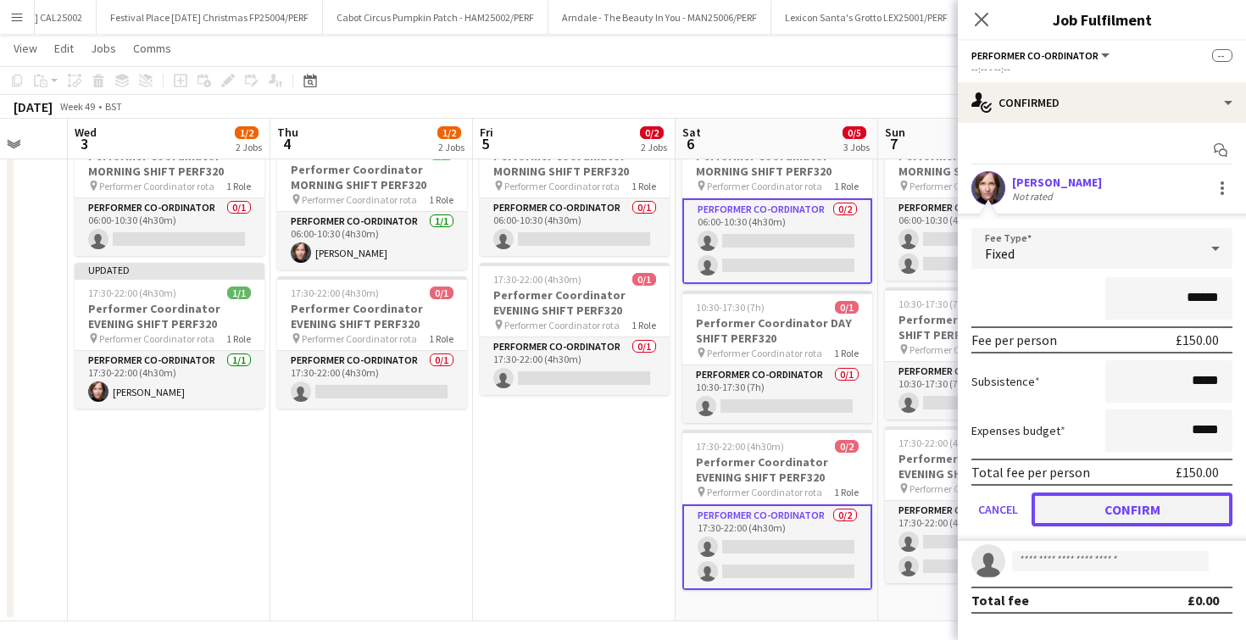
click at [1150, 524] on button "Confirm" at bounding box center [1132, 510] width 201 height 34
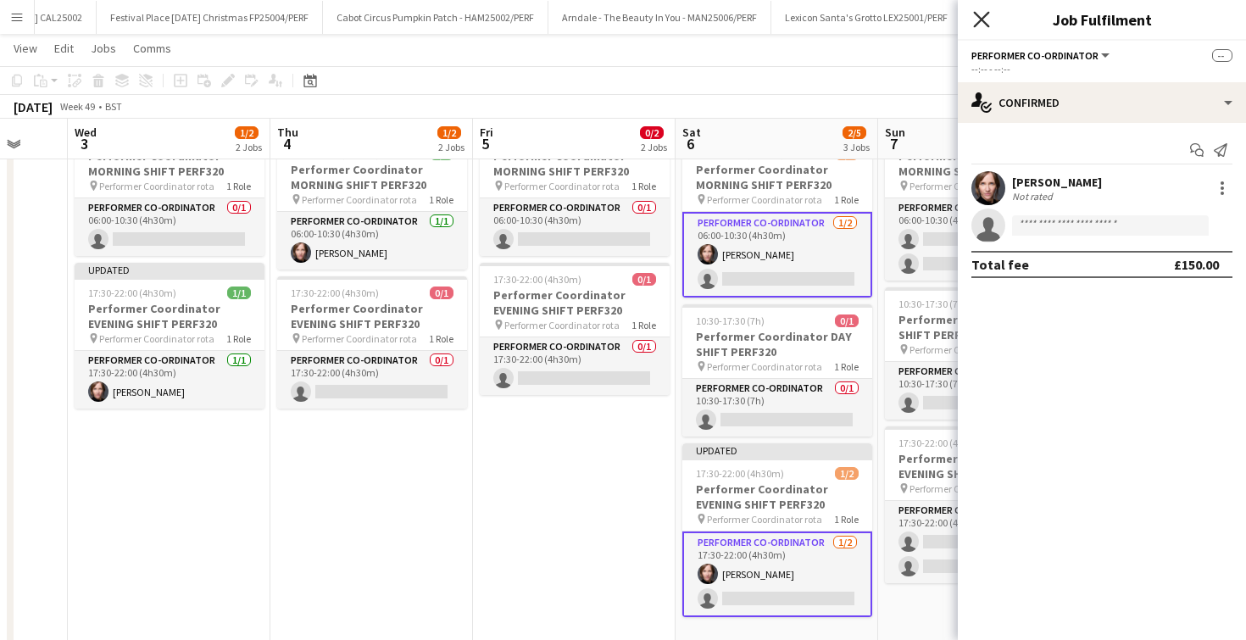
click at [981, 17] on icon at bounding box center [981, 19] width 16 height 16
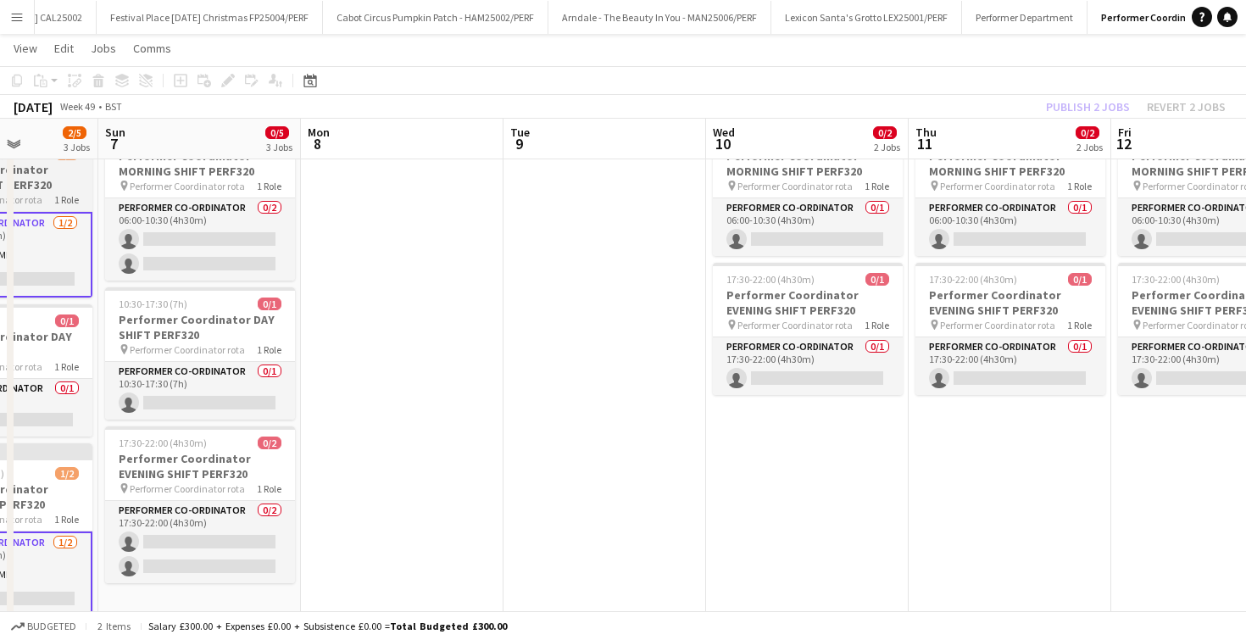
scroll to position [0, 738]
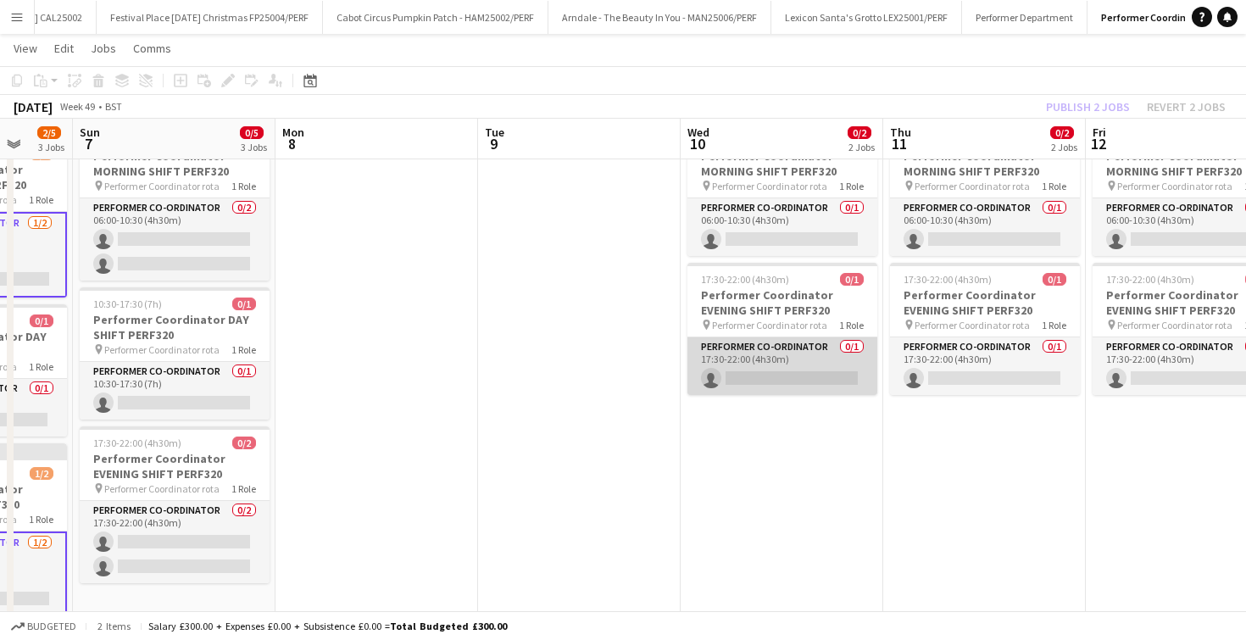
click at [775, 380] on app-card-role "Performer Co-ordinator 0/1 17:30-22:00 (4h30m) single-neutral-actions" at bounding box center [783, 366] width 190 height 58
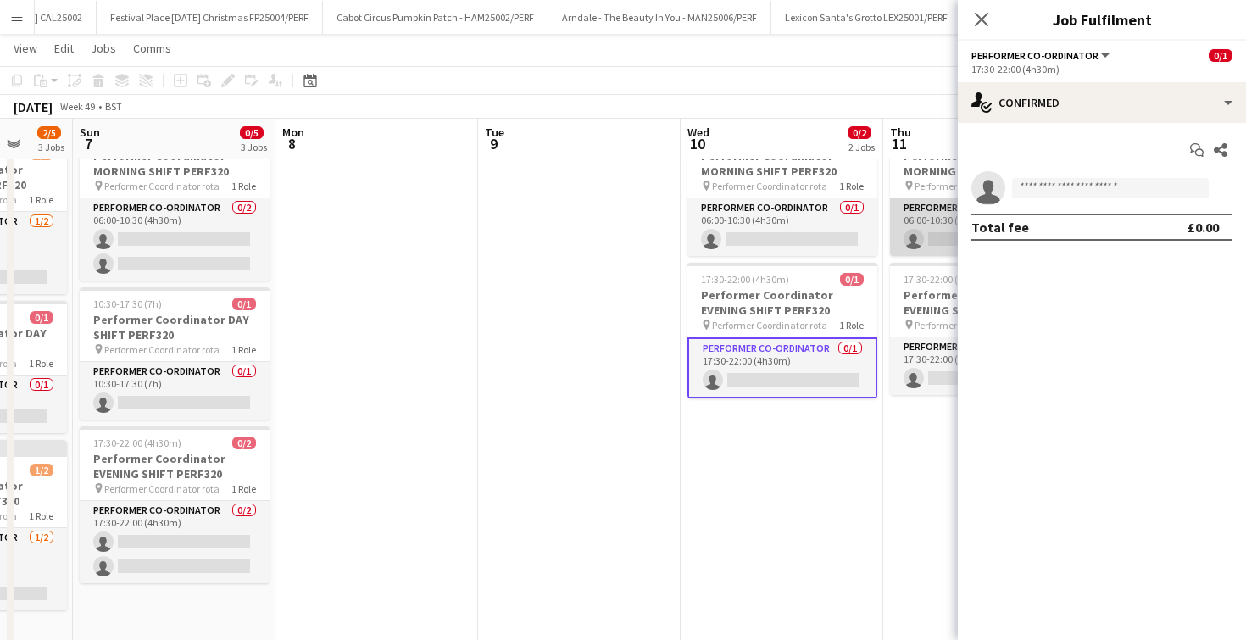
click at [937, 234] on app-card-role "Performer Co-ordinator 0/1 06:00-10:30 (4h30m) single-neutral-actions" at bounding box center [985, 227] width 190 height 58
click at [1034, 189] on input at bounding box center [1110, 188] width 197 height 20
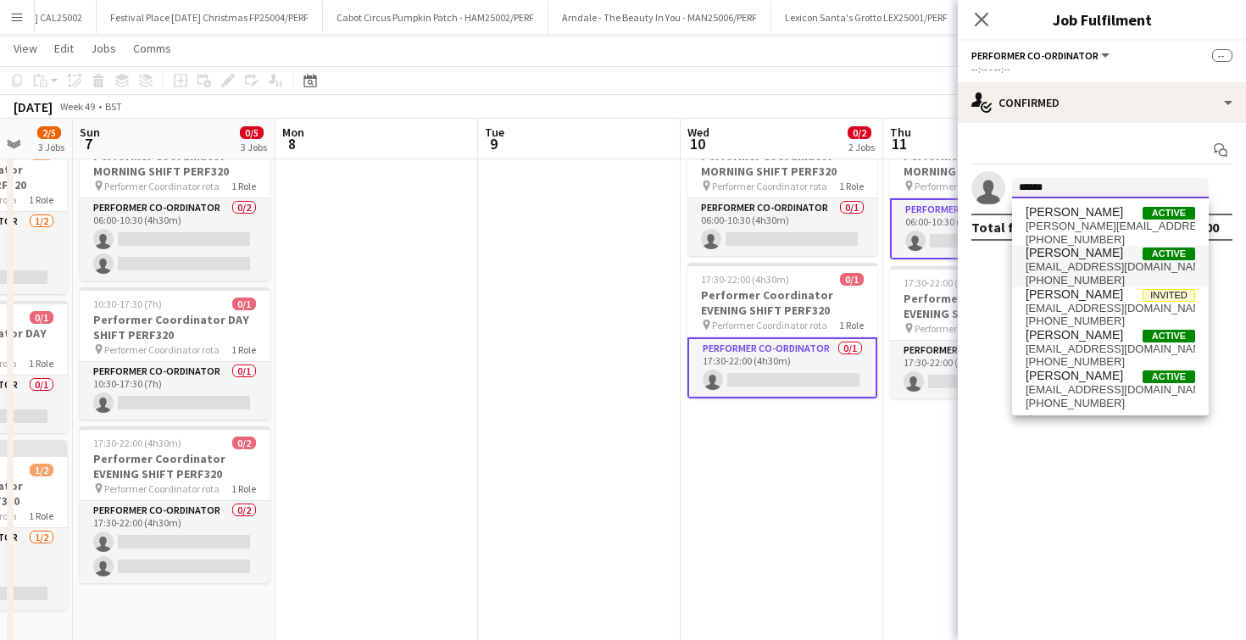
type input "******"
click at [1046, 270] on span "[EMAIL_ADDRESS][DOMAIN_NAME]" at bounding box center [1111, 267] width 170 height 14
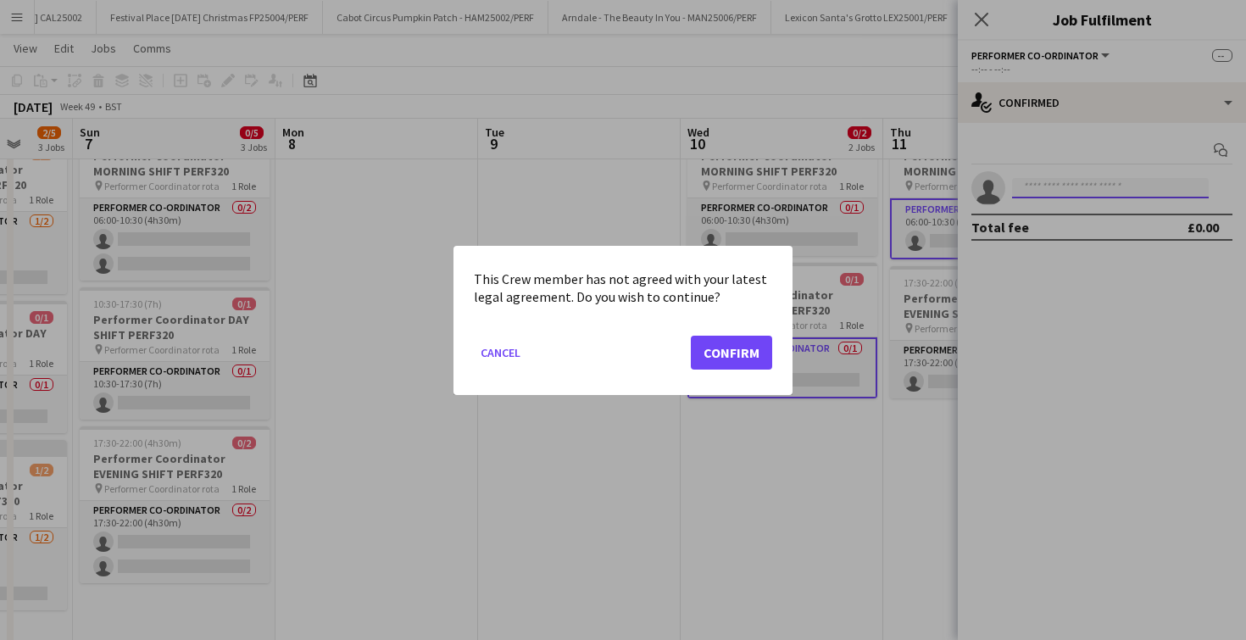
scroll to position [0, 0]
click at [717, 349] on button "Confirm" at bounding box center [731, 352] width 81 height 34
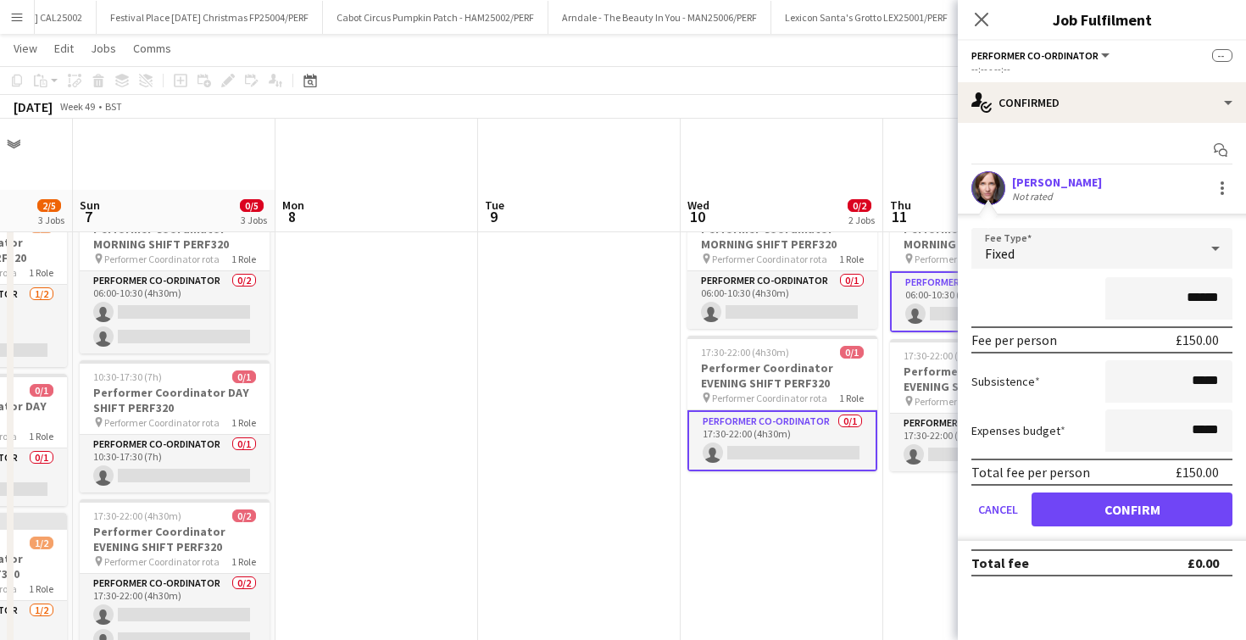
scroll to position [73, 0]
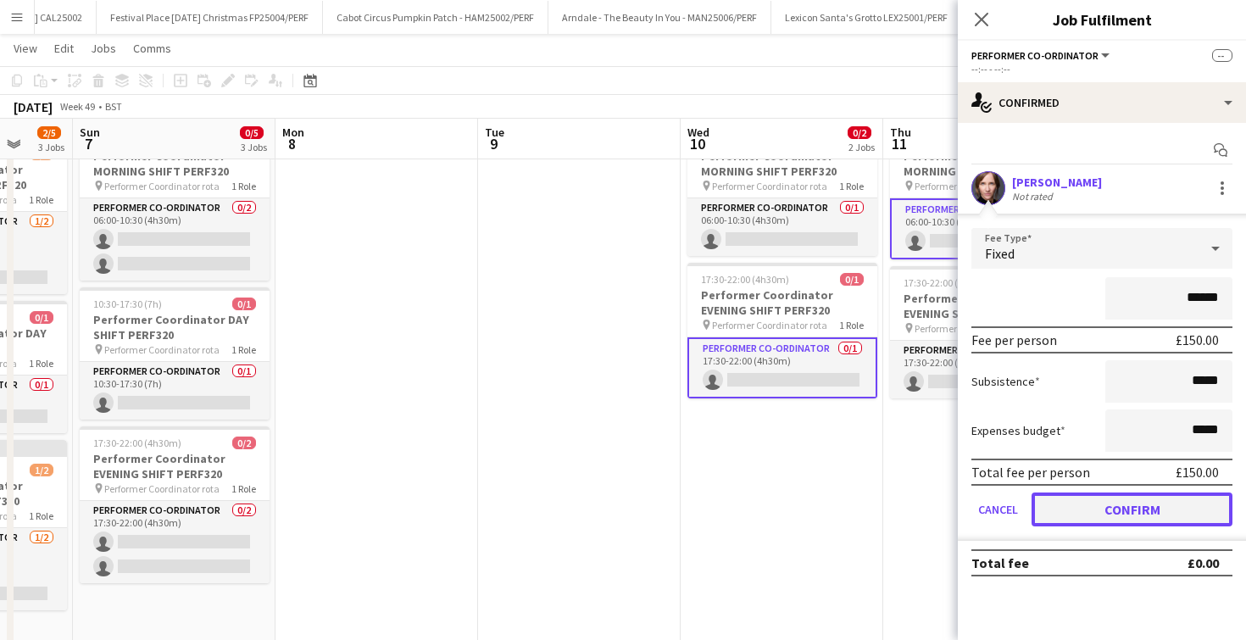
click at [1086, 502] on button "Confirm" at bounding box center [1132, 510] width 201 height 34
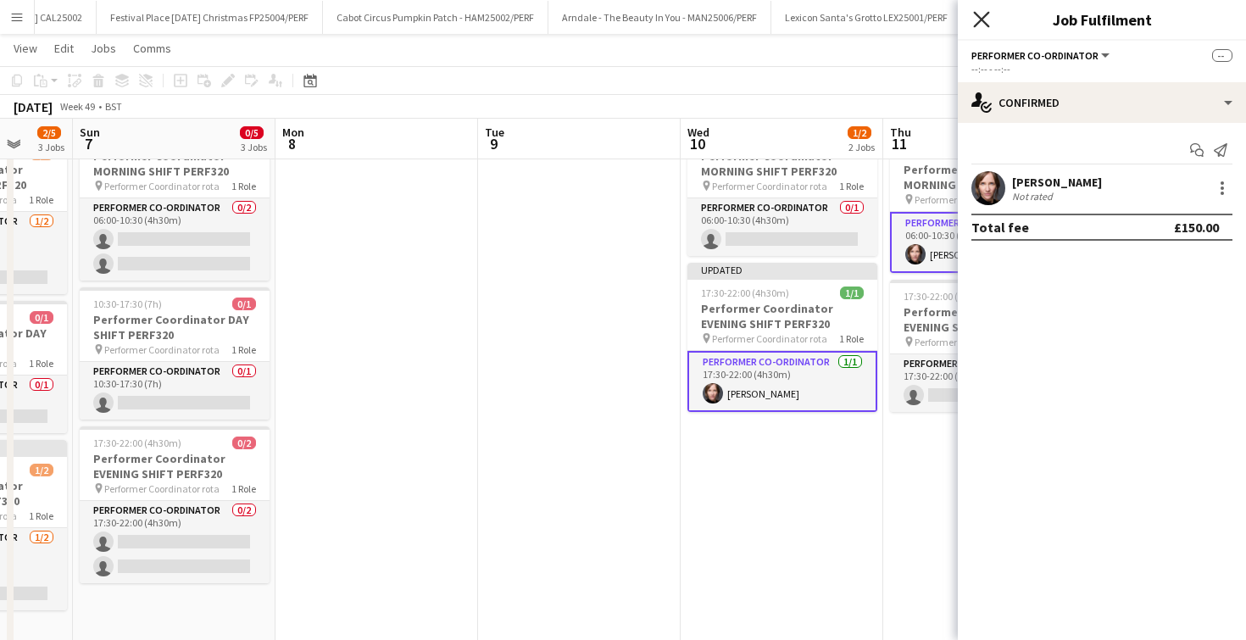
click at [983, 17] on icon at bounding box center [981, 19] width 16 height 16
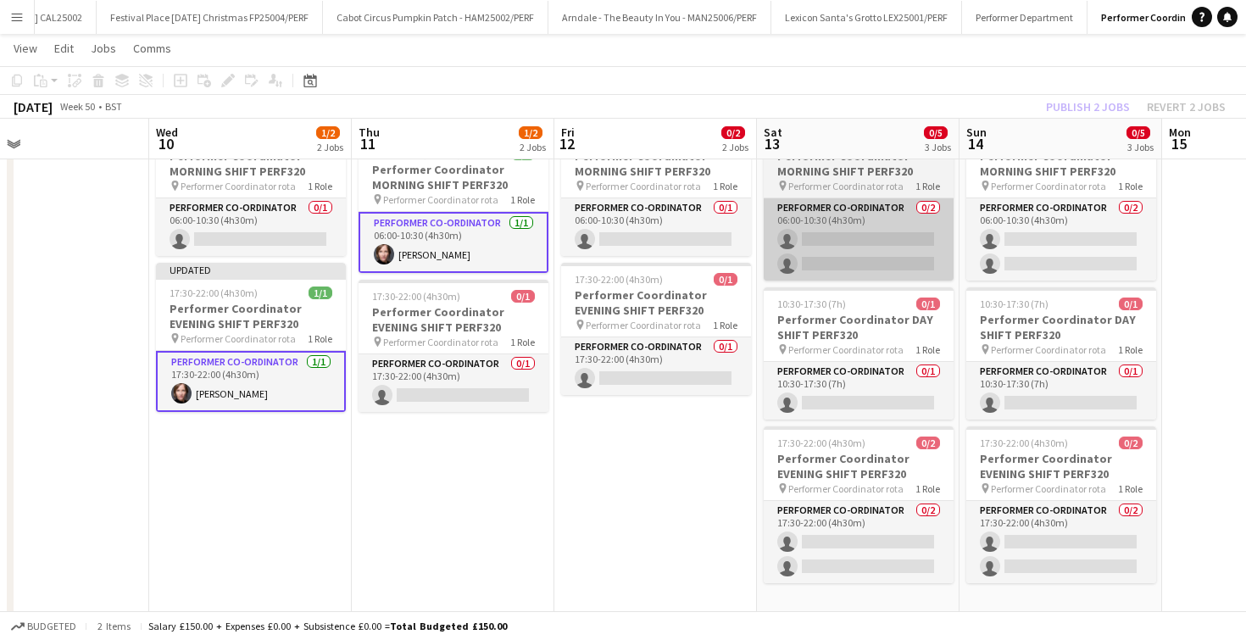
scroll to position [0, 466]
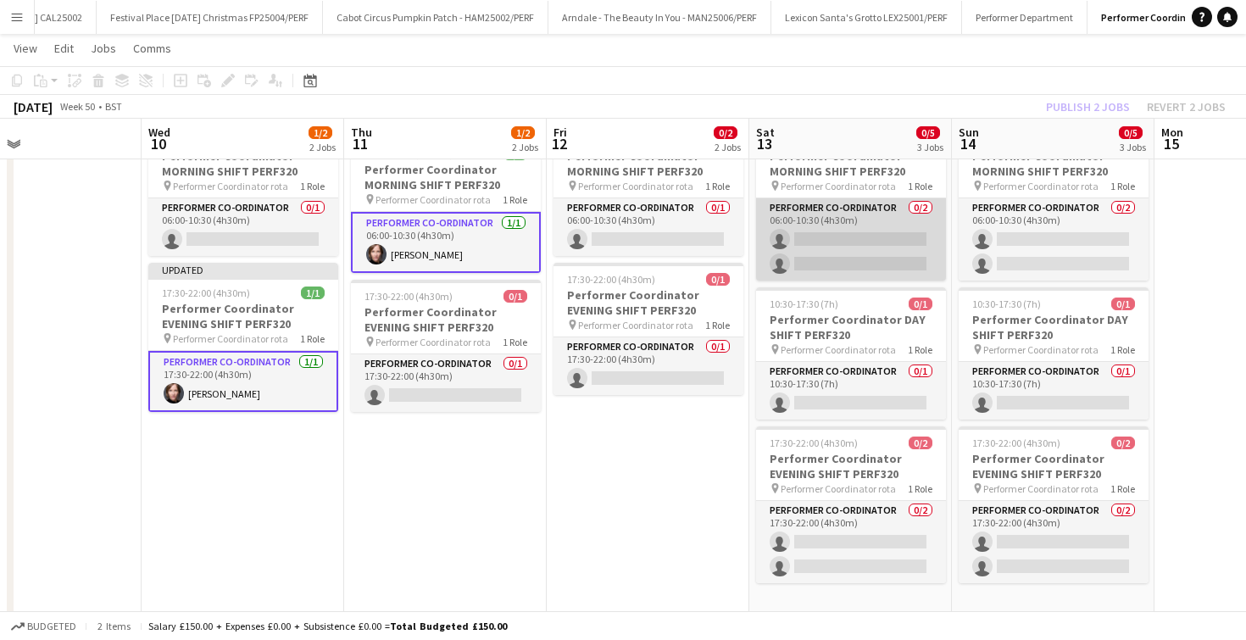
click at [859, 227] on app-card-role "Performer Co-ordinator 0/2 06:00-10:30 (4h30m) single-neutral-actions single-ne…" at bounding box center [851, 239] width 190 height 82
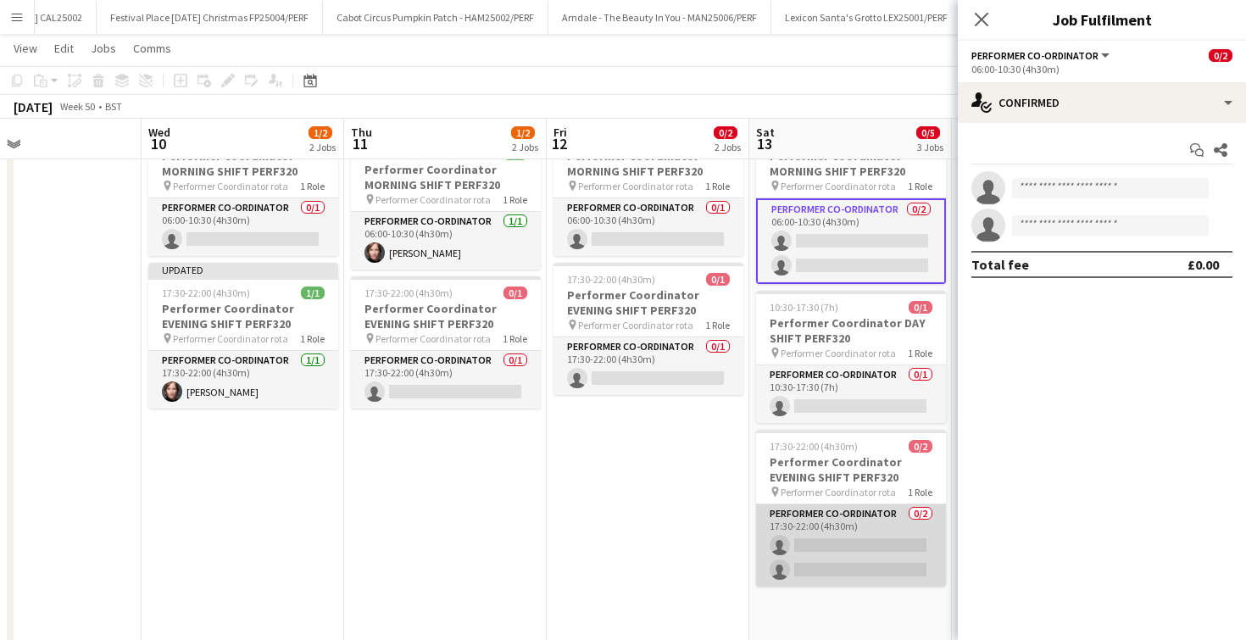
click at [832, 540] on app-card-role "Performer Co-ordinator 0/2 17:30-22:00 (4h30m) single-neutral-actions single-ne…" at bounding box center [851, 545] width 190 height 82
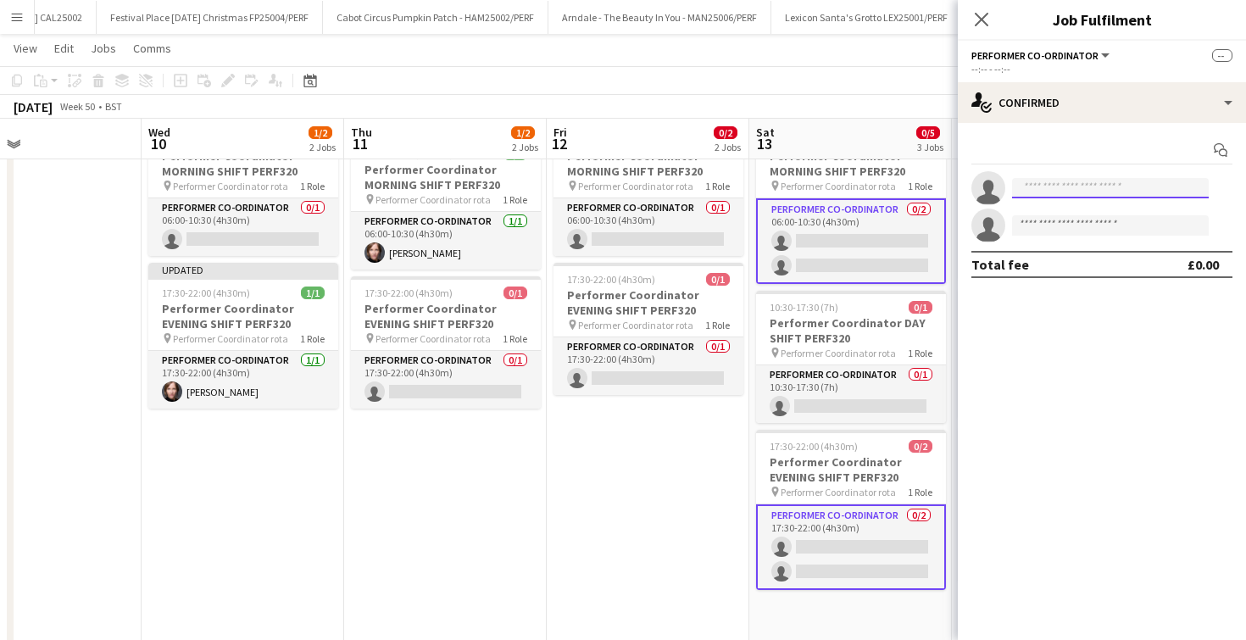
click at [1037, 187] on input at bounding box center [1110, 188] width 197 height 20
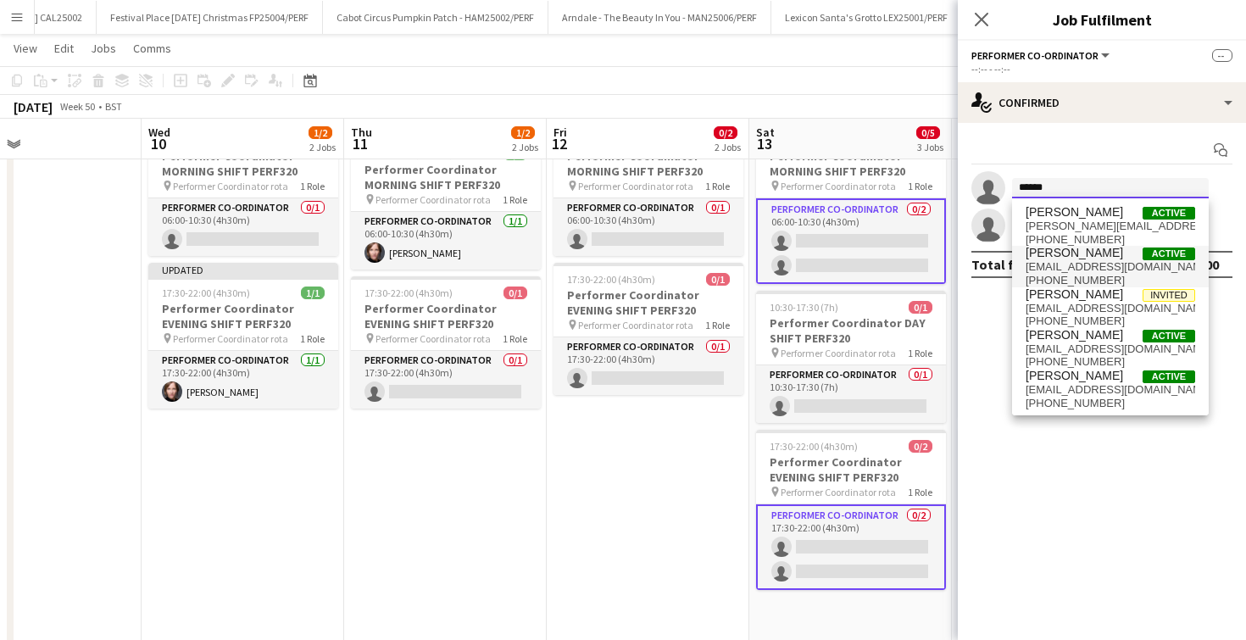
type input "******"
click at [1045, 251] on span "[PERSON_NAME]" at bounding box center [1074, 253] width 97 height 14
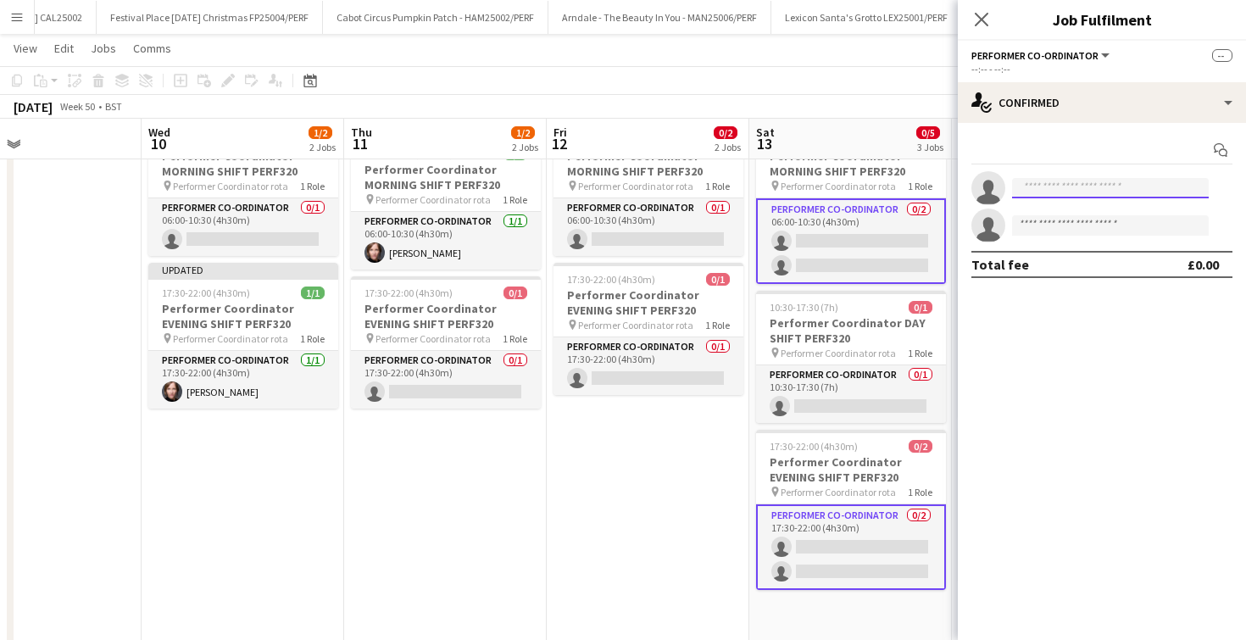
scroll to position [0, 0]
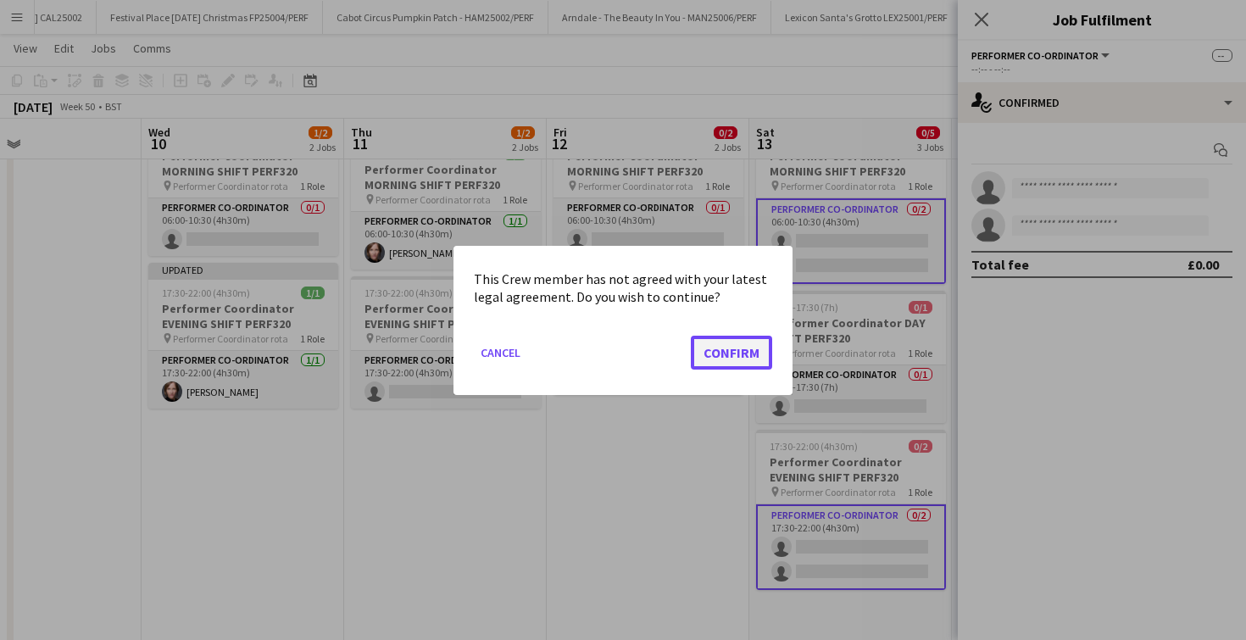
click at [732, 346] on button "Confirm" at bounding box center [731, 352] width 81 height 34
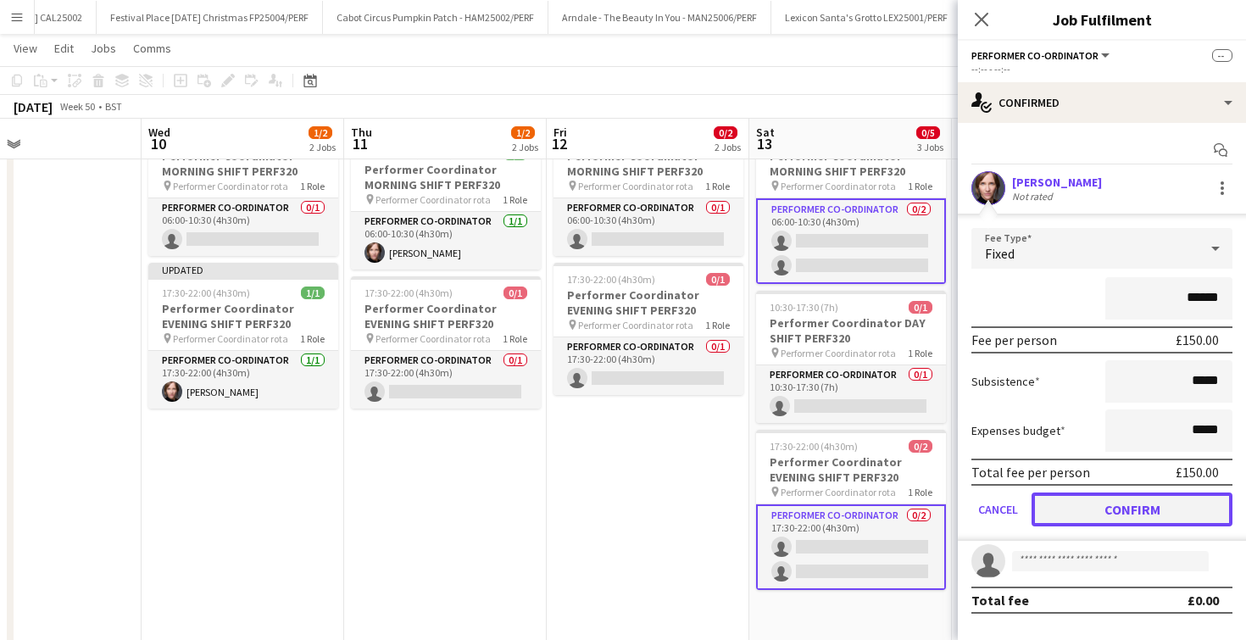
click at [1056, 503] on button "Confirm" at bounding box center [1132, 510] width 201 height 34
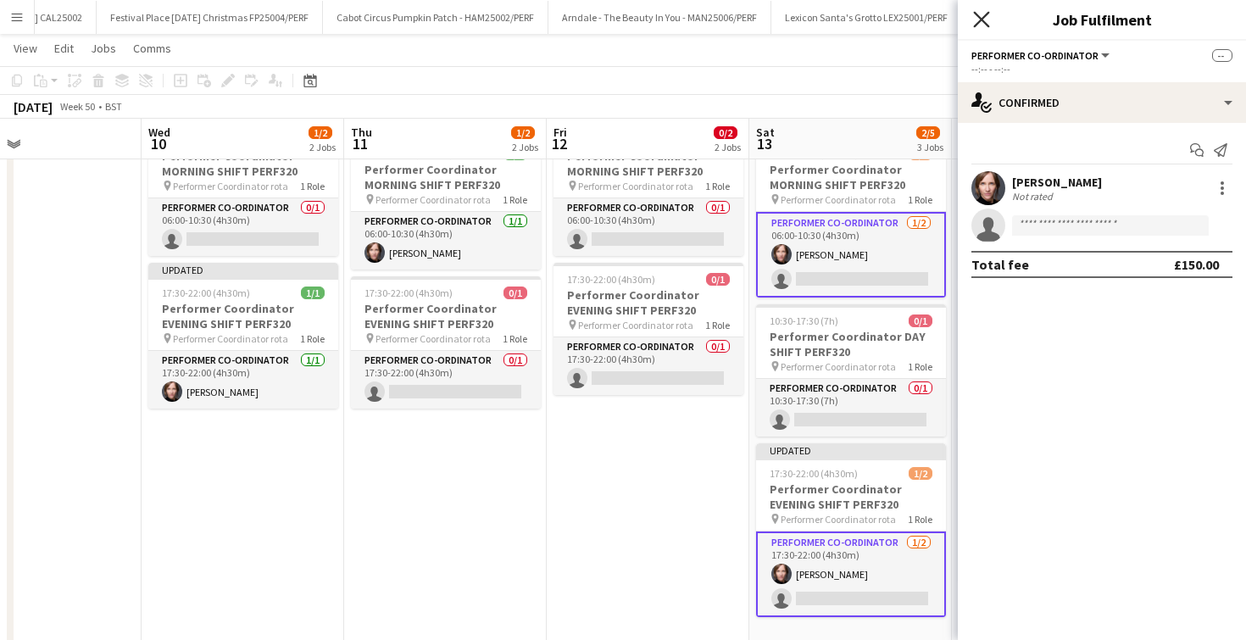
click at [978, 17] on icon at bounding box center [981, 19] width 16 height 16
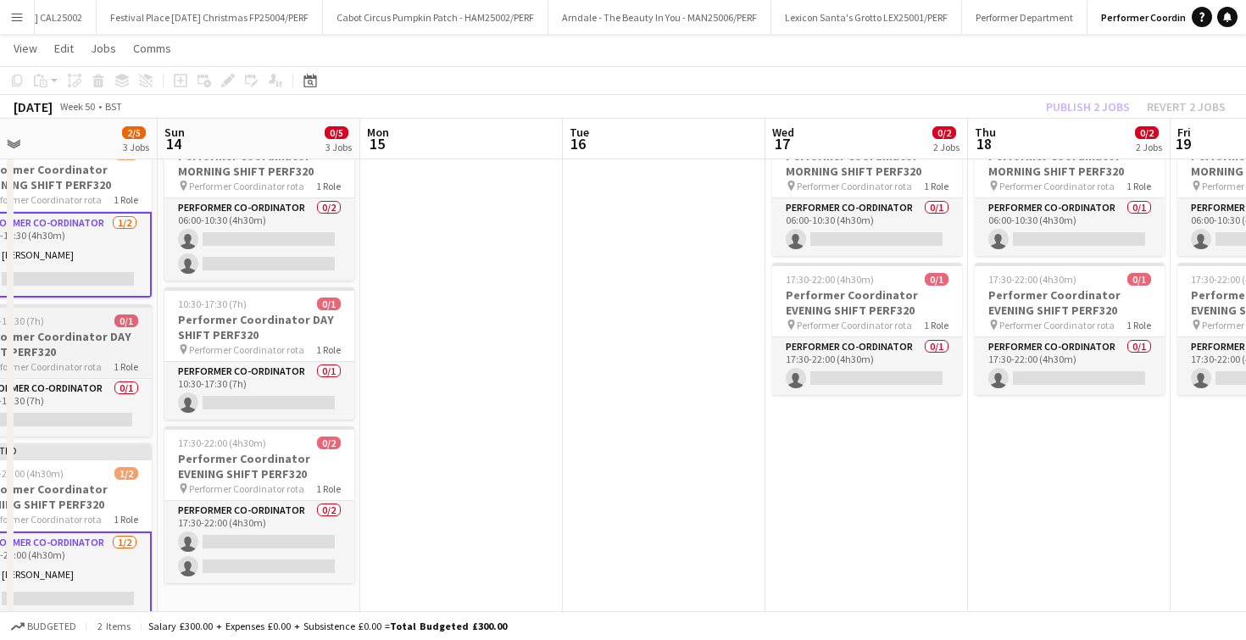
scroll to position [0, 677]
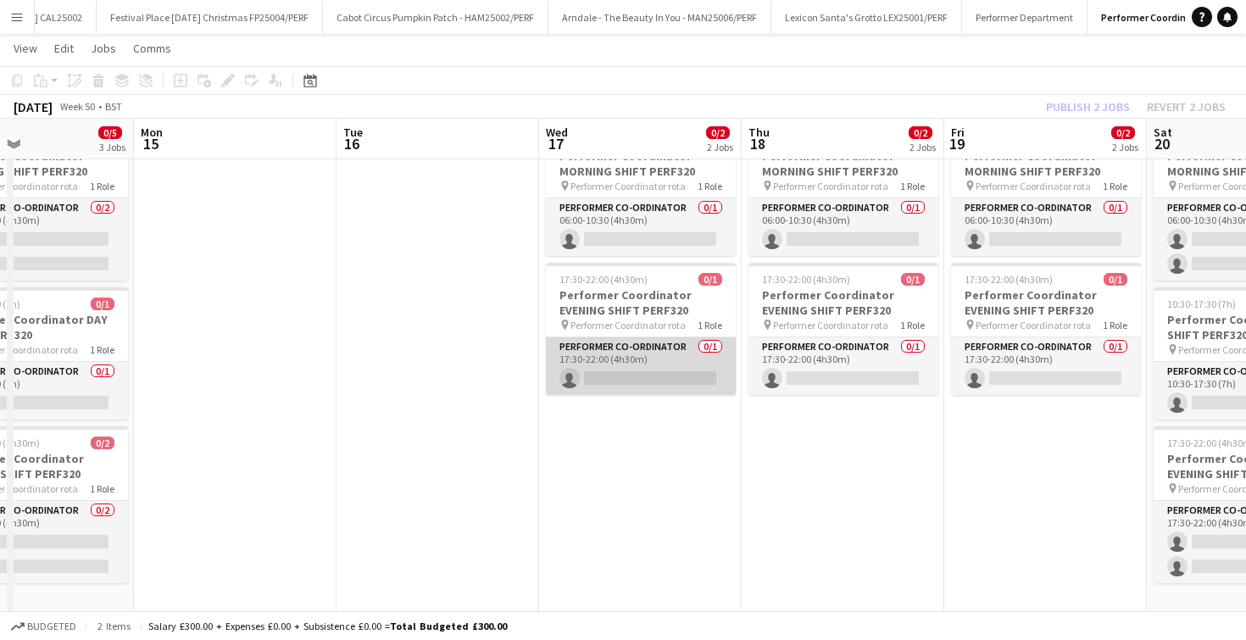
click at [660, 386] on app-card-role "Performer Co-ordinator 0/1 17:30-22:00 (4h30m) single-neutral-actions" at bounding box center [641, 366] width 190 height 58
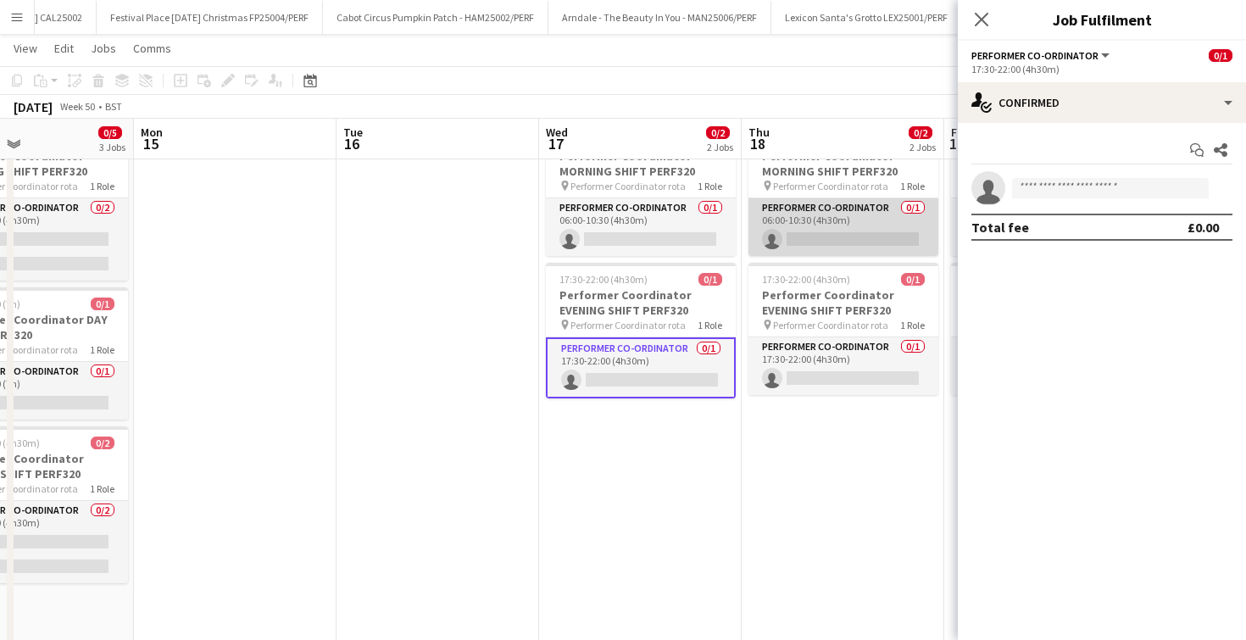
click at [813, 242] on app-card-role "Performer Co-ordinator 0/1 06:00-10:30 (4h30m) single-neutral-actions" at bounding box center [844, 227] width 190 height 58
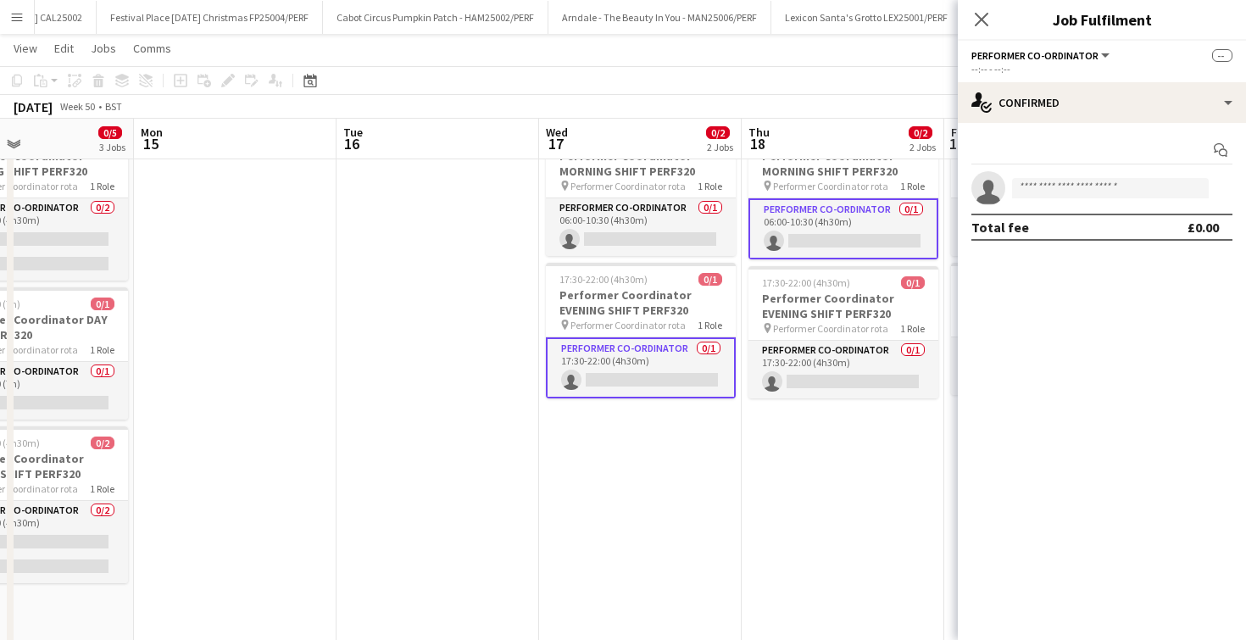
click at [1065, 175] on app-invite-slot "single-neutral-actions" at bounding box center [1102, 188] width 288 height 34
click at [1065, 189] on input at bounding box center [1110, 188] width 197 height 20
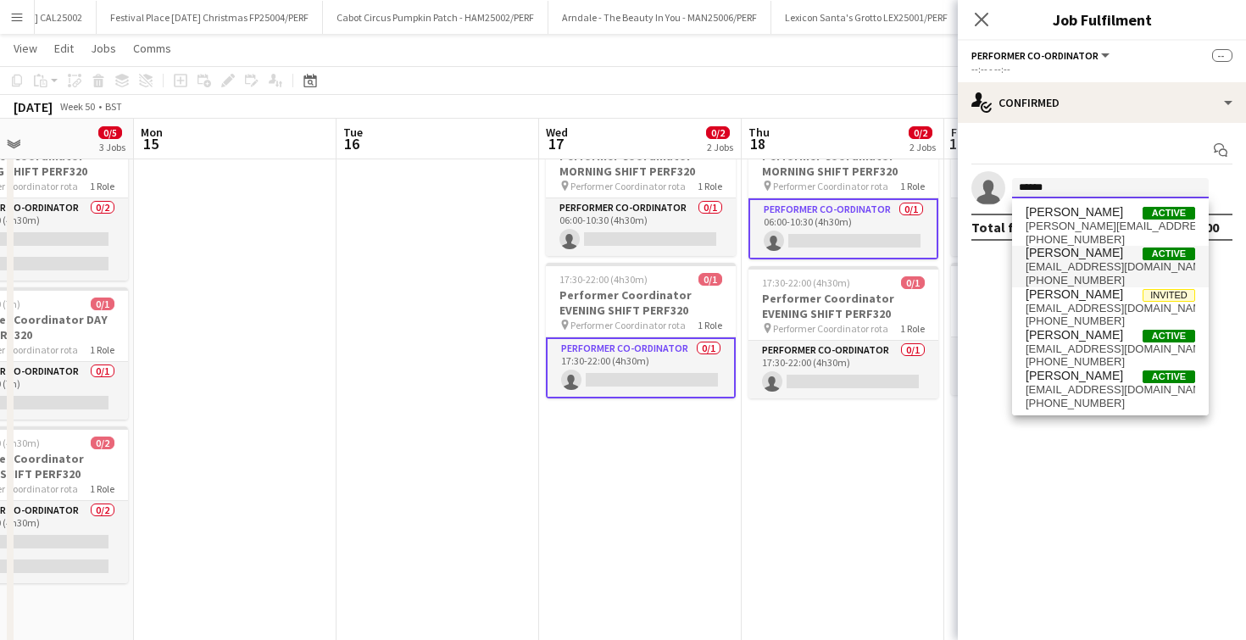
type input "******"
click at [1055, 270] on span "[EMAIL_ADDRESS][DOMAIN_NAME]" at bounding box center [1111, 267] width 170 height 14
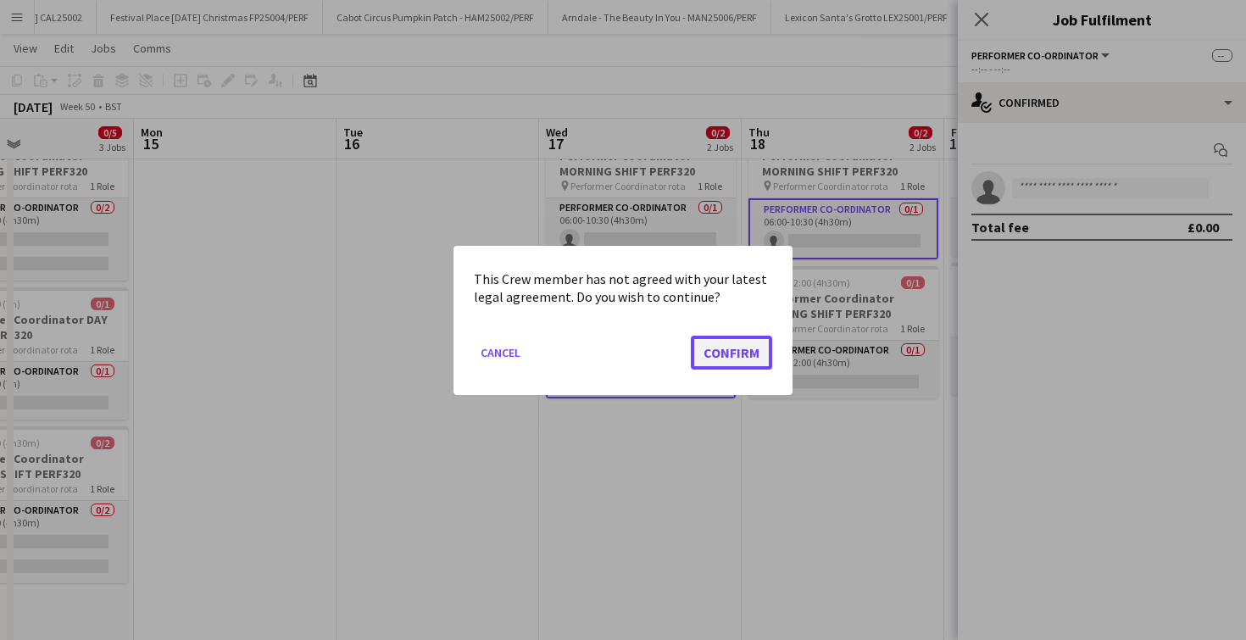
click at [729, 339] on button "Confirm" at bounding box center [731, 352] width 81 height 34
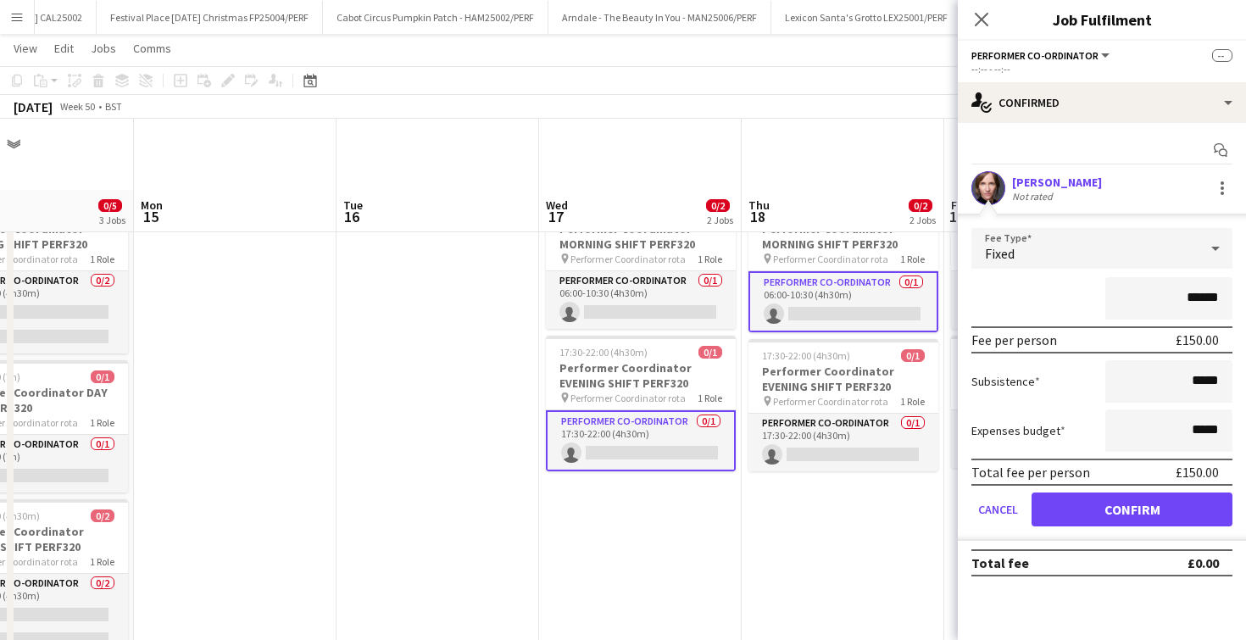
scroll to position [73, 0]
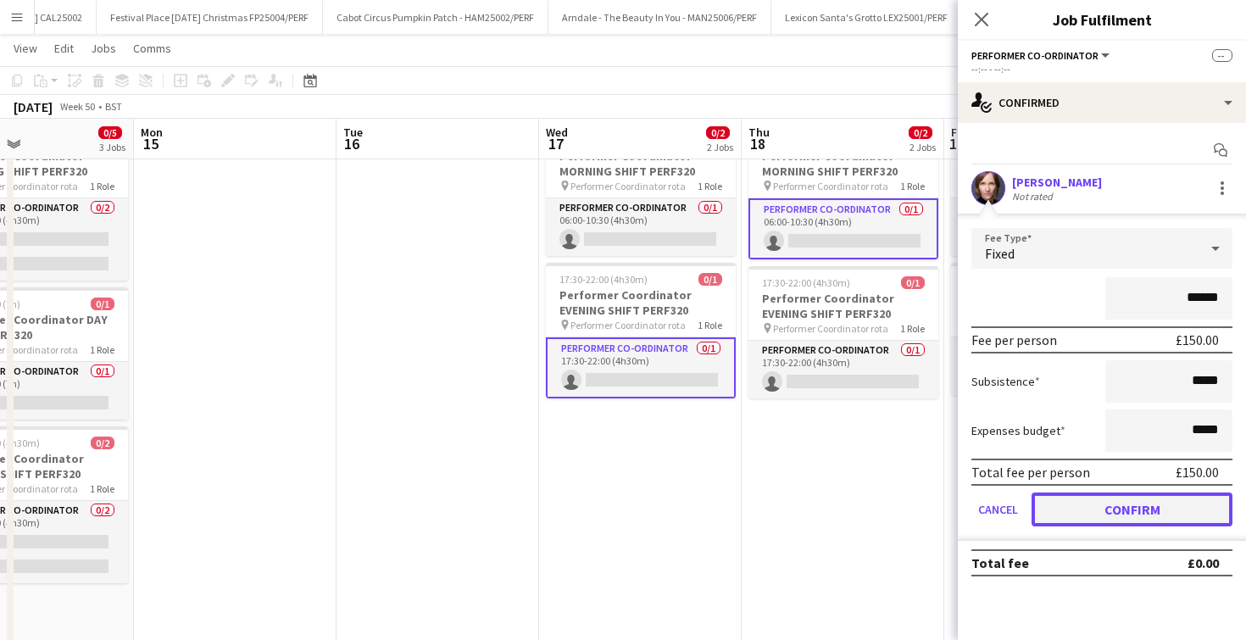
click at [1076, 523] on button "Confirm" at bounding box center [1132, 510] width 201 height 34
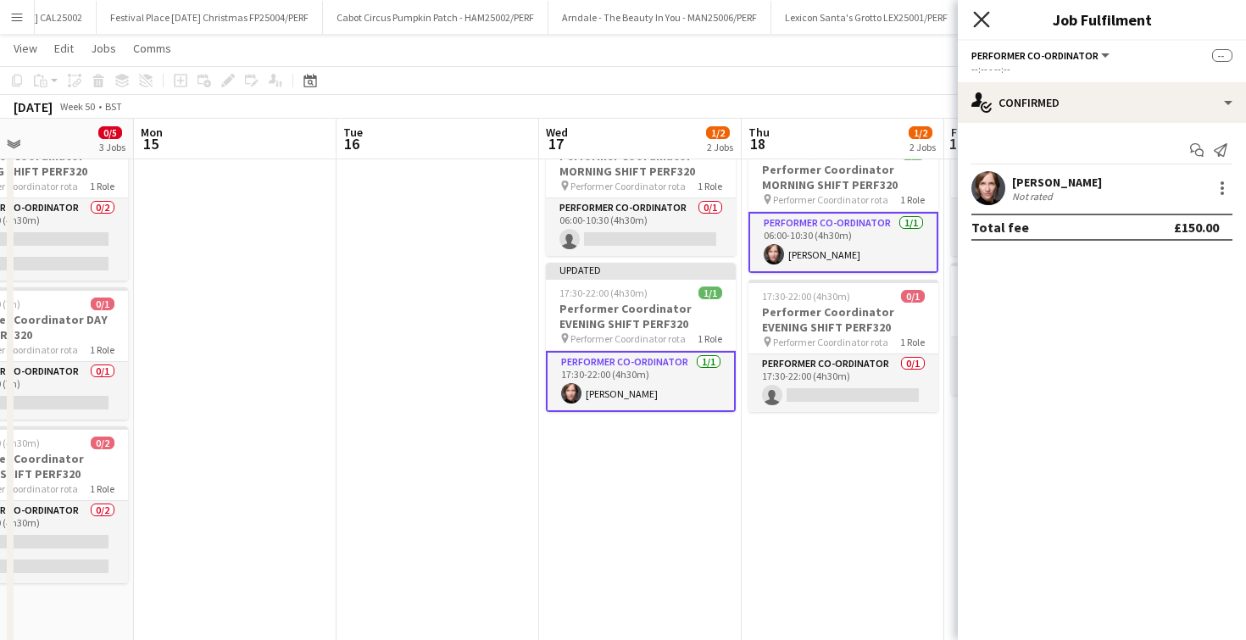
click at [980, 15] on icon "Close pop-in" at bounding box center [981, 19] width 16 height 16
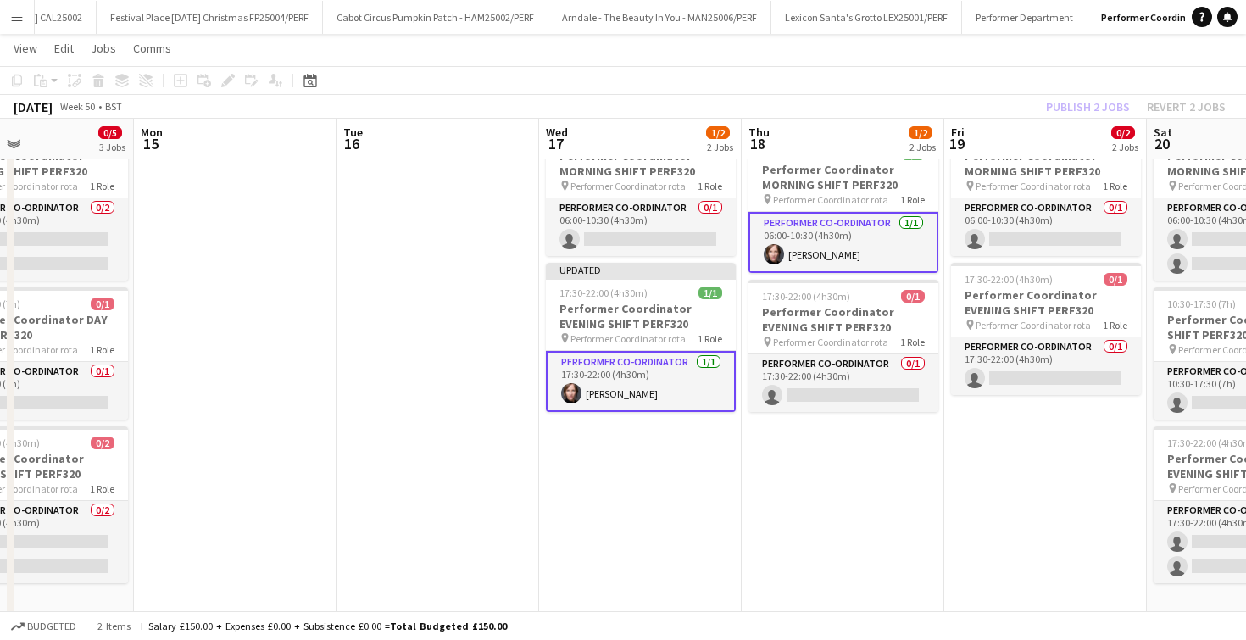
click at [534, 194] on app-date-cell at bounding box center [438, 383] width 203 height 532
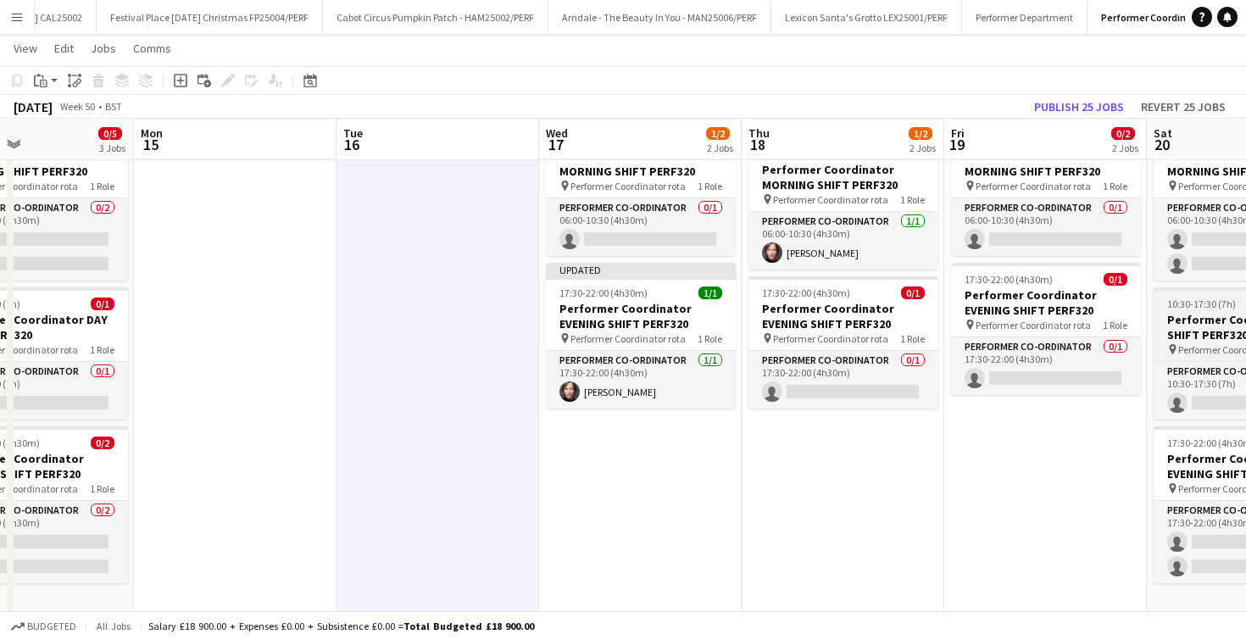
scroll to position [74, 0]
click at [705, 480] on app-date-cell "06:00-10:30 (4h30m) 0/1 Performer Coordinator MORNING SHIFT PERF320 pin Perform…" at bounding box center [640, 382] width 203 height 532
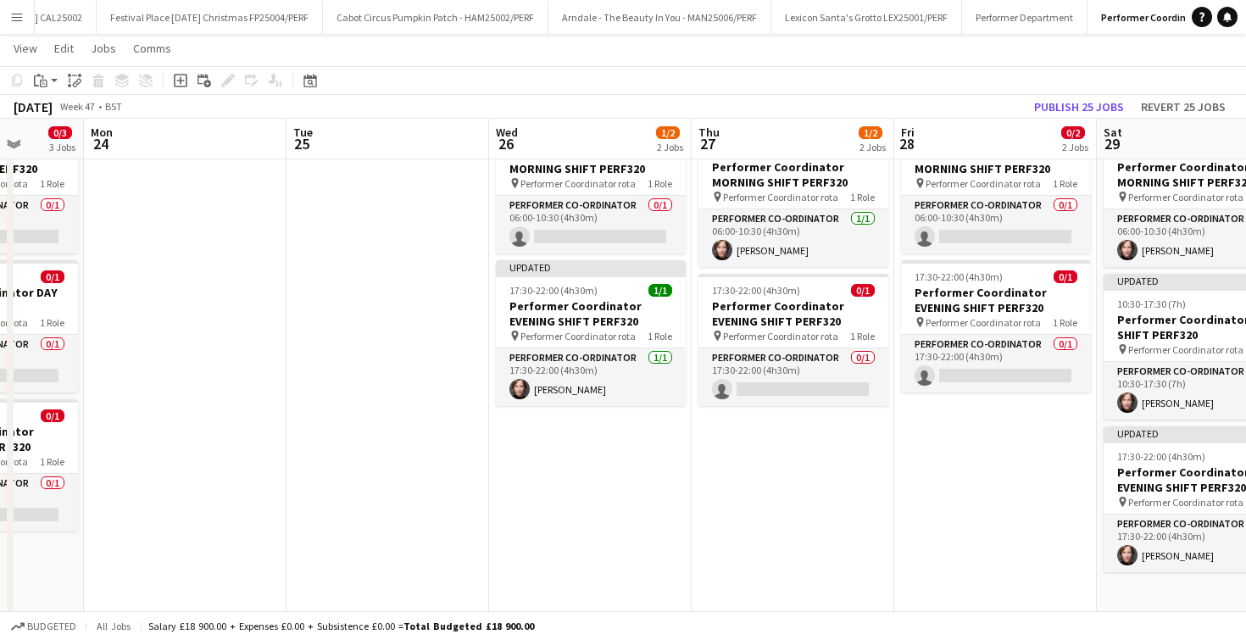
scroll to position [0, 566]
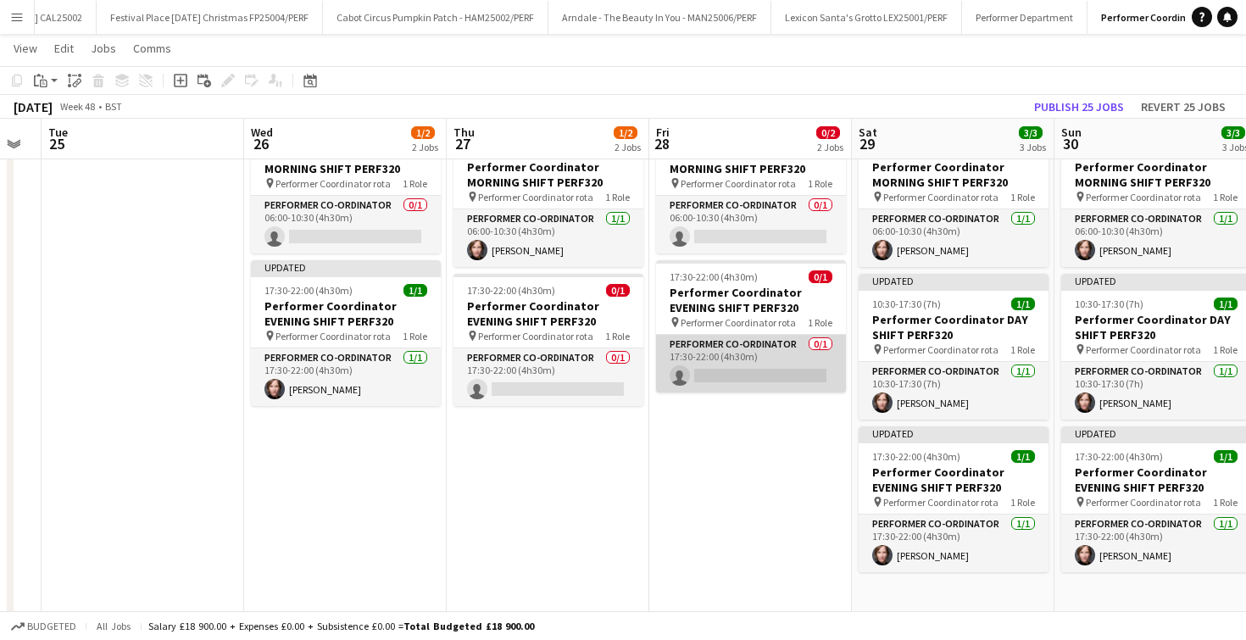
click at [720, 380] on app-card-role "Performer Co-ordinator 0/1 17:30-22:00 (4h30m) single-neutral-actions" at bounding box center [751, 364] width 190 height 58
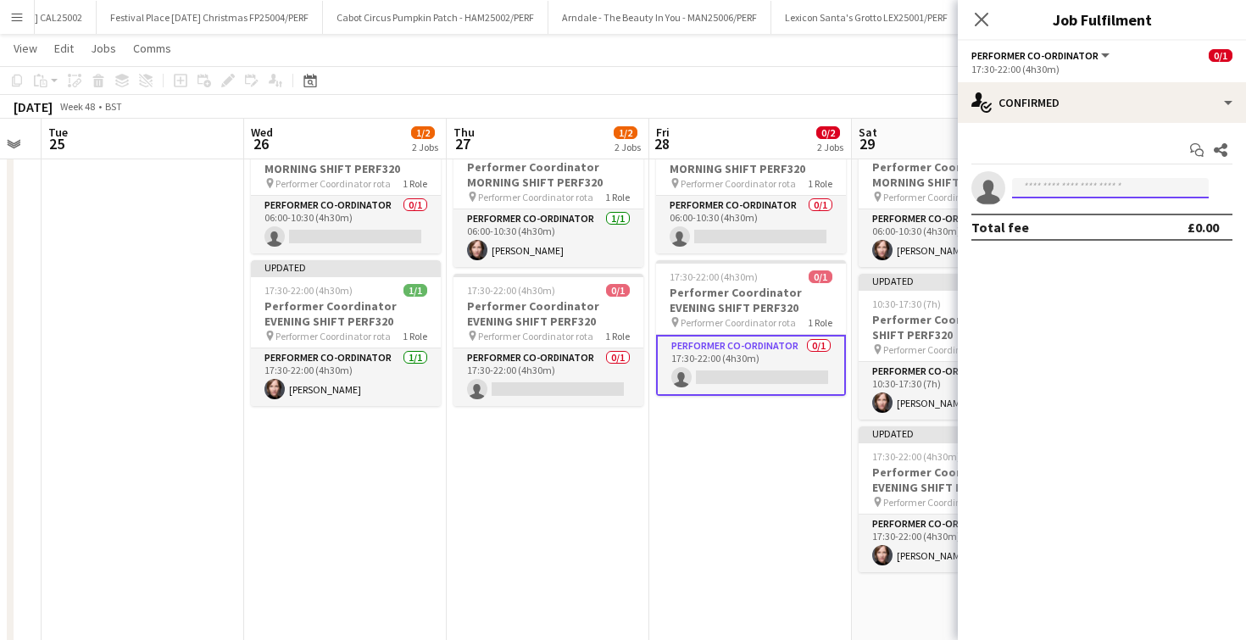
click at [1063, 184] on input at bounding box center [1110, 188] width 197 height 20
type input "*******"
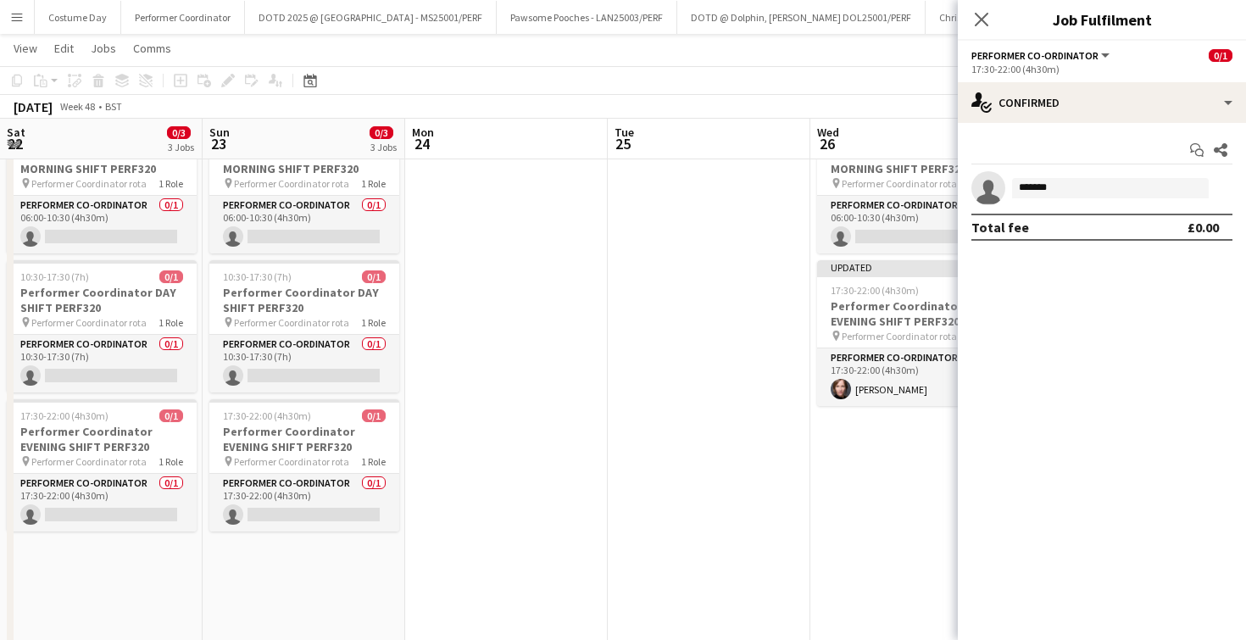
scroll to position [0, 566]
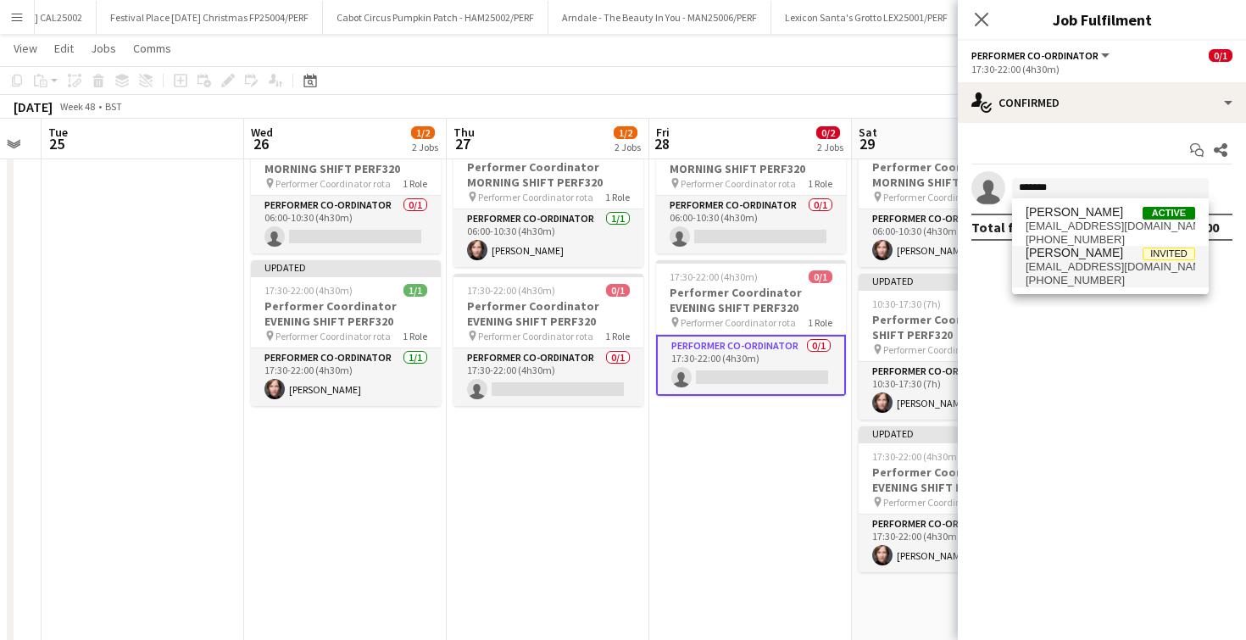
type input "*******"
click at [1068, 262] on span "[EMAIL_ADDRESS][DOMAIN_NAME]" at bounding box center [1111, 267] width 170 height 14
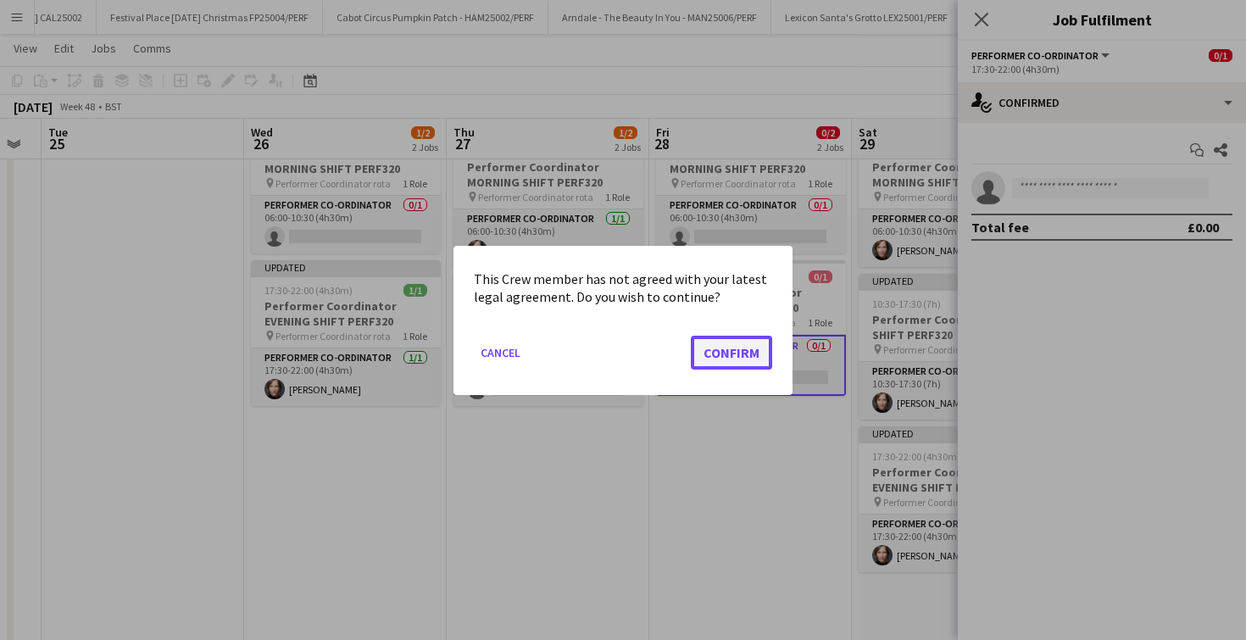
click at [749, 342] on button "Confirm" at bounding box center [731, 352] width 81 height 34
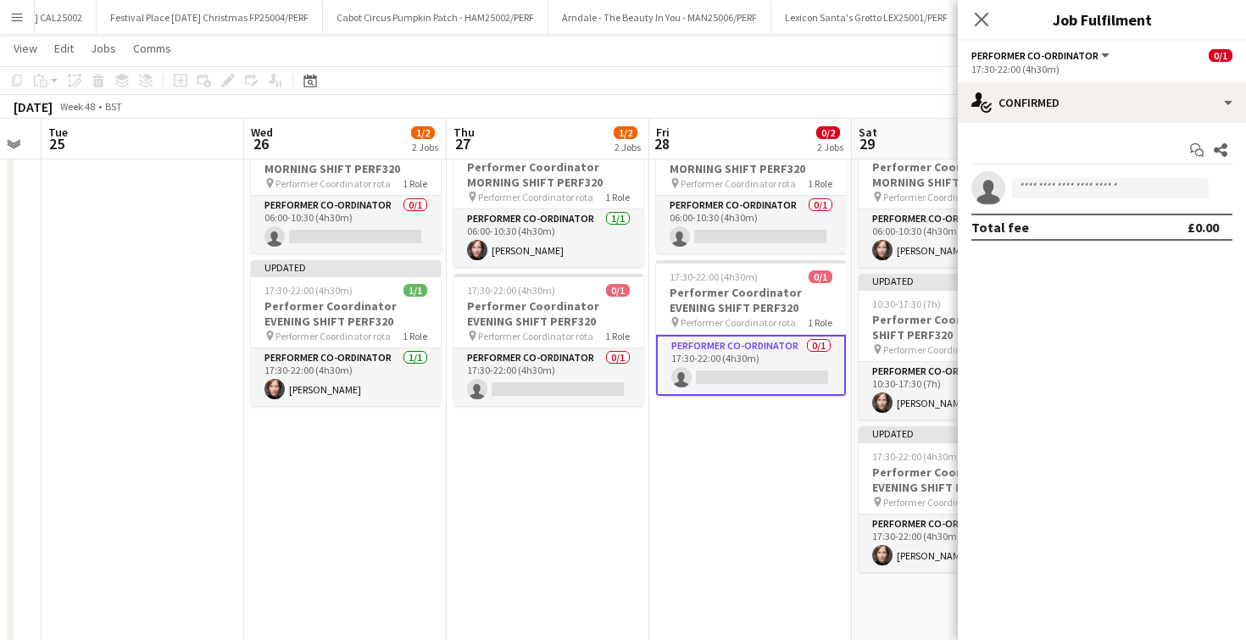
scroll to position [75, 0]
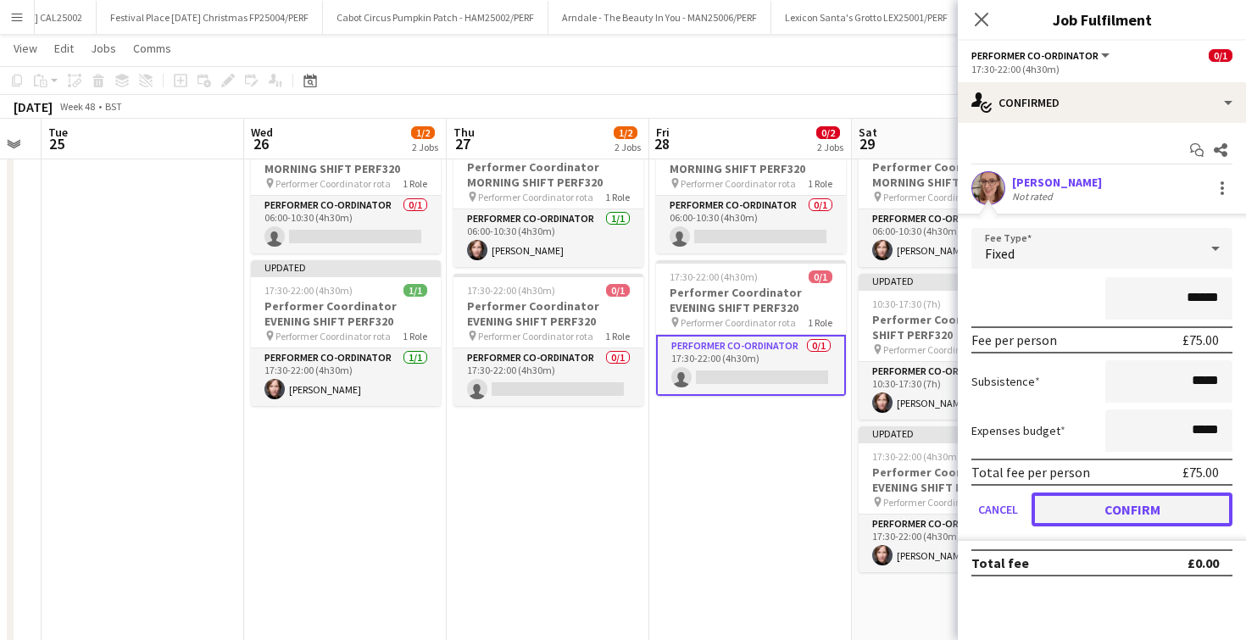
click at [1088, 514] on button "Confirm" at bounding box center [1132, 510] width 201 height 34
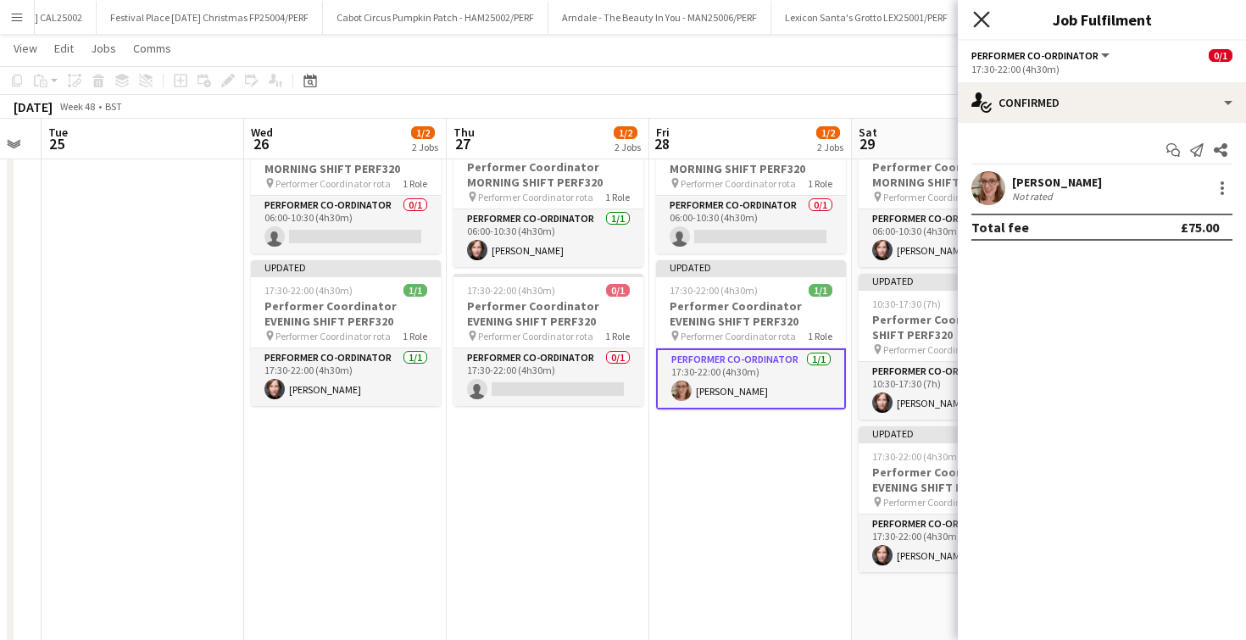
click at [979, 22] on icon at bounding box center [981, 19] width 16 height 16
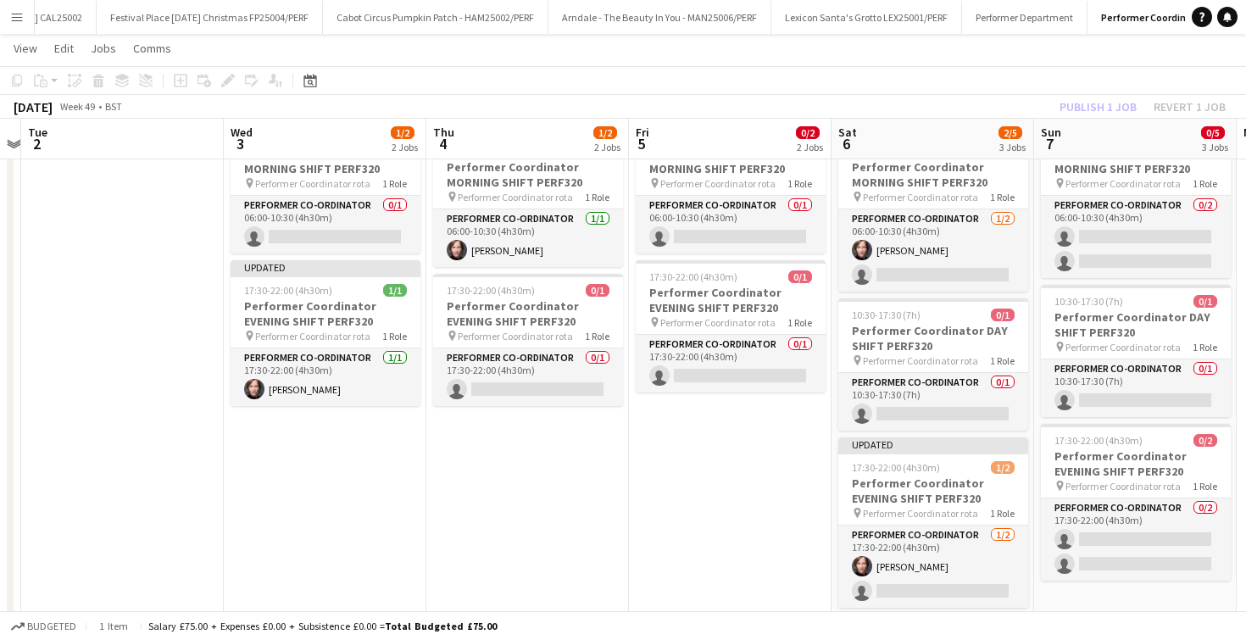
scroll to position [0, 455]
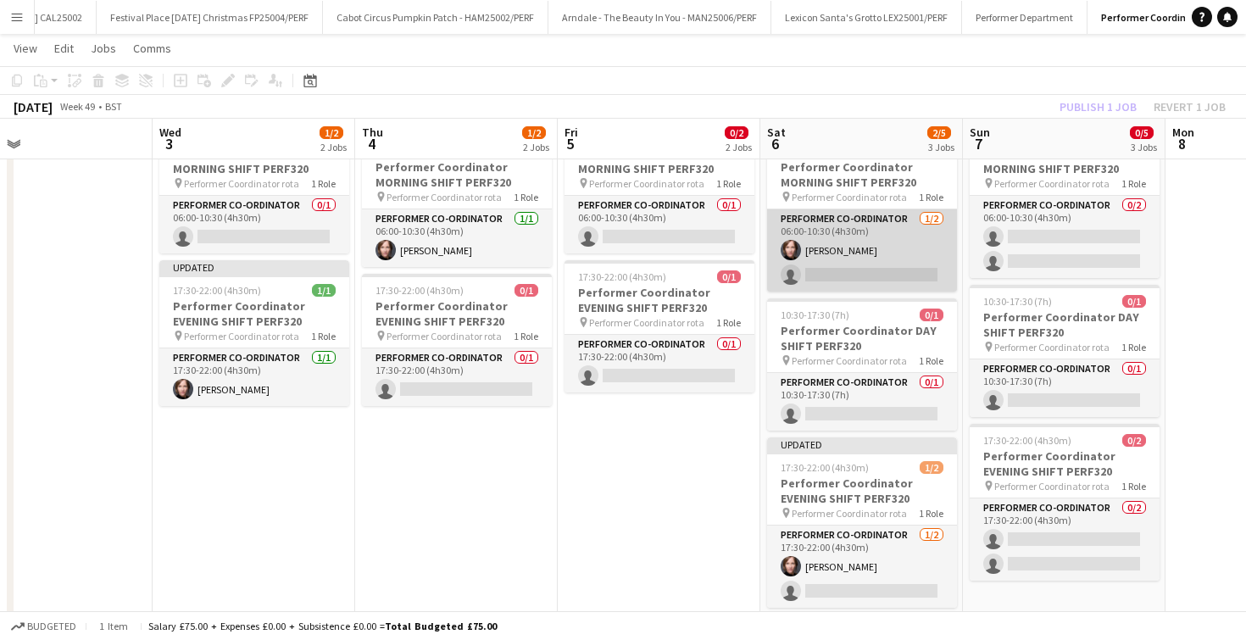
click at [857, 275] on app-card-role "Performer Co-ordinator 1/2 06:00-10:30 (4h30m) Rachel Cohen-White single-neutra…" at bounding box center [862, 250] width 190 height 82
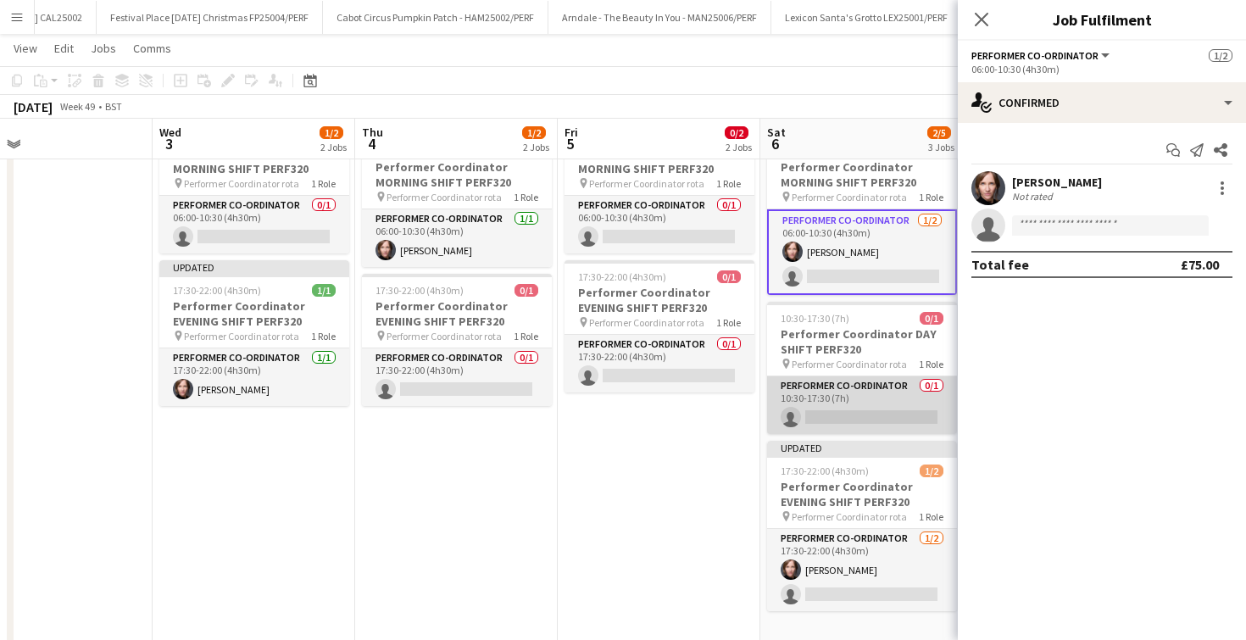
click at [866, 412] on app-card-role "Performer Co-ordinator 0/1 10:30-17:30 (7h) single-neutral-actions" at bounding box center [862, 405] width 190 height 58
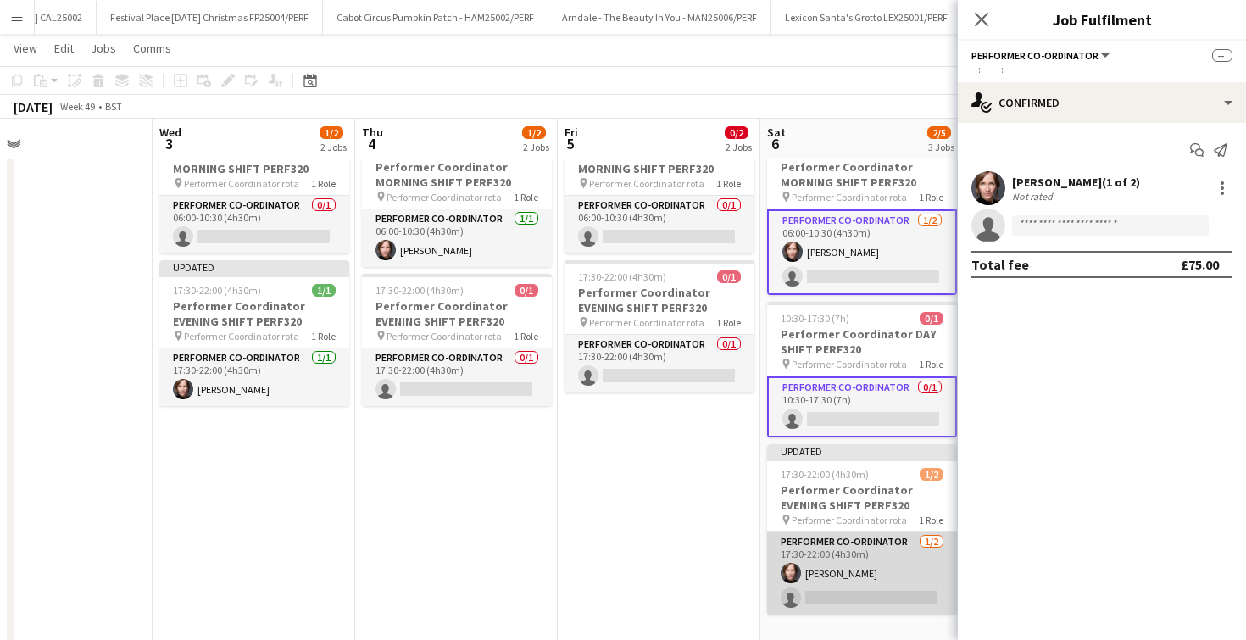
click at [870, 588] on app-card-role "Performer Co-ordinator 1/2 17:30-22:00 (4h30m) Rachel Cohen-White single-neutra…" at bounding box center [862, 573] width 190 height 82
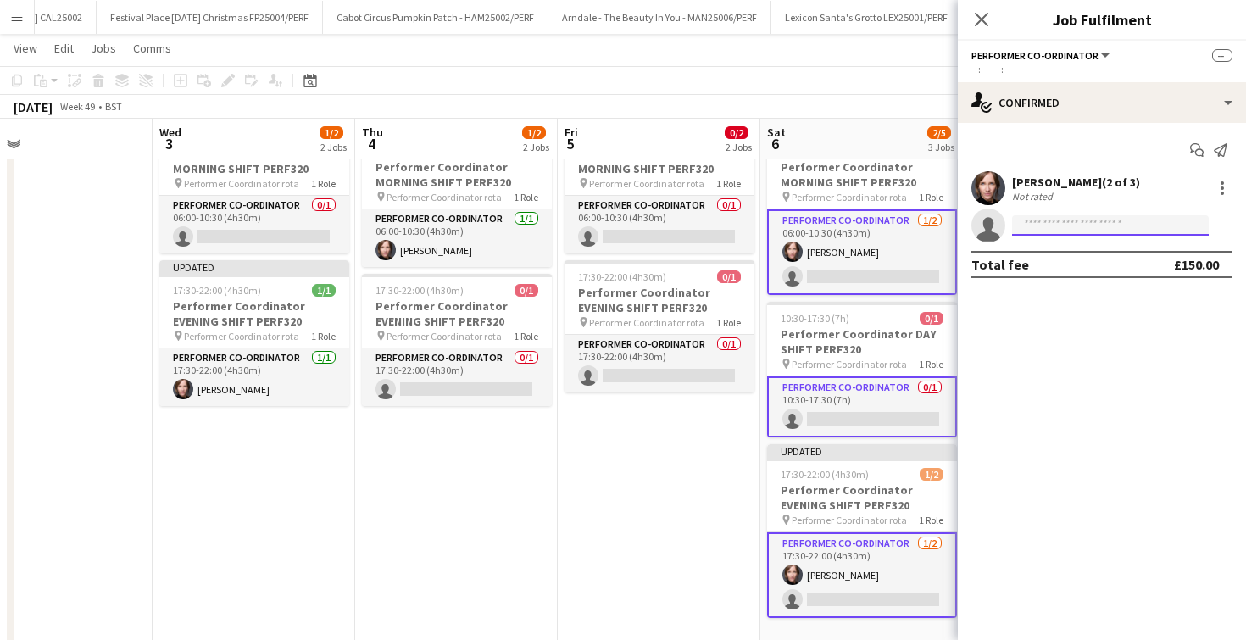
click at [1029, 231] on input at bounding box center [1110, 225] width 197 height 20
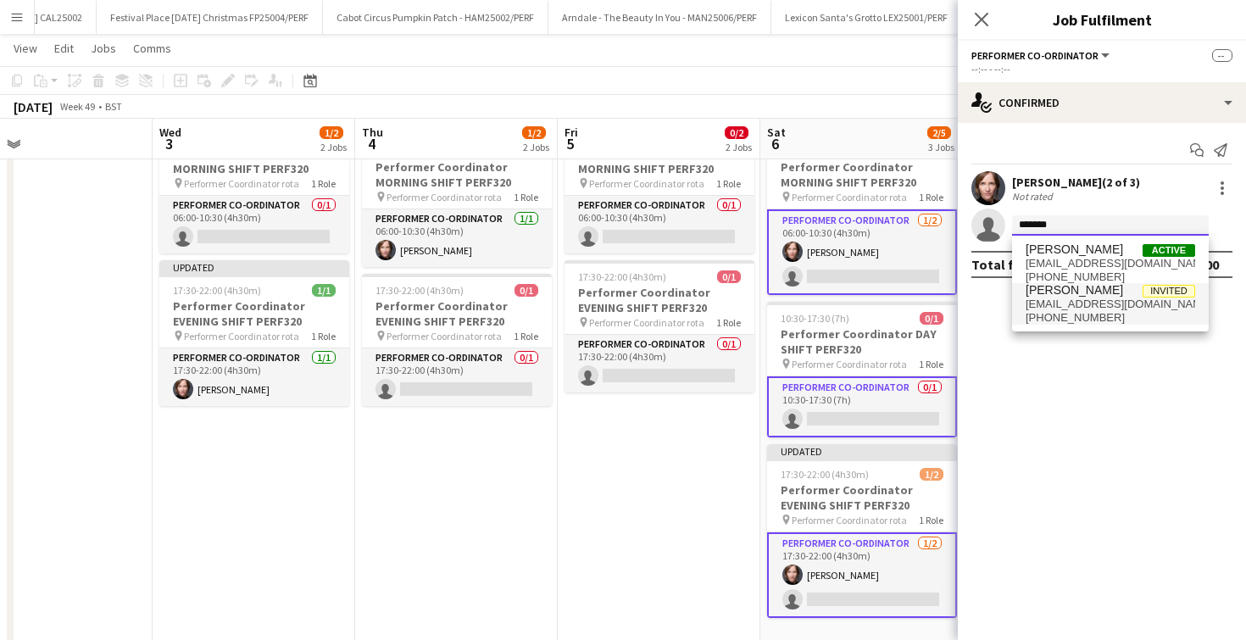
type input "*******"
click at [1067, 301] on span "annabel.smith994@gmail.com" at bounding box center [1111, 305] width 170 height 14
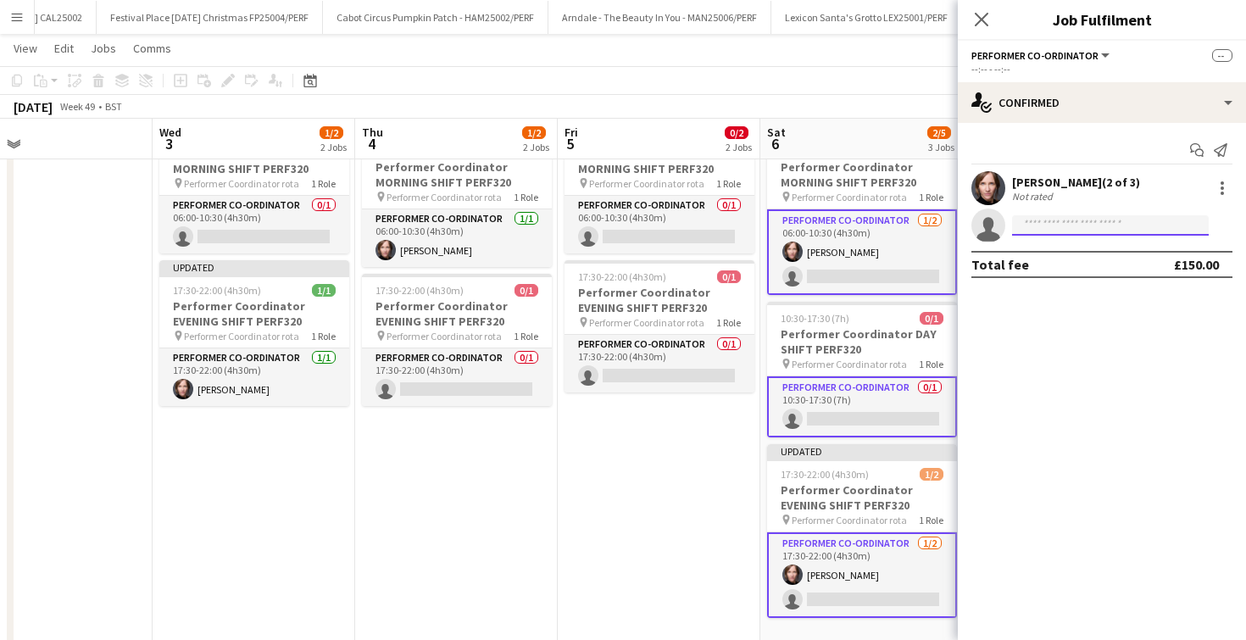
scroll to position [0, 0]
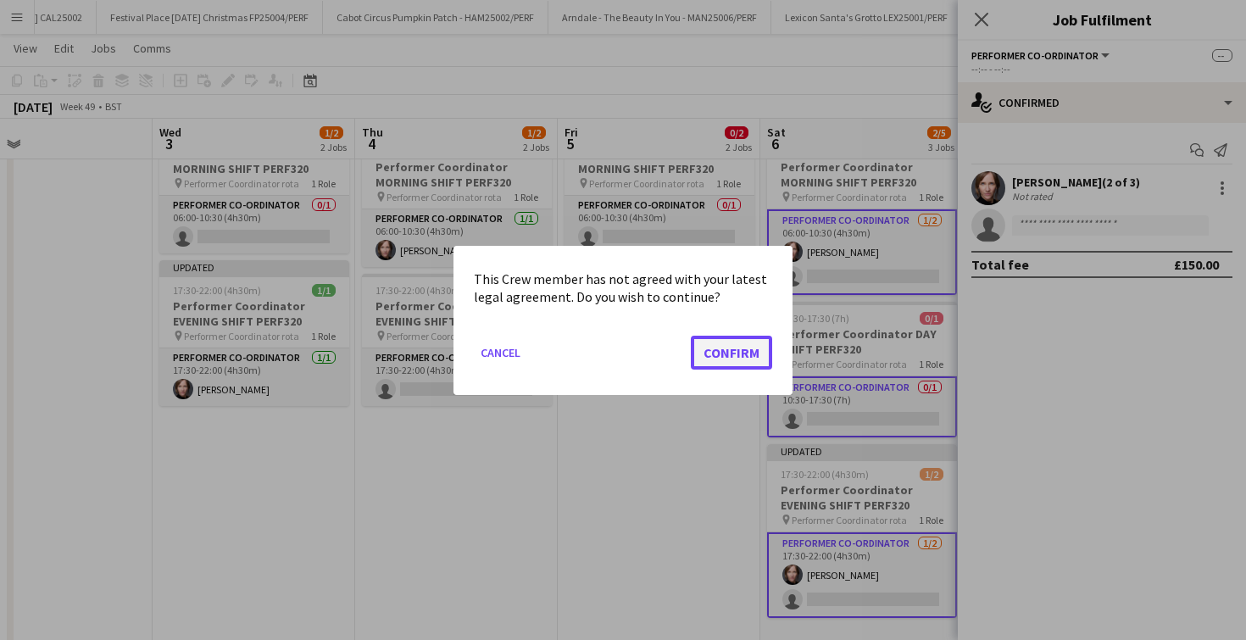
click at [740, 348] on button "Confirm" at bounding box center [731, 352] width 81 height 34
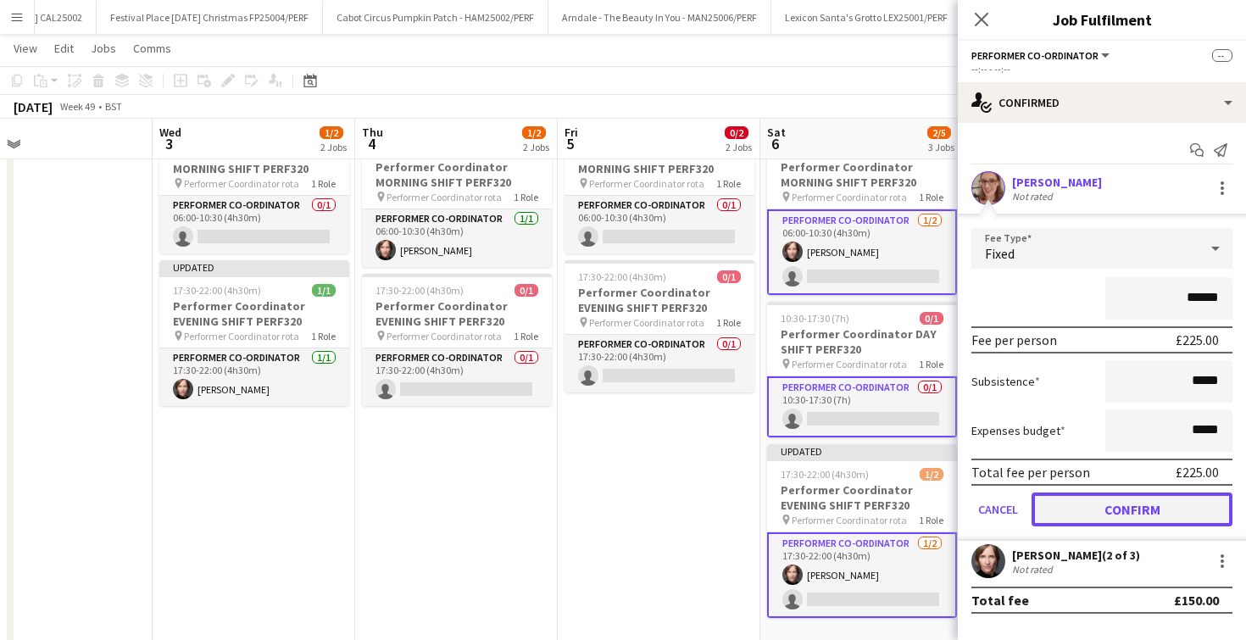
click at [1095, 503] on button "Confirm" at bounding box center [1132, 510] width 201 height 34
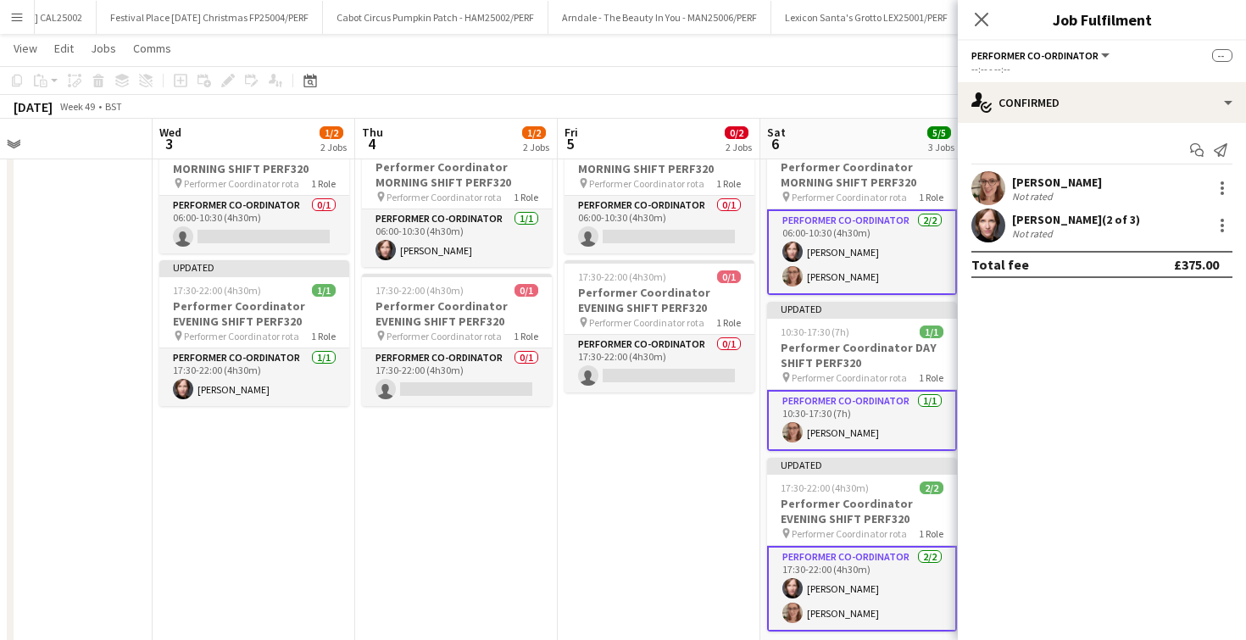
click at [985, 20] on icon "Close pop-in" at bounding box center [982, 20] width 14 height 14
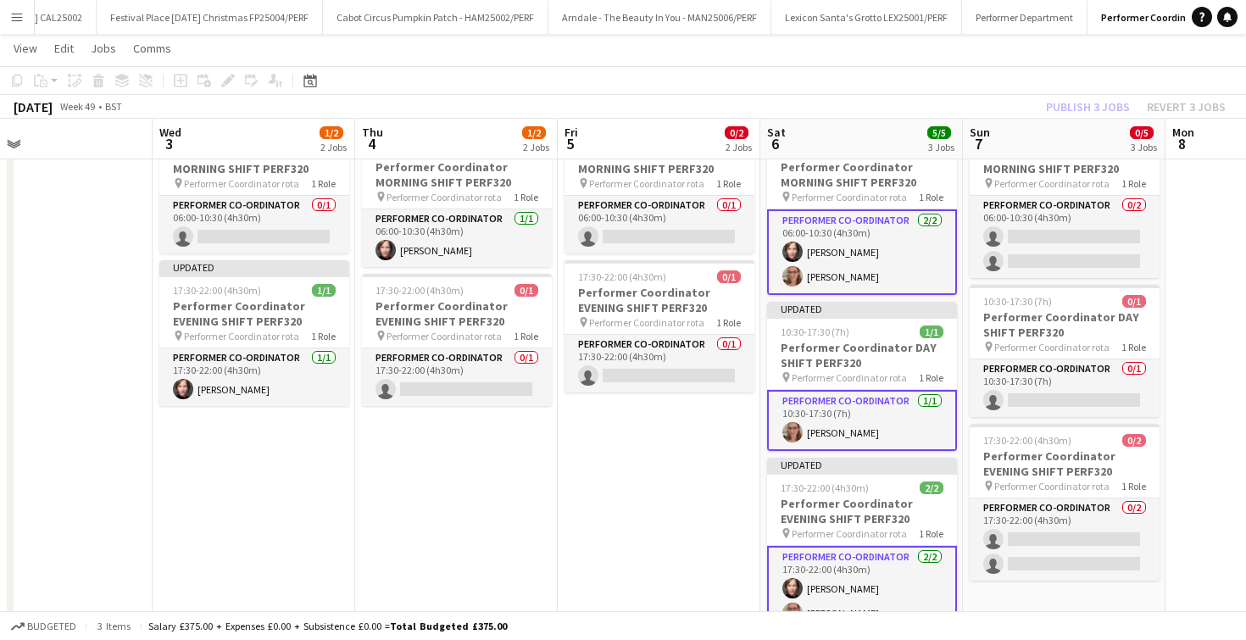
click at [699, 420] on app-date-cell "06:00-10:30 (4h30m) 0/1 Performer Coordinator MORNING SHIFT PERF320 pin Perform…" at bounding box center [659, 386] width 203 height 545
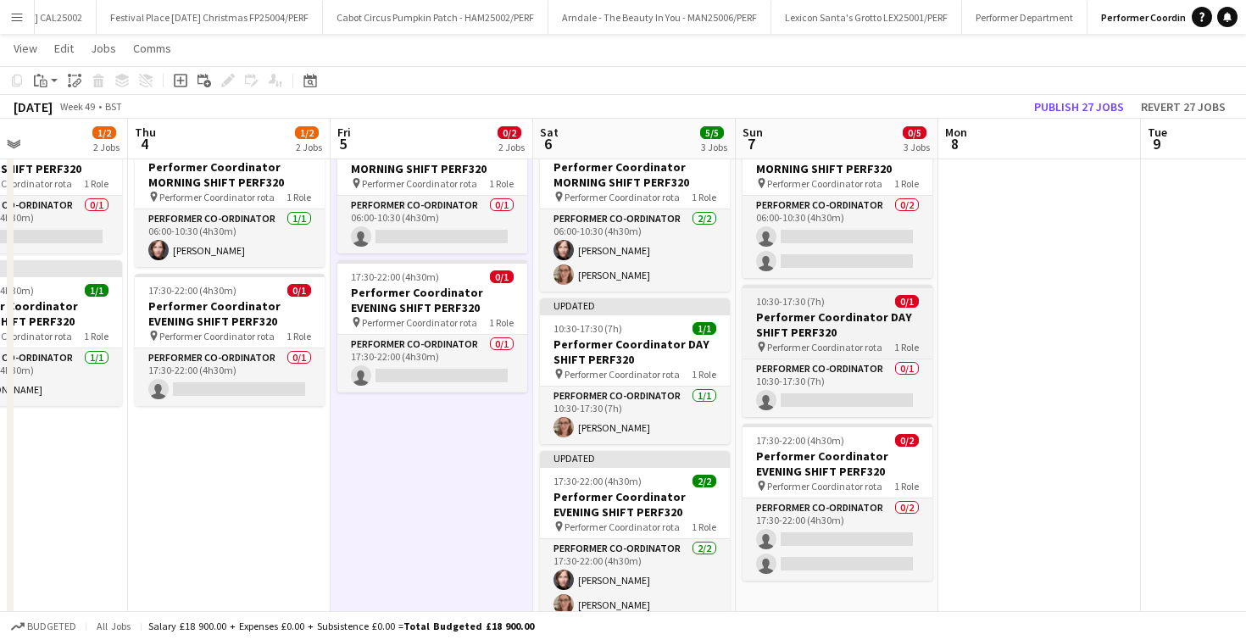
scroll to position [0, 685]
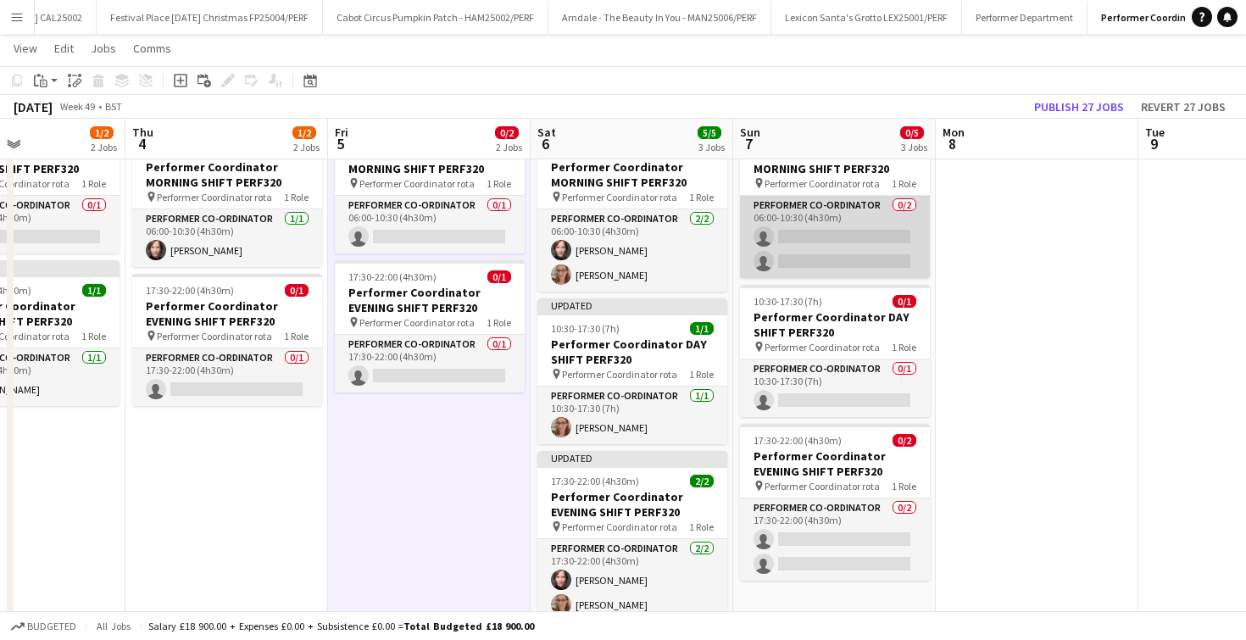
click at [821, 233] on app-card-role "Performer Co-ordinator 0/2 06:00-10:30 (4h30m) single-neutral-actions single-ne…" at bounding box center [835, 237] width 190 height 82
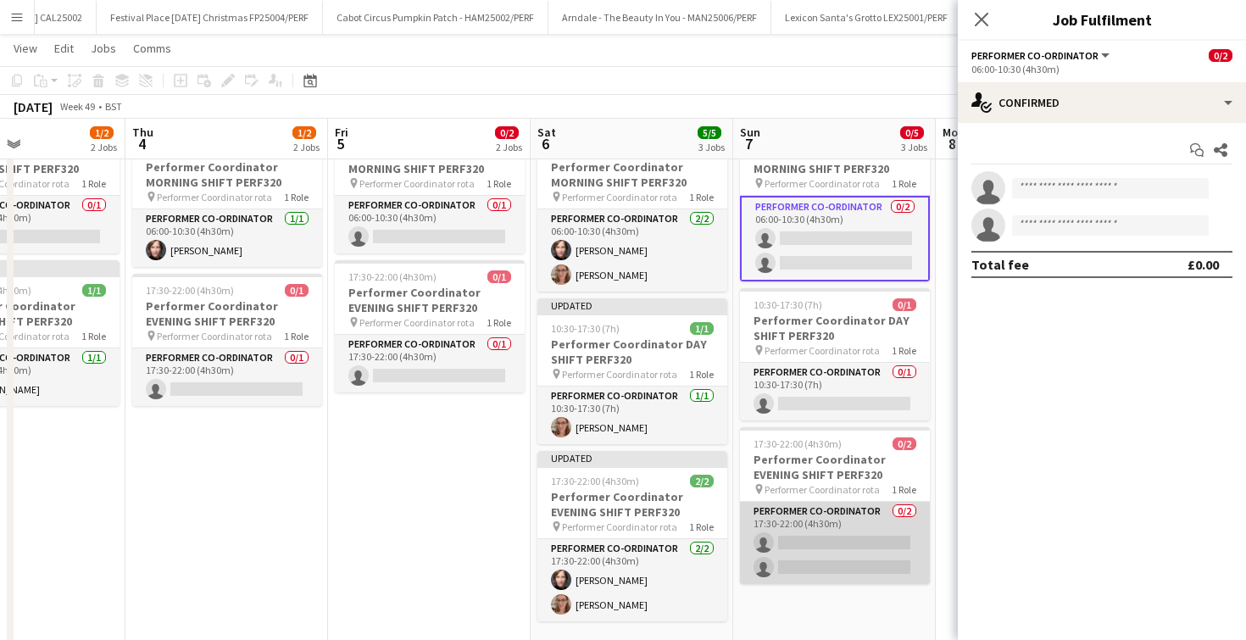
click at [819, 542] on app-card-role "Performer Co-ordinator 0/2 17:30-22:00 (4h30m) single-neutral-actions single-ne…" at bounding box center [835, 543] width 190 height 82
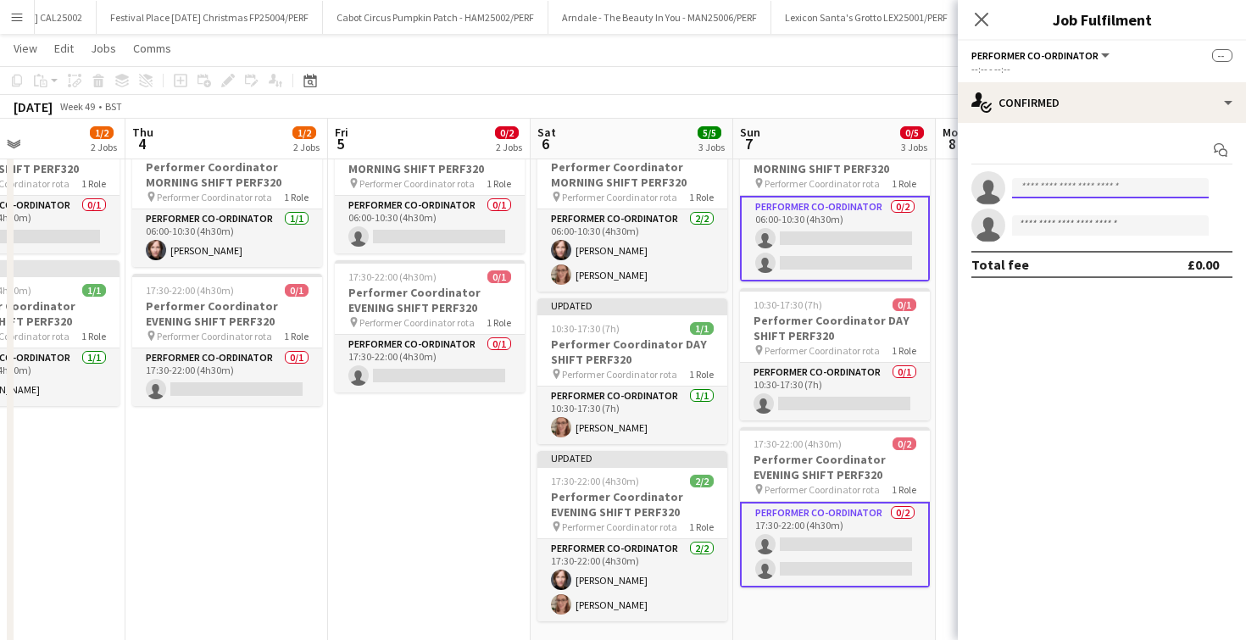
click at [1046, 197] on input at bounding box center [1110, 188] width 197 height 20
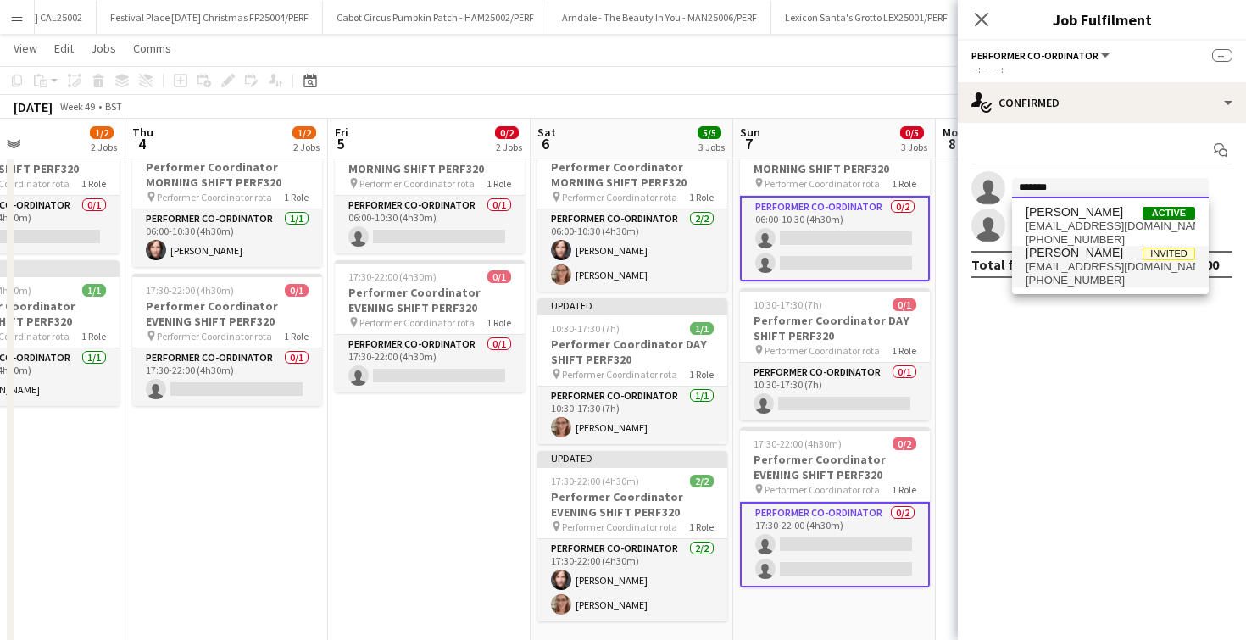
type input "*******"
click at [1062, 268] on span "annabel.smith994@gmail.com" at bounding box center [1111, 267] width 170 height 14
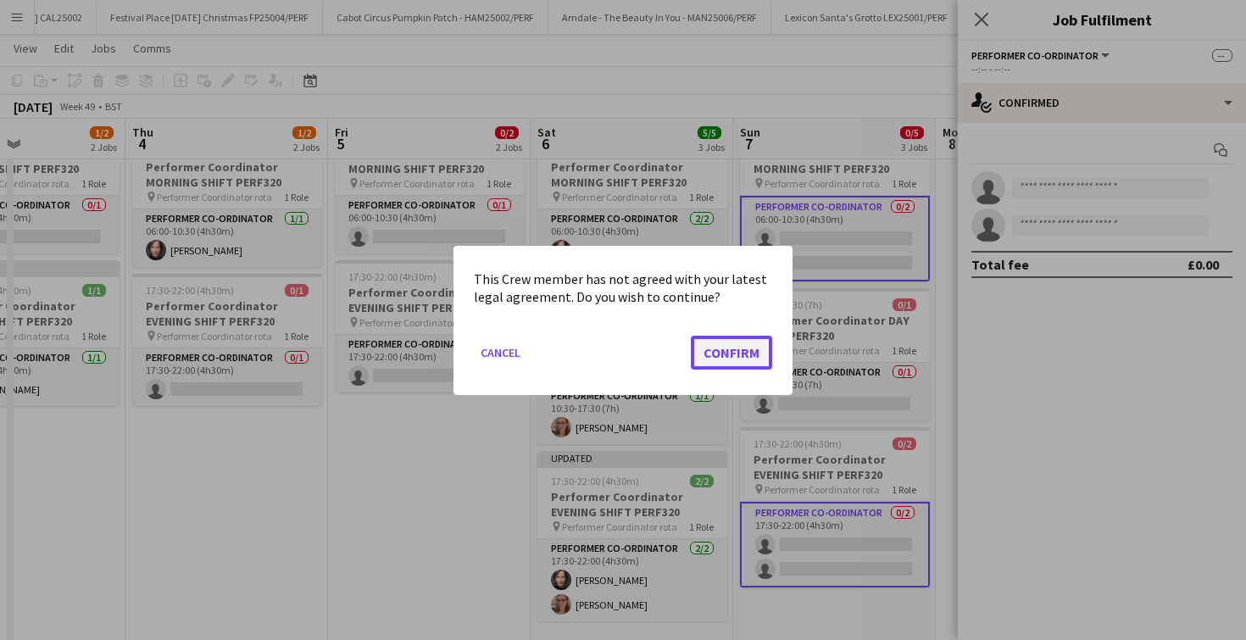
click at [716, 356] on button "Confirm" at bounding box center [731, 352] width 81 height 34
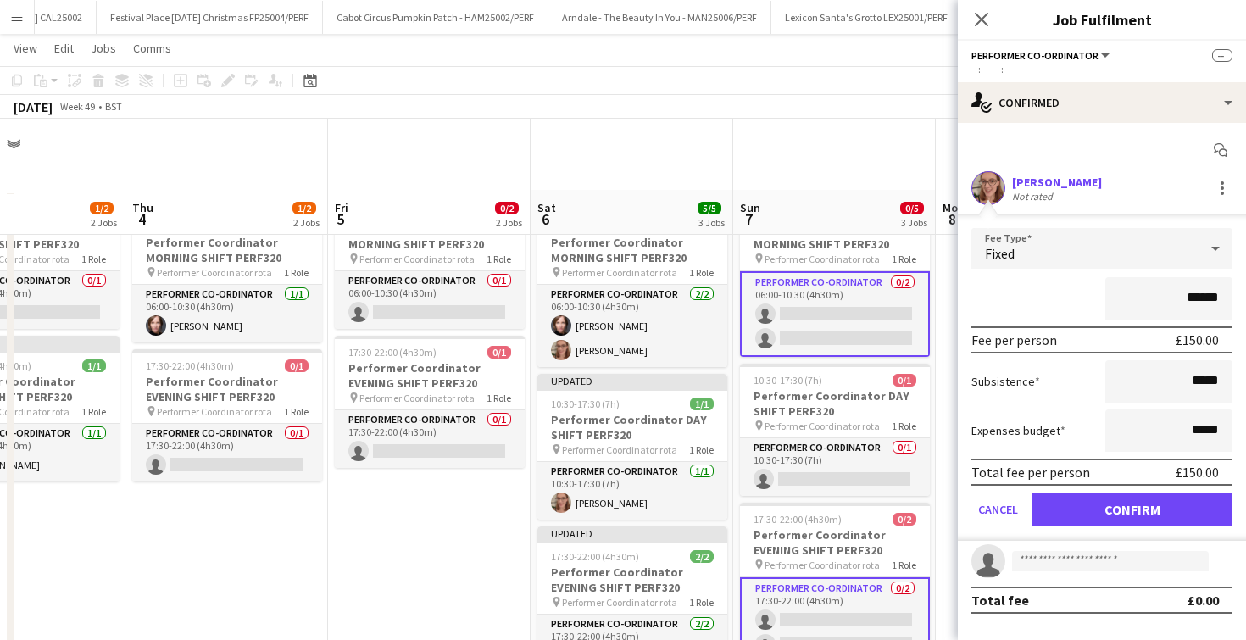
scroll to position [75, 0]
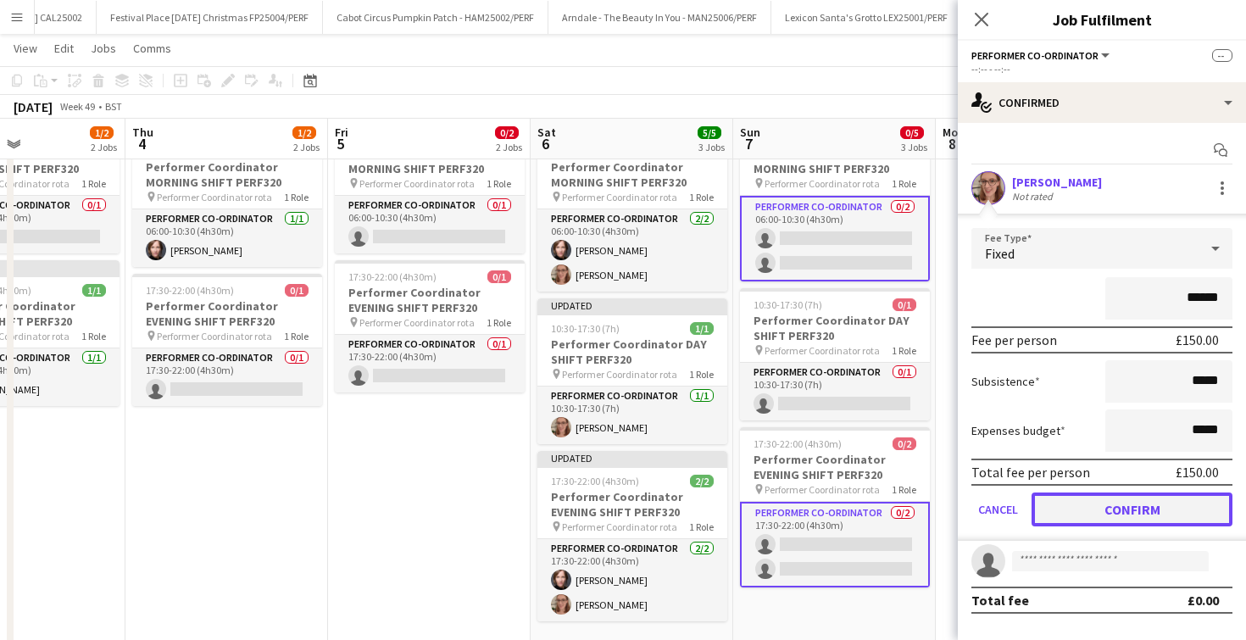
click at [1059, 504] on button "Confirm" at bounding box center [1132, 510] width 201 height 34
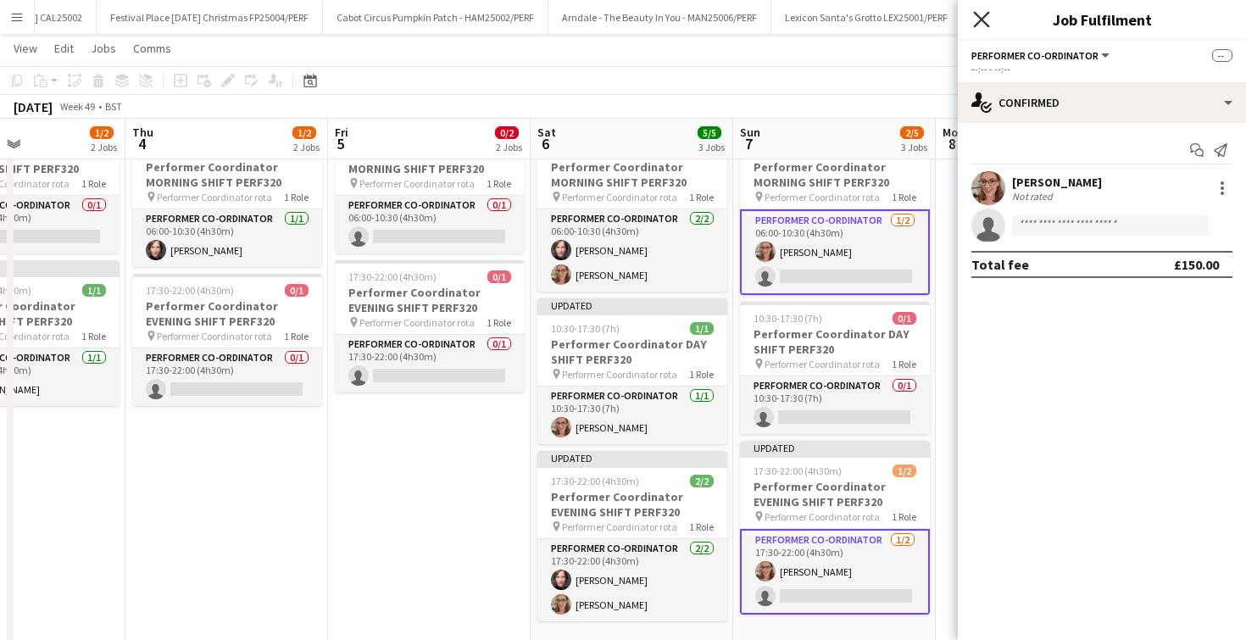
click at [977, 24] on icon at bounding box center [981, 19] width 16 height 16
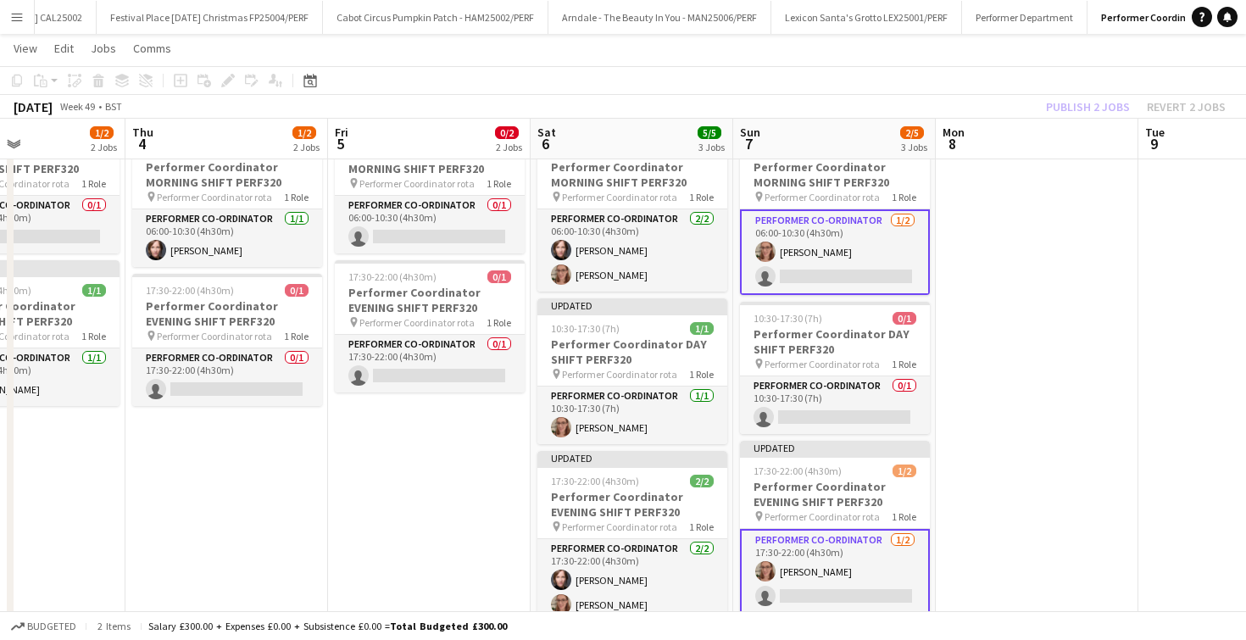
click at [372, 494] on app-date-cell "06:00-10:30 (4h30m) 0/1 Performer Coordinator MORNING SHIFT PERF320 pin Perform…" at bounding box center [429, 386] width 203 height 545
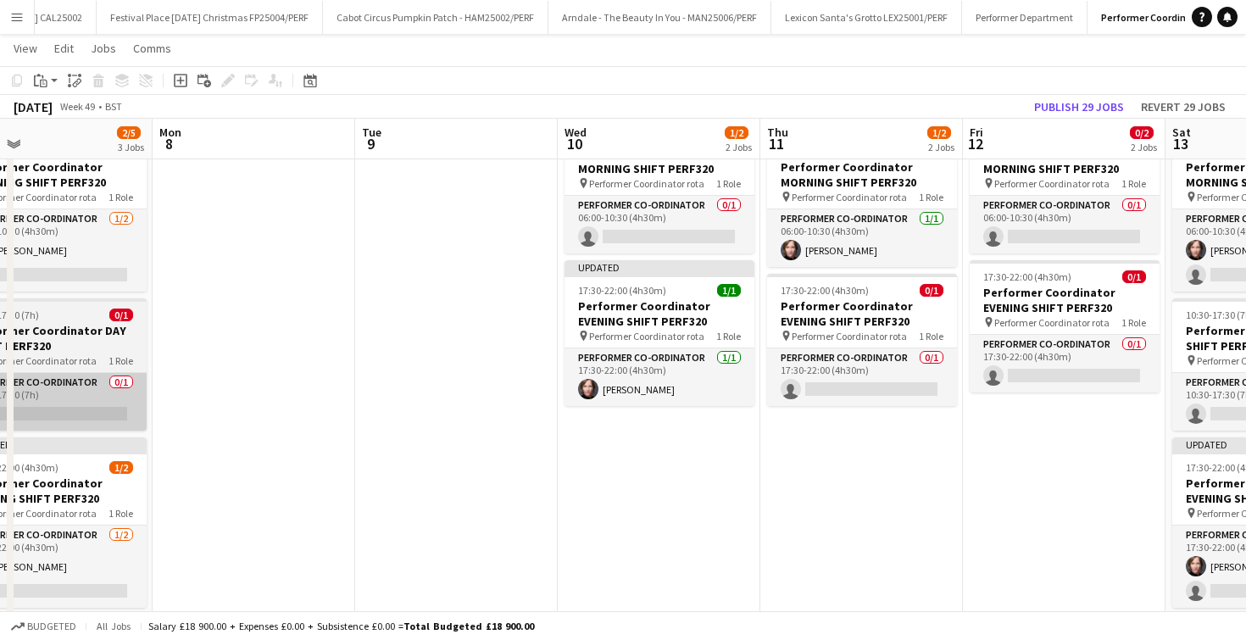
scroll to position [0, 461]
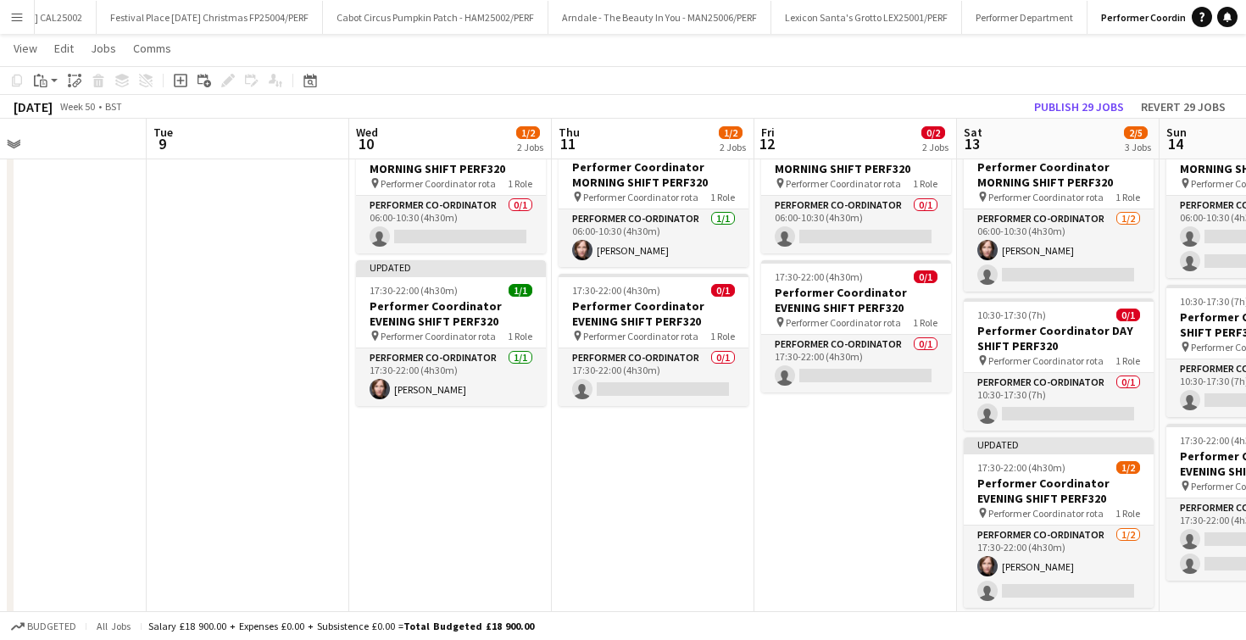
click at [854, 383] on app-card-role "Performer Co-ordinator 0/1 17:30-22:00 (4h30m) single-neutral-actions" at bounding box center [856, 364] width 190 height 58
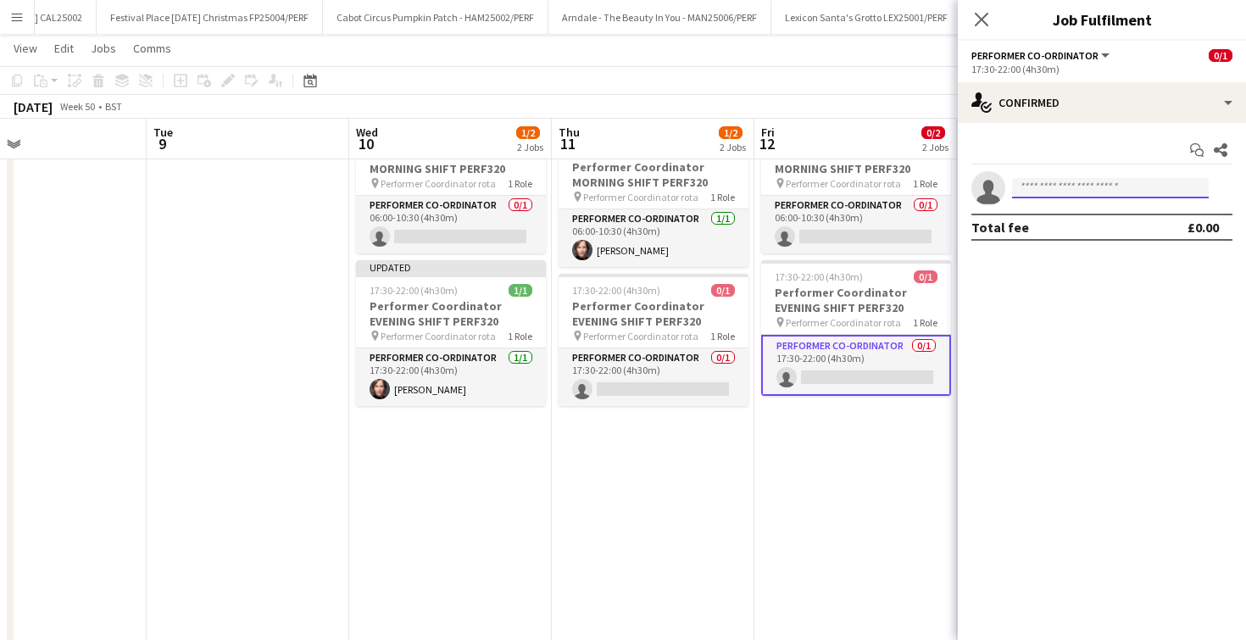
click at [1050, 188] on input at bounding box center [1110, 188] width 197 height 20
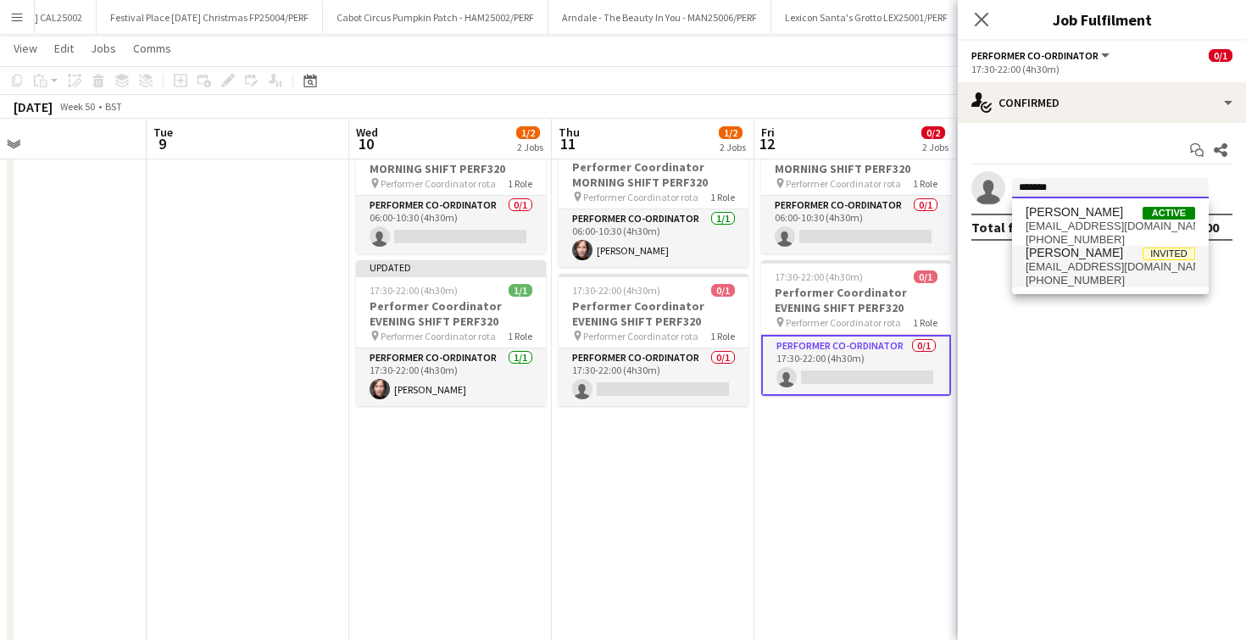
type input "*******"
click at [1056, 276] on span "+447983486270" at bounding box center [1111, 281] width 170 height 14
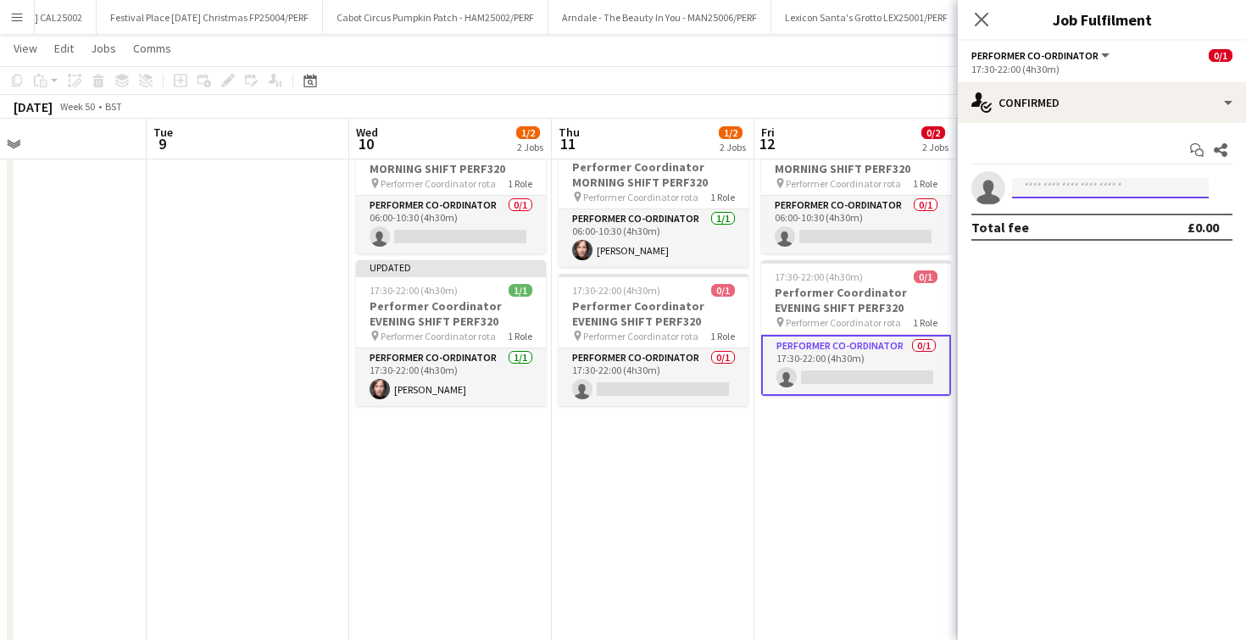
scroll to position [0, 0]
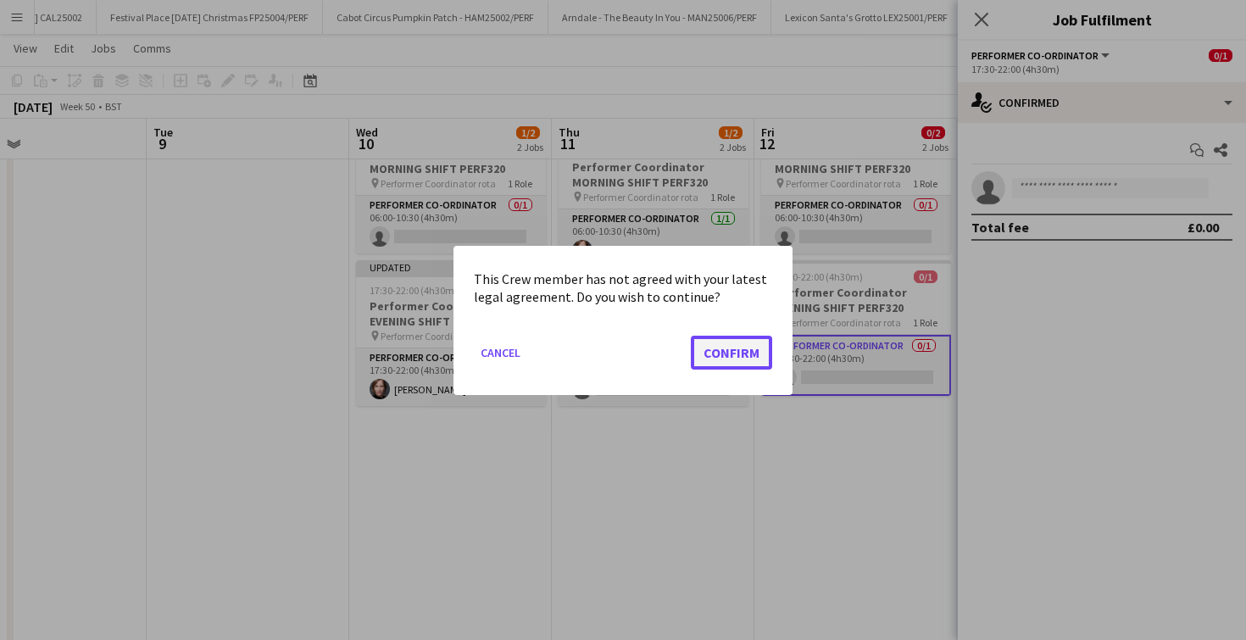
click at [750, 346] on button "Confirm" at bounding box center [731, 352] width 81 height 34
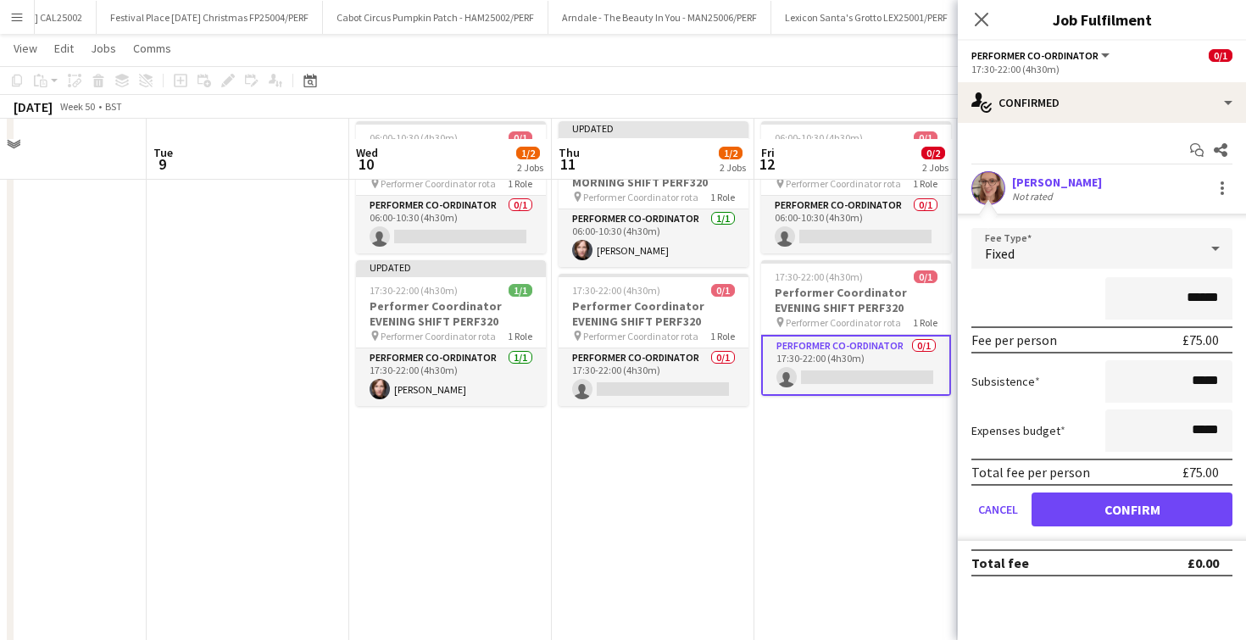
scroll to position [123, 0]
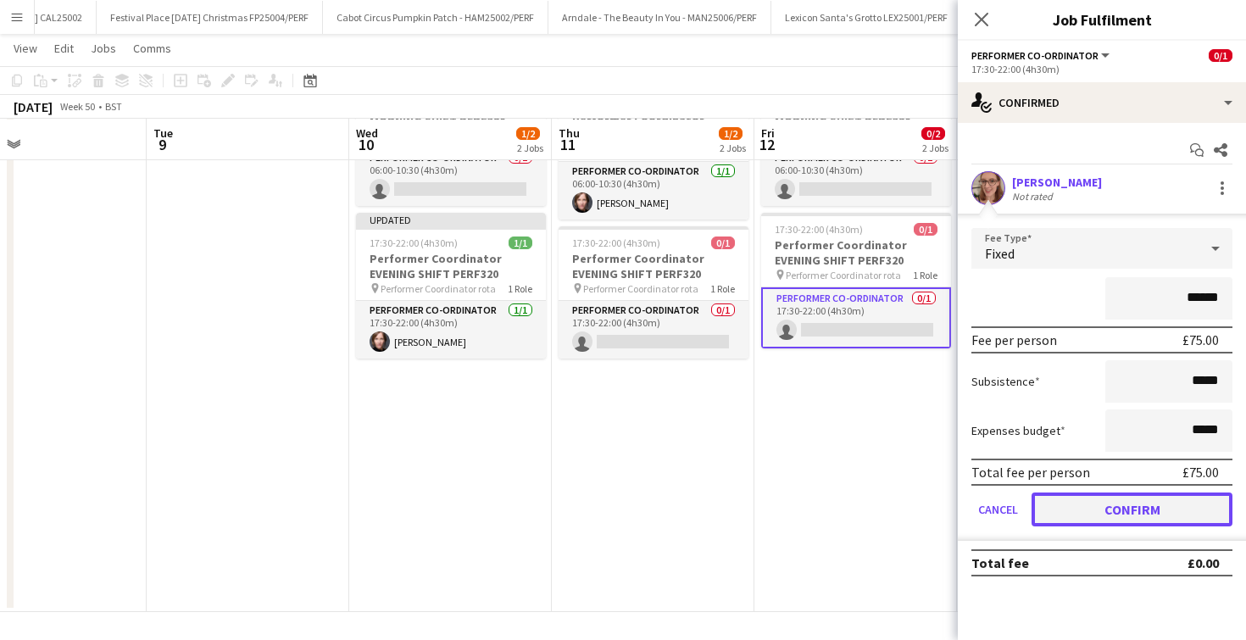
click at [1052, 493] on button "Confirm" at bounding box center [1132, 510] width 201 height 34
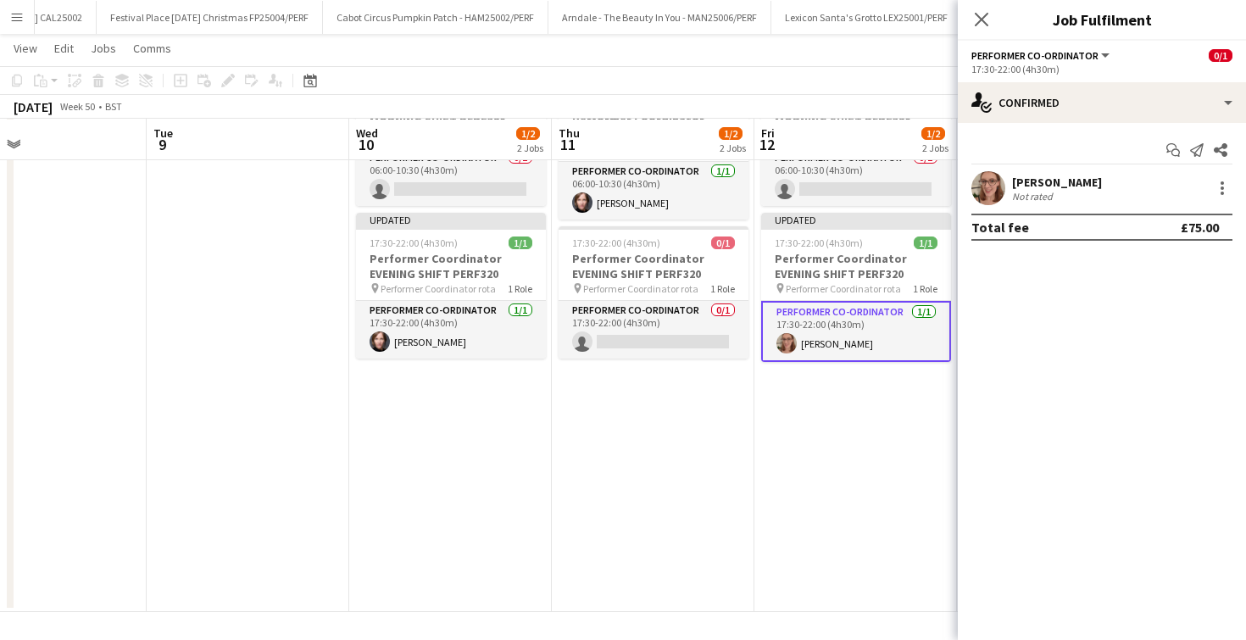
click at [980, 3] on div "Close pop-in" at bounding box center [981, 19] width 47 height 39
click at [981, 15] on icon "Close pop-in" at bounding box center [981, 19] width 16 height 16
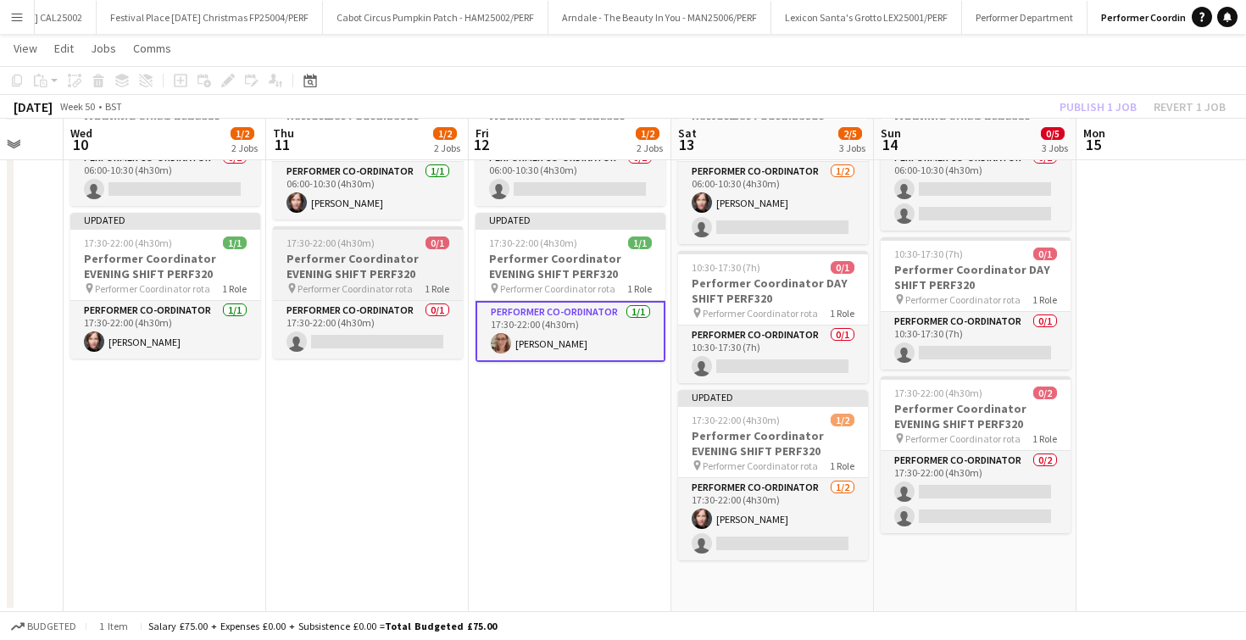
scroll to position [0, 807]
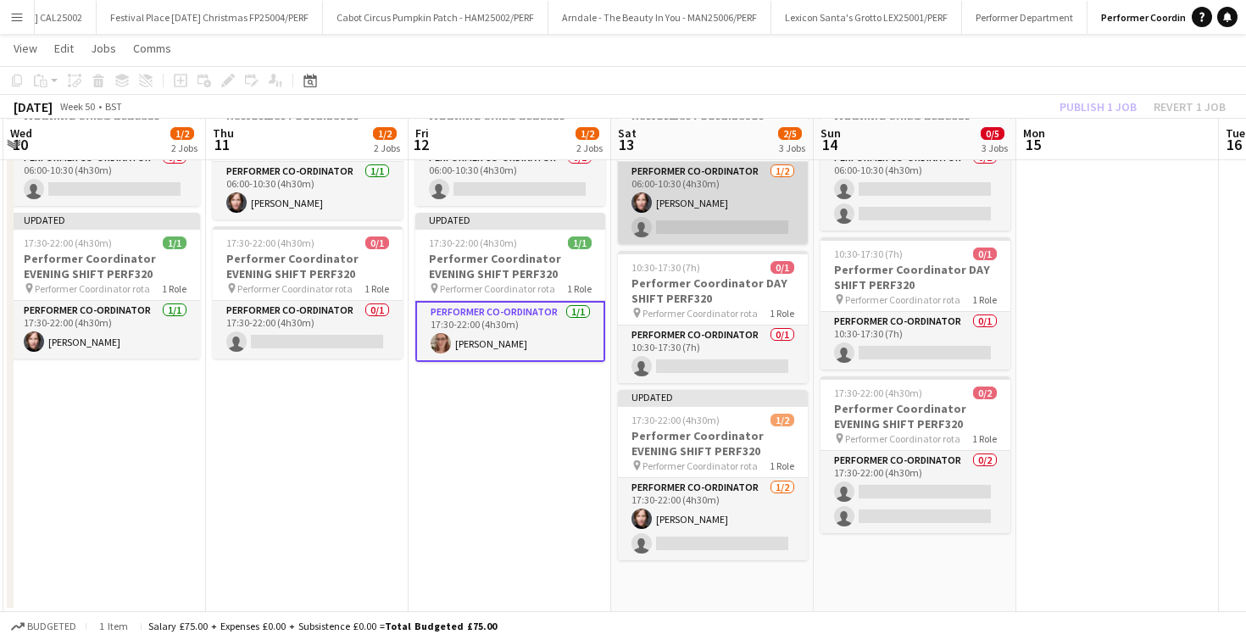
click at [716, 237] on app-card-role "Performer Co-ordinator 1/2 06:00-10:30 (4h30m) Rachel Cohen-White single-neutra…" at bounding box center [713, 203] width 190 height 82
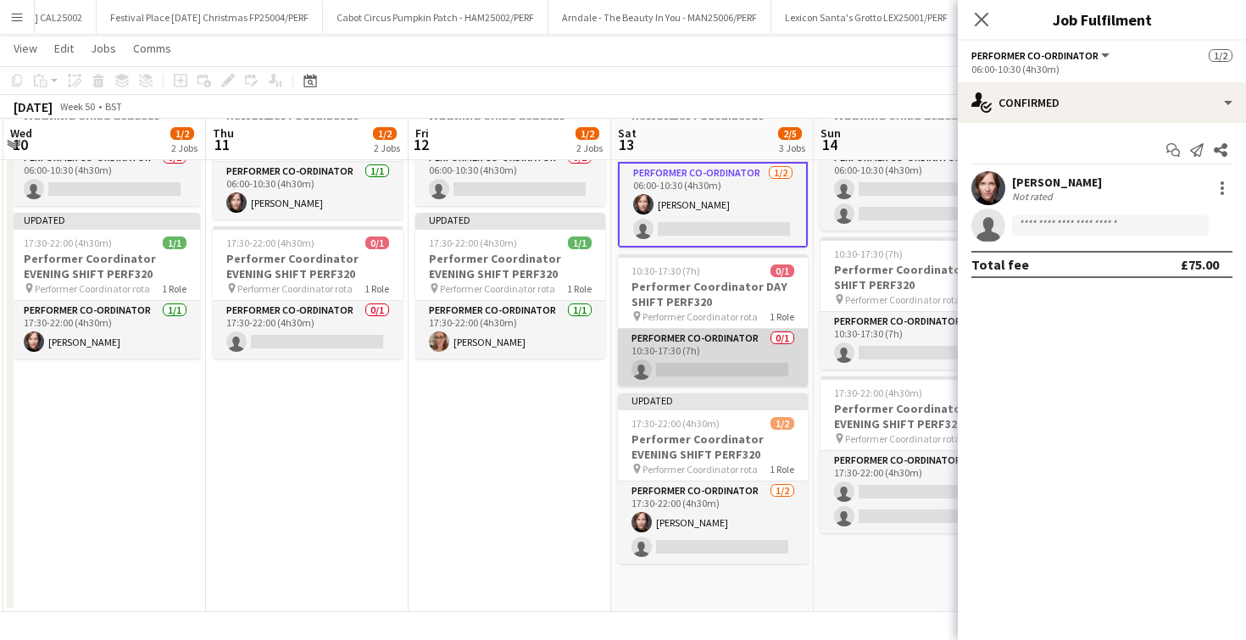
click at [710, 363] on app-card-role "Performer Co-ordinator 0/1 10:30-17:30 (7h) single-neutral-actions" at bounding box center [713, 358] width 190 height 58
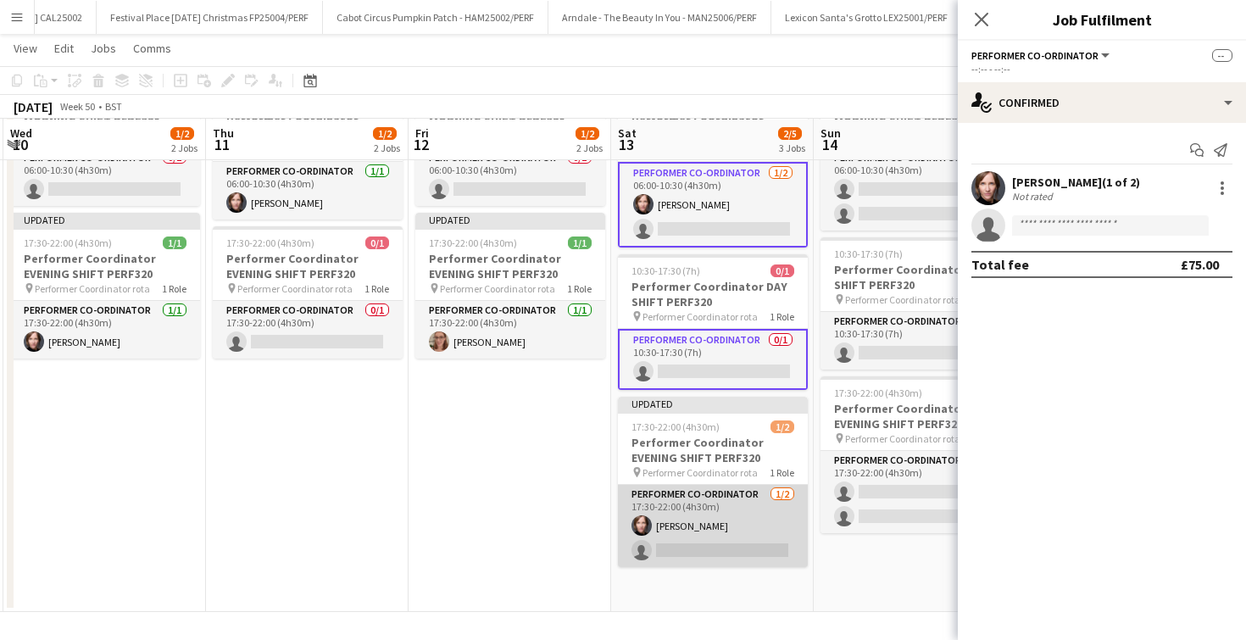
click at [708, 539] on app-card-role "Performer Co-ordinator 1/2 17:30-22:00 (4h30m) Rachel Cohen-White single-neutra…" at bounding box center [713, 526] width 190 height 82
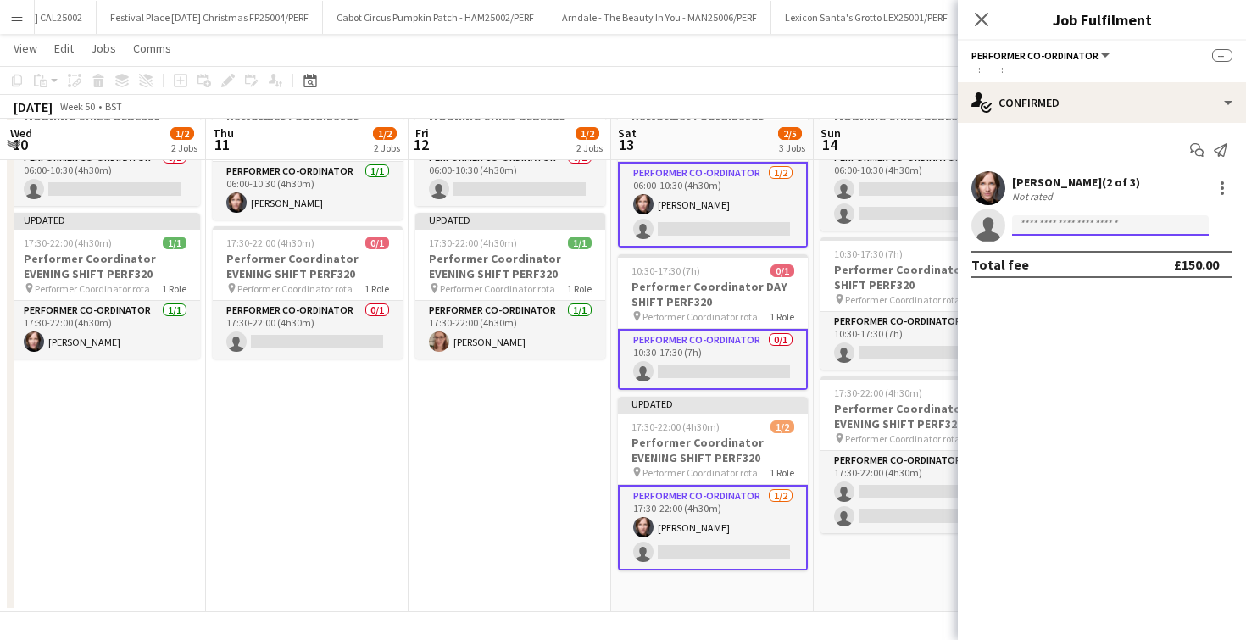
click at [1057, 227] on input at bounding box center [1110, 225] width 197 height 20
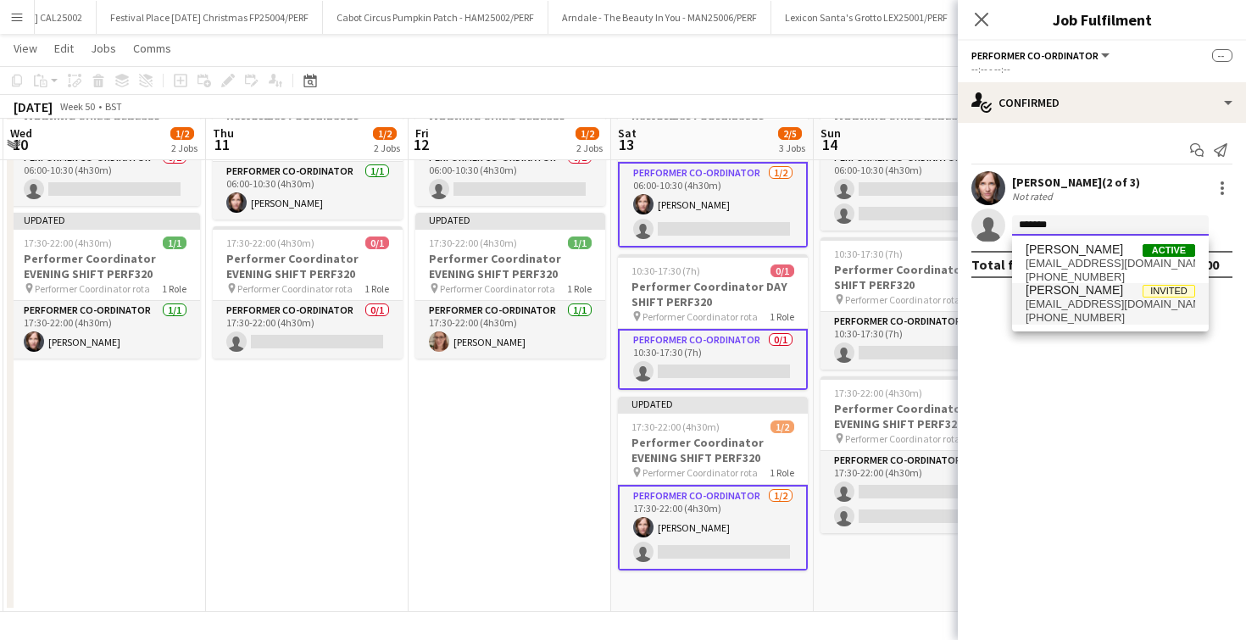
type input "*******"
click at [1071, 296] on span "Annabel Smith" at bounding box center [1074, 290] width 97 height 14
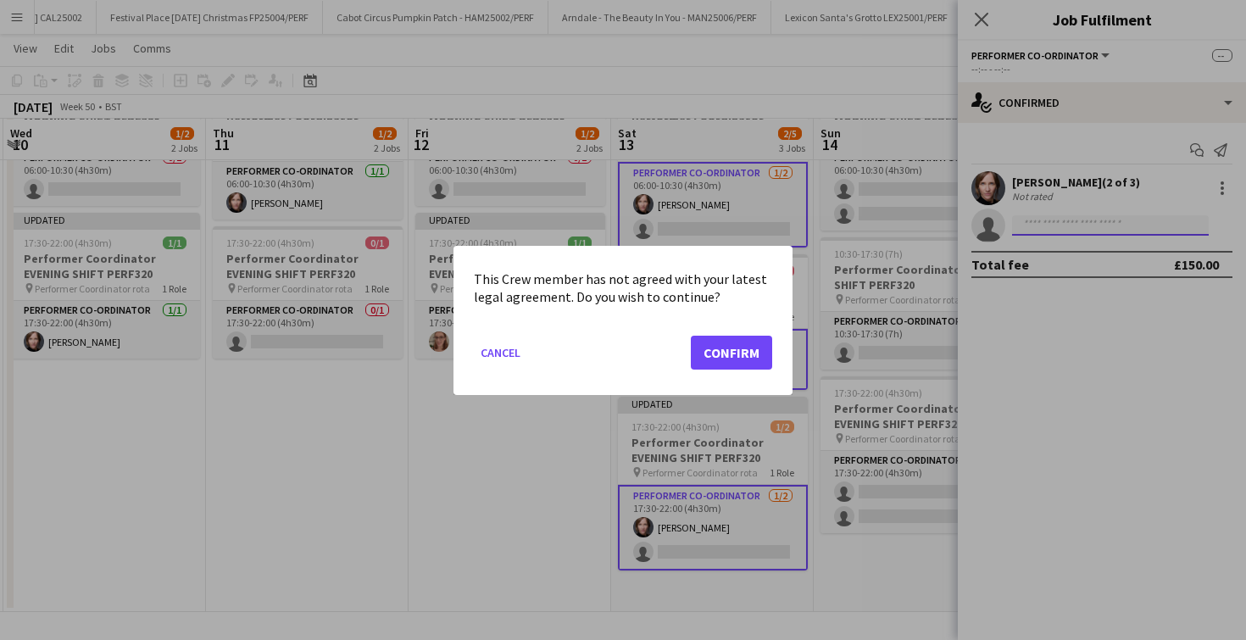
scroll to position [0, 0]
click at [689, 360] on mat-dialog-actions "Cancel Confirm" at bounding box center [623, 358] width 298 height 72
click at [711, 354] on button "Confirm" at bounding box center [731, 352] width 81 height 34
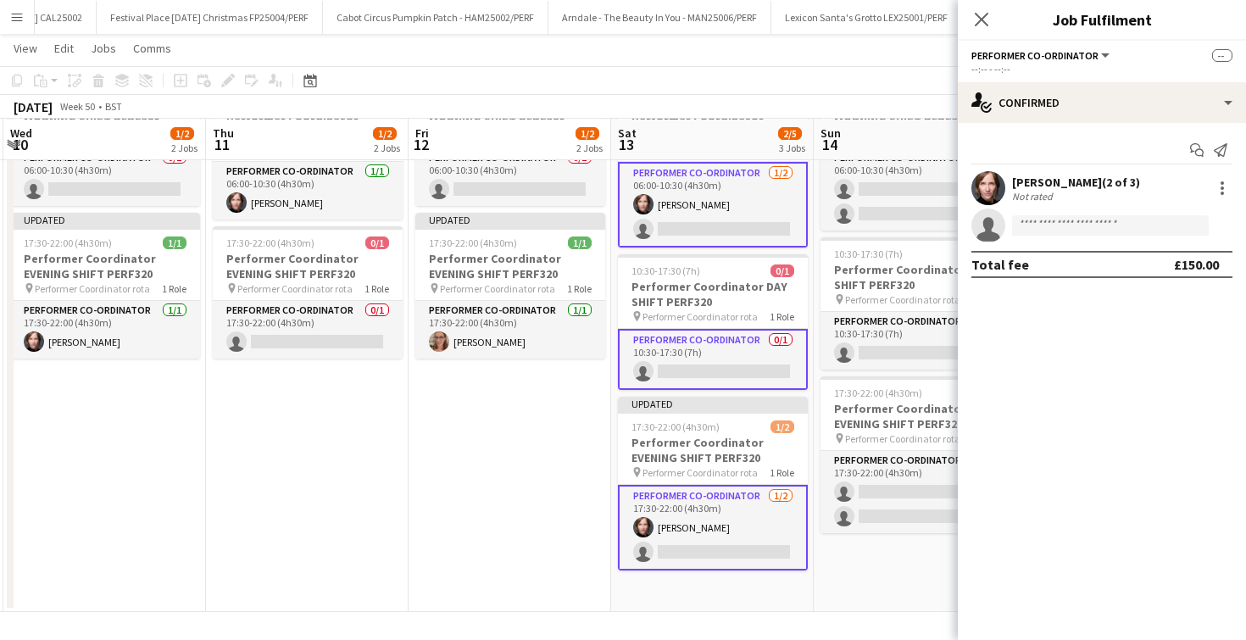
scroll to position [123, 0]
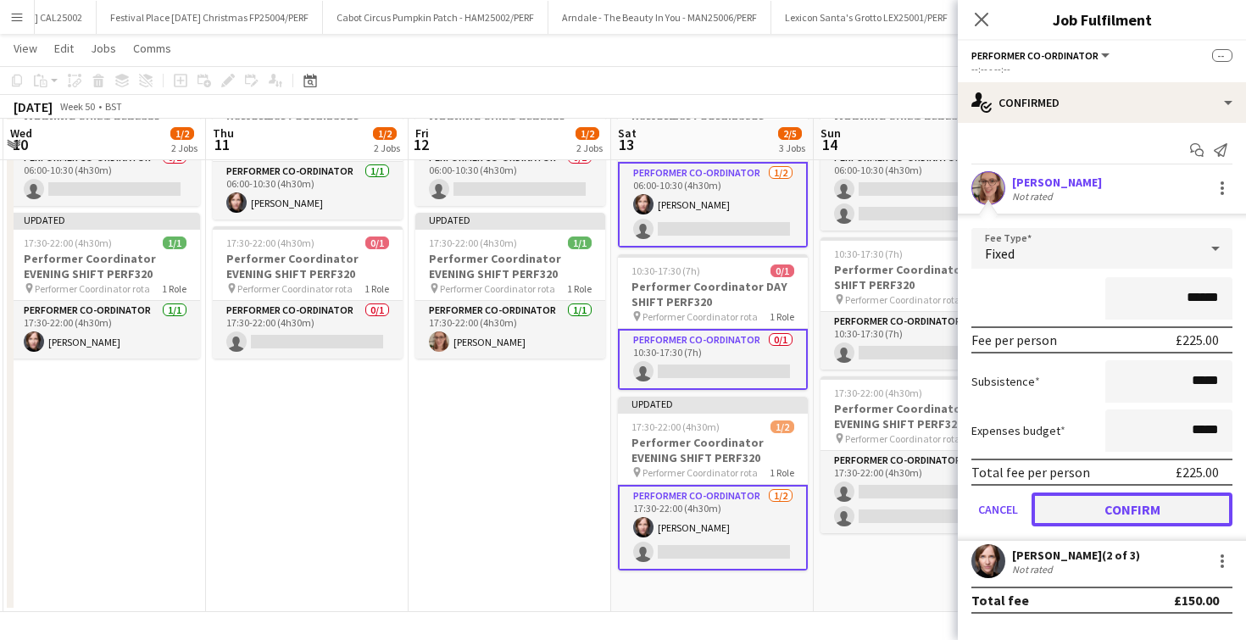
click at [1076, 515] on button "Confirm" at bounding box center [1132, 510] width 201 height 34
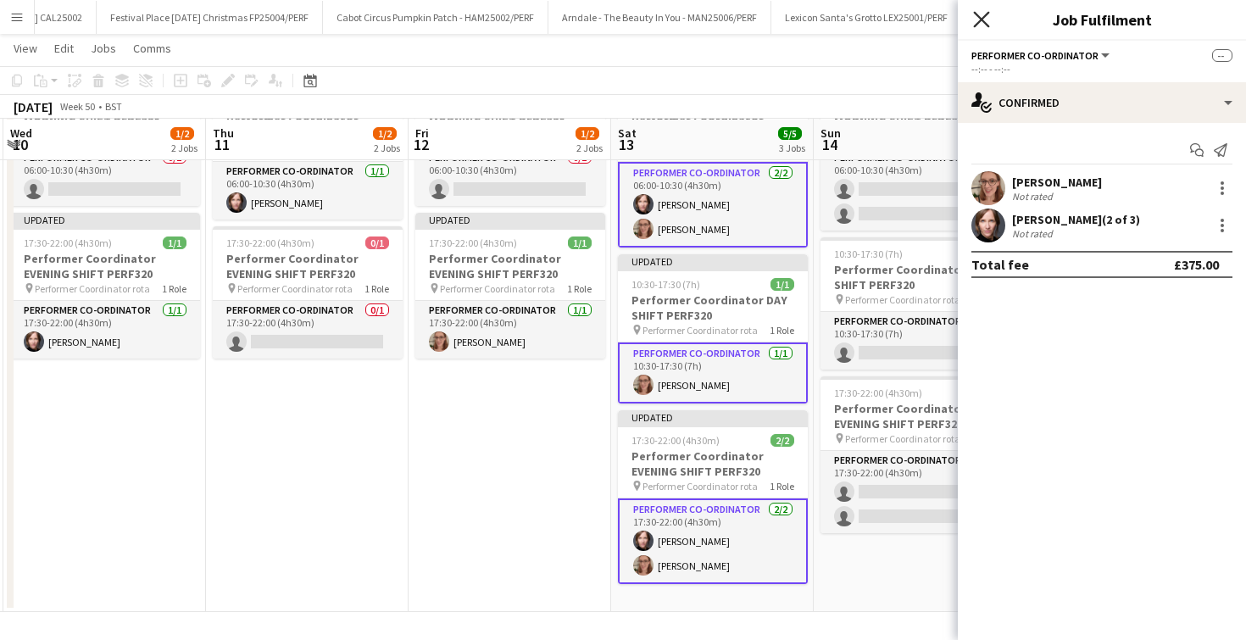
click at [985, 19] on icon "Close pop-in" at bounding box center [981, 19] width 16 height 16
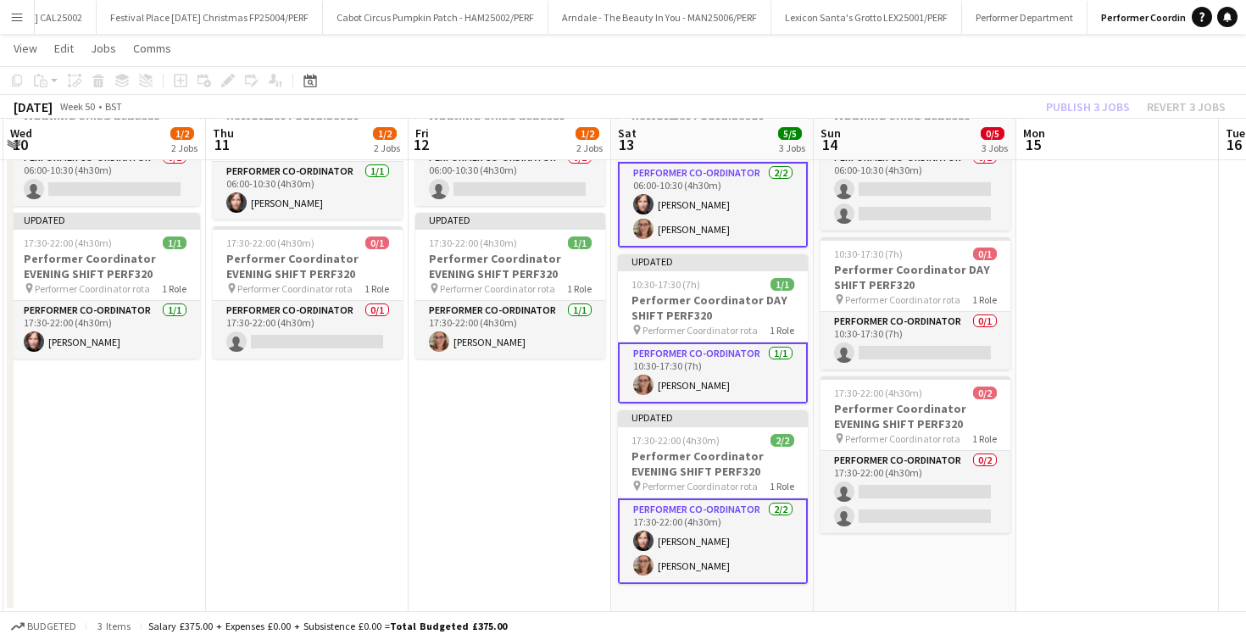
click at [493, 428] on app-date-cell "06:00-10:30 (4h30m) 0/1 Performer Coordinator MORNING SHIFT PERF320 pin Perform…" at bounding box center [510, 339] width 203 height 545
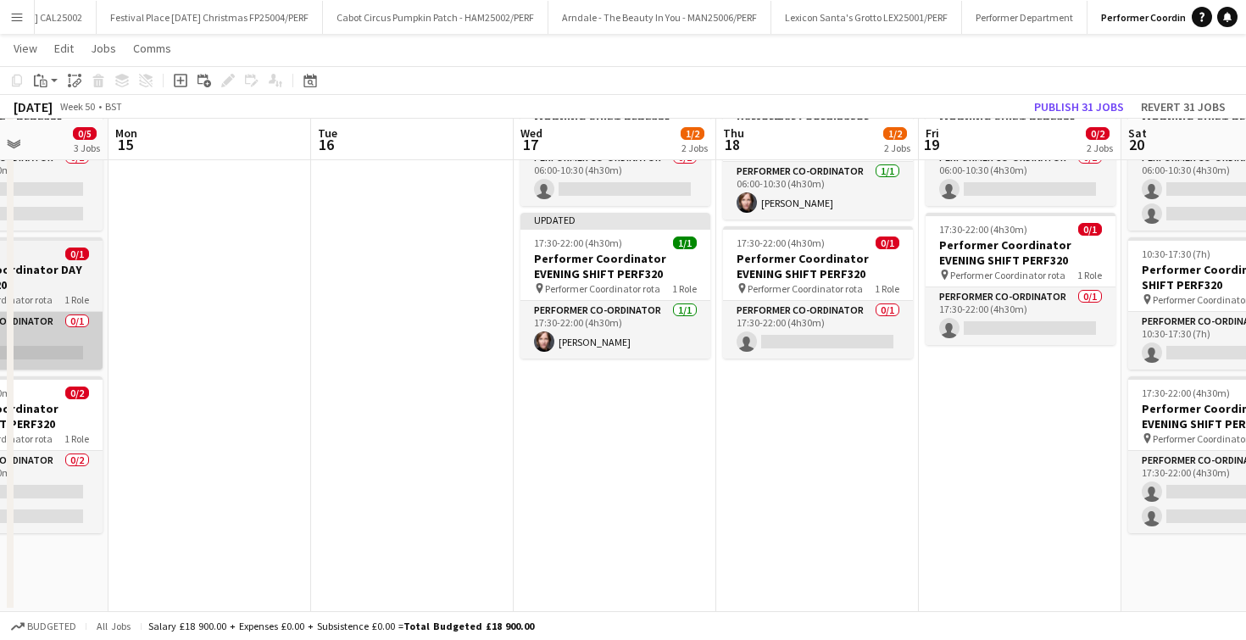
scroll to position [0, 583]
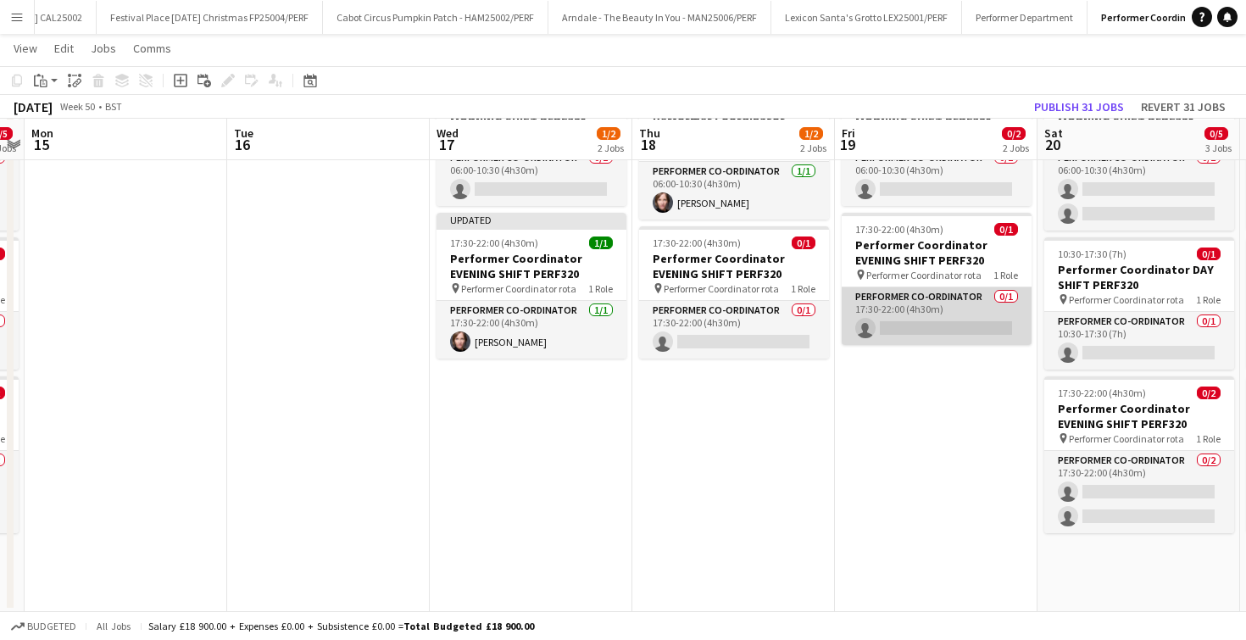
click at [921, 334] on app-card-role "Performer Co-ordinator 0/1 17:30-22:00 (4h30m) single-neutral-actions" at bounding box center [937, 316] width 190 height 58
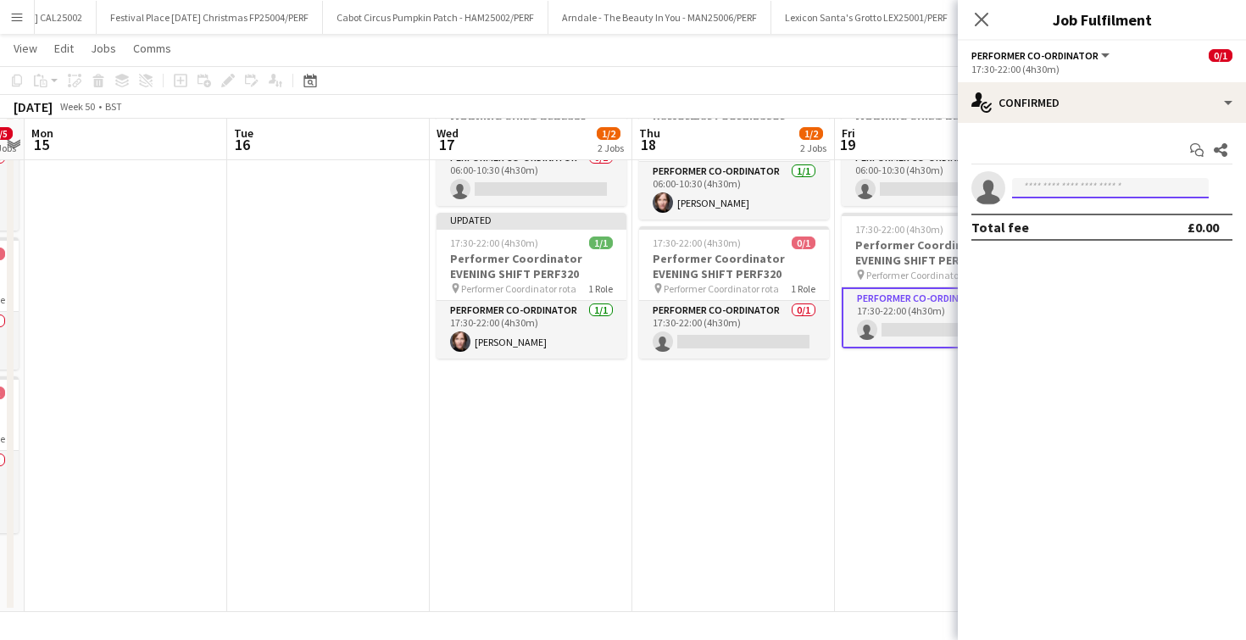
click at [1057, 182] on input at bounding box center [1110, 188] width 197 height 20
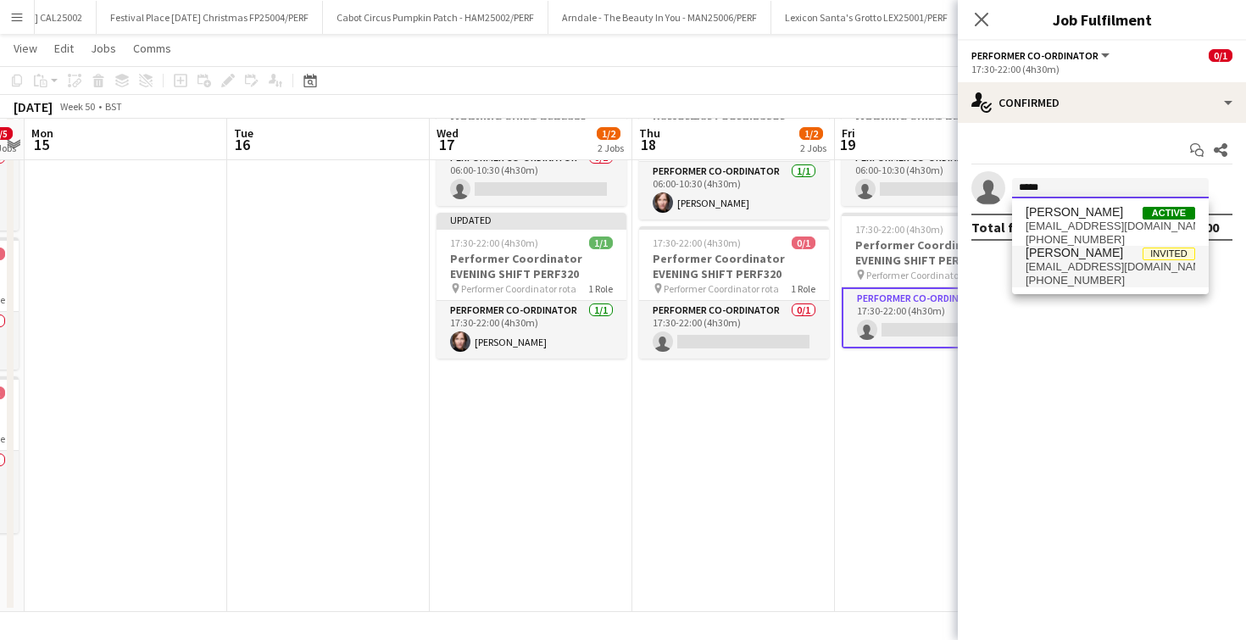
type input "*****"
click at [1066, 276] on span "+447983486270" at bounding box center [1111, 281] width 170 height 14
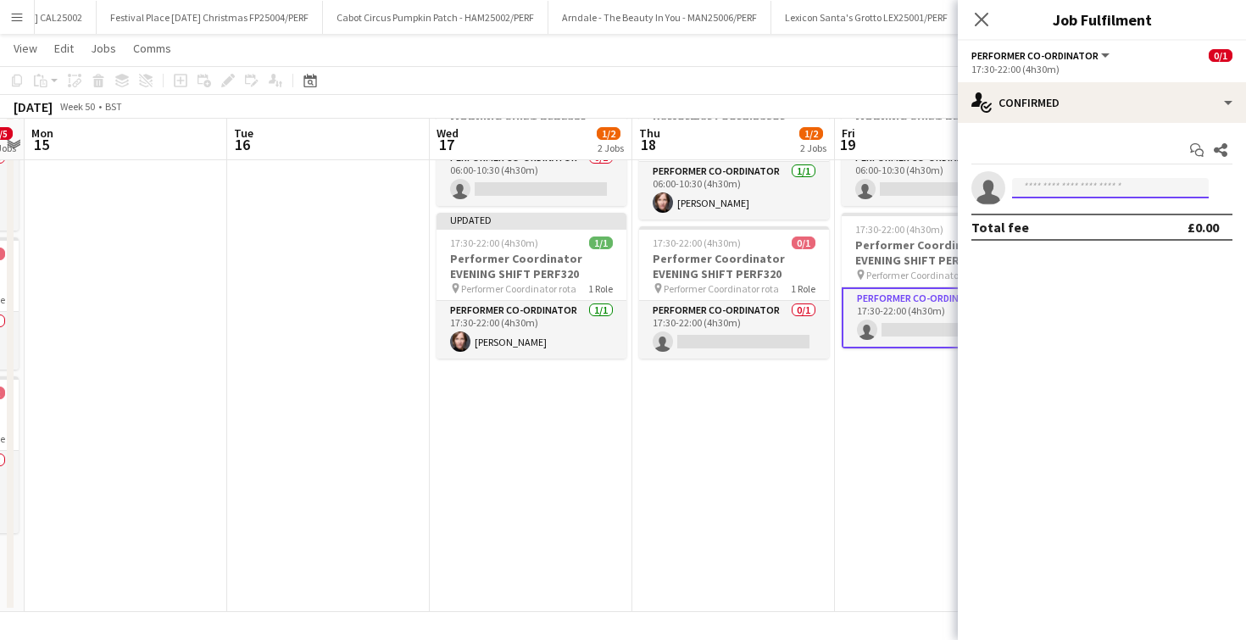
scroll to position [0, 0]
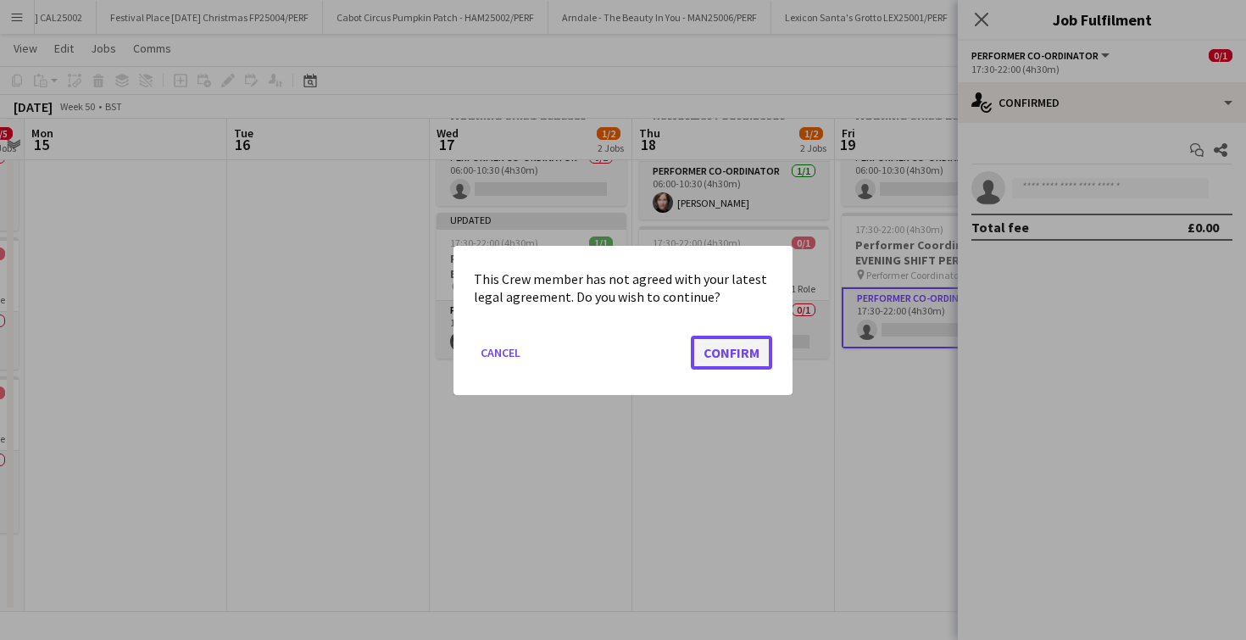
click at [736, 343] on button "Confirm" at bounding box center [731, 352] width 81 height 34
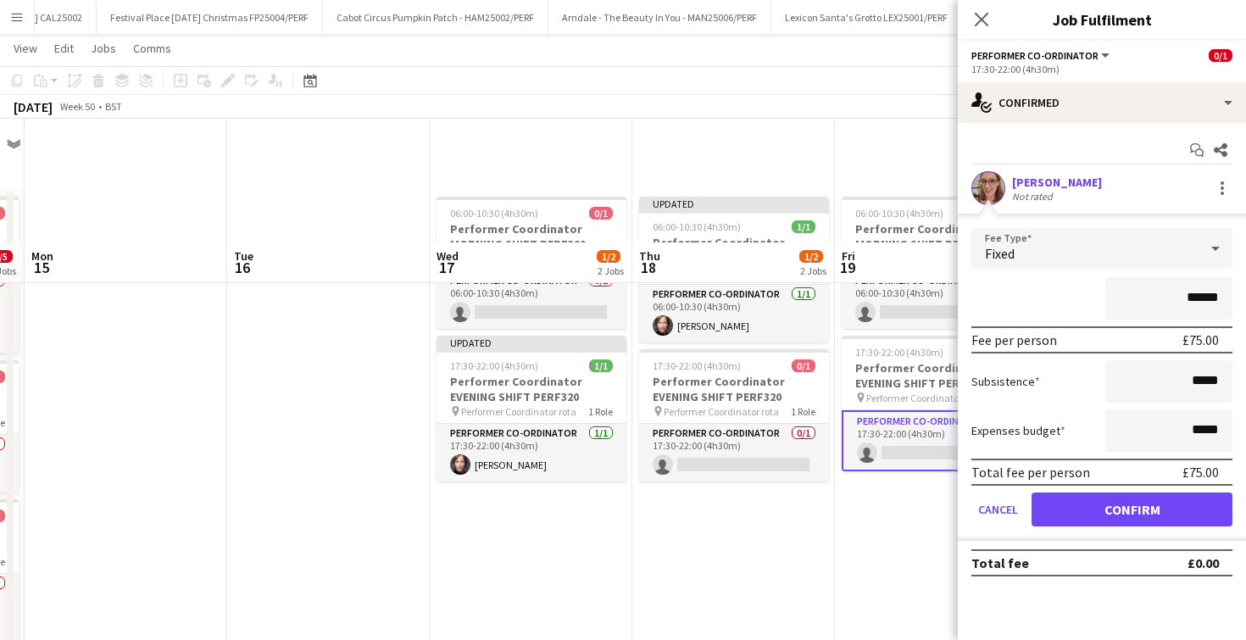
scroll to position [123, 0]
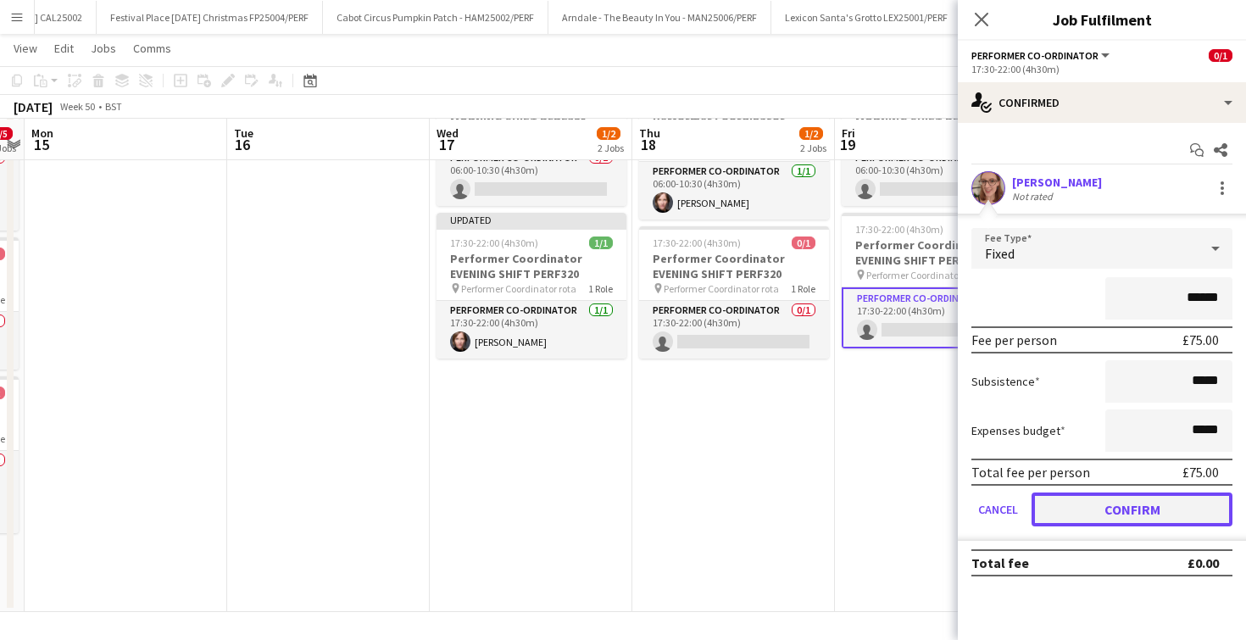
click at [1094, 509] on button "Confirm" at bounding box center [1132, 510] width 201 height 34
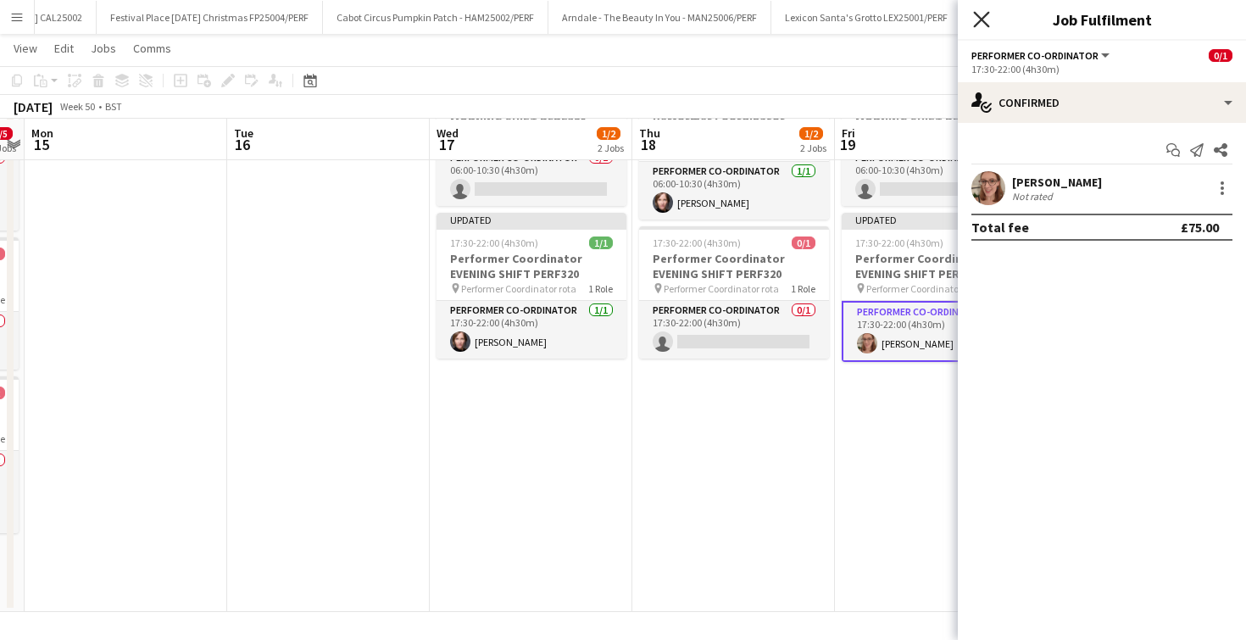
click at [987, 21] on icon "Close pop-in" at bounding box center [981, 19] width 16 height 16
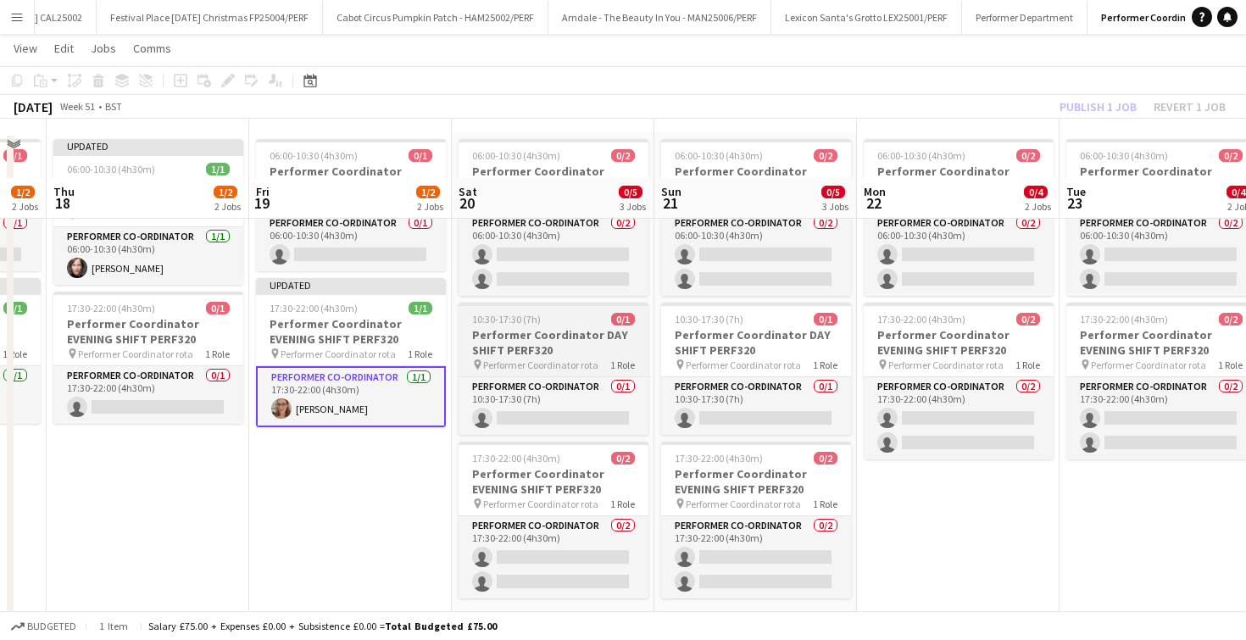
scroll to position [42, 0]
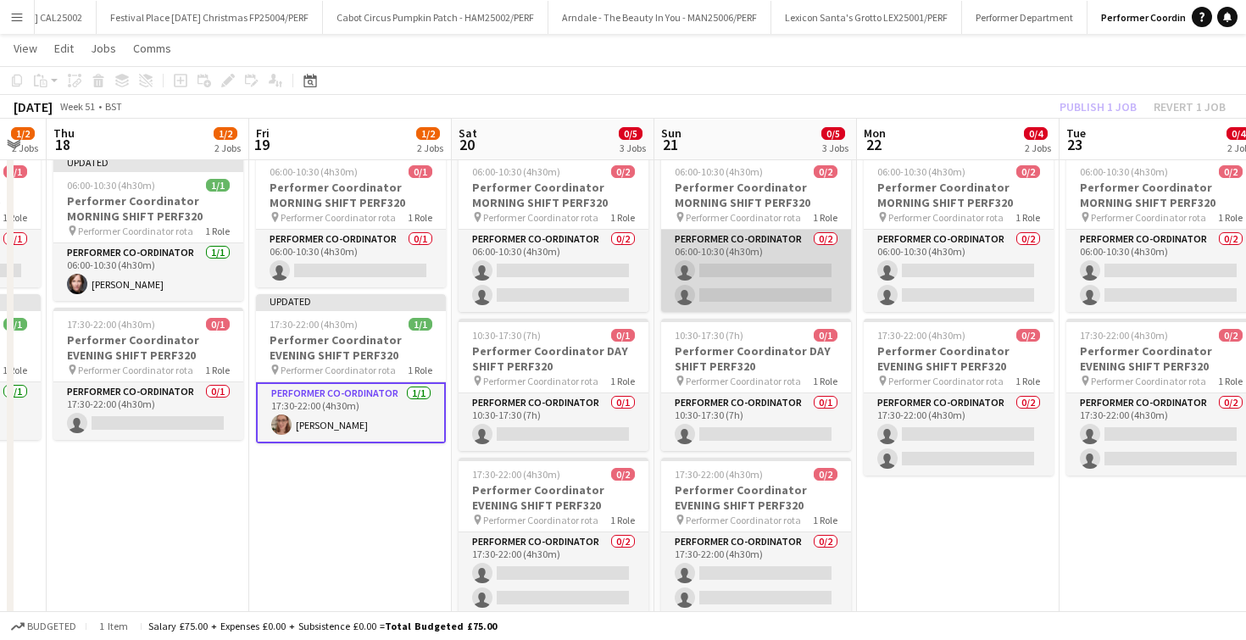
click at [762, 256] on app-card-role "Performer Co-ordinator 0/2 06:00-10:30 (4h30m) single-neutral-actions single-ne…" at bounding box center [756, 271] width 190 height 82
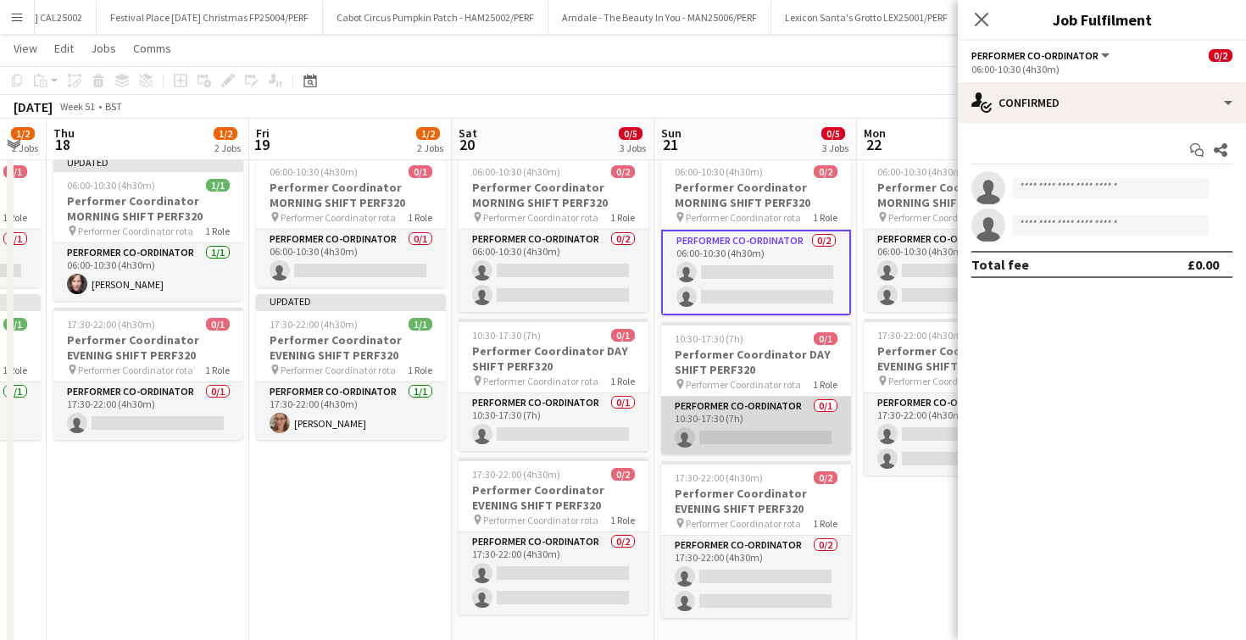
click at [741, 432] on app-card-role "Performer Co-ordinator 0/1 10:30-17:30 (7h) single-neutral-actions" at bounding box center [756, 426] width 190 height 58
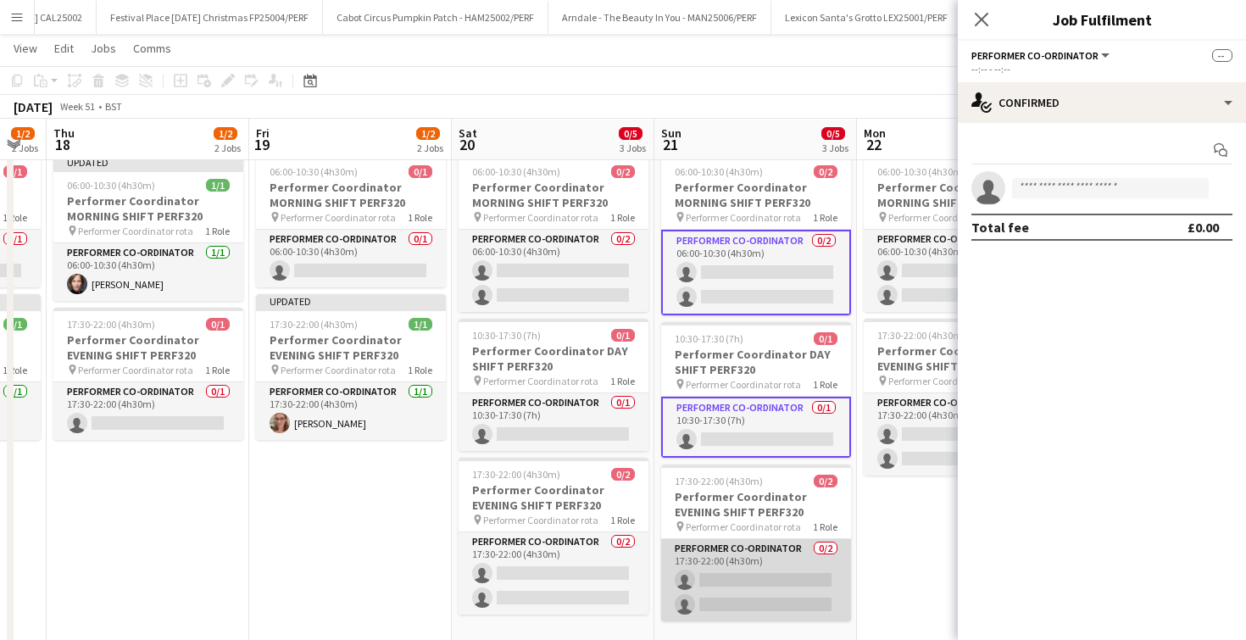
click at [737, 589] on app-card-role "Performer Co-ordinator 0/2 17:30-22:00 (4h30m) single-neutral-actions single-ne…" at bounding box center [756, 580] width 190 height 82
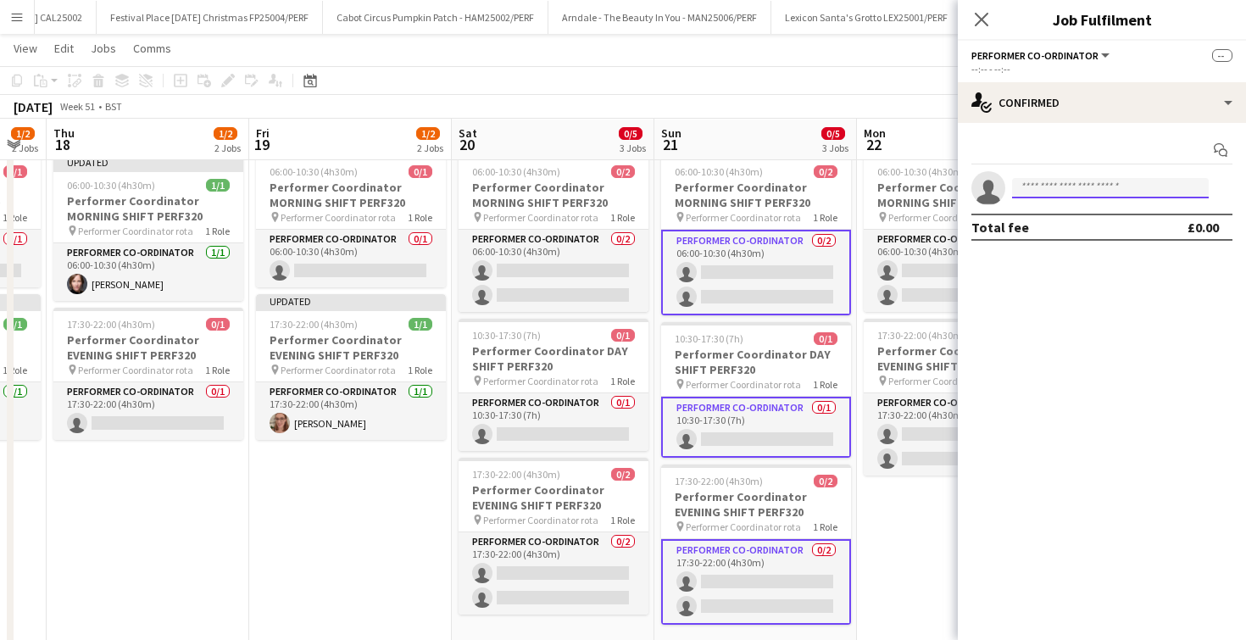
click at [1079, 181] on input at bounding box center [1110, 188] width 197 height 20
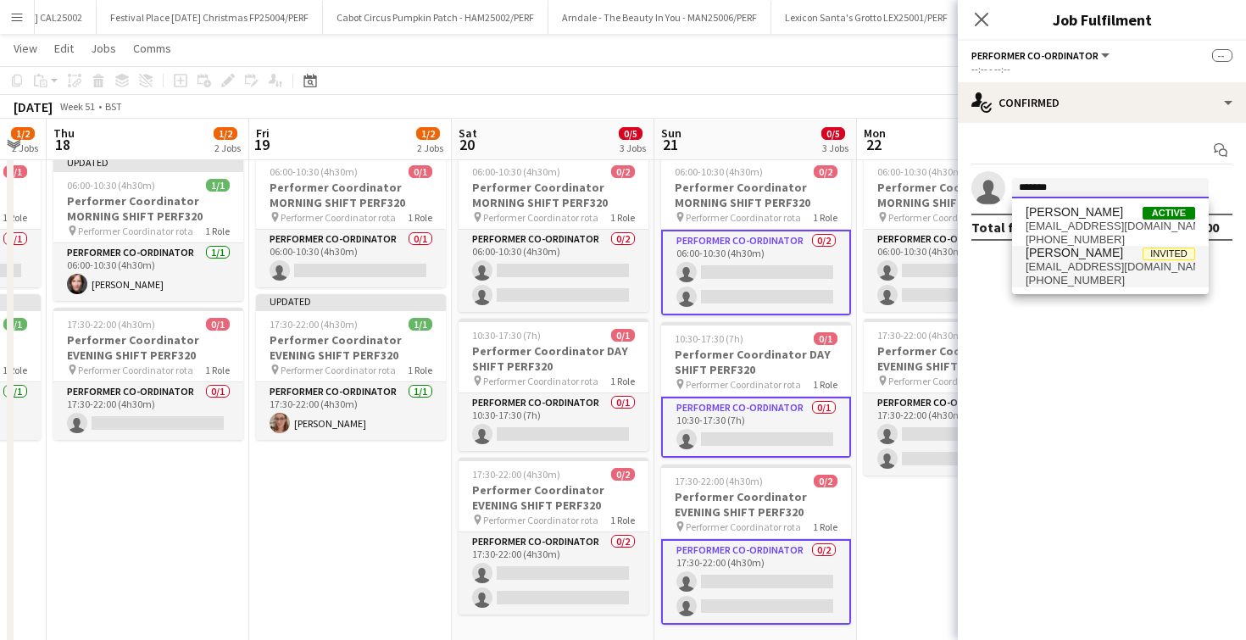
type input "*******"
click at [1063, 261] on span "annabel.smith994@gmail.com" at bounding box center [1111, 267] width 170 height 14
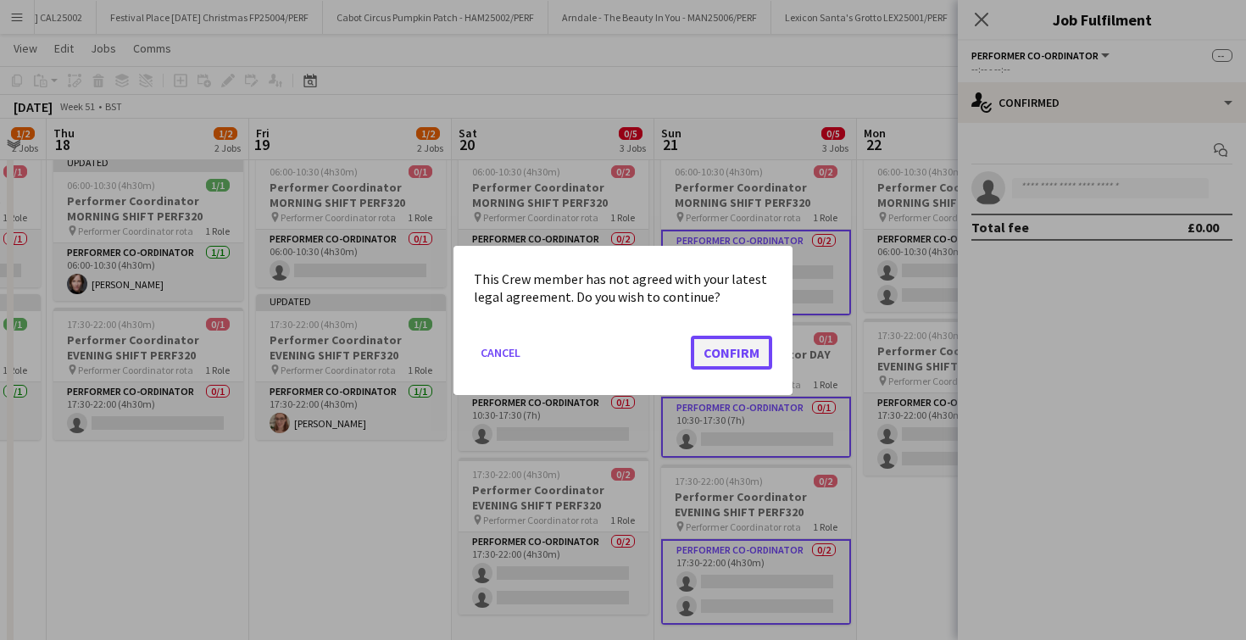
click at [716, 362] on button "Confirm" at bounding box center [731, 352] width 81 height 34
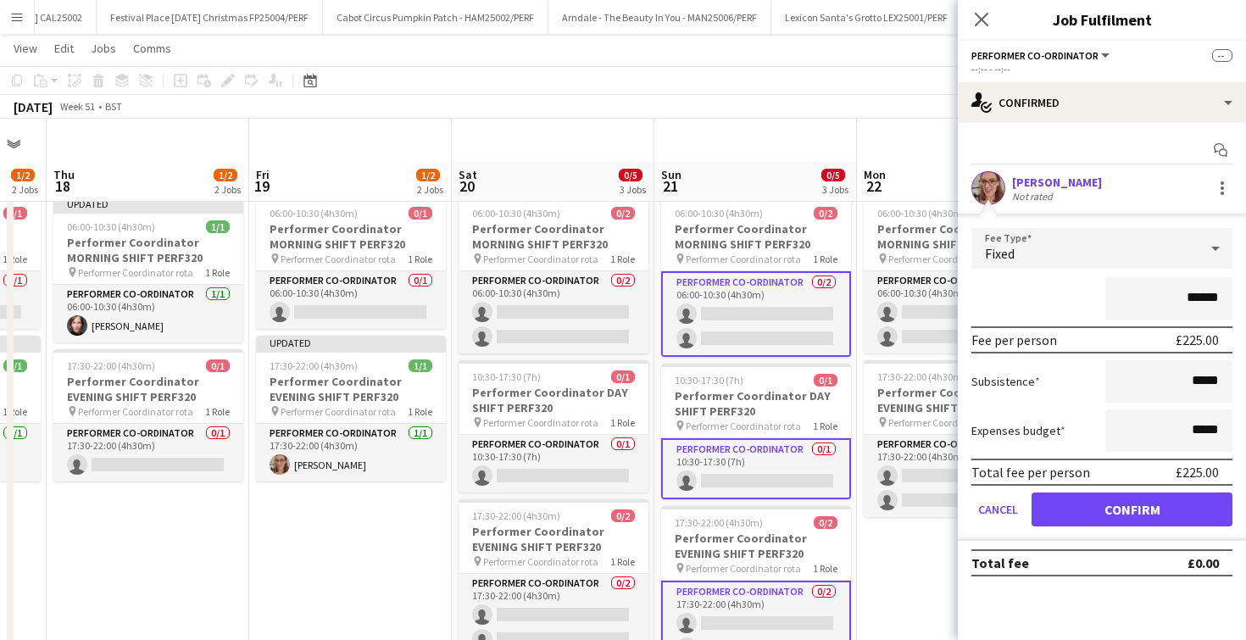
scroll to position [42, 0]
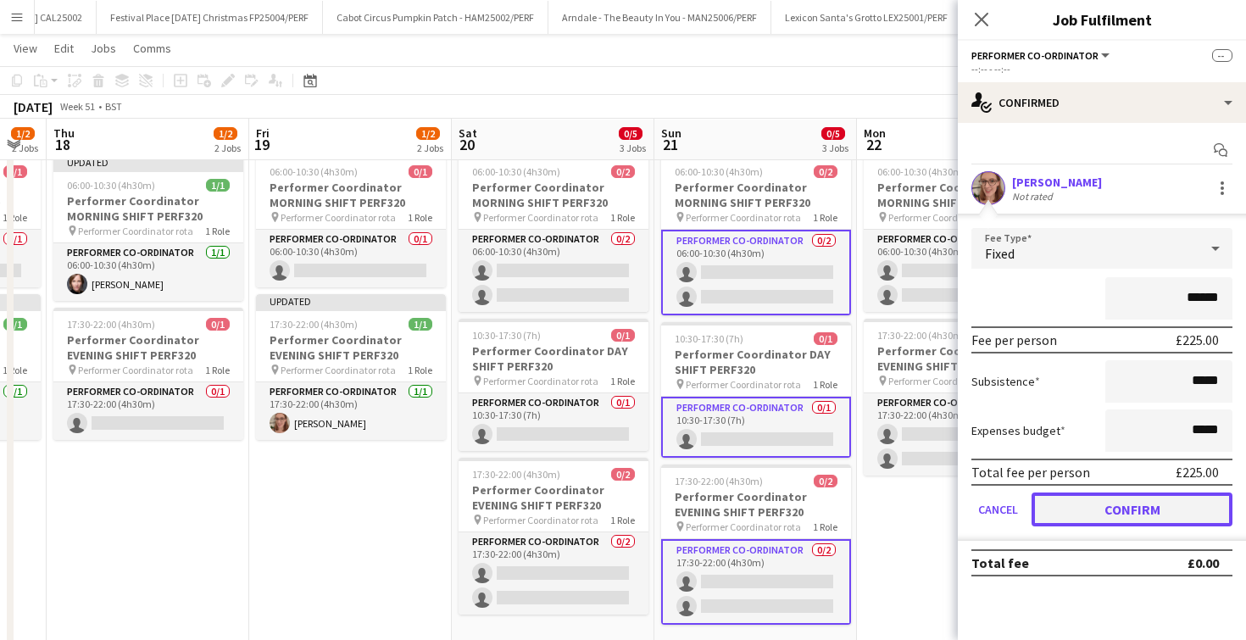
click at [1102, 510] on button "Confirm" at bounding box center [1132, 510] width 201 height 34
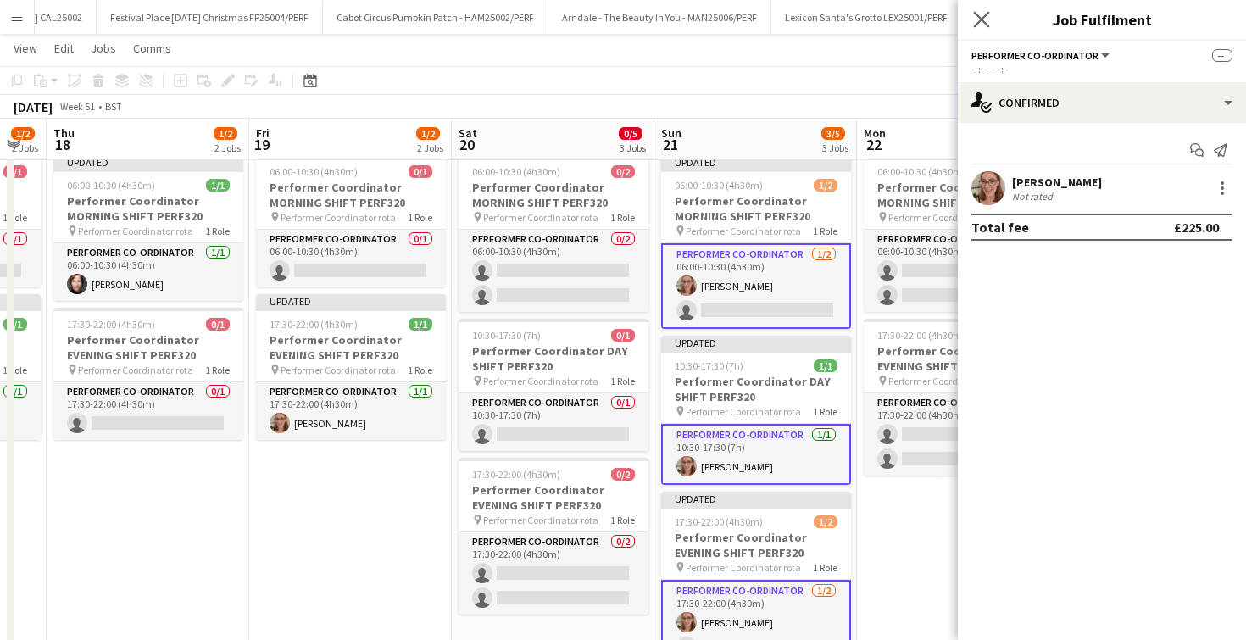
click at [987, 29] on app-icon "Close pop-in" at bounding box center [982, 20] width 25 height 25
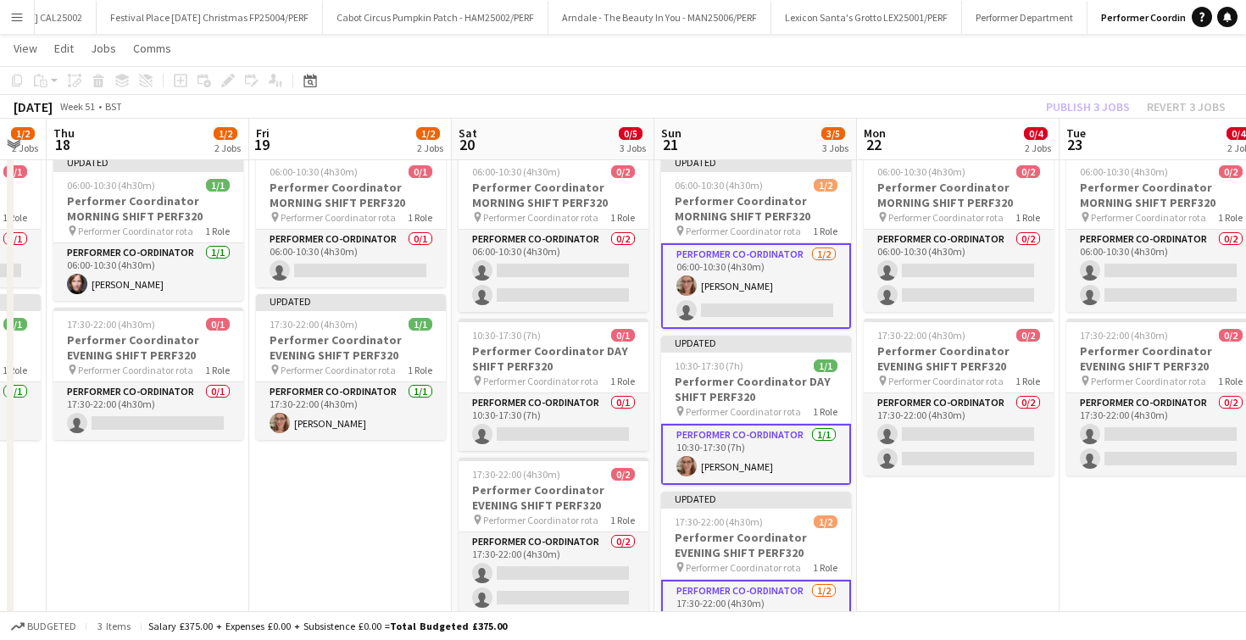
click at [396, 467] on app-date-cell "06:00-10:30 (4h30m) 0/1 Performer Coordinator MORNING SHIFT PERF320 pin Perform…" at bounding box center [350, 420] width 203 height 545
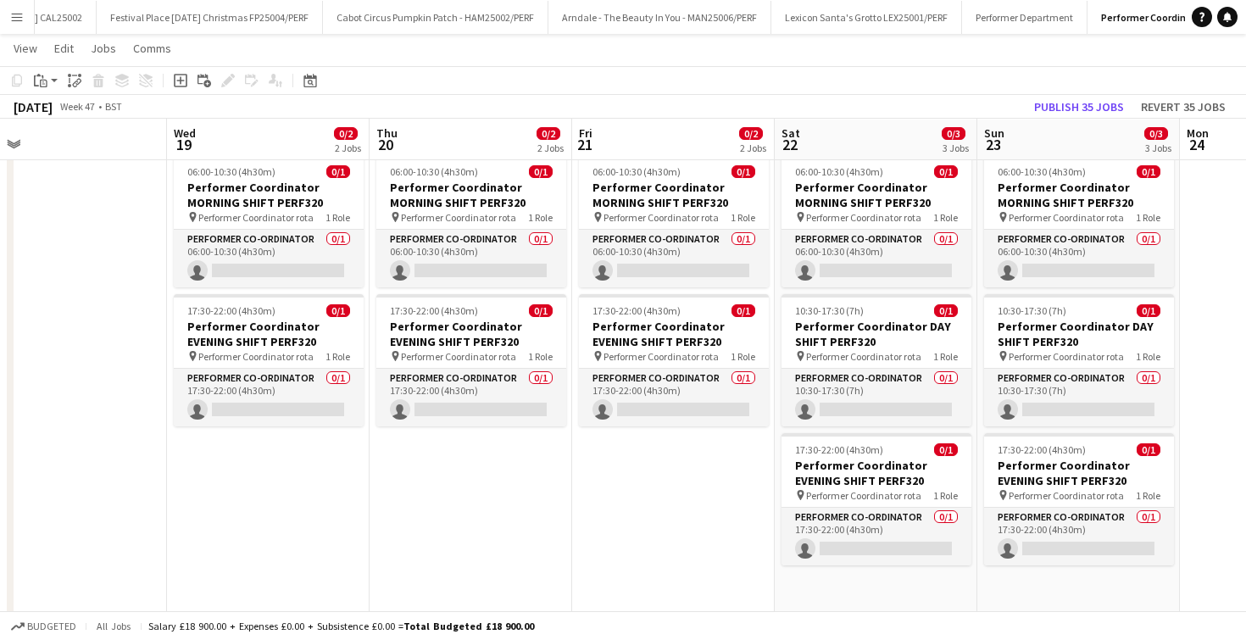
scroll to position [0, 445]
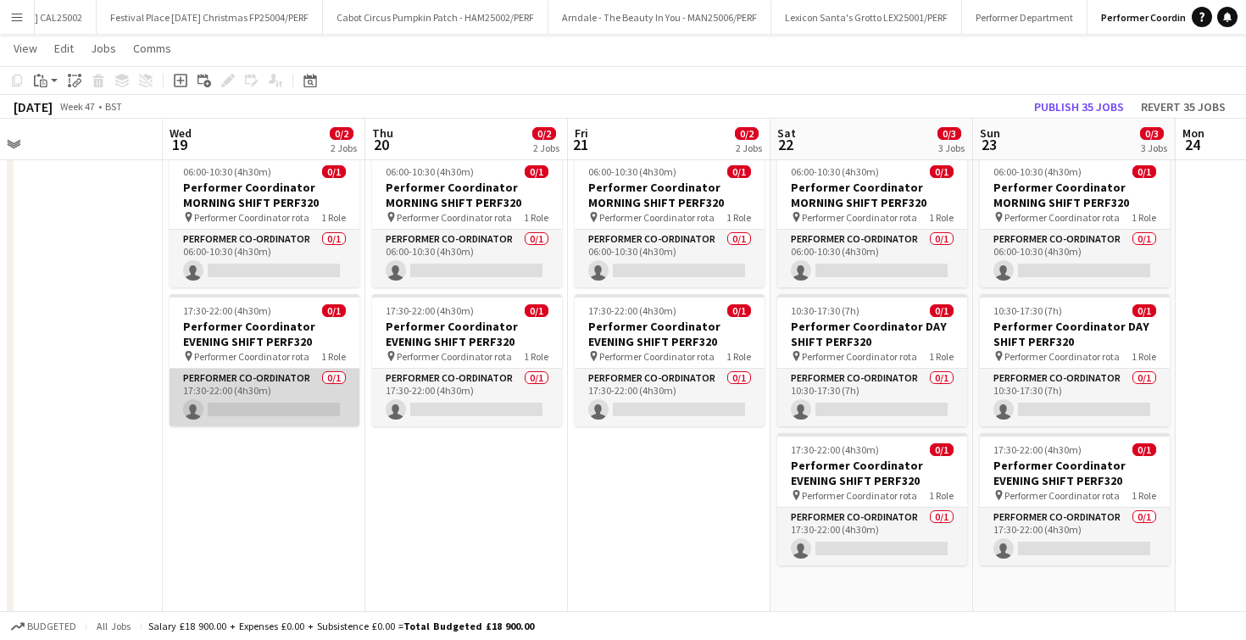
click at [237, 416] on app-card-role "Performer Co-ordinator 0/1 17:30-22:00 (4h30m) single-neutral-actions" at bounding box center [265, 398] width 190 height 58
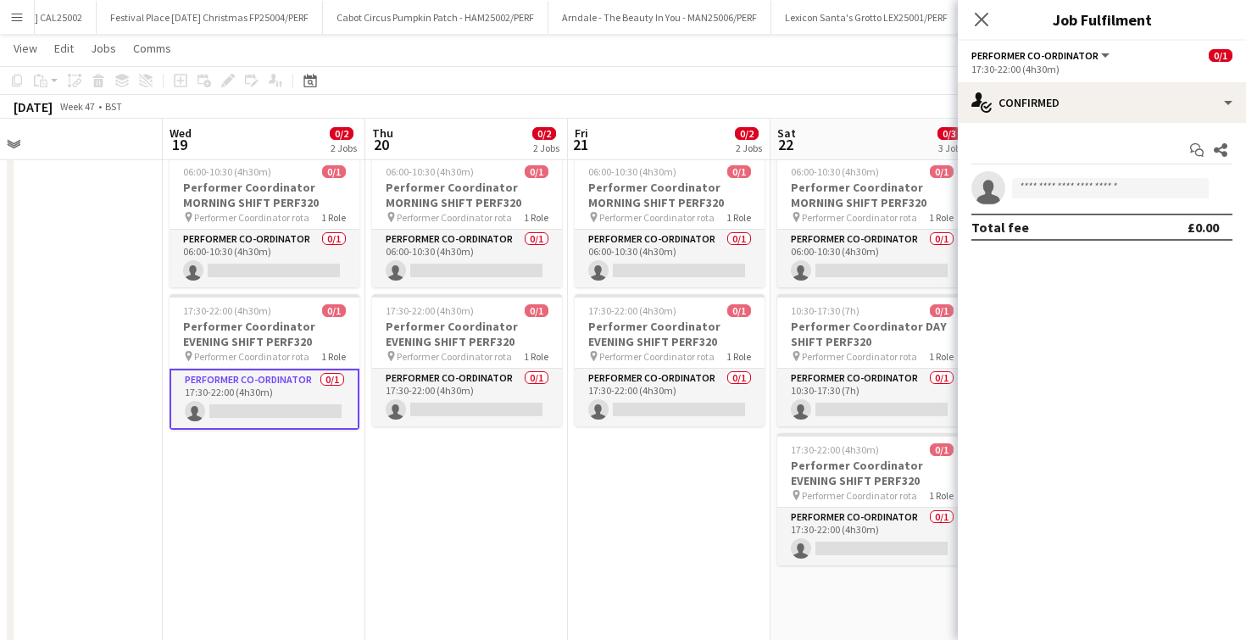
click at [1065, 198] on app-invite-slot "single-neutral-actions" at bounding box center [1102, 188] width 288 height 34
click at [1064, 195] on input at bounding box center [1110, 188] width 197 height 20
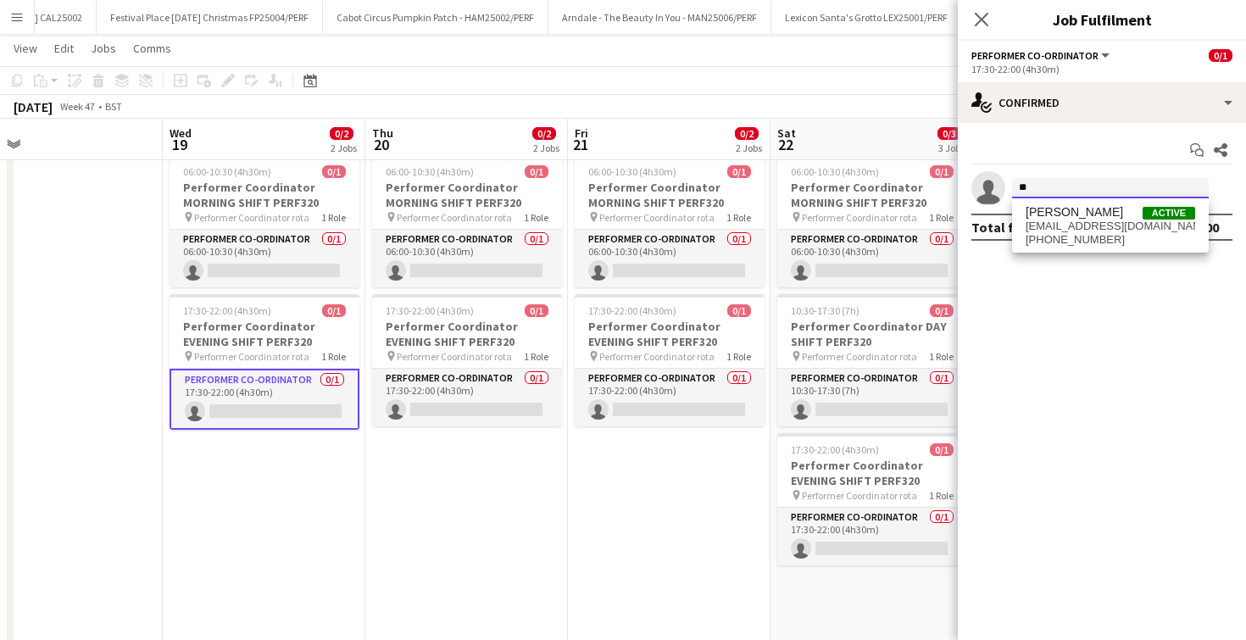
type input "*"
type input "*****"
click at [1061, 220] on span "bryonymorgan22@gmail.com" at bounding box center [1111, 227] width 170 height 14
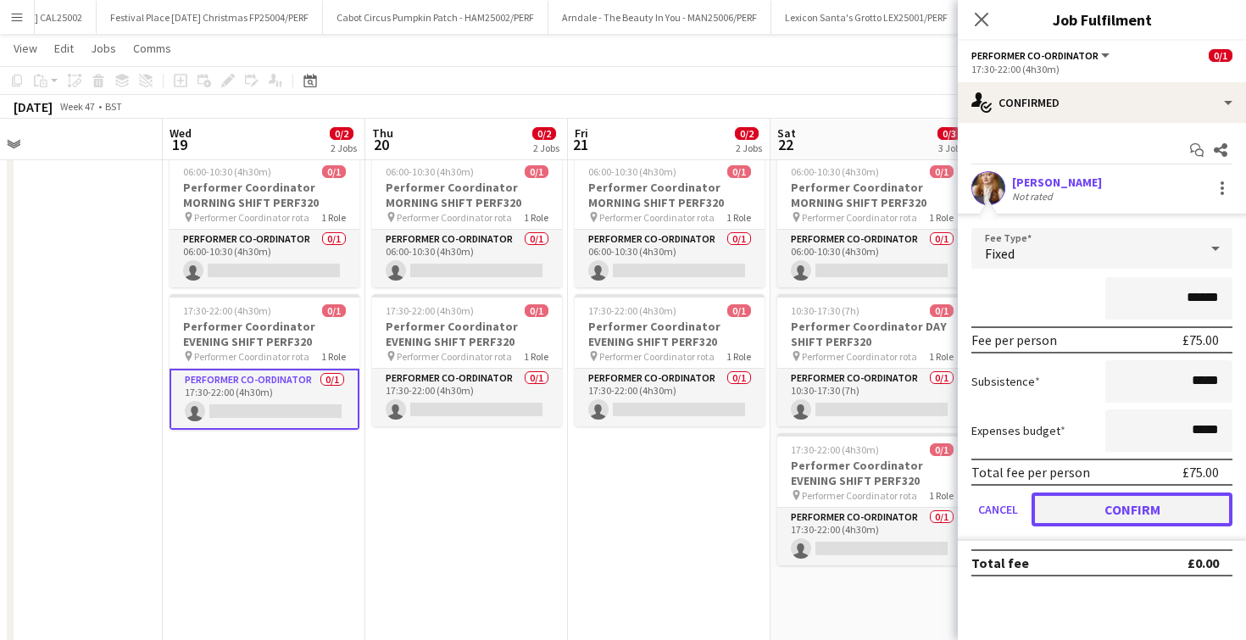
click at [1121, 511] on button "Confirm" at bounding box center [1132, 510] width 201 height 34
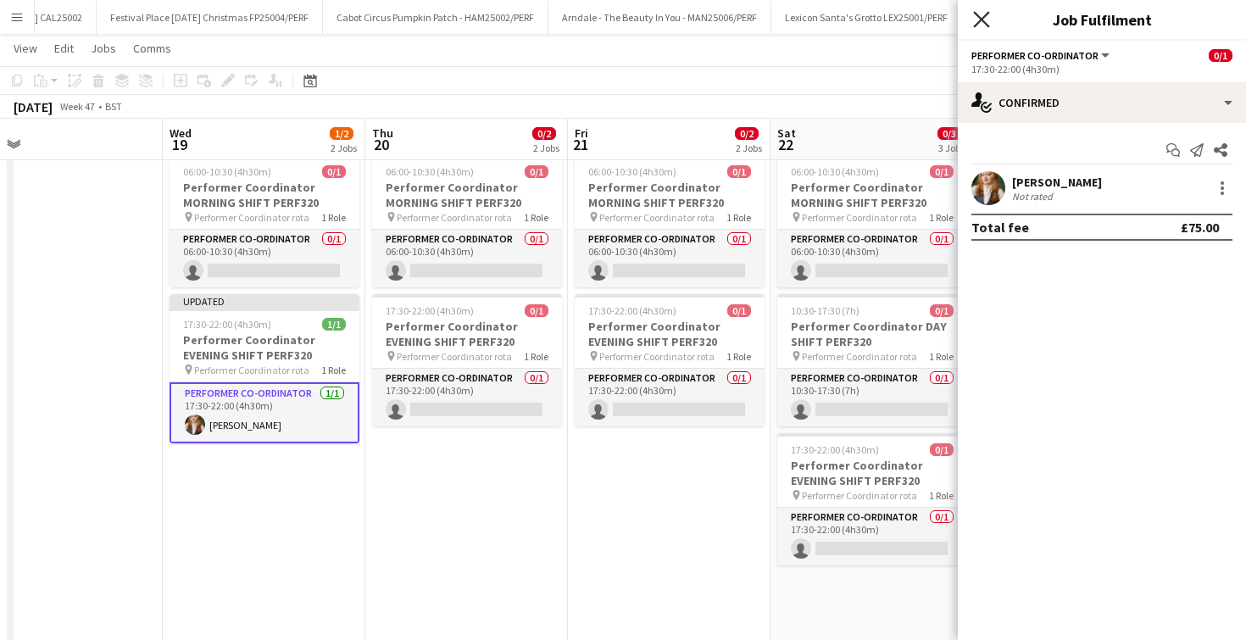
click at [989, 25] on icon "Close pop-in" at bounding box center [981, 19] width 16 height 16
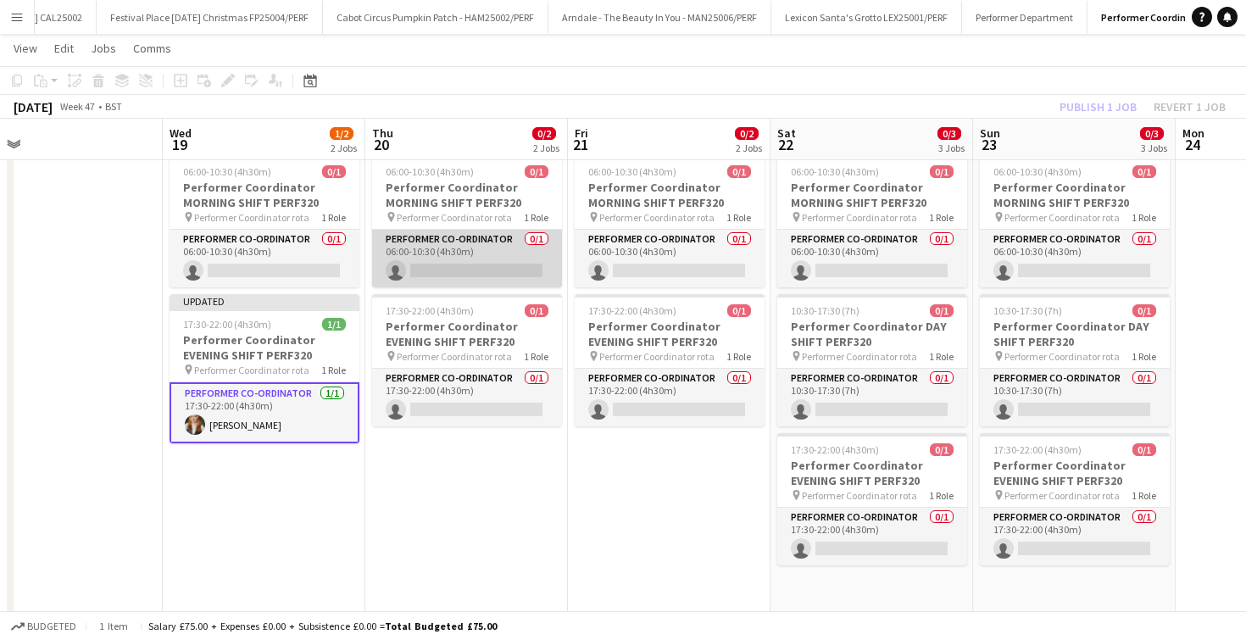
click at [448, 268] on app-card-role "Performer Co-ordinator 0/1 06:00-10:30 (4h30m) single-neutral-actions" at bounding box center [467, 259] width 190 height 58
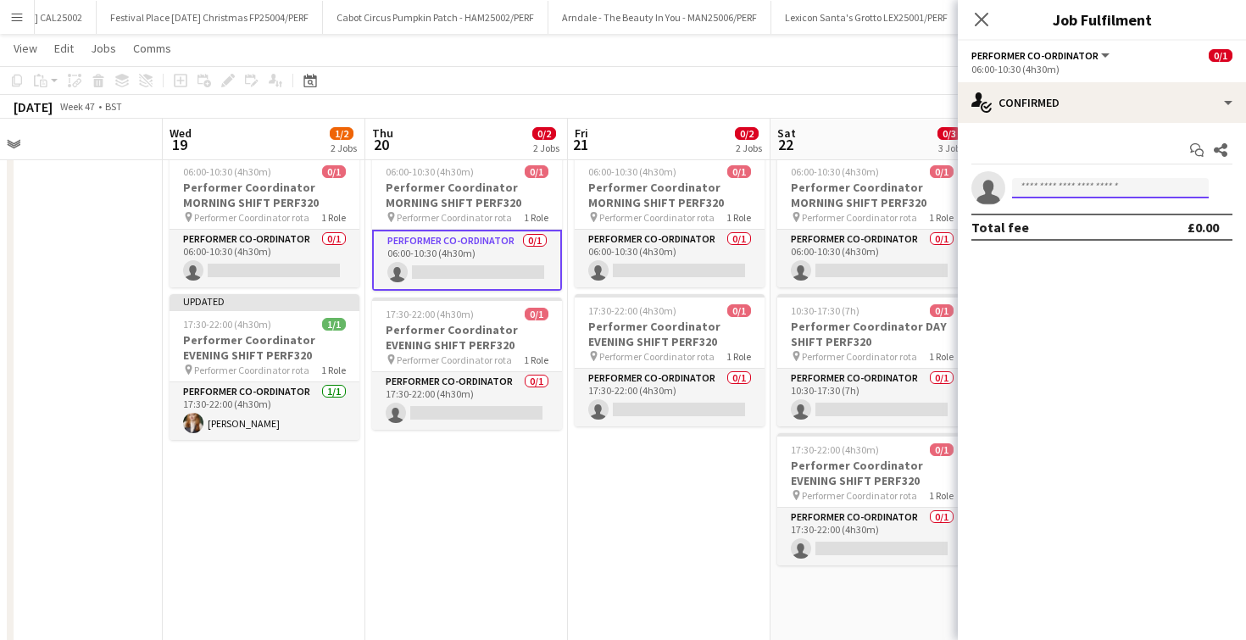
click at [1130, 189] on input at bounding box center [1110, 188] width 197 height 20
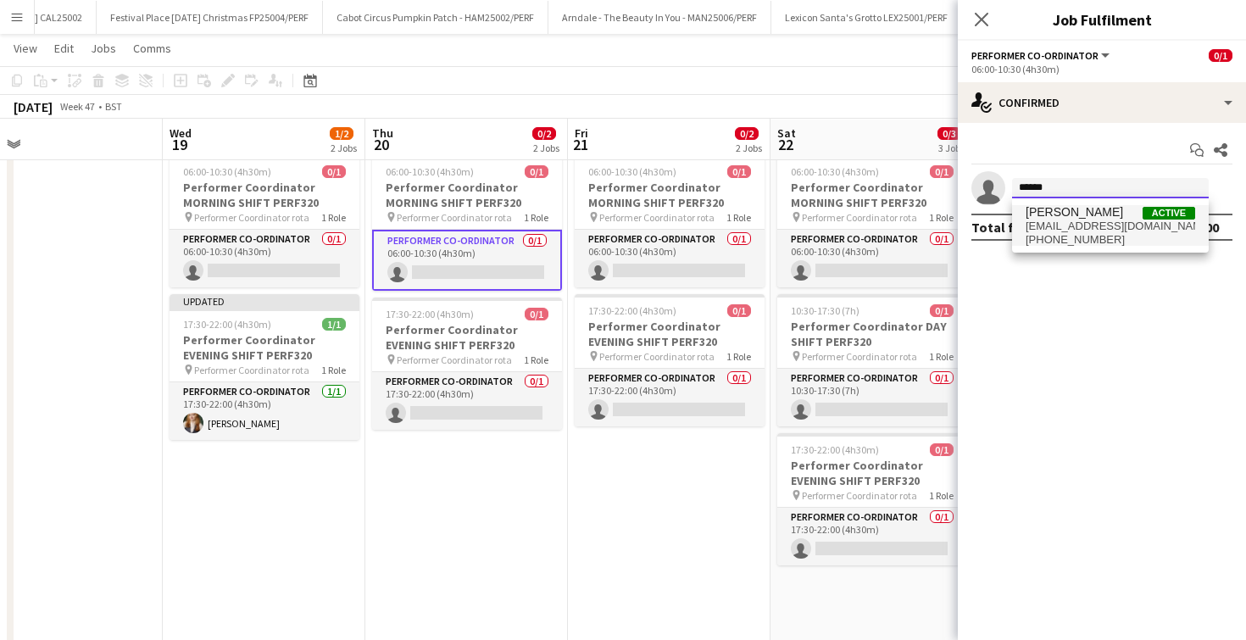
type input "******"
click at [1117, 233] on span "+447847029609" at bounding box center [1111, 240] width 170 height 14
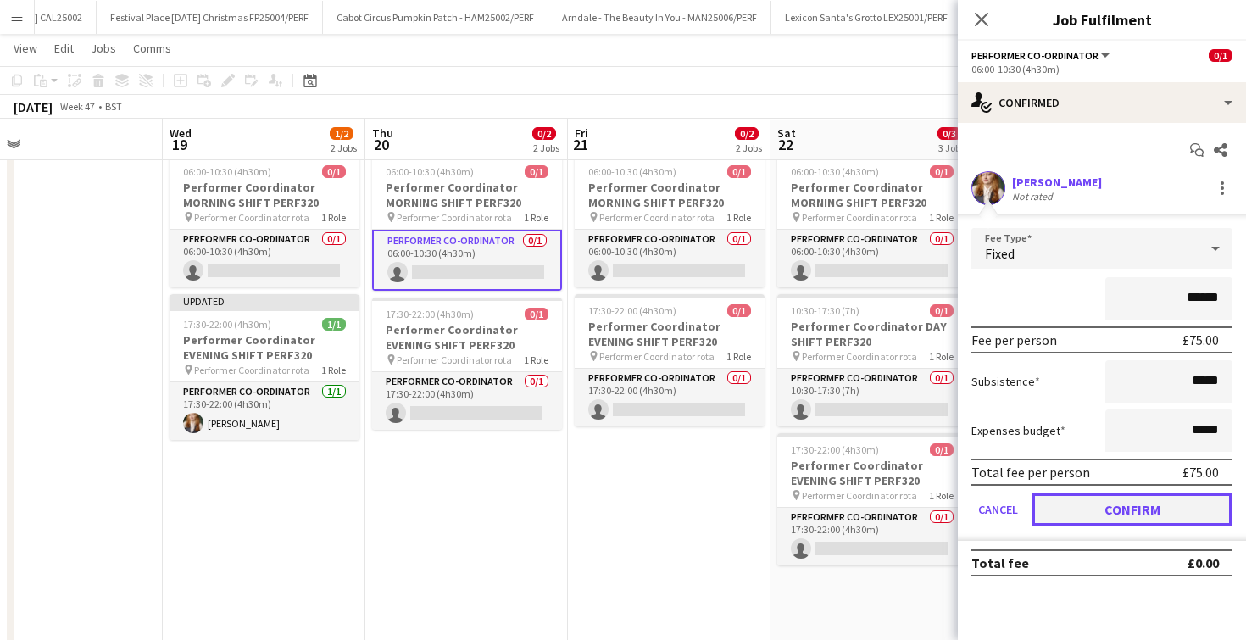
click at [1086, 499] on button "Confirm" at bounding box center [1132, 510] width 201 height 34
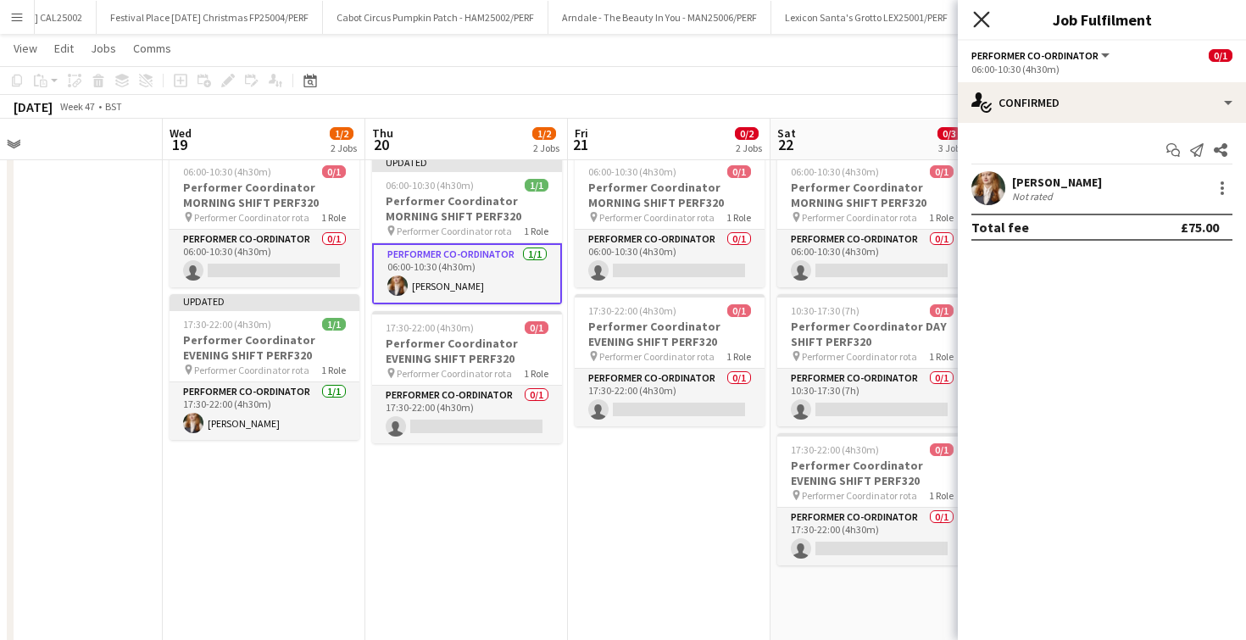
click at [983, 21] on icon at bounding box center [981, 19] width 16 height 16
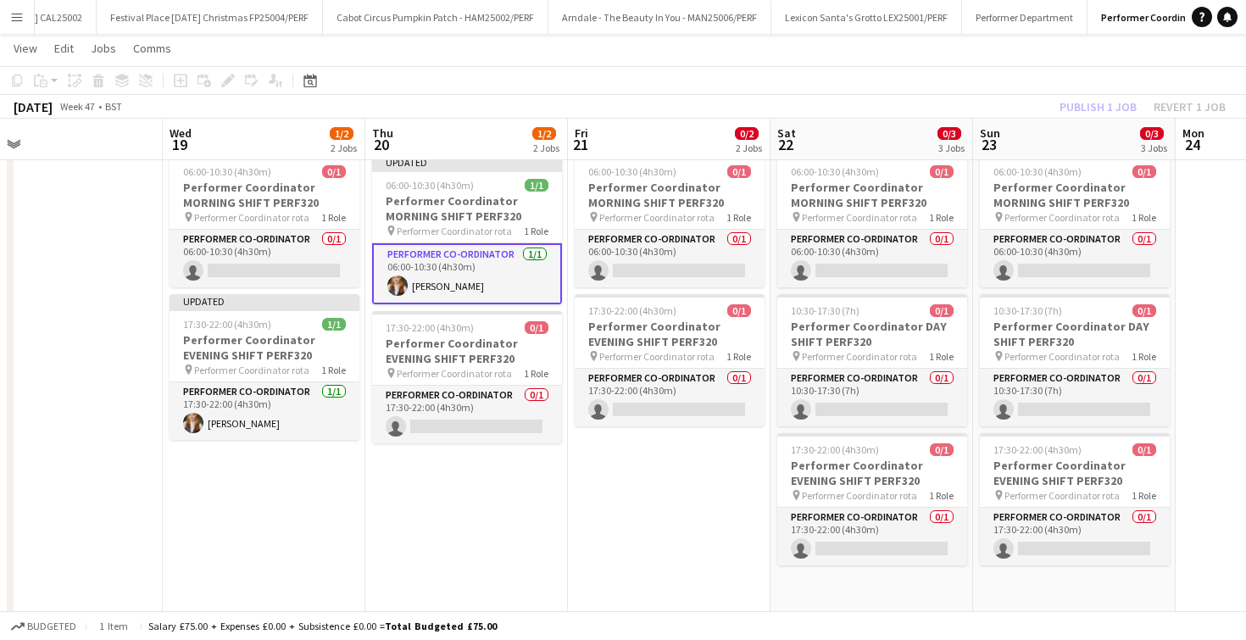
click at [448, 510] on app-date-cell "Updated 06:00-10:30 (4h30m) 1/1 Performer Coordinator MORNING SHIFT PERF320 pin…" at bounding box center [466, 420] width 203 height 545
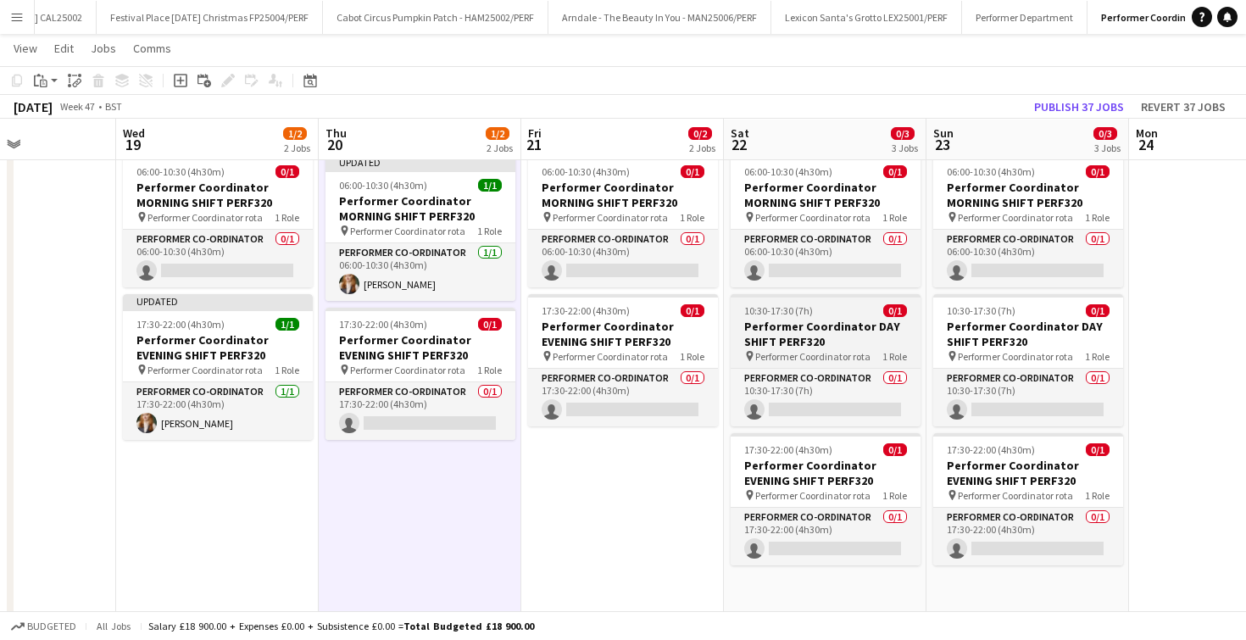
scroll to position [0, 498]
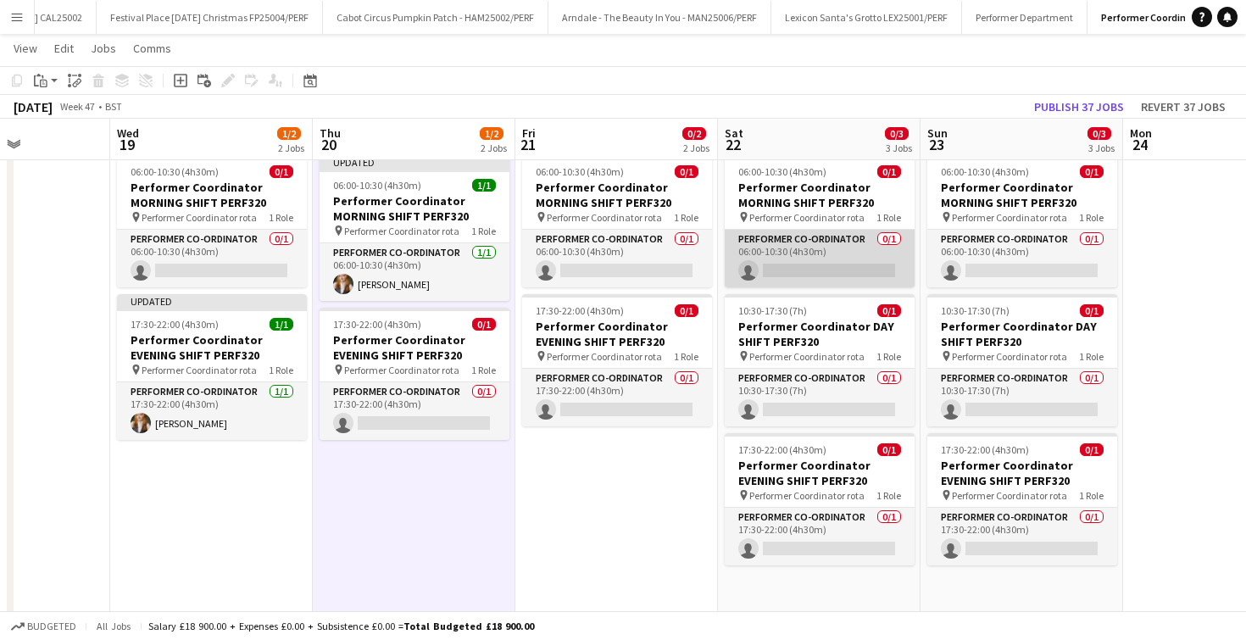
click at [810, 258] on app-card-role "Performer Co-ordinator 0/1 06:00-10:30 (4h30m) single-neutral-actions" at bounding box center [820, 259] width 190 height 58
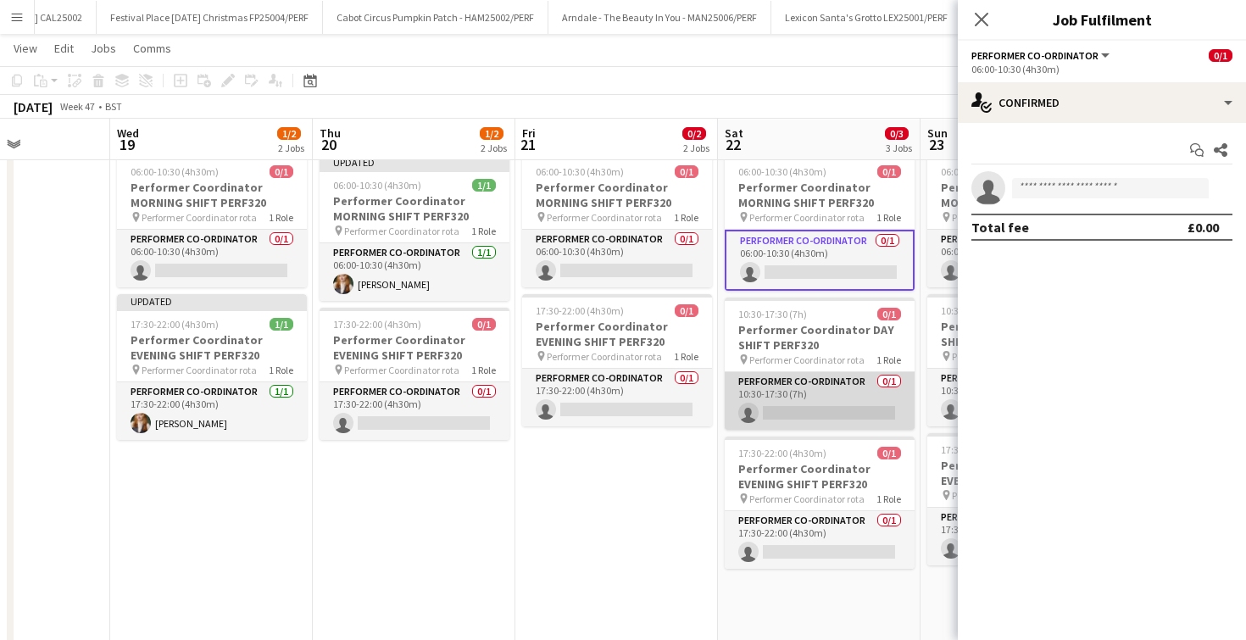
click at [810, 382] on app-card-role "Performer Co-ordinator 0/1 10:30-17:30 (7h) single-neutral-actions" at bounding box center [820, 401] width 190 height 58
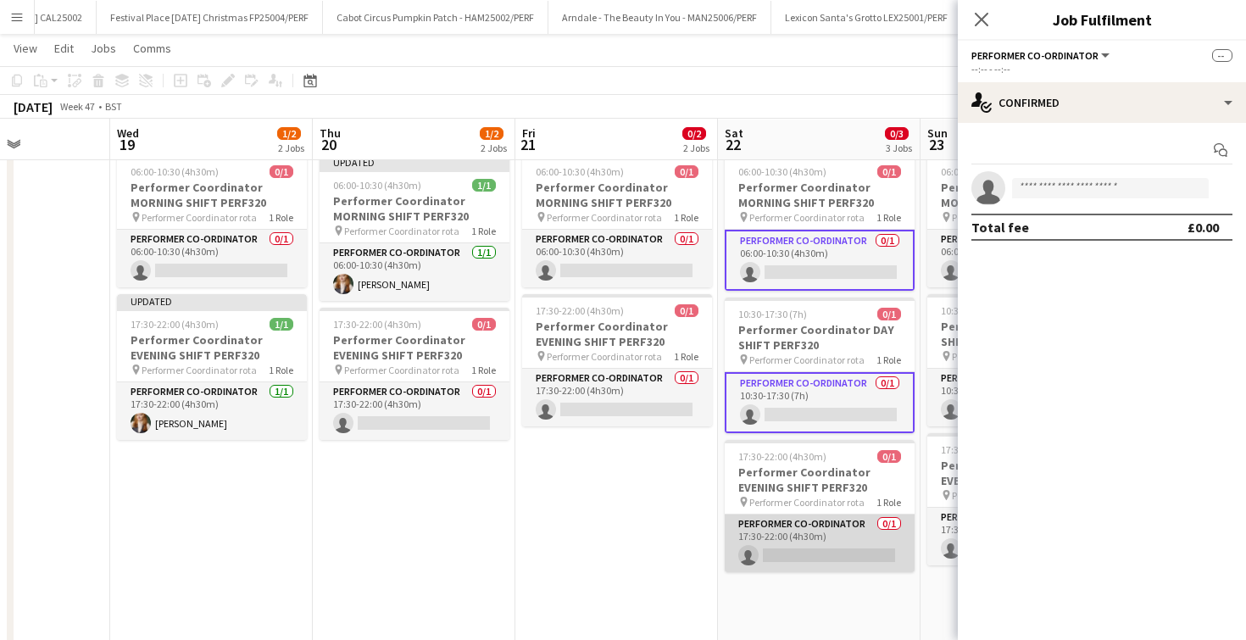
click at [789, 524] on app-card-role "Performer Co-ordinator 0/1 17:30-22:00 (4h30m) single-neutral-actions" at bounding box center [820, 544] width 190 height 58
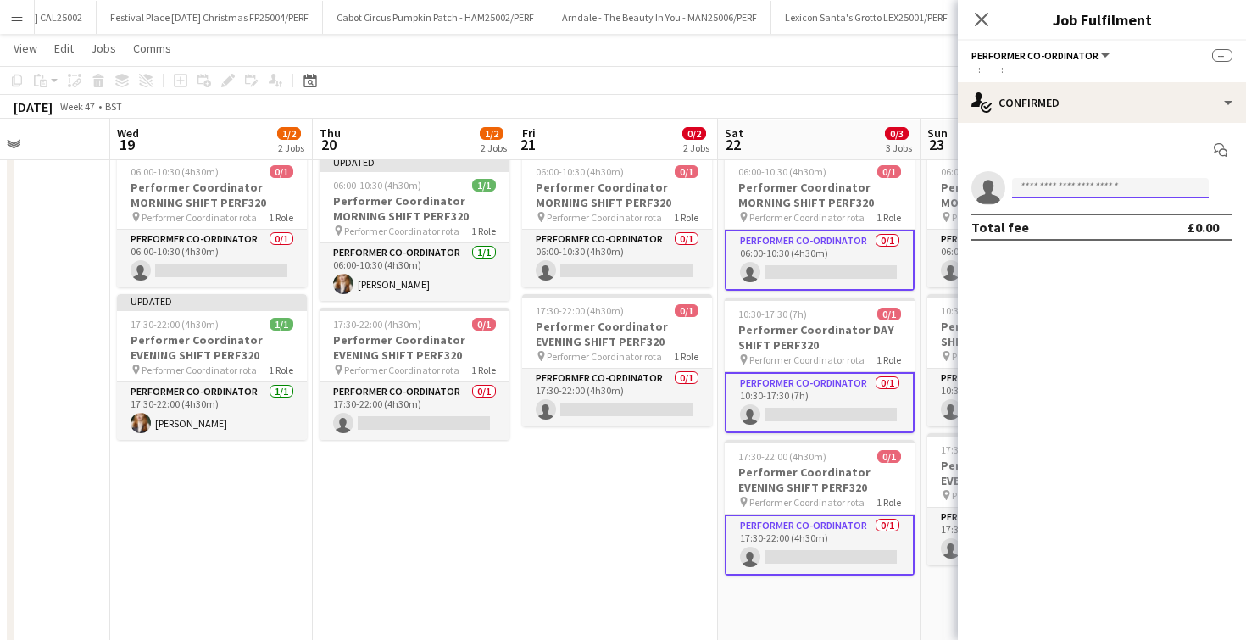
click at [1039, 189] on input at bounding box center [1110, 188] width 197 height 20
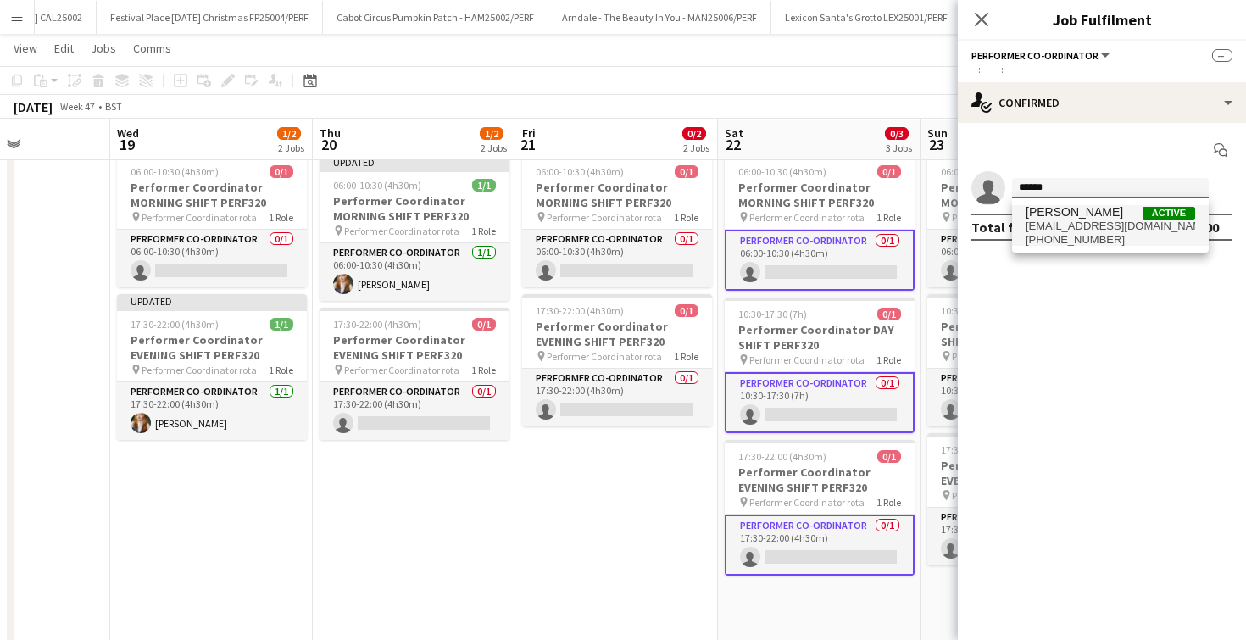
type input "******"
click at [1055, 219] on span "Bryony Morgan" at bounding box center [1074, 212] width 97 height 14
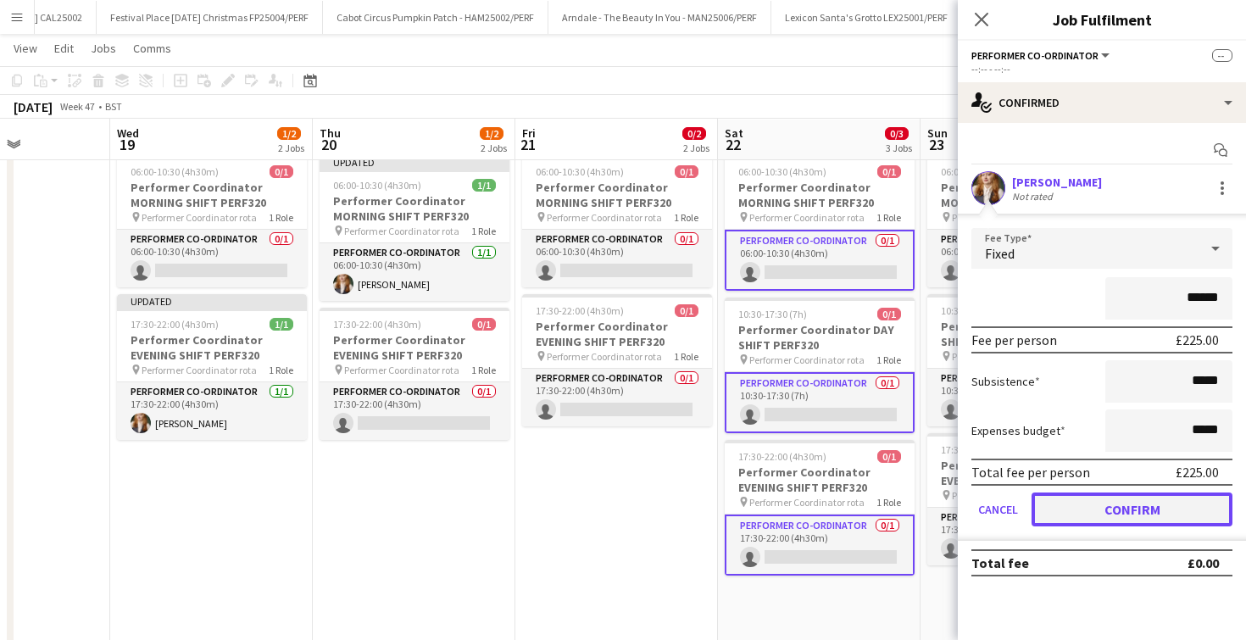
click at [1072, 511] on button "Confirm" at bounding box center [1132, 510] width 201 height 34
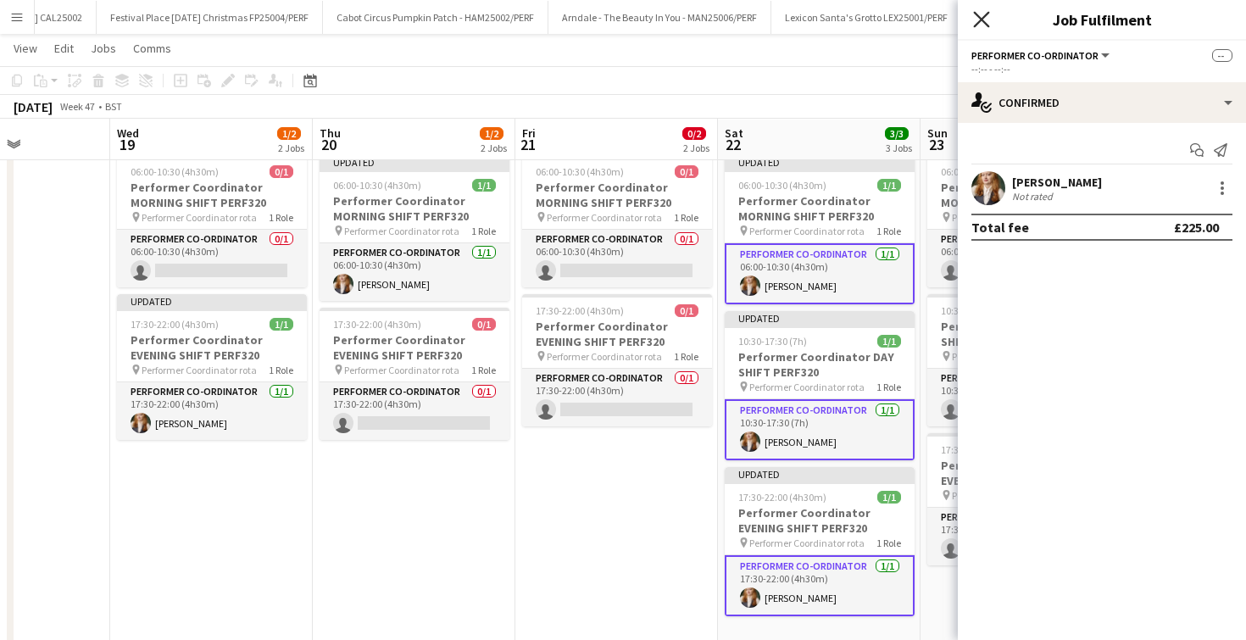
click at [981, 12] on icon "Close pop-in" at bounding box center [981, 19] width 16 height 16
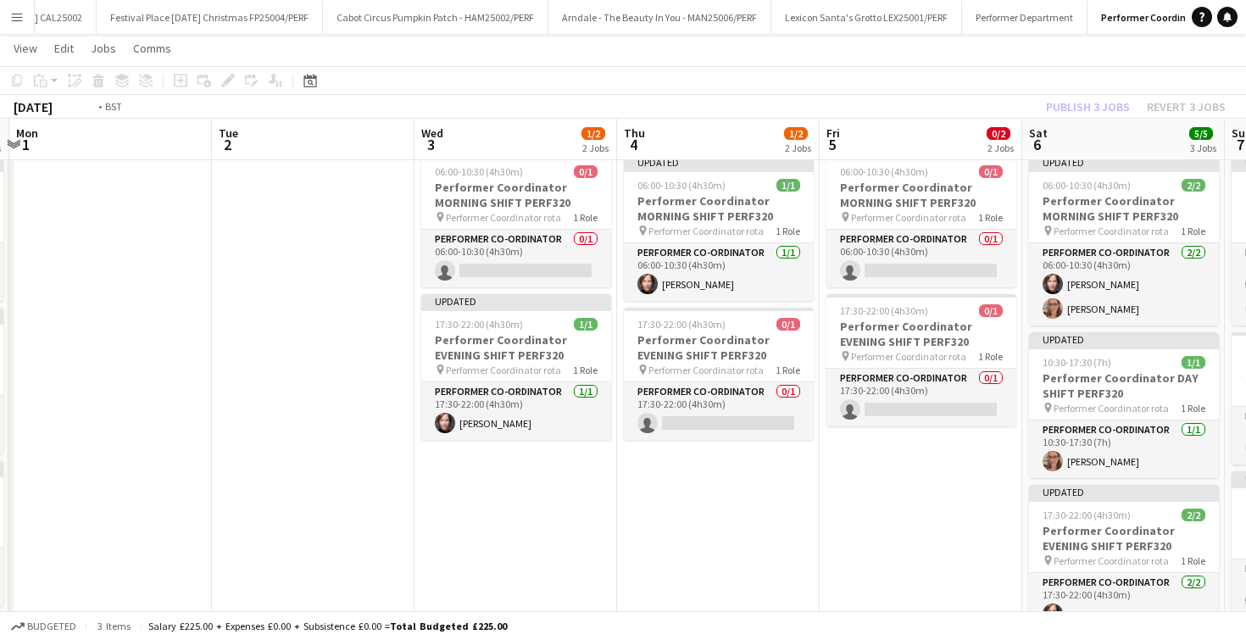
scroll to position [0, 673]
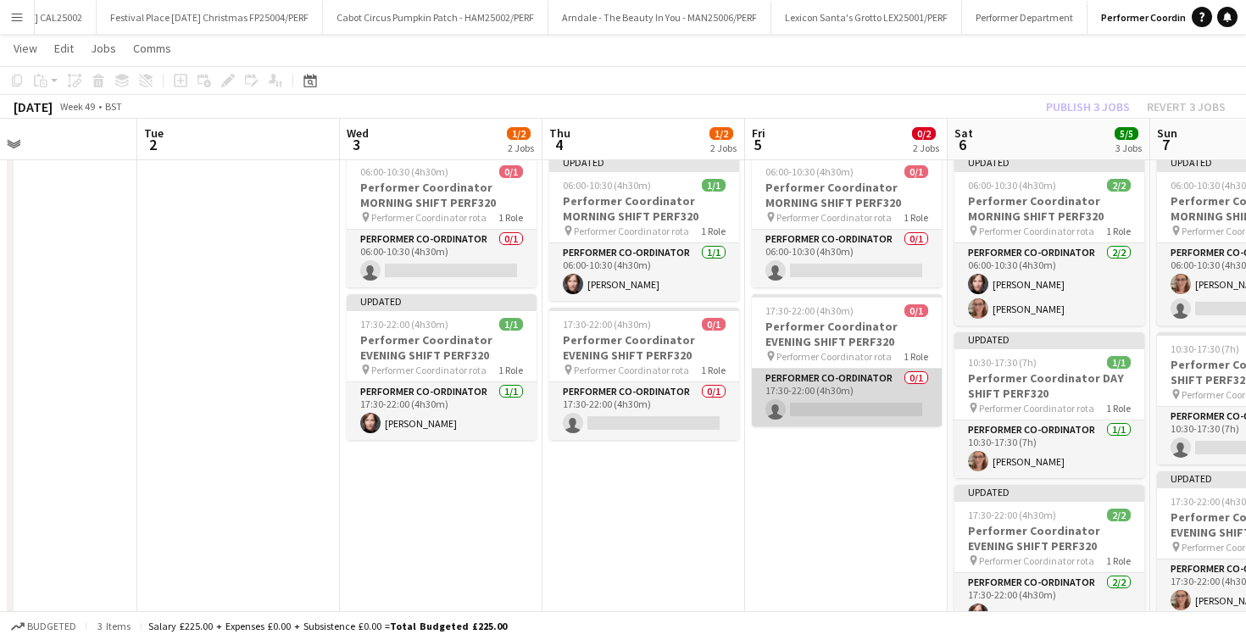
click at [806, 415] on app-card-role "Performer Co-ordinator 0/1 17:30-22:00 (4h30m) single-neutral-actions" at bounding box center [847, 398] width 190 height 58
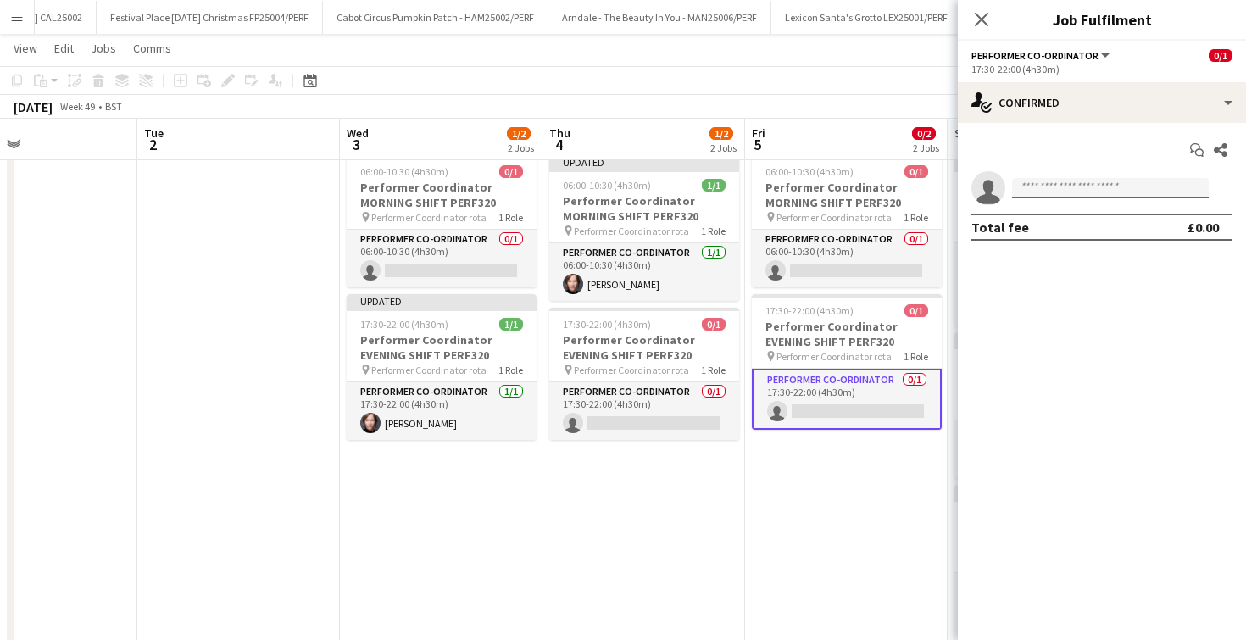
click at [1035, 183] on input at bounding box center [1110, 188] width 197 height 20
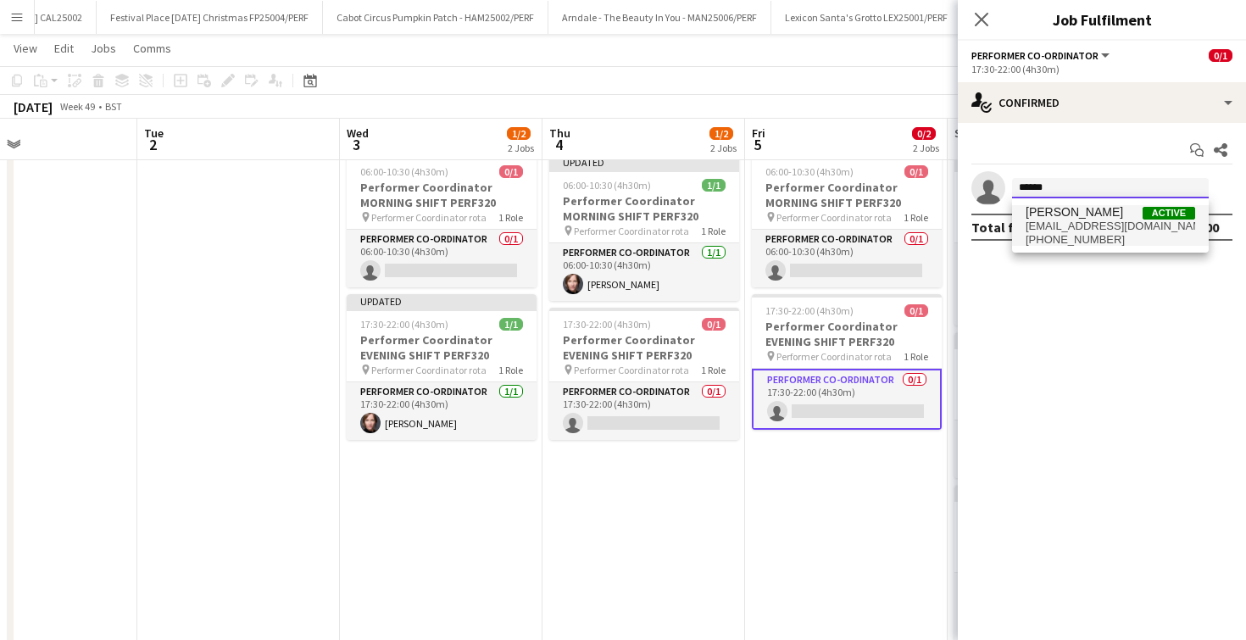
type input "******"
click at [1077, 215] on span "Bryony Morgan" at bounding box center [1074, 212] width 97 height 14
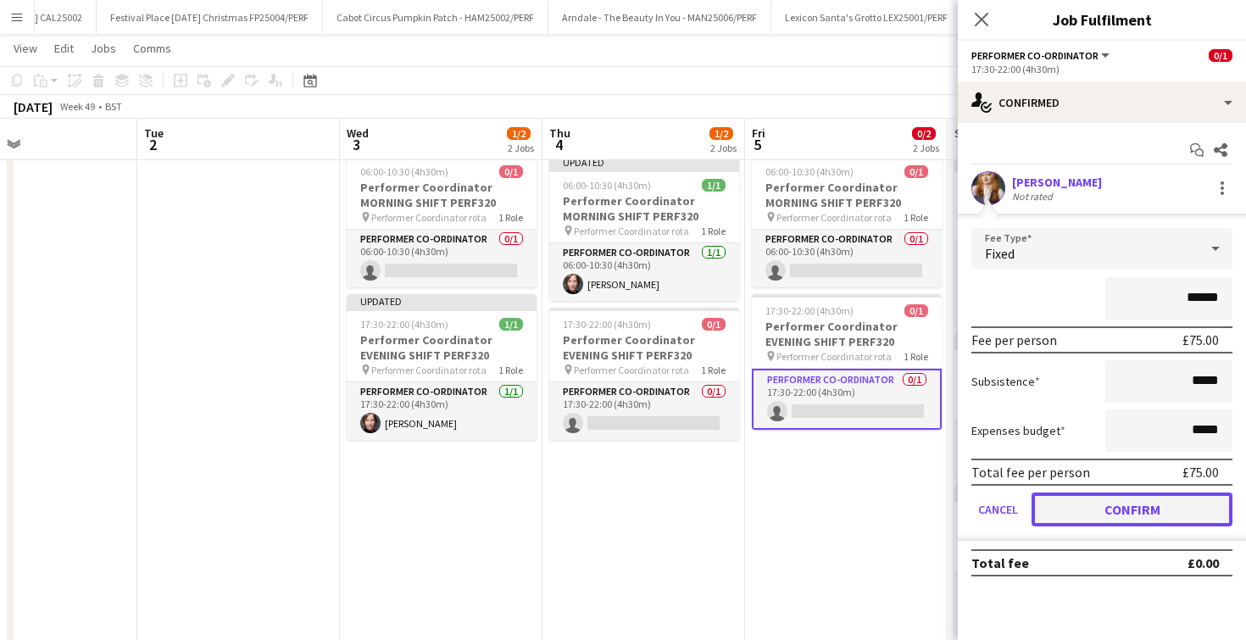
click at [1092, 509] on button "Confirm" at bounding box center [1132, 510] width 201 height 34
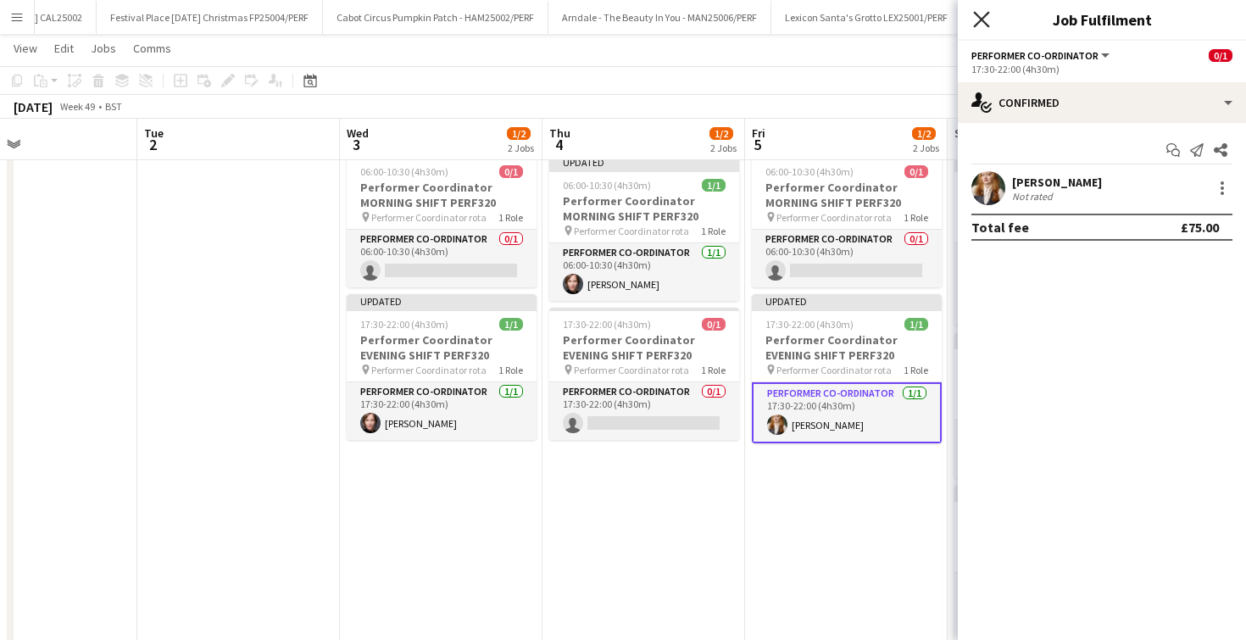
click at [982, 25] on icon "Close pop-in" at bounding box center [981, 19] width 16 height 16
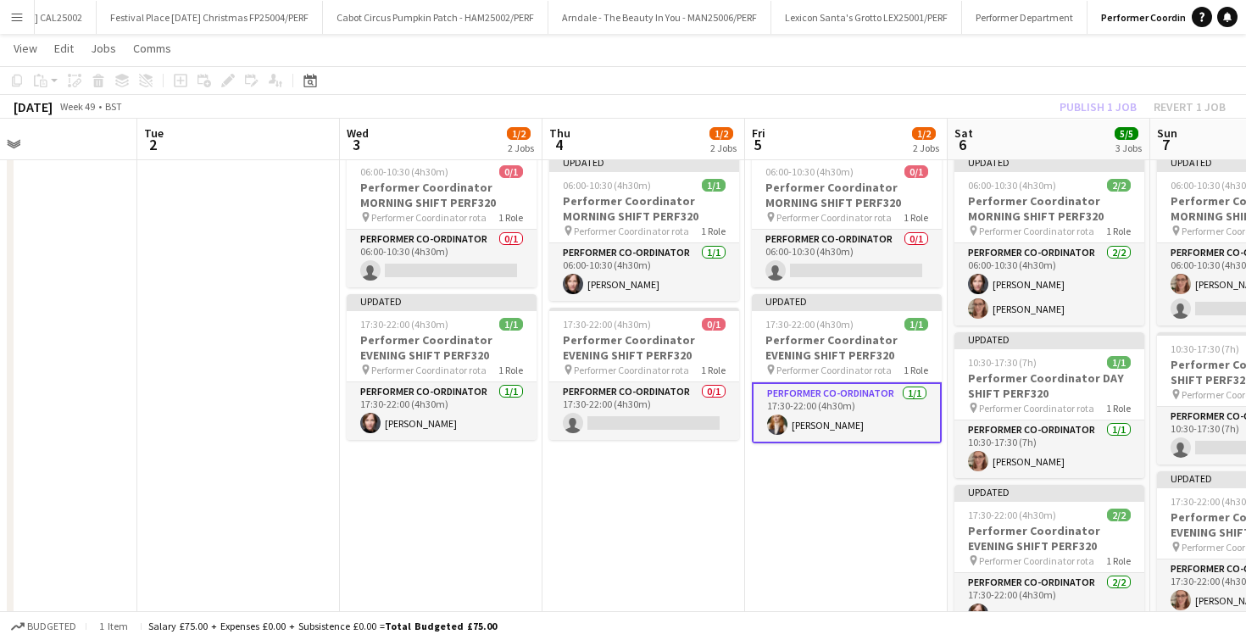
click at [637, 505] on app-date-cell "Updated 06:00-10:30 (4h30m) 1/1 Performer Coordinator MORNING SHIFT PERF320 pin…" at bounding box center [644, 420] width 203 height 545
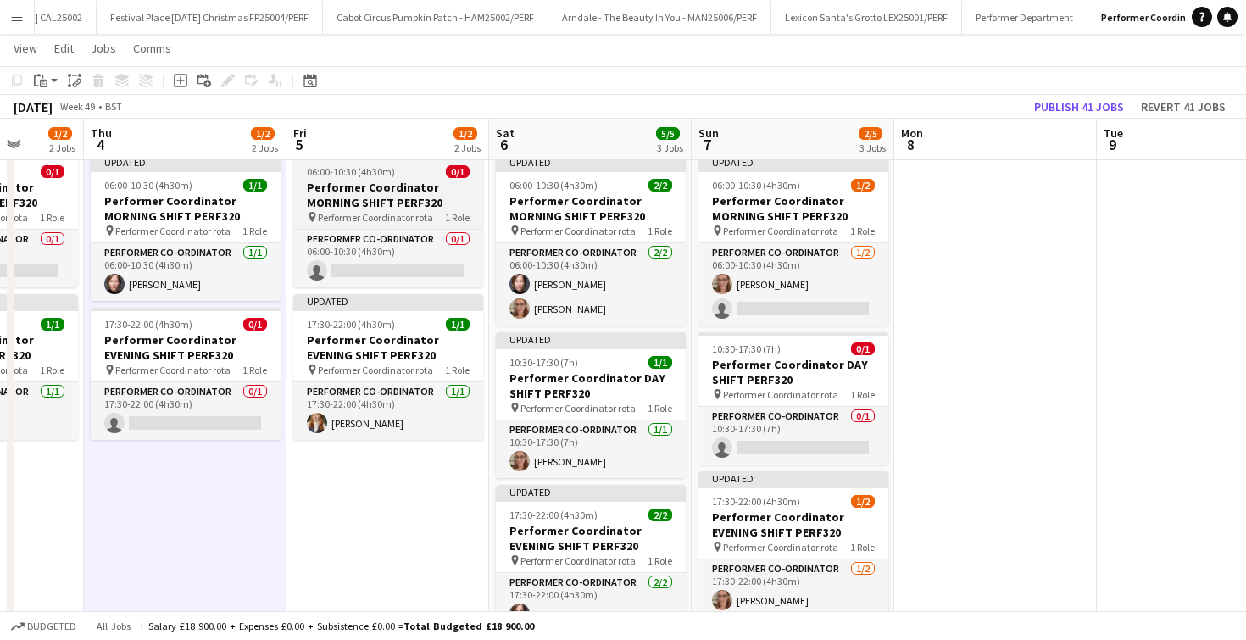
scroll to position [0, 751]
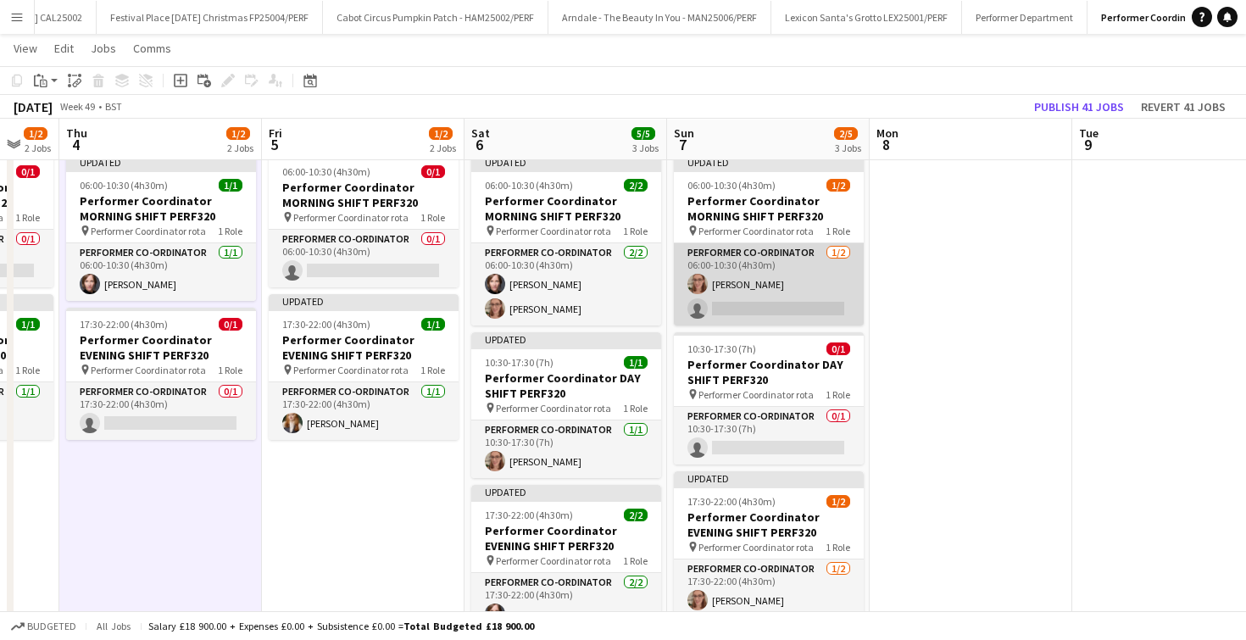
click at [757, 301] on app-card-role "Performer Co-ordinator 1/2 06:00-10:30 (4h30m) Annabel Smith single-neutral-act…" at bounding box center [769, 284] width 190 height 82
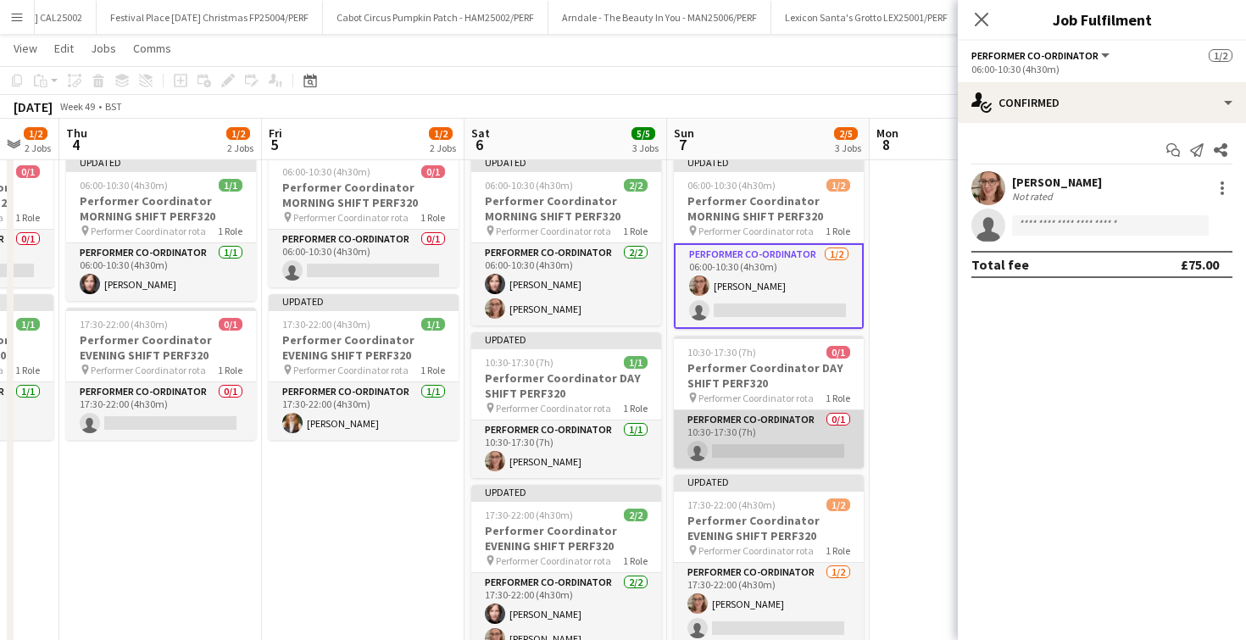
click at [755, 451] on app-card-role "Performer Co-ordinator 0/1 10:30-17:30 (7h) single-neutral-actions" at bounding box center [769, 439] width 190 height 58
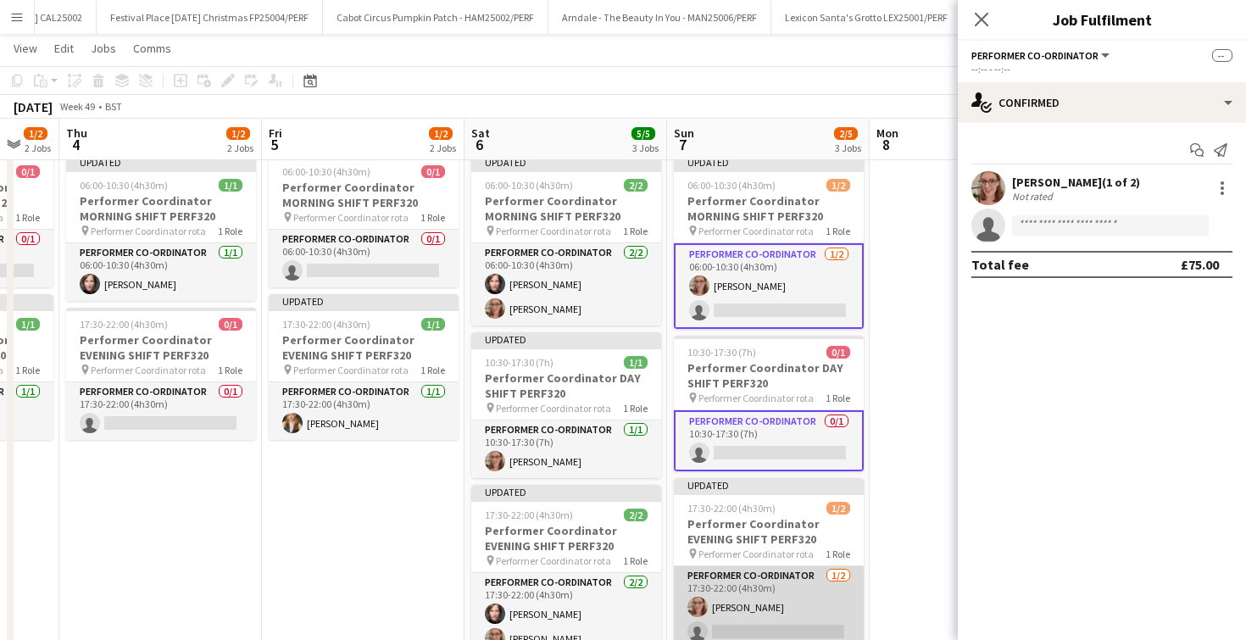
click at [754, 621] on app-card-role "Performer Co-ordinator 1/2 17:30-22:00 (4h30m) Annabel Smith single-neutral-act…" at bounding box center [769, 607] width 190 height 82
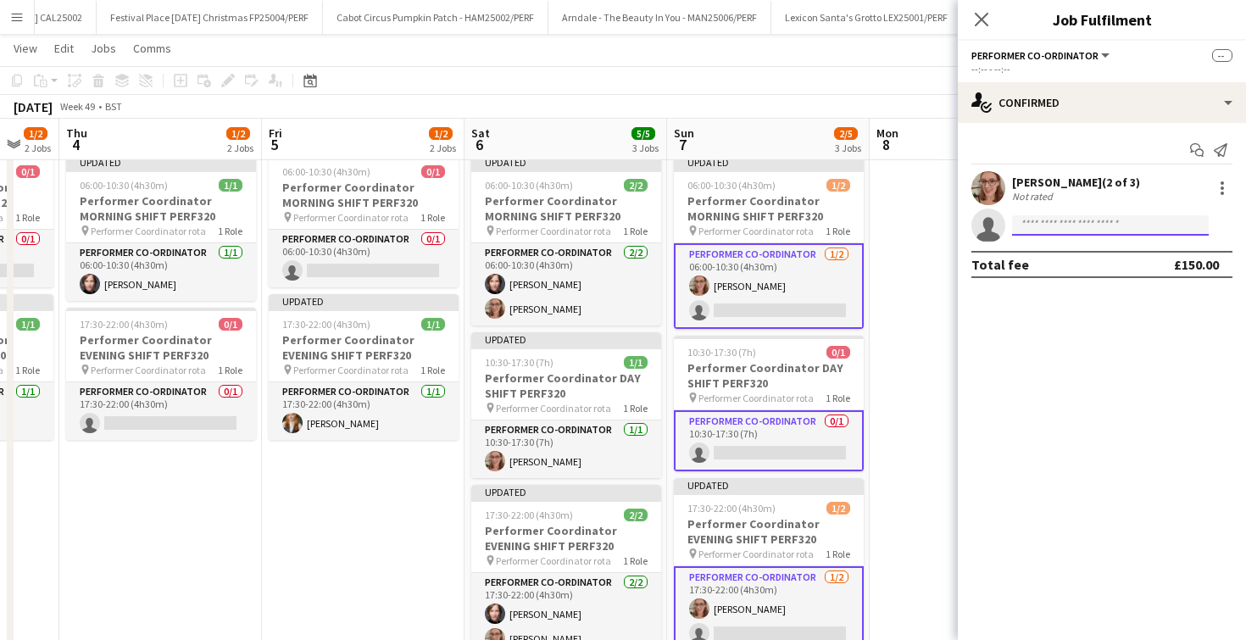
click at [1050, 229] on input at bounding box center [1110, 225] width 197 height 20
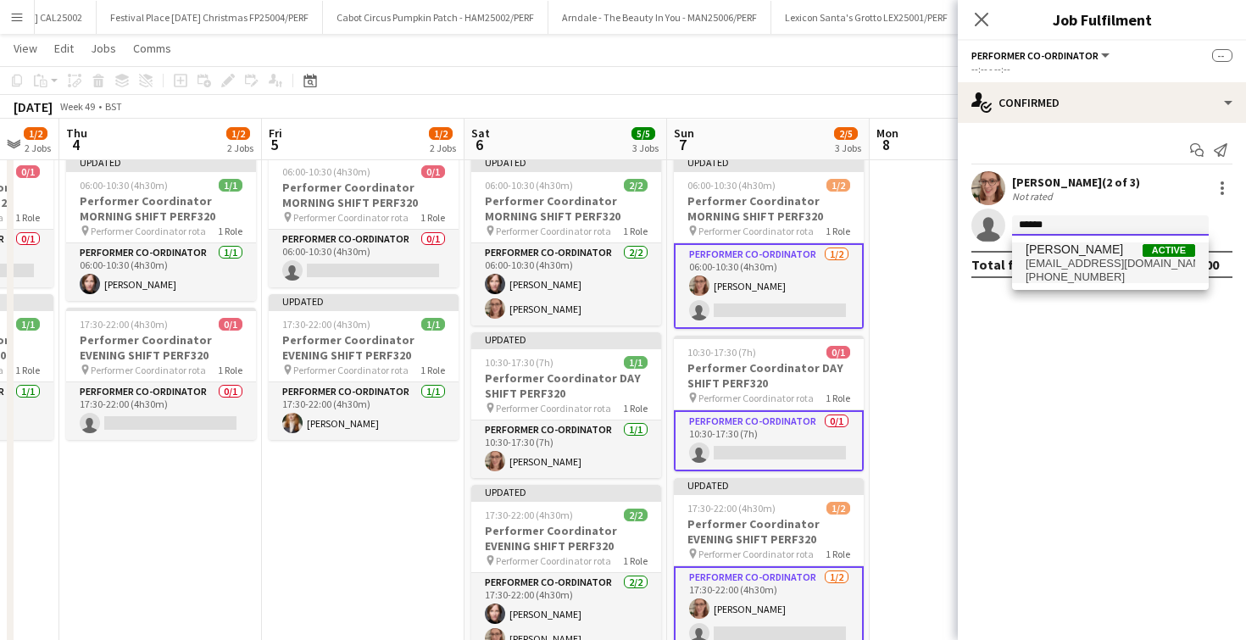
type input "******"
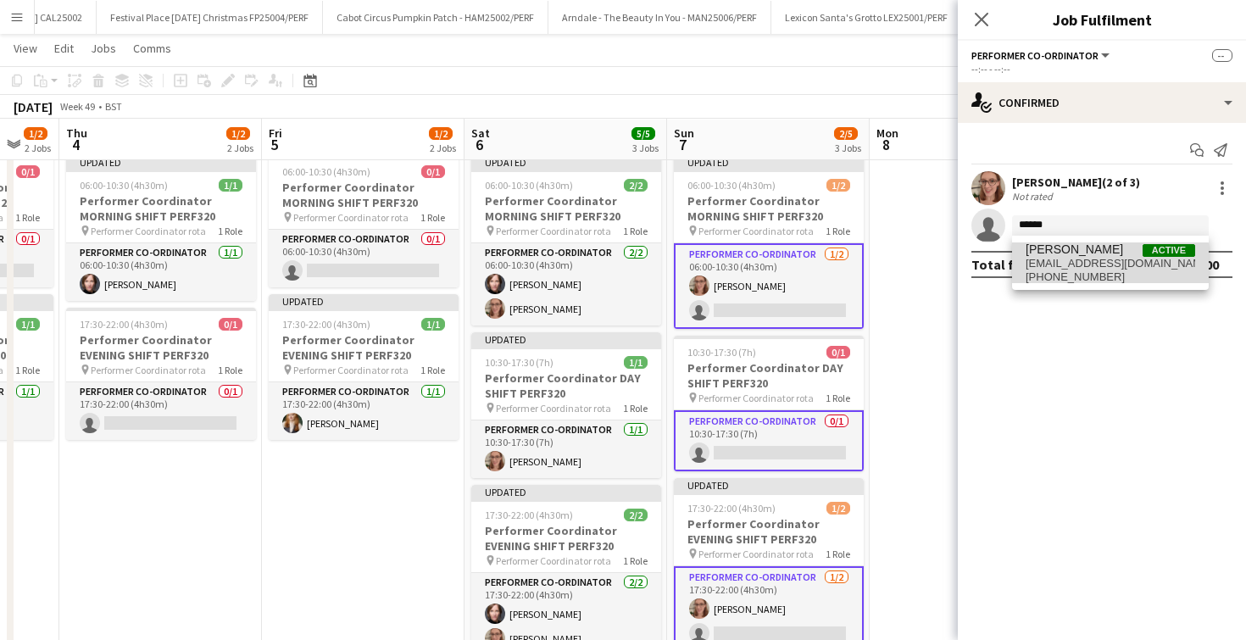
click at [1065, 270] on span "+447847029609" at bounding box center [1111, 277] width 170 height 14
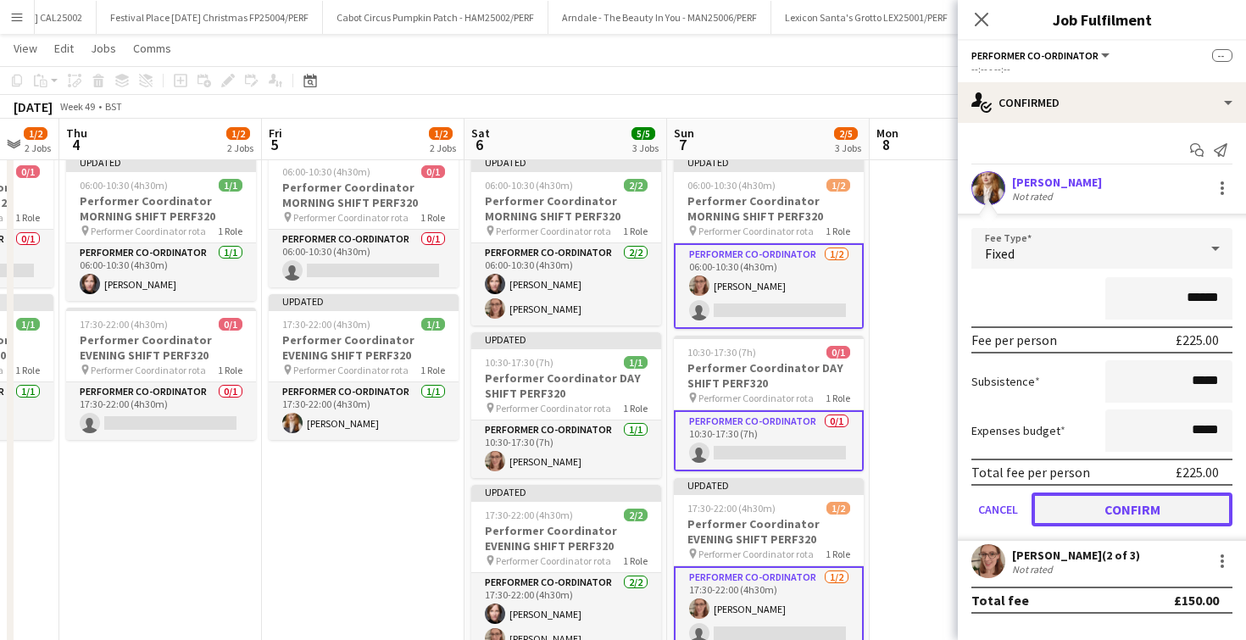
click at [1106, 515] on button "Confirm" at bounding box center [1132, 510] width 201 height 34
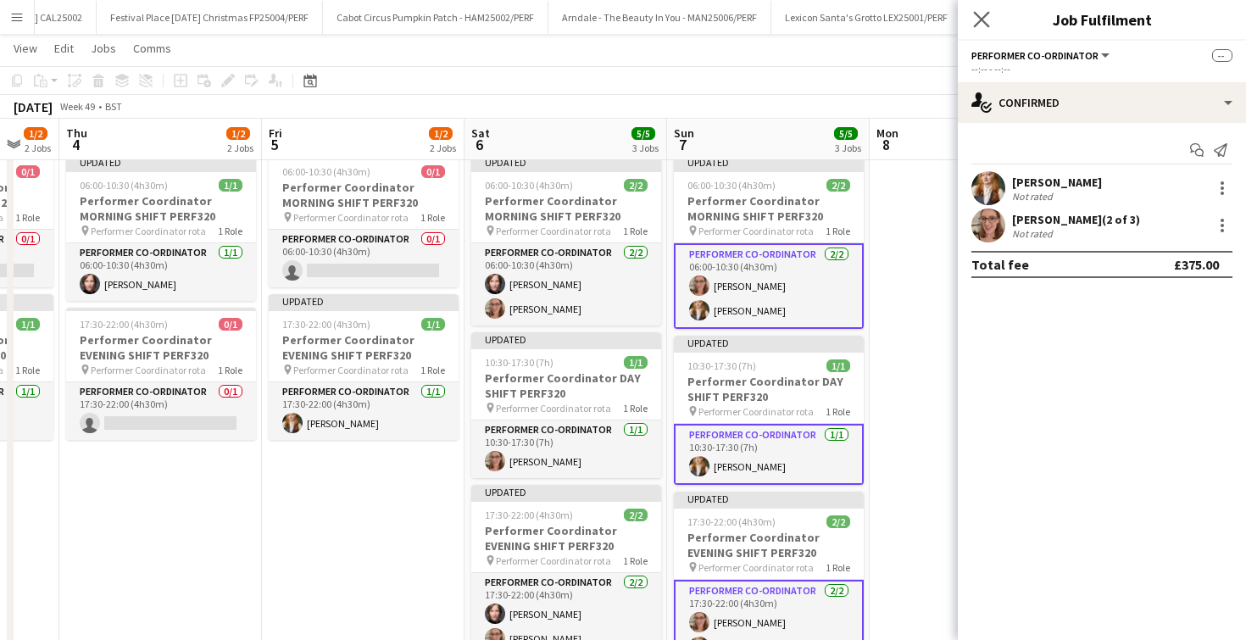
click at [983, 8] on app-icon "Close pop-in" at bounding box center [982, 20] width 25 height 25
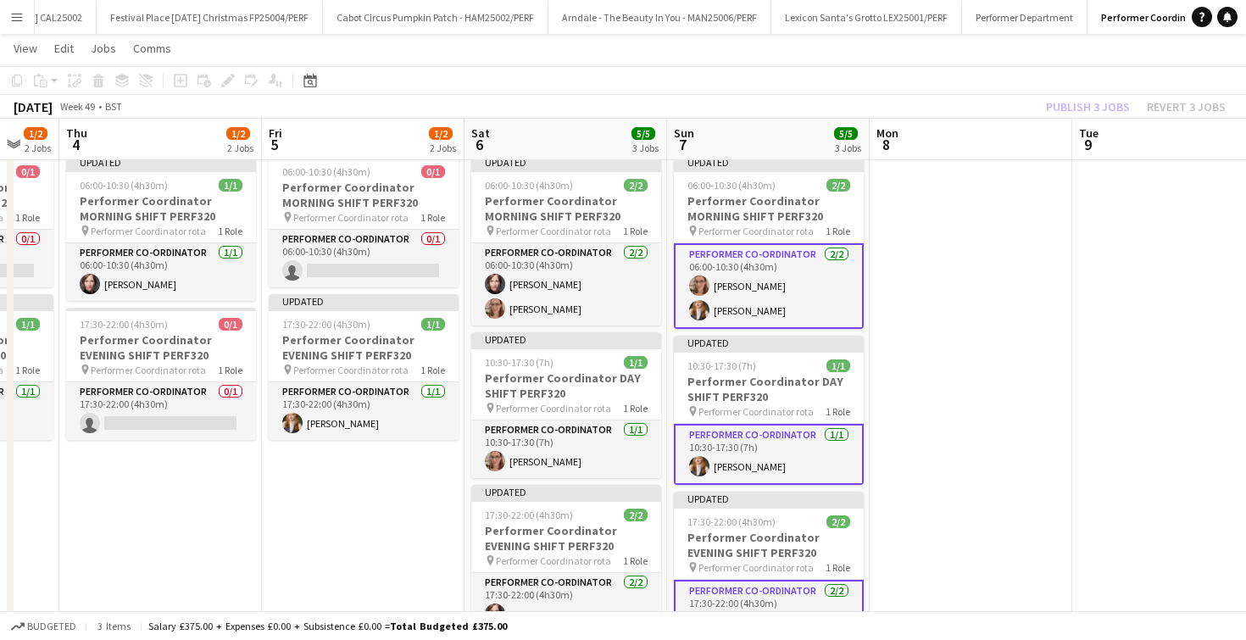
click at [933, 266] on app-date-cell at bounding box center [971, 420] width 203 height 545
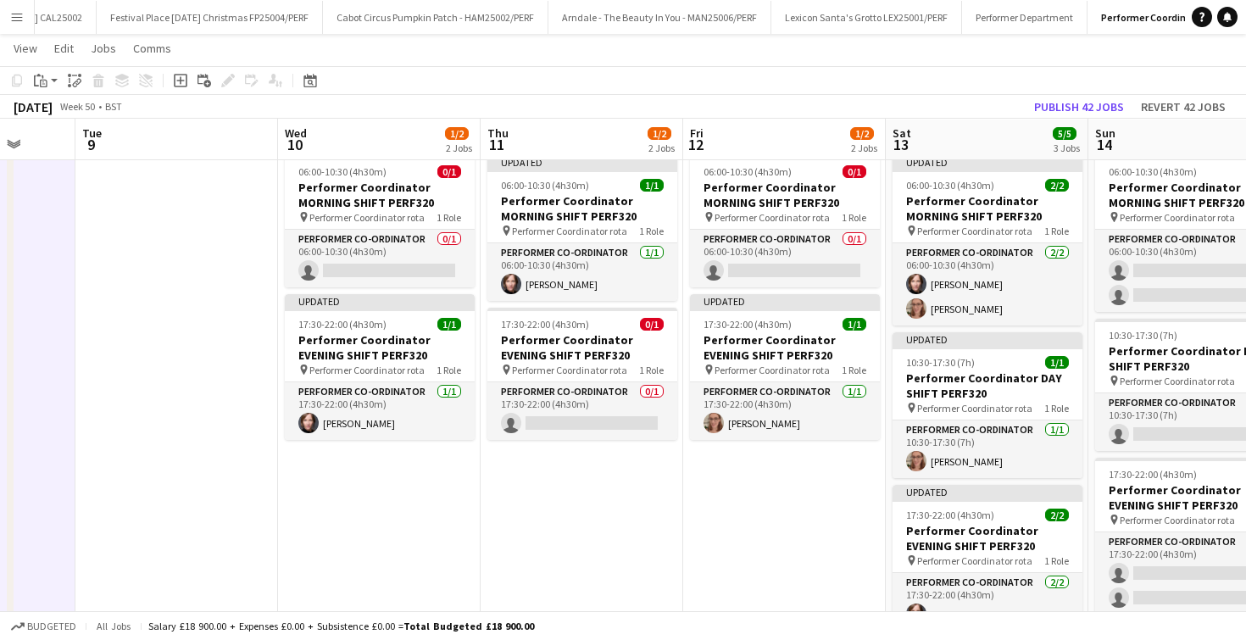
scroll to position [0, 536]
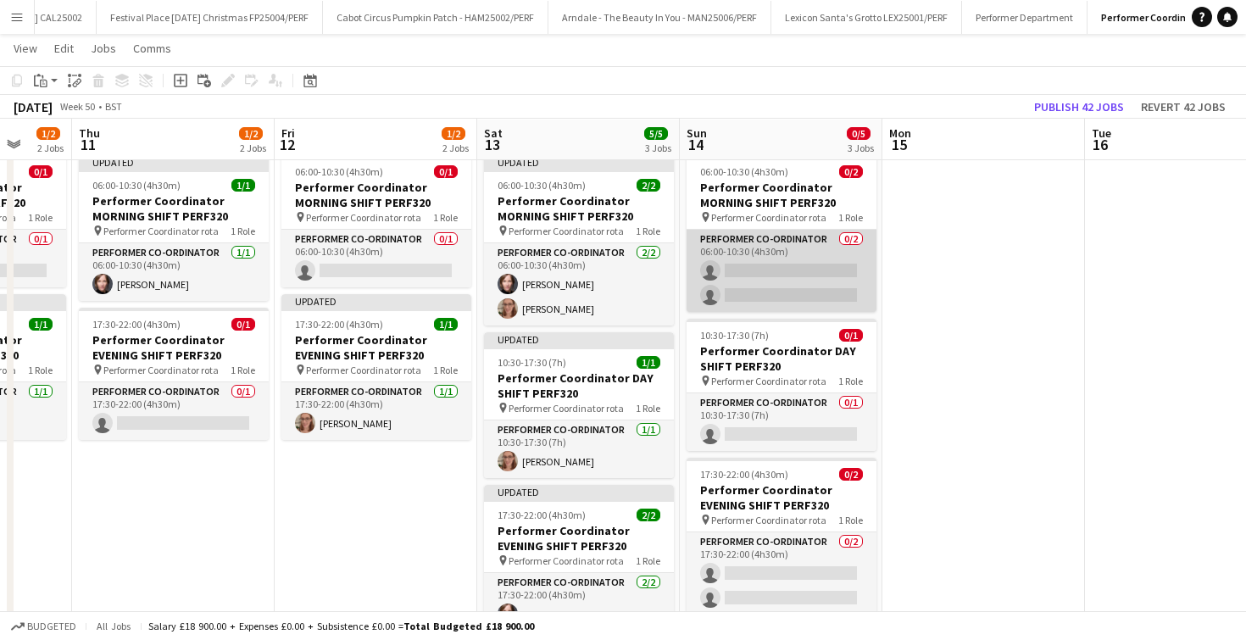
click at [807, 262] on app-card-role "Performer Co-ordinator 0/2 06:00-10:30 (4h30m) single-neutral-actions single-ne…" at bounding box center [782, 271] width 190 height 82
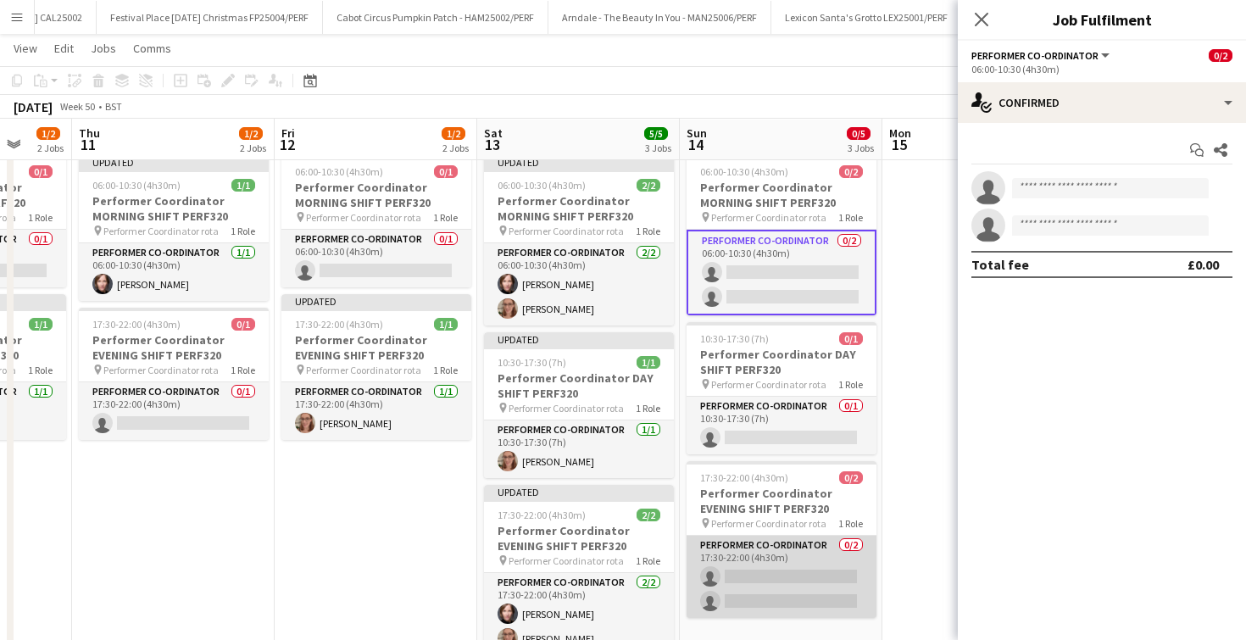
click at [776, 555] on app-card-role "Performer Co-ordinator 0/2 17:30-22:00 (4h30m) single-neutral-actions single-ne…" at bounding box center [782, 577] width 190 height 82
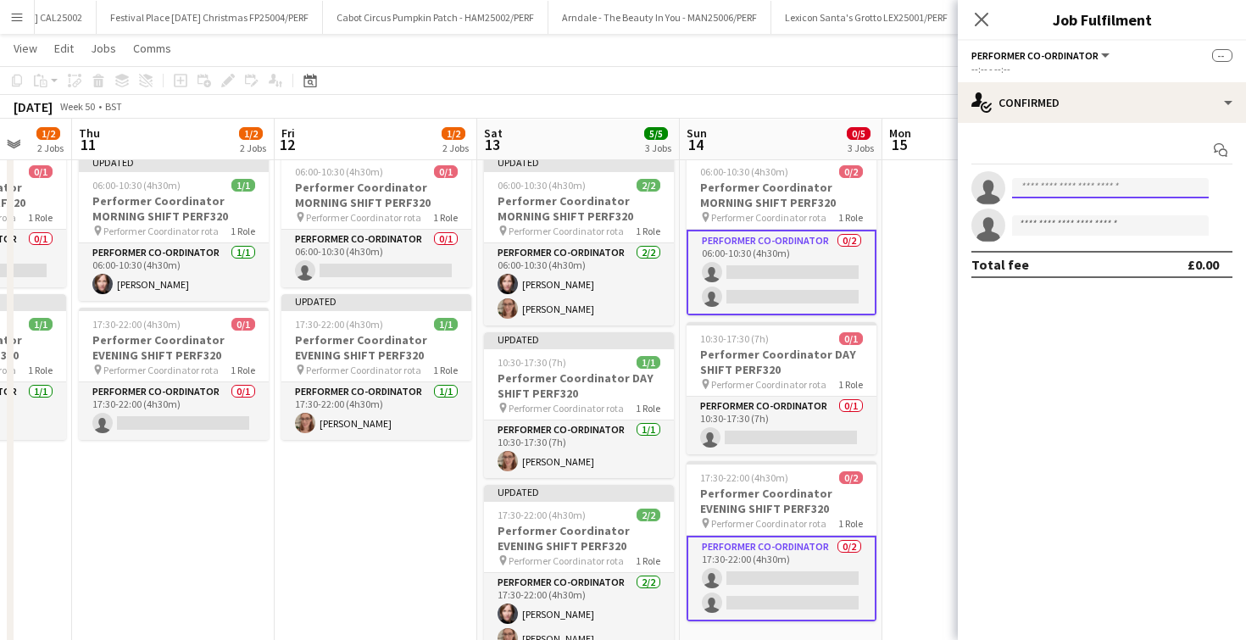
click at [1049, 186] on input at bounding box center [1110, 188] width 197 height 20
type input "******"
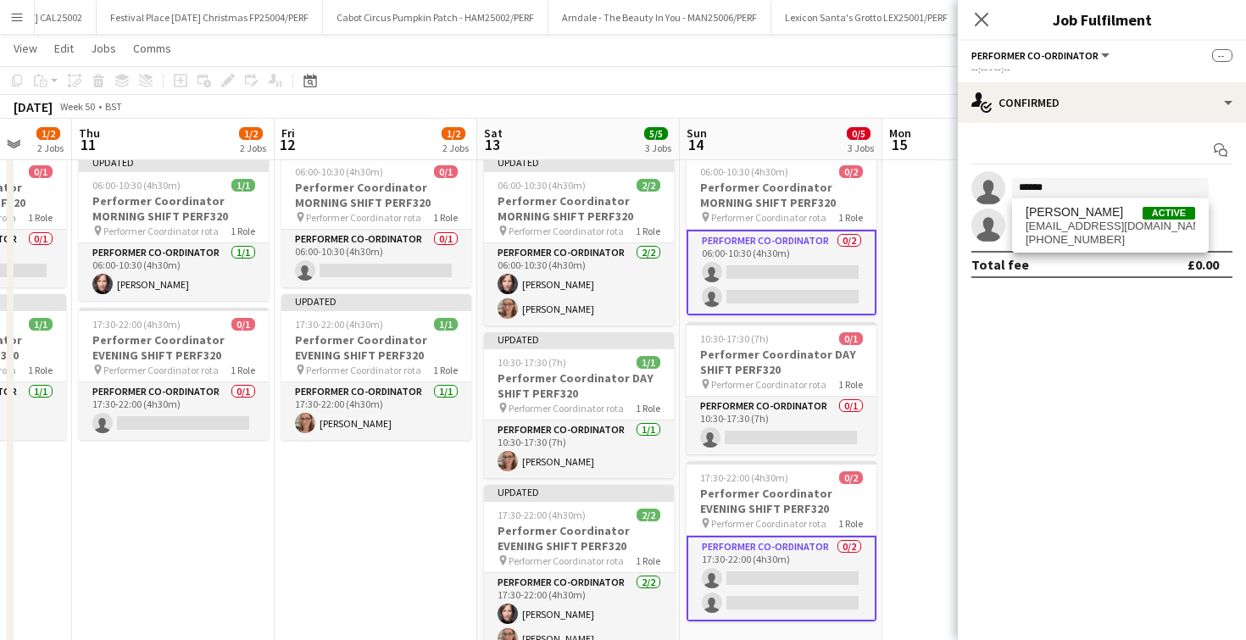
click at [1044, 222] on span "bryonymorgan22@gmail.com" at bounding box center [1111, 227] width 170 height 14
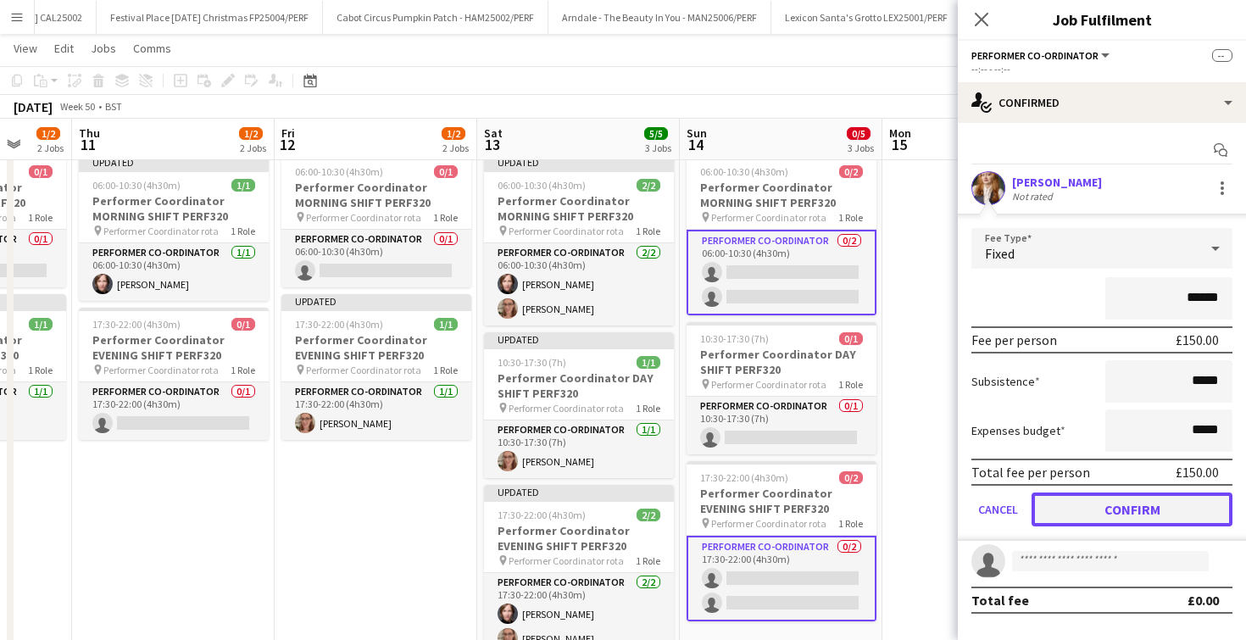
click at [1140, 515] on button "Confirm" at bounding box center [1132, 510] width 201 height 34
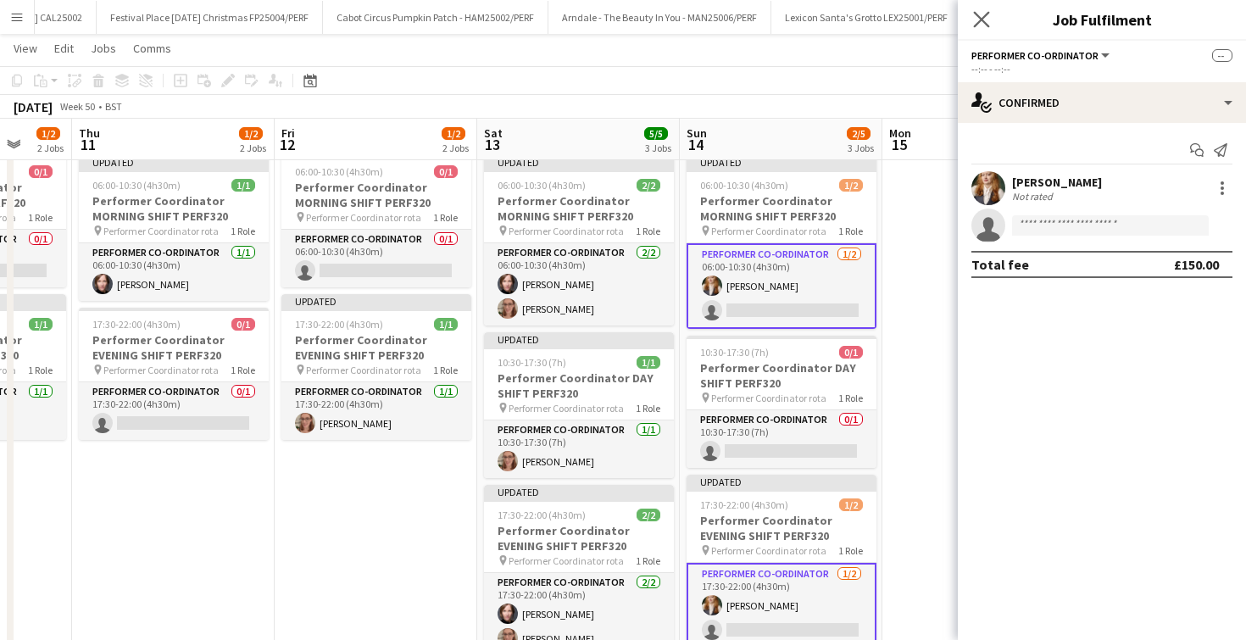
click at [982, 10] on app-icon "Close pop-in" at bounding box center [982, 20] width 25 height 25
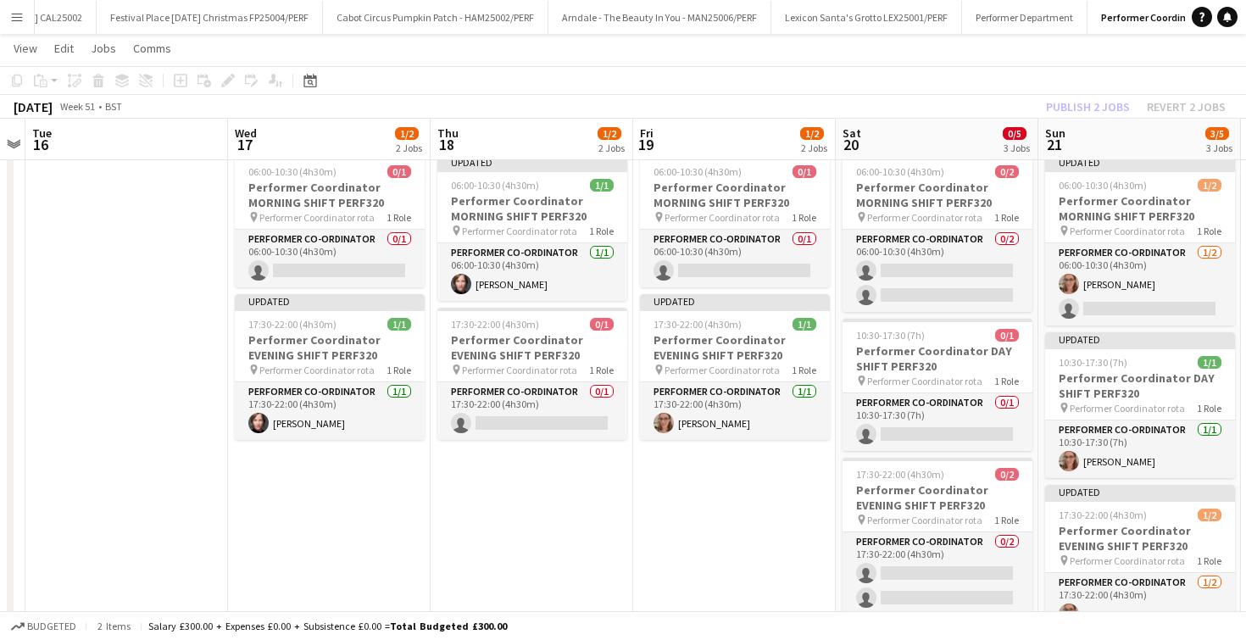
scroll to position [0, 815]
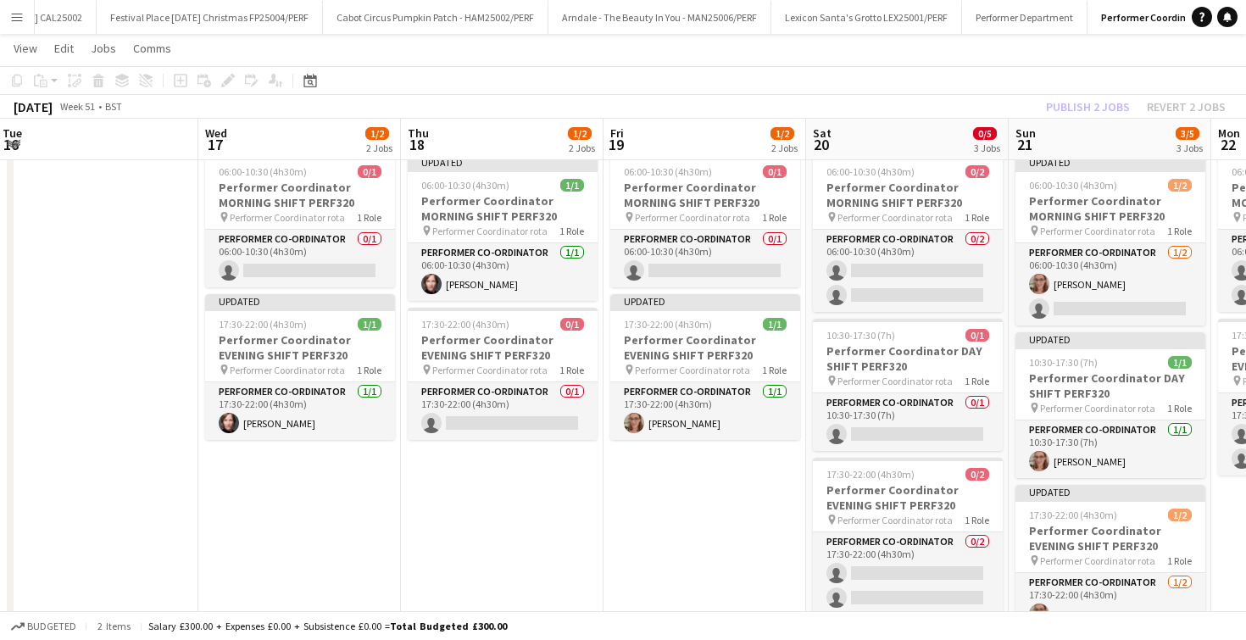
click at [705, 501] on app-date-cell "06:00-10:30 (4h30m) 0/1 Performer Coordinator MORNING SHIFT PERF320 pin Perform…" at bounding box center [705, 420] width 203 height 545
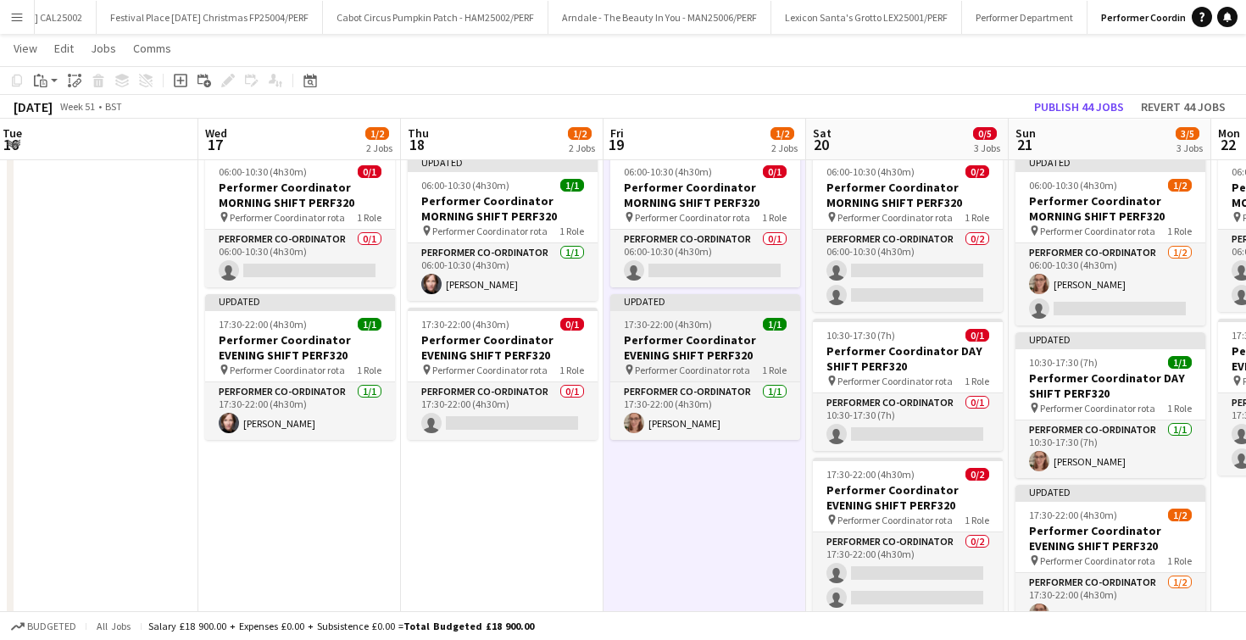
click at [668, 349] on h3 "Performer Coordinator EVENING SHIFT PERF320" at bounding box center [705, 347] width 190 height 31
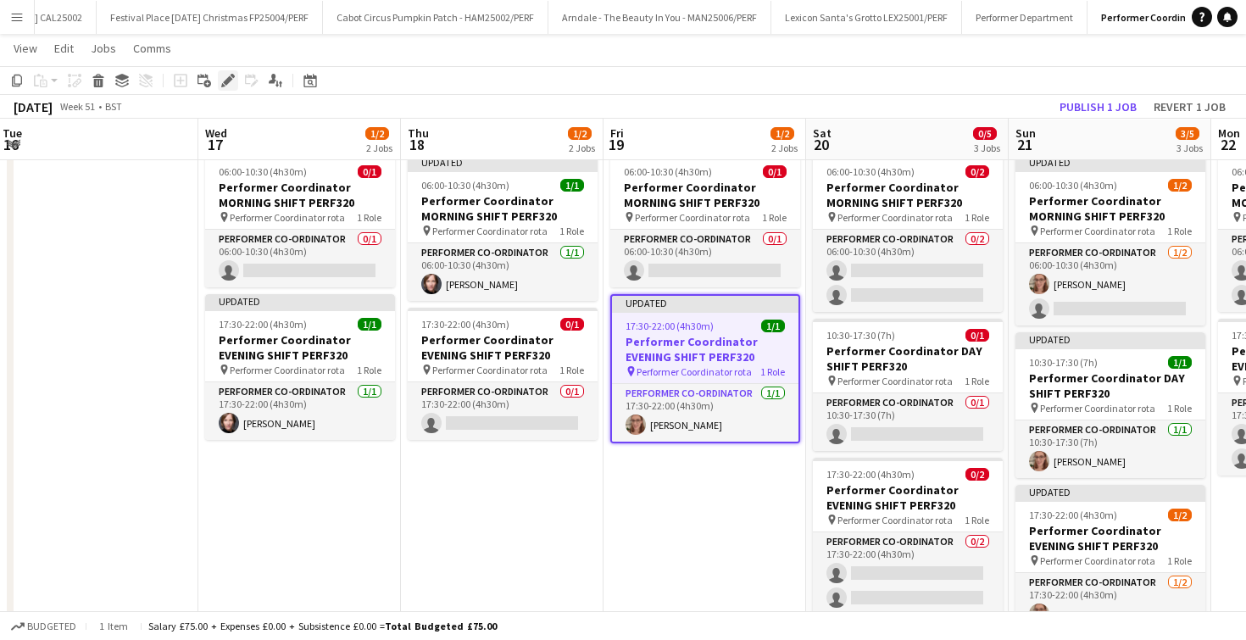
click at [231, 80] on icon "Edit" at bounding box center [228, 81] width 14 height 14
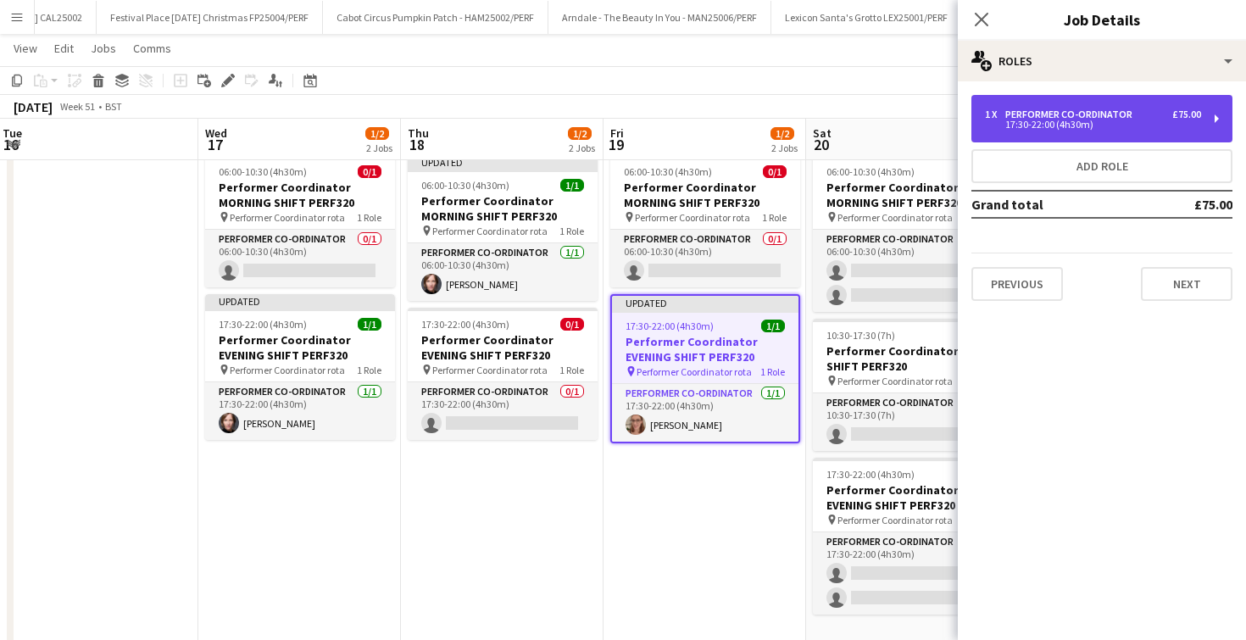
click at [1096, 131] on div "1 x Performer Co-ordinator £75.00 17:30-22:00 (4h30m)" at bounding box center [1102, 118] width 261 height 47
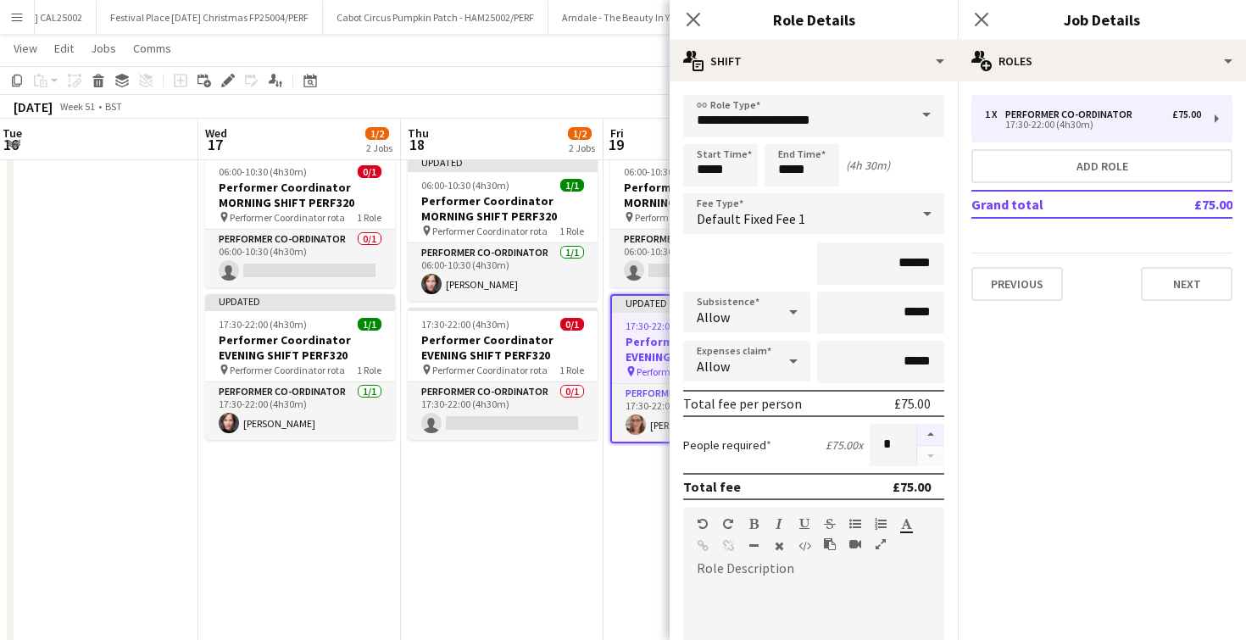
click at [934, 437] on button "button" at bounding box center [930, 435] width 27 height 22
type input "*"
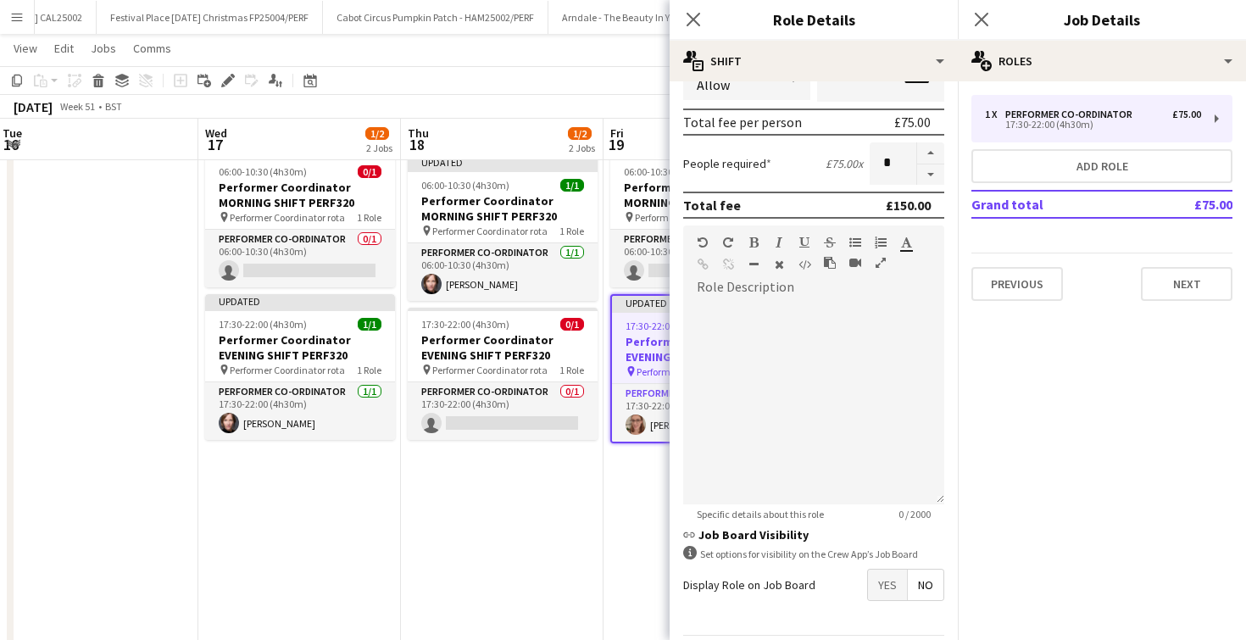
scroll to position [338, 0]
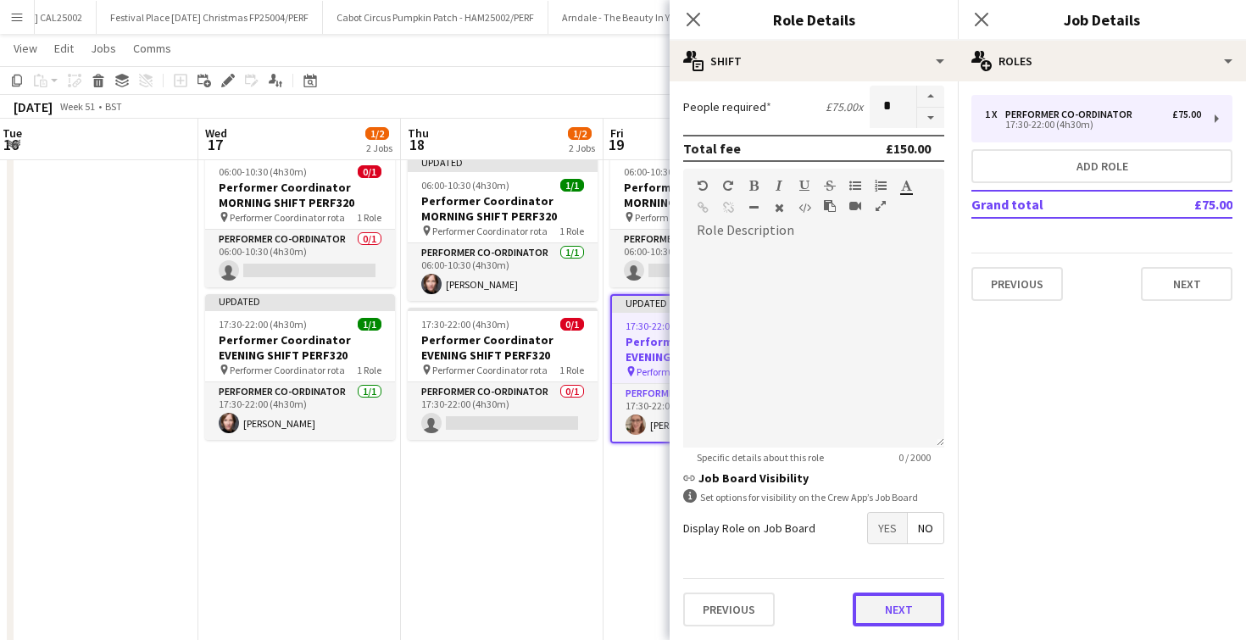
click at [916, 597] on button "Next" at bounding box center [899, 610] width 92 height 34
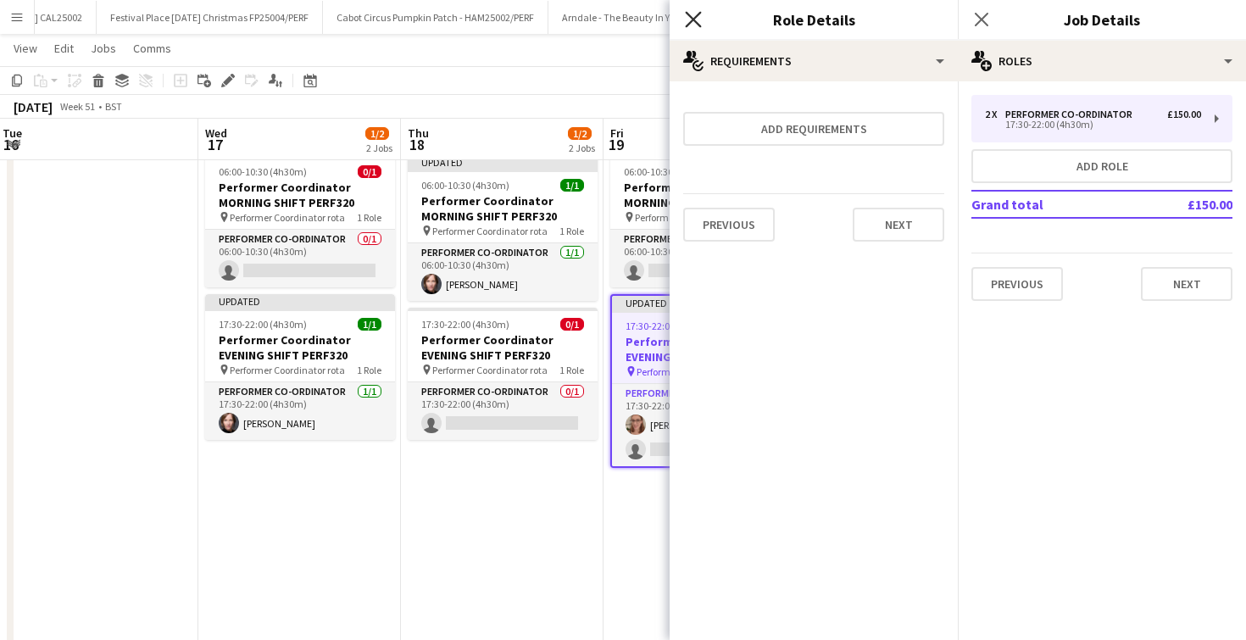
click at [690, 27] on icon "Close pop-in" at bounding box center [693, 19] width 16 height 16
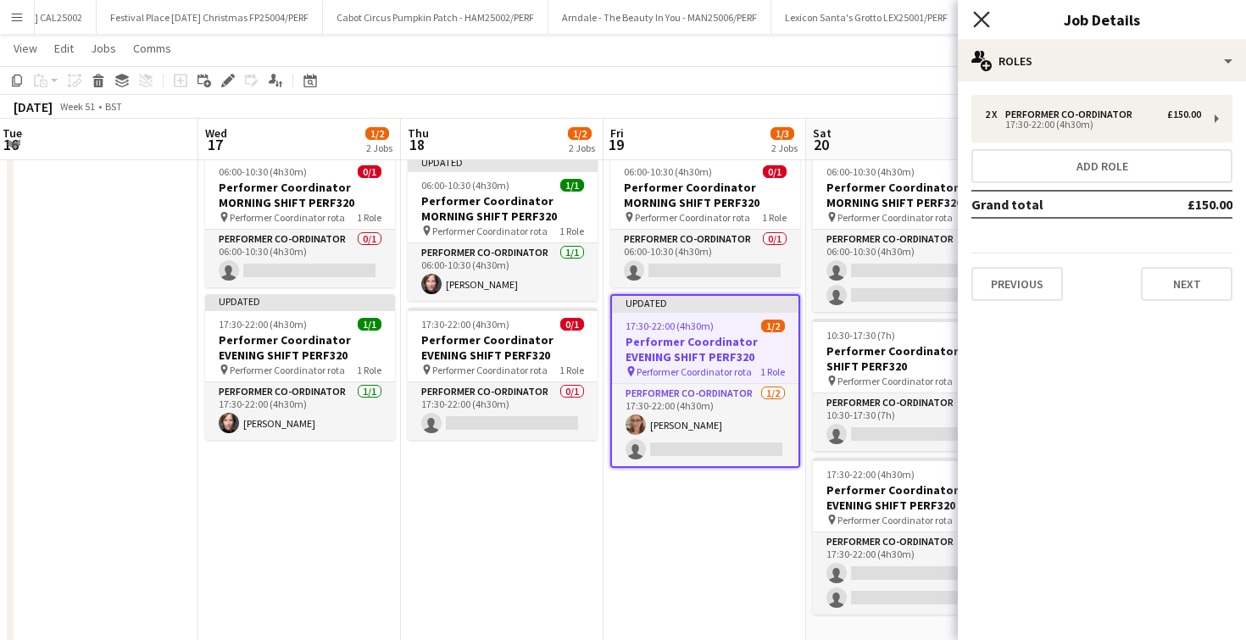
click at [987, 22] on icon "Close pop-in" at bounding box center [981, 19] width 16 height 16
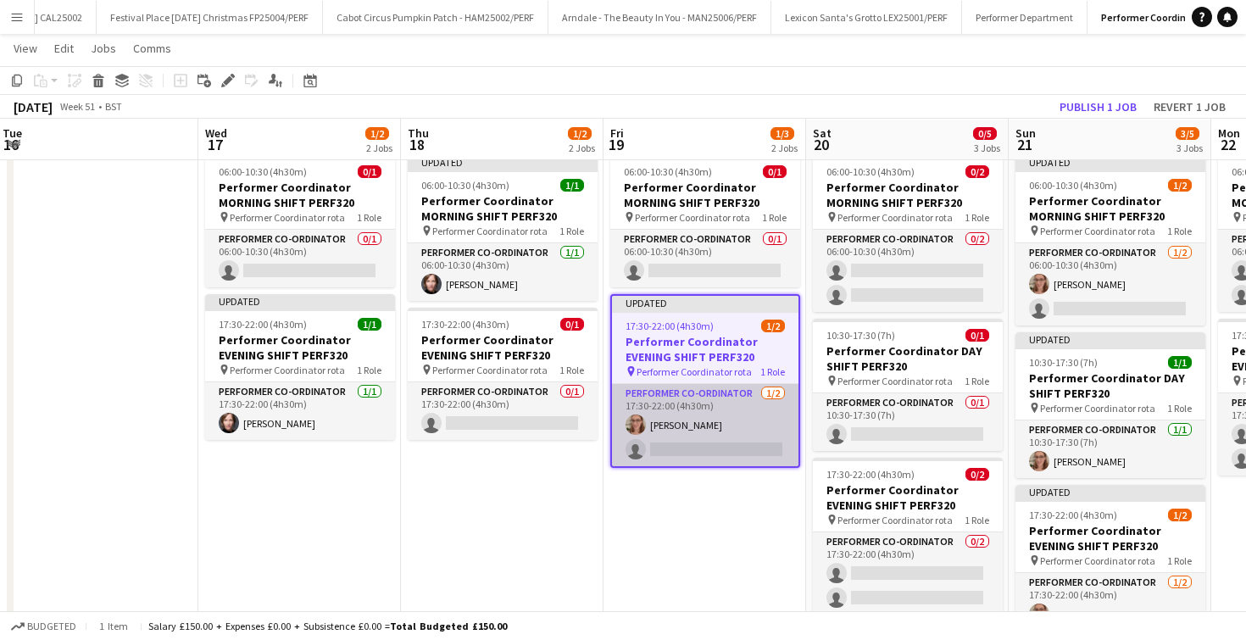
click at [727, 445] on app-card-role "Performer Co-ordinator 1/2 17:30-22:00 (4h30m) Annabel Smith single-neutral-act…" at bounding box center [705, 425] width 187 height 82
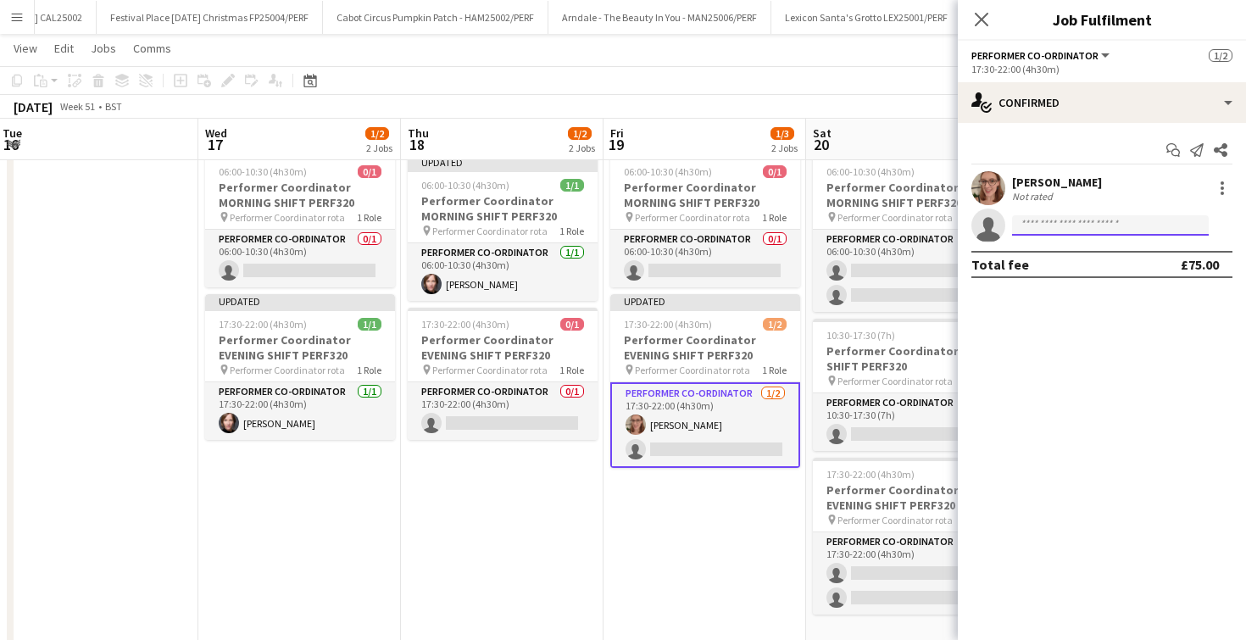
click at [1055, 219] on input at bounding box center [1110, 225] width 197 height 20
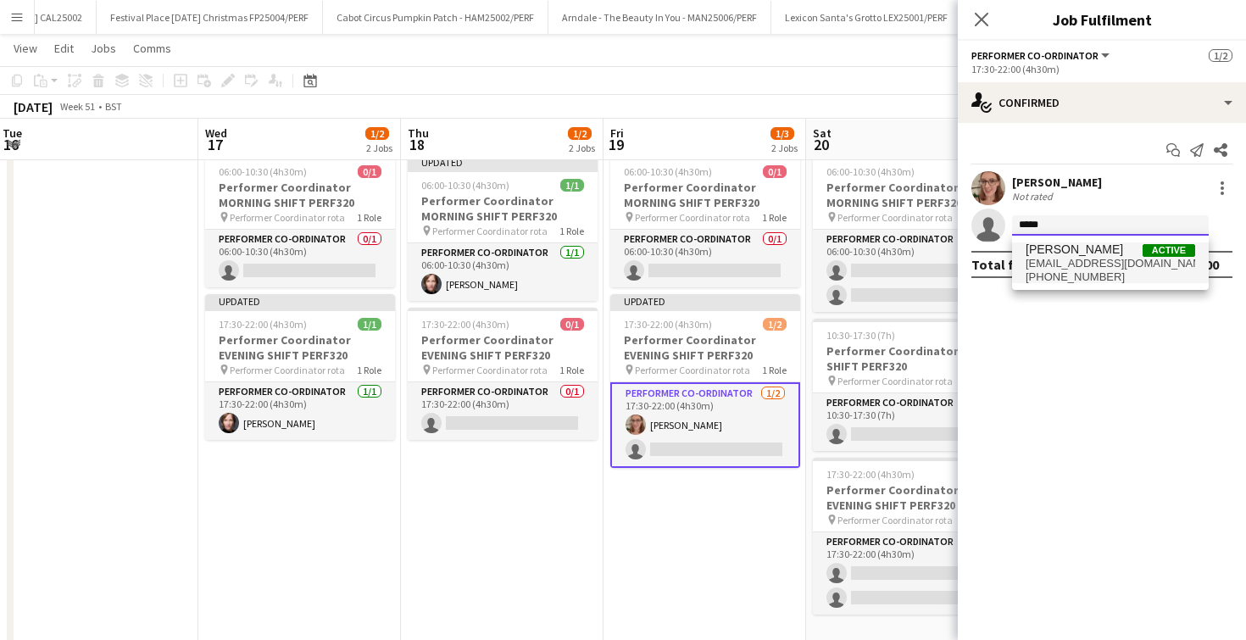
type input "*****"
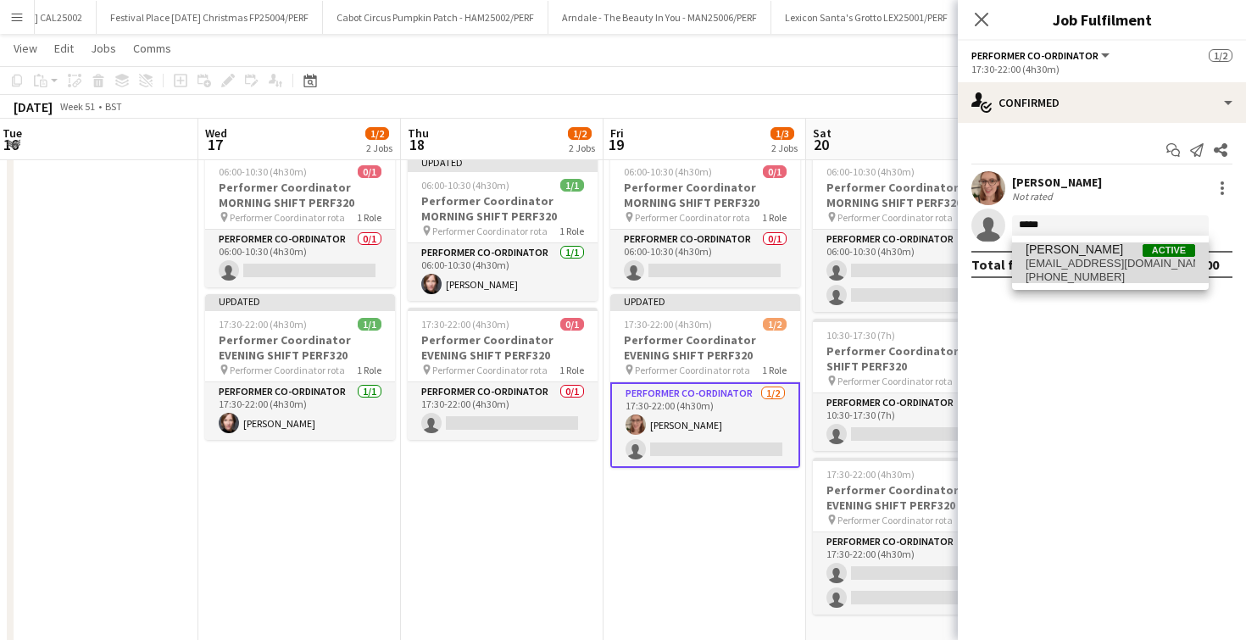
click at [1081, 257] on span "bryonymorgan22@gmail.com" at bounding box center [1111, 264] width 170 height 14
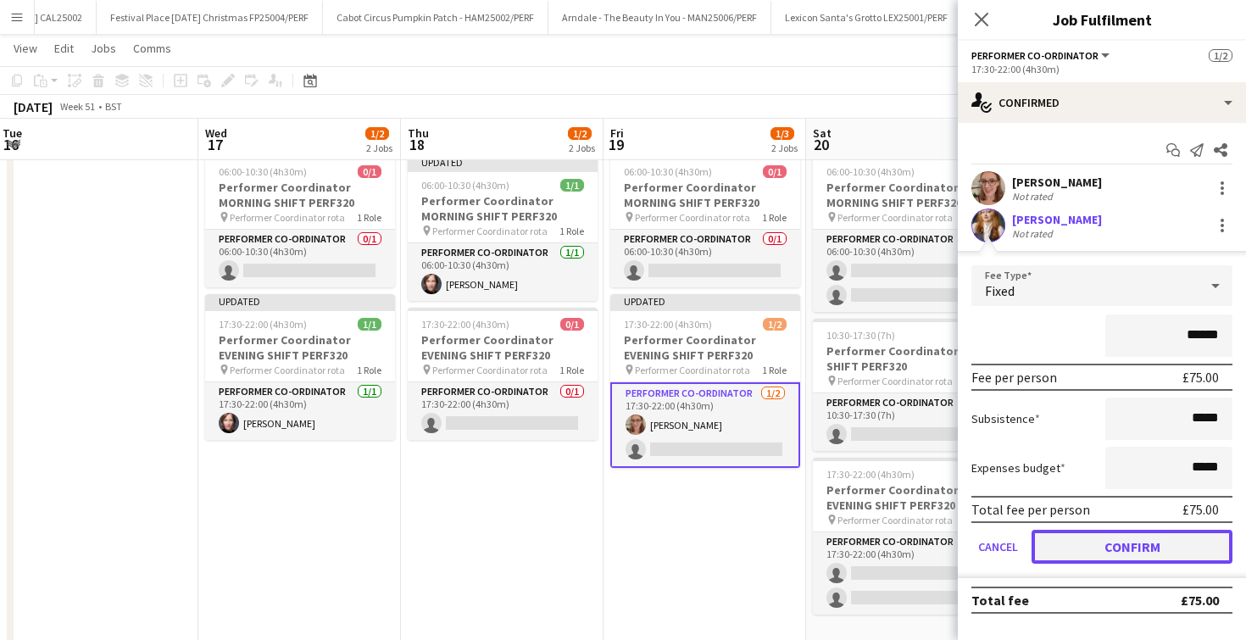
click at [1103, 562] on button "Confirm" at bounding box center [1132, 547] width 201 height 34
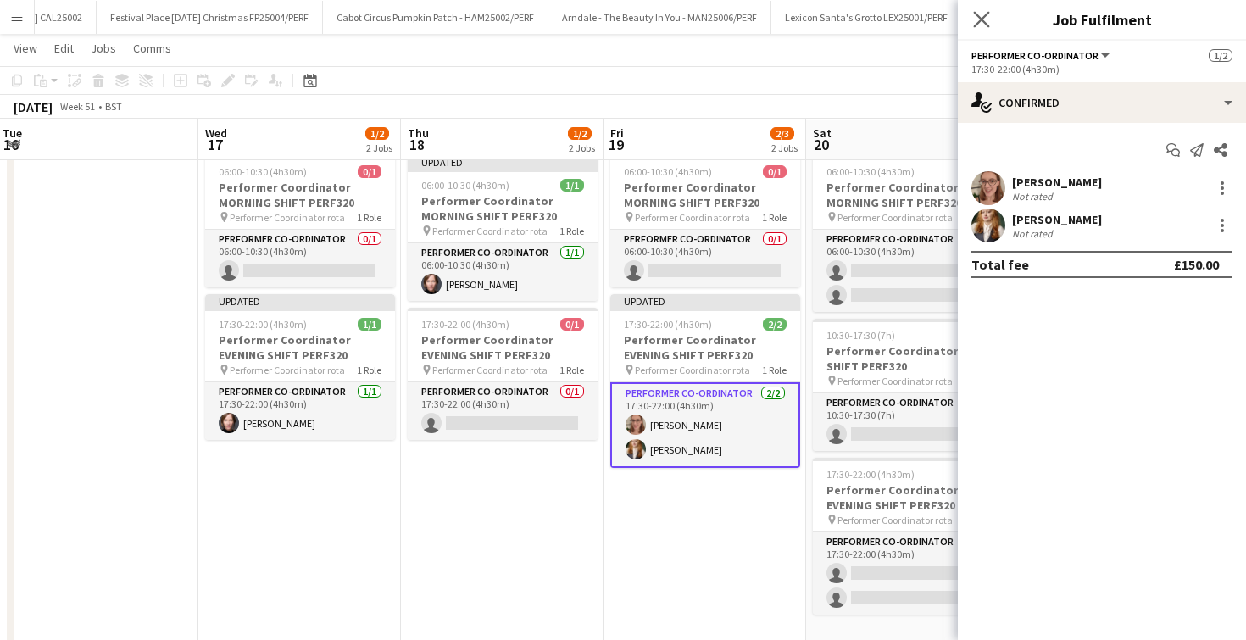
click at [984, 12] on icon "Close pop-in" at bounding box center [981, 19] width 16 height 16
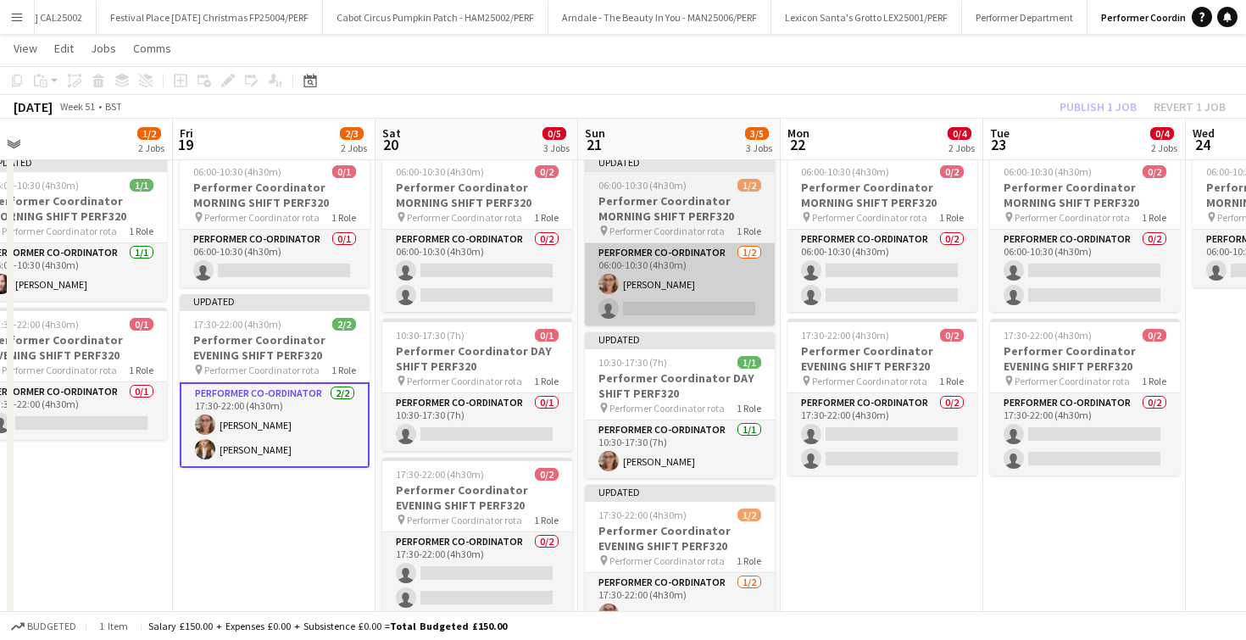
scroll to position [0, 844]
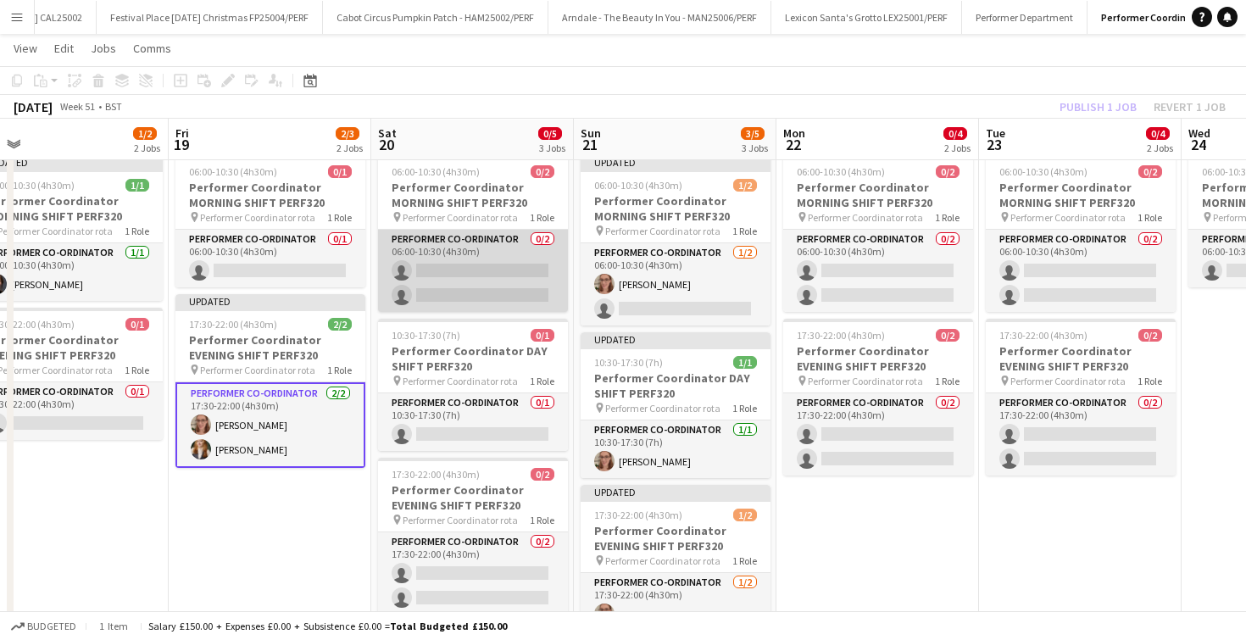
click at [477, 254] on app-card-role "Performer Co-ordinator 0/2 06:00-10:30 (4h30m) single-neutral-actions single-ne…" at bounding box center [473, 271] width 190 height 82
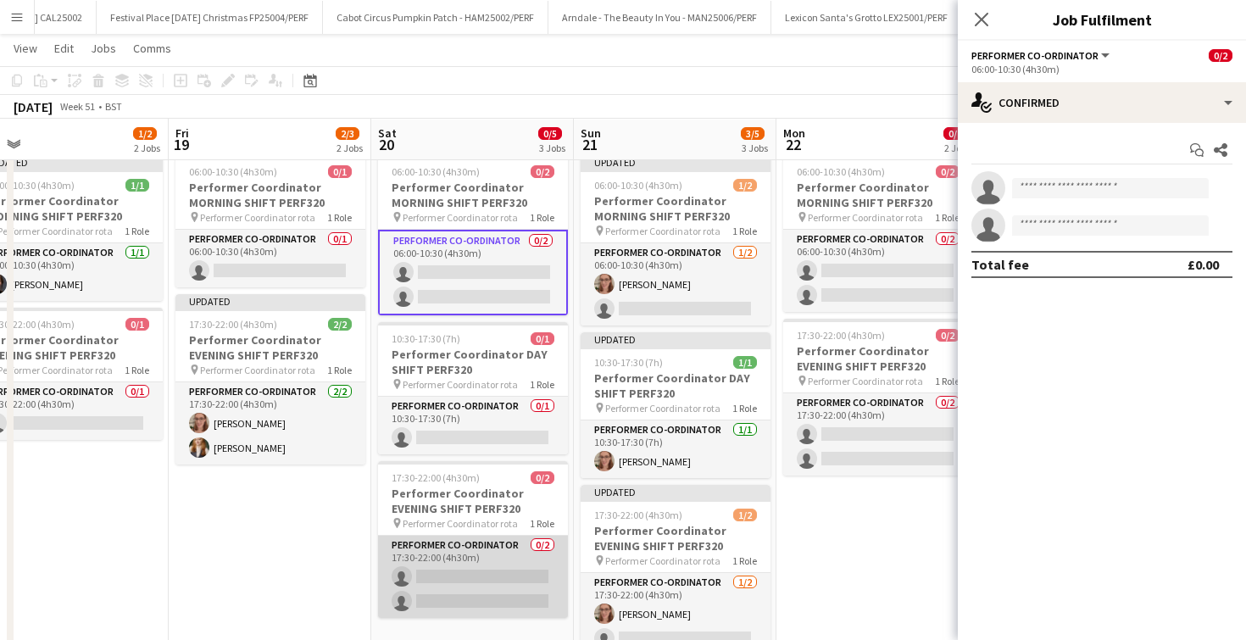
click at [477, 585] on app-card-role "Performer Co-ordinator 0/2 17:30-22:00 (4h30m) single-neutral-actions single-ne…" at bounding box center [473, 577] width 190 height 82
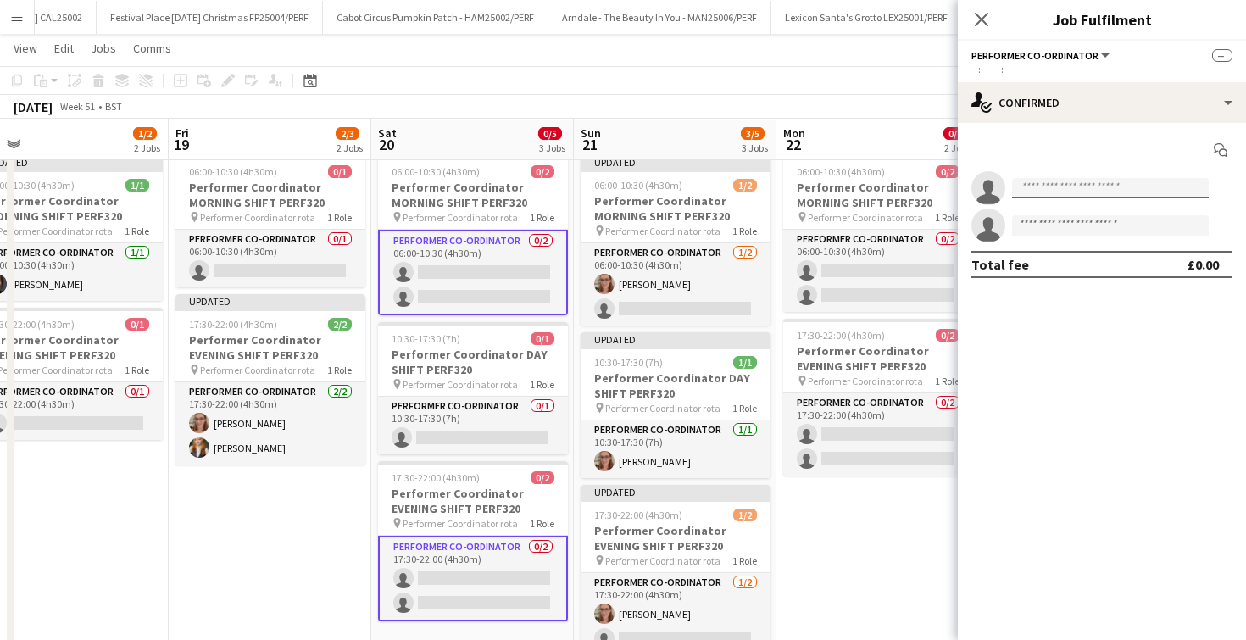
click at [1083, 187] on input at bounding box center [1110, 188] width 197 height 20
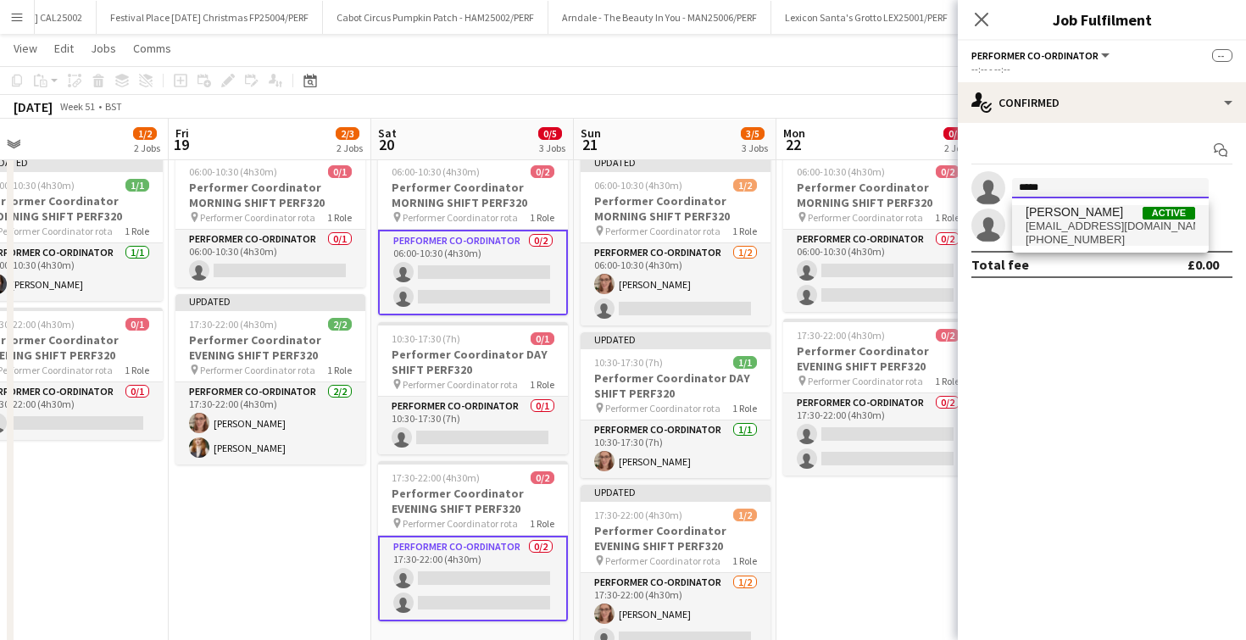
type input "*****"
click at [1078, 211] on span "Bryony Morgan" at bounding box center [1074, 212] width 97 height 14
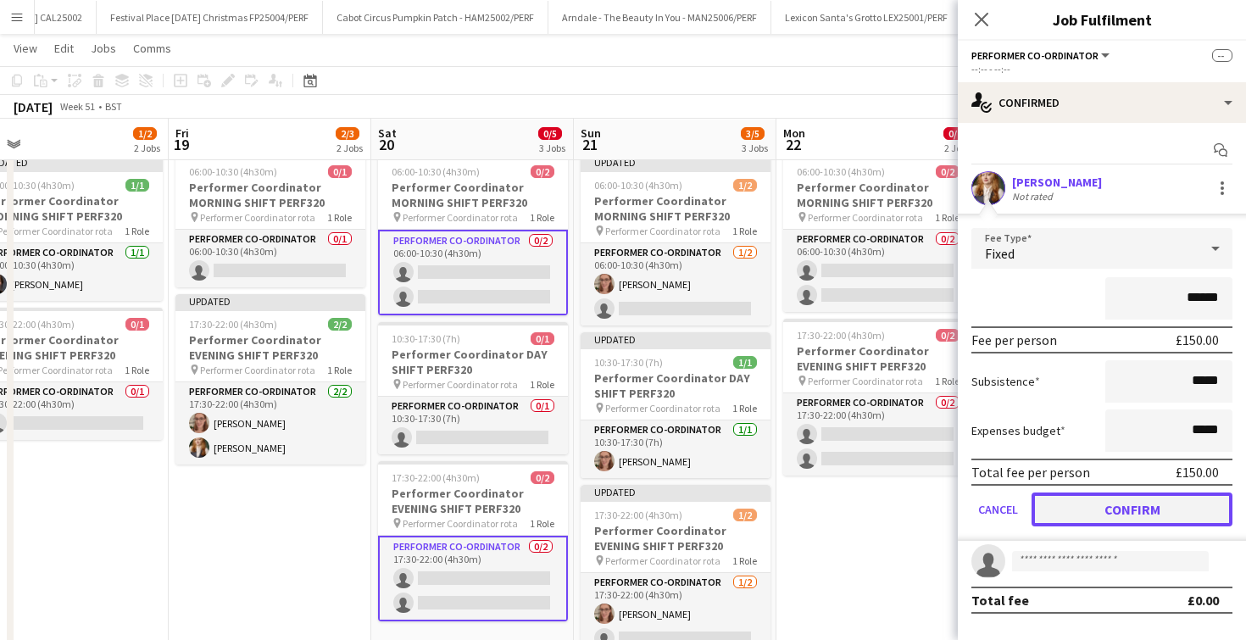
click at [1091, 511] on button "Confirm" at bounding box center [1132, 510] width 201 height 34
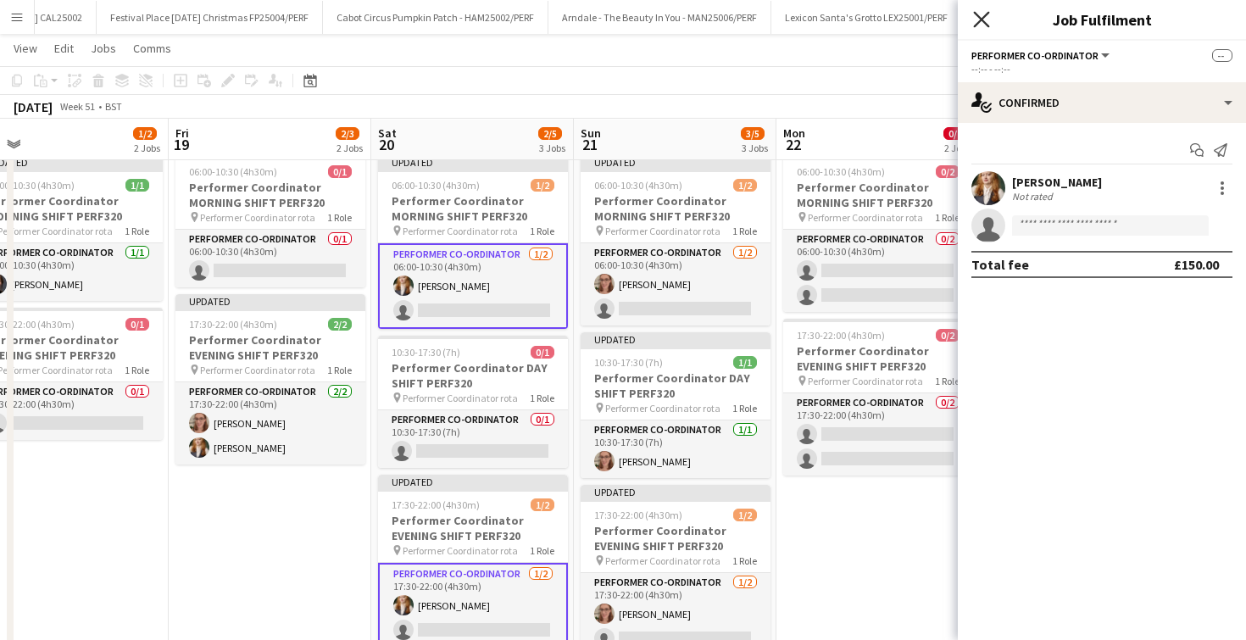
click at [987, 22] on icon "Close pop-in" at bounding box center [981, 19] width 16 height 16
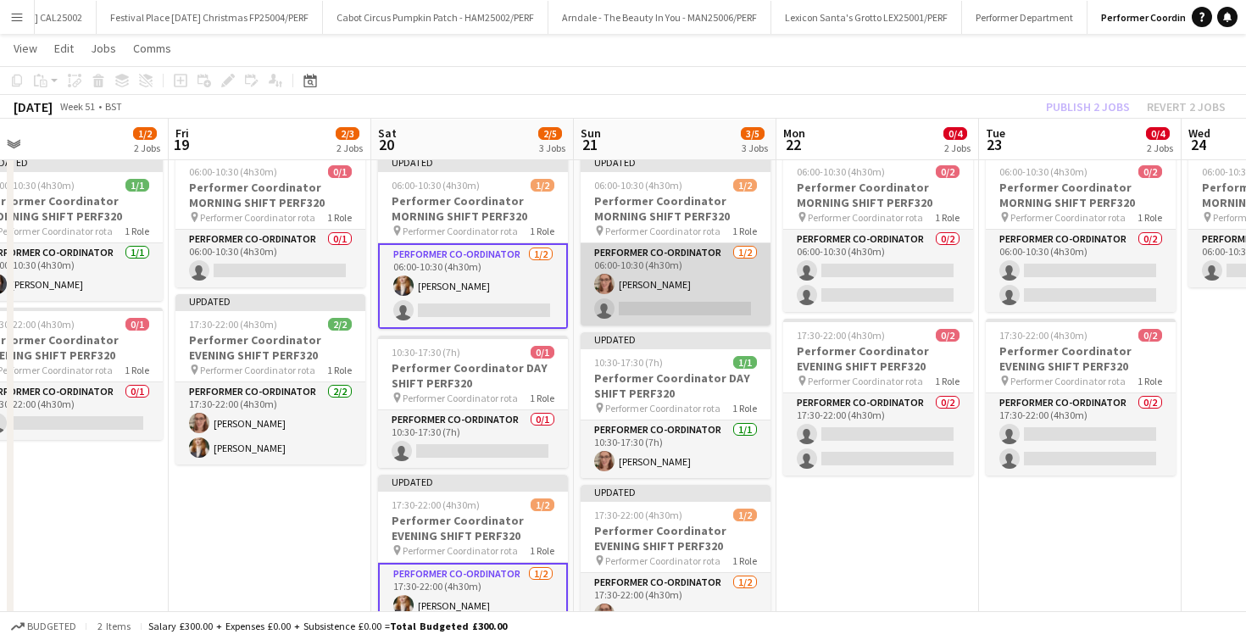
click at [649, 307] on app-card-role "Performer Co-ordinator 1/2 06:00-10:30 (4h30m) Annabel Smith single-neutral-act…" at bounding box center [676, 284] width 190 height 82
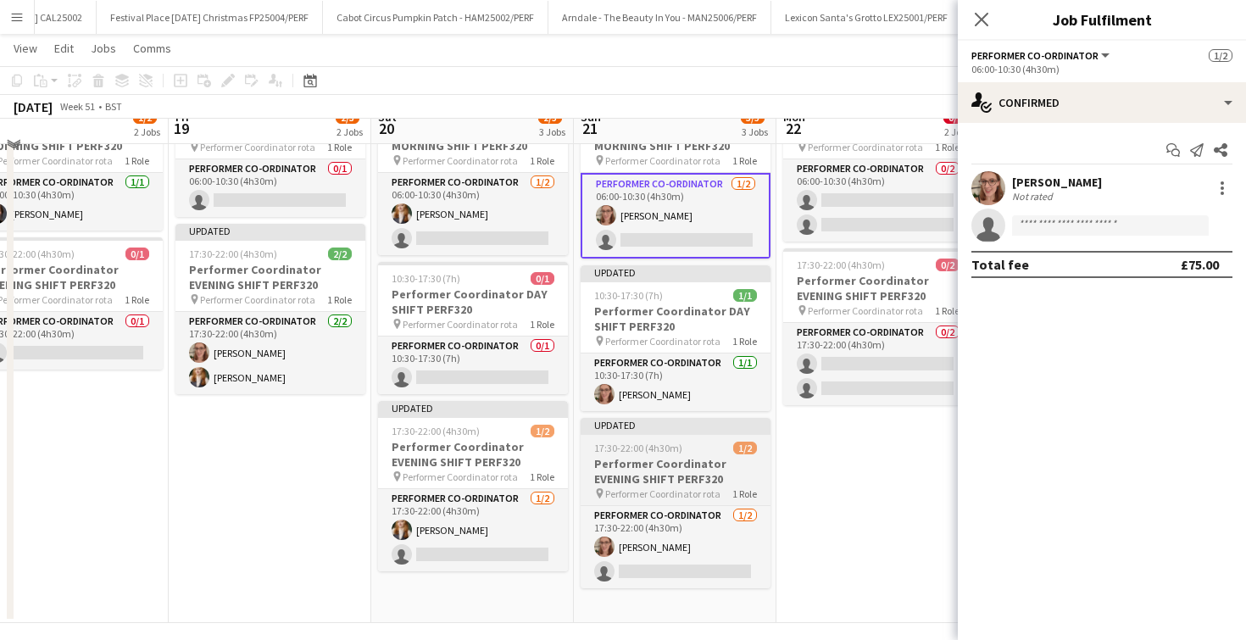
scroll to position [119, 0]
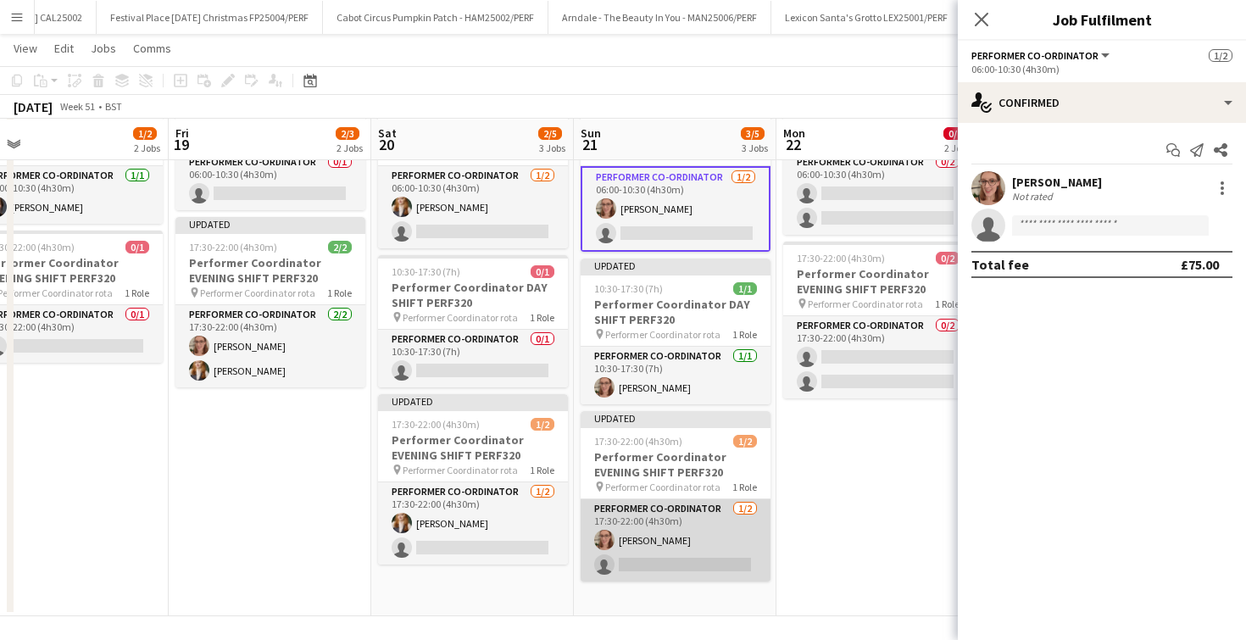
click at [678, 557] on app-card-role "Performer Co-ordinator 1/2 17:30-22:00 (4h30m) Annabel Smith single-neutral-act…" at bounding box center [676, 540] width 190 height 82
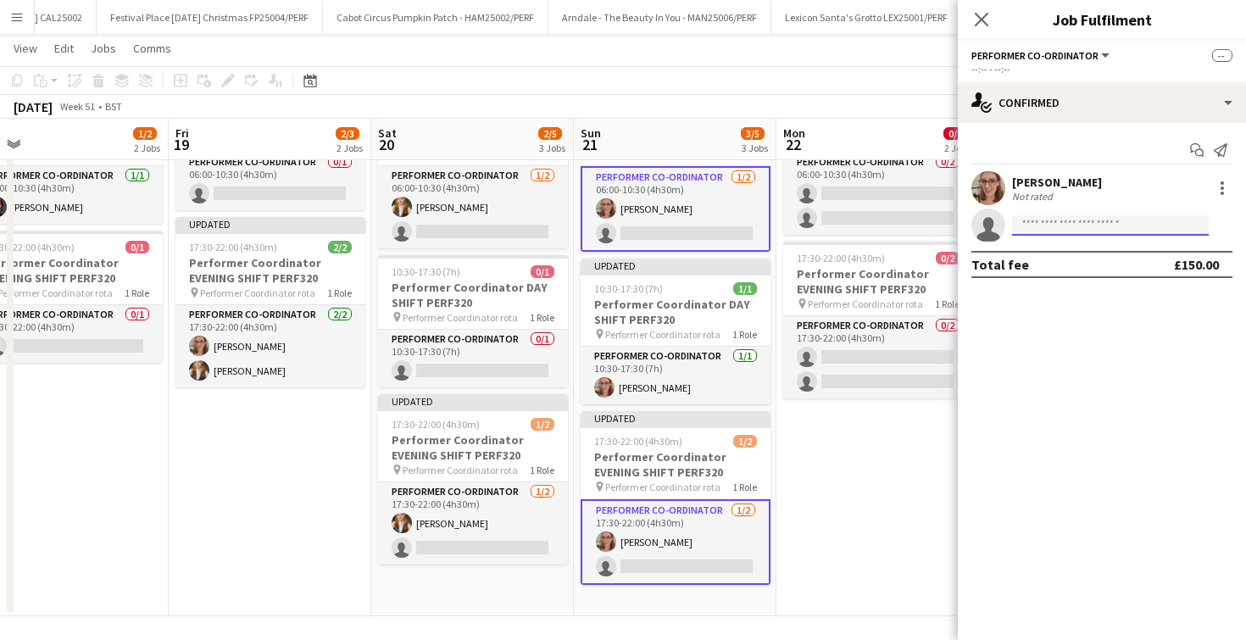
click at [1036, 235] on input at bounding box center [1110, 225] width 197 height 20
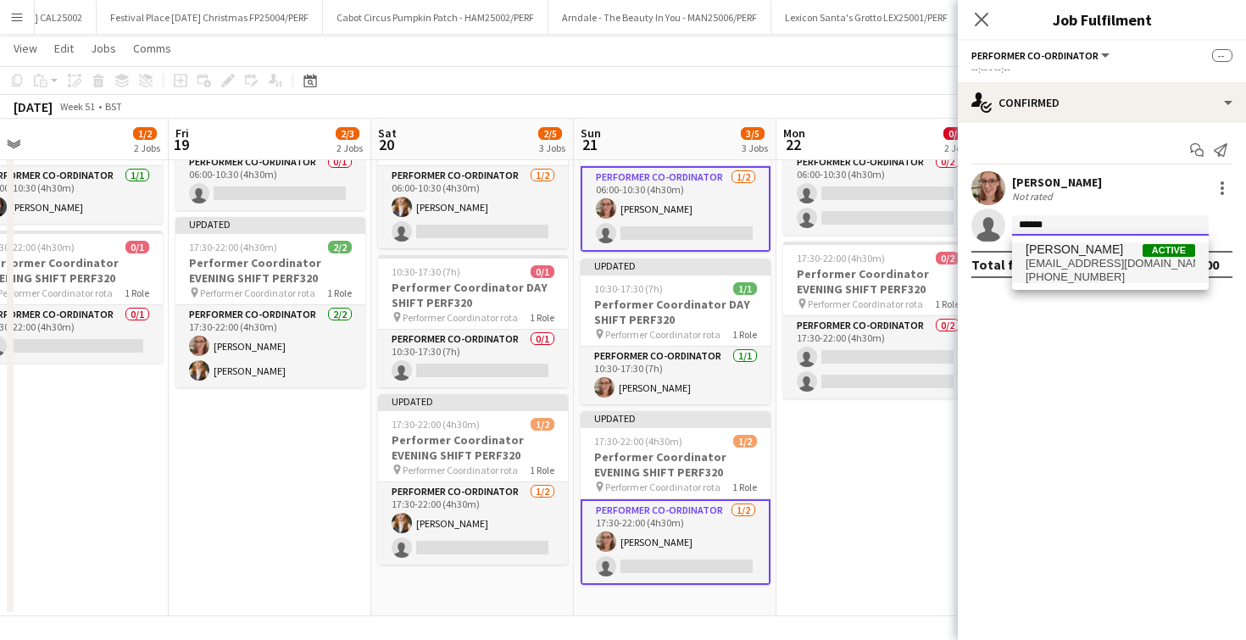
type input "******"
click at [1028, 264] on span "bryonymorgan22@gmail.com" at bounding box center [1111, 264] width 170 height 14
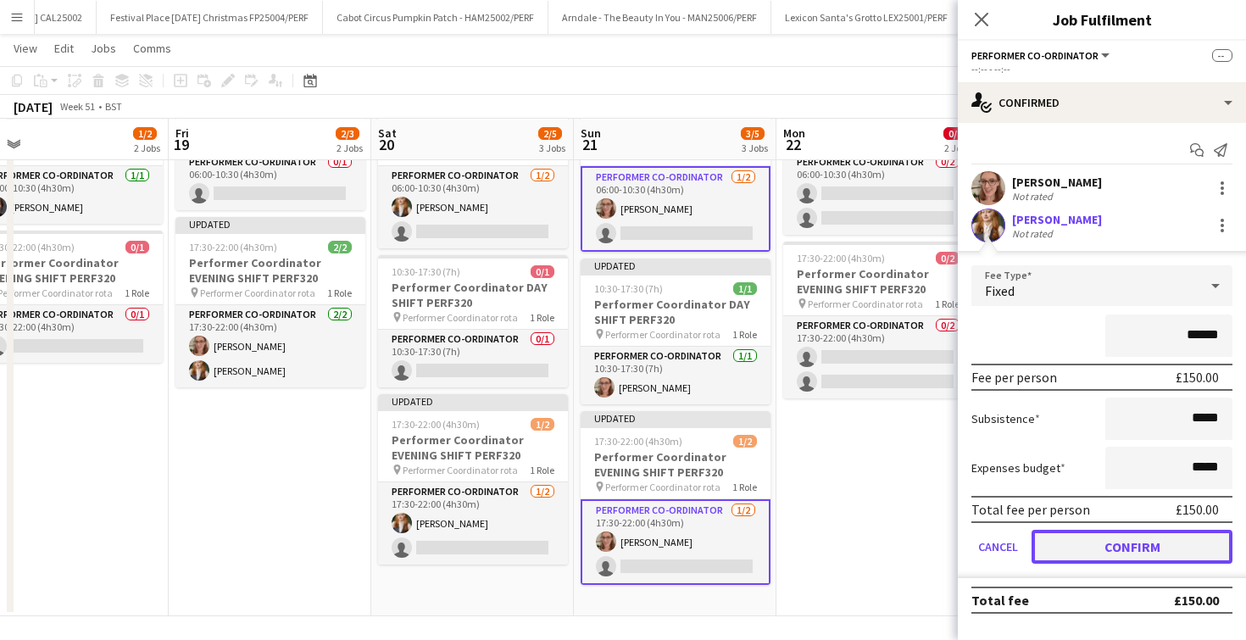
click at [1136, 548] on button "Confirm" at bounding box center [1132, 547] width 201 height 34
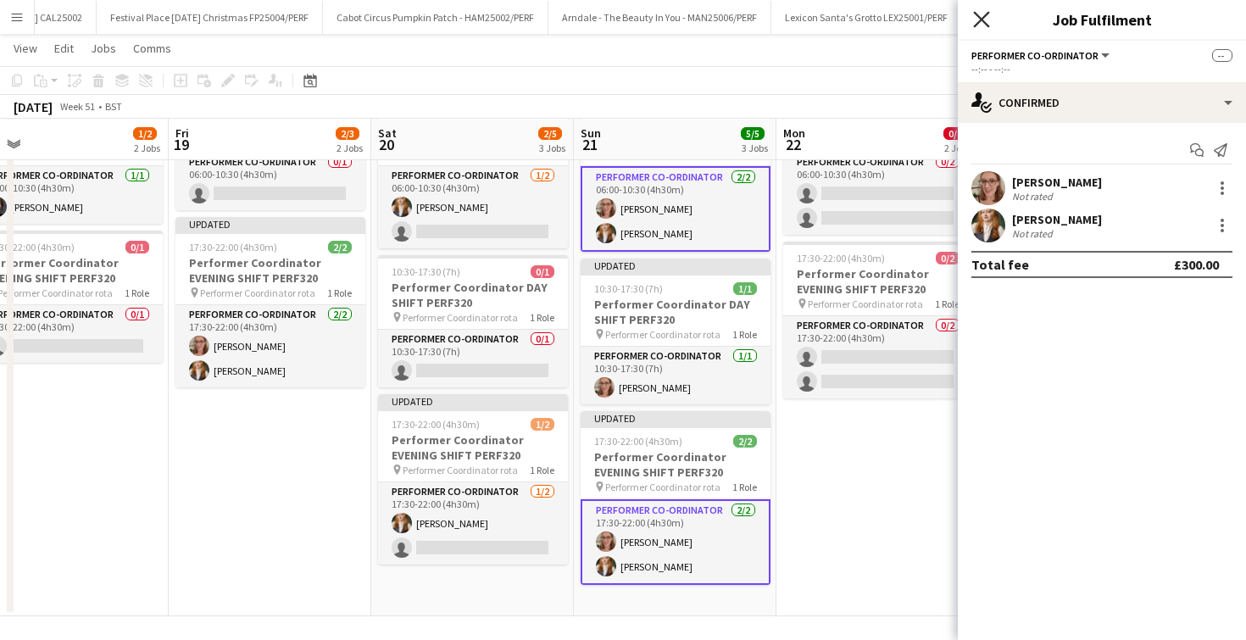
click at [987, 22] on icon "Close pop-in" at bounding box center [981, 19] width 16 height 16
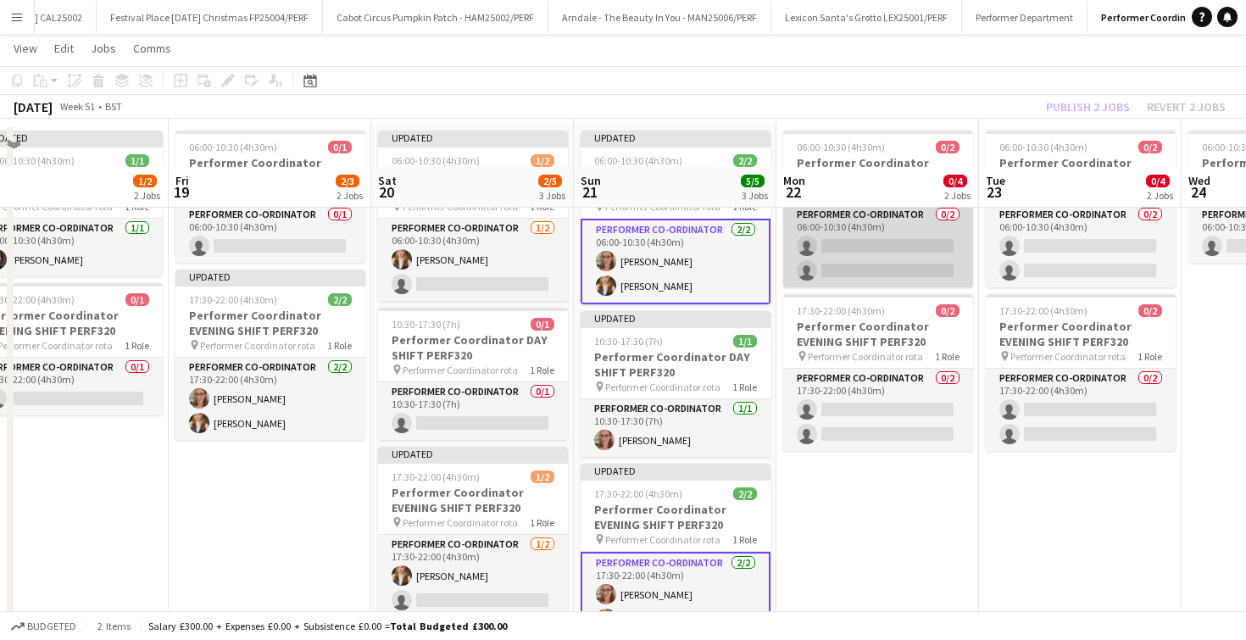
scroll to position [58, 0]
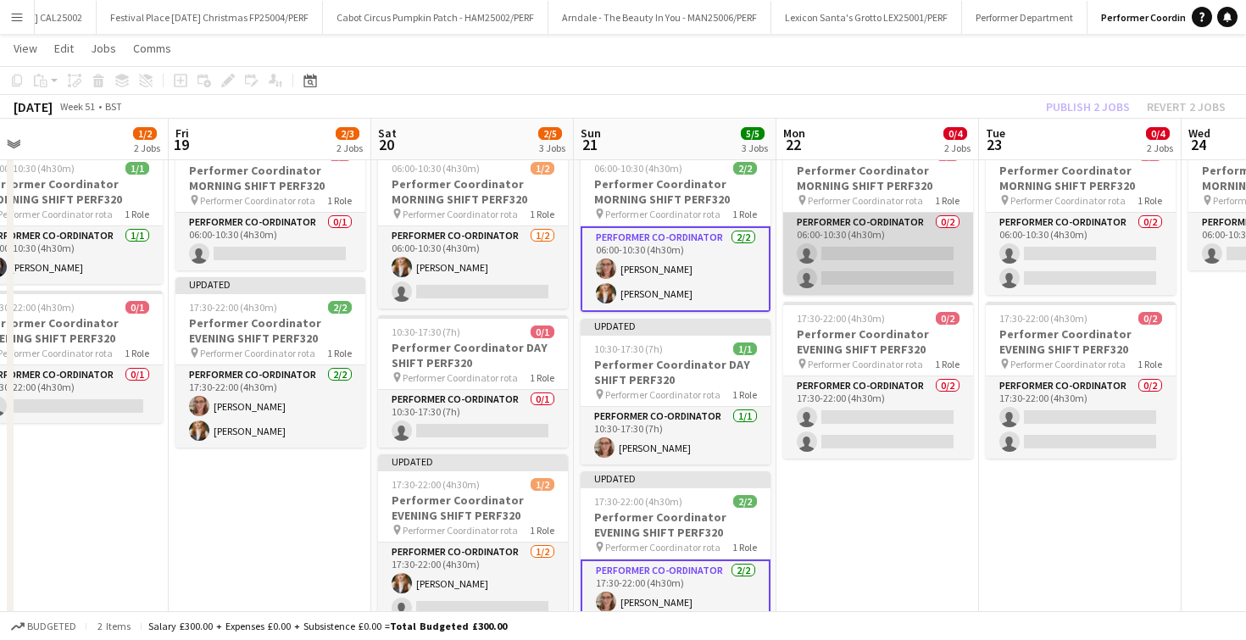
click at [847, 244] on app-card-role "Performer Co-ordinator 0/2 06:00-10:30 (4h30m) single-neutral-actions single-ne…" at bounding box center [878, 254] width 190 height 82
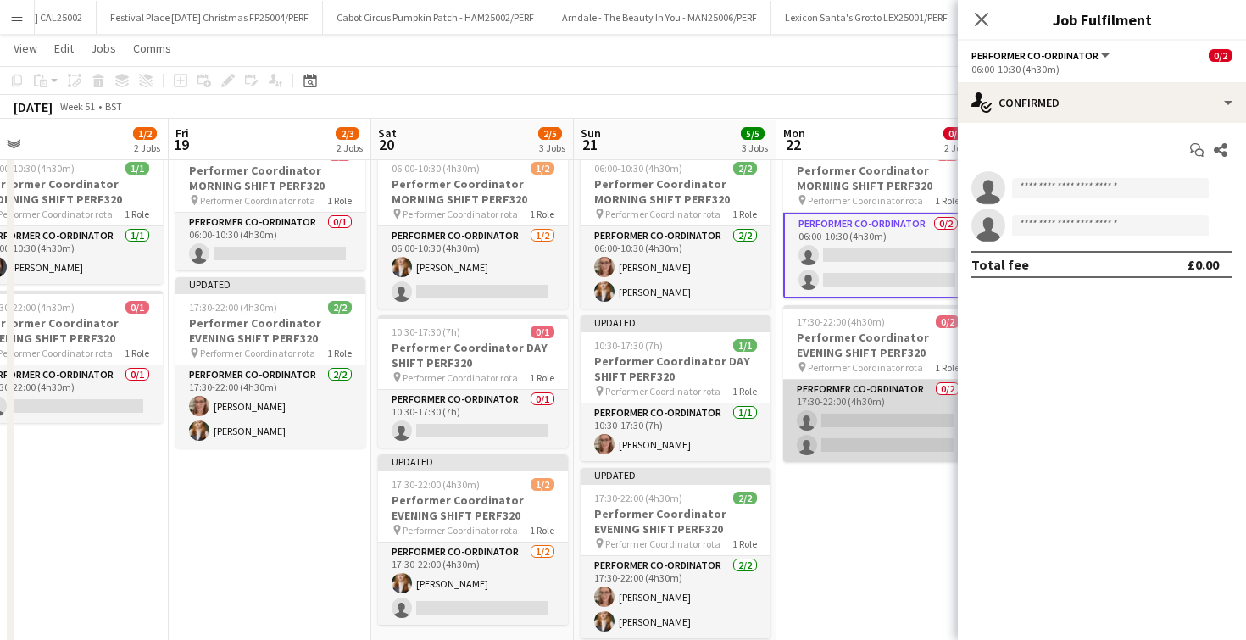
click at [855, 411] on app-card-role "Performer Co-ordinator 0/2 17:30-22:00 (4h30m) single-neutral-actions single-ne…" at bounding box center [878, 421] width 190 height 82
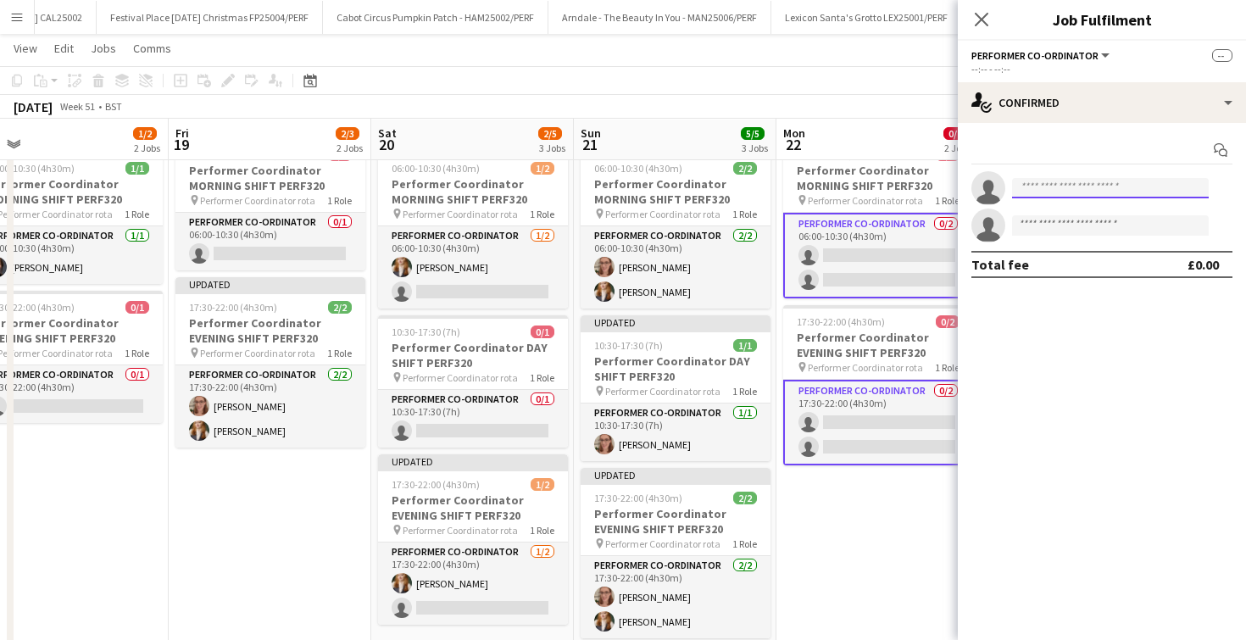
click at [1036, 188] on input at bounding box center [1110, 188] width 197 height 20
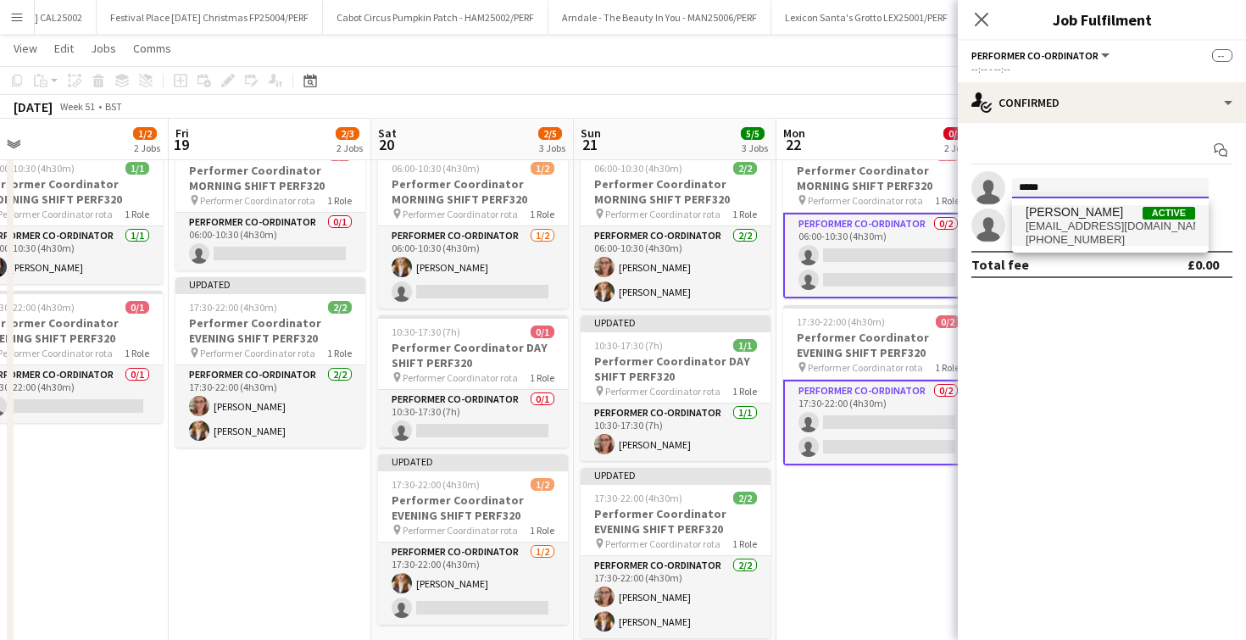
type input "*****"
click at [1043, 220] on span "bryonymorgan22@gmail.com" at bounding box center [1111, 227] width 170 height 14
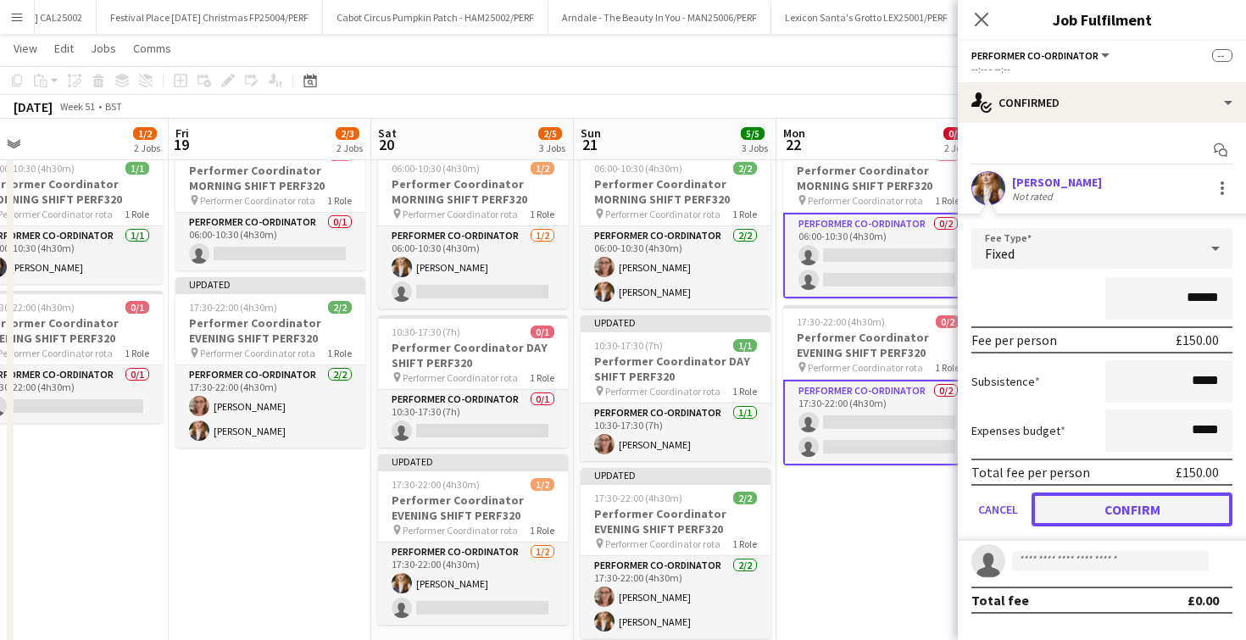
click at [1116, 508] on button "Confirm" at bounding box center [1132, 510] width 201 height 34
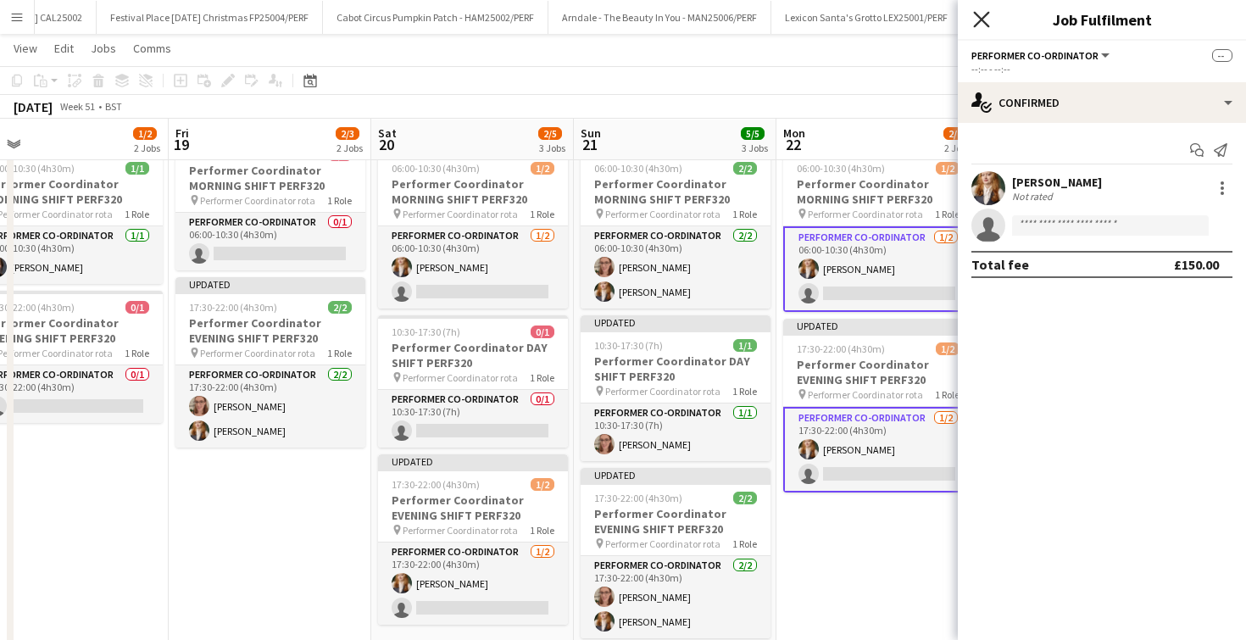
click at [986, 14] on icon at bounding box center [981, 19] width 16 height 16
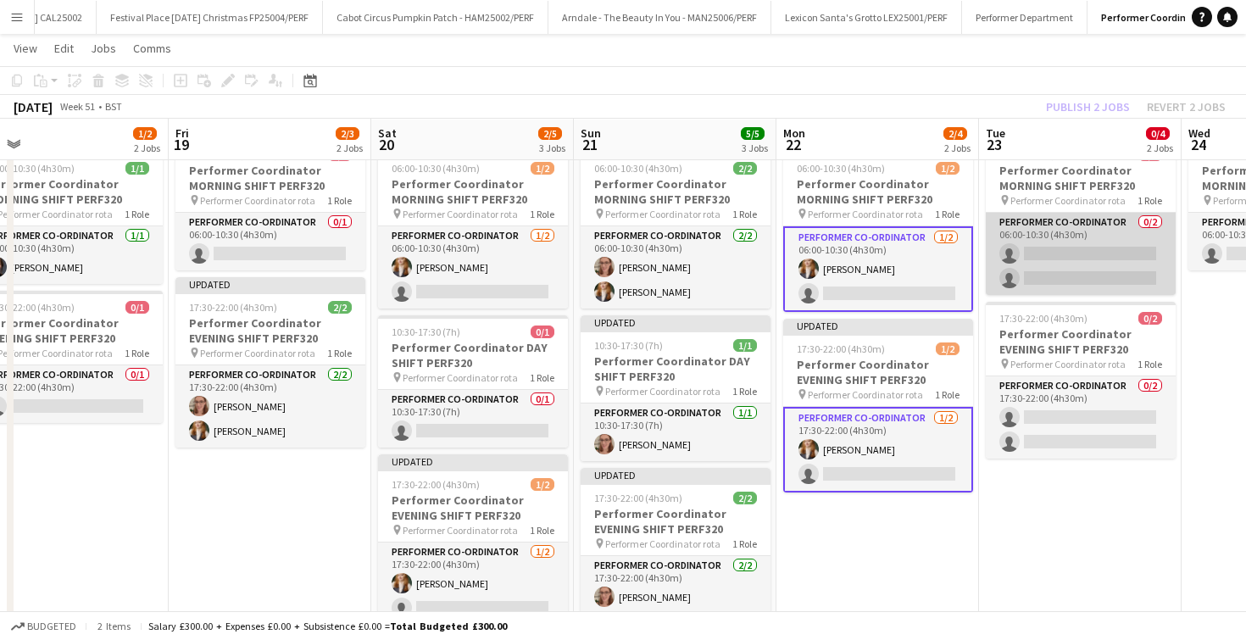
click at [1053, 263] on app-card-role "Performer Co-ordinator 0/2 06:00-10:30 (4h30m) single-neutral-actions single-ne…" at bounding box center [1081, 254] width 190 height 82
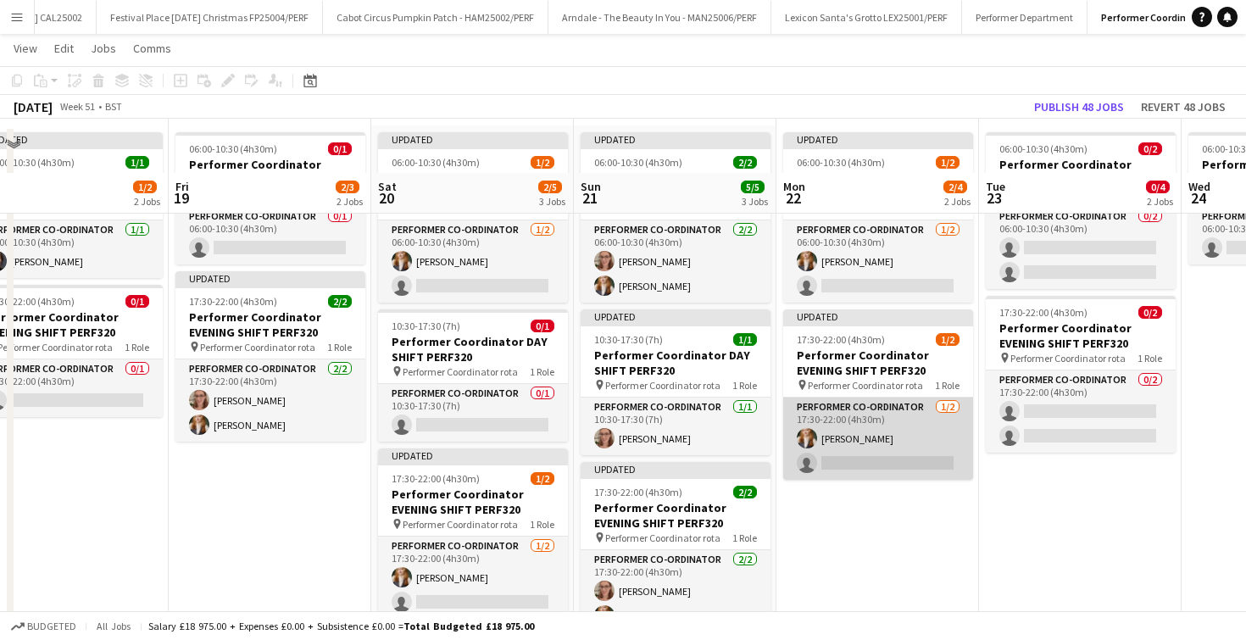
scroll to position [55, 0]
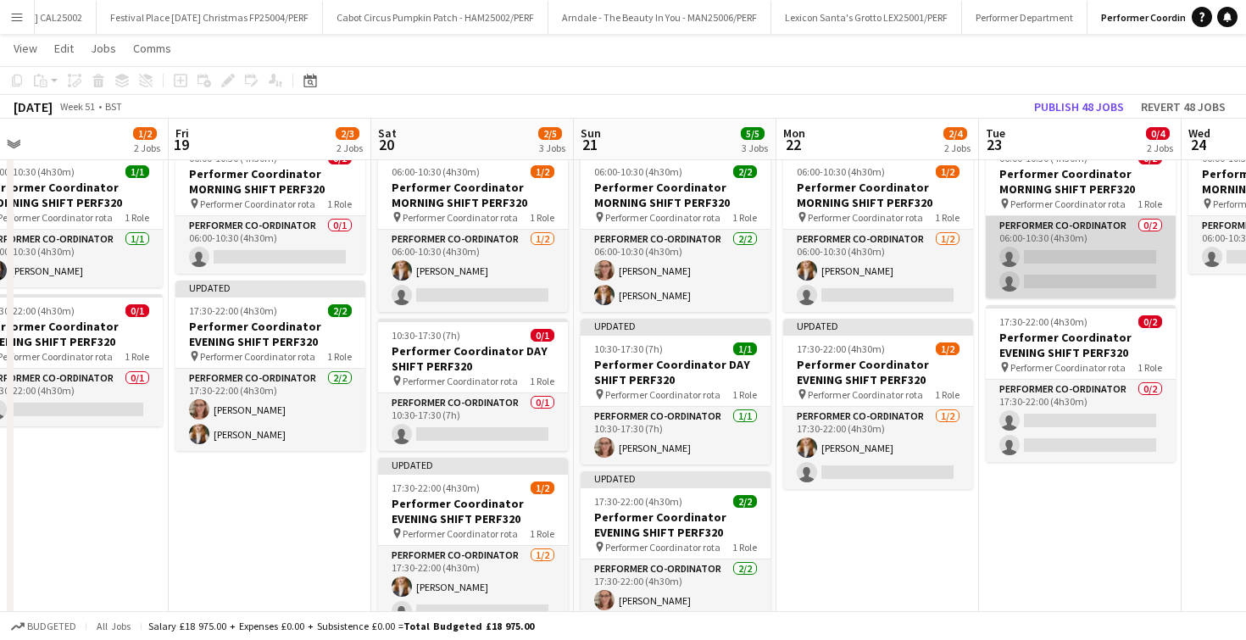
click at [1040, 284] on app-card-role "Performer Co-ordinator 0/2 06:00-10:30 (4h30m) single-neutral-actions single-ne…" at bounding box center [1081, 257] width 190 height 82
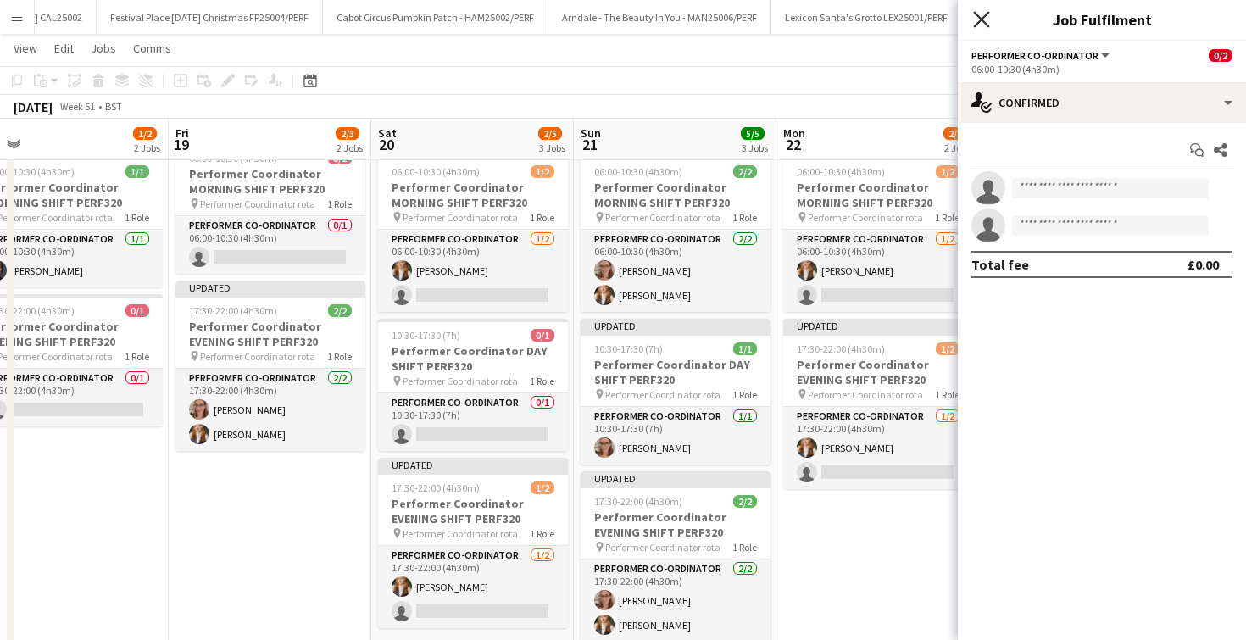
click at [983, 19] on icon at bounding box center [981, 19] width 16 height 16
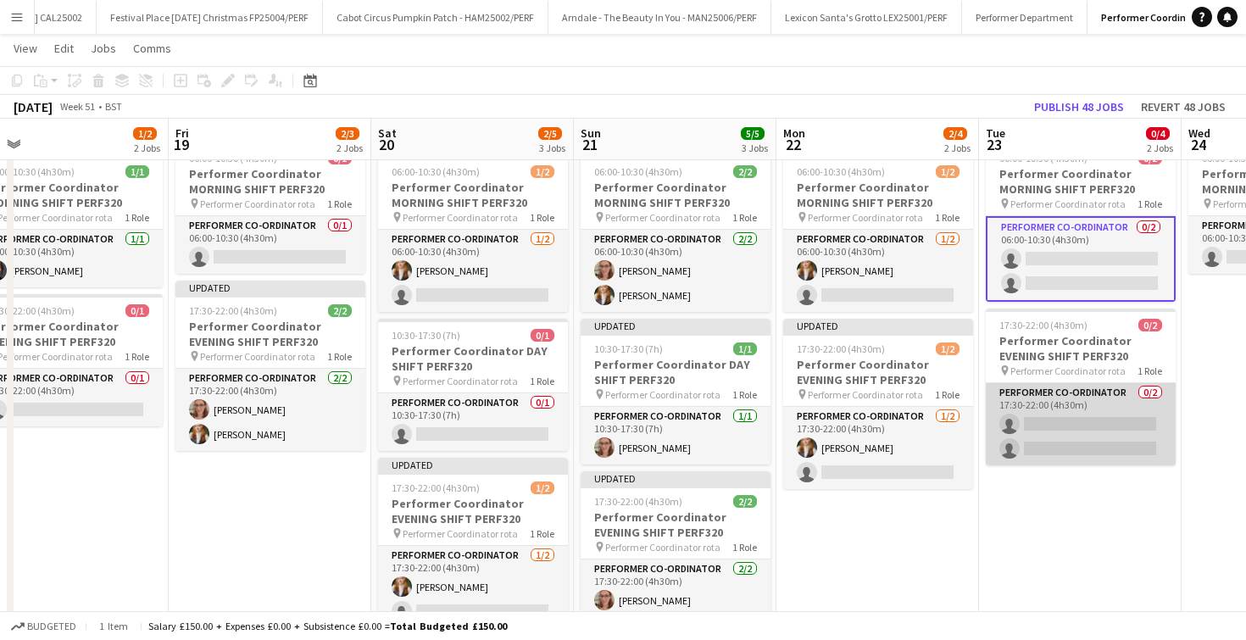
click at [1049, 425] on app-card-role "Performer Co-ordinator 0/2 17:30-22:00 (4h30m) single-neutral-actions single-ne…" at bounding box center [1081, 424] width 190 height 82
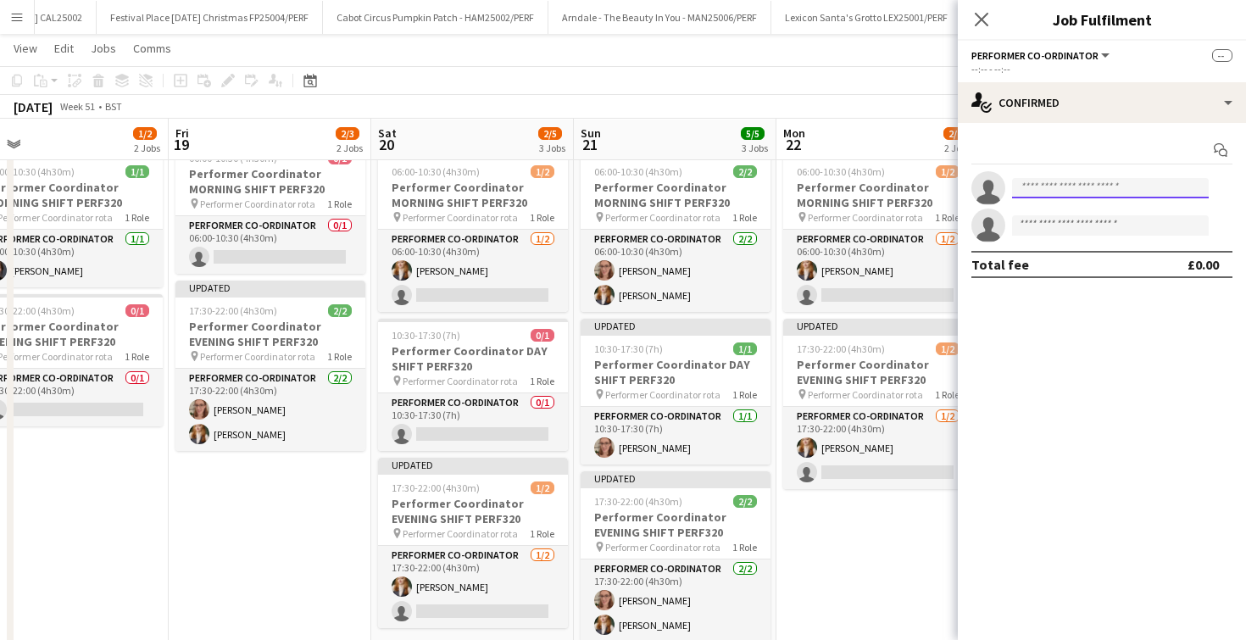
click at [1042, 198] on input at bounding box center [1110, 188] width 197 height 20
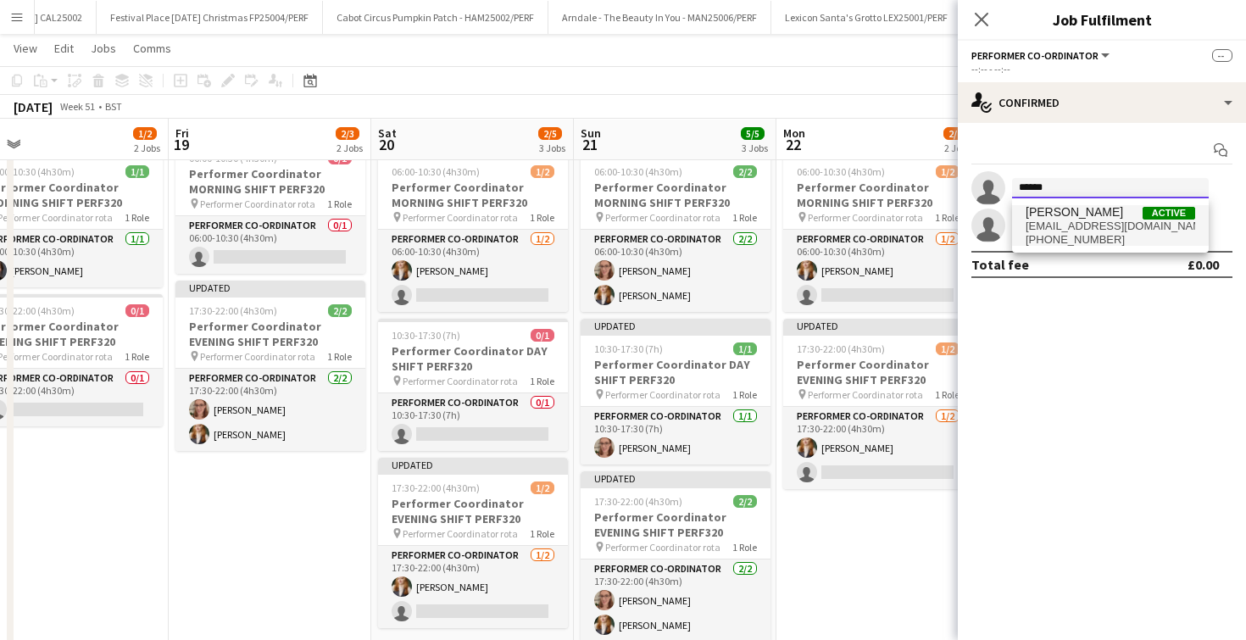
type input "******"
click at [1042, 213] on span "Bryony Morgan" at bounding box center [1074, 212] width 97 height 14
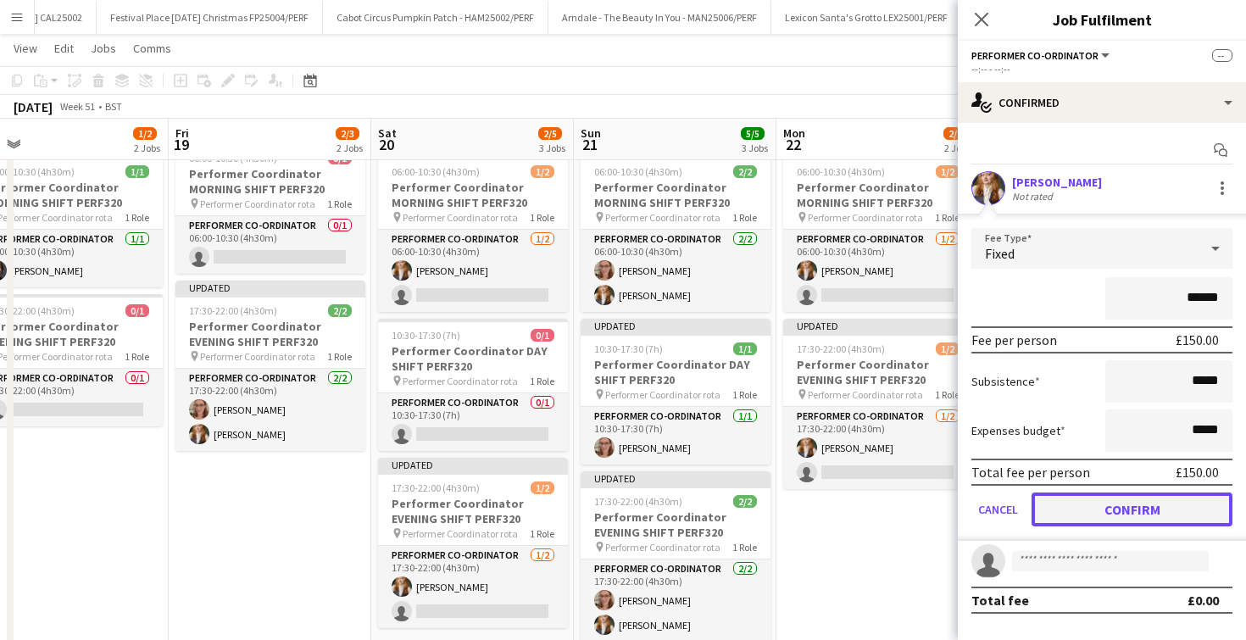
click at [1080, 515] on button "Confirm" at bounding box center [1132, 510] width 201 height 34
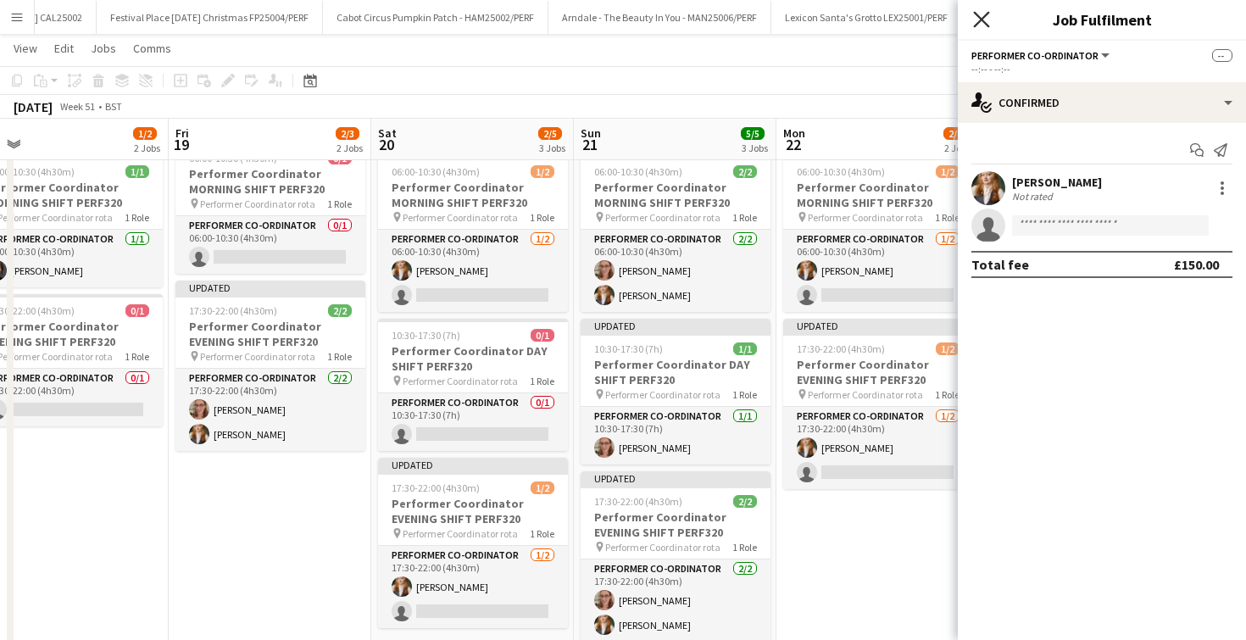
click at [982, 23] on icon "Close pop-in" at bounding box center [981, 19] width 16 height 16
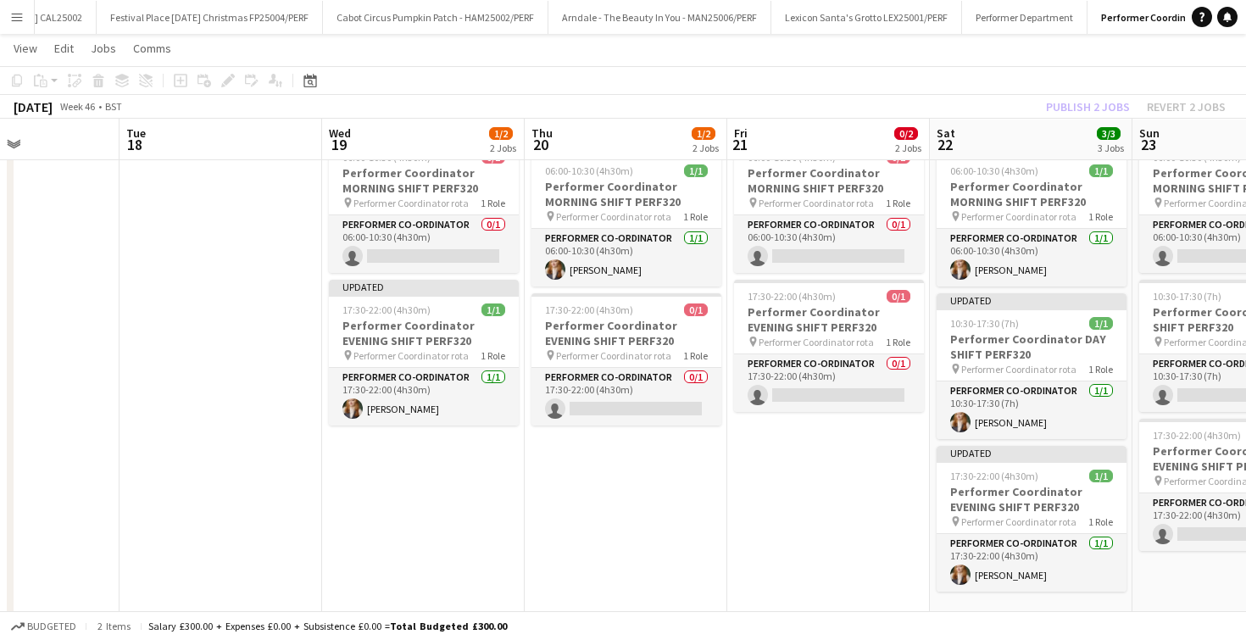
scroll to position [0, 711]
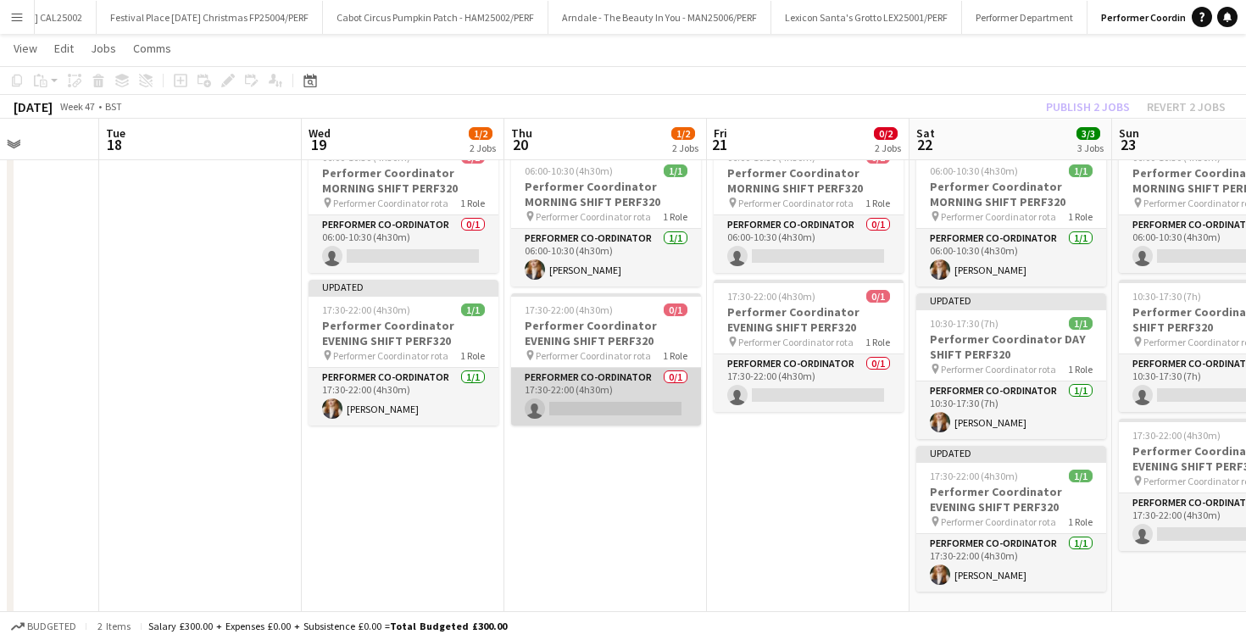
click at [593, 401] on app-card-role "Performer Co-ordinator 0/1 17:30-22:00 (4h30m) single-neutral-actions" at bounding box center [606, 397] width 190 height 58
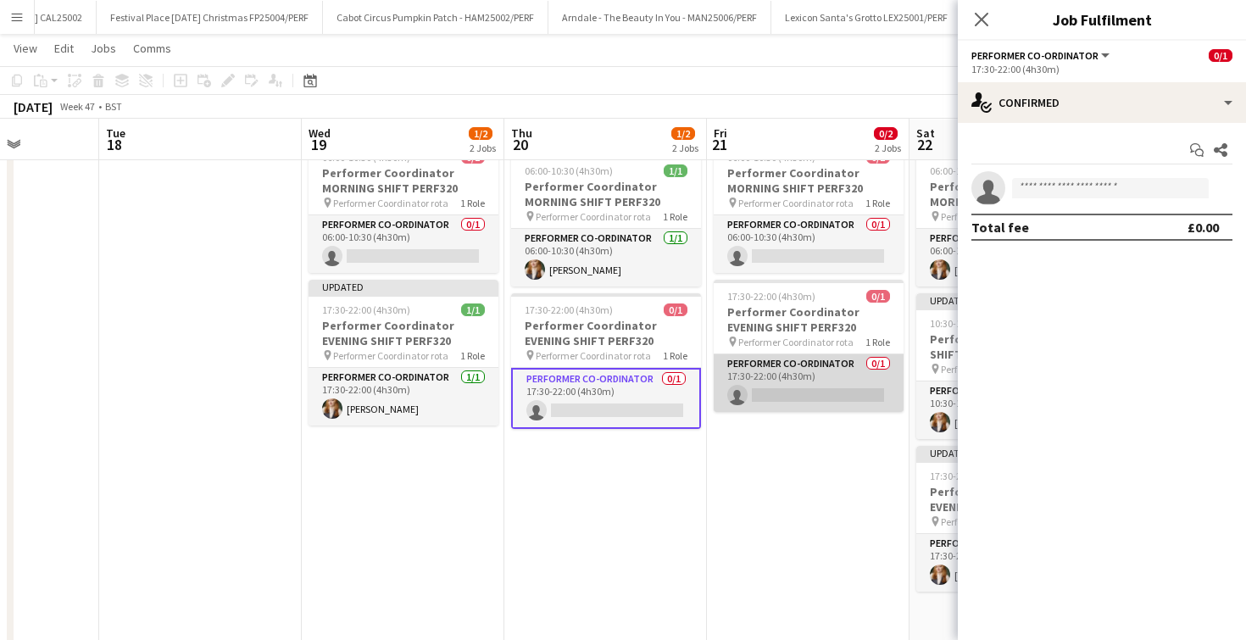
click at [767, 395] on app-card-role "Performer Co-ordinator 0/1 17:30-22:00 (4h30m) single-neutral-actions" at bounding box center [809, 383] width 190 height 58
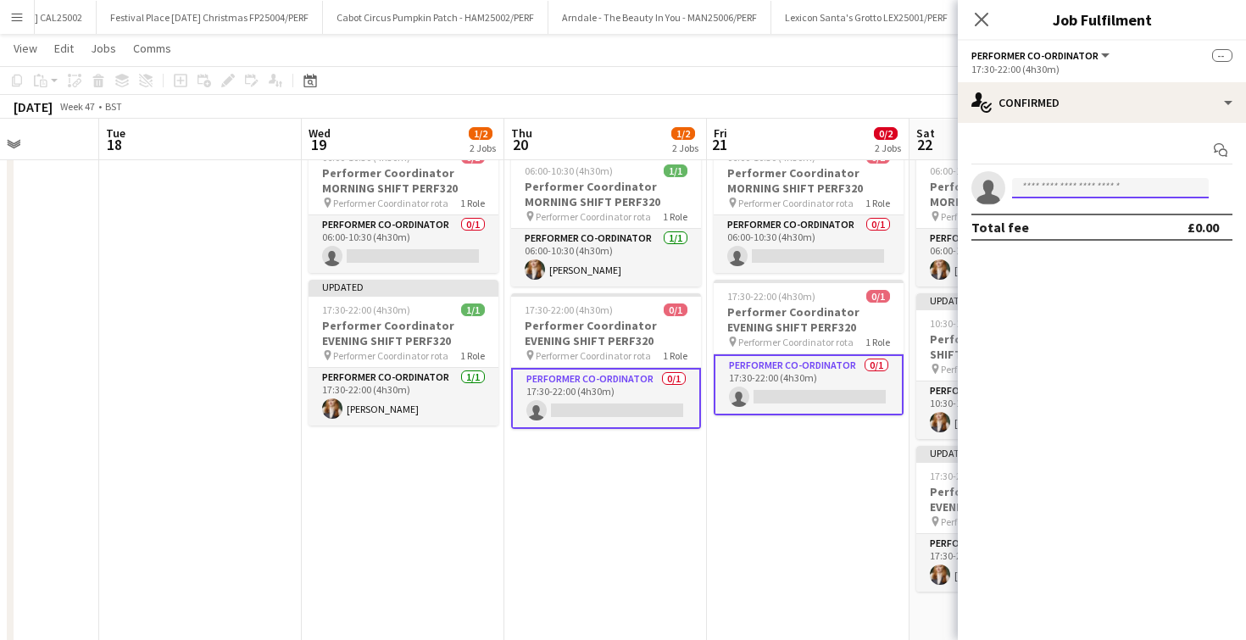
click at [1057, 196] on input at bounding box center [1110, 188] width 197 height 20
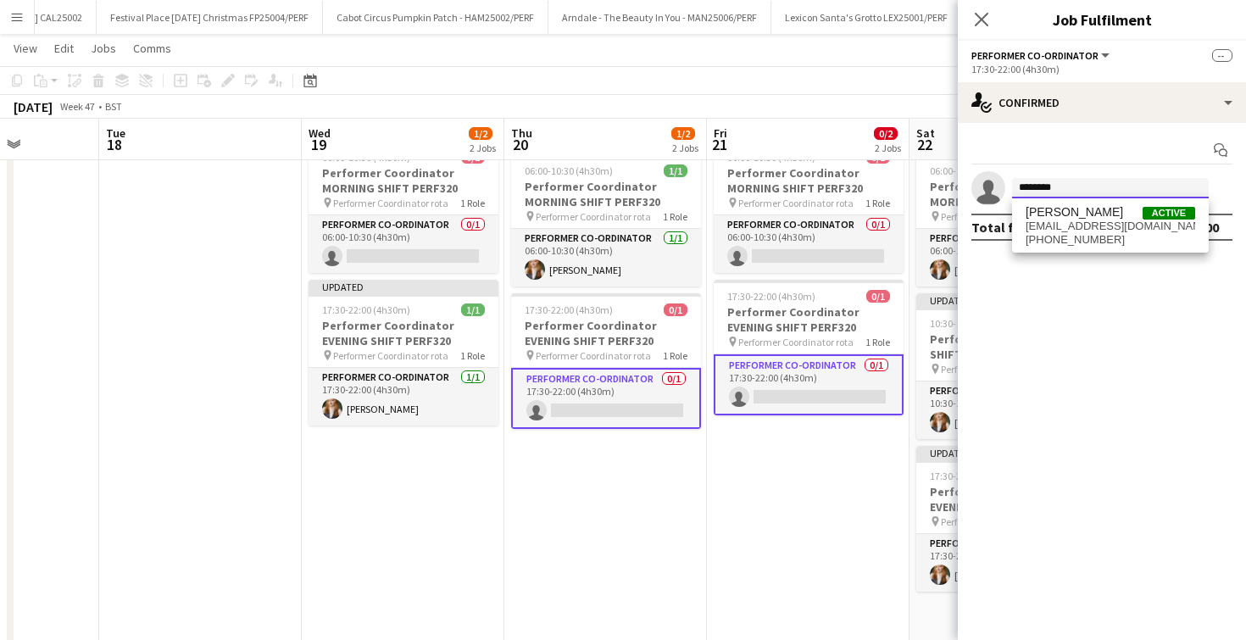
type input "********"
click at [1067, 225] on span "[EMAIL_ADDRESS][DOMAIN_NAME]" at bounding box center [1111, 227] width 170 height 14
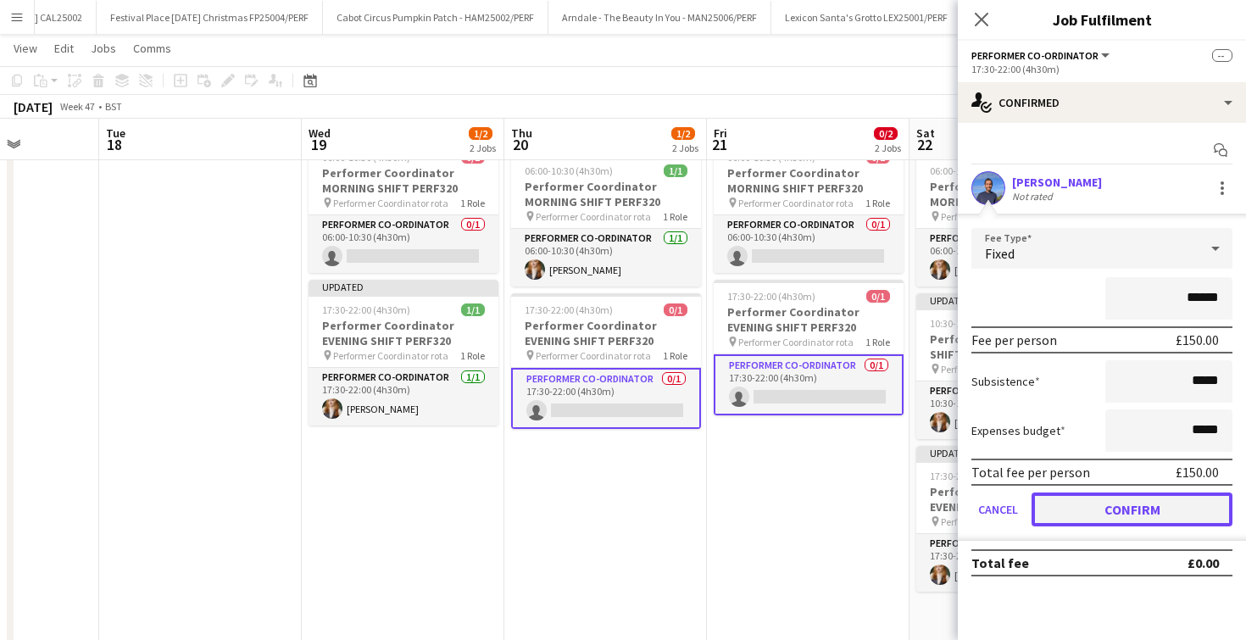
click at [1103, 497] on button "Confirm" at bounding box center [1132, 510] width 201 height 34
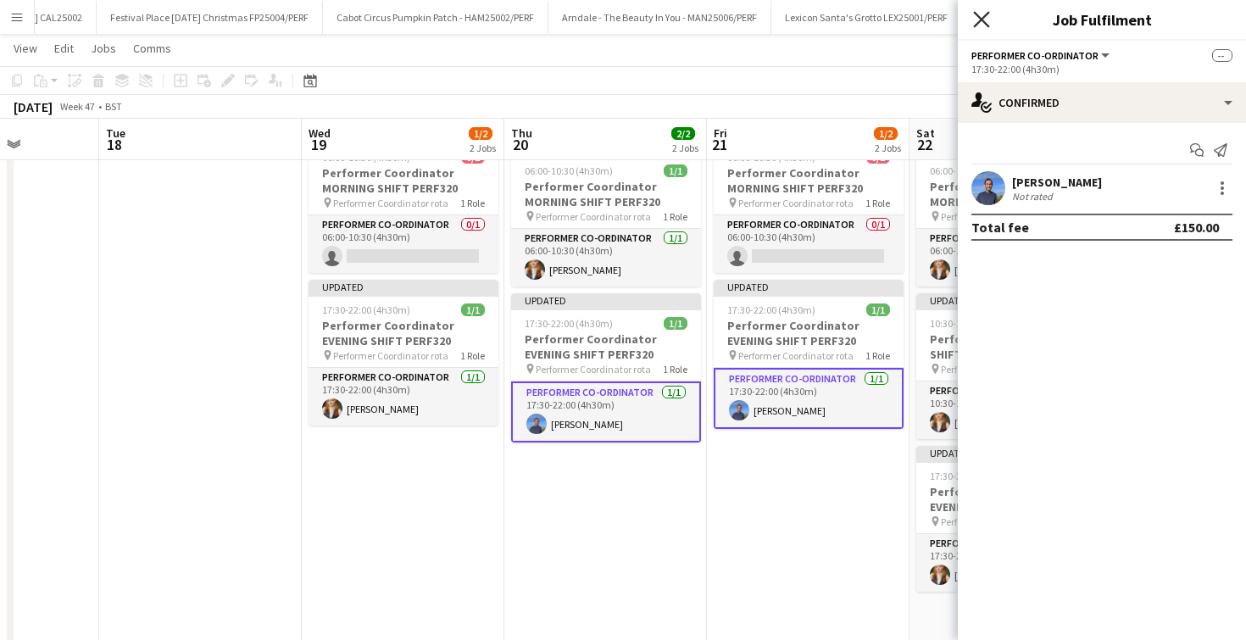
click at [977, 18] on icon "Close pop-in" at bounding box center [981, 19] width 16 height 16
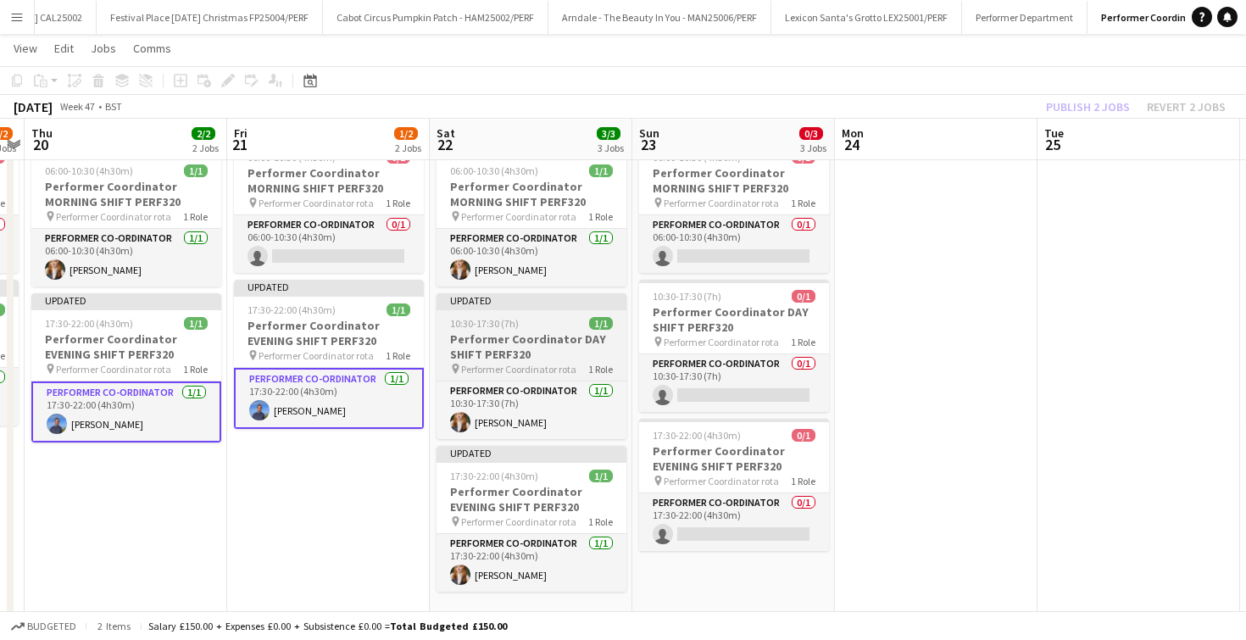
scroll to position [0, 810]
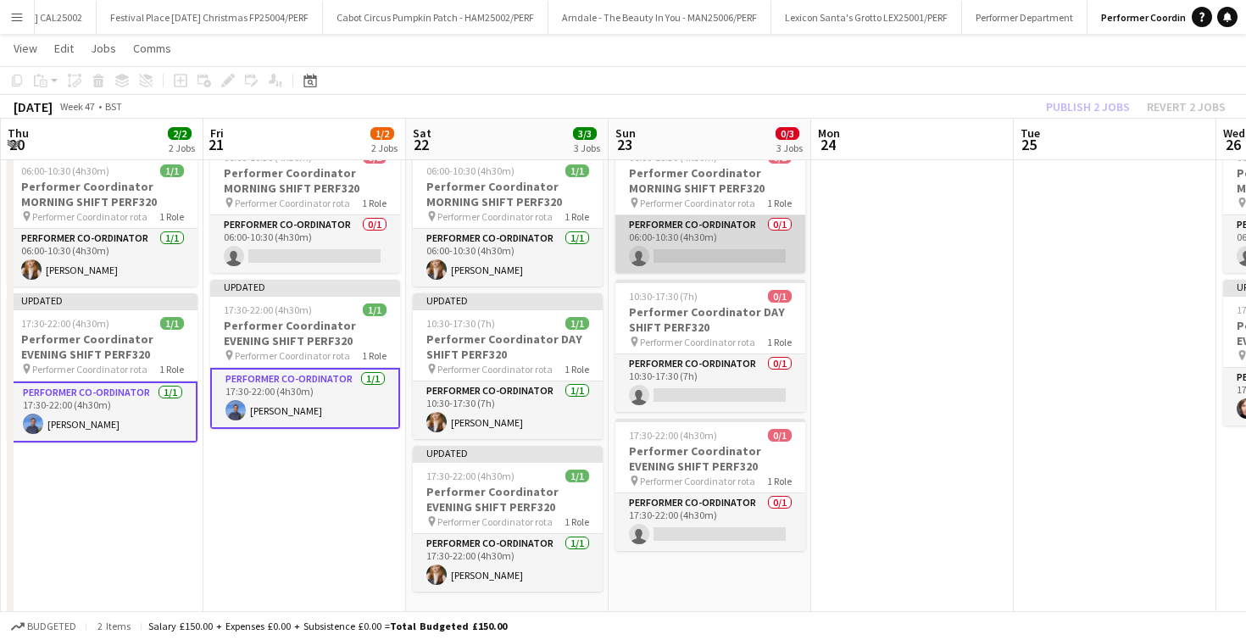
click at [716, 253] on app-card-role "Performer Co-ordinator 0/1 06:00-10:30 (4h30m) single-neutral-actions" at bounding box center [710, 244] width 190 height 58
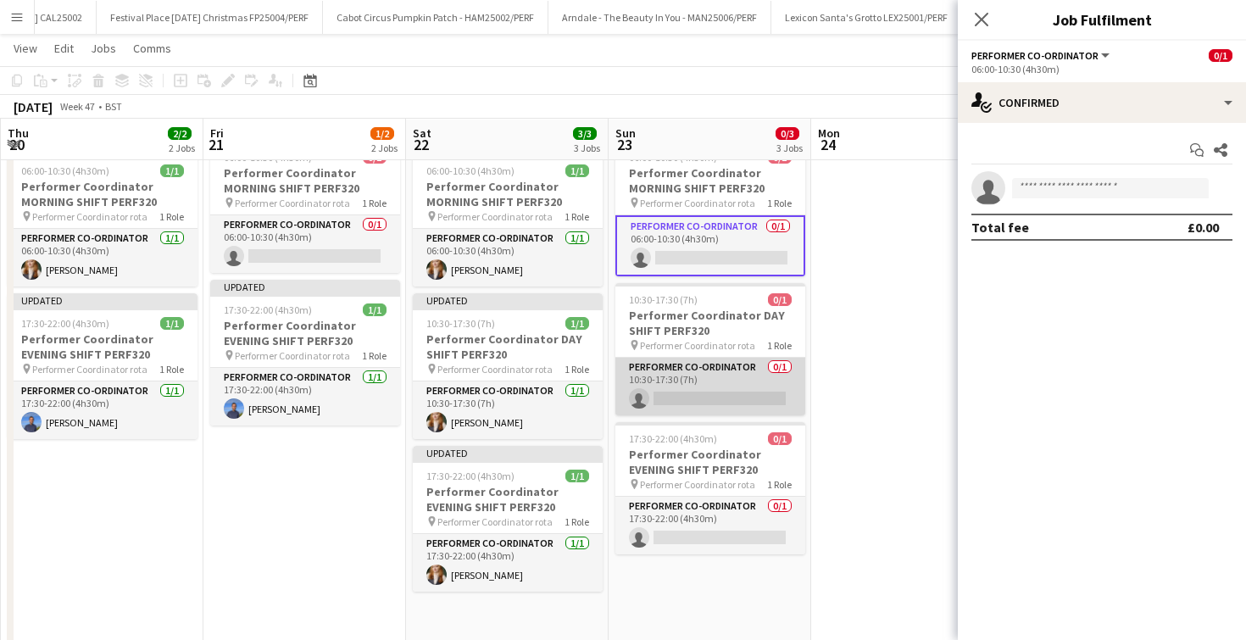
click at [702, 389] on app-card-role "Performer Co-ordinator 0/1 10:30-17:30 (7h) single-neutral-actions" at bounding box center [710, 387] width 190 height 58
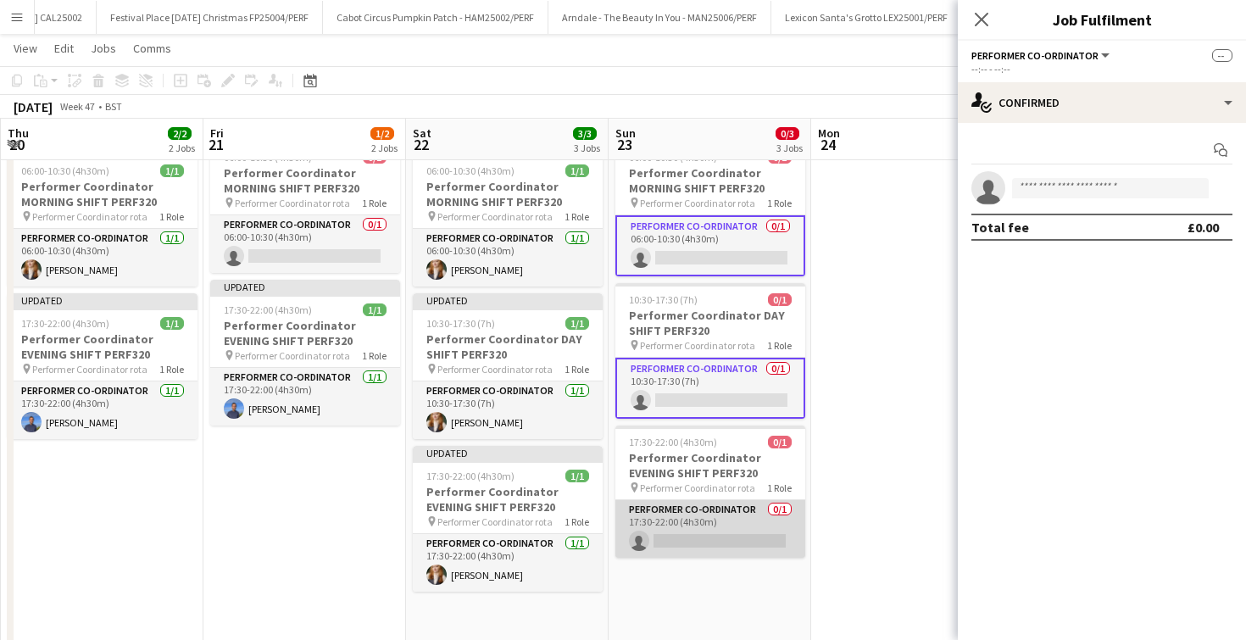
click at [703, 538] on app-card-role "Performer Co-ordinator 0/1 17:30-22:00 (4h30m) single-neutral-actions" at bounding box center [710, 529] width 190 height 58
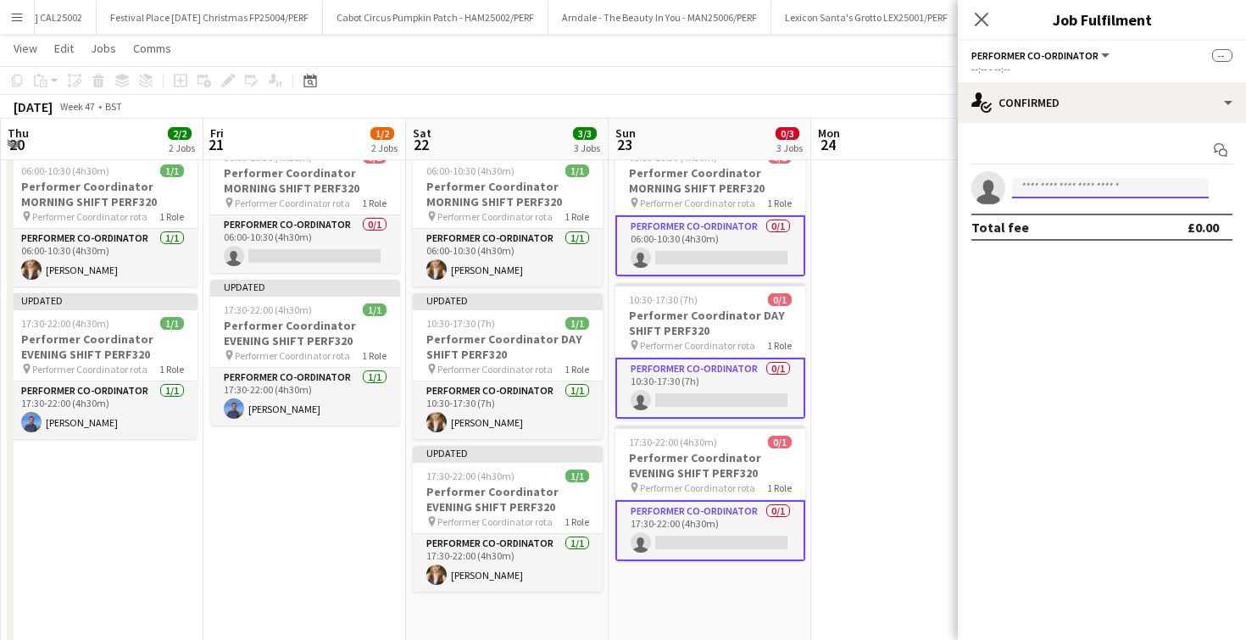
click at [1036, 194] on input at bounding box center [1110, 188] width 197 height 20
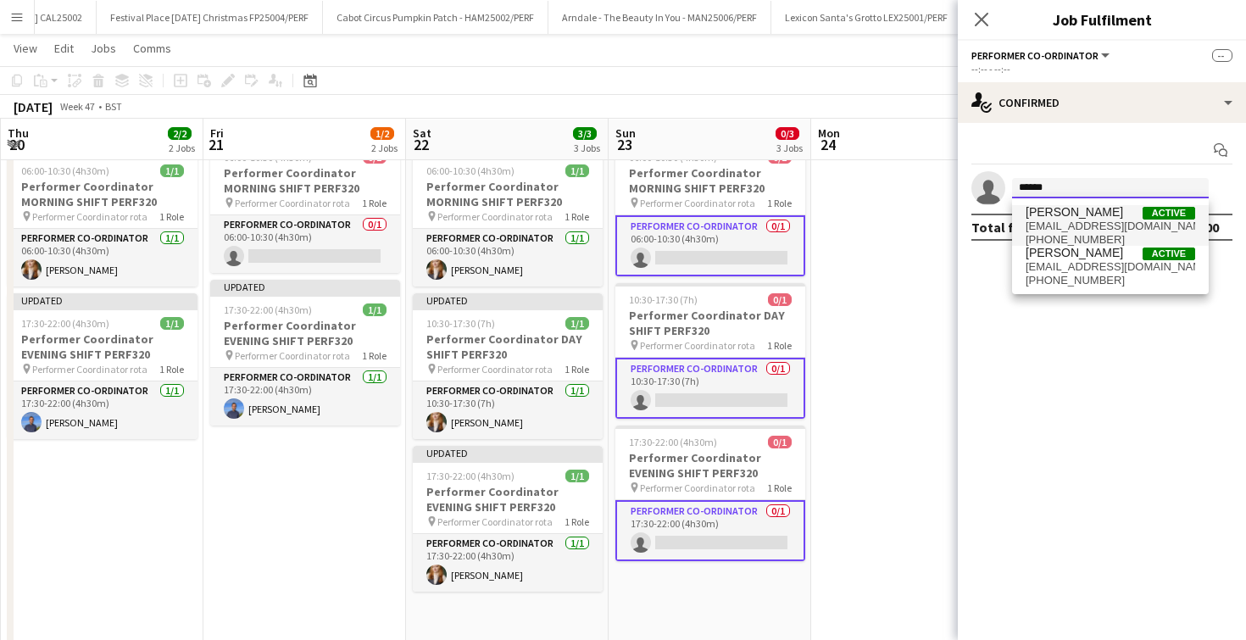
type input "******"
click at [1045, 215] on span "[PERSON_NAME]" at bounding box center [1074, 212] width 97 height 14
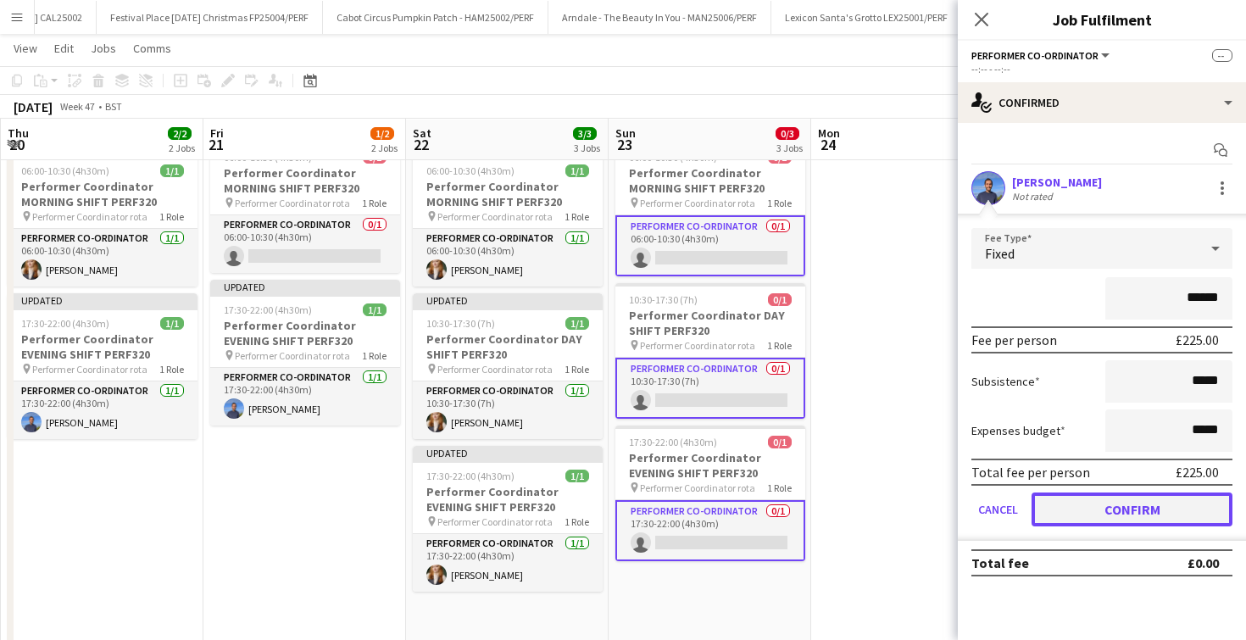
click at [1085, 508] on button "Confirm" at bounding box center [1132, 510] width 201 height 34
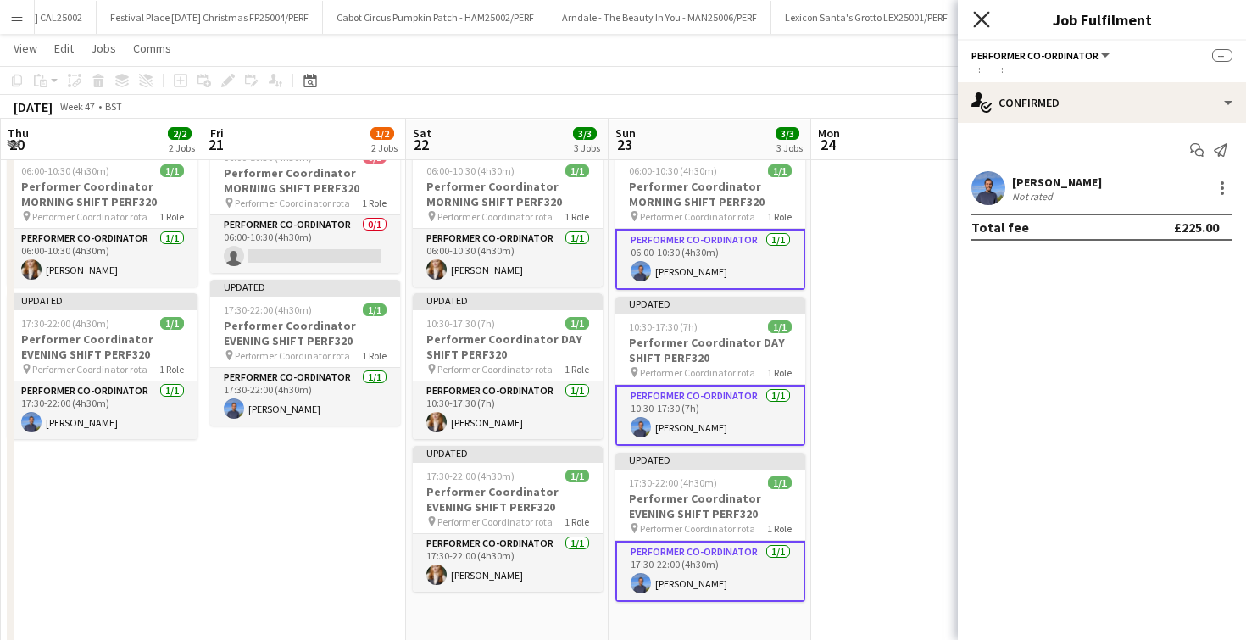
click at [980, 21] on icon at bounding box center [981, 19] width 16 height 16
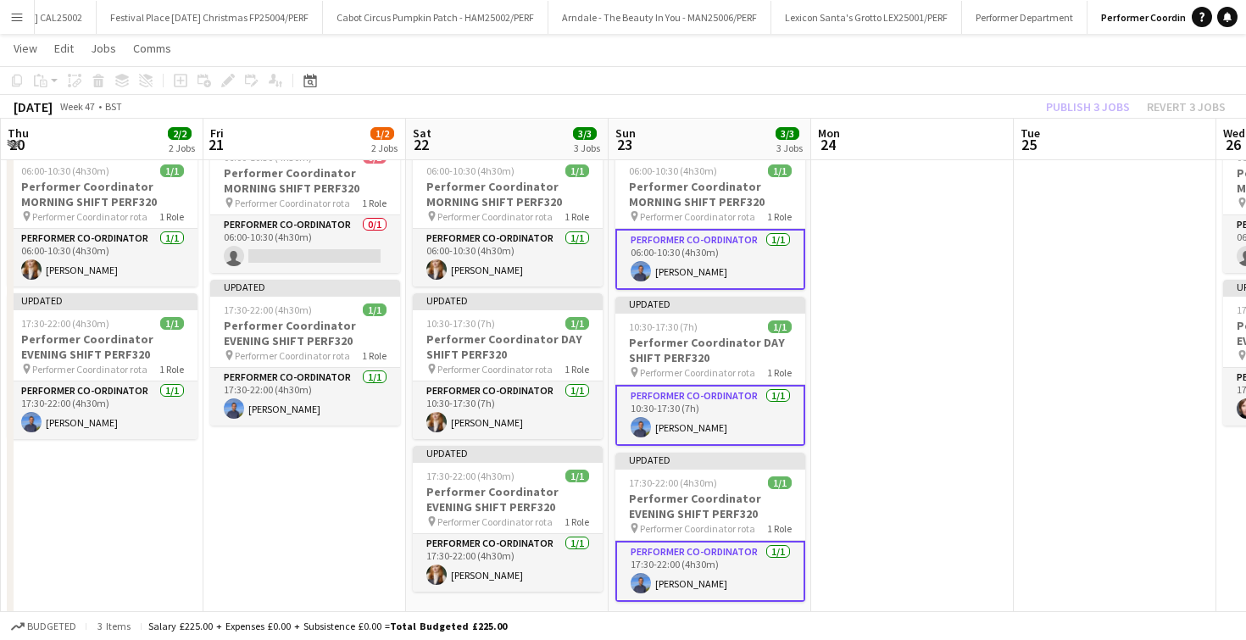
click at [838, 358] on app-date-cell at bounding box center [912, 406] width 203 height 545
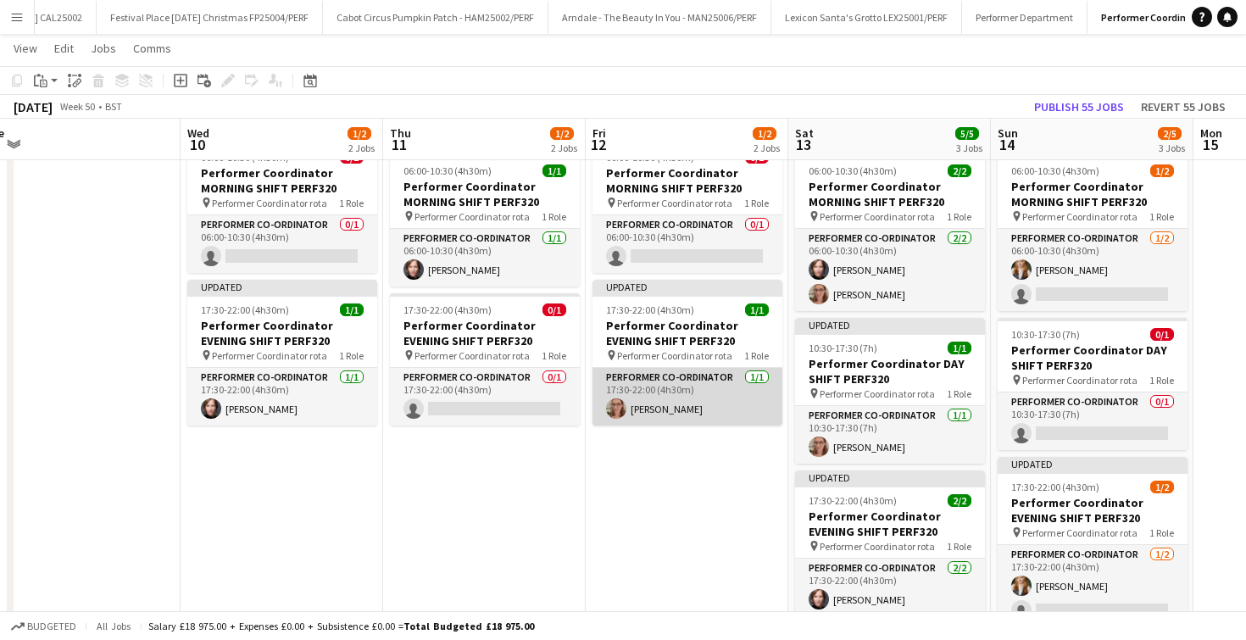
scroll to position [0, 676]
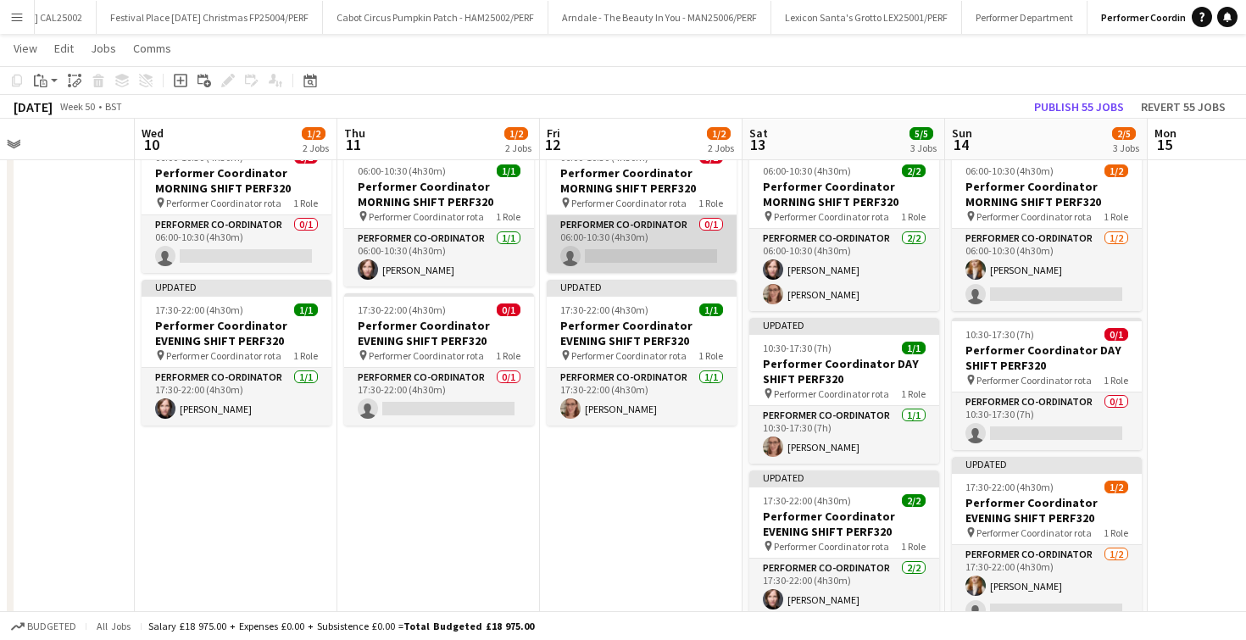
click at [646, 239] on app-card-role "Performer Co-ordinator 0/1 06:00-10:30 (4h30m) single-neutral-actions" at bounding box center [642, 244] width 190 height 58
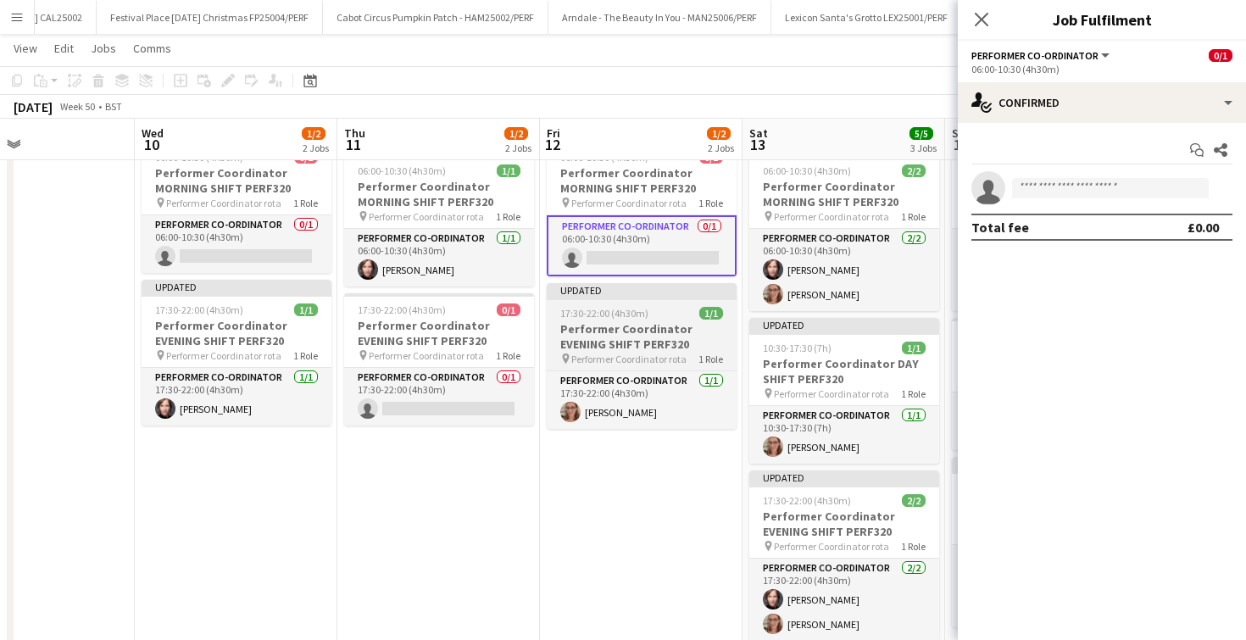
click at [629, 344] on h3 "Performer Coordinator EVENING SHIFT PERF320" at bounding box center [642, 336] width 190 height 31
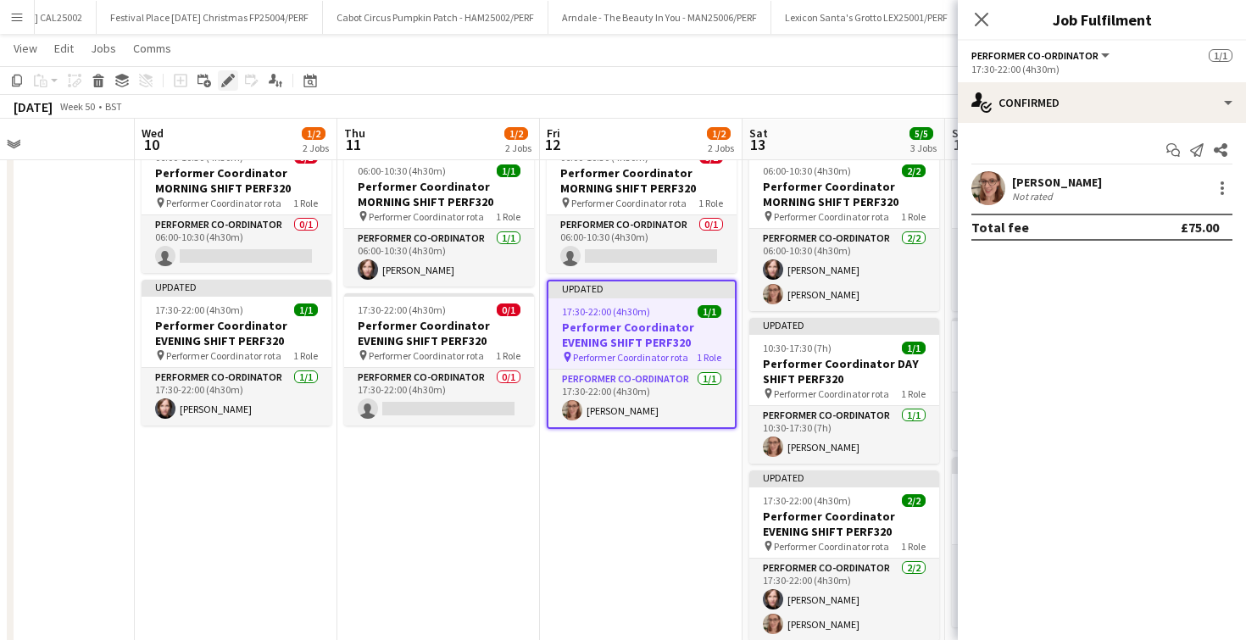
click at [227, 78] on icon at bounding box center [227, 80] width 9 height 9
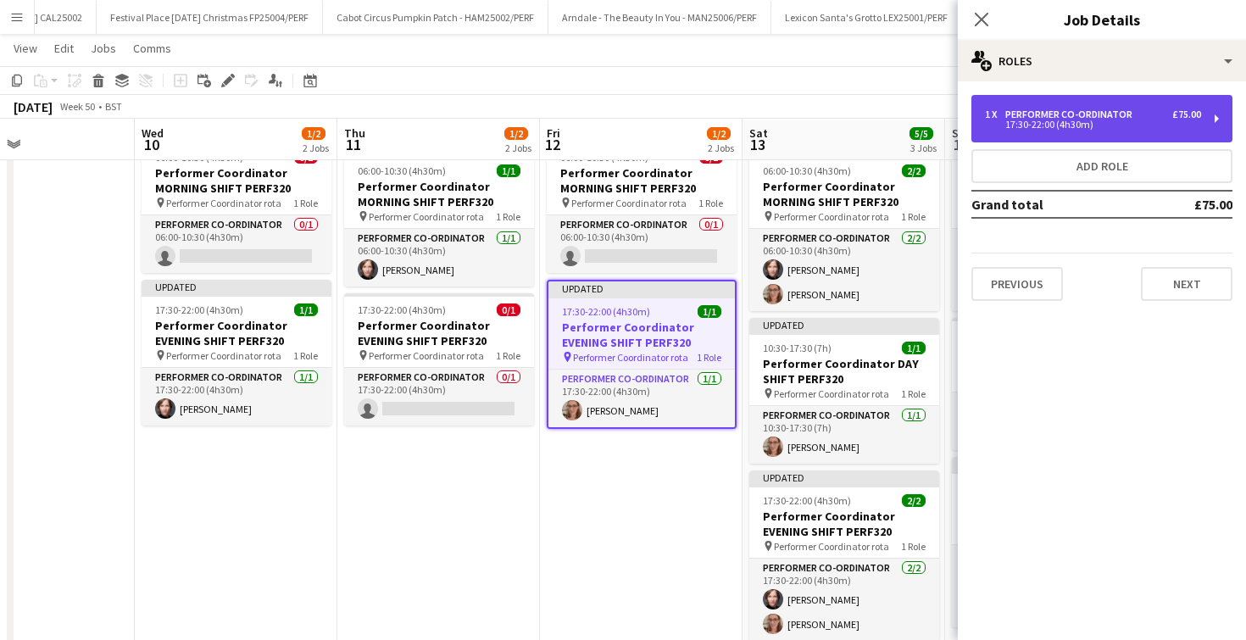
click at [1157, 128] on div "17:30-22:00 (4h30m)" at bounding box center [1093, 124] width 216 height 8
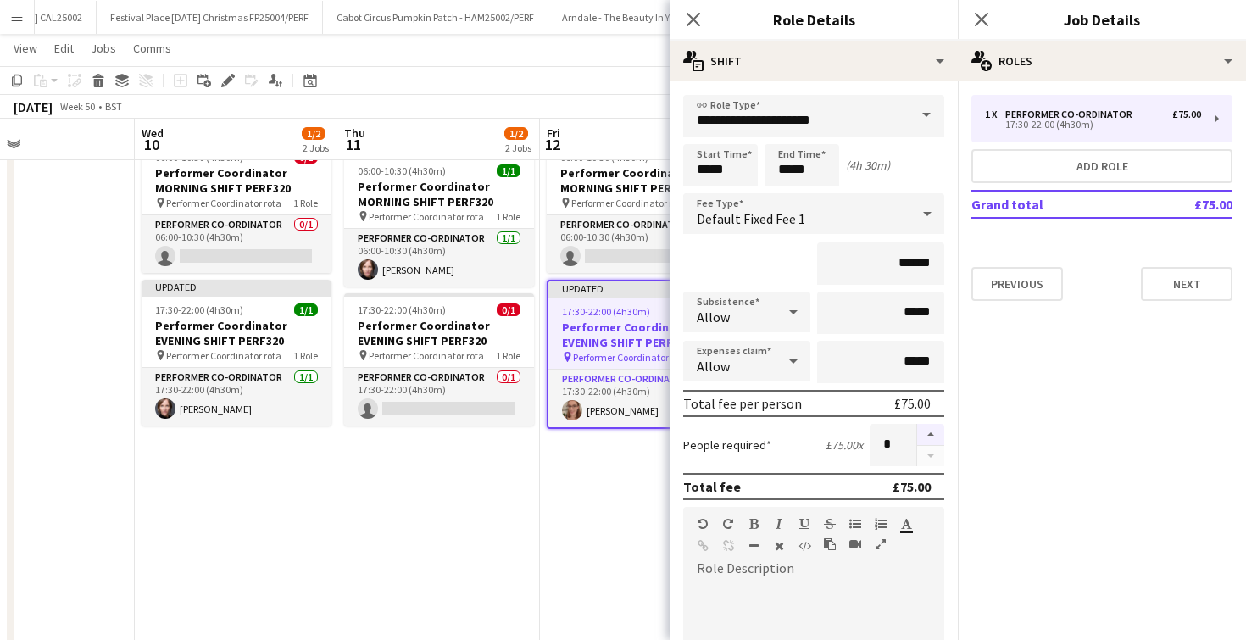
click at [926, 431] on button "button" at bounding box center [930, 435] width 27 height 22
type input "*"
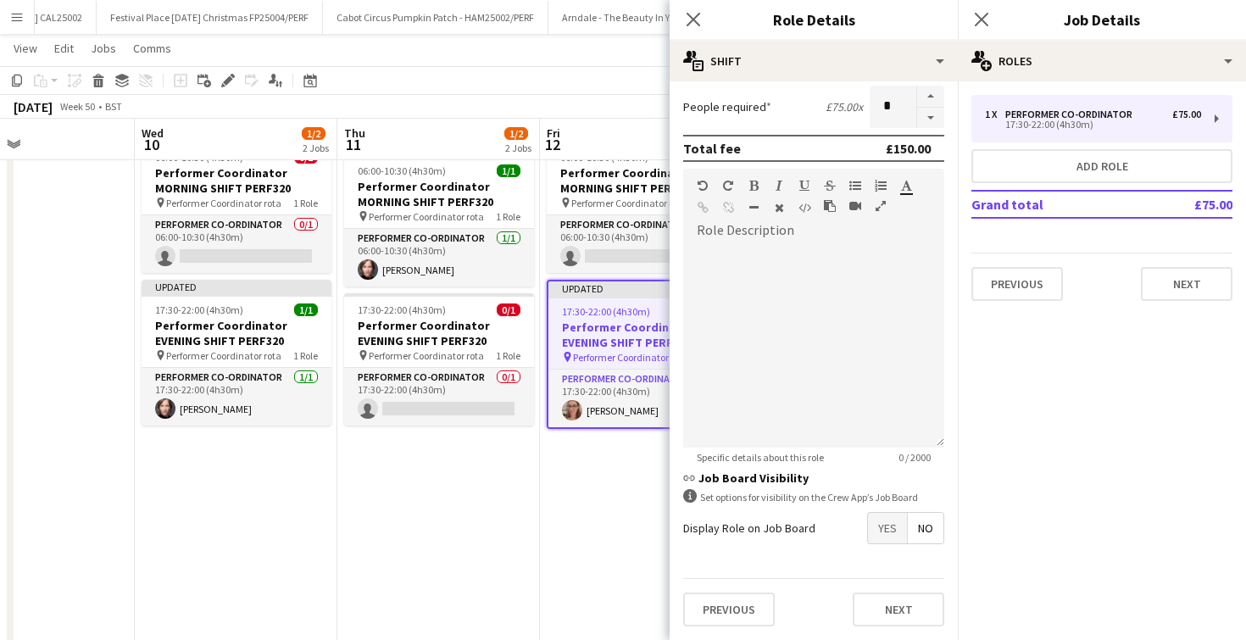
click at [879, 588] on div "Previous Next" at bounding box center [813, 609] width 261 height 62
click at [879, 610] on button "Next" at bounding box center [899, 610] width 92 height 34
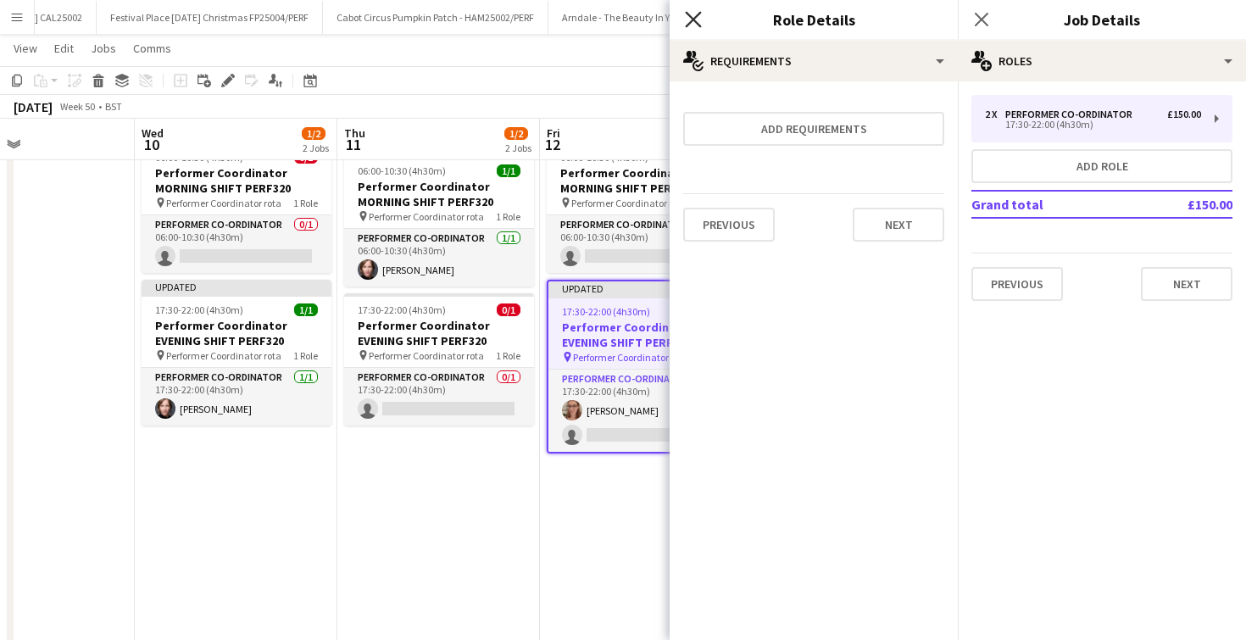
click at [690, 20] on icon "Close pop-in" at bounding box center [693, 19] width 16 height 16
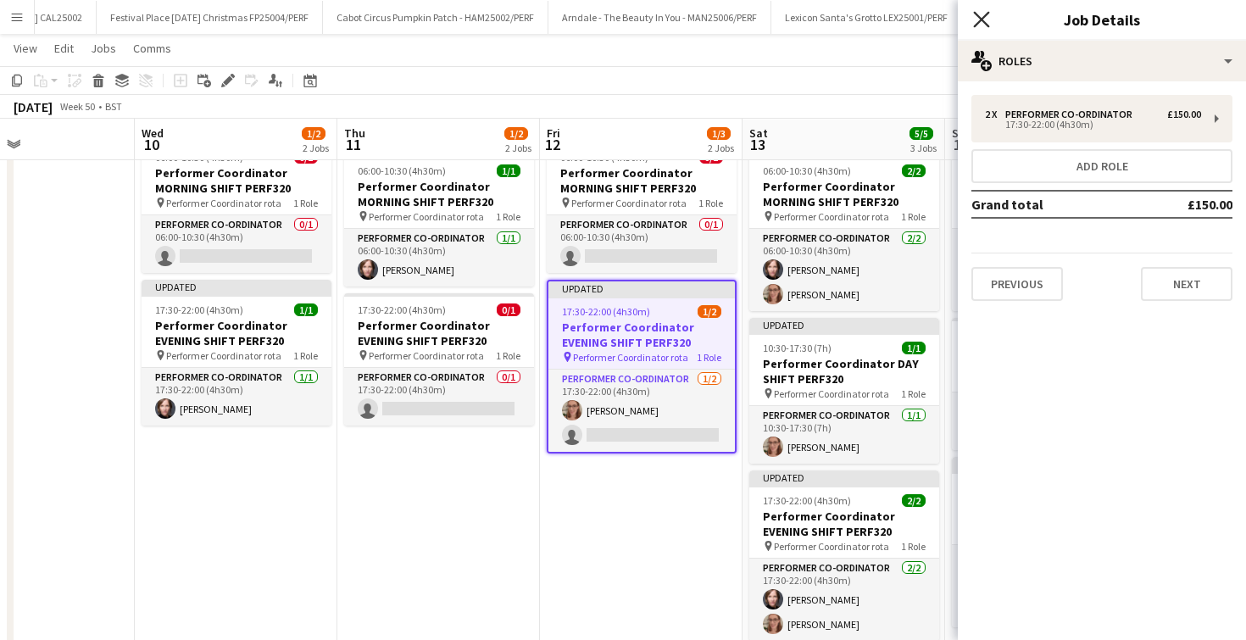
click at [977, 17] on icon "Close pop-in" at bounding box center [981, 19] width 16 height 16
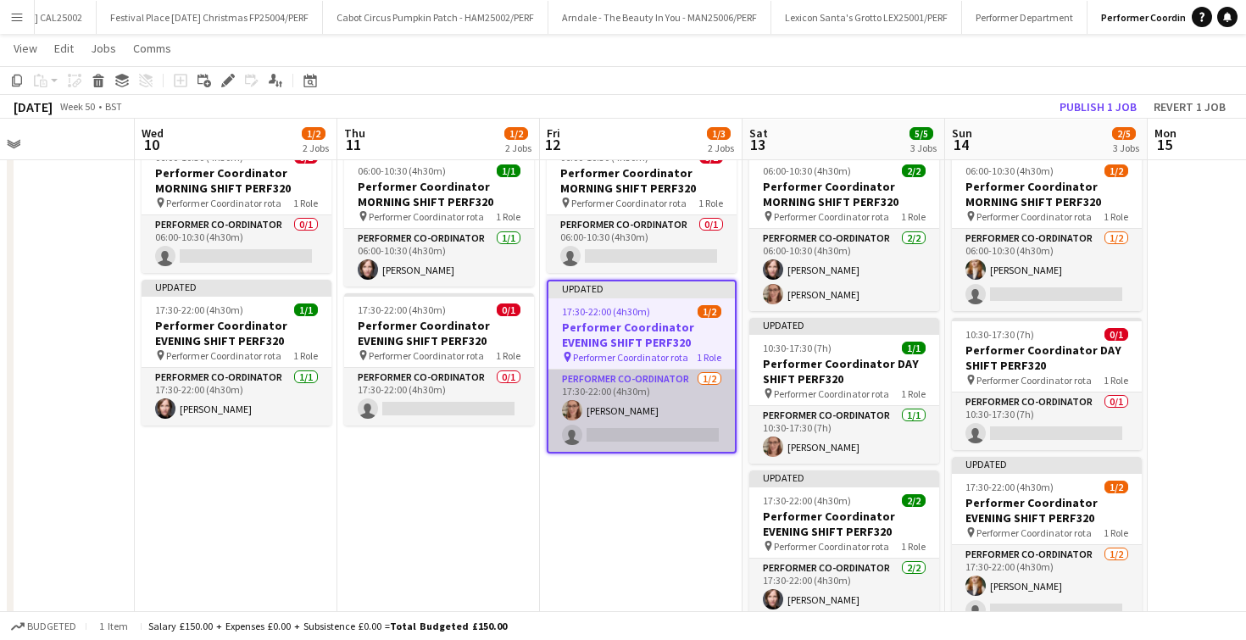
click at [614, 437] on app-card-role "Performer Co-ordinator 1/2 17:30-22:00 (4h30m) Annabel Smith single-neutral-act…" at bounding box center [642, 411] width 187 height 82
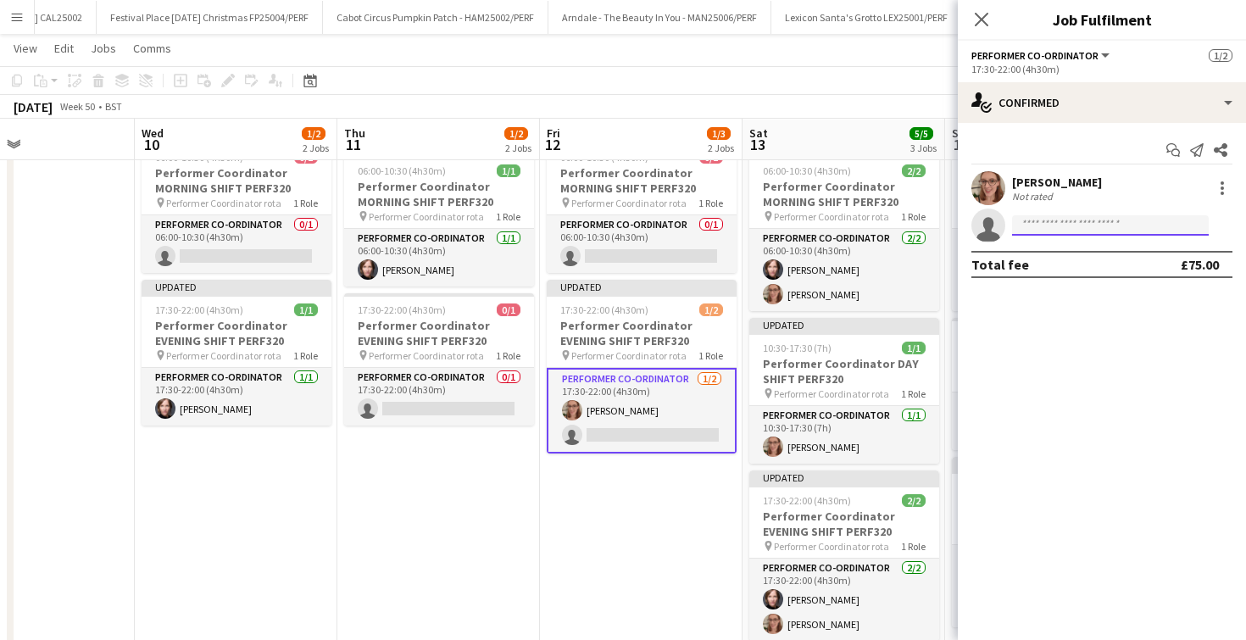
click at [1040, 226] on input at bounding box center [1110, 225] width 197 height 20
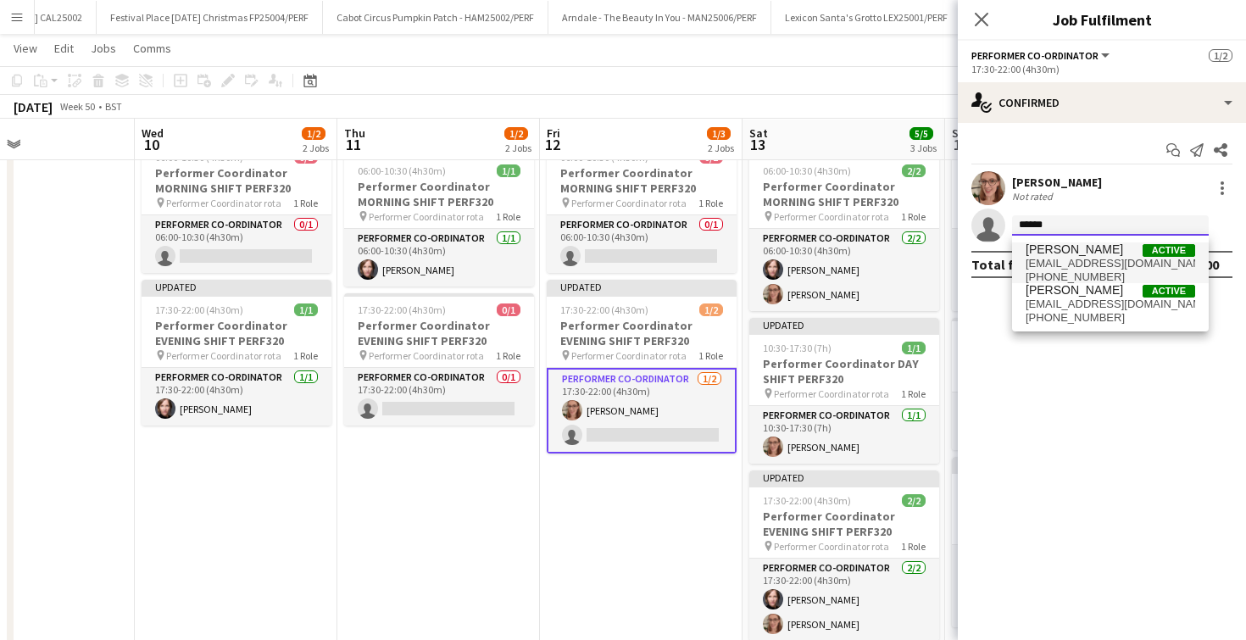
type input "******"
click at [1043, 253] on span "[PERSON_NAME]" at bounding box center [1074, 249] width 97 height 14
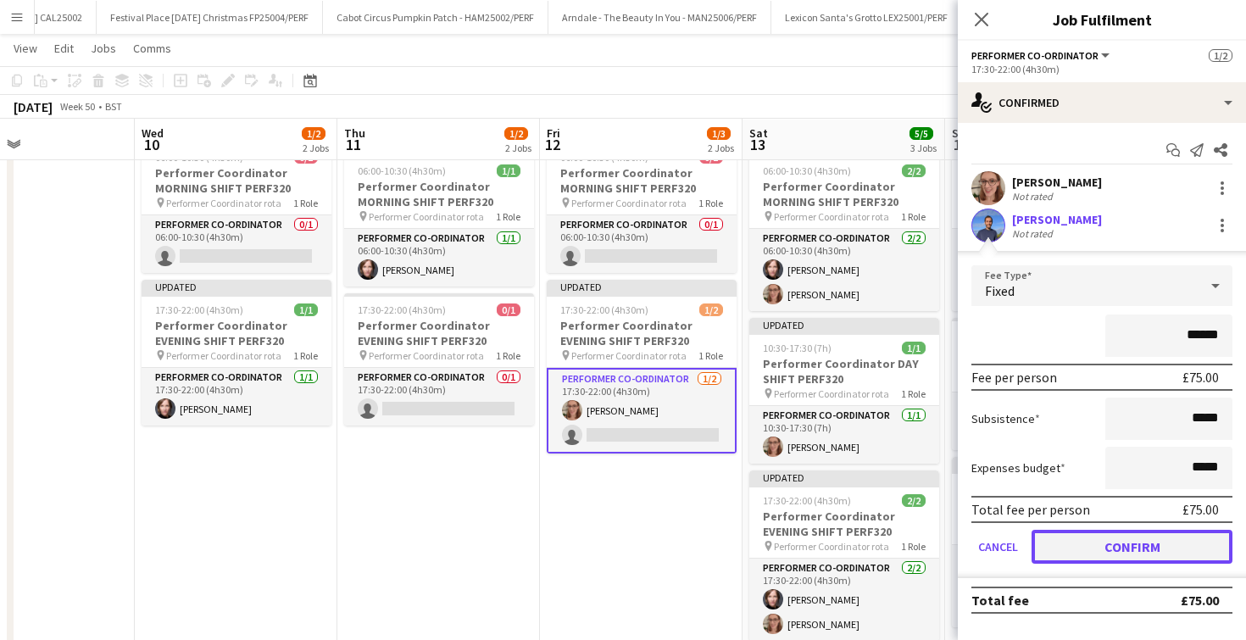
click at [1086, 563] on button "Confirm" at bounding box center [1132, 547] width 201 height 34
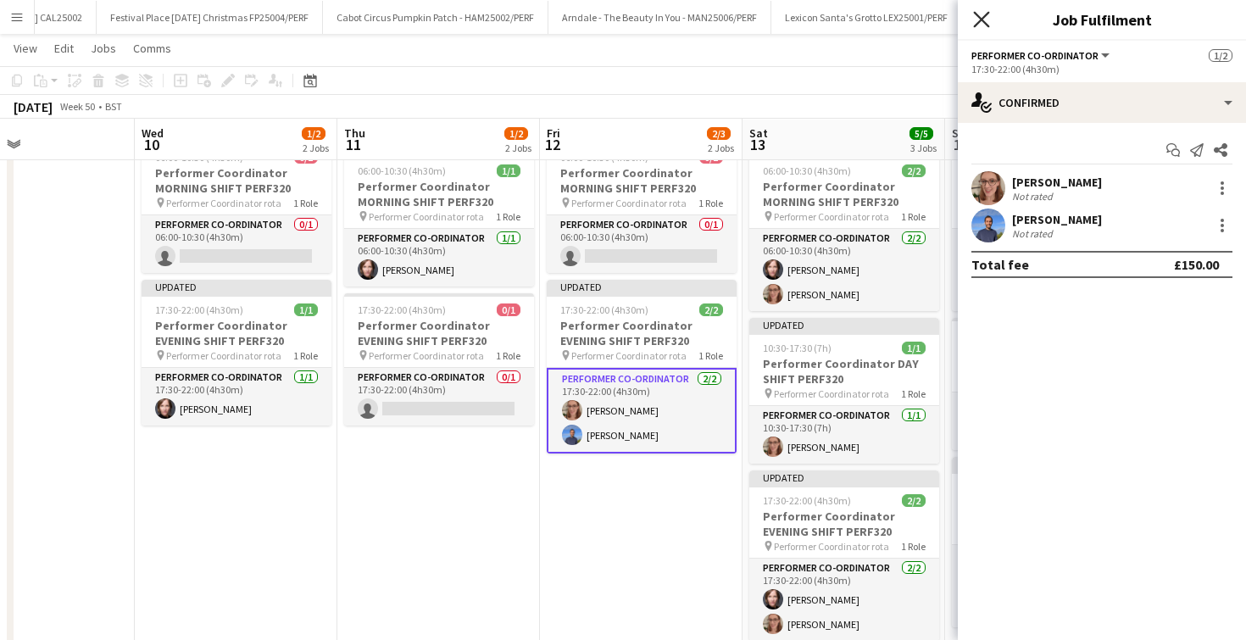
click at [982, 13] on icon "Close pop-in" at bounding box center [981, 19] width 16 height 16
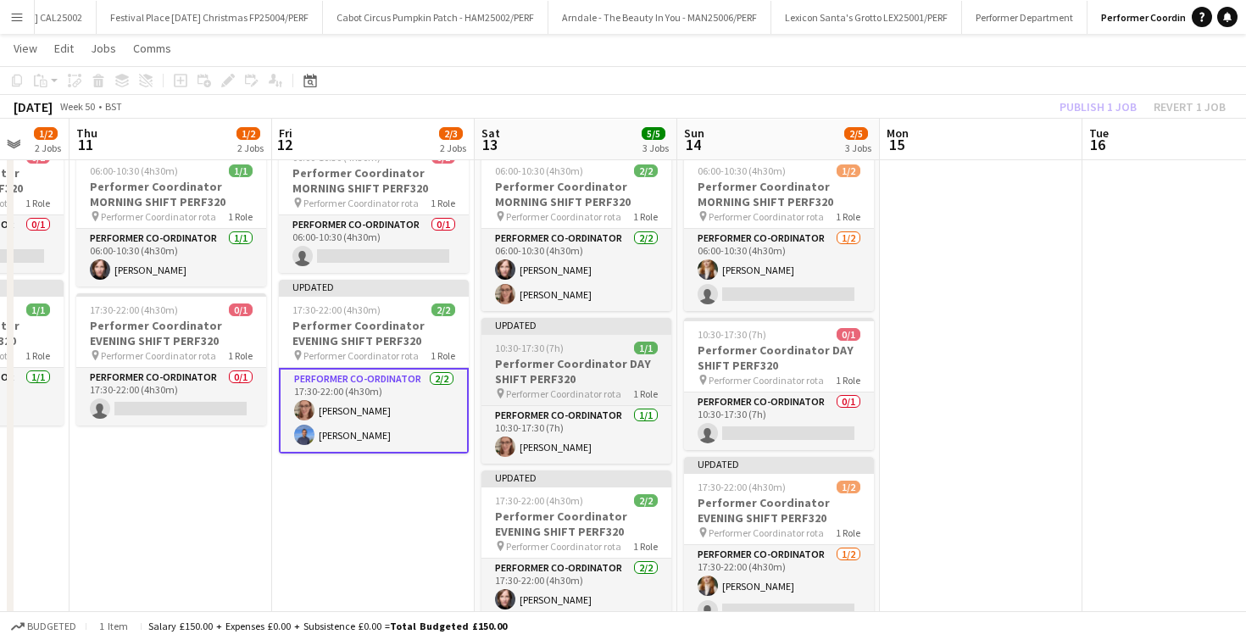
scroll to position [0, 543]
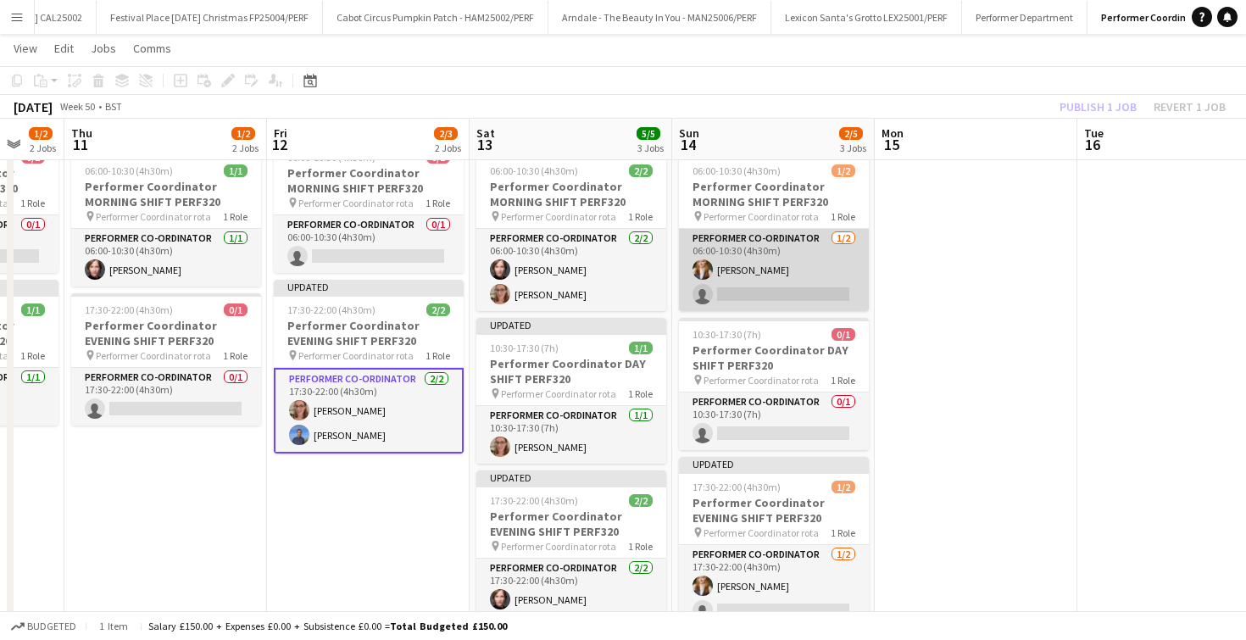
click at [758, 293] on app-card-role "Performer Co-ordinator 1/2 06:00-10:30 (4h30m) Bryony Morgan single-neutral-act…" at bounding box center [774, 270] width 190 height 82
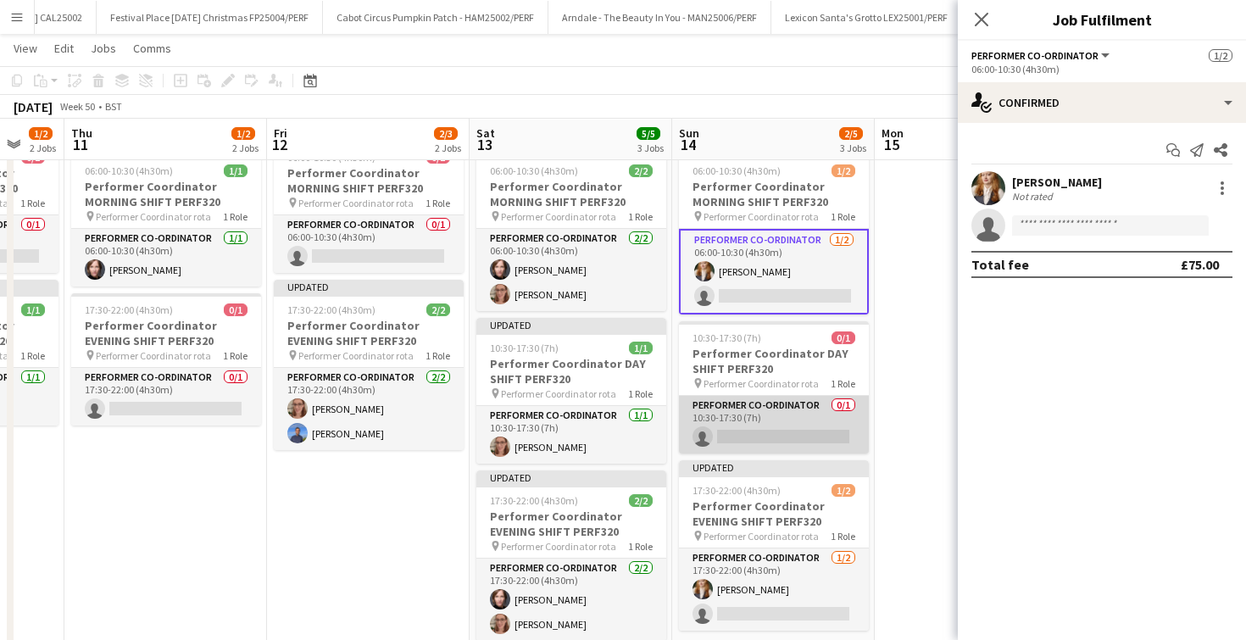
click at [769, 419] on app-card-role "Performer Co-ordinator 0/1 10:30-17:30 (7h) single-neutral-actions" at bounding box center [774, 425] width 190 height 58
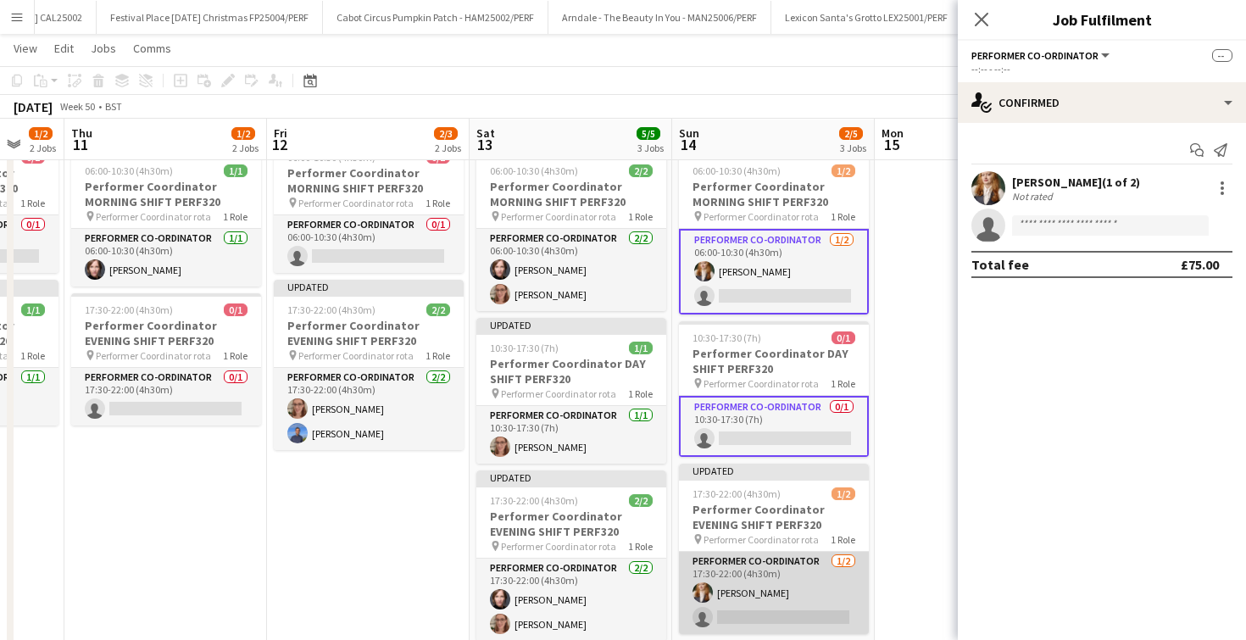
click at [774, 614] on app-card-role "Performer Co-ordinator 1/2 17:30-22:00 (4h30m) Bryony Morgan single-neutral-act…" at bounding box center [774, 593] width 190 height 82
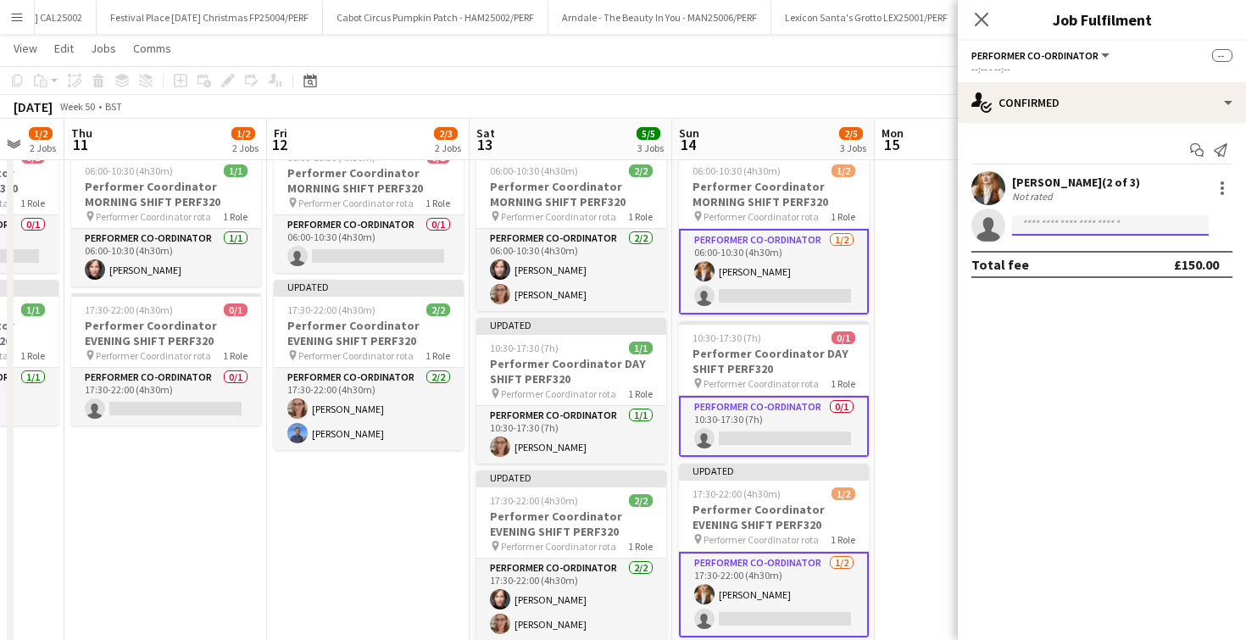
click at [1043, 220] on input at bounding box center [1110, 225] width 197 height 20
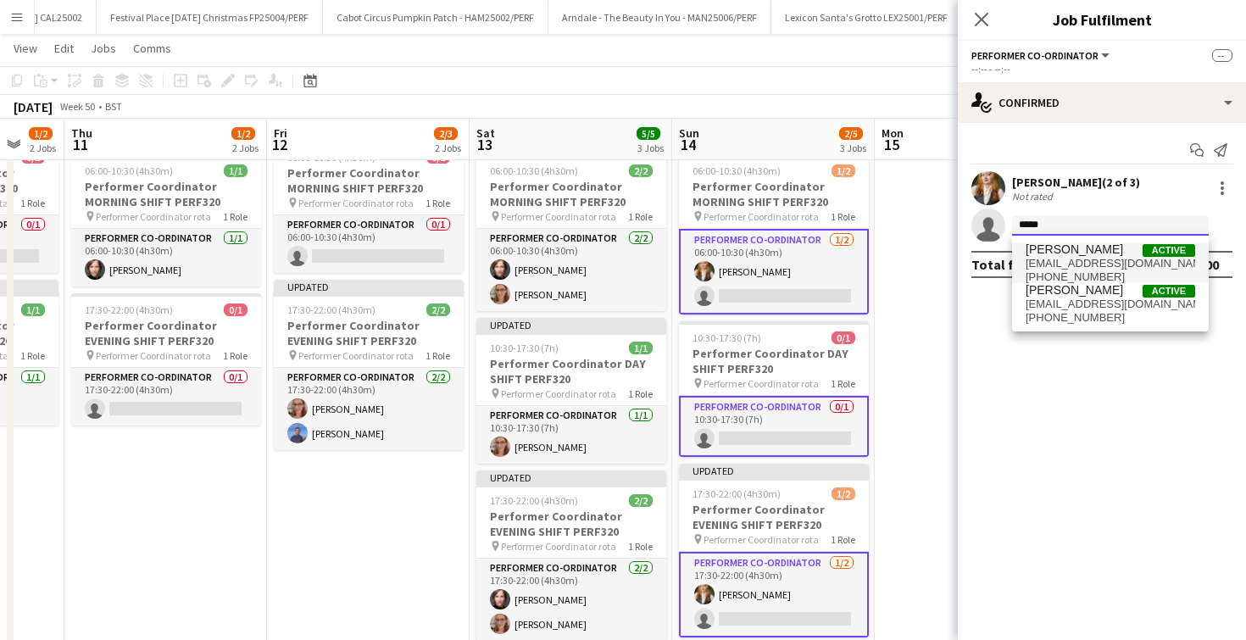
type input "*****"
click at [1061, 265] on span "[EMAIL_ADDRESS][DOMAIN_NAME]" at bounding box center [1111, 264] width 170 height 14
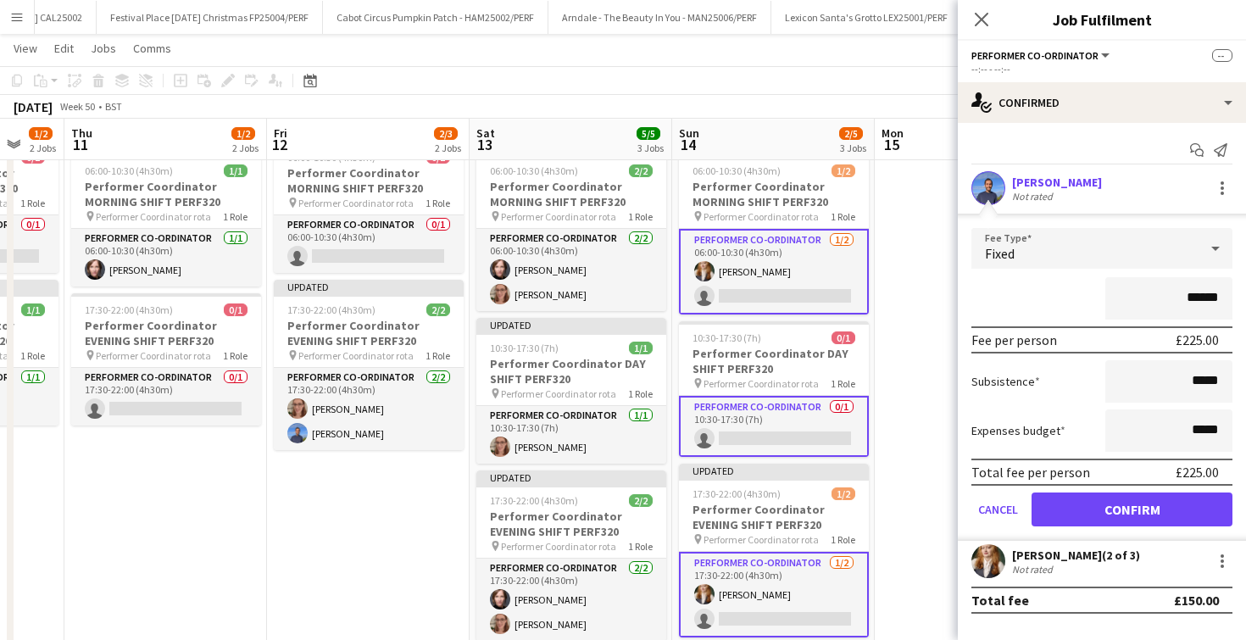
click at [1061, 265] on div "Fixed" at bounding box center [1085, 248] width 227 height 41
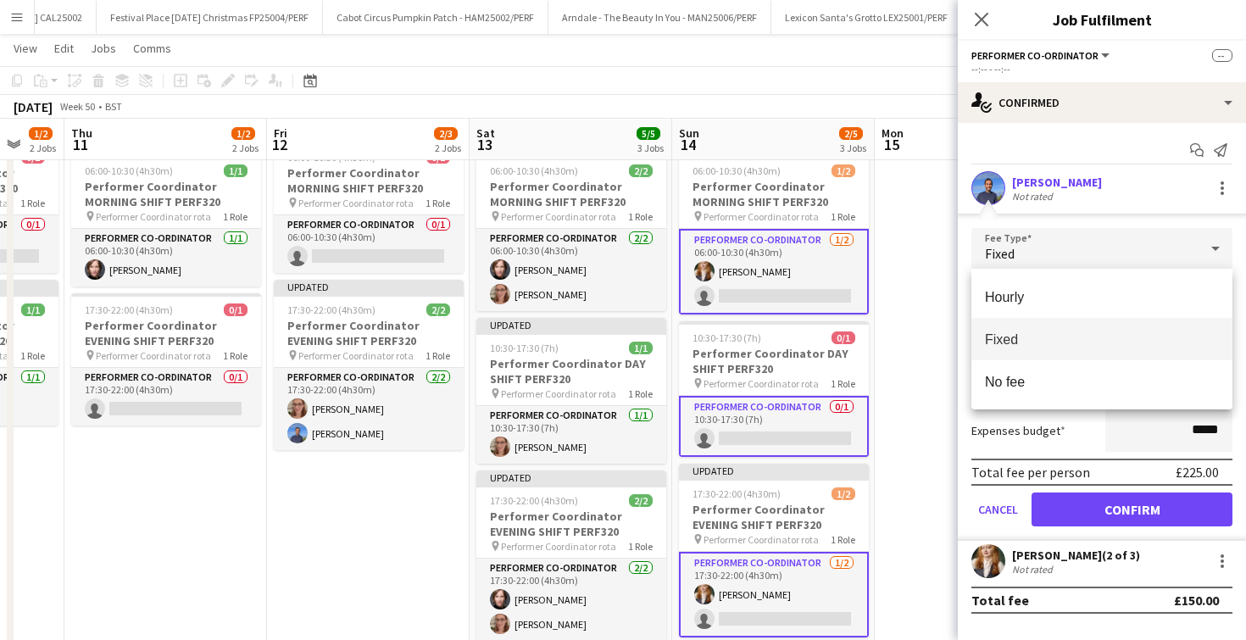
click at [1091, 165] on div at bounding box center [623, 320] width 1246 height 640
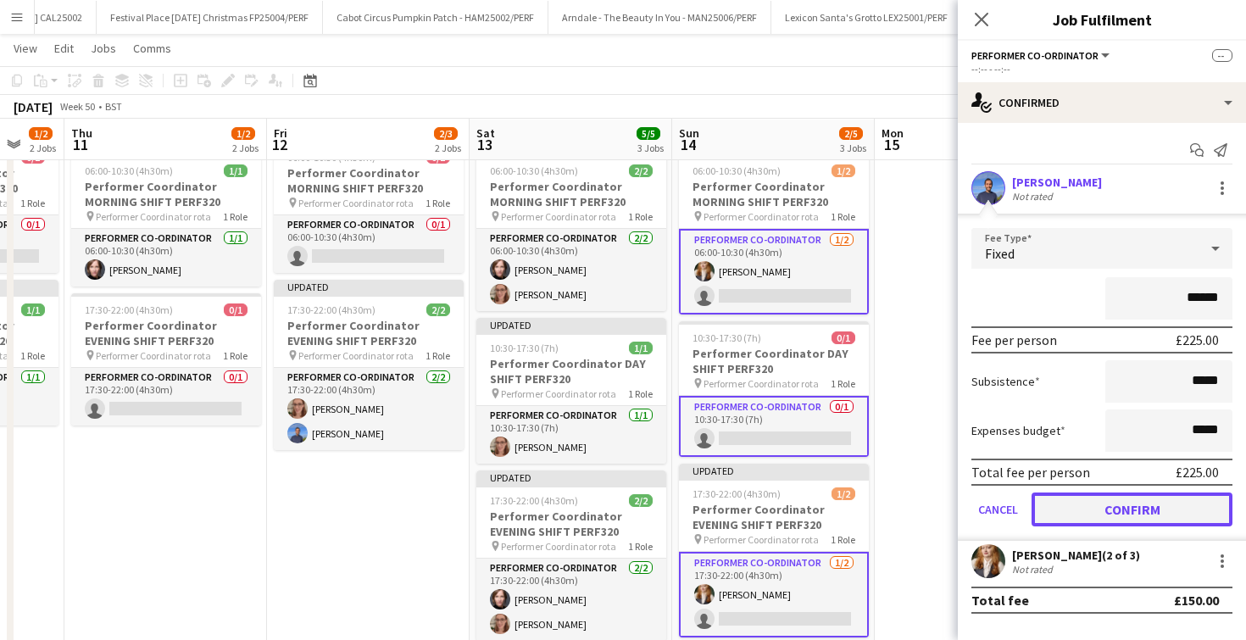
click at [1106, 511] on button "Confirm" at bounding box center [1132, 510] width 201 height 34
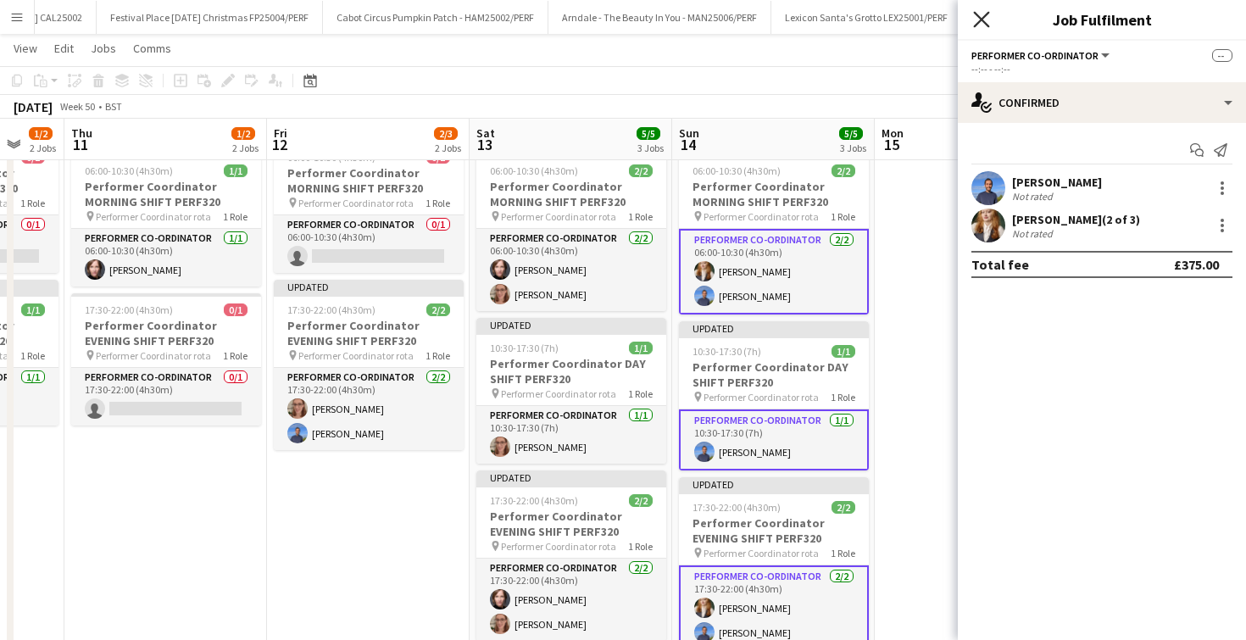
click at [980, 17] on icon at bounding box center [981, 19] width 16 height 16
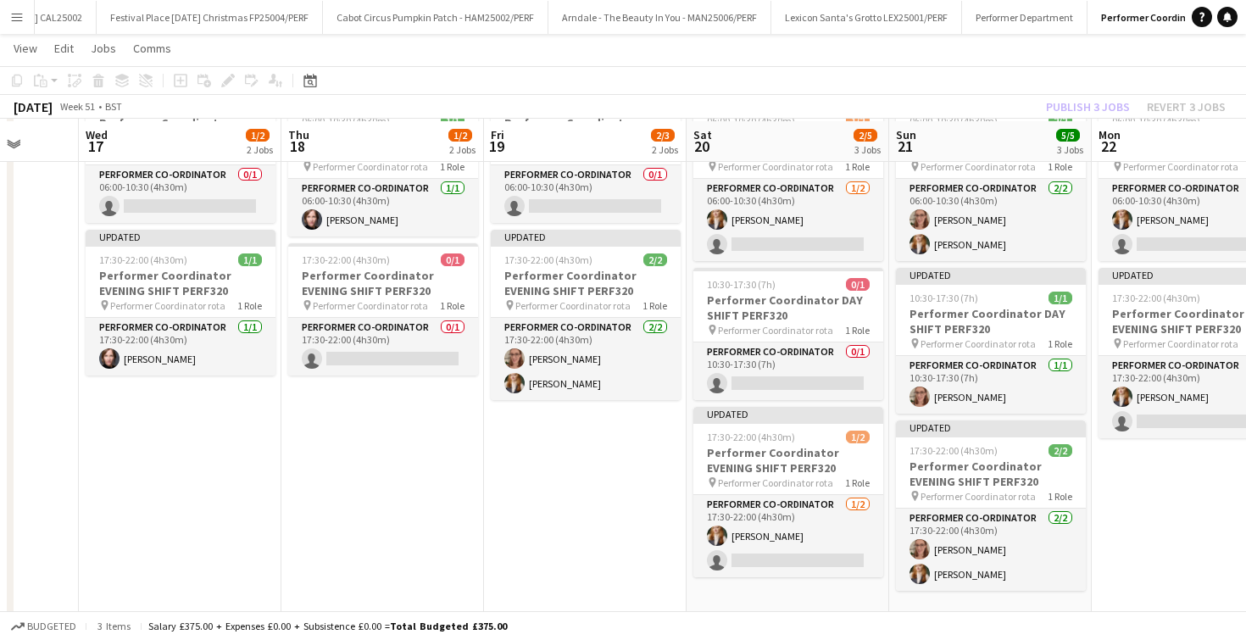
scroll to position [108, 0]
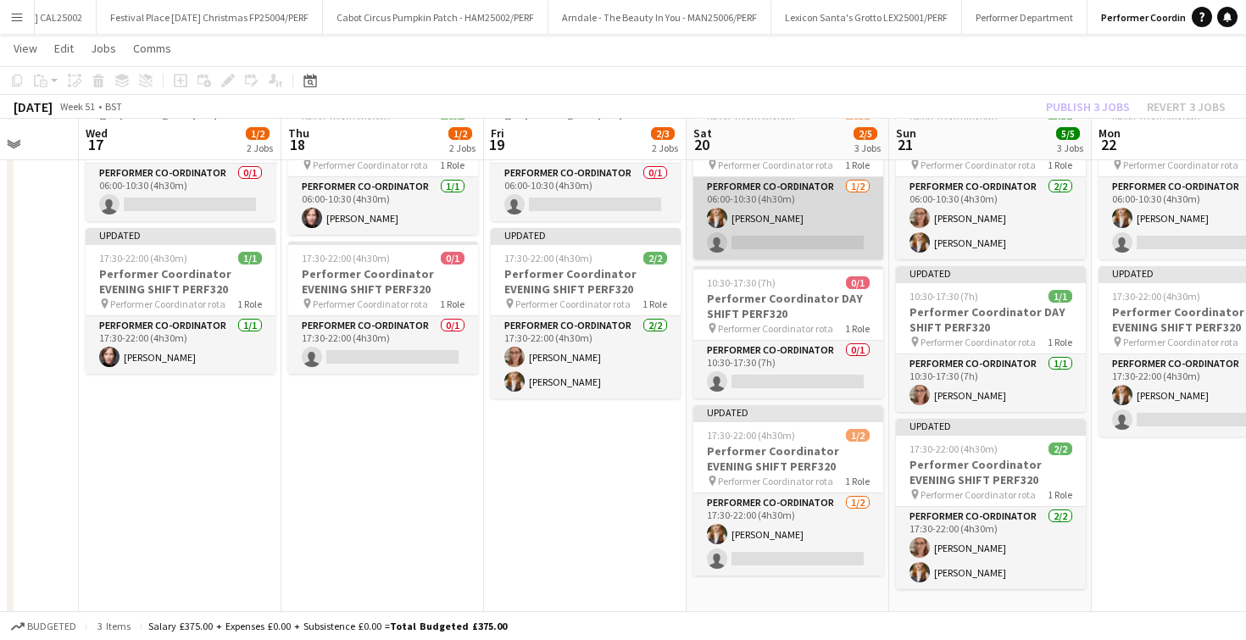
click at [768, 235] on app-card-role "Performer Co-ordinator 1/2 06:00-10:30 (4h30m) Bryony Morgan single-neutral-act…" at bounding box center [788, 218] width 190 height 82
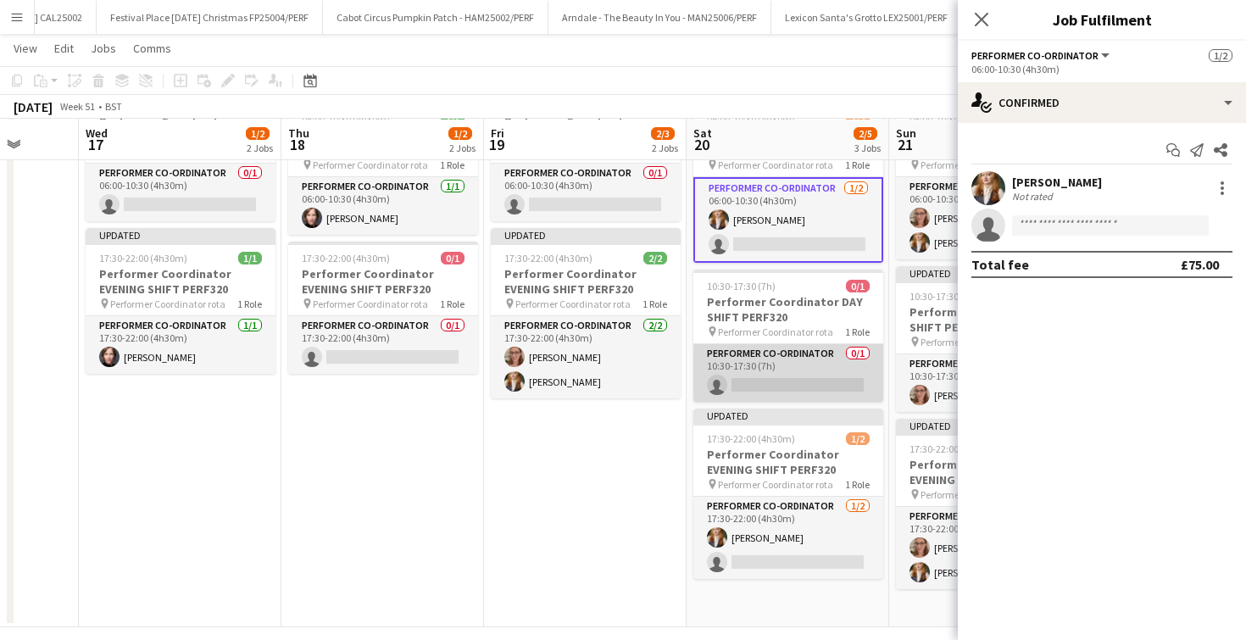
click at [775, 381] on app-card-role "Performer Co-ordinator 0/1 10:30-17:30 (7h) single-neutral-actions" at bounding box center [788, 373] width 190 height 58
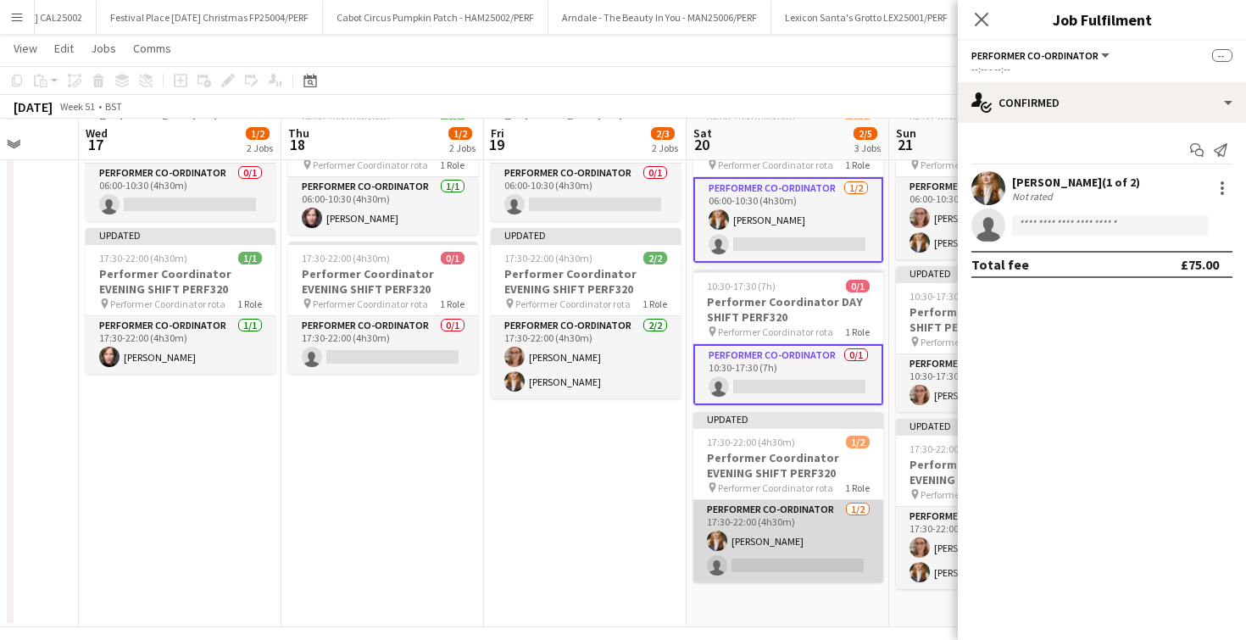
click at [788, 560] on app-card-role "Performer Co-ordinator 1/2 17:30-22:00 (4h30m) Bryony Morgan single-neutral-act…" at bounding box center [788, 541] width 190 height 82
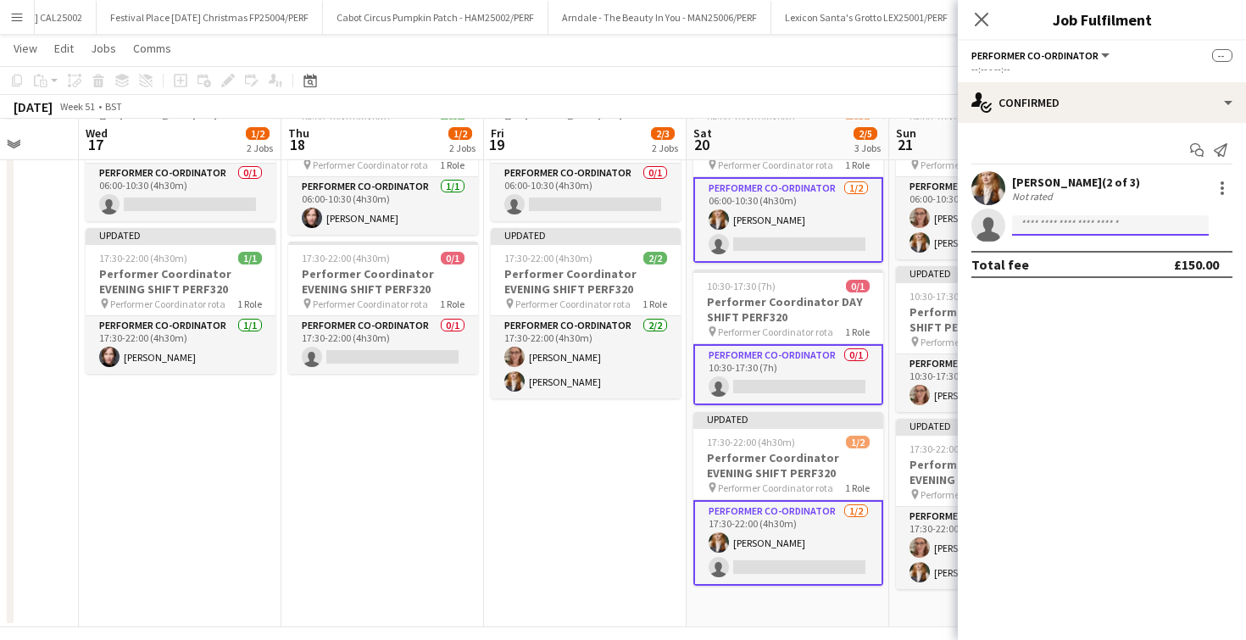
click at [1079, 229] on input at bounding box center [1110, 225] width 197 height 20
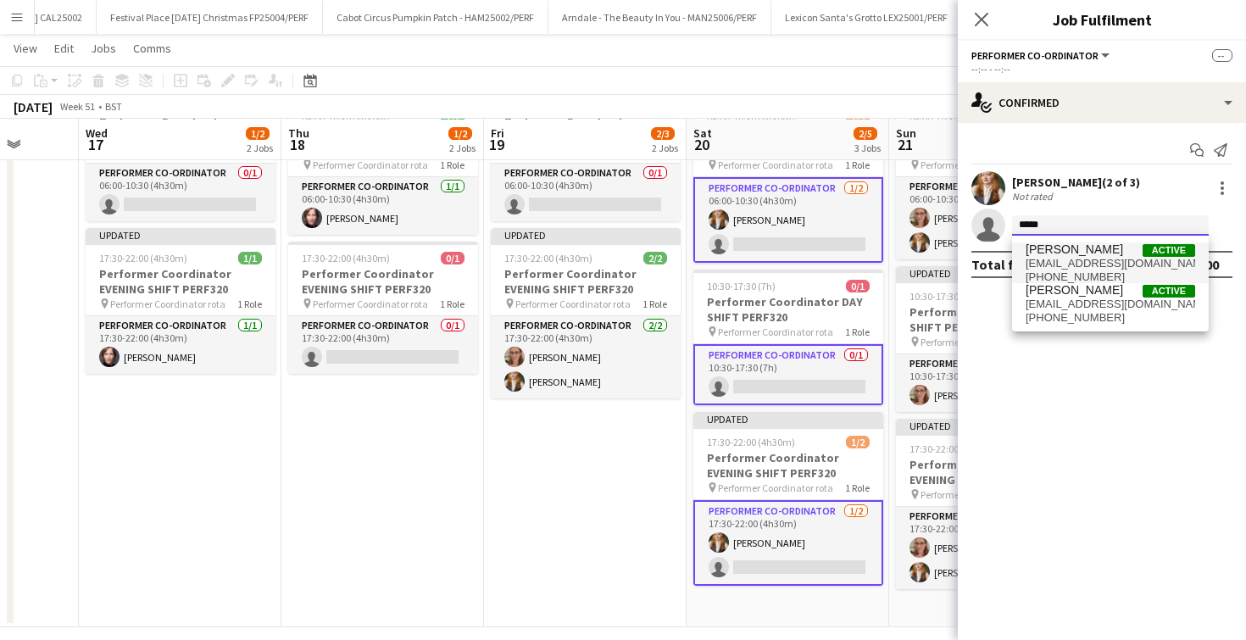
type input "*****"
click at [1062, 248] on span "[PERSON_NAME]" at bounding box center [1074, 249] width 97 height 14
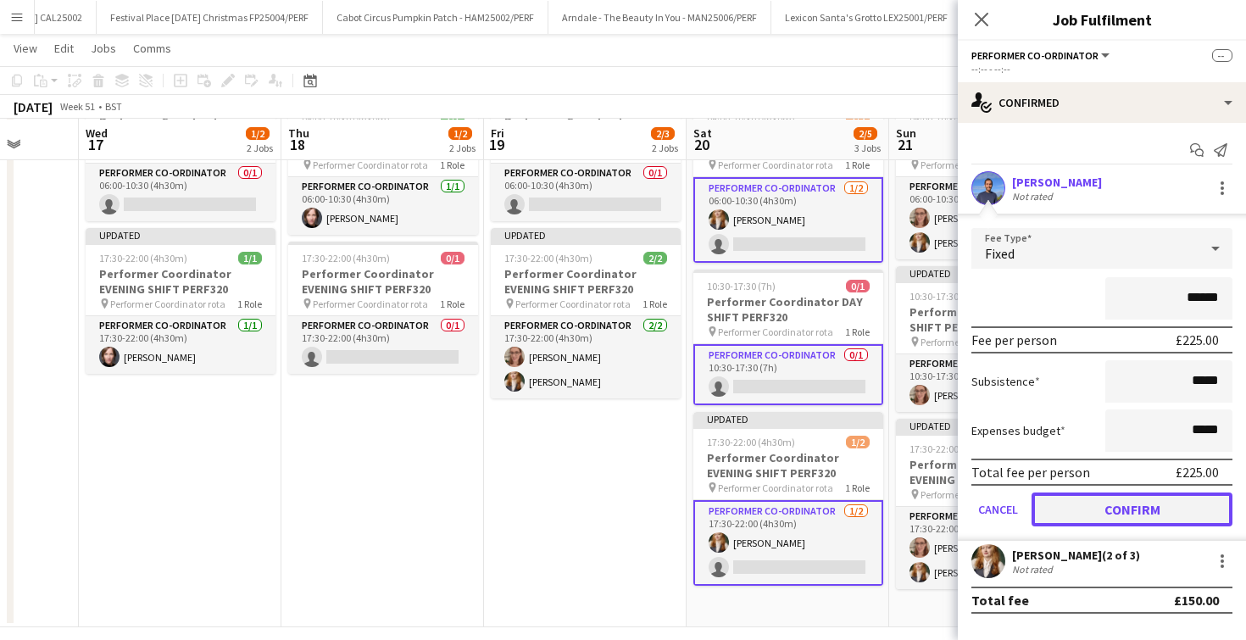
click at [1117, 508] on button "Confirm" at bounding box center [1132, 510] width 201 height 34
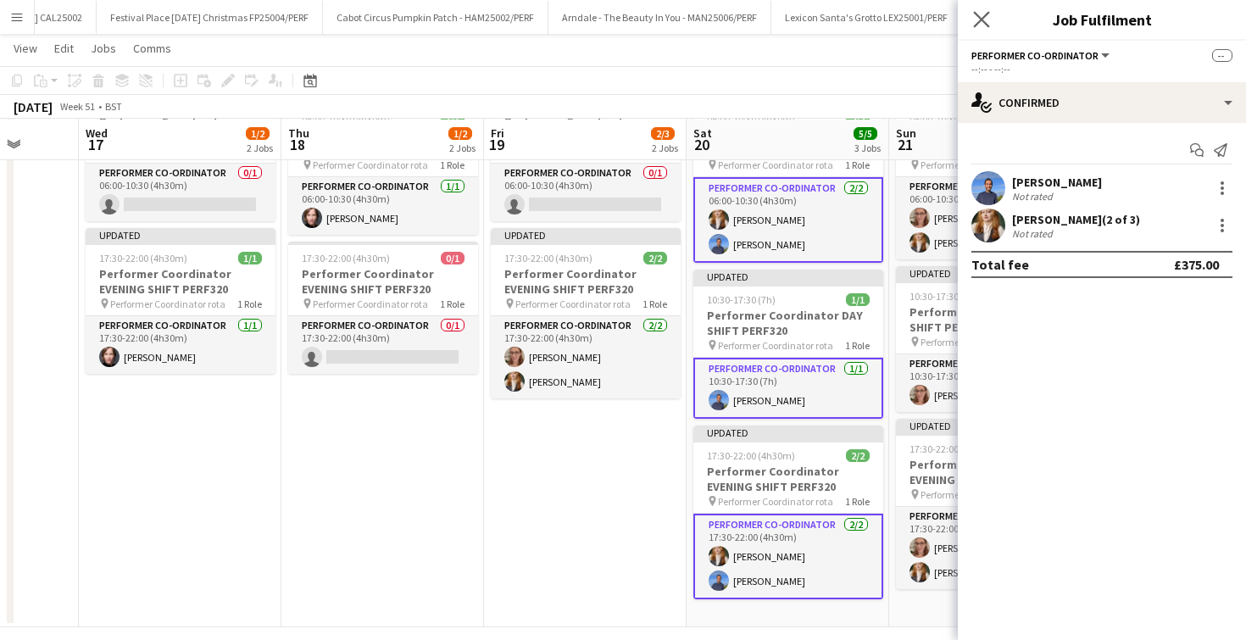
click at [977, 29] on app-icon "Close pop-in" at bounding box center [982, 20] width 25 height 25
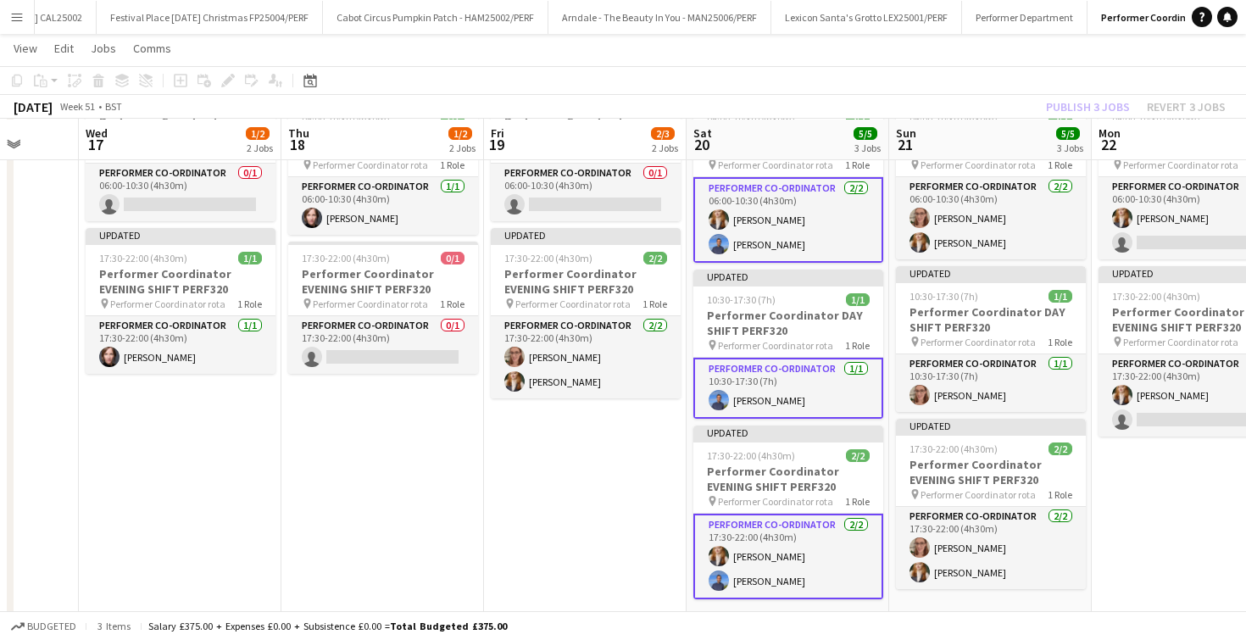
click at [605, 456] on app-date-cell "06:00-10:30 (4h30m) 0/1 Performer Coordinator MORNING SHIFT PERF320 pin Perform…" at bounding box center [585, 354] width 203 height 545
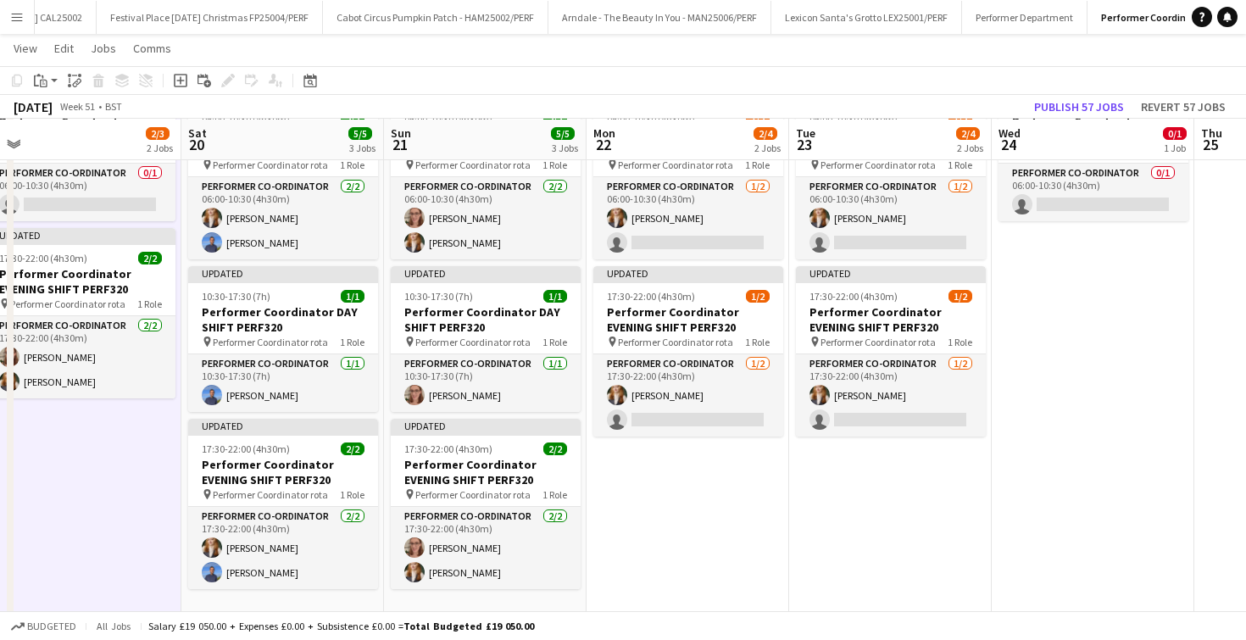
scroll to position [0, 663]
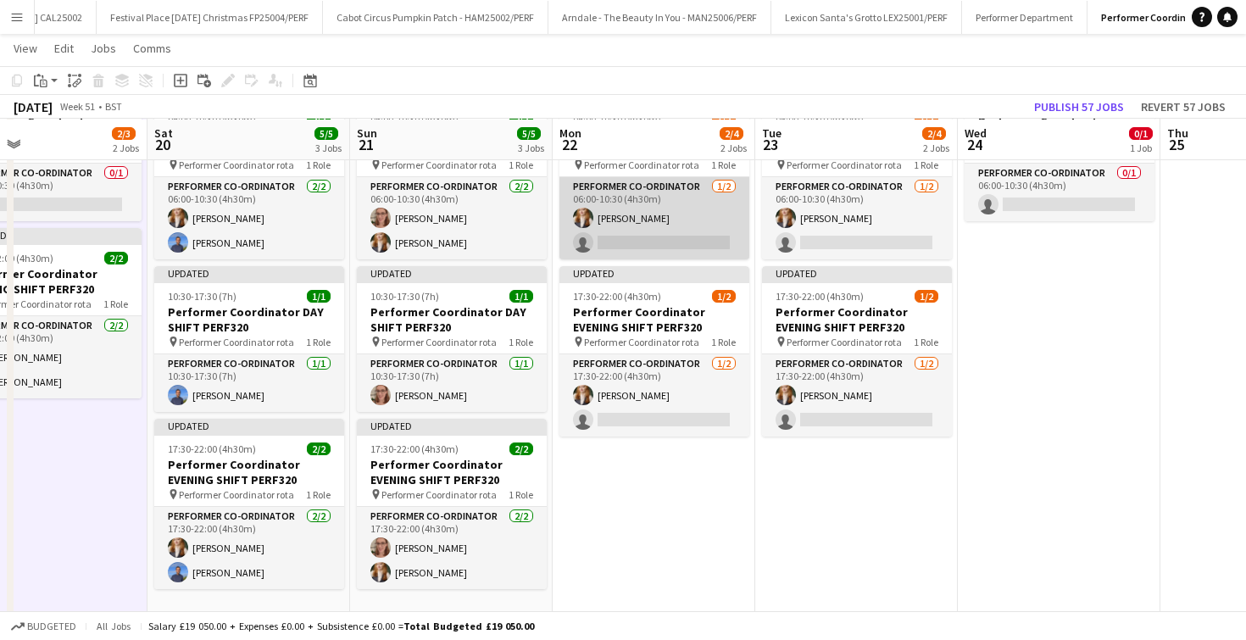
click at [712, 239] on app-card-role "Performer Co-ordinator 1/2 06:00-10:30 (4h30m) Bryony Morgan single-neutral-act…" at bounding box center [655, 218] width 190 height 82
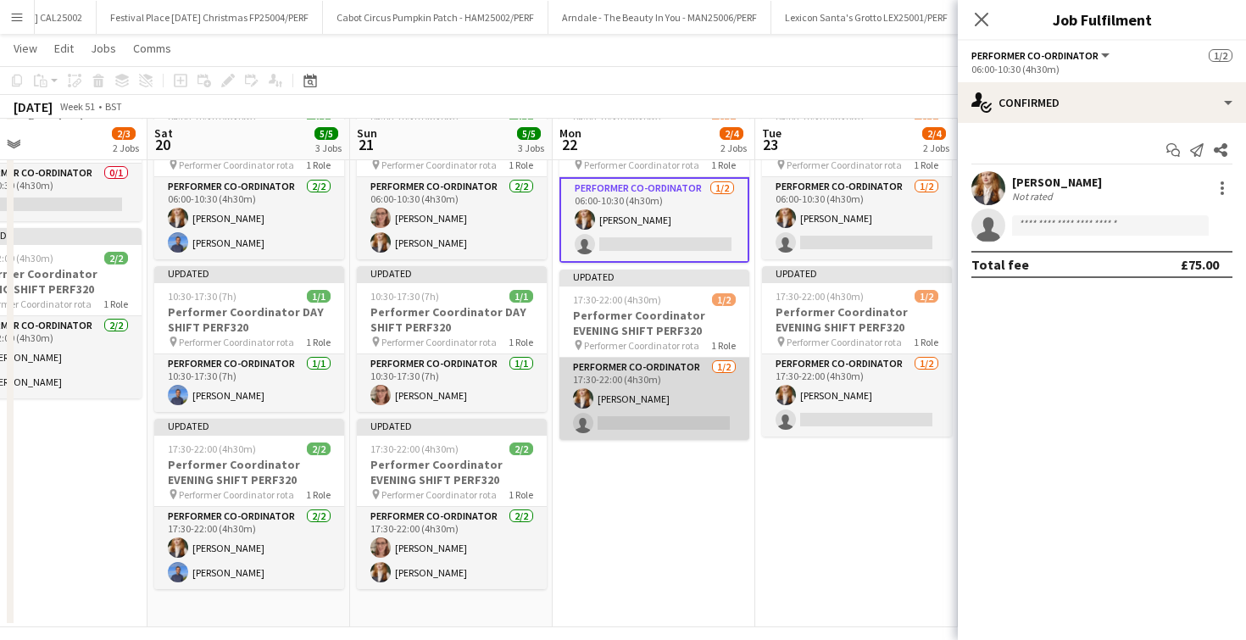
click at [677, 409] on app-card-role "Performer Co-ordinator 1/2 17:30-22:00 (4h30m) Bryony Morgan single-neutral-act…" at bounding box center [655, 399] width 190 height 82
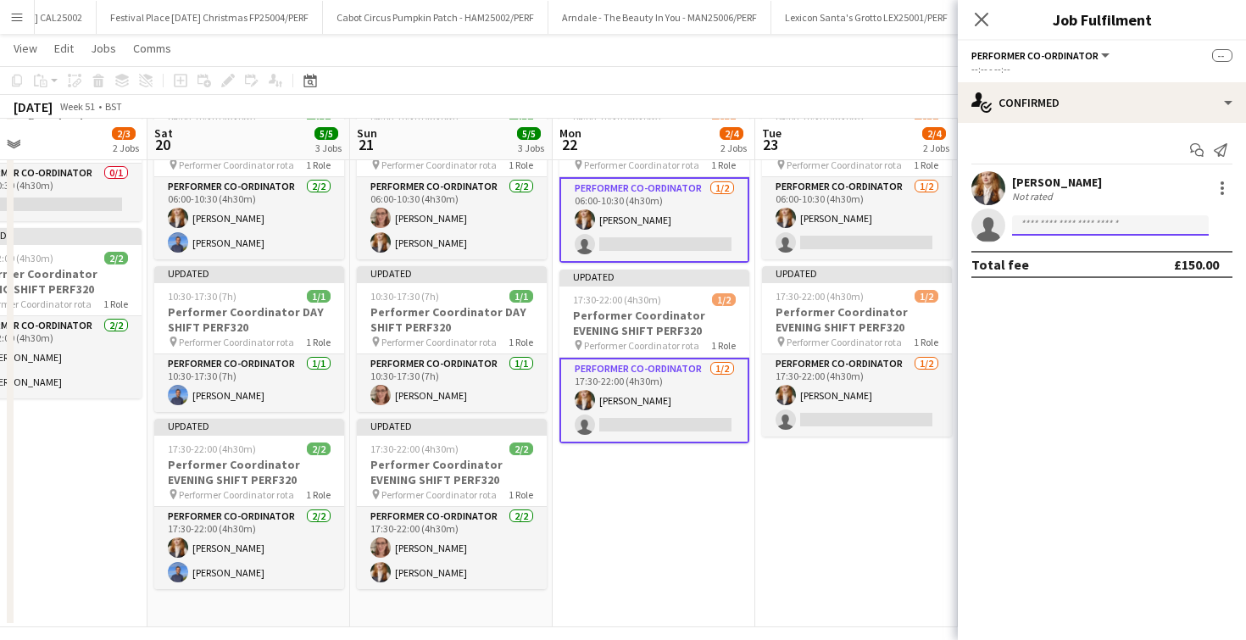
click at [1079, 224] on input at bounding box center [1110, 225] width 197 height 20
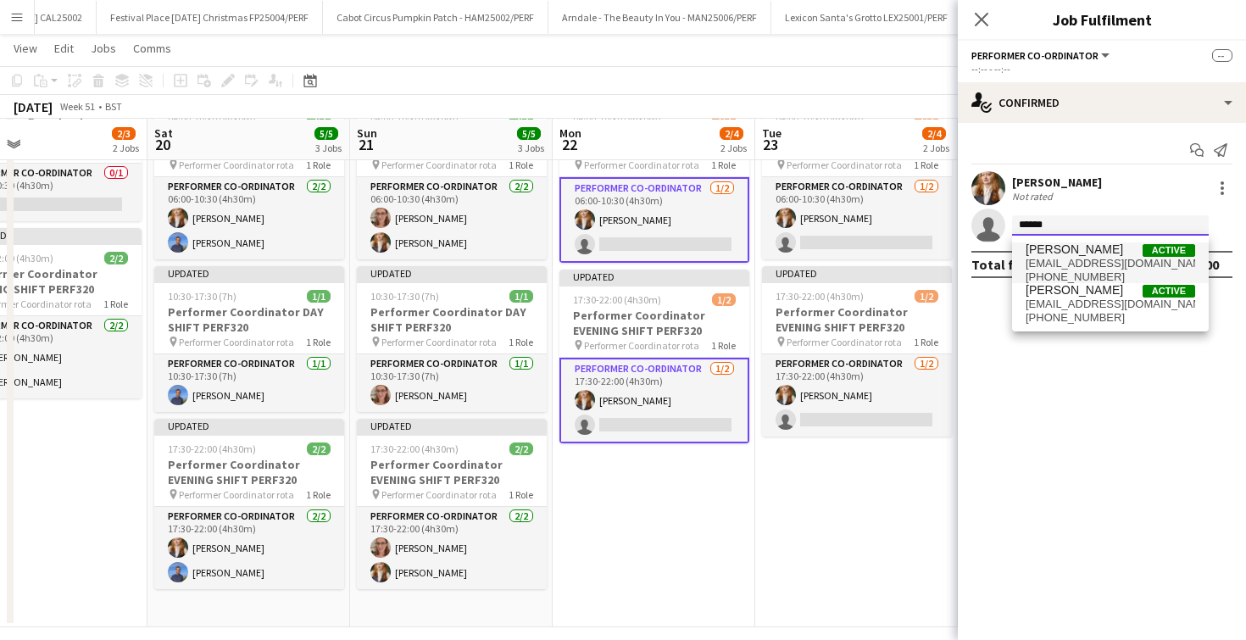
type input "******"
click at [1096, 254] on span "[PERSON_NAME]" at bounding box center [1074, 249] width 97 height 14
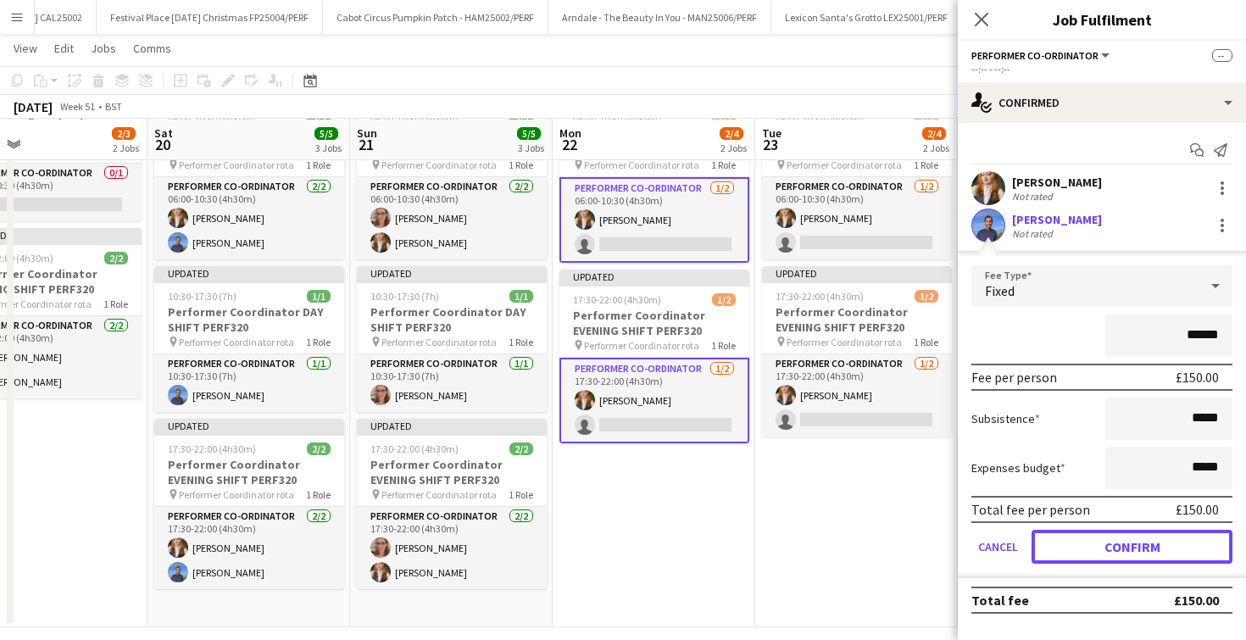
click at [1099, 557] on button "Confirm" at bounding box center [1132, 547] width 201 height 34
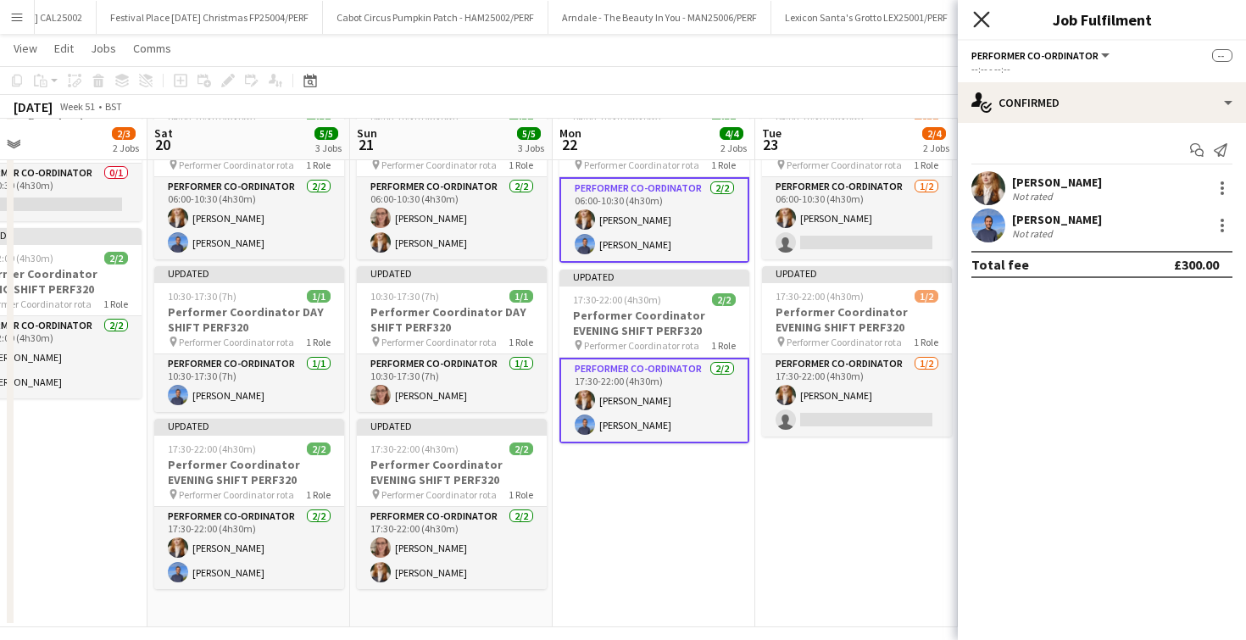
click at [982, 15] on icon "Close pop-in" at bounding box center [981, 19] width 16 height 16
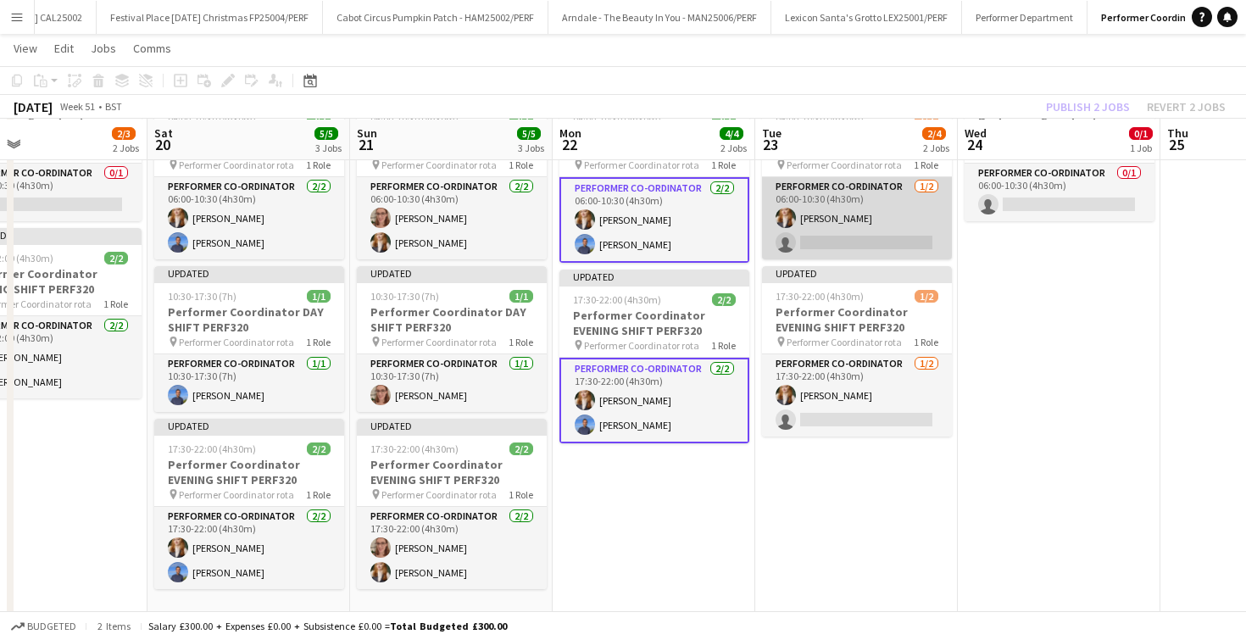
click at [855, 242] on app-card-role "Performer Co-ordinator 1/2 06:00-10:30 (4h30m) Bryony Morgan single-neutral-act…" at bounding box center [857, 218] width 190 height 82
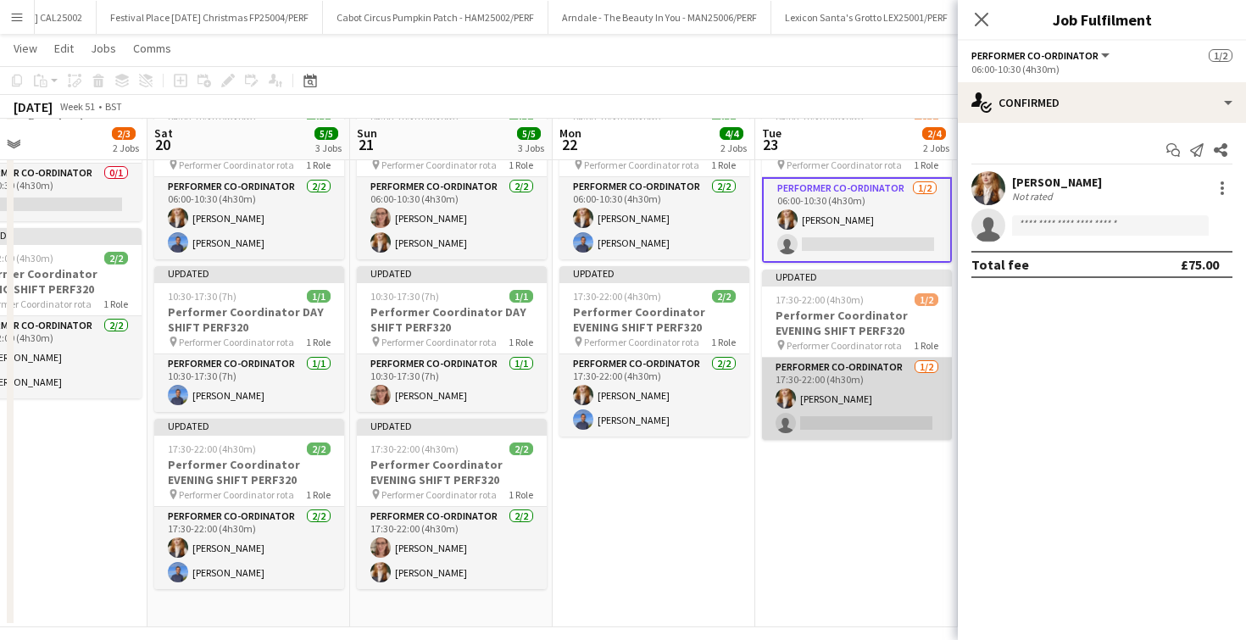
click at [838, 438] on app-card-role "Performer Co-ordinator 1/2 17:30-22:00 (4h30m) Bryony Morgan single-neutral-act…" at bounding box center [857, 399] width 190 height 82
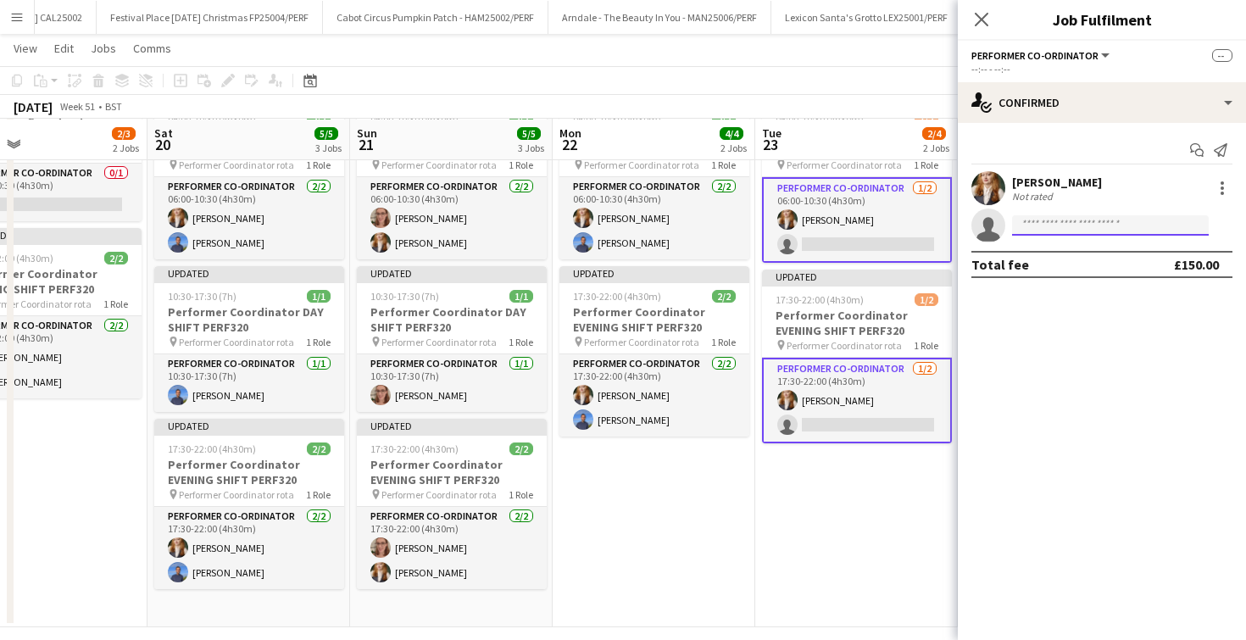
click at [1051, 229] on input at bounding box center [1110, 225] width 197 height 20
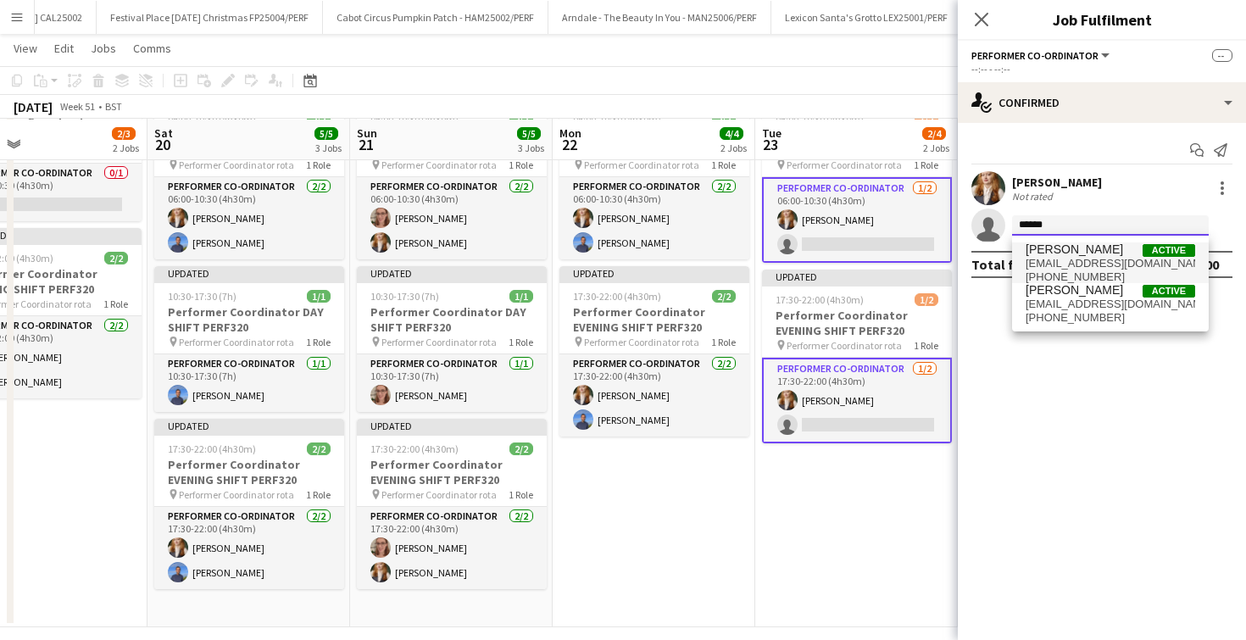
type input "******"
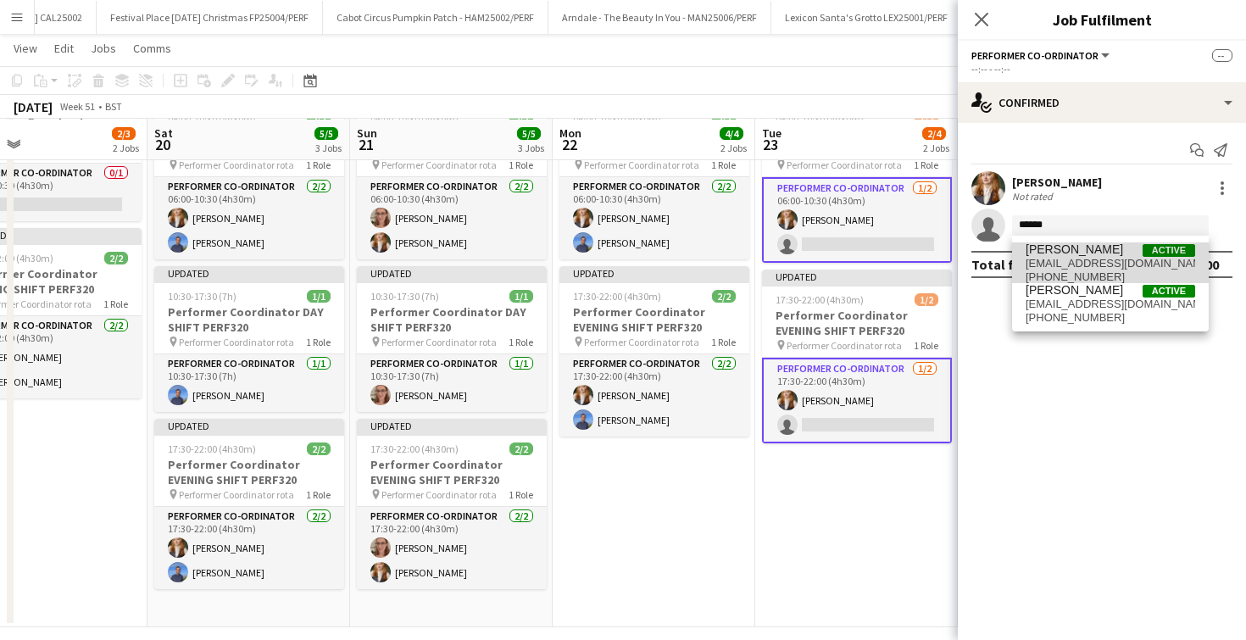
click at [1042, 270] on span "Dan Wilkinson Active danwilkinson.0@gmail.com +447387176991" at bounding box center [1111, 262] width 170 height 41
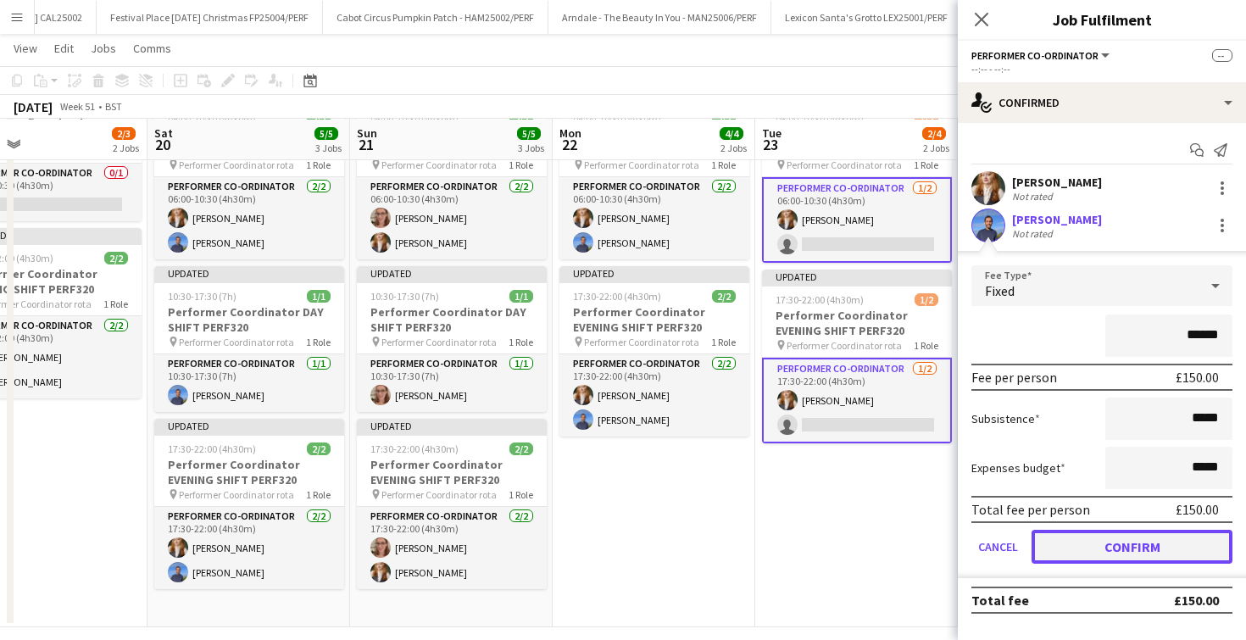
click at [1064, 559] on button "Confirm" at bounding box center [1132, 547] width 201 height 34
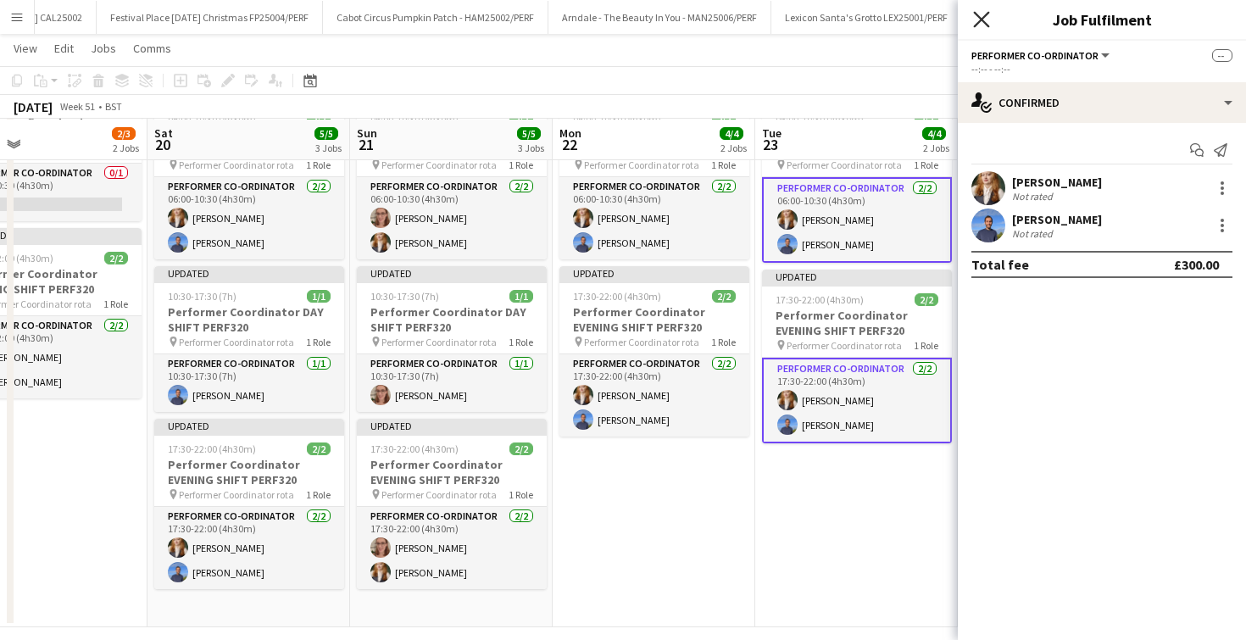
click at [977, 14] on icon "Close pop-in" at bounding box center [981, 19] width 16 height 16
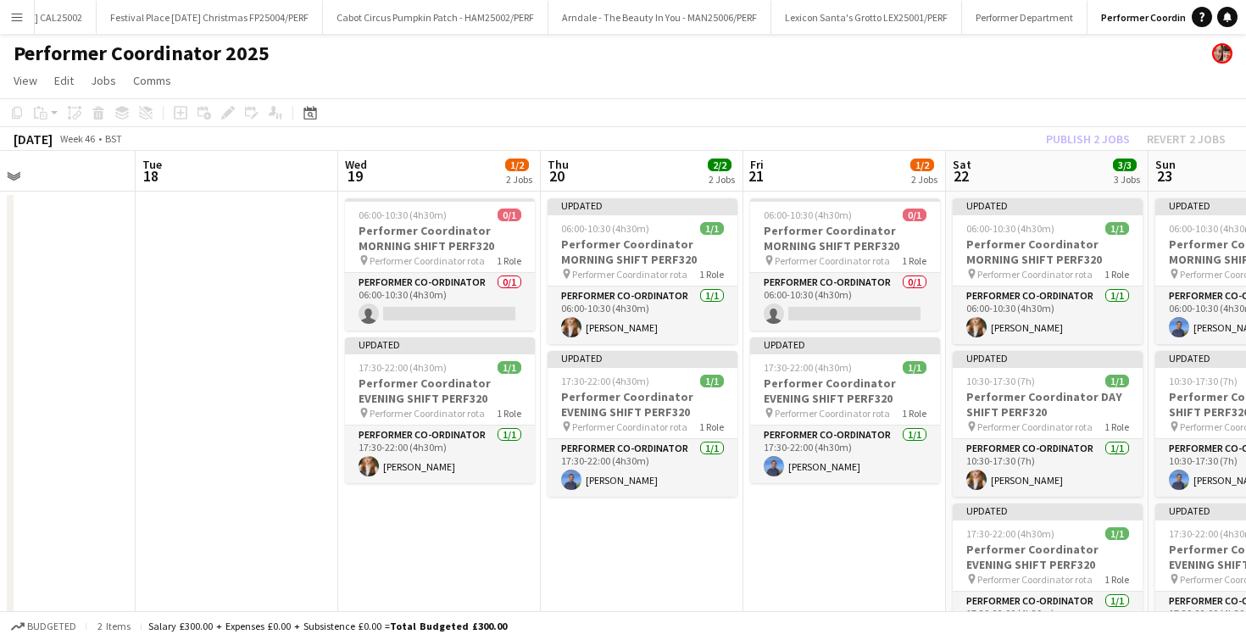
scroll to position [0, 504]
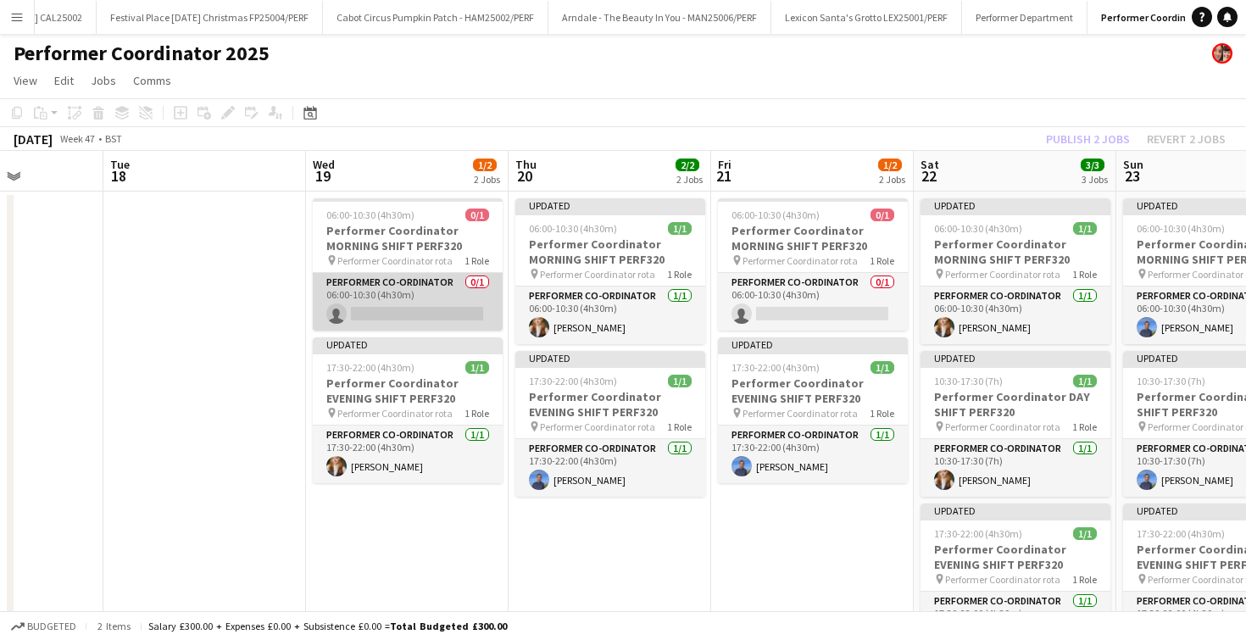
click at [415, 308] on app-card-role "Performer Co-ordinator 0/1 06:00-10:30 (4h30m) single-neutral-actions" at bounding box center [408, 302] width 190 height 58
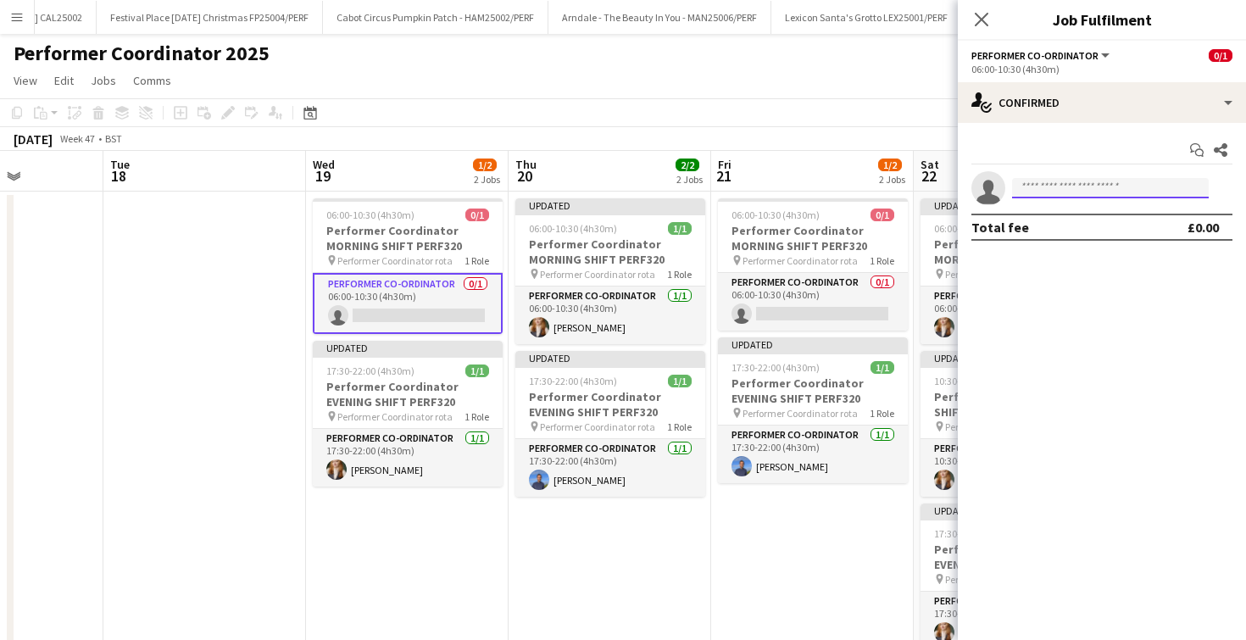
click at [1072, 195] on input at bounding box center [1110, 188] width 197 height 20
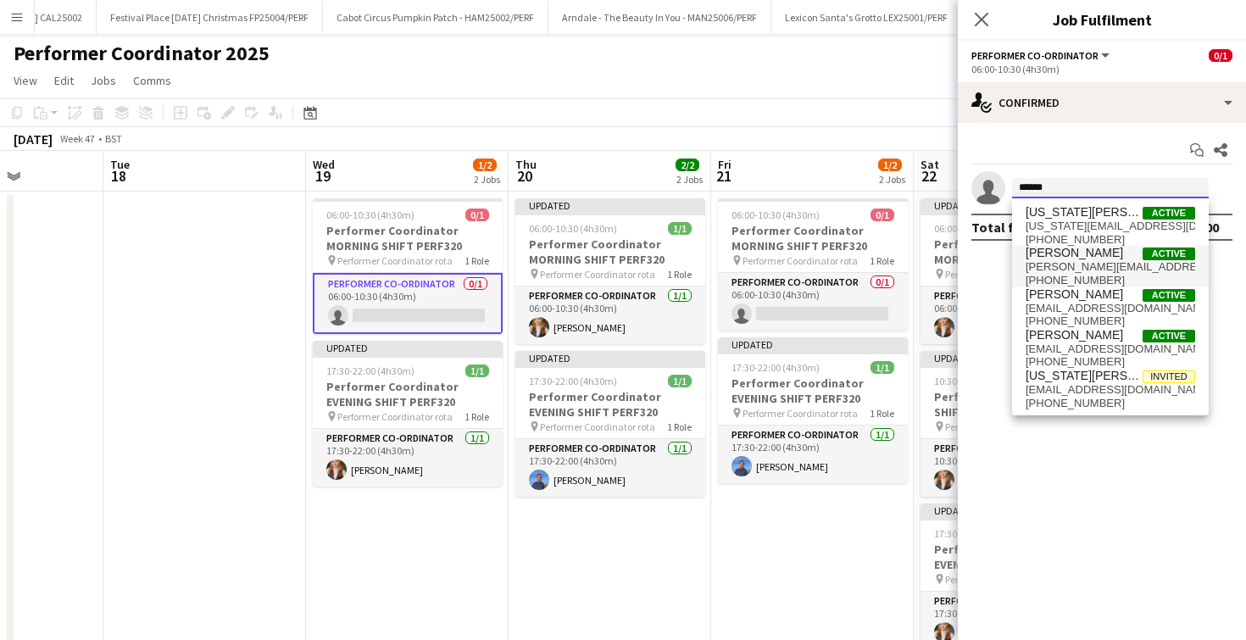
type input "******"
click at [1076, 260] on span "georgina.craft@gmail.com" at bounding box center [1111, 267] width 170 height 14
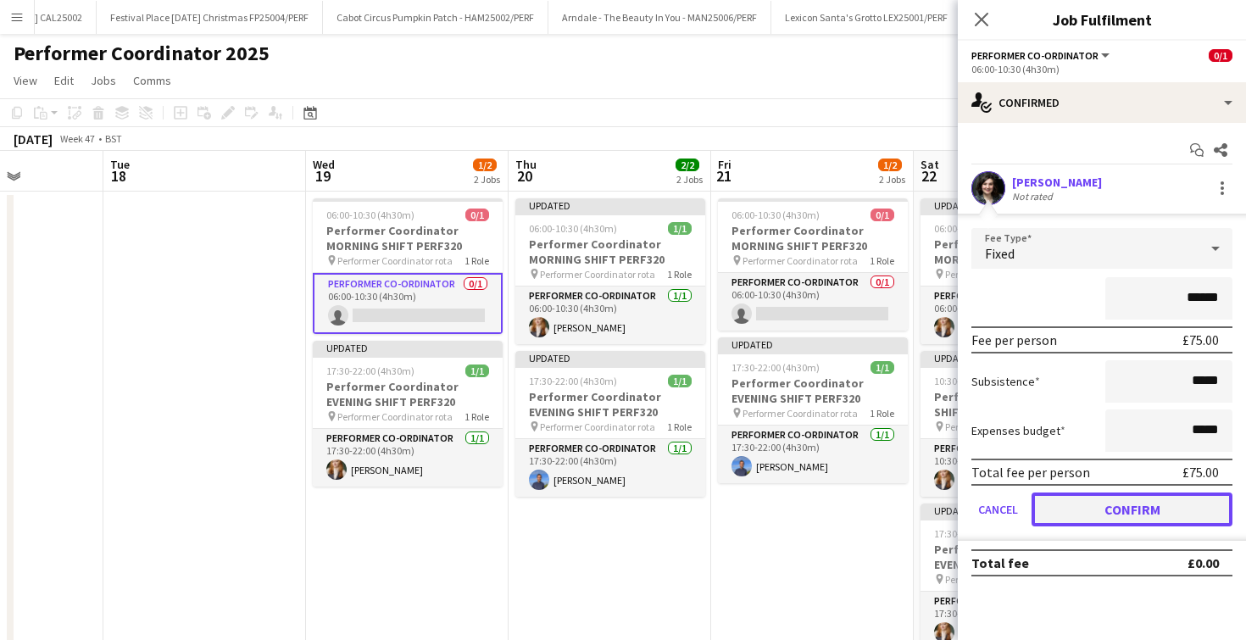
click at [1084, 504] on button "Confirm" at bounding box center [1132, 510] width 201 height 34
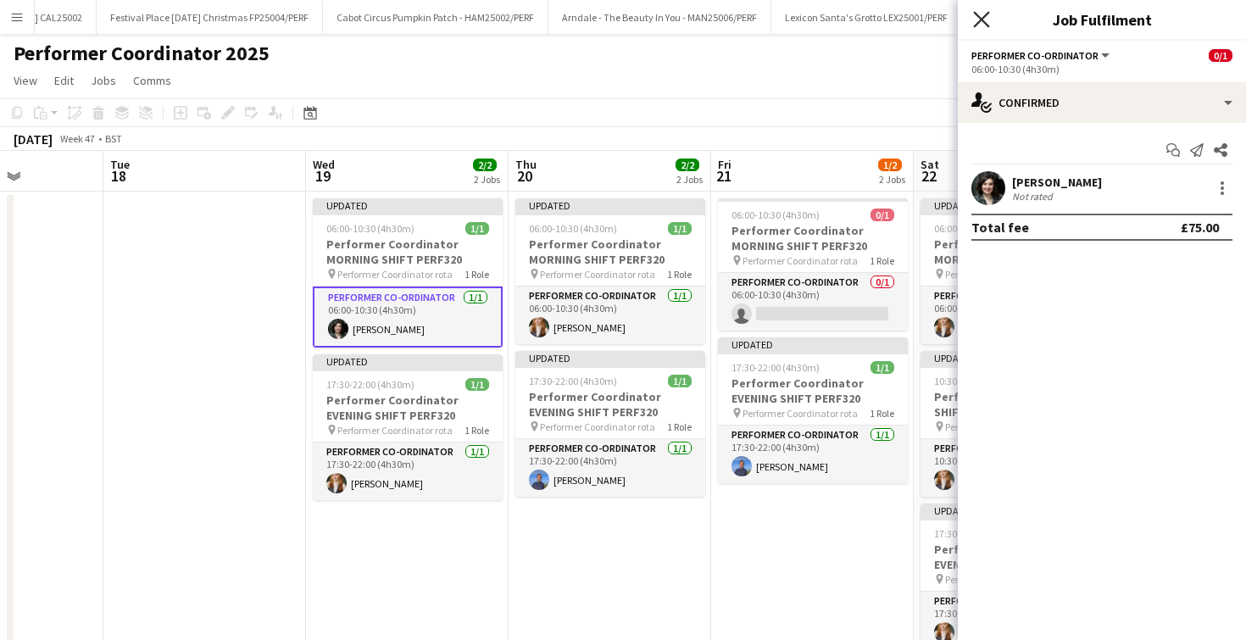
click at [979, 18] on icon at bounding box center [981, 19] width 16 height 16
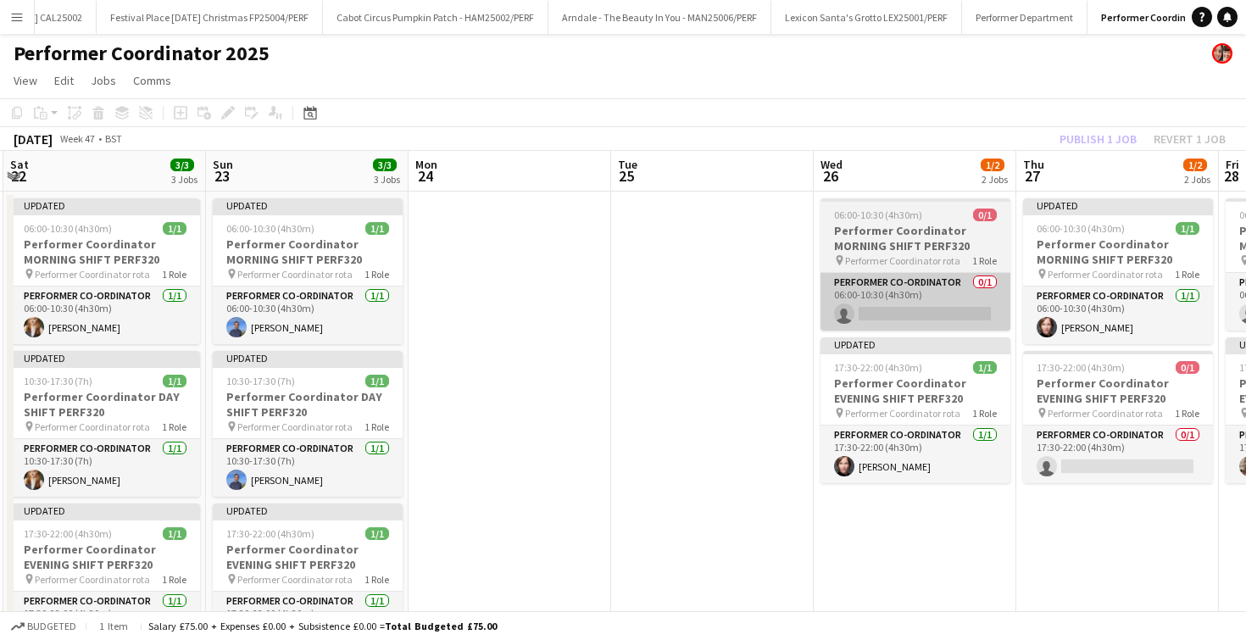
scroll to position [0, 810]
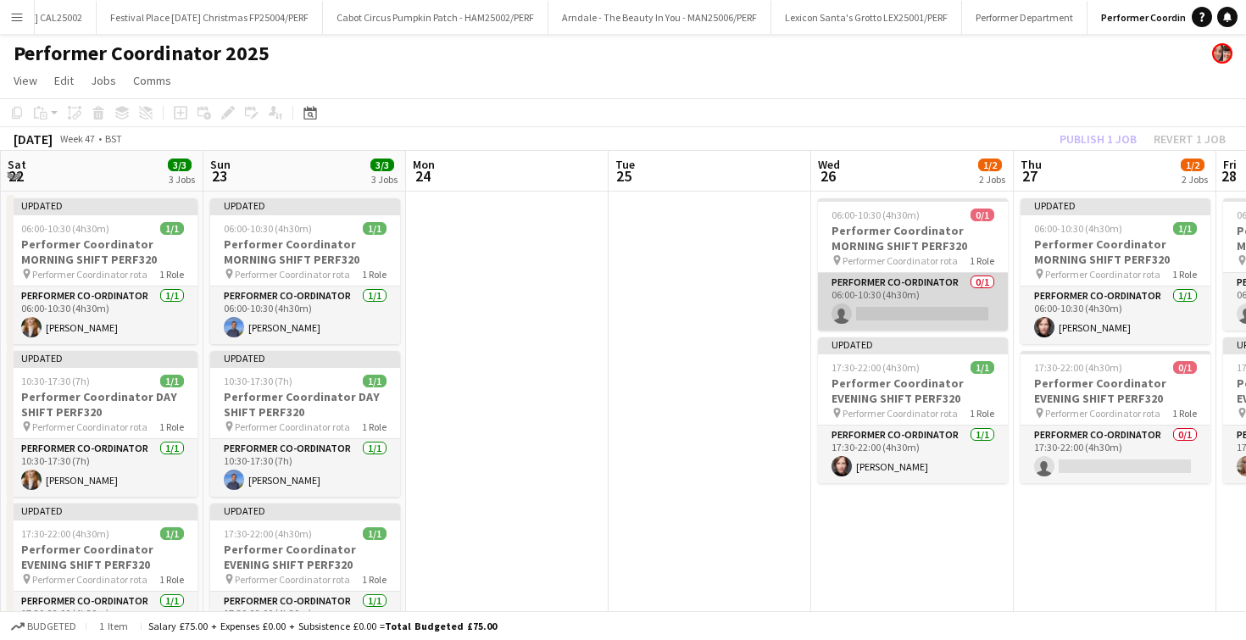
click at [895, 315] on app-card-role "Performer Co-ordinator 0/1 06:00-10:30 (4h30m) single-neutral-actions" at bounding box center [913, 302] width 190 height 58
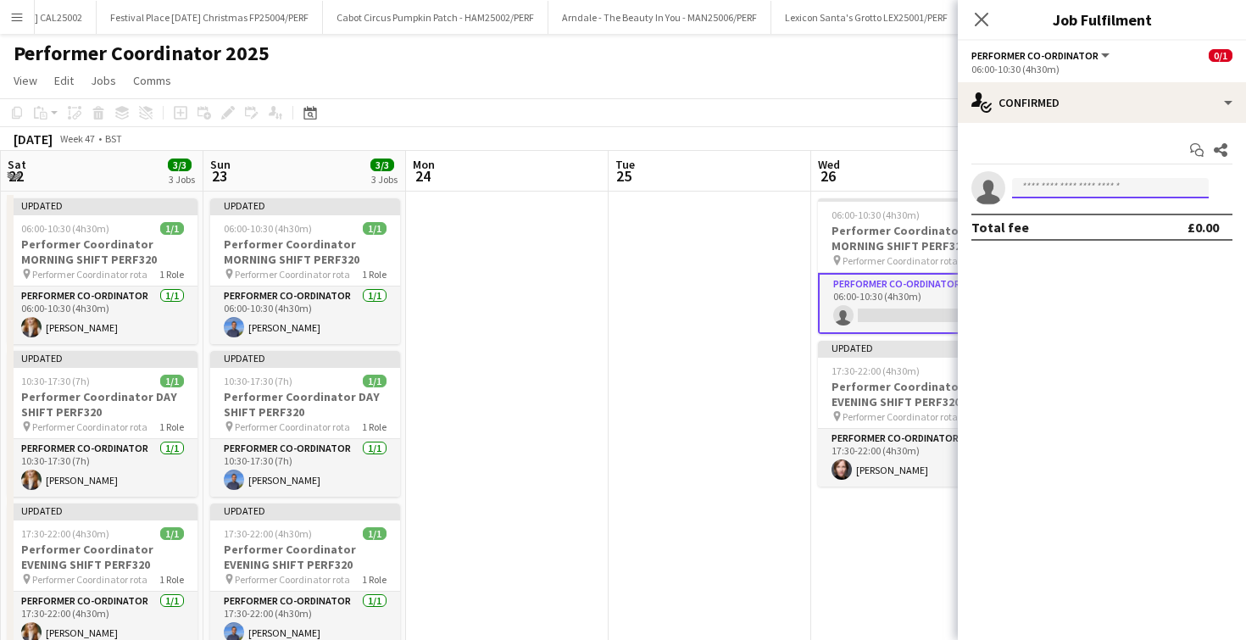
click at [1050, 188] on input at bounding box center [1110, 188] width 197 height 20
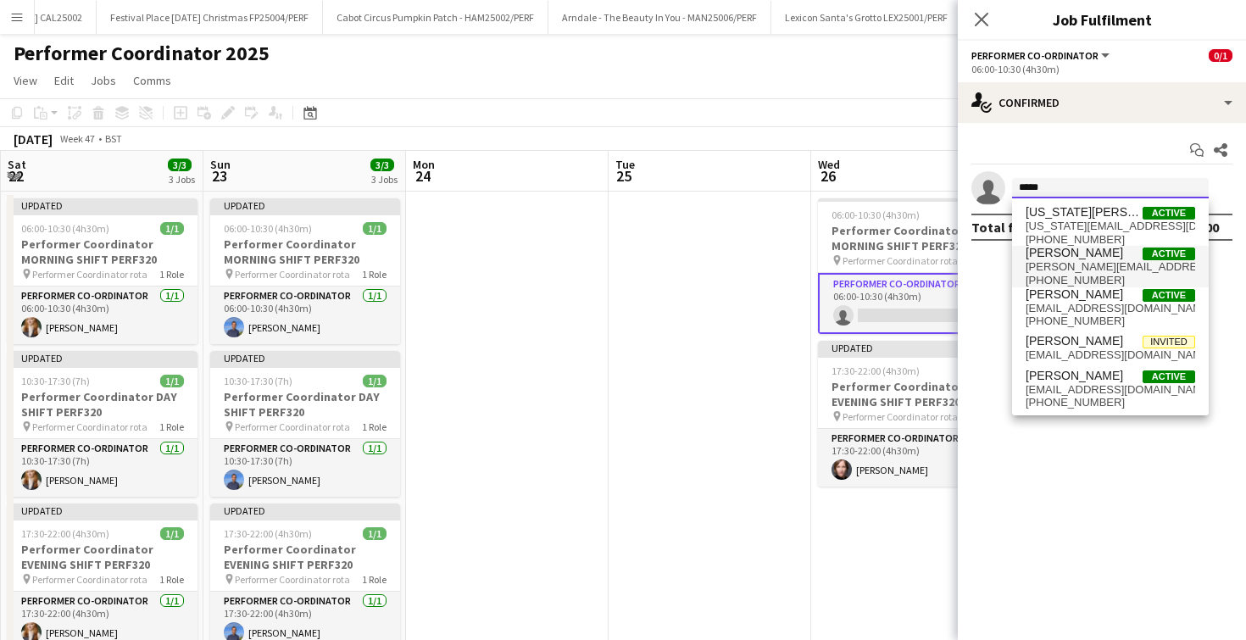
type input "*****"
click at [1050, 269] on span "georgina.craft@gmail.com" at bounding box center [1111, 267] width 170 height 14
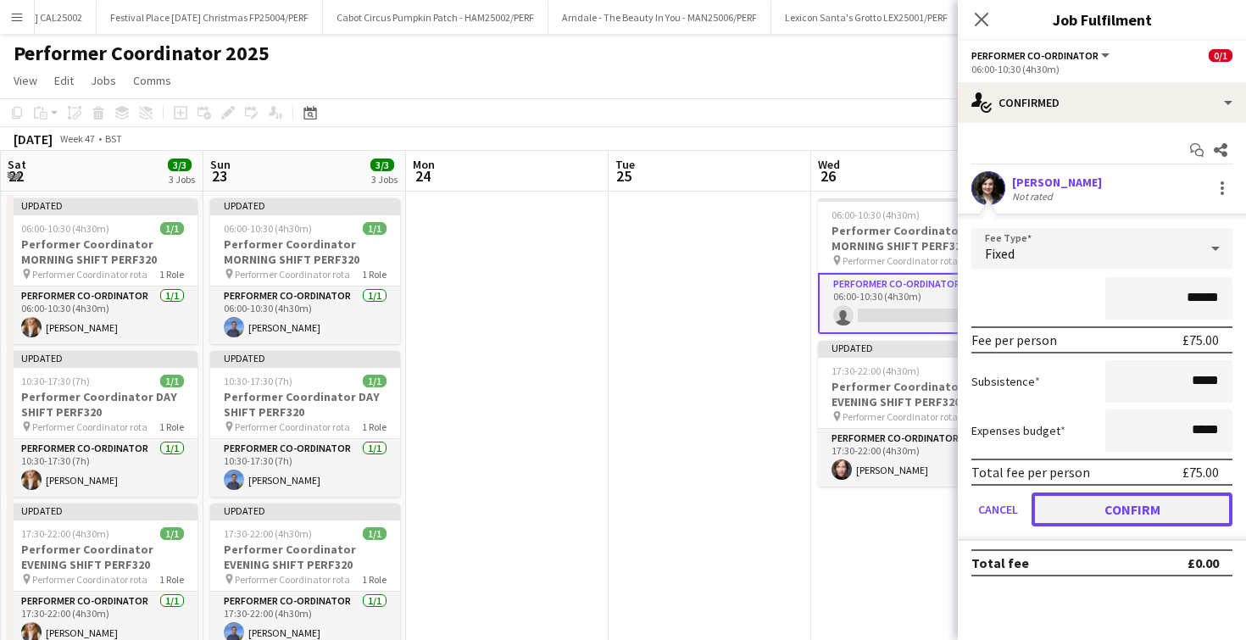
click at [1082, 508] on button "Confirm" at bounding box center [1132, 510] width 201 height 34
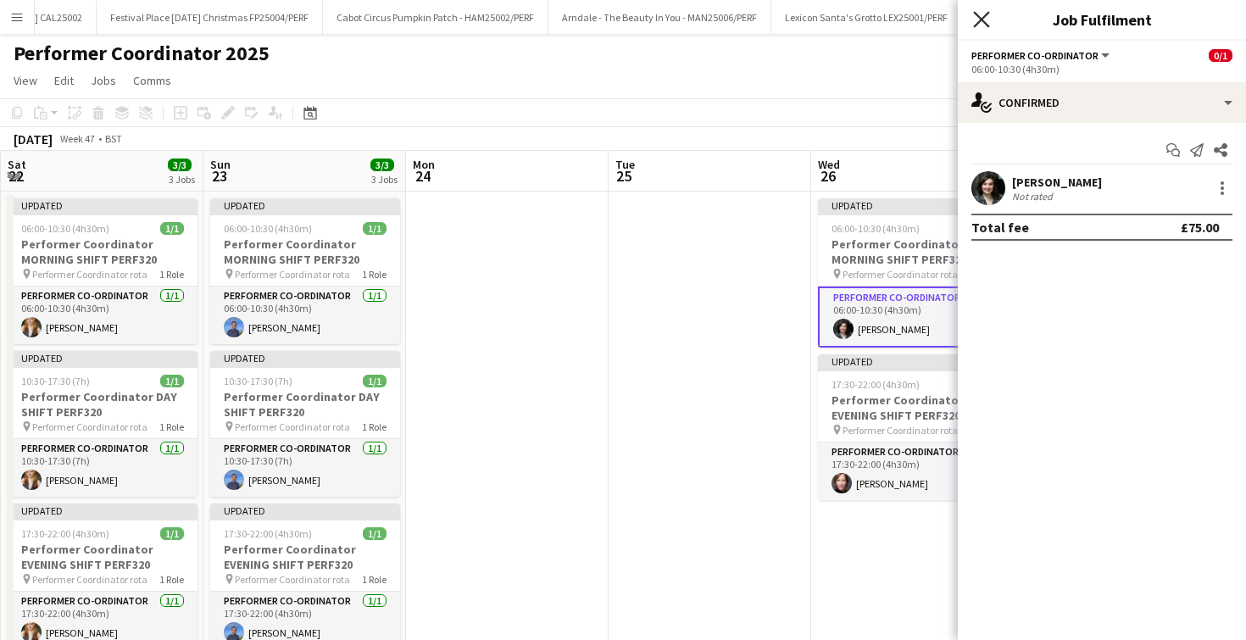
click at [984, 14] on icon "Close pop-in" at bounding box center [981, 19] width 16 height 16
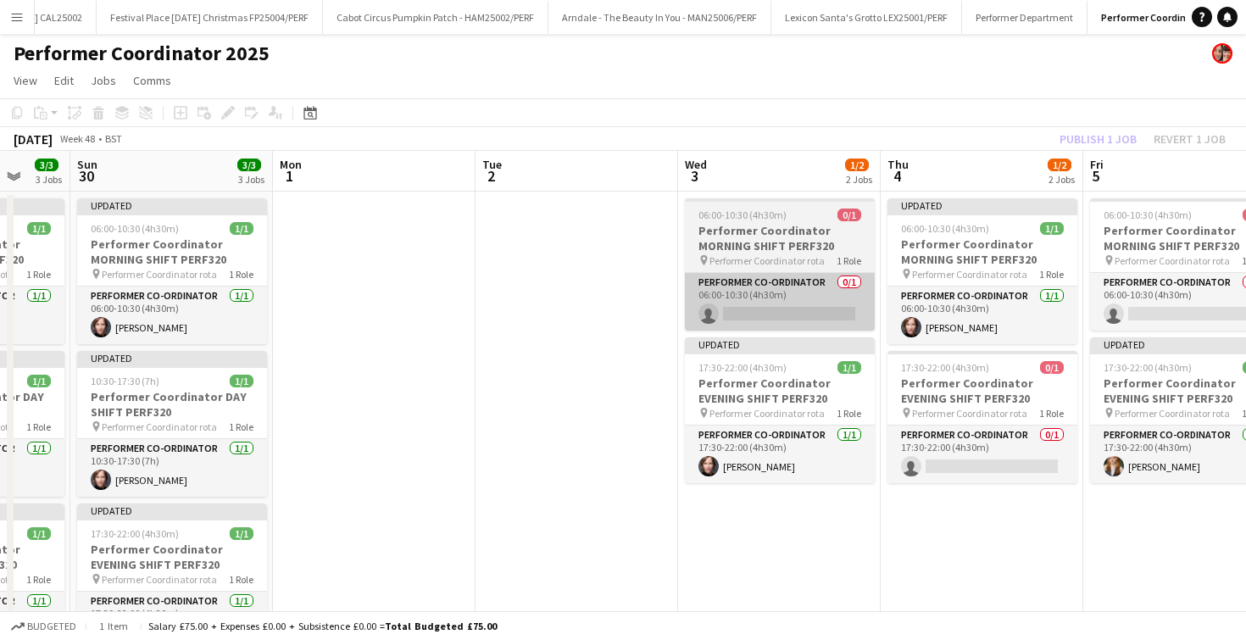
scroll to position [0, 772]
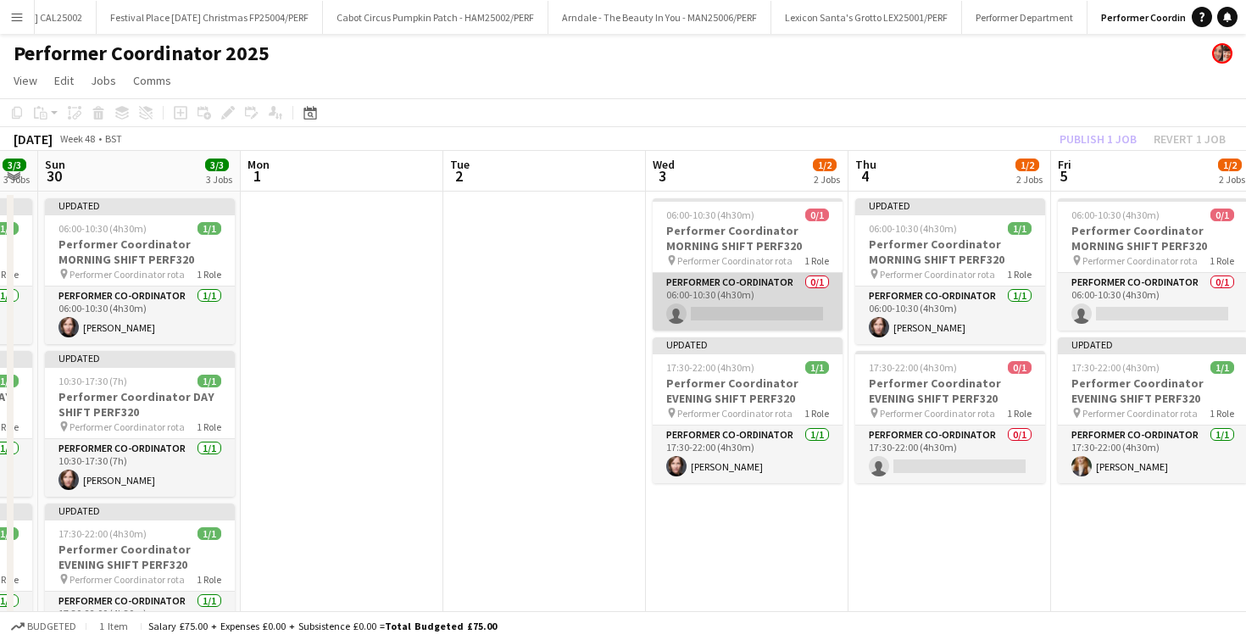
click at [748, 309] on app-card-role "Performer Co-ordinator 0/1 06:00-10:30 (4h30m) single-neutral-actions" at bounding box center [748, 302] width 190 height 58
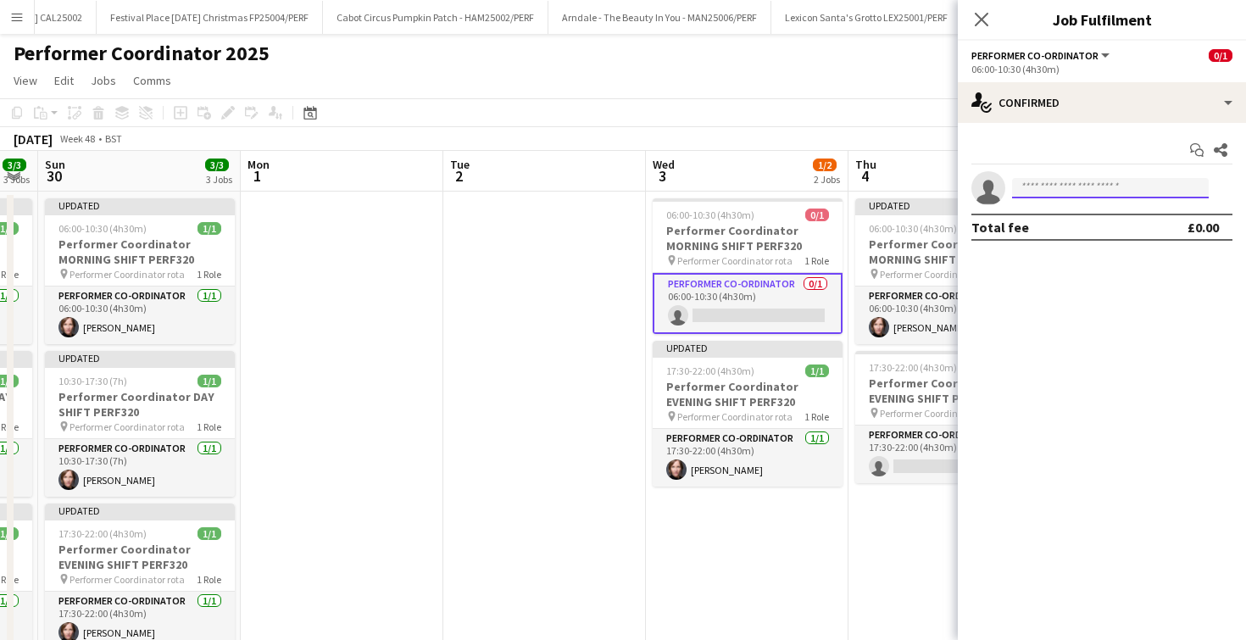
click at [1046, 187] on input at bounding box center [1110, 188] width 197 height 20
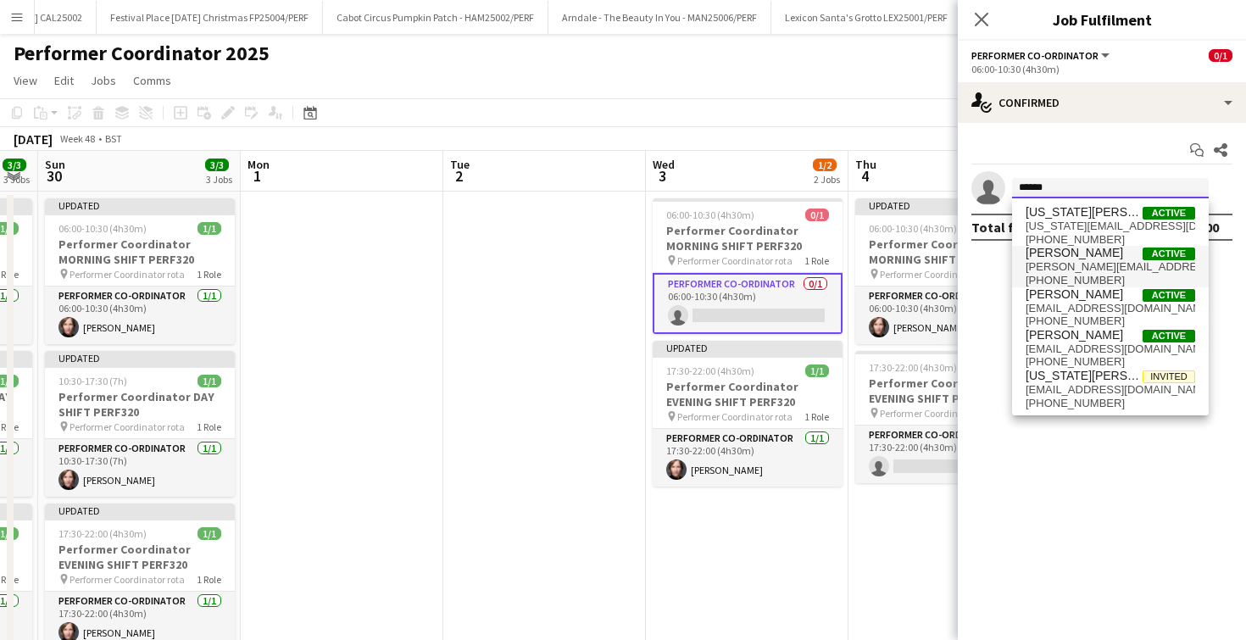
type input "******"
click at [1043, 272] on span "georgina.craft@gmail.com" at bounding box center [1111, 267] width 170 height 14
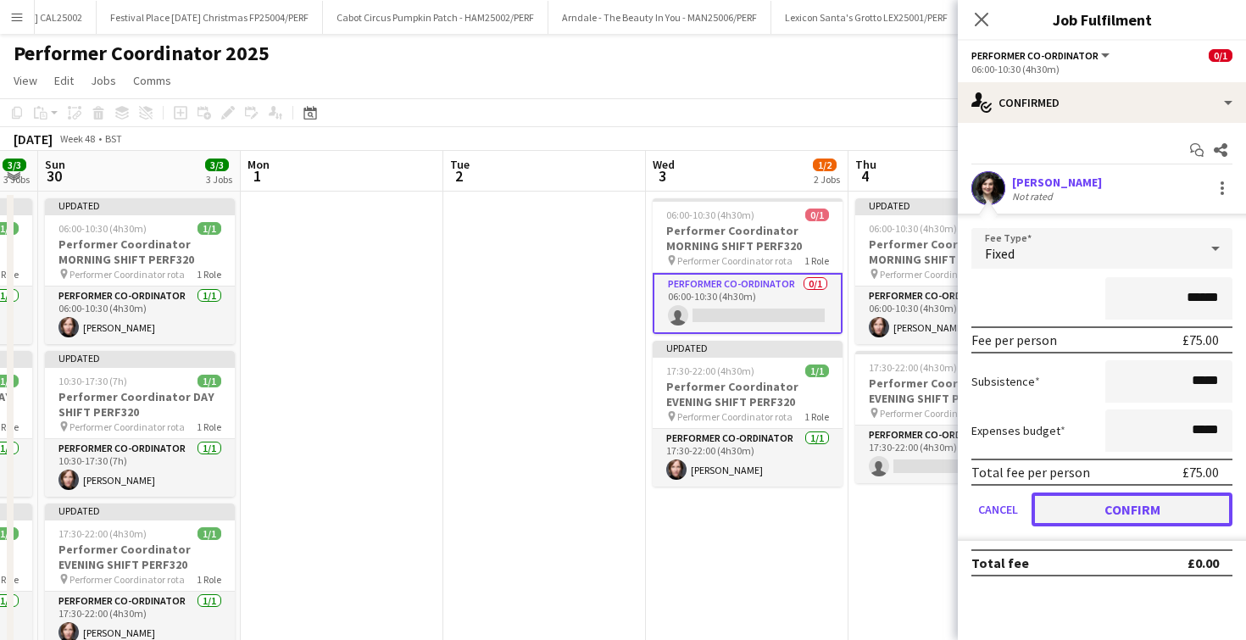
click at [1094, 493] on button "Confirm" at bounding box center [1132, 510] width 201 height 34
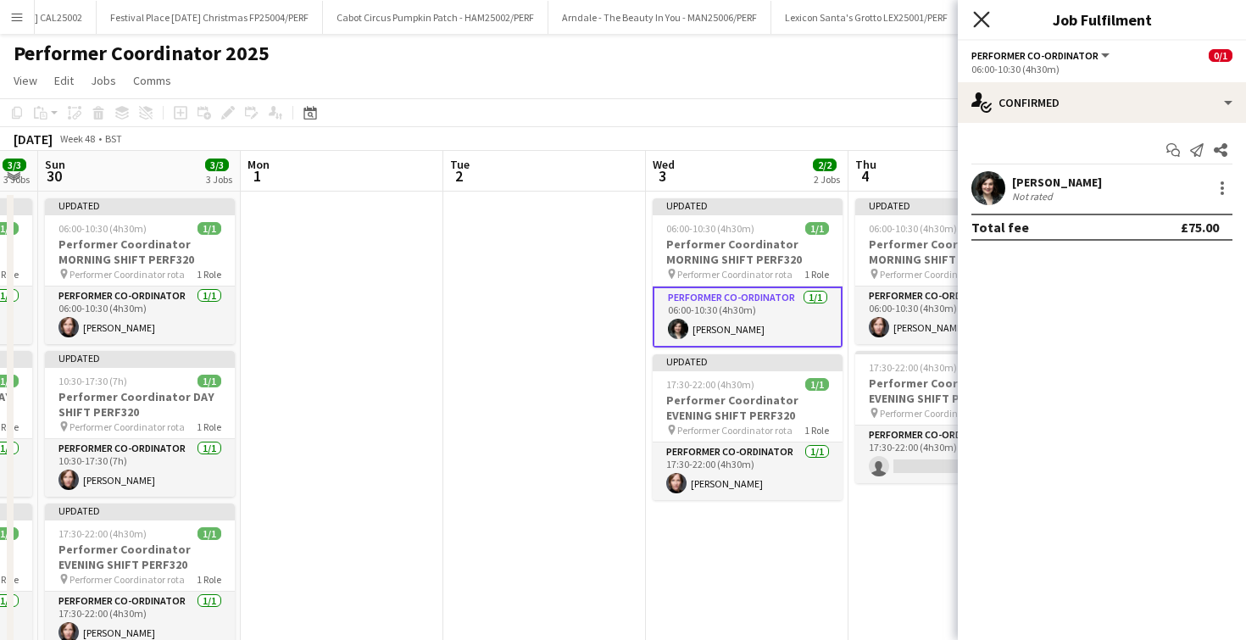
click at [978, 12] on icon "Close pop-in" at bounding box center [981, 19] width 16 height 16
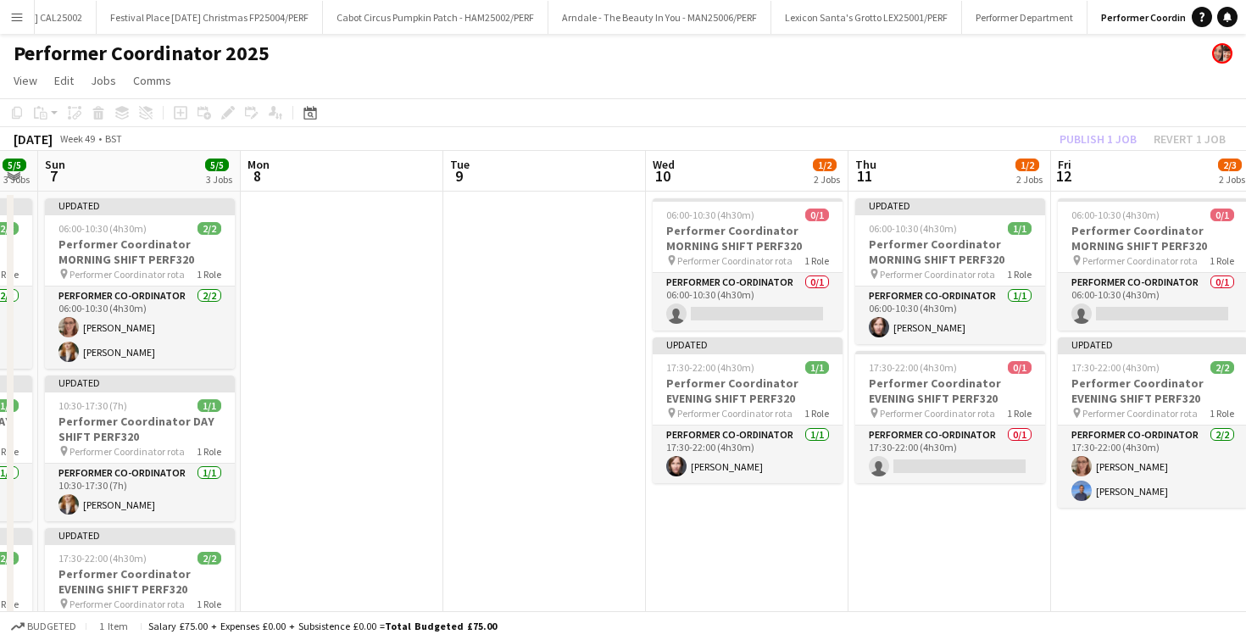
scroll to position [0, 627]
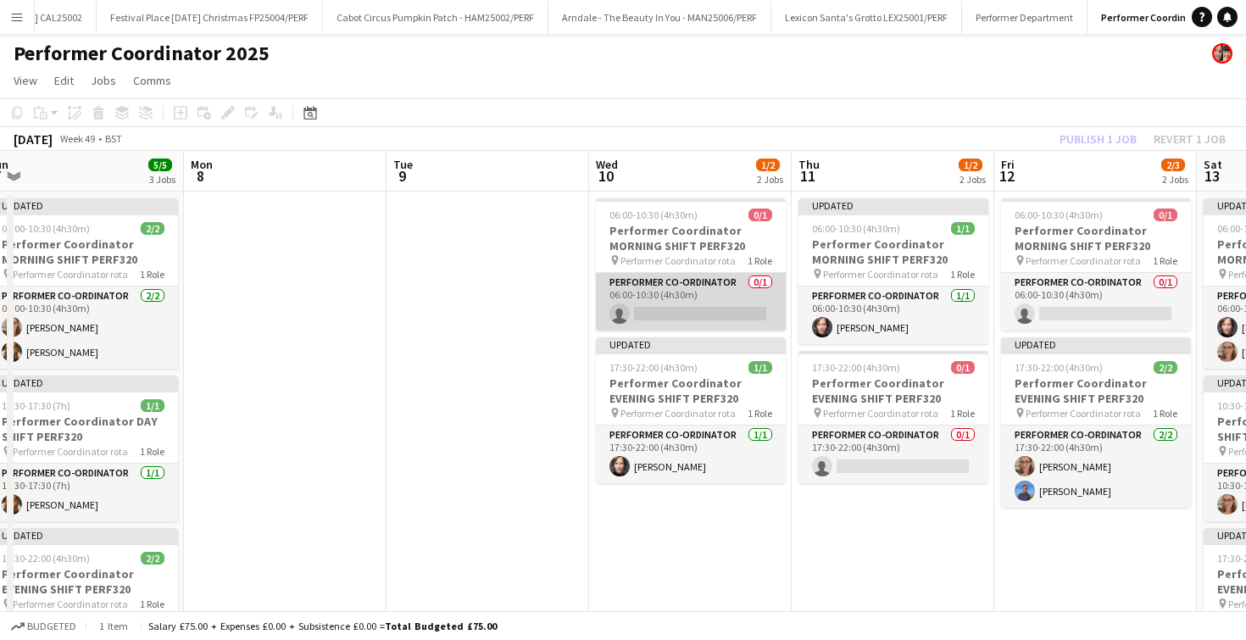
click at [715, 320] on app-card-role "Performer Co-ordinator 0/1 06:00-10:30 (4h30m) single-neutral-actions" at bounding box center [691, 302] width 190 height 58
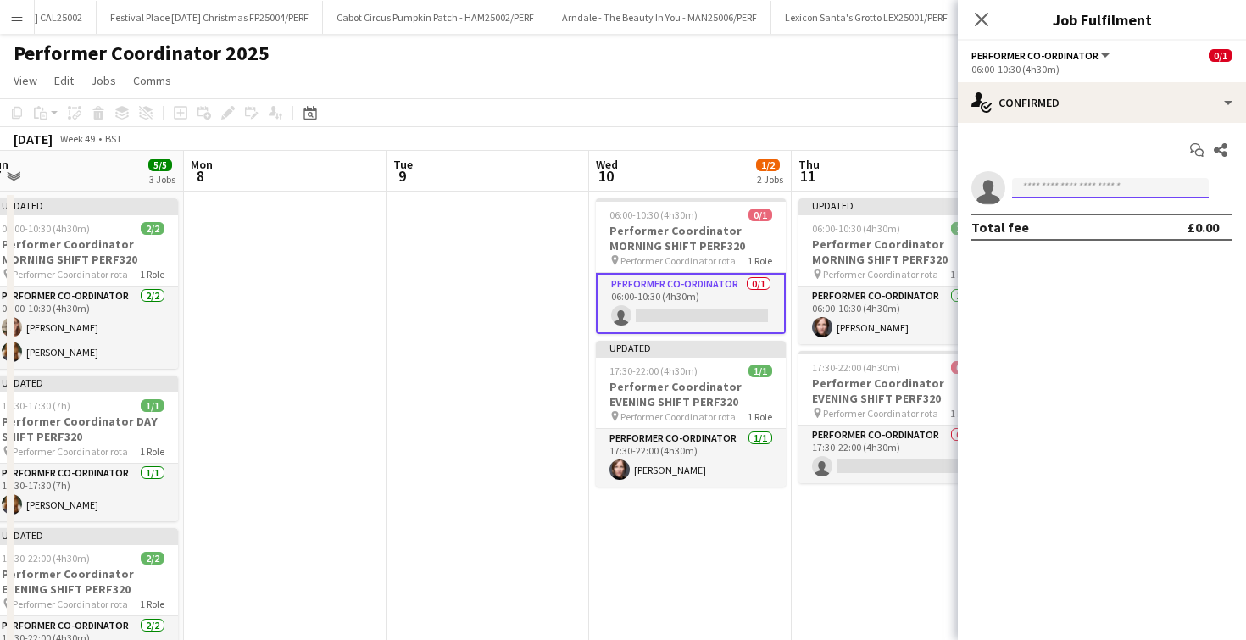
click at [1129, 182] on input at bounding box center [1110, 188] width 197 height 20
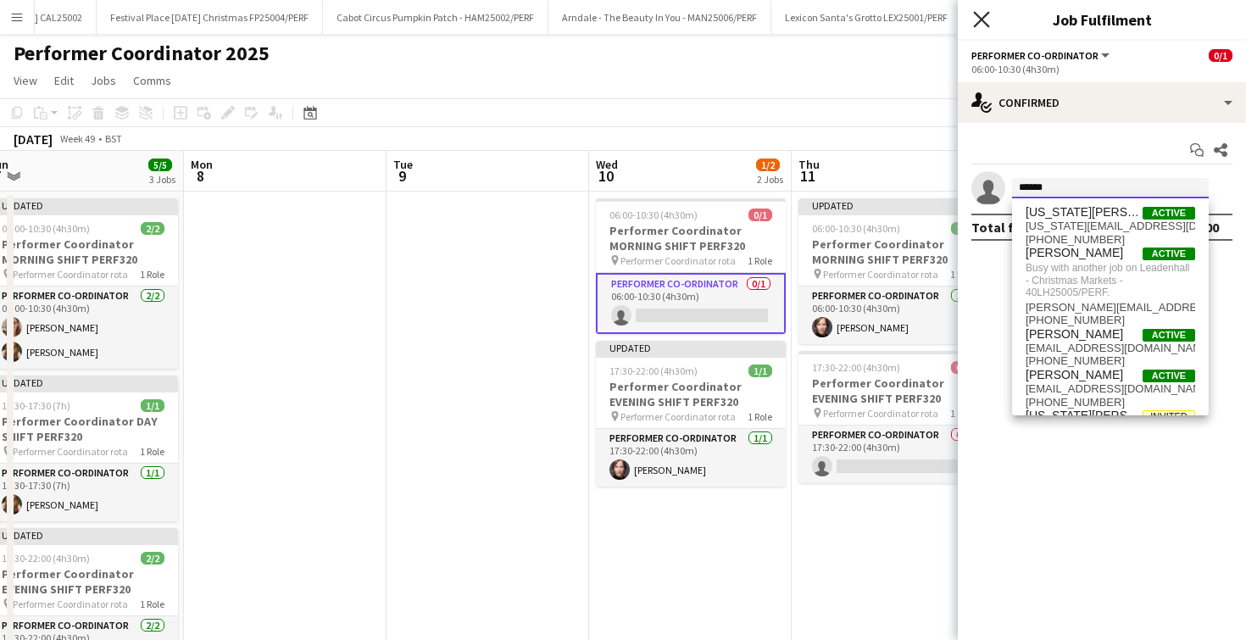
type input "******"
click at [983, 15] on icon "Close pop-in" at bounding box center [981, 19] width 16 height 16
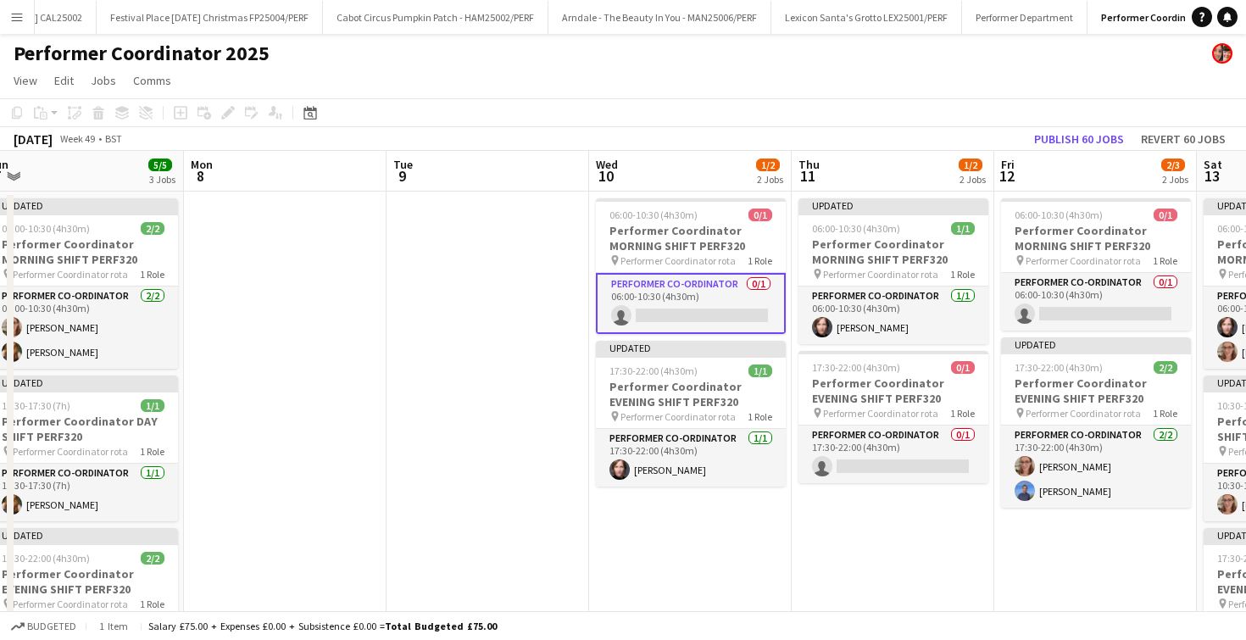
click at [517, 286] on app-date-cell at bounding box center [488, 464] width 203 height 545
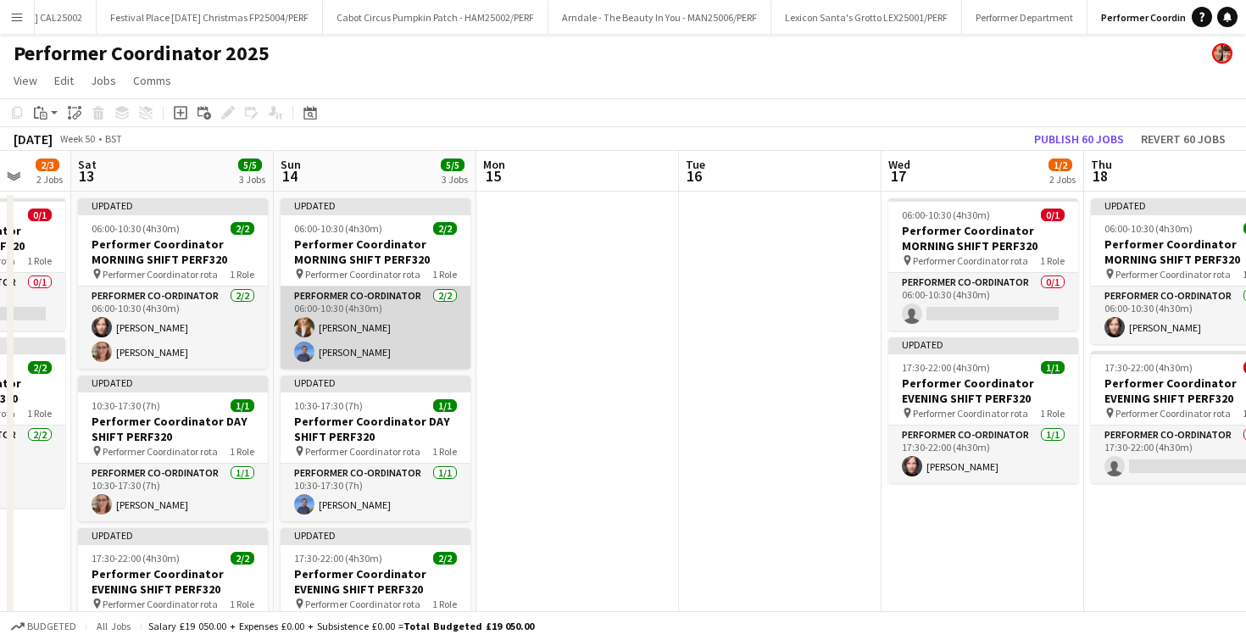
scroll to position [0, 785]
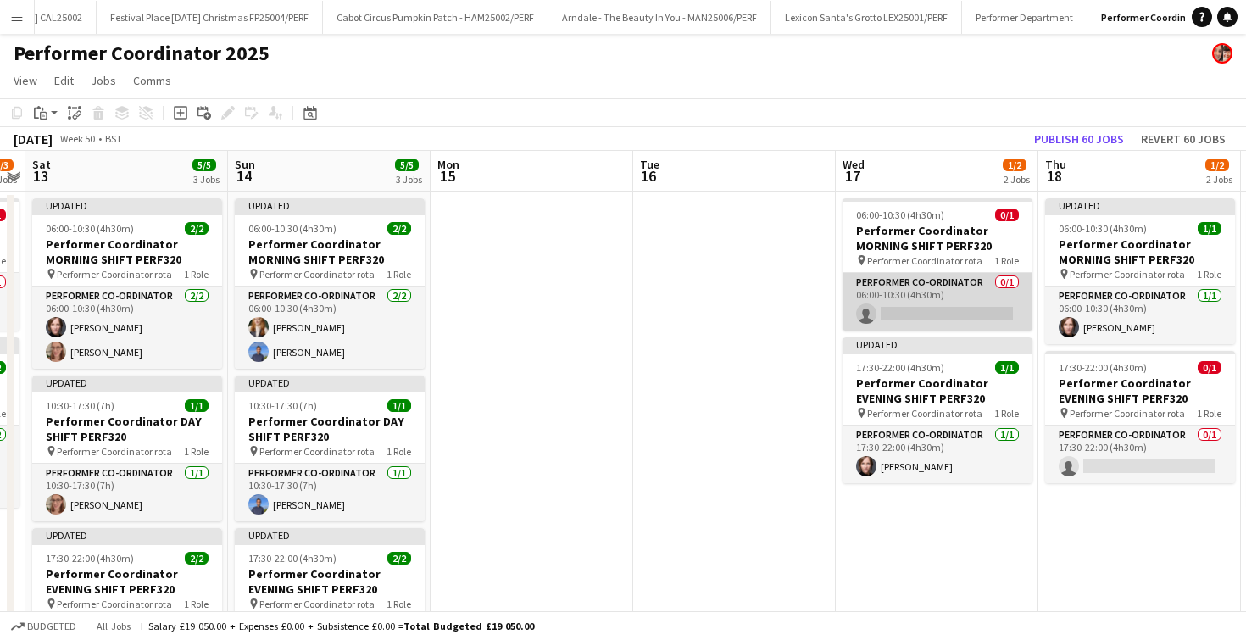
click at [911, 310] on app-card-role "Performer Co-ordinator 0/1 06:00-10:30 (4h30m) single-neutral-actions" at bounding box center [938, 302] width 190 height 58
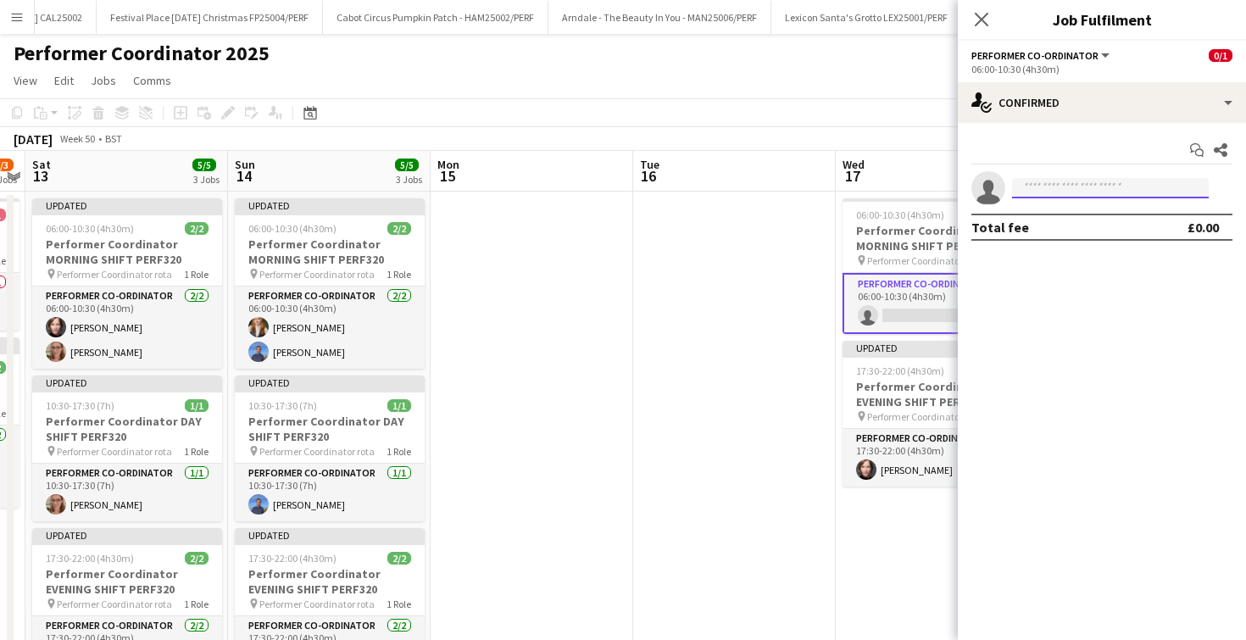
click at [1052, 188] on input at bounding box center [1110, 188] width 197 height 20
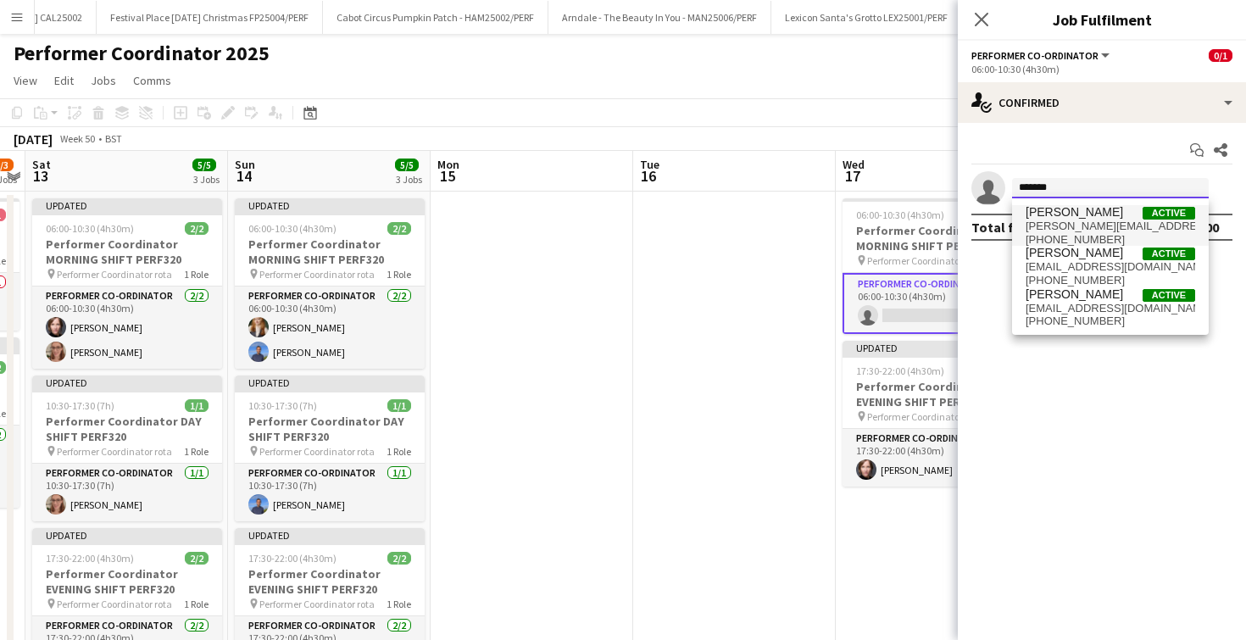
type input "*******"
click at [1036, 217] on span "Georgie Craft" at bounding box center [1074, 212] width 97 height 14
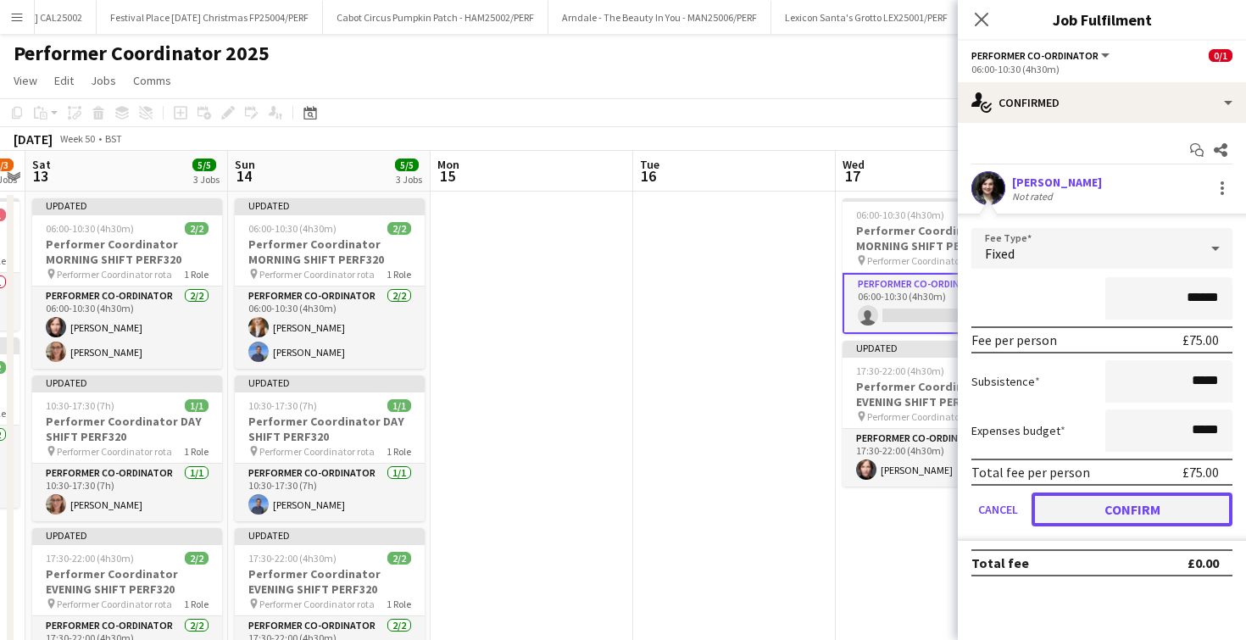
click at [1096, 501] on button "Confirm" at bounding box center [1132, 510] width 201 height 34
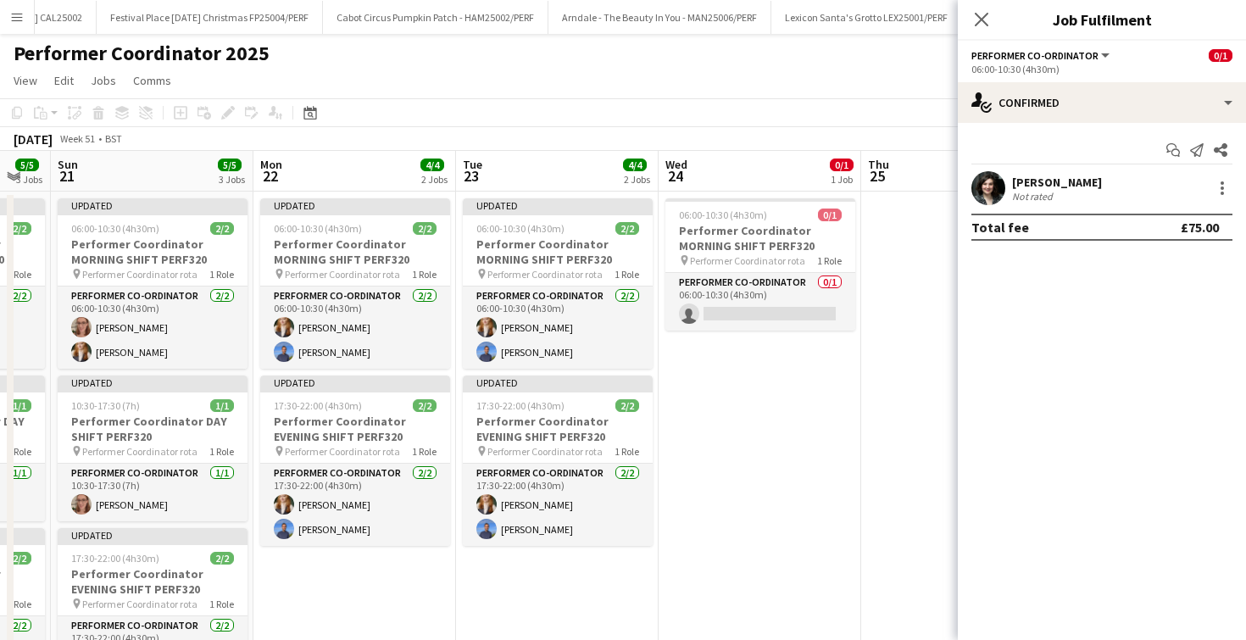
scroll to position [0, 807]
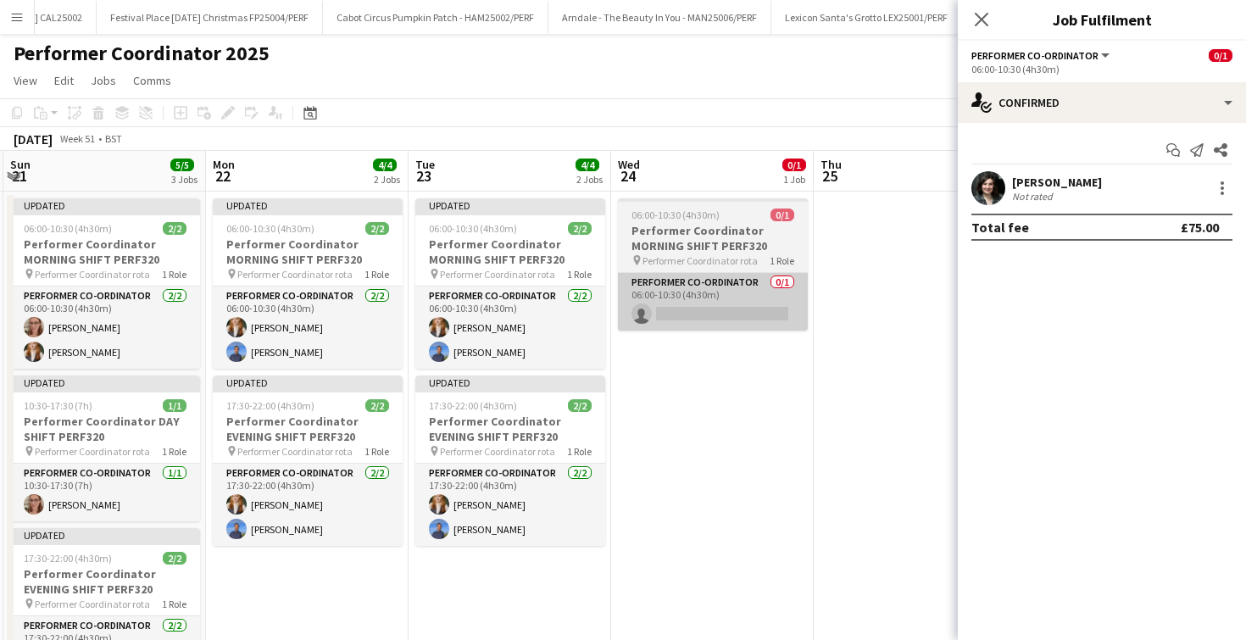
click at [701, 309] on app-card-role "Performer Co-ordinator 0/1 06:00-10:30 (4h30m) single-neutral-actions" at bounding box center [713, 302] width 190 height 58
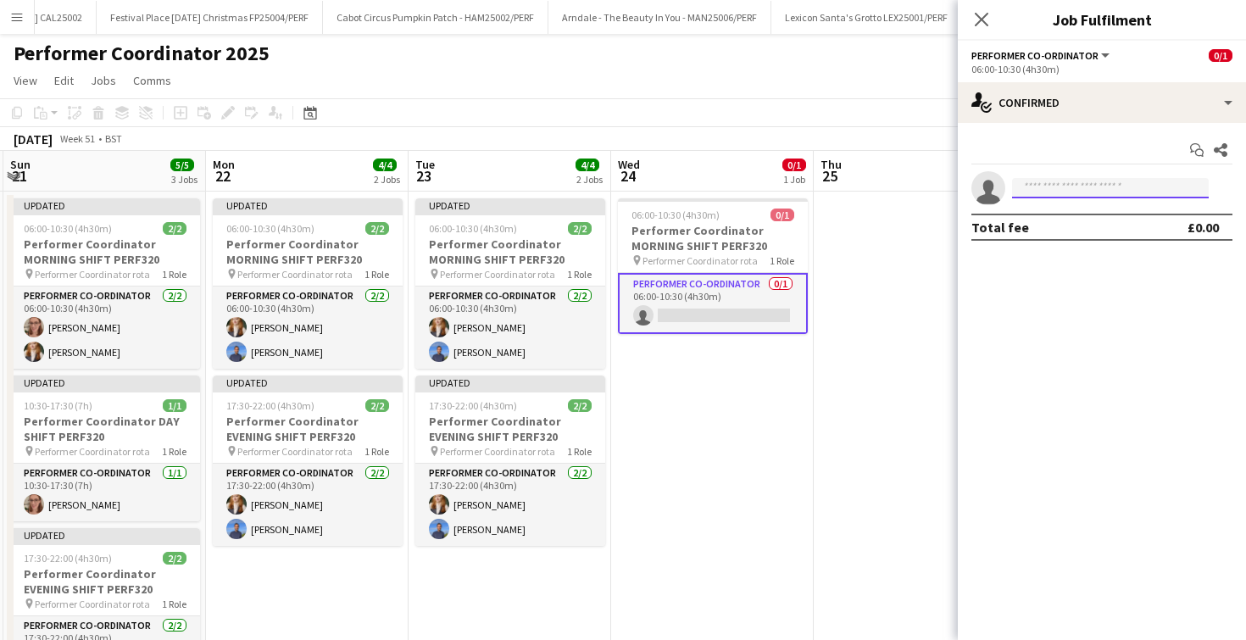
click at [1067, 192] on input at bounding box center [1110, 188] width 197 height 20
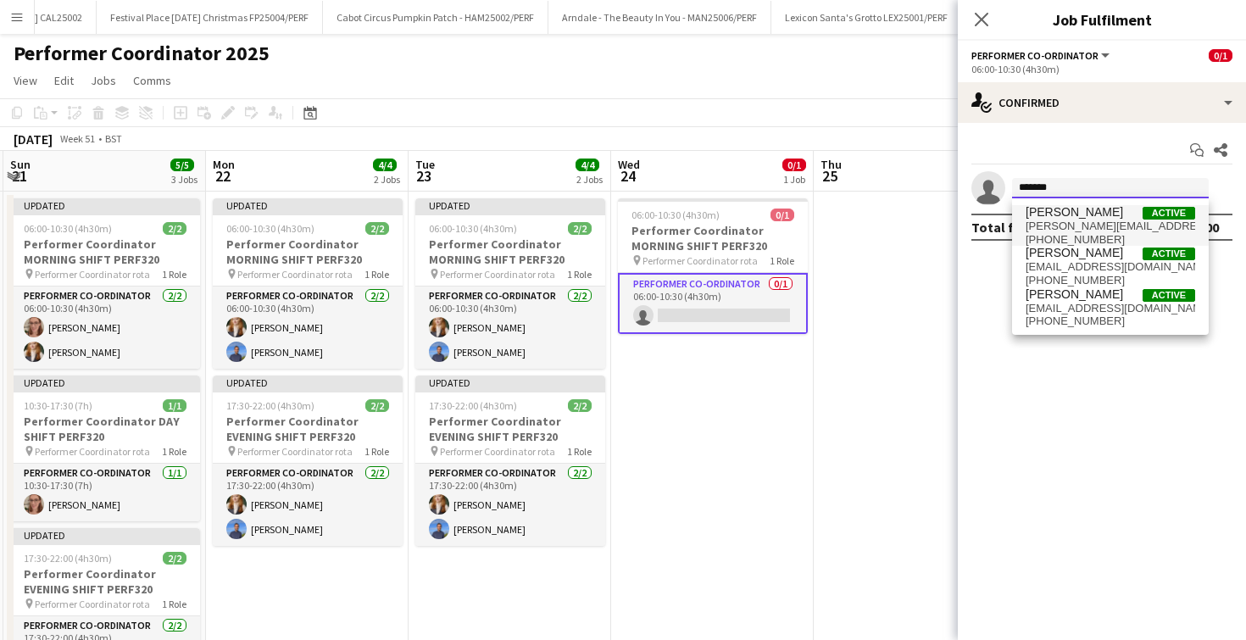
type input "*******"
click at [1062, 217] on span "Georgie Craft" at bounding box center [1074, 212] width 97 height 14
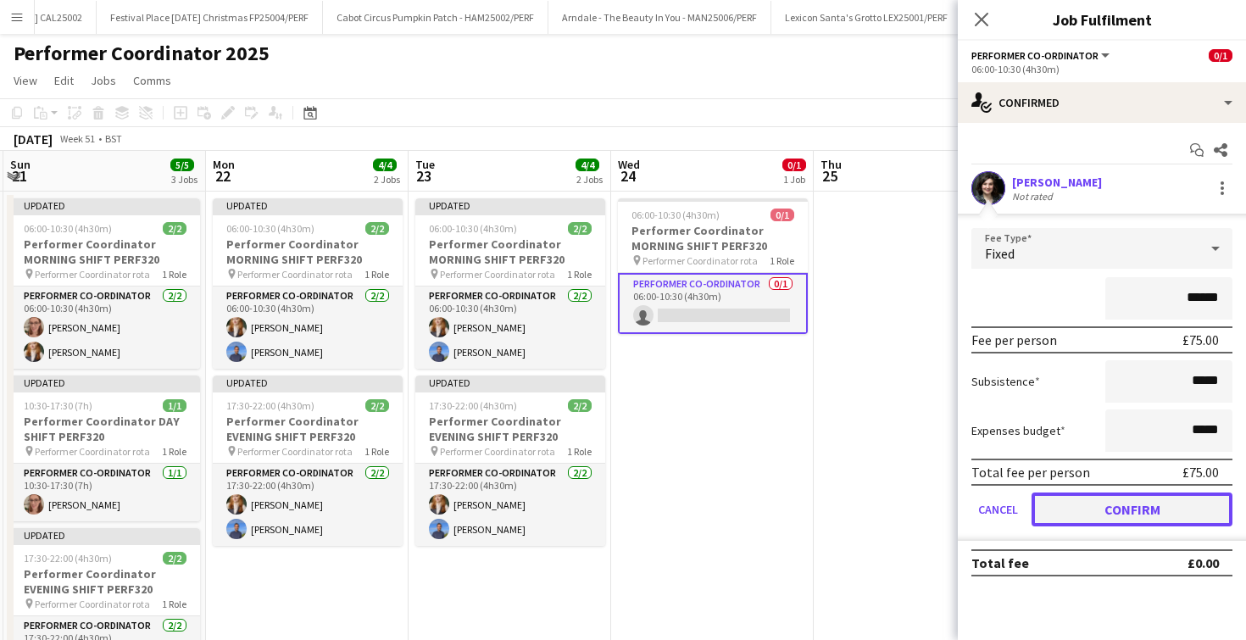
click at [1096, 502] on button "Confirm" at bounding box center [1132, 510] width 201 height 34
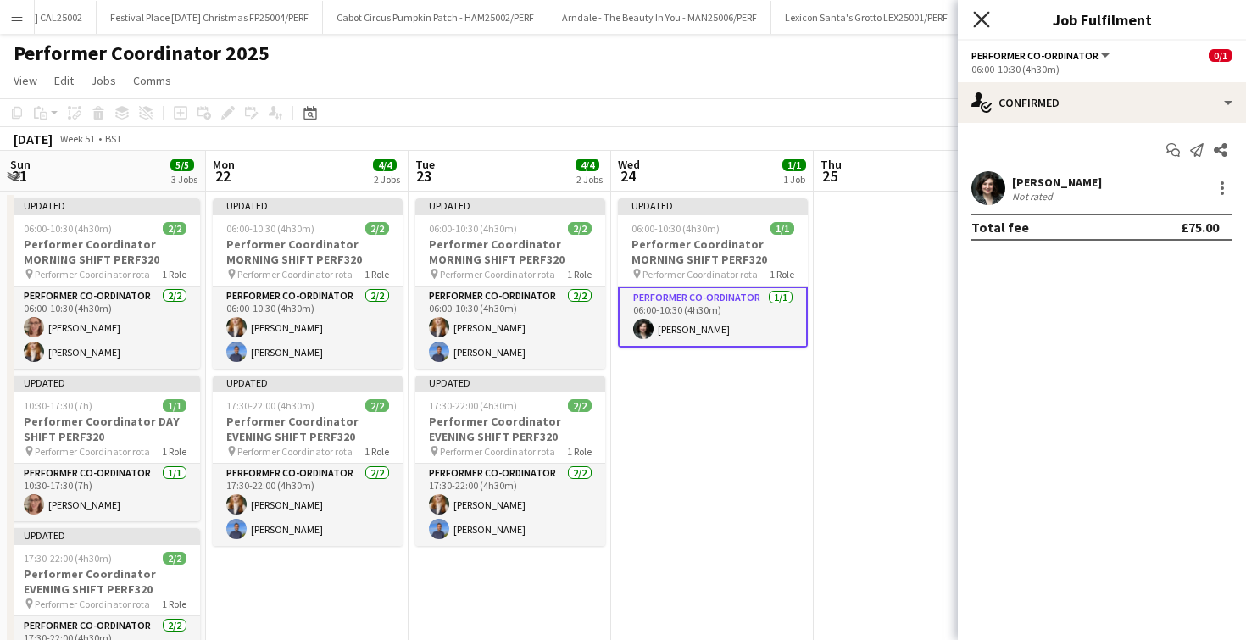
click at [984, 17] on icon at bounding box center [981, 19] width 16 height 16
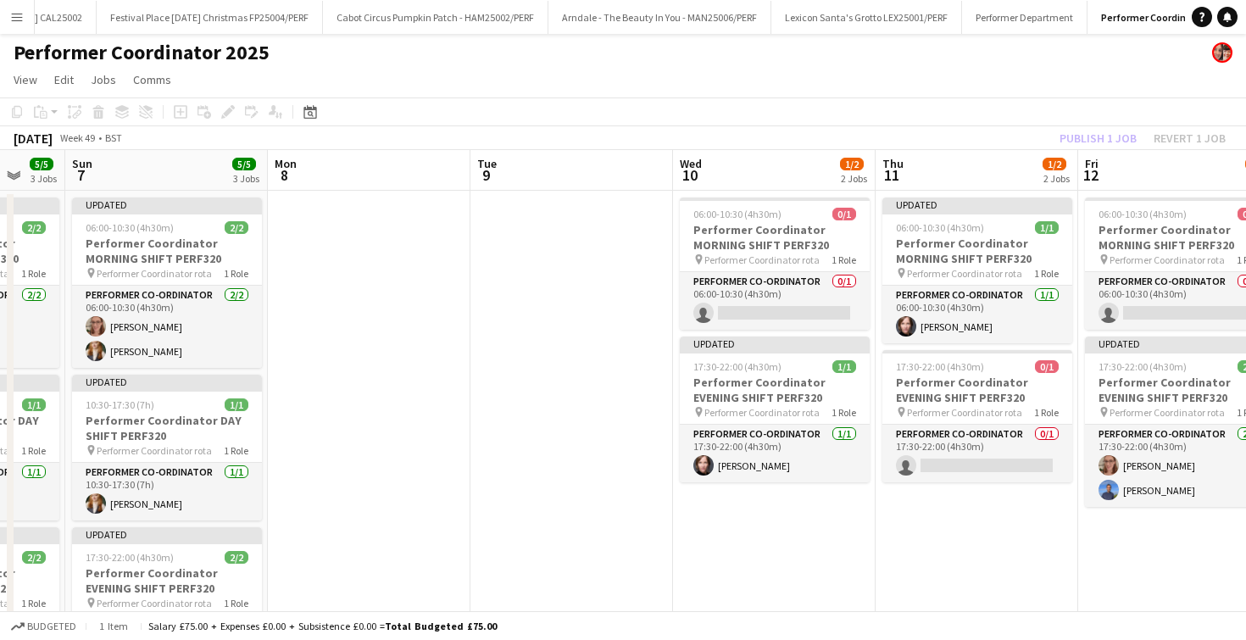
scroll to position [0, 764]
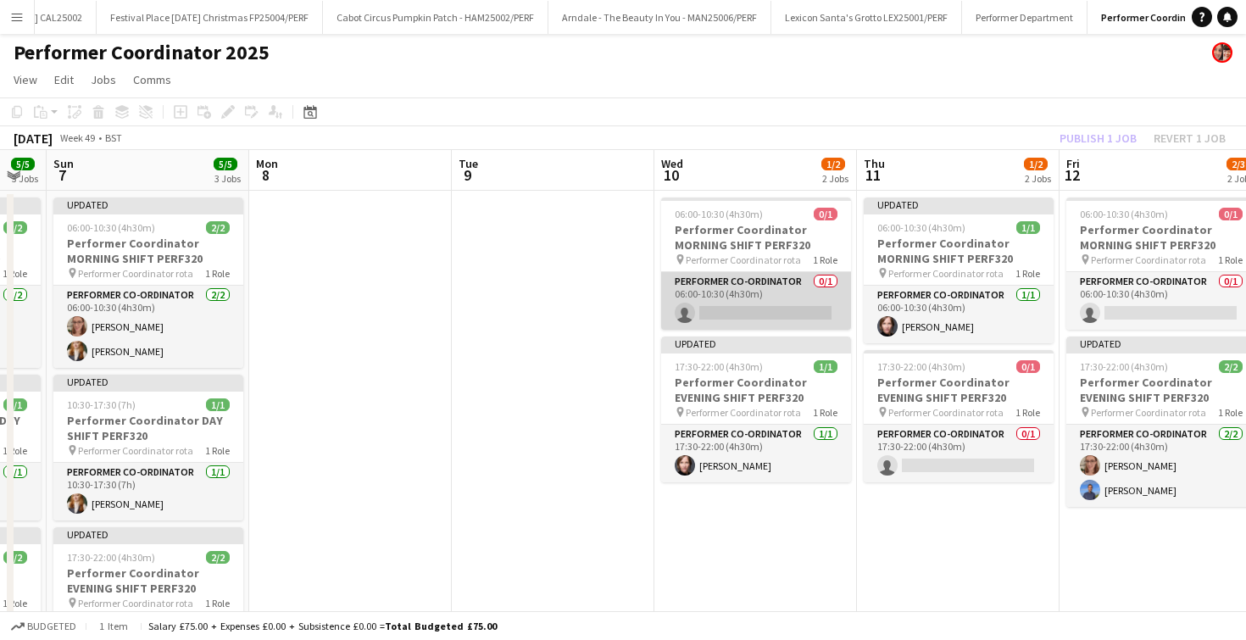
click at [760, 309] on app-card-role "Performer Co-ordinator 0/1 06:00-10:30 (4h30m) single-neutral-actions" at bounding box center [756, 301] width 190 height 58
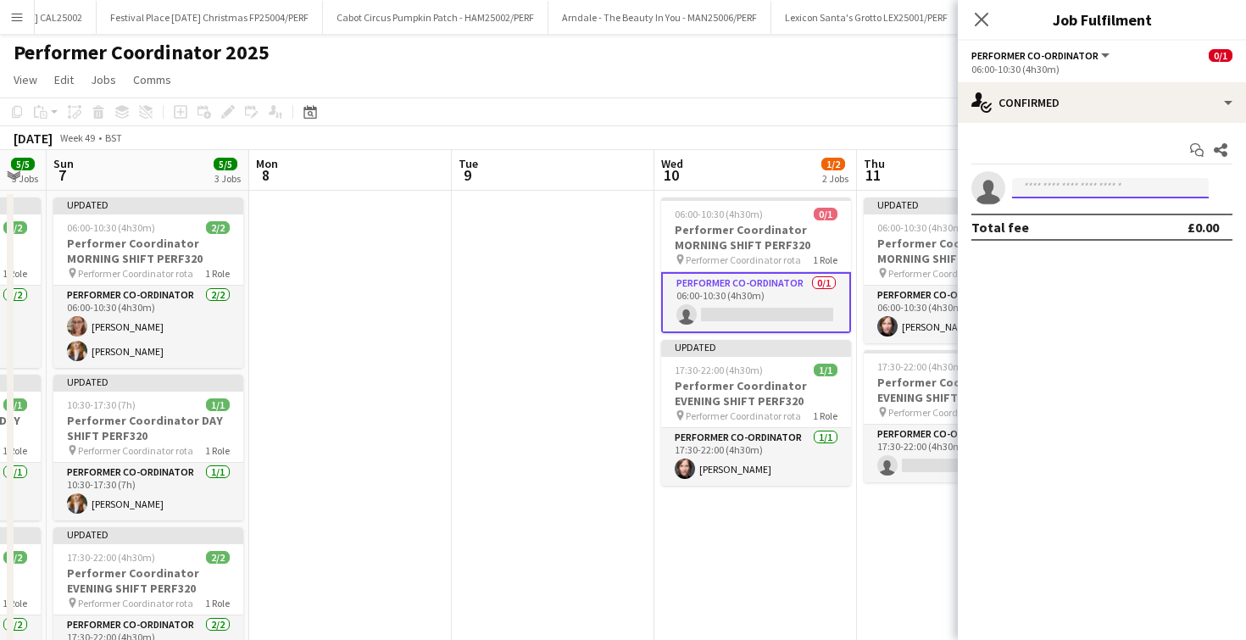
click at [1054, 196] on input at bounding box center [1110, 188] width 197 height 20
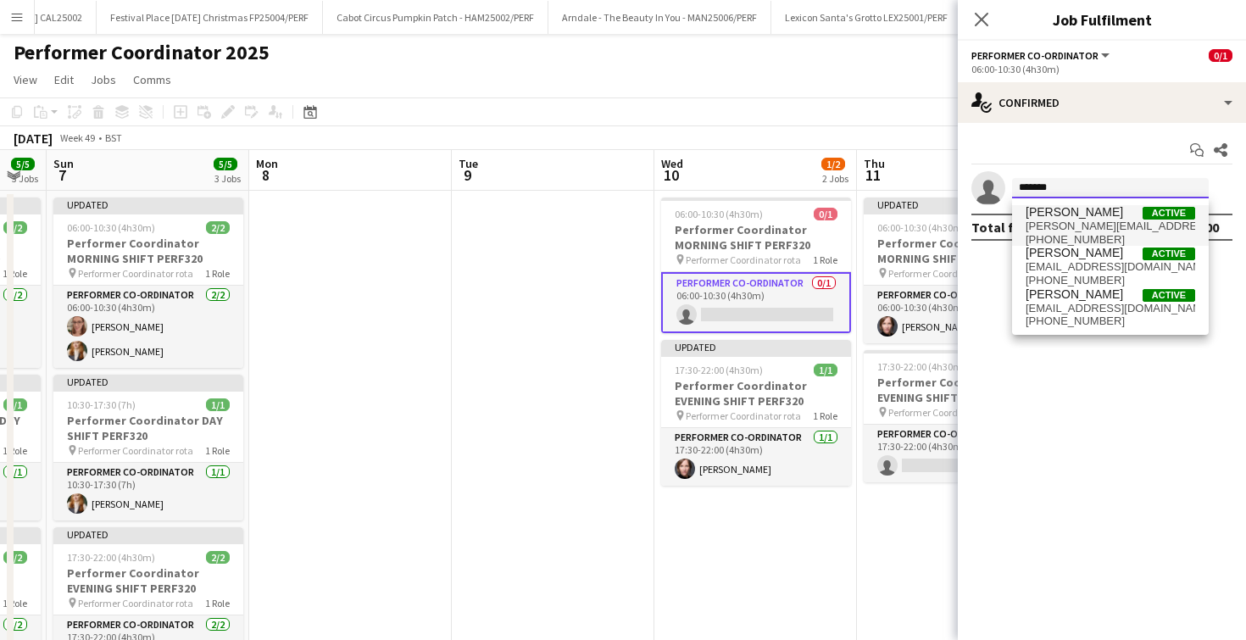
type input "*******"
click at [1049, 218] on span "Georgie Craft" at bounding box center [1074, 212] width 97 height 14
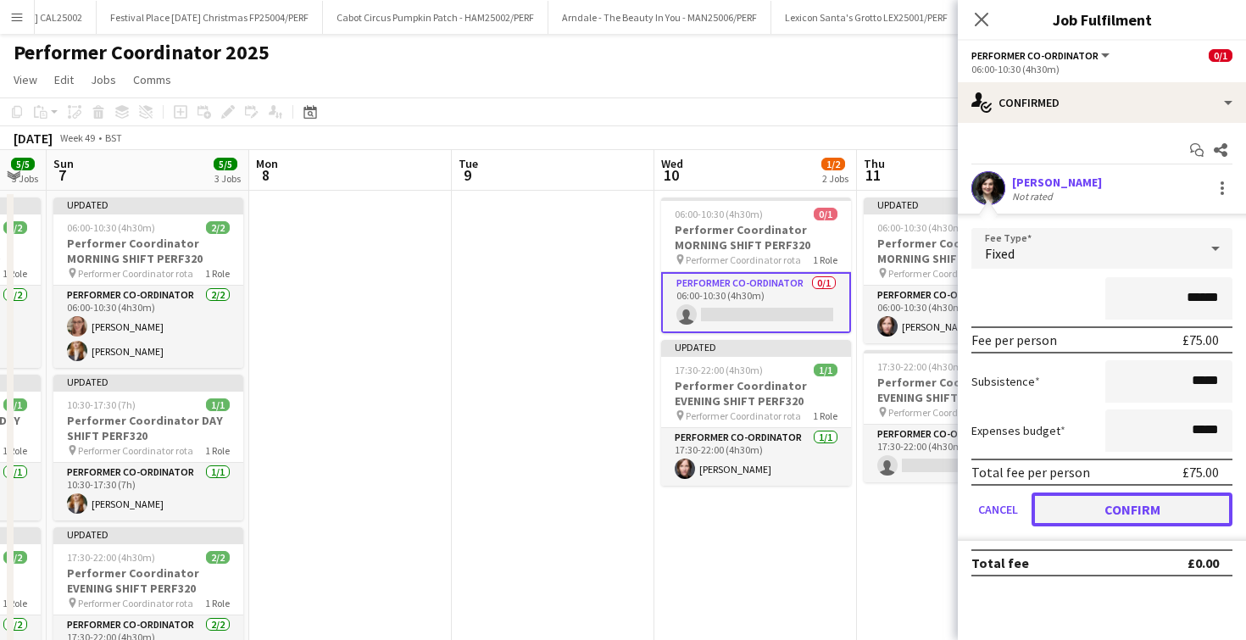
click at [1061, 498] on button "Confirm" at bounding box center [1132, 510] width 201 height 34
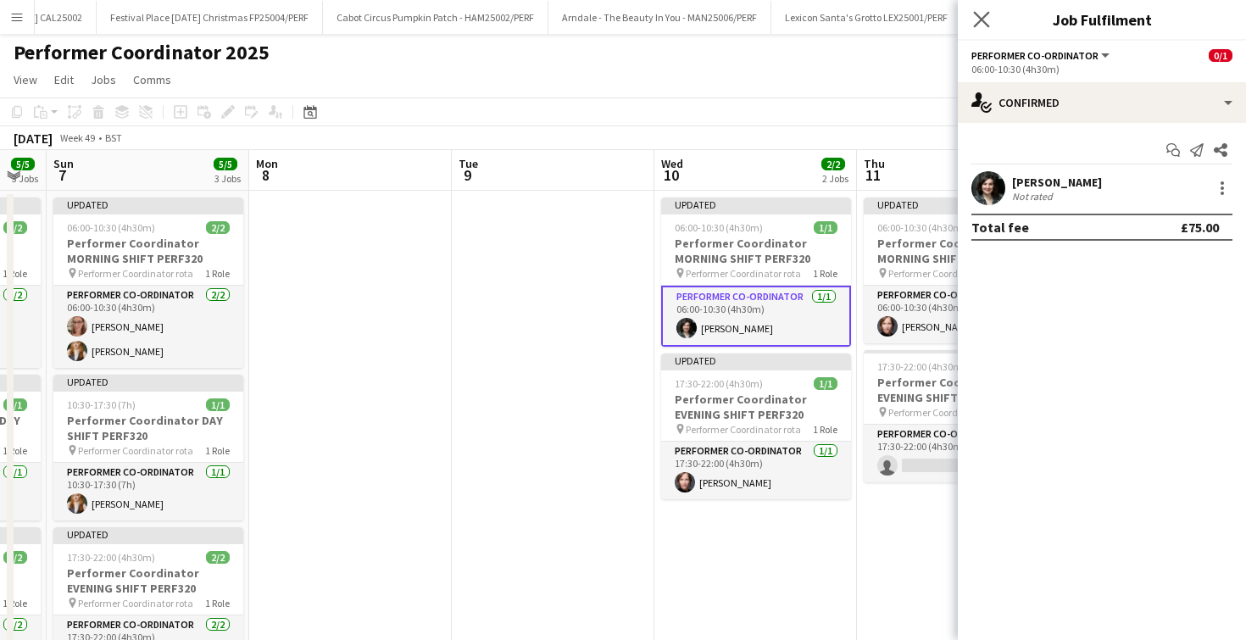
click at [990, 22] on app-icon "Close pop-in" at bounding box center [982, 20] width 25 height 25
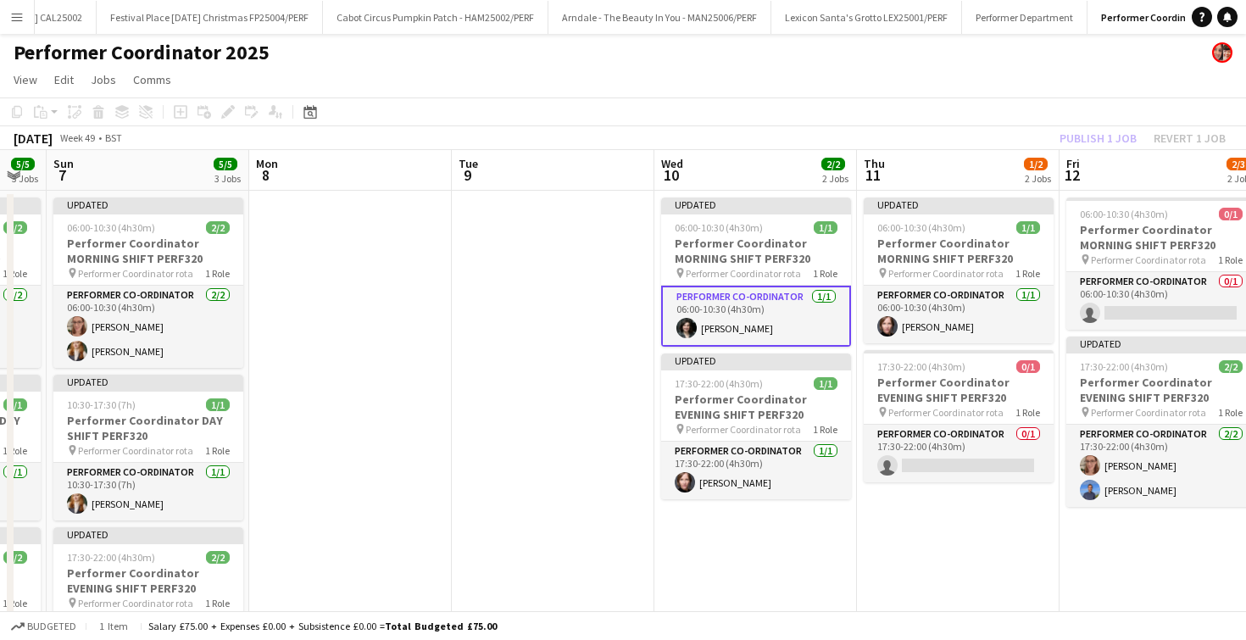
click at [468, 325] on app-date-cell at bounding box center [553, 463] width 203 height 545
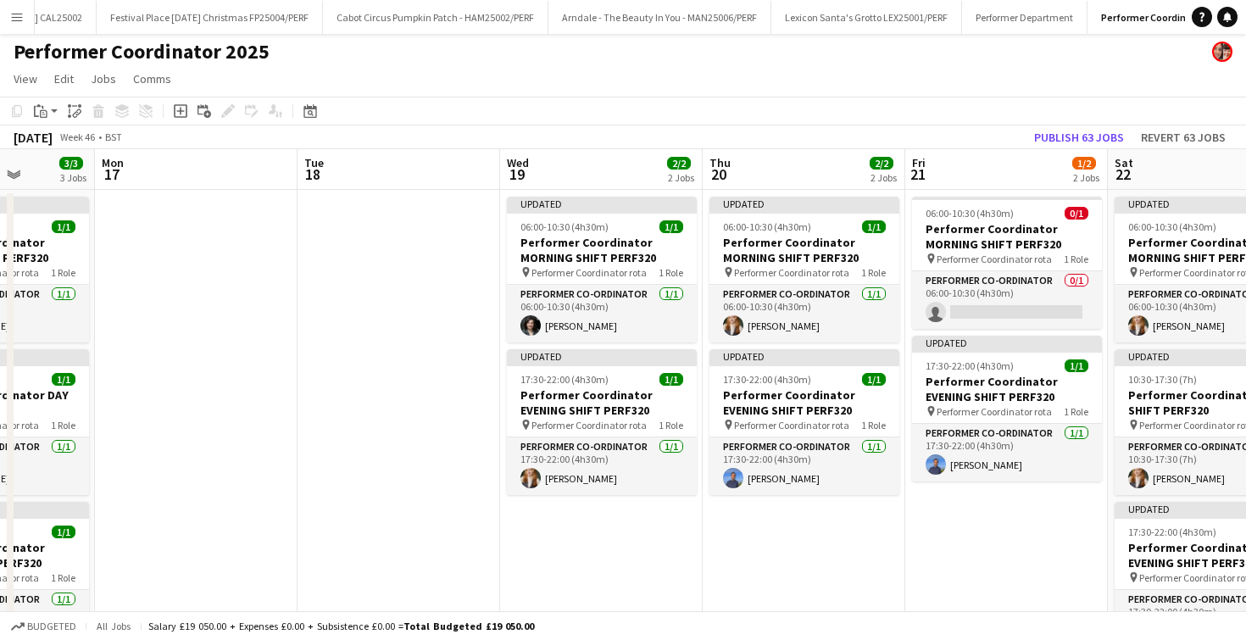
scroll to position [0, 692]
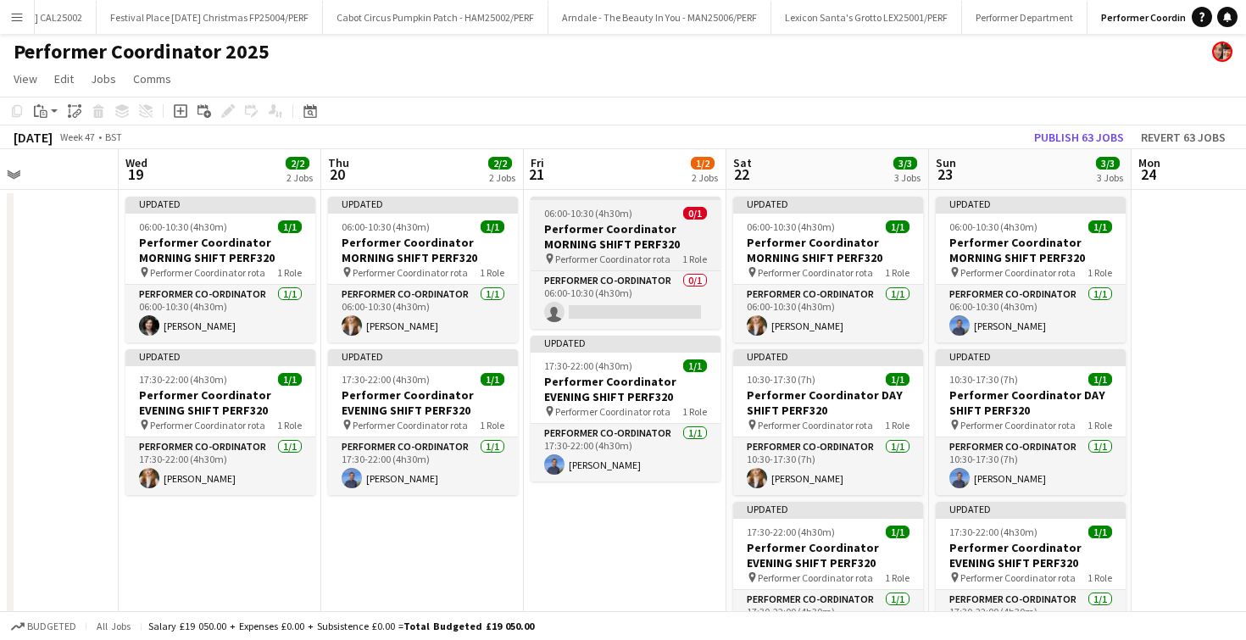
click at [572, 212] on span "06:00-10:30 (4h30m)" at bounding box center [588, 213] width 88 height 13
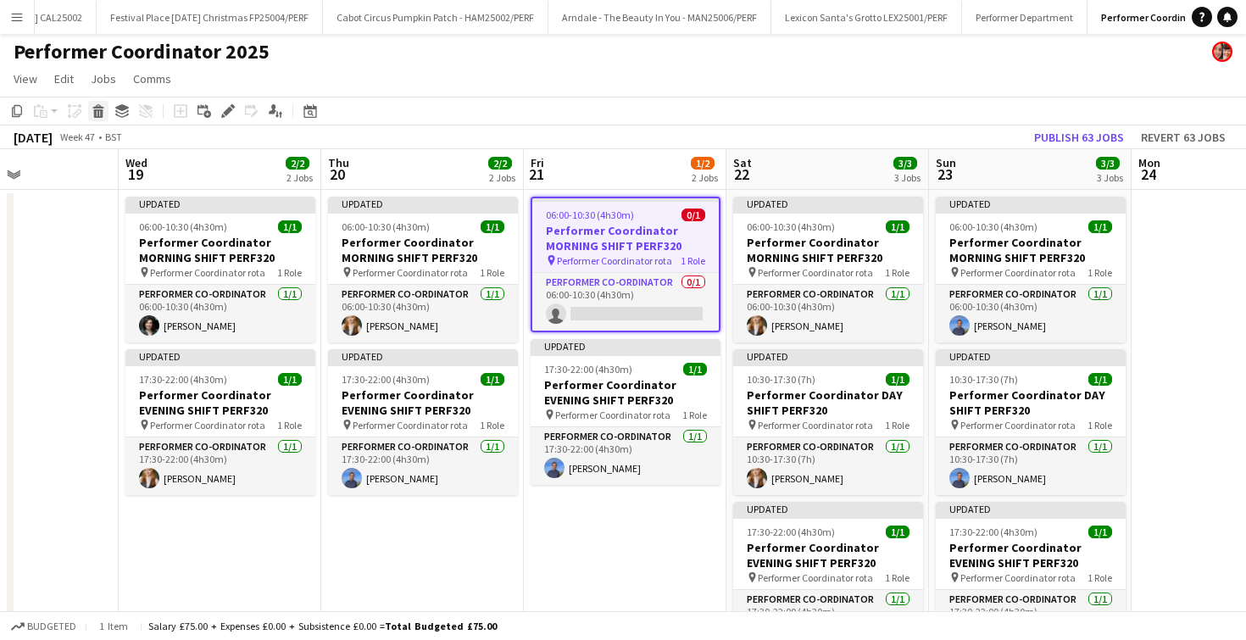
click at [98, 106] on icon "Delete" at bounding box center [99, 111] width 14 height 14
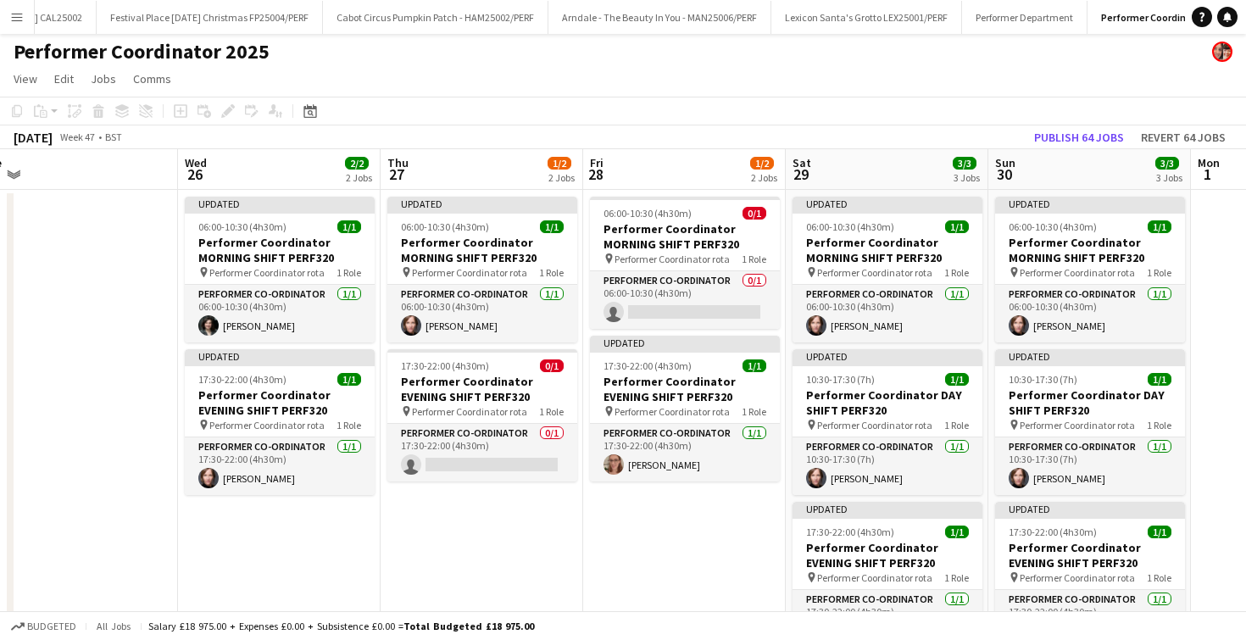
scroll to position [0, 444]
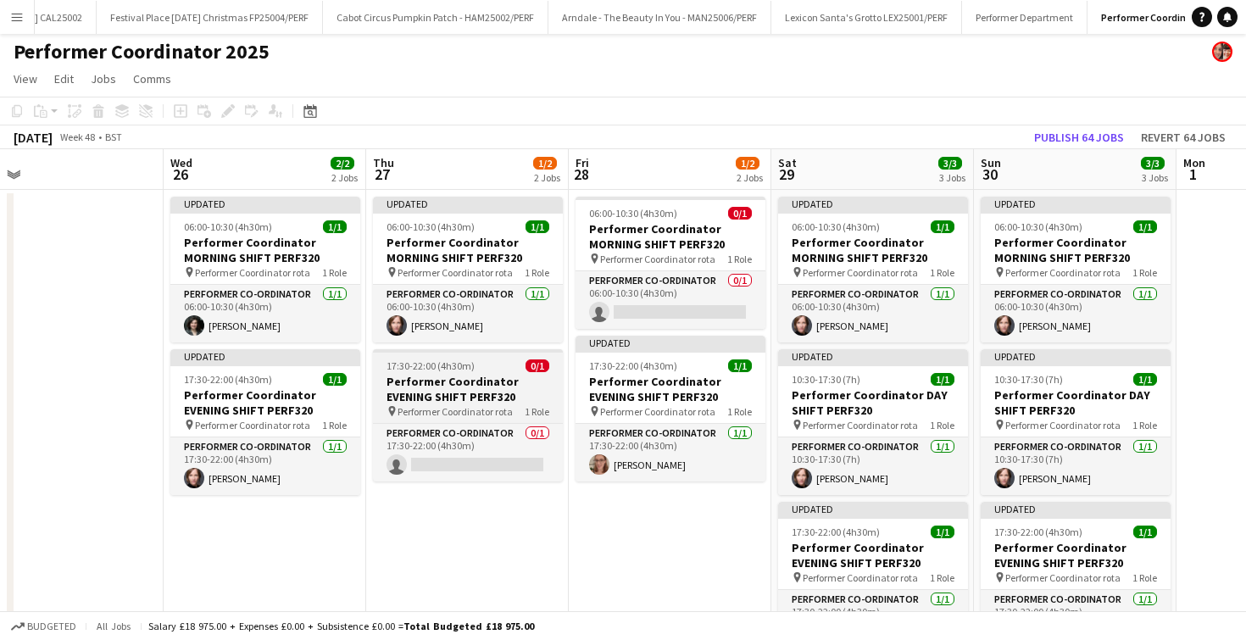
click at [458, 390] on h3 "Performer Coordinator EVENING SHIFT PERF320" at bounding box center [468, 389] width 190 height 31
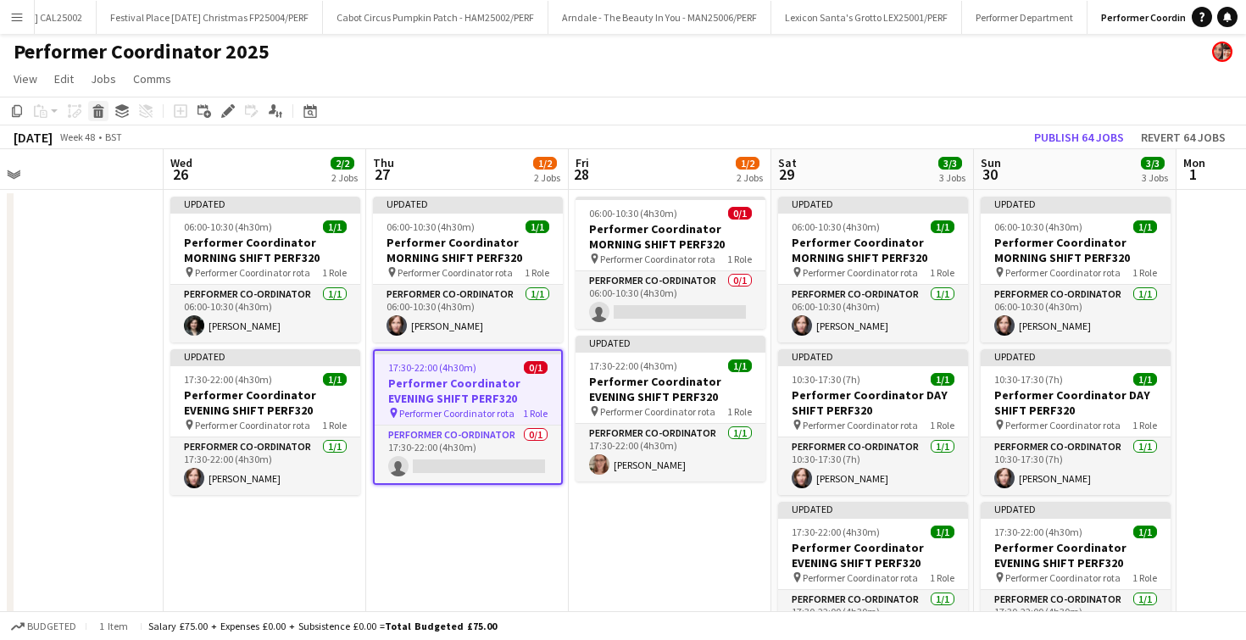
click at [99, 114] on icon "Delete" at bounding box center [99, 111] width 14 height 14
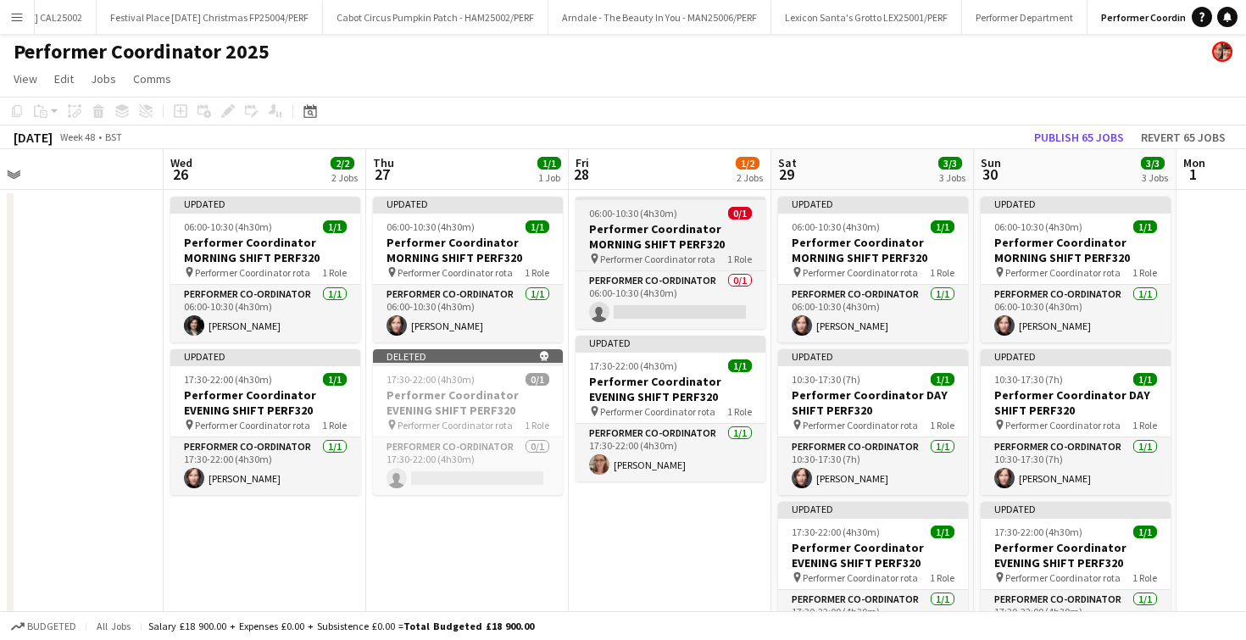
click at [656, 239] on h3 "Performer Coordinator MORNING SHIFT PERF320" at bounding box center [671, 236] width 190 height 31
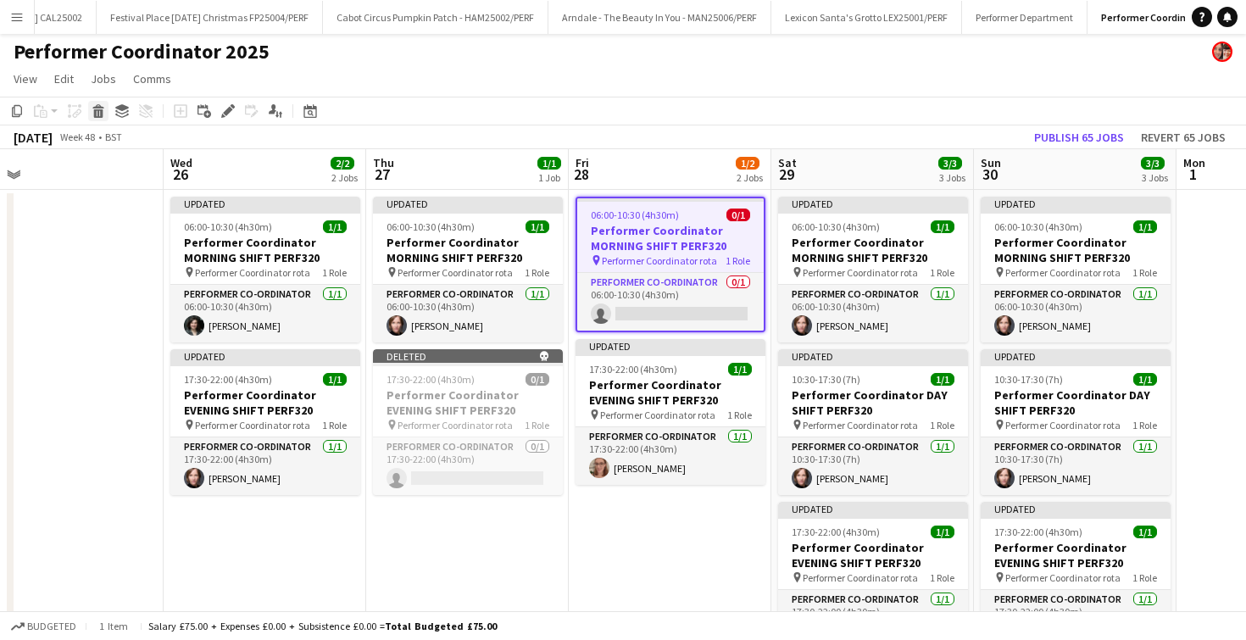
click at [97, 106] on icon at bounding box center [97, 106] width 11 height 4
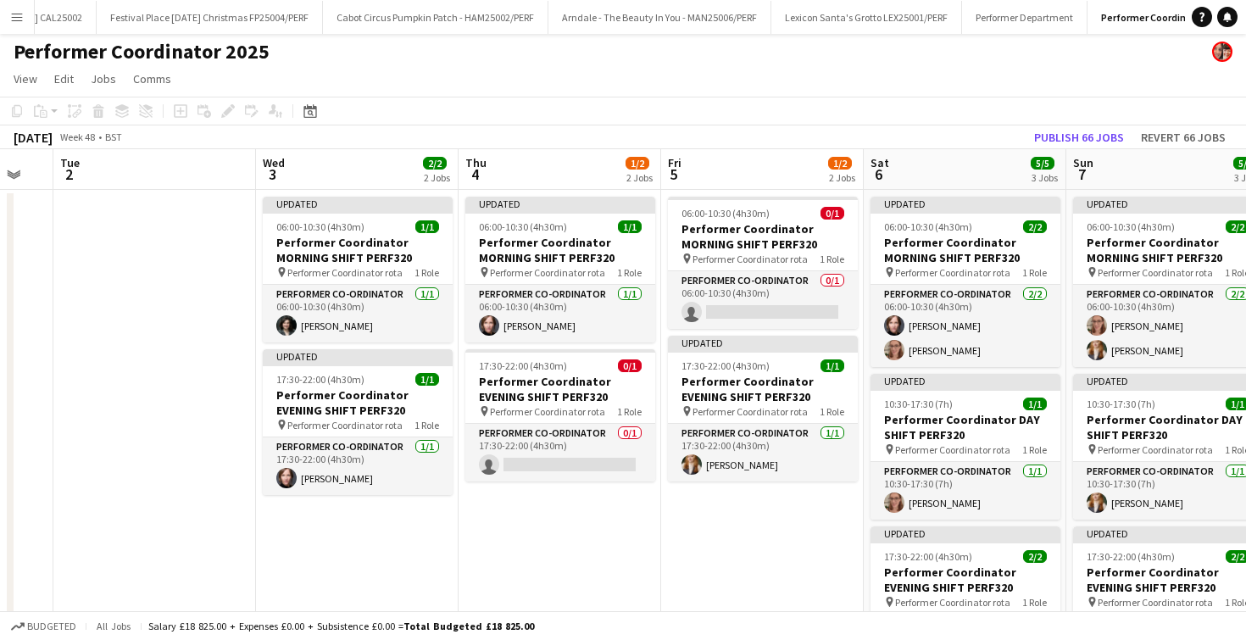
scroll to position [0, 555]
click at [530, 371] on span "17:30-22:00 (4h30m)" at bounding box center [522, 365] width 88 height 13
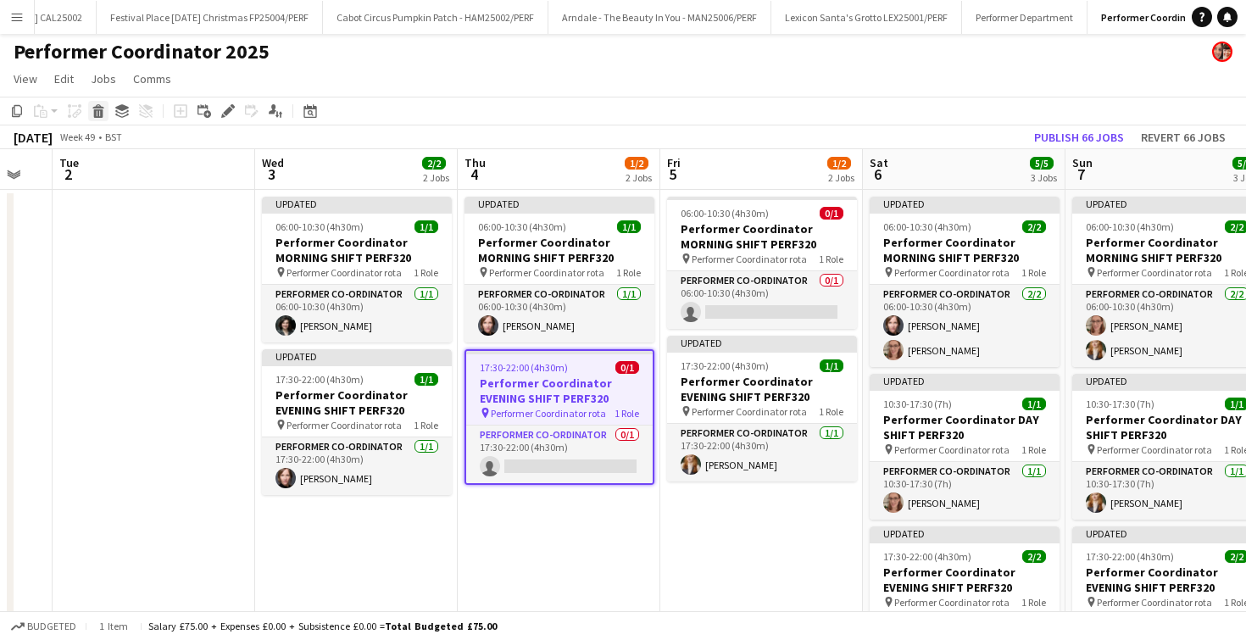
click at [101, 114] on icon at bounding box center [98, 113] width 9 height 8
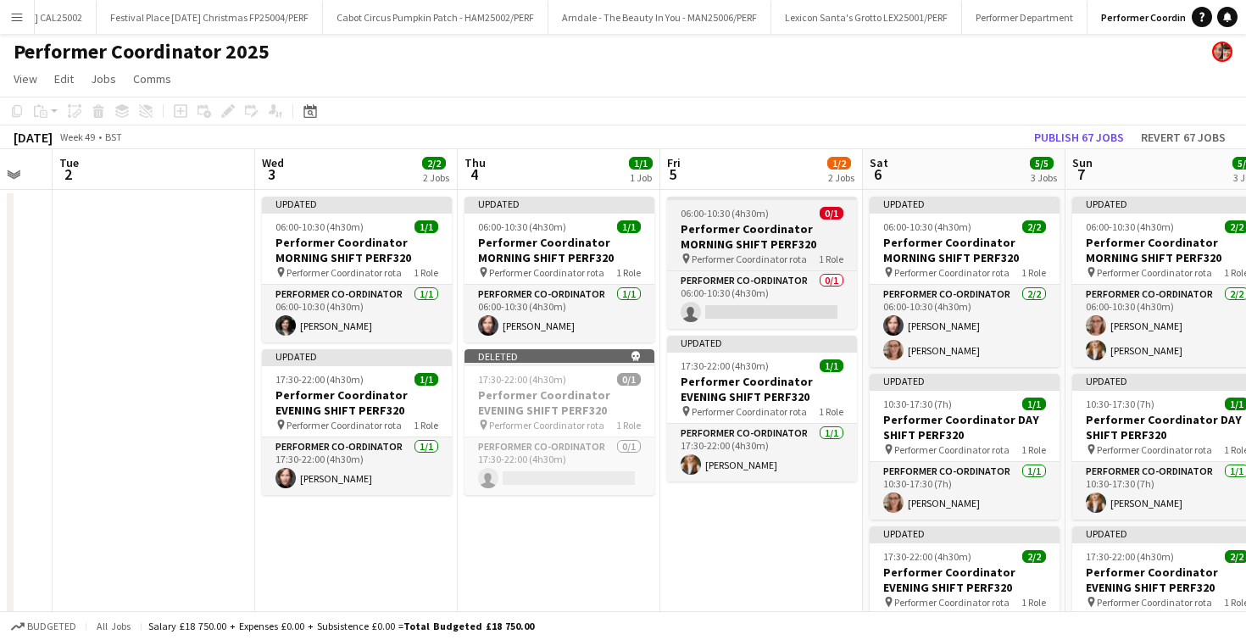
click at [730, 247] on h3 "Performer Coordinator MORNING SHIFT PERF320" at bounding box center [762, 236] width 190 height 31
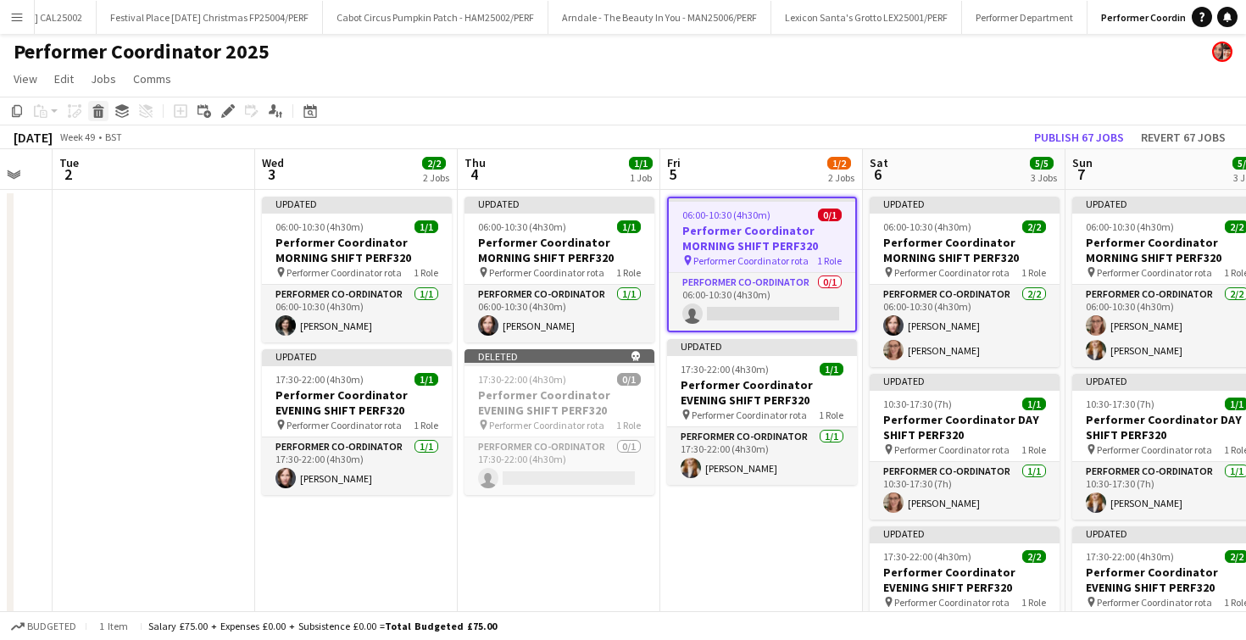
click at [102, 111] on icon at bounding box center [98, 113] width 9 height 8
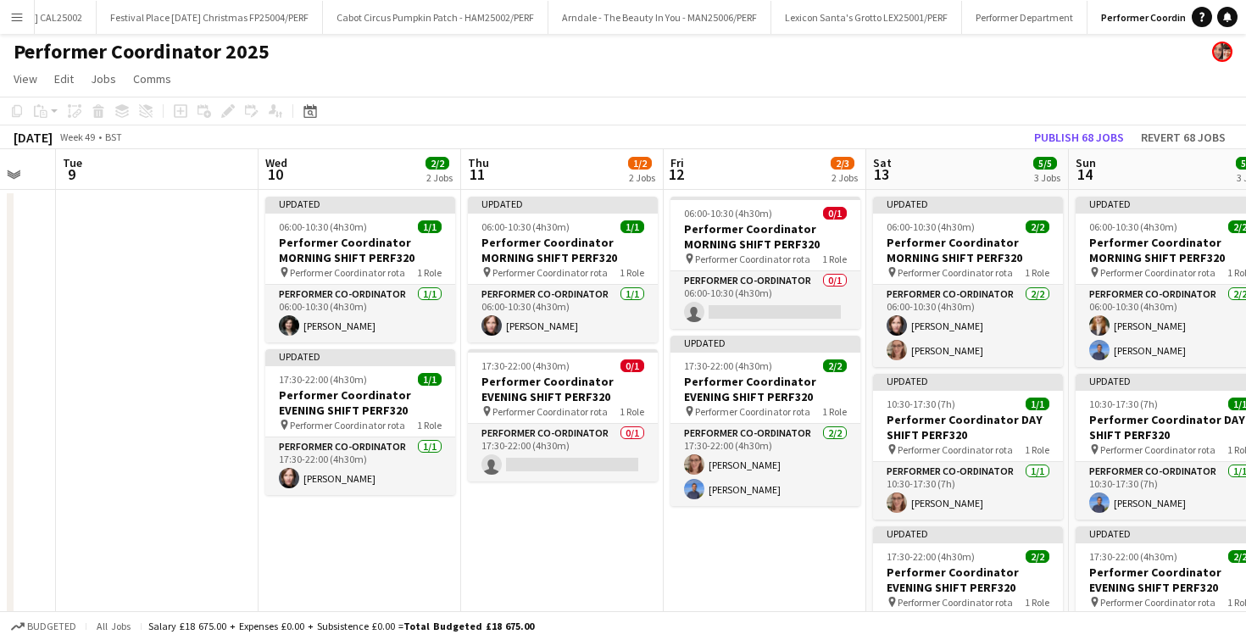
scroll to position [0, 775]
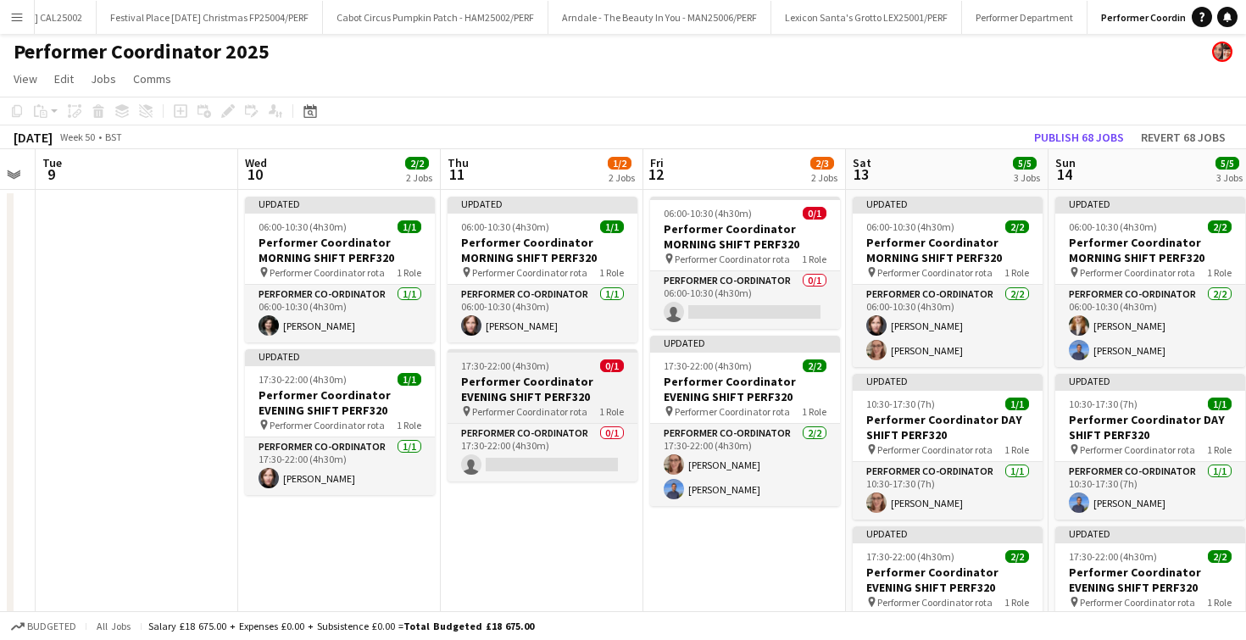
click at [564, 399] on h3 "Performer Coordinator EVENING SHIFT PERF320" at bounding box center [543, 389] width 190 height 31
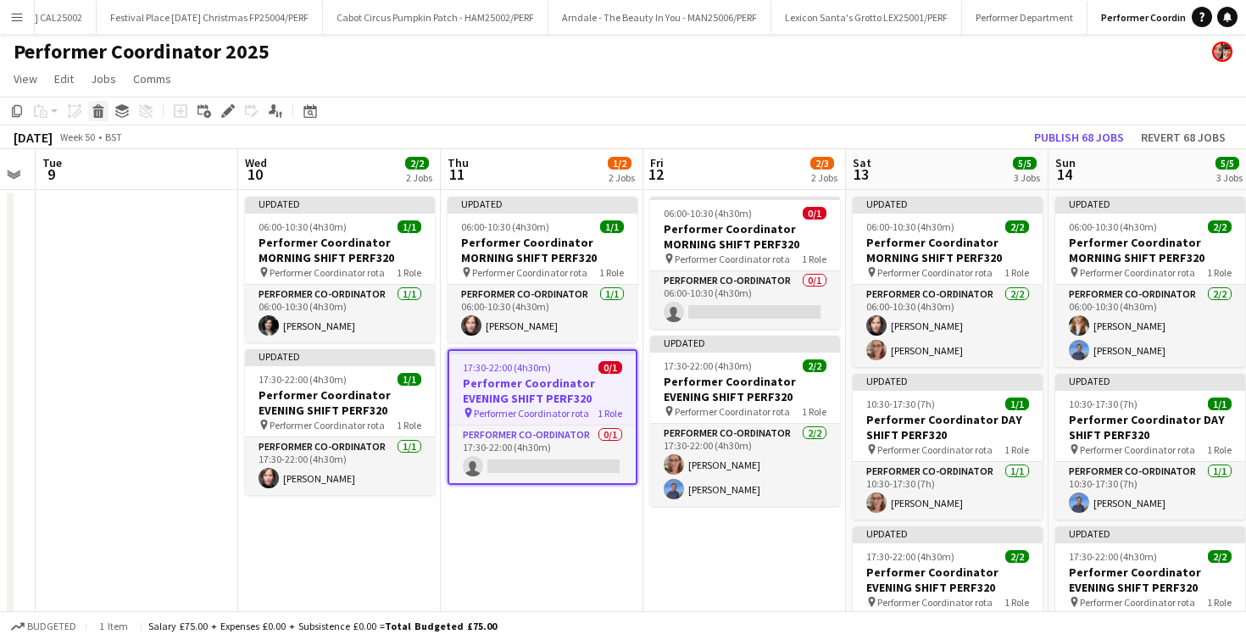
click at [103, 106] on icon "Delete" at bounding box center [99, 111] width 14 height 14
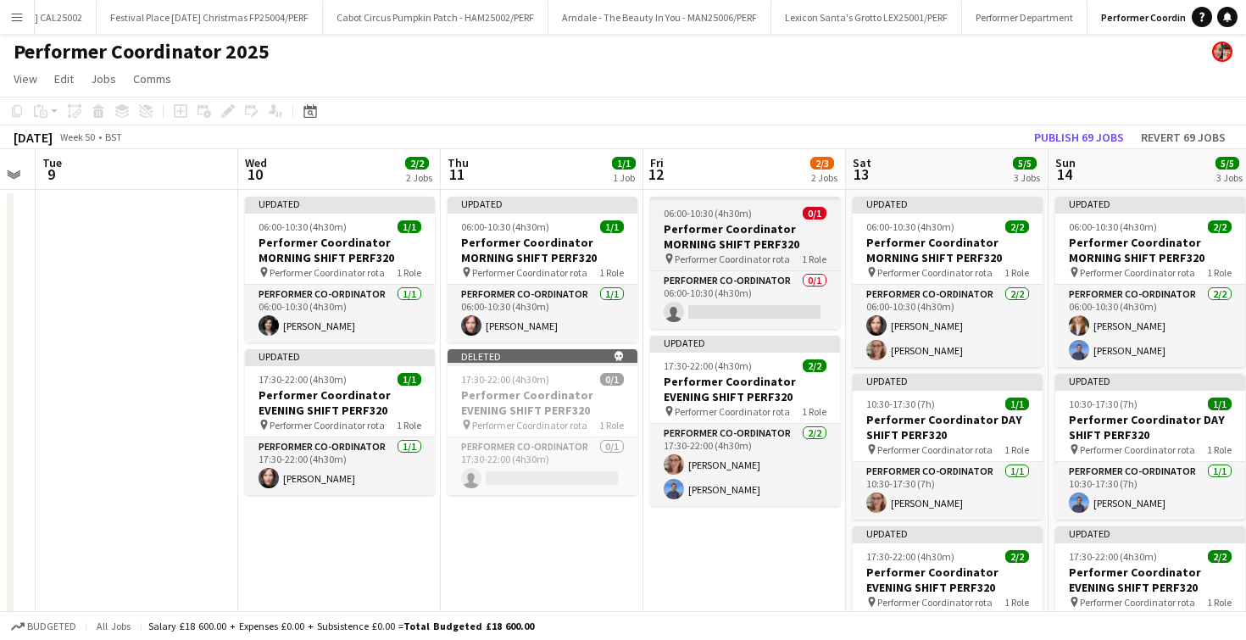
click at [666, 223] on h3 "Performer Coordinator MORNING SHIFT PERF320" at bounding box center [745, 236] width 190 height 31
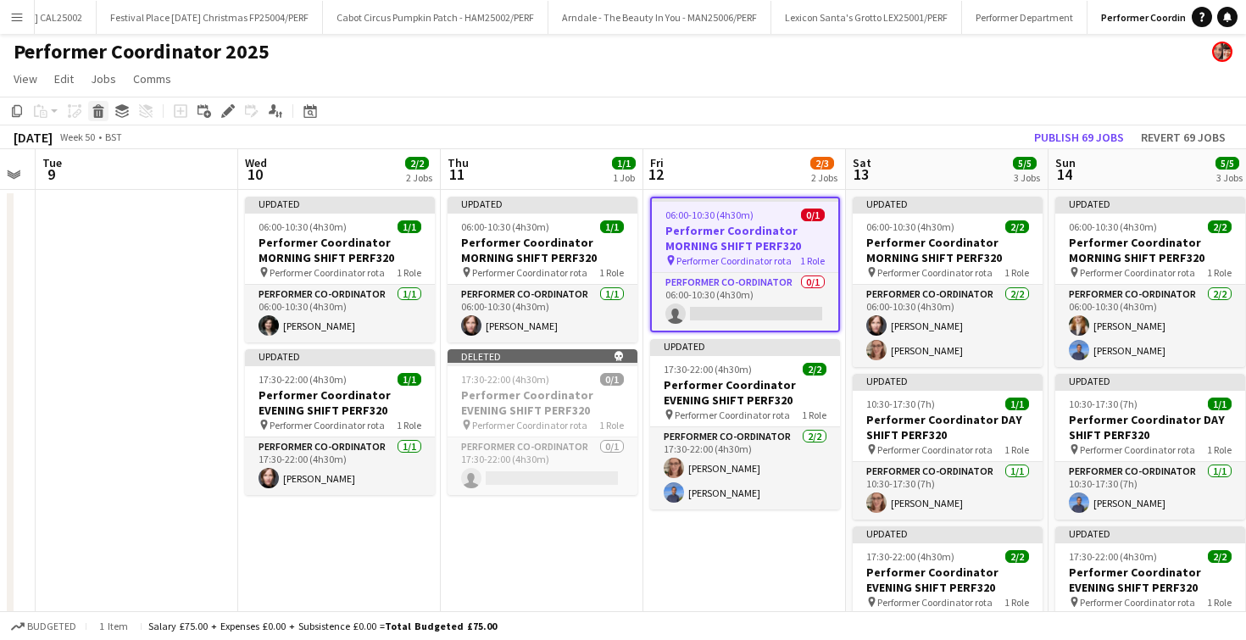
click at [97, 110] on icon at bounding box center [98, 113] width 9 height 8
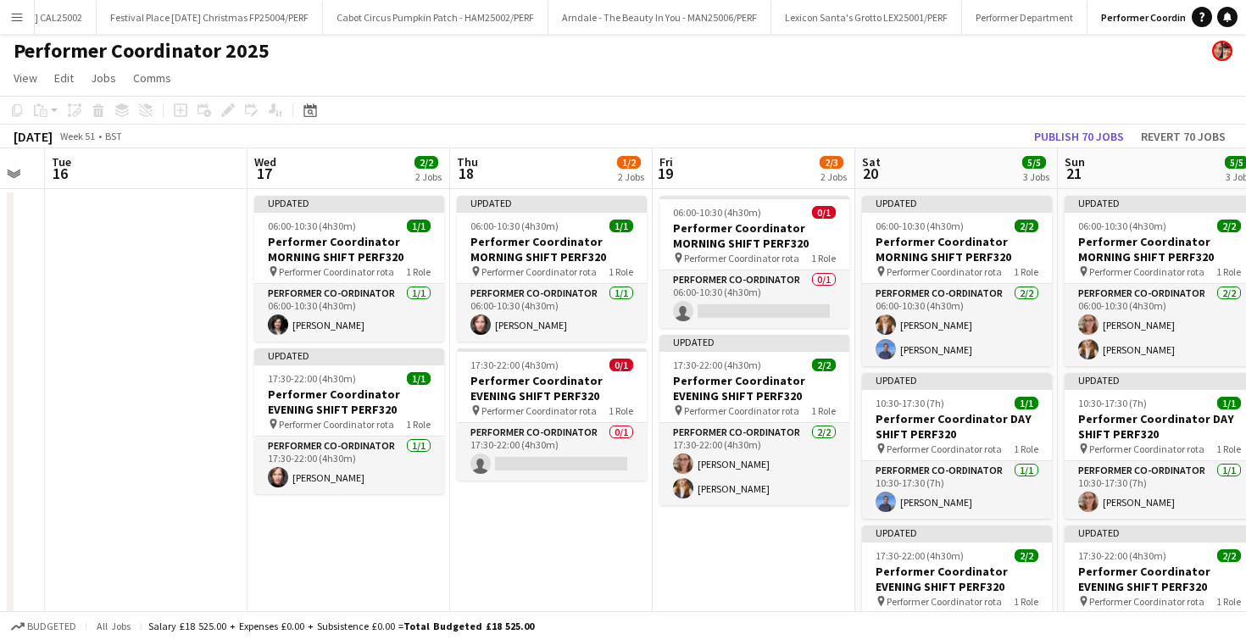
scroll to position [0, 517]
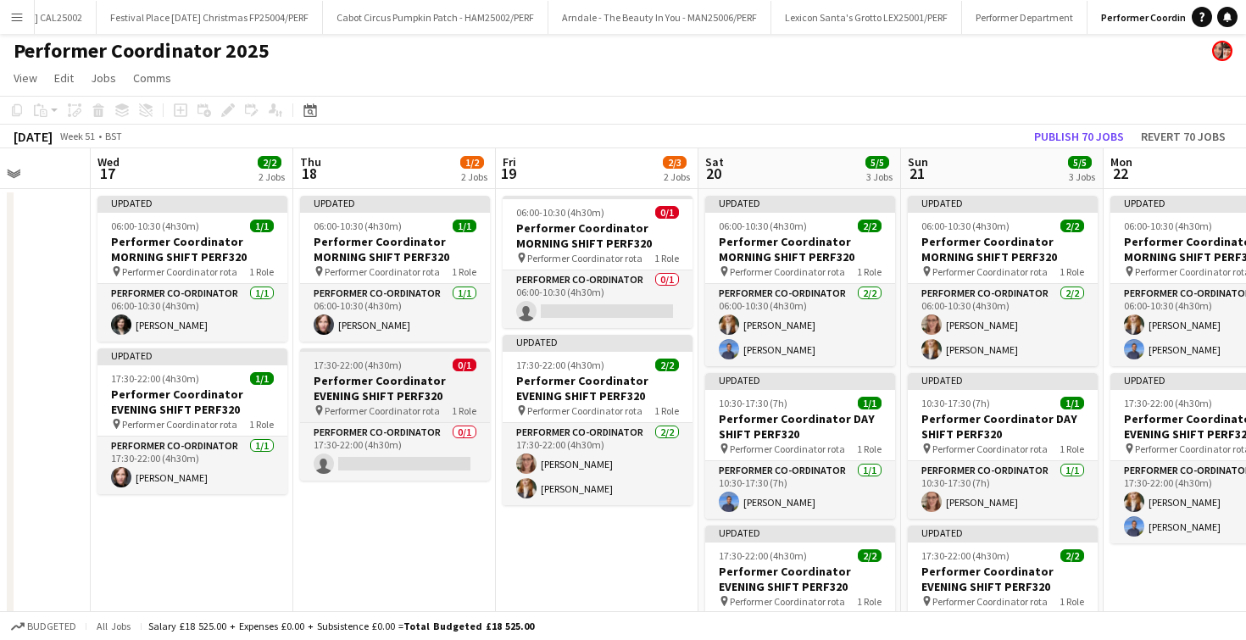
click at [370, 376] on h3 "Performer Coordinator EVENING SHIFT PERF320" at bounding box center [395, 388] width 190 height 31
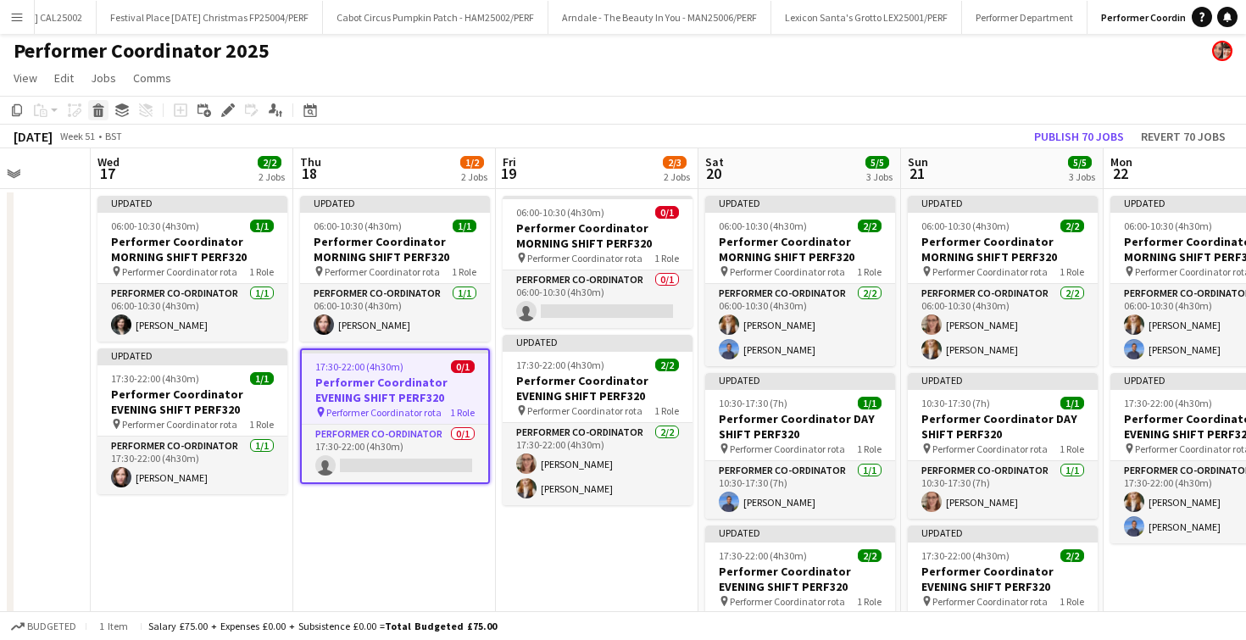
click at [102, 111] on icon at bounding box center [98, 113] width 9 height 8
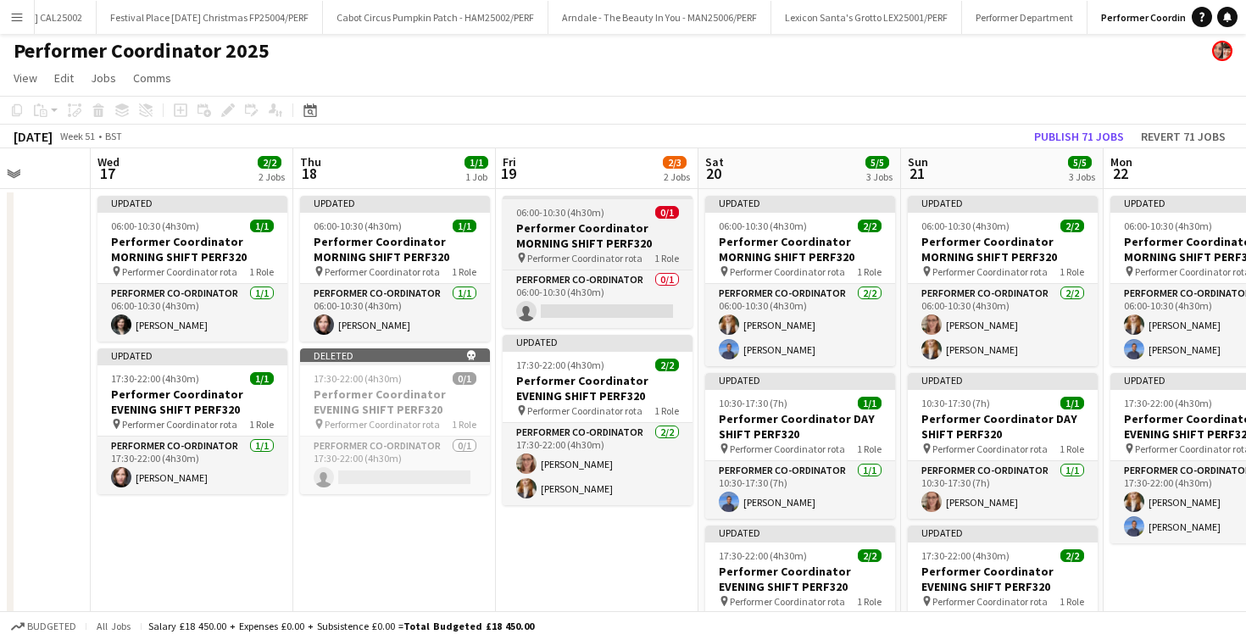
click at [559, 224] on h3 "Performer Coordinator MORNING SHIFT PERF320" at bounding box center [598, 235] width 190 height 31
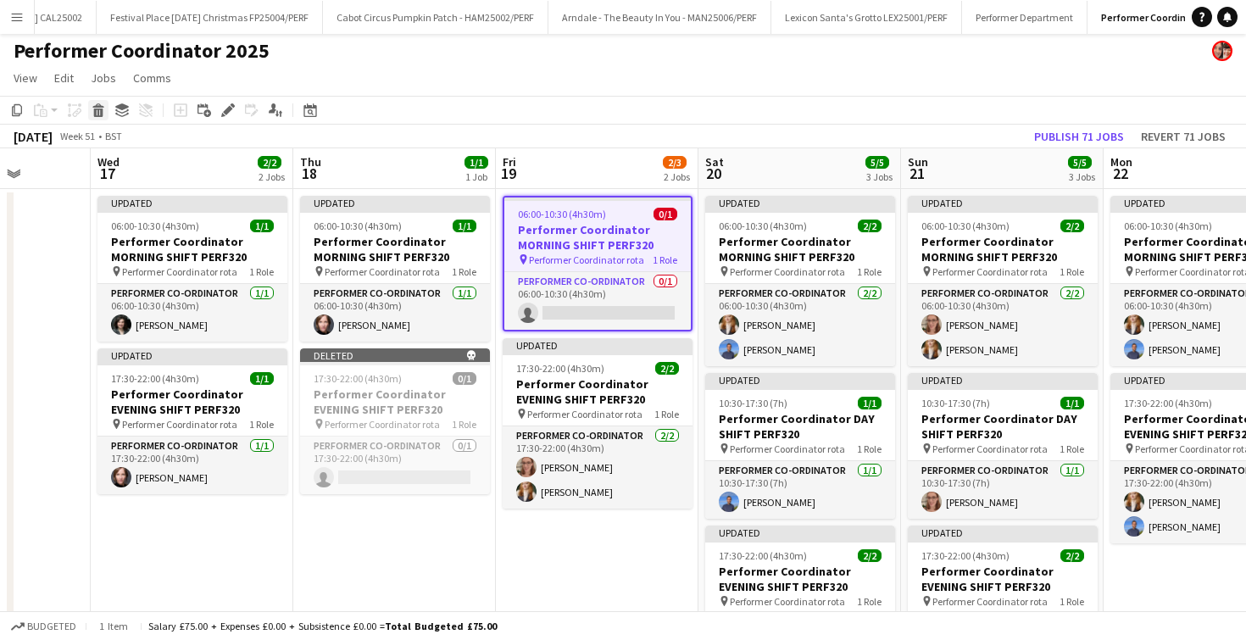
click at [99, 114] on icon "Delete" at bounding box center [99, 110] width 14 height 14
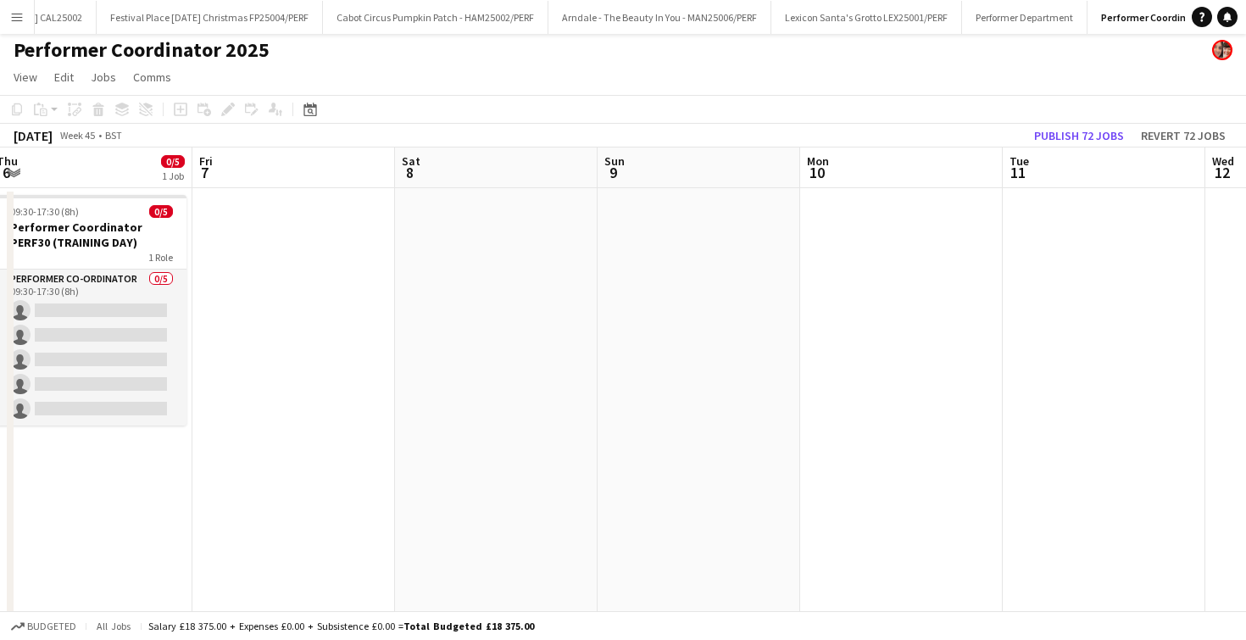
scroll to position [0, 526]
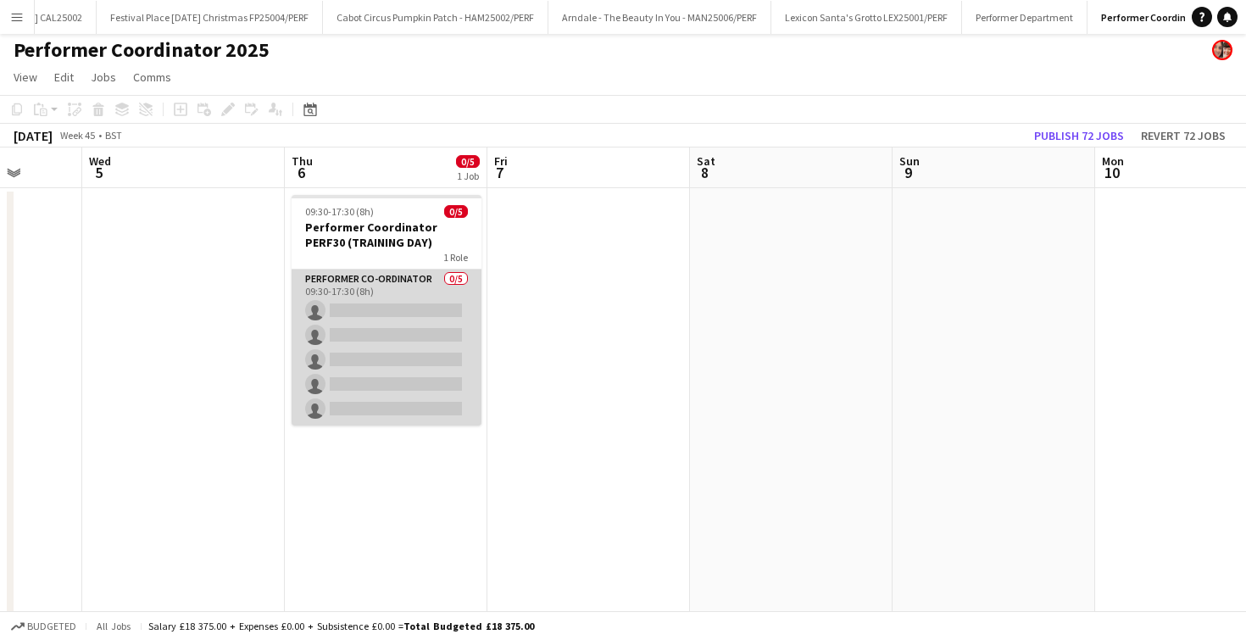
click at [355, 304] on app-card-role "Performer Co-ordinator 0/5 09:30-17:30 (8h) single-neutral-actions single-neutr…" at bounding box center [387, 348] width 190 height 156
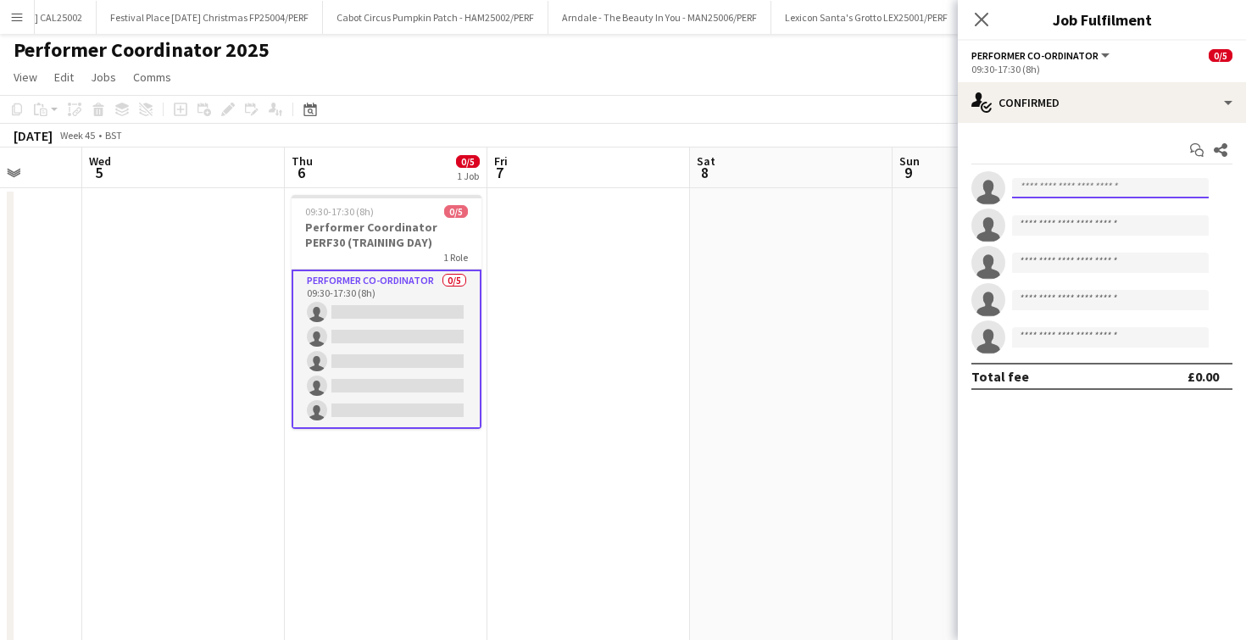
click at [1065, 194] on input at bounding box center [1110, 188] width 197 height 20
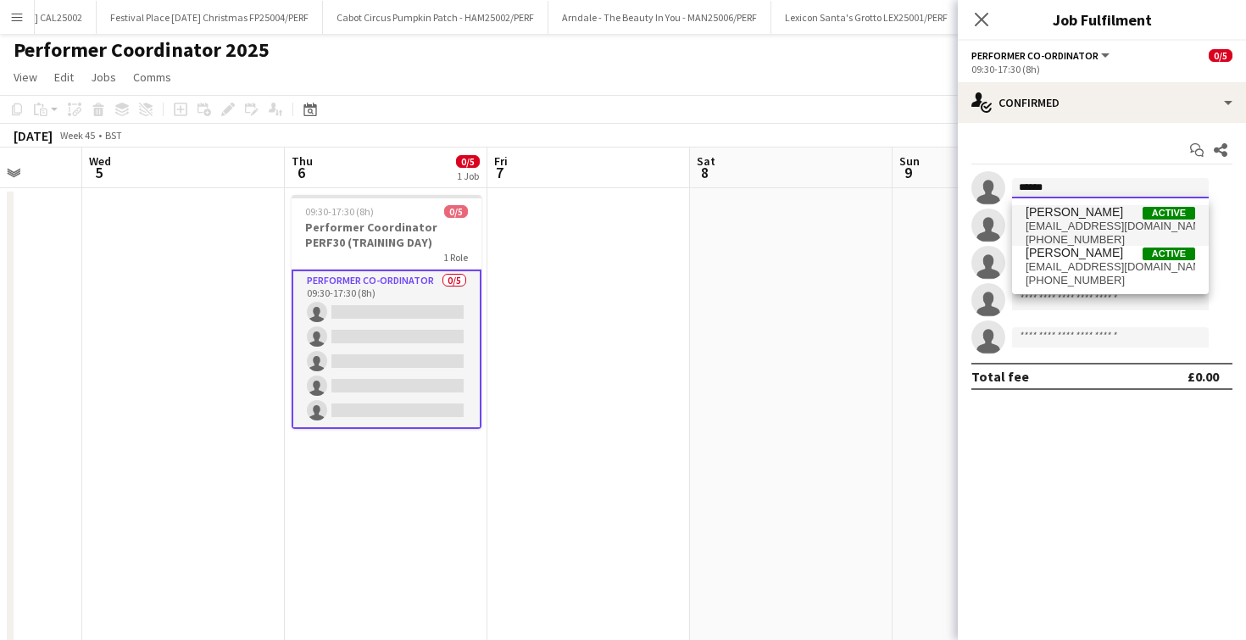
type input "******"
click at [1078, 211] on span "[PERSON_NAME]" at bounding box center [1074, 212] width 97 height 14
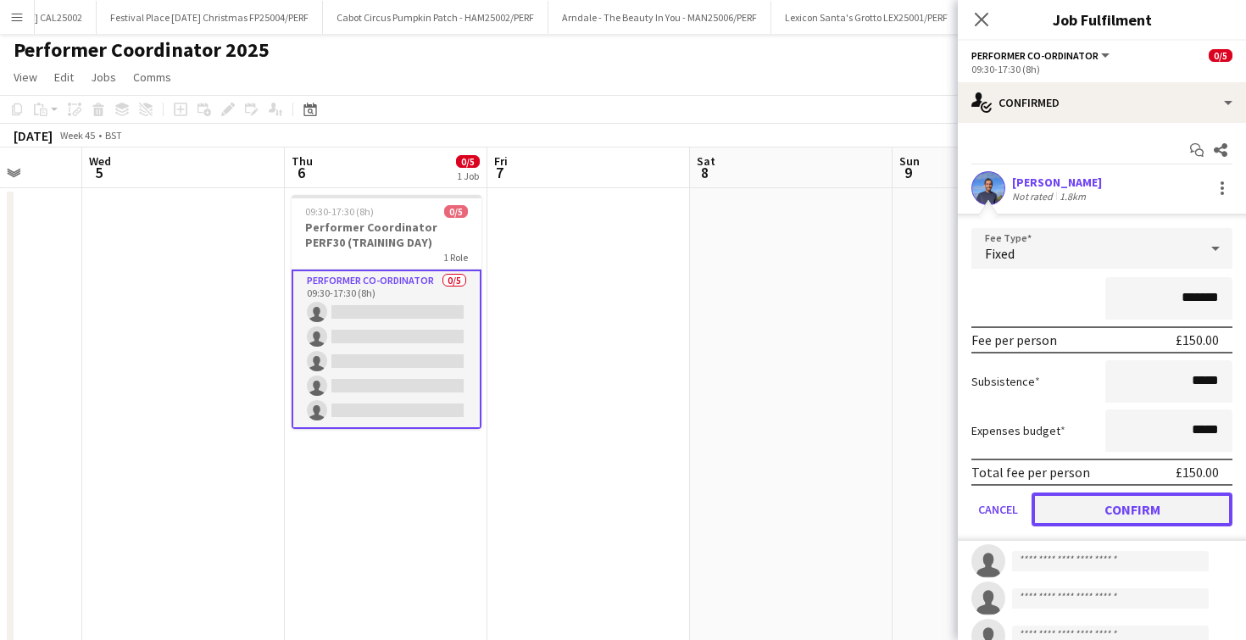
click at [1083, 526] on button "Confirm" at bounding box center [1132, 510] width 201 height 34
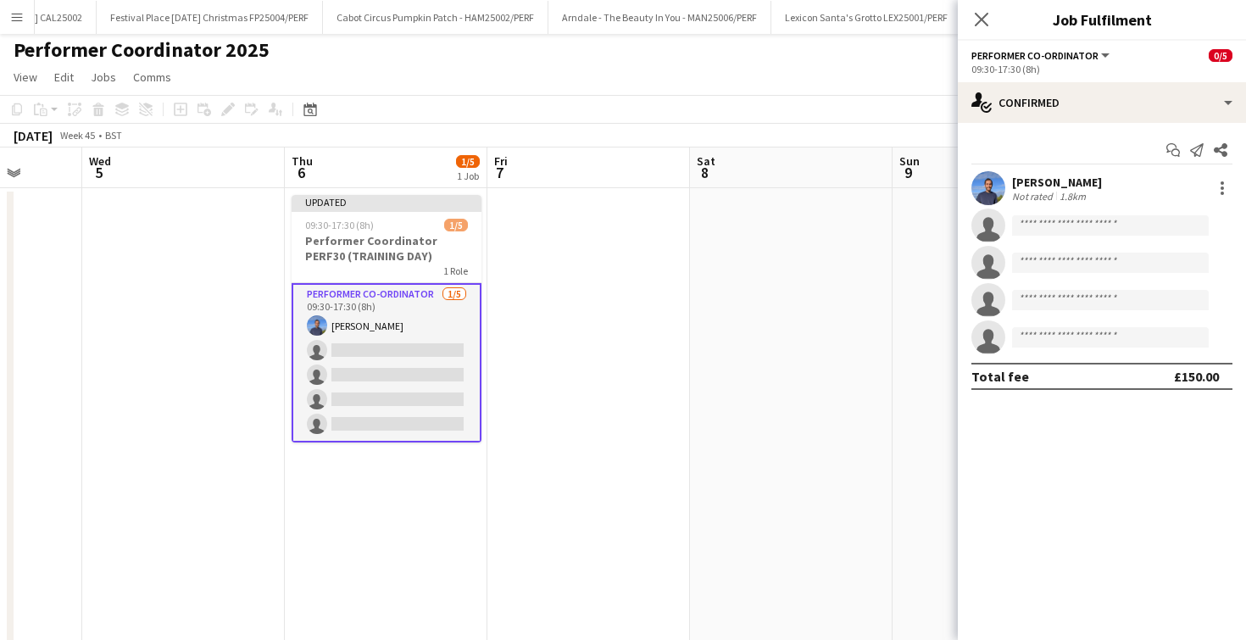
click at [1054, 248] on app-invite-slot "single-neutral-actions" at bounding box center [1102, 263] width 288 height 34
click at [1044, 221] on input at bounding box center [1110, 225] width 197 height 20
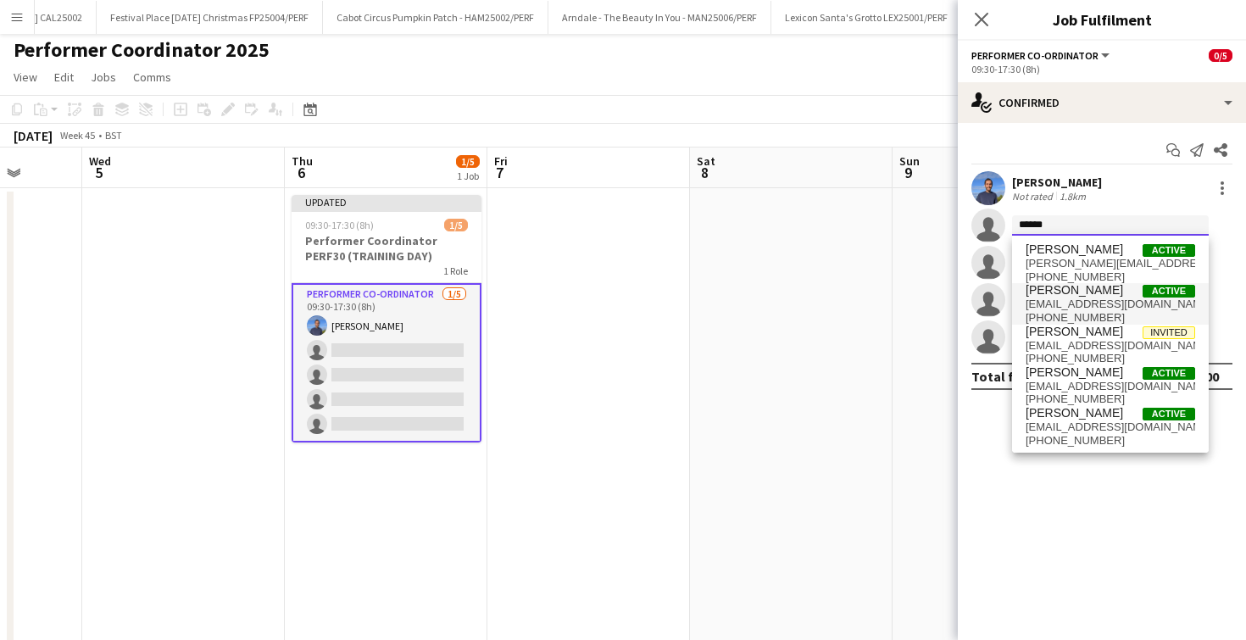
type input "******"
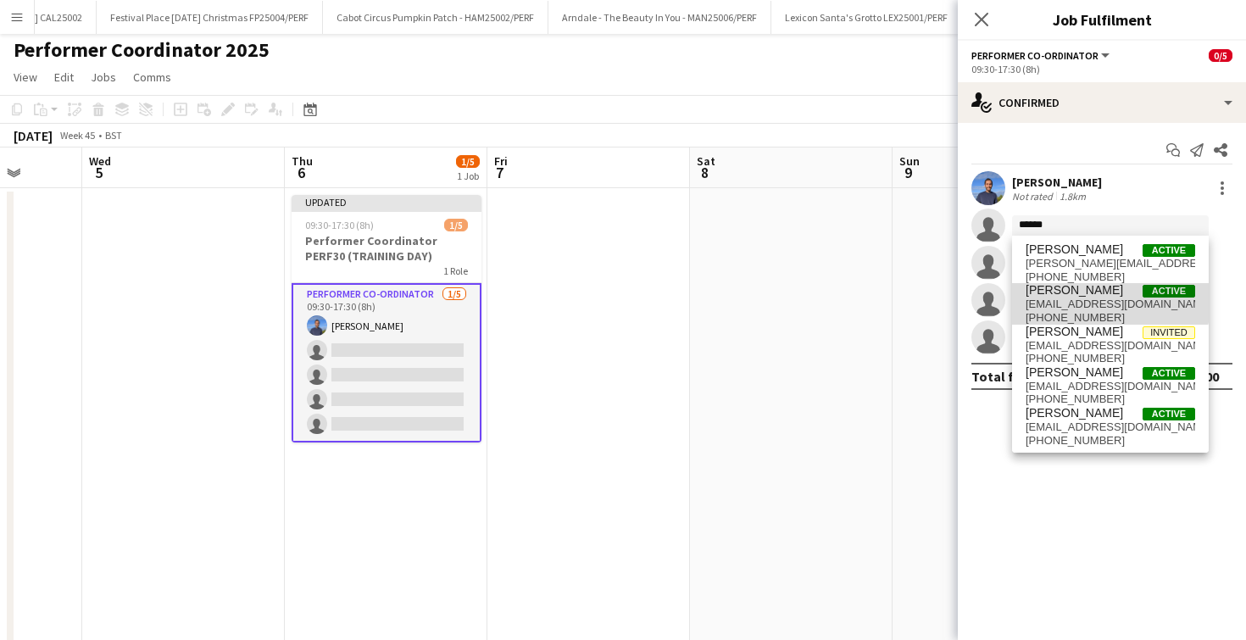
click at [1075, 292] on span "[PERSON_NAME]" at bounding box center [1074, 290] width 97 height 14
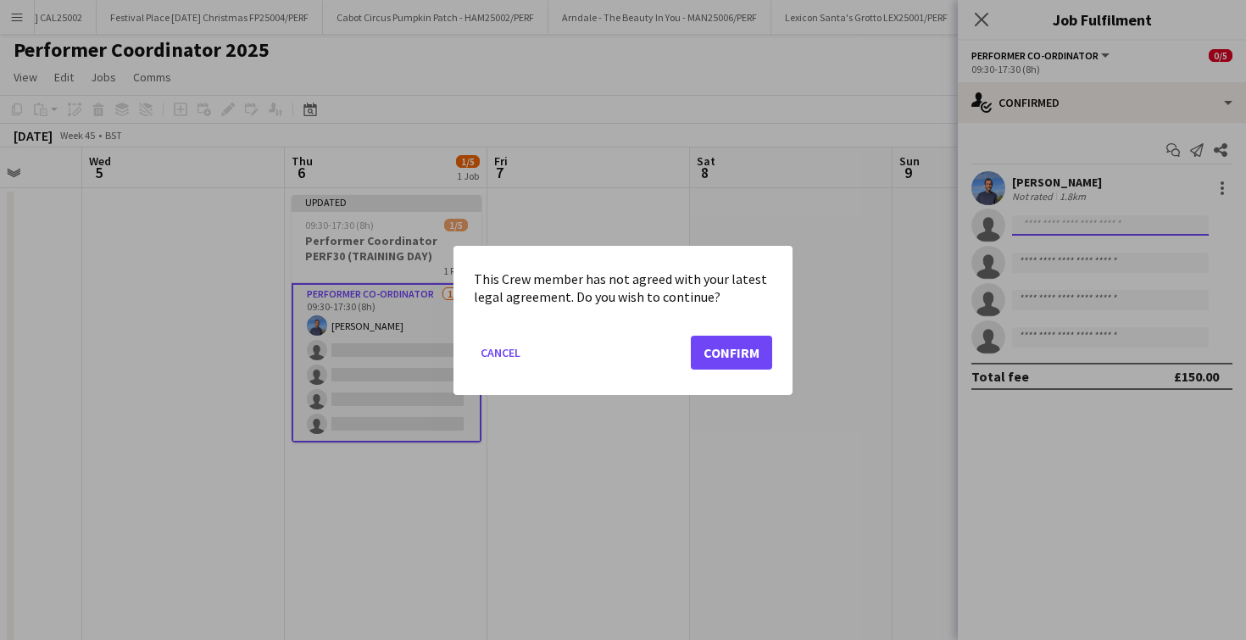
scroll to position [0, 0]
click at [751, 347] on button "Confirm" at bounding box center [731, 352] width 81 height 34
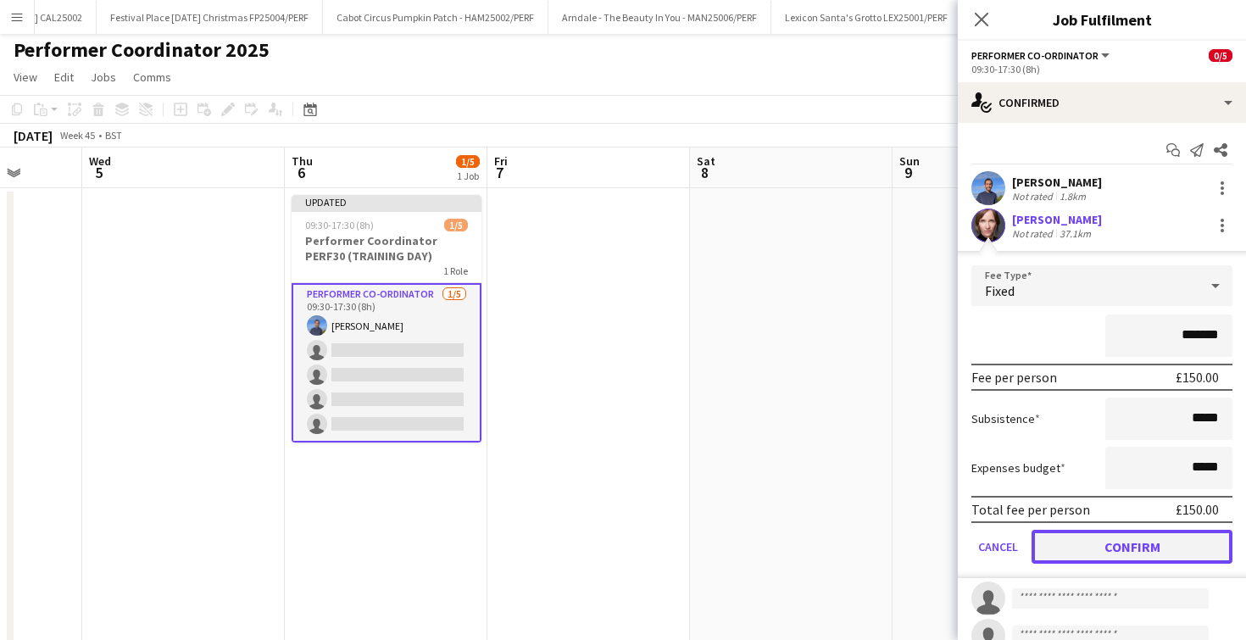
click at [1069, 542] on button "Confirm" at bounding box center [1132, 547] width 201 height 34
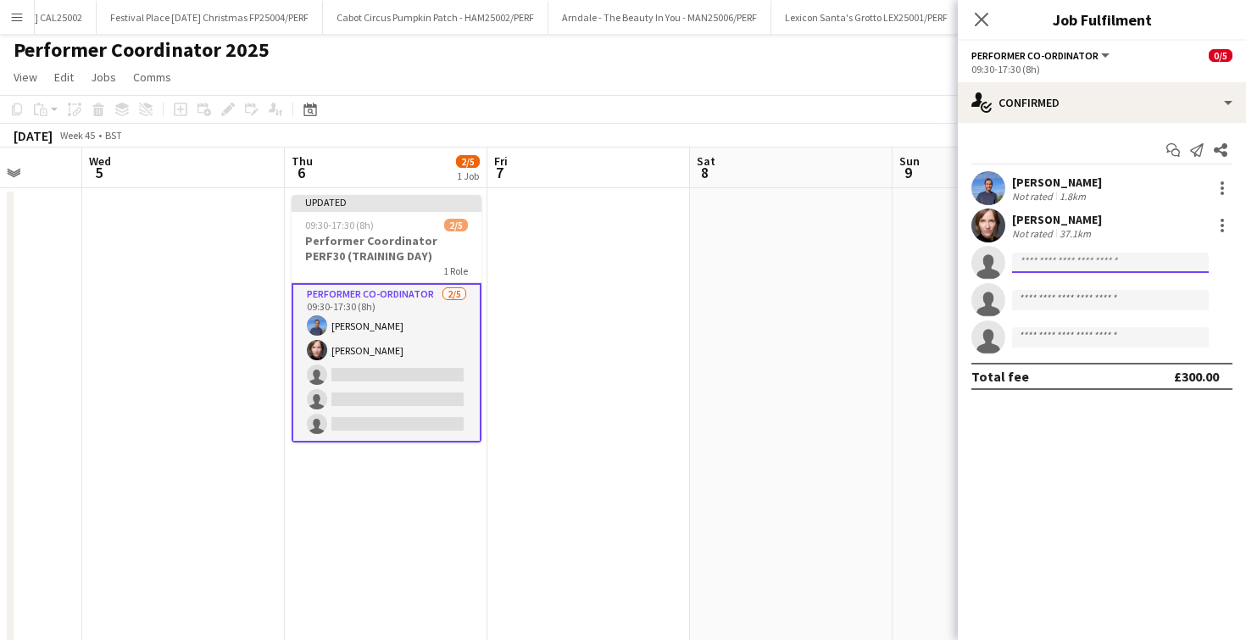
click at [1036, 267] on input at bounding box center [1110, 263] width 197 height 20
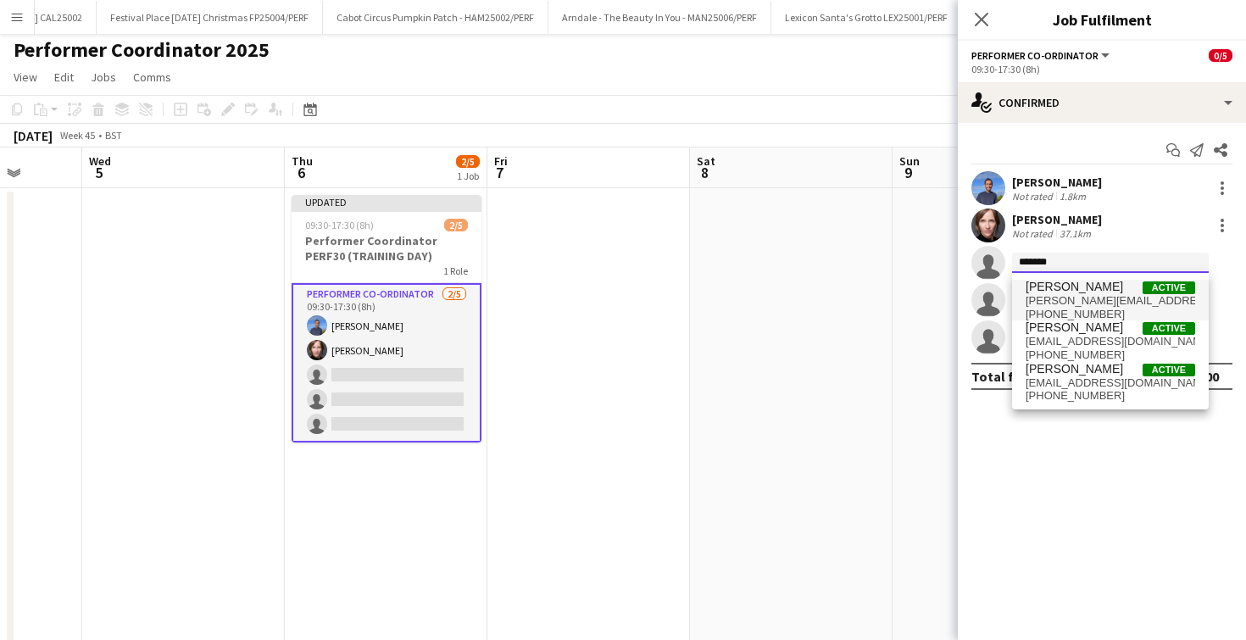
type input "*******"
click at [1039, 288] on span "Georgie Craft" at bounding box center [1074, 287] width 97 height 14
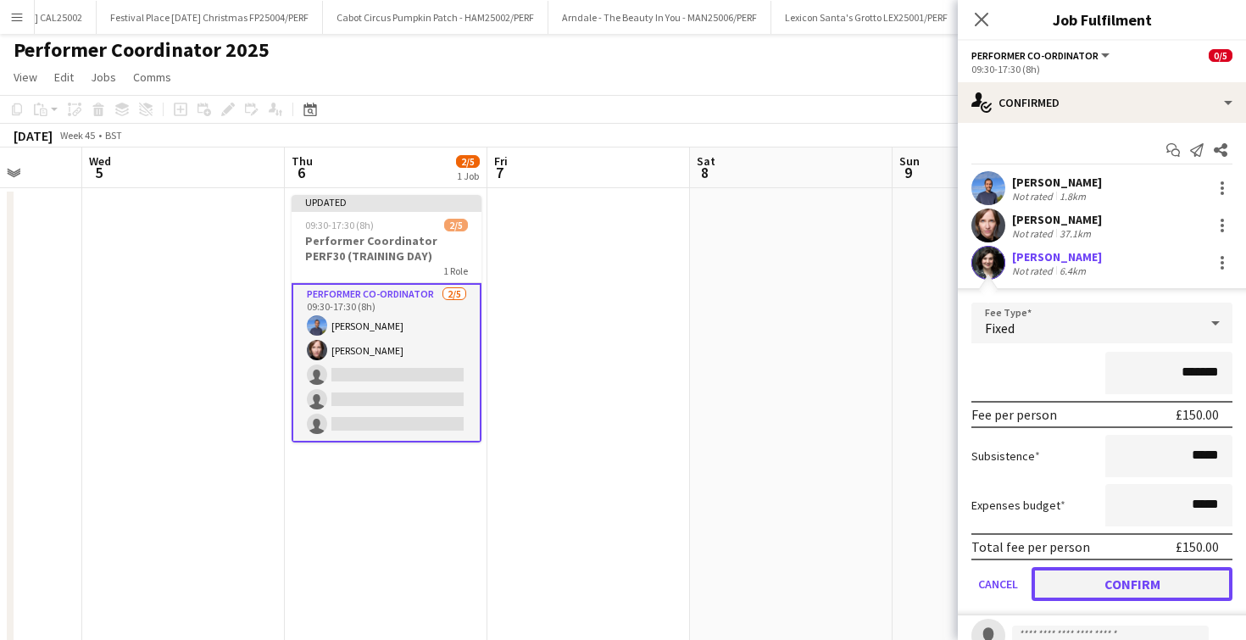
click at [1123, 594] on button "Confirm" at bounding box center [1132, 584] width 201 height 34
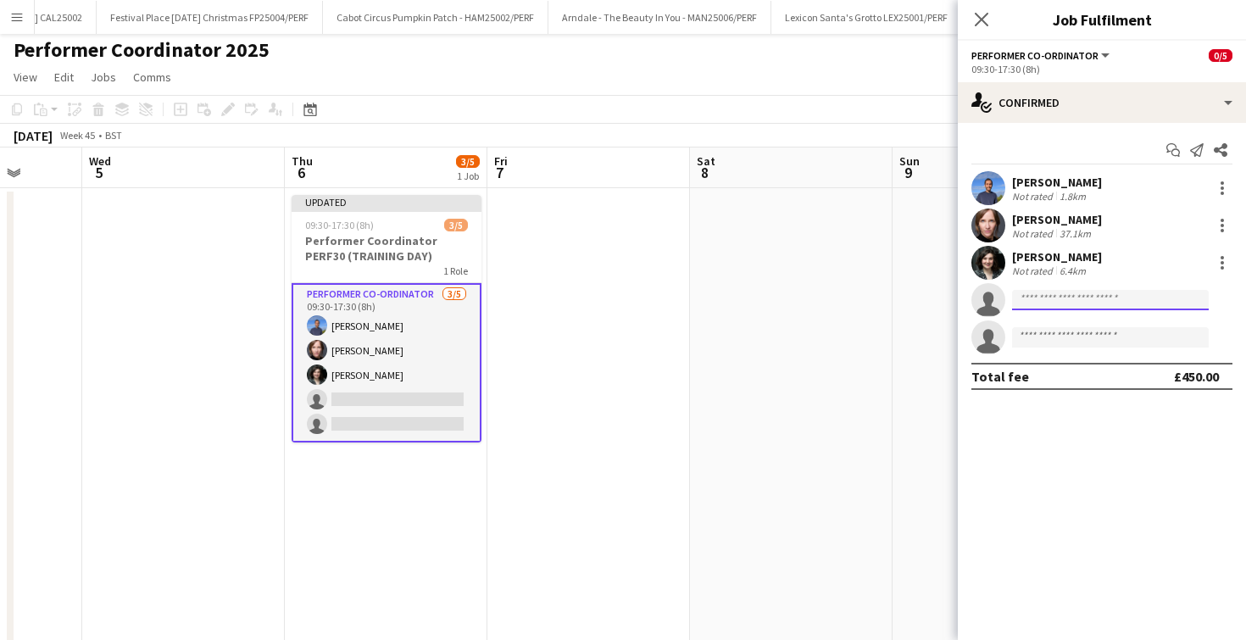
click at [1035, 306] on input at bounding box center [1110, 300] width 197 height 20
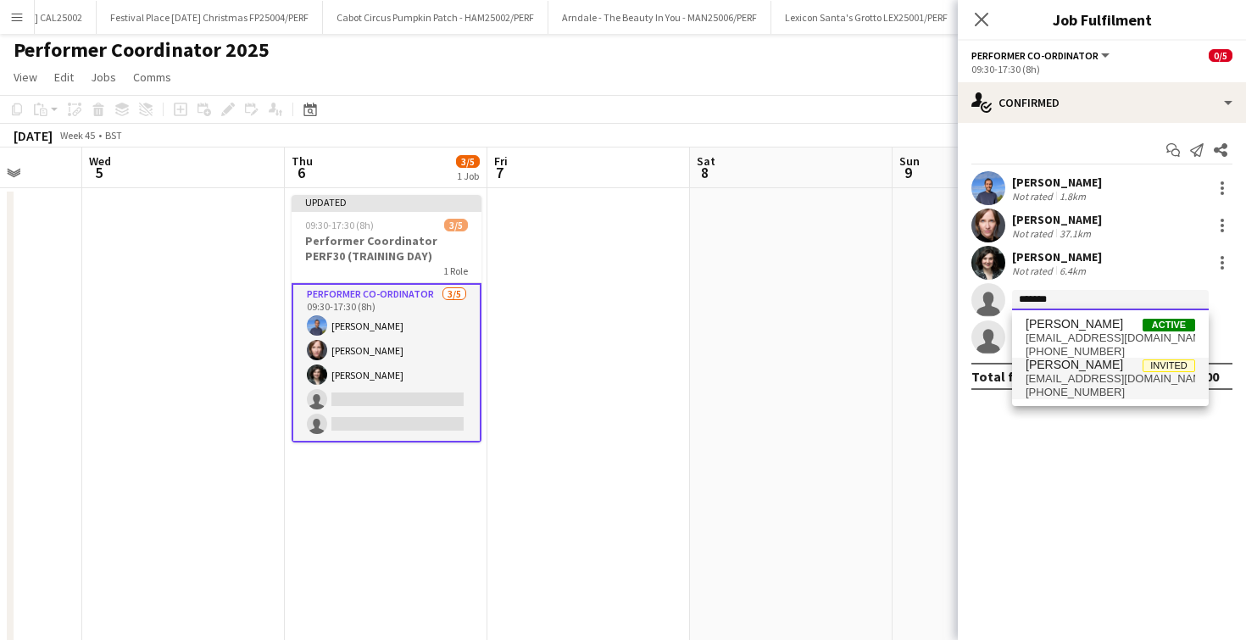
type input "*******"
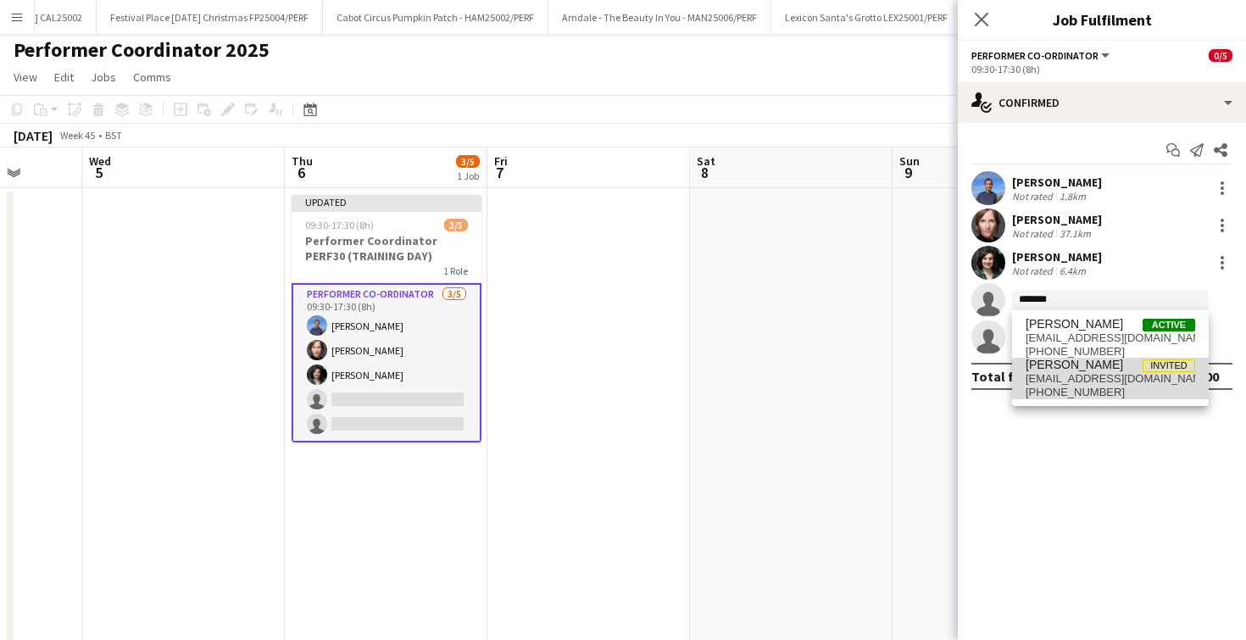
click at [1057, 370] on span "Annabel Smith" at bounding box center [1074, 365] width 97 height 14
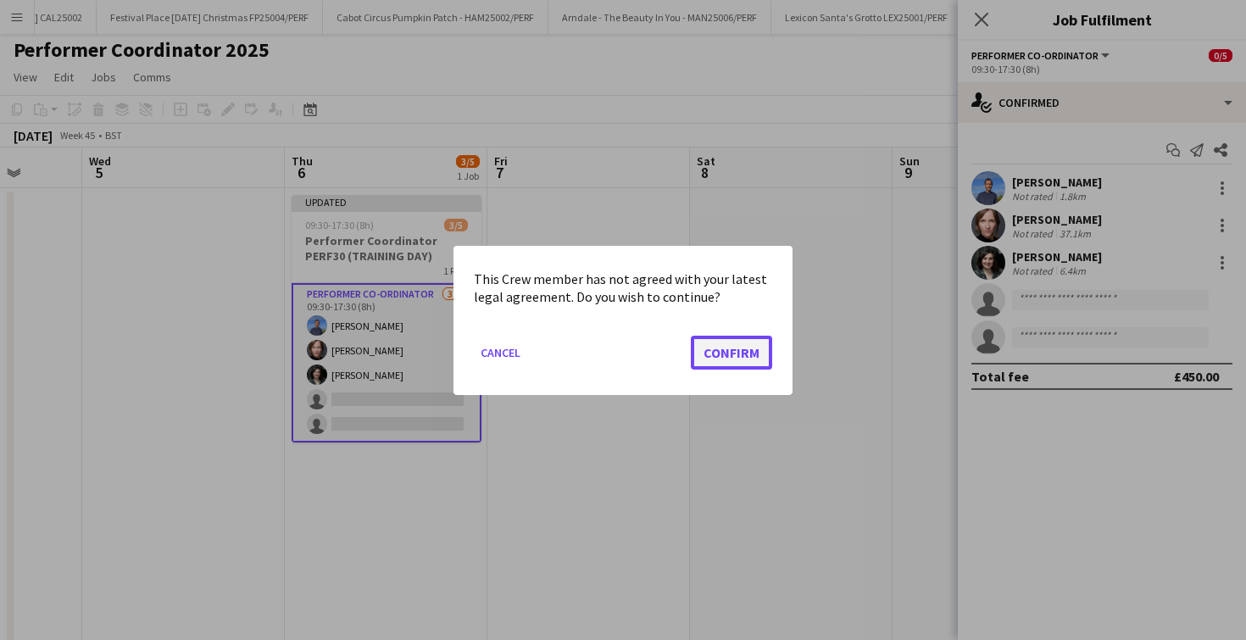
click at [751, 348] on button "Confirm" at bounding box center [731, 352] width 81 height 34
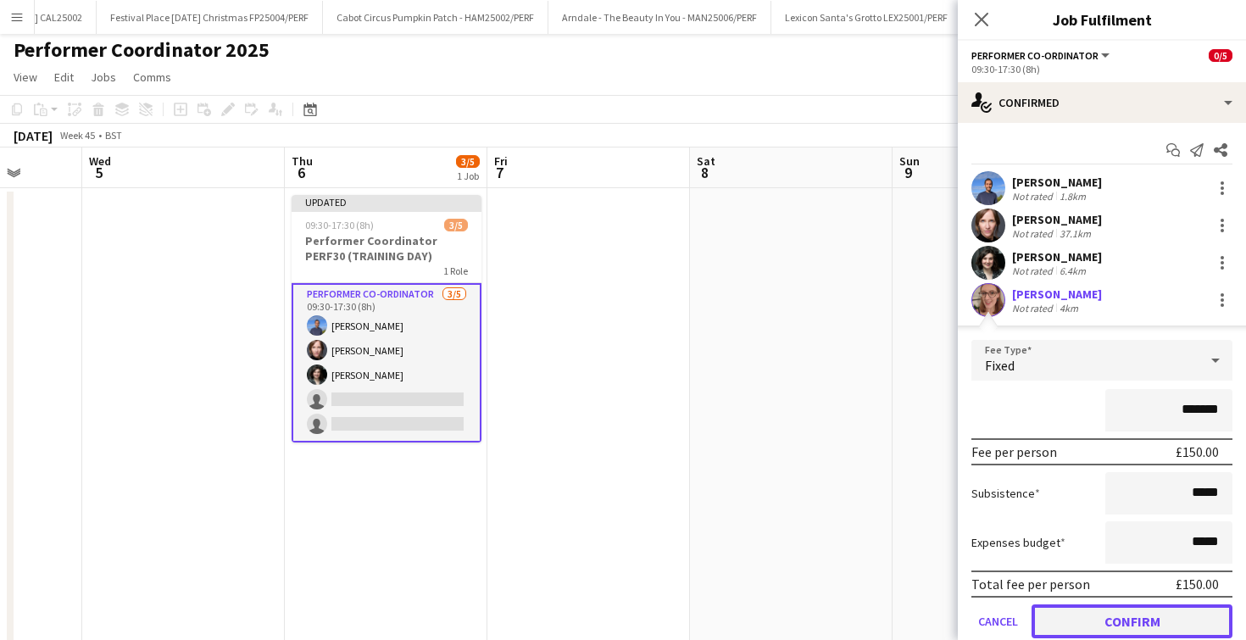
click at [1100, 628] on button "Confirm" at bounding box center [1132, 621] width 201 height 34
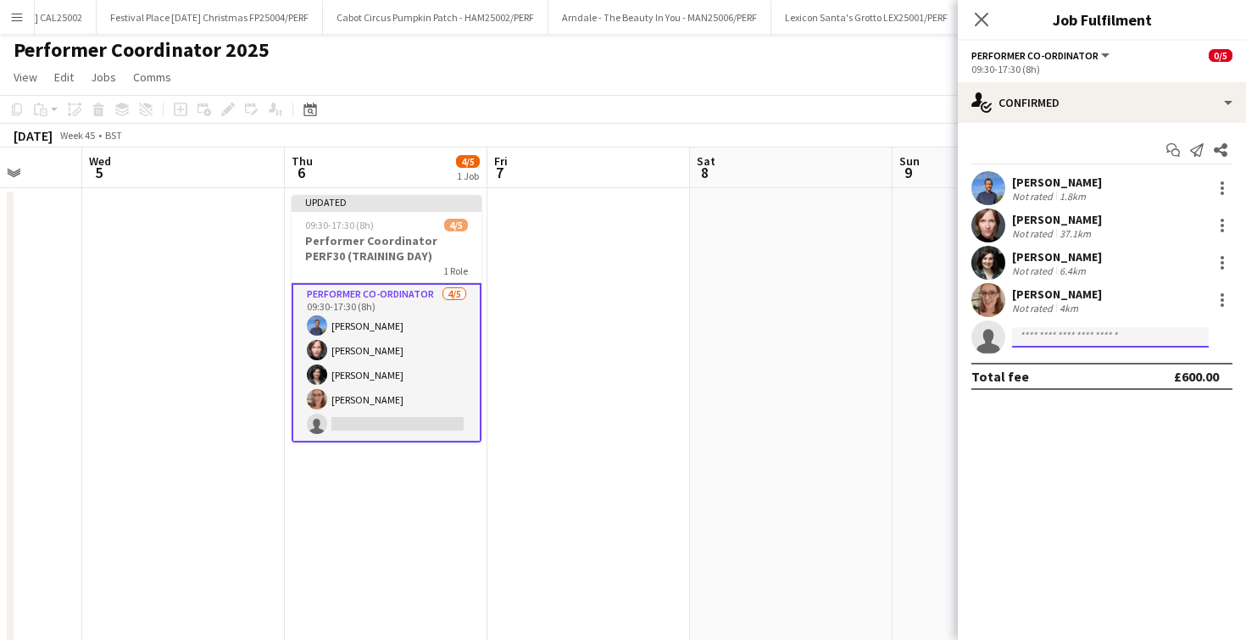
click at [1044, 341] on input at bounding box center [1110, 337] width 197 height 20
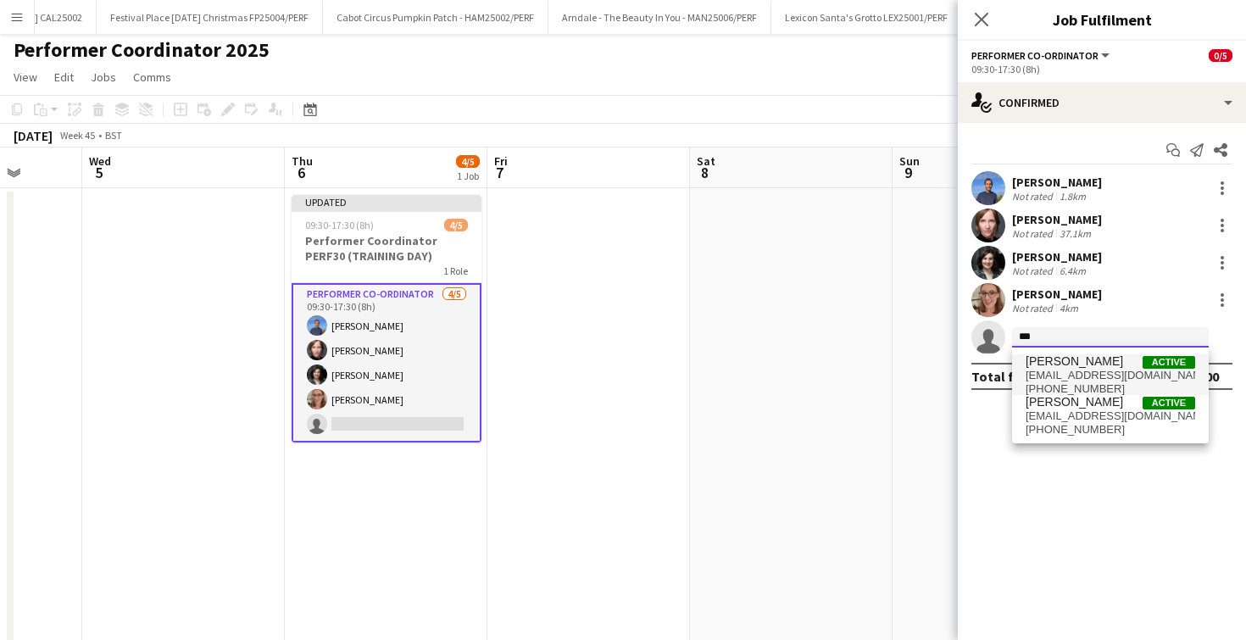
type input "***"
click at [1066, 368] on span "Bryony Morgan" at bounding box center [1074, 361] width 97 height 14
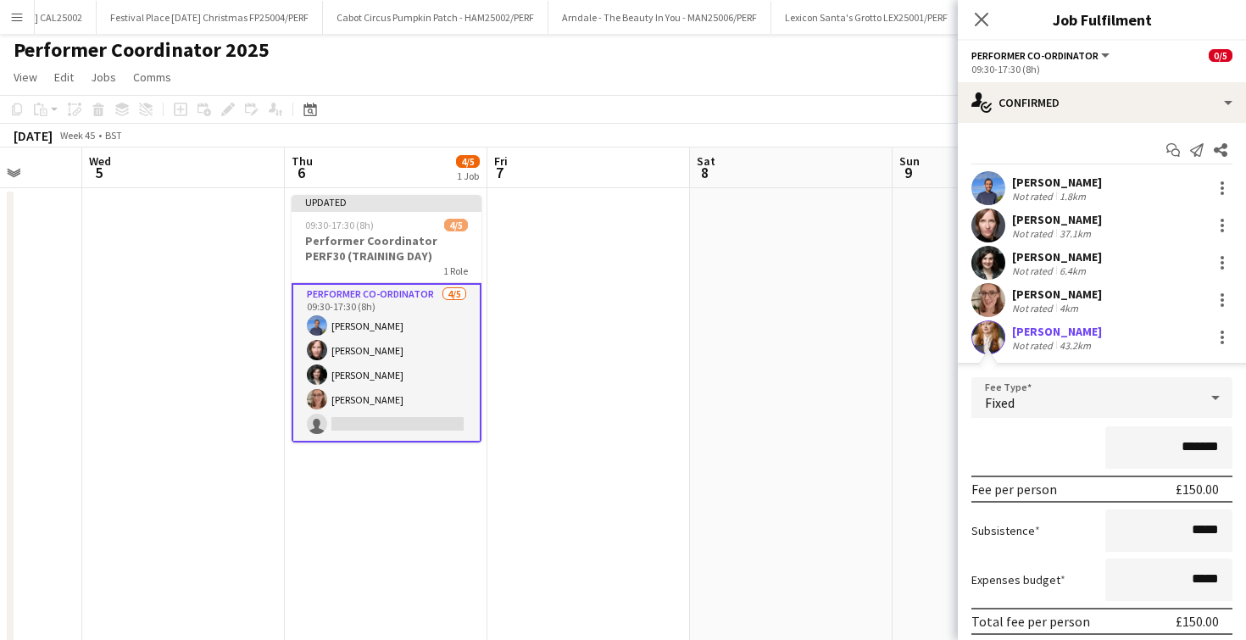
scroll to position [99, 0]
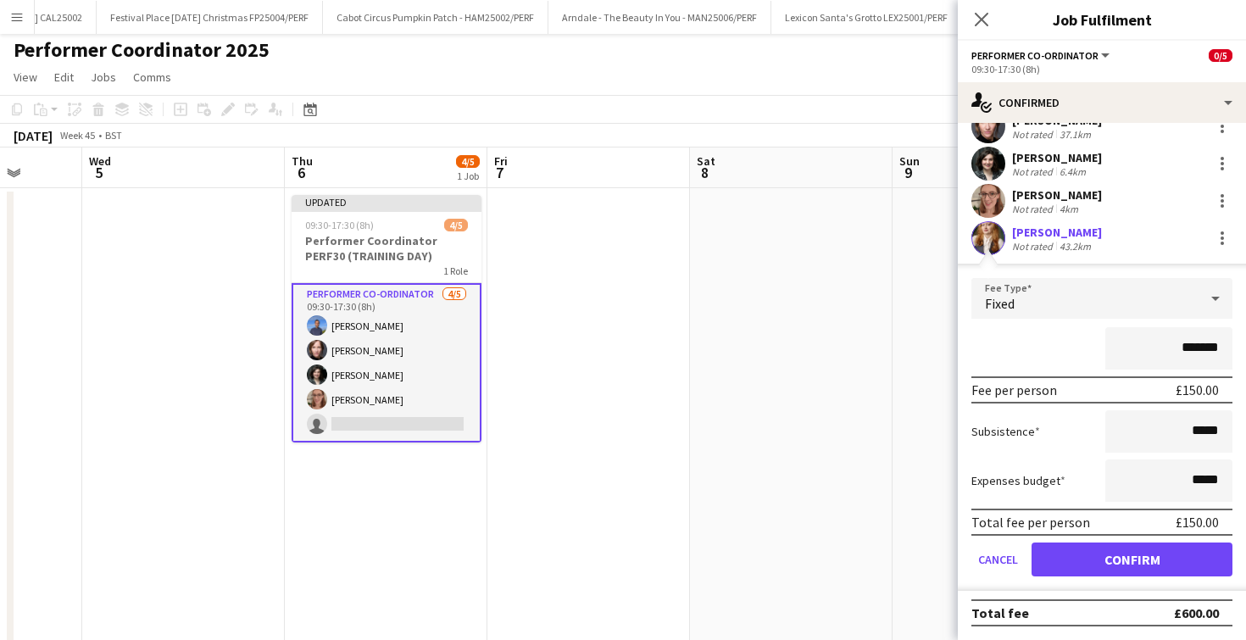
click at [1098, 582] on form "Fee Type Fixed ******* Fee per person £150.00 Subsistence ***** Expenses budget…" at bounding box center [1102, 434] width 288 height 313
click at [1094, 559] on button "Confirm" at bounding box center [1132, 560] width 201 height 34
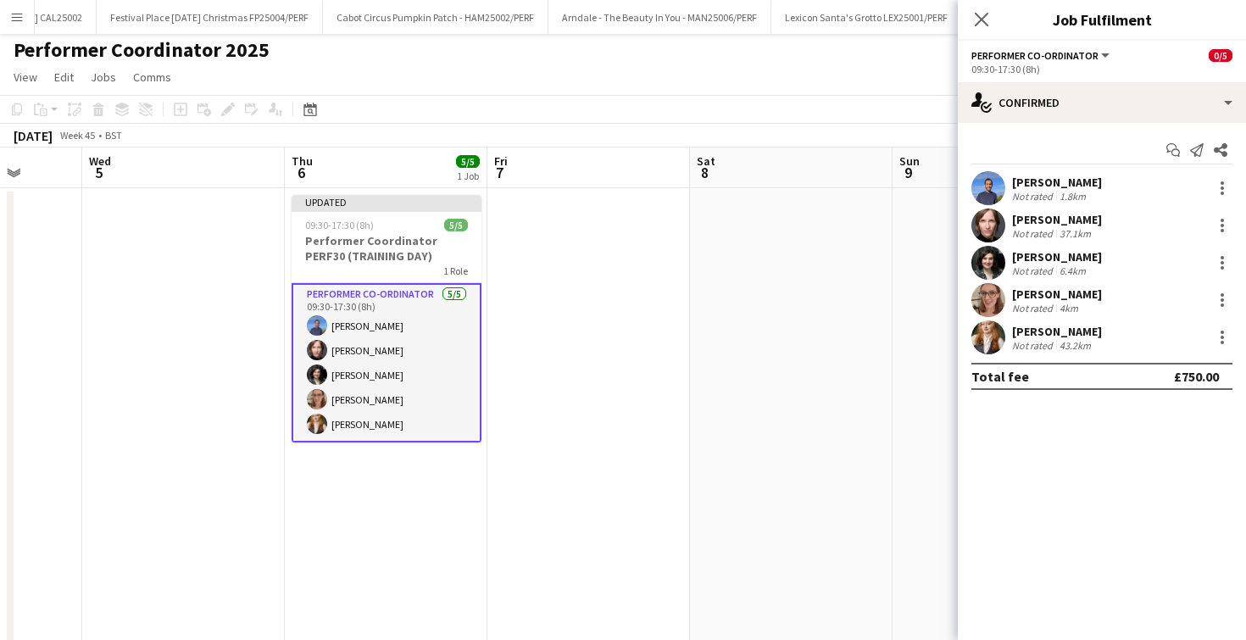
scroll to position [0, 0]
click at [977, 15] on icon at bounding box center [981, 19] width 16 height 16
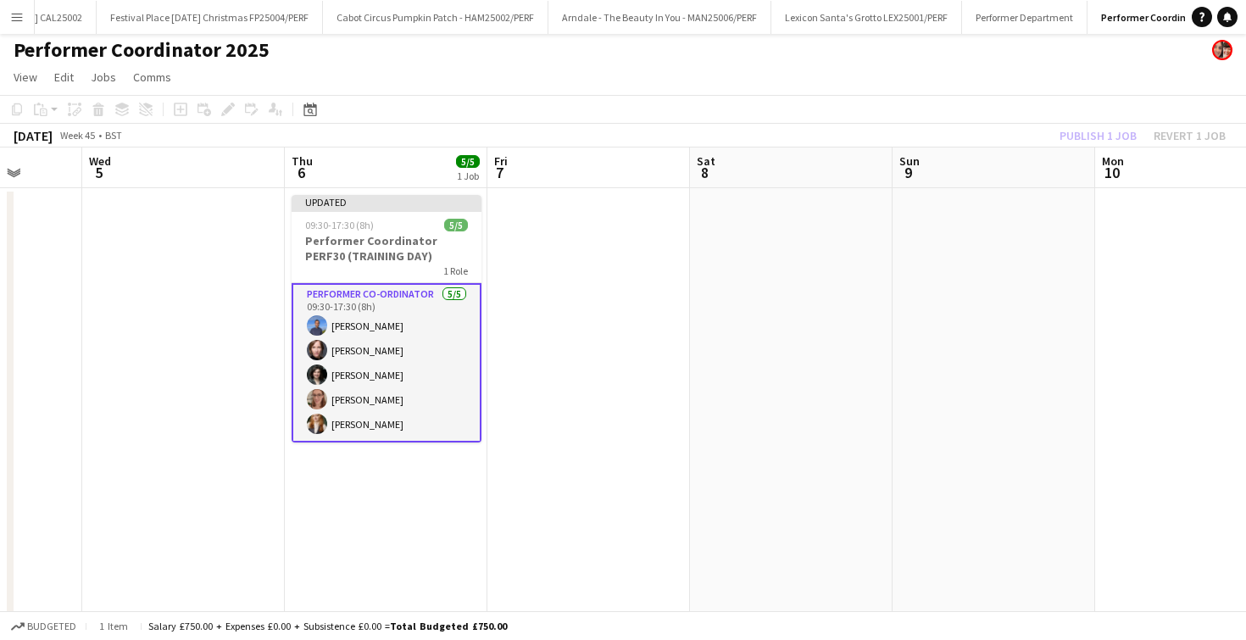
click at [743, 320] on app-date-cell at bounding box center [791, 460] width 203 height 545
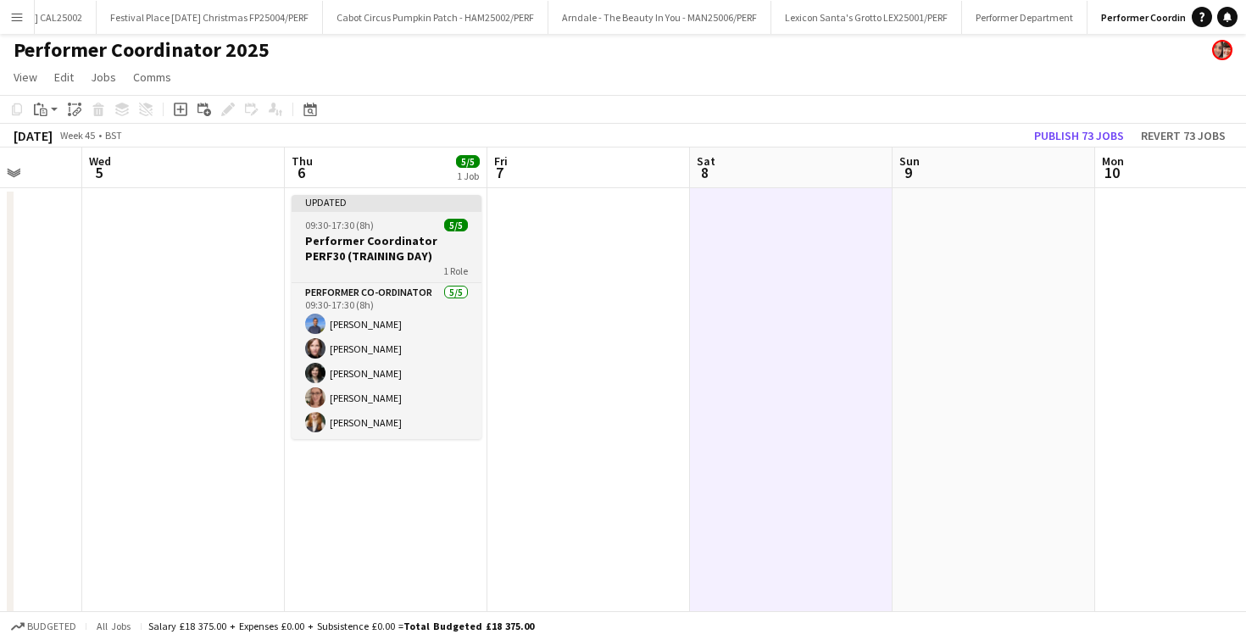
click at [439, 231] on app-job-card "Updated 09:30-17:30 (8h) 5/5 Performer Coordinator PERF30 (TRAINING DAY) 1 Role…" at bounding box center [387, 317] width 190 height 244
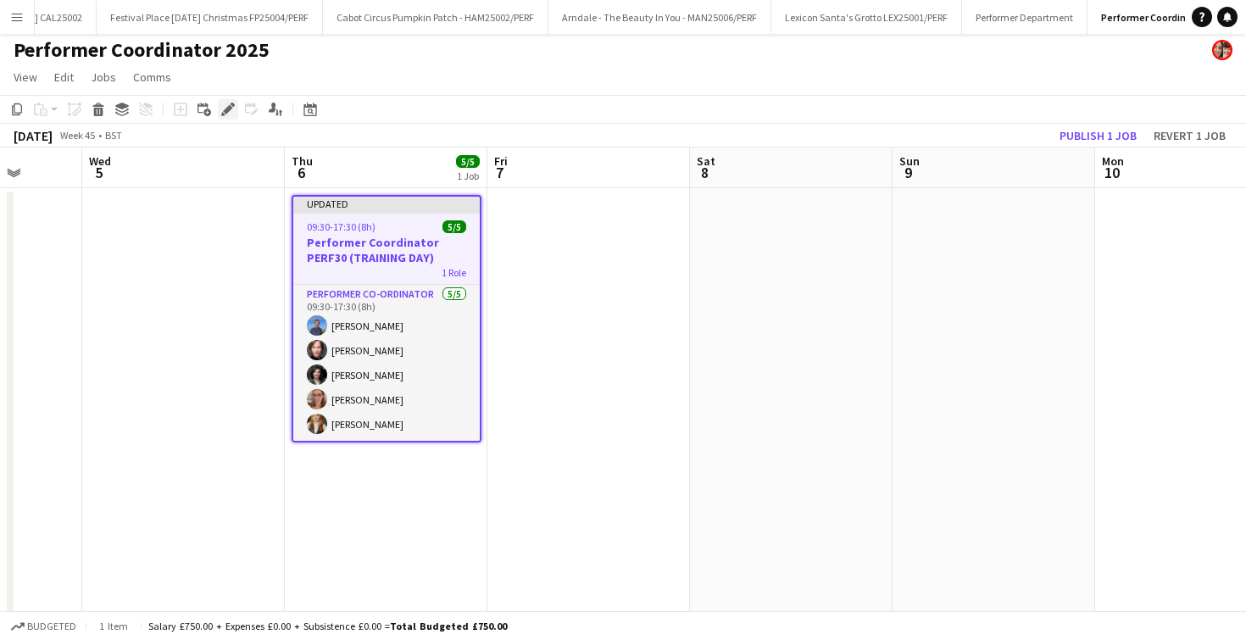
click at [227, 99] on div "Edit" at bounding box center [228, 109] width 20 height 20
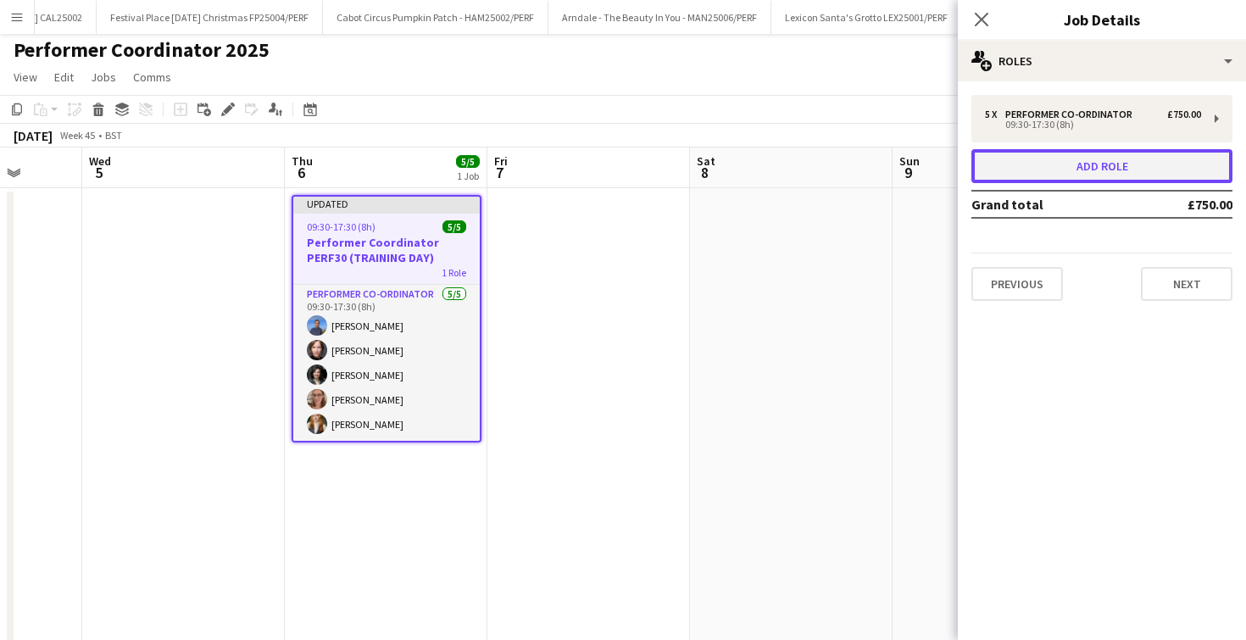
click at [1022, 158] on button "Add role" at bounding box center [1102, 166] width 261 height 34
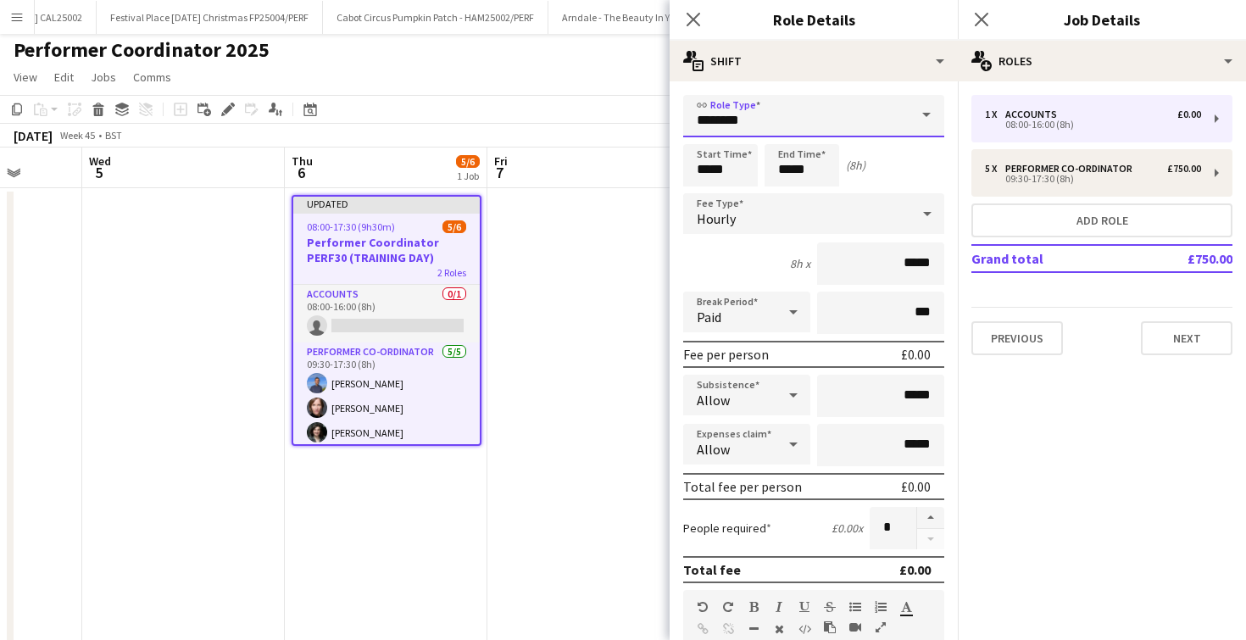
drag, startPoint x: 809, startPoint y: 125, endPoint x: 811, endPoint y: 113, distance: 12.1
click at [809, 125] on input "********" at bounding box center [813, 116] width 261 height 42
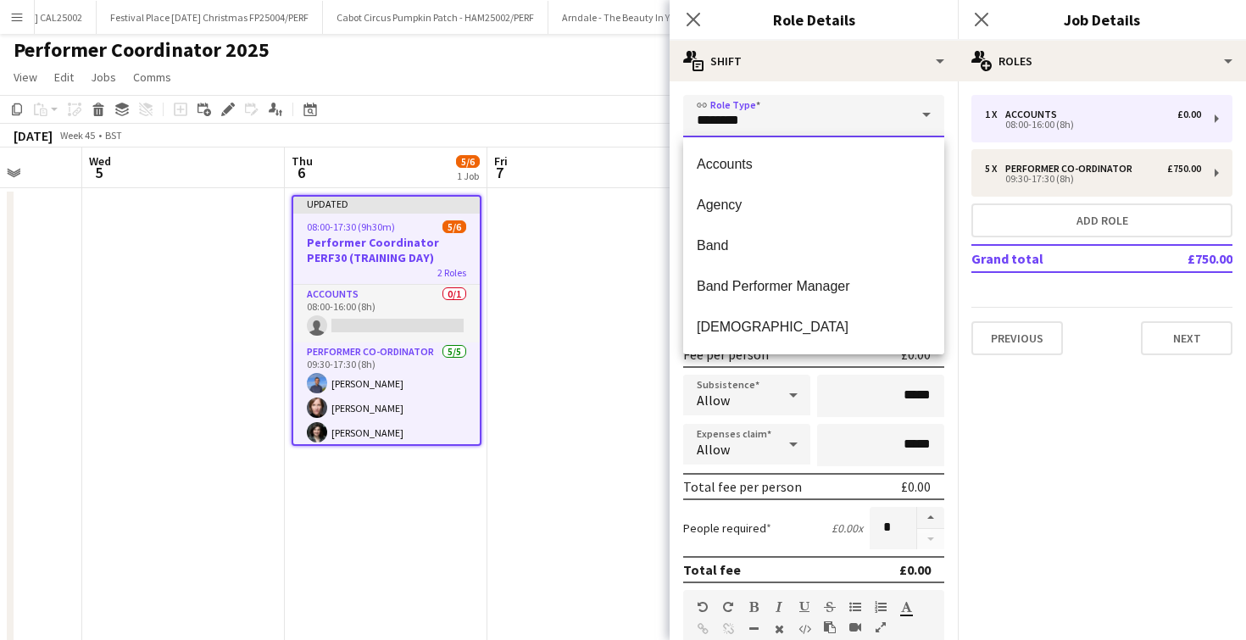
click at [811, 113] on input "********" at bounding box center [813, 116] width 261 height 42
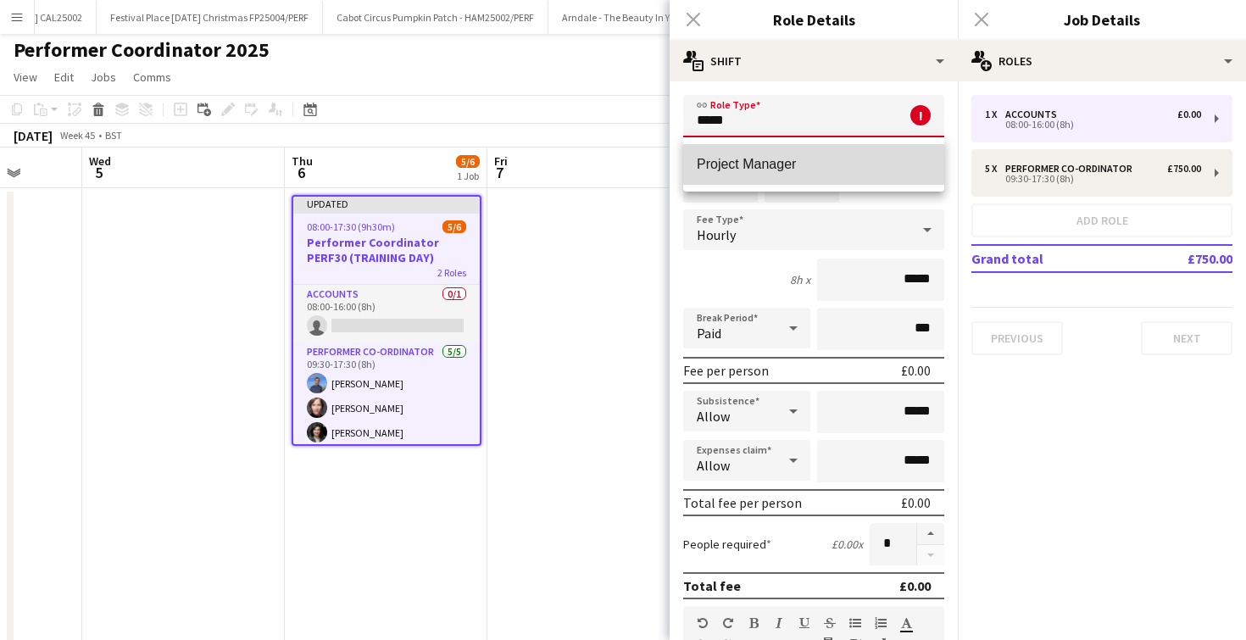
click at [772, 157] on span "Project Manager" at bounding box center [814, 164] width 234 height 16
type input "**********"
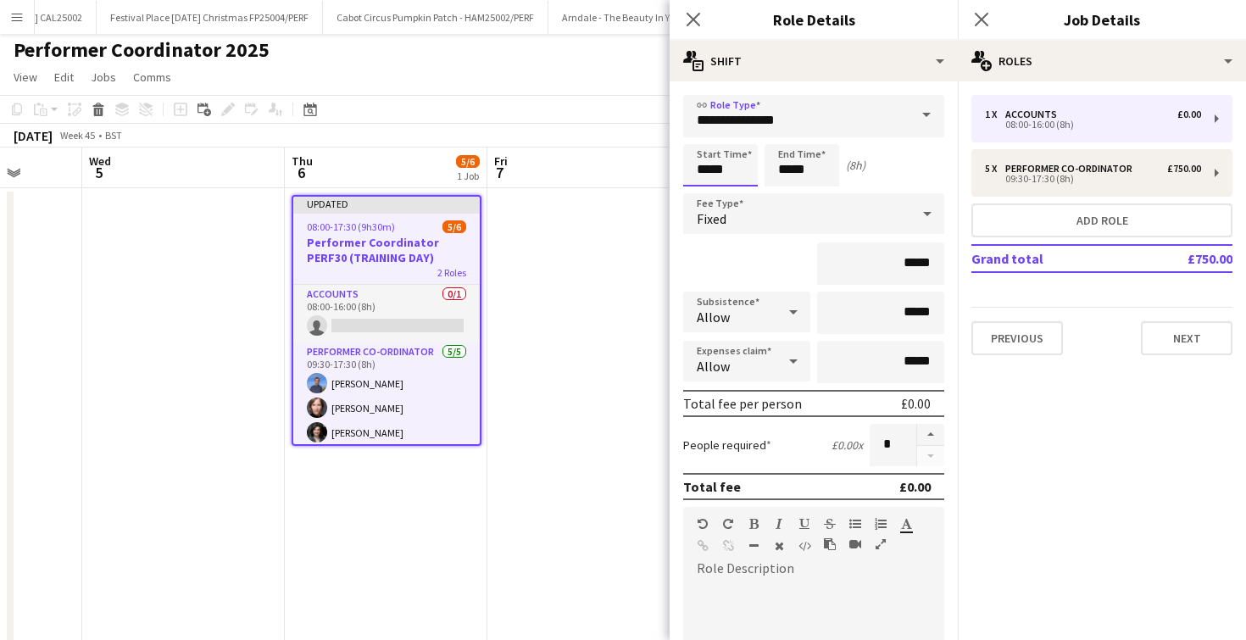
click at [710, 173] on input "*****" at bounding box center [720, 165] width 75 height 42
type input "*****"
click at [776, 168] on input "*****" at bounding box center [802, 165] width 75 height 42
type input "*****"
click at [864, 205] on div "Fixed" at bounding box center [796, 213] width 227 height 41
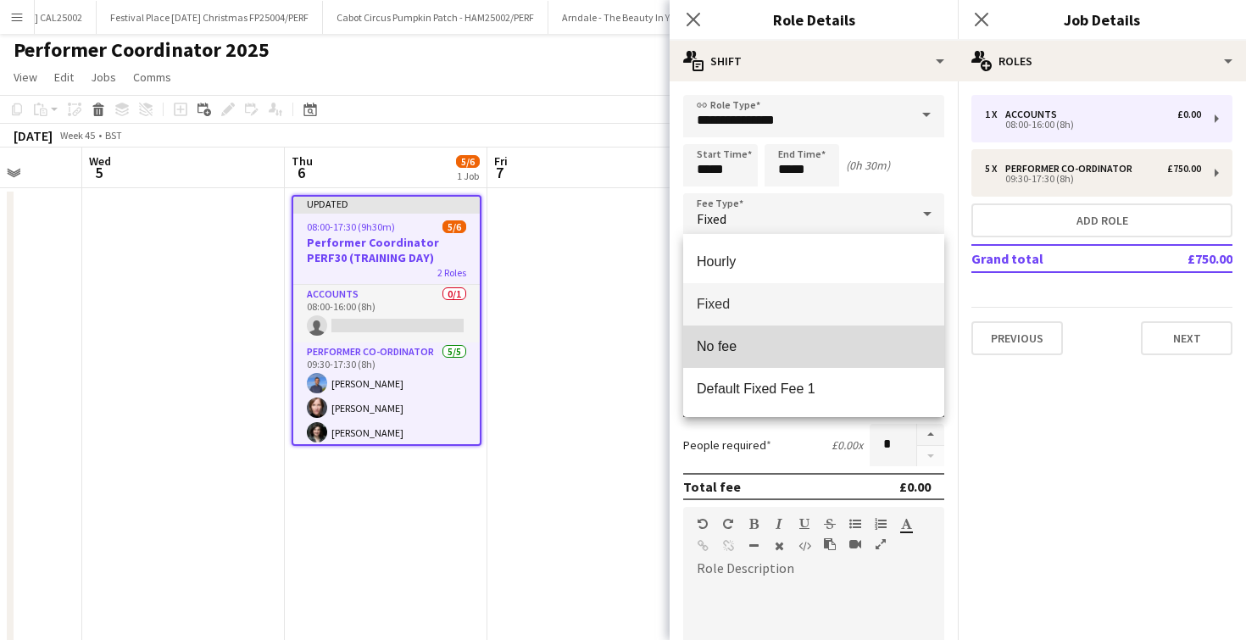
click at [760, 337] on mat-option "No fee" at bounding box center [813, 347] width 261 height 42
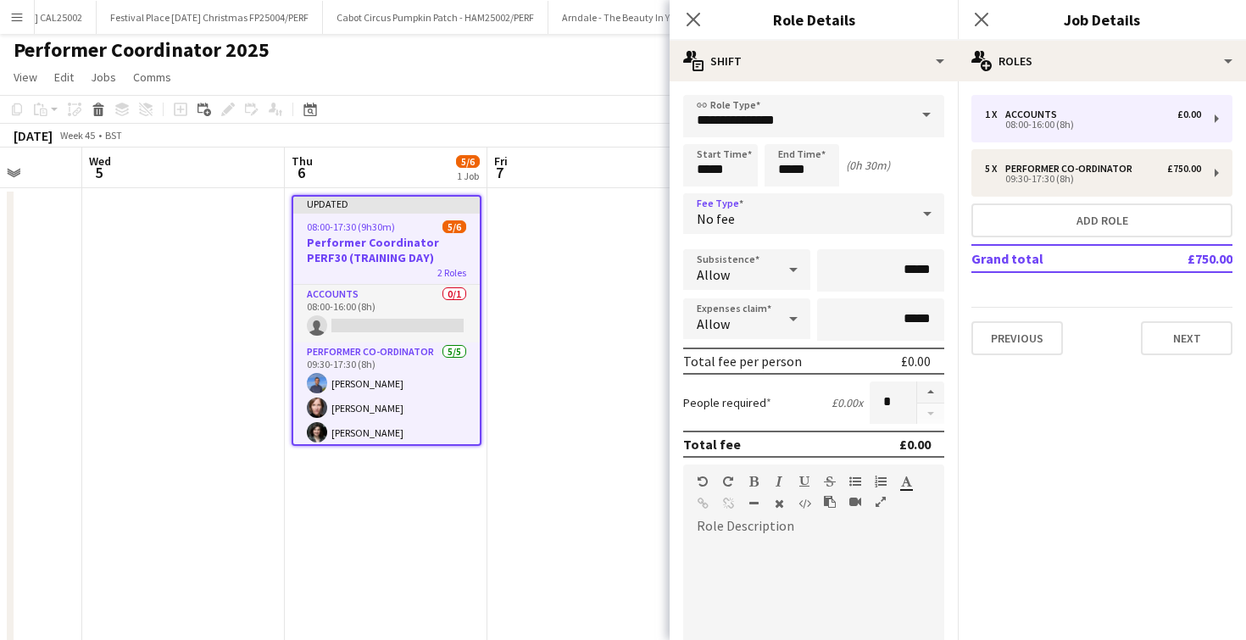
scroll to position [296, 0]
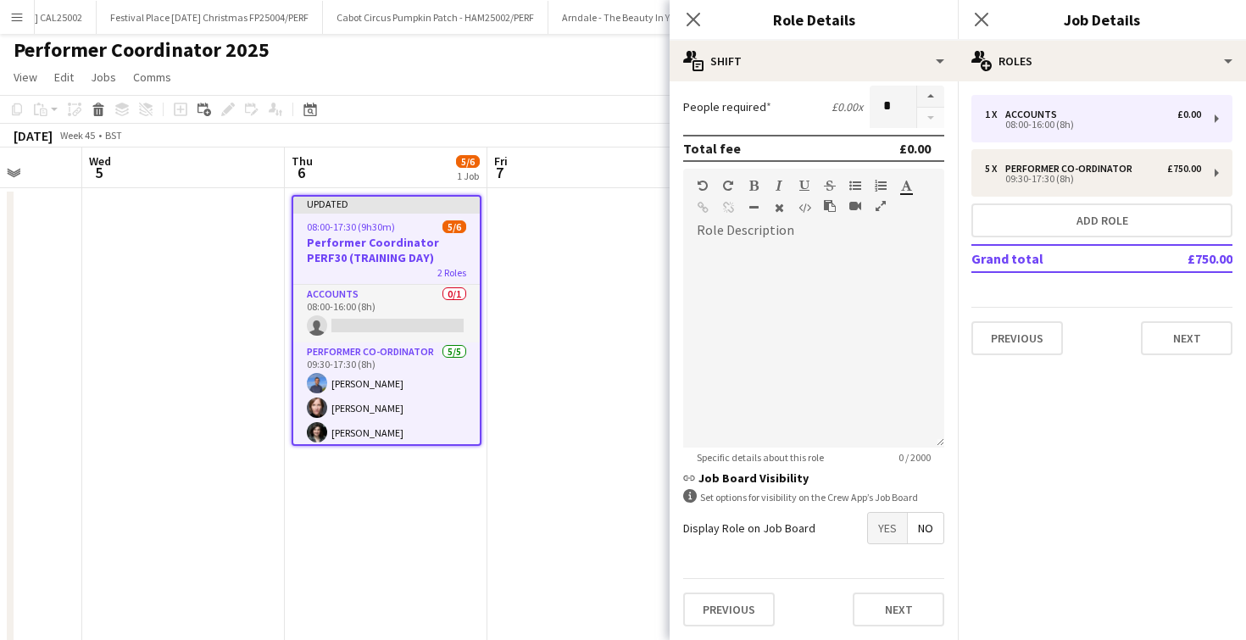
click at [873, 582] on div "Previous Next" at bounding box center [813, 609] width 261 height 62
click at [874, 609] on button "Next" at bounding box center [899, 610] width 92 height 34
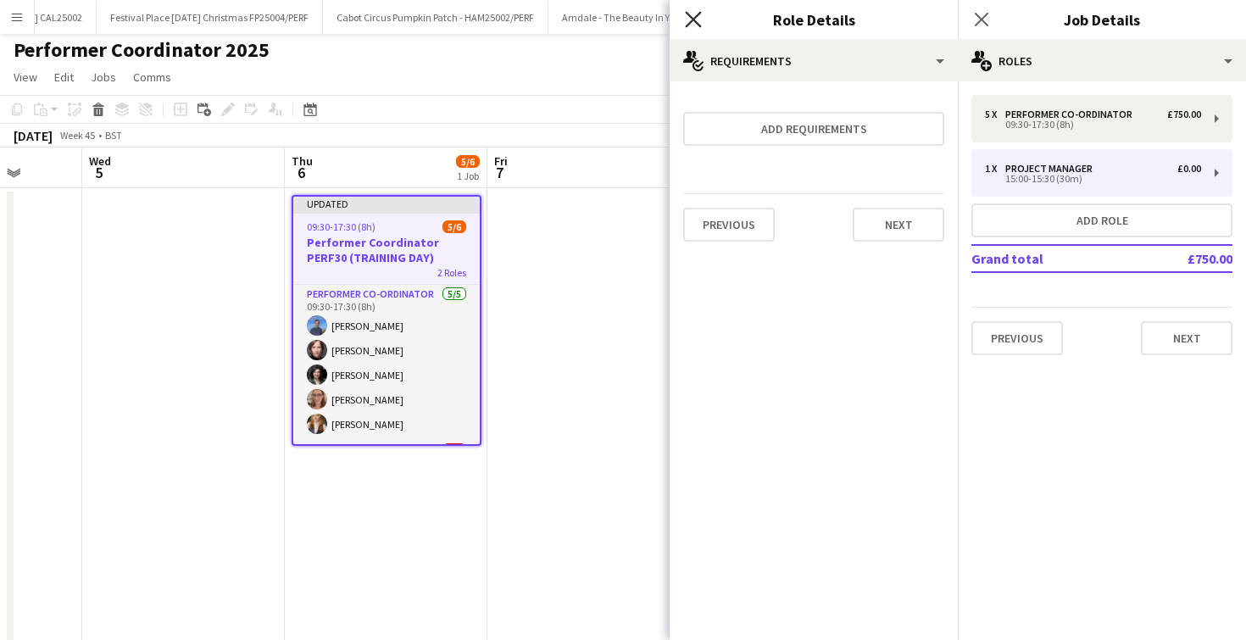
click at [690, 21] on icon at bounding box center [693, 19] width 16 height 16
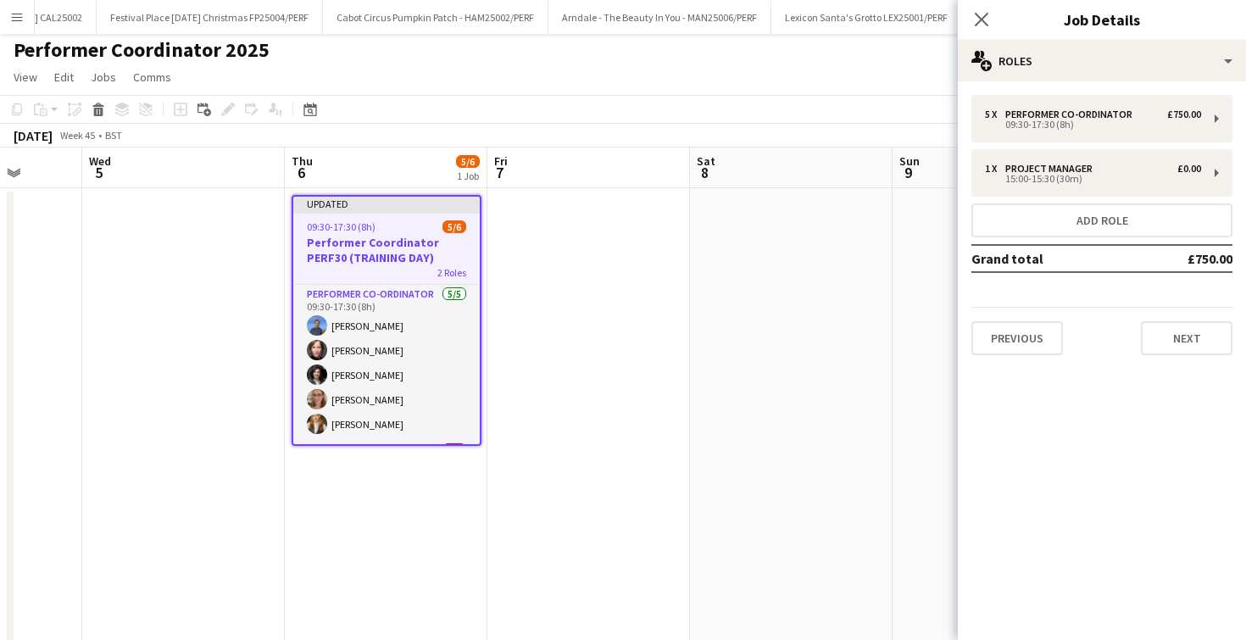
click at [968, 23] on div "Close pop-in" at bounding box center [981, 19] width 47 height 39
click at [979, 20] on icon at bounding box center [981, 19] width 16 height 16
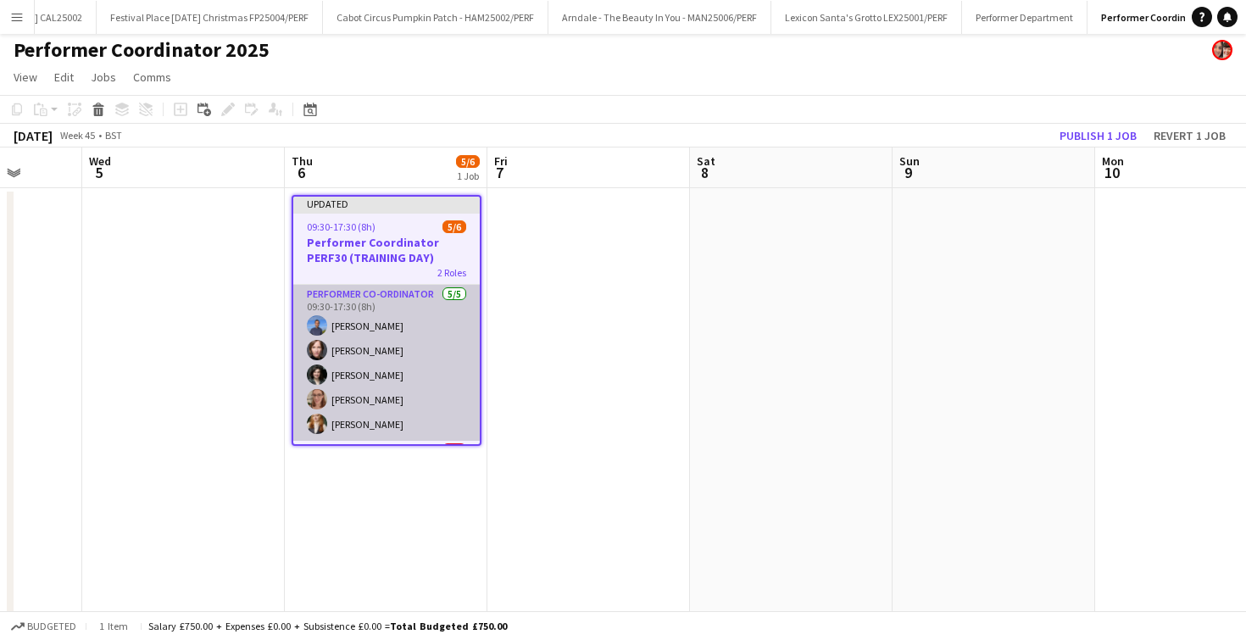
scroll to position [54, 0]
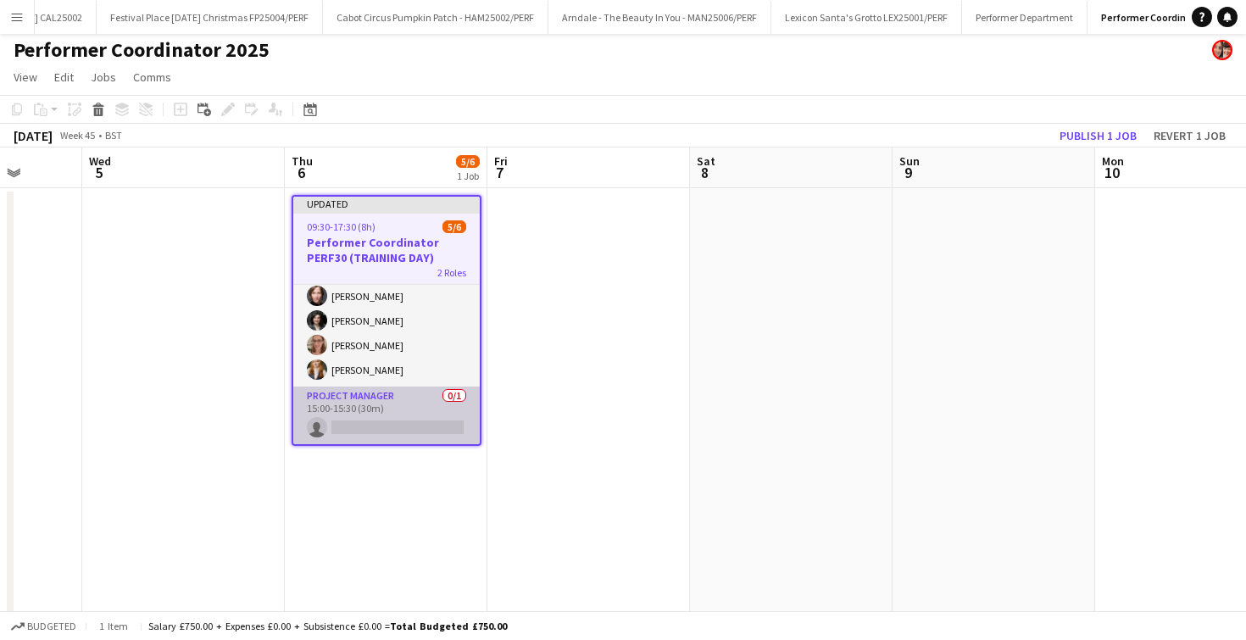
click at [382, 425] on app-card-role "Project Manager 0/1 15:00-15:30 (30m) single-neutral-actions" at bounding box center [386, 416] width 187 height 58
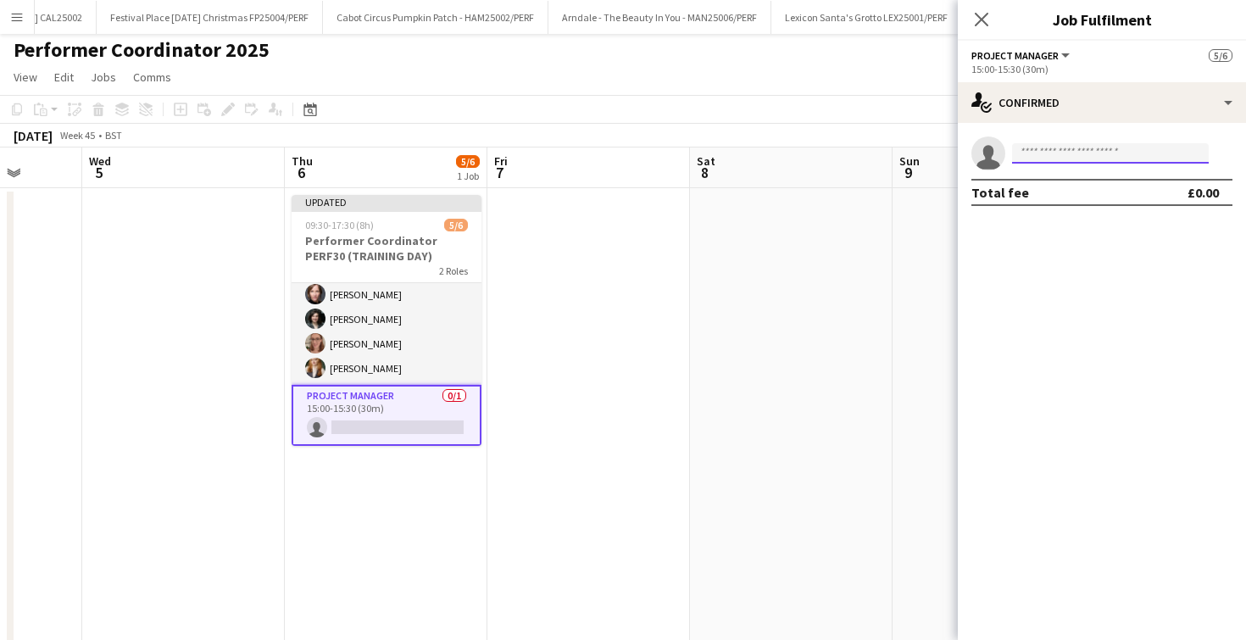
click at [1066, 151] on input at bounding box center [1110, 153] width 197 height 20
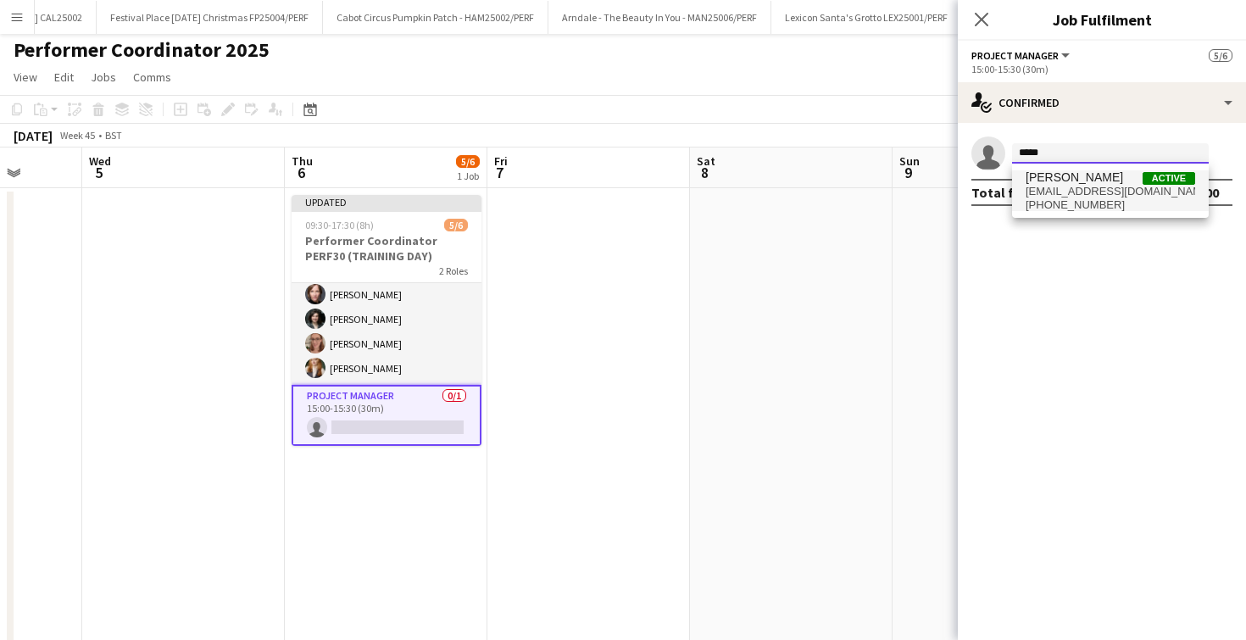
type input "*****"
click at [1064, 185] on span "taschahoskingxo@hotmail.co.uk" at bounding box center [1111, 192] width 170 height 14
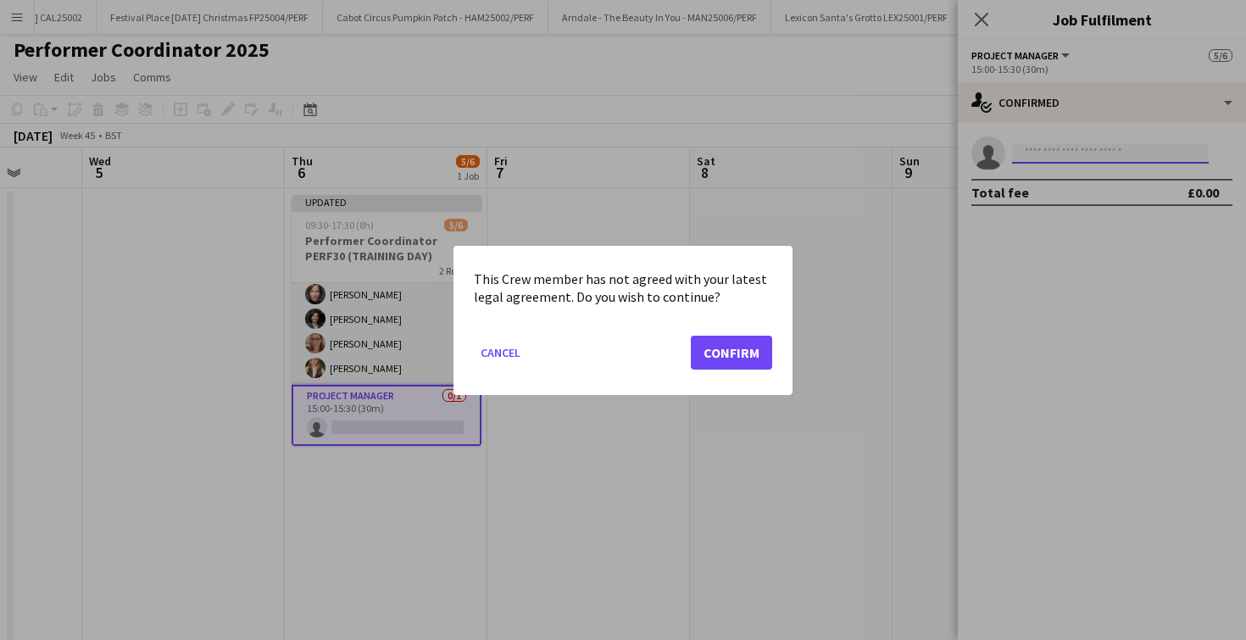
scroll to position [0, 0]
click at [762, 376] on mat-dialog-actions "Cancel Confirm" at bounding box center [623, 358] width 298 height 72
click at [757, 357] on button "Confirm" at bounding box center [731, 352] width 81 height 34
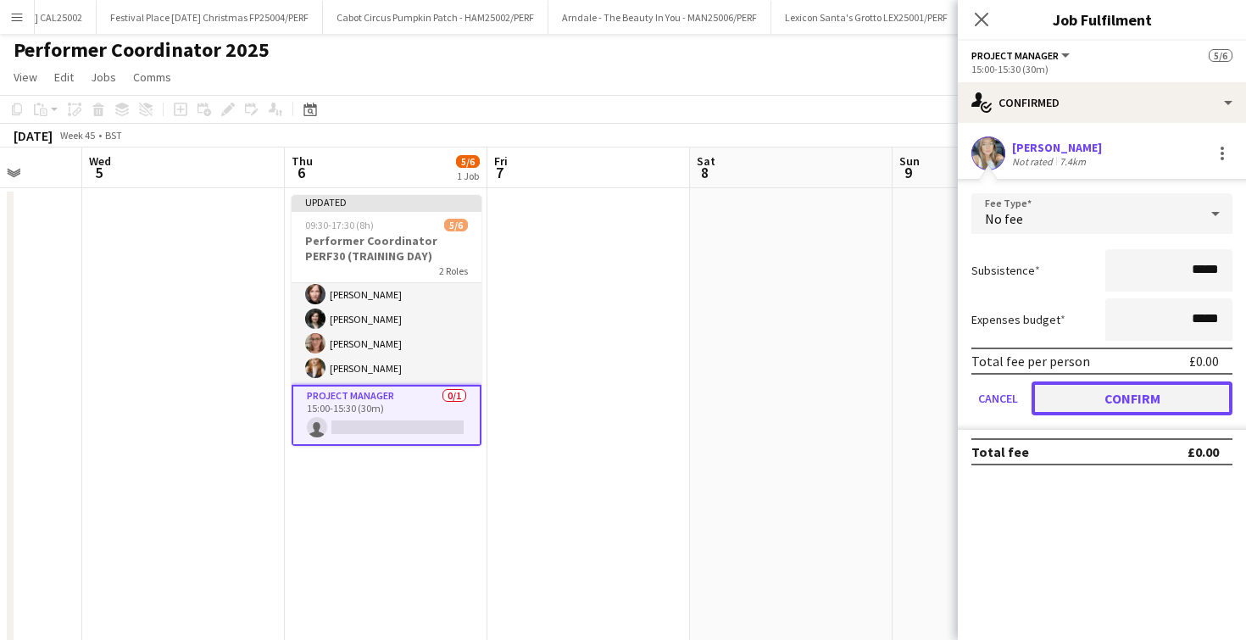
click at [1150, 390] on button "Confirm" at bounding box center [1132, 399] width 201 height 34
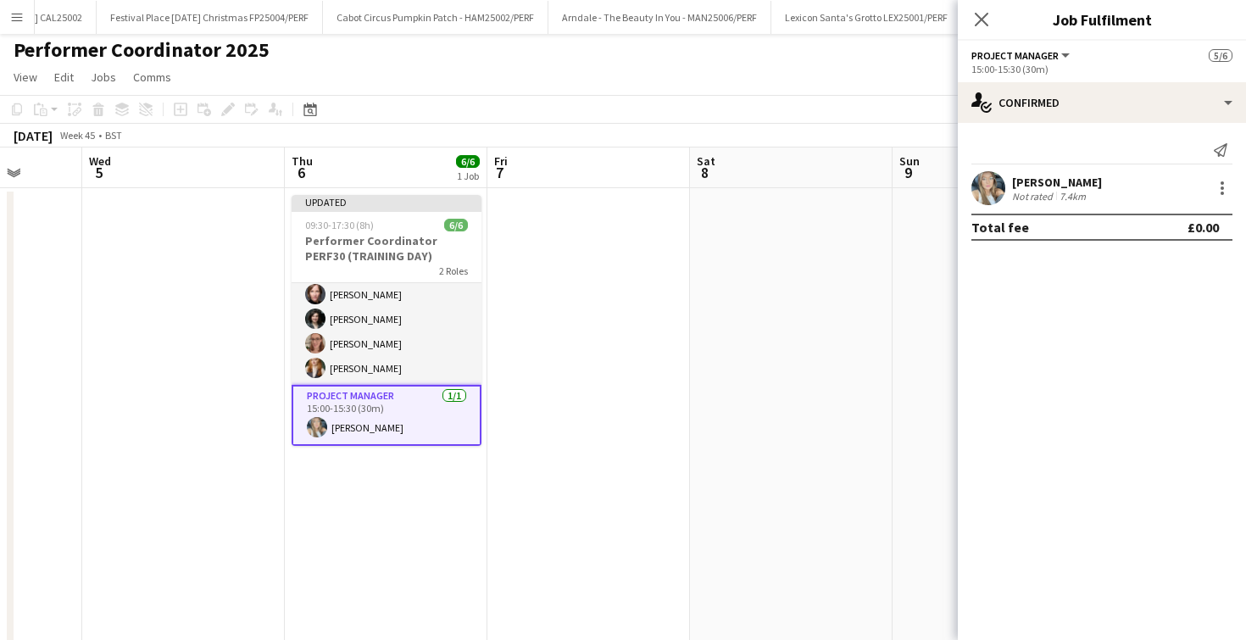
click at [993, 18] on div "Close pop-in" at bounding box center [981, 19] width 47 height 39
click at [983, 19] on icon "Close pop-in" at bounding box center [981, 19] width 16 height 16
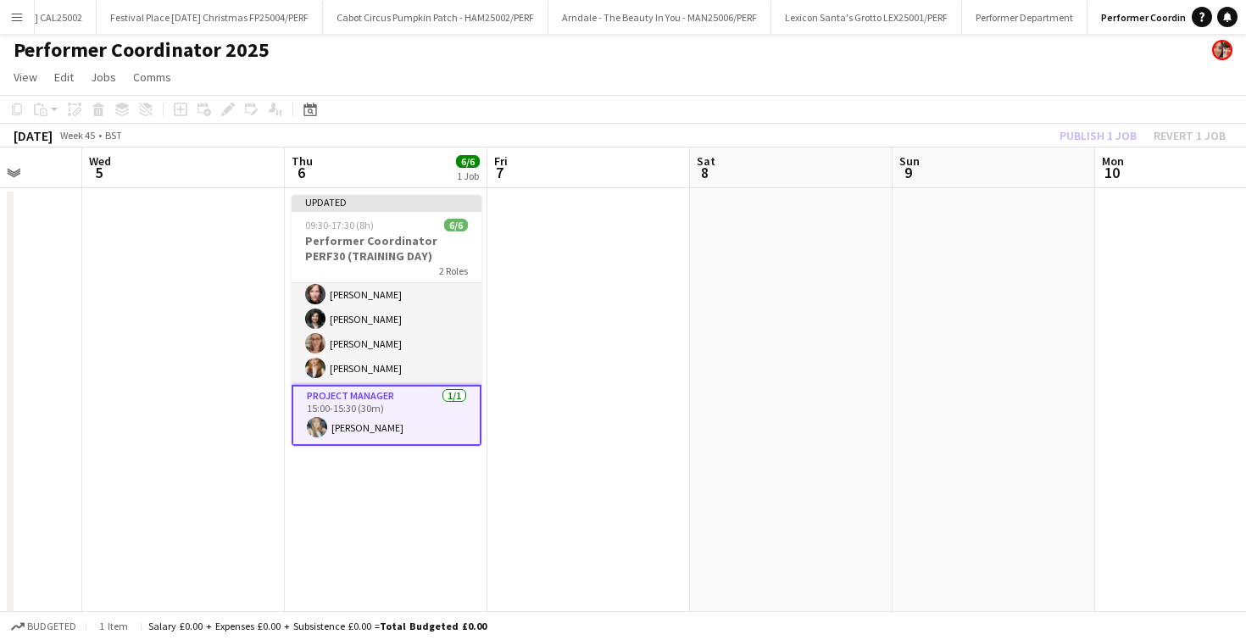
click at [724, 320] on app-date-cell at bounding box center [791, 460] width 203 height 545
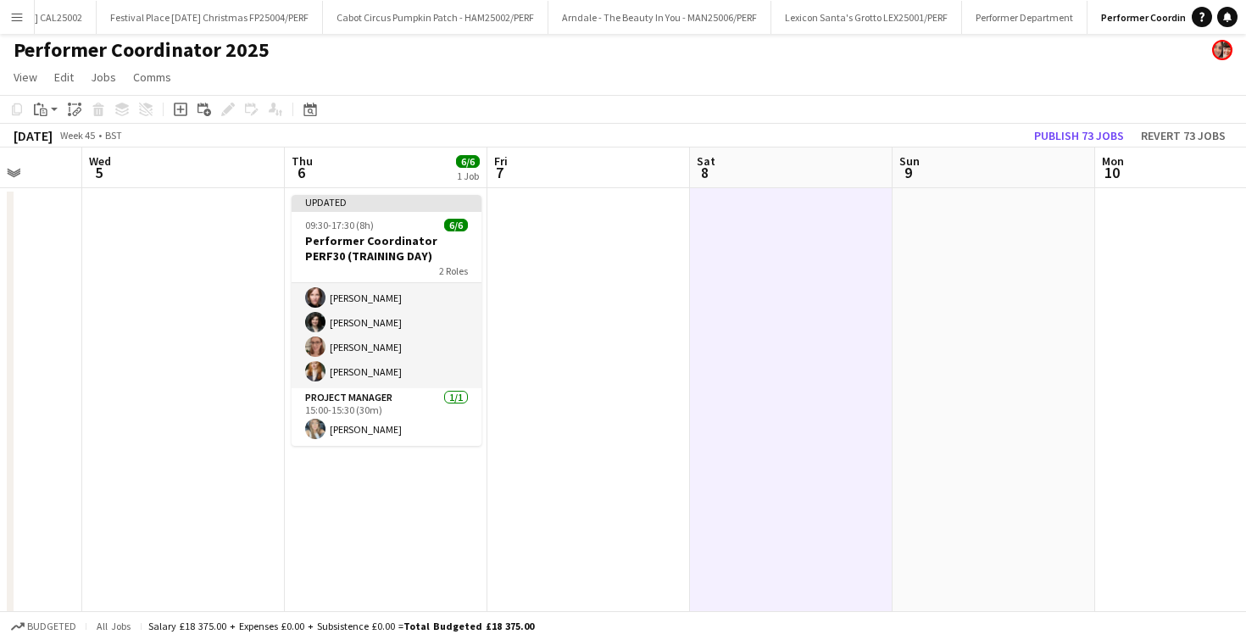
scroll to position [0, 0]
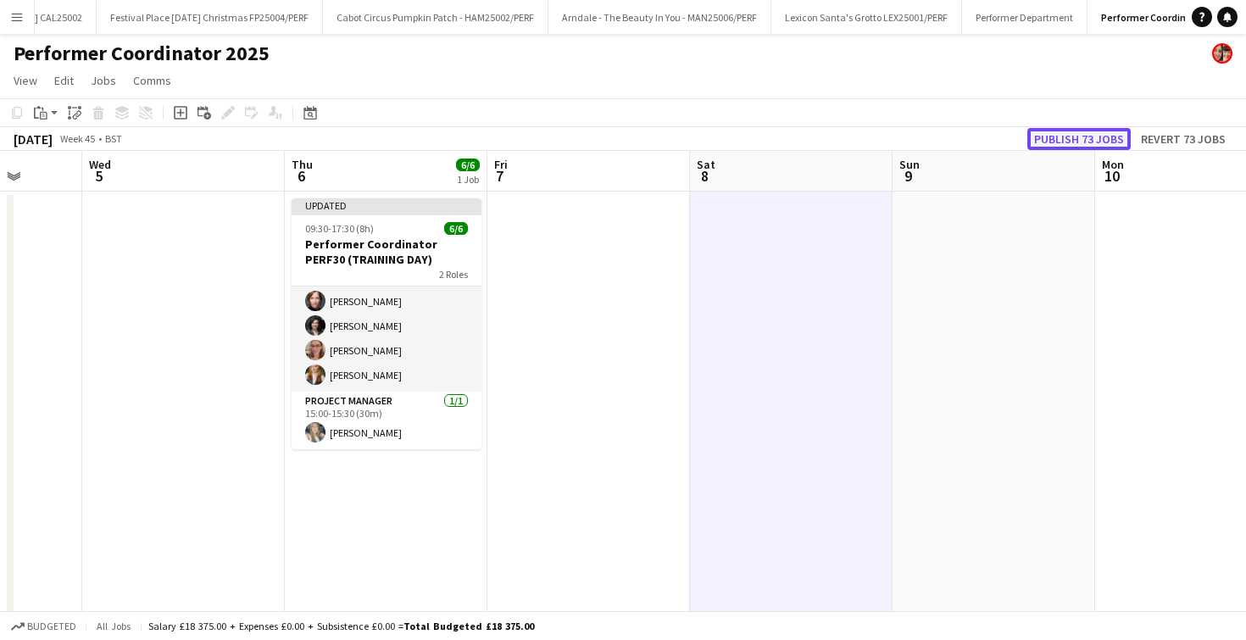
click at [1047, 141] on button "Publish 73 jobs" at bounding box center [1079, 139] width 103 height 22
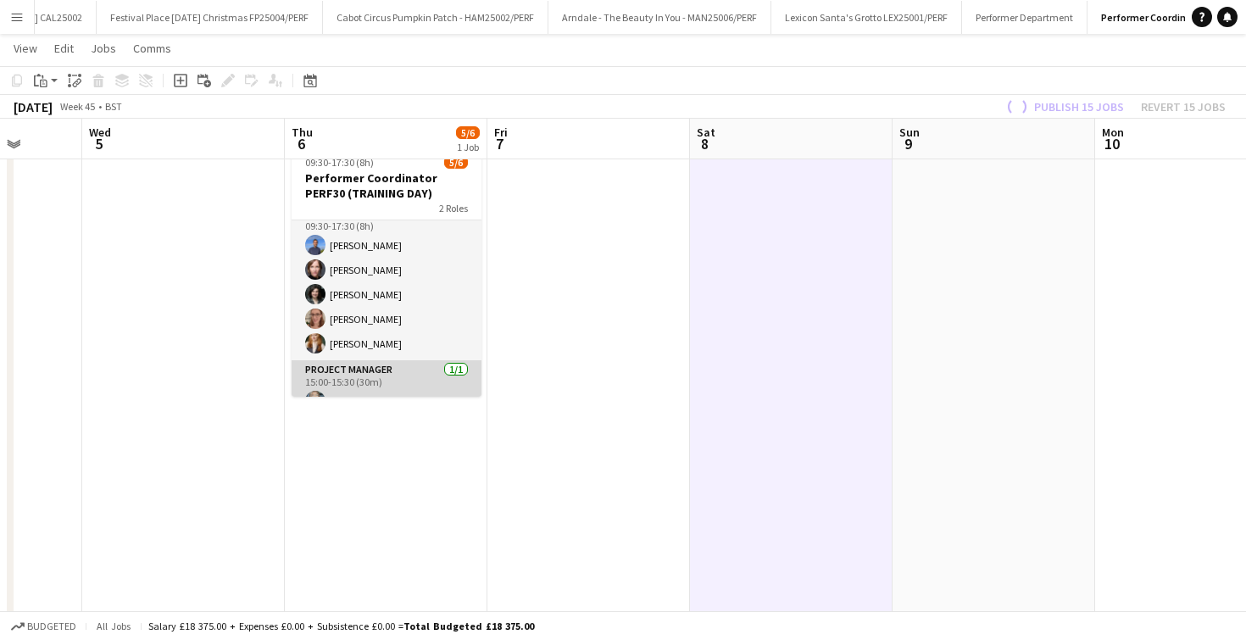
scroll to position [10, 0]
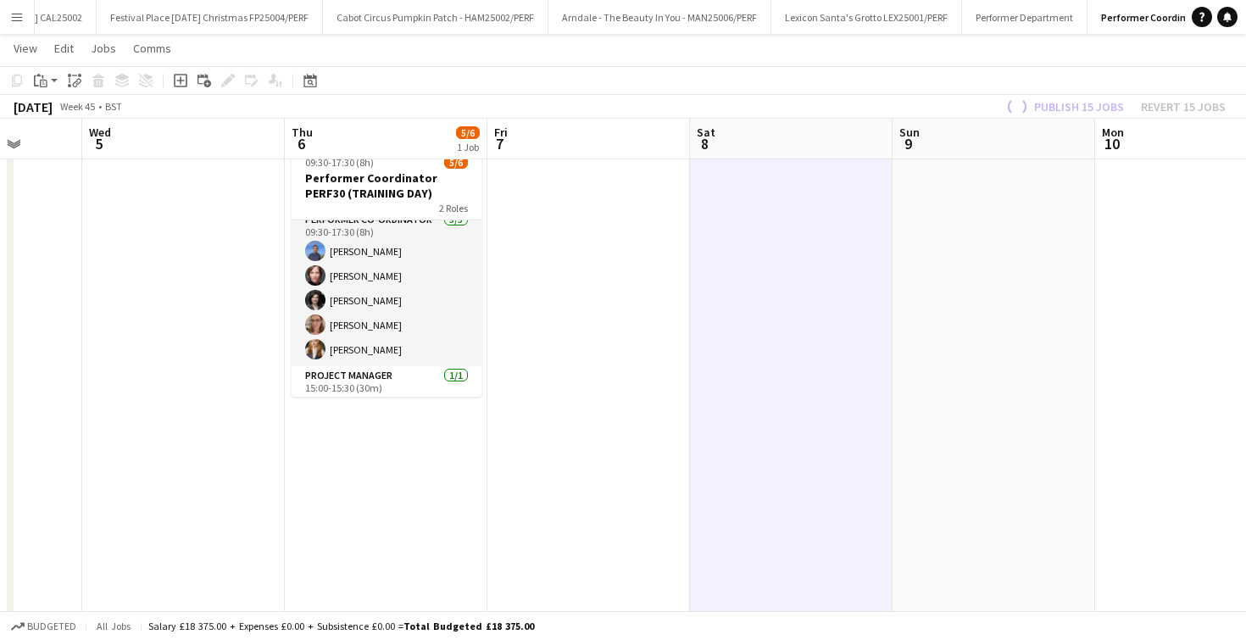
click at [545, 303] on app-date-cell at bounding box center [588, 411] width 203 height 545
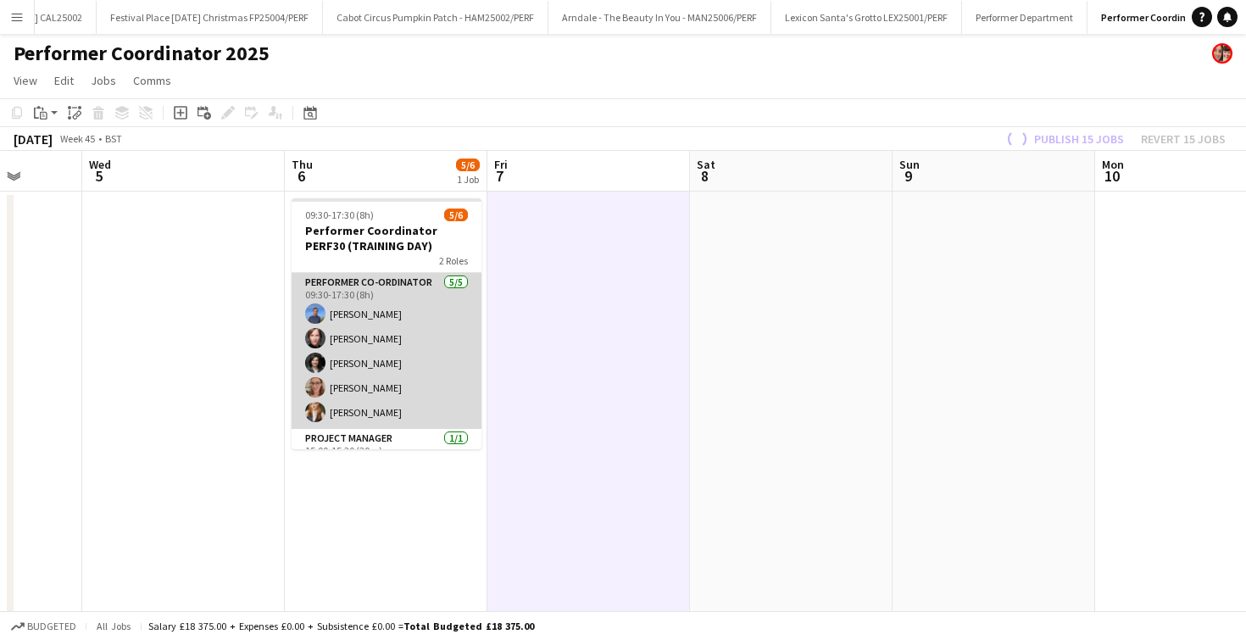
scroll to position [37, 0]
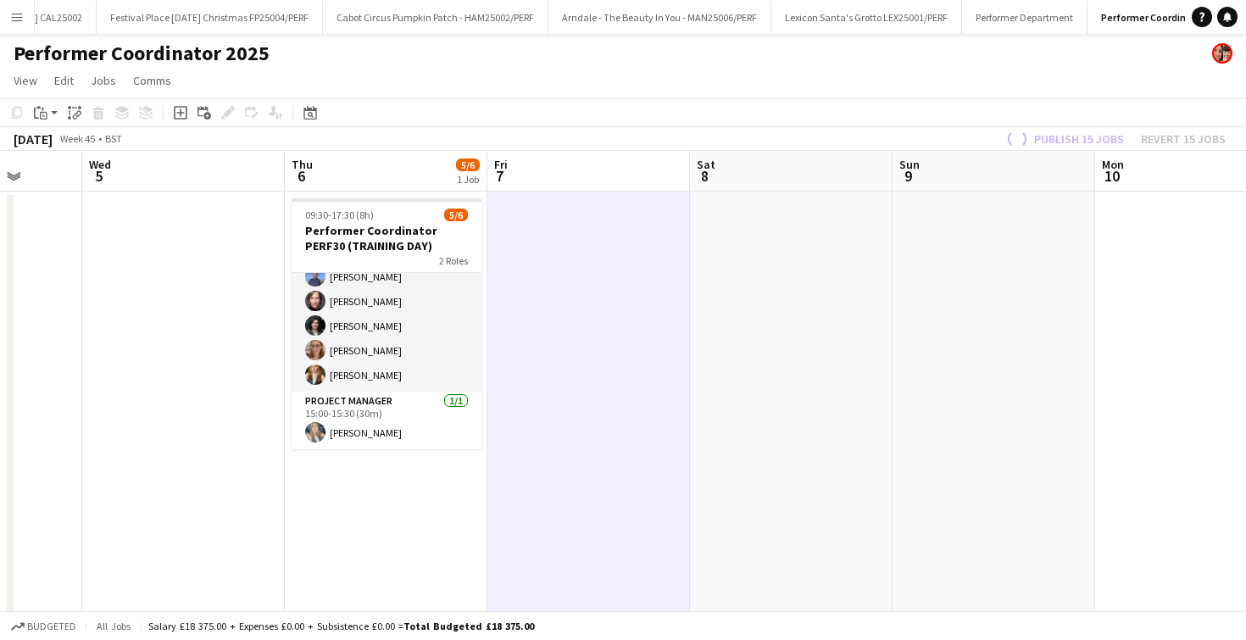
click at [540, 343] on app-date-cell at bounding box center [588, 464] width 203 height 545
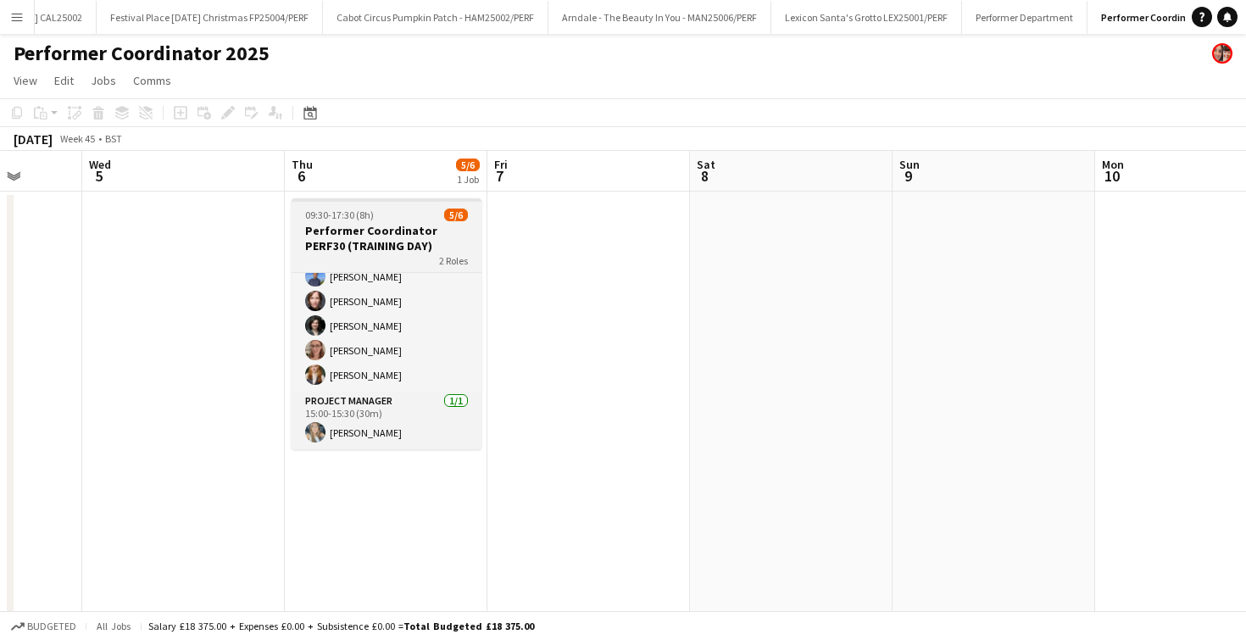
click at [383, 219] on div "09:30-17:30 (8h) 5/6" at bounding box center [387, 215] width 190 height 13
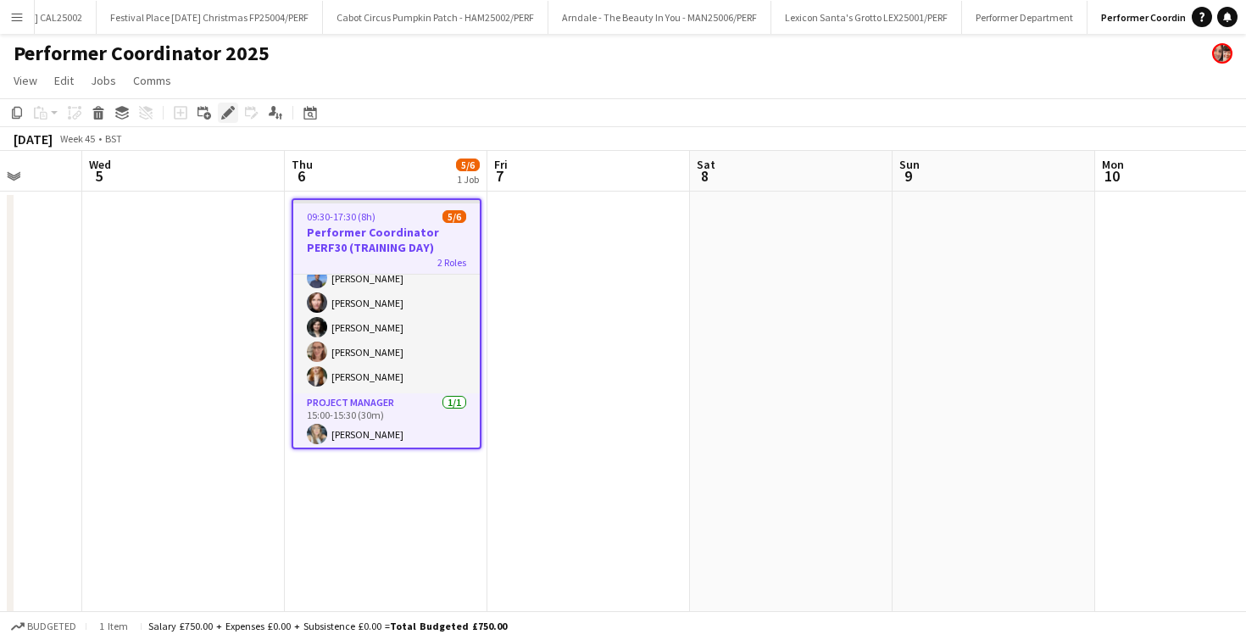
click at [232, 115] on icon "Edit" at bounding box center [228, 113] width 14 height 14
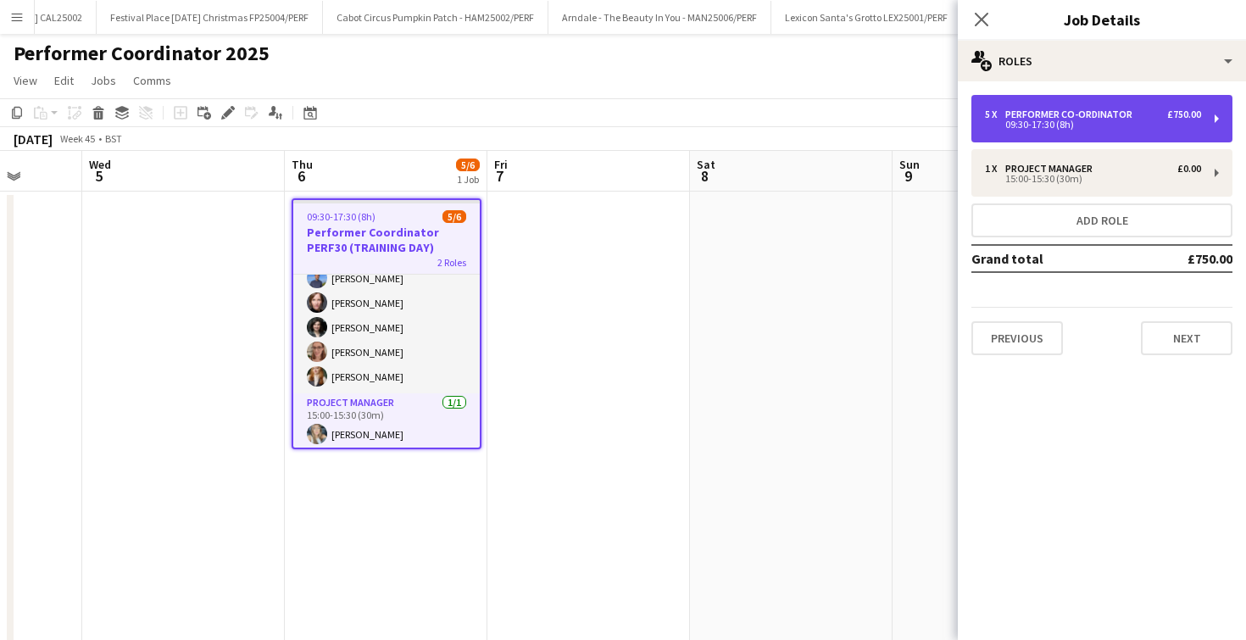
click at [1067, 110] on div "Performer Co-ordinator" at bounding box center [1072, 115] width 134 height 12
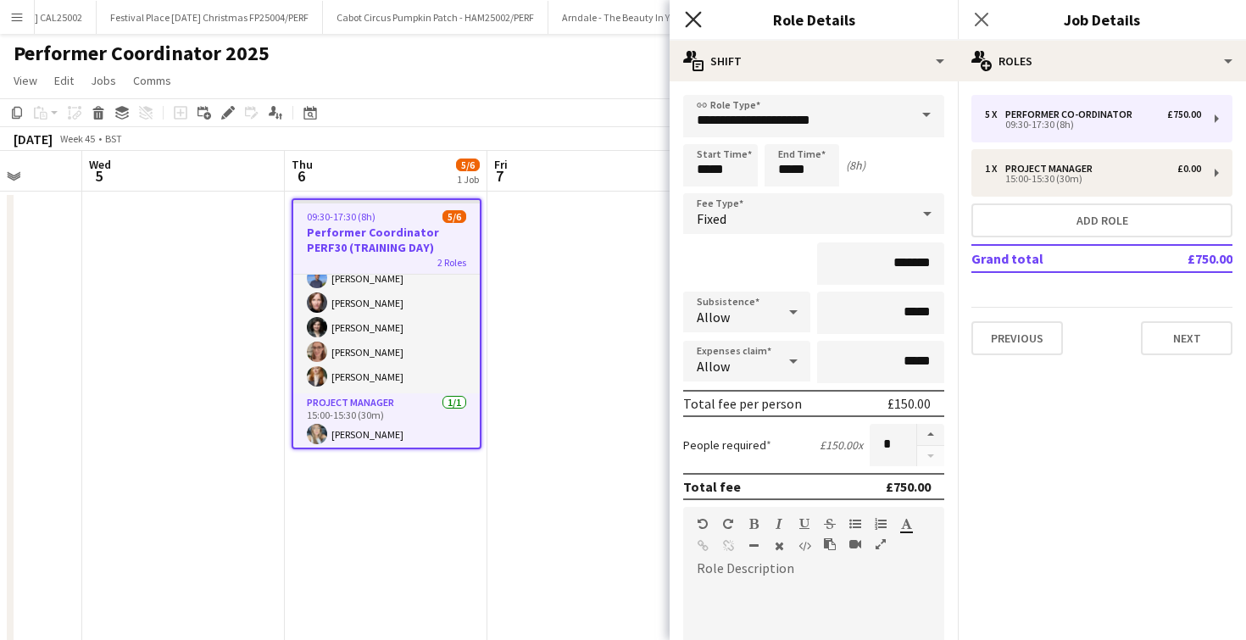
click at [695, 11] on app-icon "Close pop-in" at bounding box center [694, 20] width 25 height 25
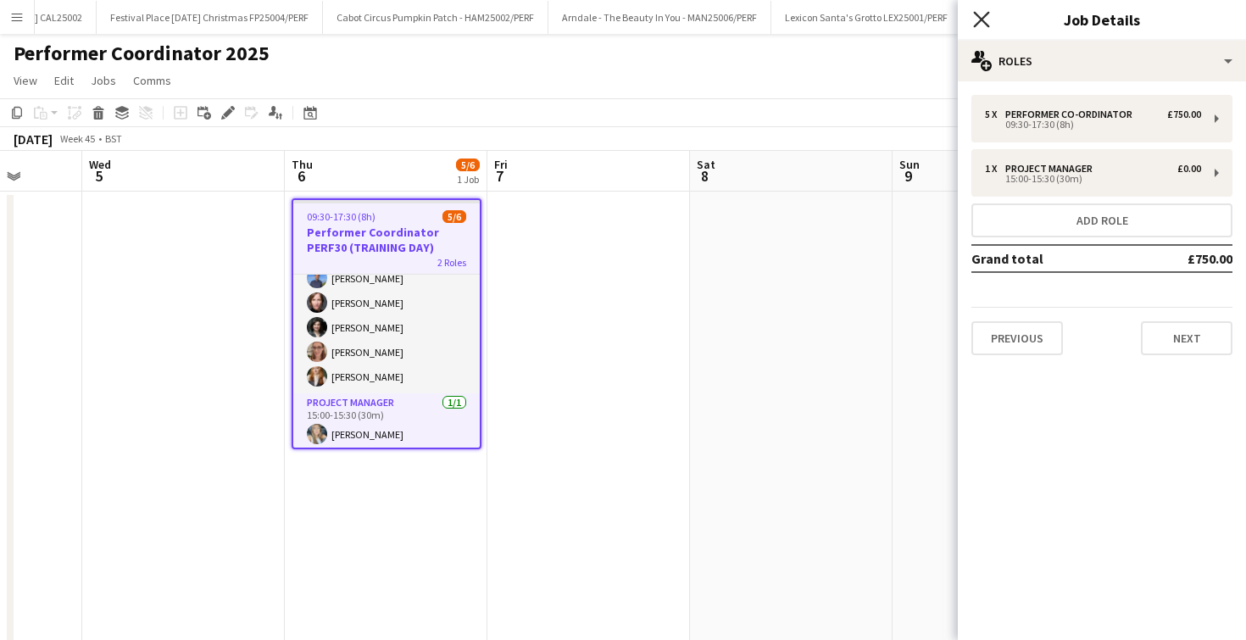
click at [977, 19] on icon "Close pop-in" at bounding box center [981, 19] width 16 height 16
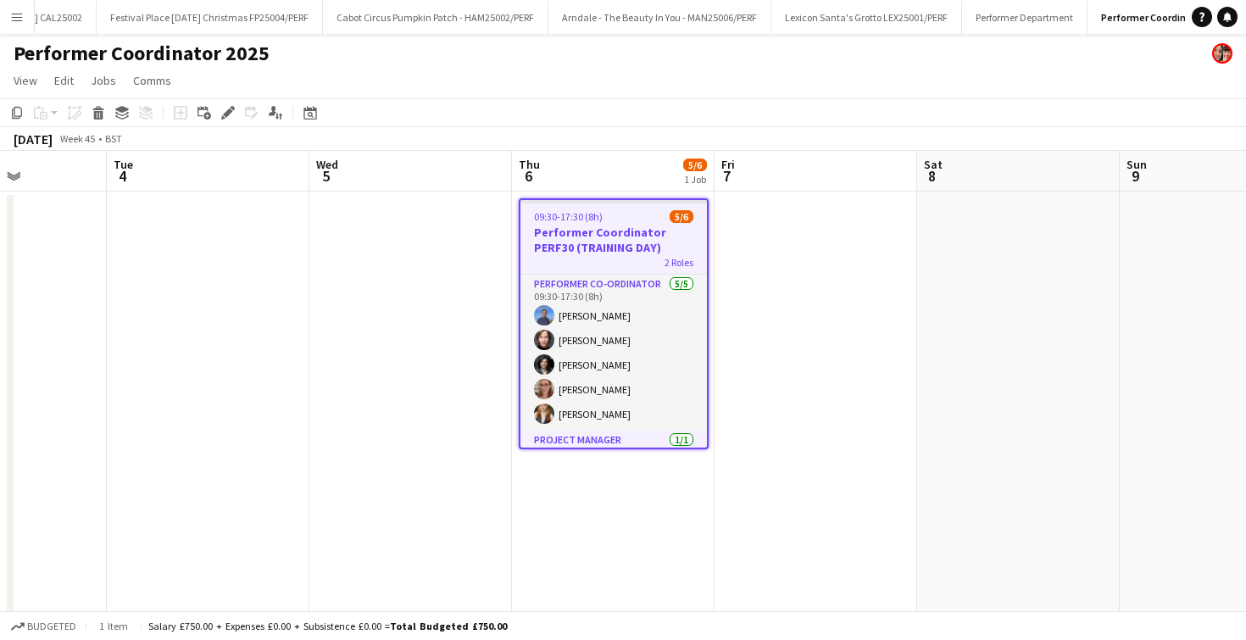
scroll to position [0, 376]
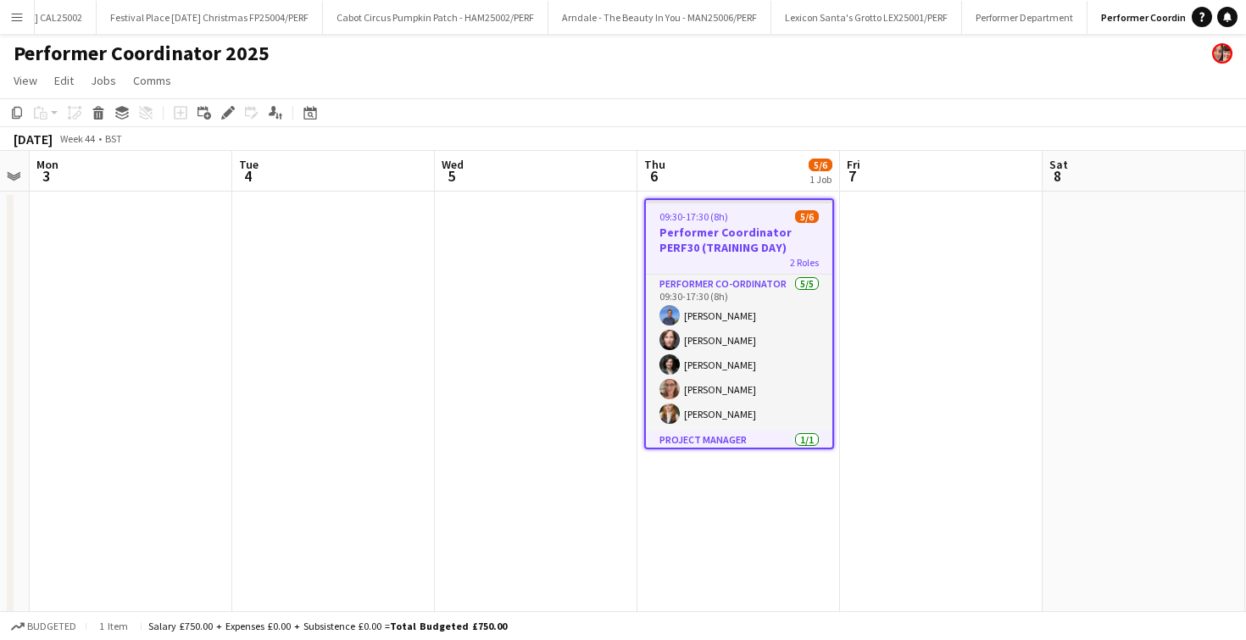
click at [799, 266] on span "2 Roles" at bounding box center [804, 262] width 29 height 13
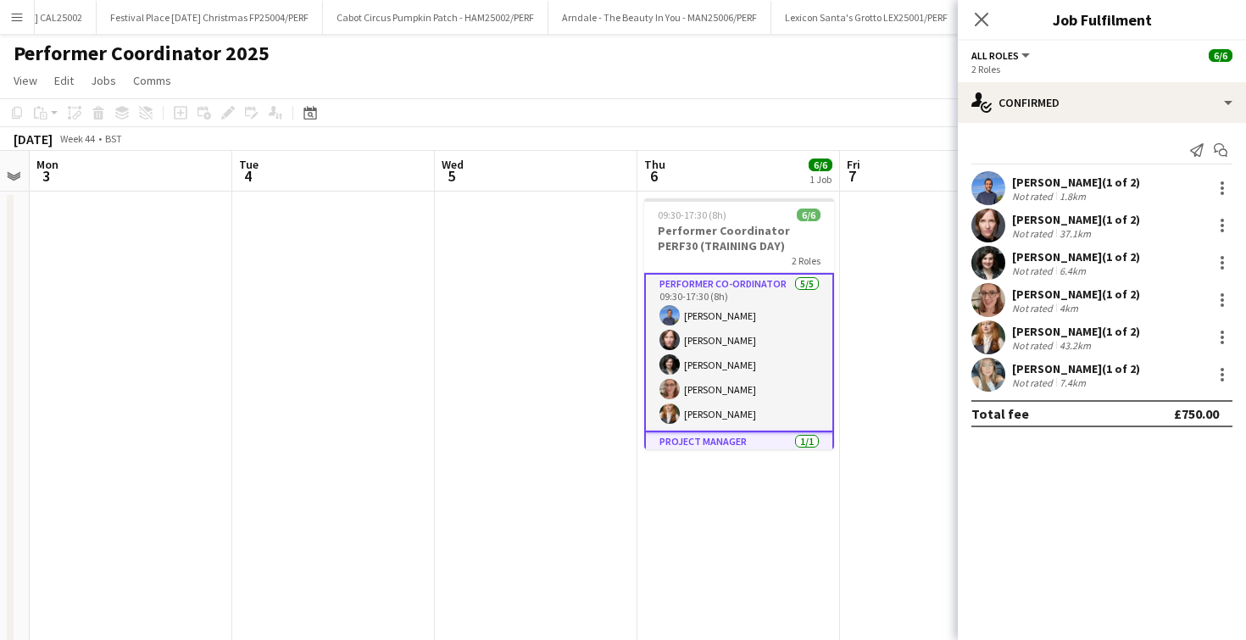
click at [1045, 65] on div "2 Roles" at bounding box center [1102, 69] width 261 height 13
click at [1031, 58] on button "All roles" at bounding box center [1002, 55] width 61 height 13
click at [984, 14] on icon "Close pop-in" at bounding box center [981, 19] width 16 height 16
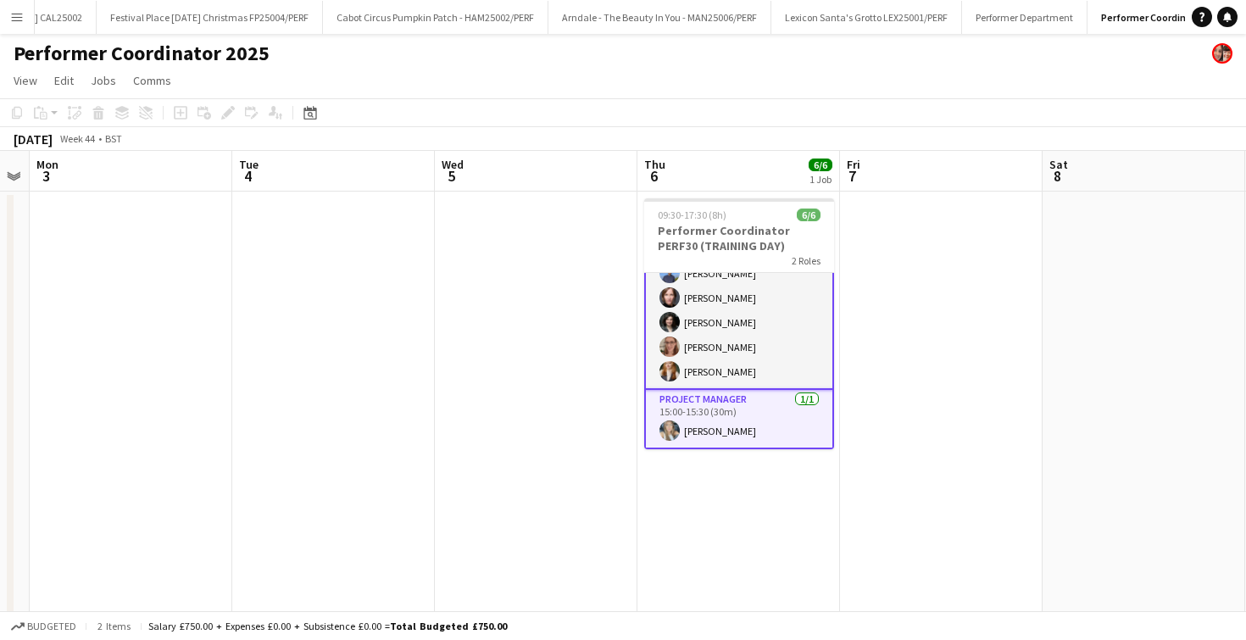
click at [548, 355] on app-date-cell at bounding box center [536, 444] width 203 height 504
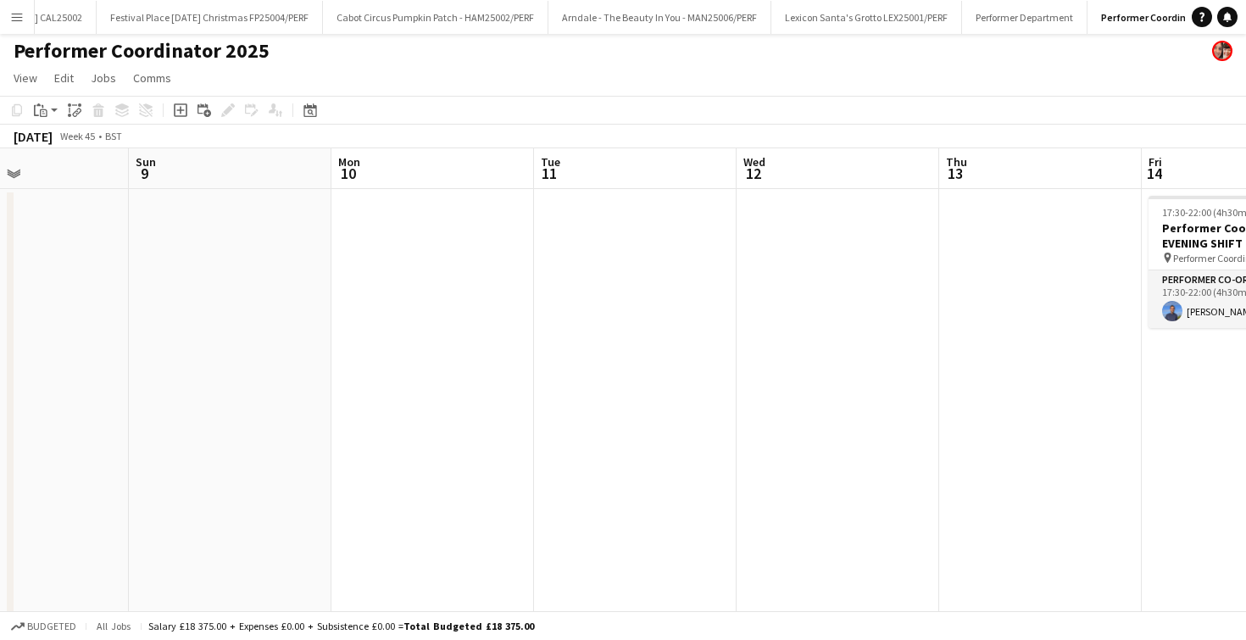
scroll to position [0, 627]
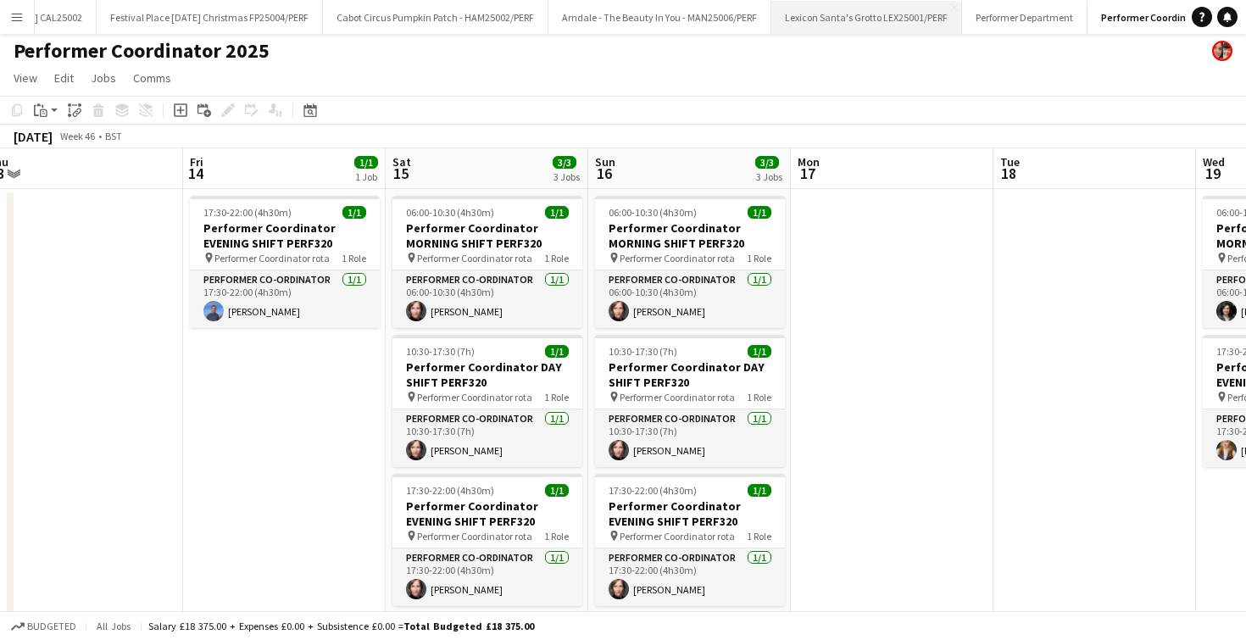
click at [771, 21] on button "Lexicon Santa's Grotto LEX25001/PERF Close" at bounding box center [866, 17] width 191 height 33
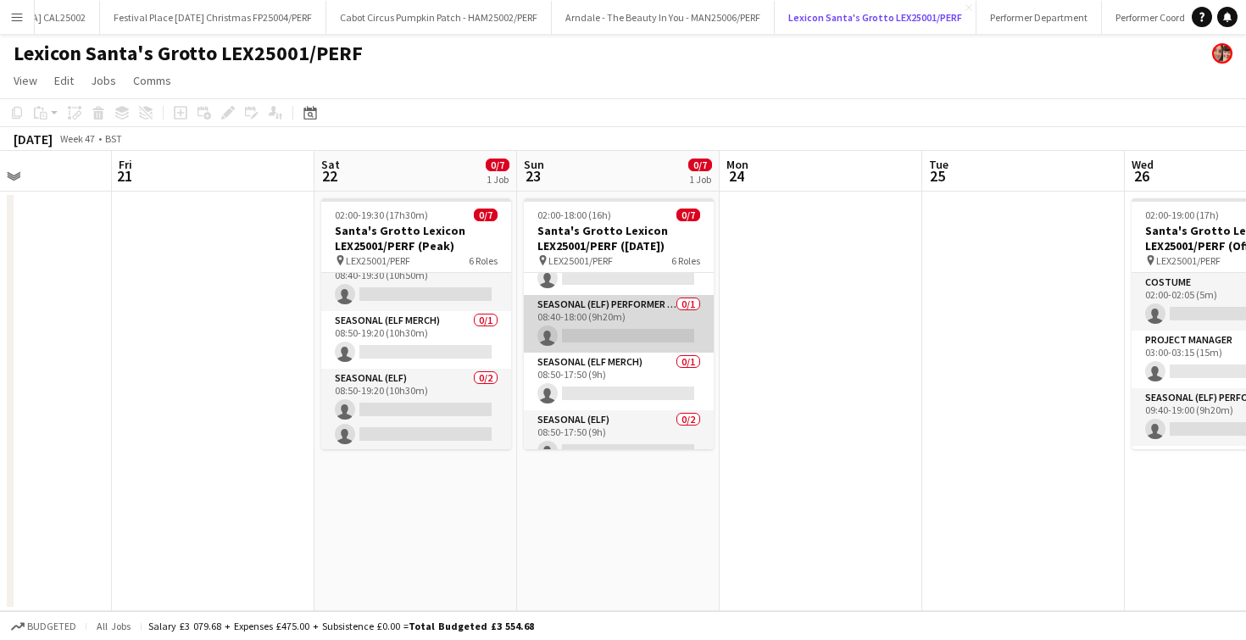
scroll to position [81, 0]
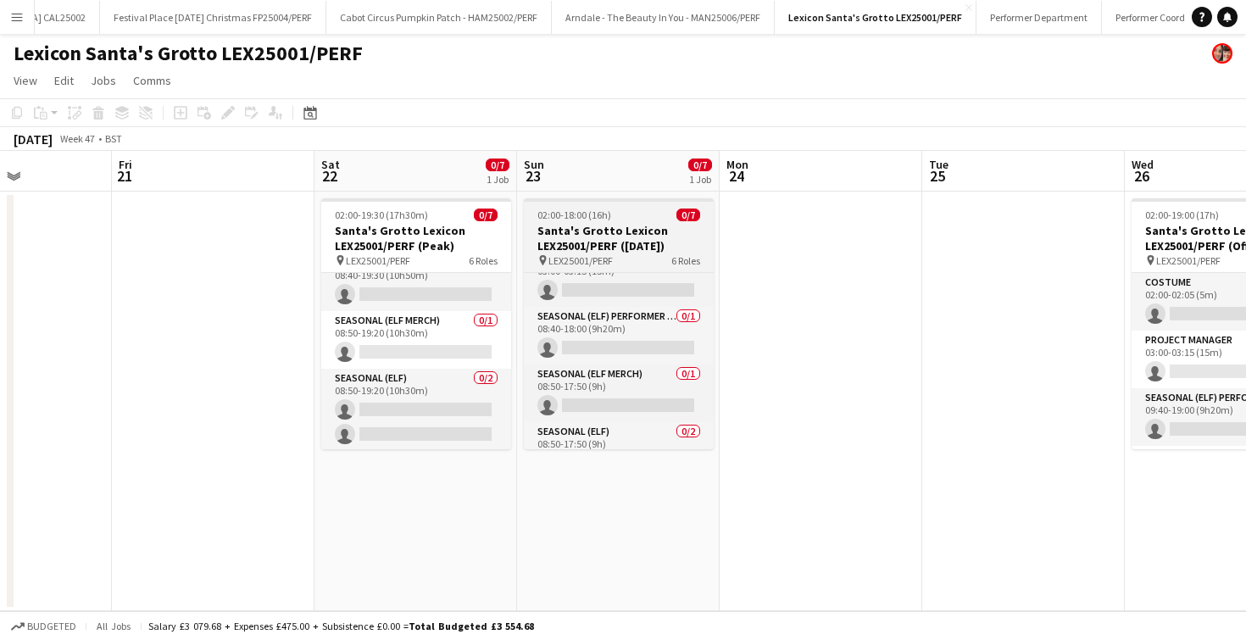
click at [610, 231] on h3 "Santa's Grotto Lexicon LEX25001/PERF (Sunday)" at bounding box center [619, 238] width 190 height 31
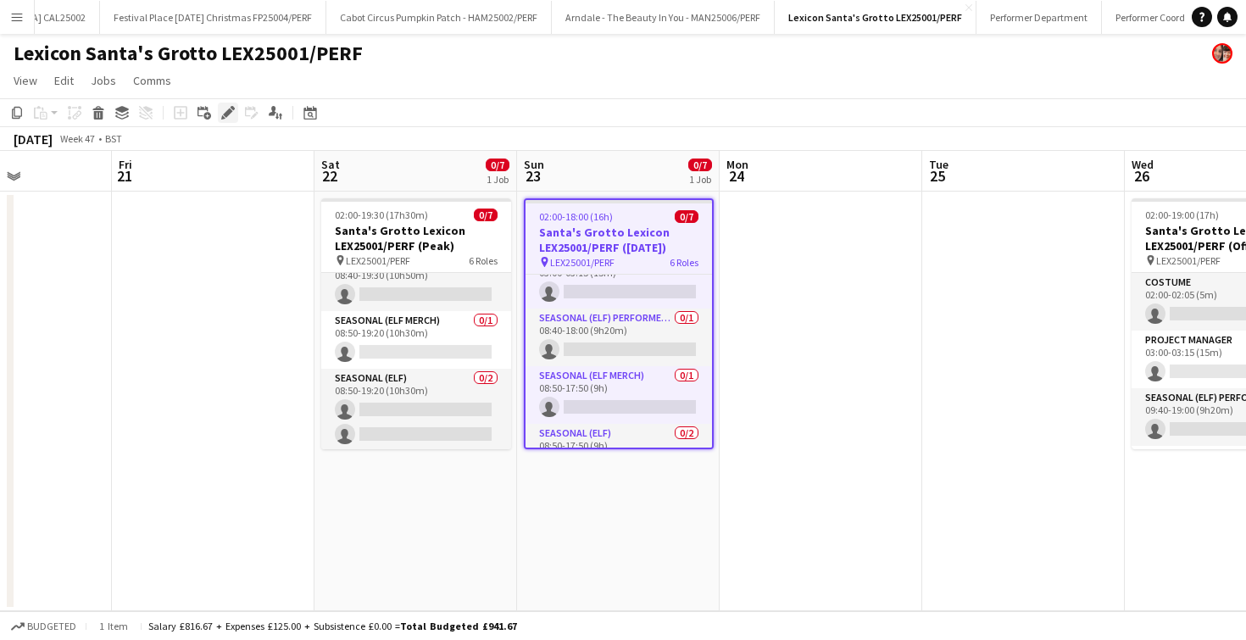
click at [226, 112] on icon at bounding box center [227, 113] width 9 height 9
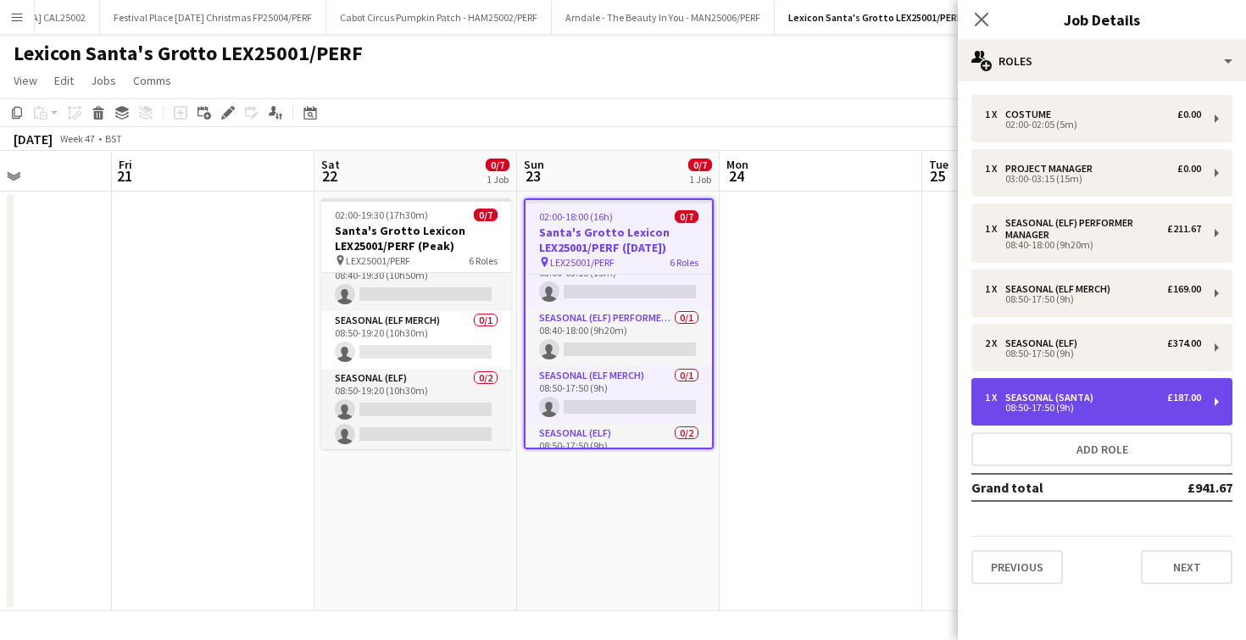
click at [1019, 393] on div "Seasonal (Santa)" at bounding box center [1052, 398] width 95 height 12
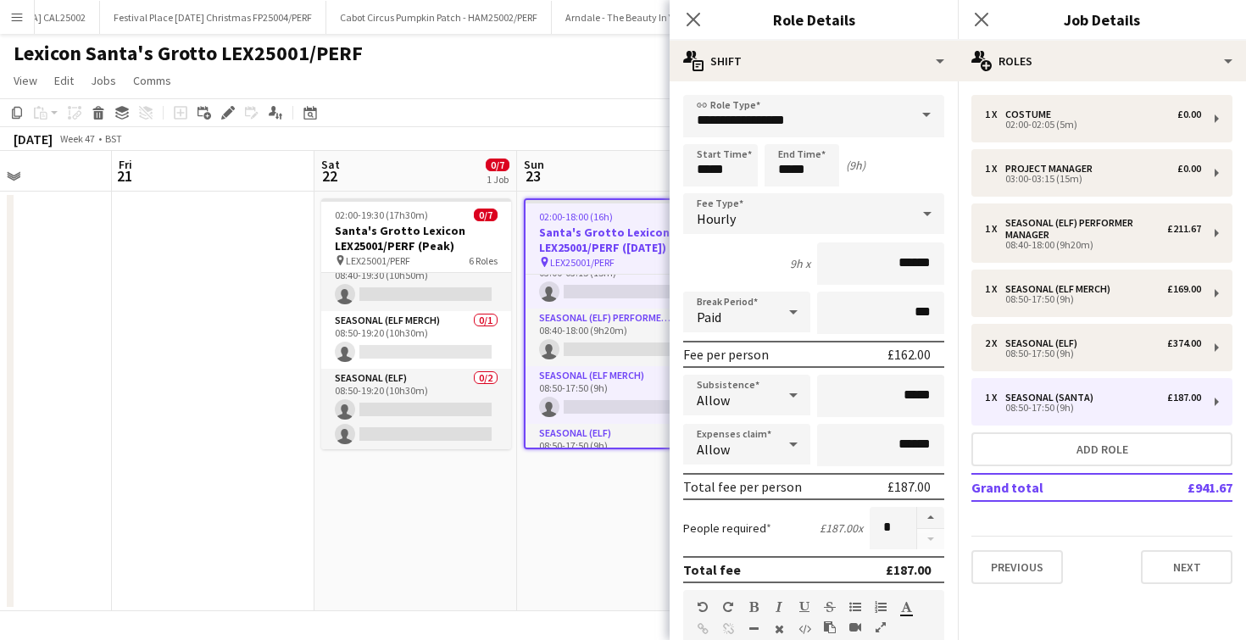
click at [705, 14] on div "Close pop-in" at bounding box center [693, 19] width 47 height 39
click at [694, 17] on icon at bounding box center [693, 19] width 16 height 16
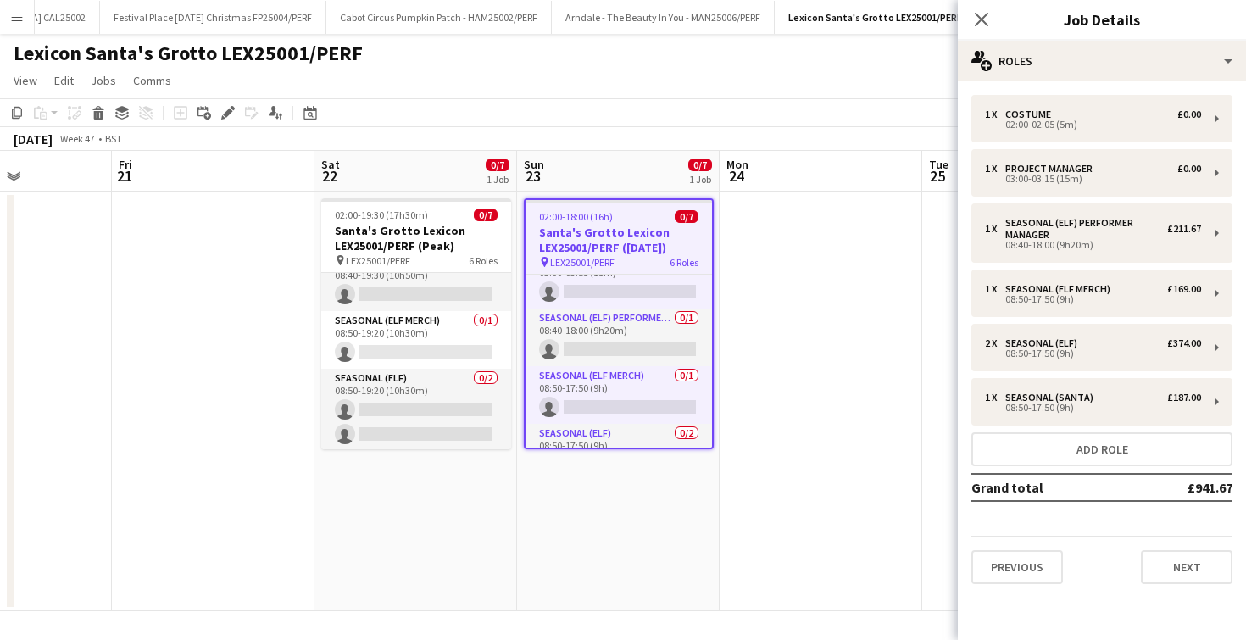
click at [970, 14] on div "Close pop-in" at bounding box center [981, 19] width 47 height 39
click at [980, 12] on icon "Close pop-in" at bounding box center [981, 19] width 16 height 16
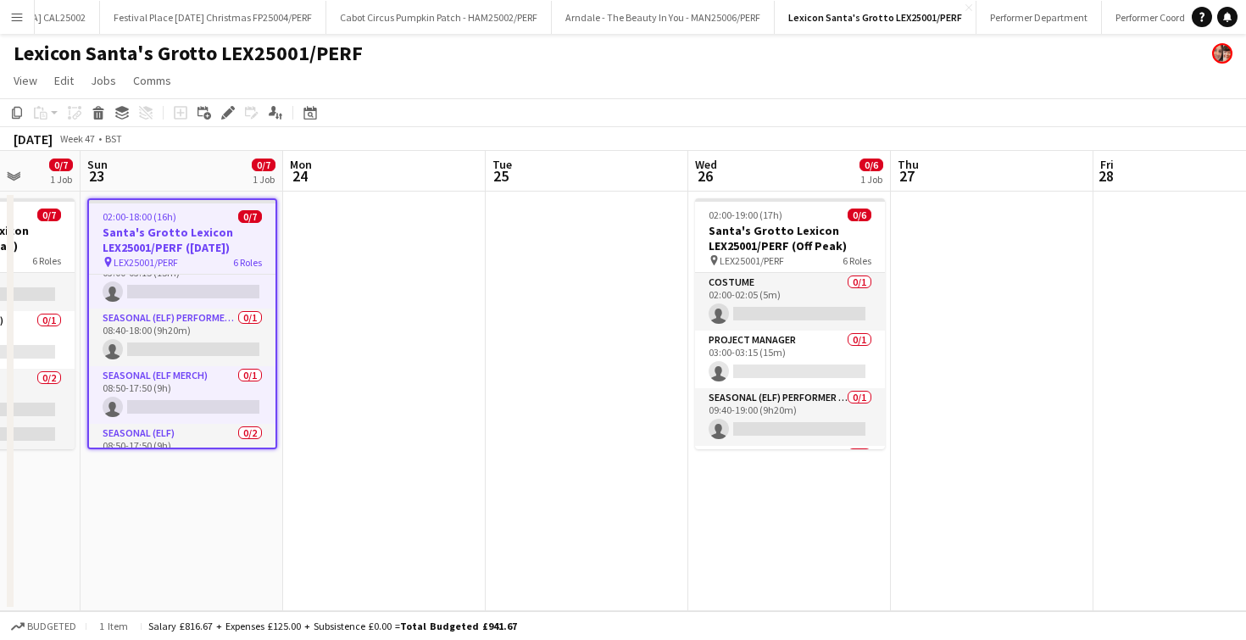
scroll to position [0, 760]
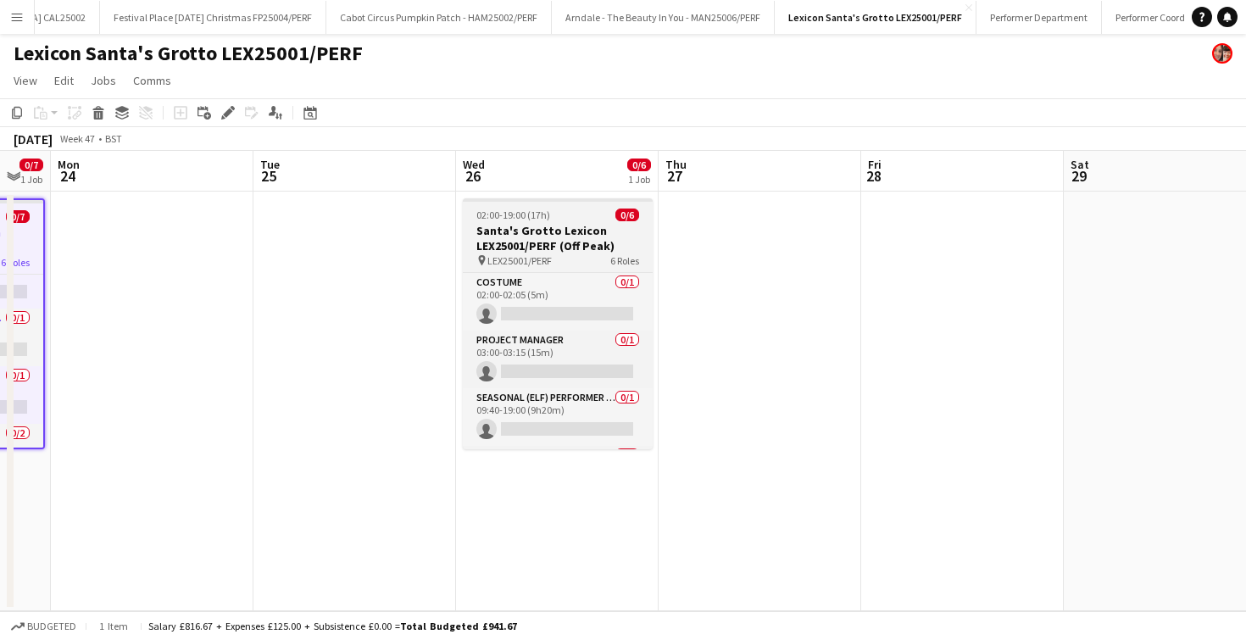
click at [486, 231] on h3 "Santa's Grotto Lexicon LEX25001/PERF (Off Peak)" at bounding box center [558, 238] width 190 height 31
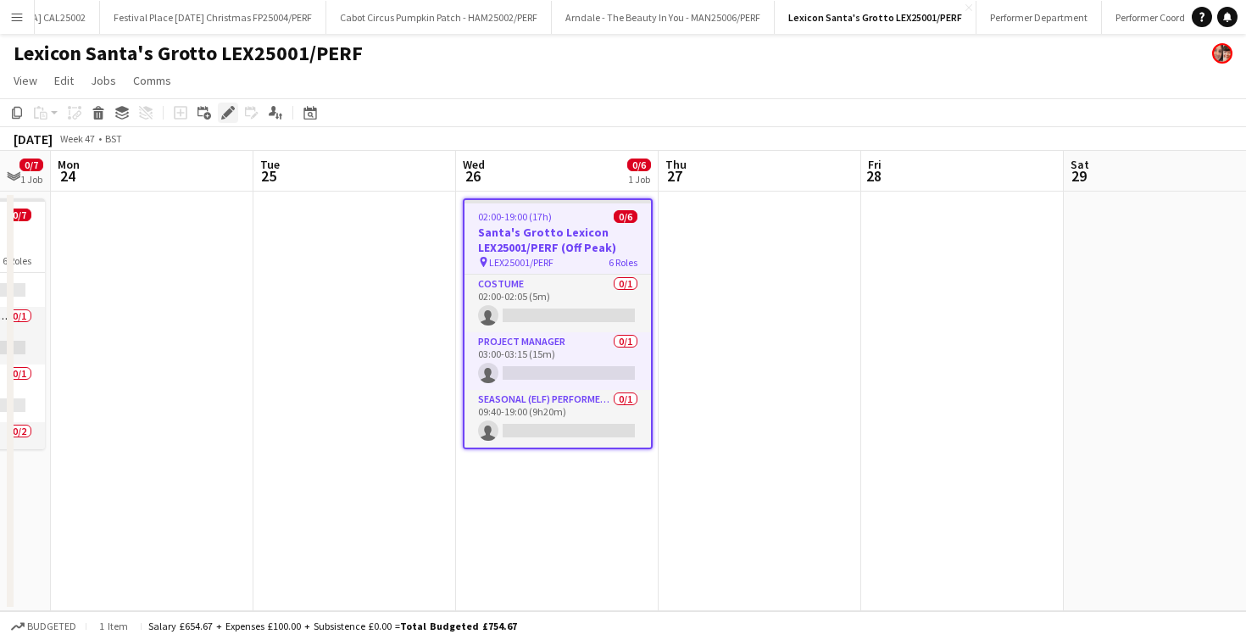
click at [225, 114] on icon at bounding box center [227, 113] width 9 height 9
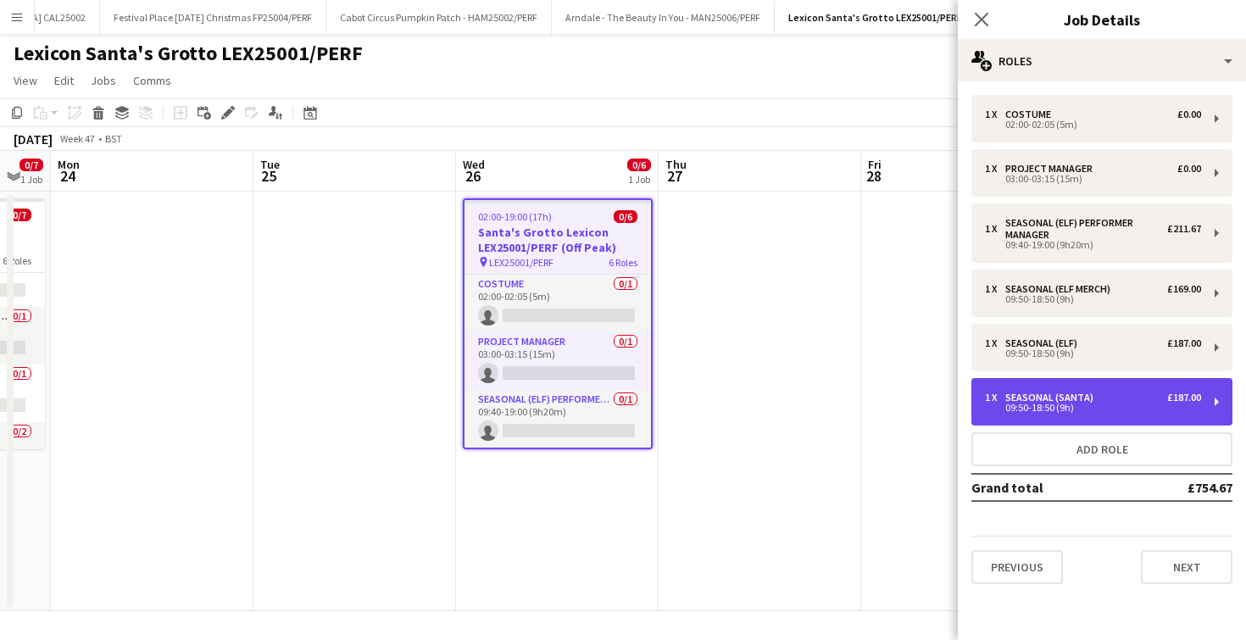
click at [1072, 392] on div "Seasonal (Santa)" at bounding box center [1052, 398] width 95 height 12
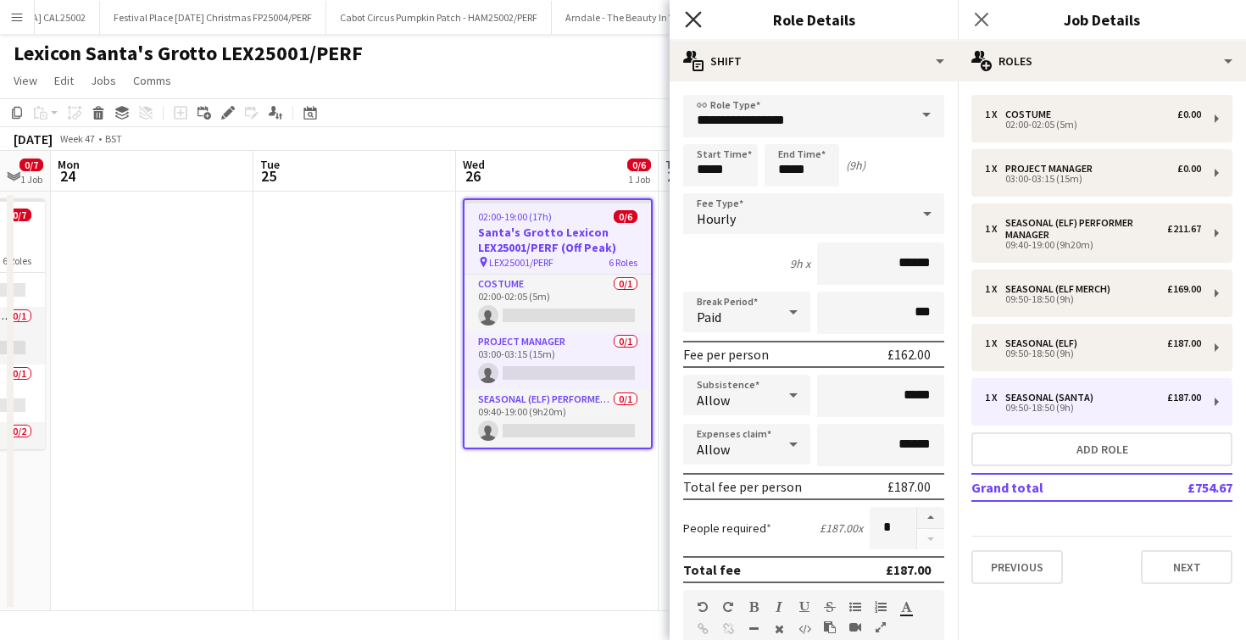
click at [693, 20] on icon at bounding box center [693, 19] width 16 height 16
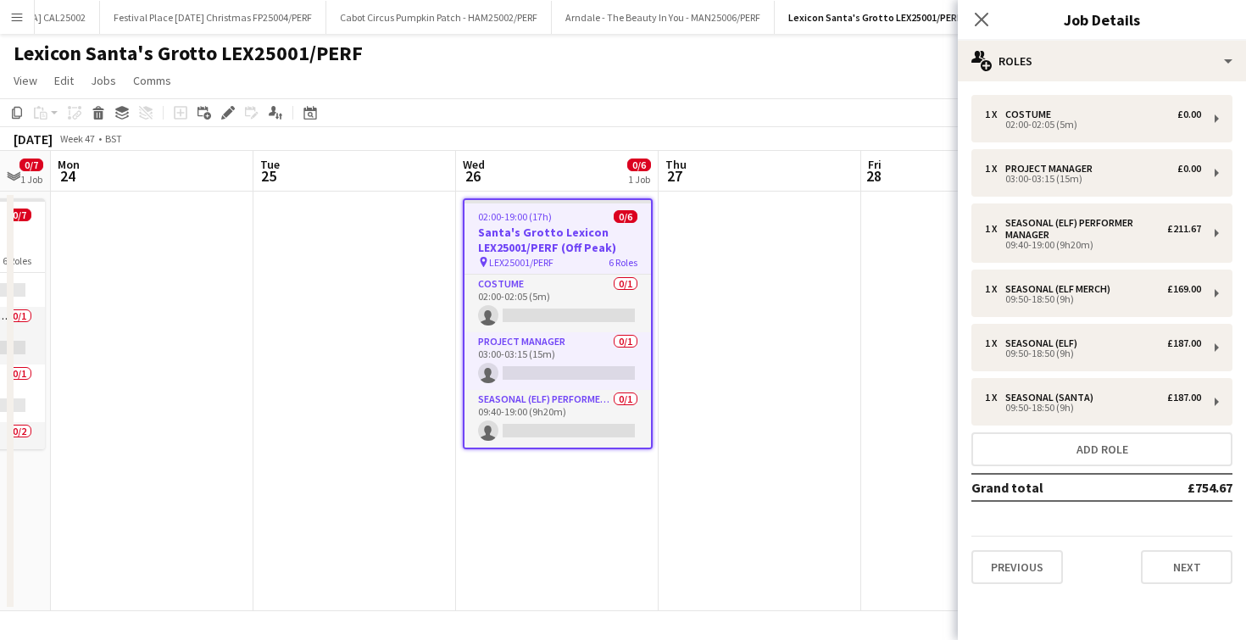
click at [983, 31] on div "Close pop-in" at bounding box center [981, 19] width 47 height 39
click at [984, 15] on icon at bounding box center [981, 19] width 16 height 16
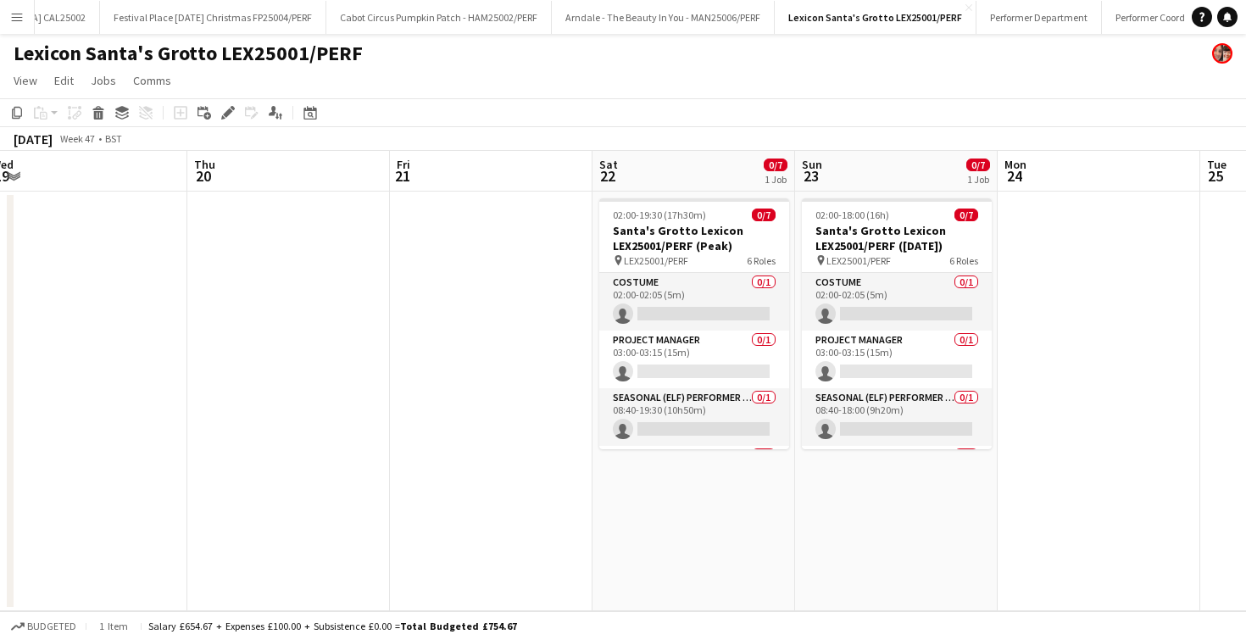
scroll to position [0, 521]
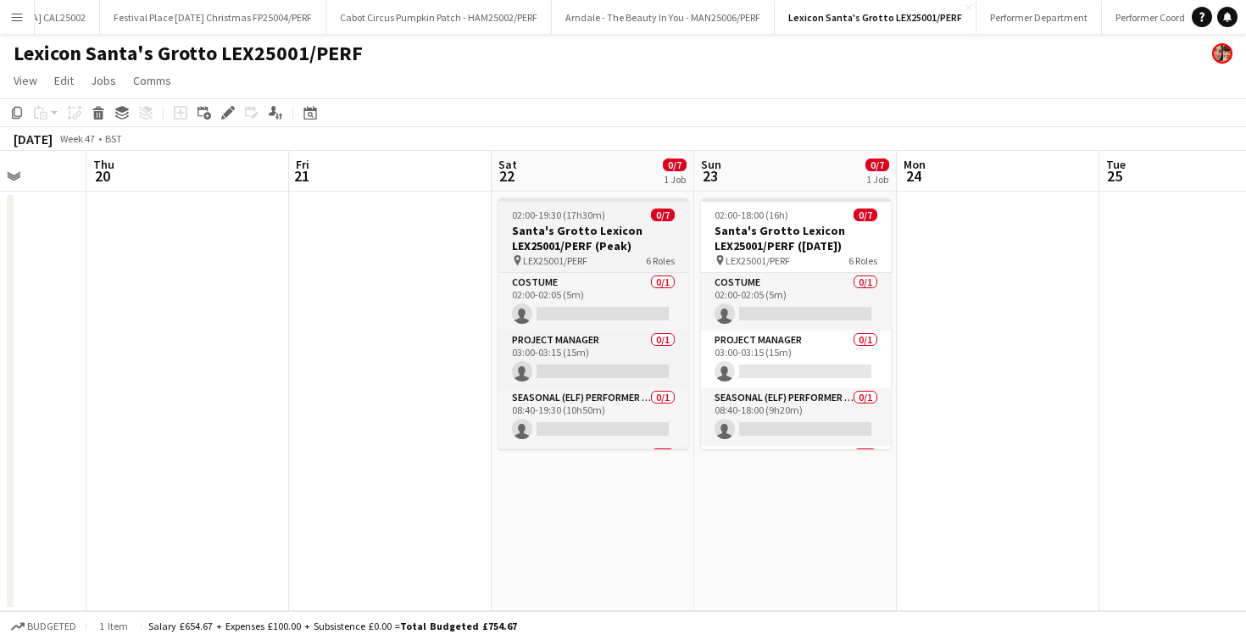
click at [576, 231] on h3 "Santa's Grotto Lexicon LEX25001/PERF (Peak)" at bounding box center [593, 238] width 190 height 31
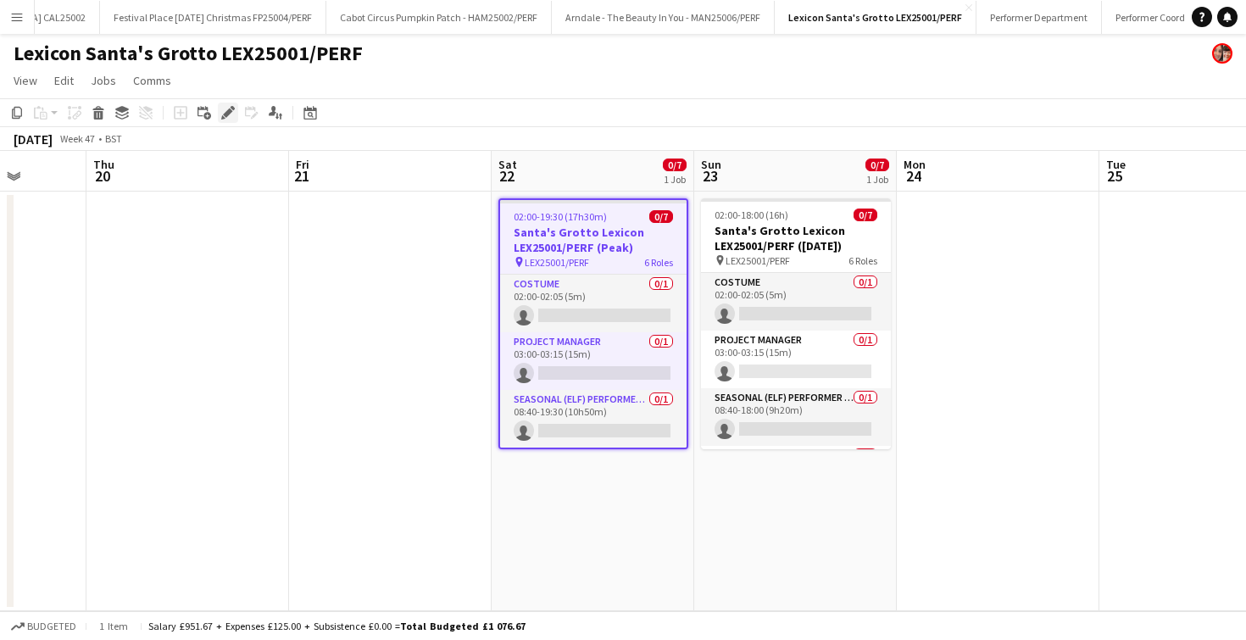
click at [221, 115] on icon "Edit" at bounding box center [228, 113] width 14 height 14
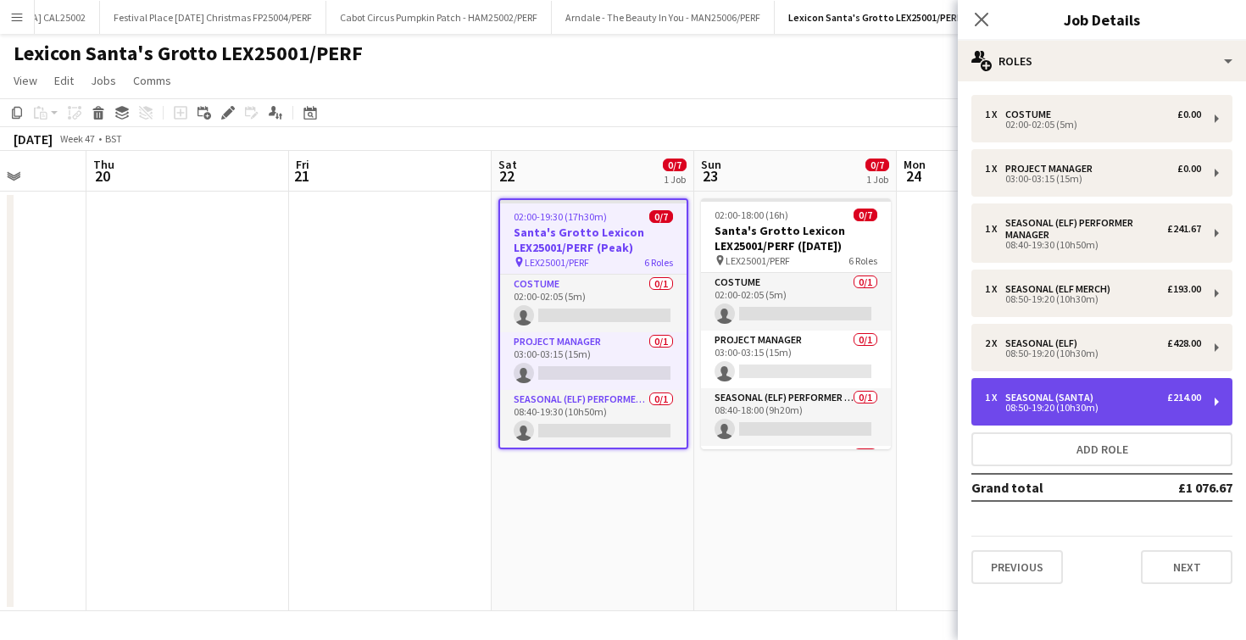
click at [1015, 398] on div "Seasonal (Santa)" at bounding box center [1052, 398] width 95 height 12
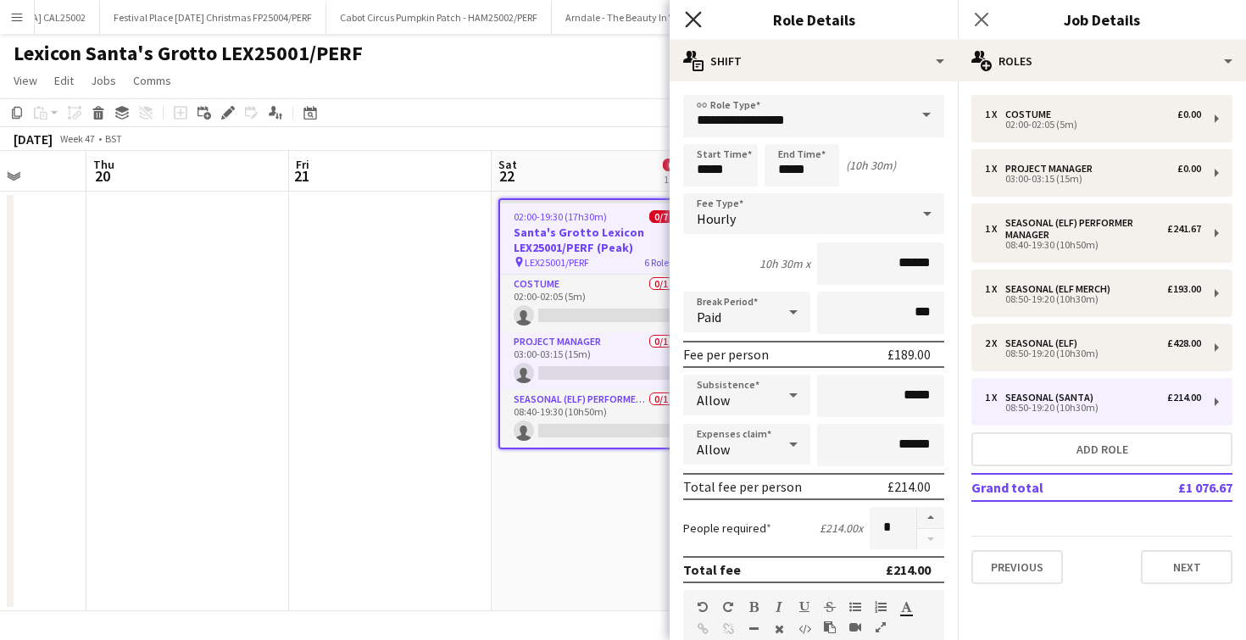
click at [697, 22] on icon at bounding box center [693, 19] width 16 height 16
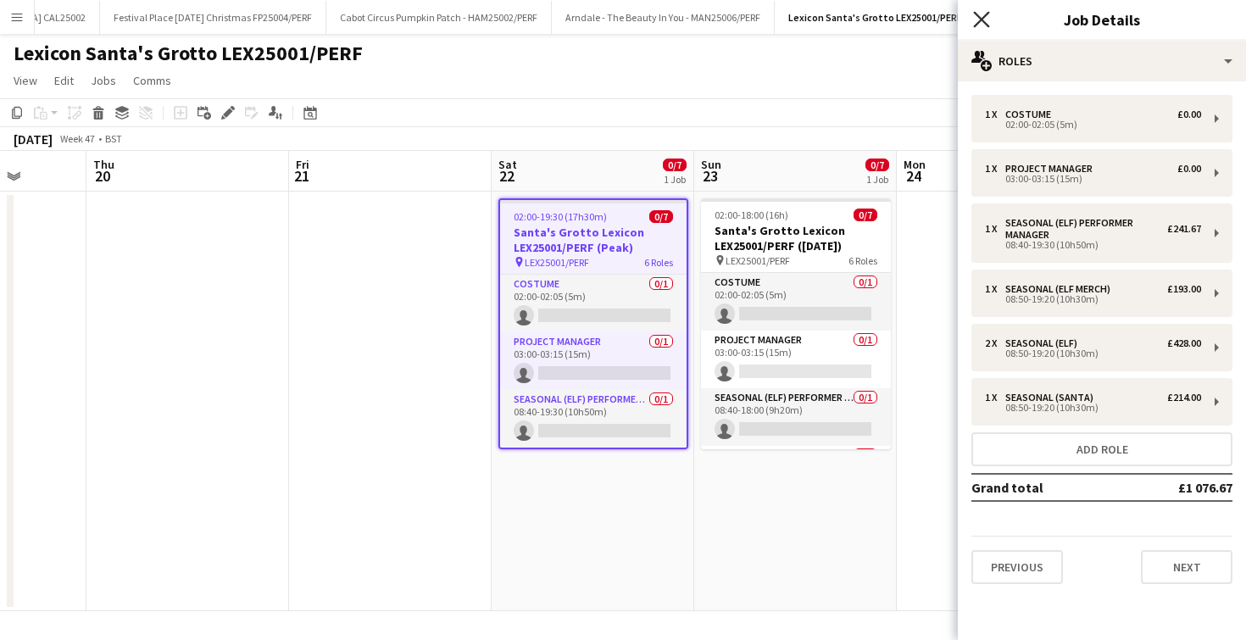
click at [977, 21] on icon "Close pop-in" at bounding box center [981, 19] width 16 height 16
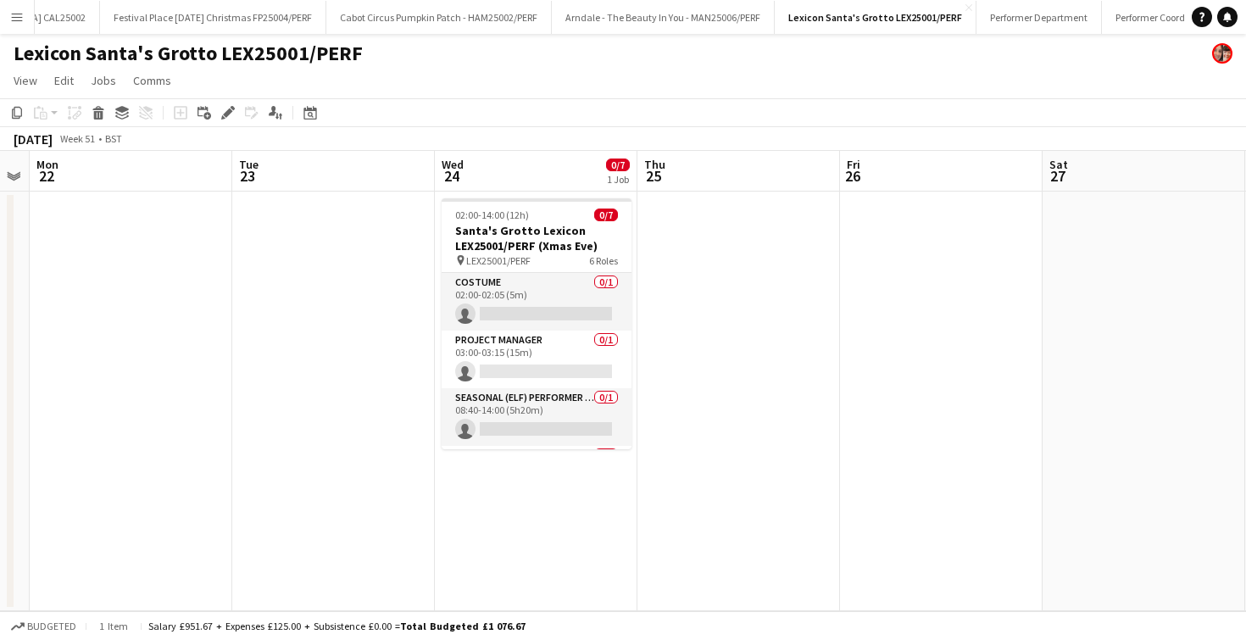
scroll to position [0, 813]
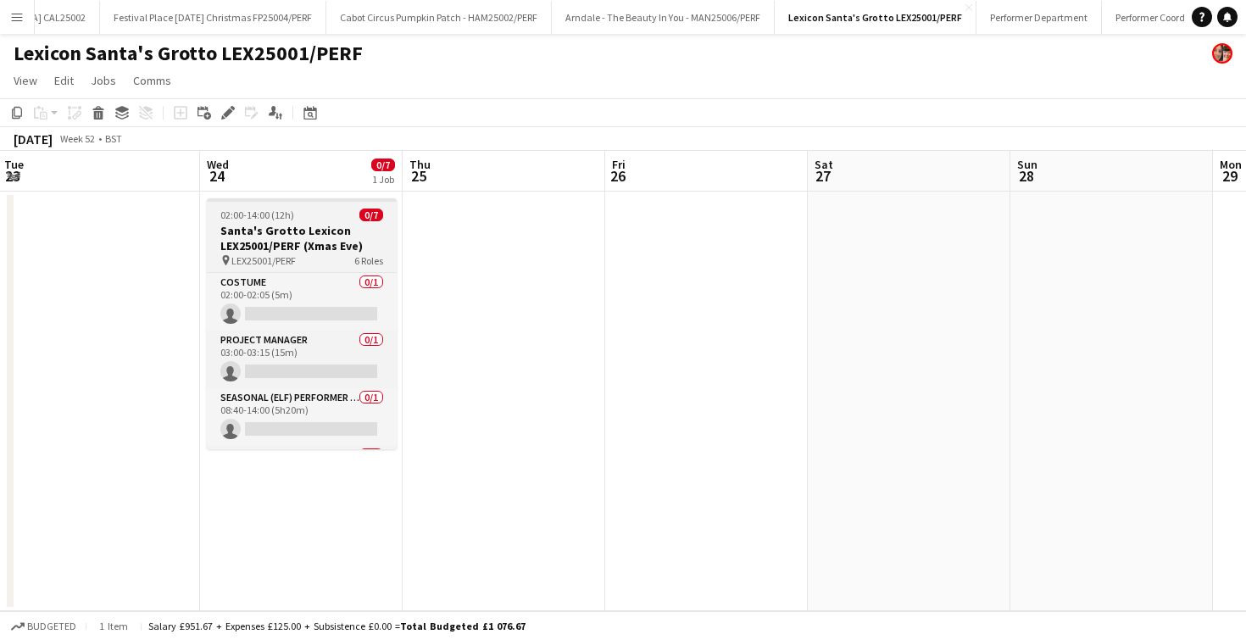
click at [269, 215] on span "02:00-14:00 (12h)" at bounding box center [257, 215] width 74 height 13
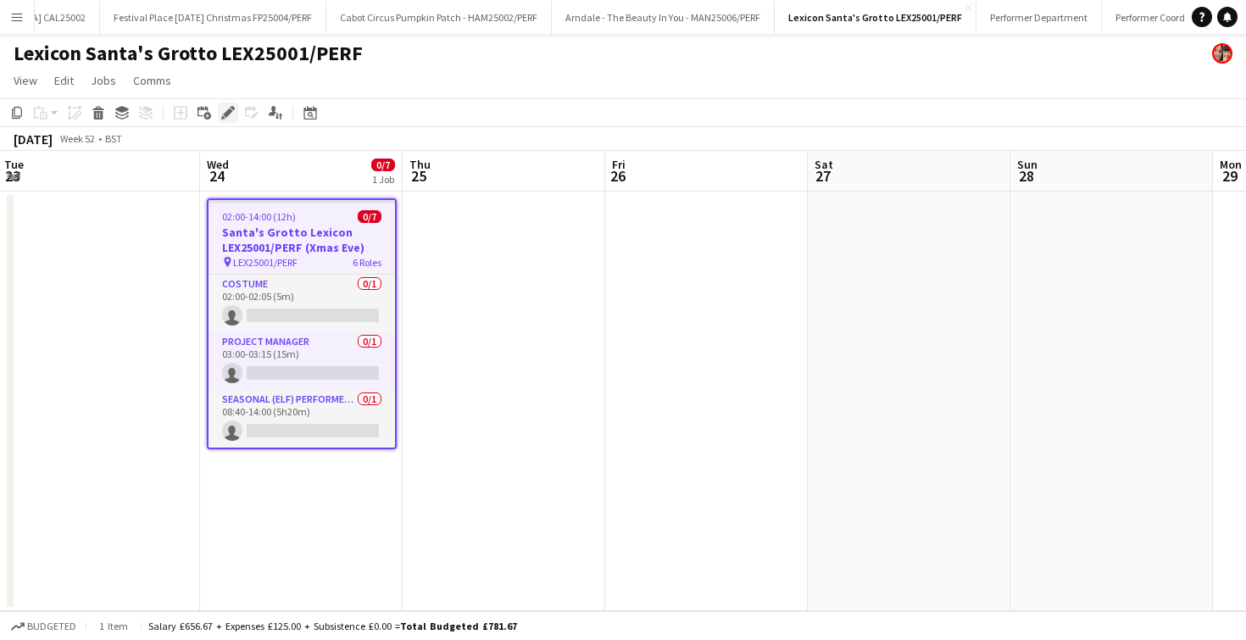
click at [221, 112] on icon "Edit" at bounding box center [228, 113] width 14 height 14
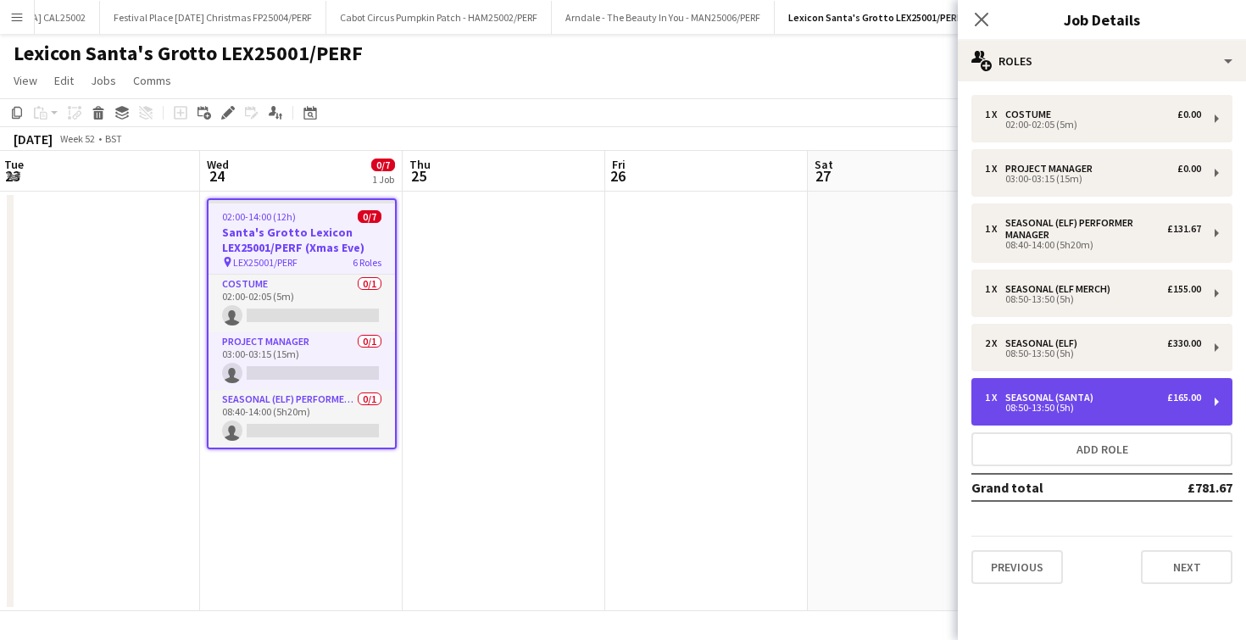
click at [1094, 398] on div "Seasonal (Santa)" at bounding box center [1052, 398] width 95 height 12
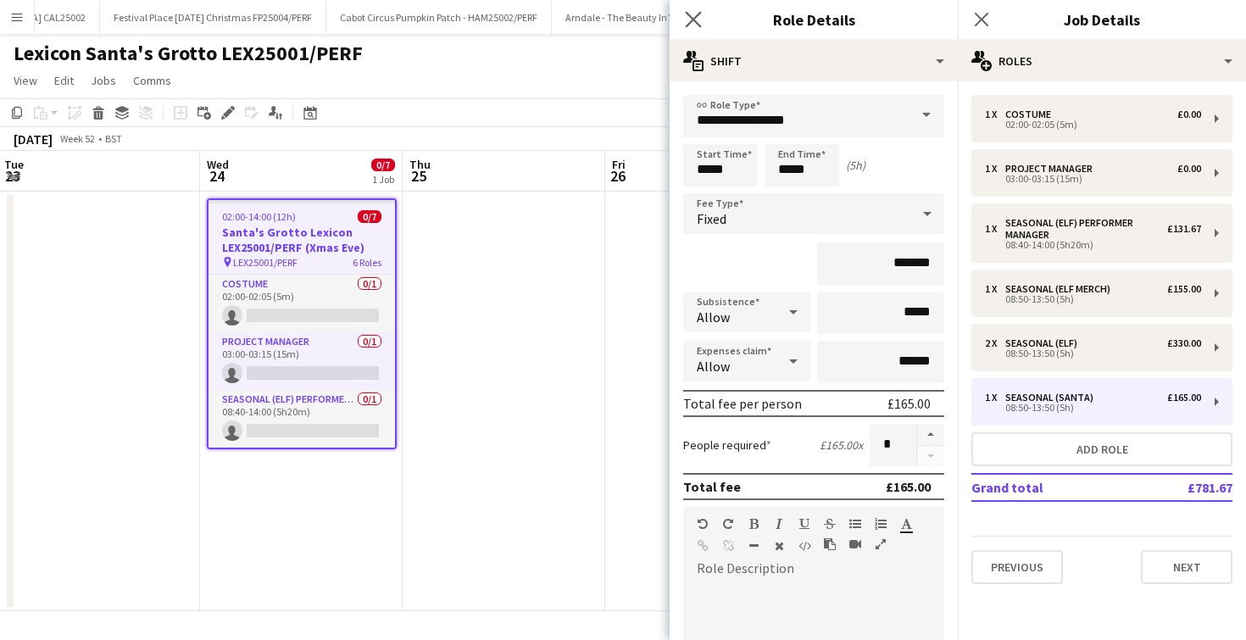
click at [702, 17] on app-icon "Close pop-in" at bounding box center [694, 20] width 25 height 25
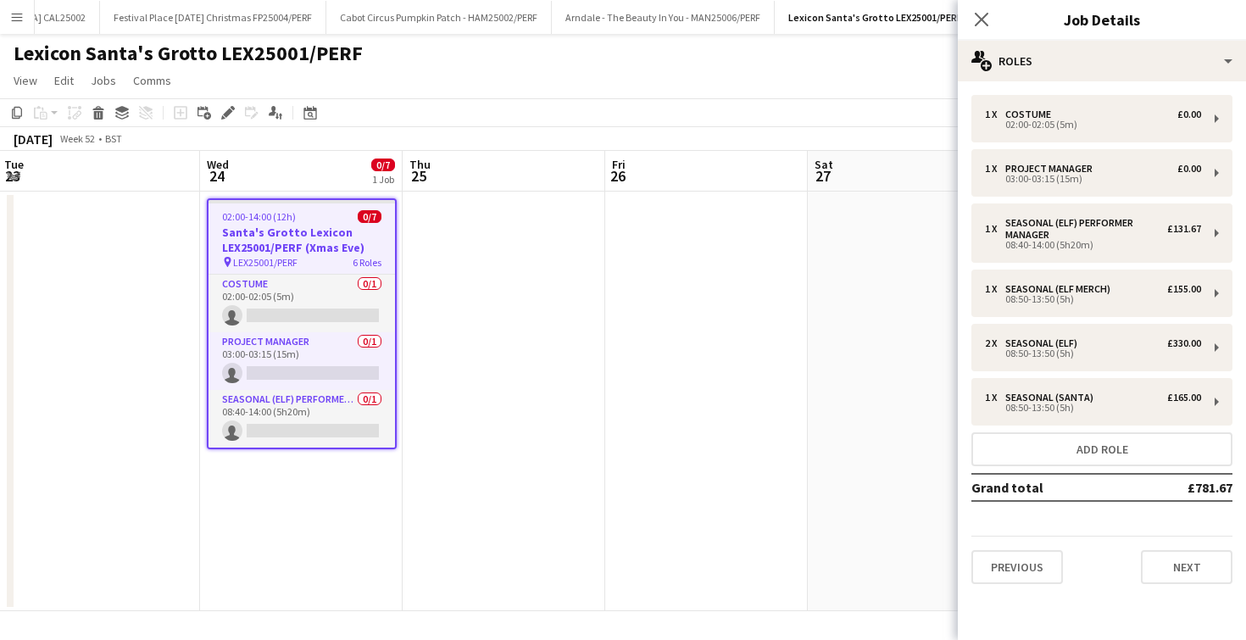
click at [979, 8] on div "Close pop-in" at bounding box center [981, 19] width 47 height 39
click at [979, 9] on app-icon "Close pop-in" at bounding box center [982, 20] width 25 height 25
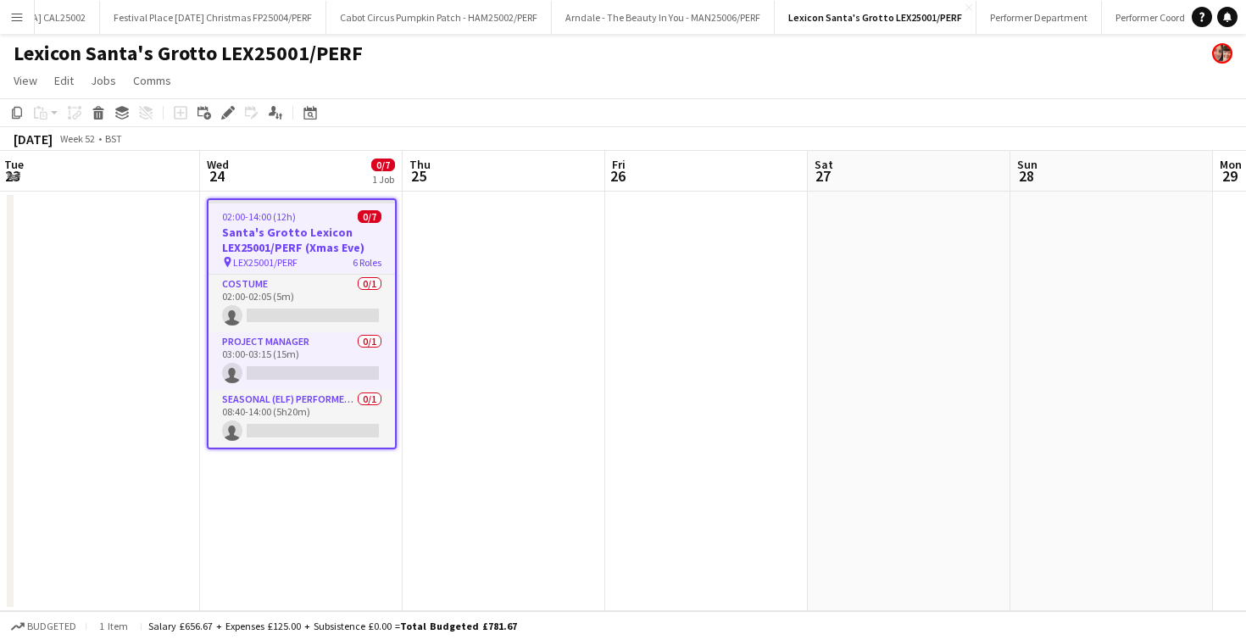
click at [481, 487] on app-date-cell at bounding box center [504, 402] width 203 height 420
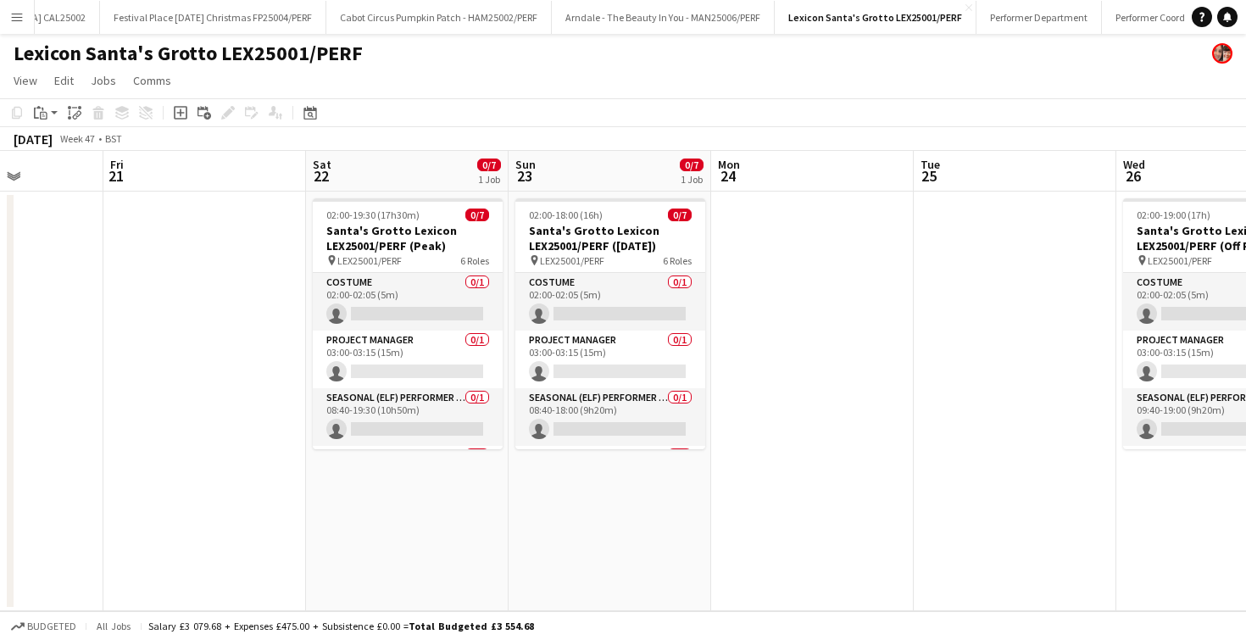
scroll to position [0, 515]
